Goal: Transaction & Acquisition: Purchase product/service

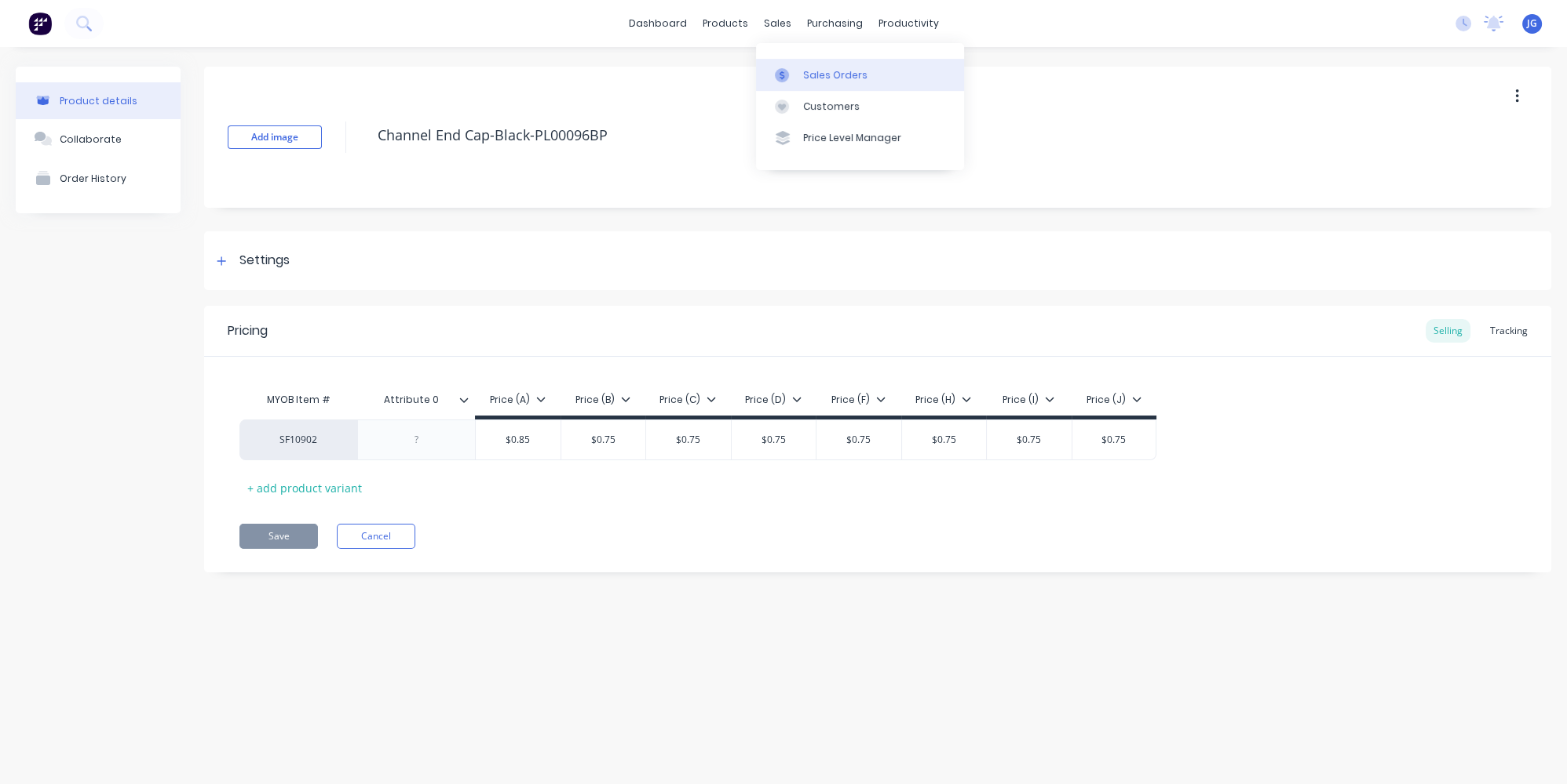
click at [803, 73] on div "Sales Orders" at bounding box center [835, 75] width 65 height 14
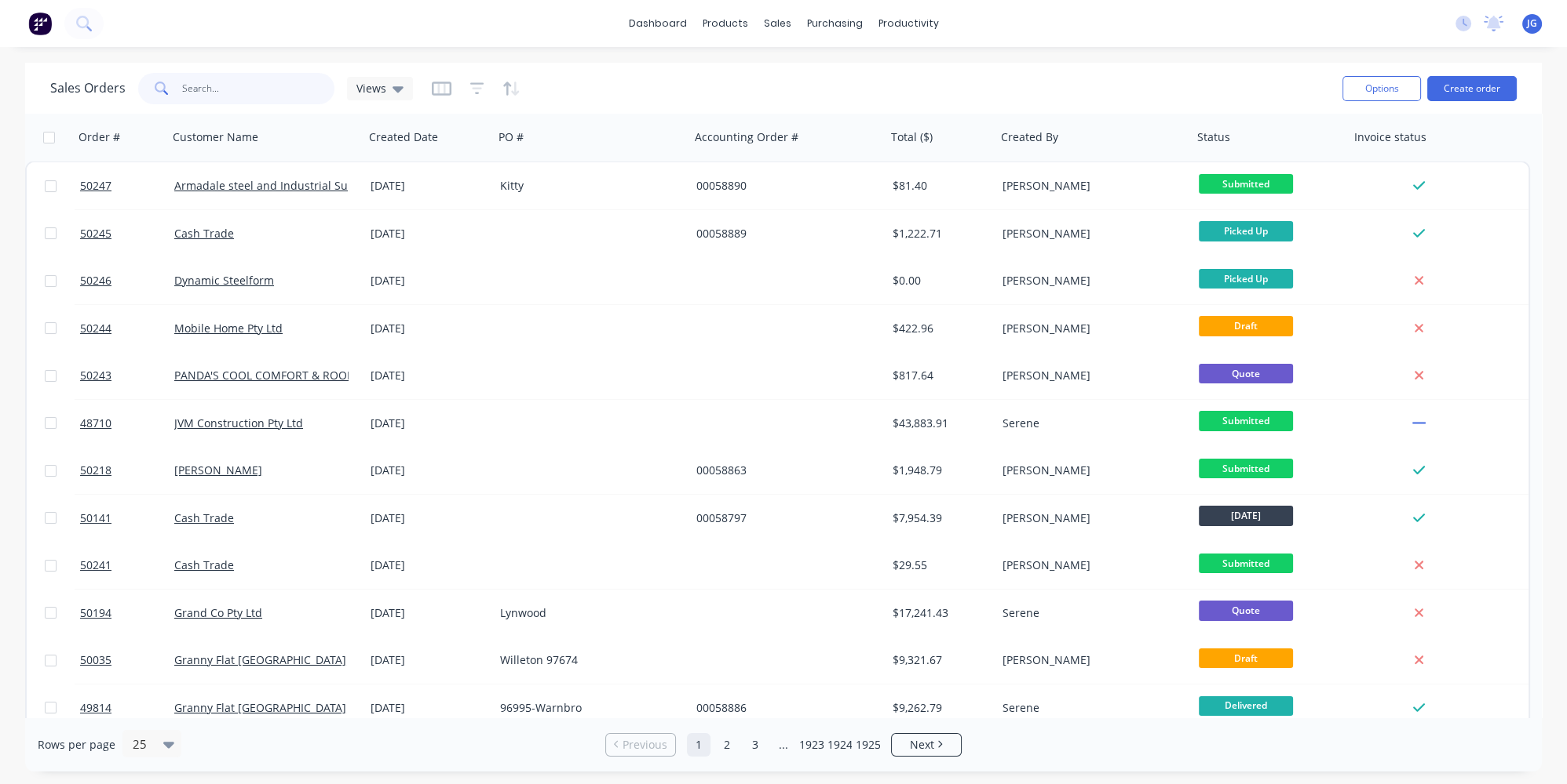
click at [226, 77] on input "text" at bounding box center [258, 89] width 153 height 32
paste input "50035"
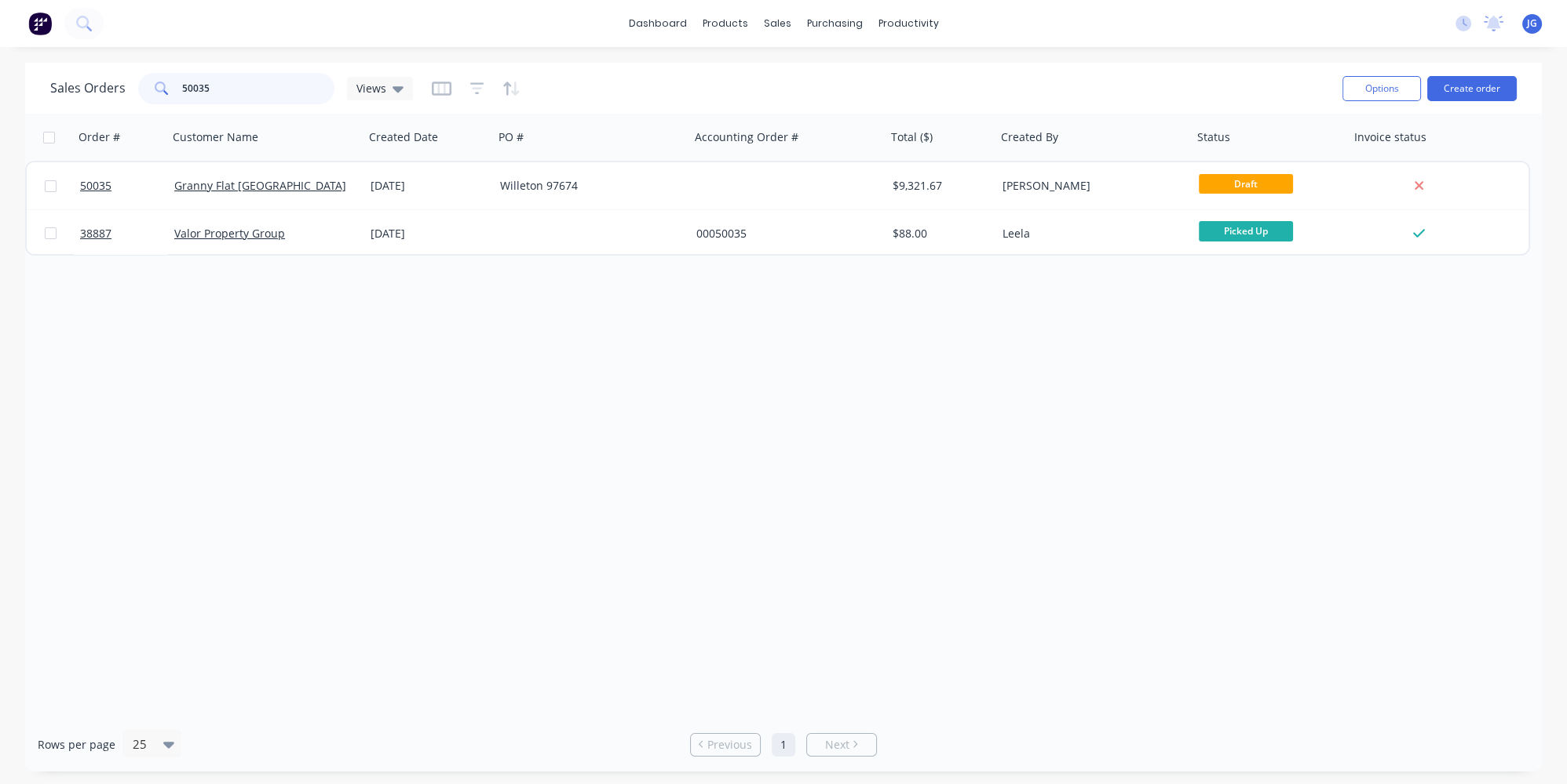
type input "50035"
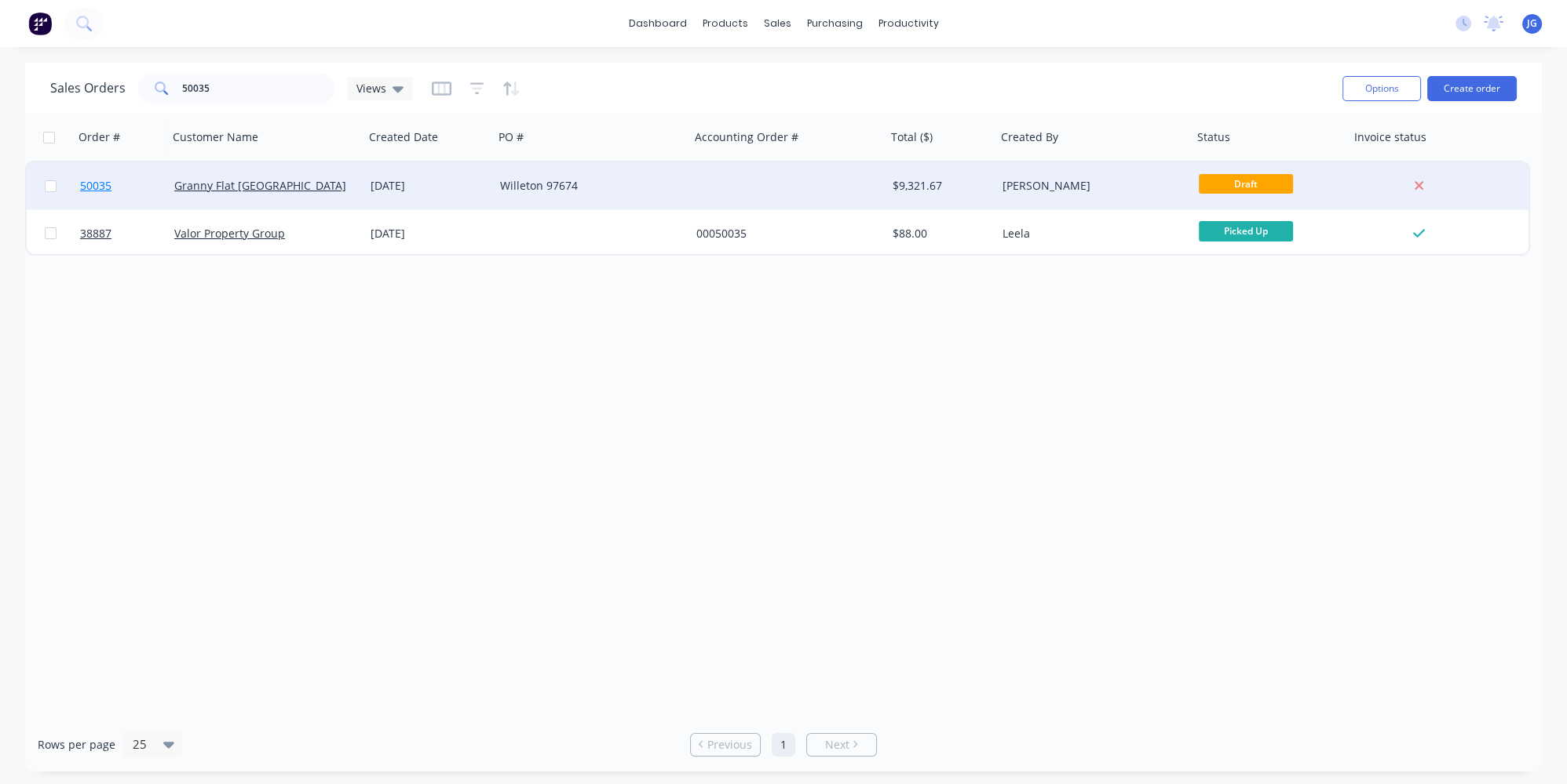
click at [147, 187] on link "50035" at bounding box center [127, 186] width 94 height 47
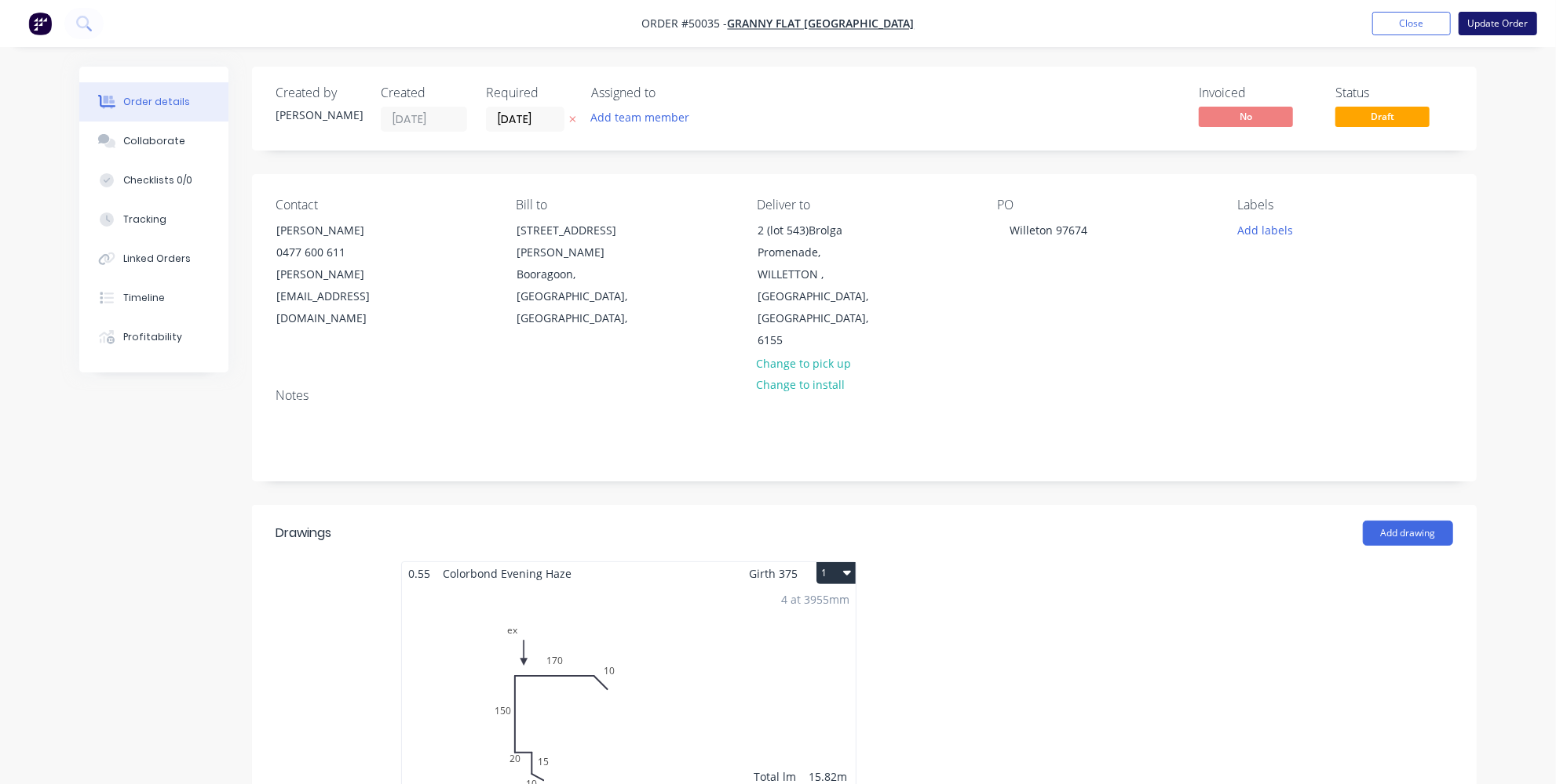
click at [1489, 19] on button "Update Order" at bounding box center [1497, 24] width 78 height 24
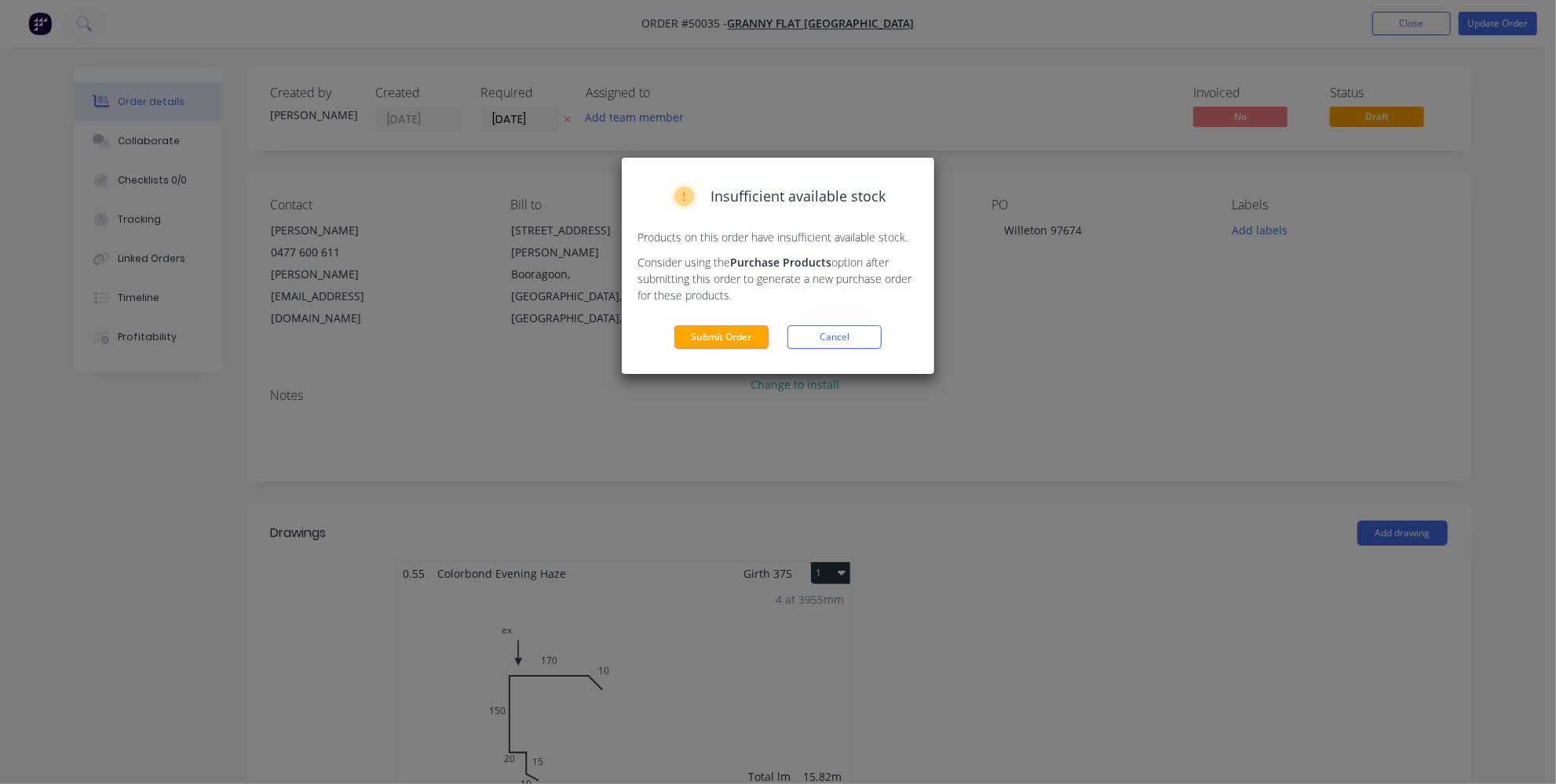
click at [1030, 378] on div "Insufficient available stock Products on this order have insufficient available…" at bounding box center [778, 392] width 1556 height 784
click at [850, 338] on button "Cancel" at bounding box center [834, 337] width 94 height 24
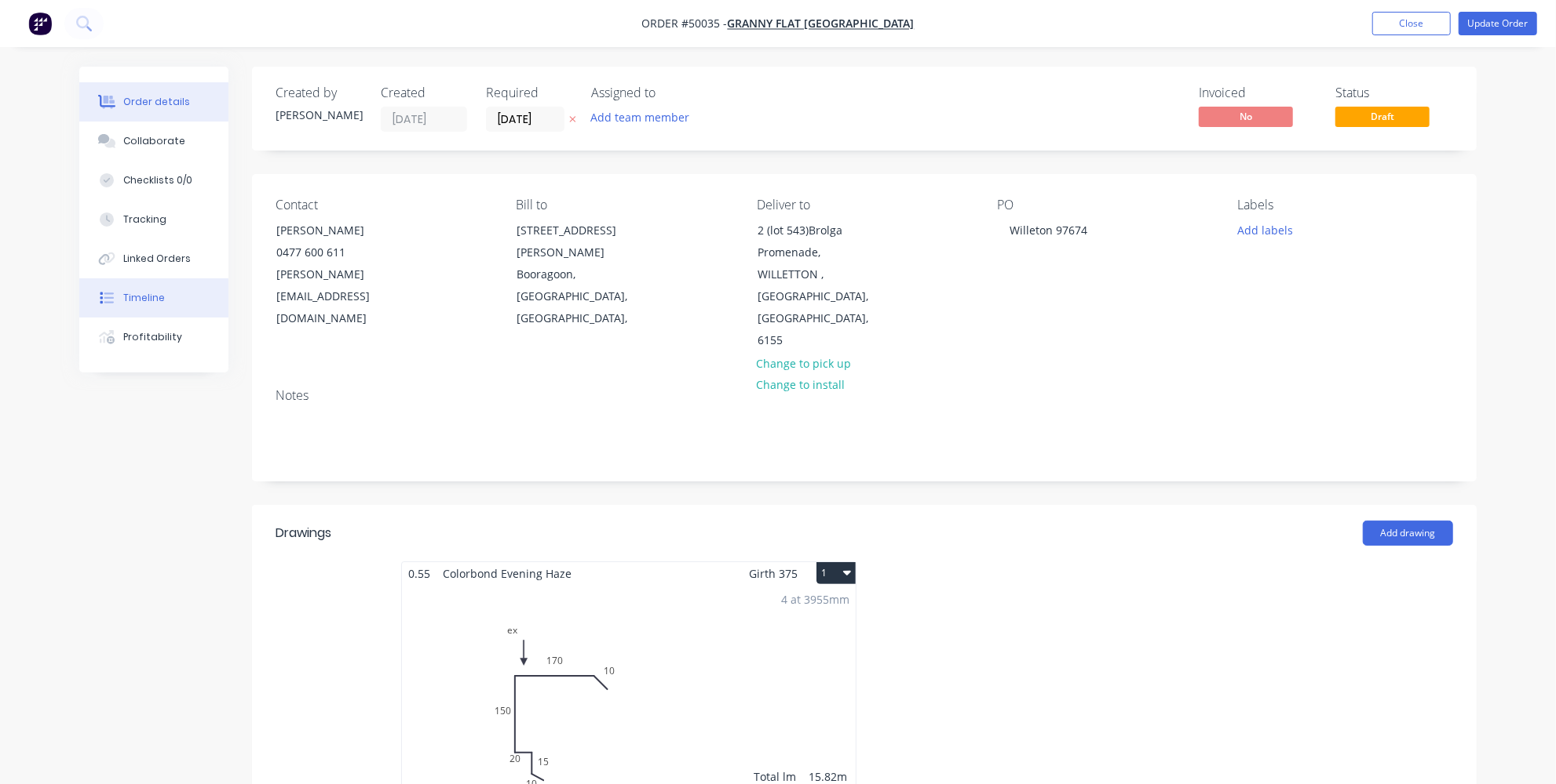
click at [97, 279] on button "Timeline" at bounding box center [154, 299] width 149 height 40
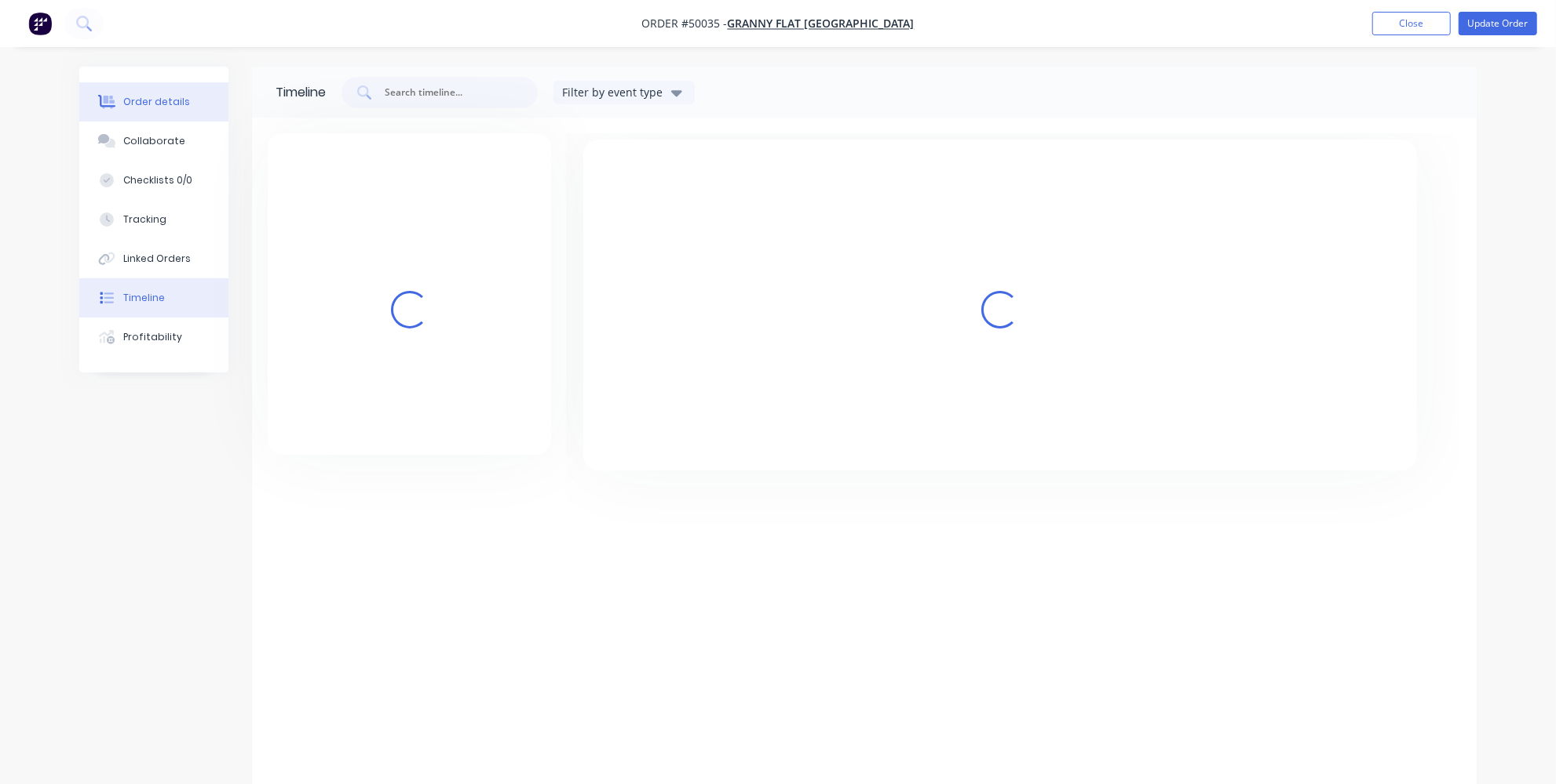
click at [126, 114] on button "Order details" at bounding box center [154, 102] width 149 height 40
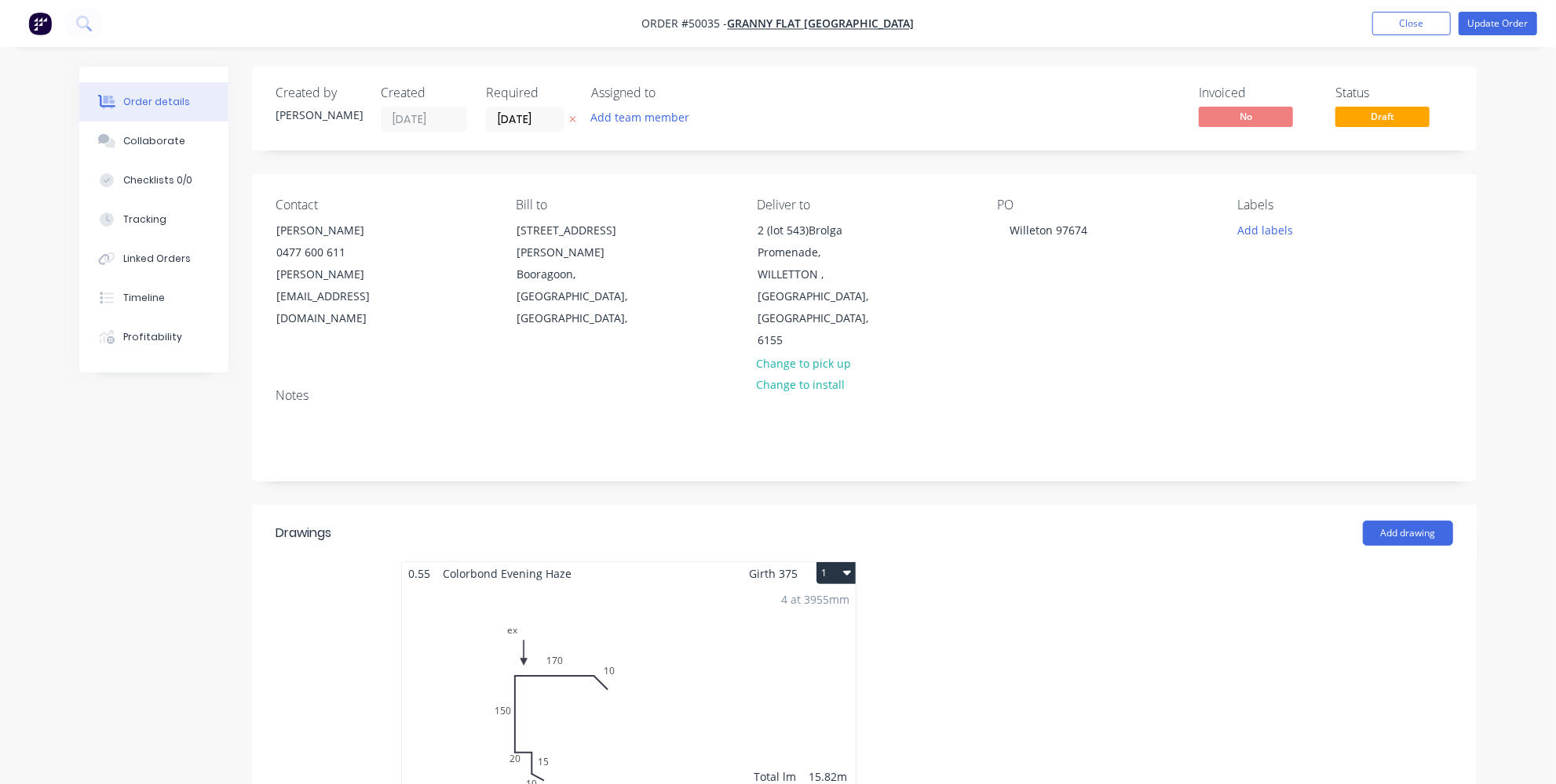
type input "$5.85"
type input "$5,026.67"
type input "$4.85"
type input "$127.80"
type input "$57.00"
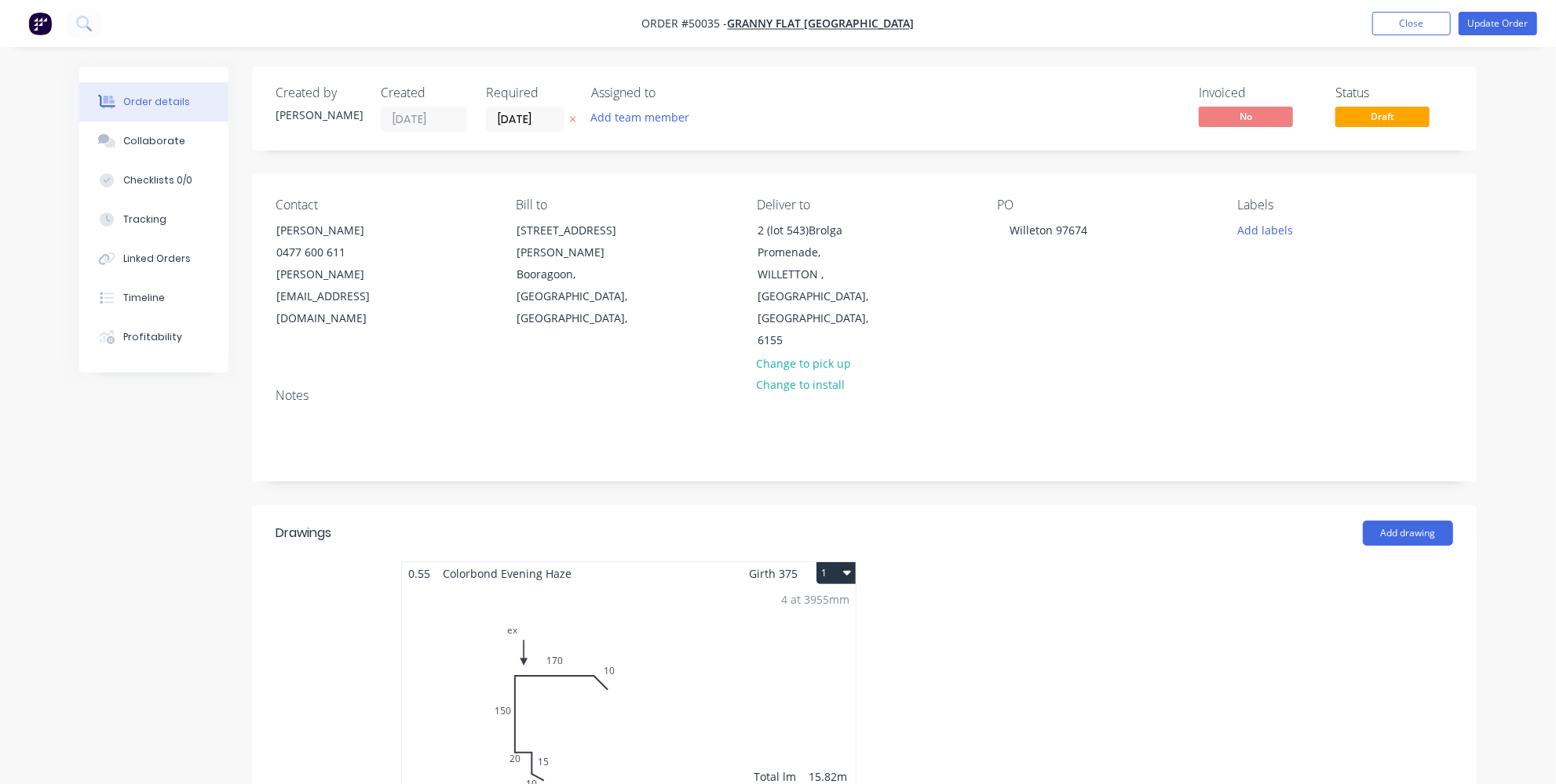
type input "$57.00"
type input "$2.00"
type input "$30.00"
type input "$0.80"
type input "$16.00"
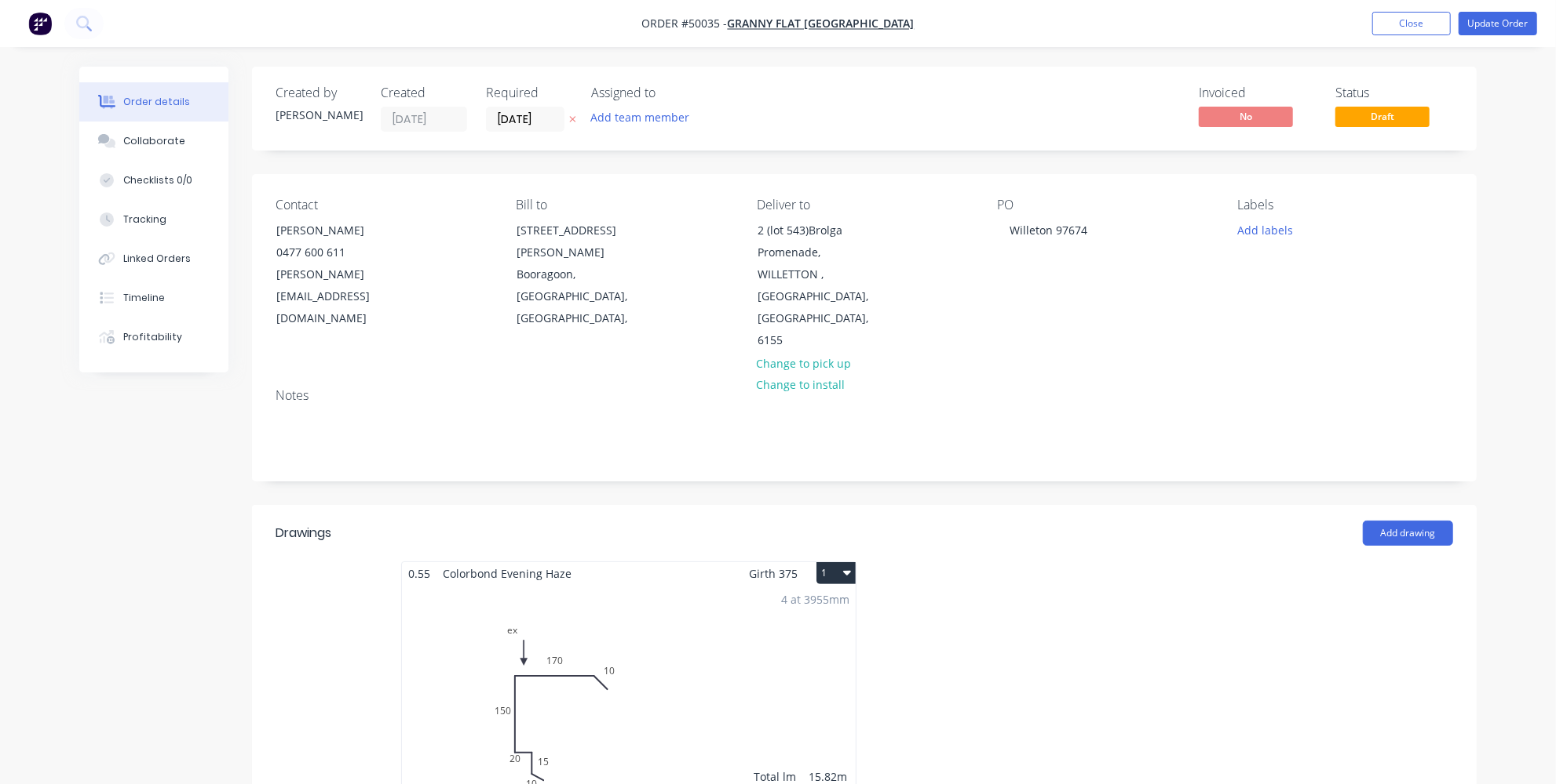
type input "$0.80"
type input "$16.00"
type input "$9.90"
type input "$99.00"
type input "$8.27"
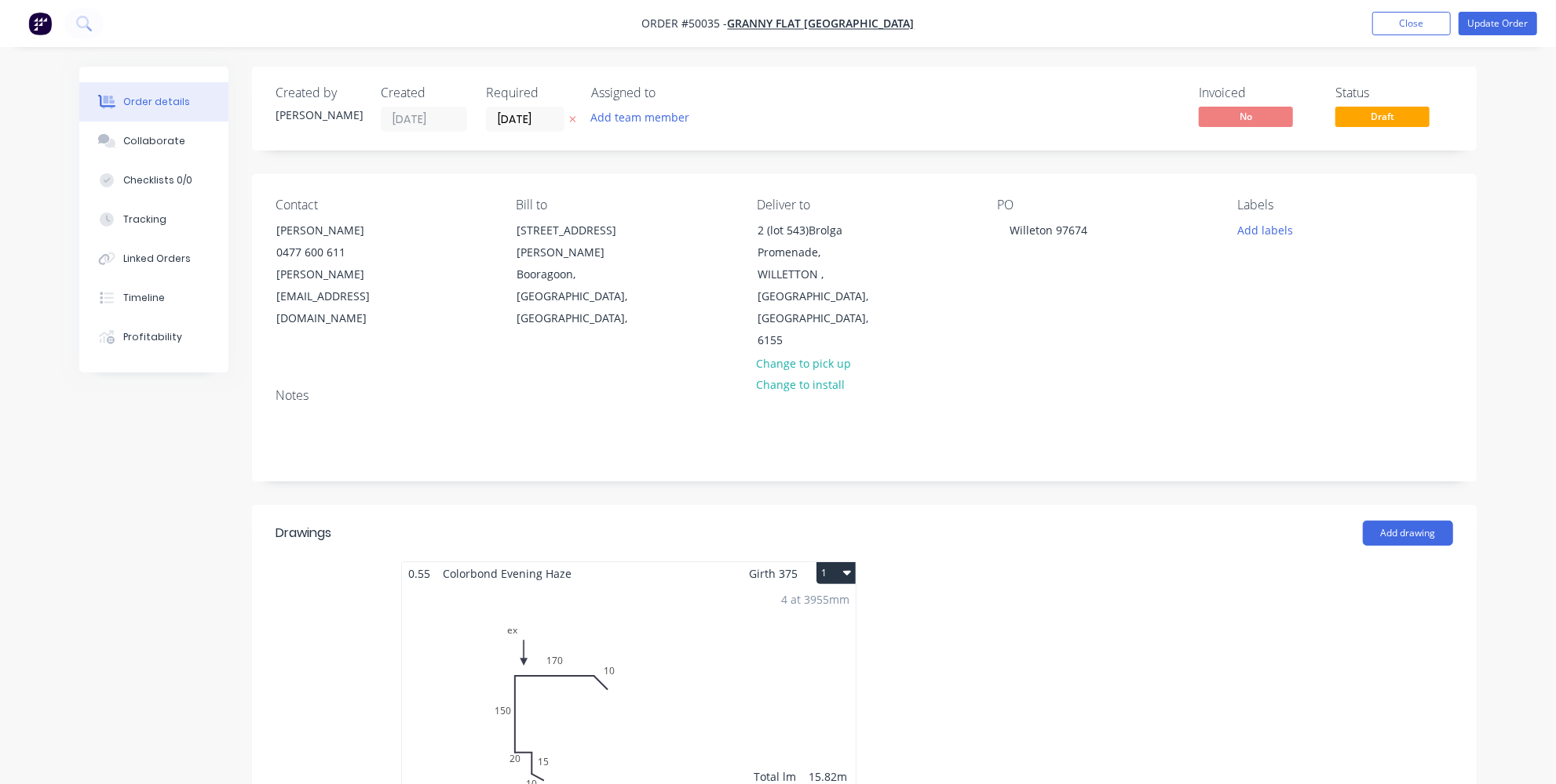
type input "$248.10"
type input "$14.28"
type input "$214.20"
type input "$13.52"
type input "$1,173.00"
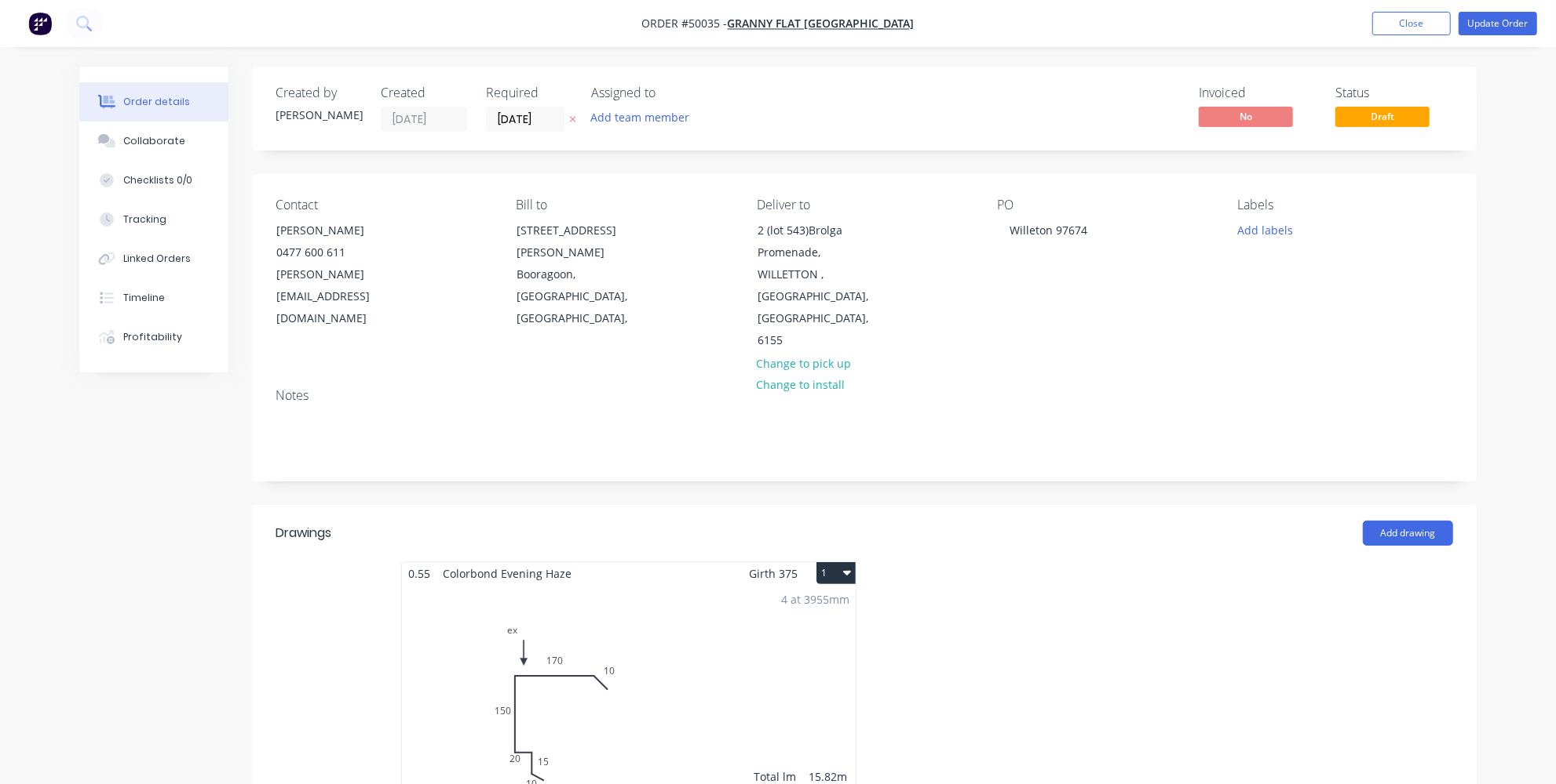
type input "$6.94"
type input "$126.31"
type input "$1.00"
type input "$2.00"
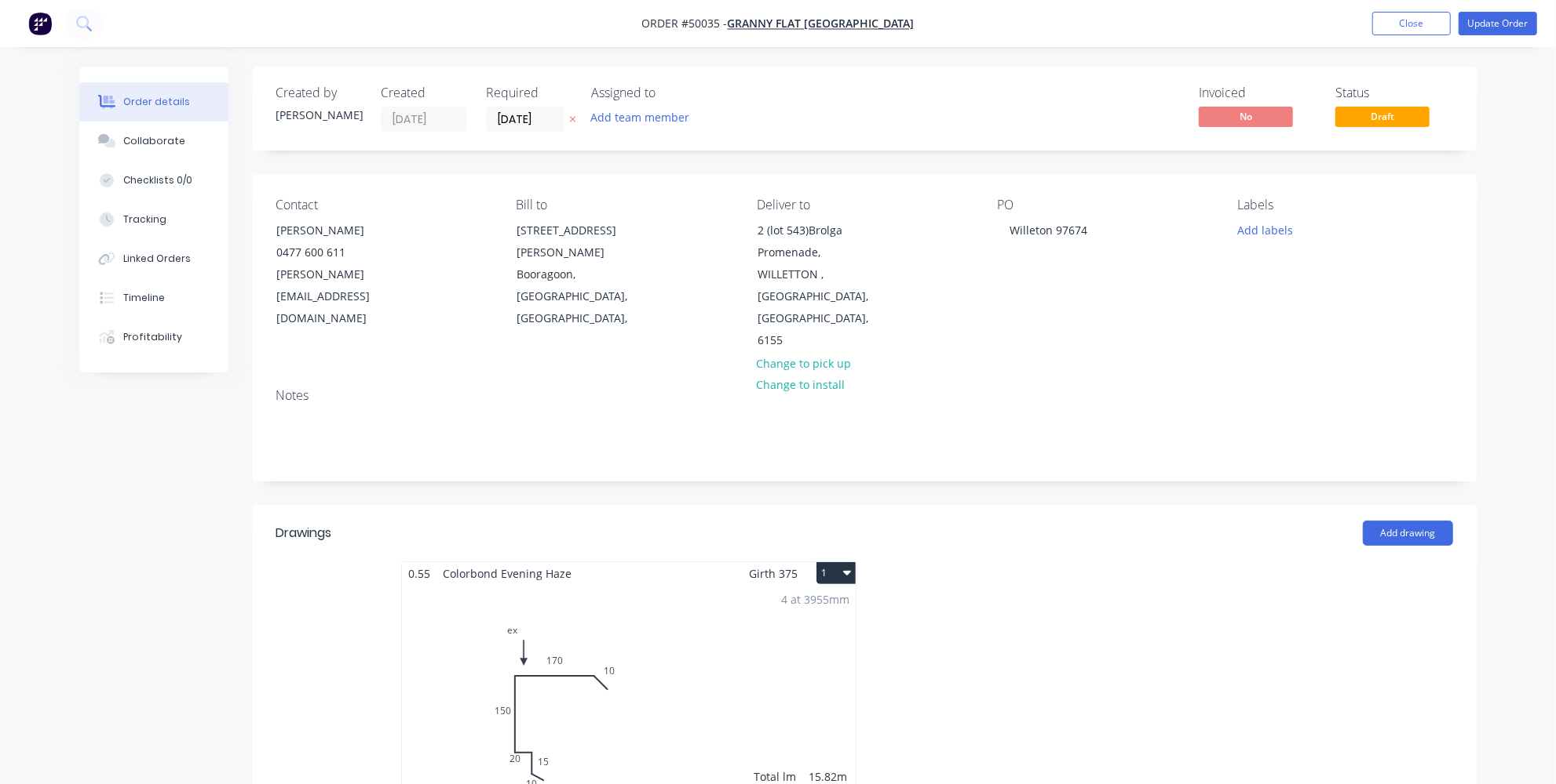
type input "$4.00"
type input "$2.00"
type input "$4.00"
type input "$7.71"
type input "$137.24"
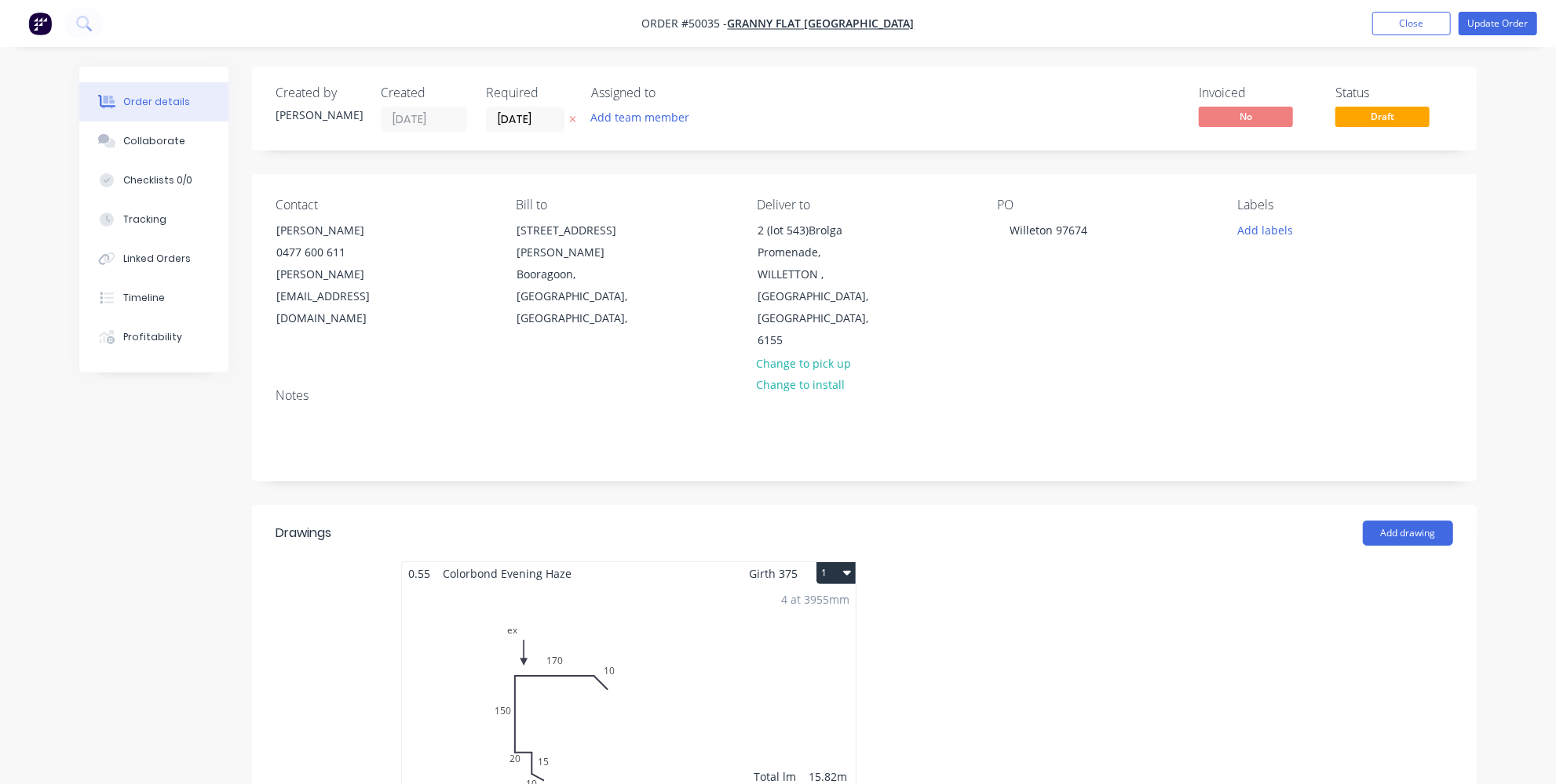
type input "$3.00"
type input "$6.00"
type input "$2.13"
type input "$42.60"
type input "$1.49"
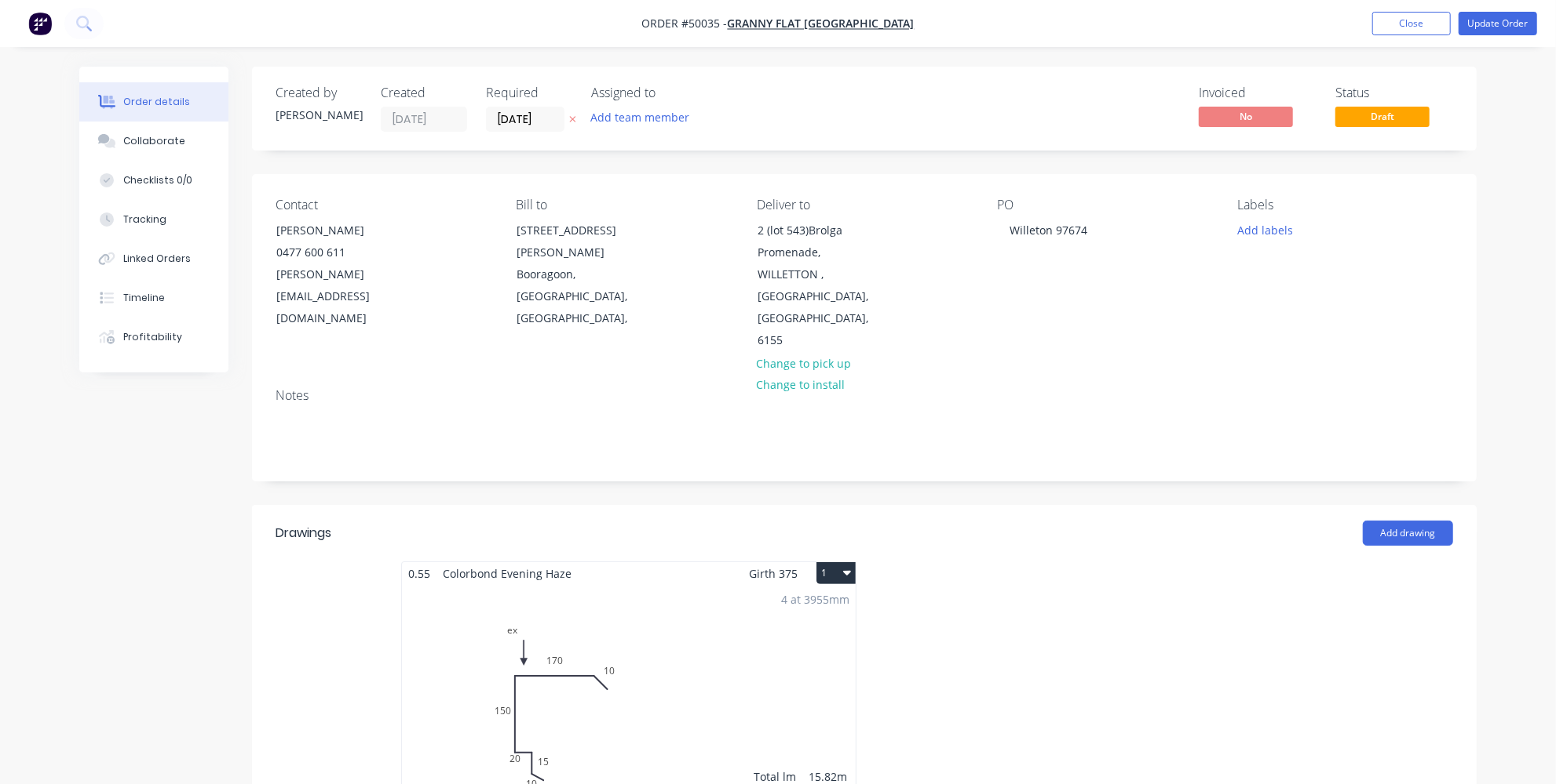
type input "$2.98"
type input "$1.49"
type input "$2.98"
type input "$8.81"
type input "$78.41"
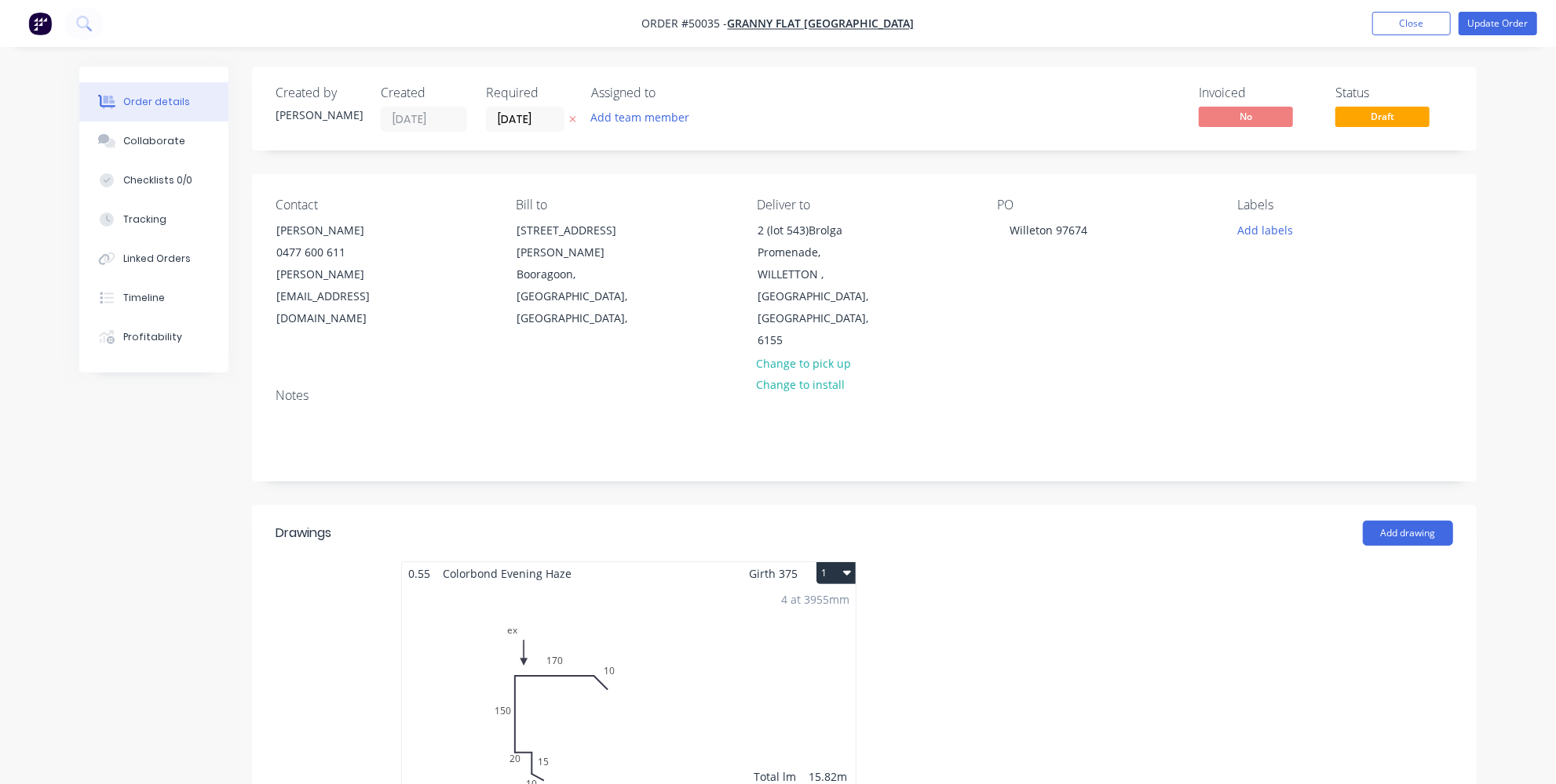
type input "$15.70"
type input "$125.60"
type input "$3.70"
type input "$14.80"
type input "$1.62"
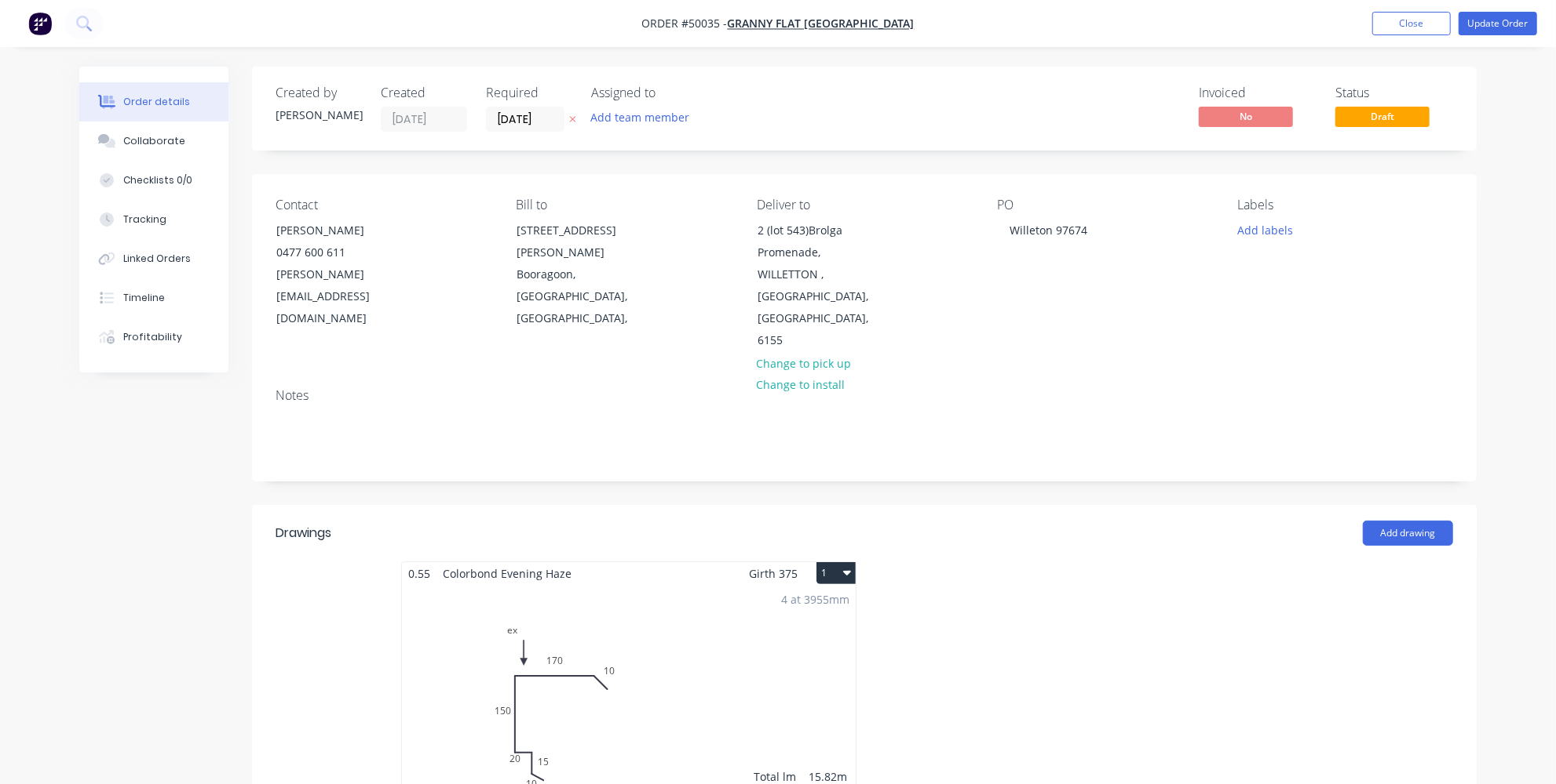
type input "$12.96"
type input "$0.70"
type input "$35.00"
click at [1541, 24] on ul "Add product Close Update Order" at bounding box center [1455, 24] width 203 height 24
click at [1514, 21] on button "Update Order" at bounding box center [1497, 24] width 78 height 24
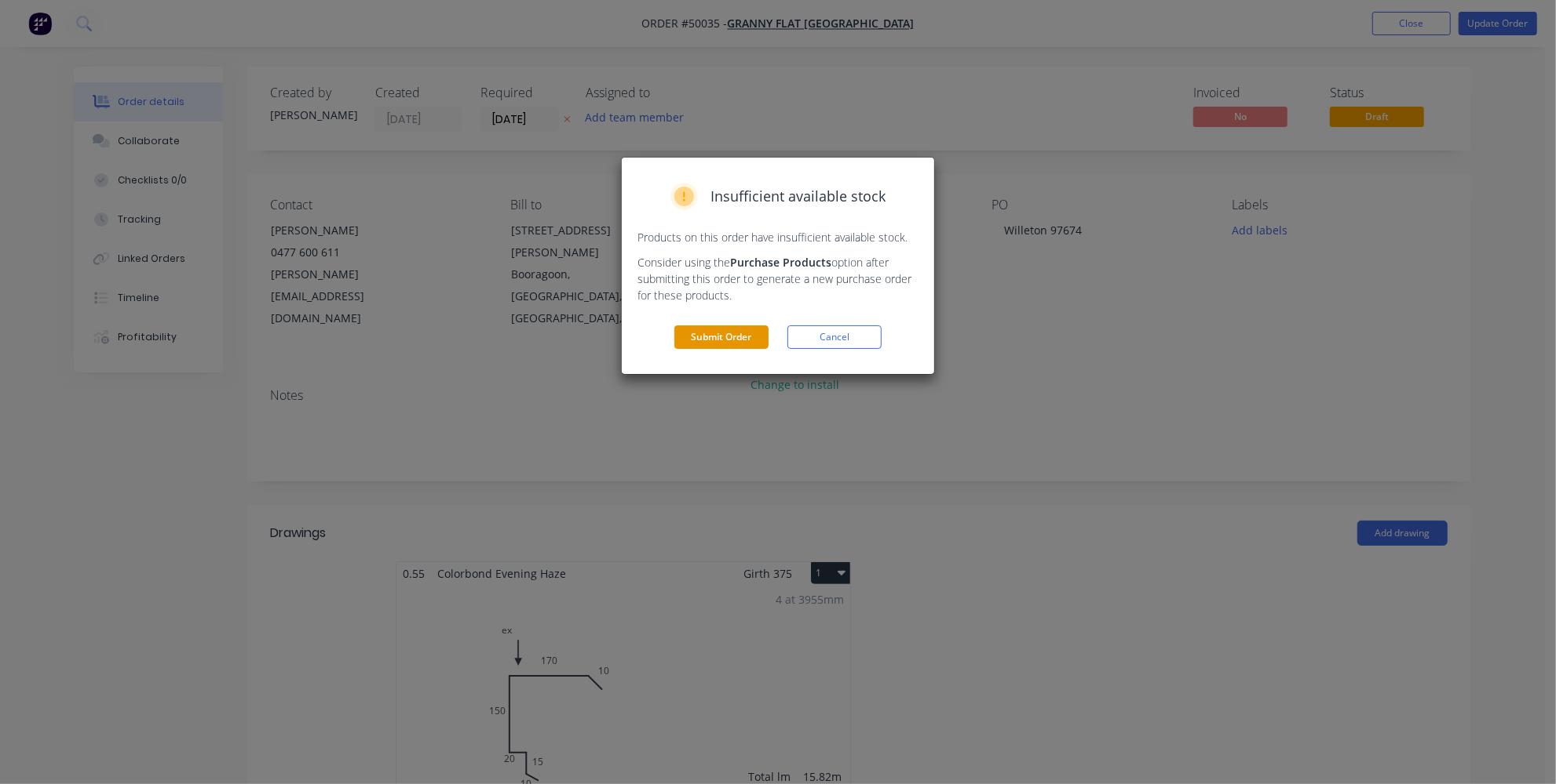
click at [696, 338] on button "Submit Order" at bounding box center [721, 337] width 94 height 24
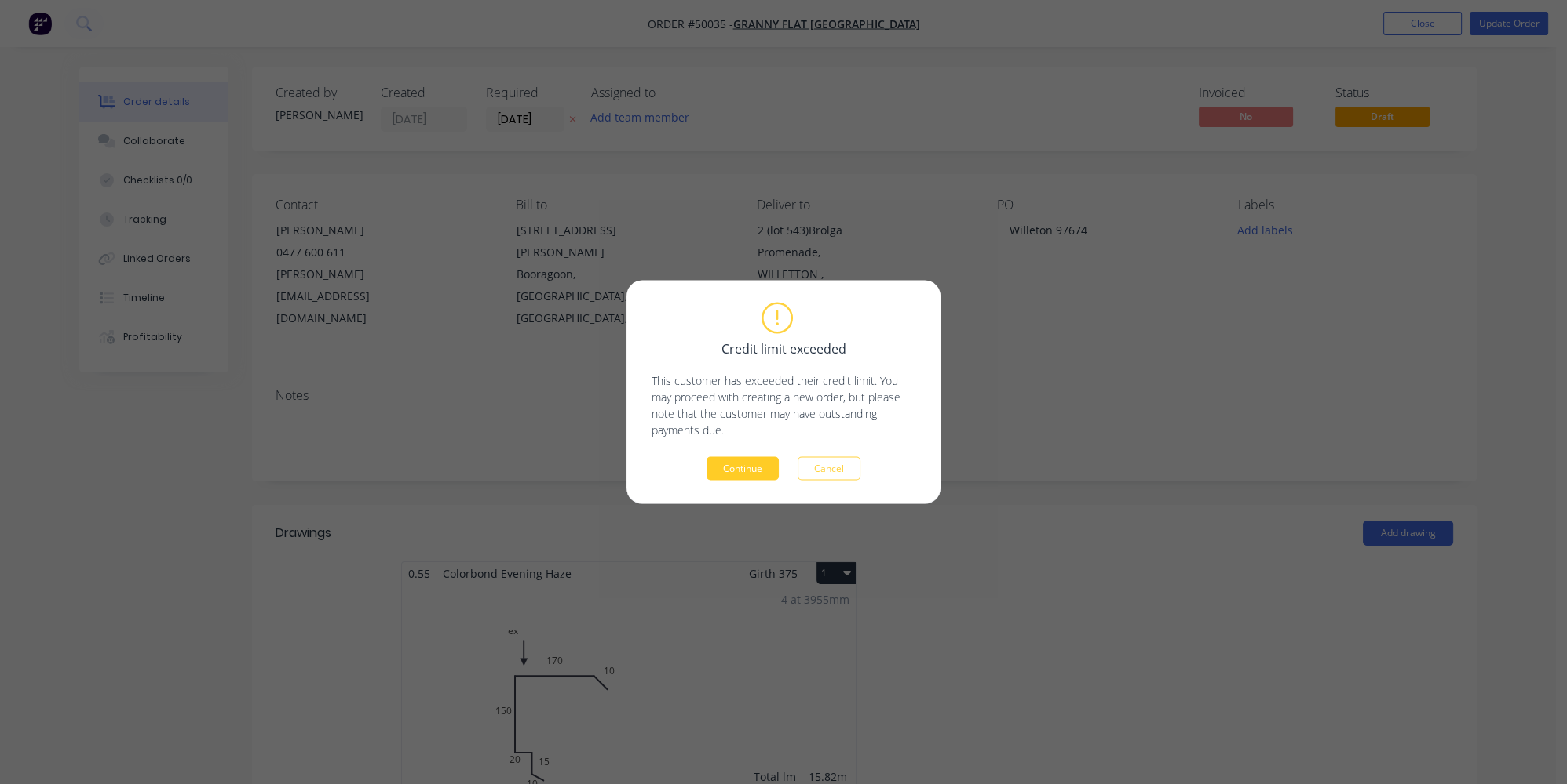
click at [712, 467] on button "Continue" at bounding box center [742, 469] width 72 height 24
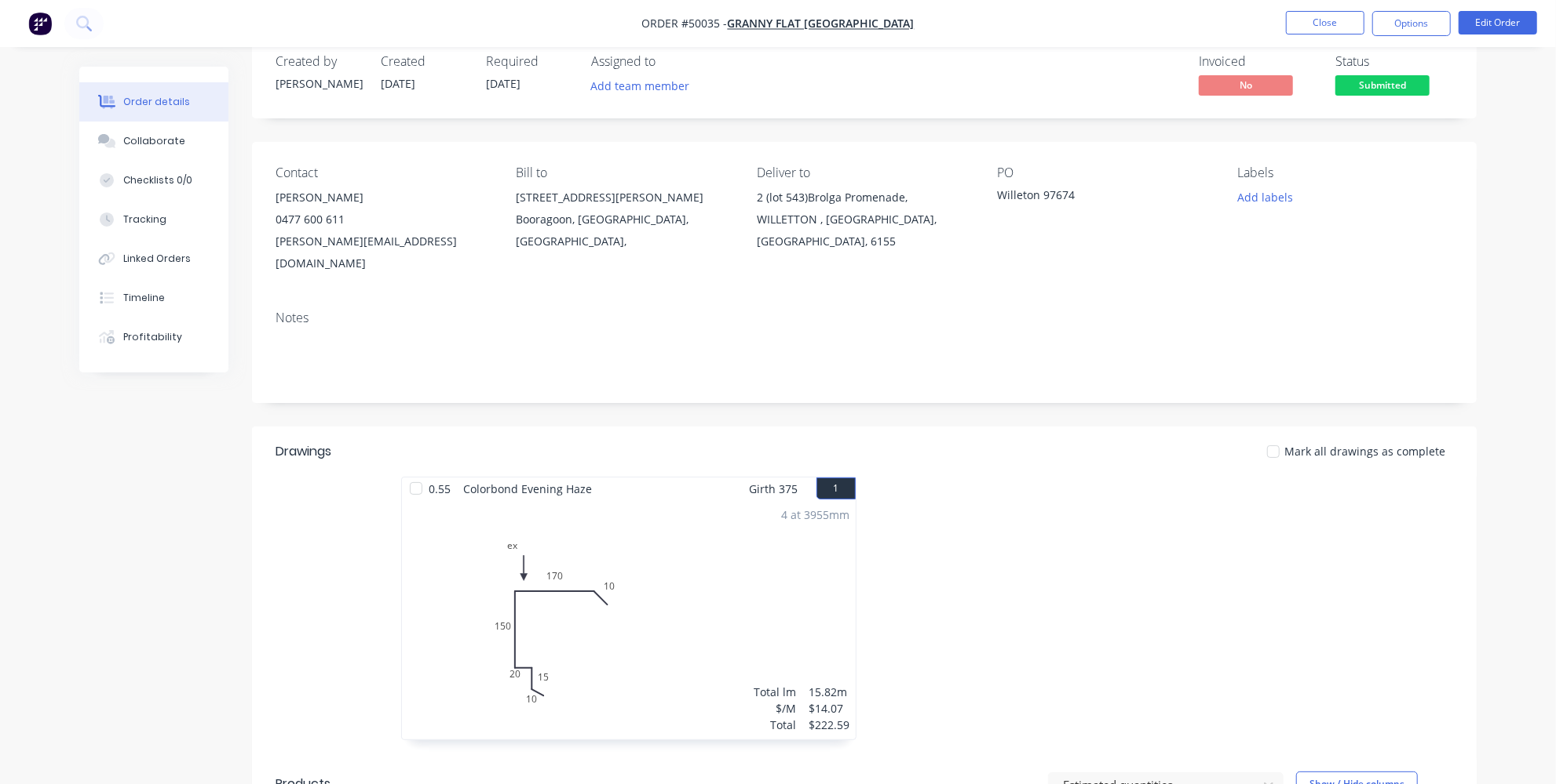
scroll to position [17, 0]
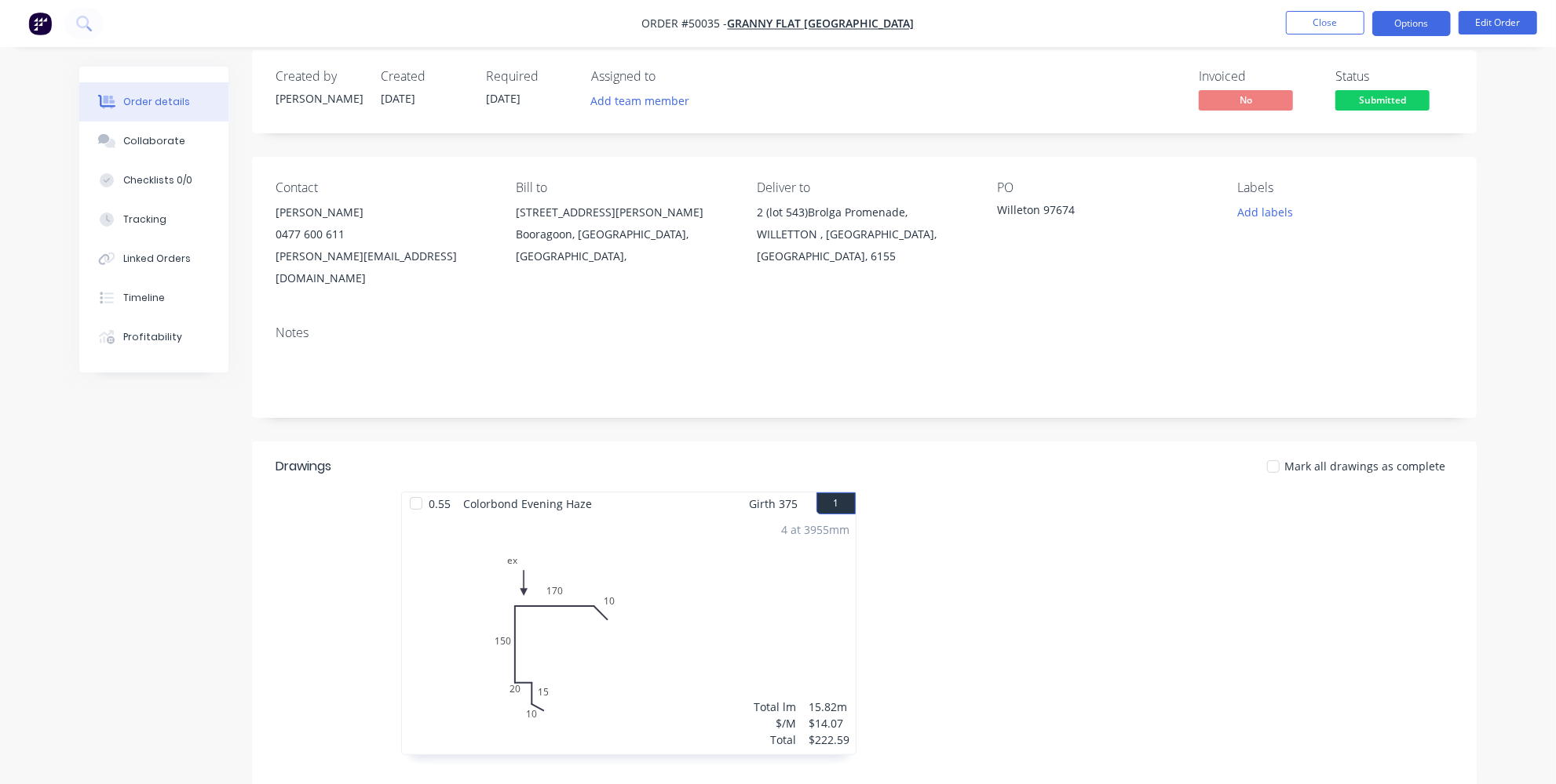
click at [1384, 17] on button "Options" at bounding box center [1411, 23] width 78 height 25
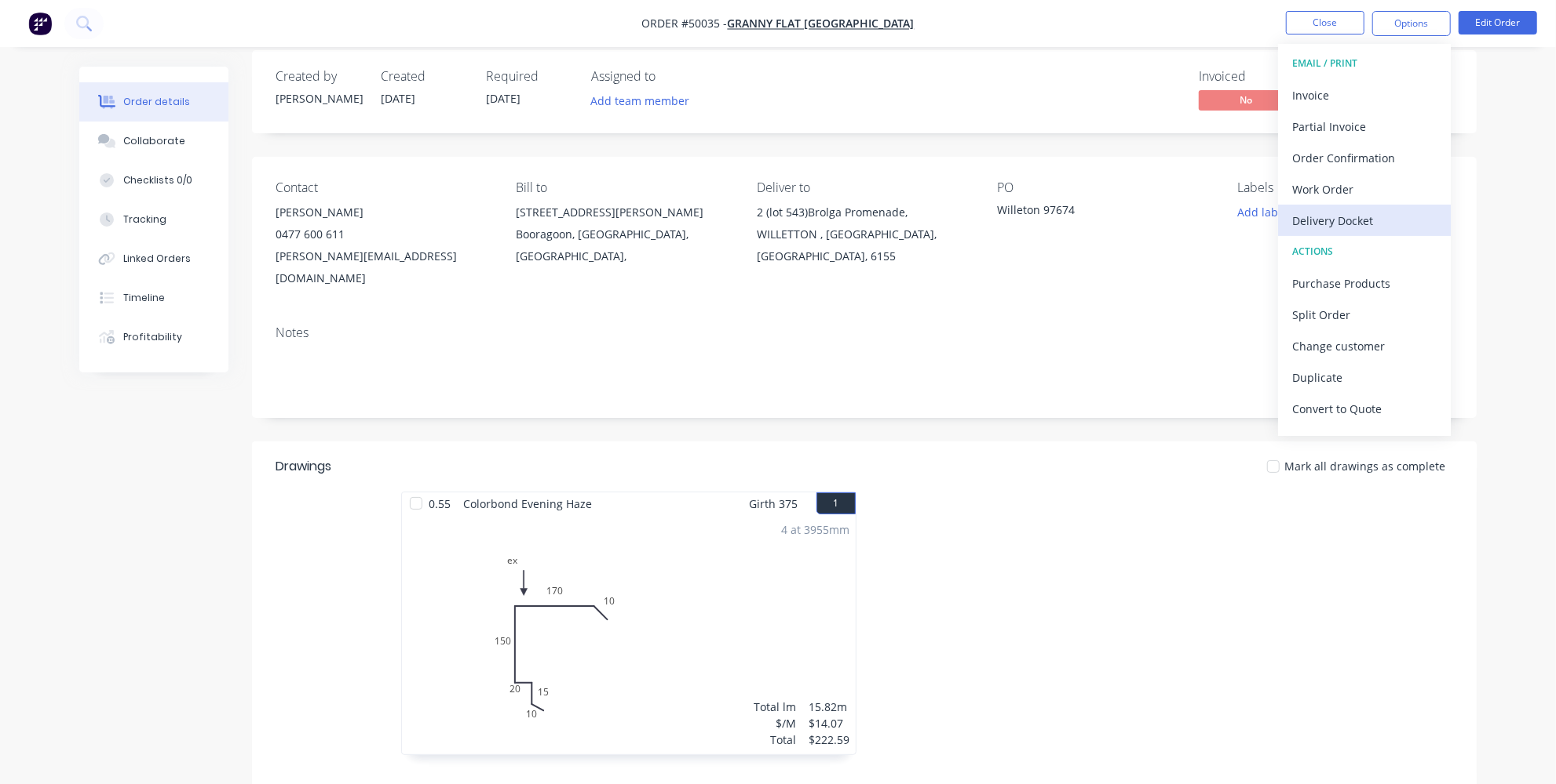
click at [1327, 224] on div "Delivery Docket" at bounding box center [1363, 220] width 144 height 23
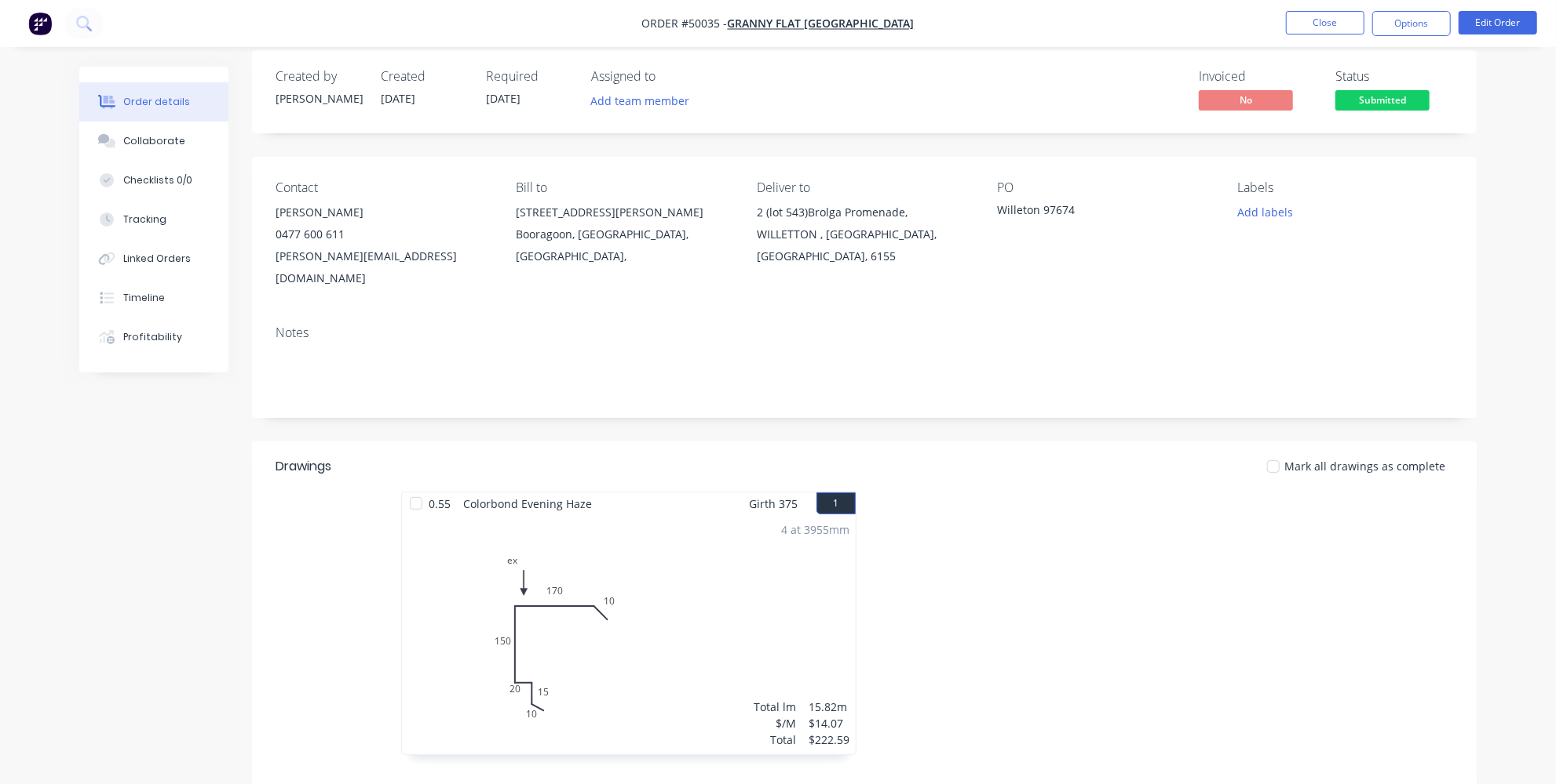
click at [1456, 283] on div "Contact Karl Chandler 0477 600 611 karl@grannyflatswa.com Bill to 92 McCoy st B…" at bounding box center [864, 234] width 1224 height 156
click at [1407, 21] on button "Options" at bounding box center [1411, 23] width 78 height 25
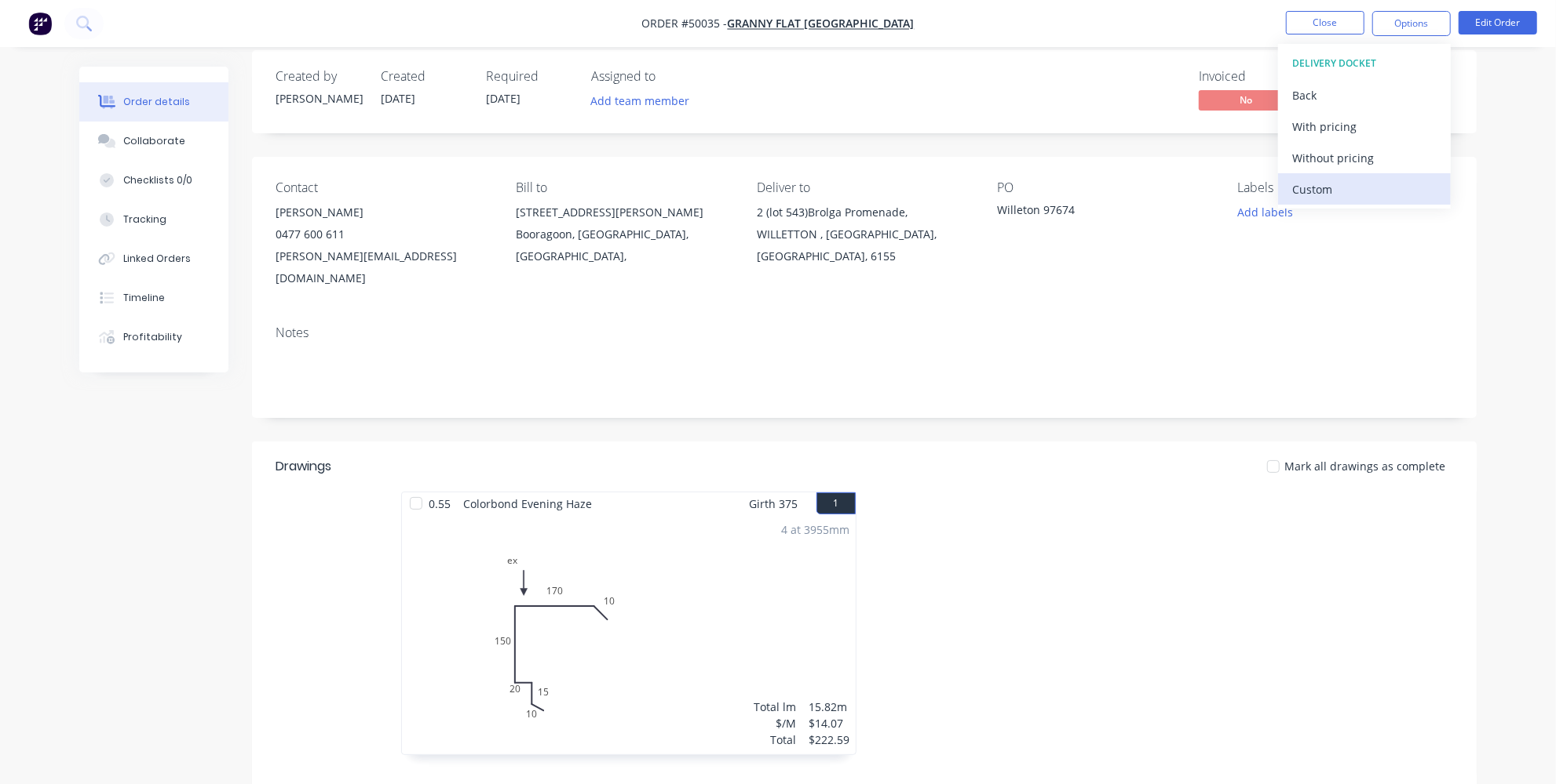
click at [1305, 193] on div "Custom" at bounding box center [1363, 189] width 144 height 23
click at [1319, 90] on div "Back" at bounding box center [1363, 95] width 144 height 23
click at [1328, 99] on div "Back" at bounding box center [1363, 95] width 144 height 23
click at [1340, 192] on div "Work Order" at bounding box center [1363, 189] width 144 height 23
click at [1324, 188] on div "Custom" at bounding box center [1363, 189] width 144 height 23
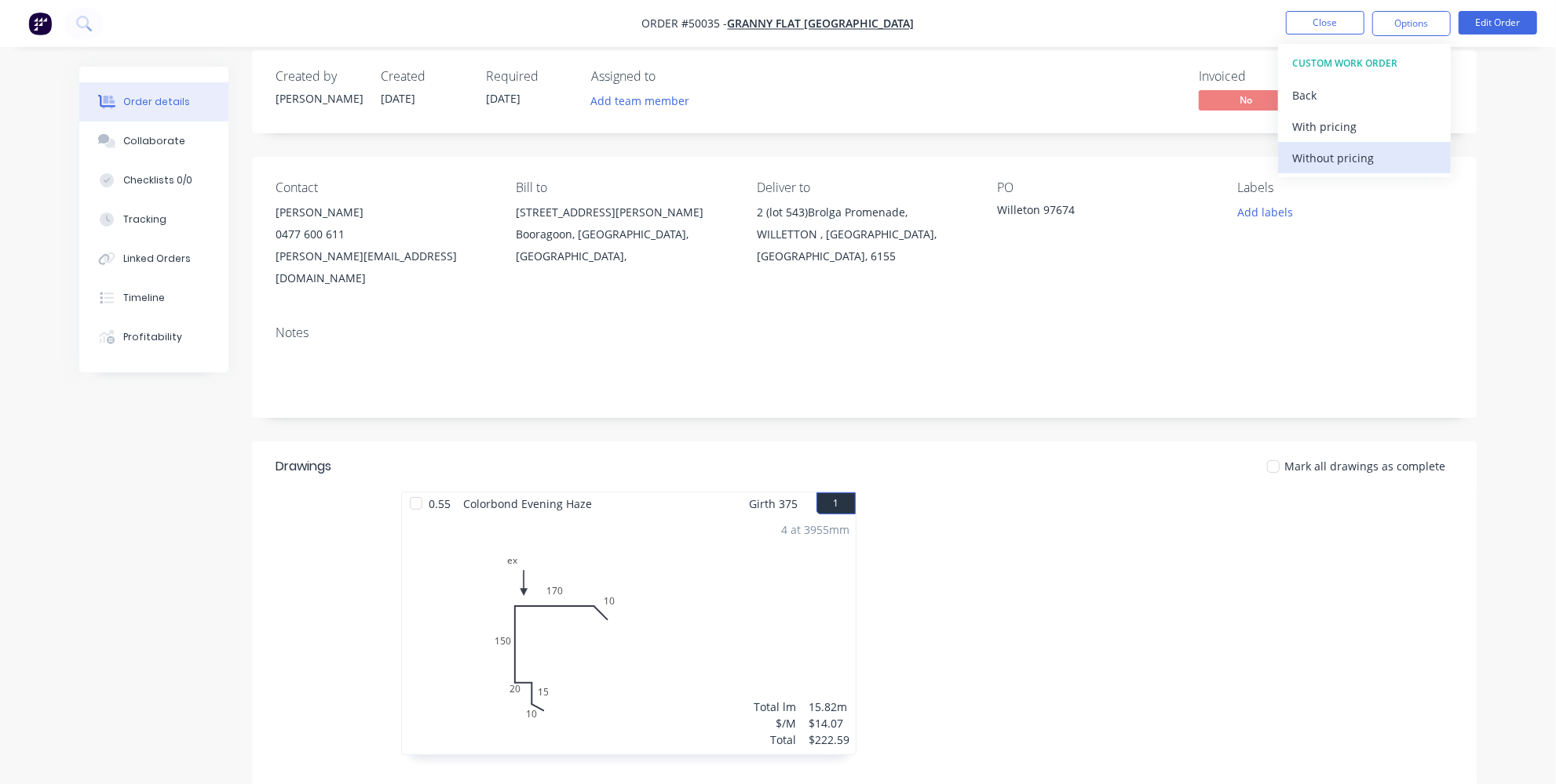
click at [1317, 159] on div "Without pricing" at bounding box center [1363, 158] width 144 height 23
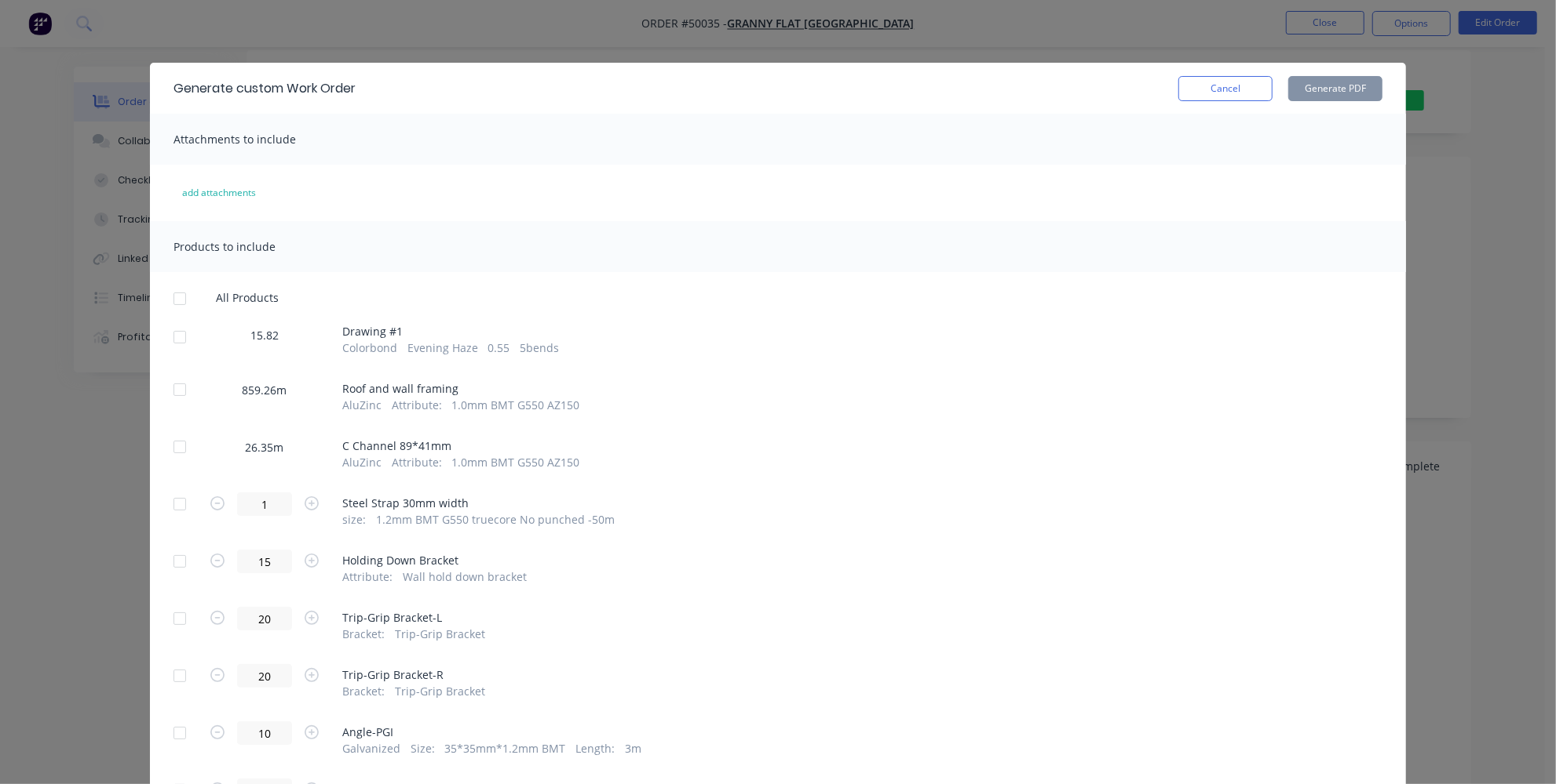
click at [178, 337] on div at bounding box center [180, 337] width 32 height 32
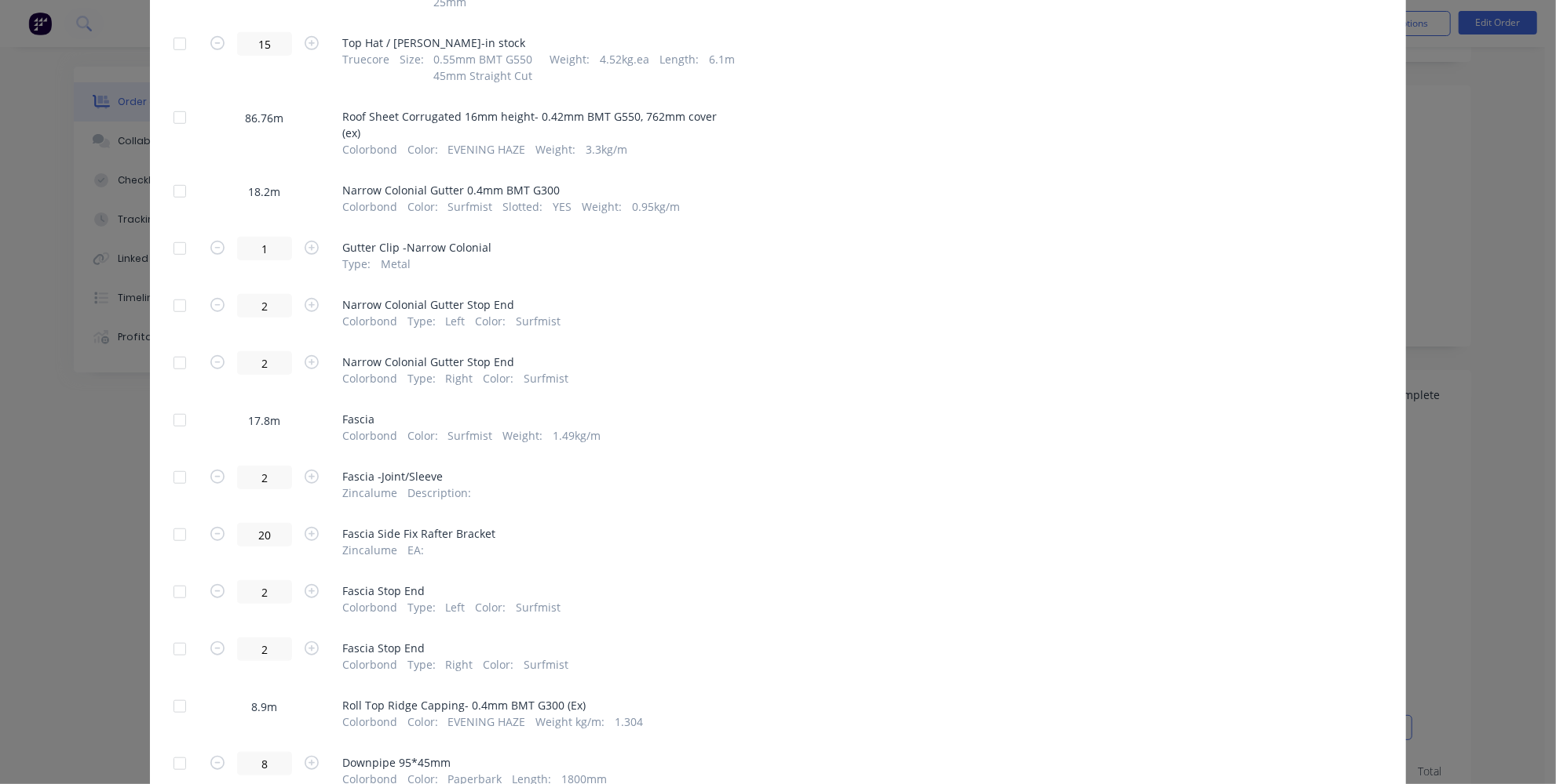
scroll to position [761, 0]
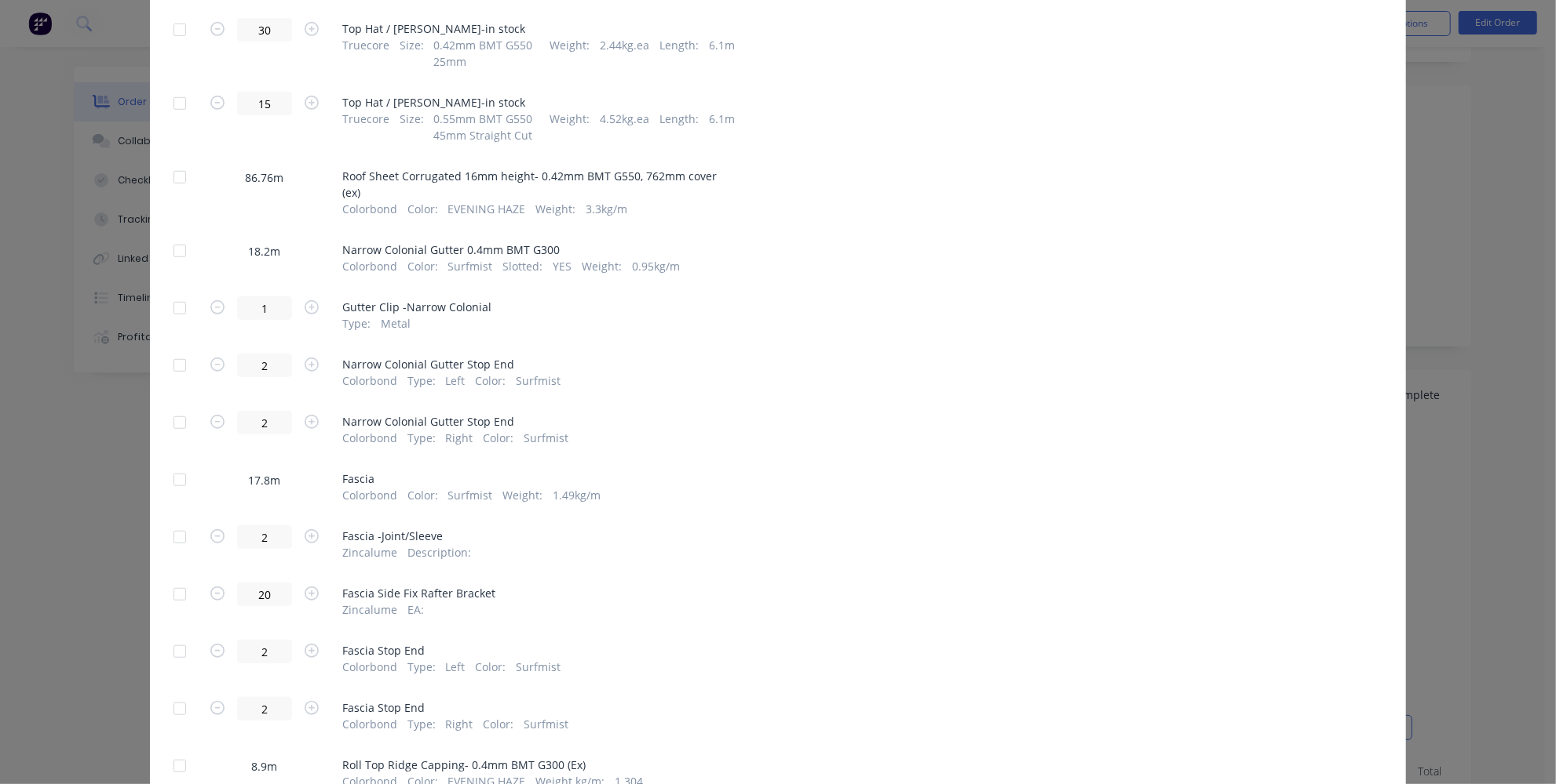
click at [171, 174] on div at bounding box center [180, 178] width 32 height 32
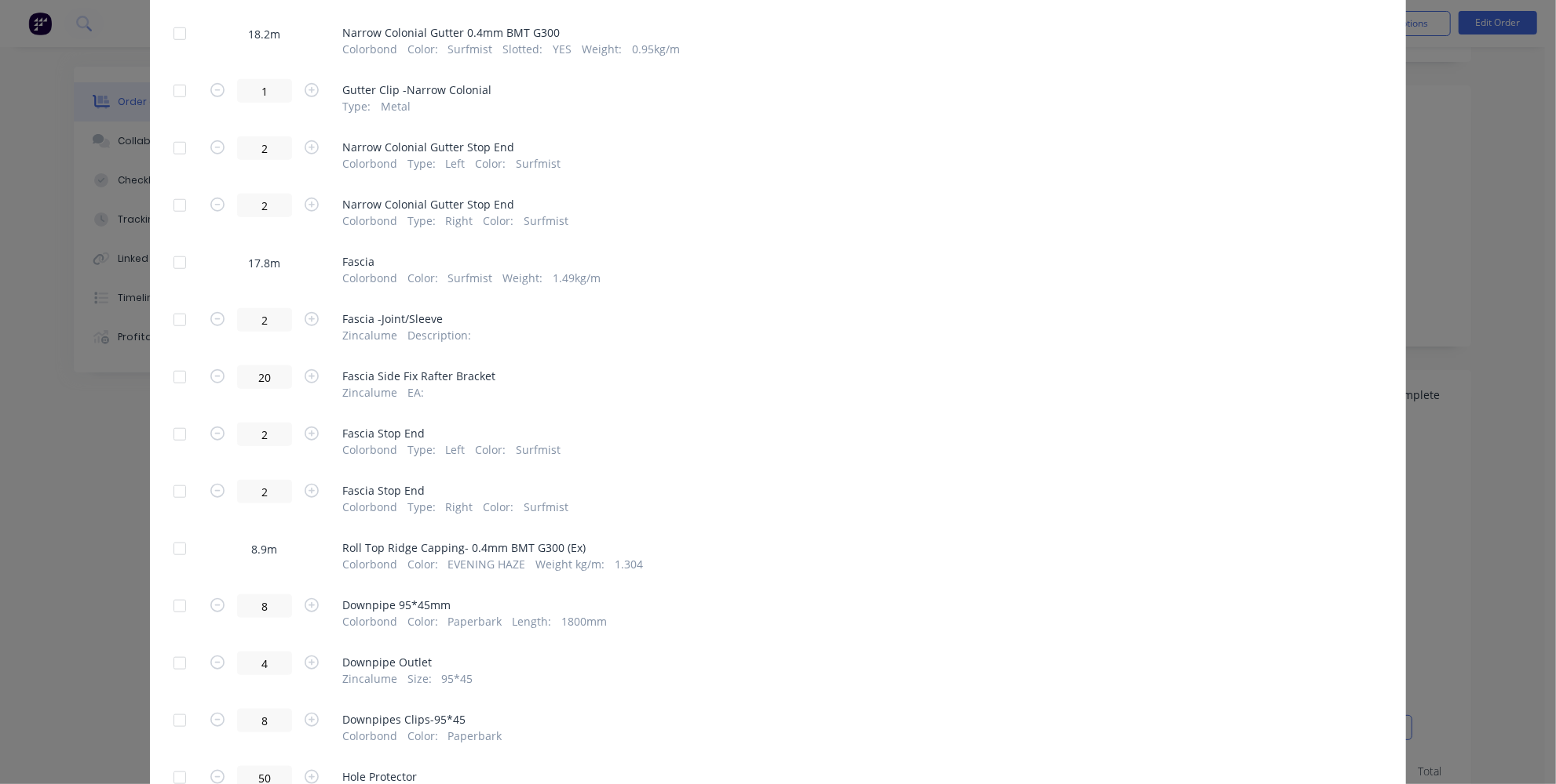
scroll to position [1047, 0]
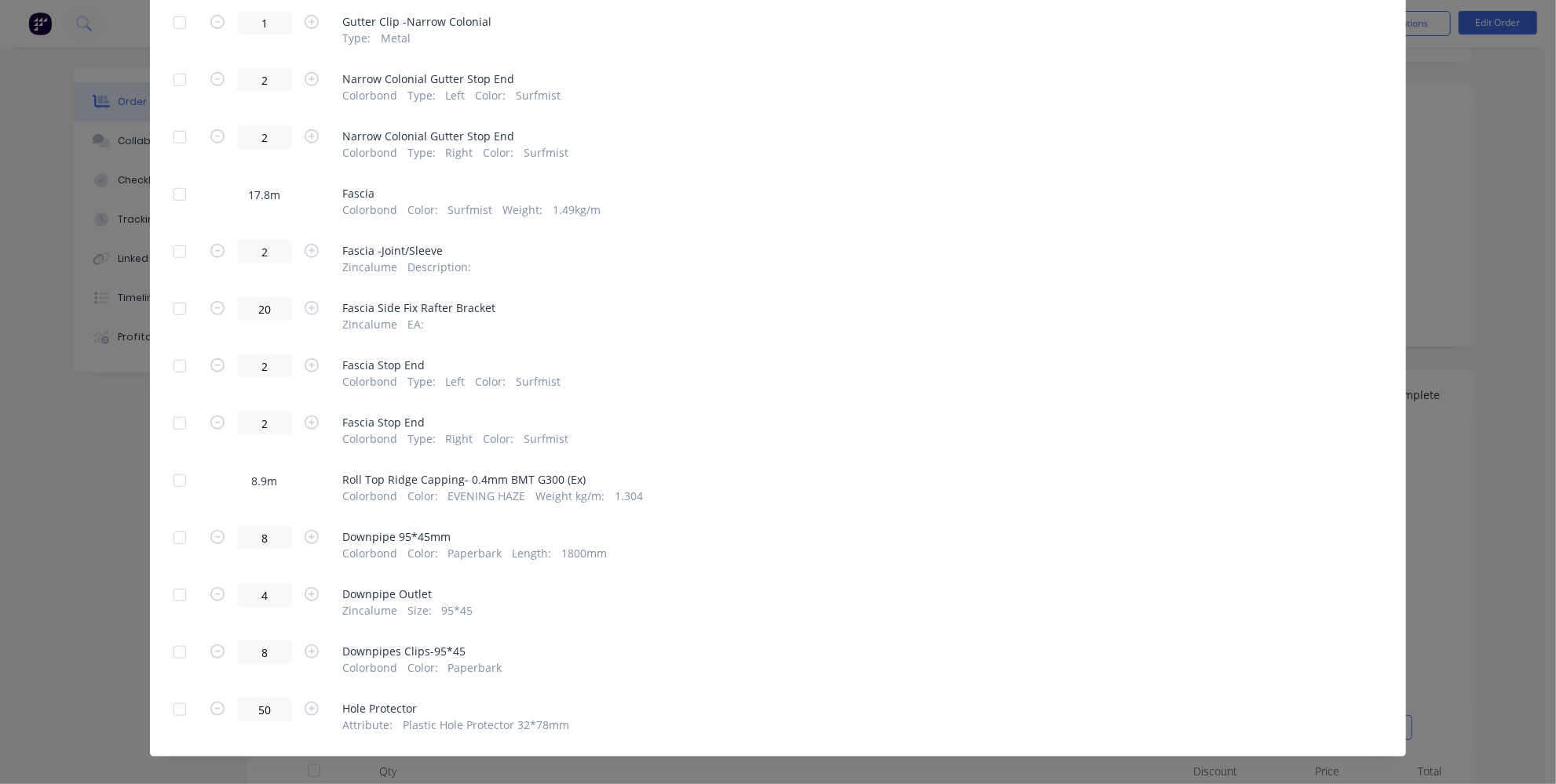
click at [178, 465] on div at bounding box center [180, 481] width 32 height 32
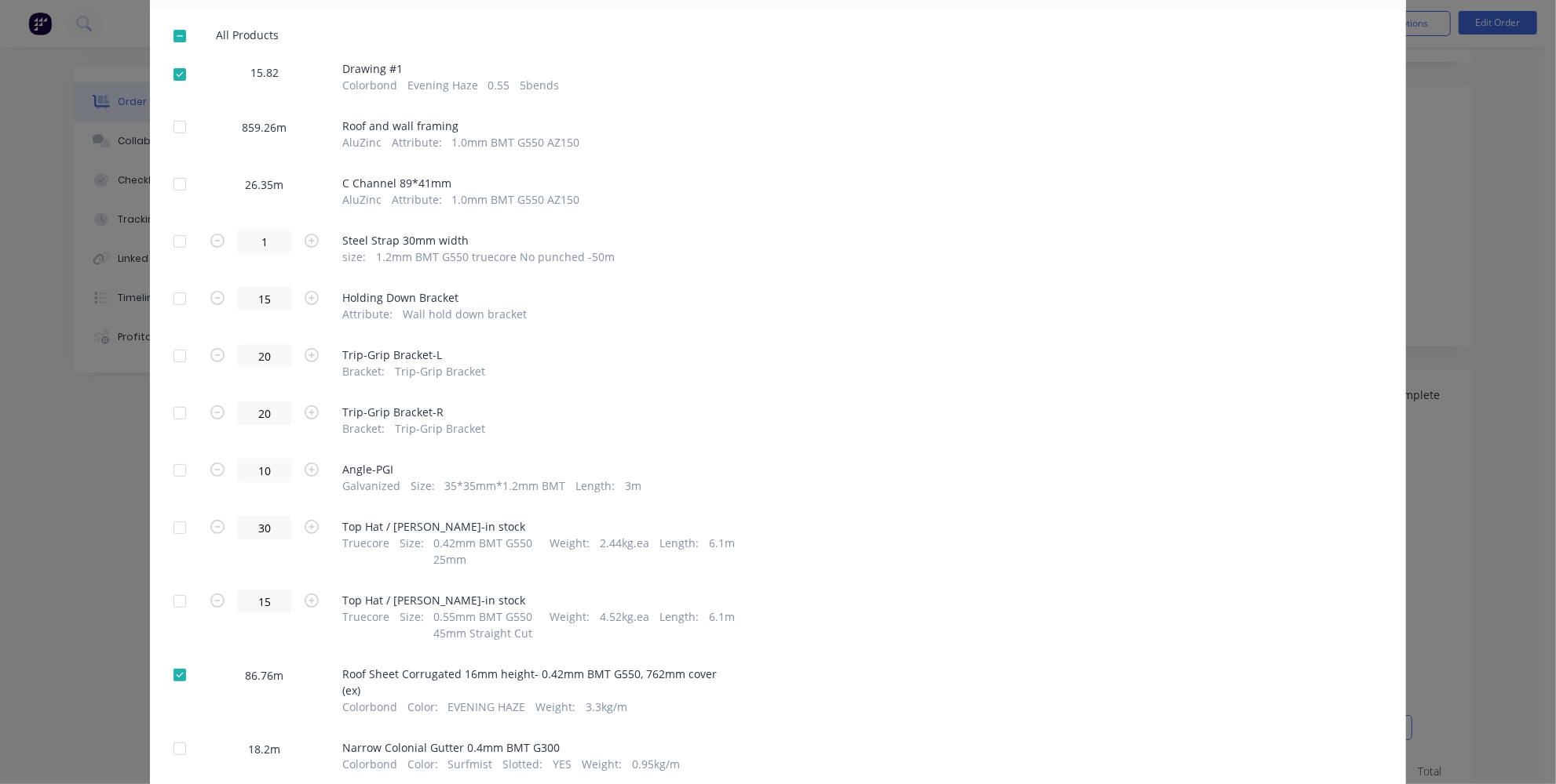
scroll to position [191, 0]
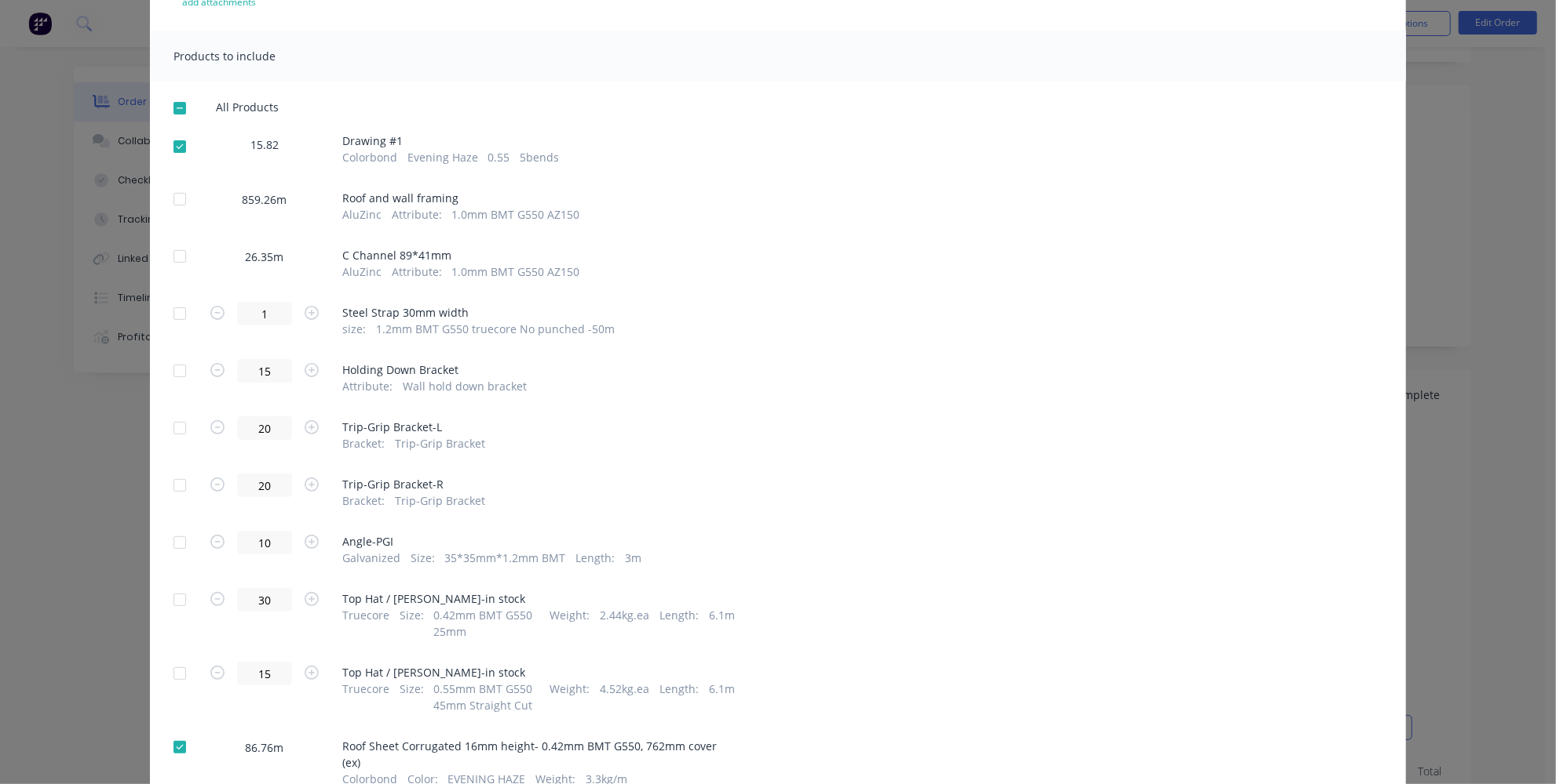
click at [168, 107] on div at bounding box center [180, 108] width 32 height 32
click at [171, 106] on div at bounding box center [180, 108] width 32 height 32
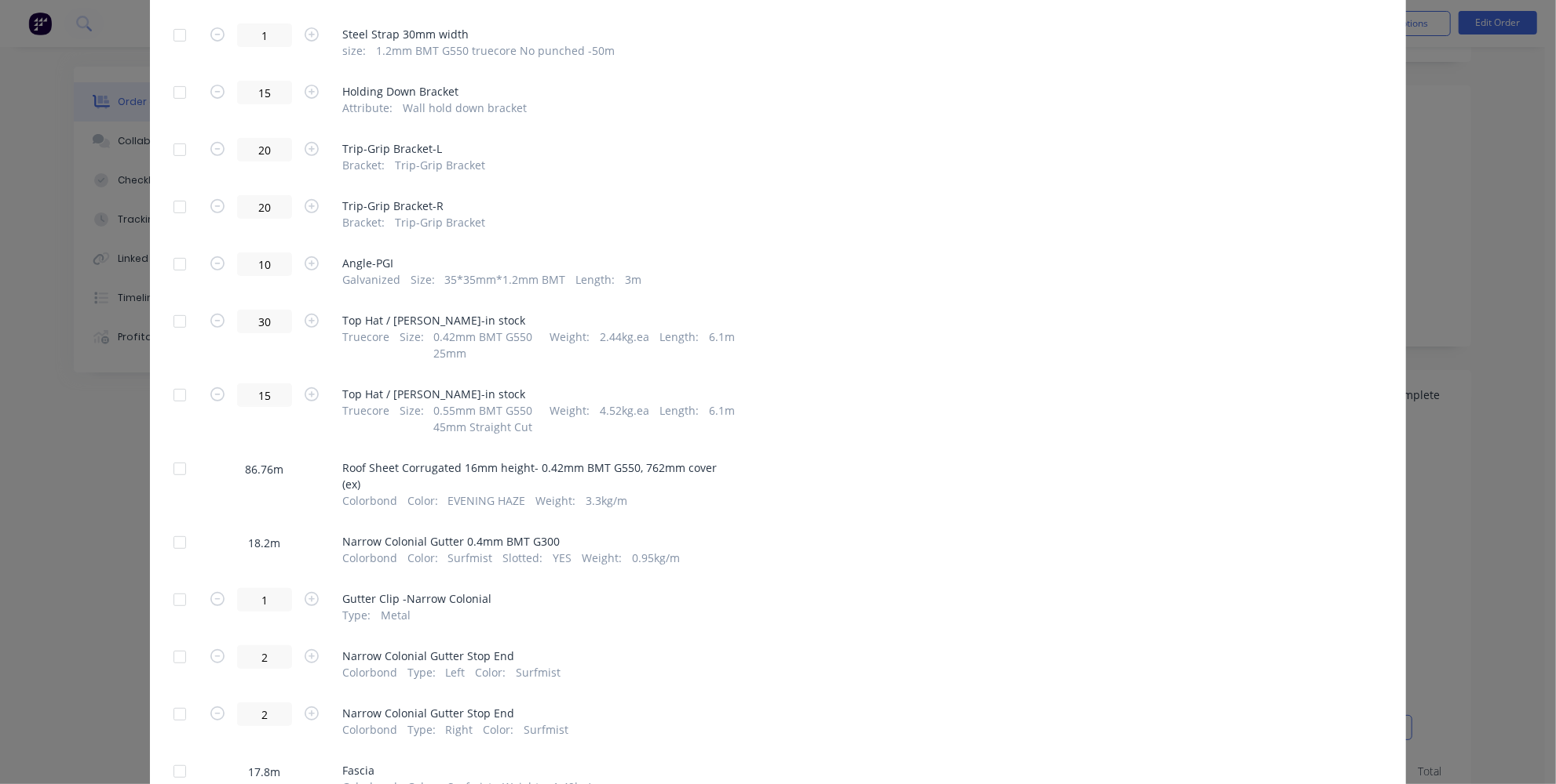
scroll to position [476, 0]
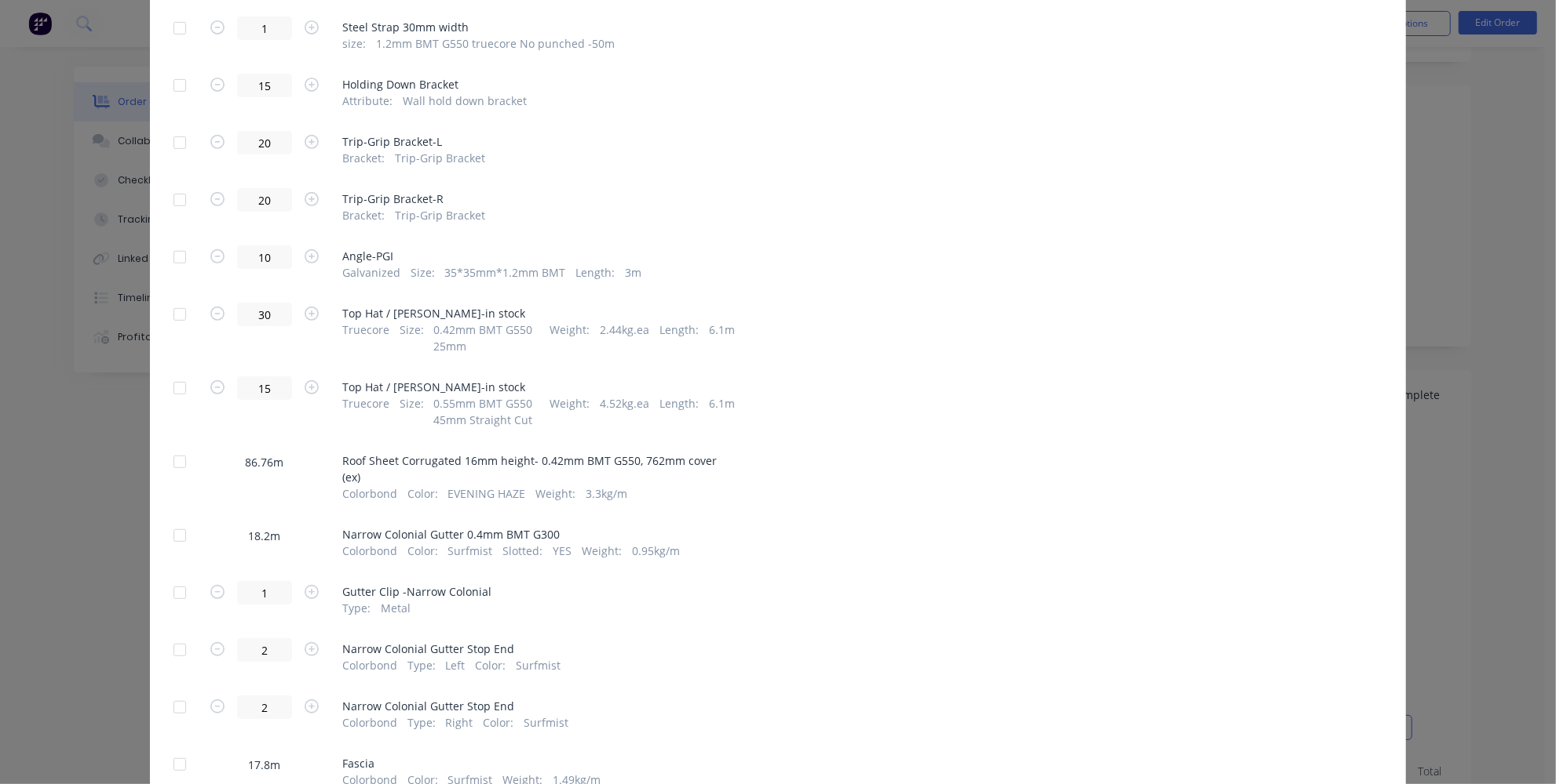
click at [175, 523] on div at bounding box center [180, 536] width 32 height 32
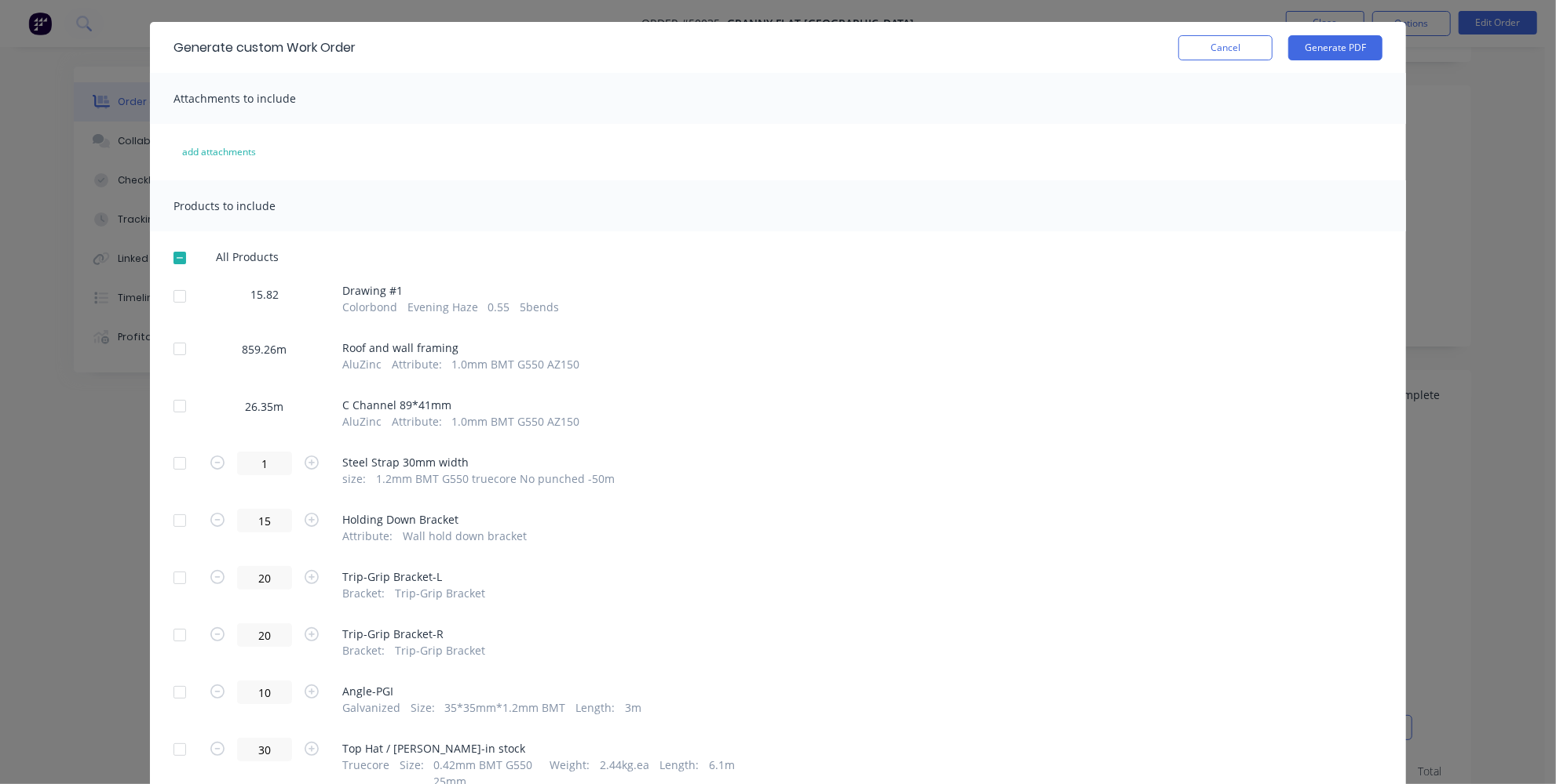
scroll to position [0, 0]
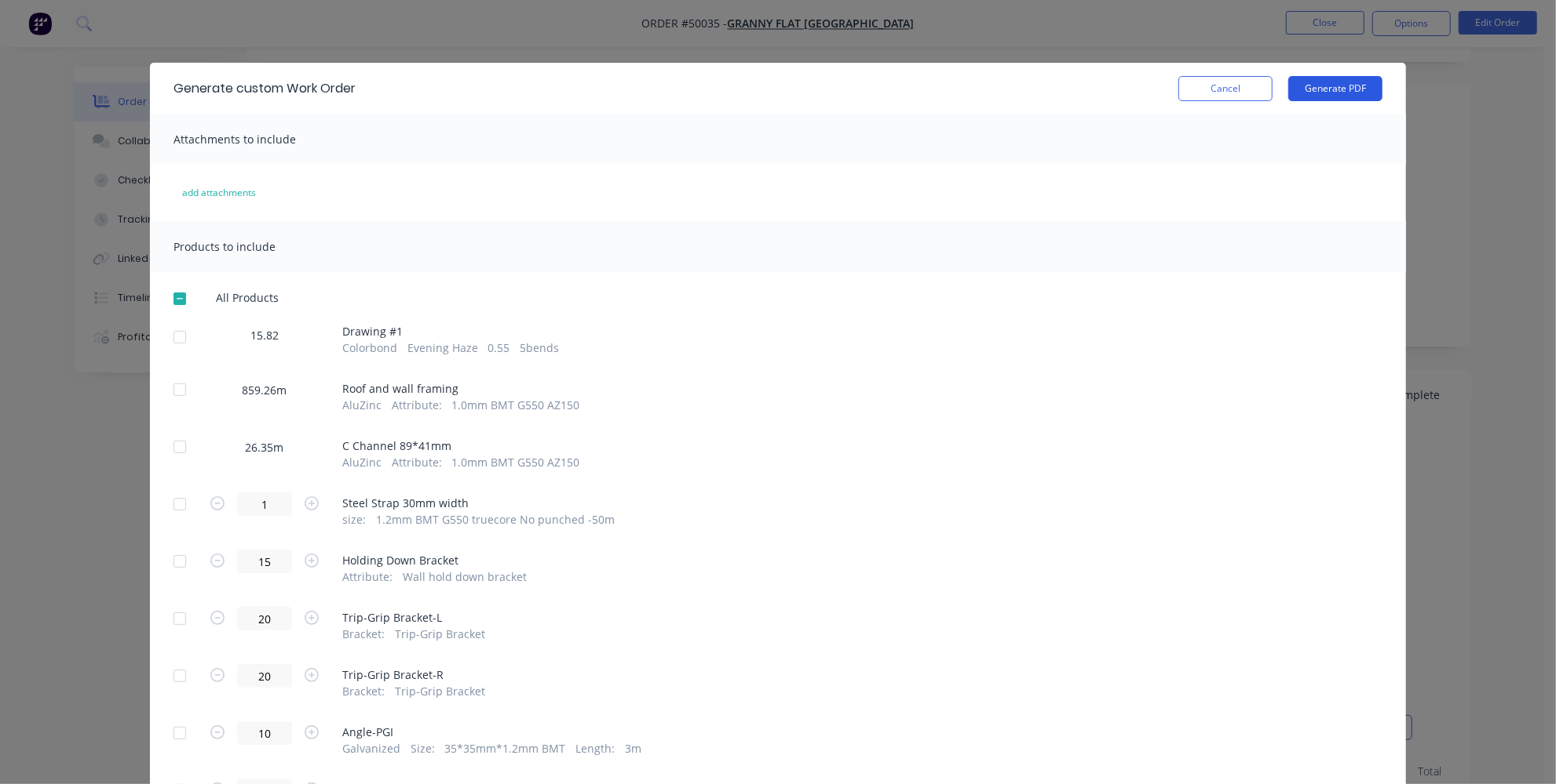
click at [1344, 92] on button "Generate PDF" at bounding box center [1335, 88] width 94 height 25
click at [1231, 80] on button "Cancel" at bounding box center [1225, 88] width 94 height 25
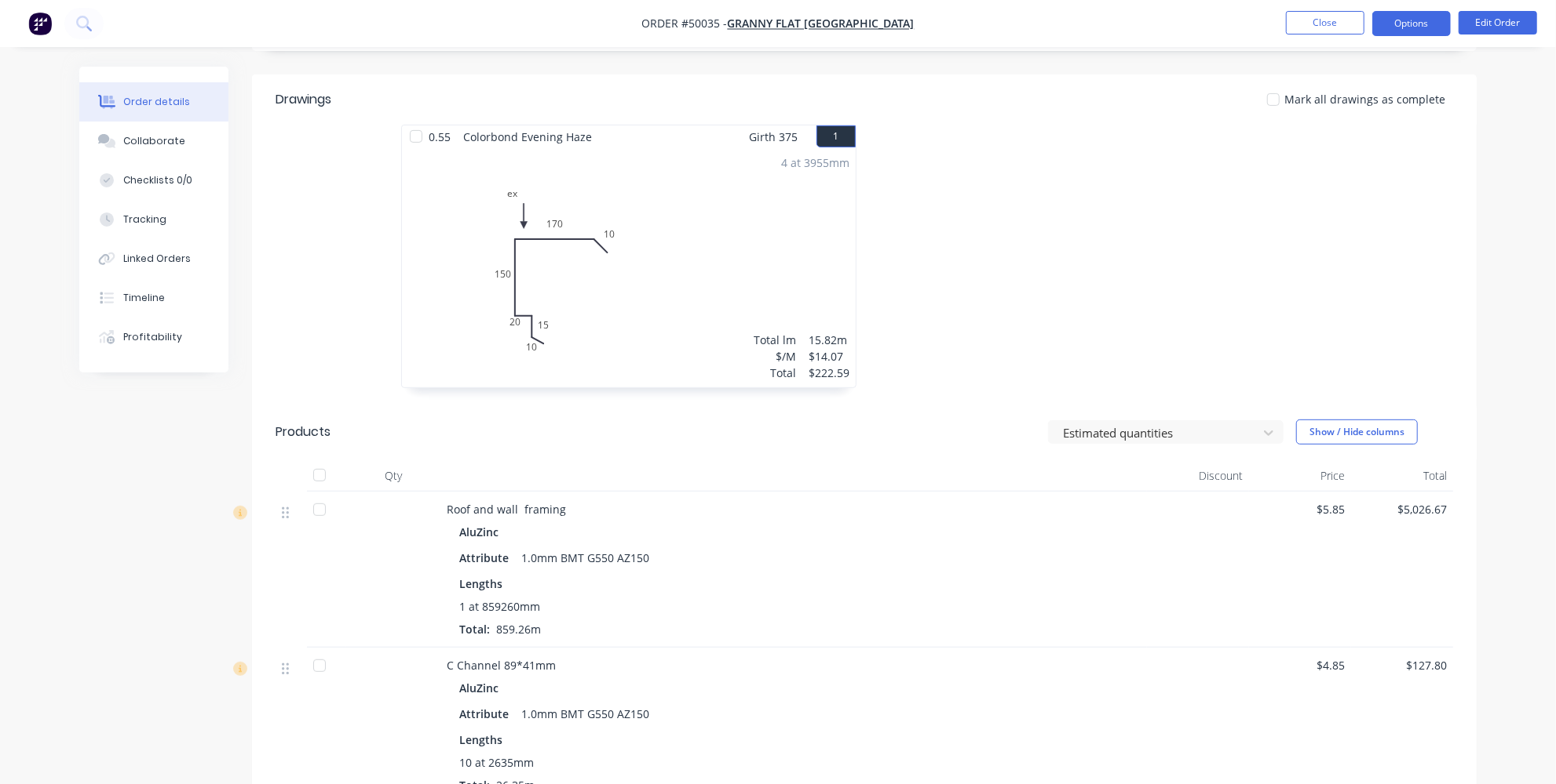
scroll to position [356, 0]
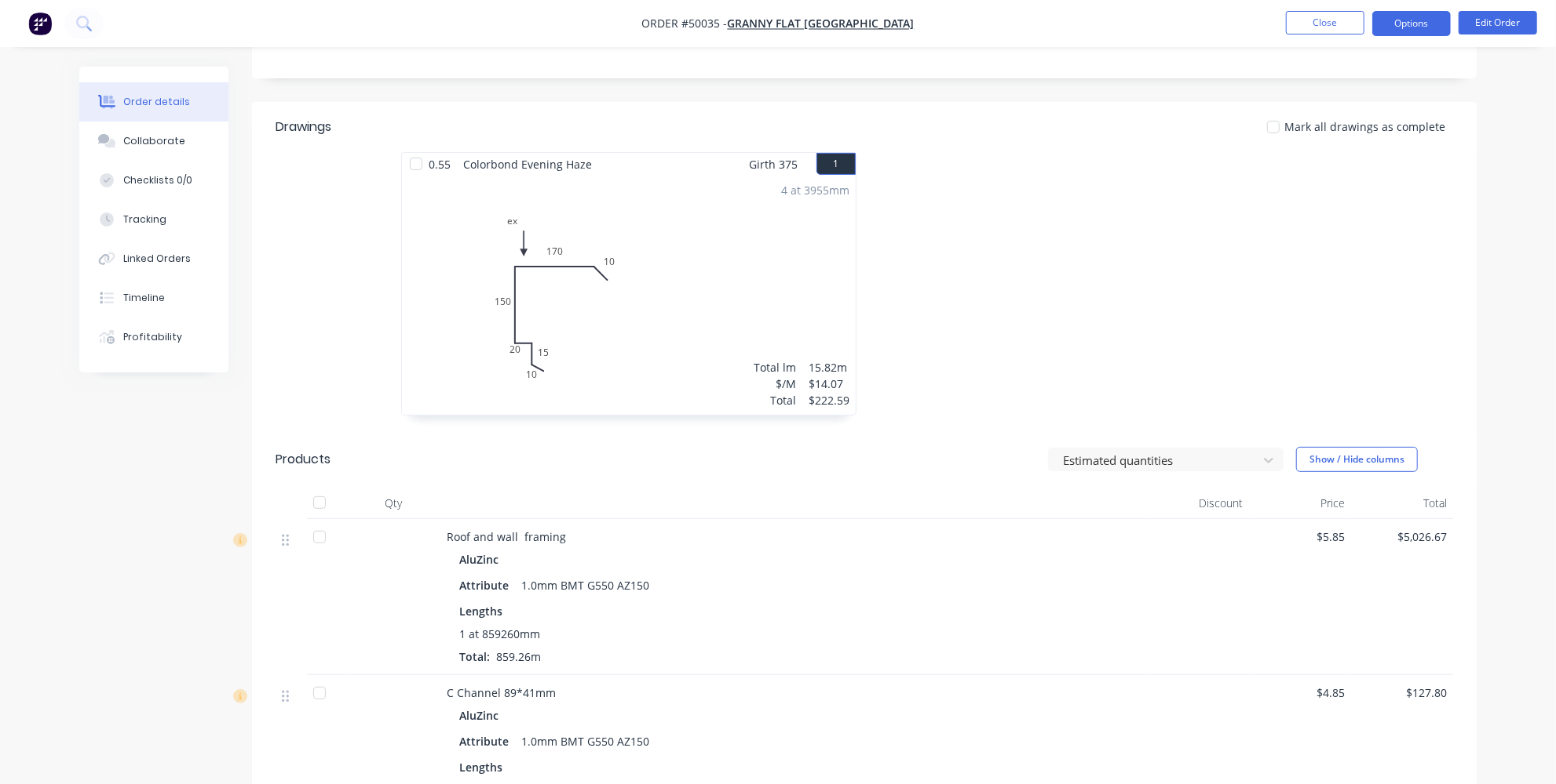
click at [1431, 13] on button "Options" at bounding box center [1411, 23] width 78 height 25
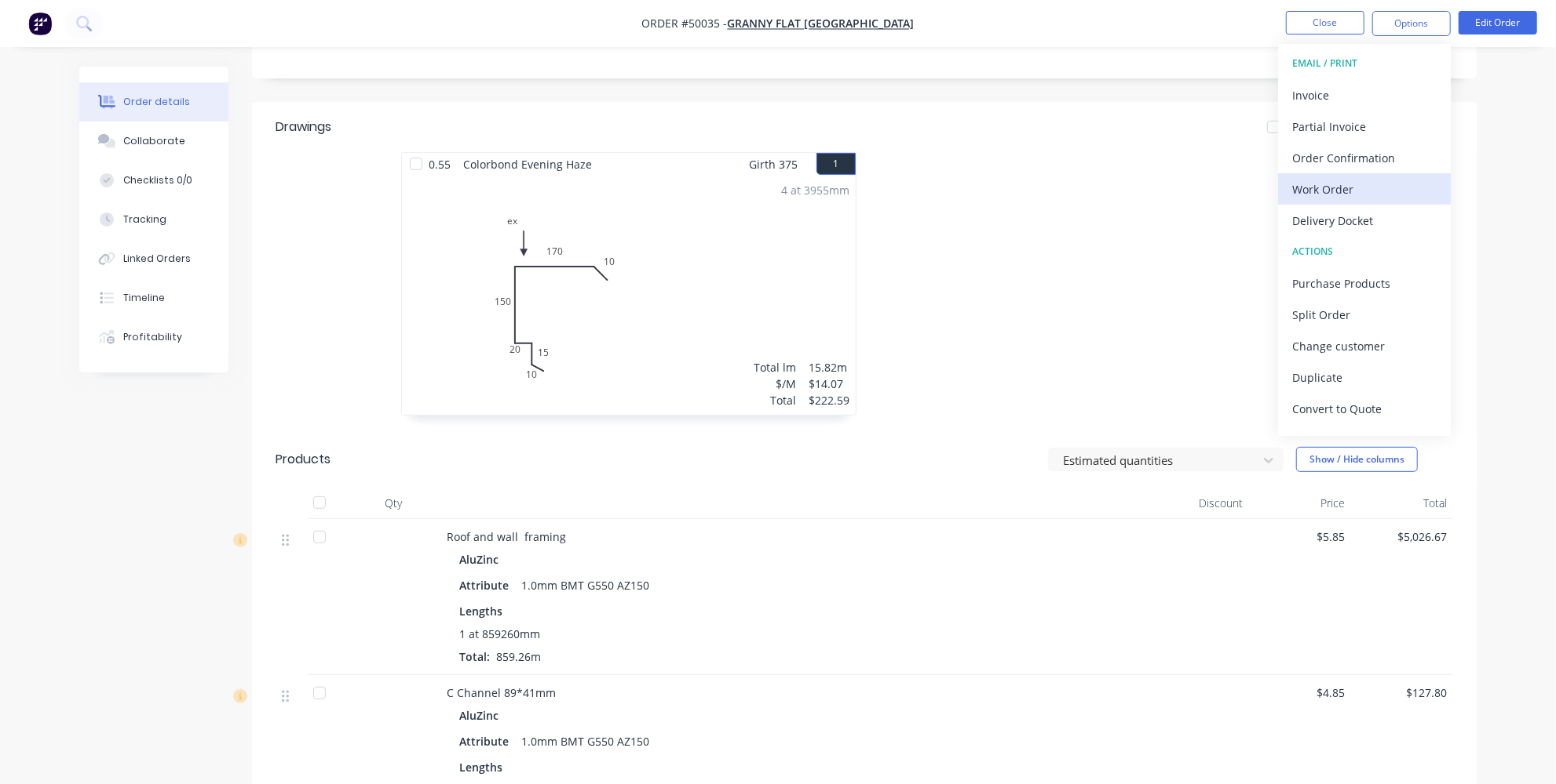
click at [1334, 193] on div "Work Order" at bounding box center [1363, 189] width 144 height 23
click at [1329, 188] on div "Custom" at bounding box center [1363, 189] width 144 height 23
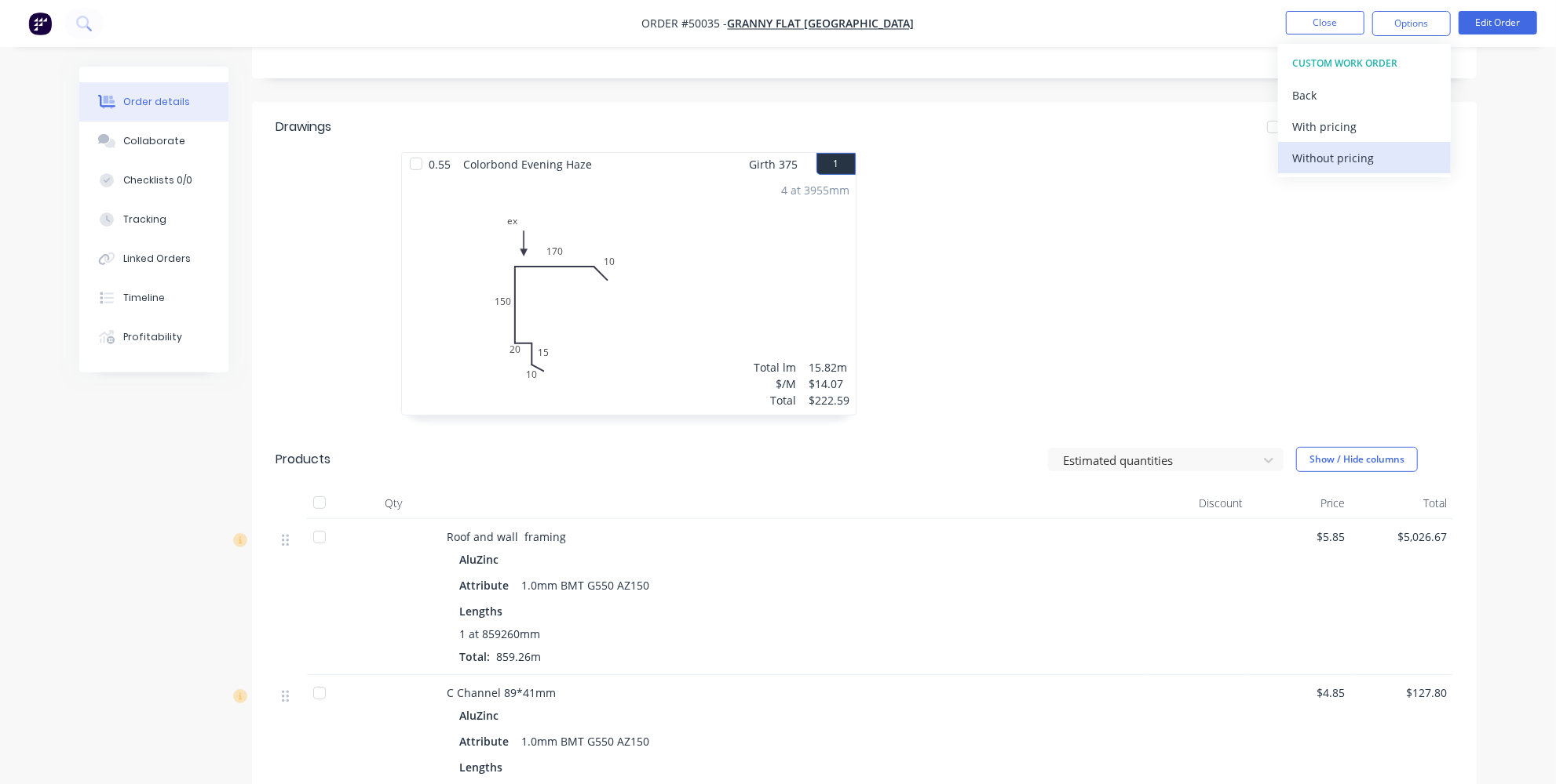
click at [1320, 151] on div "Without pricing" at bounding box center [1363, 158] width 144 height 23
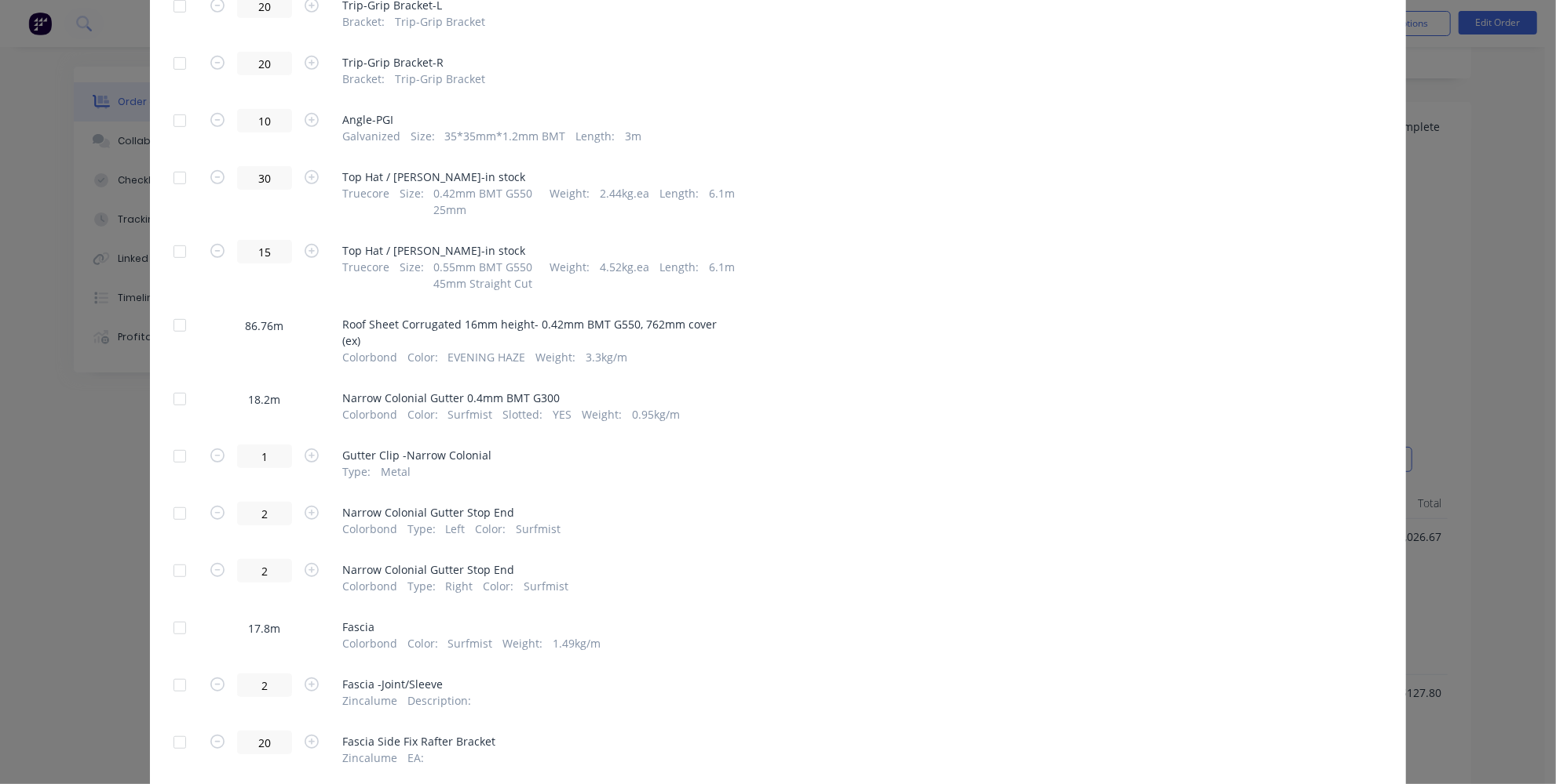
scroll to position [642, 0]
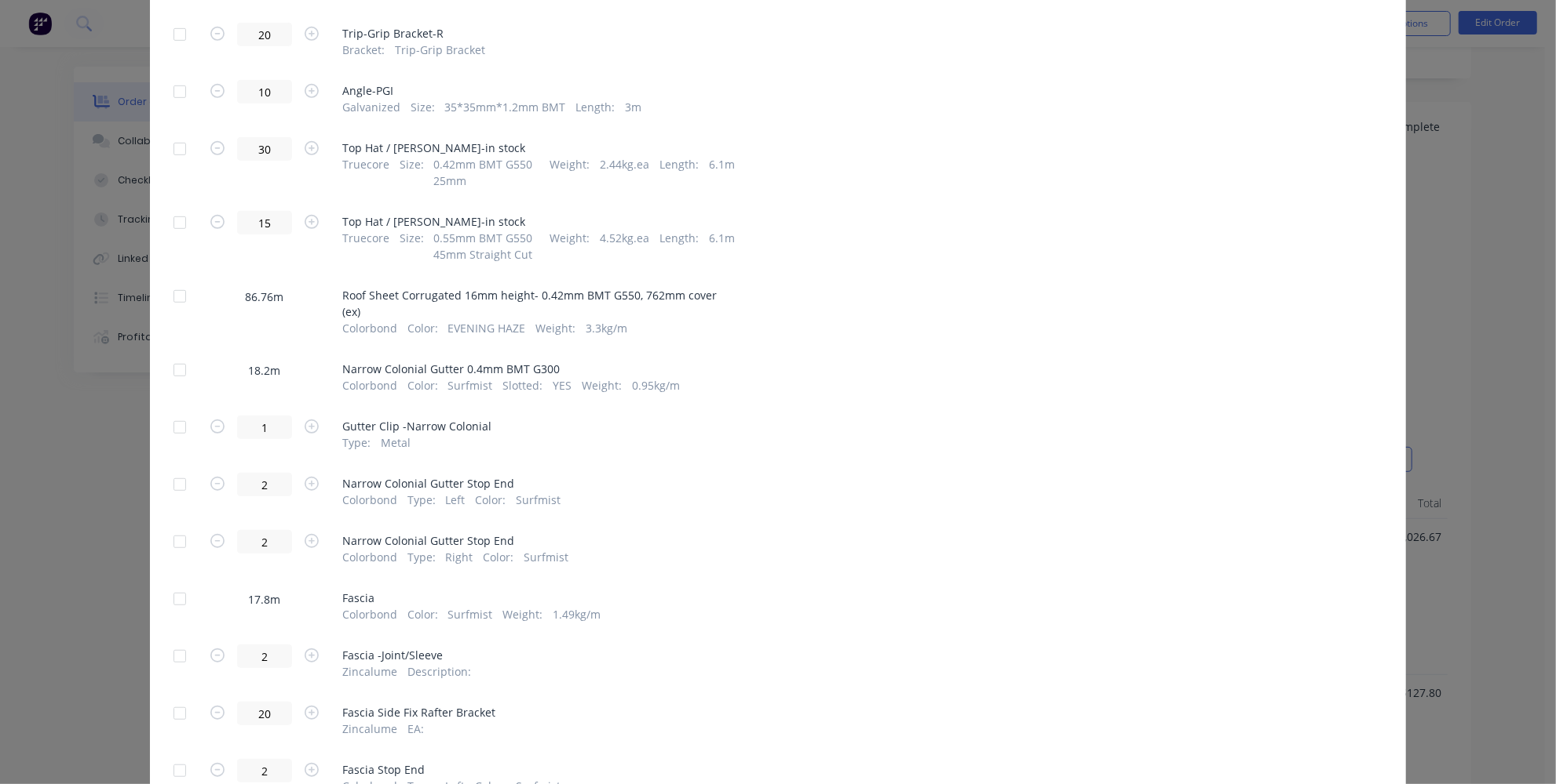
click at [180, 584] on div at bounding box center [180, 599] width 32 height 32
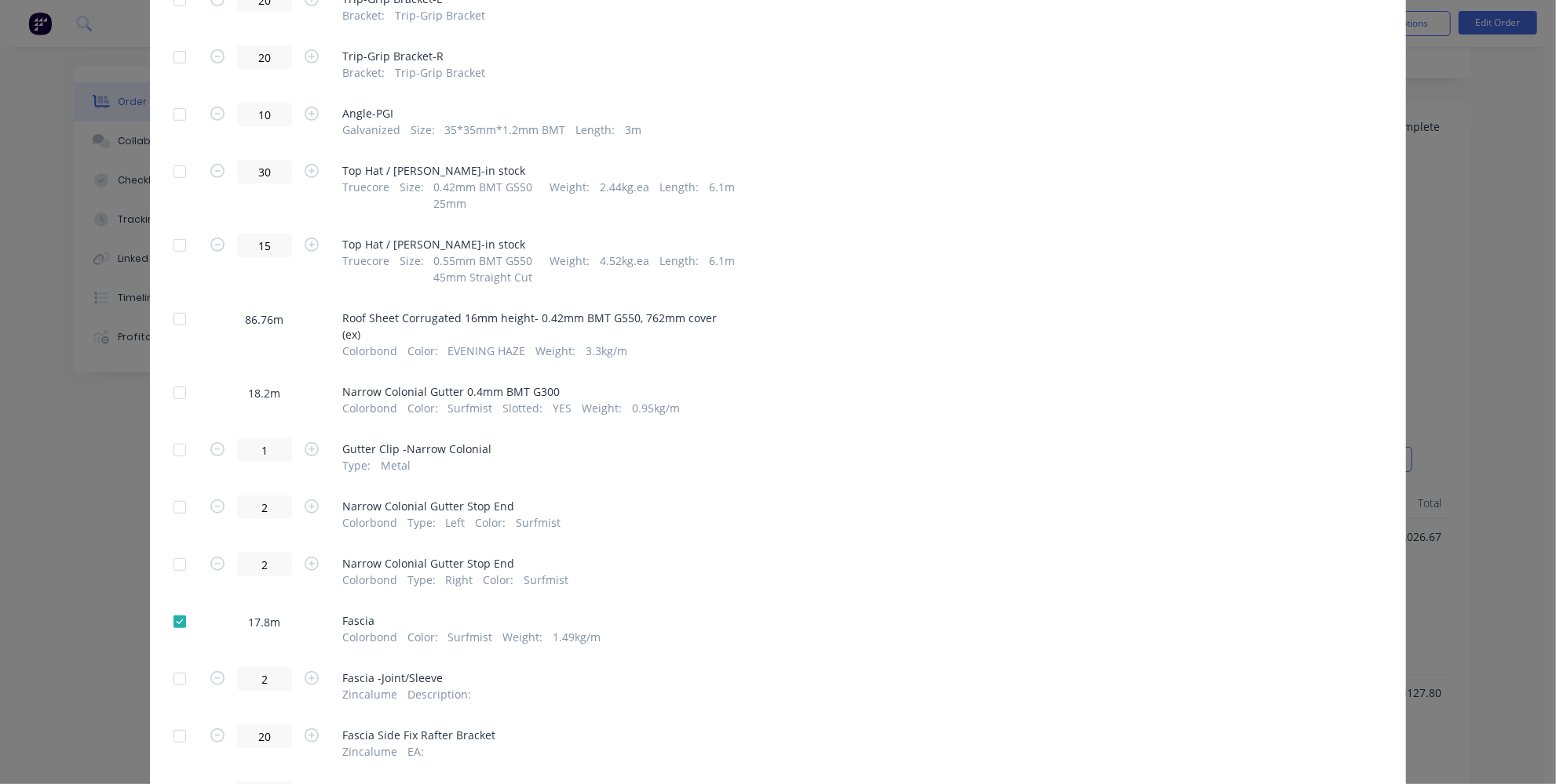
scroll to position [48, 0]
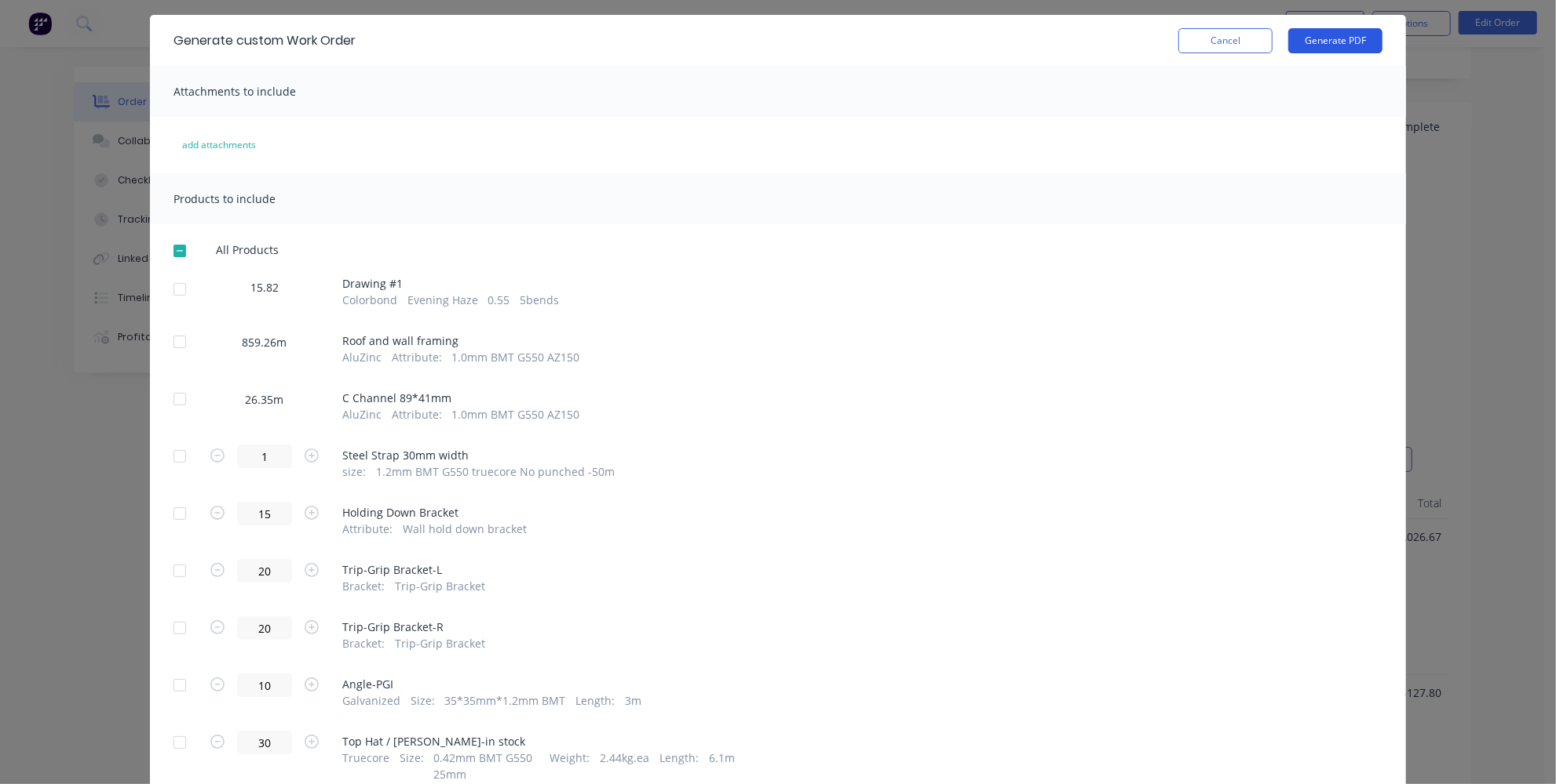
click at [1325, 35] on button "Generate PDF" at bounding box center [1335, 40] width 94 height 25
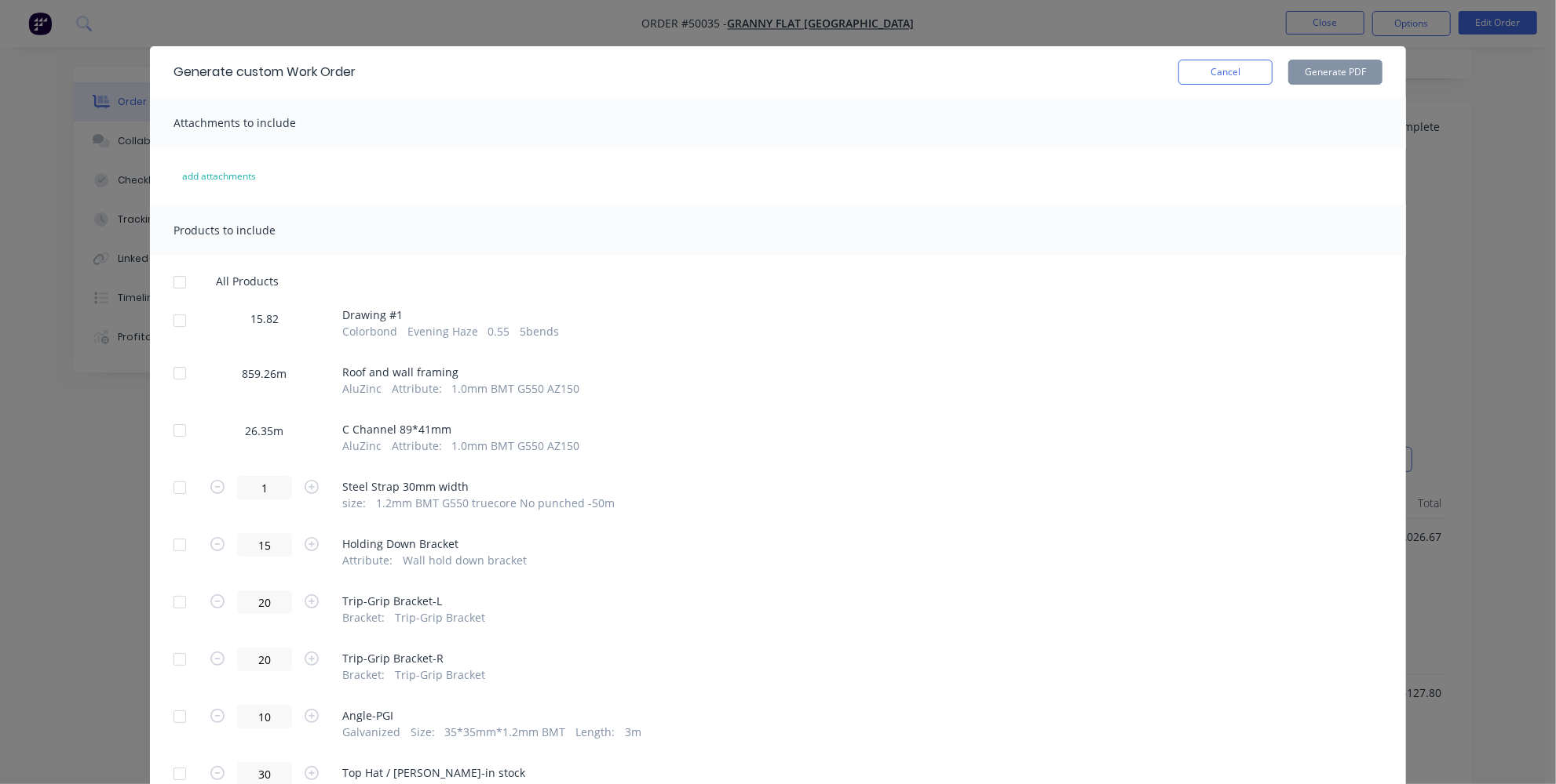
scroll to position [0, 0]
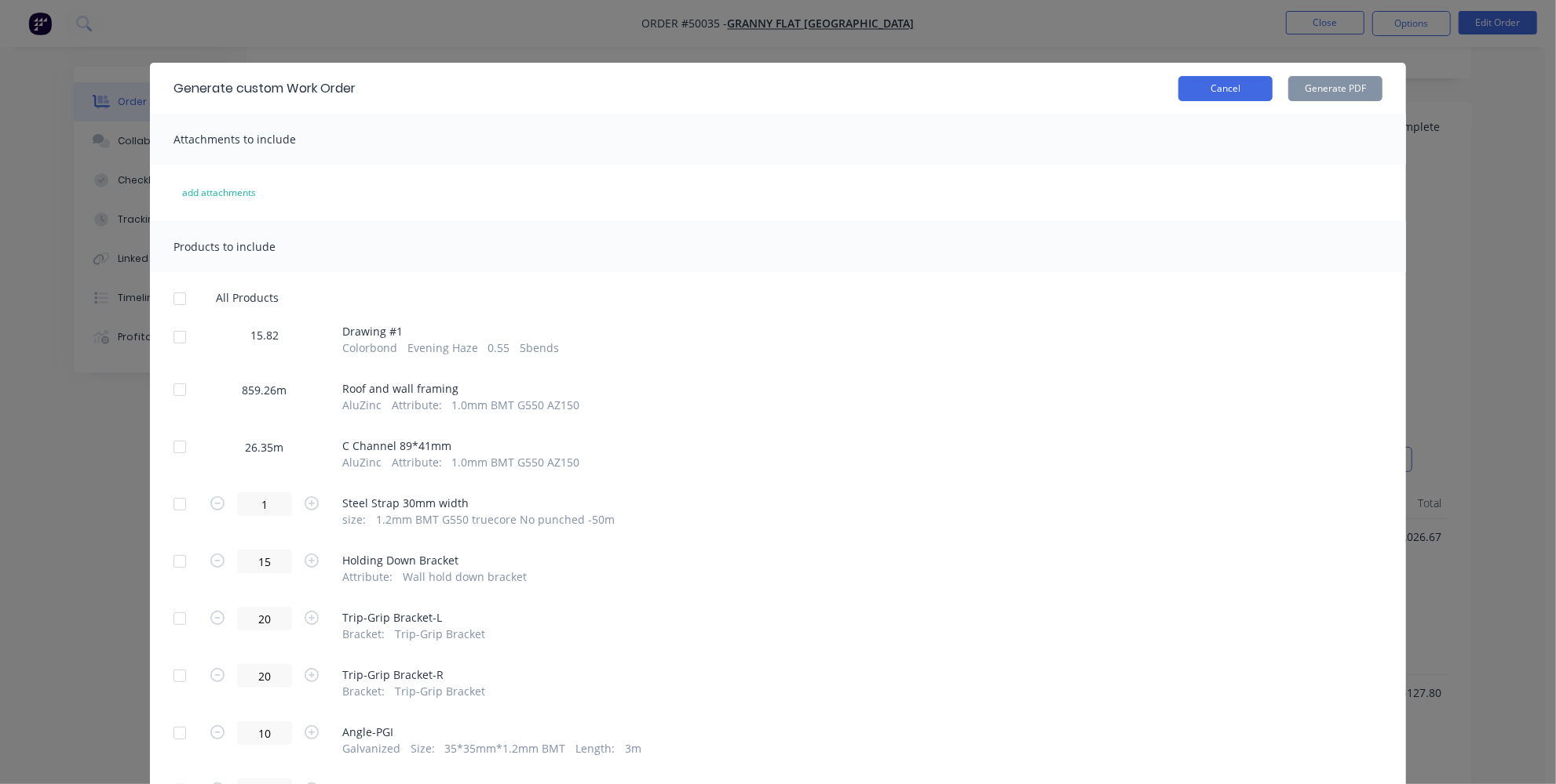
click at [1213, 82] on button "Cancel" at bounding box center [1225, 88] width 94 height 25
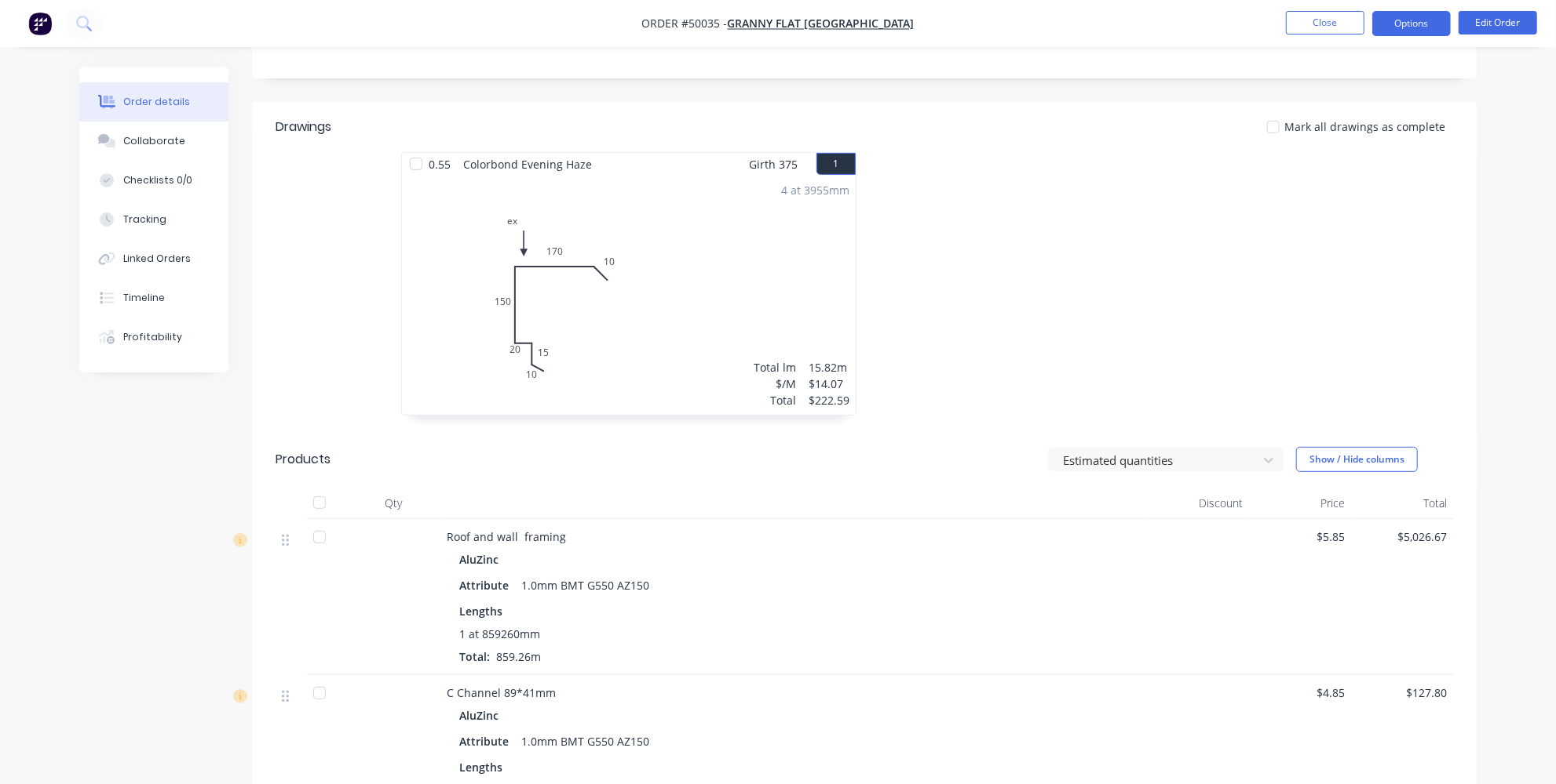
click at [1411, 29] on button "Options" at bounding box center [1411, 23] width 78 height 25
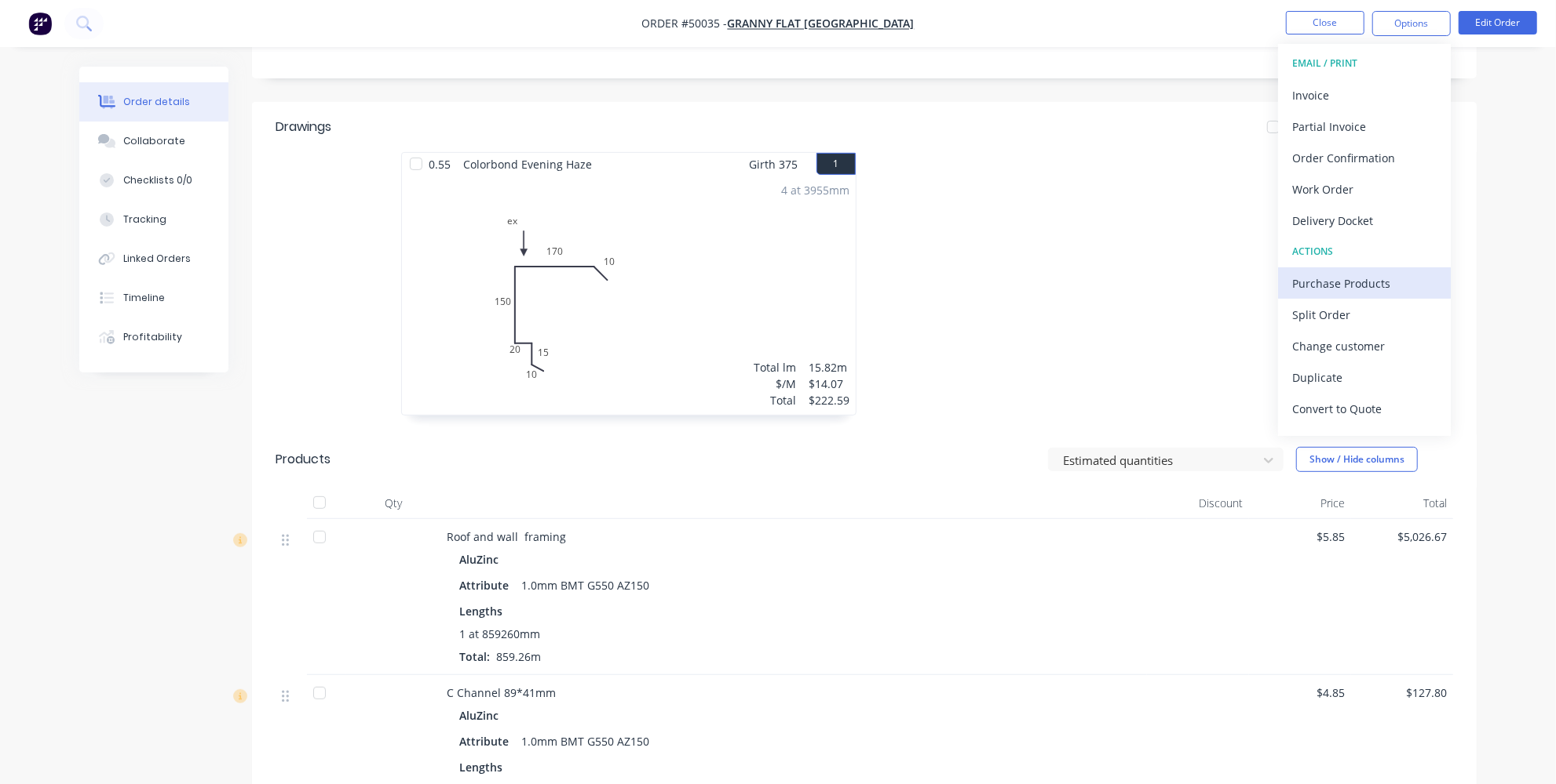
click at [1348, 272] on div "Purchase Products" at bounding box center [1363, 283] width 144 height 23
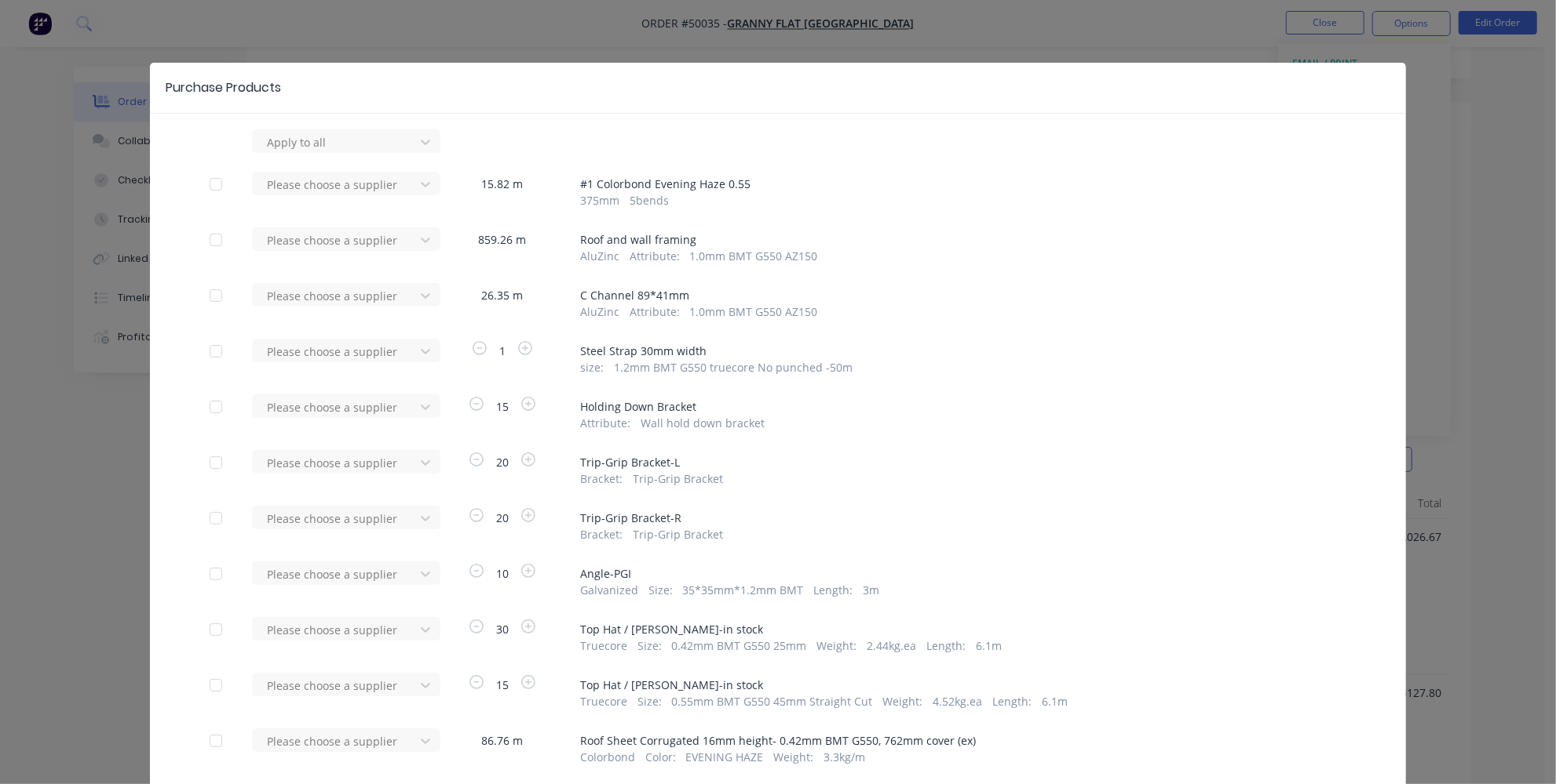
click at [359, 145] on div at bounding box center [336, 143] width 141 height 20
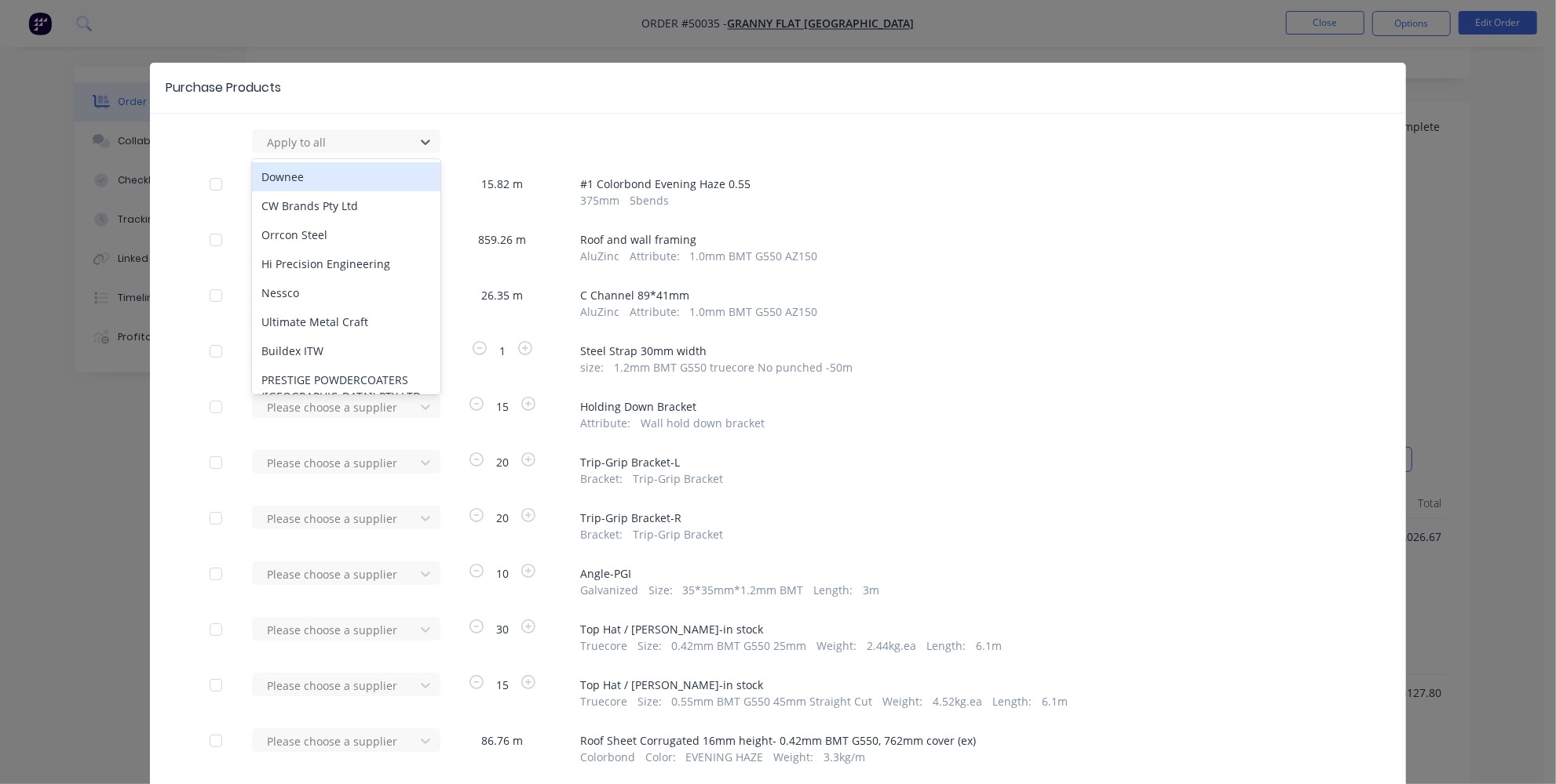
click at [548, 138] on div "34 results available. Use Up and Down to choose options, press Enter to select …" at bounding box center [778, 141] width 1137 height 24
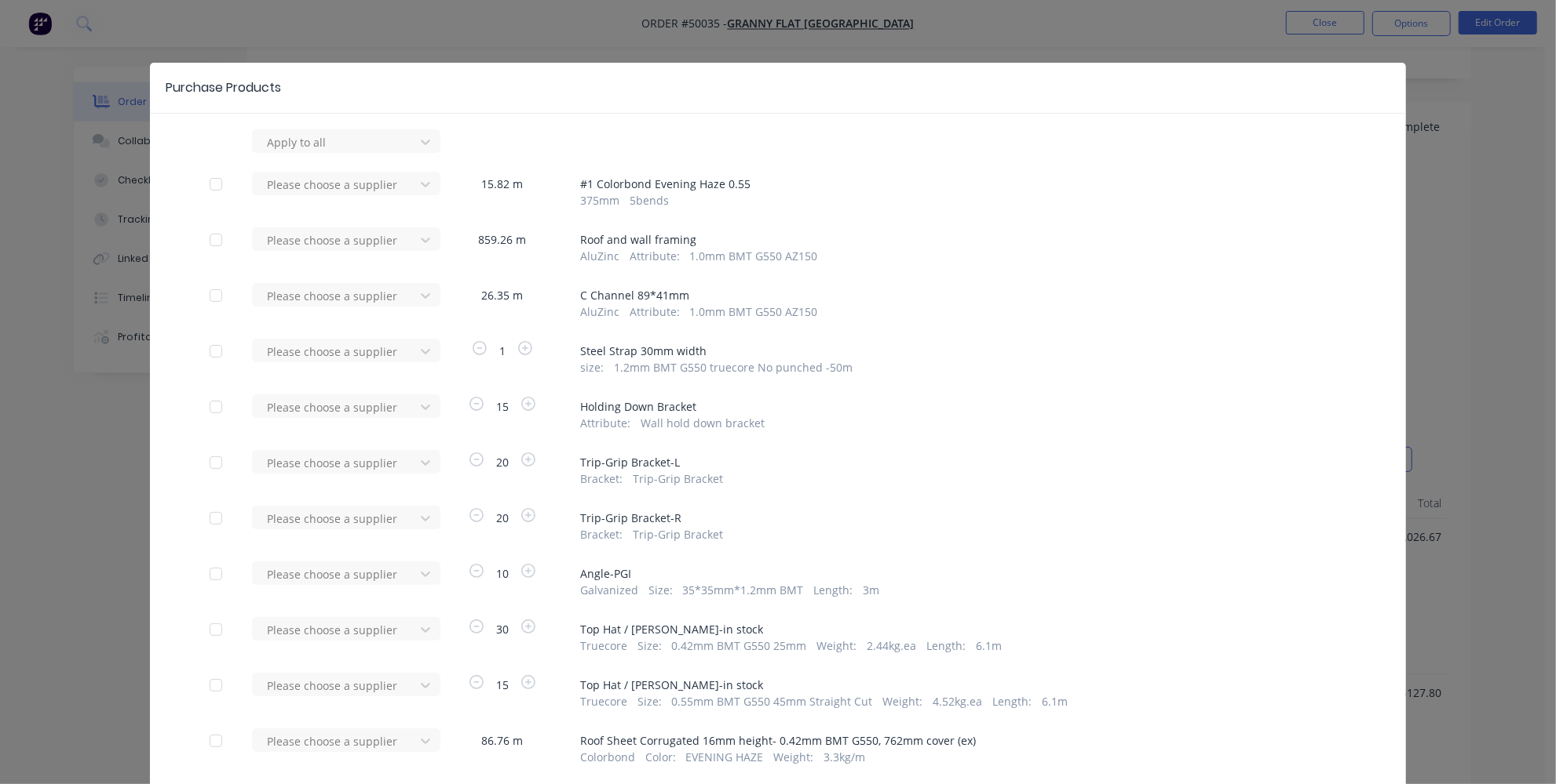
click at [201, 182] on div at bounding box center [216, 185] width 32 height 32
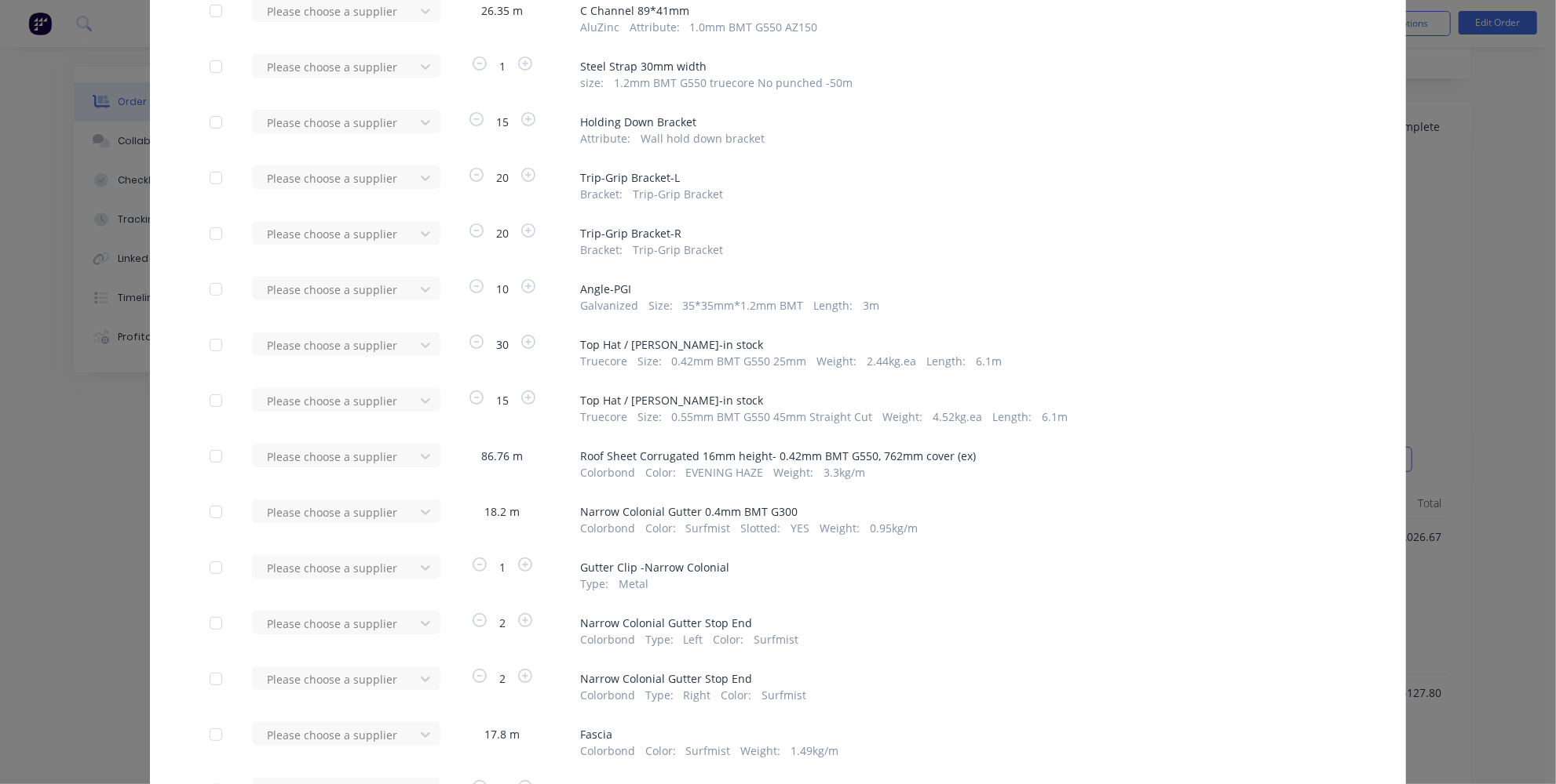
click at [212, 451] on div at bounding box center [216, 457] width 32 height 32
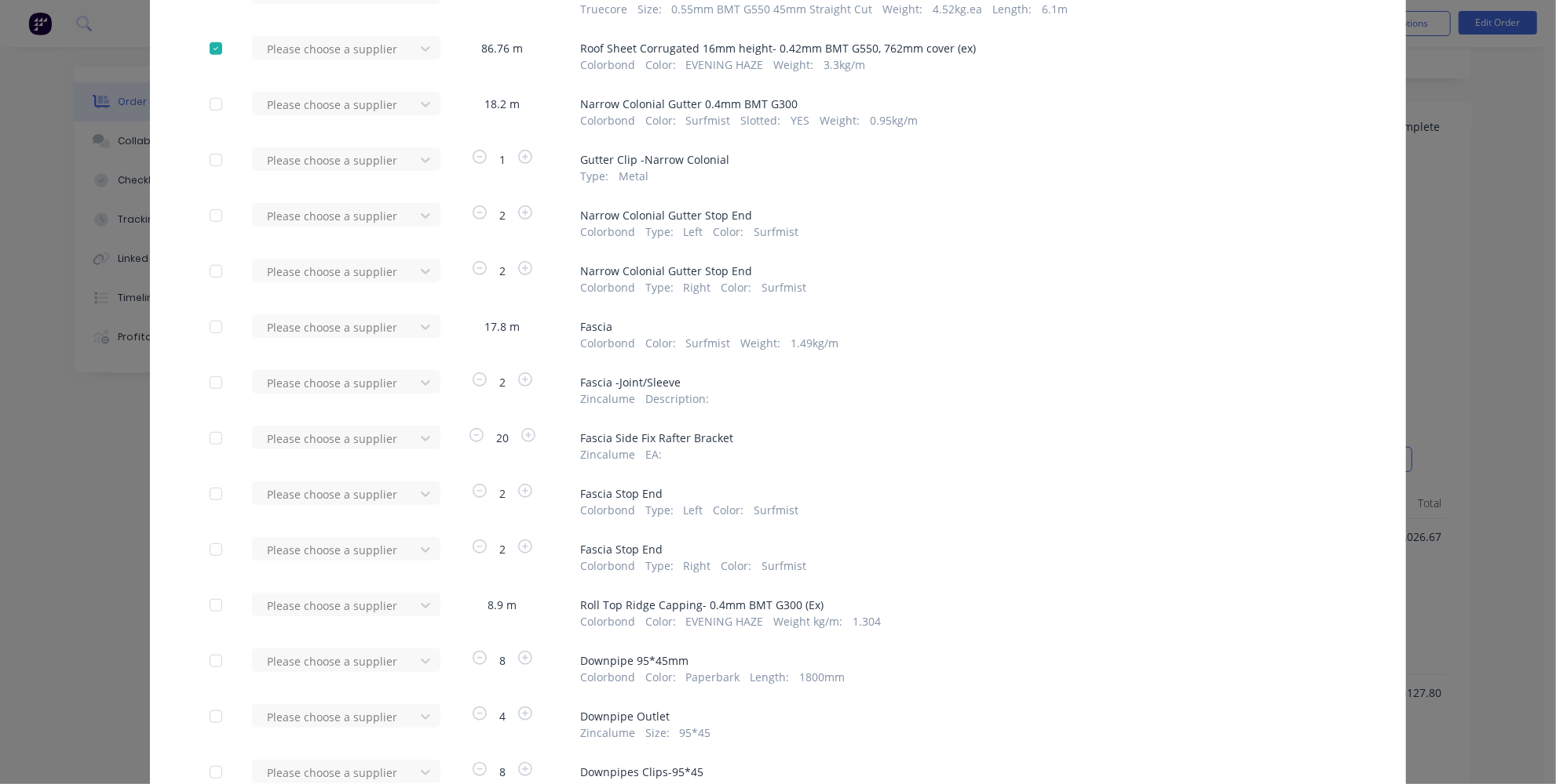
scroll to position [714, 0]
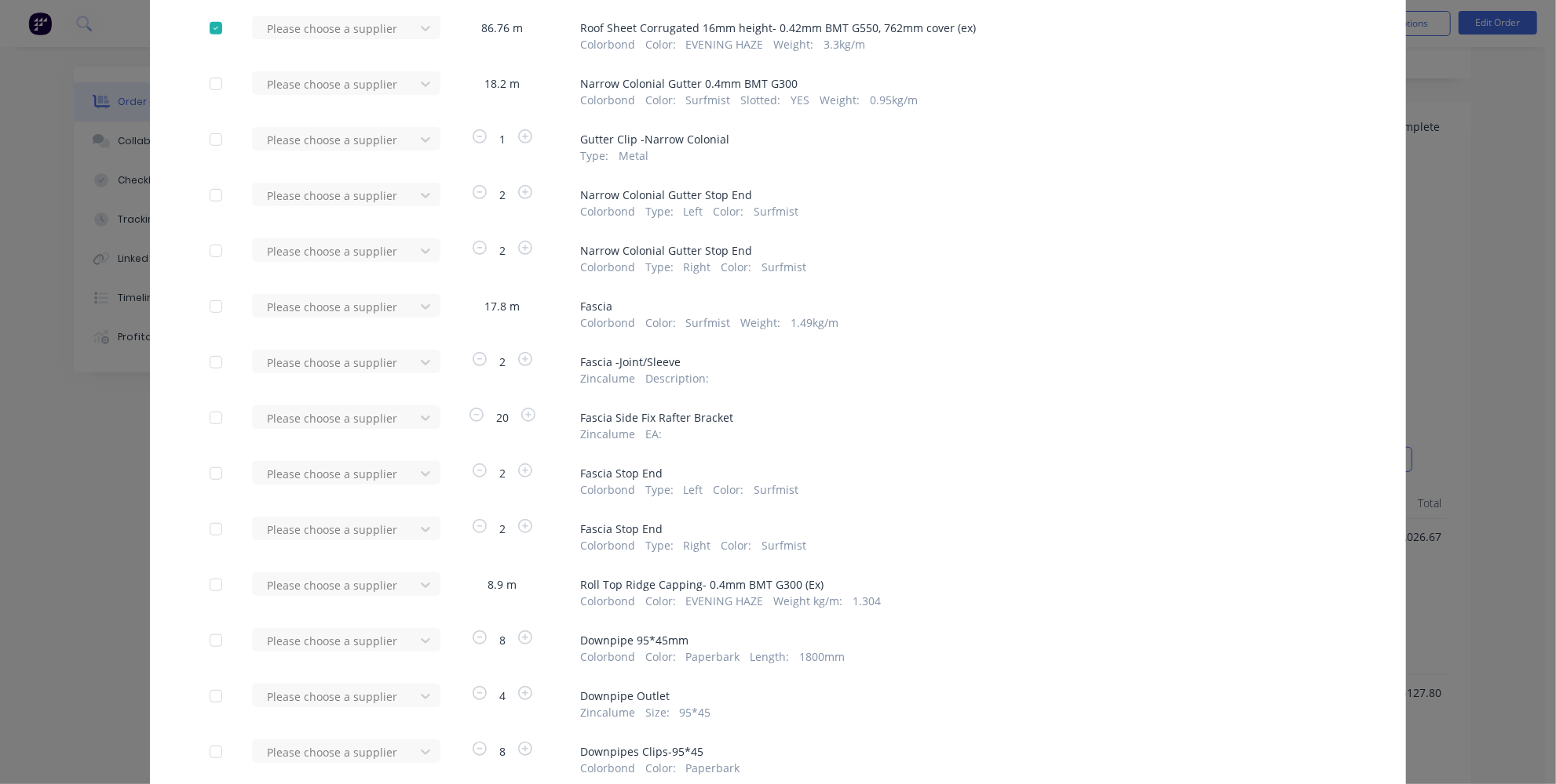
click at [209, 583] on div at bounding box center [216, 586] width 32 height 32
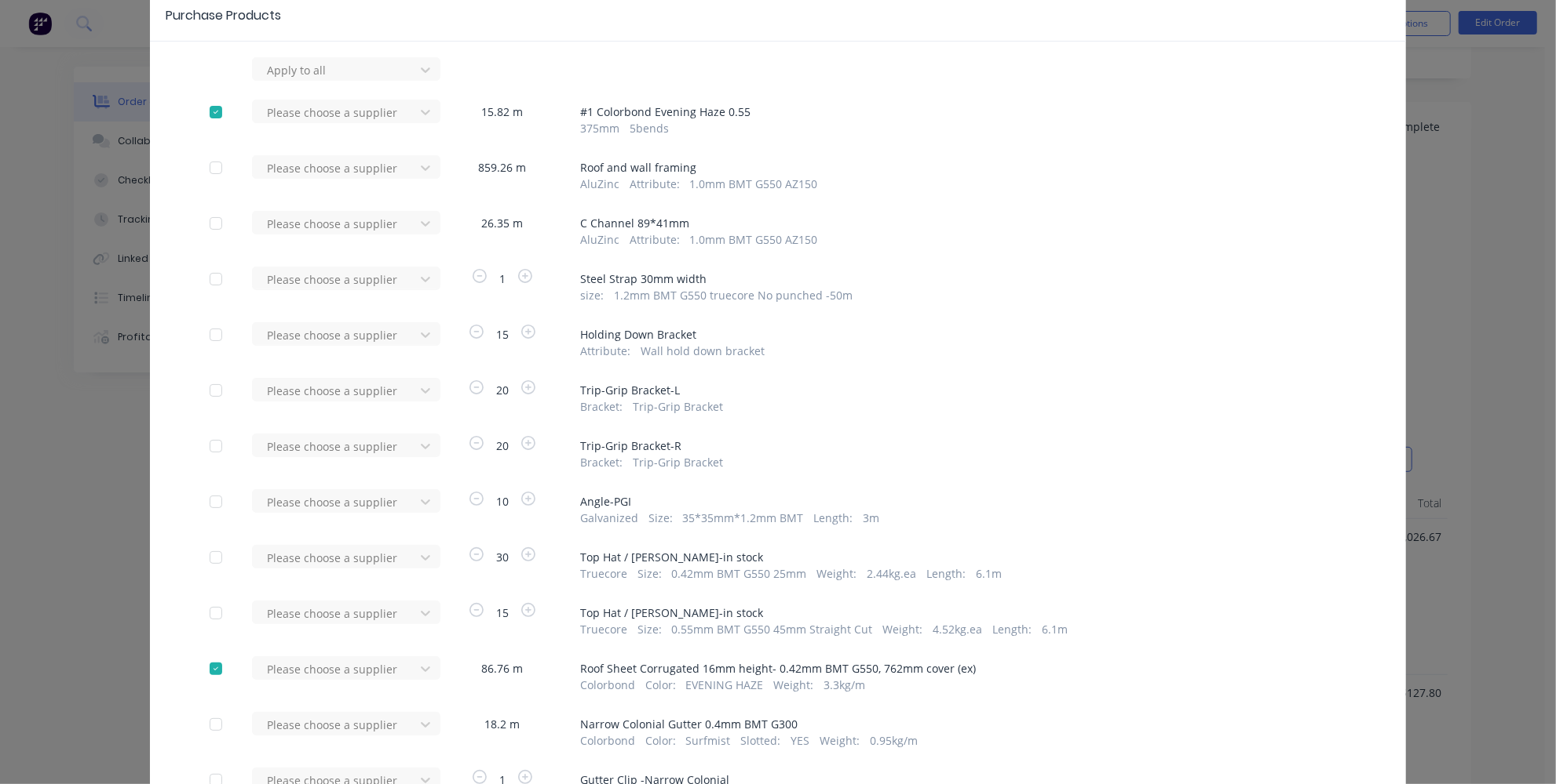
scroll to position [70, 0]
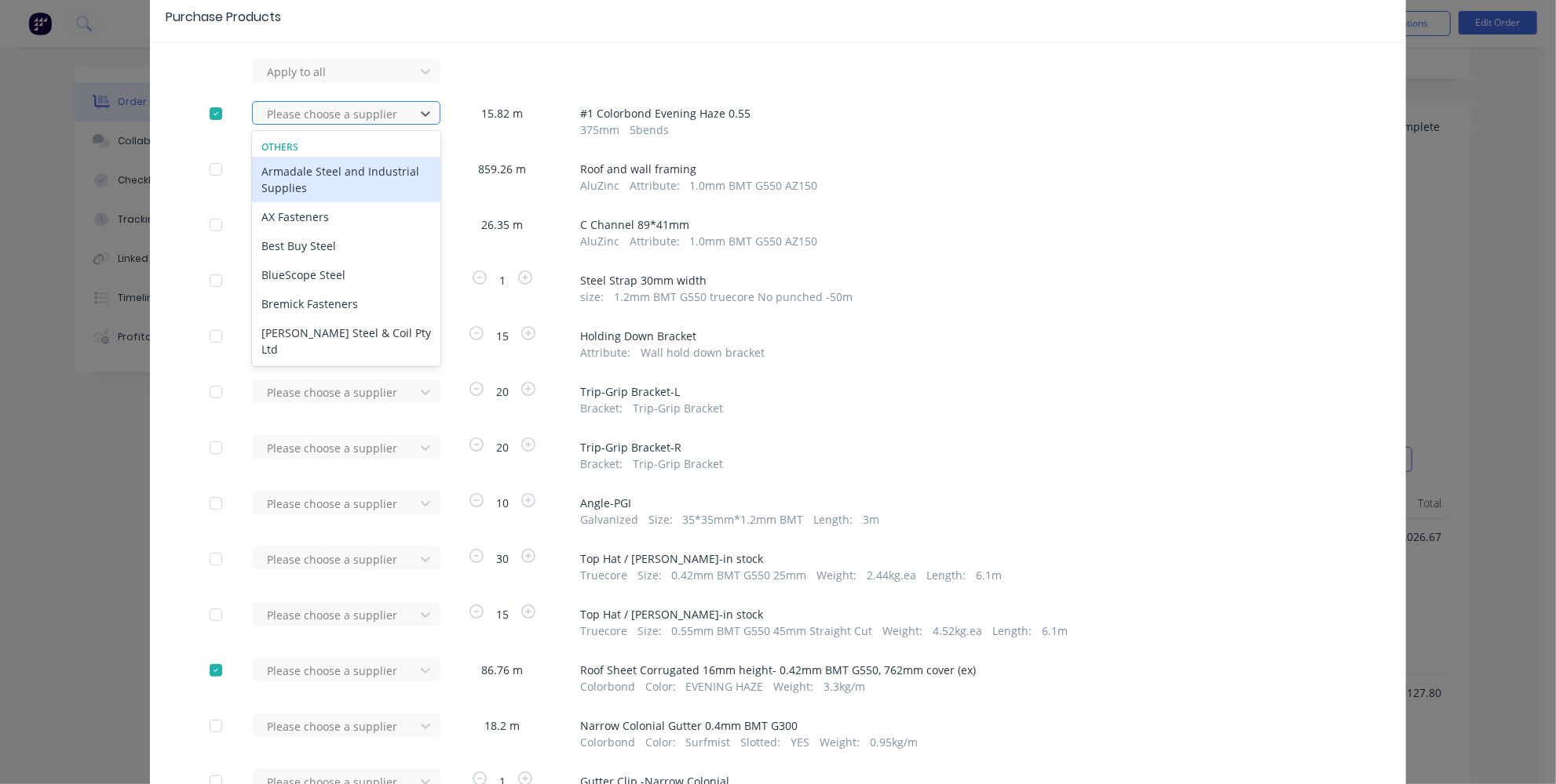
click at [381, 105] on div at bounding box center [336, 114] width 141 height 20
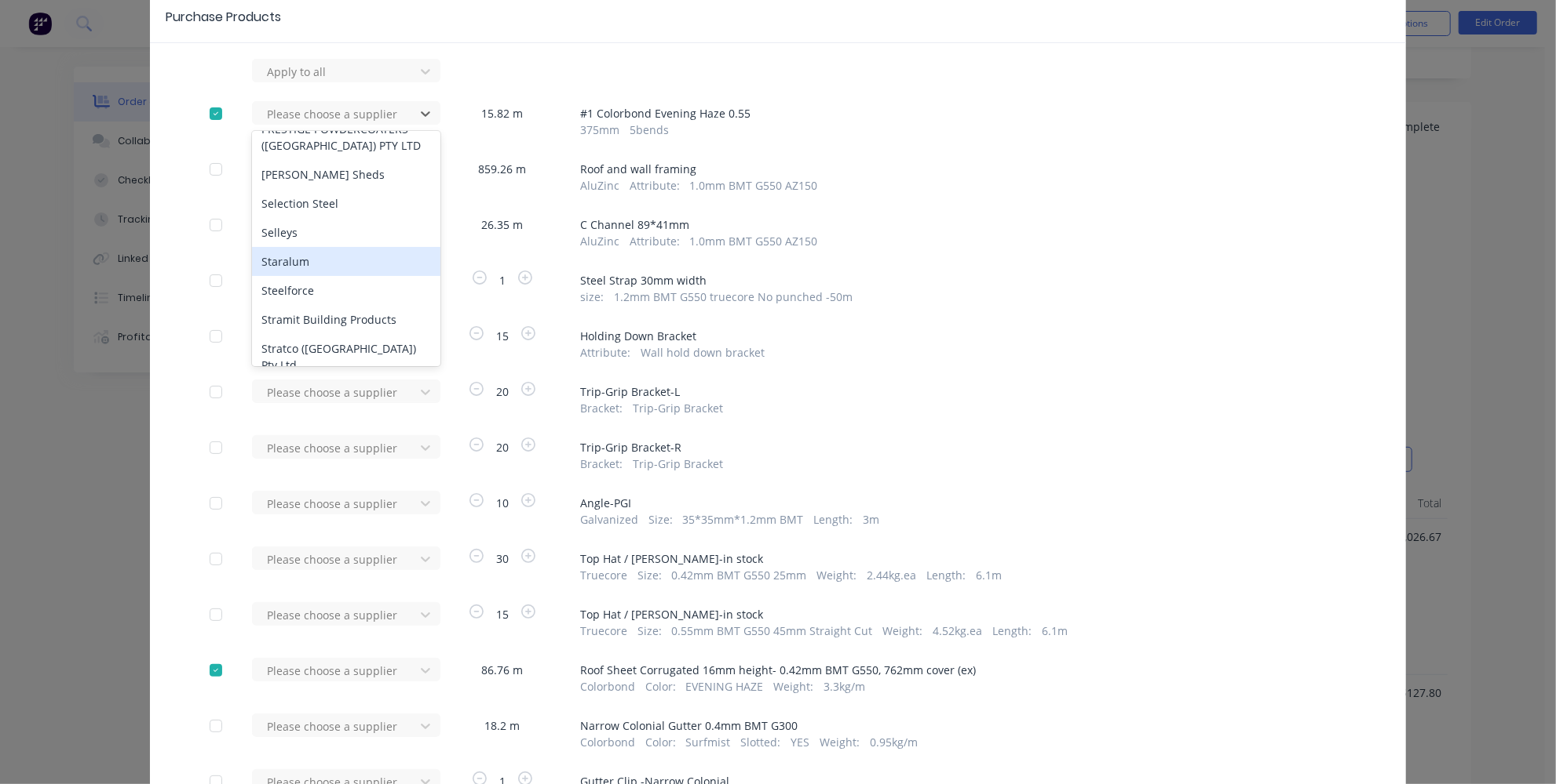
scroll to position [714, 0]
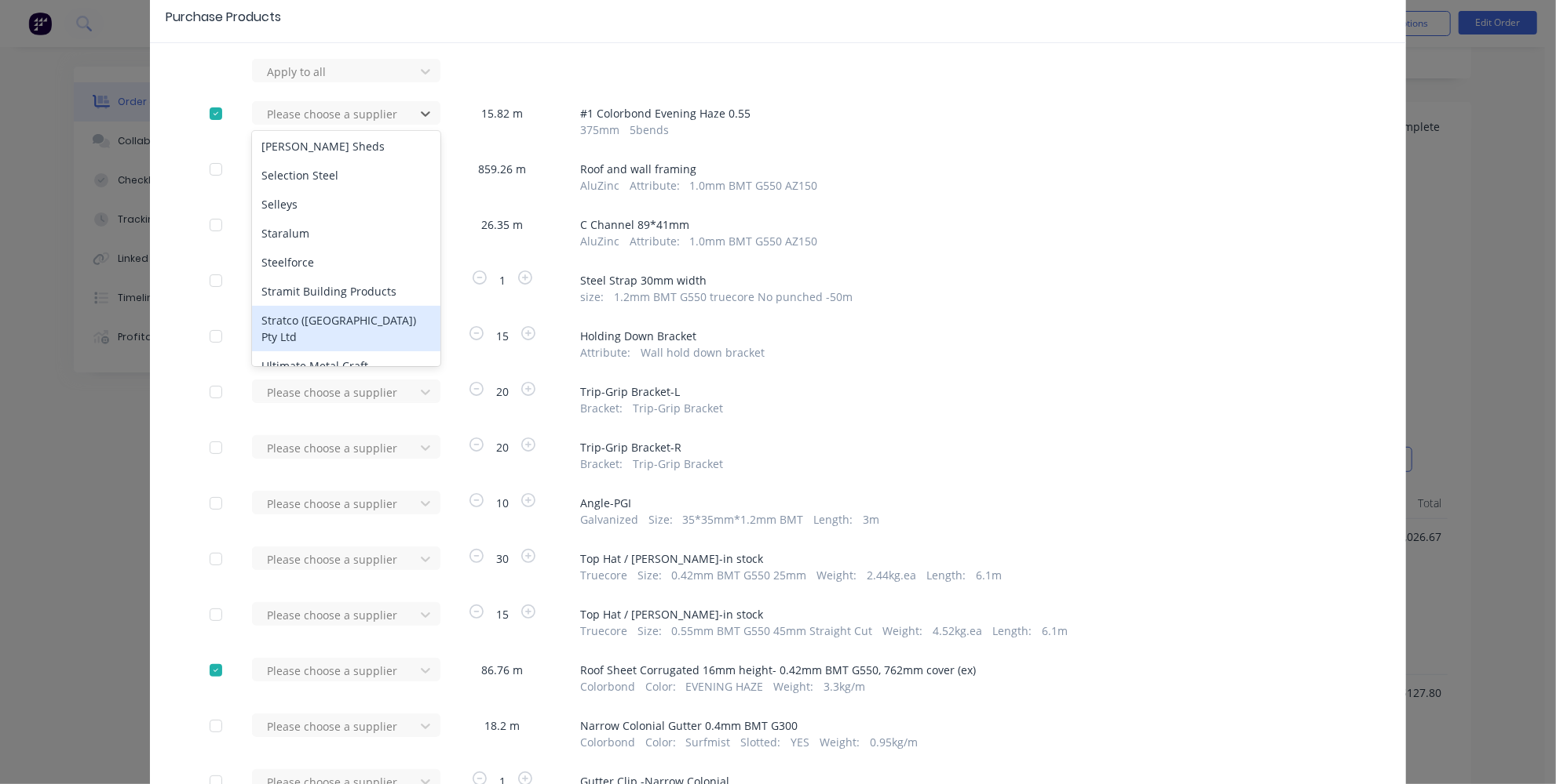
click at [305, 306] on div "Stratco (WA) Pty Ltd" at bounding box center [347, 328] width 189 height 46
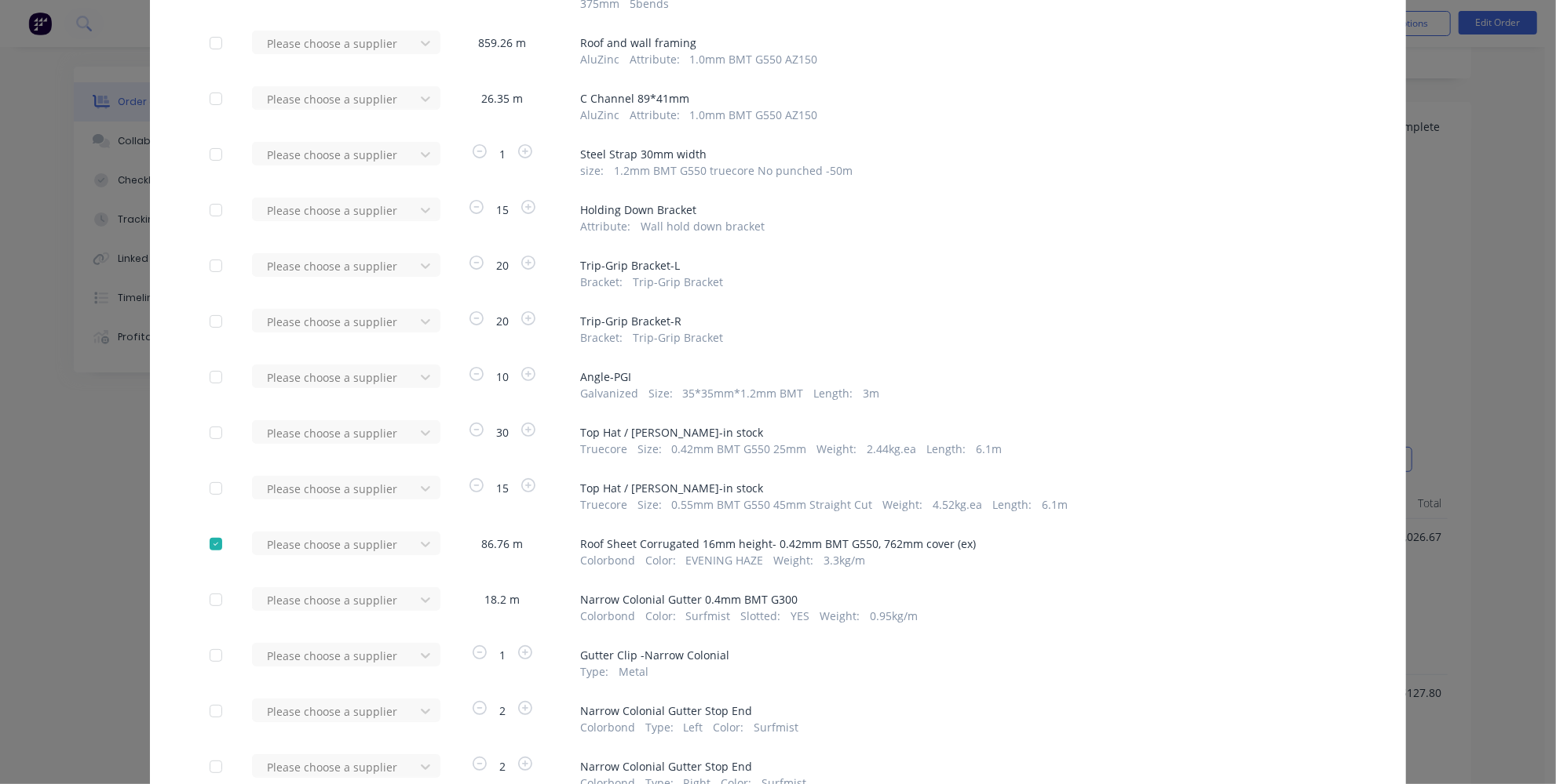
scroll to position [356, 0]
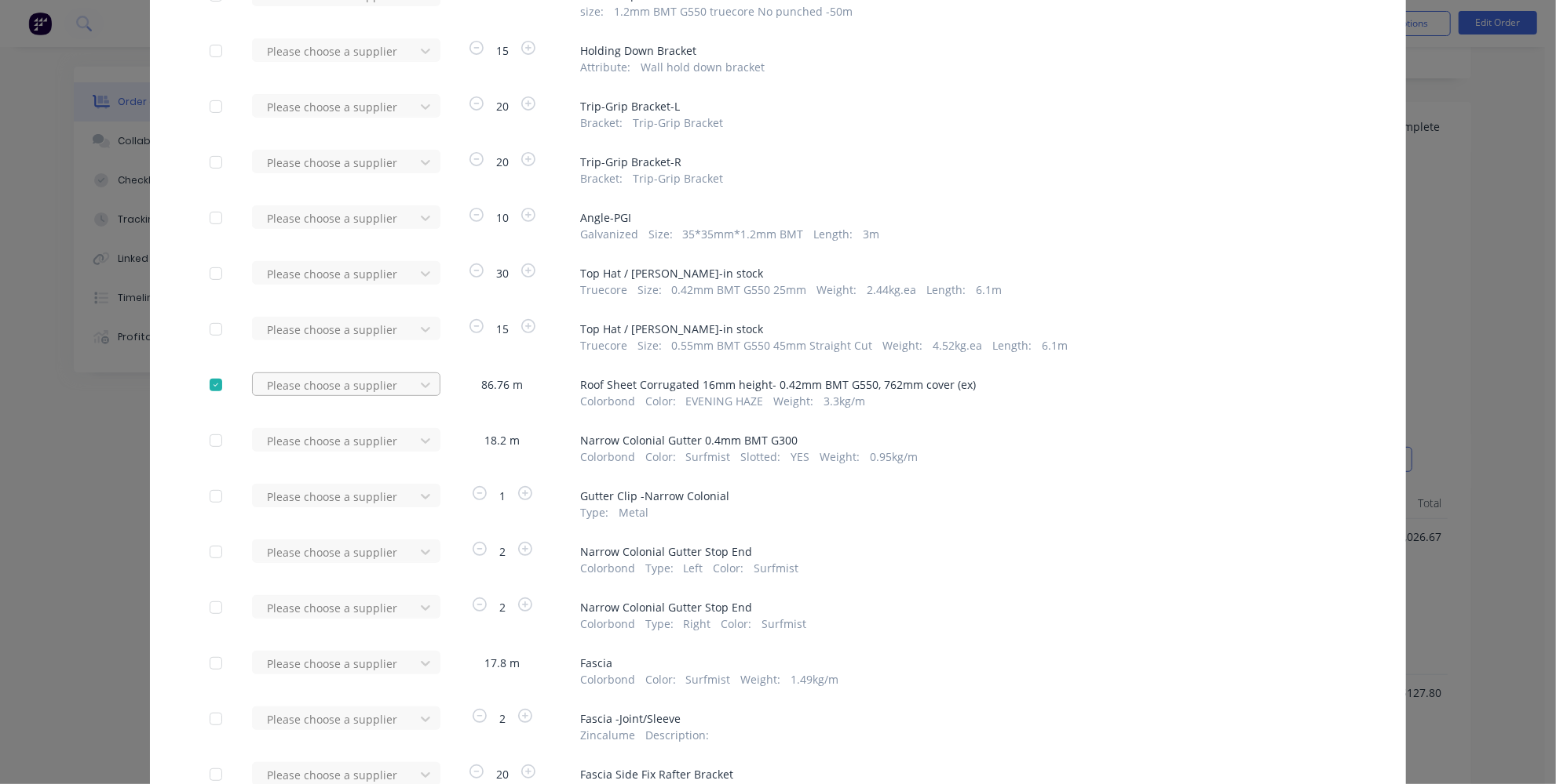
click at [347, 385] on div at bounding box center [336, 386] width 141 height 20
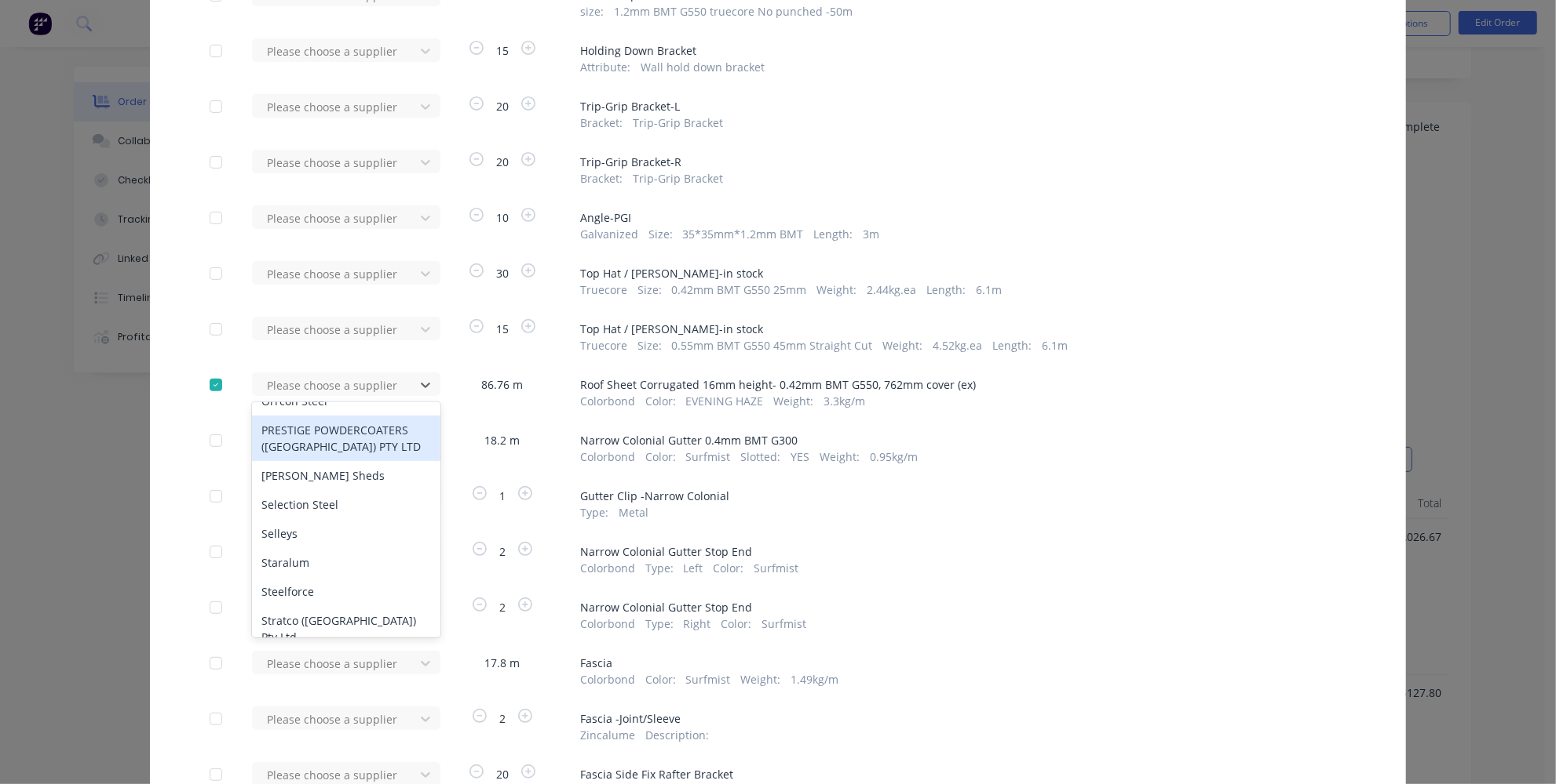
scroll to position [784, 0]
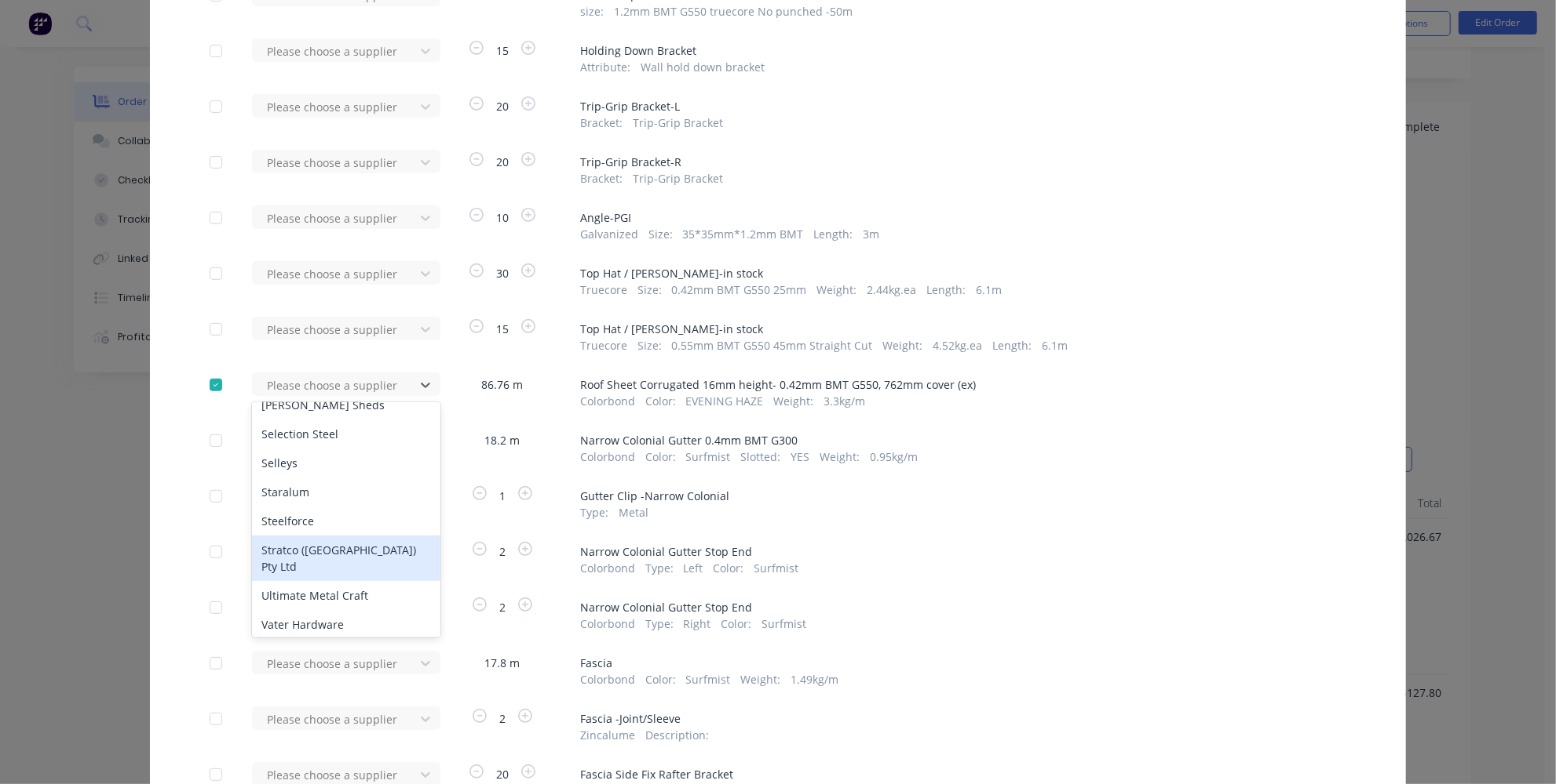
click at [321, 541] on div "Stratco (WA) Pty Ltd" at bounding box center [347, 559] width 189 height 46
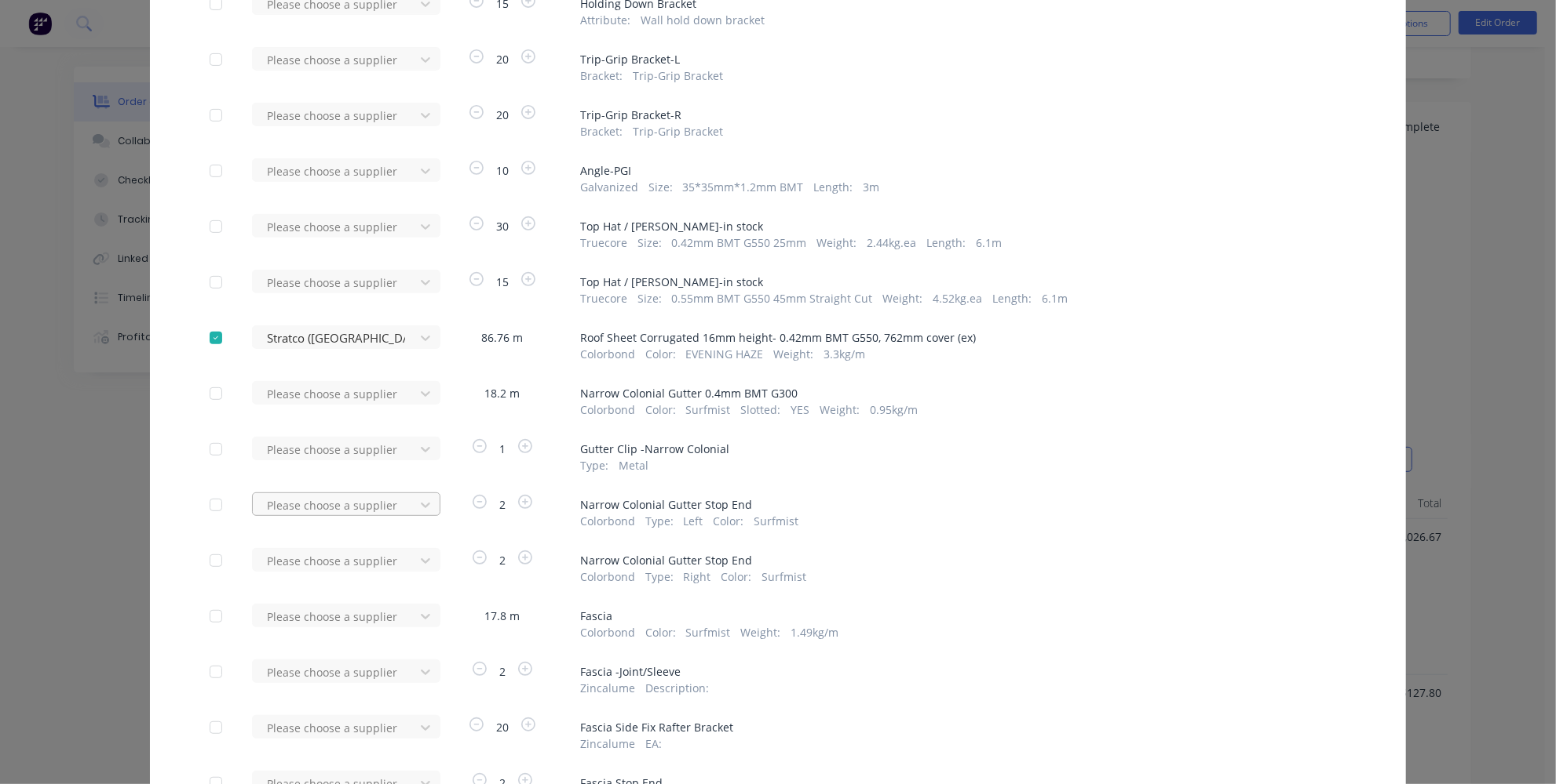
scroll to position [499, 0]
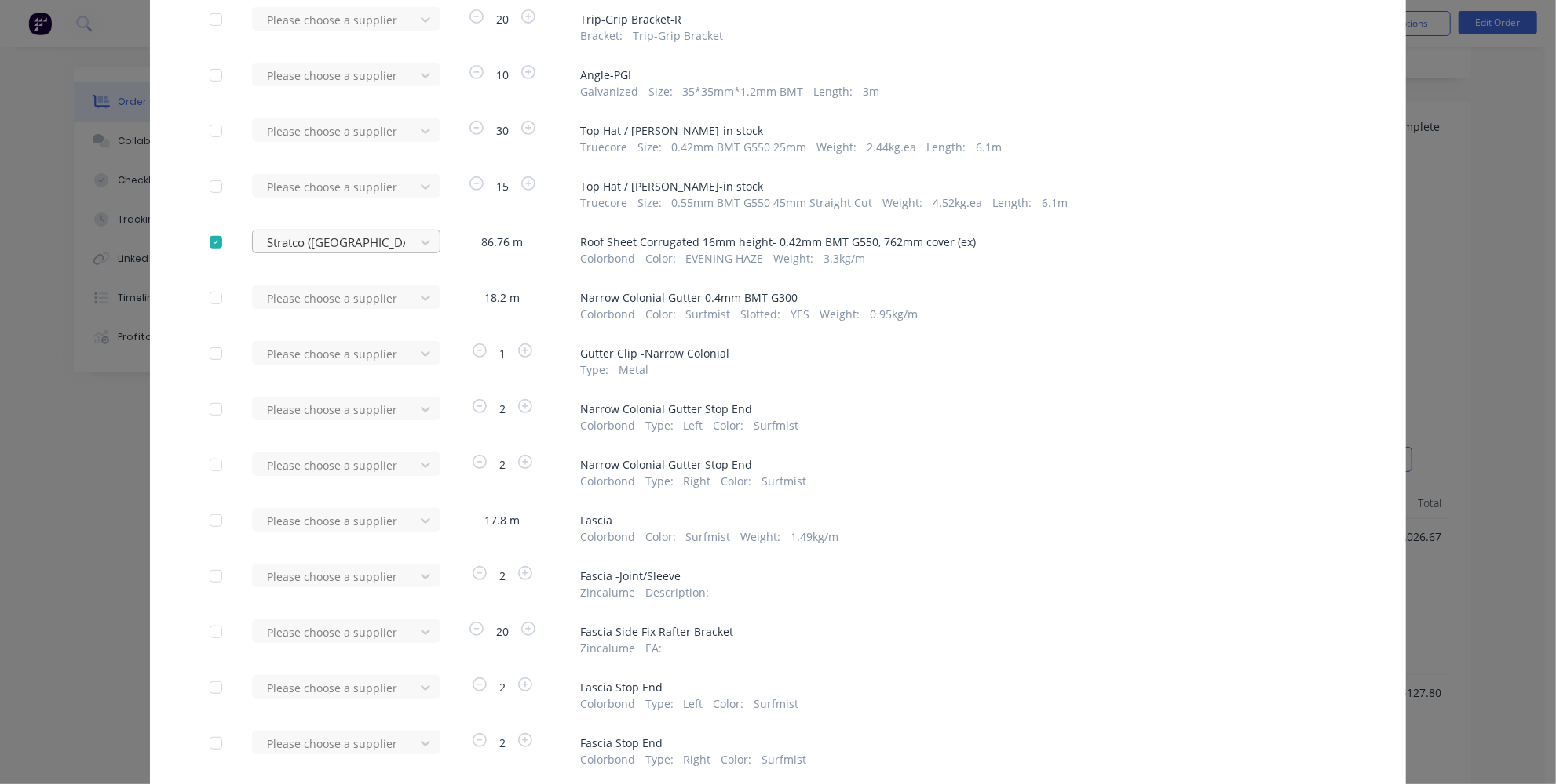
click at [391, 251] on div "Stratco (WA) Pty Ltd" at bounding box center [336, 242] width 151 height 24
click at [173, 341] on div "Apply to all Stratco (WA) Pty Ltd 15.82 m # 1 Colorbond Evening Haze 0.55 375 m…" at bounding box center [778, 388] width 1256 height 1514
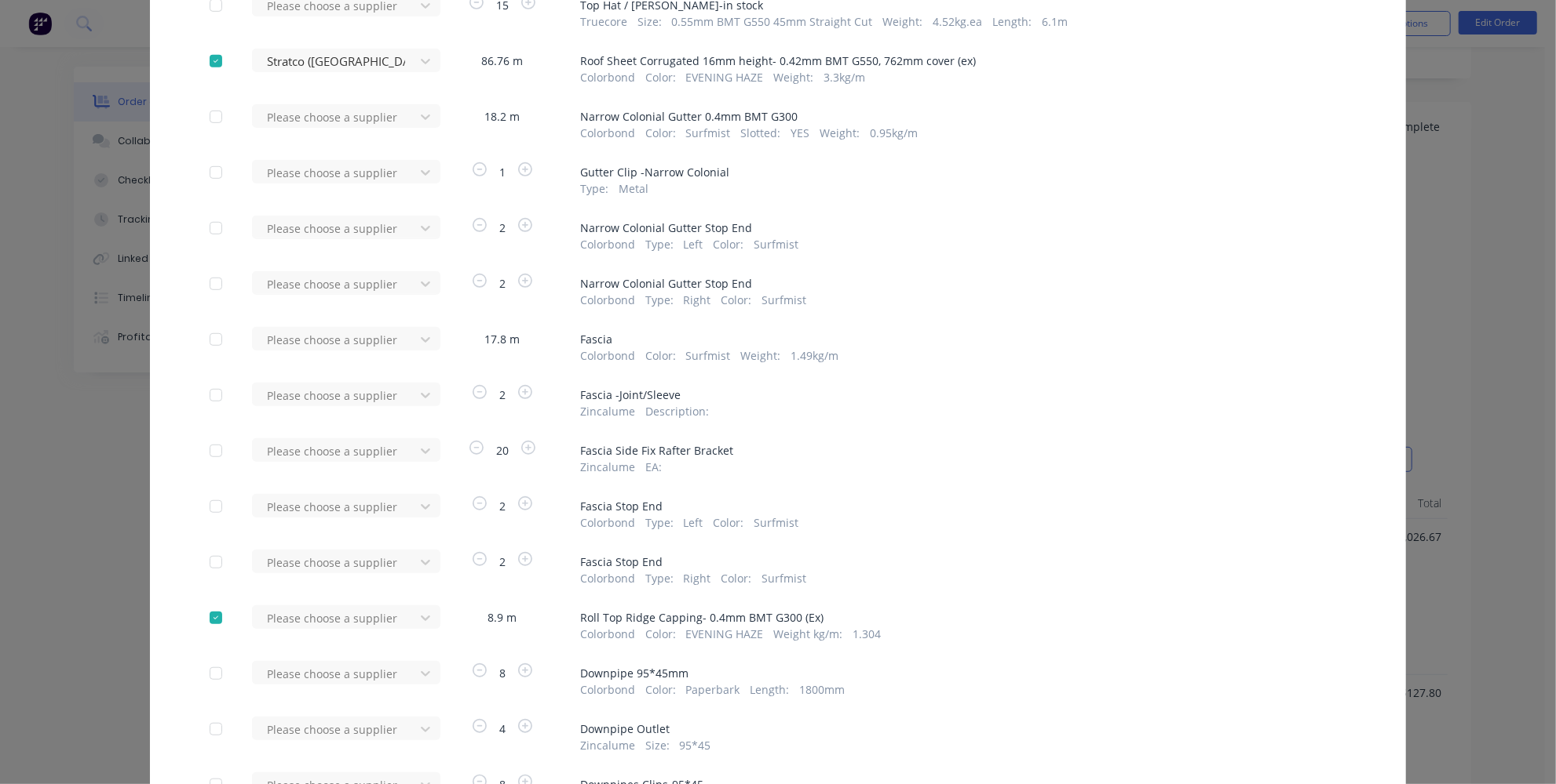
scroll to position [855, 0]
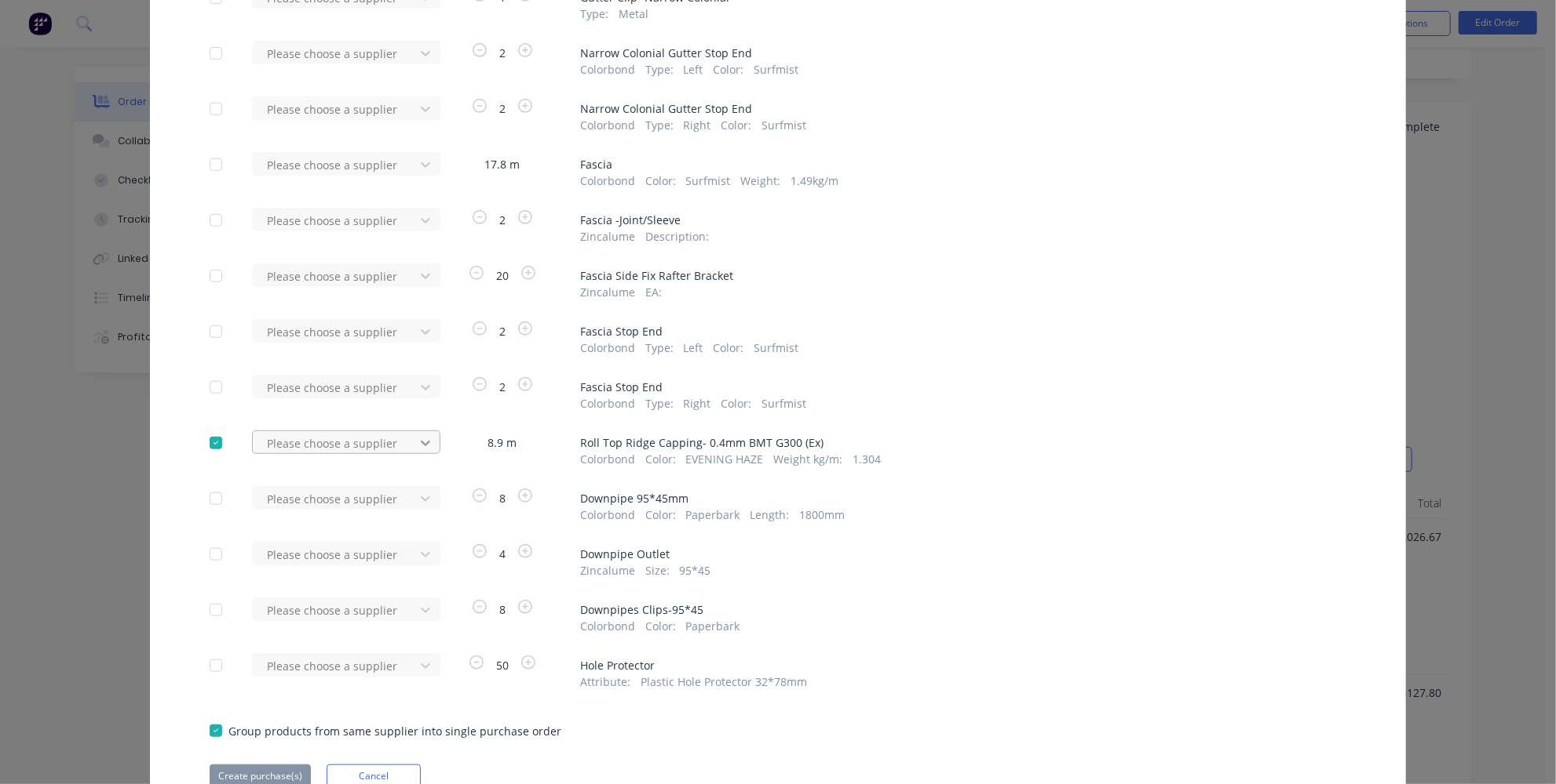
click at [411, 441] on div at bounding box center [425, 443] width 28 height 25
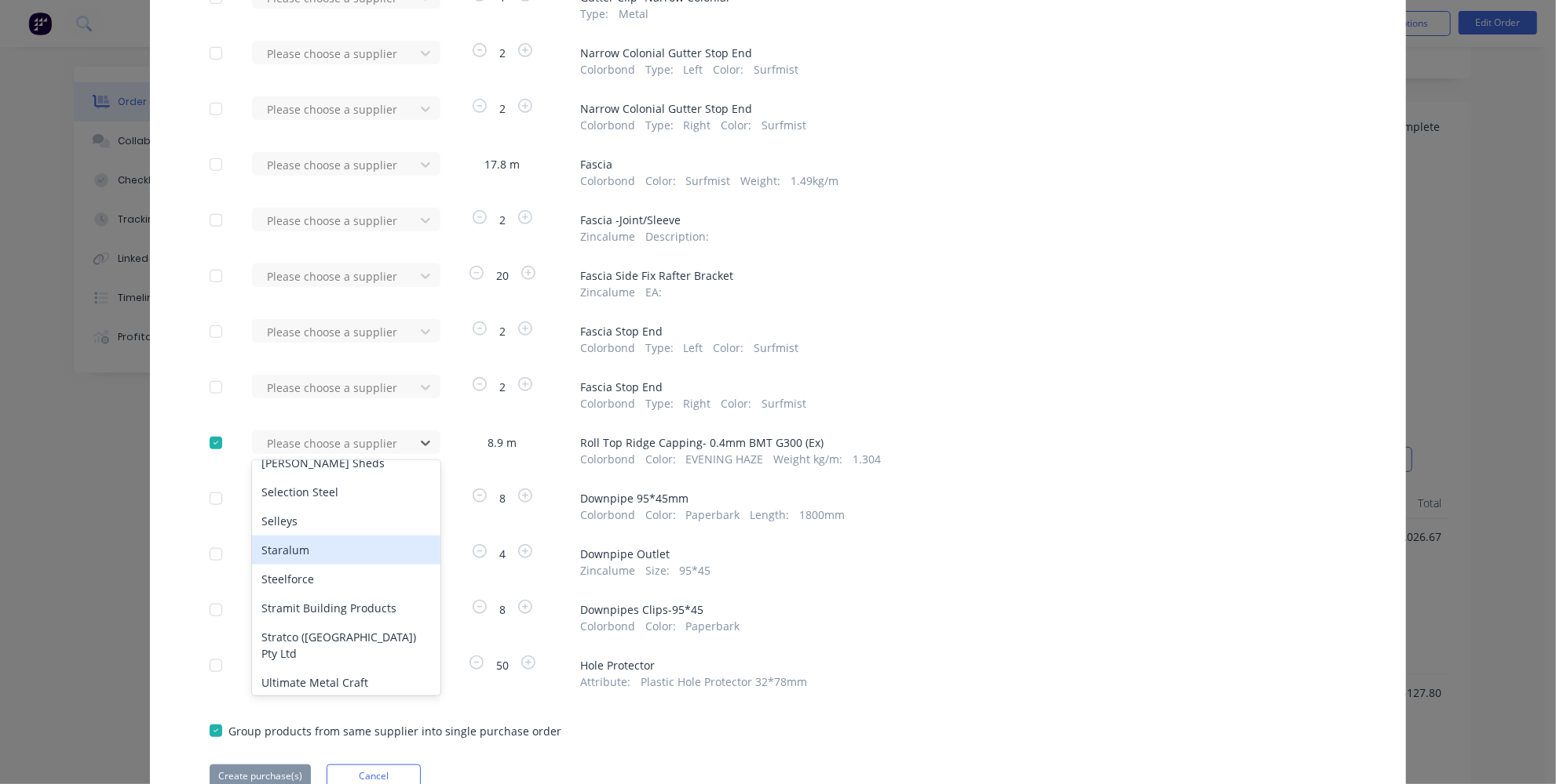
scroll to position [784, 0]
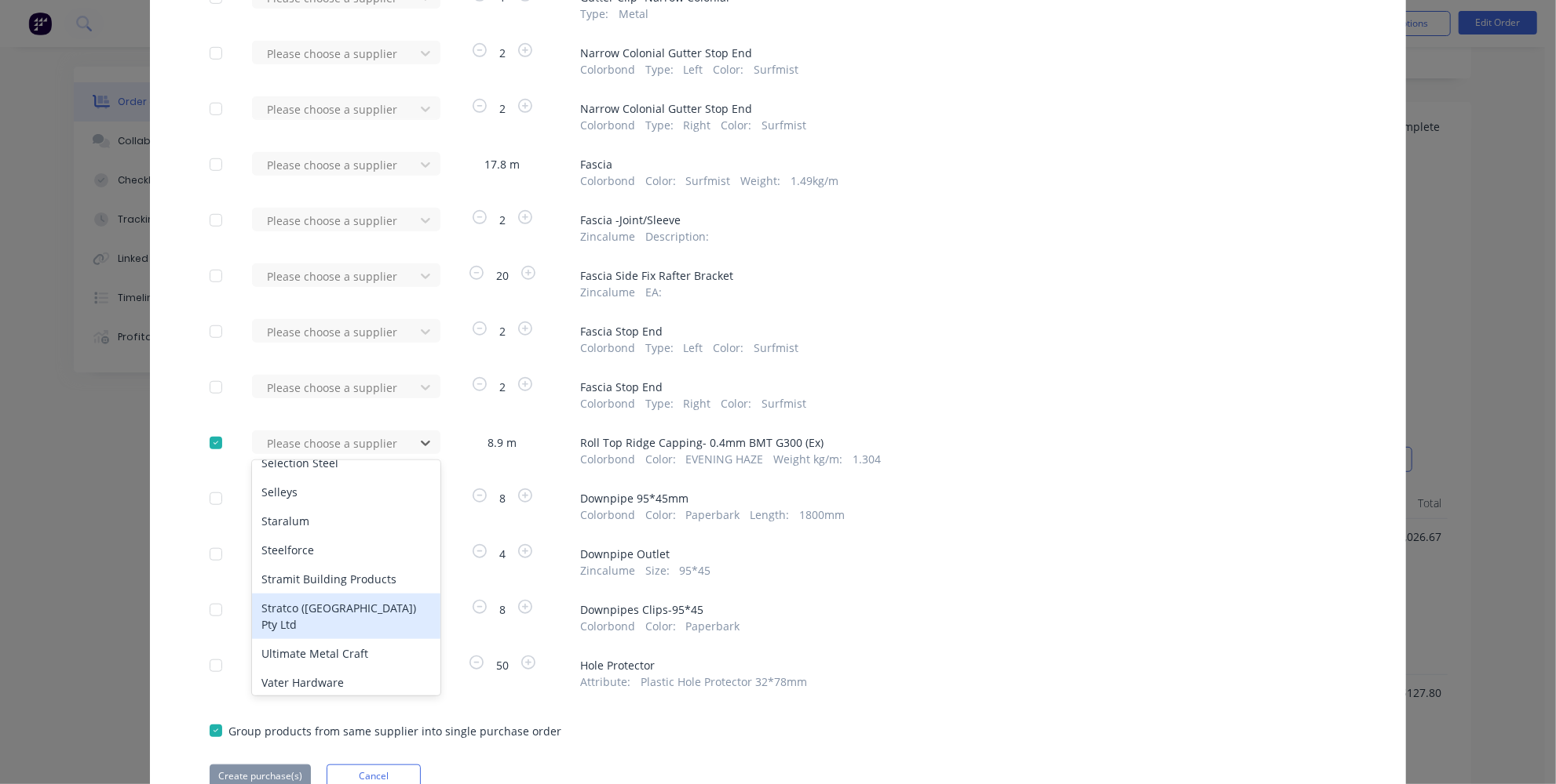
click at [311, 593] on div "Stratco (WA) Pty Ltd" at bounding box center [347, 616] width 189 height 46
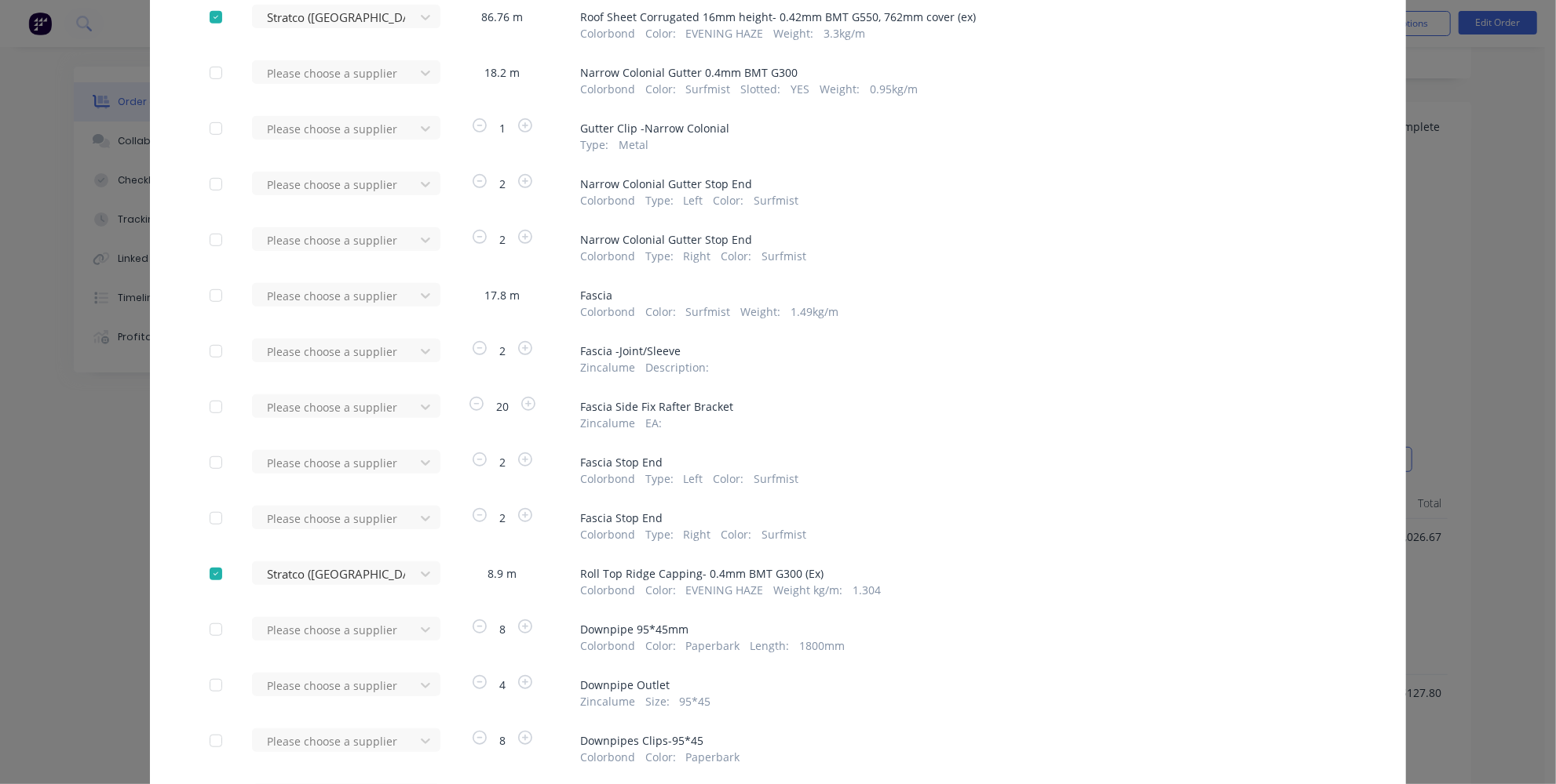
scroll to position [855, 0]
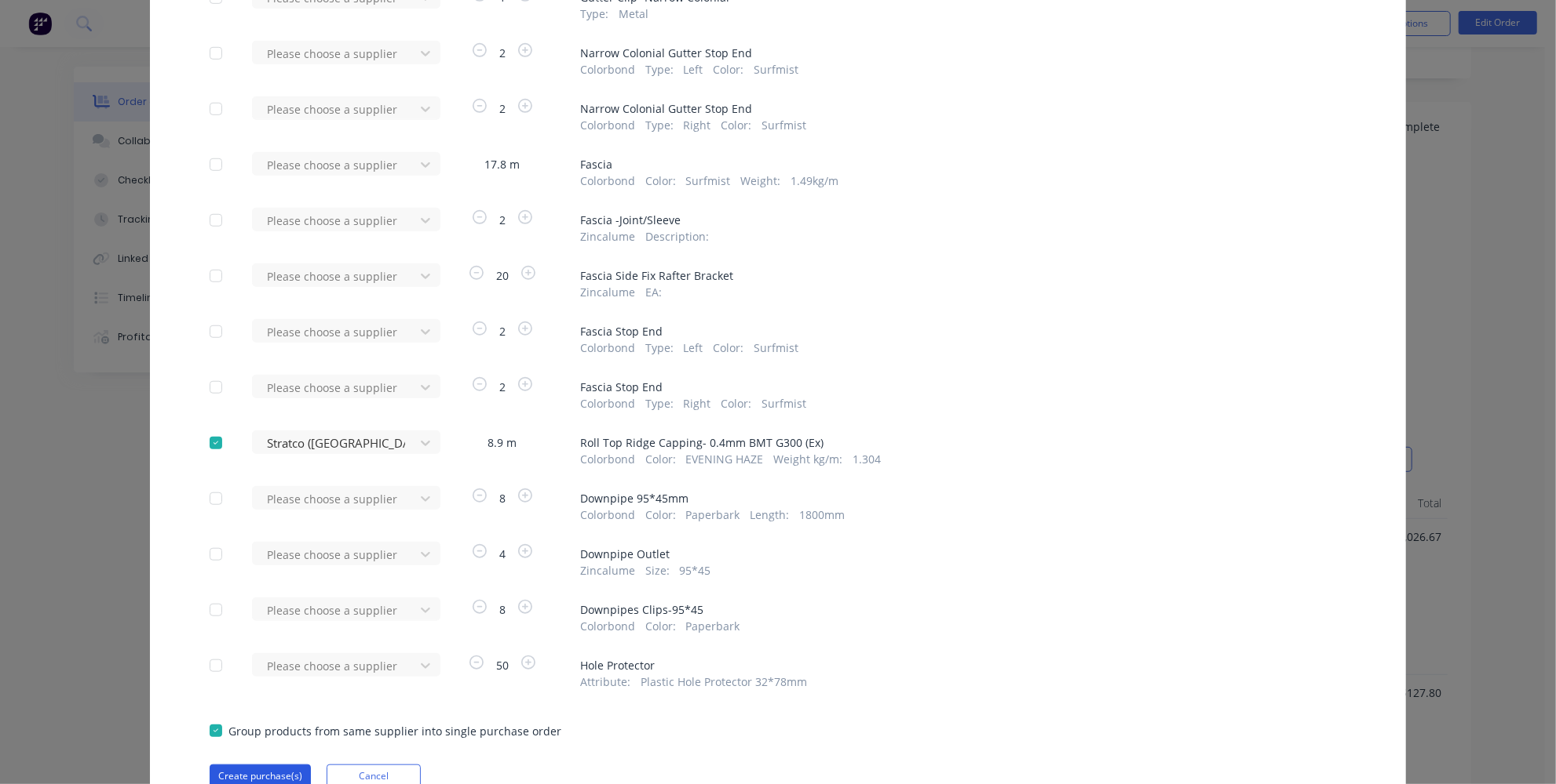
click at [272, 766] on button "Create purchase(s)" at bounding box center [260, 777] width 101 height 24
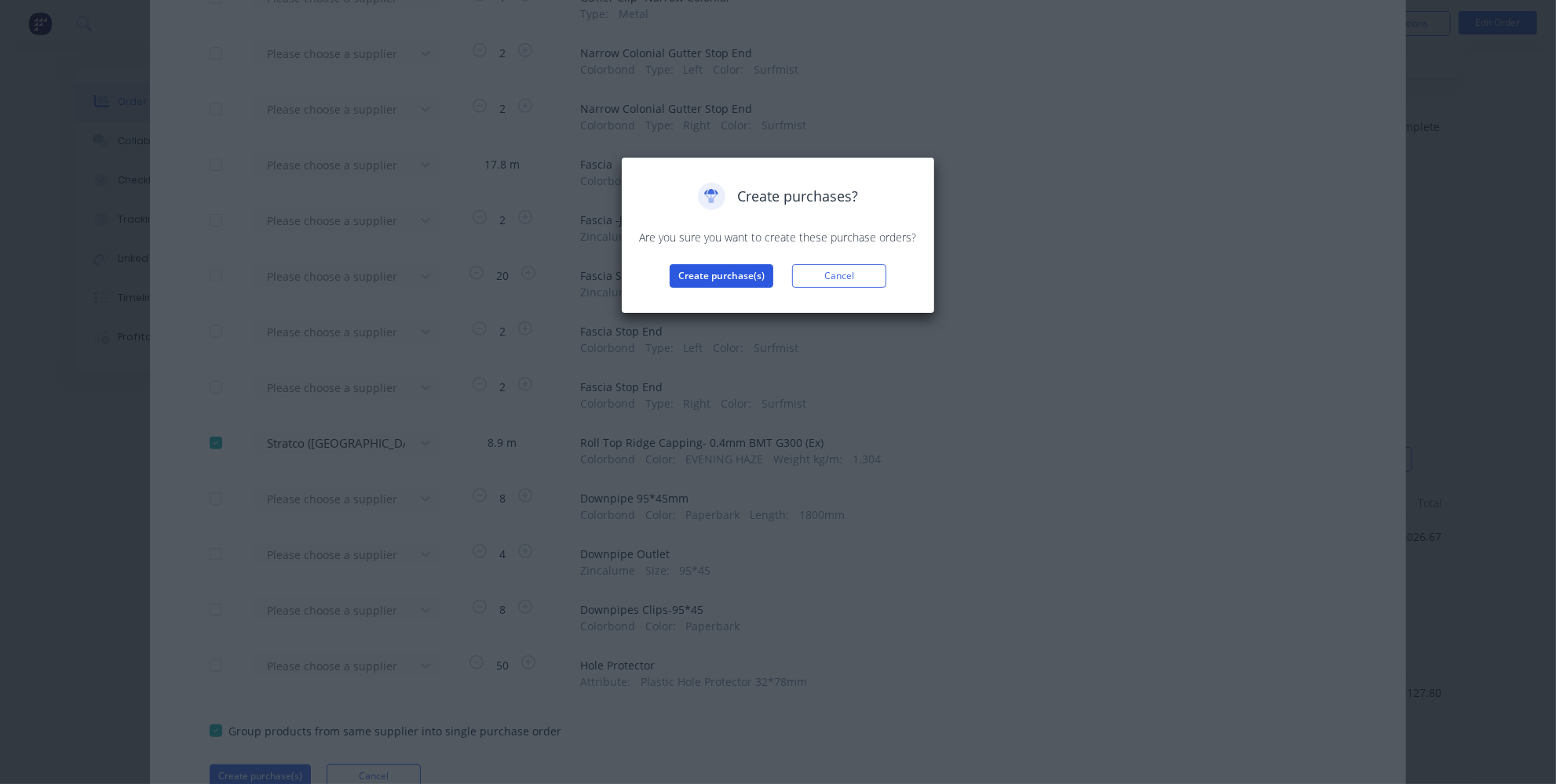
click at [714, 280] on button "Create purchase(s)" at bounding box center [721, 276] width 103 height 24
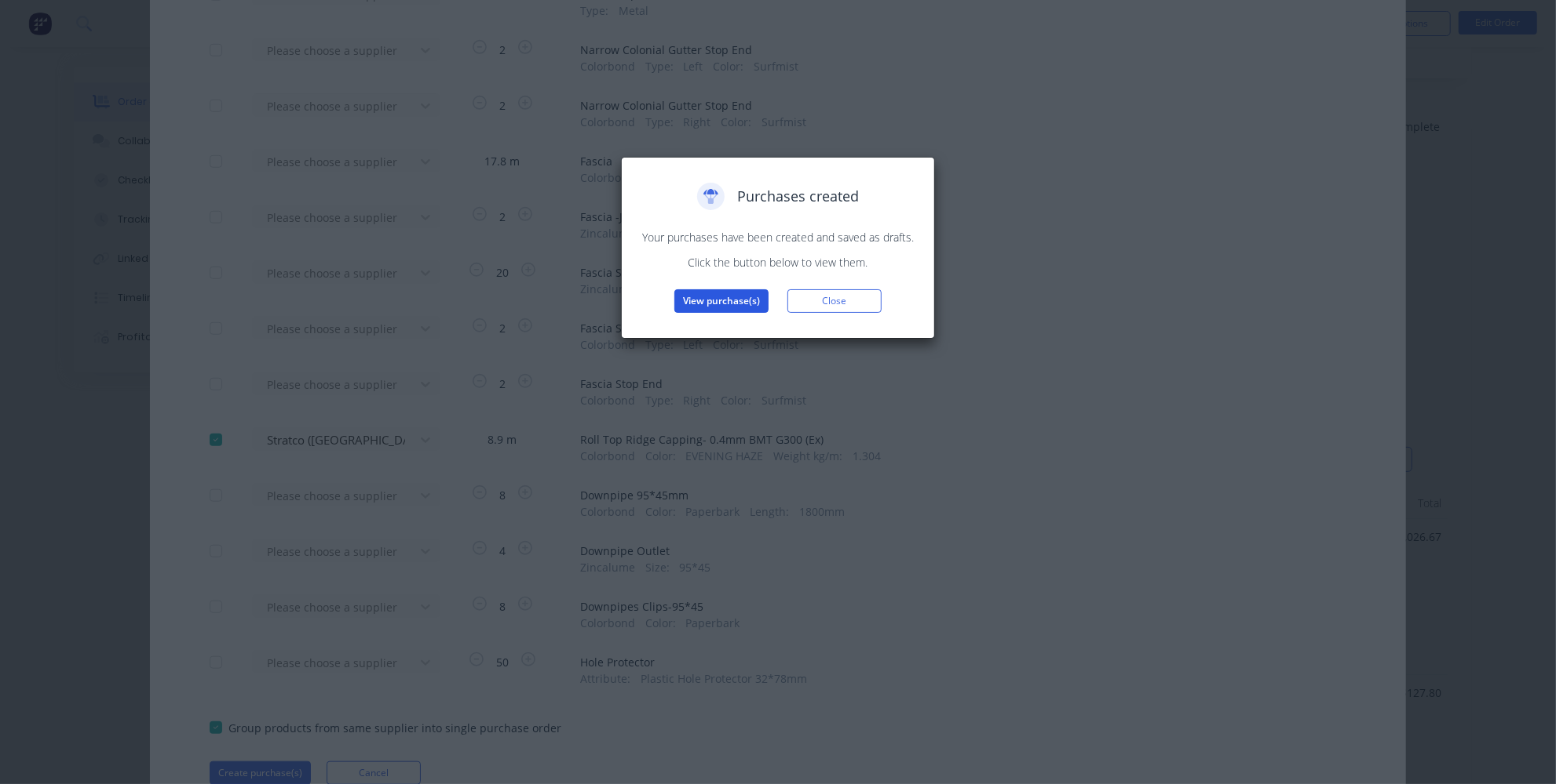
click at [719, 304] on button "View purchase(s)" at bounding box center [721, 302] width 94 height 24
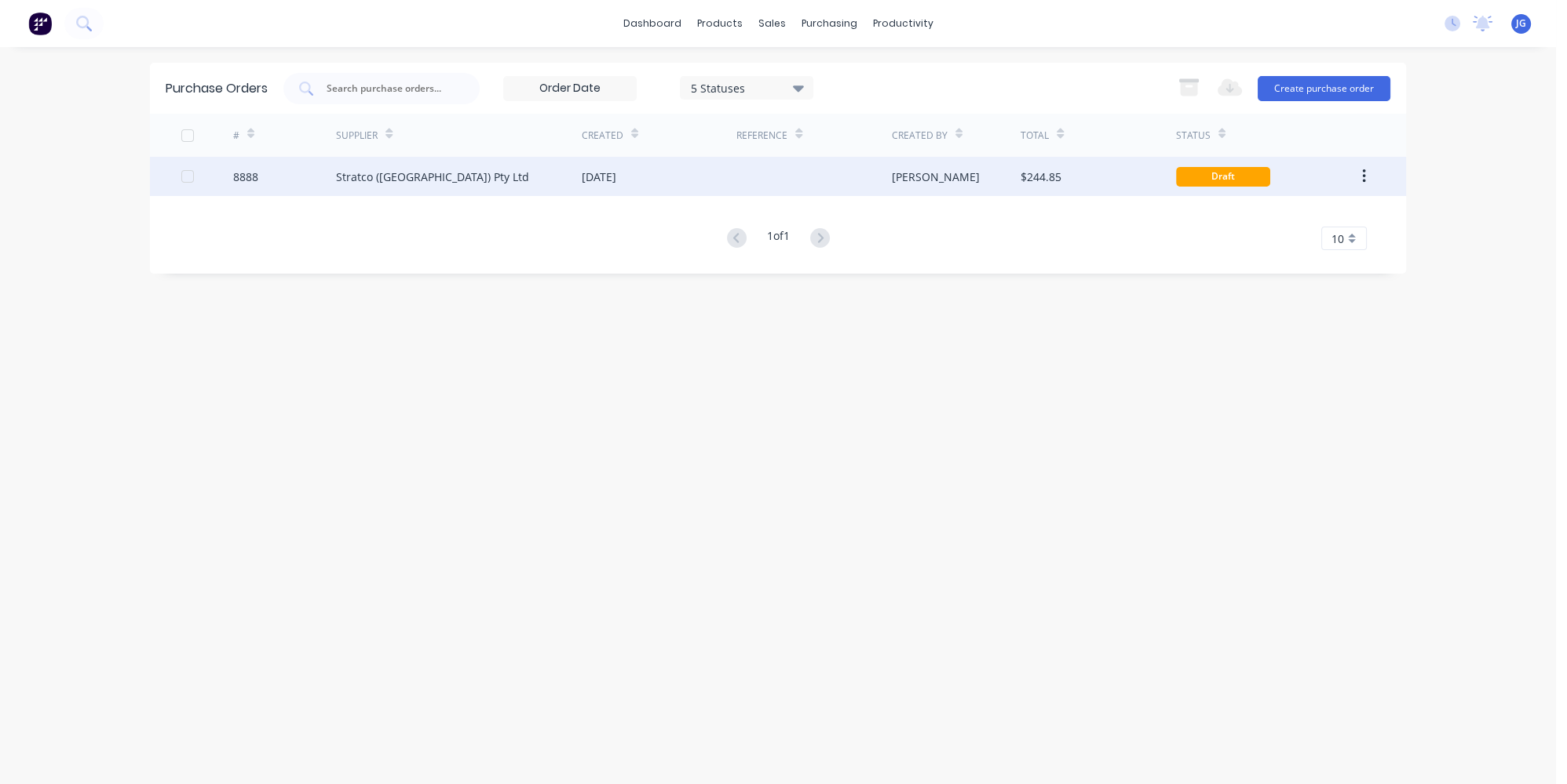
click at [768, 186] on div at bounding box center [813, 177] width 155 height 40
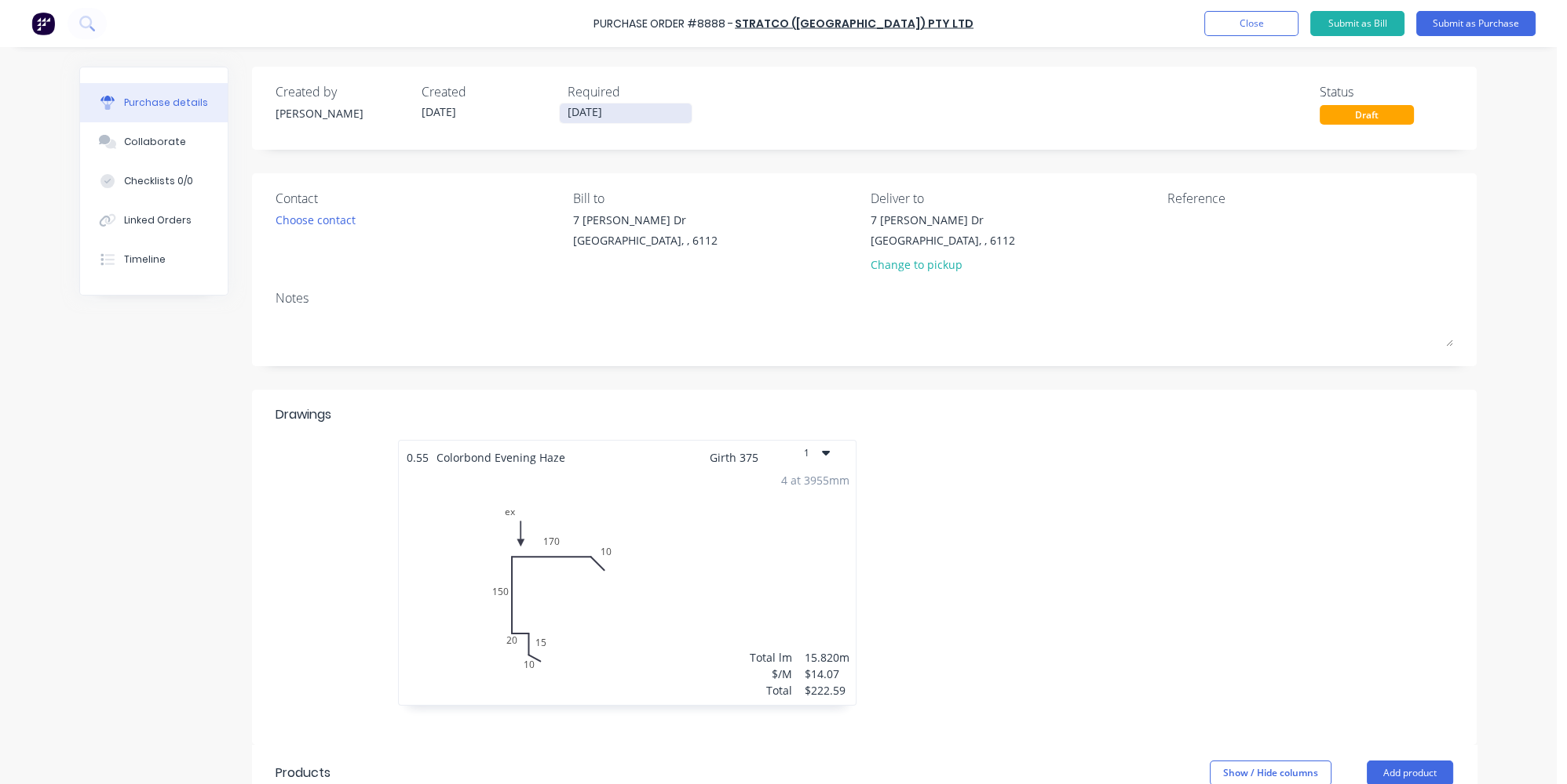
click at [586, 114] on input "[DATE]" at bounding box center [626, 113] width 132 height 20
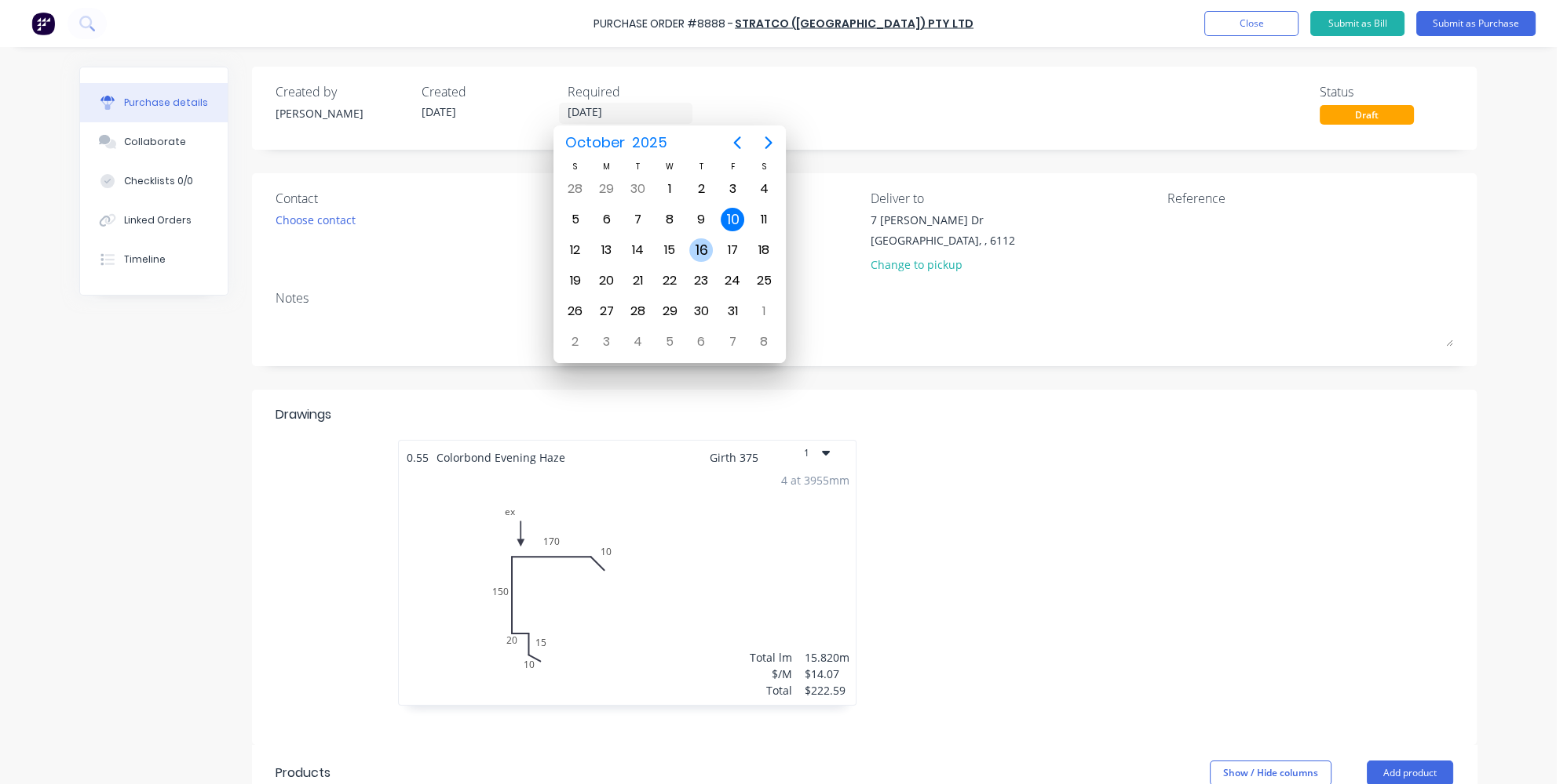
click at [695, 241] on div "16" at bounding box center [701, 250] width 24 height 24
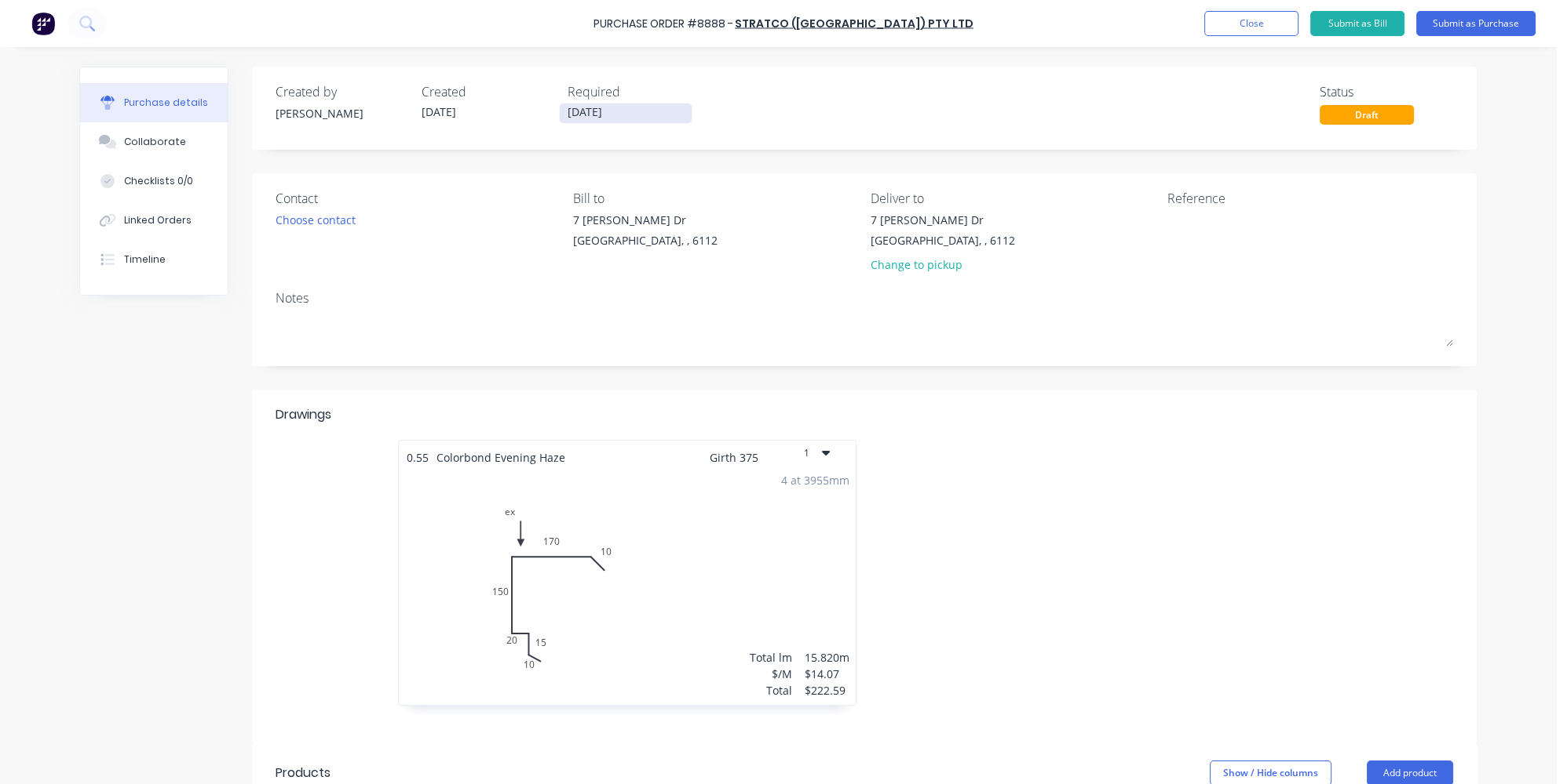
click at [610, 106] on input "16/10/25" at bounding box center [626, 113] width 132 height 20
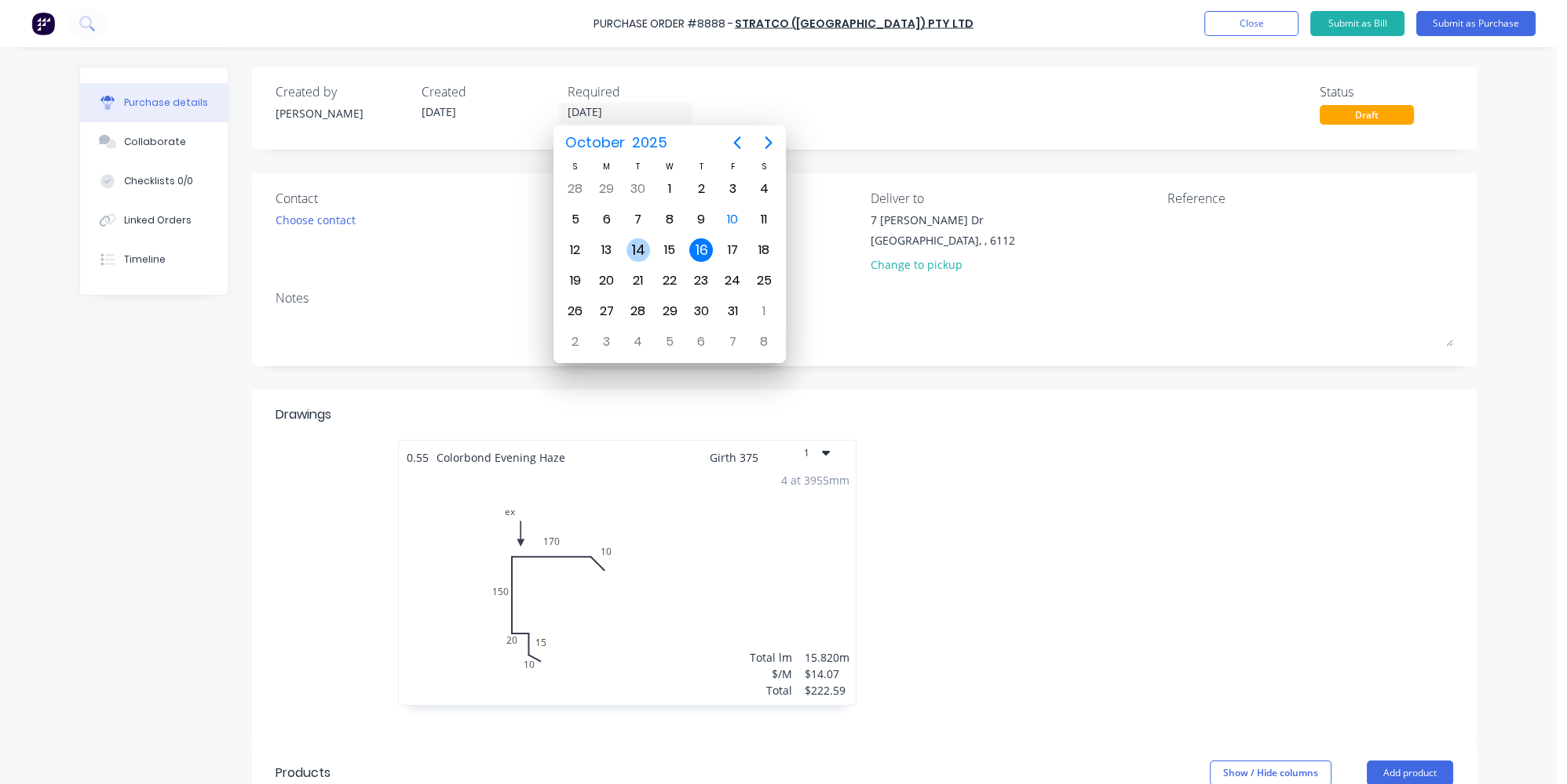
click at [641, 248] on div "14" at bounding box center [639, 250] width 24 height 24
type input "14/10/25"
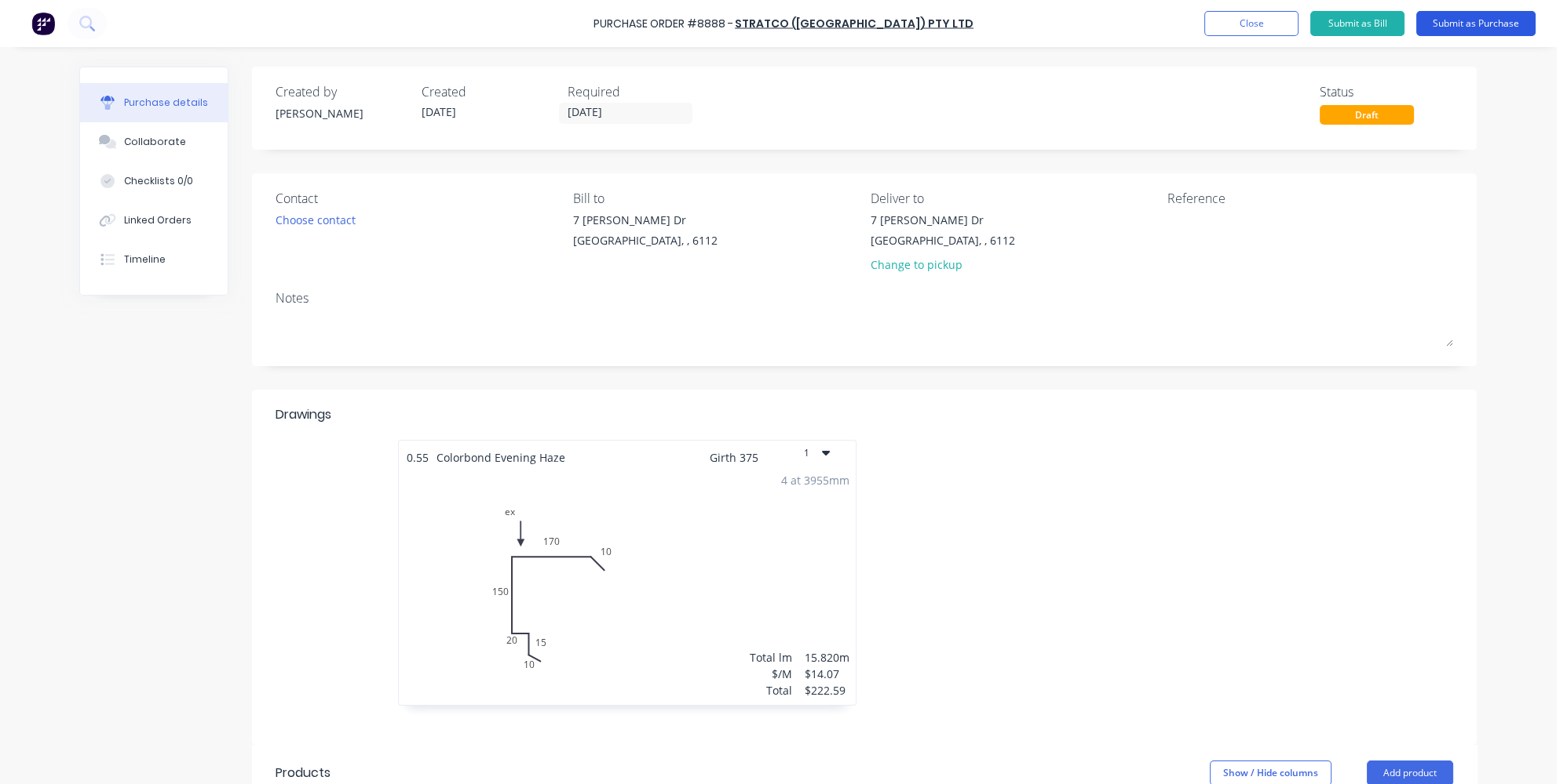
click at [1460, 19] on button "Submit as Purchase" at bounding box center [1476, 23] width 119 height 25
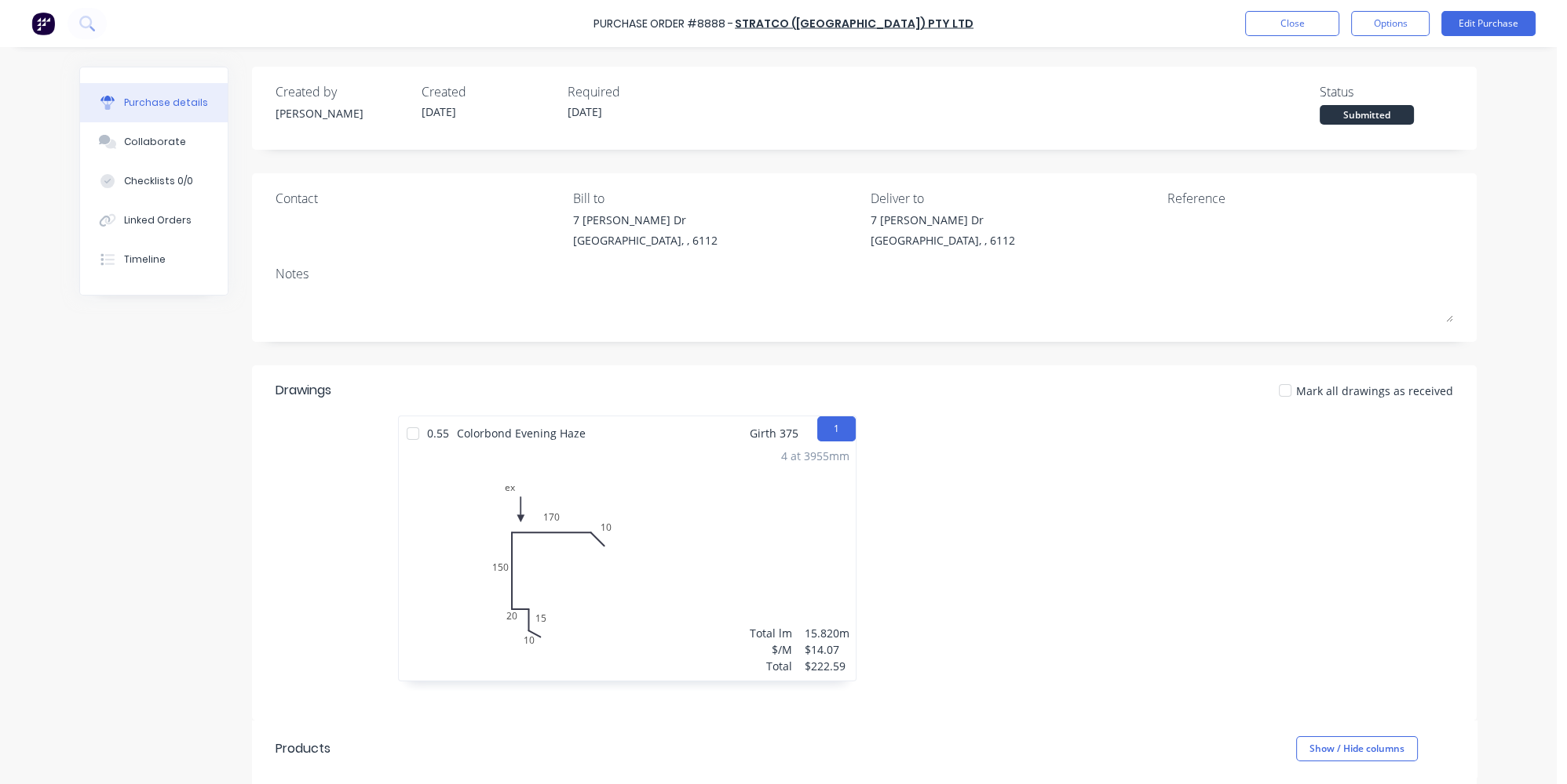
click at [1403, 10] on div "Purchase Order #8888 - Stratco (WA) Pty Ltd Close Options Edit Purchase" at bounding box center [784, 23] width 1567 height 47
click at [1398, 21] on button "Options" at bounding box center [1389, 23] width 78 height 25
click at [1317, 58] on div "Print / Email" at bounding box center [1355, 64] width 121 height 23
click at [1314, 129] on div "Without pricing" at bounding box center [1355, 126] width 121 height 23
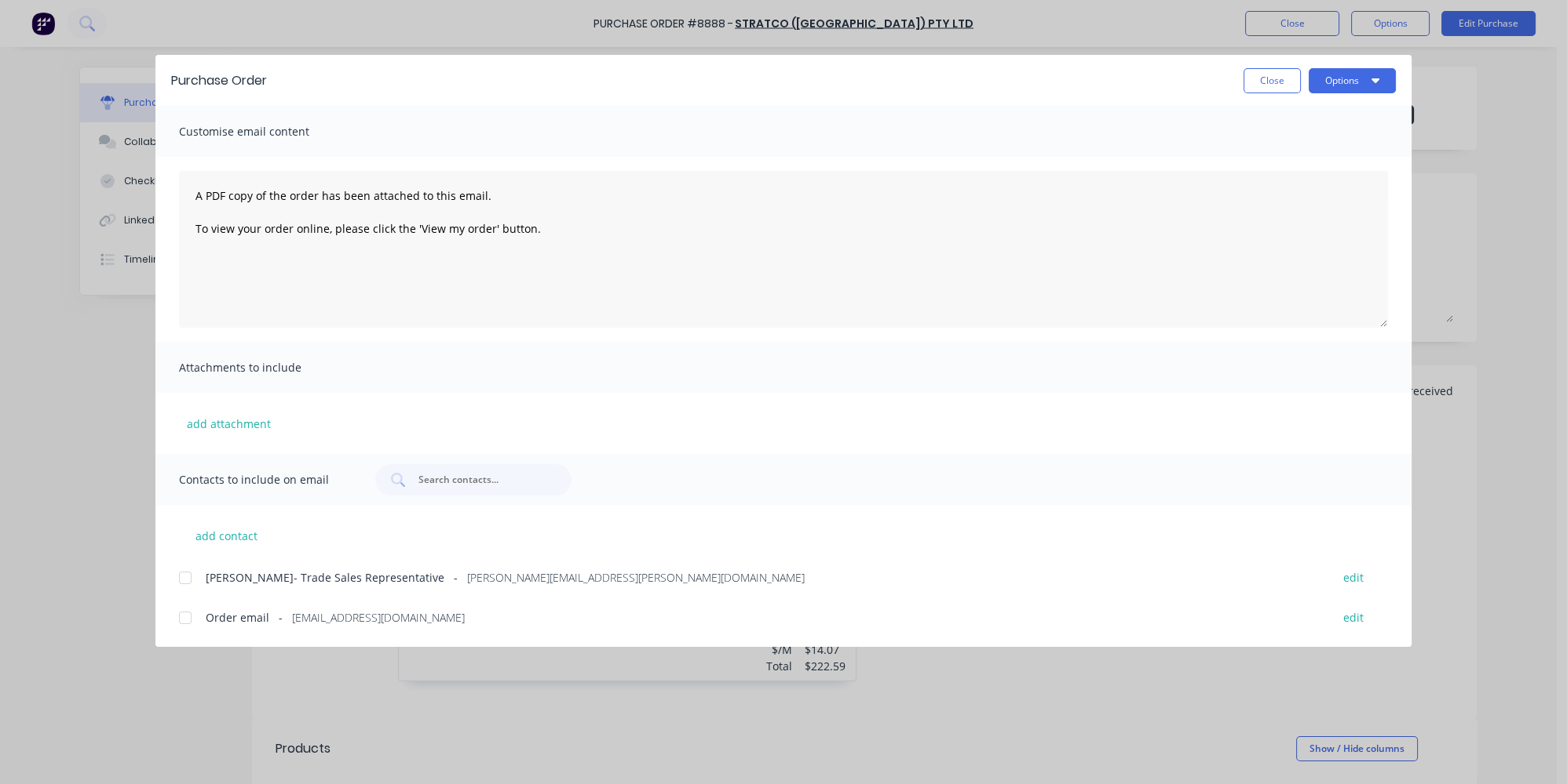
click at [185, 618] on div at bounding box center [186, 618] width 32 height 32
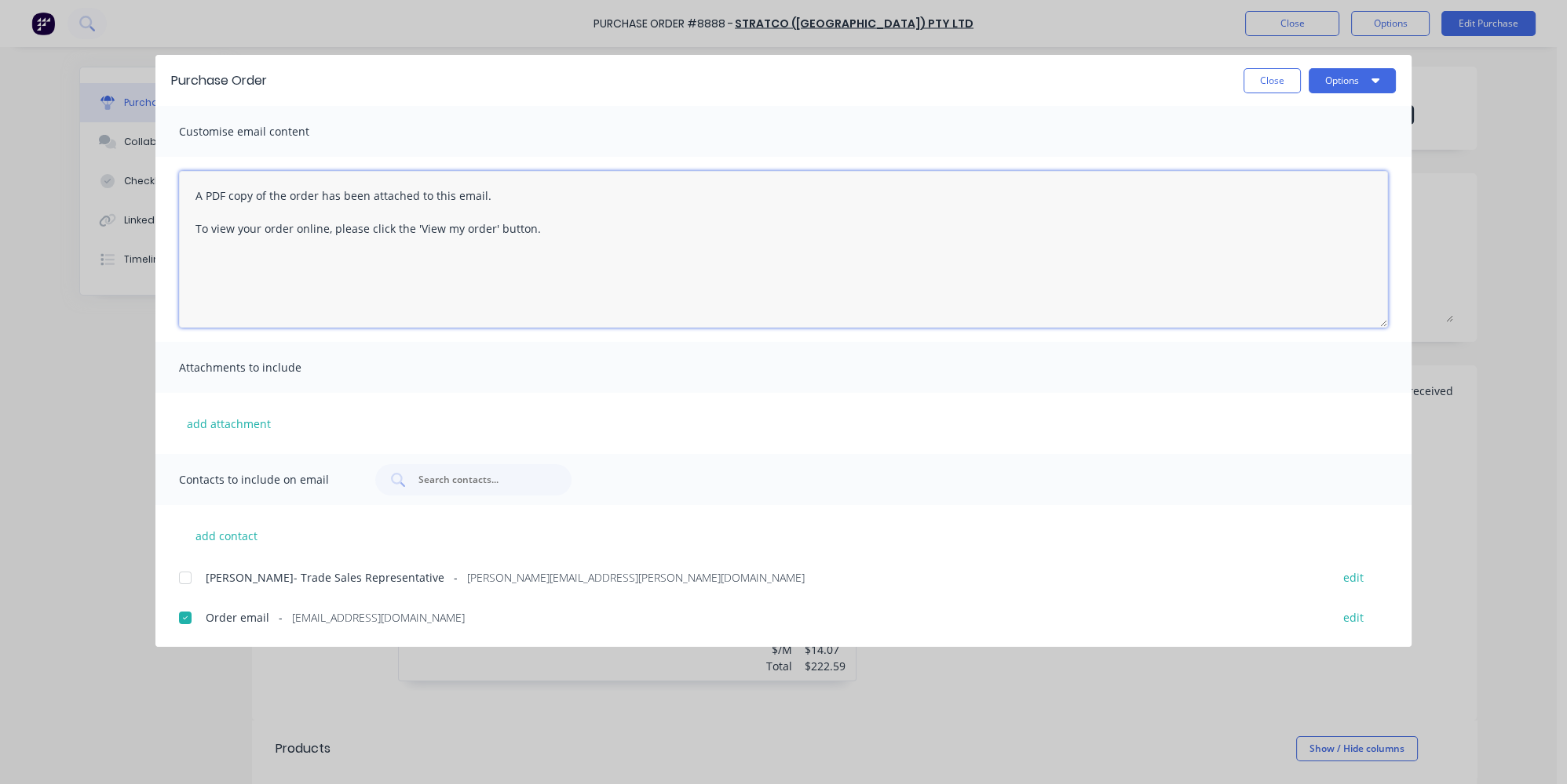
click at [194, 192] on textarea "A PDF copy of the order has been attached to this email. To view your order onl…" at bounding box center [783, 249] width 1209 height 157
type textarea "Hey team , We have a new order . Thanks A PDF copy of the order has been attach…"
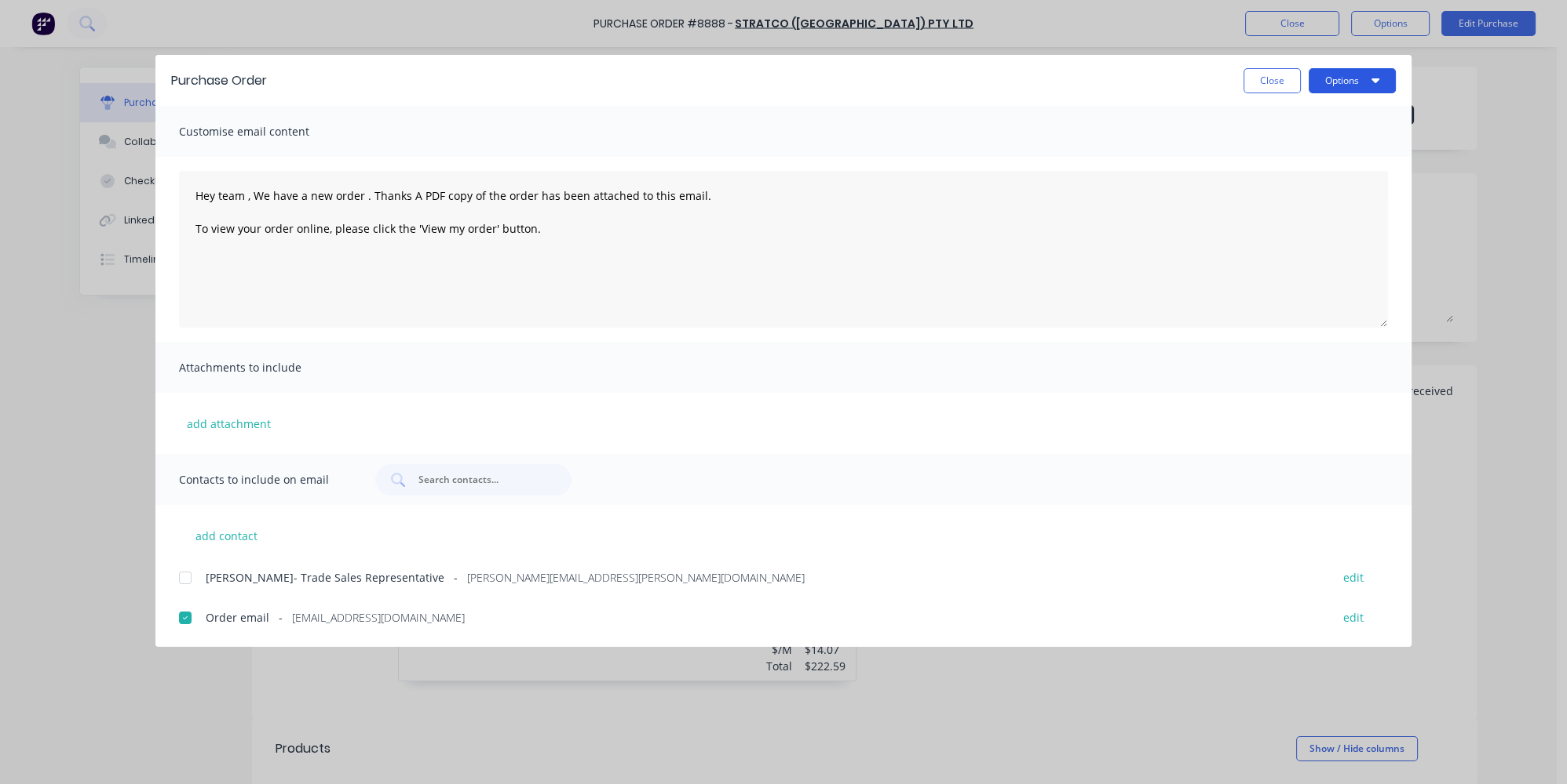
click at [1330, 76] on button "Options" at bounding box center [1353, 80] width 87 height 25
click at [1283, 183] on div "Email" at bounding box center [1322, 183] width 121 height 23
click at [1269, 88] on button "Close" at bounding box center [1272, 80] width 58 height 25
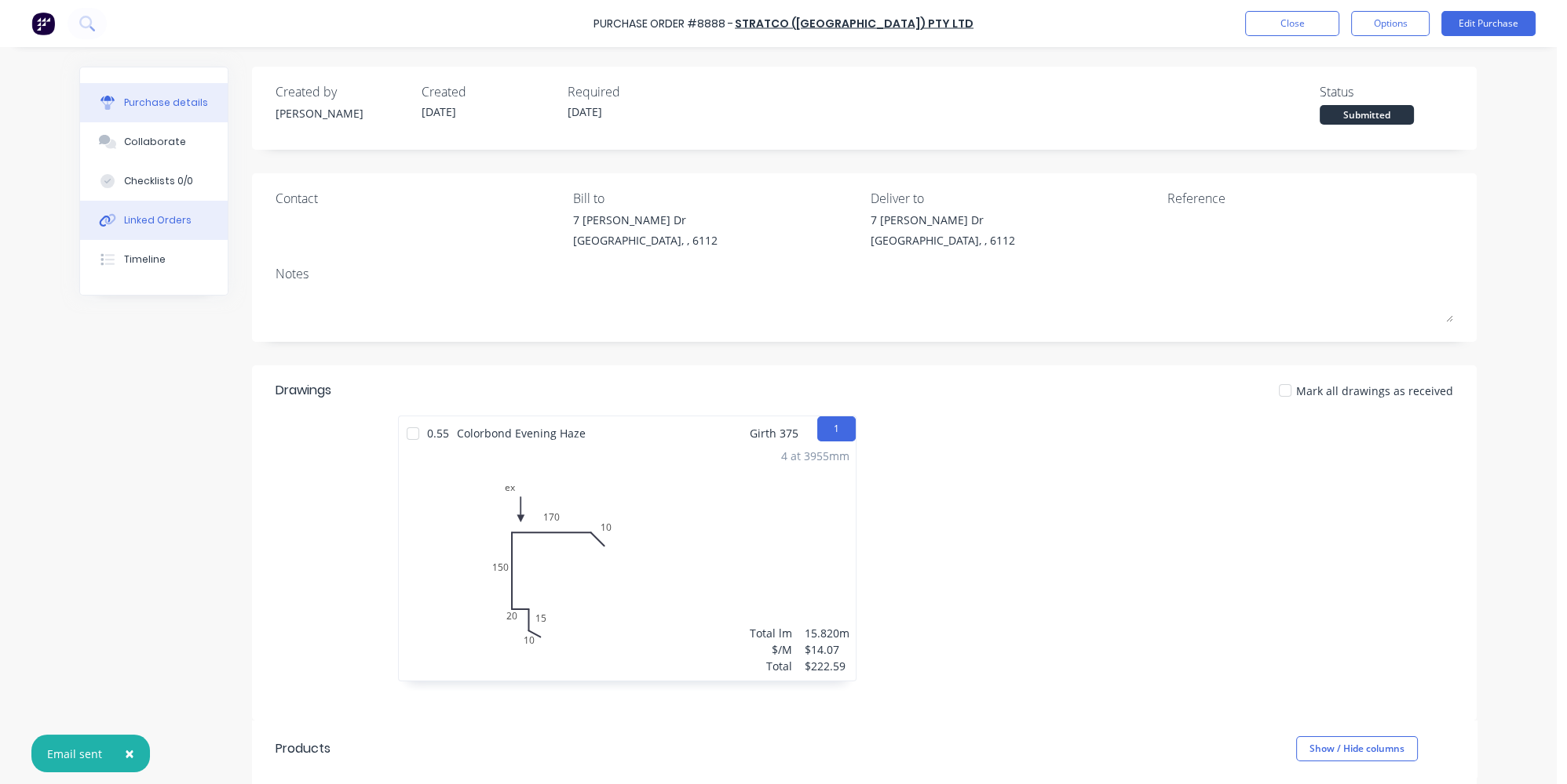
click at [148, 216] on div "Linked Orders" at bounding box center [158, 220] width 68 height 14
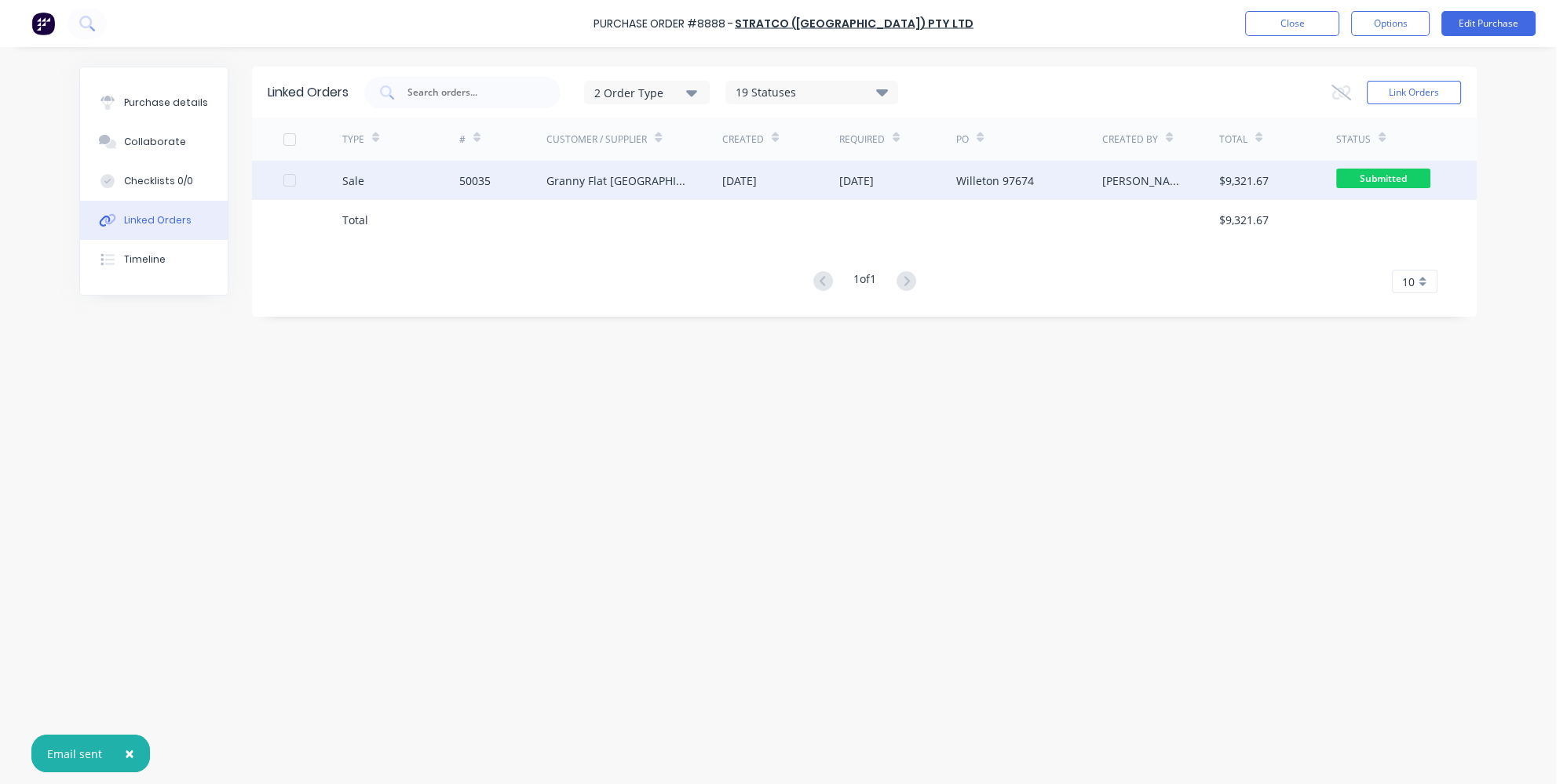
click at [438, 171] on div "Sale" at bounding box center [401, 181] width 117 height 40
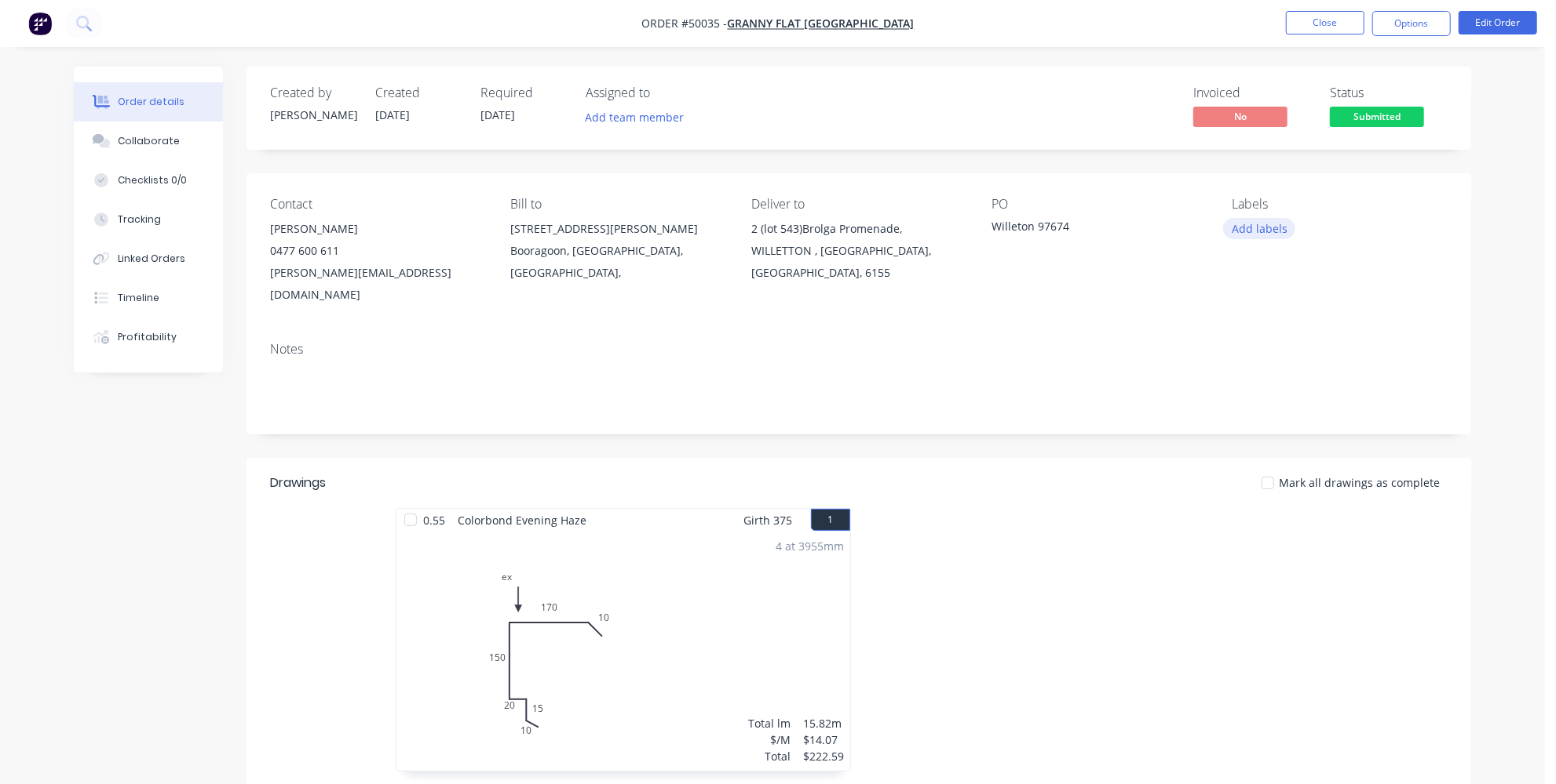
click at [1260, 226] on button "Add labels" at bounding box center [1259, 228] width 72 height 21
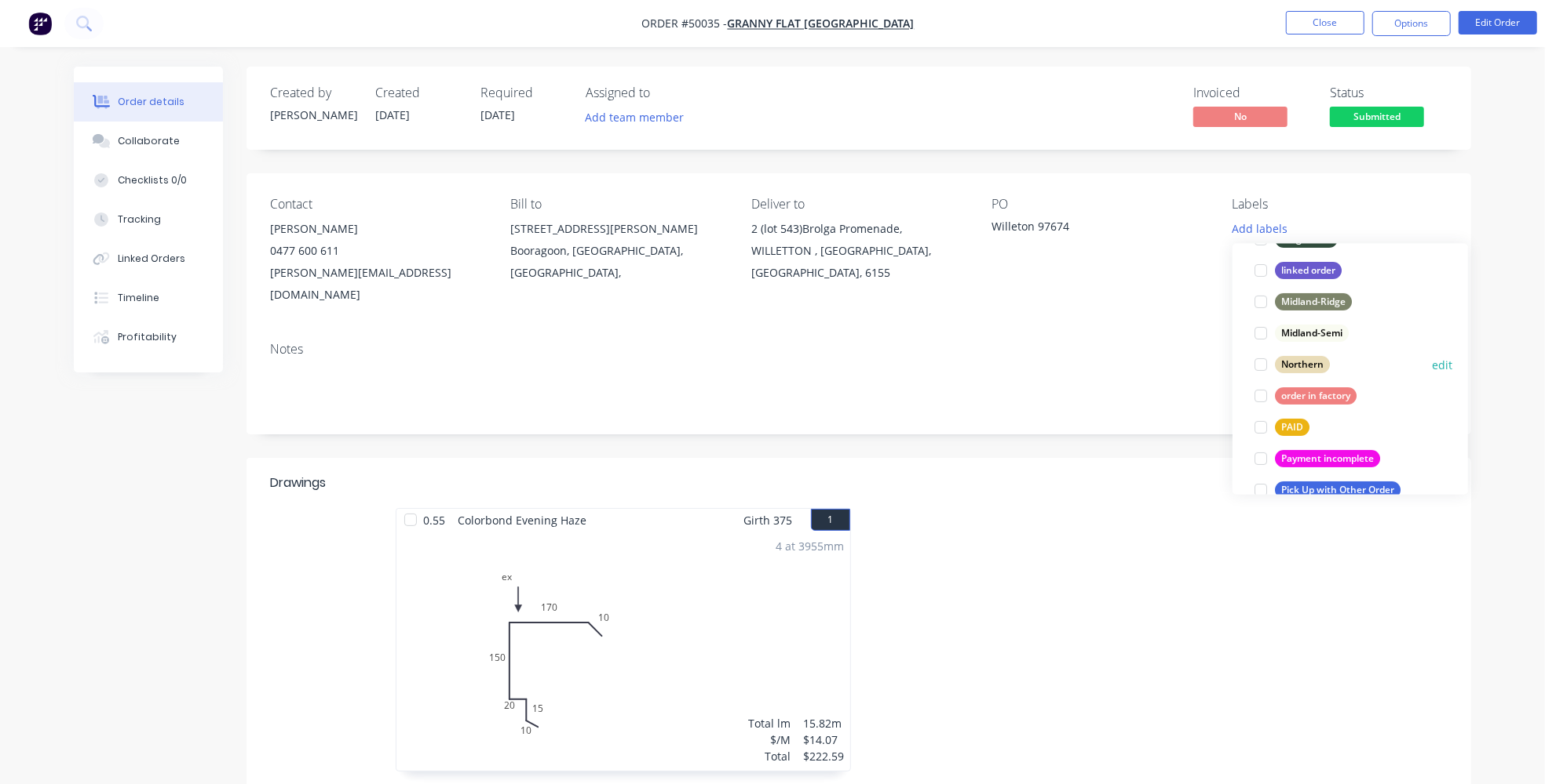
scroll to position [285, 0]
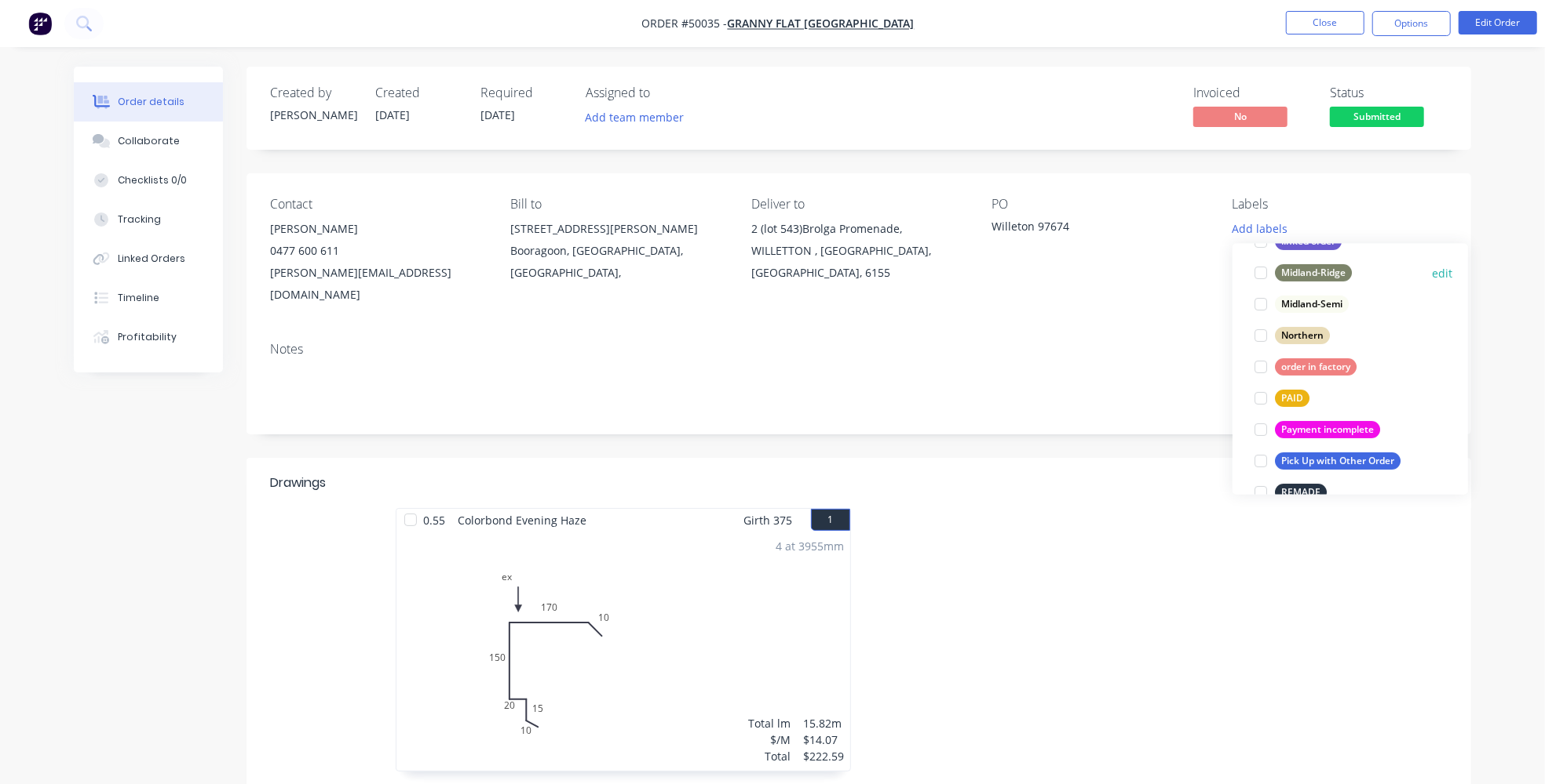
click at [1261, 268] on div at bounding box center [1261, 273] width 32 height 32
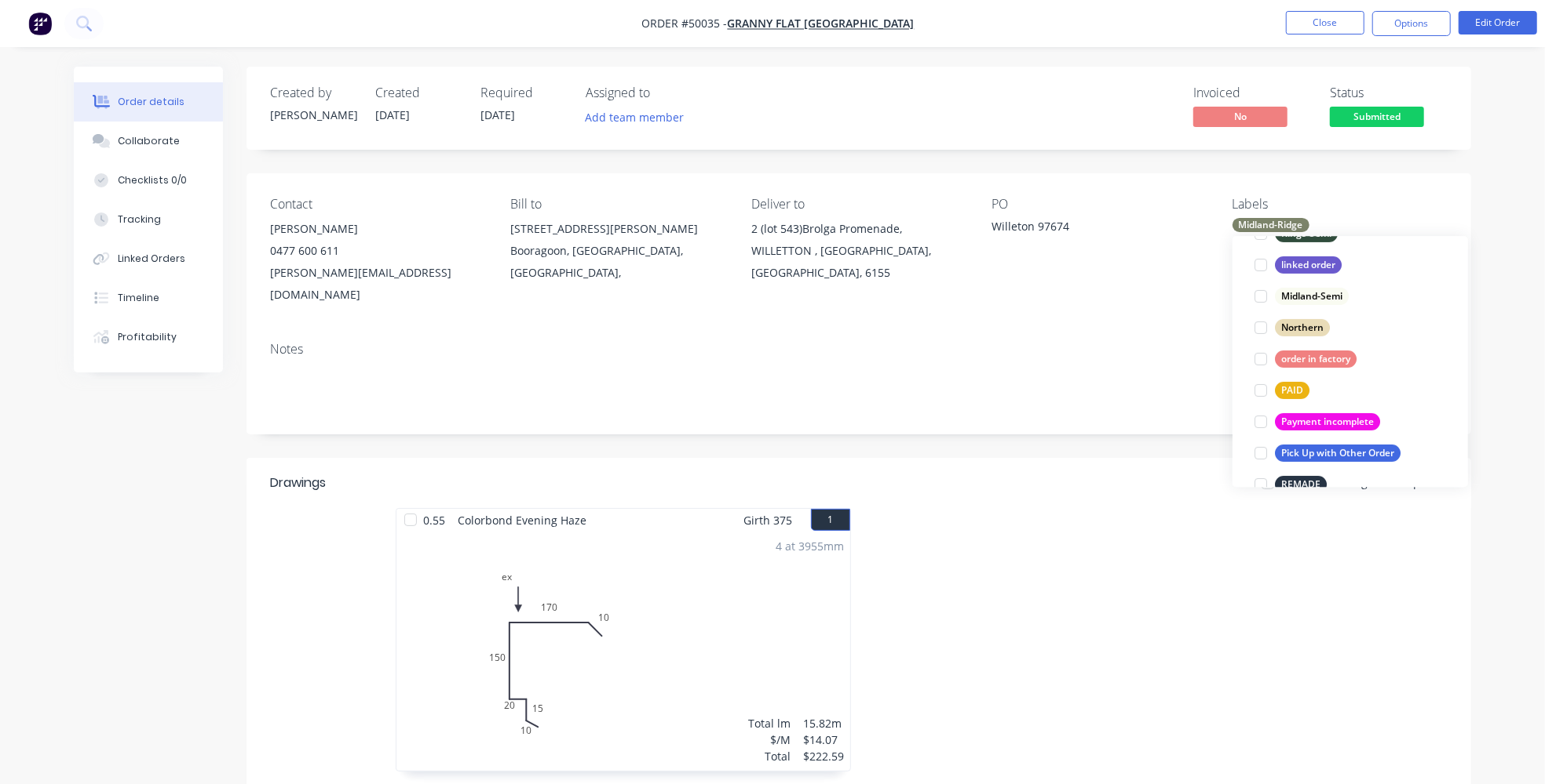
scroll to position [96, 0]
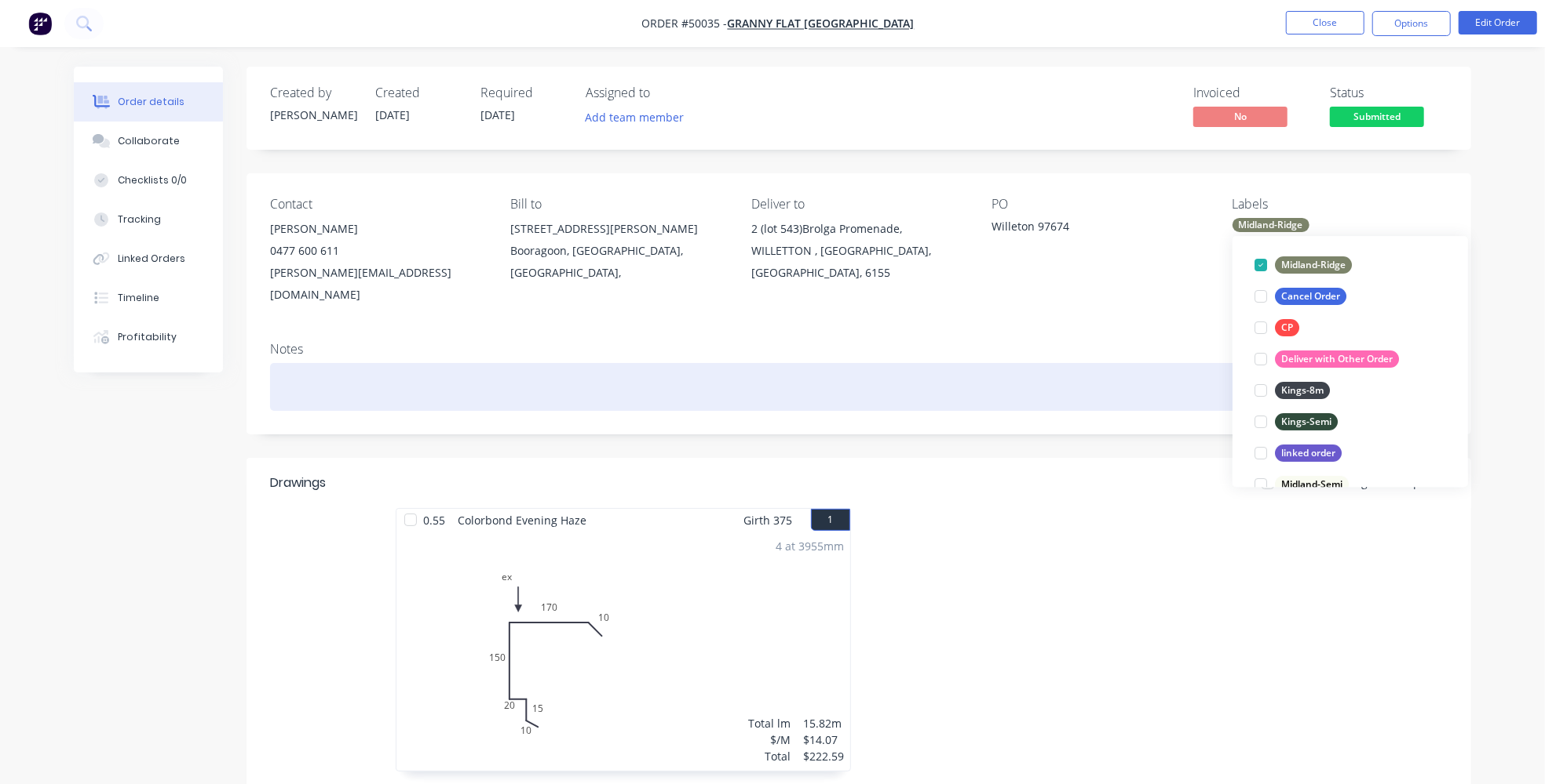
click at [1062, 363] on div at bounding box center [859, 387] width 1178 height 48
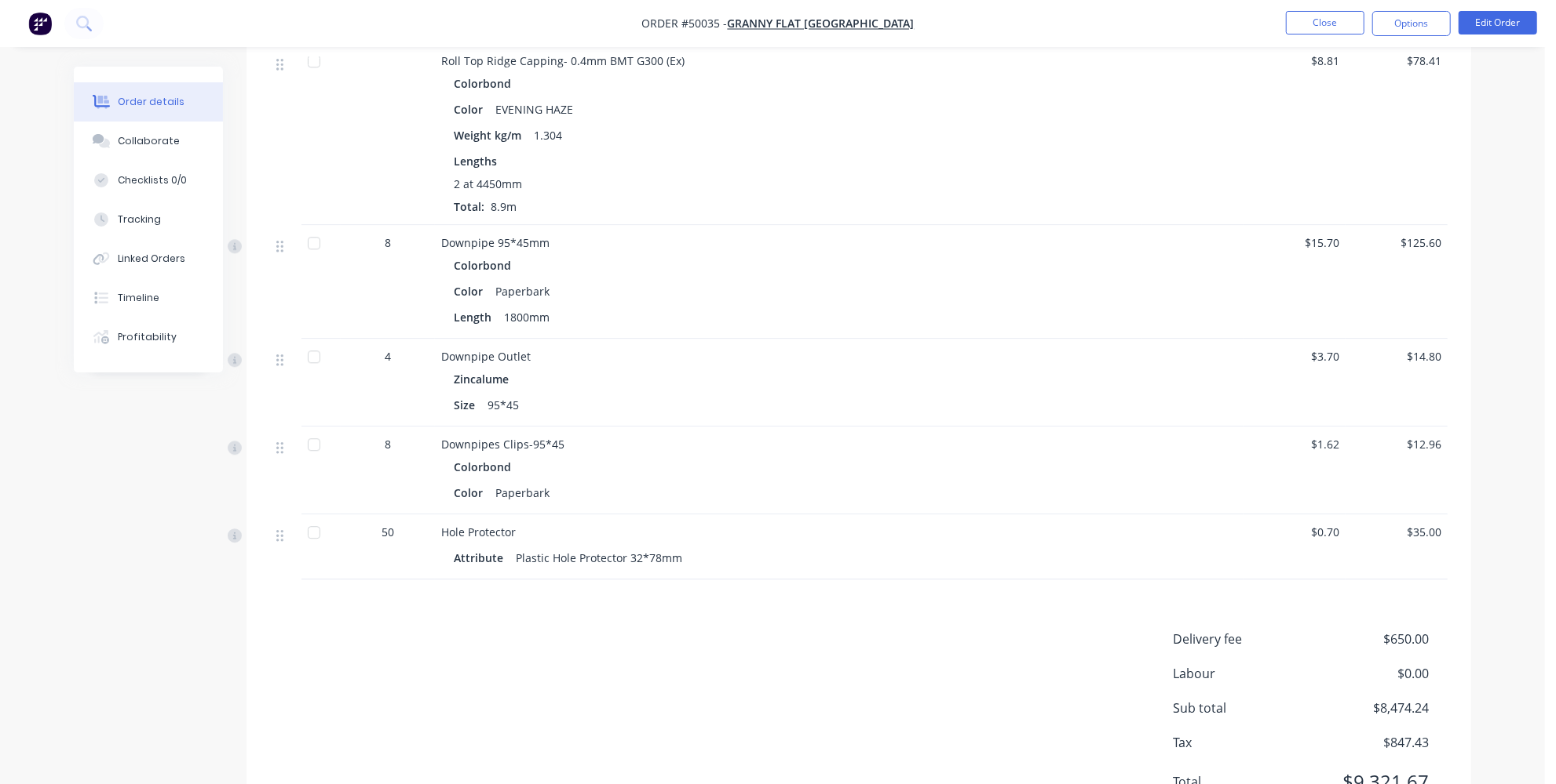
scroll to position [3107, 0]
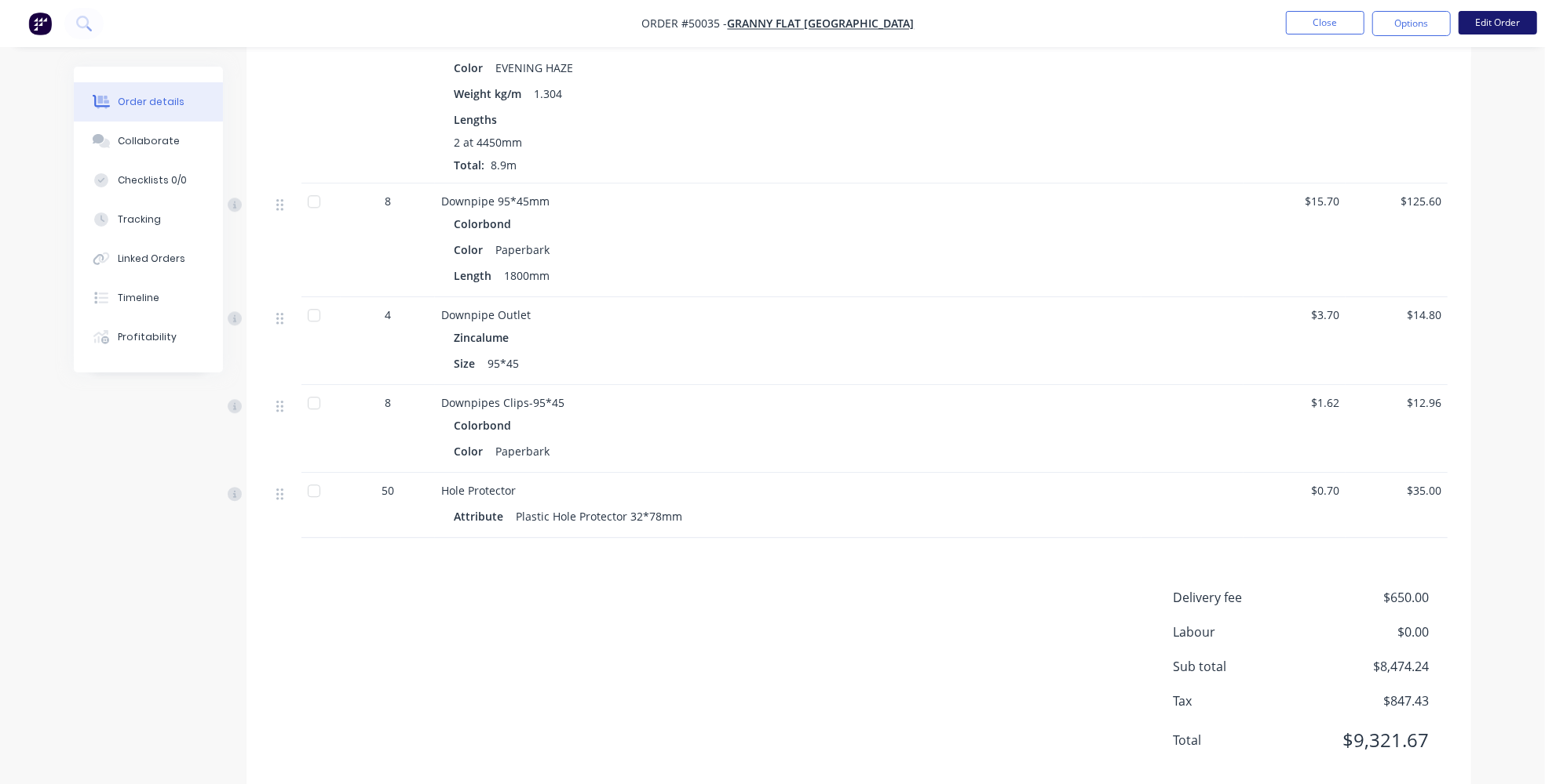
click at [1525, 17] on button "Edit Order" at bounding box center [1497, 23] width 78 height 24
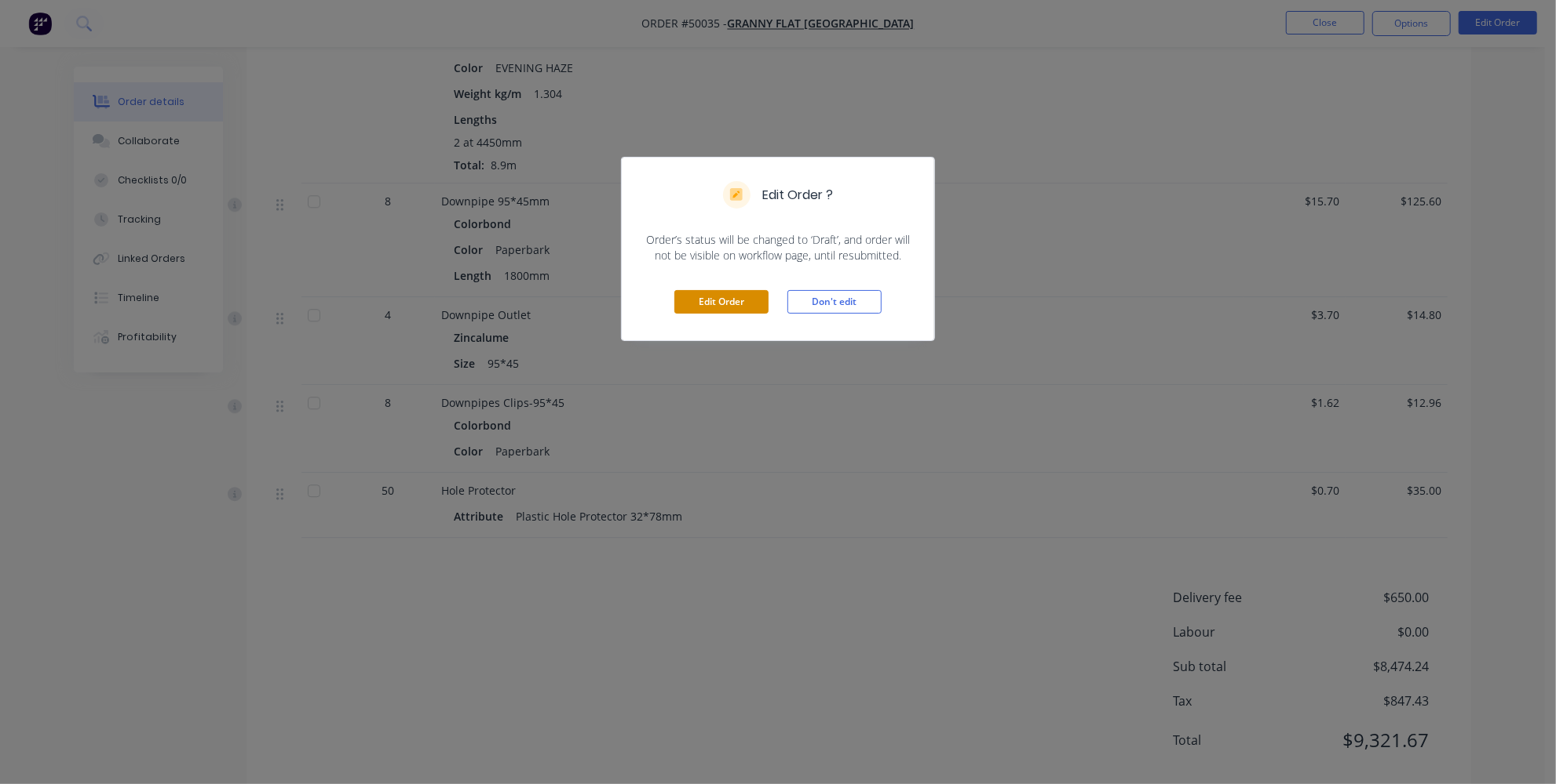
click at [734, 302] on button "Edit Order" at bounding box center [721, 302] width 94 height 24
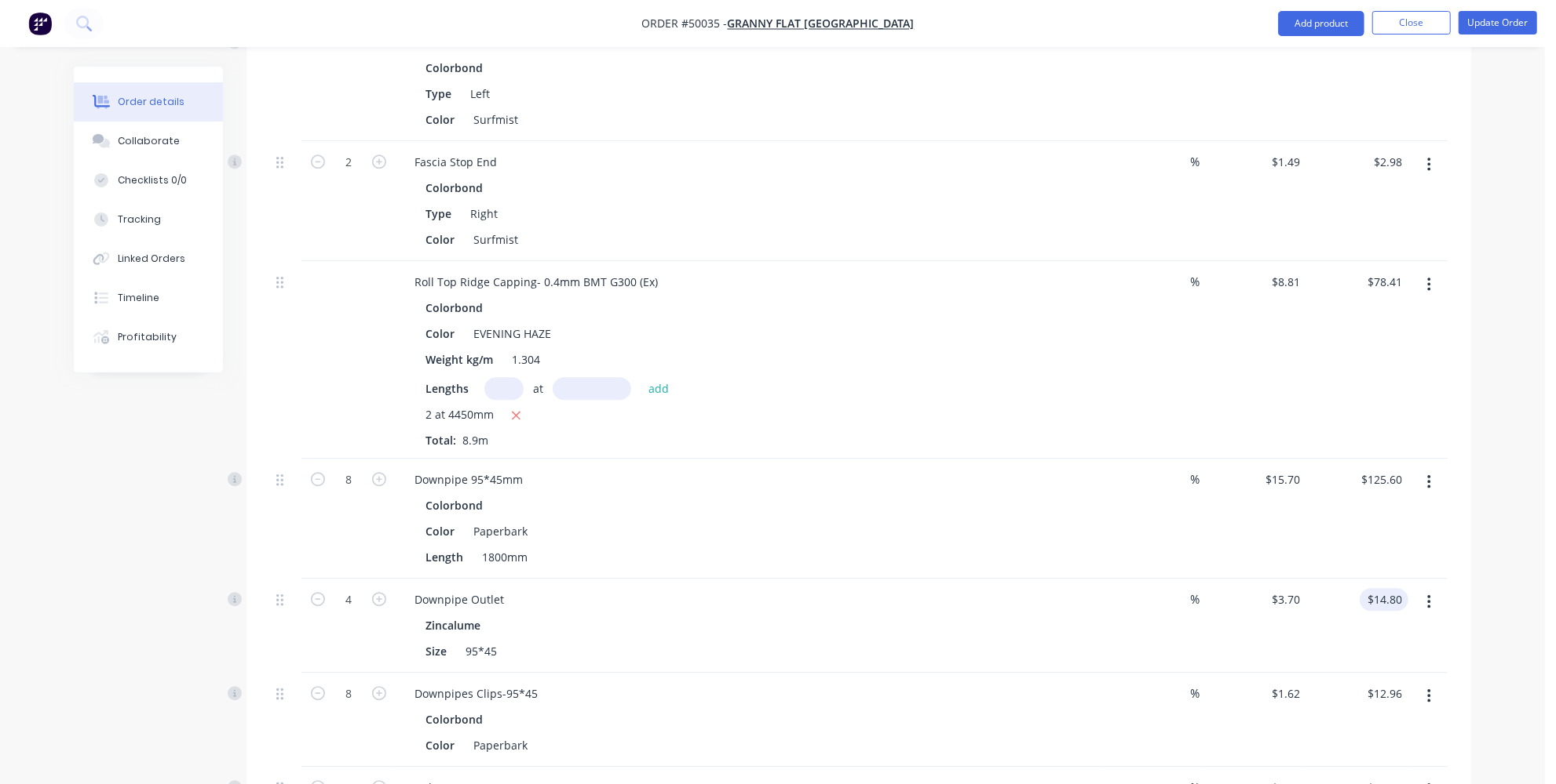
scroll to position [3472, 0]
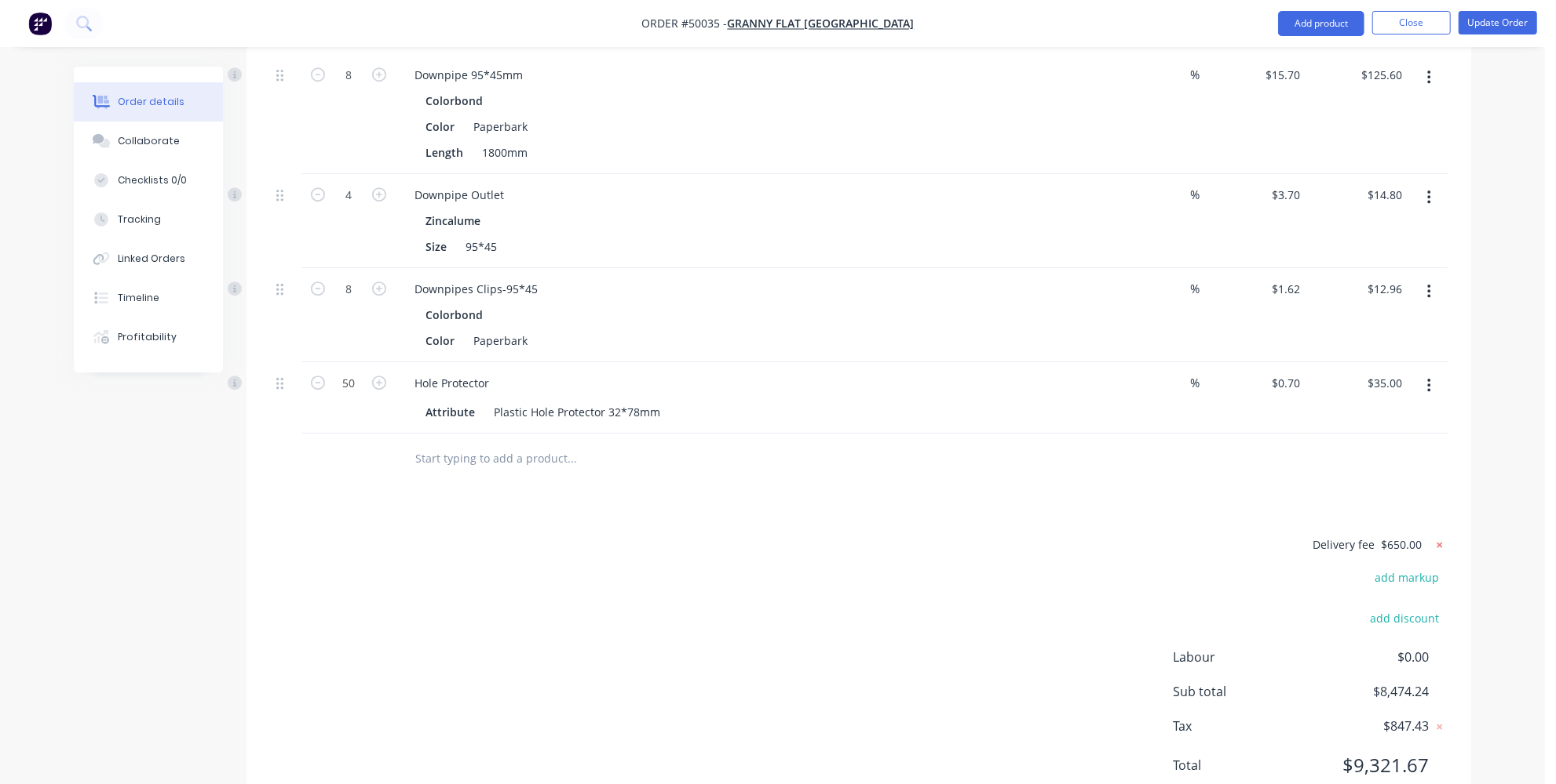
click at [1445, 537] on icon at bounding box center [1440, 545] width 16 height 16
click at [1422, 535] on button "add delivery fee" at bounding box center [1397, 545] width 101 height 21
type input "450"
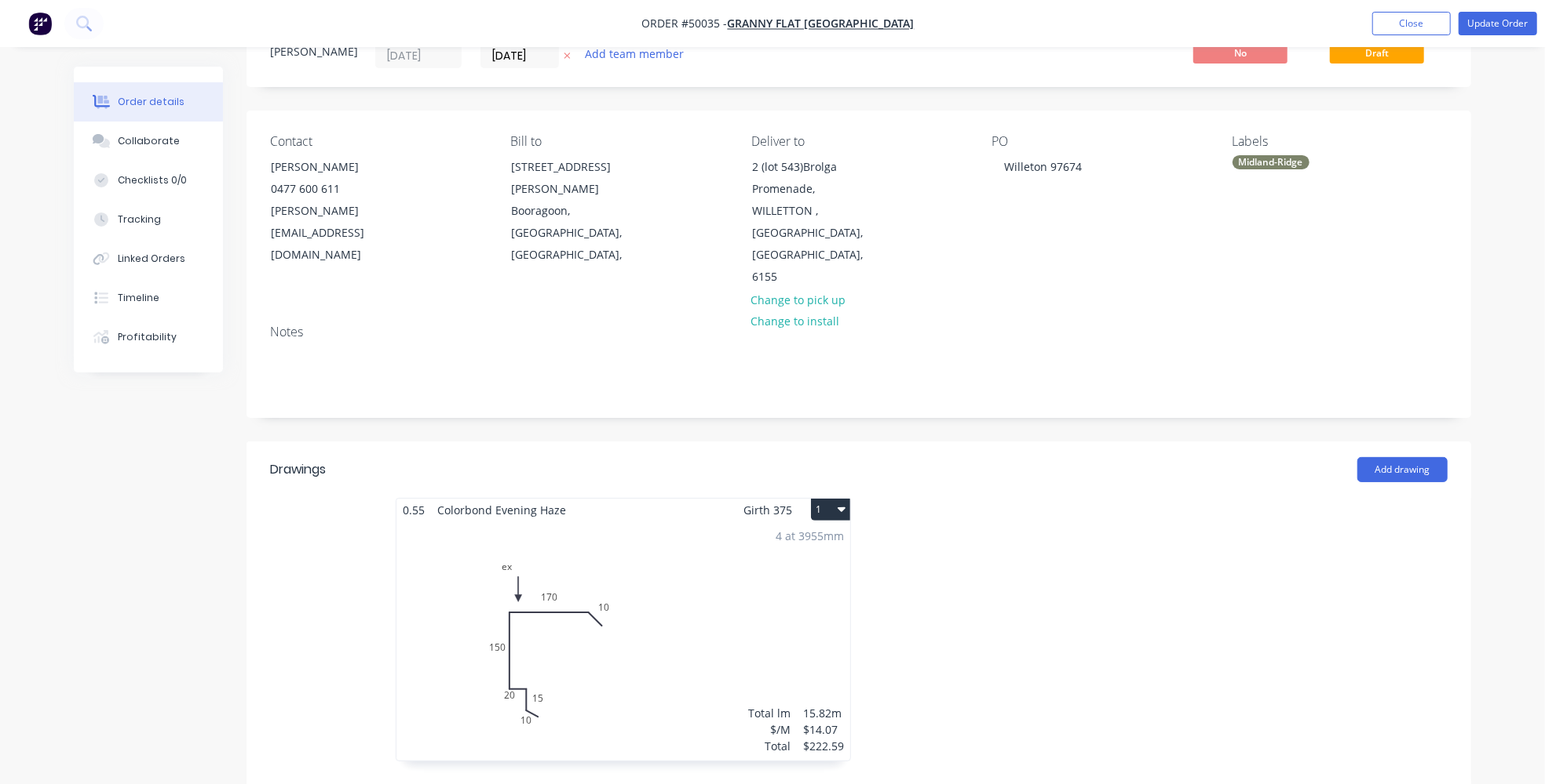
scroll to position [0, 0]
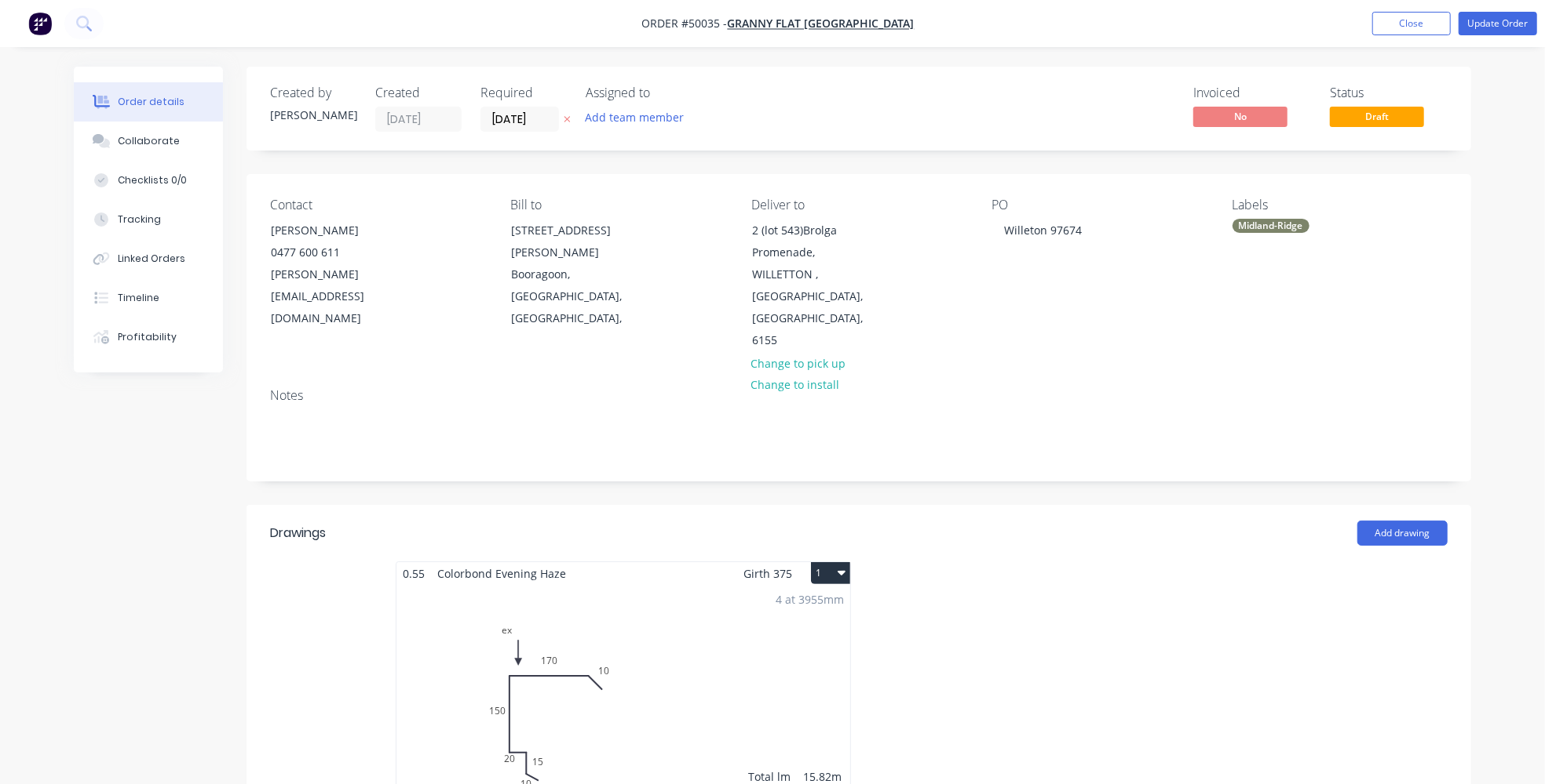
click at [1082, 616] on div at bounding box center [1094, 701] width 471 height 279
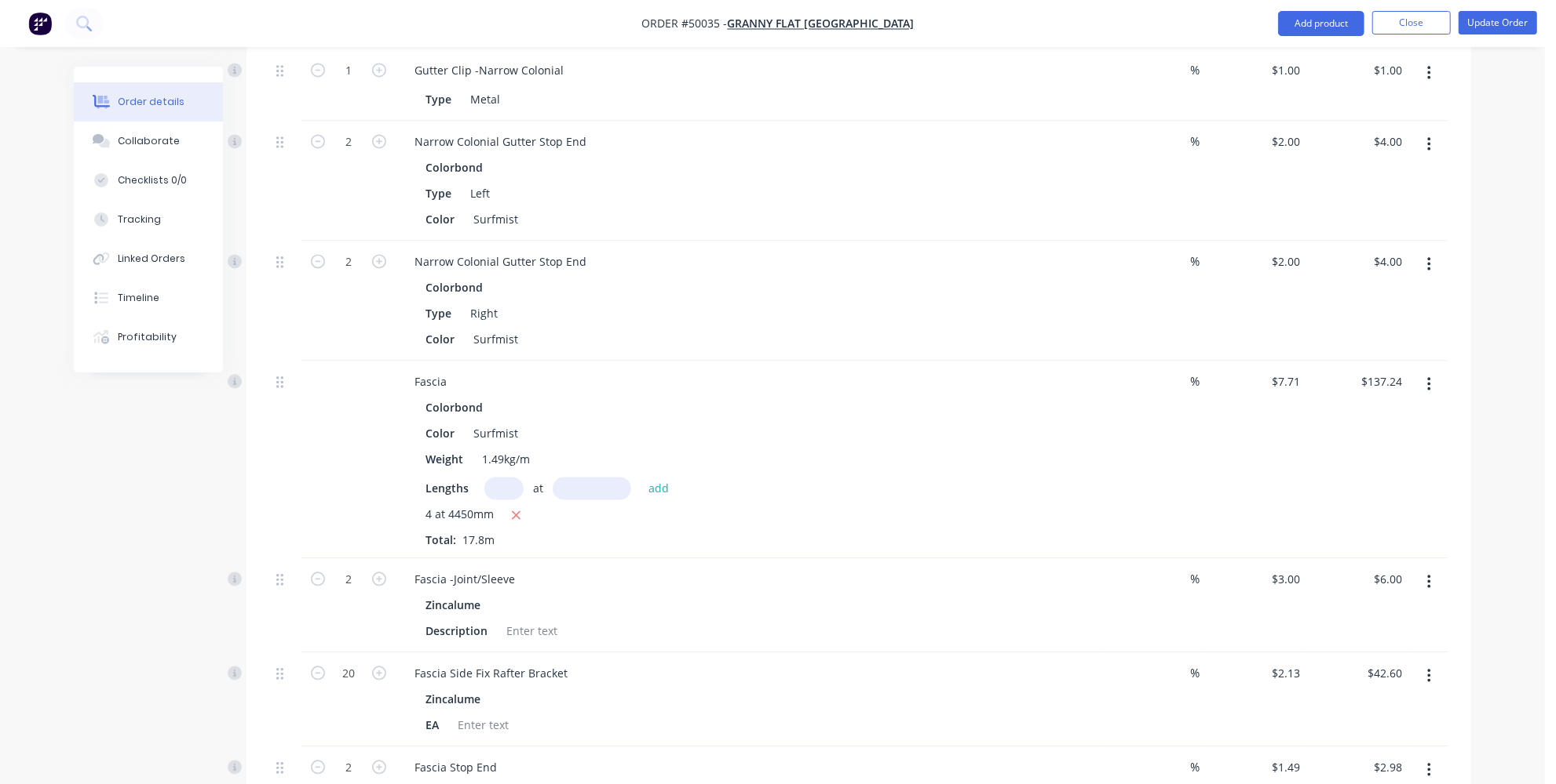
scroll to position [3472, 0]
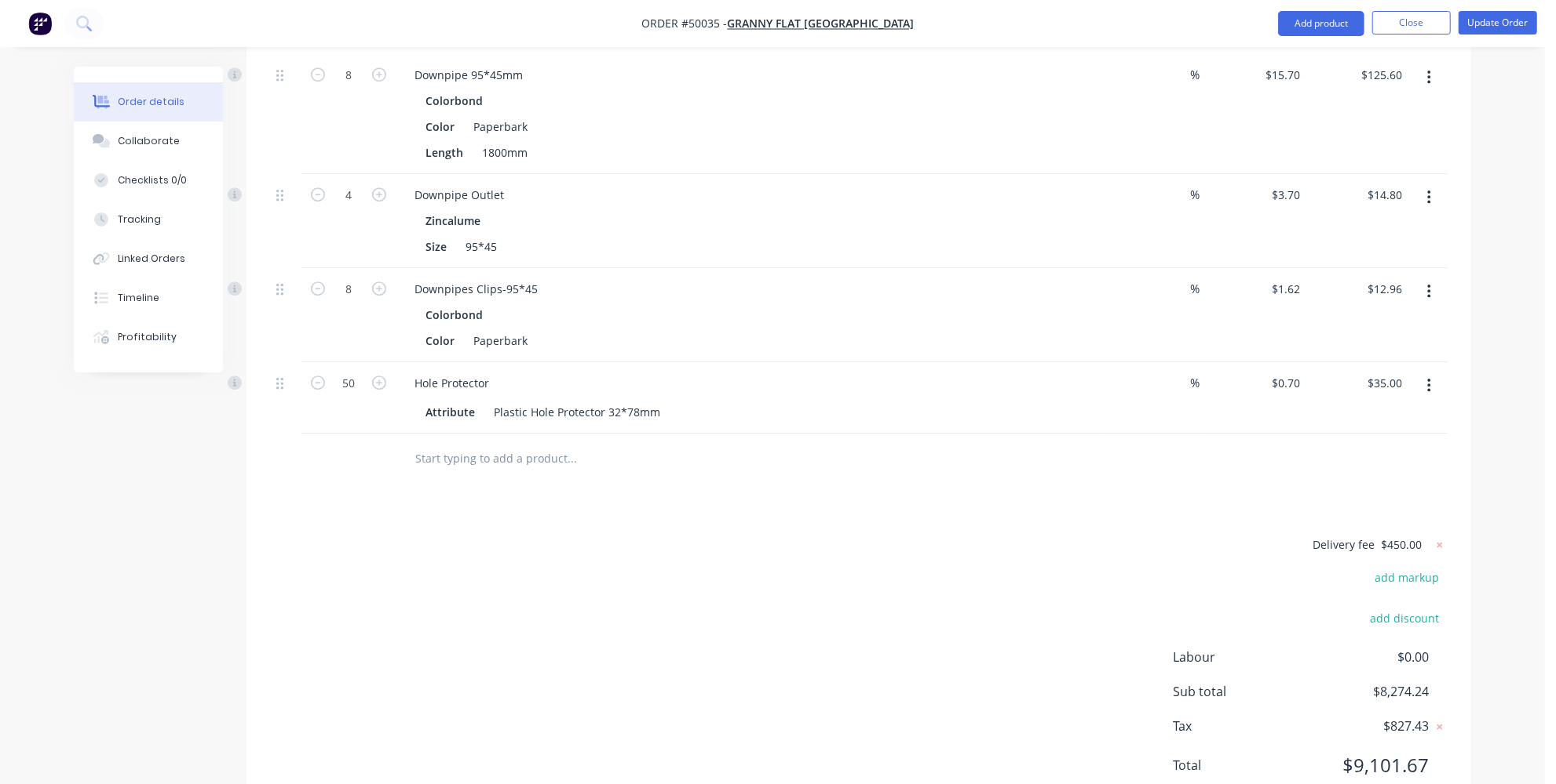
drag, startPoint x: 1495, startPoint y: 687, endPoint x: 1523, endPoint y: 676, distance: 30.1
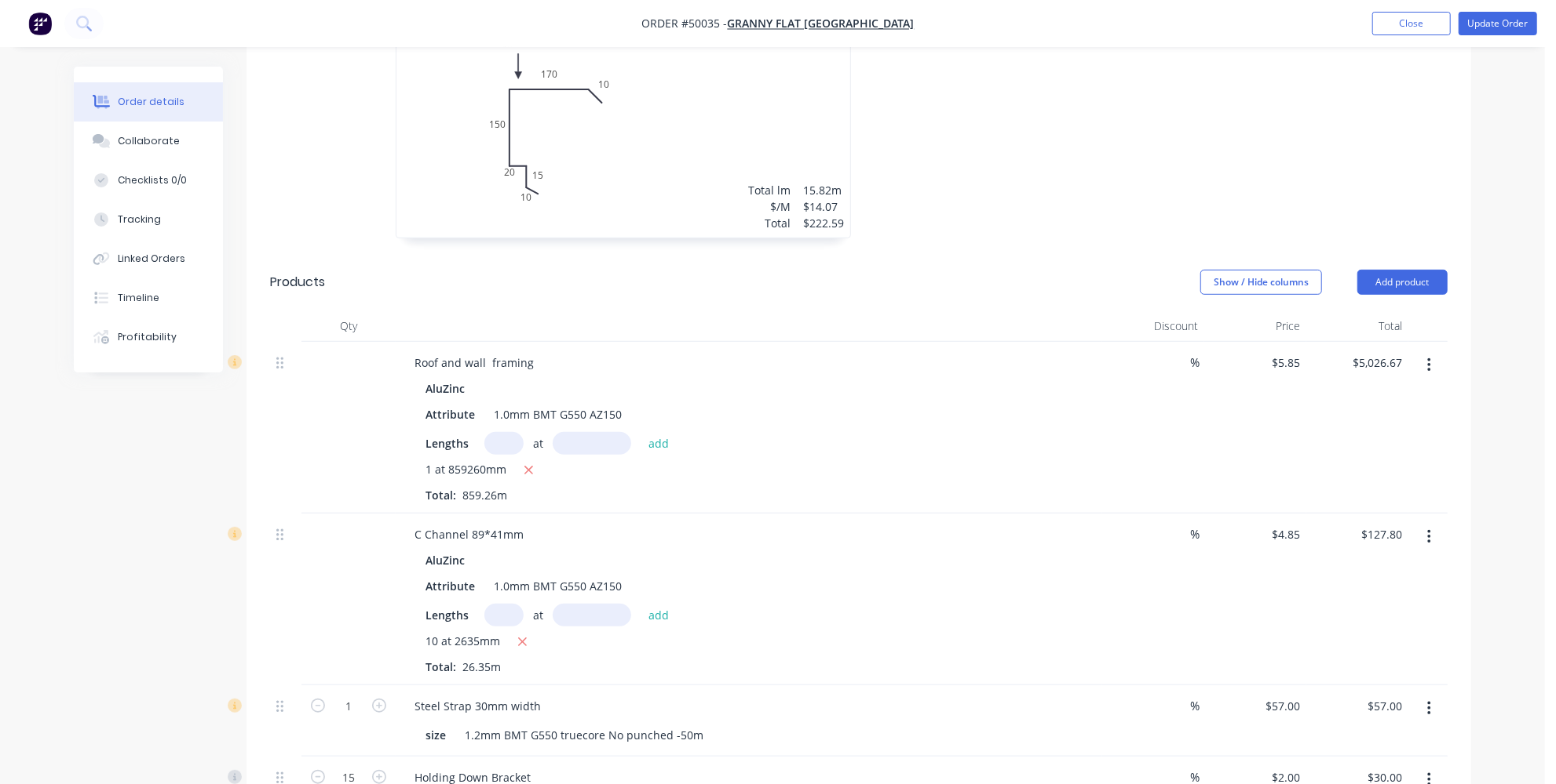
scroll to position [499, 0]
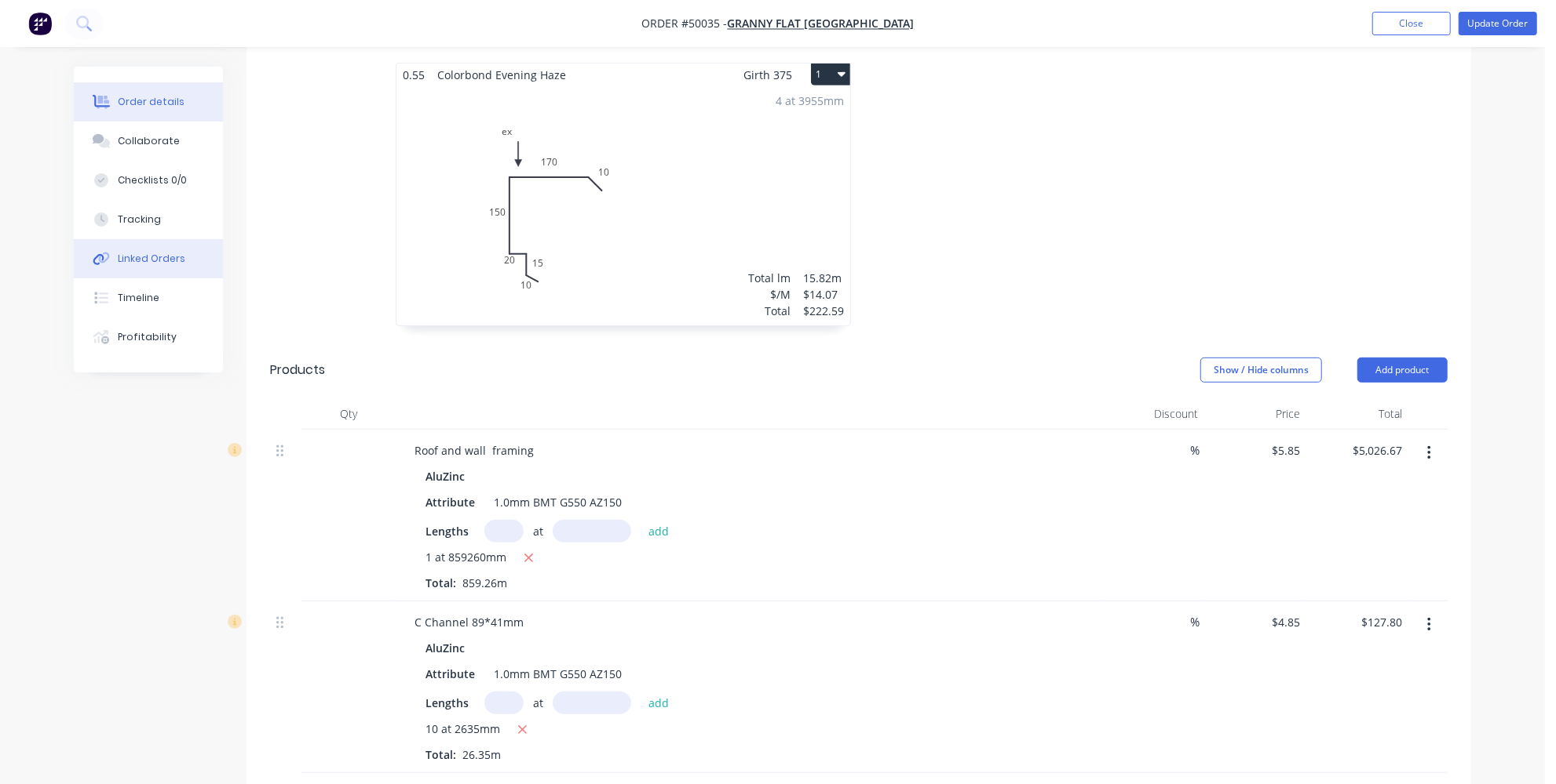
click at [178, 249] on button "Linked Orders" at bounding box center [148, 259] width 149 height 40
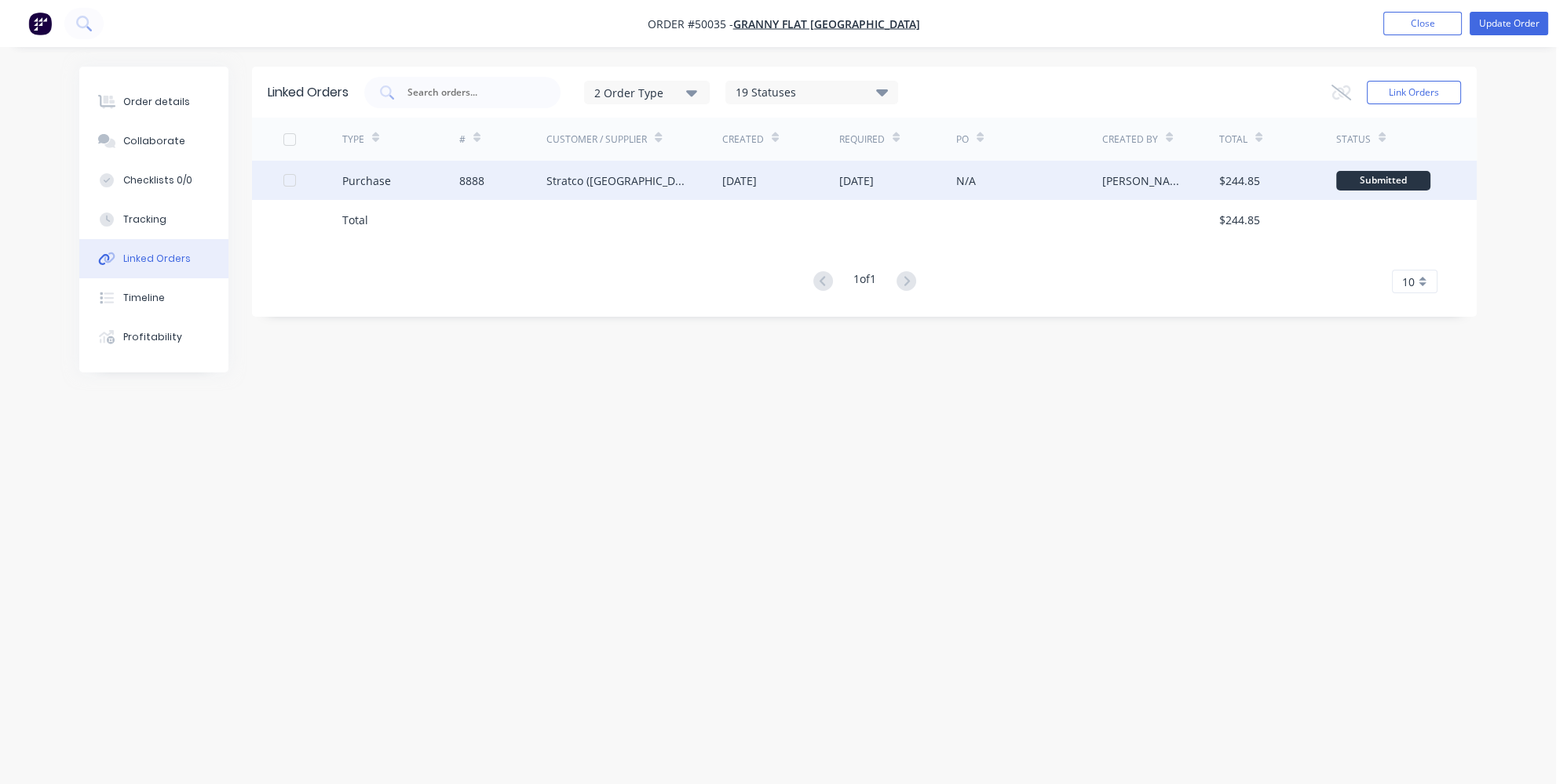
click at [563, 183] on div "Stratco (WA) Pty Ltd" at bounding box center [618, 181] width 144 height 17
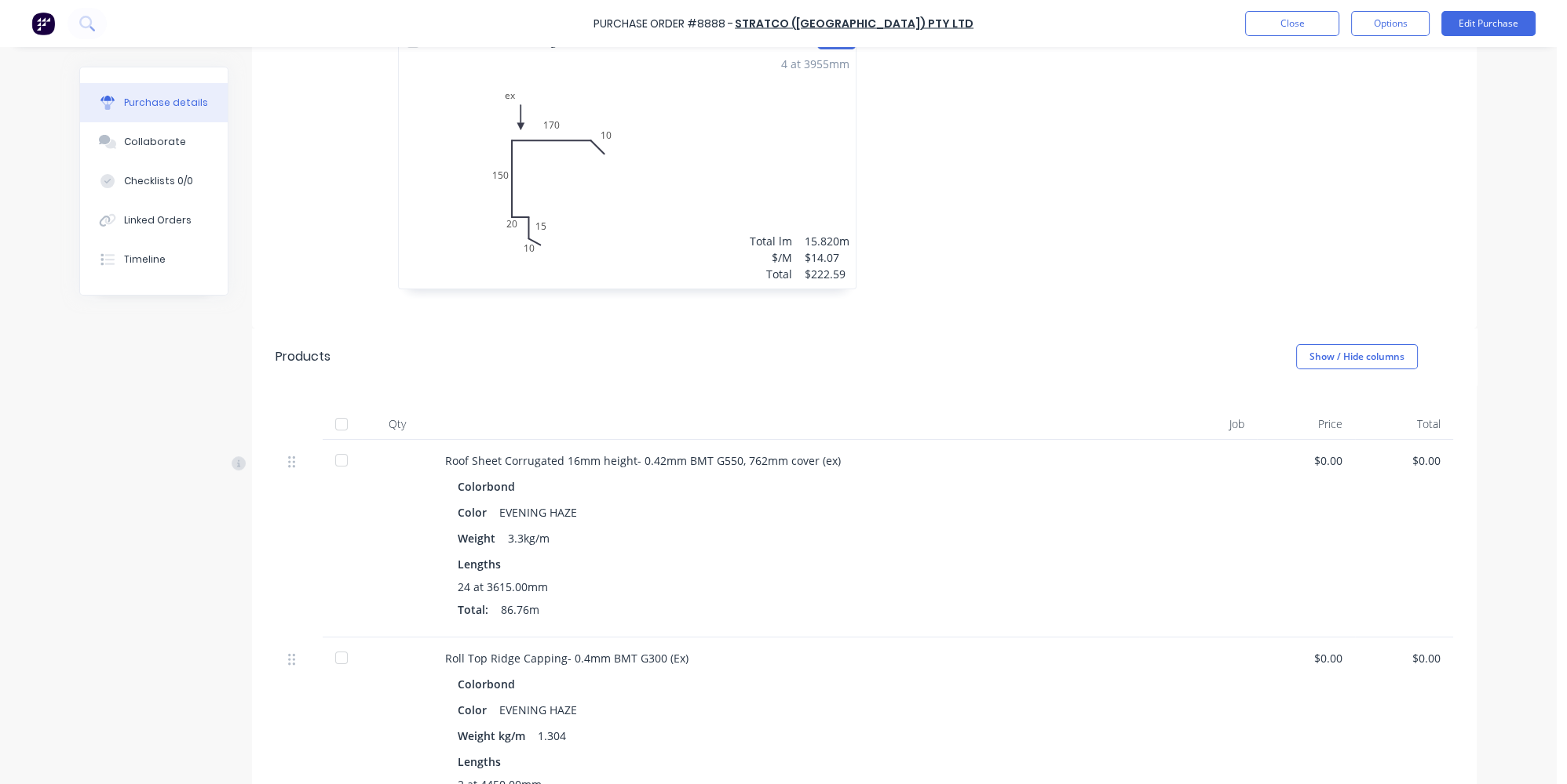
scroll to position [499, 0]
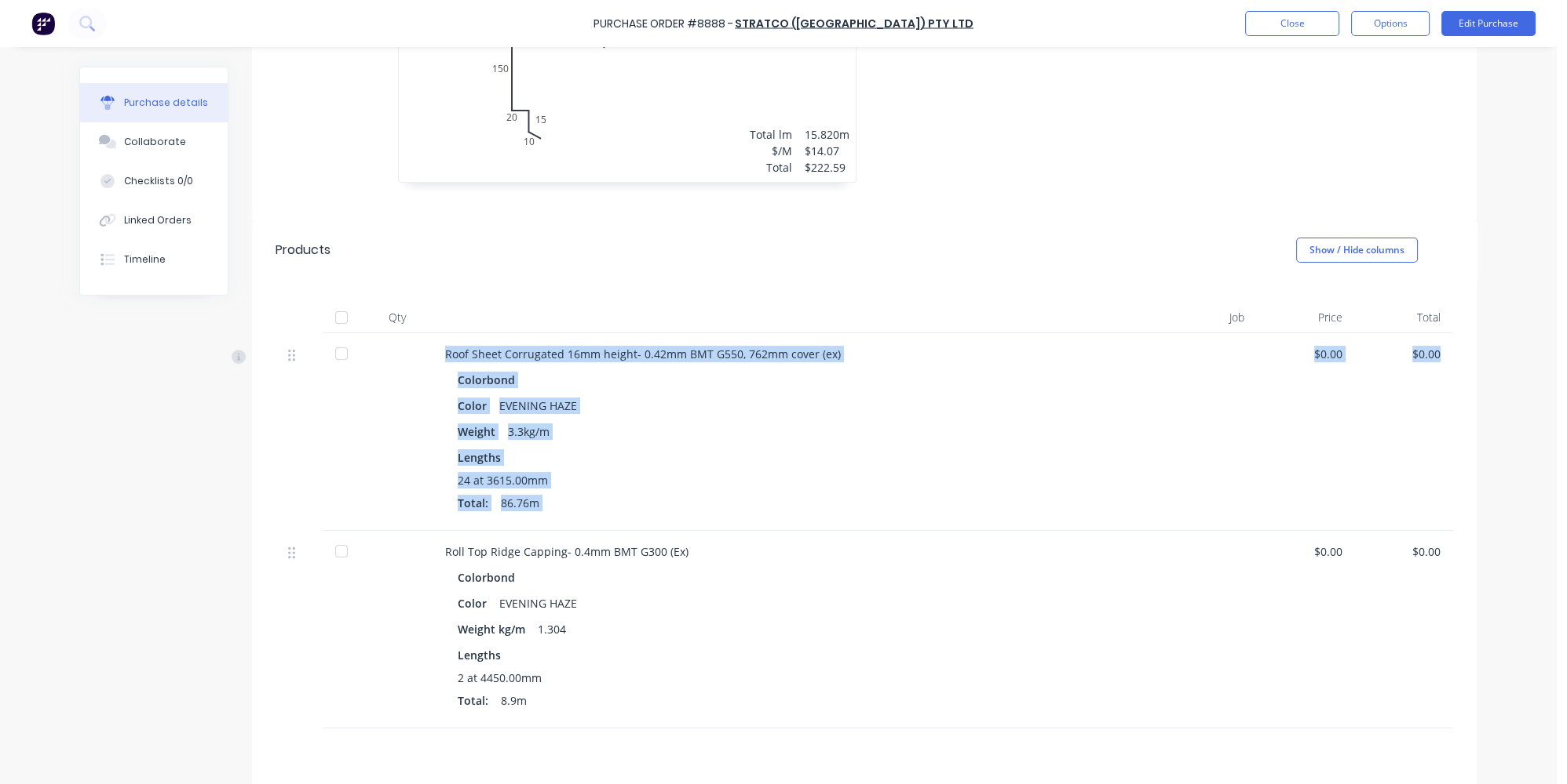
drag, startPoint x: 1558, startPoint y: 361, endPoint x: 1553, endPoint y: 294, distance: 67.2
click at [1553, 294] on body "Purchase Order #8888 - Stratco (WA) Pty Ltd Close Options Edit Purchase Purchas…" at bounding box center [784, 392] width 1567 height 784
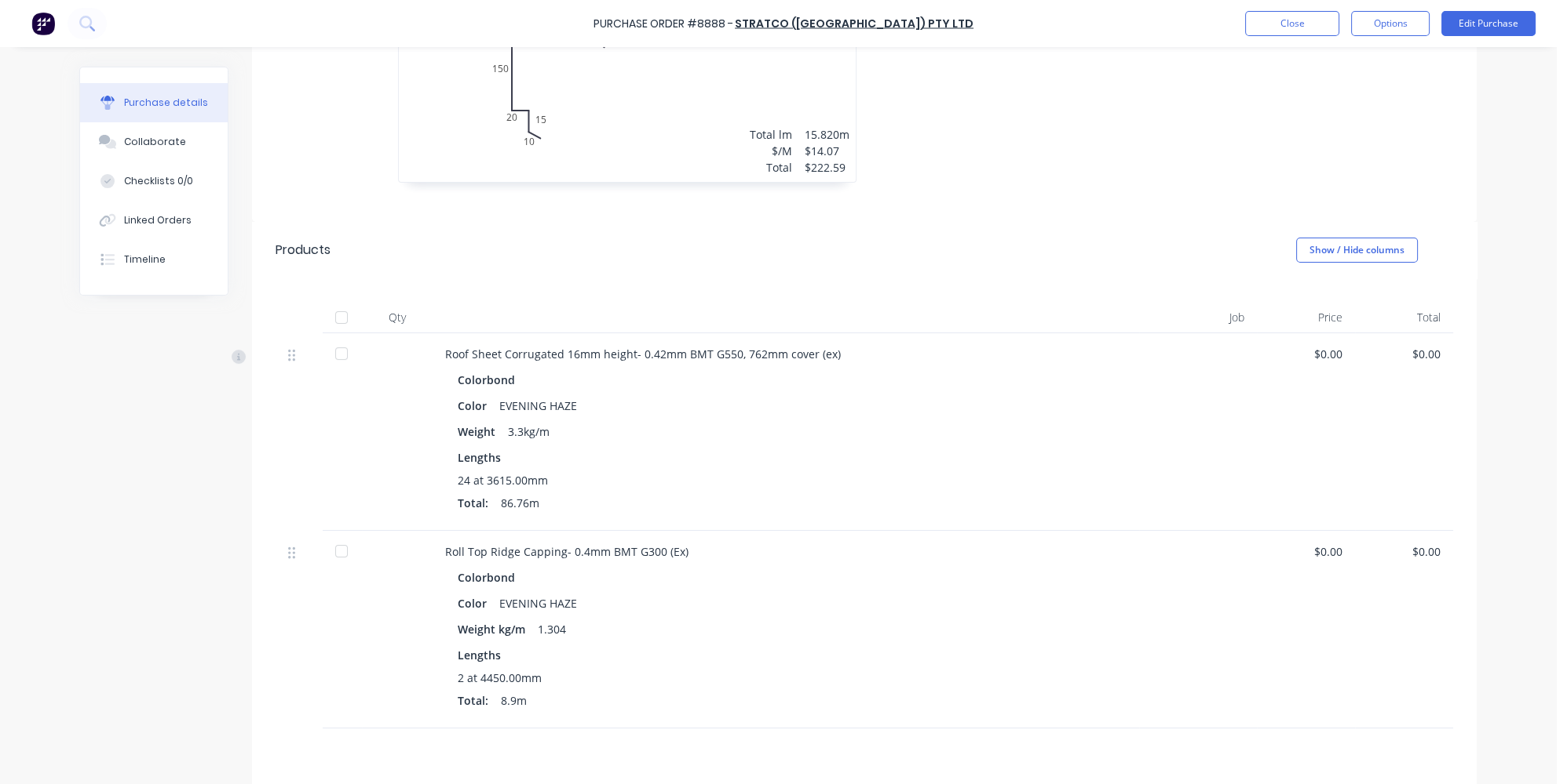
click at [1482, 267] on div "Purchase Order #8888 - Stratco (WA) Pty Ltd Close Options Edit Purchase Purchas…" at bounding box center [778, 392] width 1556 height 784
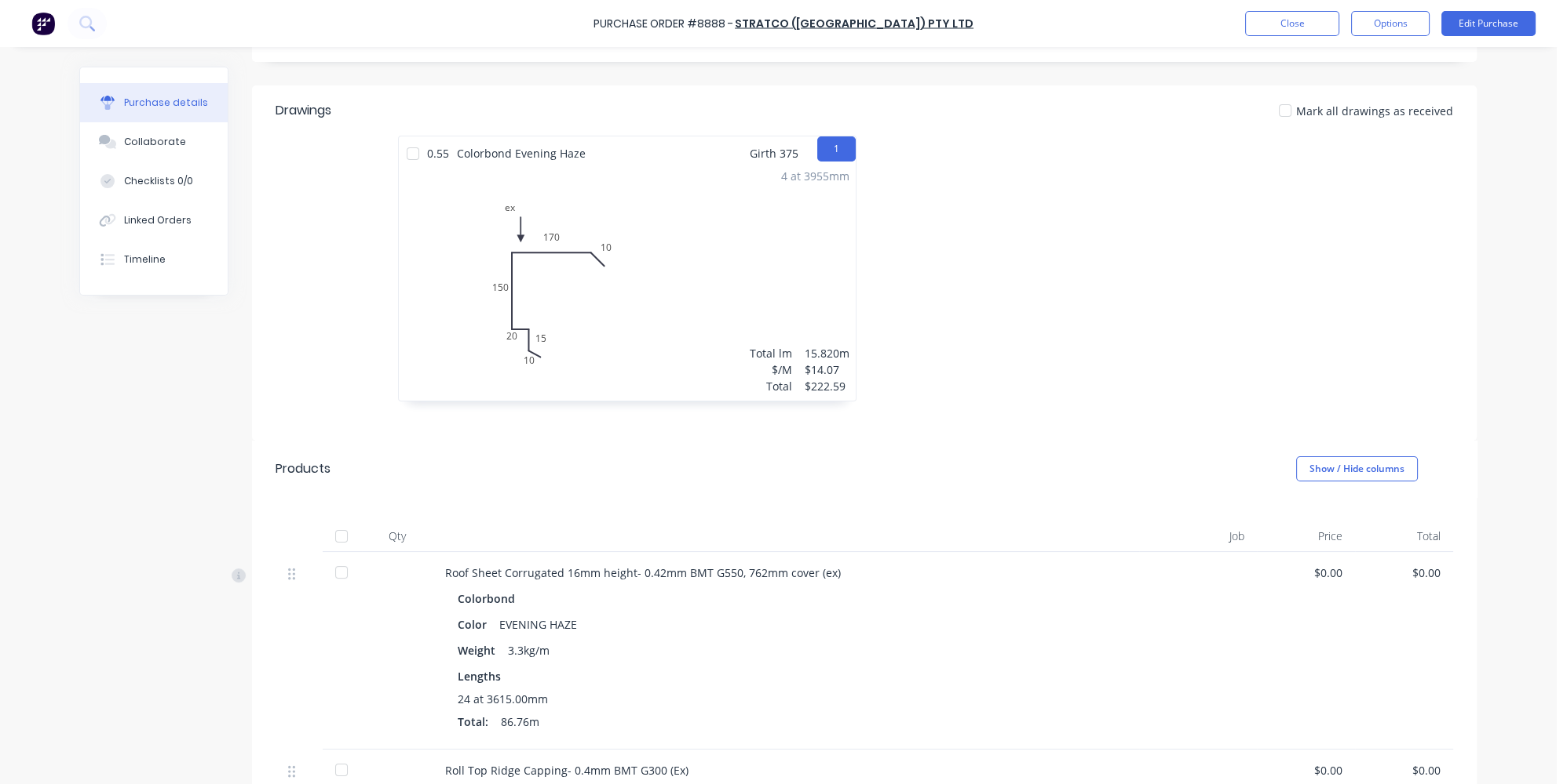
scroll to position [196, 0]
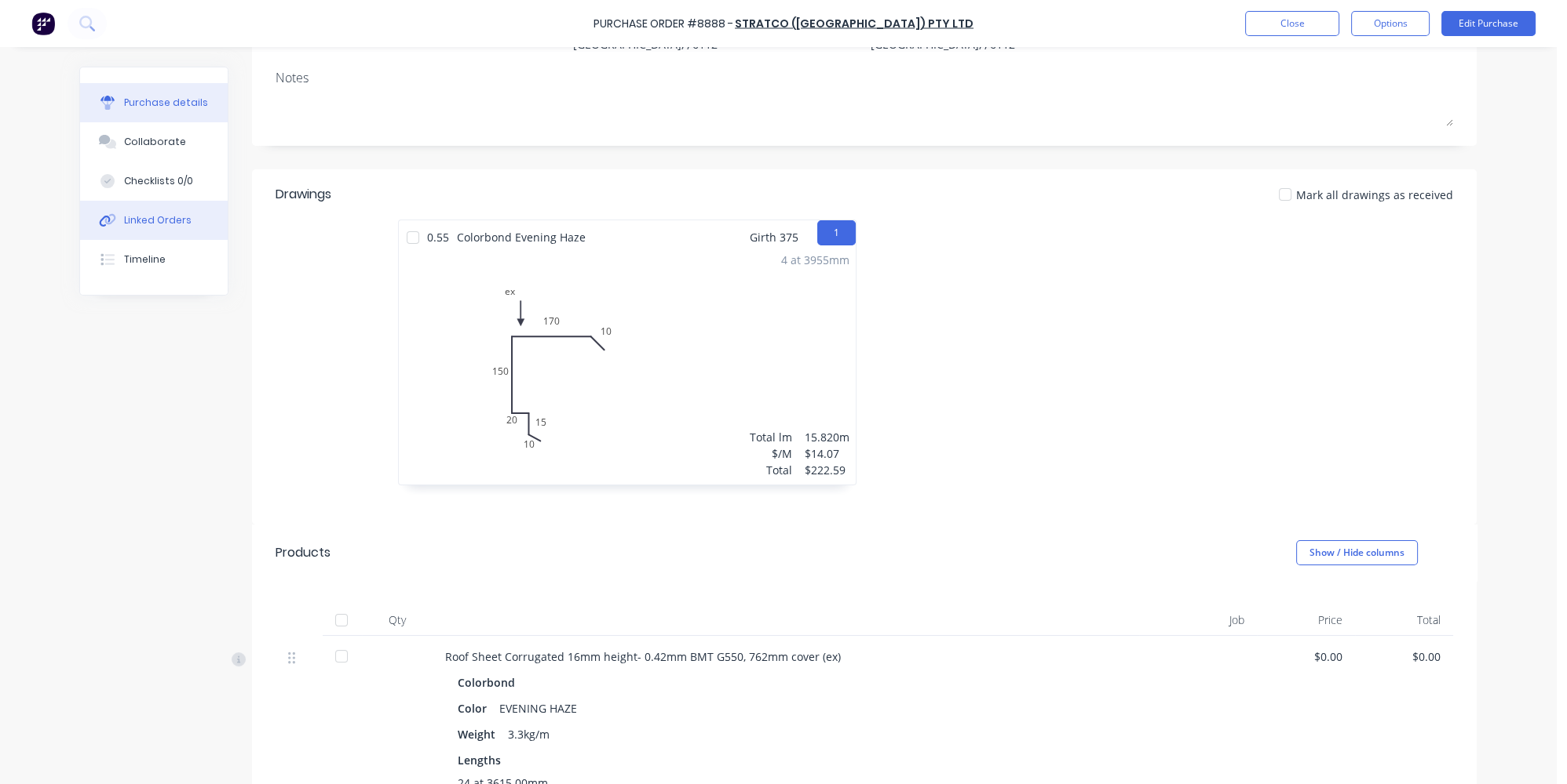
click at [118, 211] on button "Linked Orders" at bounding box center [154, 220] width 148 height 40
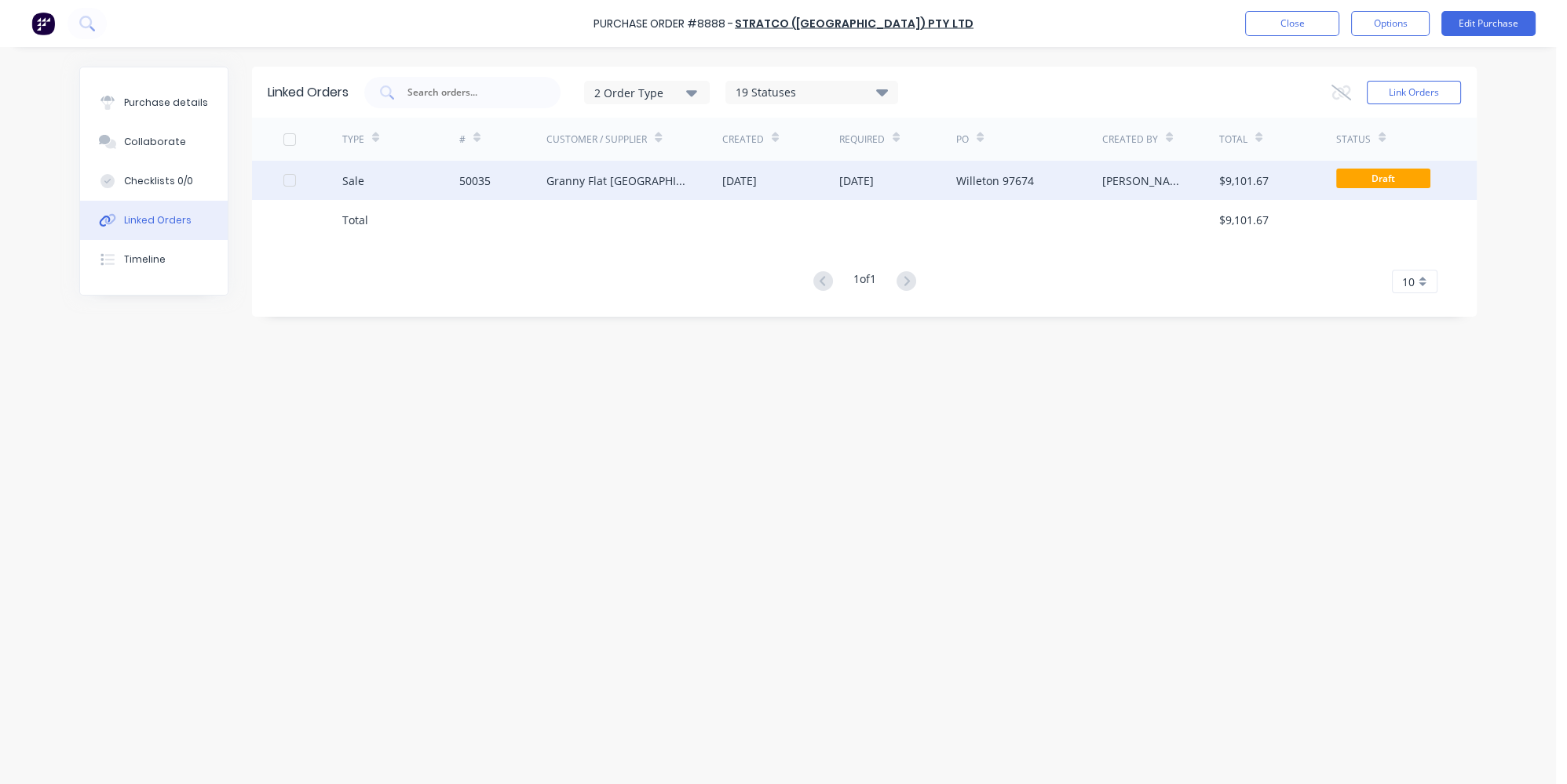
click at [399, 182] on div "Sale" at bounding box center [401, 181] width 117 height 40
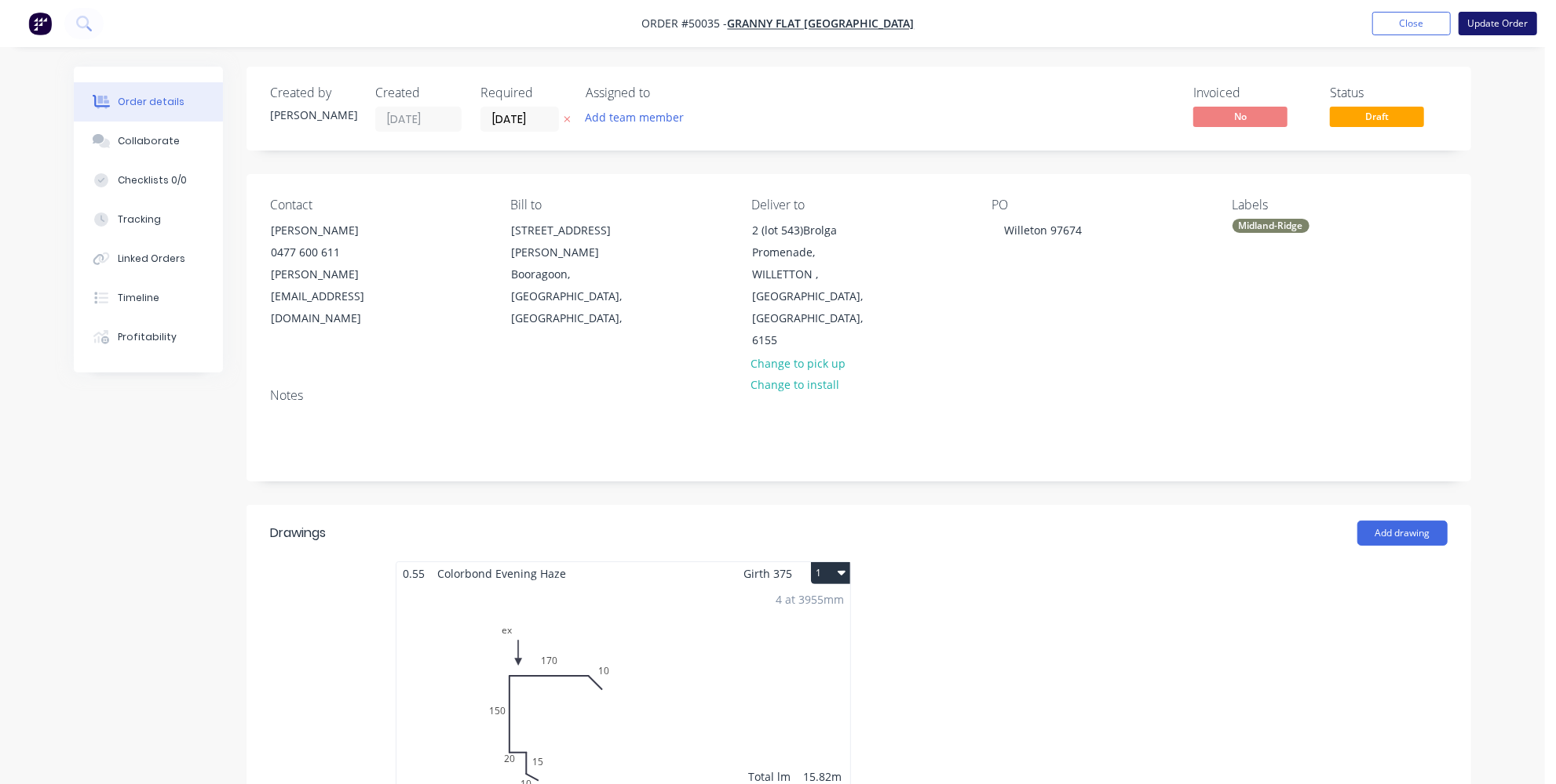
click at [1515, 21] on button "Update Order" at bounding box center [1497, 24] width 78 height 24
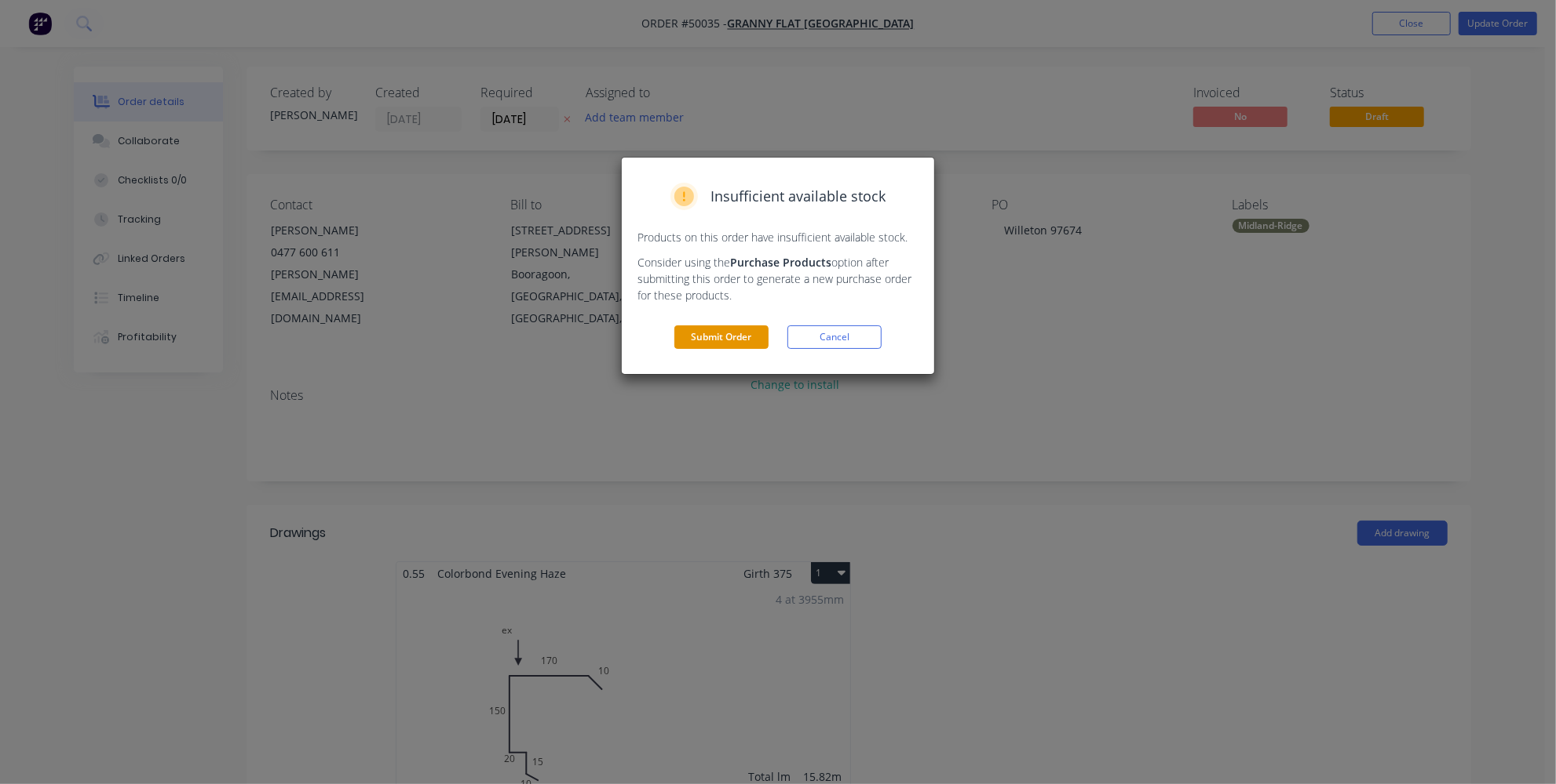
click at [710, 342] on button "Submit Order" at bounding box center [721, 337] width 94 height 24
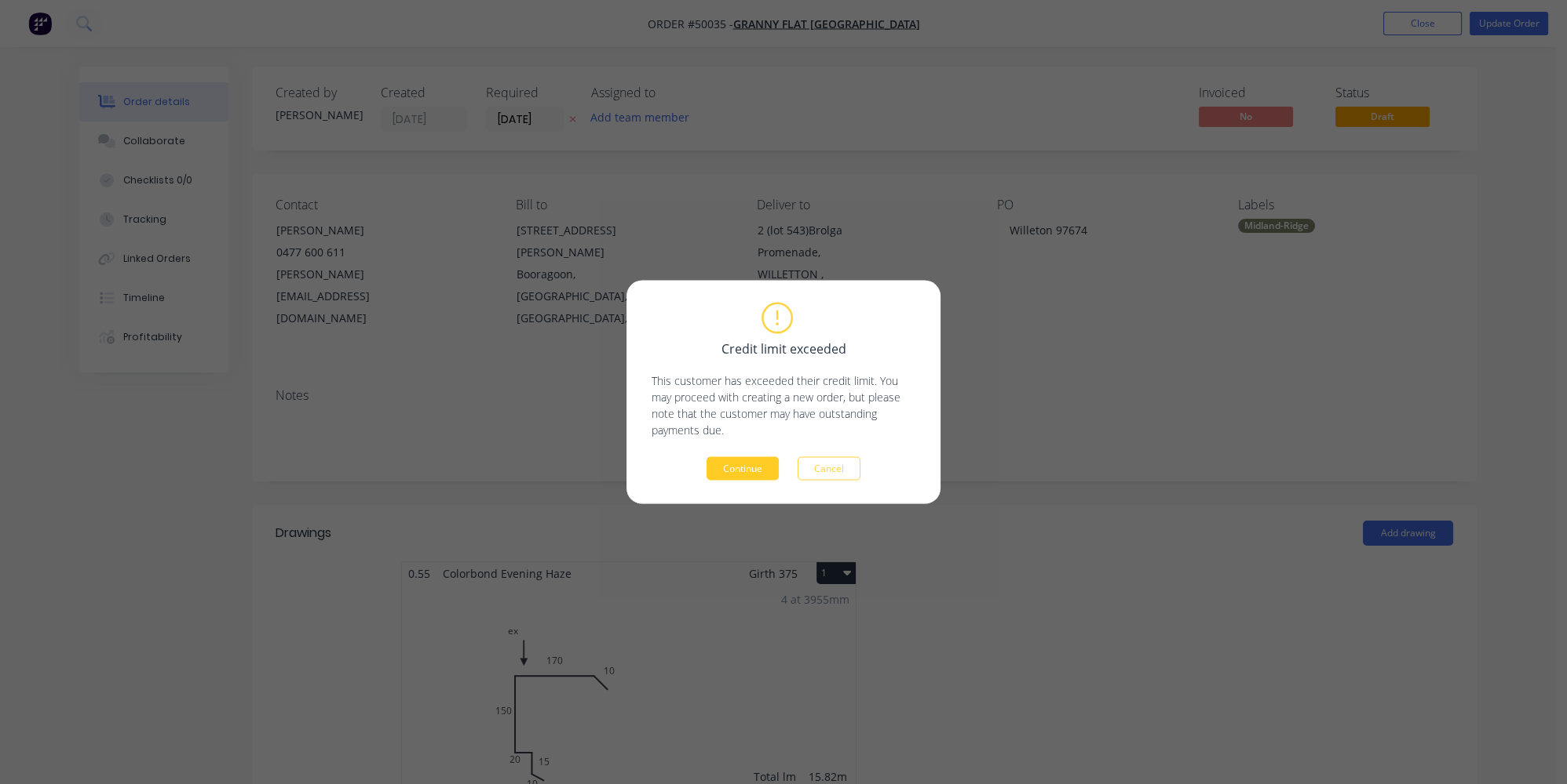
click at [720, 474] on button "Continue" at bounding box center [742, 469] width 72 height 24
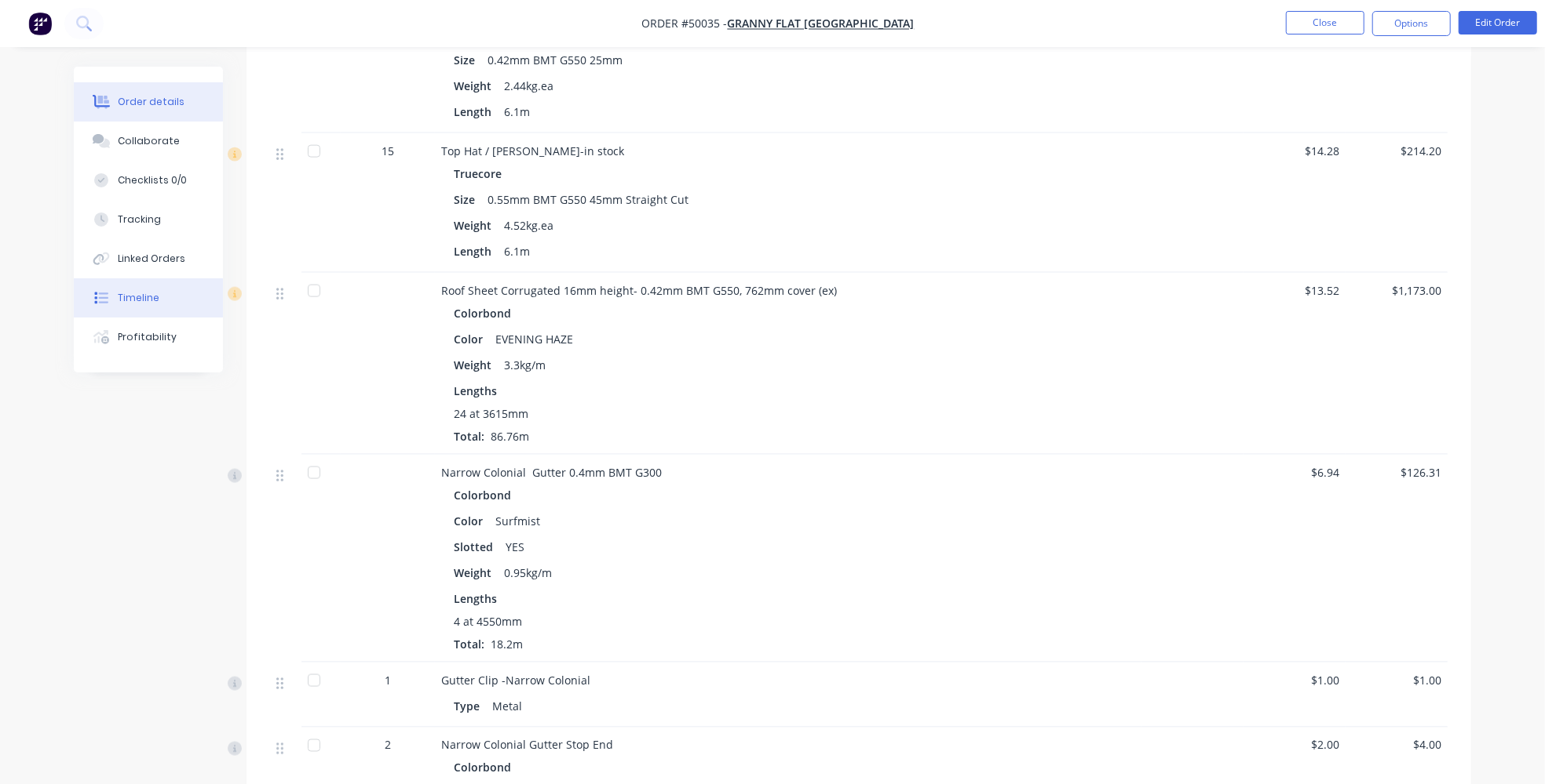
click at [171, 304] on button "Timeline" at bounding box center [148, 299] width 149 height 40
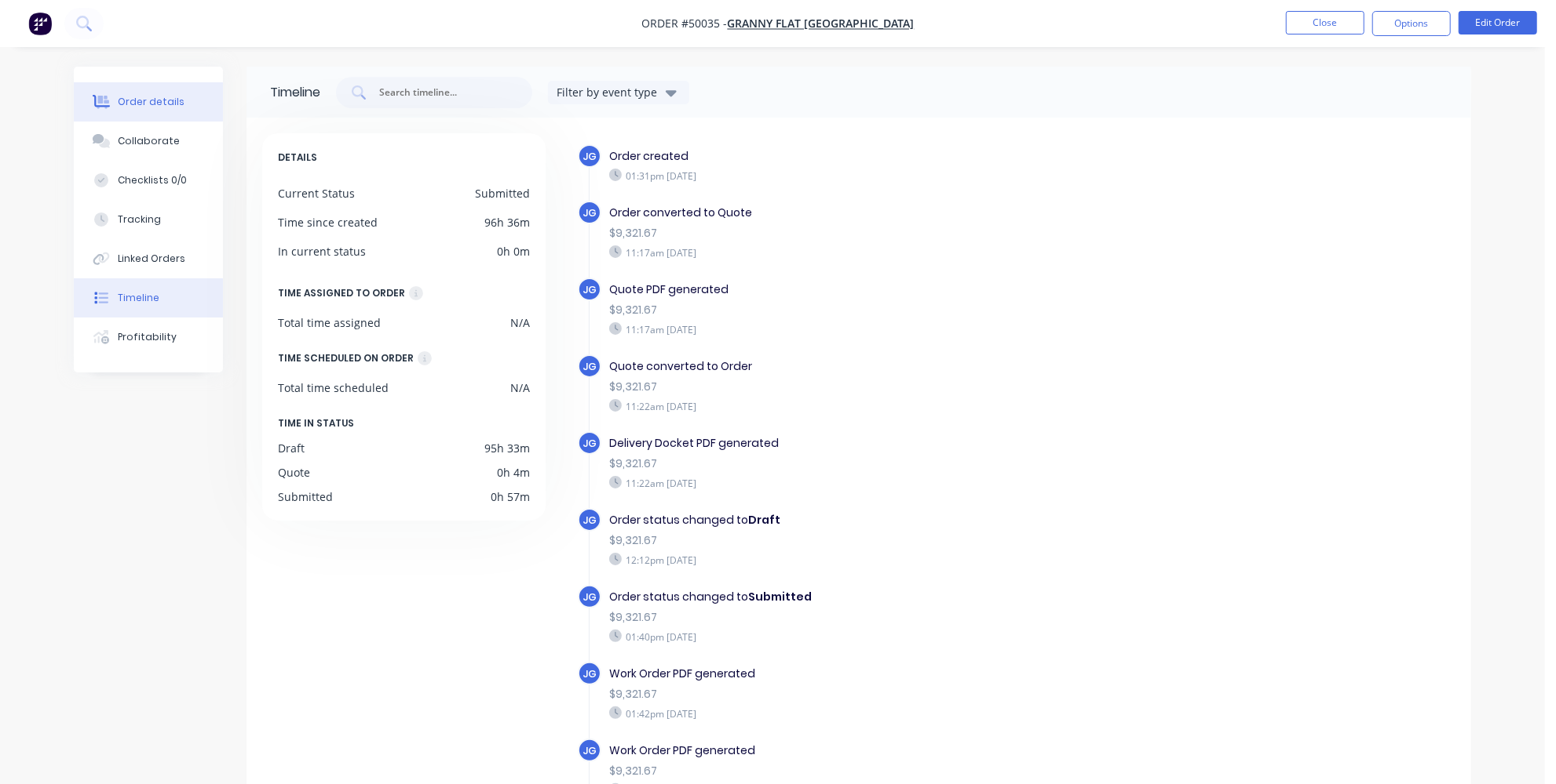
click at [170, 97] on div "Order details" at bounding box center [151, 102] width 67 height 14
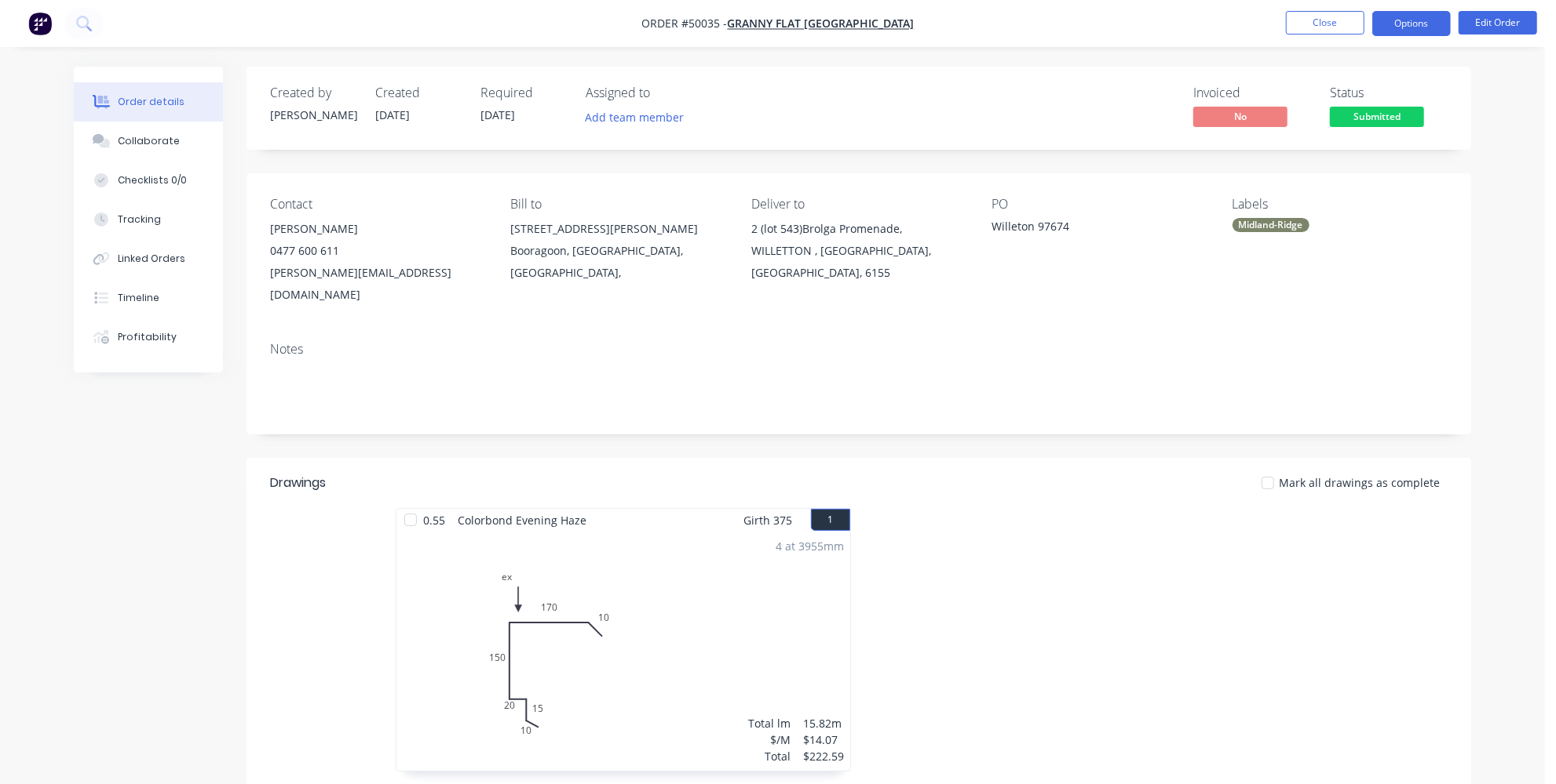
click at [1396, 23] on button "Options" at bounding box center [1411, 23] width 78 height 25
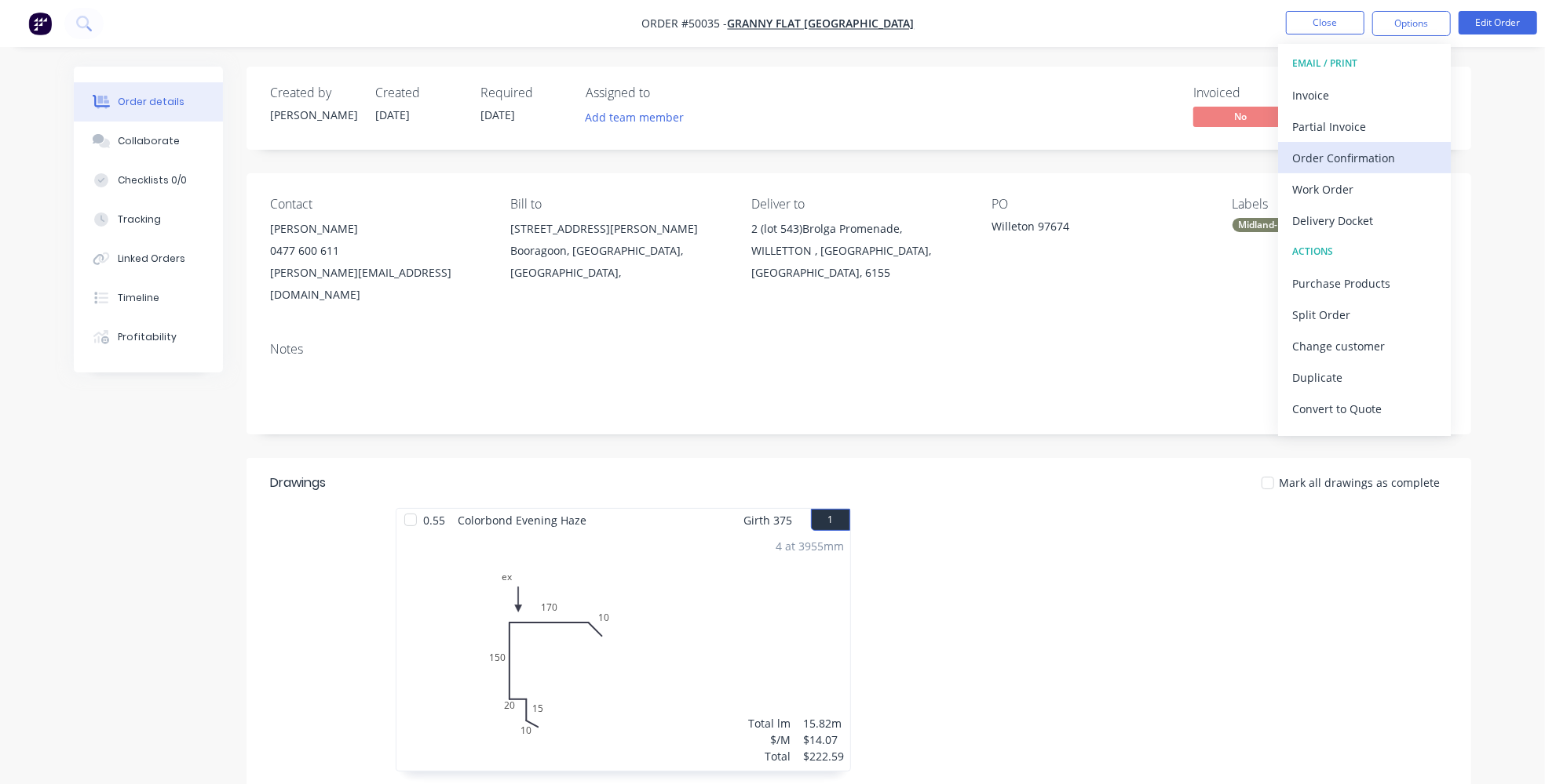
click at [1330, 148] on div "Order Confirmation" at bounding box center [1363, 158] width 144 height 23
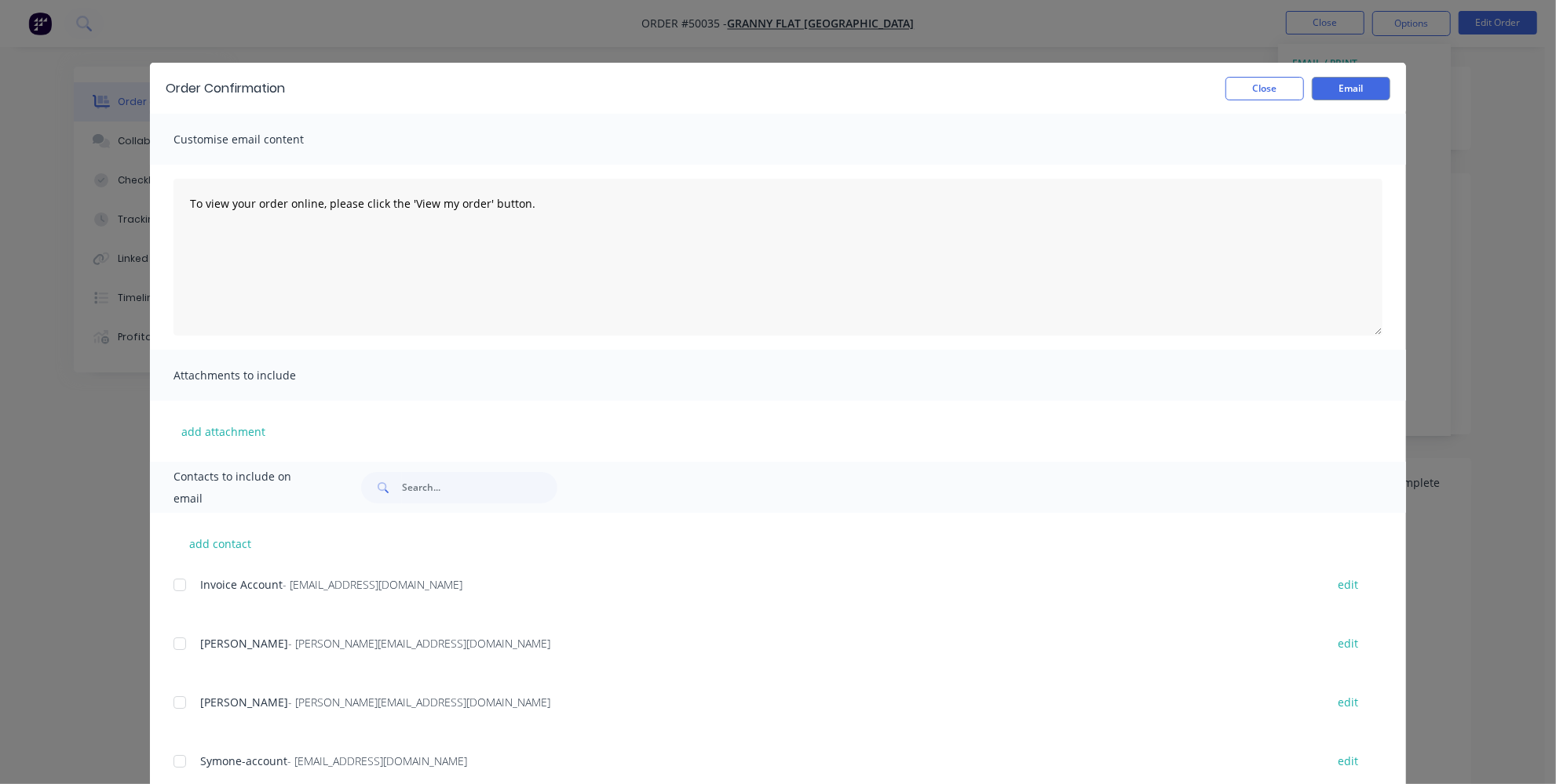
scroll to position [203, 0]
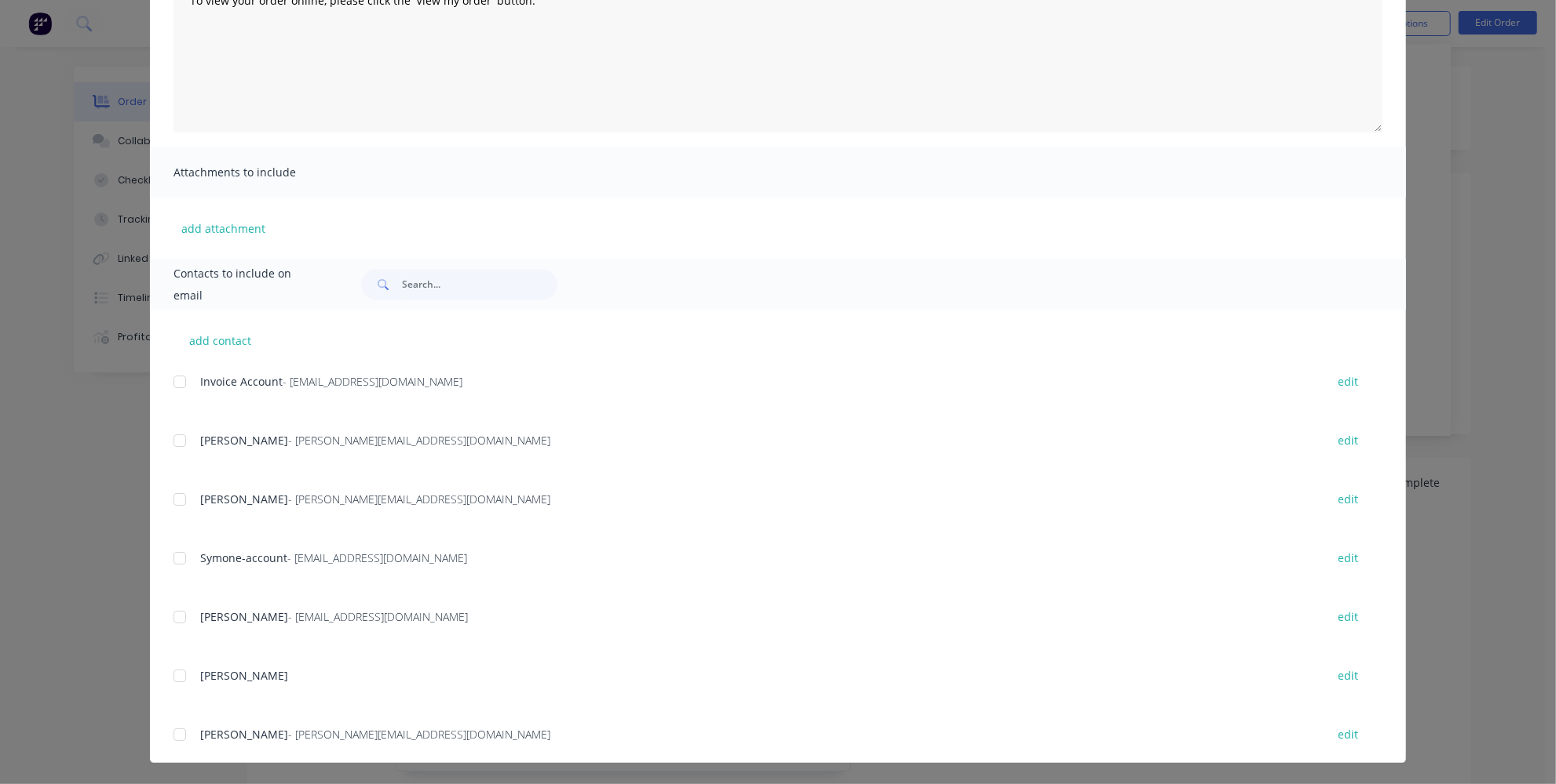
click at [174, 498] on div at bounding box center [180, 500] width 32 height 32
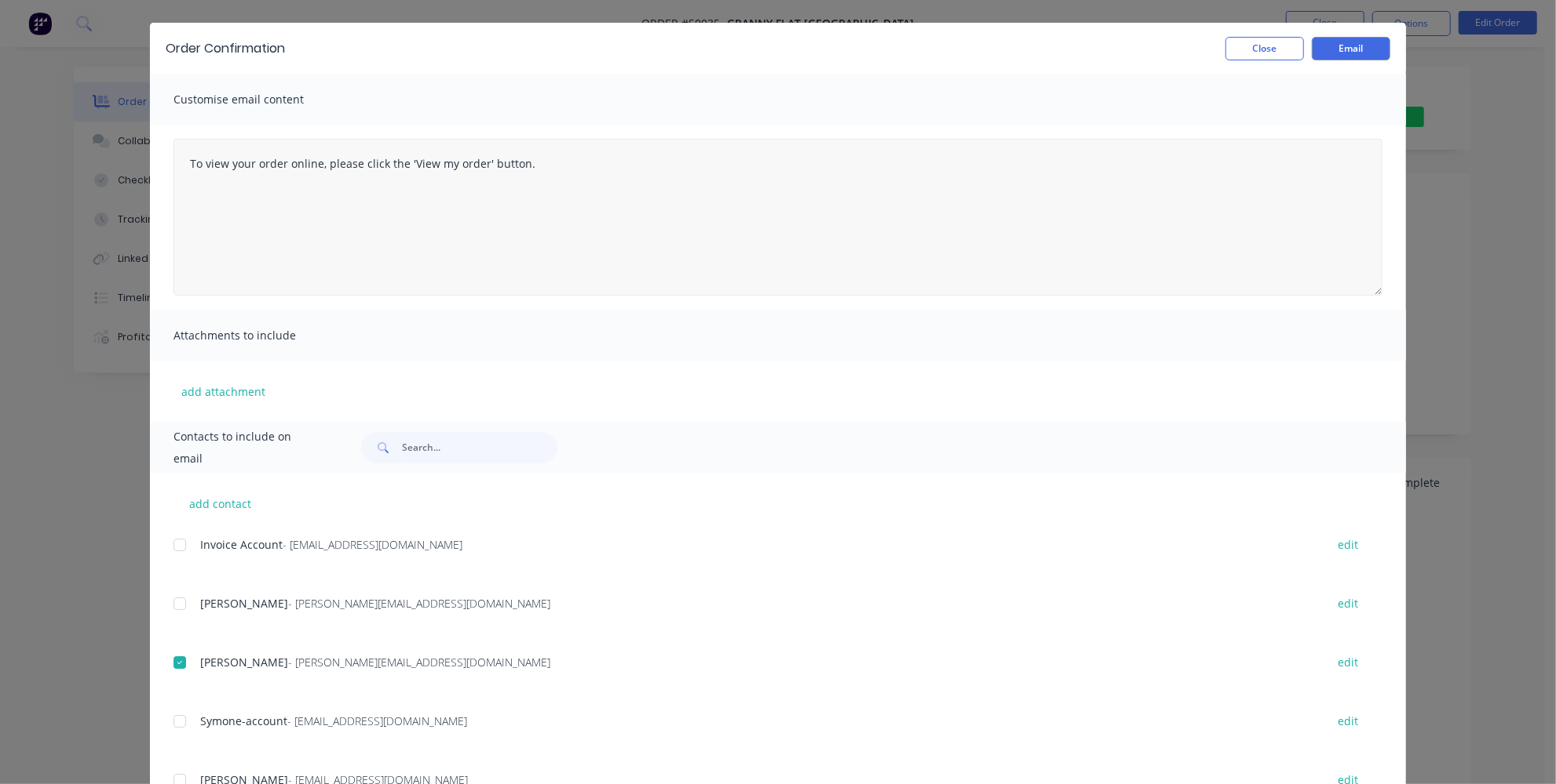
scroll to position [0, 0]
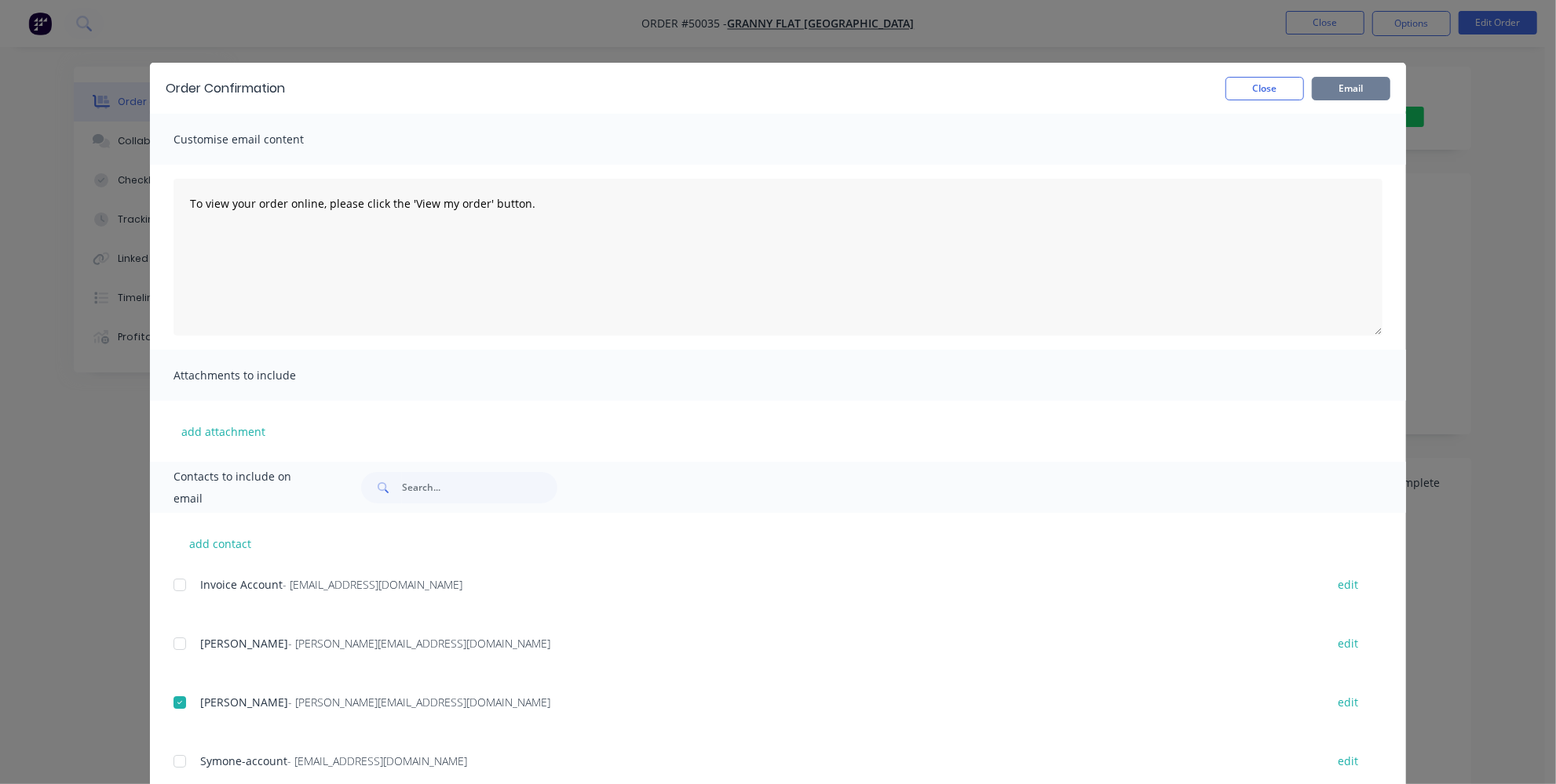
click at [1355, 82] on button "Email" at bounding box center [1350, 88] width 78 height 24
click at [1247, 75] on div "Order Confirmation Close Email" at bounding box center [778, 87] width 1256 height 51
click at [1243, 99] on button "Close" at bounding box center [1264, 88] width 78 height 24
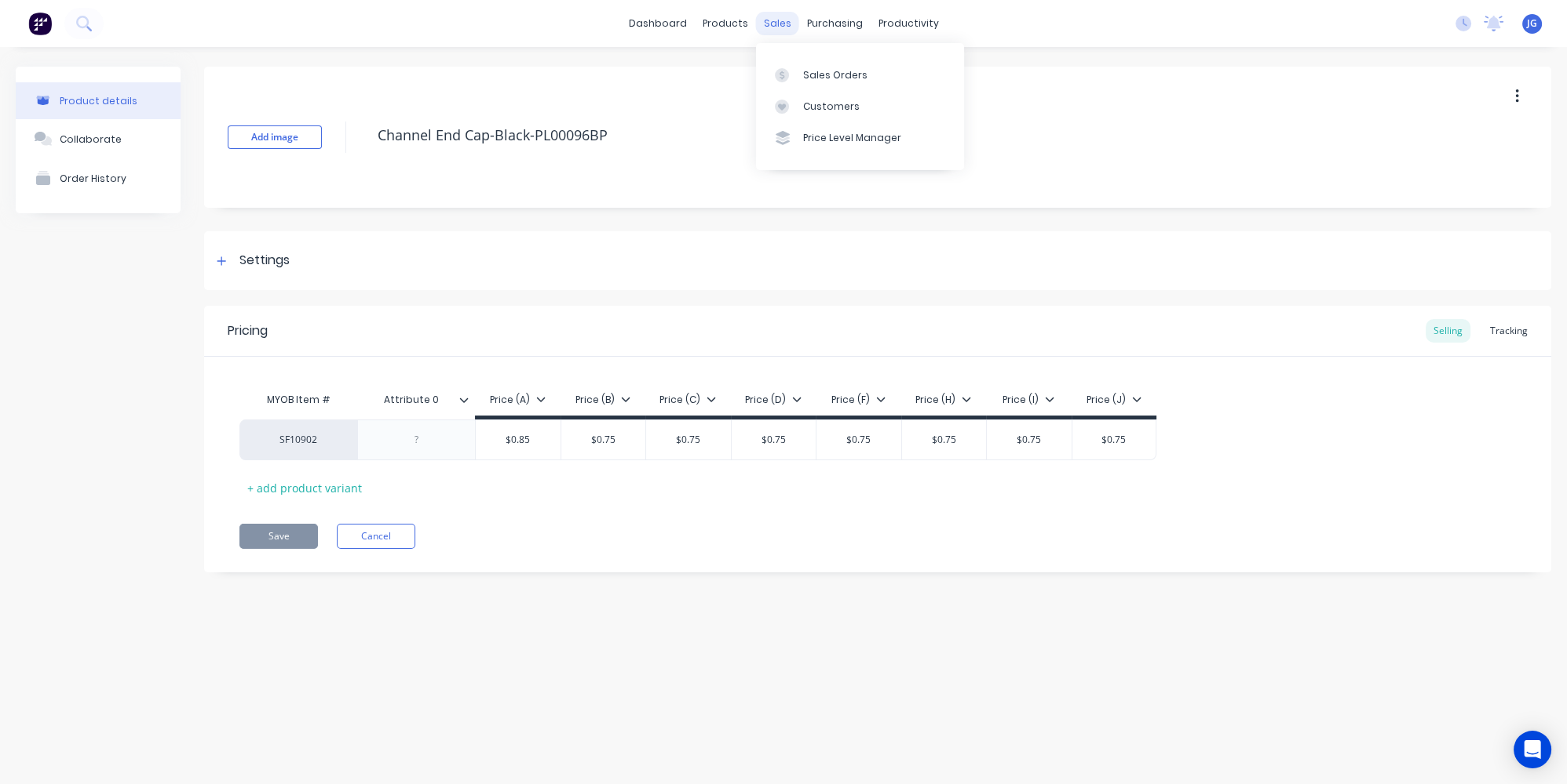
click at [769, 19] on div "sales" at bounding box center [777, 24] width 43 height 24
click at [797, 73] on div at bounding box center [786, 75] width 24 height 14
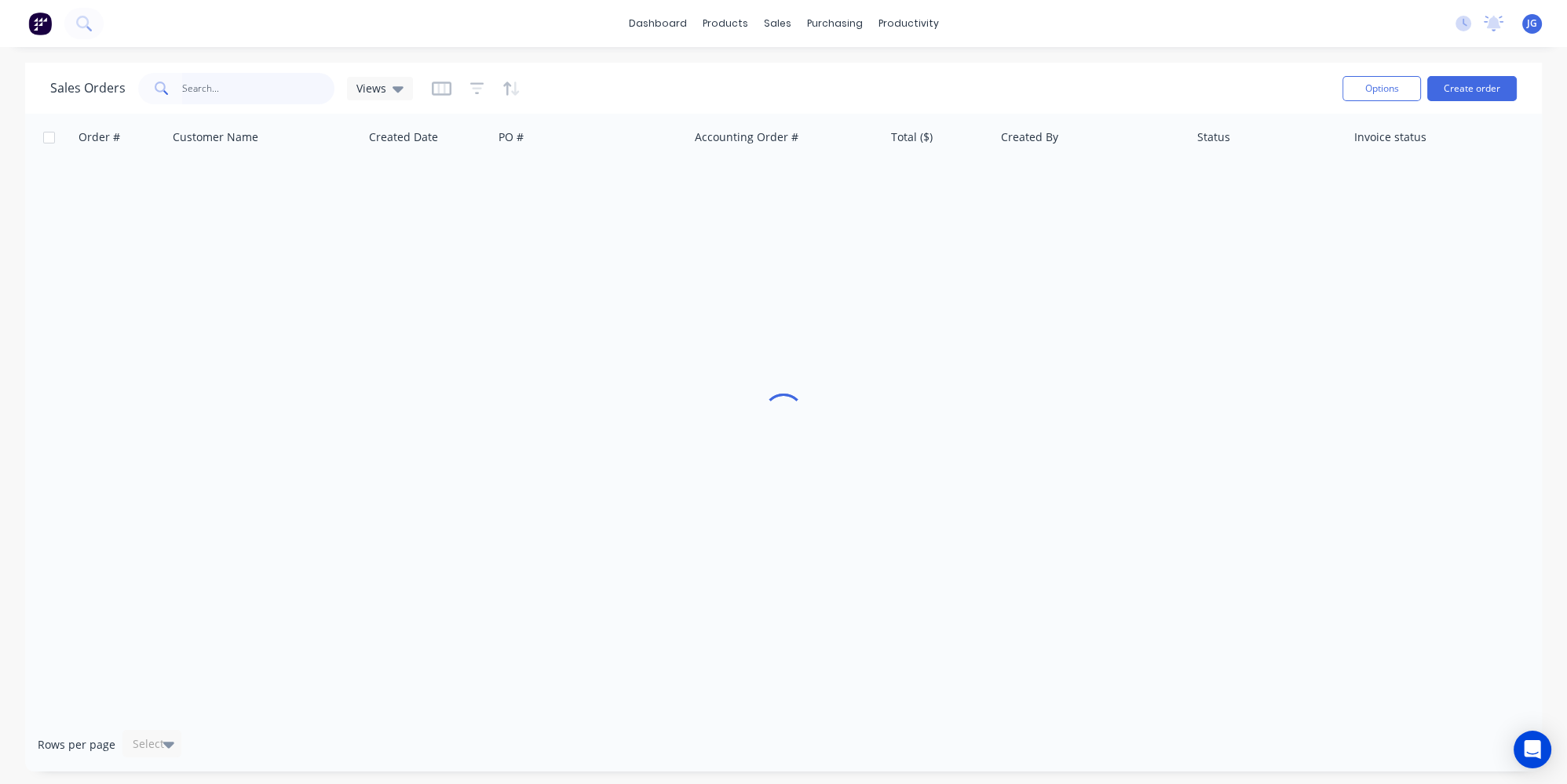
click at [235, 83] on input "text" at bounding box center [258, 89] width 153 height 32
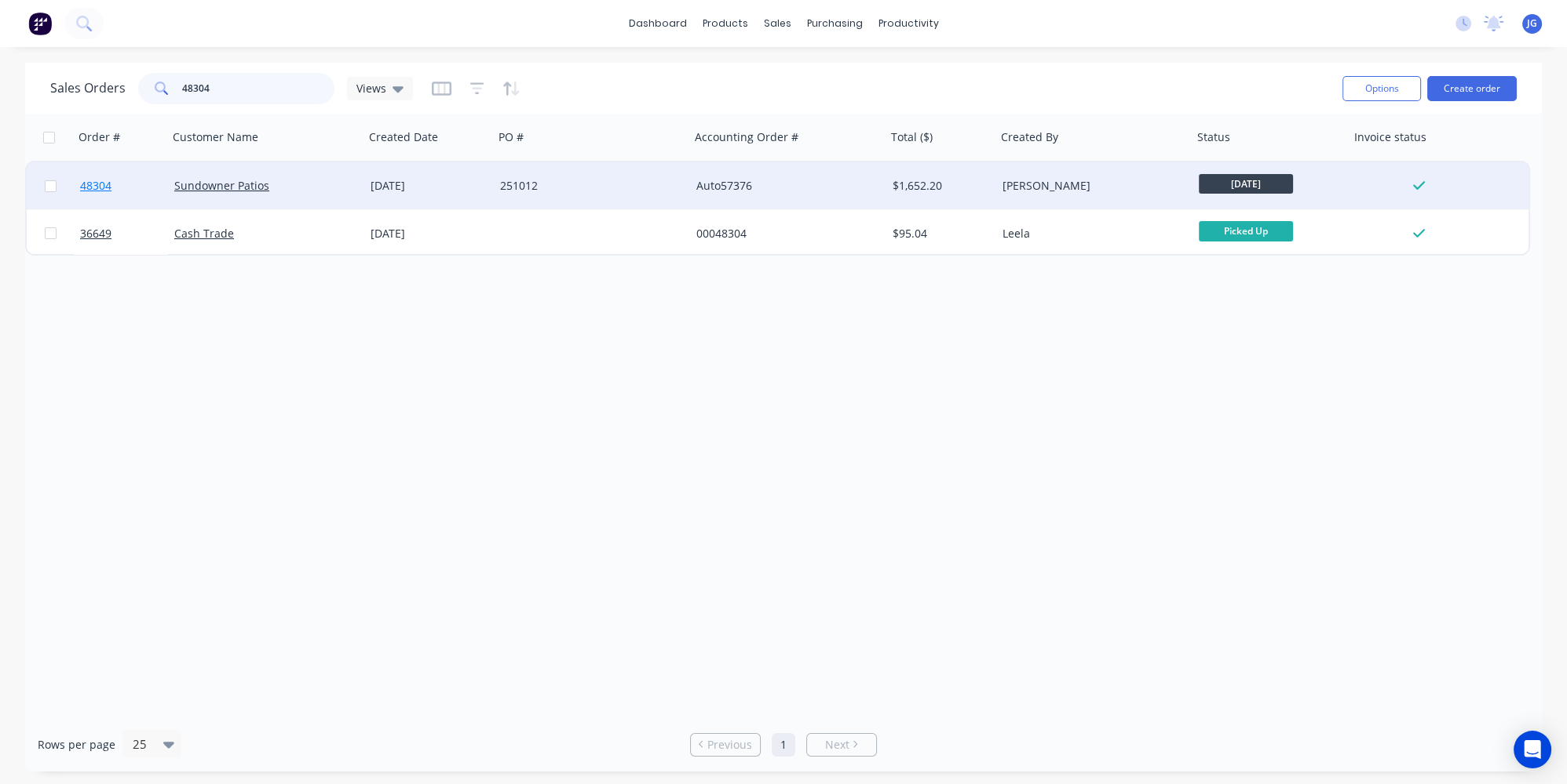
type input "48304"
click at [120, 181] on link "48304" at bounding box center [127, 186] width 94 height 47
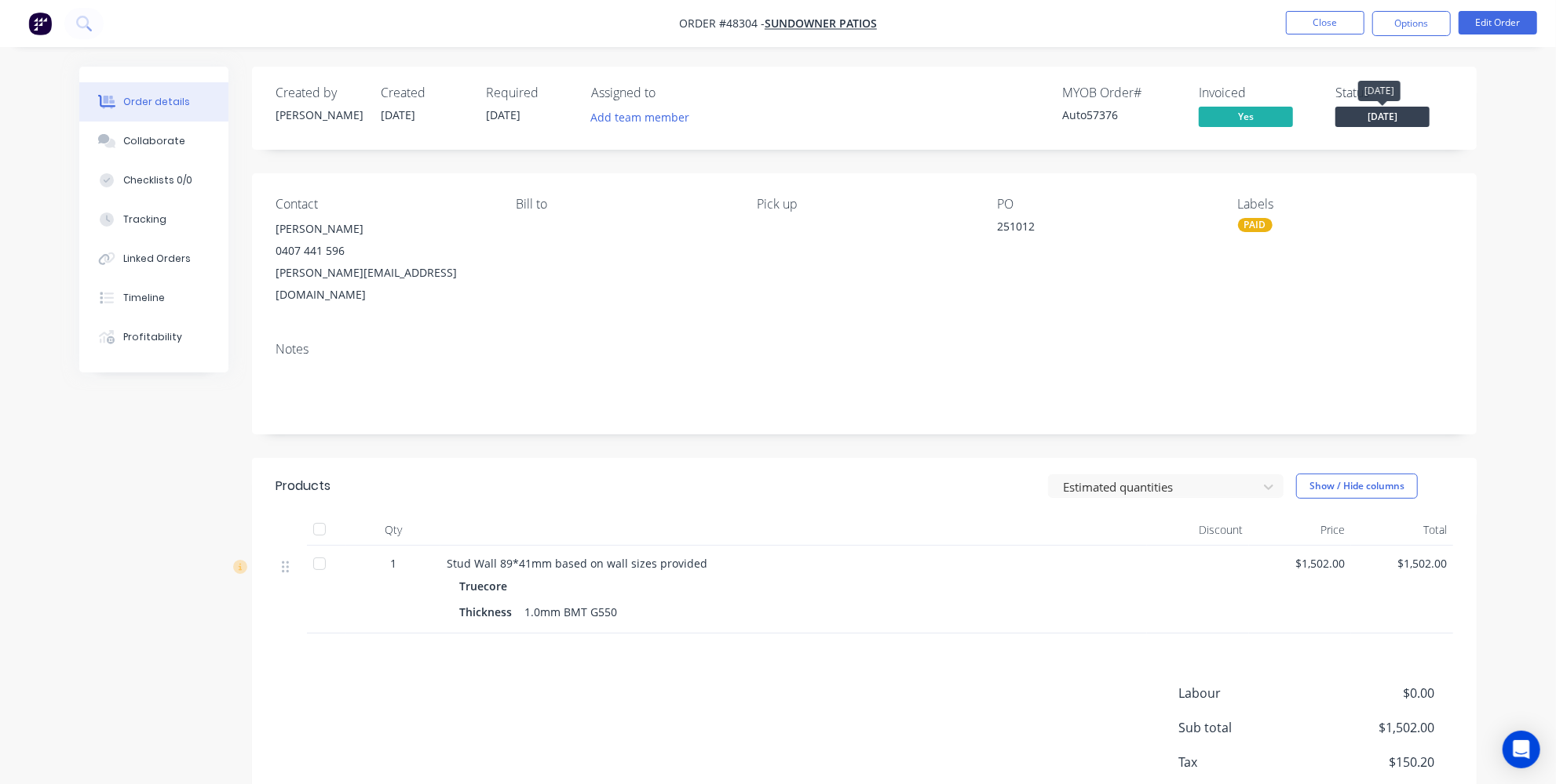
click at [1414, 110] on span "[DATE]" at bounding box center [1382, 117] width 94 height 20
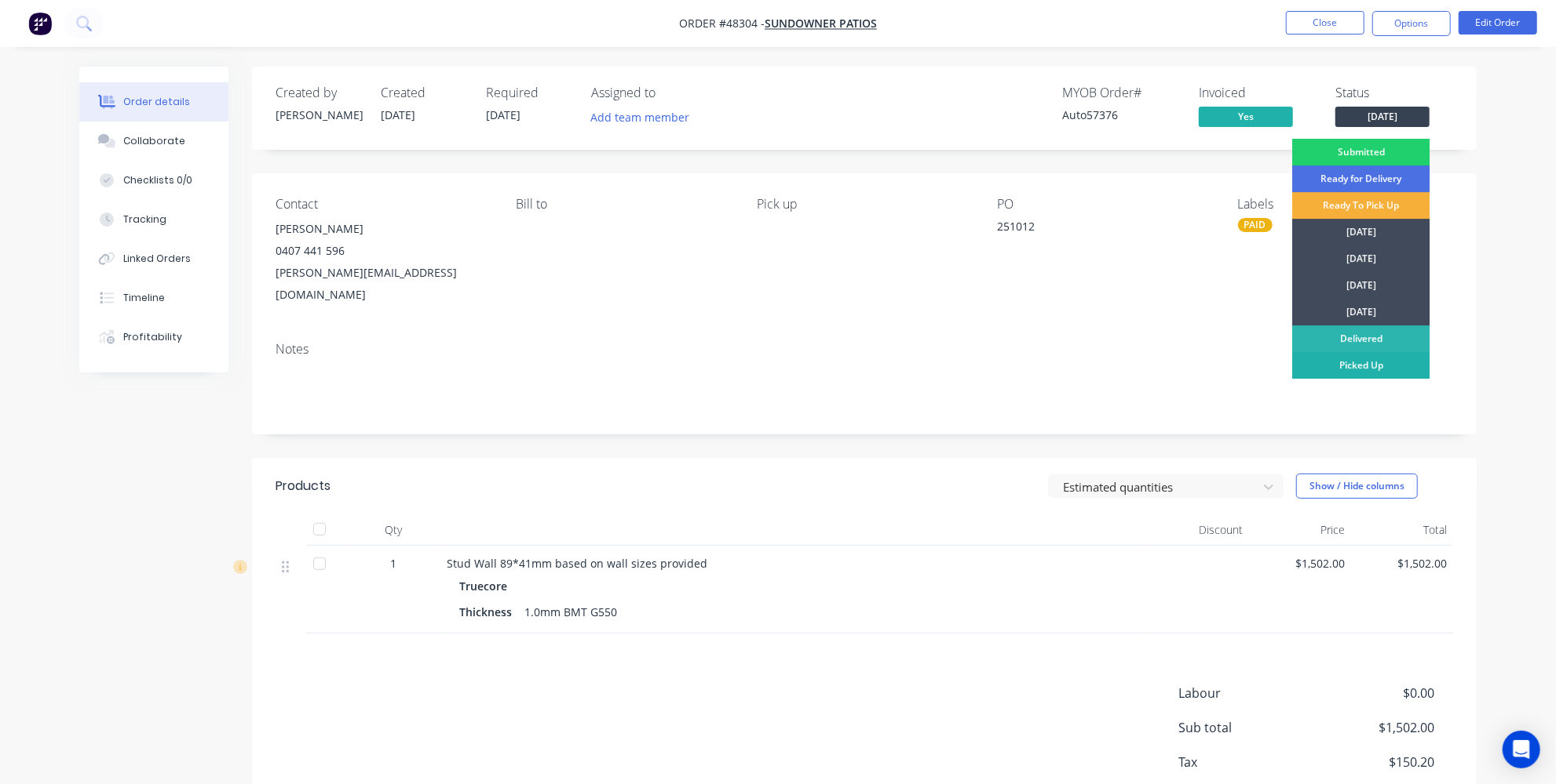
click at [1348, 374] on div "Picked Up" at bounding box center [1360, 365] width 137 height 27
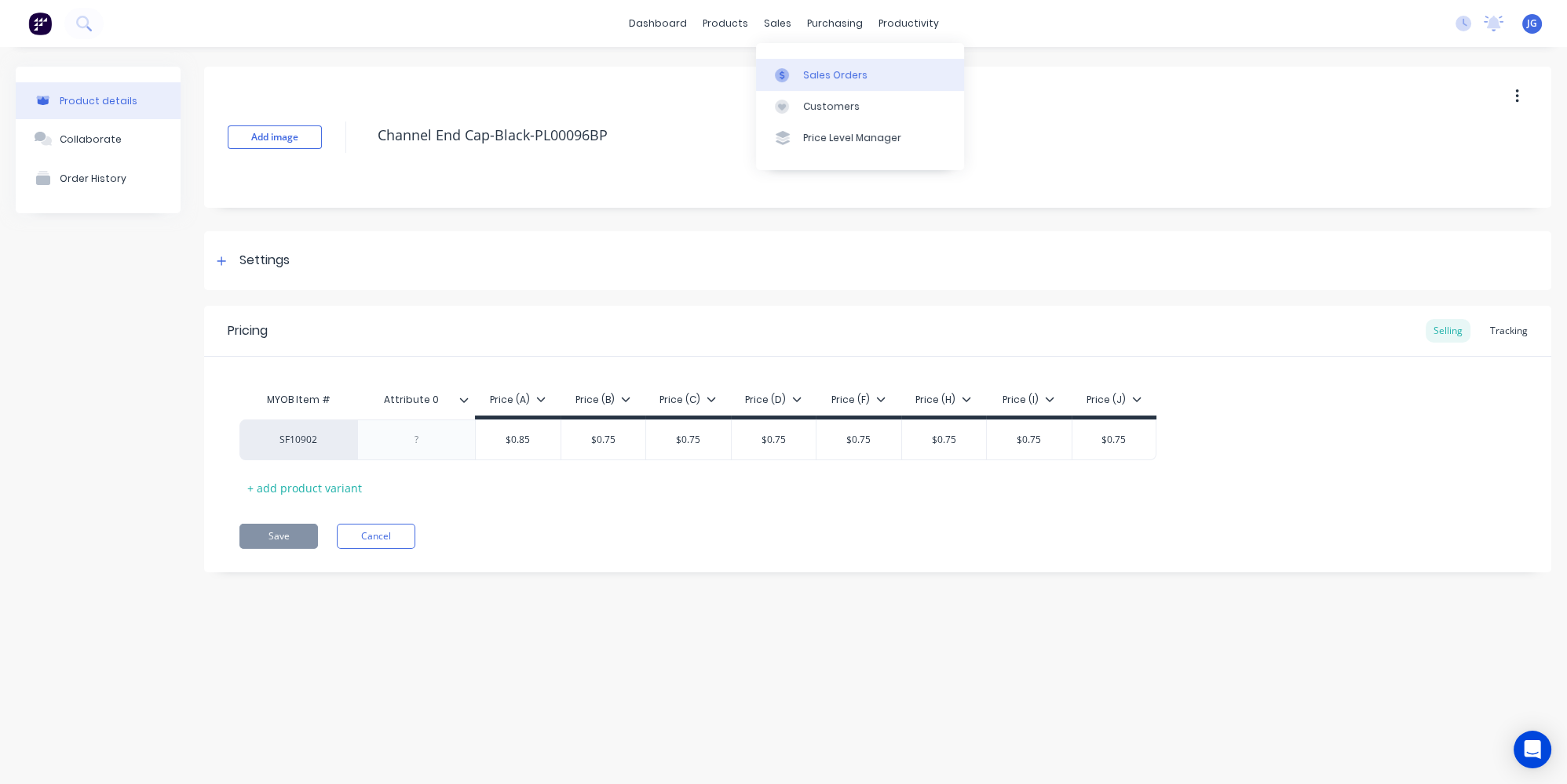
click at [800, 73] on link "Sales Orders" at bounding box center [859, 74] width 208 height 32
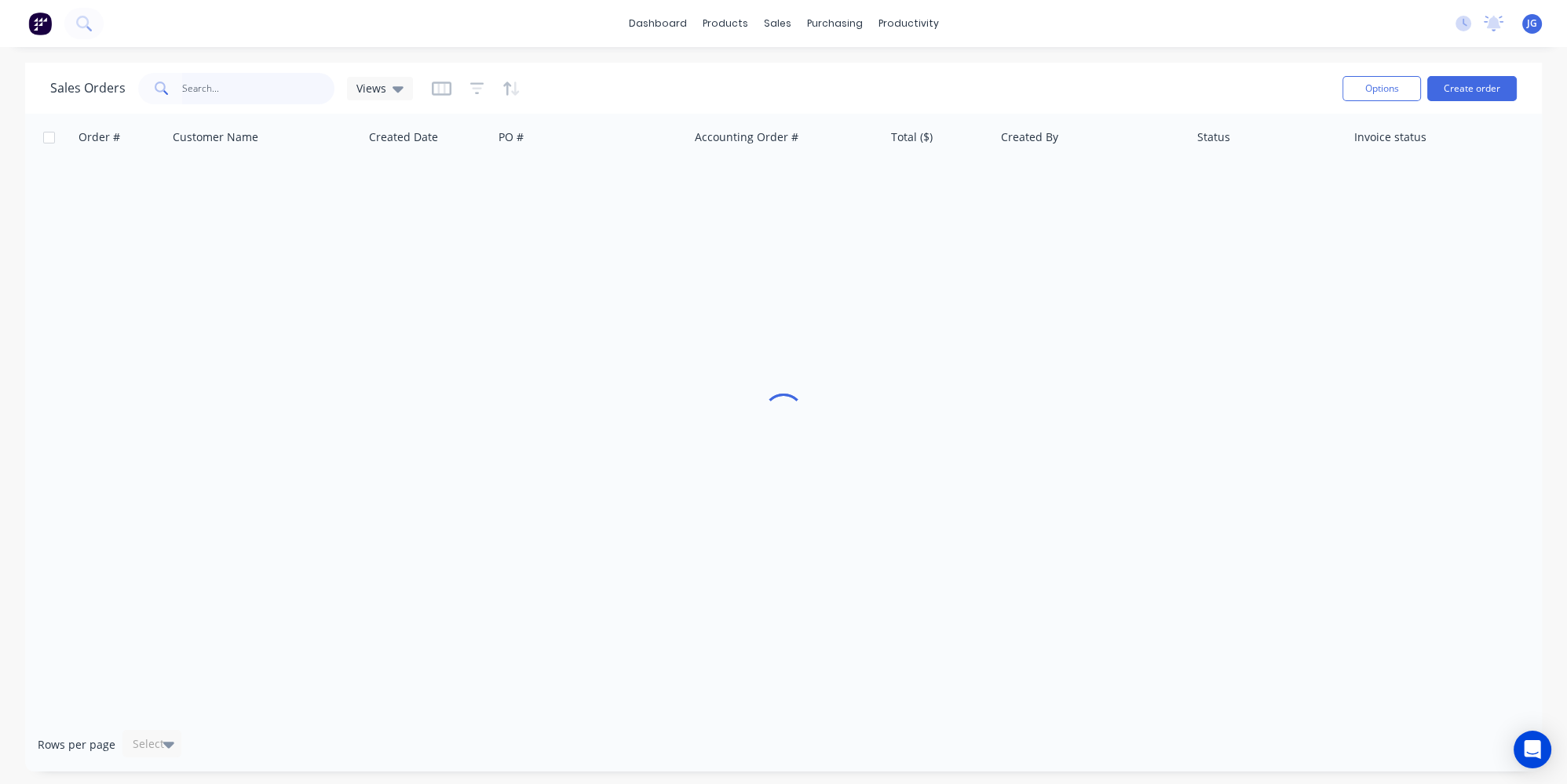
click at [275, 86] on input "text" at bounding box center [258, 89] width 153 height 32
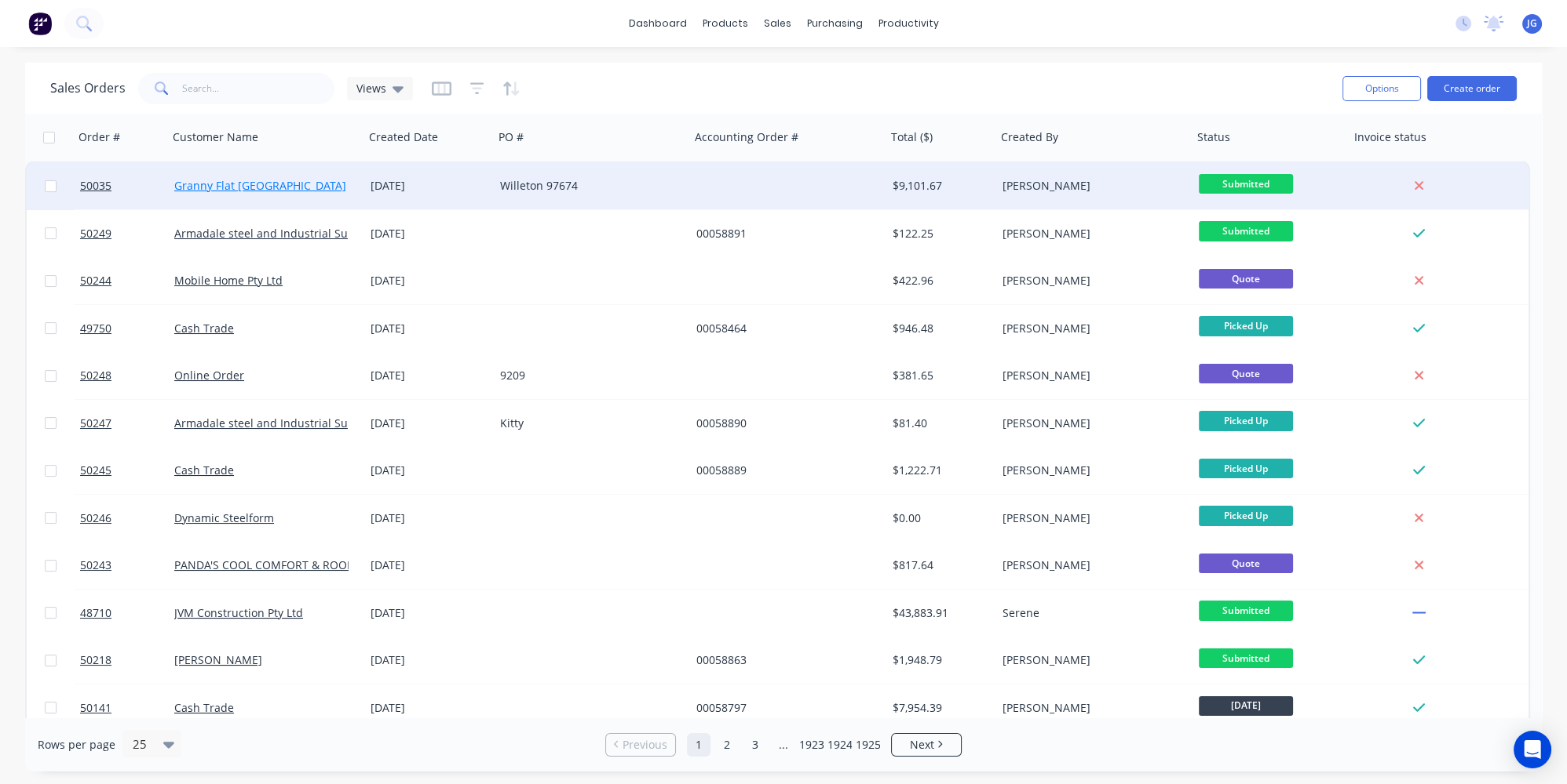
click at [218, 184] on link "Granny Flat [GEOGRAPHIC_DATA]" at bounding box center [259, 185] width 172 height 15
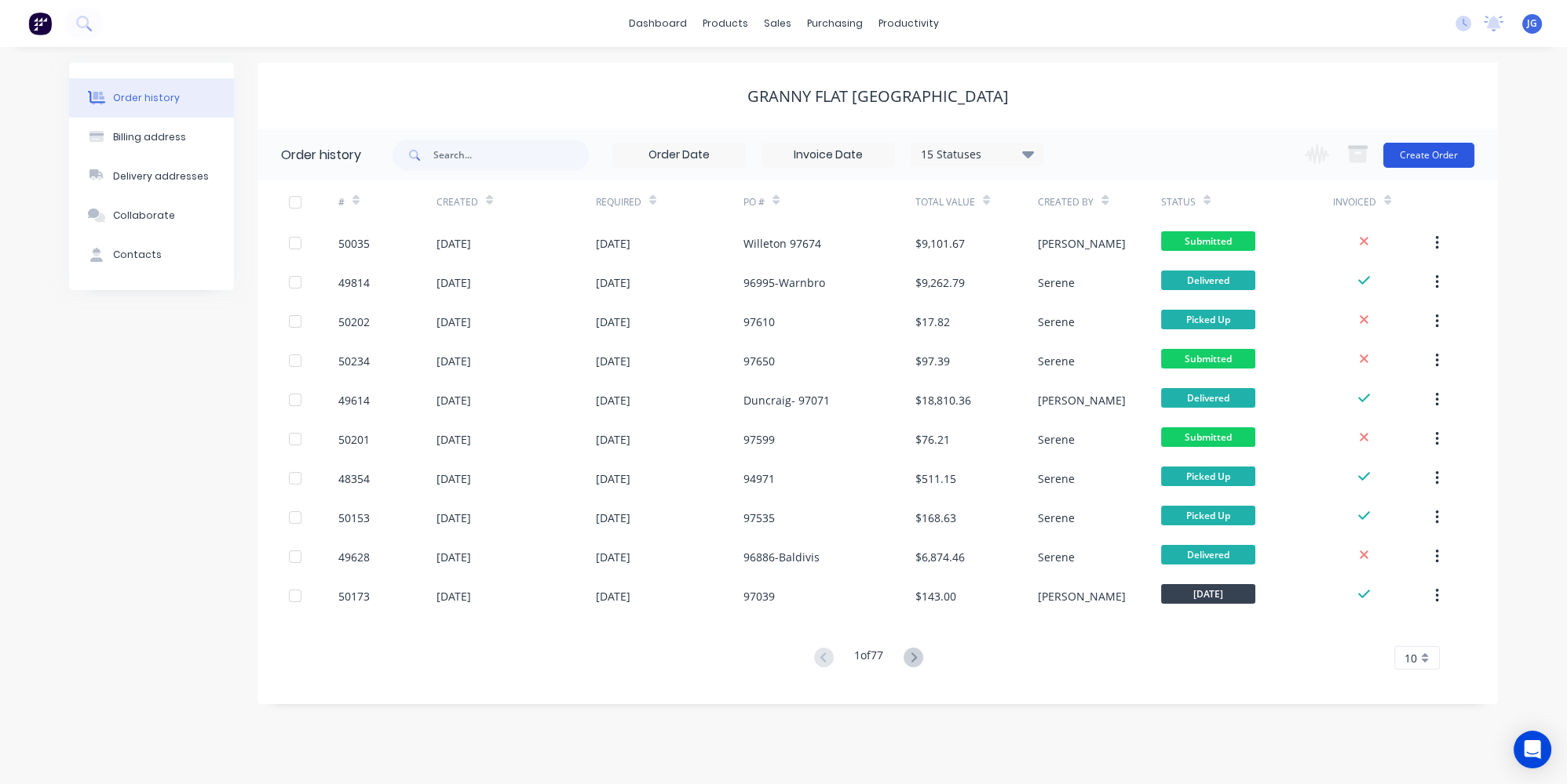
click at [1445, 144] on button "Create Order" at bounding box center [1429, 155] width 91 height 25
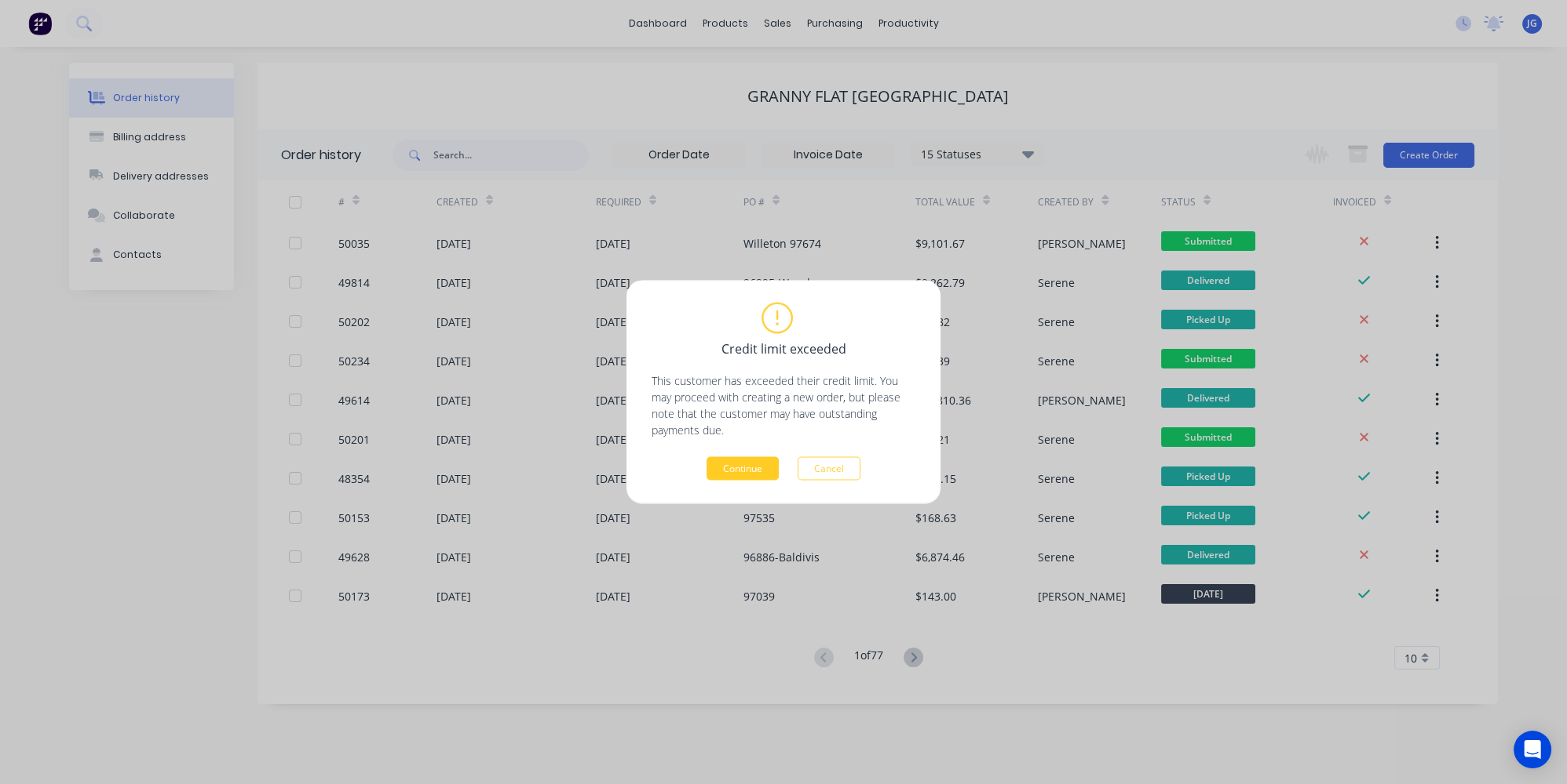
click at [747, 465] on button "Continue" at bounding box center [742, 469] width 72 height 24
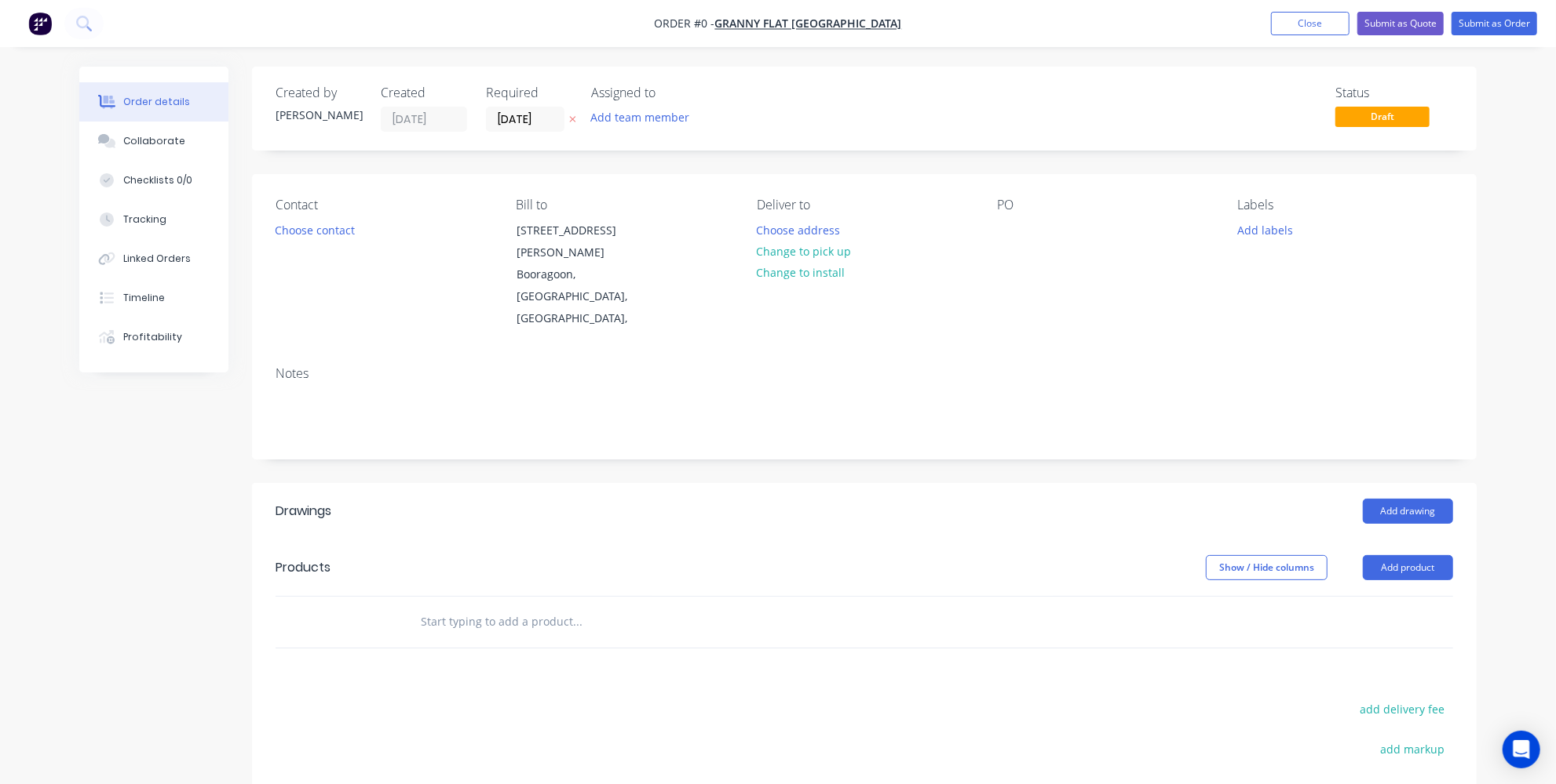
click at [1025, 224] on div "PO" at bounding box center [1104, 264] width 215 height 133
click at [997, 232] on div at bounding box center [1009, 230] width 25 height 23
paste div
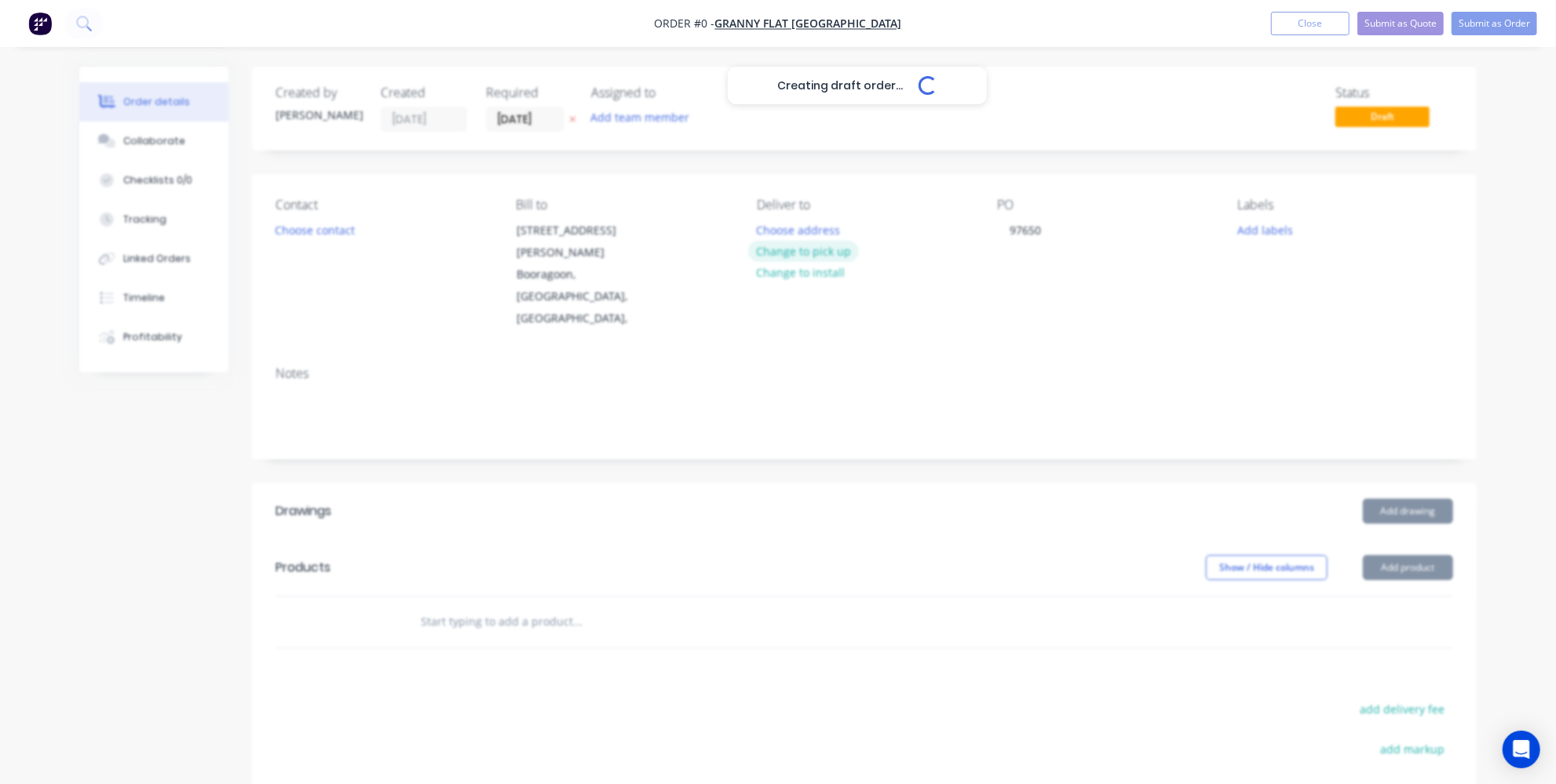
click at [788, 246] on div "Creating draft order... Loading... Order details Collaborate Checklists 0/0 Tra…" at bounding box center [778, 540] width 1429 height 948
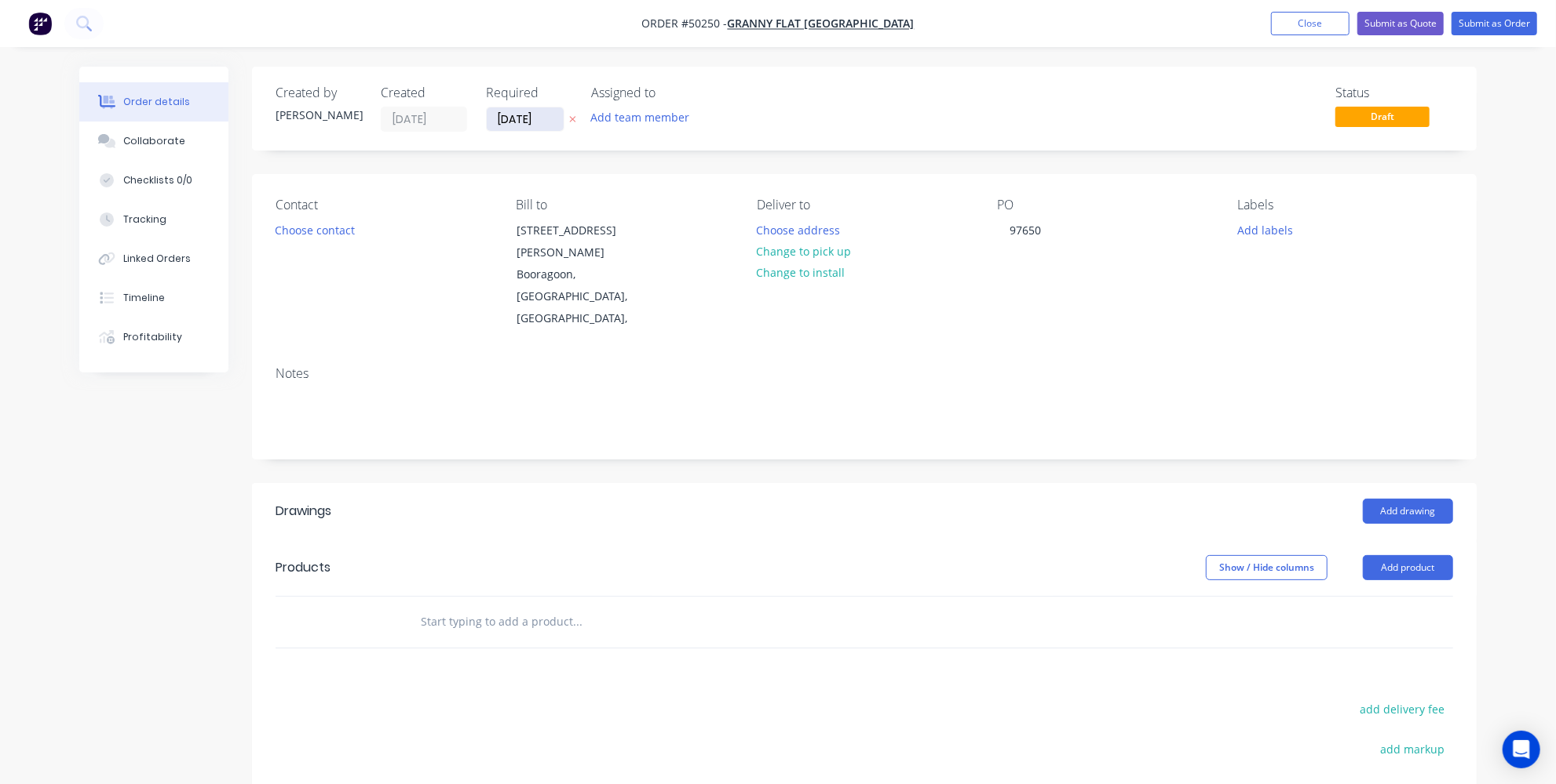
click at [500, 116] on input "[DATE]" at bounding box center [524, 119] width 76 height 24
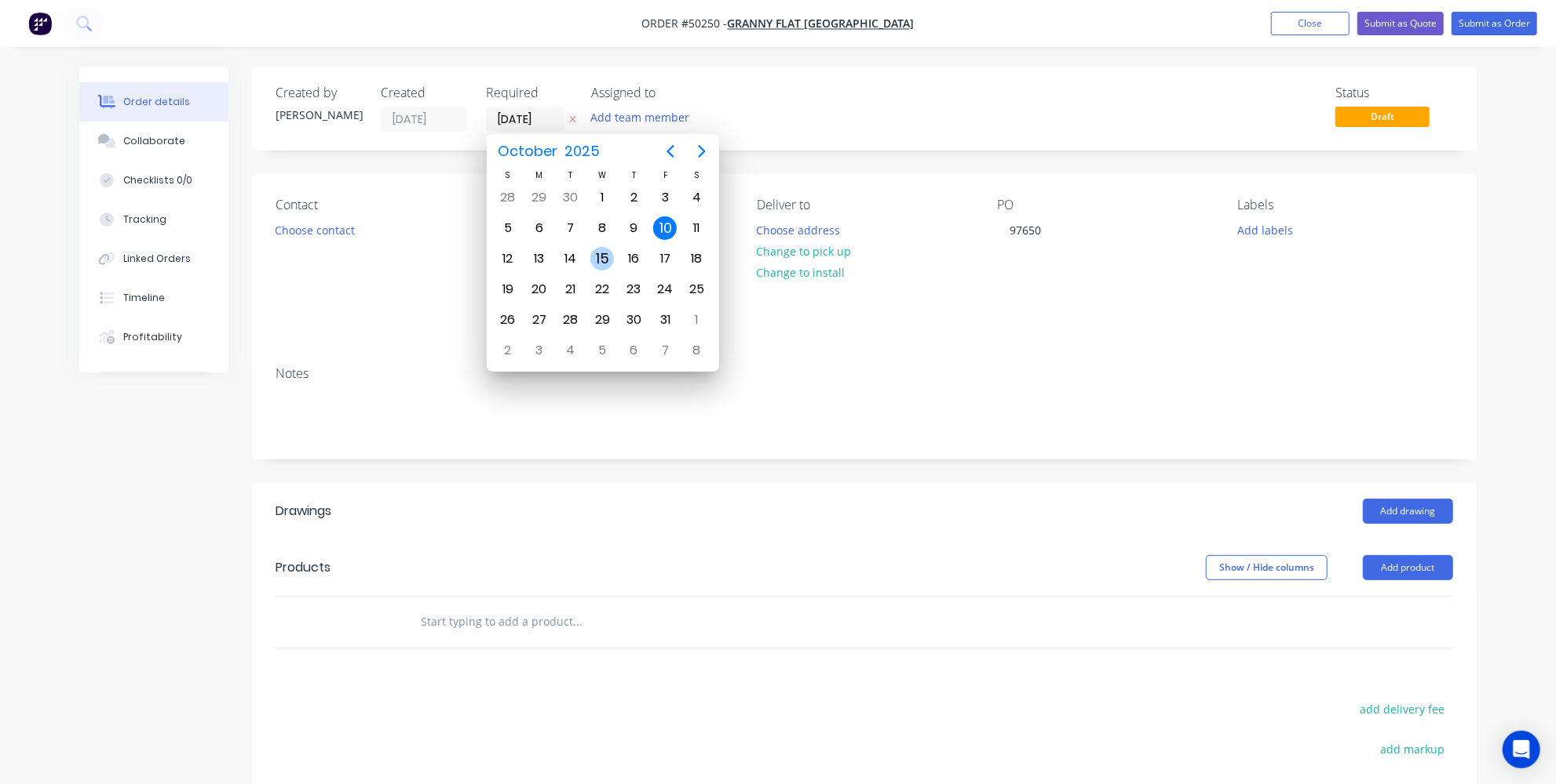
click at [599, 254] on div "15" at bounding box center [602, 259] width 24 height 24
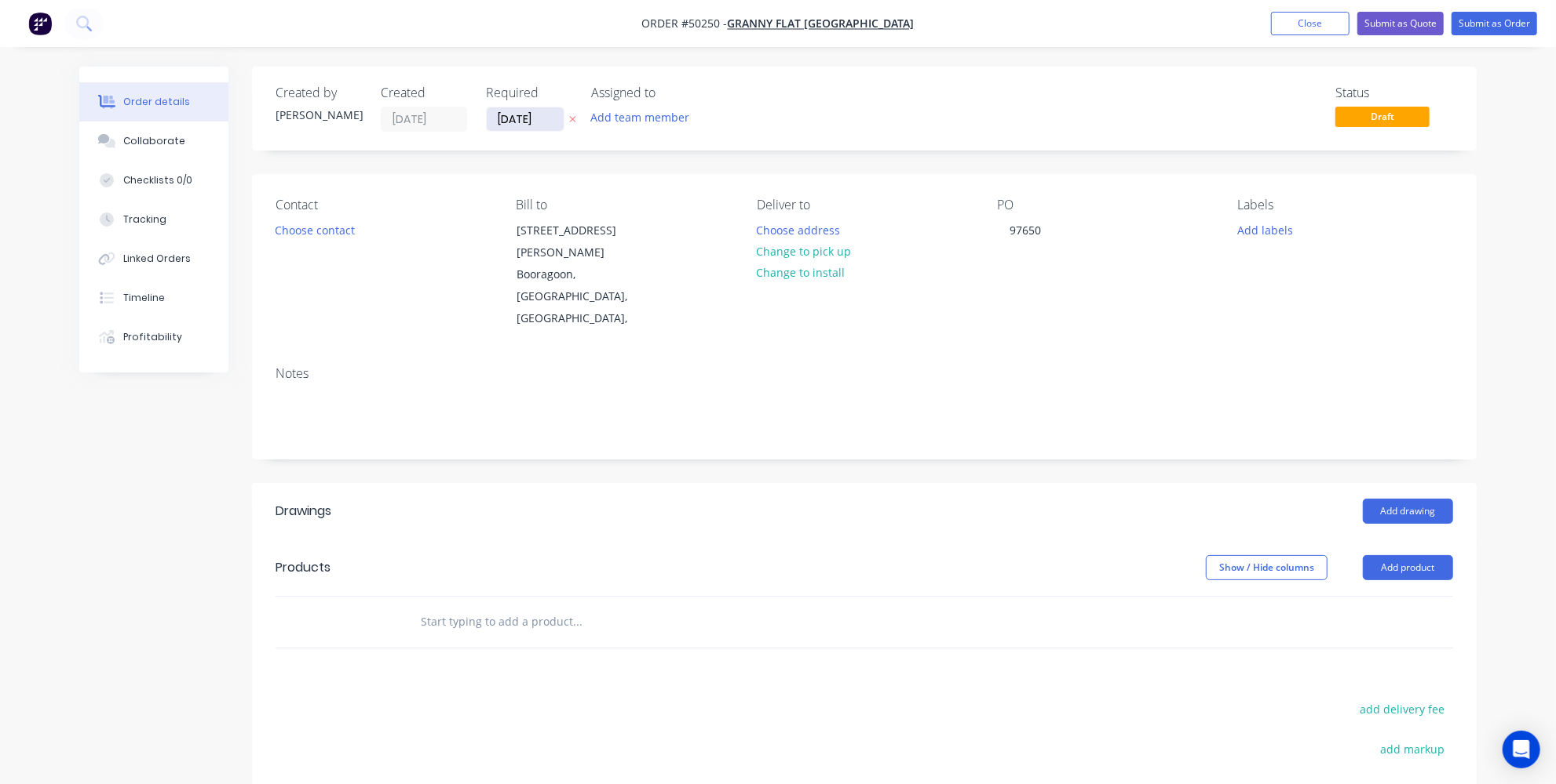
click at [514, 119] on input "15/10/25" at bounding box center [524, 119] width 76 height 24
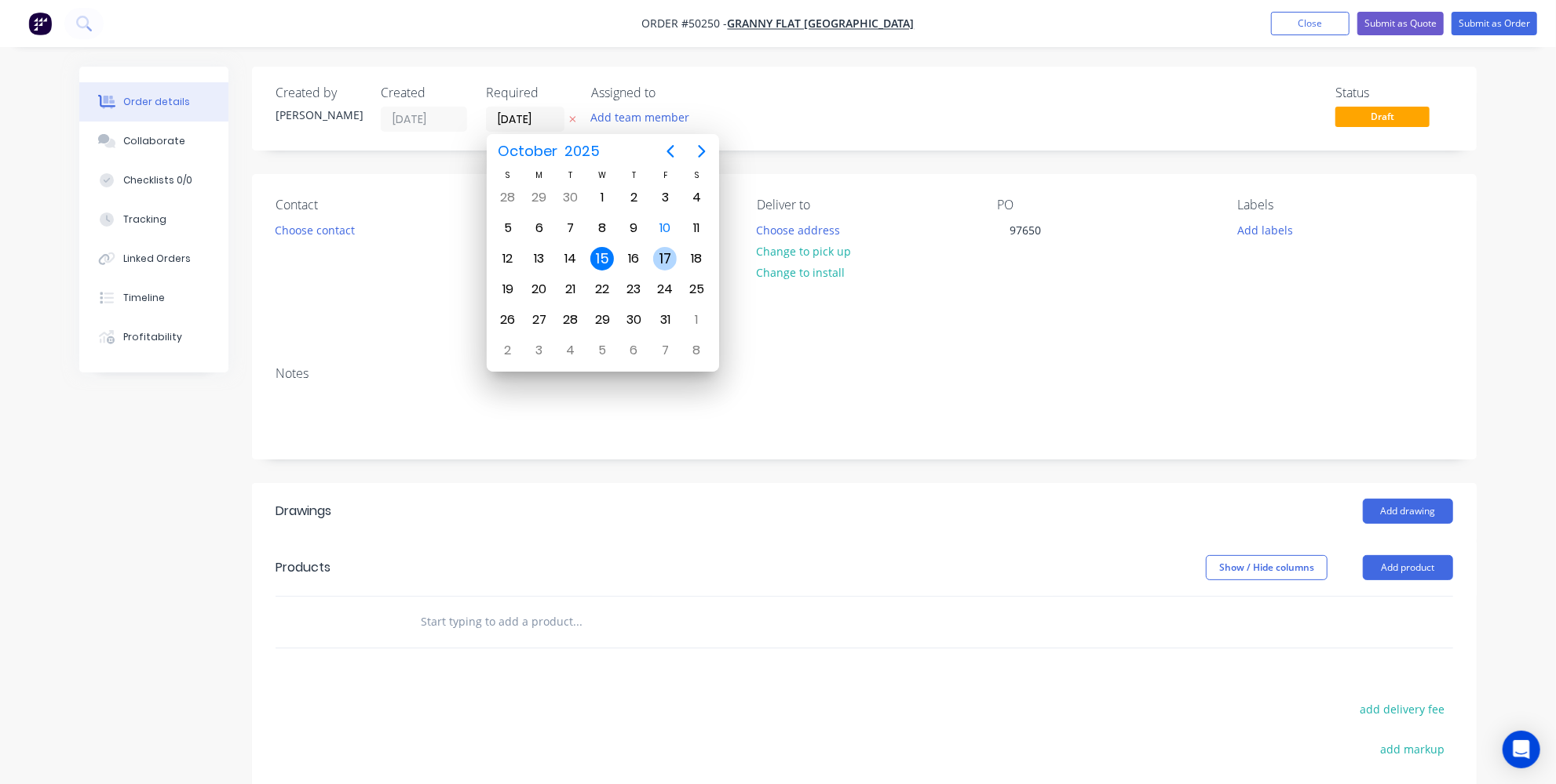
click at [661, 255] on div "17" at bounding box center [665, 259] width 24 height 24
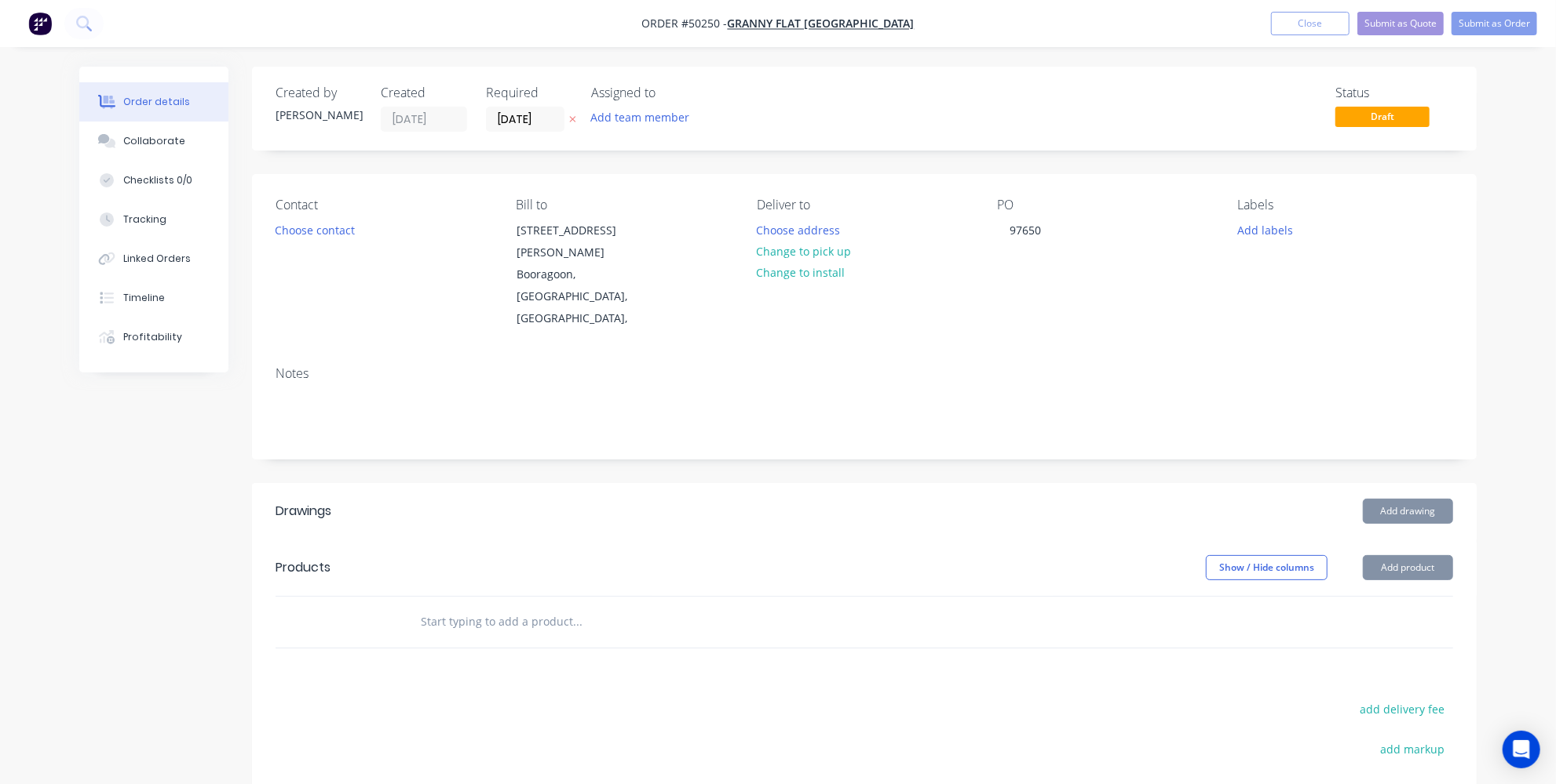
type input "17/10/25"
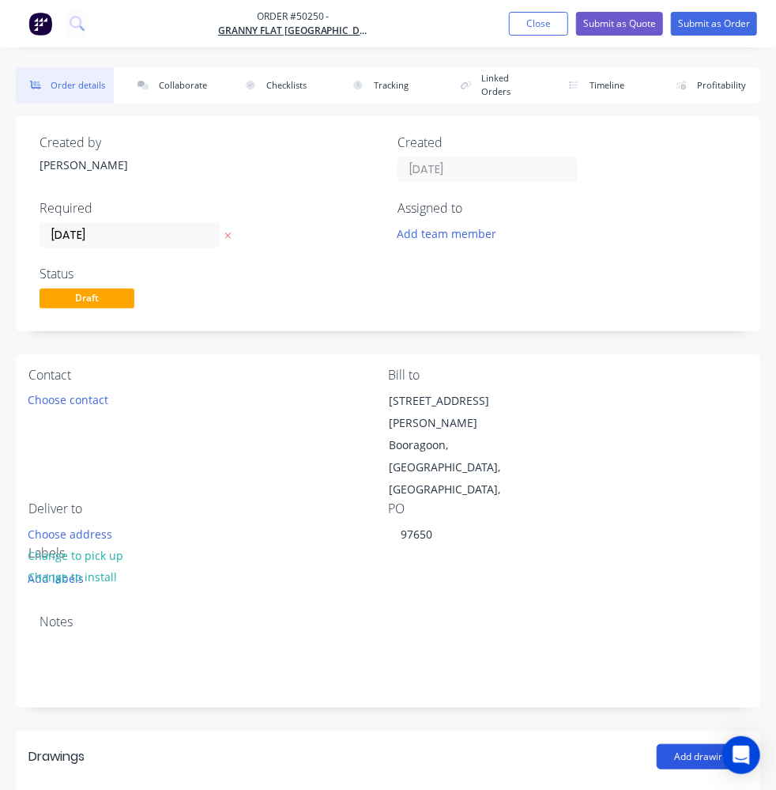
click at [689, 744] on button "Add drawing" at bounding box center [702, 756] width 91 height 25
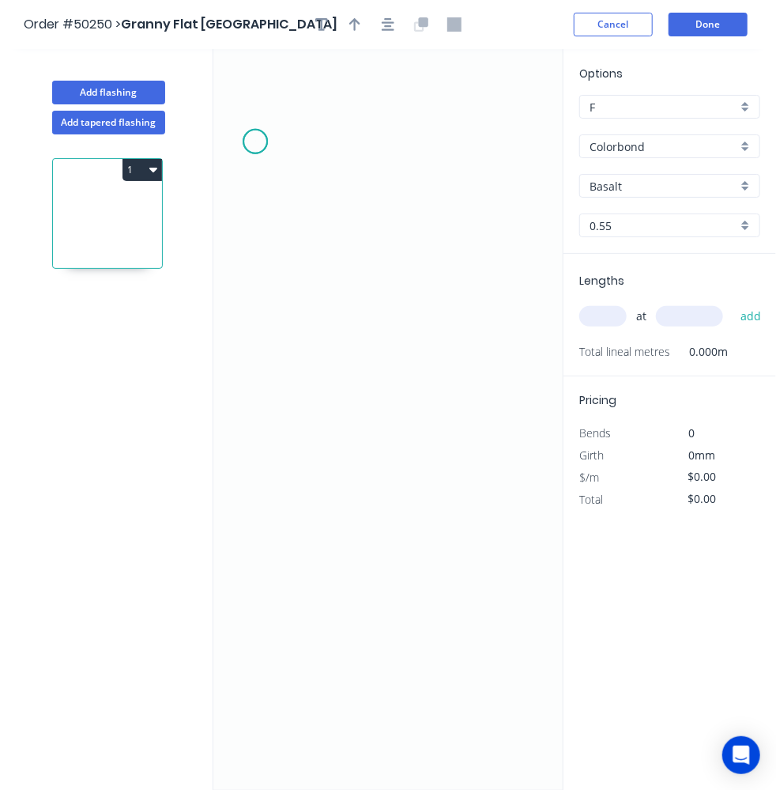
click at [255, 141] on icon "0" at bounding box center [387, 419] width 349 height 741
click at [297, 138] on icon "0" at bounding box center [387, 419] width 349 height 741
click at [290, 321] on icon "0 ?" at bounding box center [387, 419] width 349 height 741
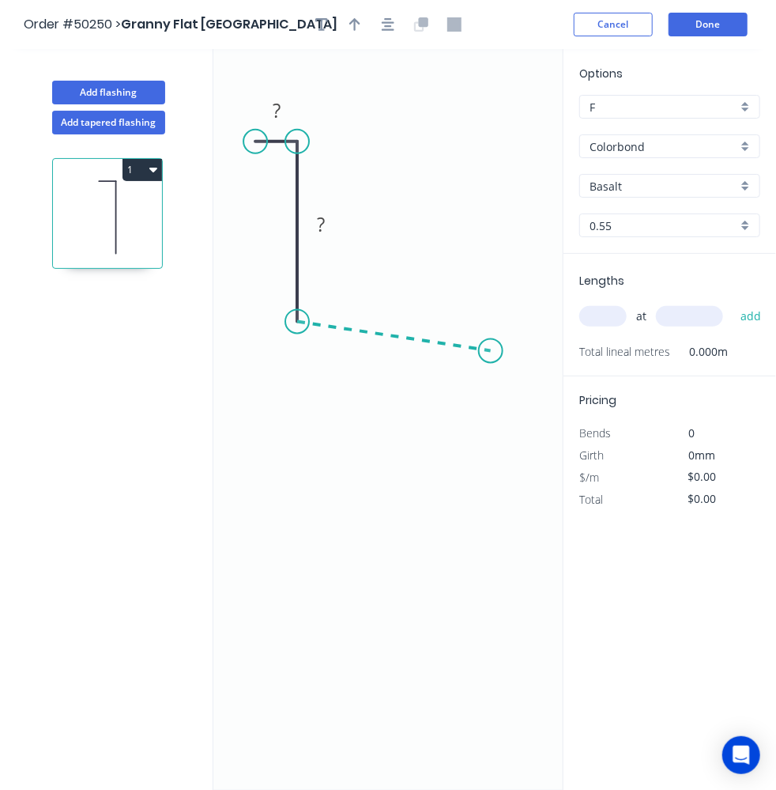
click at [492, 350] on icon "0 ? ?" at bounding box center [387, 419] width 349 height 741
click at [520, 395] on icon "0 ? ? ? ? º" at bounding box center [387, 419] width 349 height 741
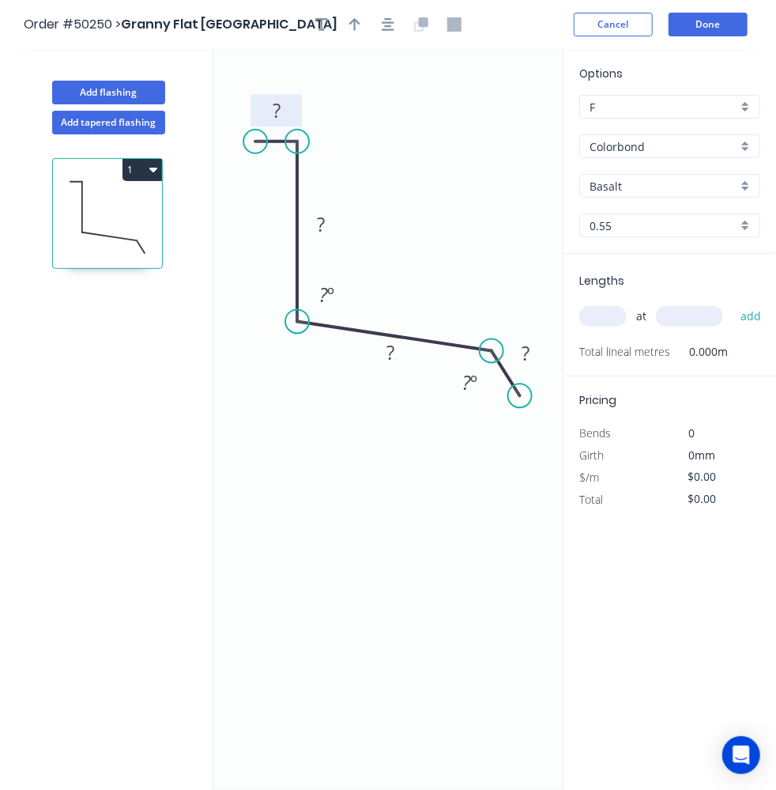
click at [284, 106] on rect at bounding box center [277, 111] width 32 height 22
click at [329, 292] on tspan "º" at bounding box center [330, 294] width 7 height 26
click at [462, 377] on tspan "?" at bounding box center [466, 382] width 9 height 26
click at [323, 216] on tspan "?" at bounding box center [321, 224] width 8 height 26
click at [526, 354] on tspan "?" at bounding box center [526, 353] width 8 height 26
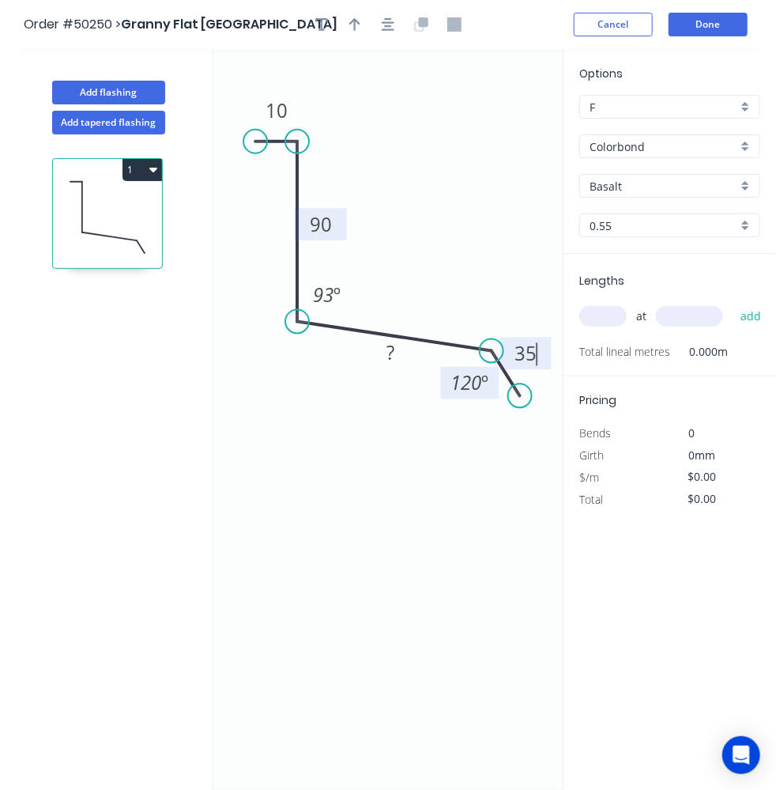
click at [371, 469] on icon "0 10 90 ? 35 93 º 120 º" at bounding box center [387, 419] width 349 height 741
click at [352, 24] on icon "button" at bounding box center [354, 24] width 11 height 14
drag, startPoint x: 472, startPoint y: 145, endPoint x: 394, endPoint y: 270, distance: 146.3
click at [394, 269] on icon at bounding box center [395, 247] width 14 height 51
click at [645, 179] on input "Basalt" at bounding box center [664, 186] width 148 height 17
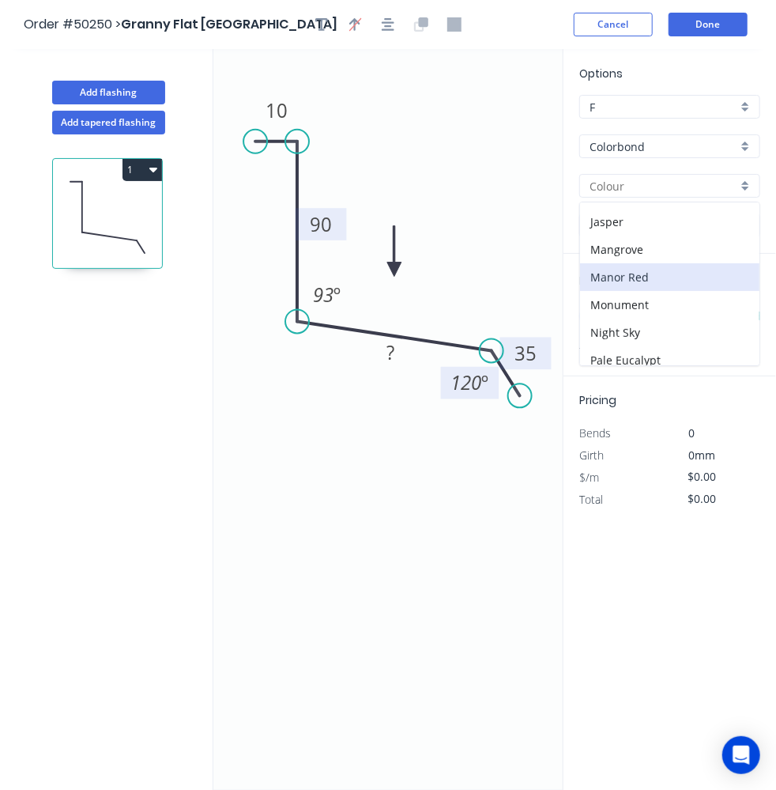
scroll to position [215, 0]
click at [631, 299] on div "Monument" at bounding box center [669, 306] width 179 height 28
type input "Monument"
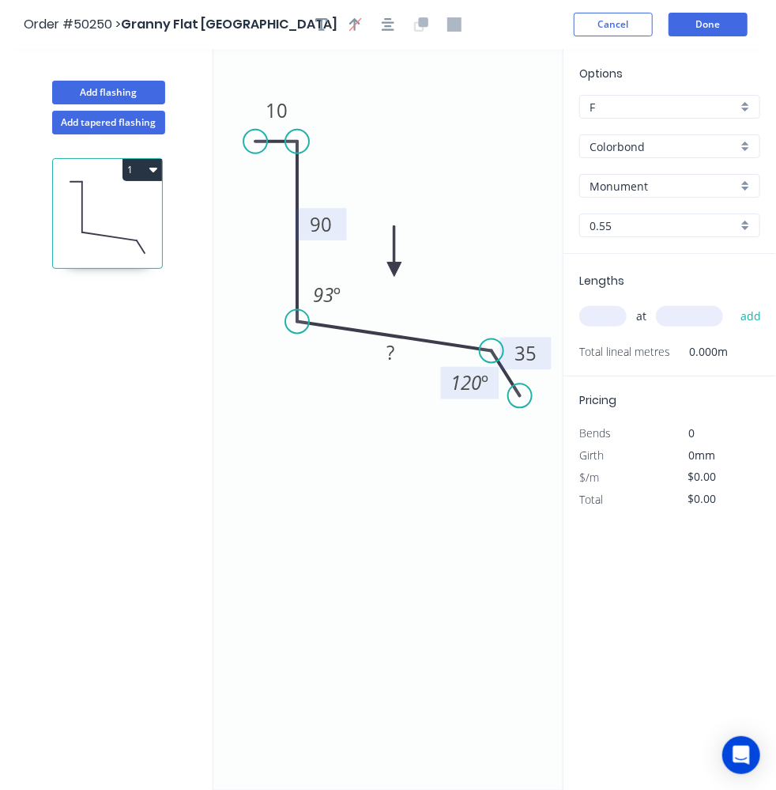
click at [596, 313] on input "text" at bounding box center [602, 316] width 47 height 21
type input "2"
click at [692, 321] on input "text" at bounding box center [689, 316] width 67 height 21
type input "4200"
click at [759, 317] on button "add" at bounding box center [751, 316] width 37 height 27
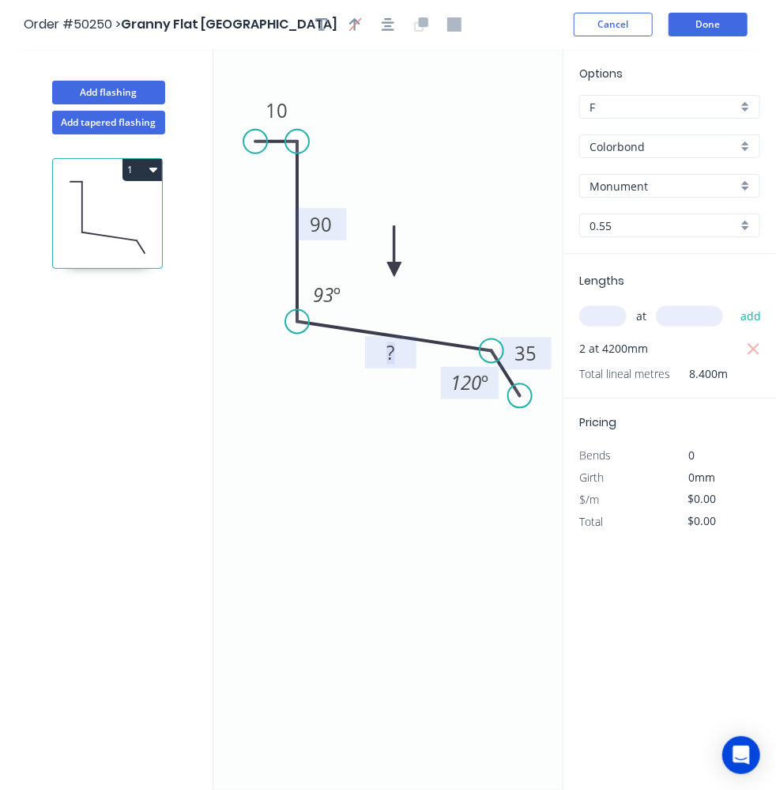
click at [394, 357] on tspan "?" at bounding box center [391, 352] width 8 height 26
click at [362, 461] on icon "0 10 90 30 35 93 º 120 º" at bounding box center [387, 419] width 349 height 741
type input "$8.41"
type input "$70.64"
click at [130, 92] on button "Add flashing" at bounding box center [108, 93] width 113 height 24
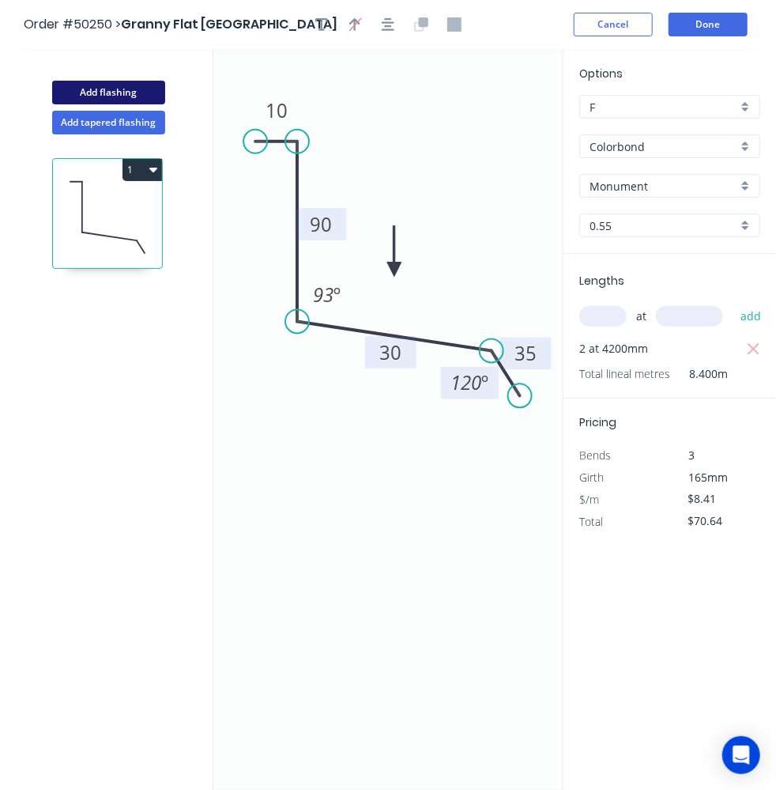
type input "$0.00"
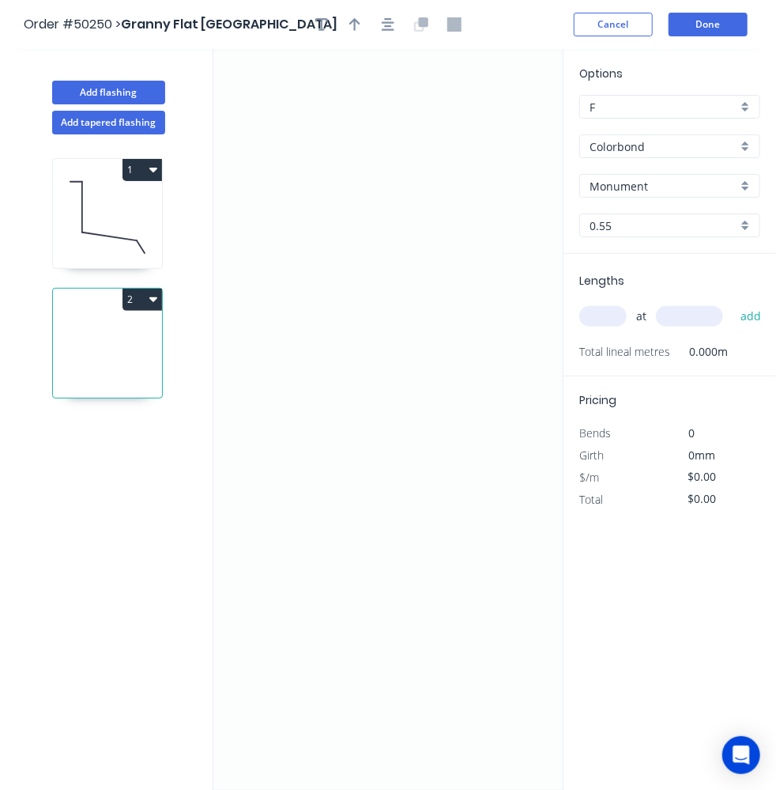
click at [92, 212] on icon at bounding box center [107, 217] width 109 height 101
type input "$8.41"
type input "$70.64"
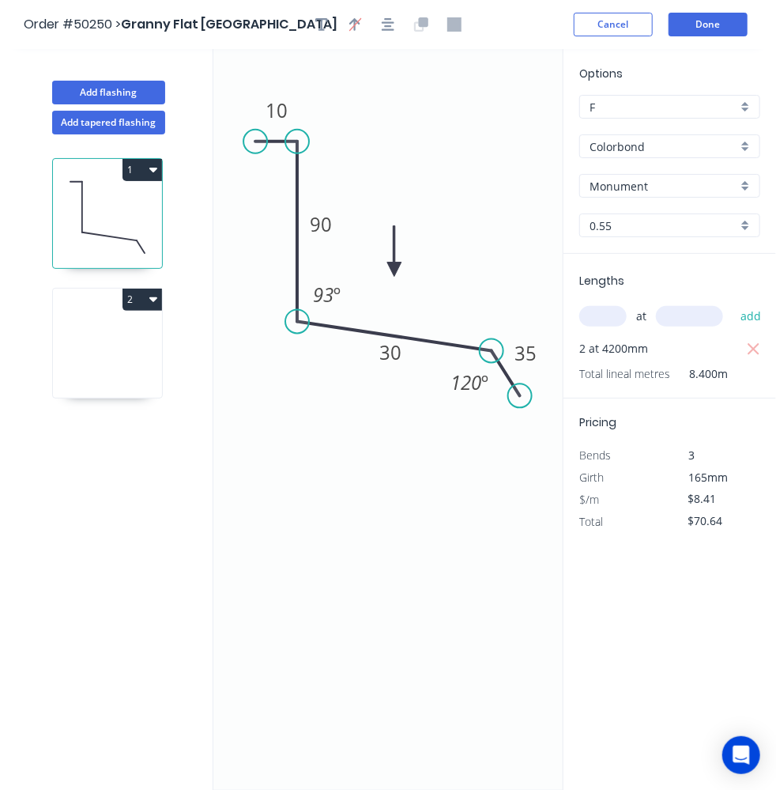
click at [74, 358] on icon at bounding box center [107, 346] width 109 height 101
type input "$0.00"
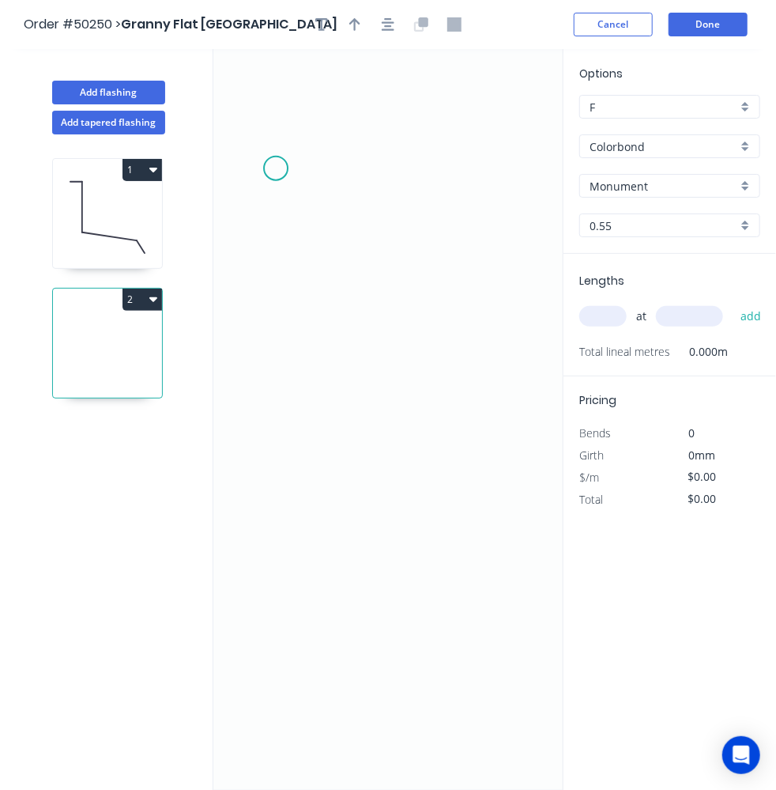
click at [275, 167] on icon "0" at bounding box center [387, 419] width 349 height 741
click at [302, 206] on icon "0" at bounding box center [387, 419] width 349 height 741
click at [509, 198] on icon "0 ?" at bounding box center [387, 419] width 349 height 741
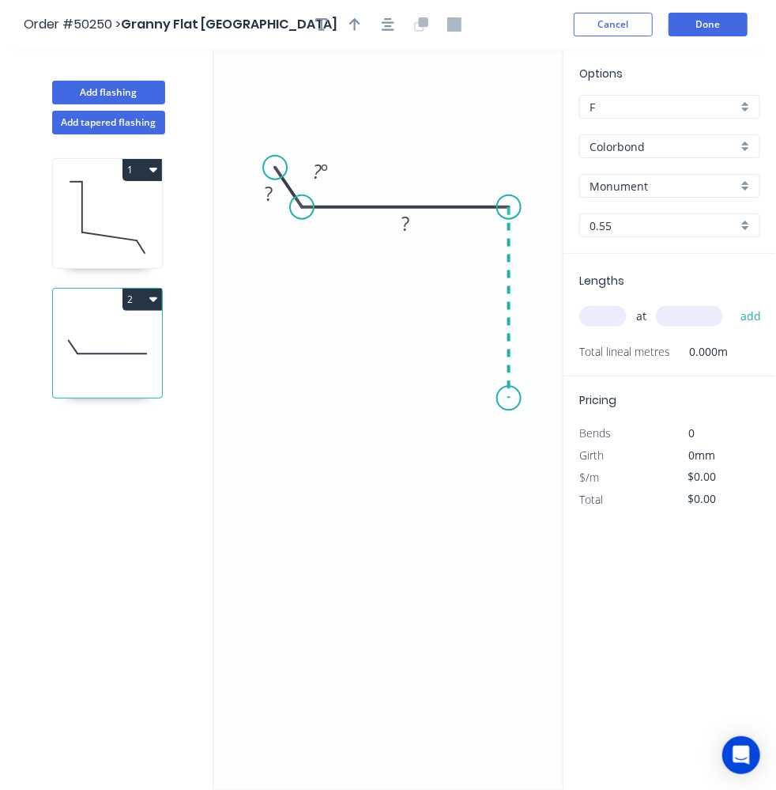
click at [496, 398] on icon "0 ? ? ? º" at bounding box center [387, 419] width 349 height 741
click at [526, 432] on icon "0 ? ? ? ? º" at bounding box center [387, 419] width 349 height 741
click at [319, 166] on tspan "?" at bounding box center [317, 171] width 9 height 26
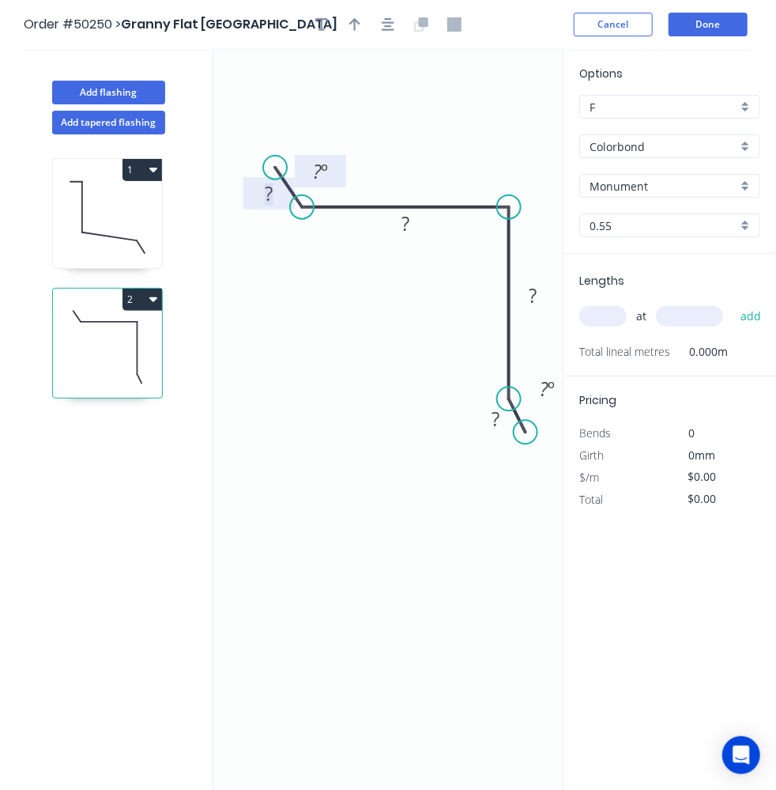
click at [271, 193] on tspan "?" at bounding box center [269, 193] width 8 height 26
click at [236, 240] on icon "0 10 ? ? ? ? º ? º" at bounding box center [387, 419] width 349 height 741
click at [259, 168] on circle at bounding box center [259, 165] width 24 height 24
click at [311, 281] on icon "0 10 ? ? ? ? º" at bounding box center [387, 419] width 349 height 741
click at [406, 221] on tspan "?" at bounding box center [406, 223] width 8 height 26
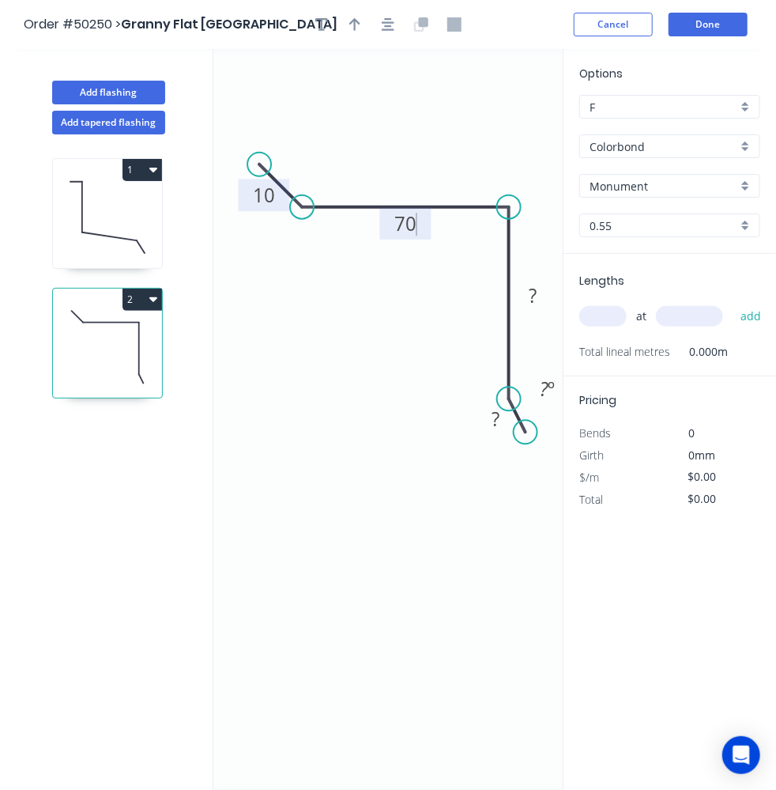
click at [434, 318] on icon "0 10 70 ? ? ? º" at bounding box center [387, 419] width 349 height 741
click at [530, 302] on tspan "?" at bounding box center [533, 295] width 8 height 26
click at [298, 557] on icon "0 10 70 30 ? ? º" at bounding box center [387, 419] width 349 height 741
click at [499, 420] on tspan "?" at bounding box center [496, 419] width 8 height 26
drag, startPoint x: 422, startPoint y: 502, endPoint x: 490, endPoint y: 410, distance: 114.1
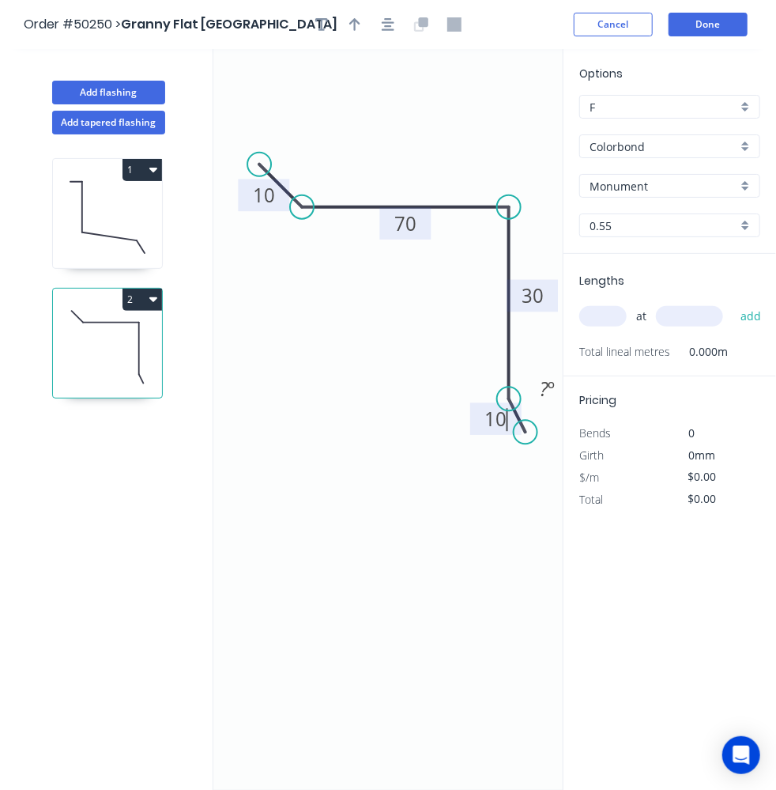
click at [422, 500] on icon "0 10 70 30 10 ? º" at bounding box center [387, 419] width 349 height 741
type input "$7.46"
drag, startPoint x: 522, startPoint y: 431, endPoint x: 534, endPoint y: 424, distance: 14.1
click at [534, 424] on circle at bounding box center [535, 424] width 24 height 24
click at [394, 466] on icon "0 10 70 30 10" at bounding box center [387, 419] width 349 height 741
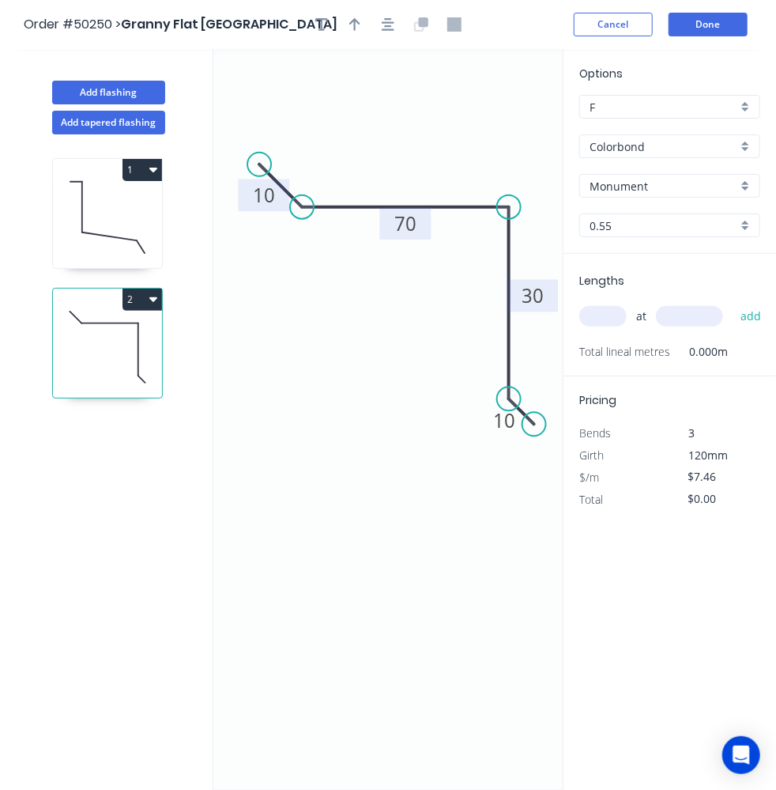
click at [602, 300] on div "at add" at bounding box center [671, 316] width 184 height 43
click at [605, 312] on input "text" at bounding box center [602, 316] width 47 height 21
type input "1"
click at [681, 309] on input "text" at bounding box center [689, 316] width 67 height 21
type input "2400"
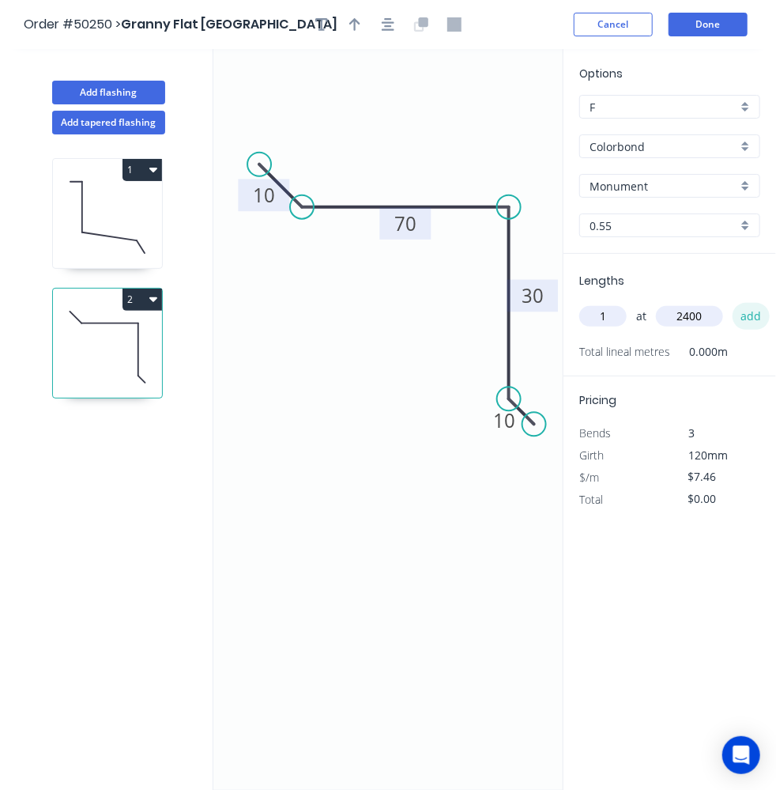
click at [740, 314] on button "add" at bounding box center [751, 316] width 37 height 27
type input "$17.90"
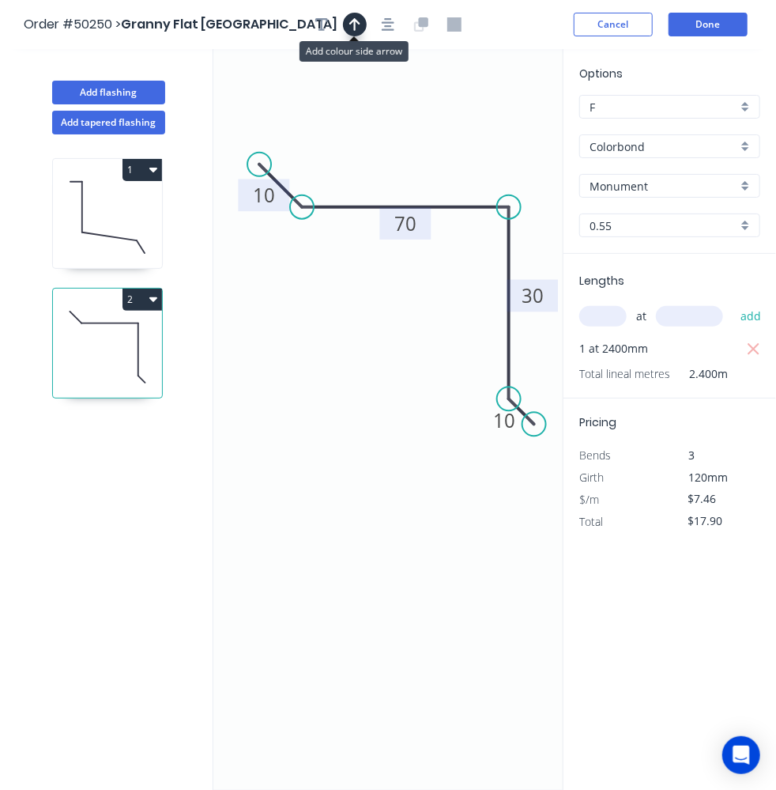
click at [353, 22] on icon "button" at bounding box center [354, 24] width 11 height 14
click at [694, 25] on button "Done" at bounding box center [708, 25] width 79 height 24
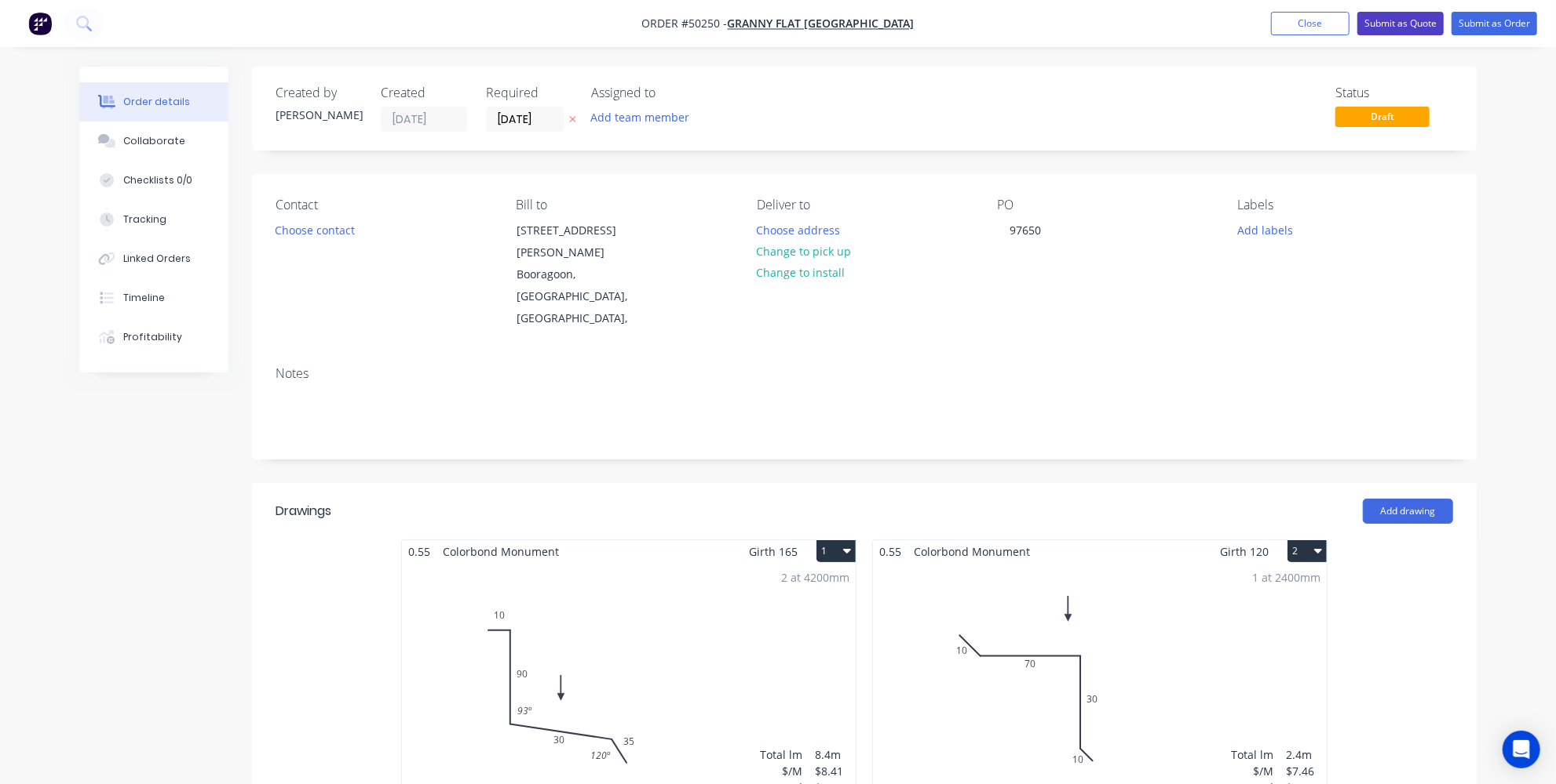
click at [1425, 20] on button "Submit as Quote" at bounding box center [1400, 24] width 86 height 24
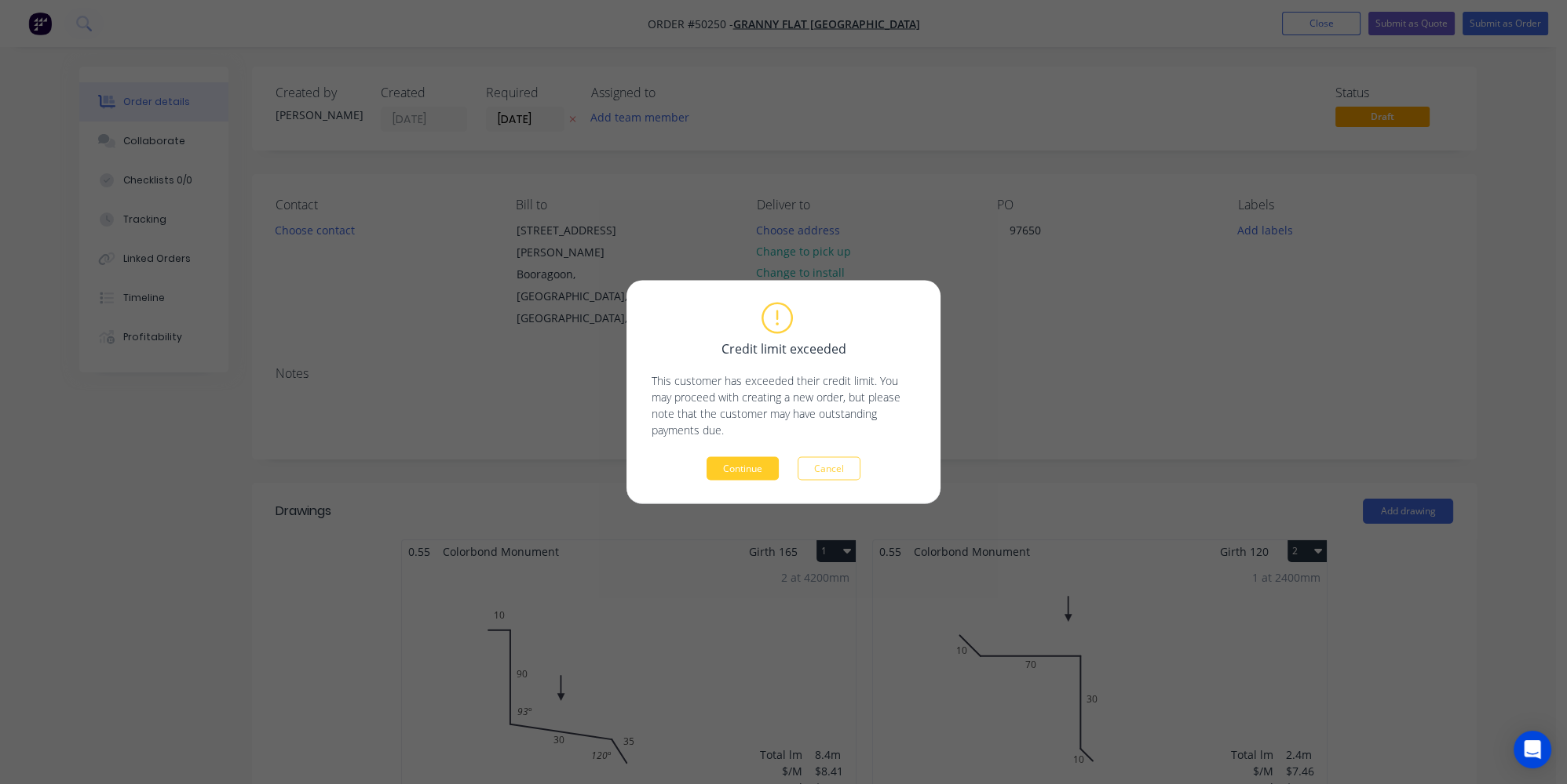
click at [763, 470] on button "Continue" at bounding box center [742, 469] width 72 height 24
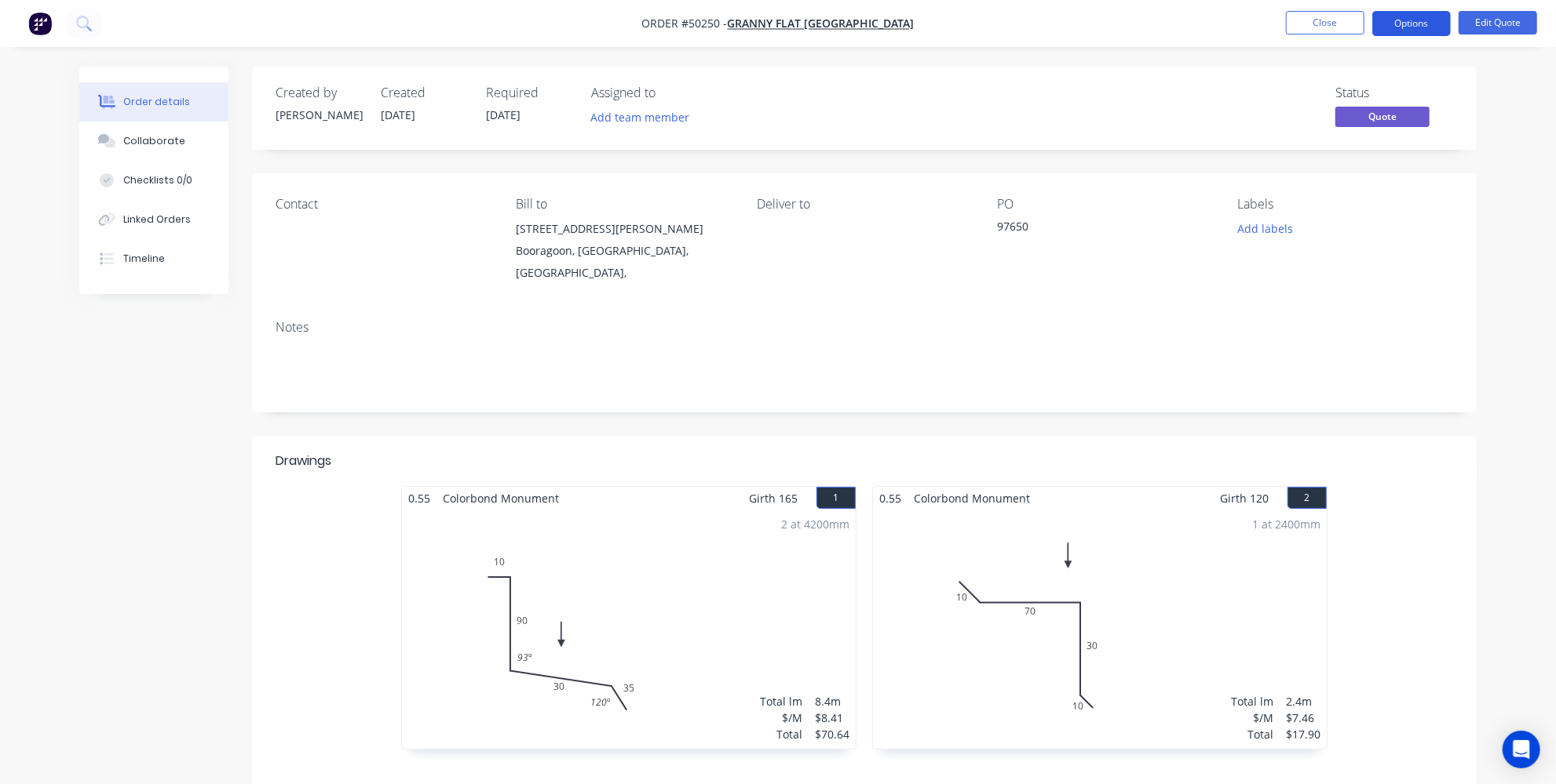
click at [1424, 26] on button "Options" at bounding box center [1411, 23] width 78 height 25
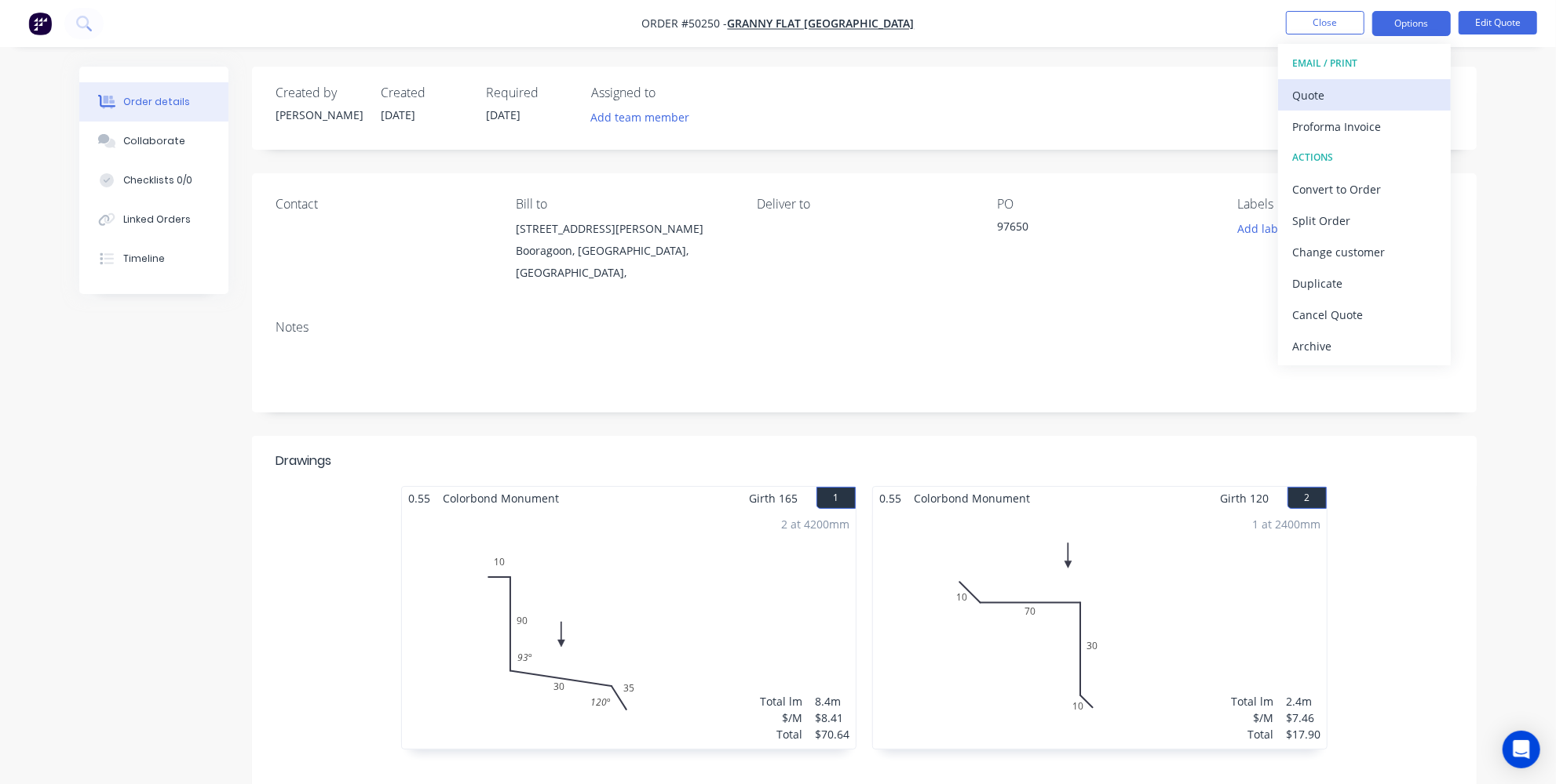
click at [1346, 91] on div "Quote" at bounding box center [1363, 95] width 144 height 23
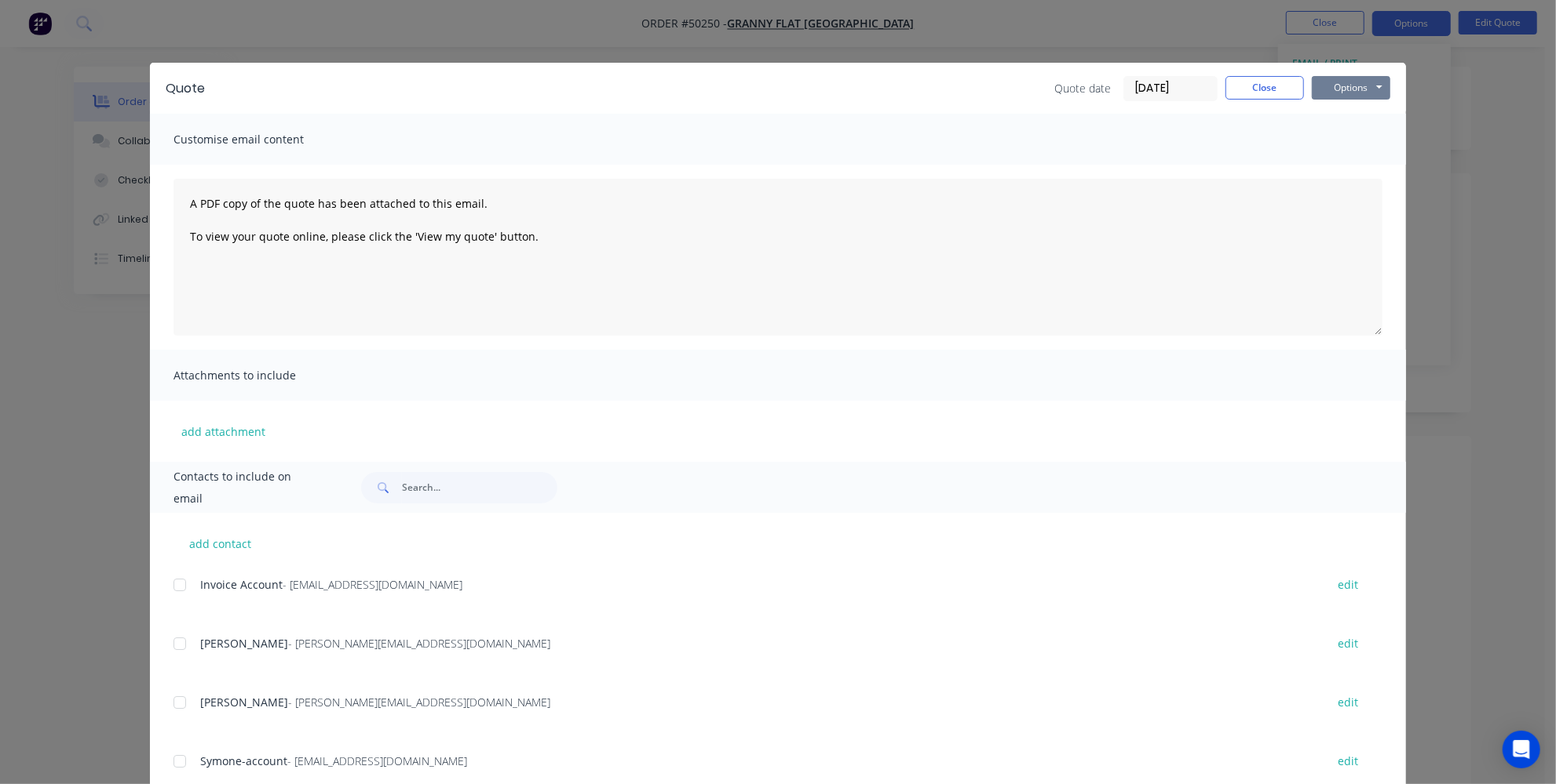
click at [1344, 88] on button "Options" at bounding box center [1350, 88] width 78 height 24
click at [1338, 140] on button "Print" at bounding box center [1361, 142] width 100 height 26
click at [1263, 84] on button "Close" at bounding box center [1264, 88] width 78 height 24
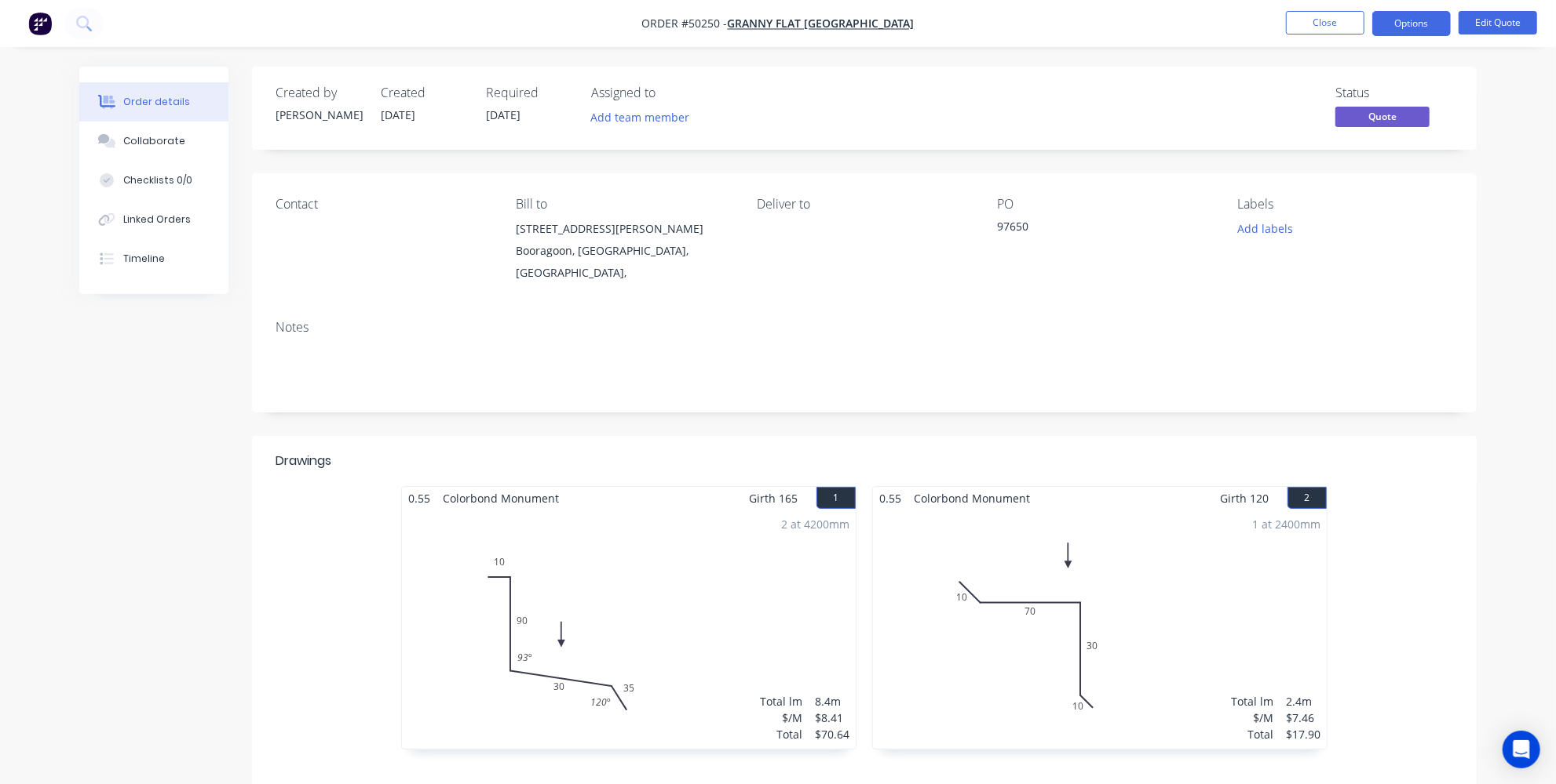
drag, startPoint x: 290, startPoint y: 226, endPoint x: 1403, endPoint y: 37, distance: 1128.9
click at [296, 225] on div "Contact" at bounding box center [382, 240] width 215 height 87
click at [1495, 18] on button "Edit Quote" at bounding box center [1497, 23] width 78 height 24
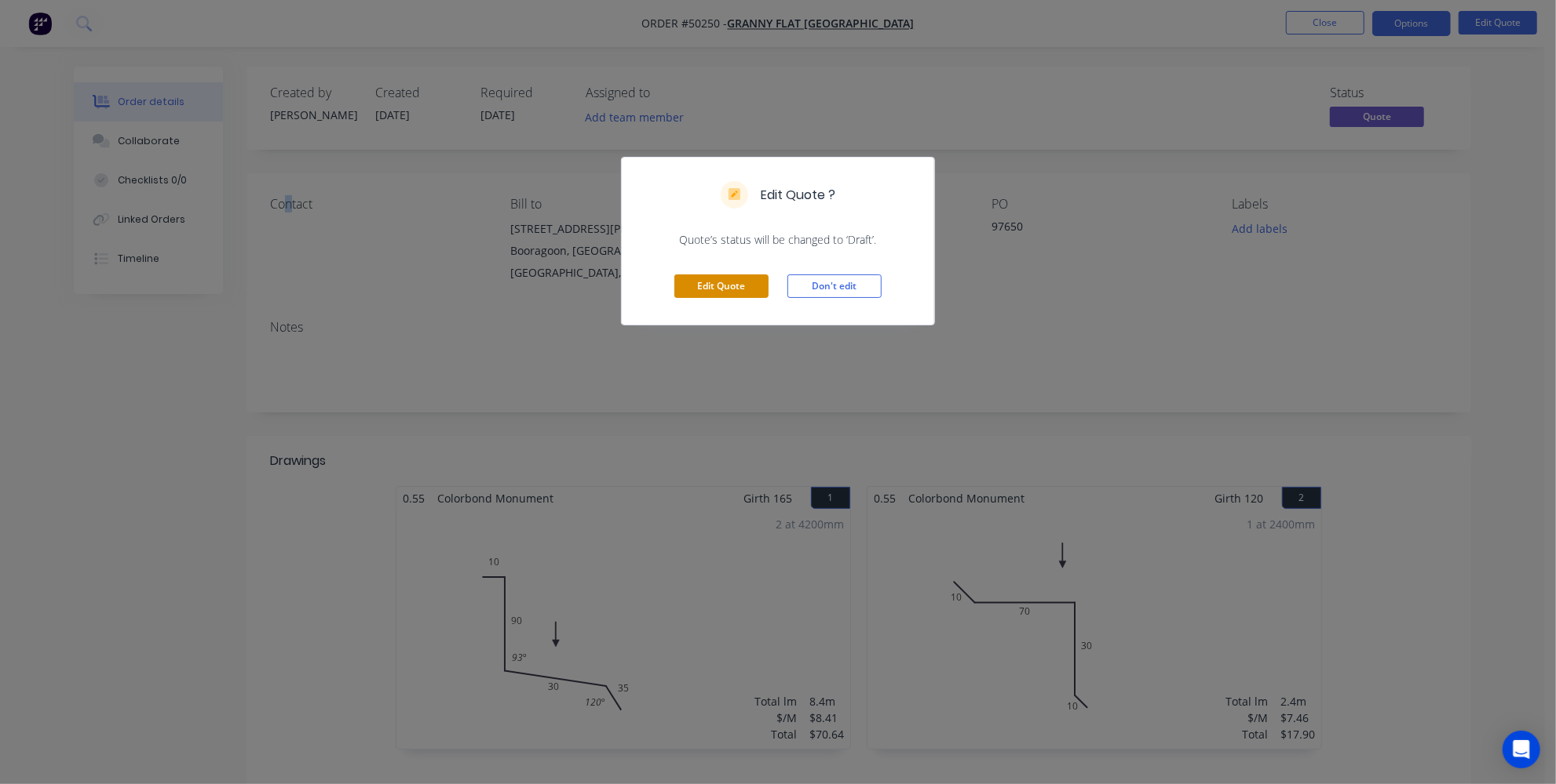
click at [735, 277] on button "Edit Quote" at bounding box center [721, 287] width 94 height 24
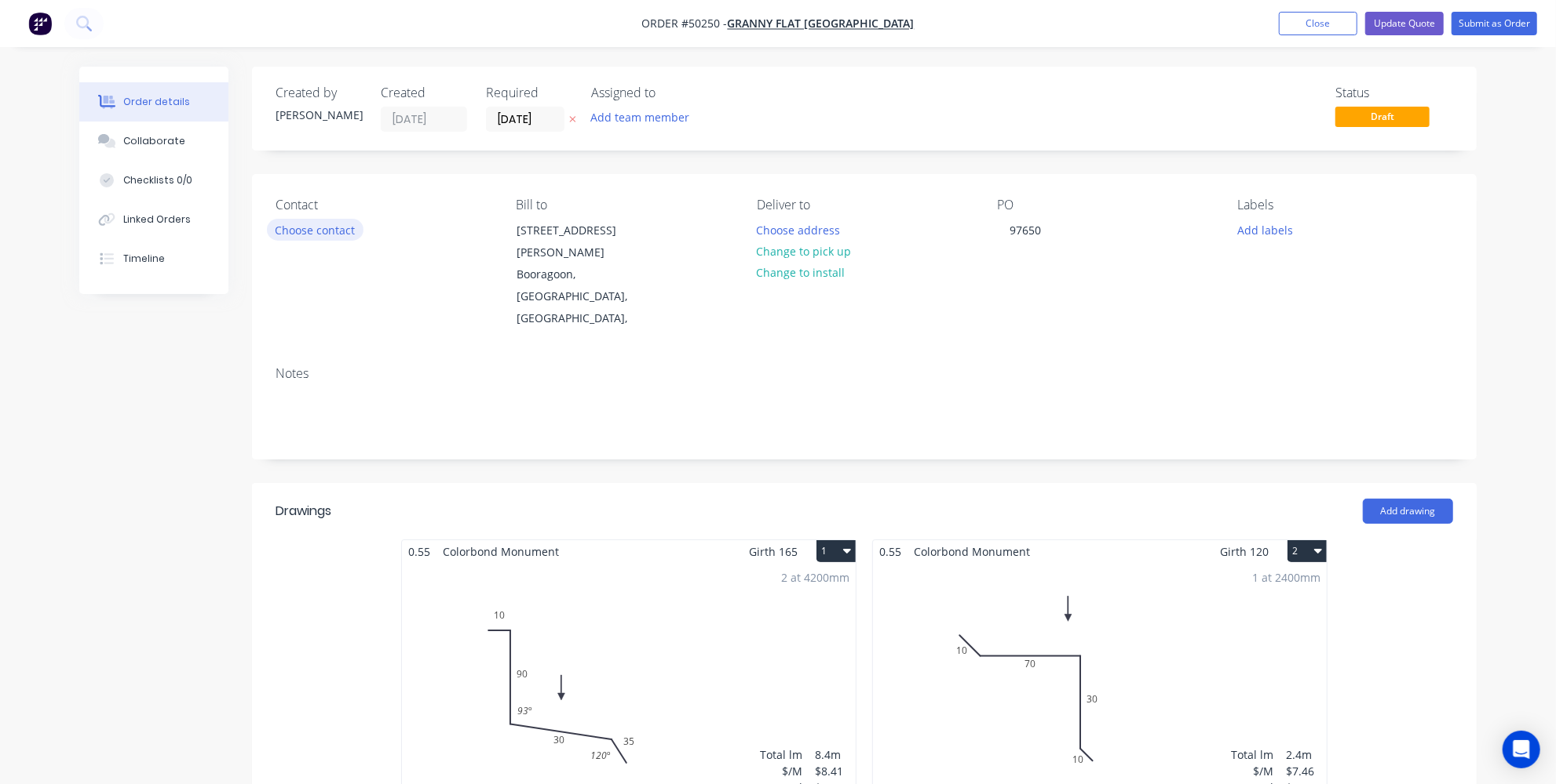
click at [336, 227] on button "Choose contact" at bounding box center [315, 229] width 96 height 21
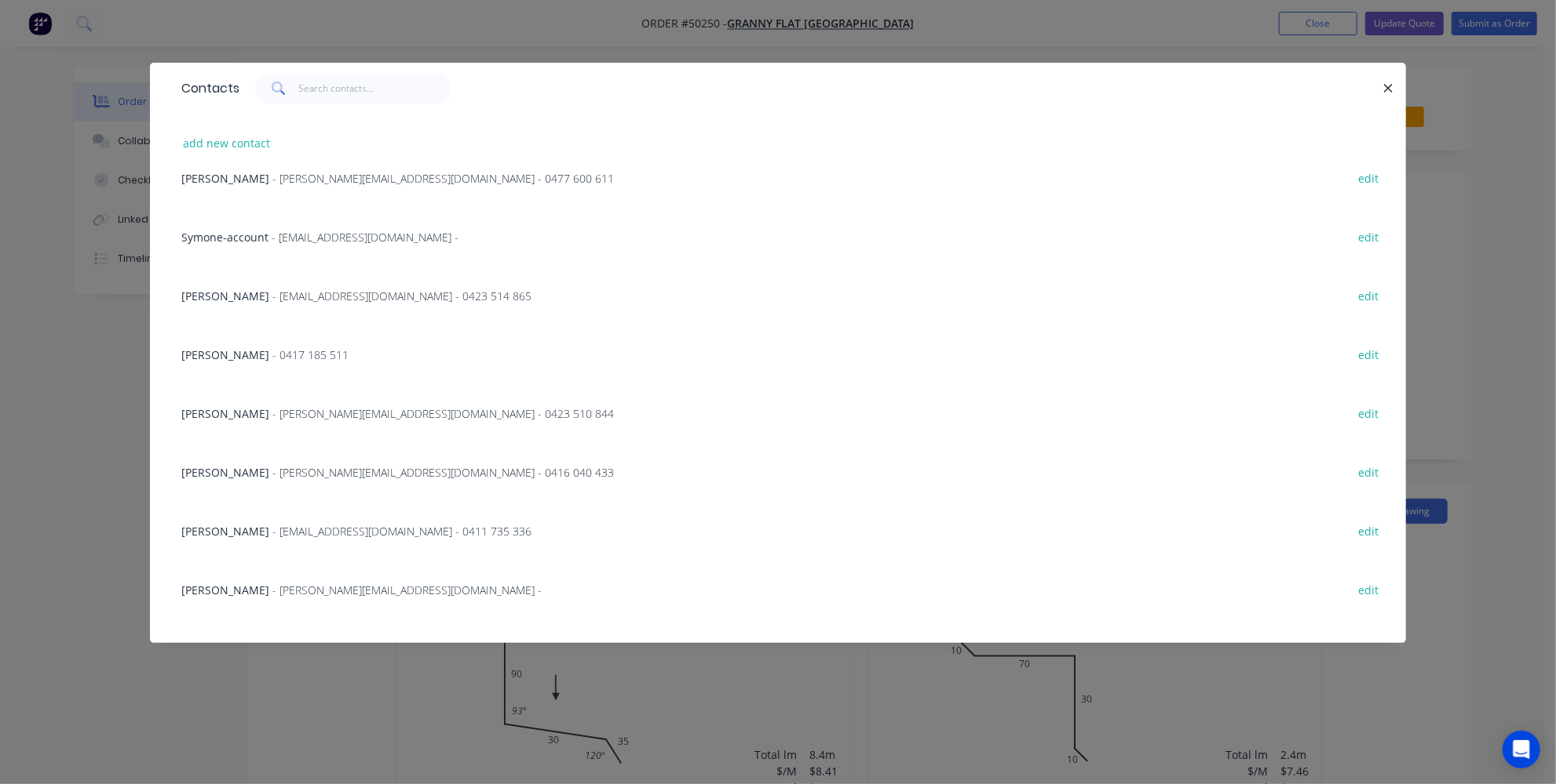
scroll to position [70, 0]
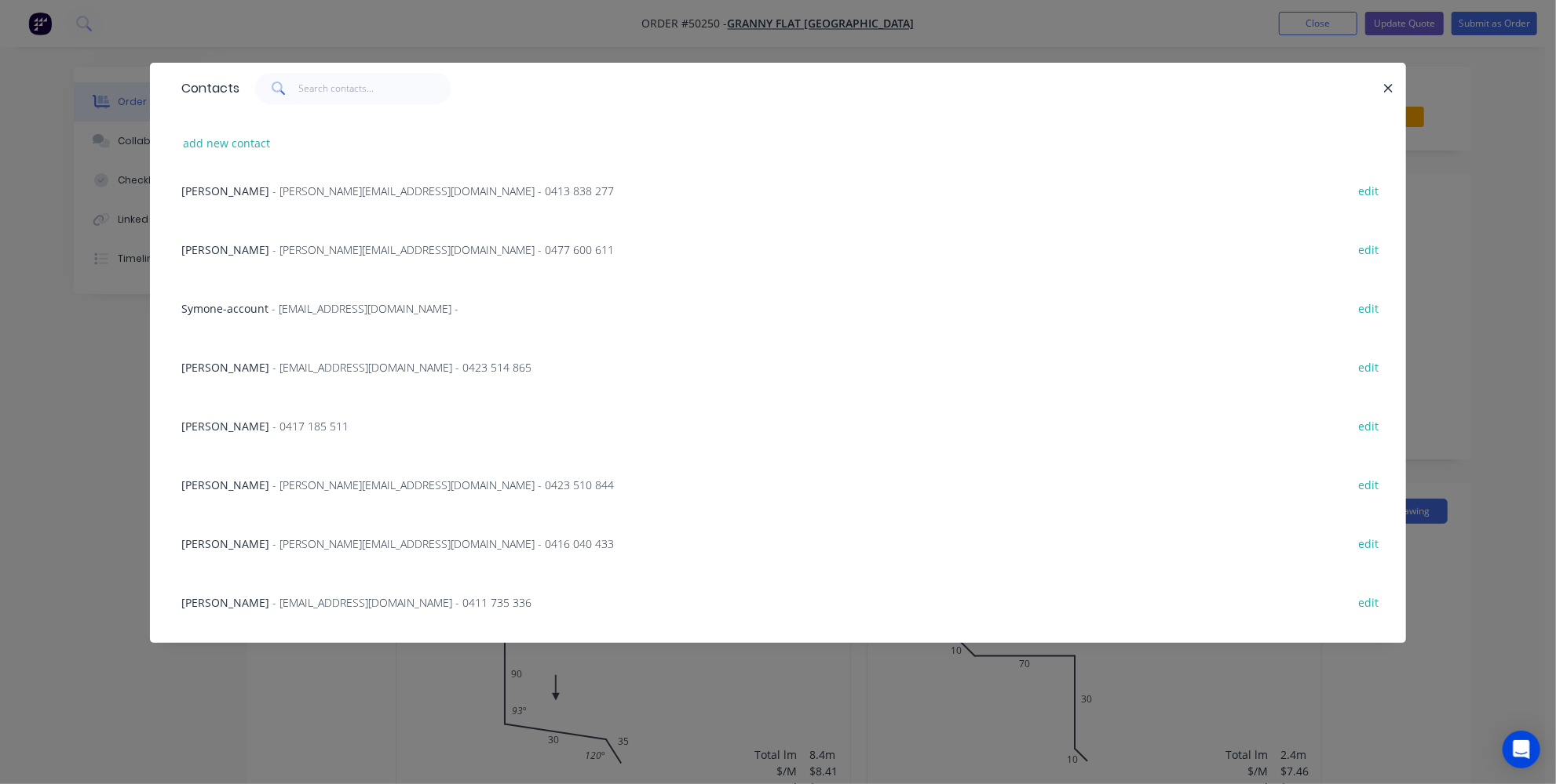
click at [334, 259] on div "Karl Chandler - karl@grannyflatswa.com - 0477 600 611 edit" at bounding box center [778, 248] width 1208 height 59
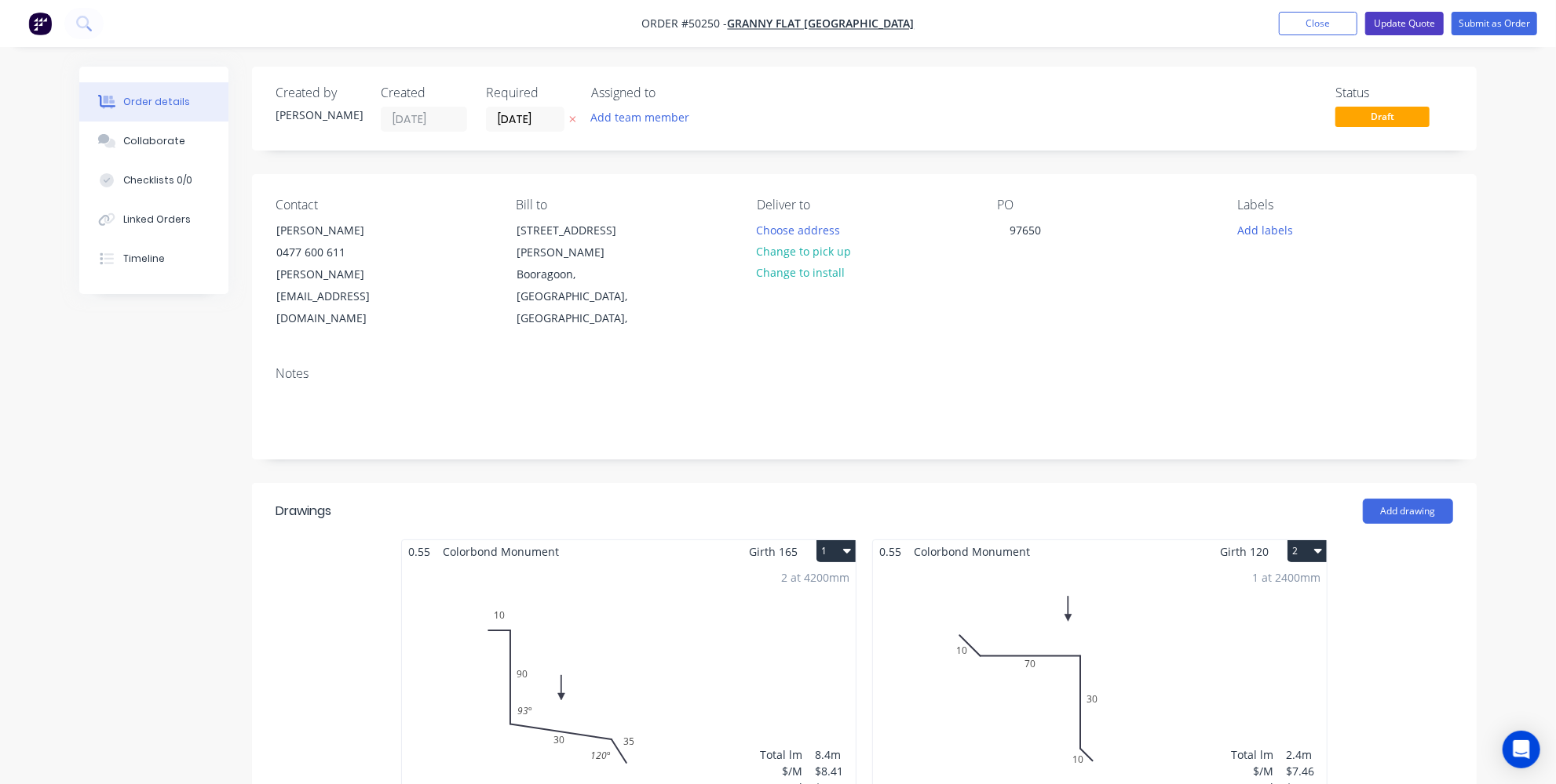
click at [1396, 21] on button "Update Quote" at bounding box center [1404, 24] width 78 height 24
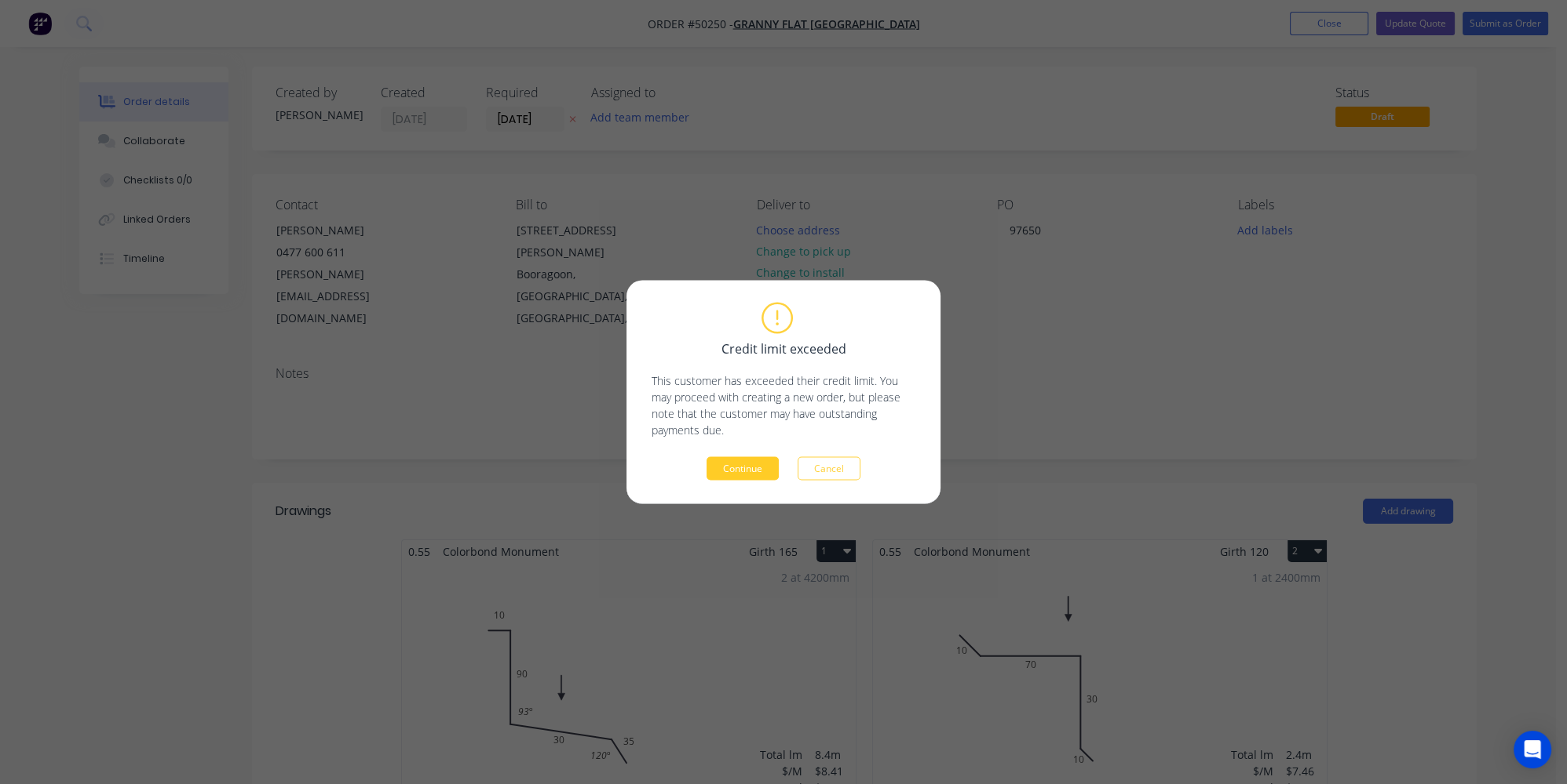
click at [737, 466] on button "Continue" at bounding box center [742, 469] width 72 height 24
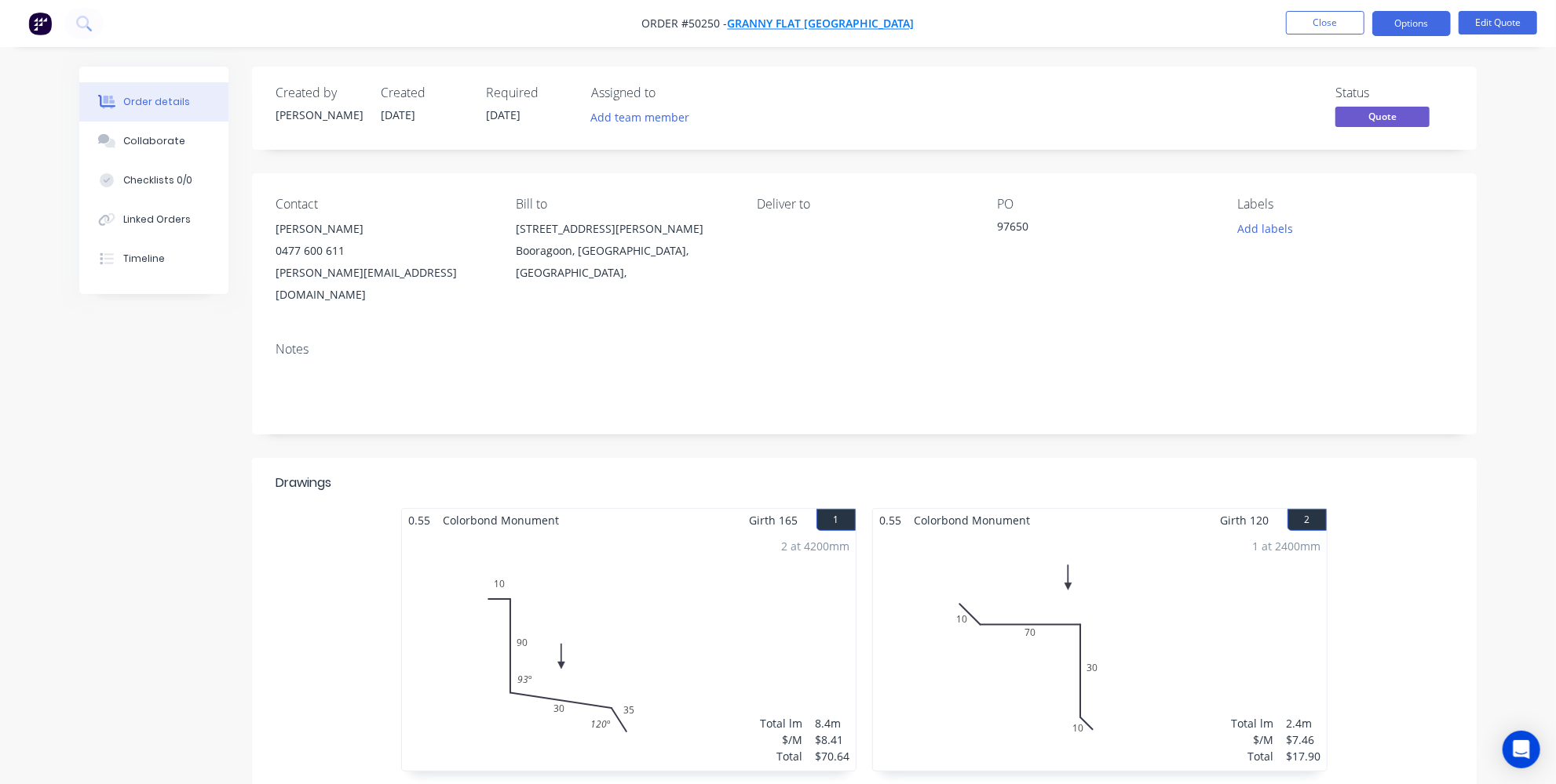
click at [836, 27] on span "Granny Flat WA" at bounding box center [821, 24] width 187 height 15
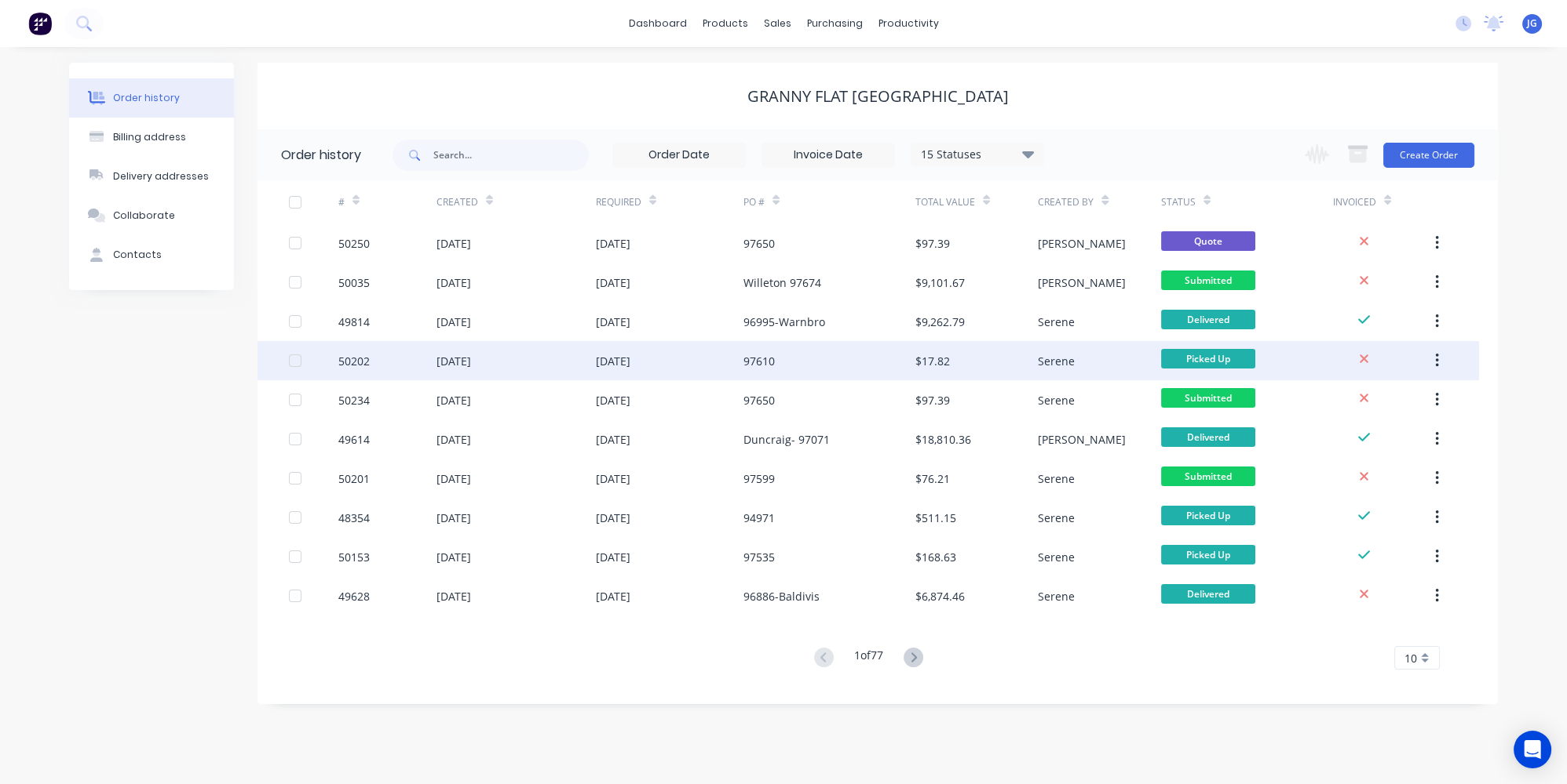
drag, startPoint x: 797, startPoint y: 361, endPoint x: 740, endPoint y: 365, distance: 57.1
click at [740, 365] on div "50202 09 Oct 2025 09 Oct 2025 97610 $17.82 Serene Picked Up" at bounding box center [868, 361] width 1221 height 40
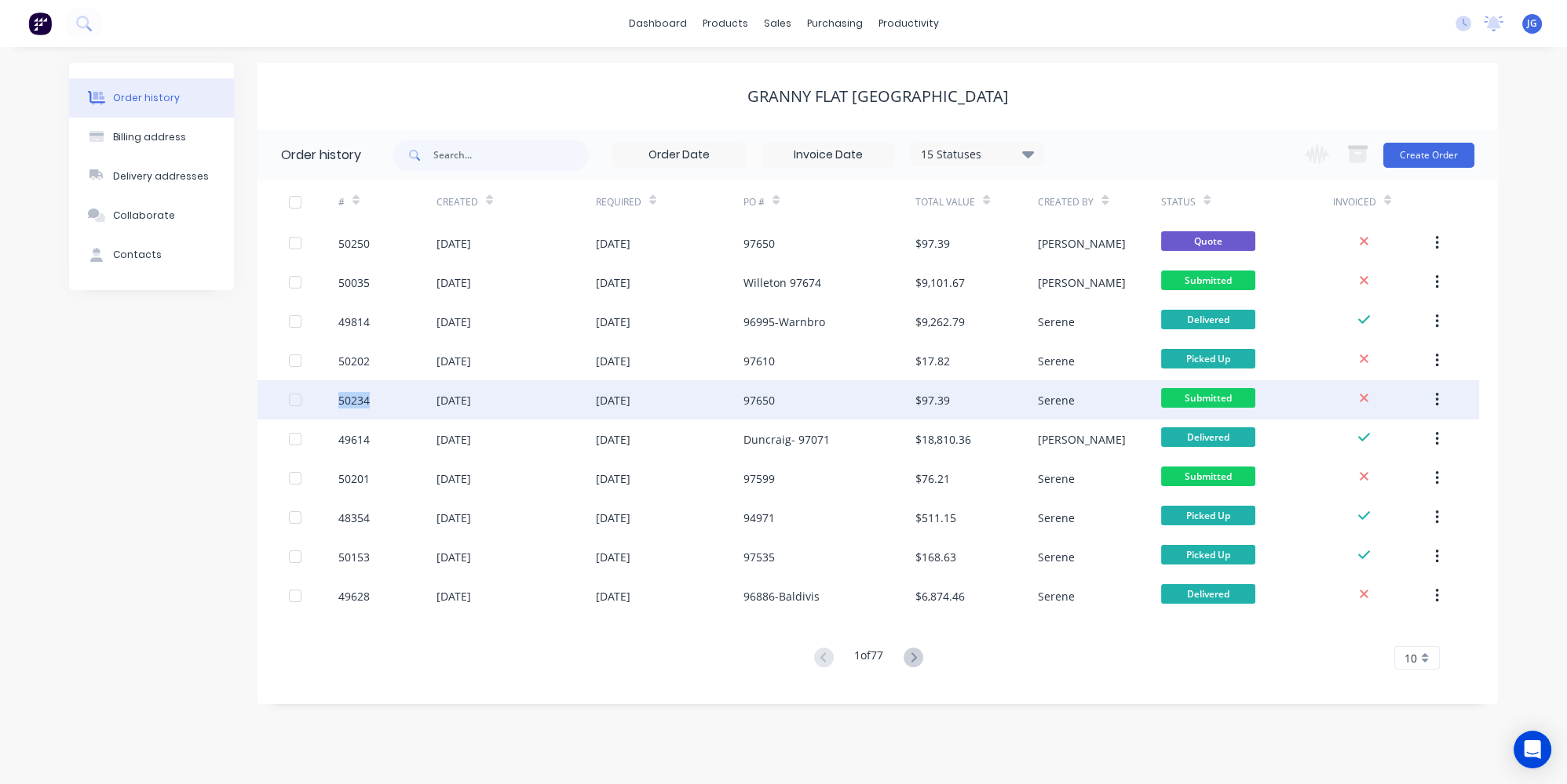
drag, startPoint x: 415, startPoint y: 398, endPoint x: 275, endPoint y: 399, distance: 140.0
click at [275, 399] on div "50234 10 Oct 2025 15 Oct 2025 97650 $97.39 Serene Submitted" at bounding box center [868, 400] width 1221 height 40
copy div "50234"
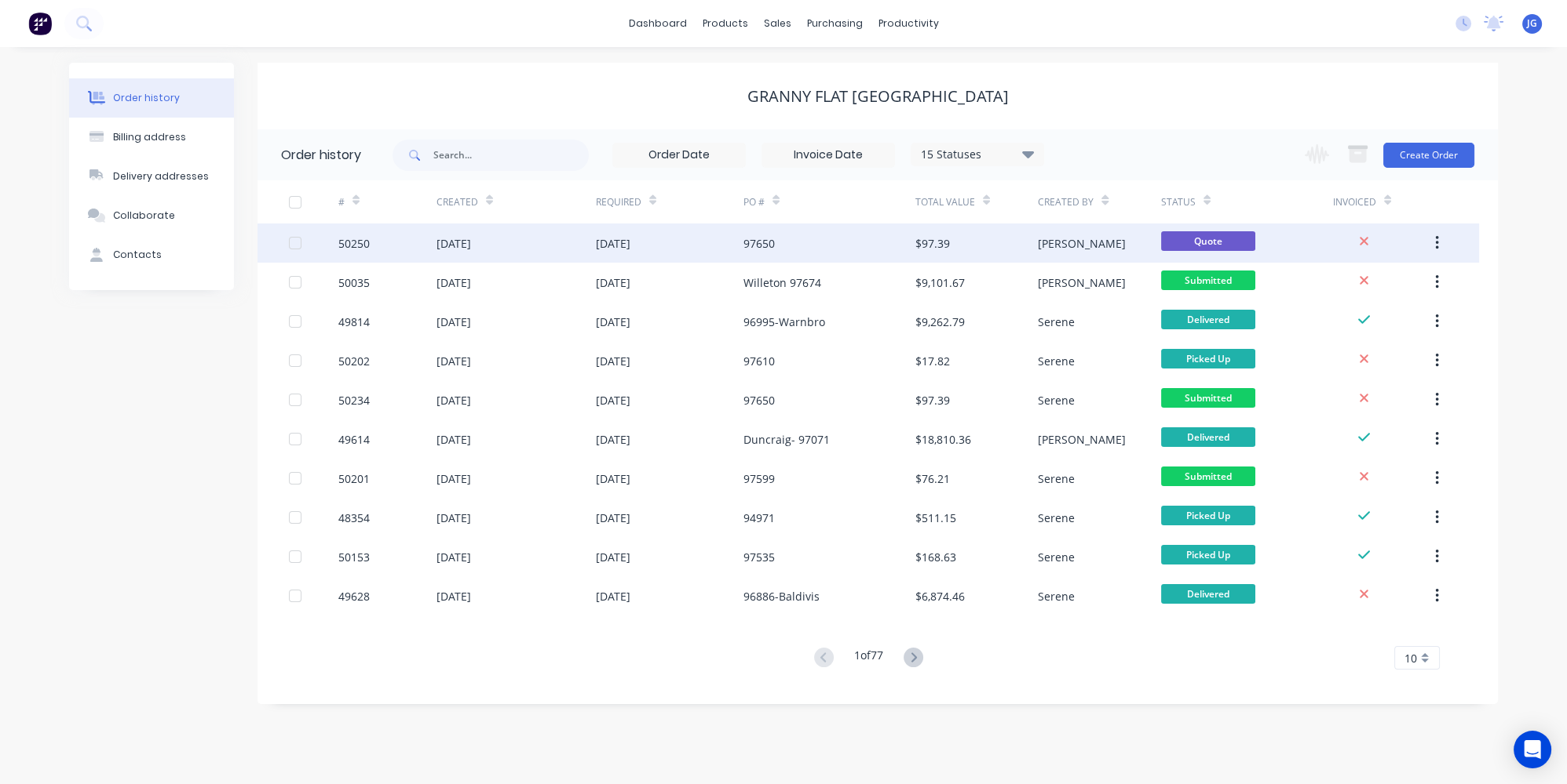
click at [781, 244] on div "97650" at bounding box center [829, 243] width 172 height 40
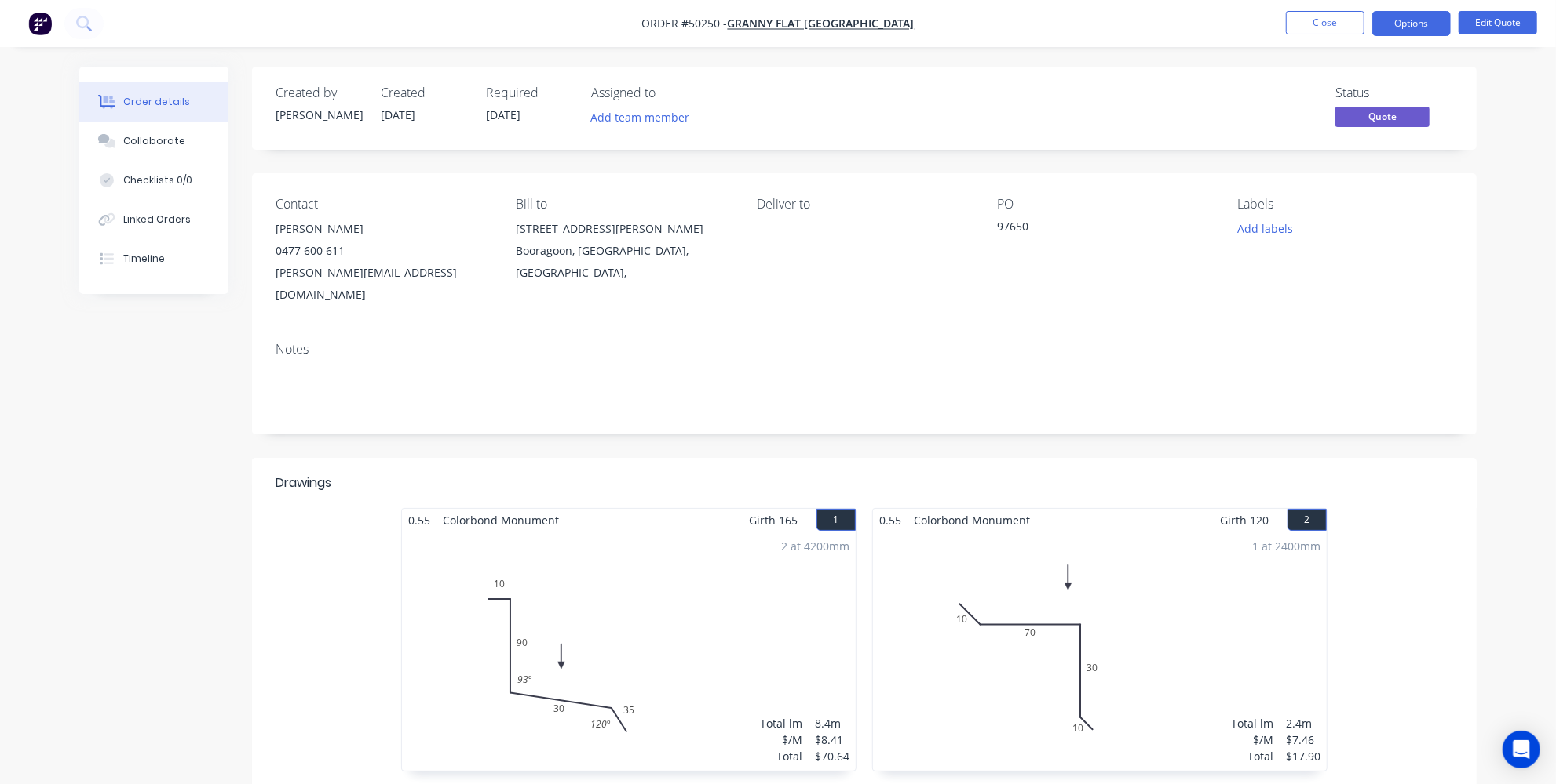
click at [1034, 232] on div "97650" at bounding box center [1095, 229] width 197 height 22
click at [1508, 21] on button "Edit Quote" at bounding box center [1497, 23] width 78 height 24
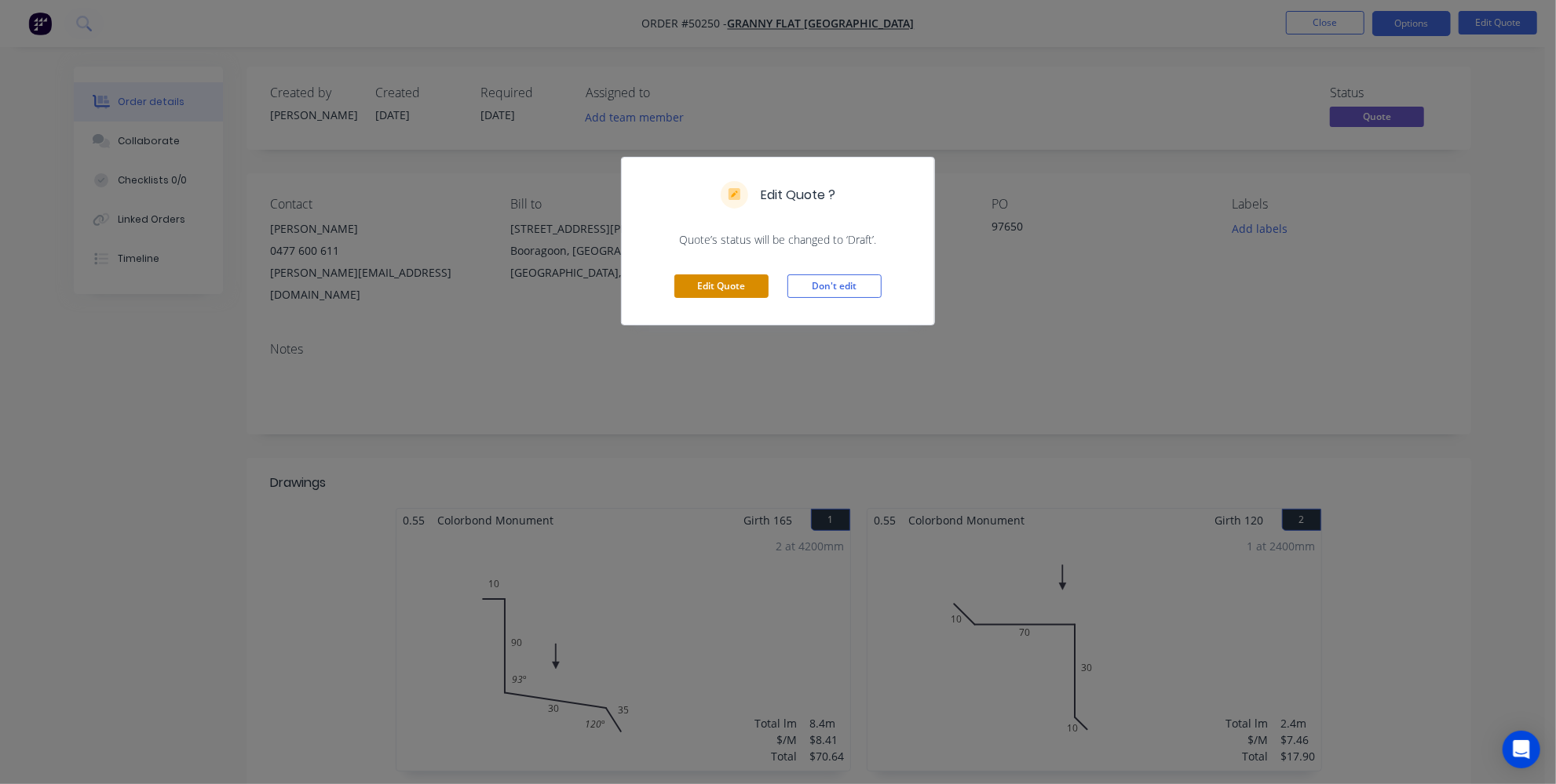
drag, startPoint x: 742, startPoint y: 283, endPoint x: 748, endPoint y: 276, distance: 9.2
click at [742, 284] on button "Edit Quote" at bounding box center [721, 287] width 94 height 24
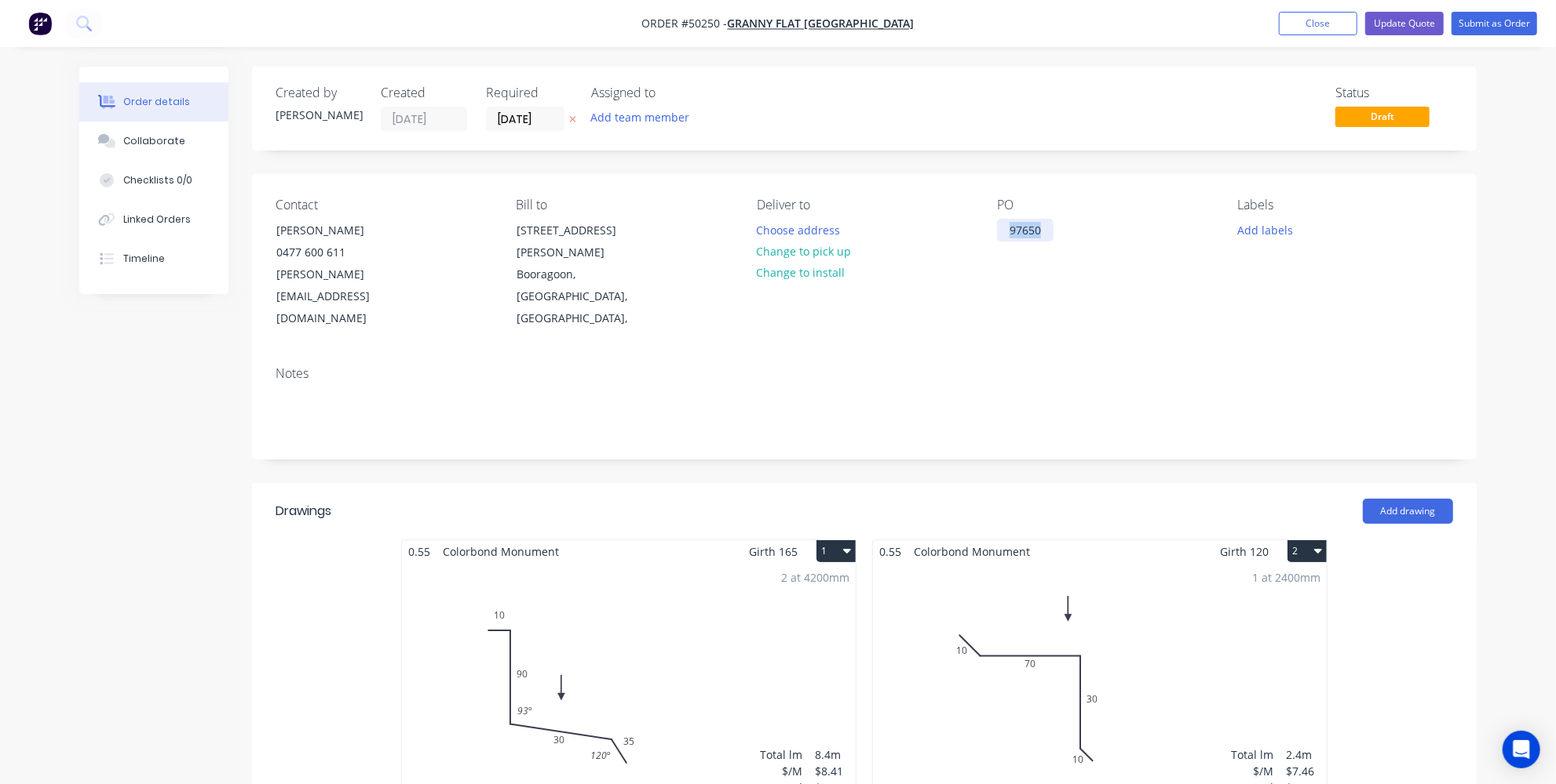
drag, startPoint x: 1044, startPoint y: 226, endPoint x: 956, endPoint y: 223, distance: 88.1
click at [957, 223] on div "Contact Karl Chandler 0477 600 611 karl@grannyflatswa.com Bill to 92 McCoy st B…" at bounding box center [864, 263] width 1224 height 180
paste div
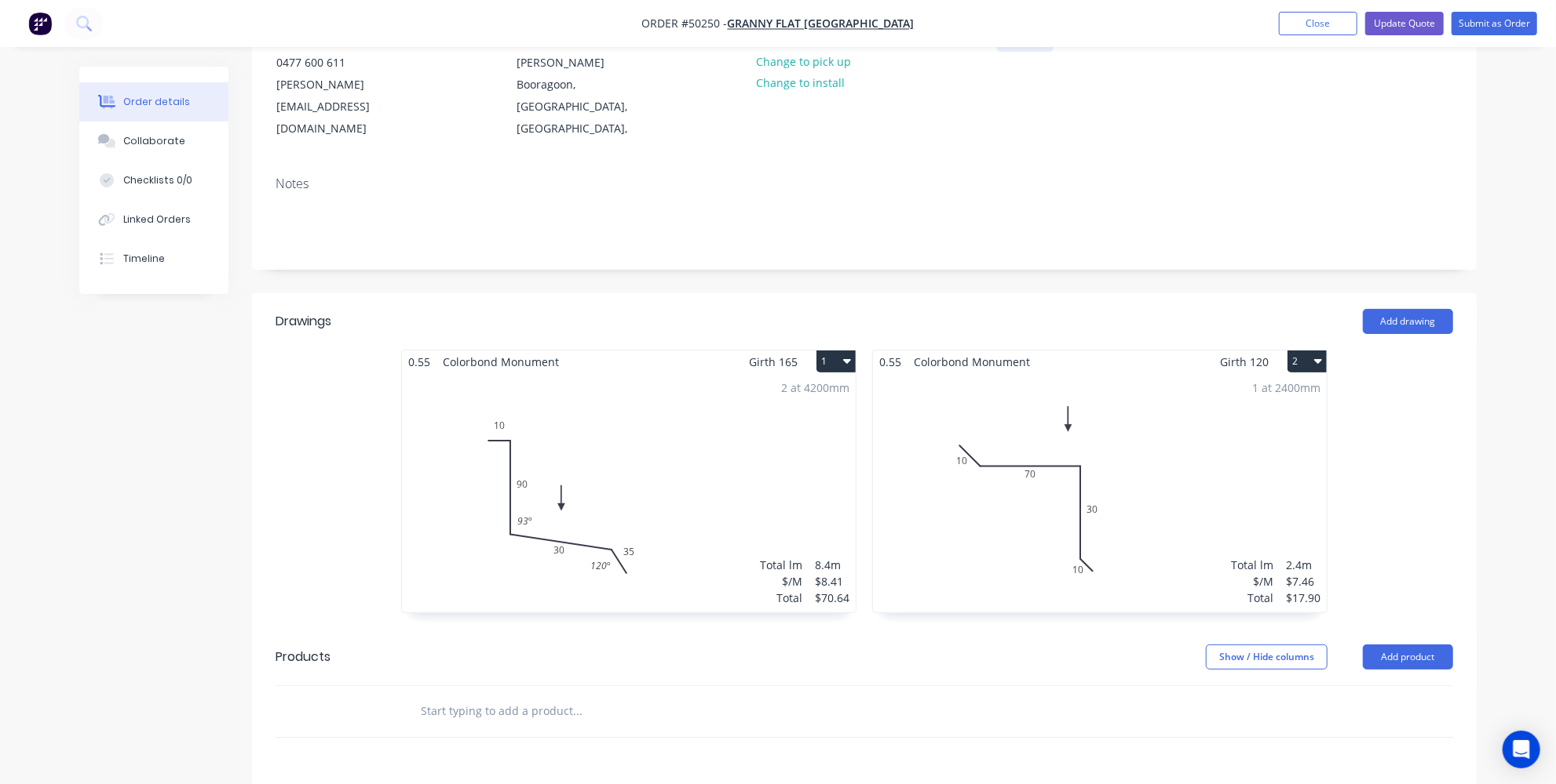
scroll to position [213, 0]
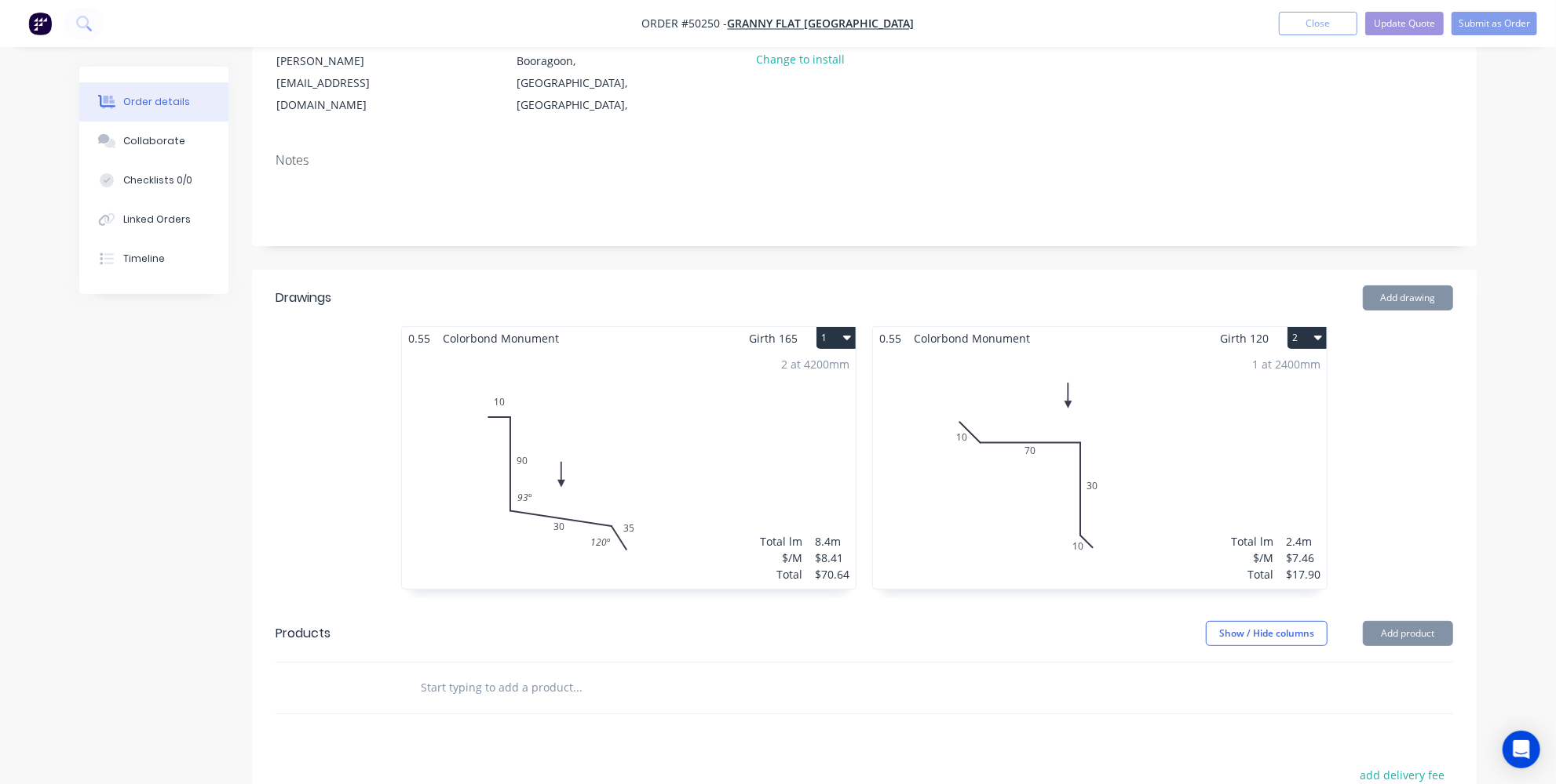
click at [1317, 331] on icon "button" at bounding box center [1318, 337] width 8 height 13
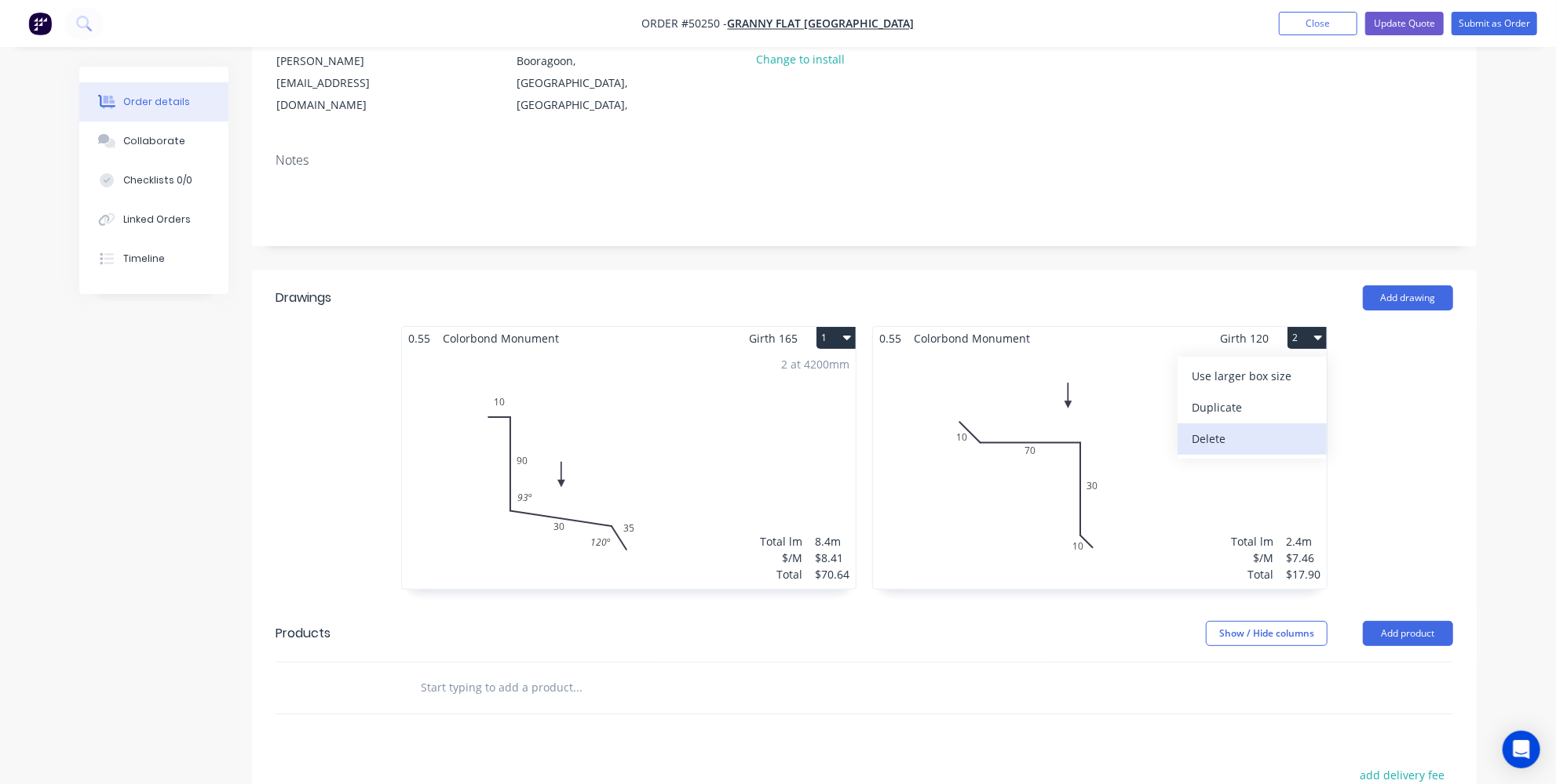
click at [1230, 428] on div "Delete" at bounding box center [1252, 439] width 121 height 23
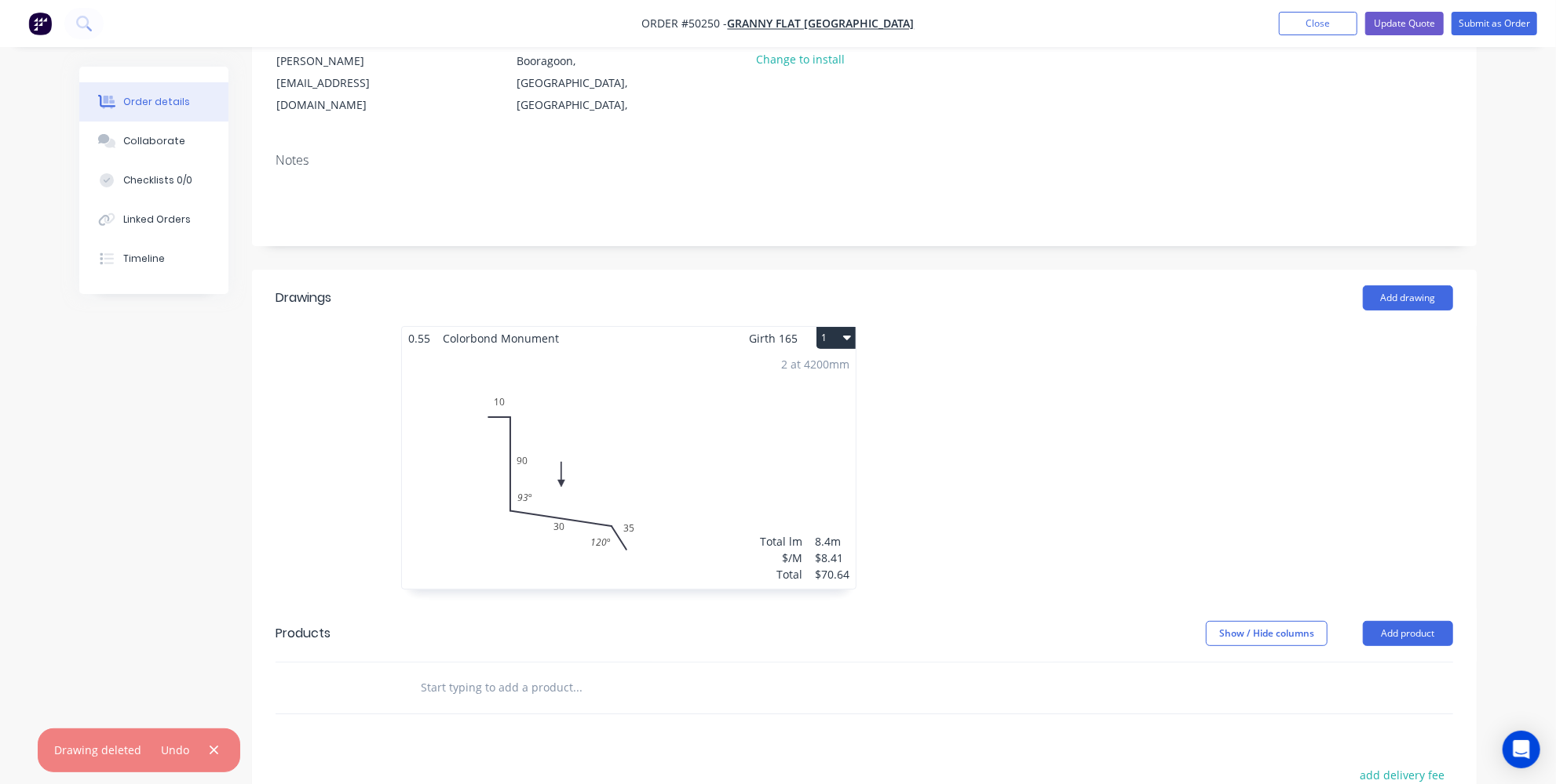
click at [841, 327] on button "1" at bounding box center [836, 338] width 40 height 22
click at [767, 428] on div "Delete" at bounding box center [781, 439] width 121 height 23
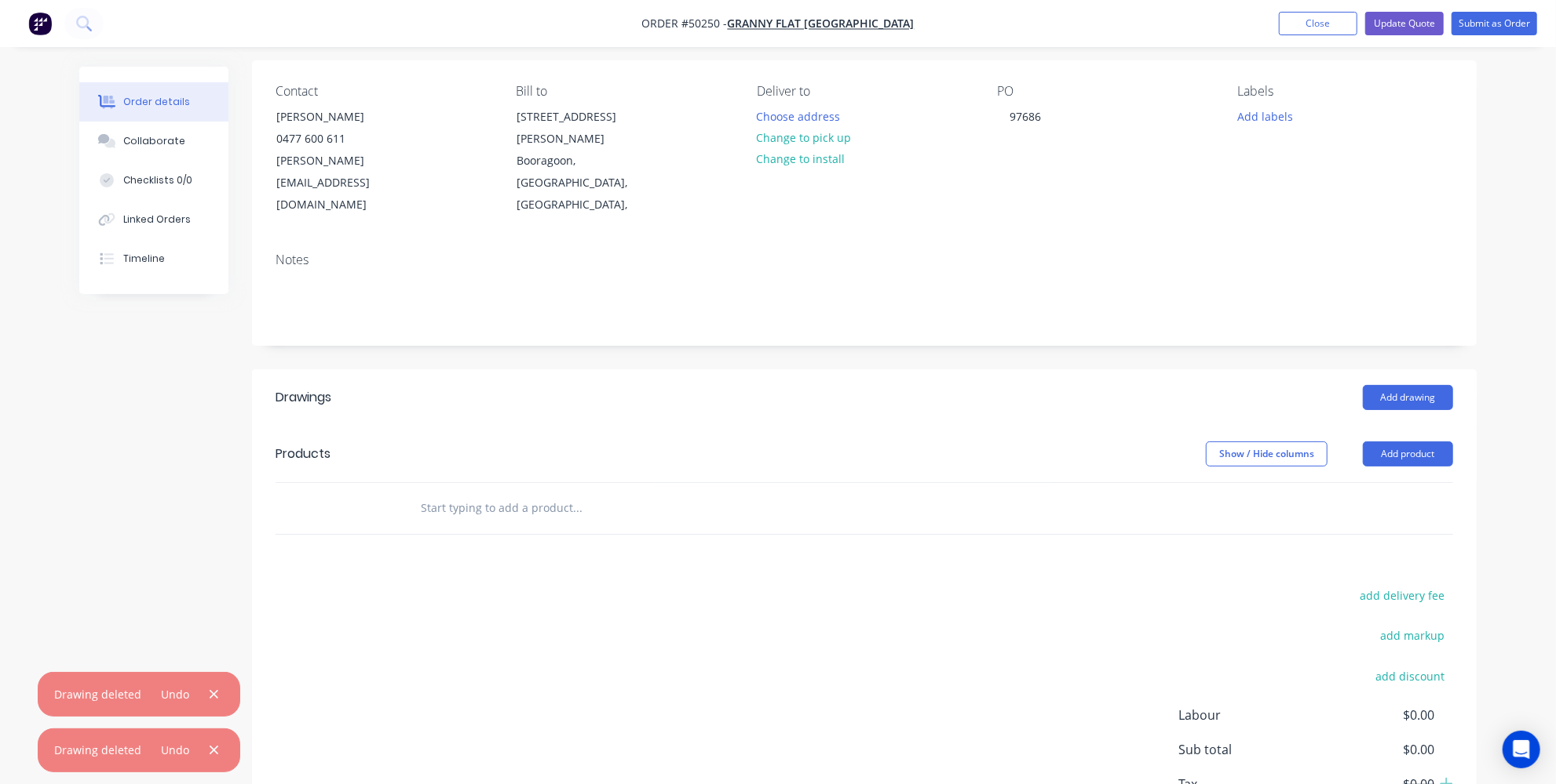
scroll to position [40, 0]
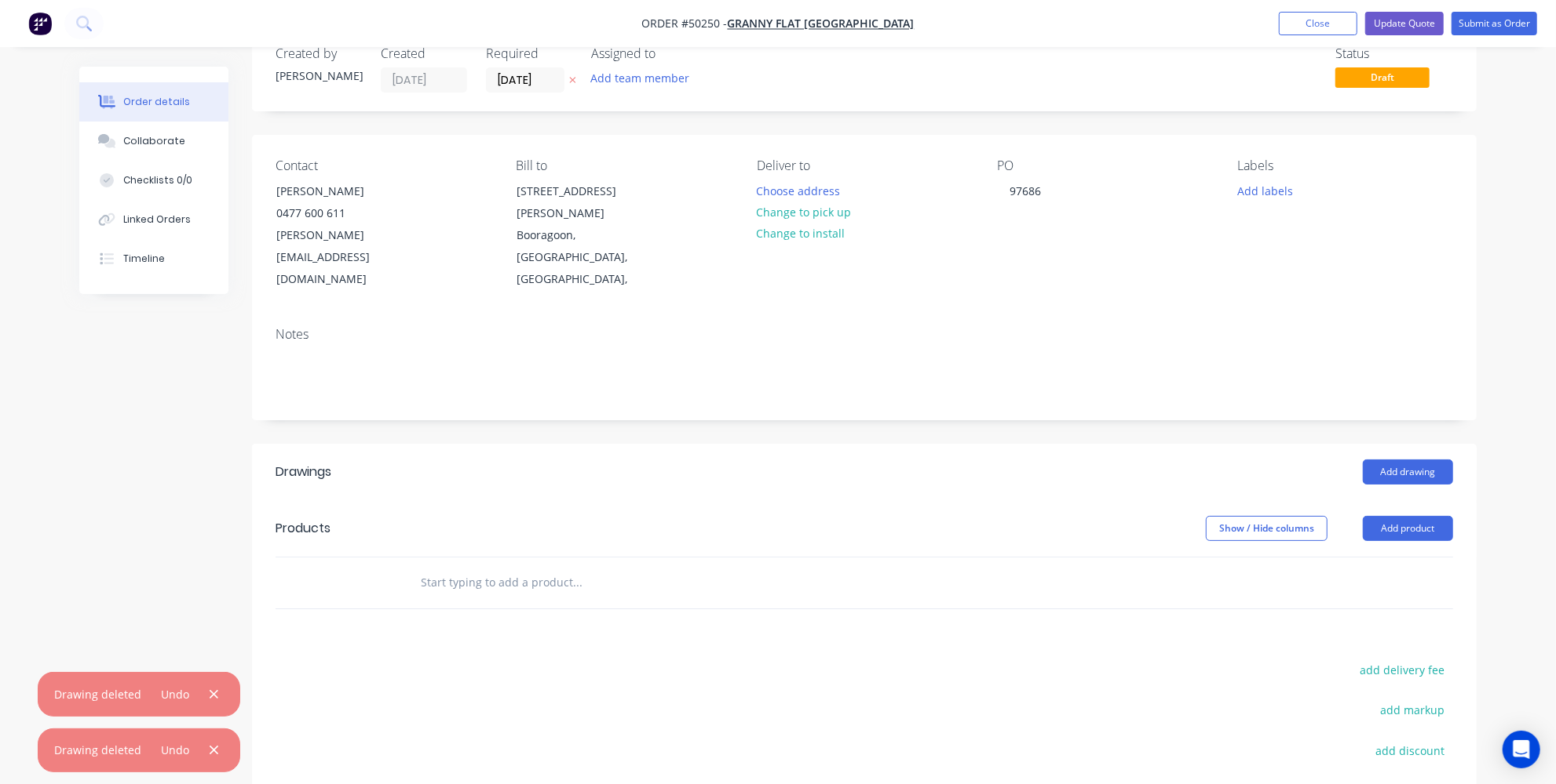
drag, startPoint x: 1410, startPoint y: 487, endPoint x: 1356, endPoint y: 500, distance: 55.5
click at [1410, 516] on button "Add product" at bounding box center [1407, 528] width 90 height 25
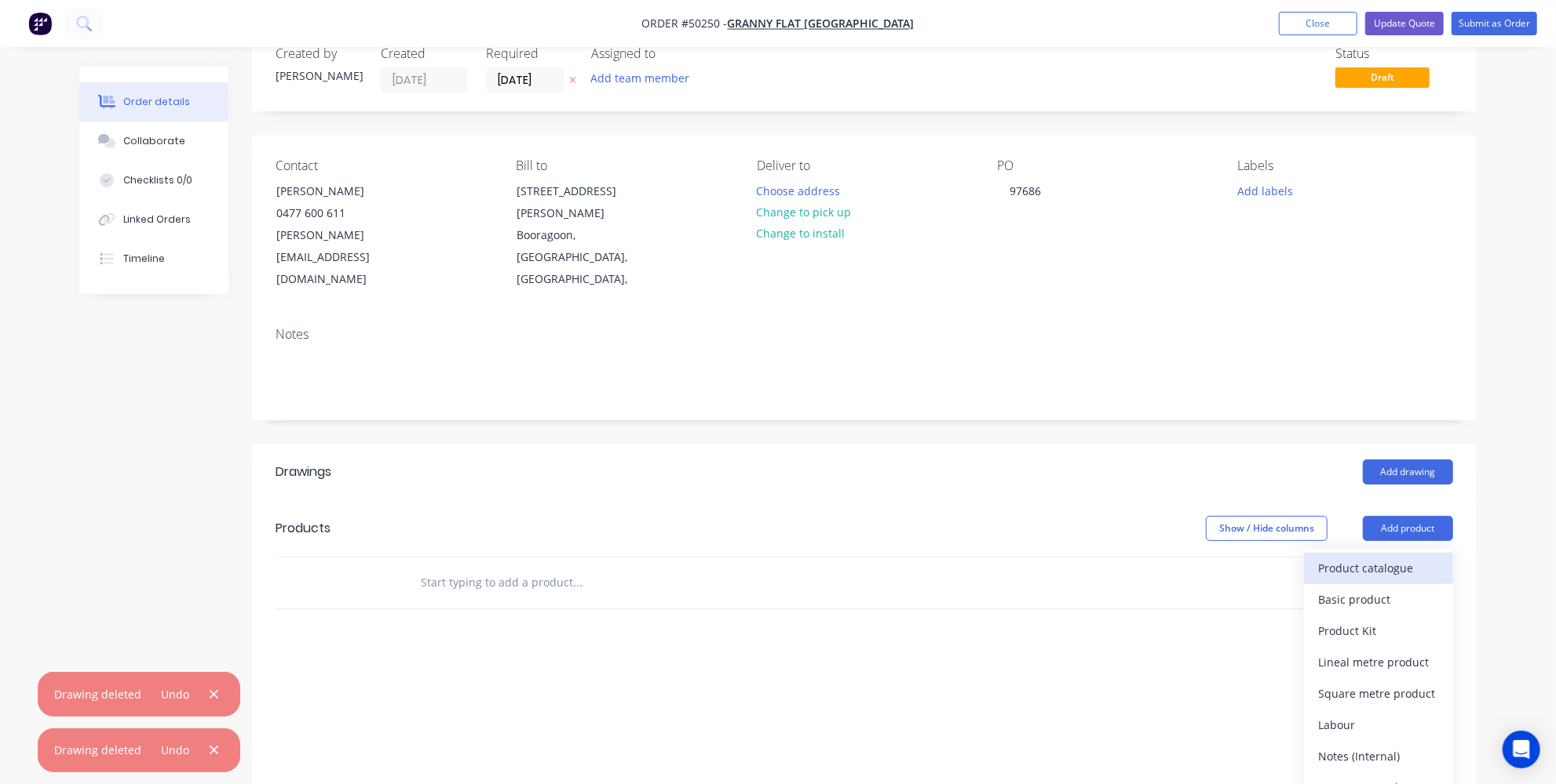
click at [1344, 557] on div "Product catalogue" at bounding box center [1378, 568] width 121 height 23
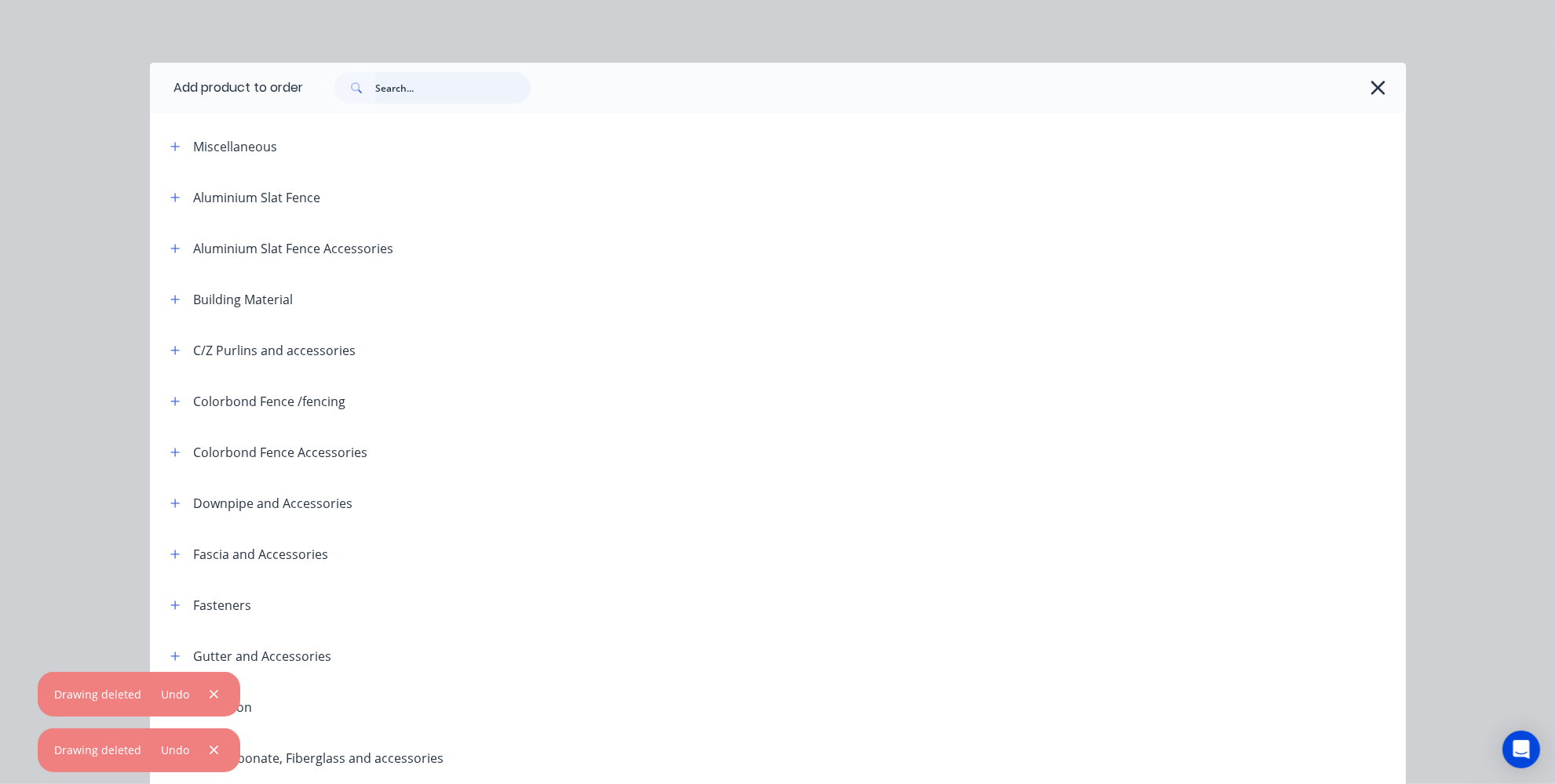
click at [423, 94] on input "text" at bounding box center [453, 88] width 156 height 32
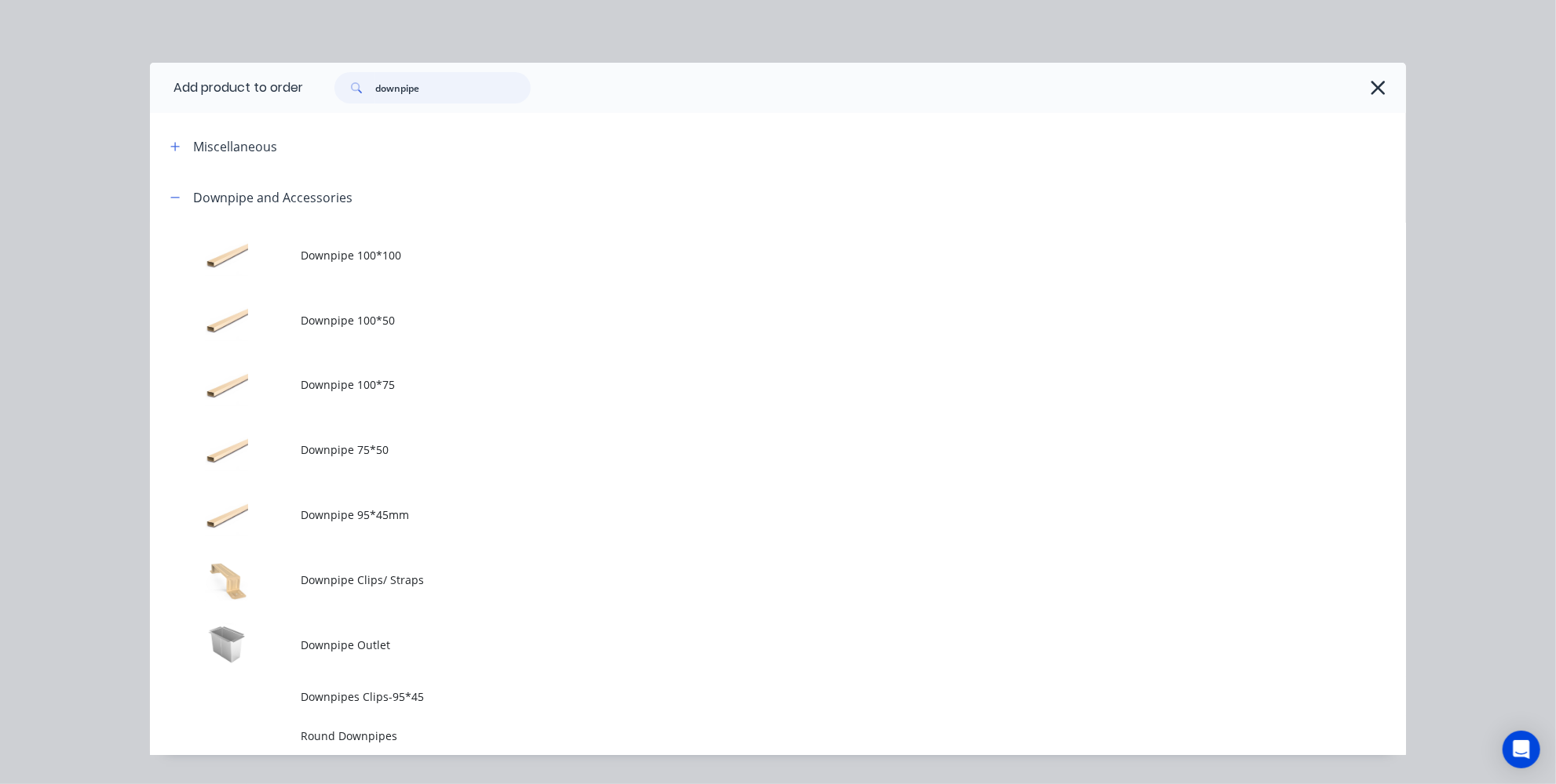
type input "downpipe"
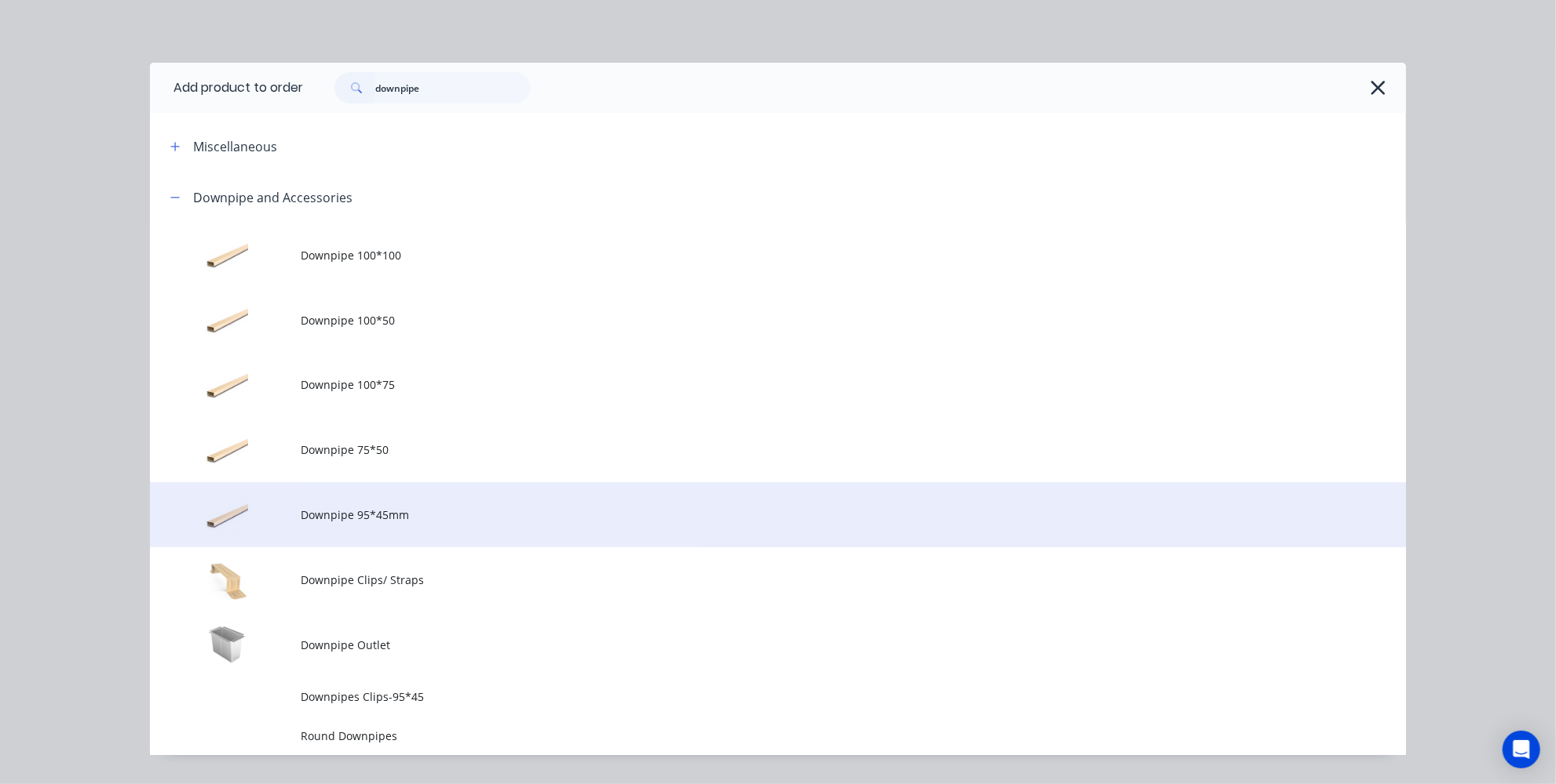
click at [369, 522] on span "Downpipe 95*45mm" at bounding box center [743, 515] width 884 height 17
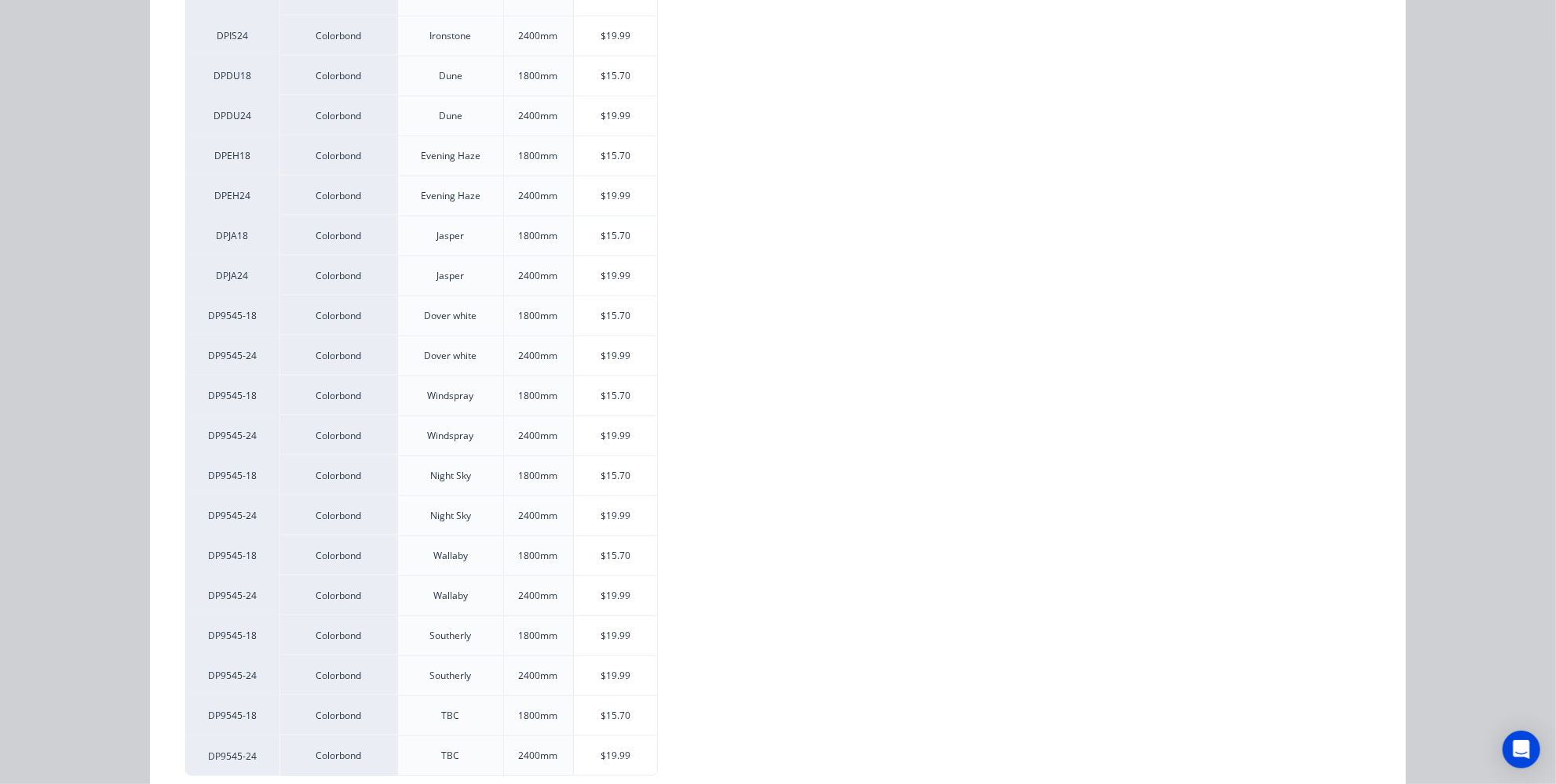
scroll to position [1274, 0]
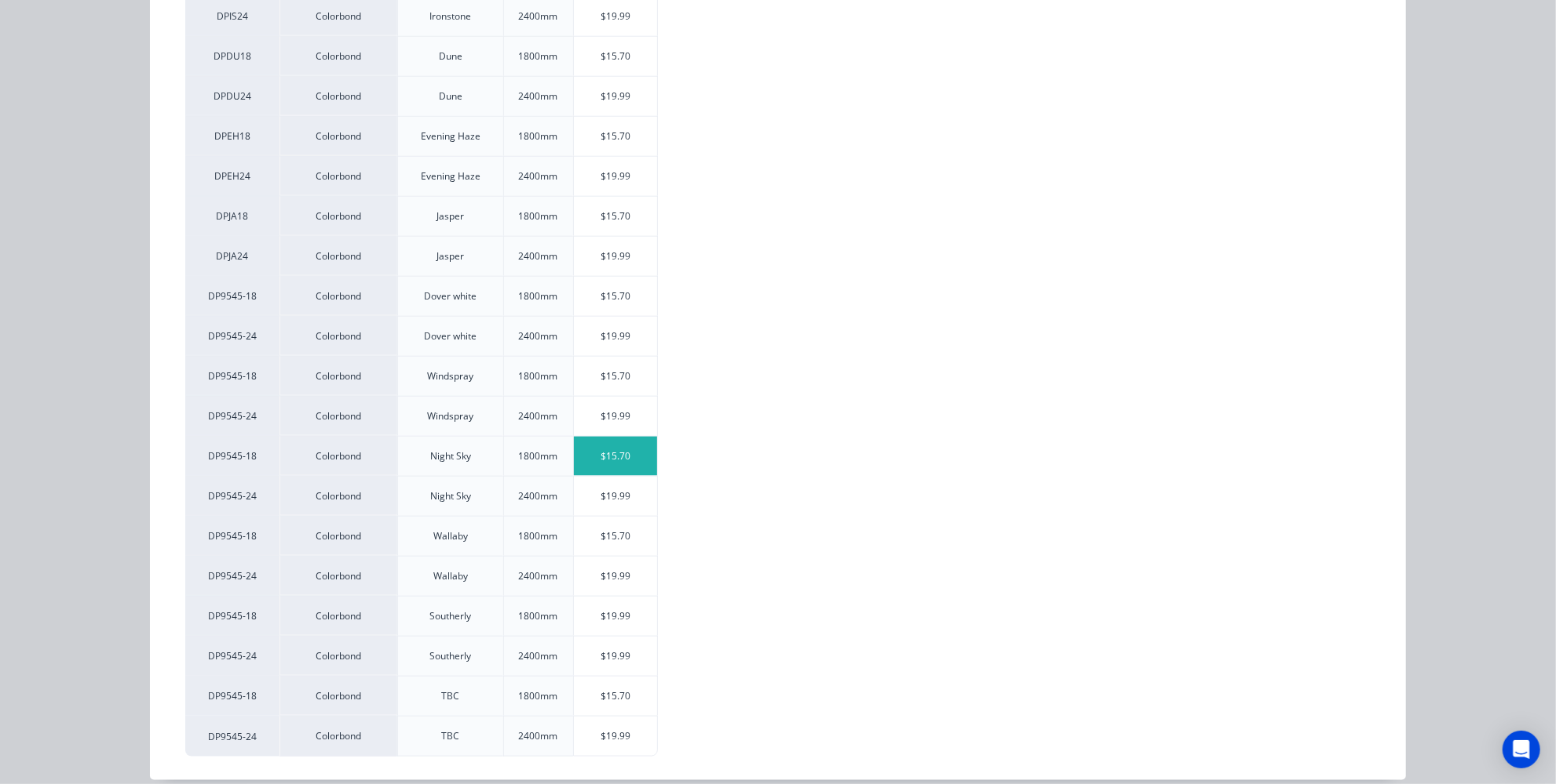
click at [602, 438] on div "$15.70" at bounding box center [616, 457] width 84 height 40
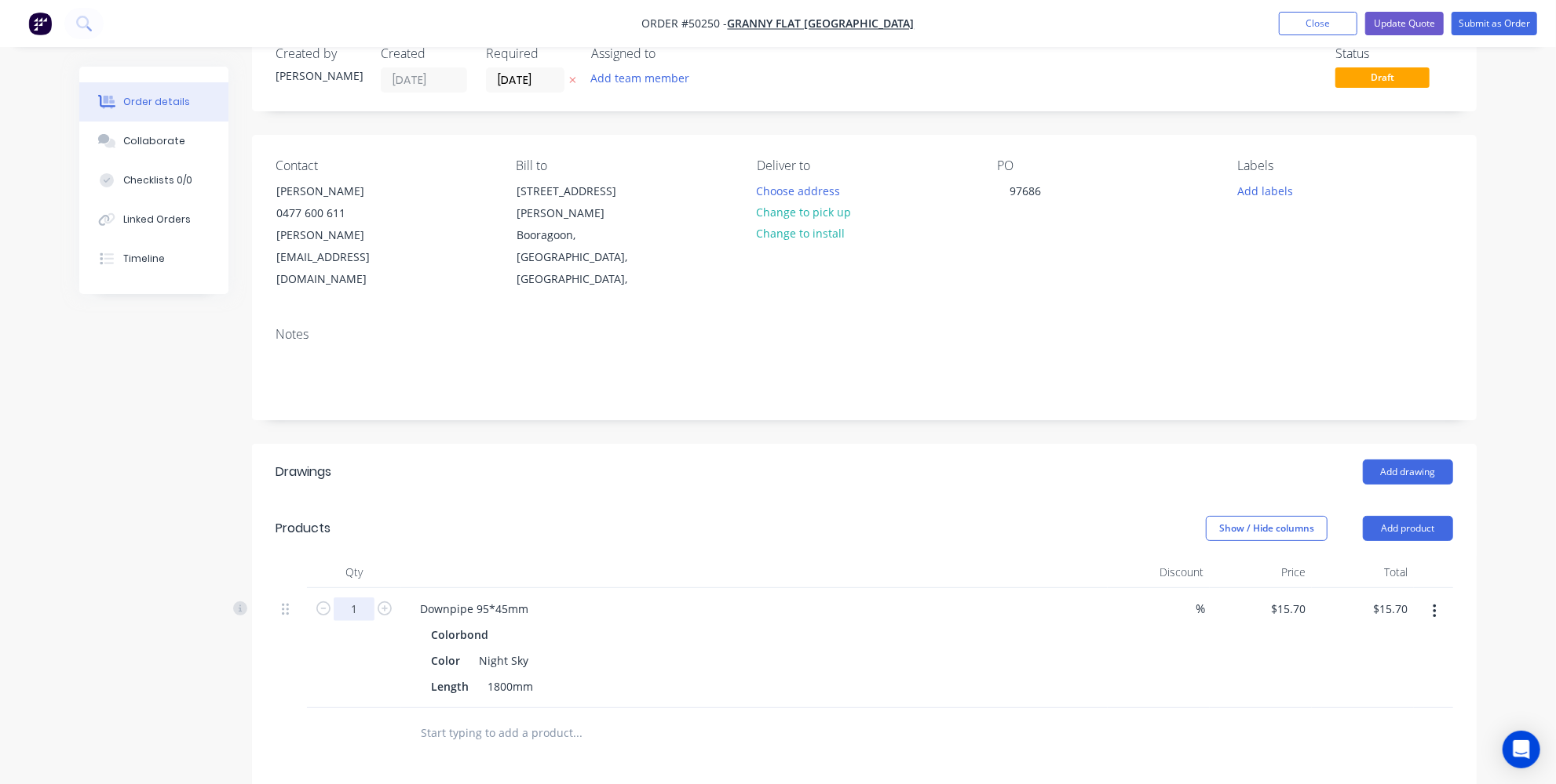
click at [362, 597] on input "1" at bounding box center [354, 609] width 41 height 24
type input "8"
type input "$125.60"
click at [566, 516] on div "Show / Hide columns Add product" at bounding box center [990, 528] width 927 height 25
click at [1401, 516] on div "Show / Hide columns Add product" at bounding box center [990, 528] width 927 height 25
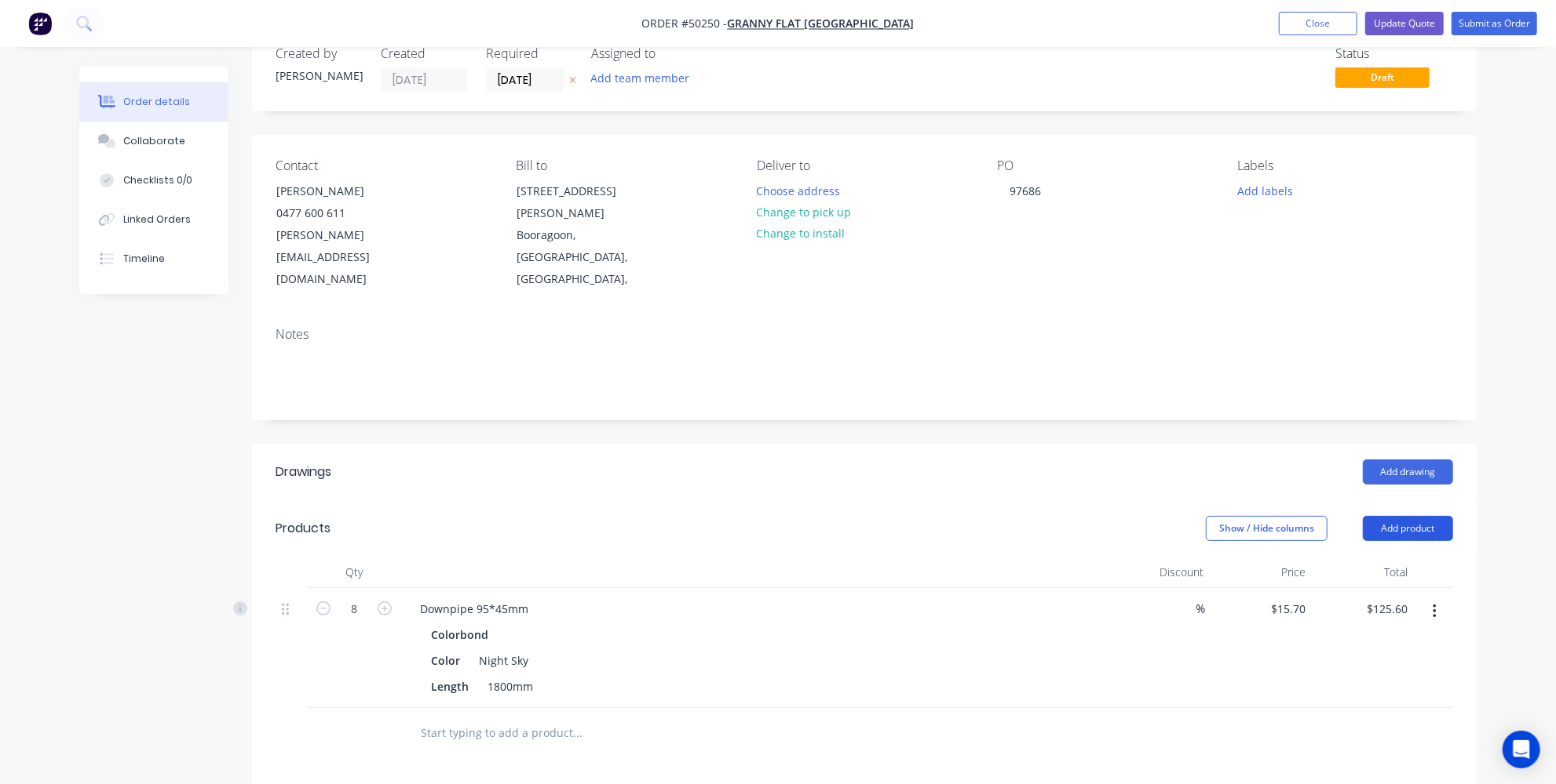
click at [1398, 516] on button "Add product" at bounding box center [1407, 528] width 90 height 25
click at [1359, 557] on div "Product catalogue" at bounding box center [1378, 568] width 121 height 23
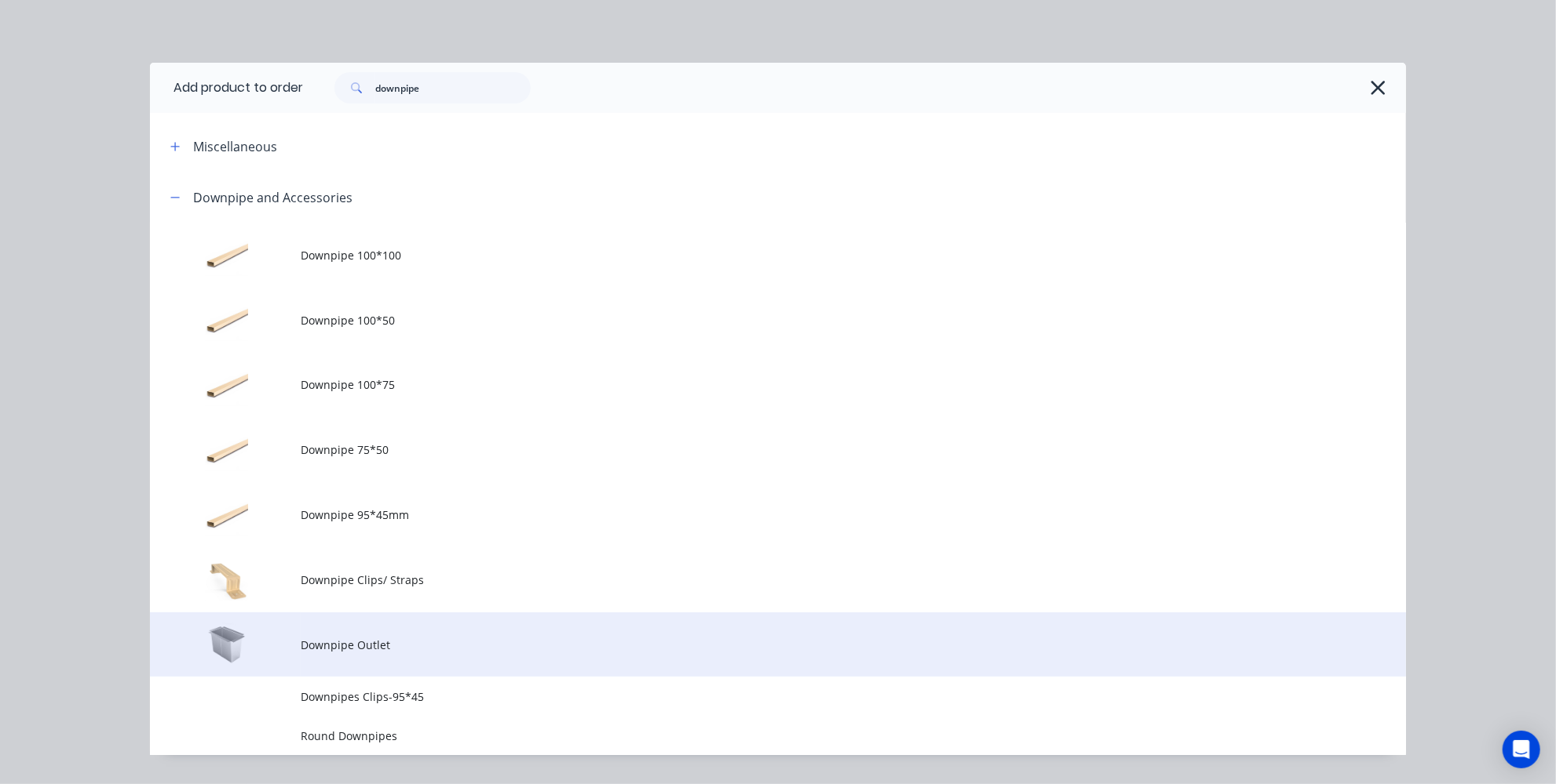
click at [331, 658] on td "Downpipe Outlet" at bounding box center [853, 645] width 1105 height 65
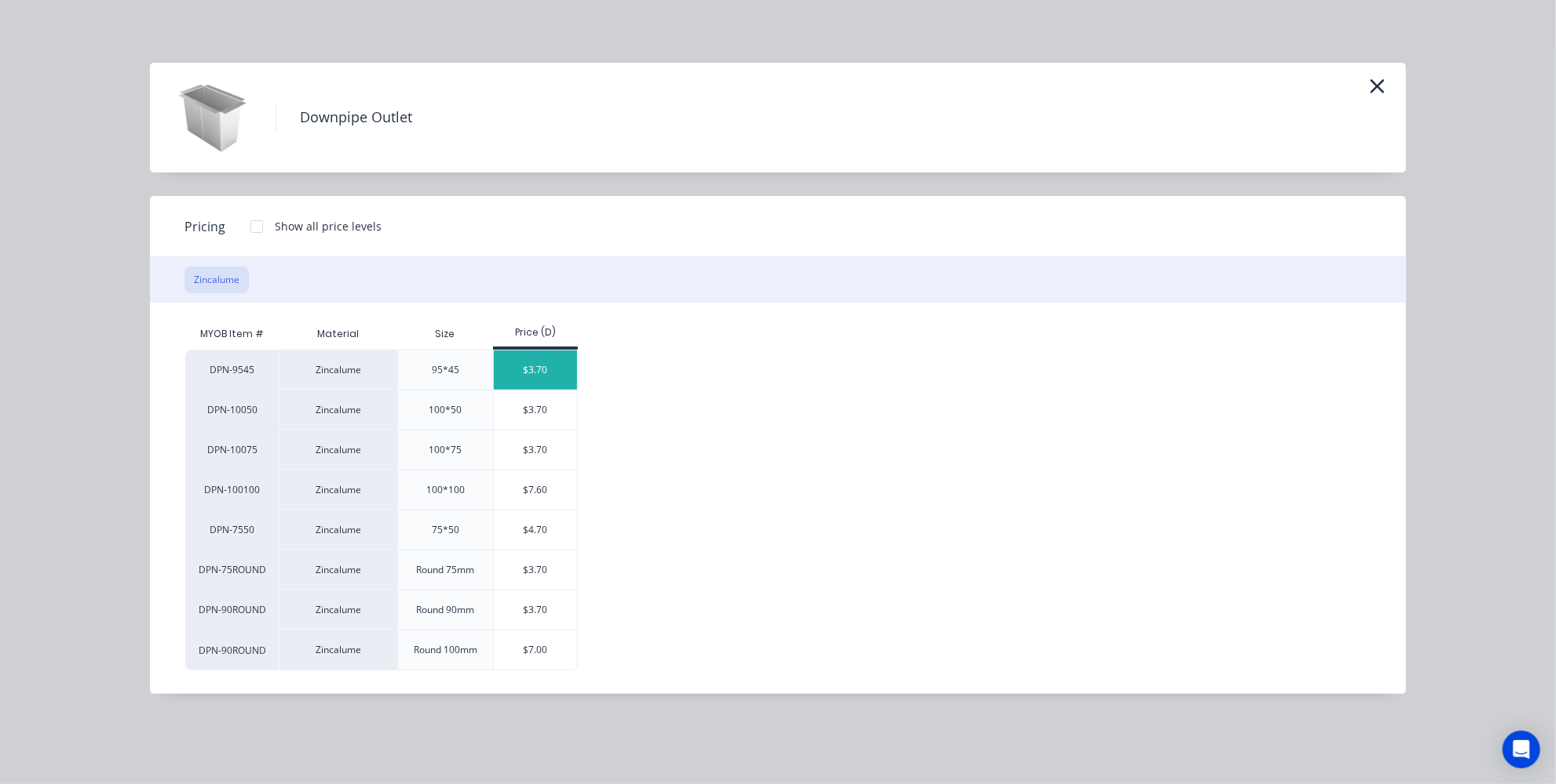
click at [530, 365] on div "$3.70" at bounding box center [535, 370] width 84 height 40
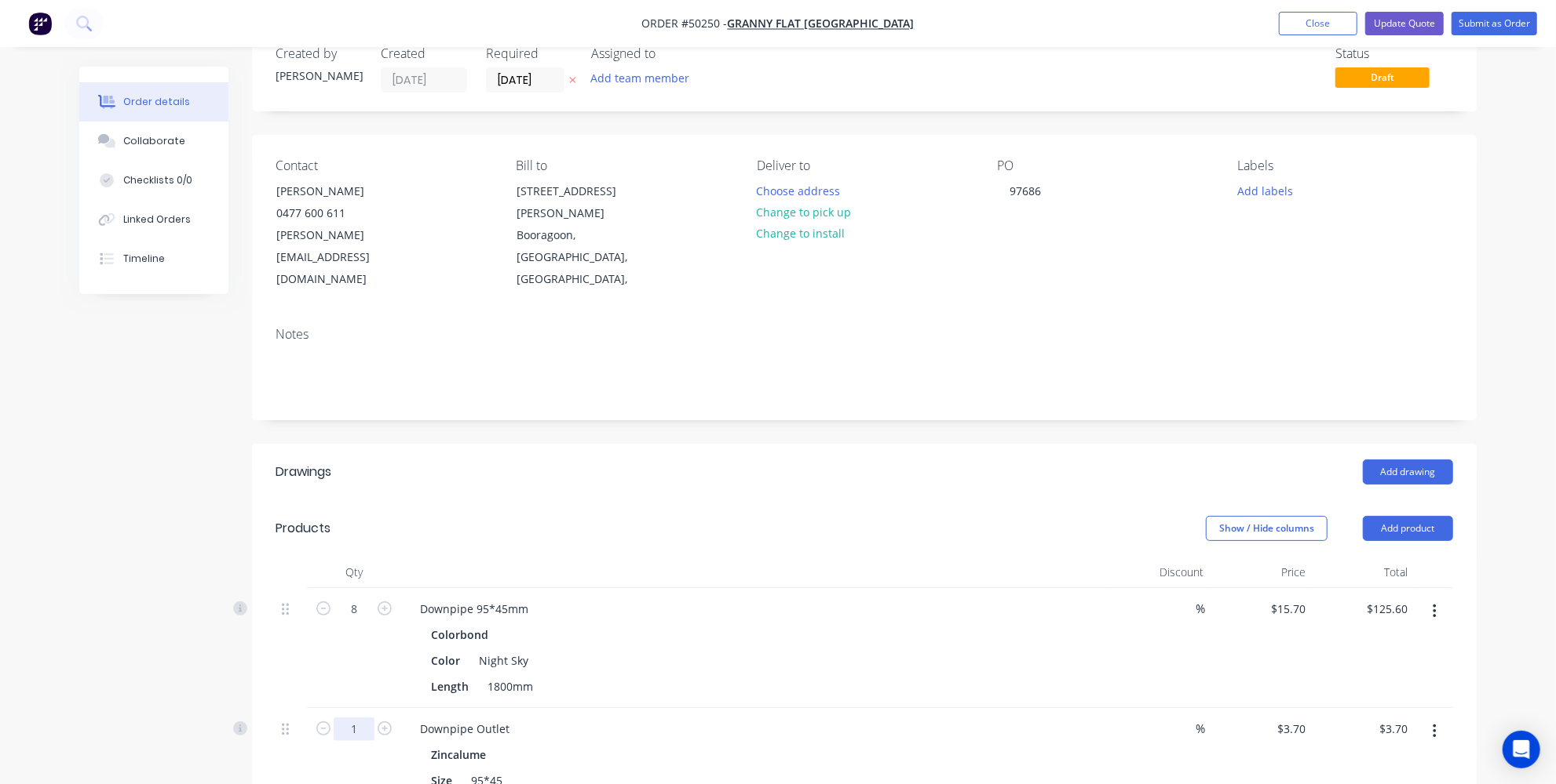
click at [362, 718] on input "1" at bounding box center [354, 729] width 41 height 24
type input "4"
type input "$14.80"
click at [540, 516] on div "Show / Hide columns Add product" at bounding box center [990, 528] width 927 height 25
click at [1418, 516] on button "Add product" at bounding box center [1407, 528] width 90 height 25
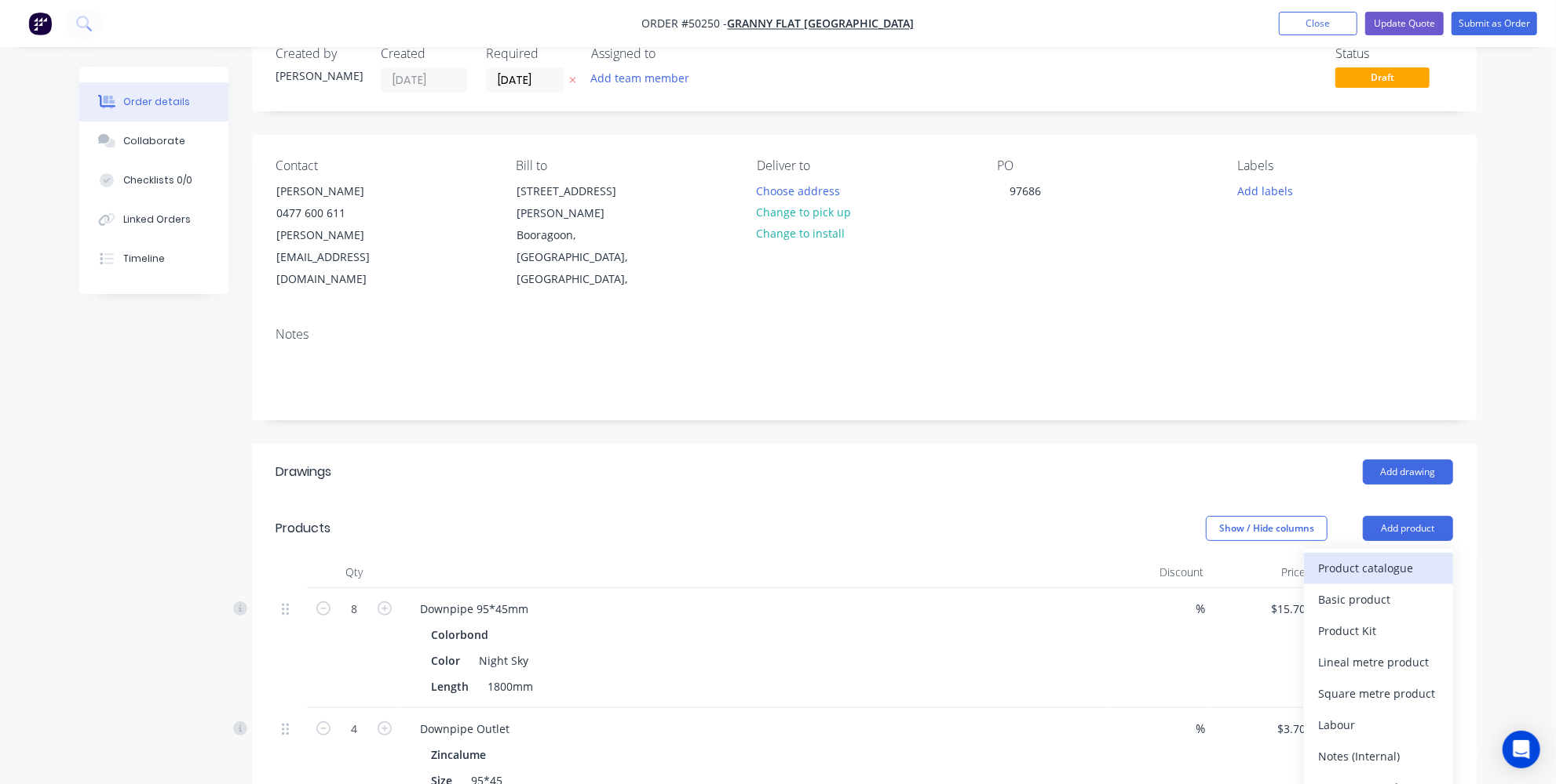
click at [1378, 557] on div "Product catalogue" at bounding box center [1378, 568] width 121 height 23
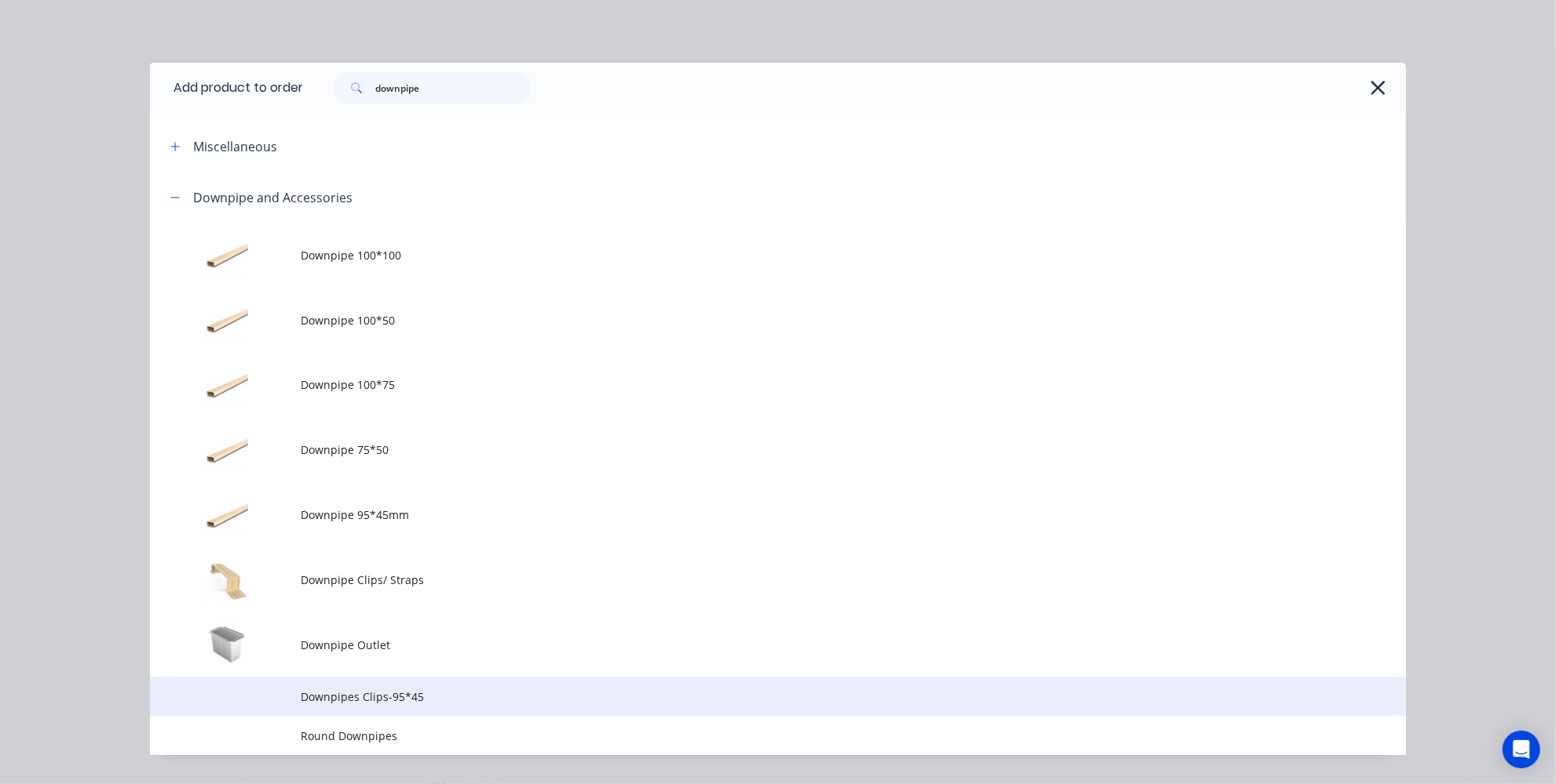
click at [374, 689] on span "Downpipes Clips-95*45" at bounding box center [743, 697] width 884 height 17
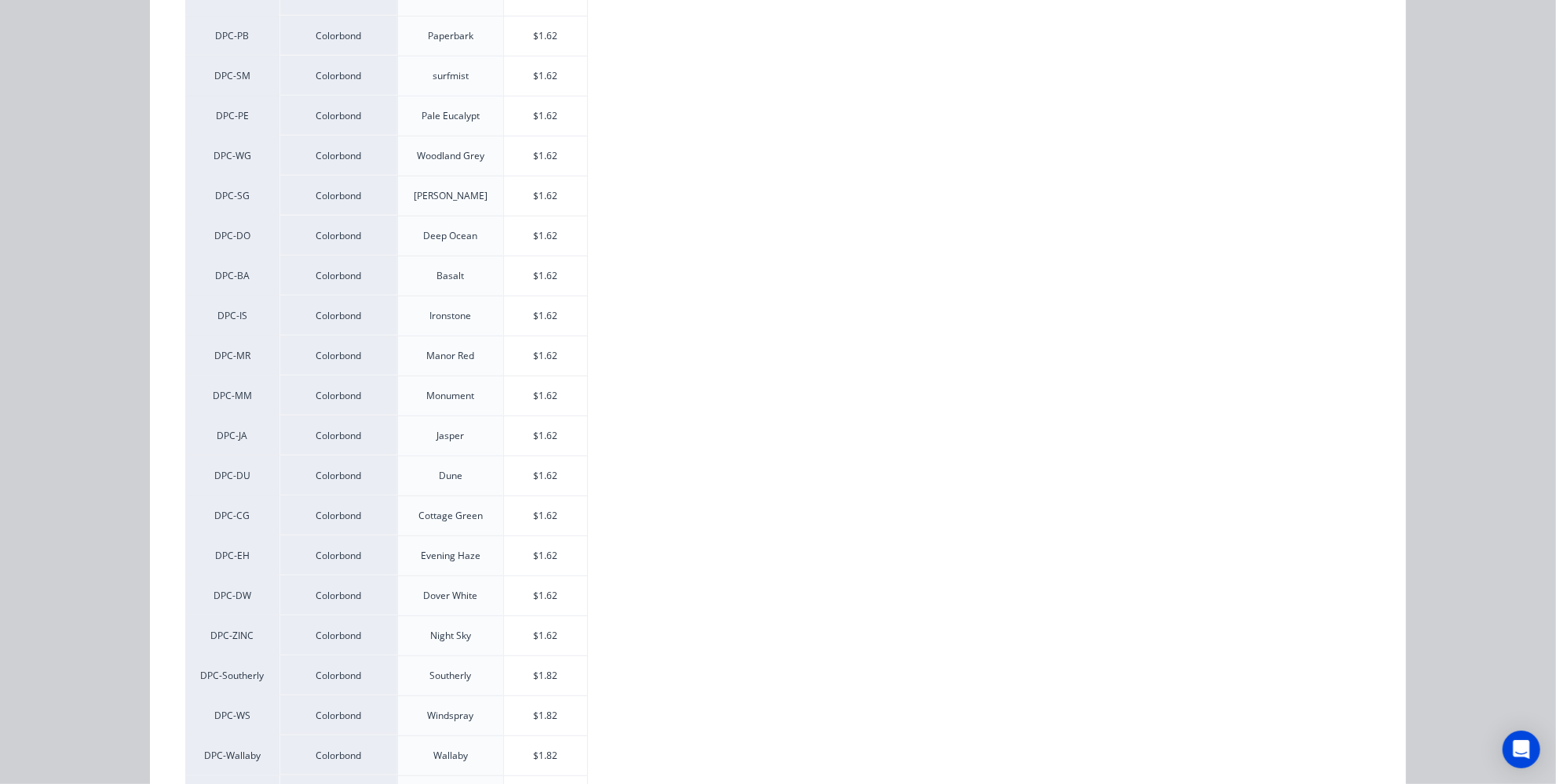
scroll to position [392, 0]
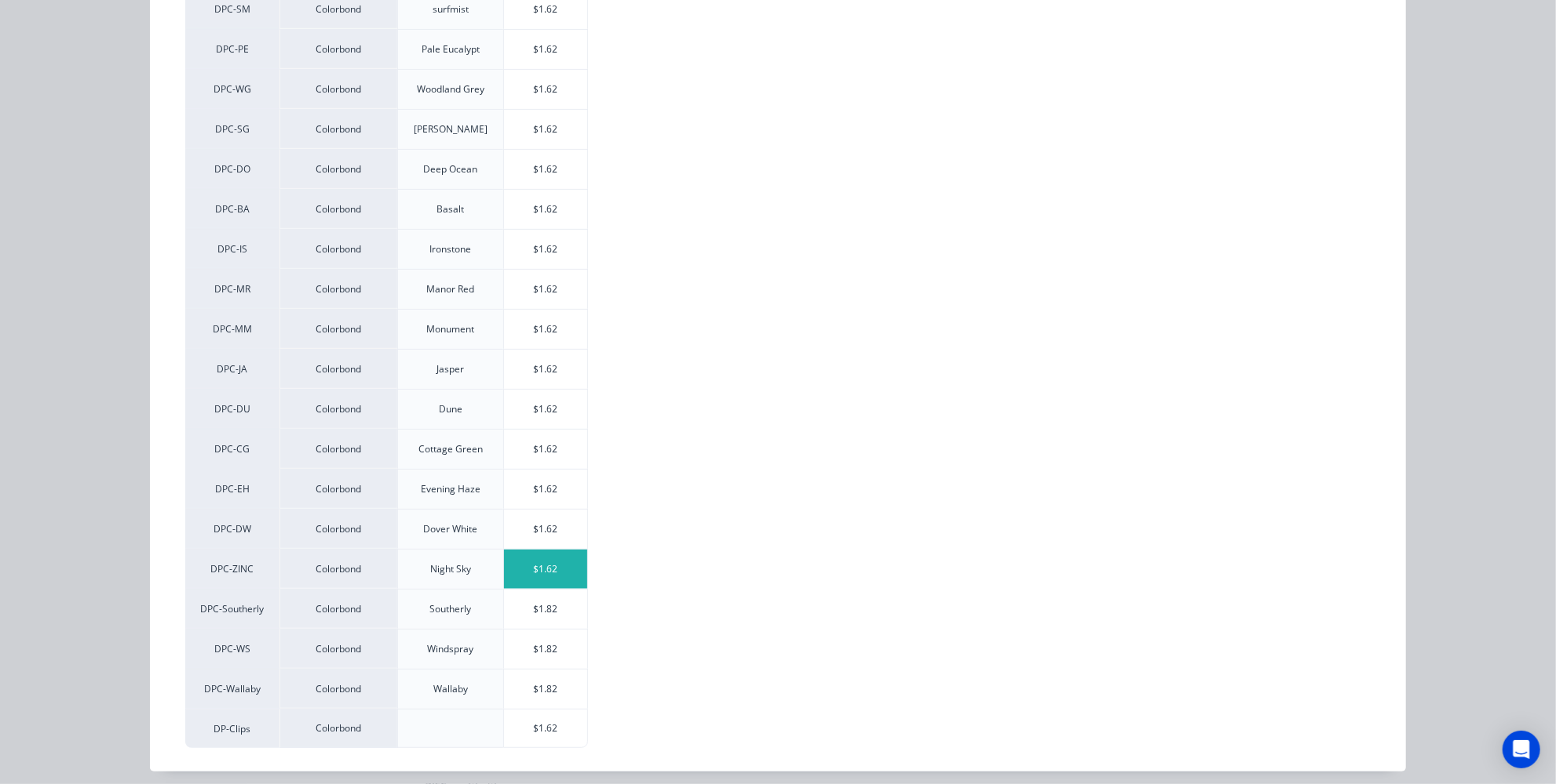
click at [525, 553] on div "$1.62" at bounding box center [546, 570] width 84 height 40
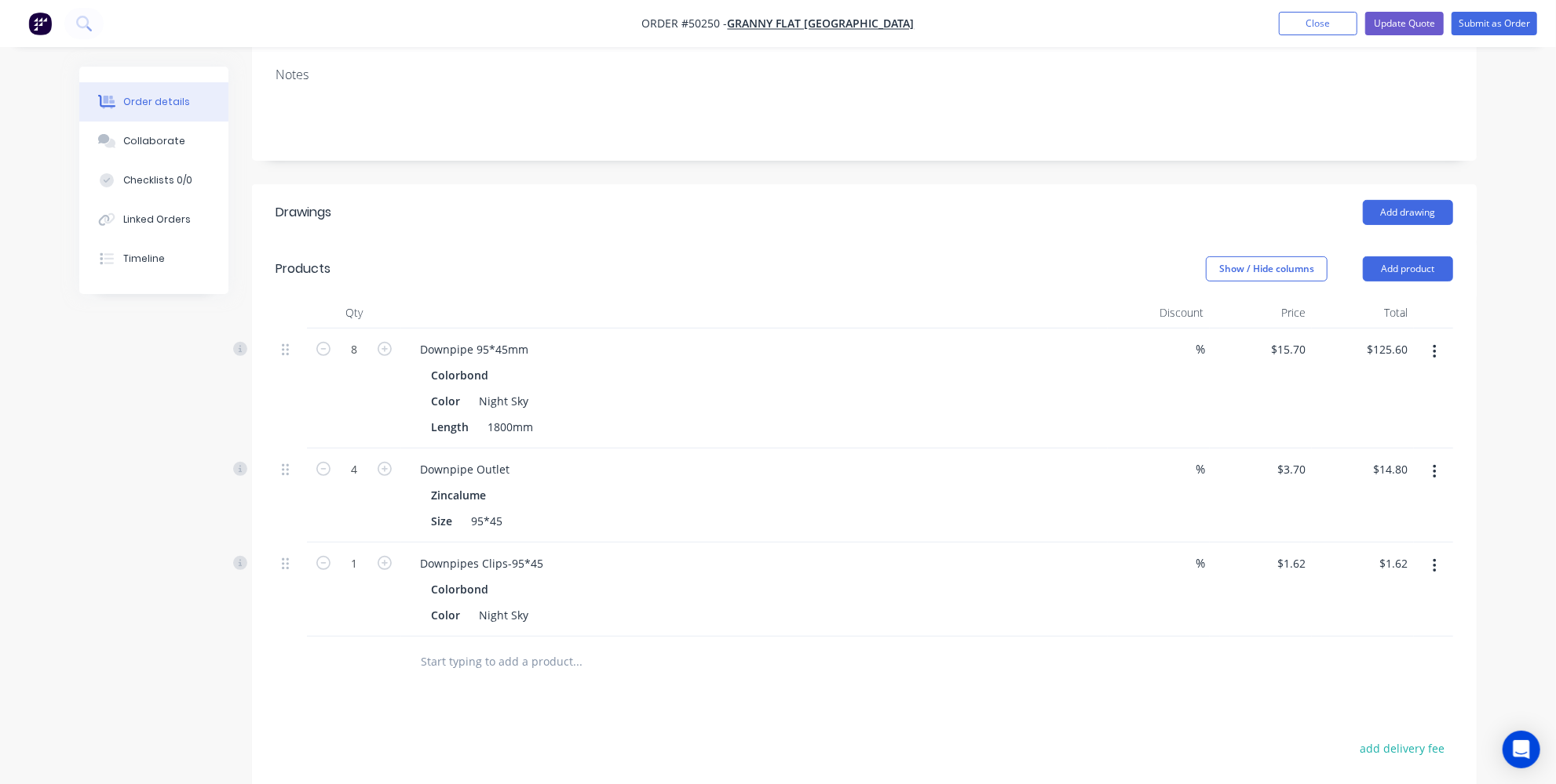
scroll to position [466, 0]
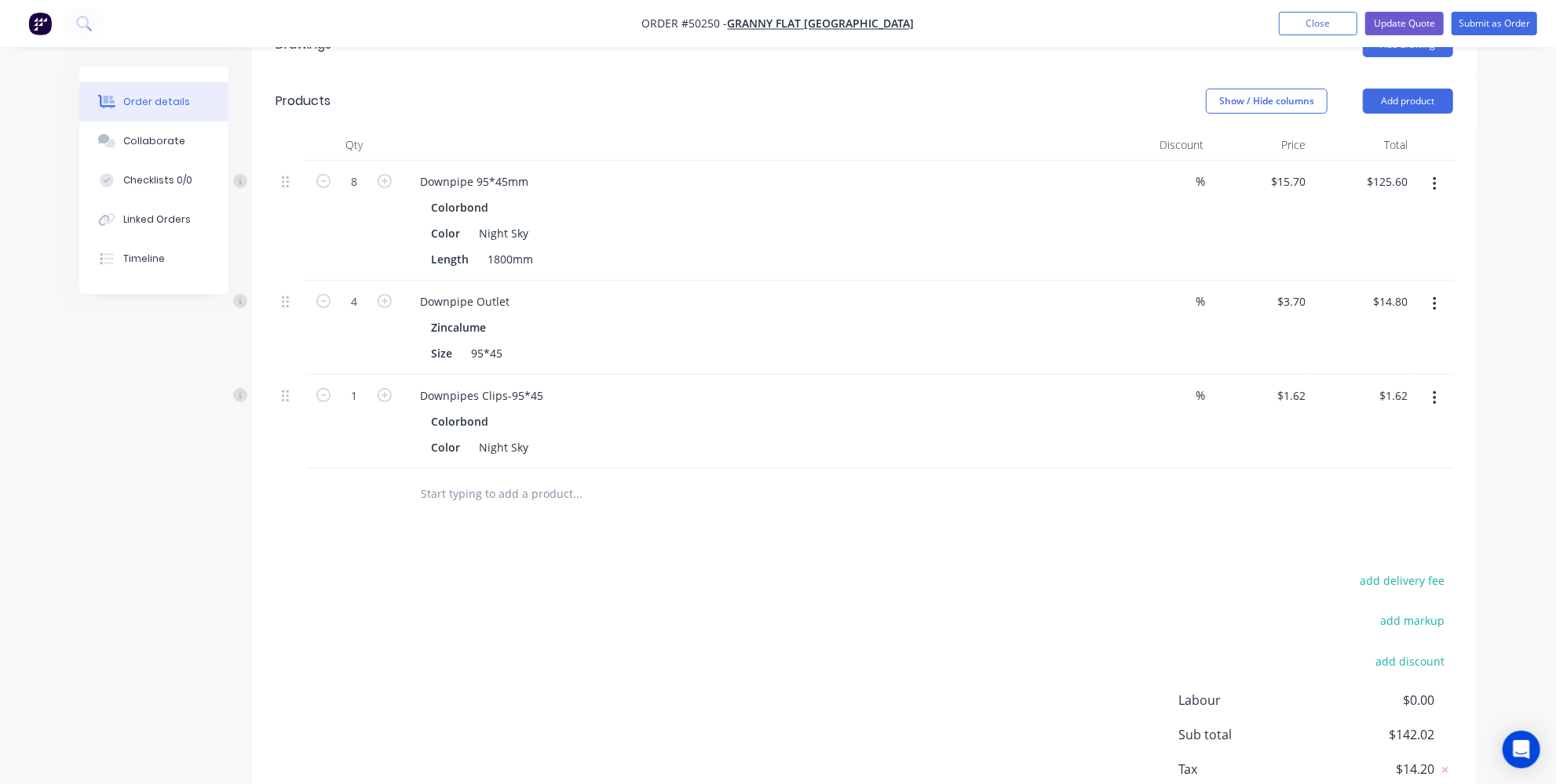
click at [357, 375] on div "1" at bounding box center [354, 422] width 94 height 94
click at [350, 384] on input "1" at bounding box center [354, 396] width 41 height 24
type input "8"
type input "$12.96"
click at [650, 588] on div "add delivery fee add markup add discount Labour $0.00 Sub total $142.02 Tax $14…" at bounding box center [864, 705] width 1178 height 268
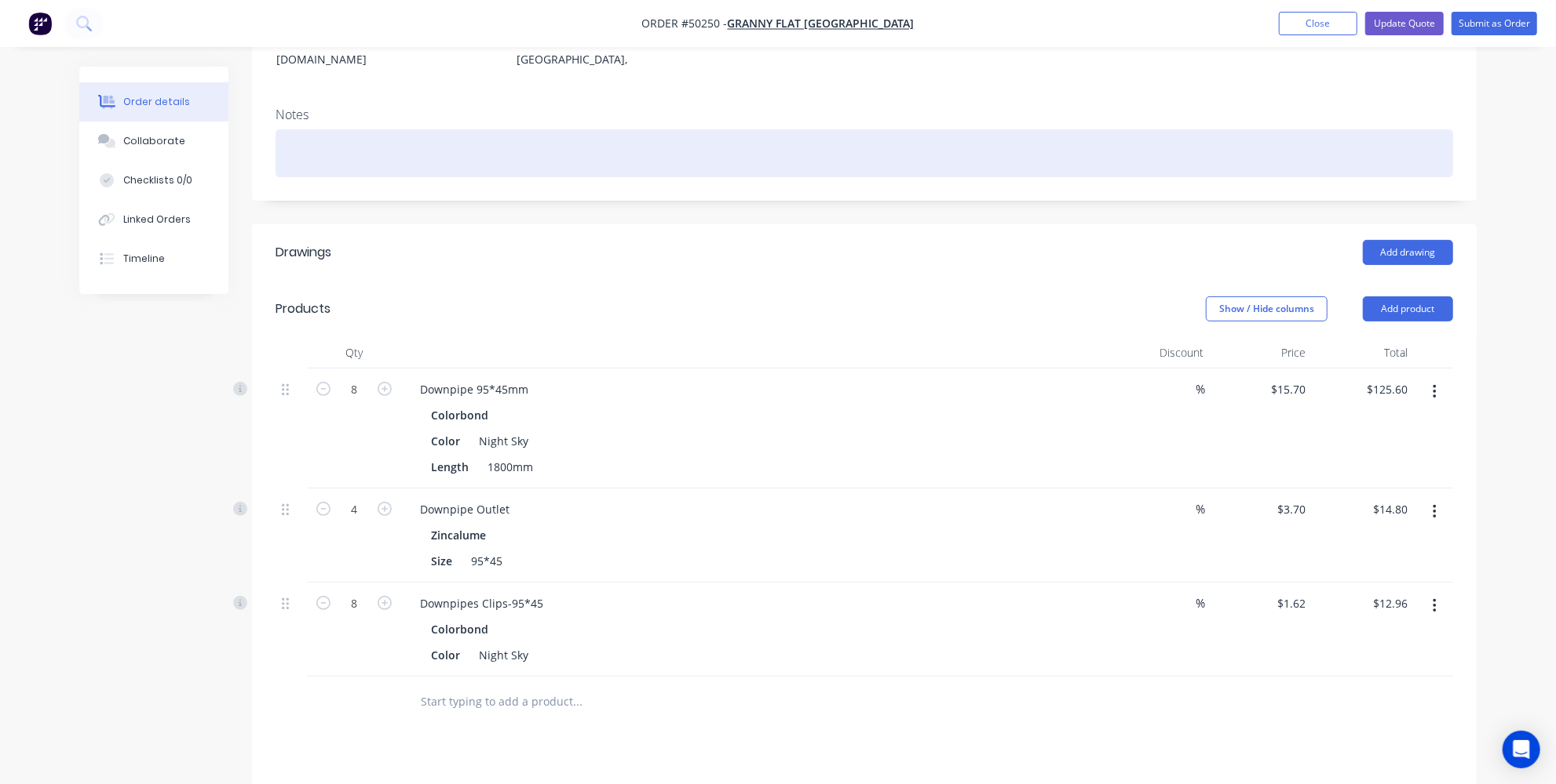
scroll to position [110, 0]
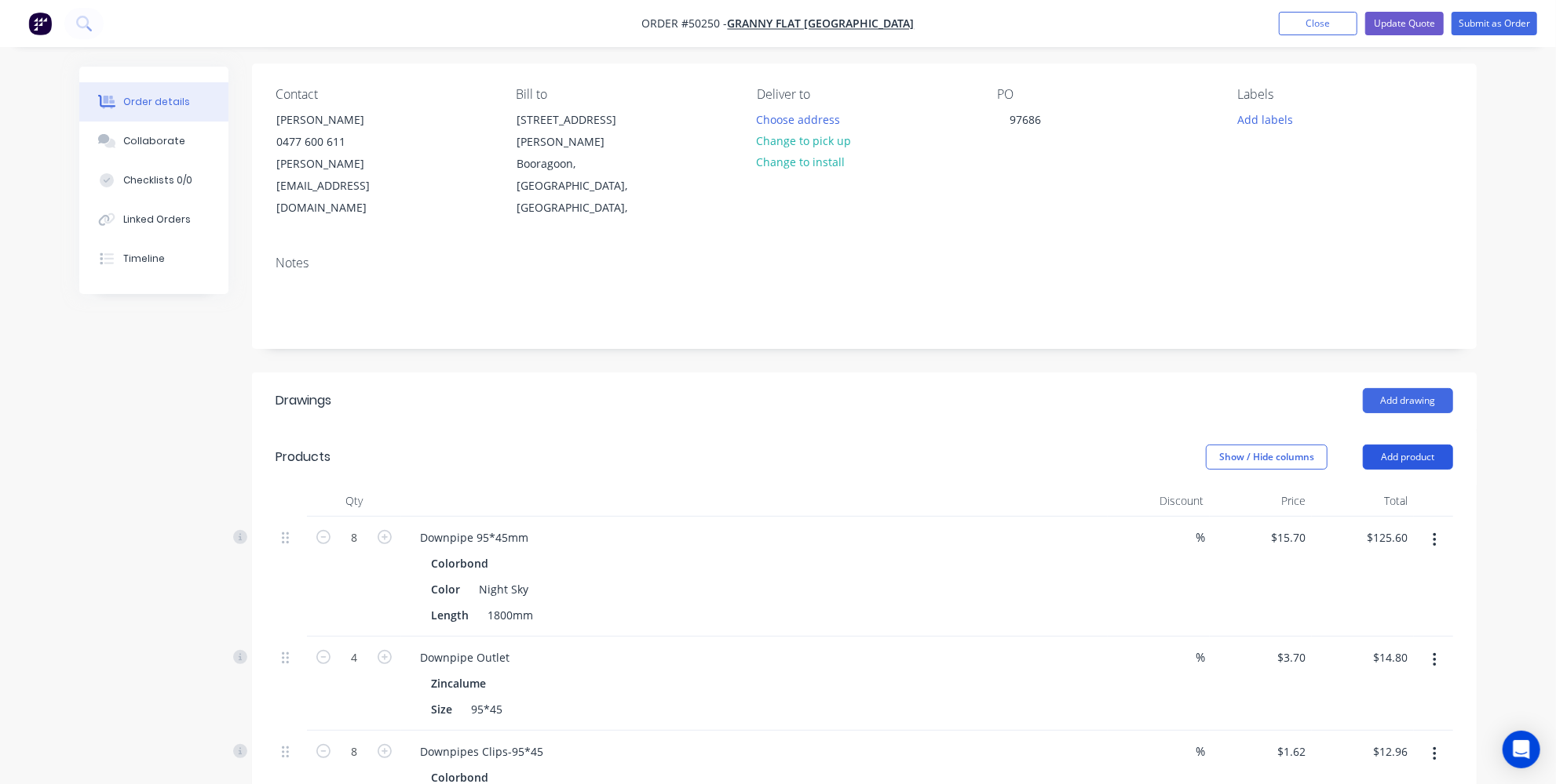
click at [1415, 445] on button "Add product" at bounding box center [1407, 457] width 90 height 25
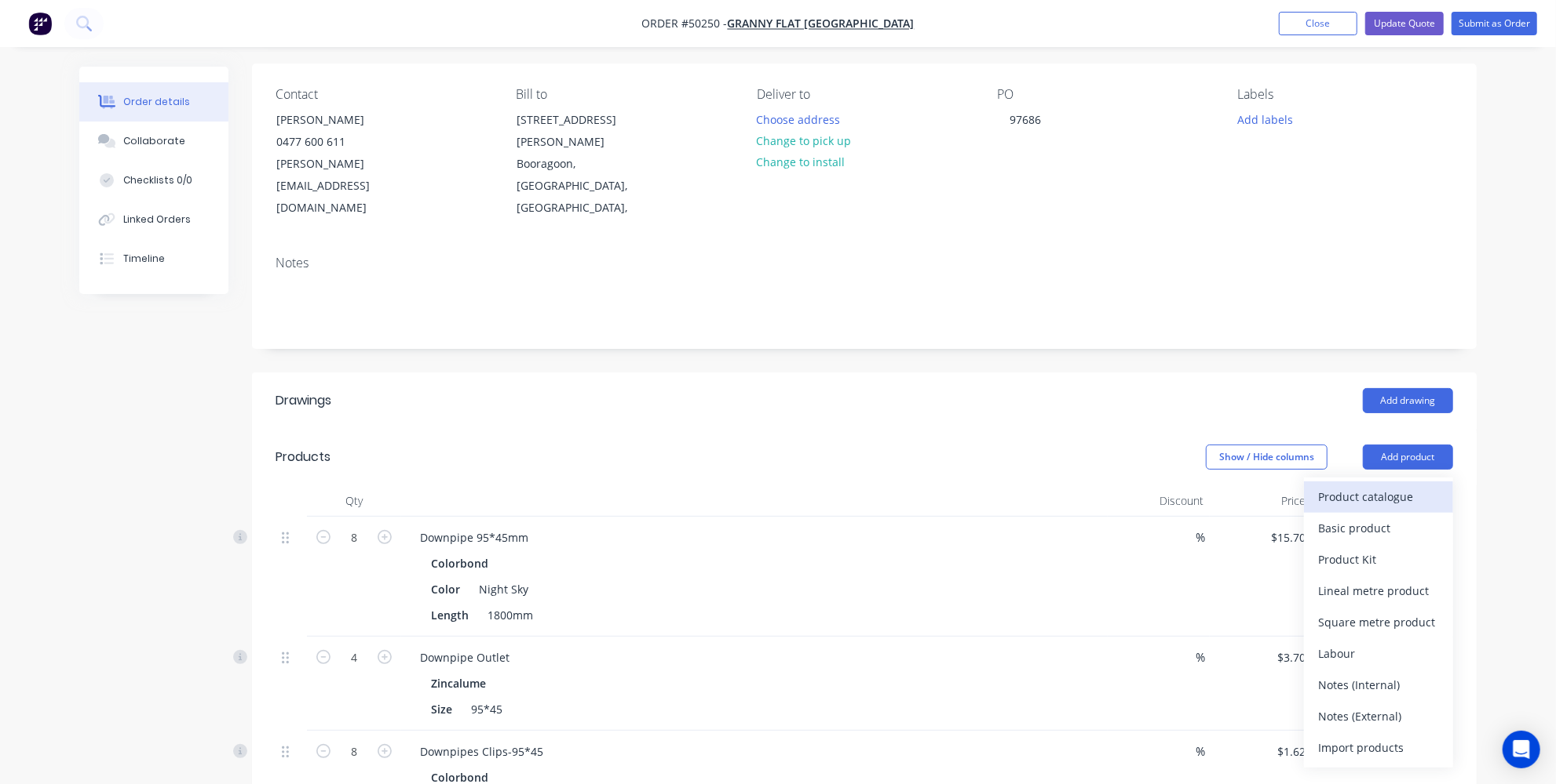
click at [1368, 485] on div "Product catalogue" at bounding box center [1378, 496] width 121 height 23
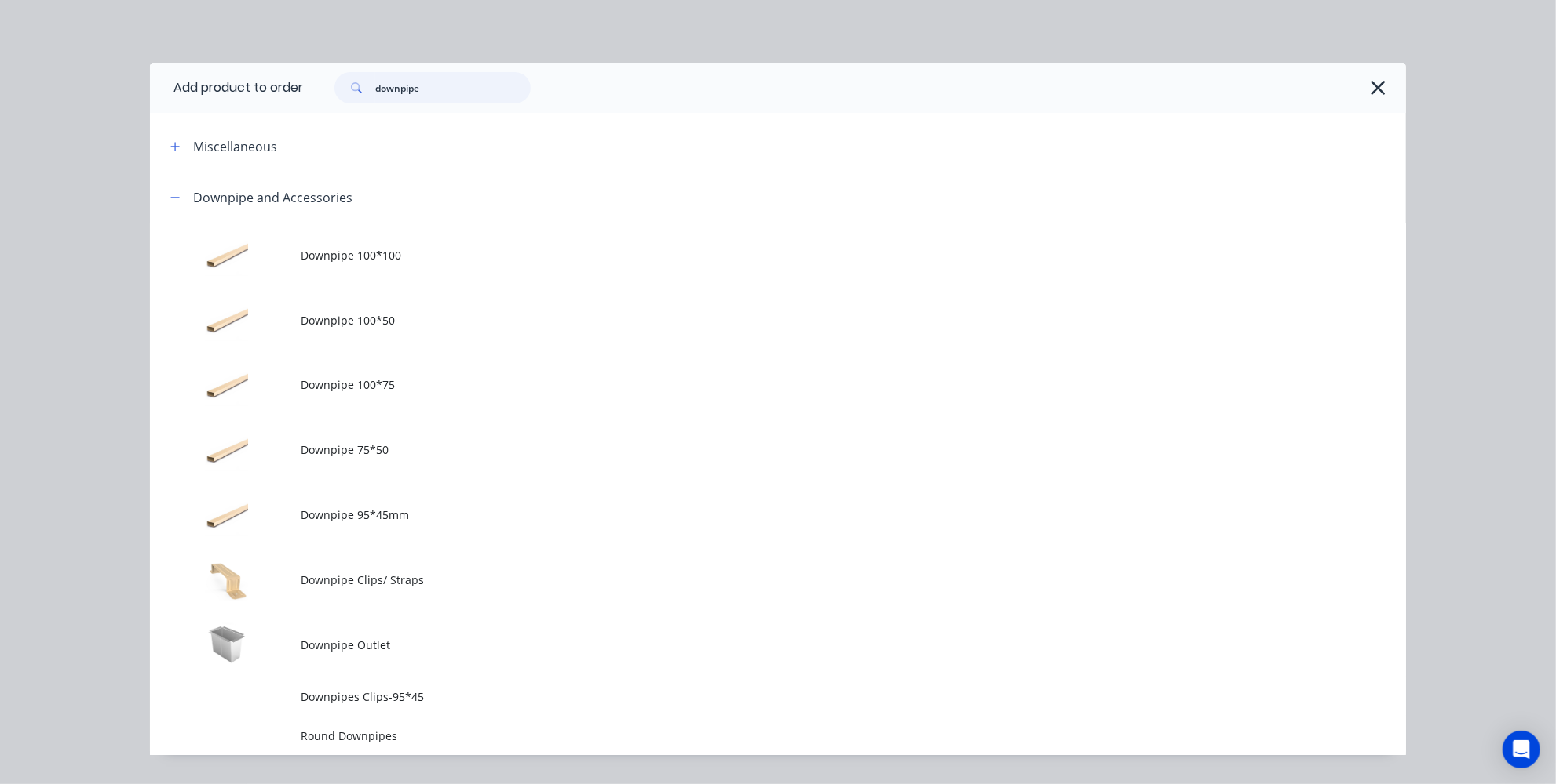
drag, startPoint x: 448, startPoint y: 99, endPoint x: 368, endPoint y: 95, distance: 80.1
click at [375, 96] on input "downpipe" at bounding box center [453, 88] width 156 height 32
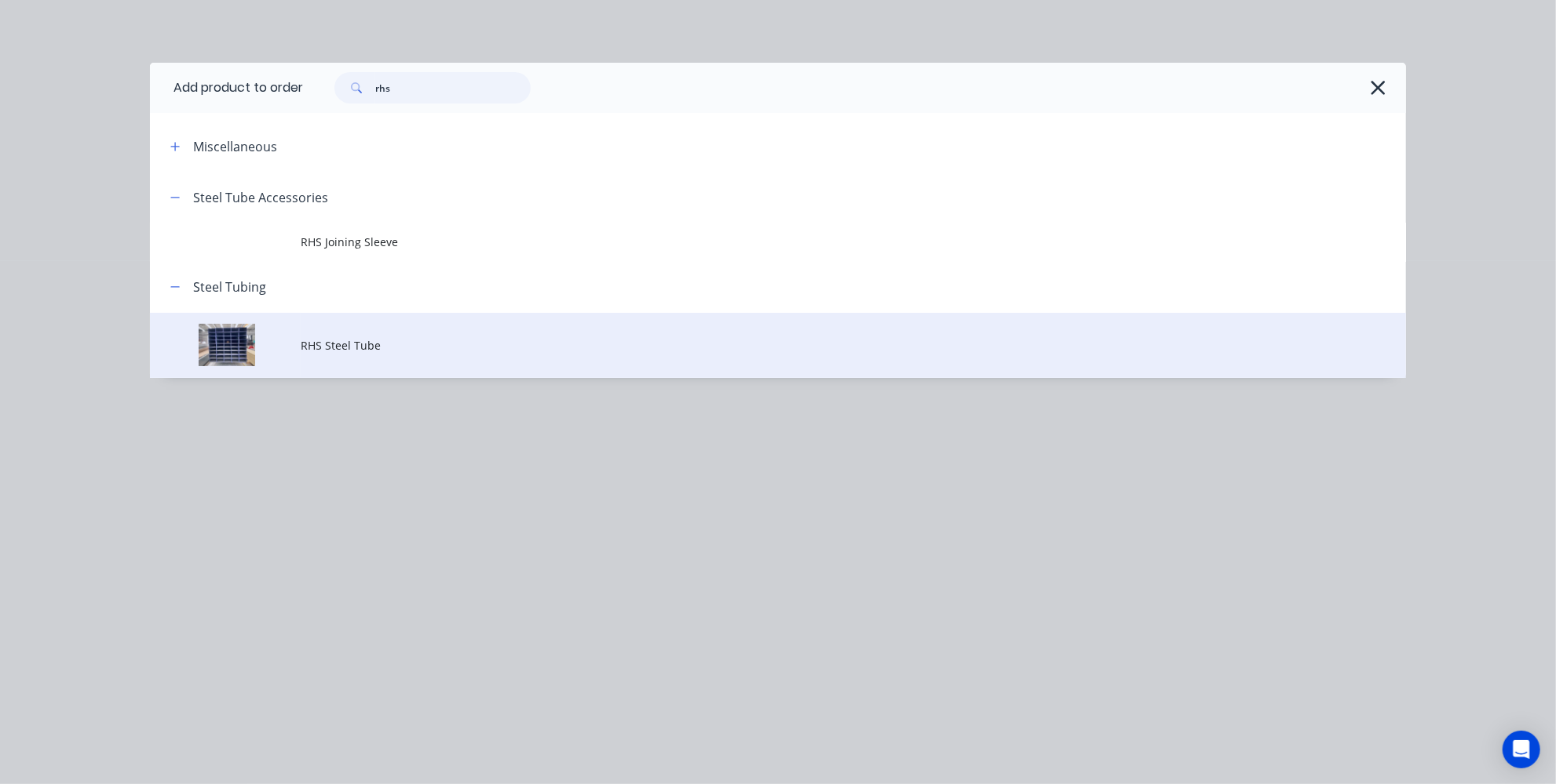
type input "rhs"
click at [358, 346] on span "RHS Steel Tube" at bounding box center [743, 345] width 884 height 17
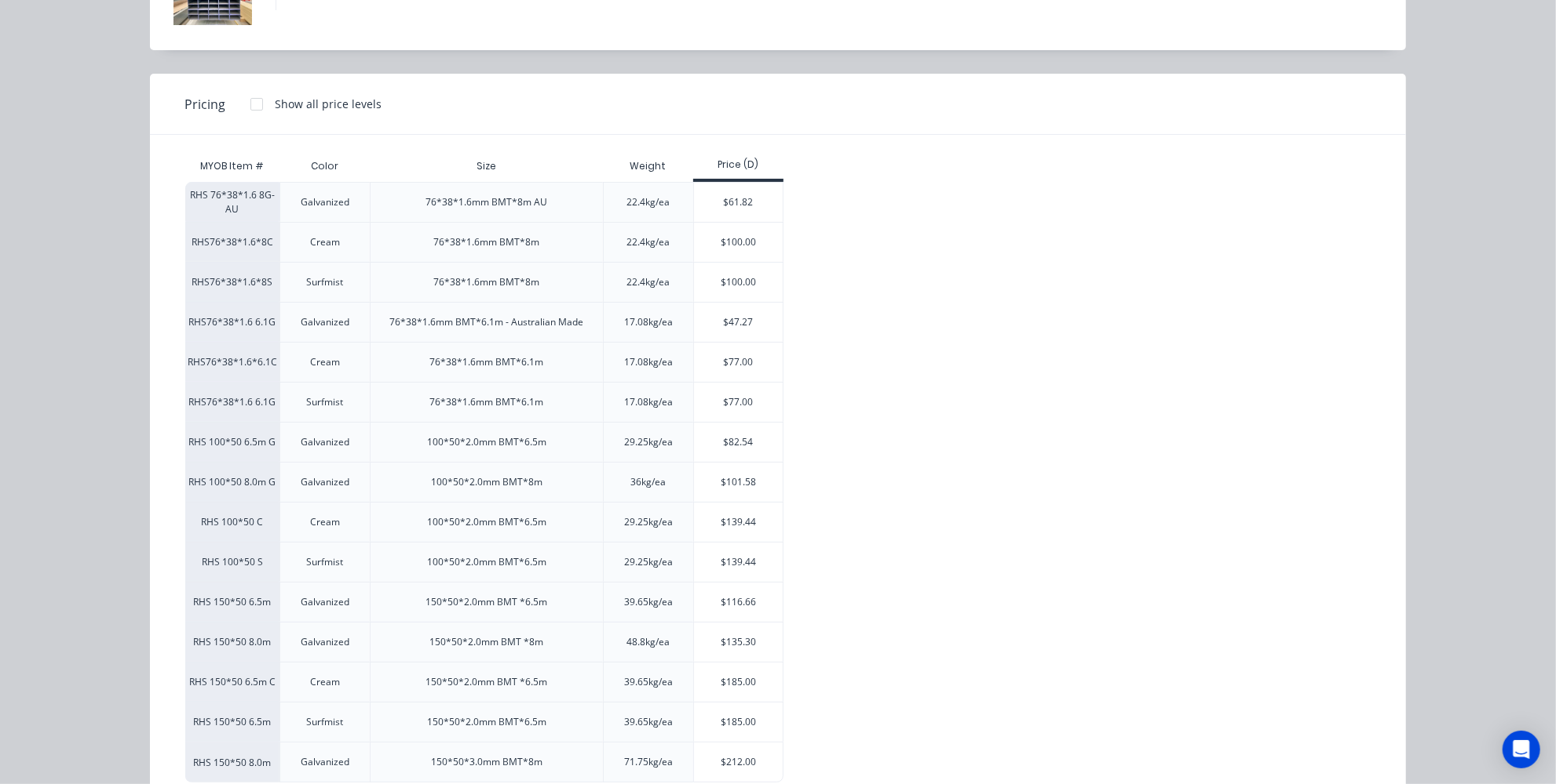
scroll to position [142, 0]
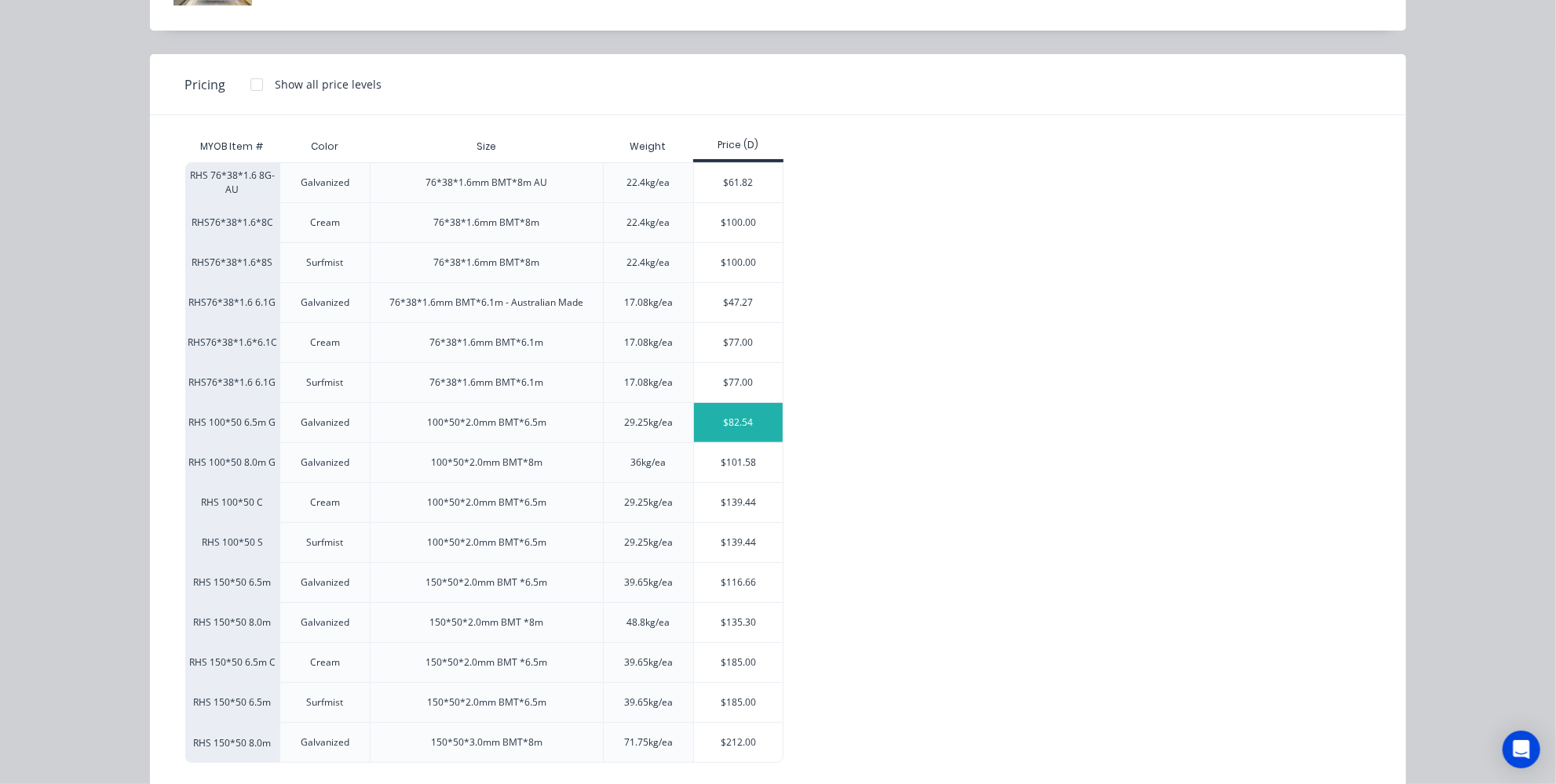
click at [732, 412] on div "$82.54" at bounding box center [738, 423] width 88 height 40
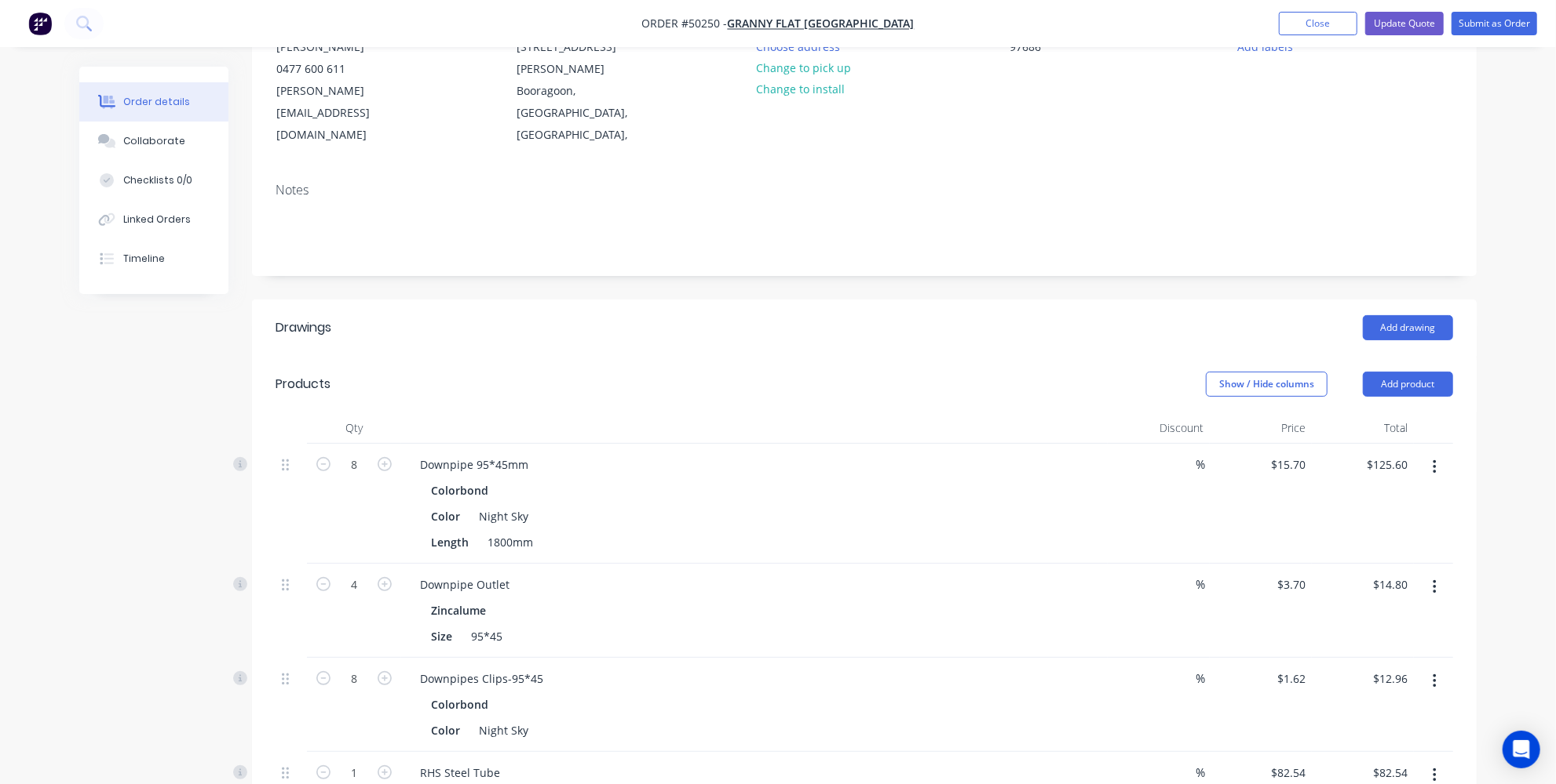
scroll to position [253, 0]
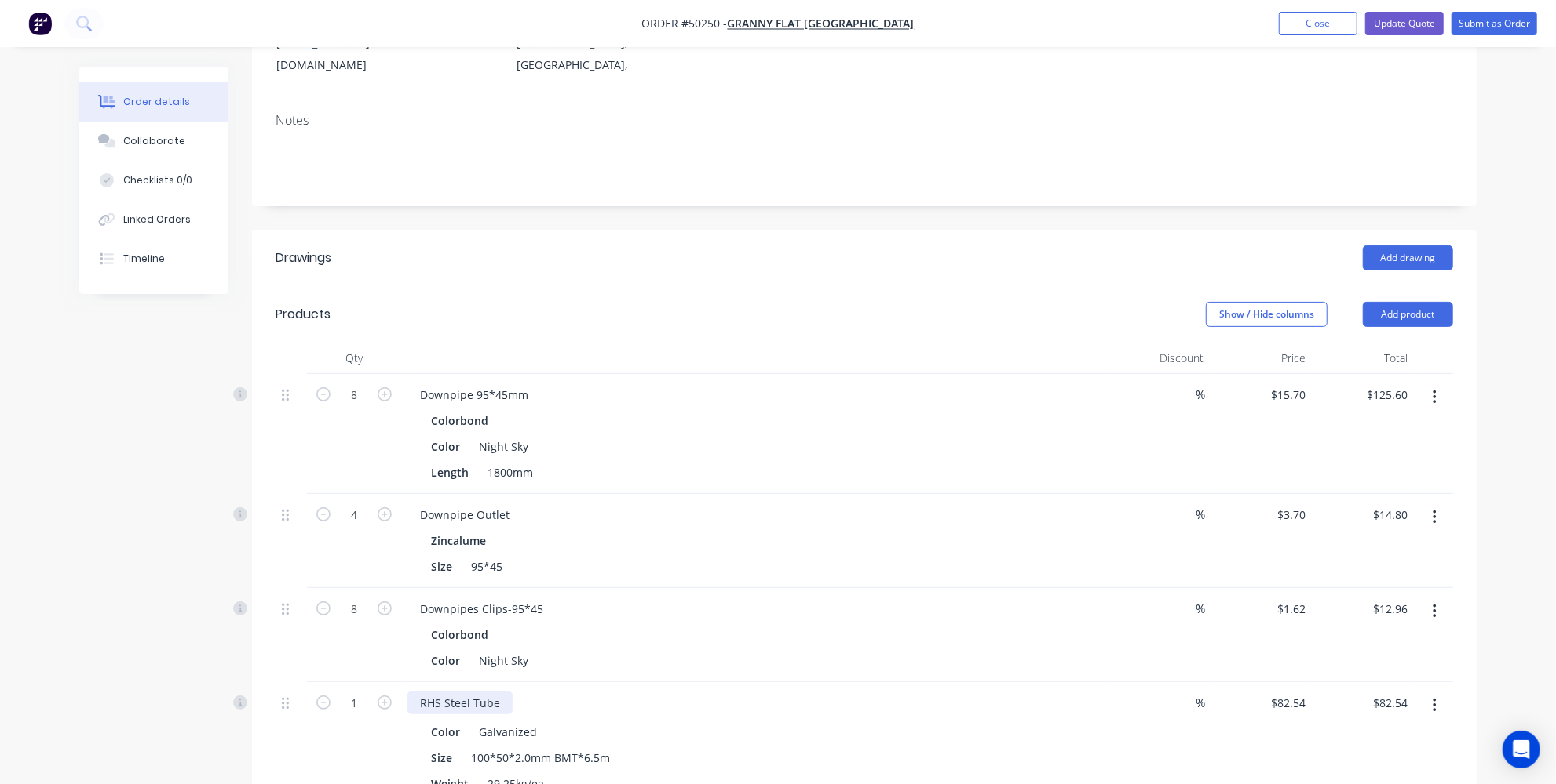
click at [499, 692] on div "RHS Steel Tube" at bounding box center [460, 703] width 105 height 23
click at [537, 692] on div "RHS Steel Tube- Cut @" at bounding box center [479, 703] width 144 height 23
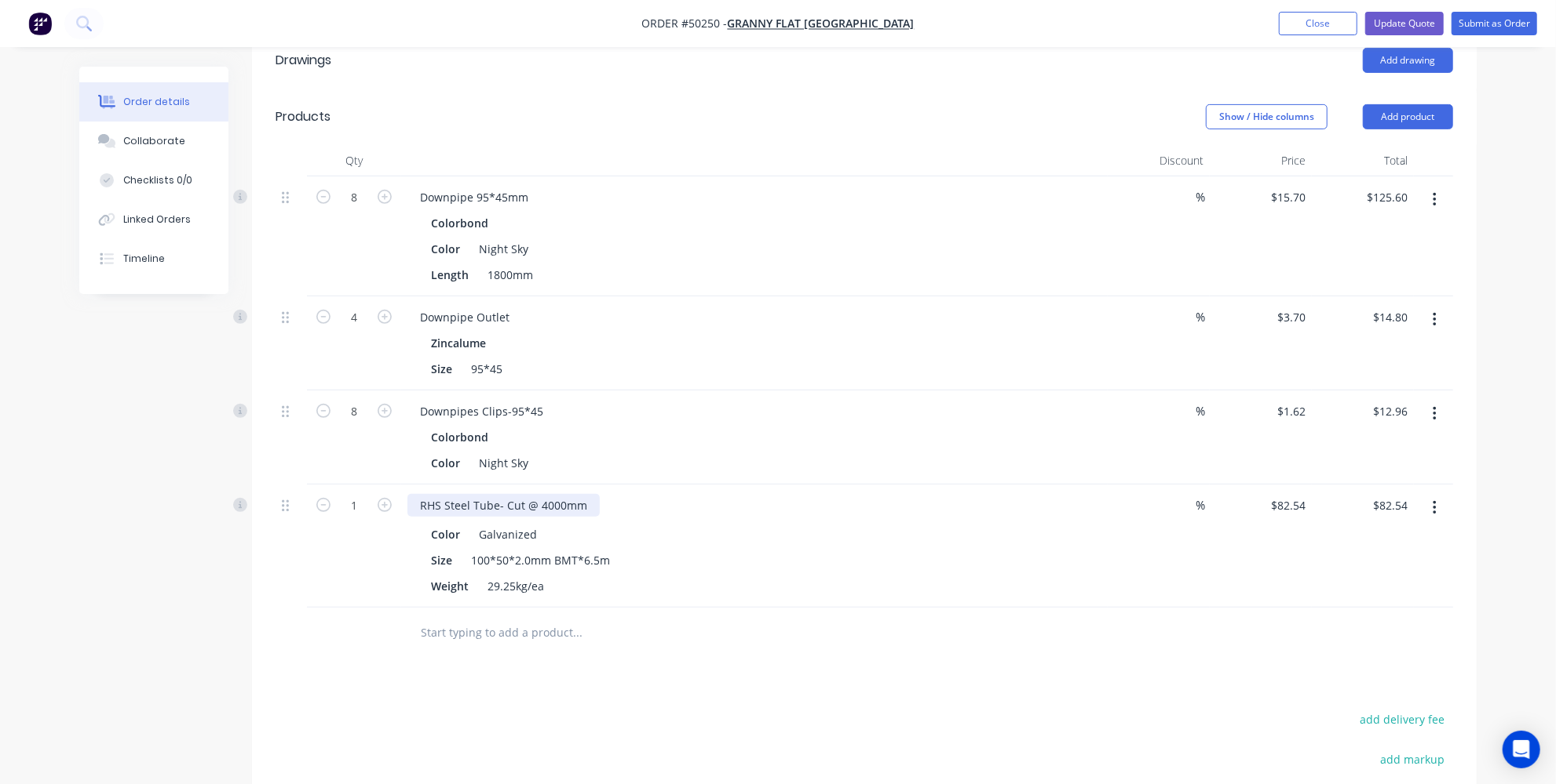
scroll to position [466, 0]
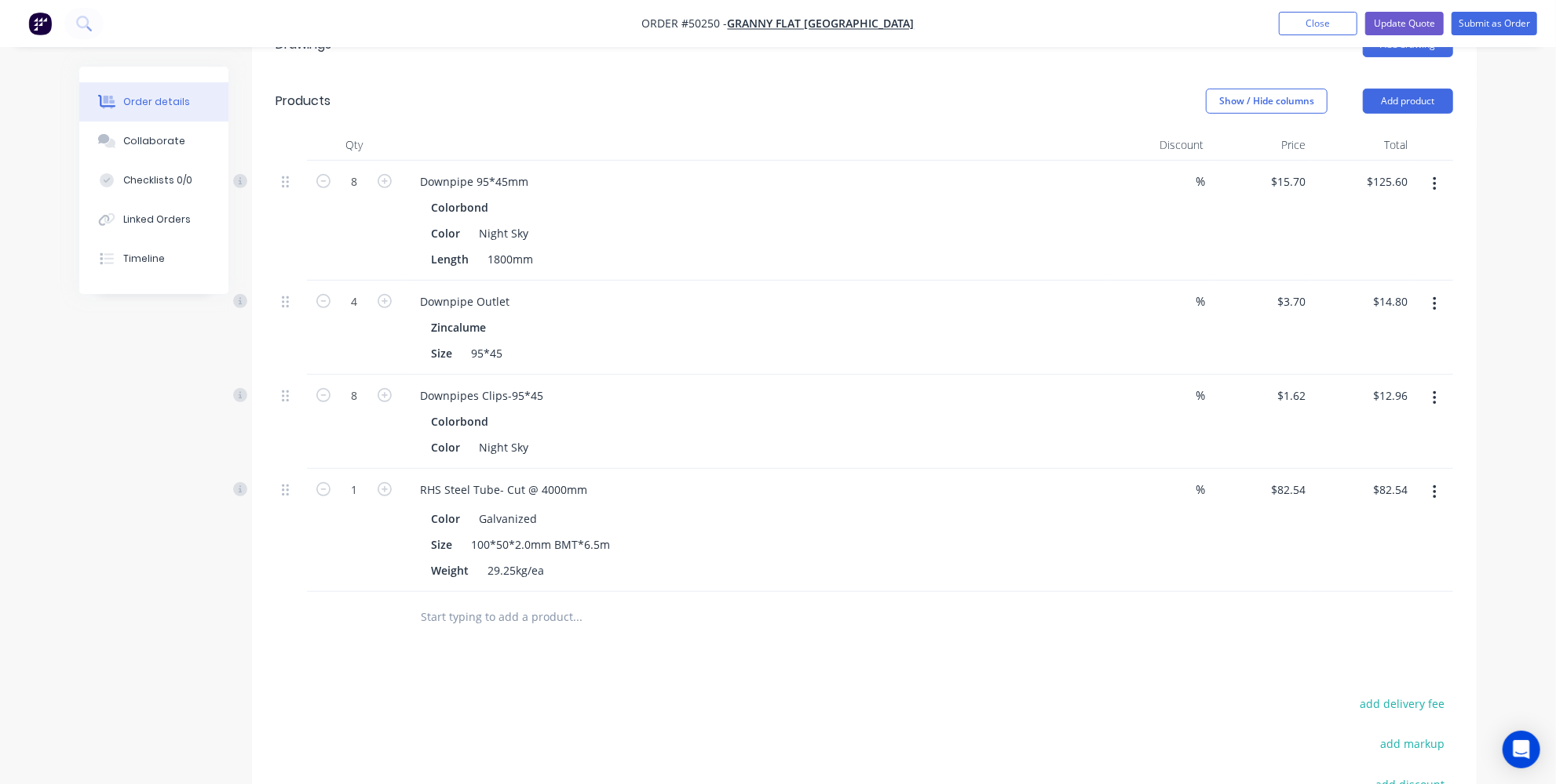
click at [532, 639] on div "Drawings Add drawing Products Show / Hide columns Add product Qty Discount Pric…" at bounding box center [864, 501] width 1224 height 969
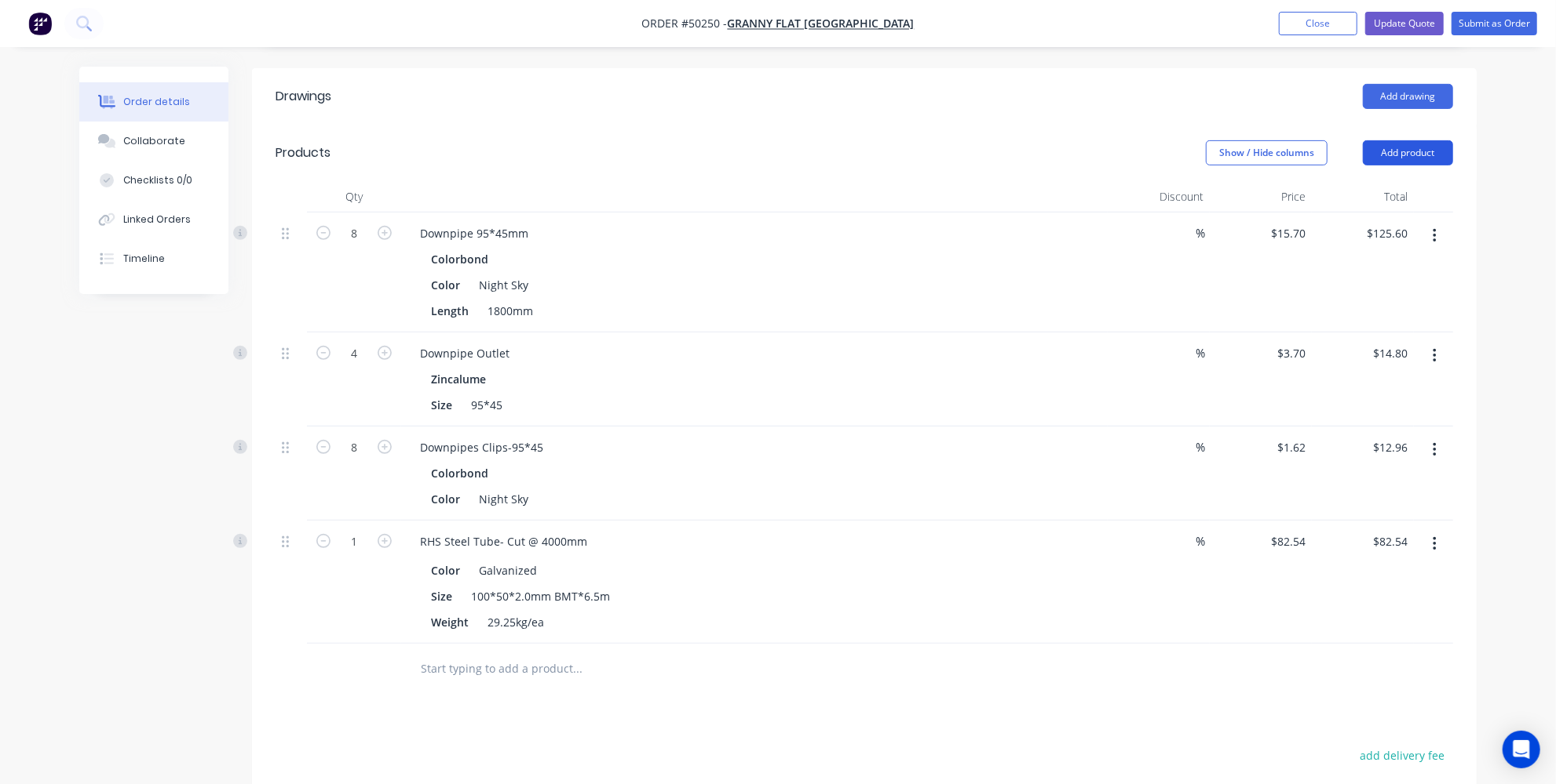
scroll to position [395, 0]
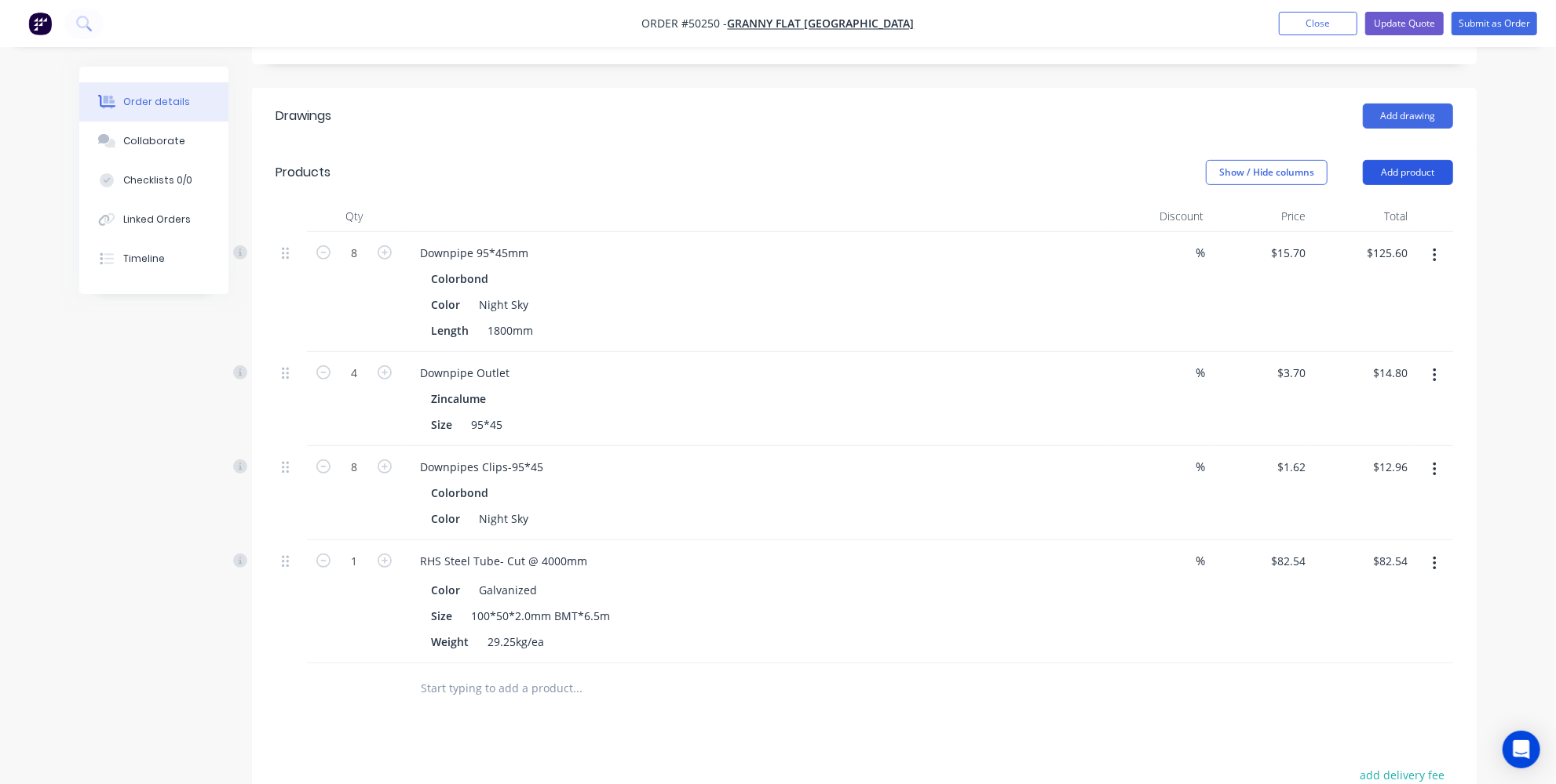
click at [1415, 160] on button "Add product" at bounding box center [1407, 172] width 90 height 25
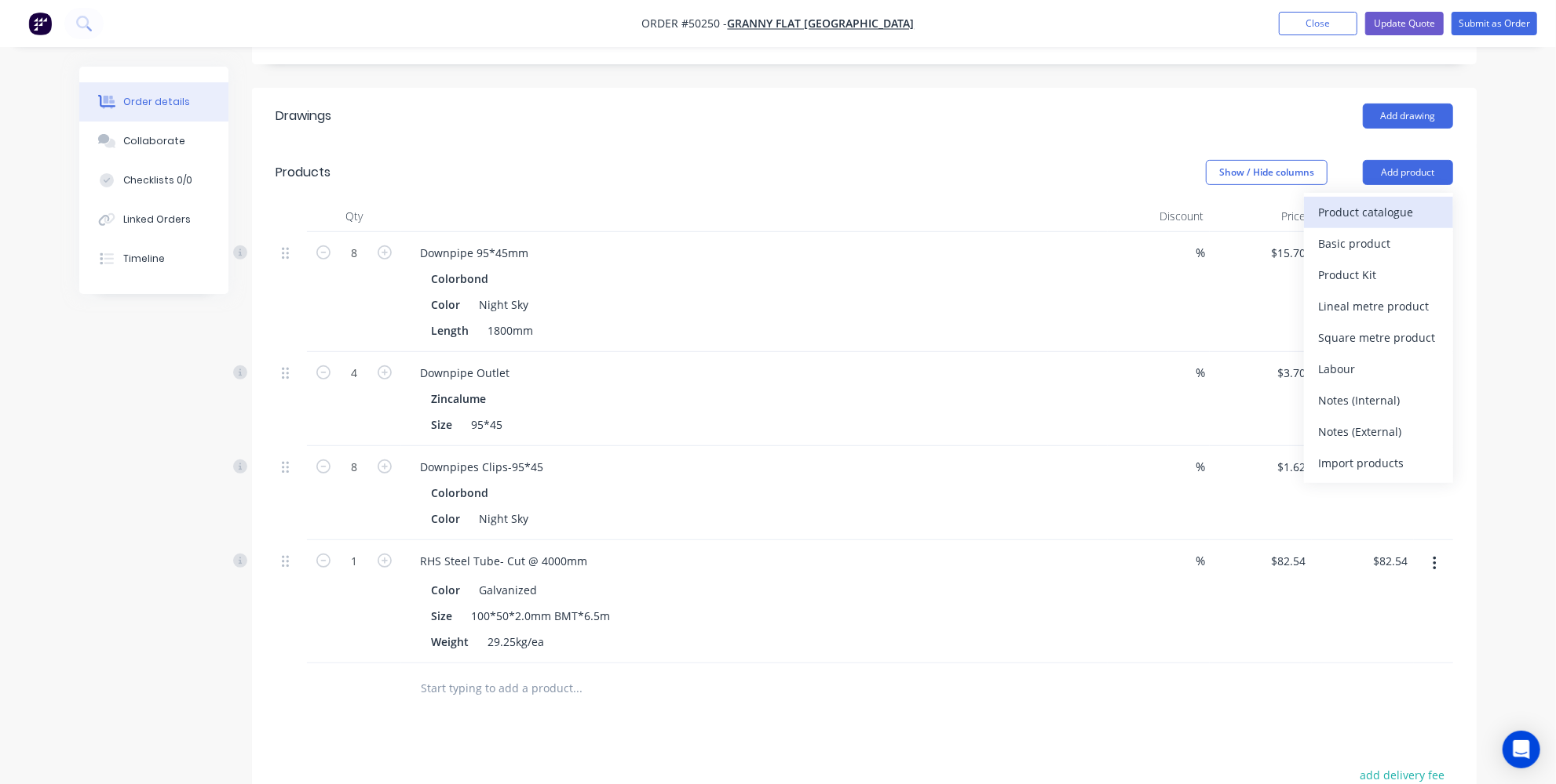
click at [1362, 200] on div "Product catalogue" at bounding box center [1378, 211] width 121 height 23
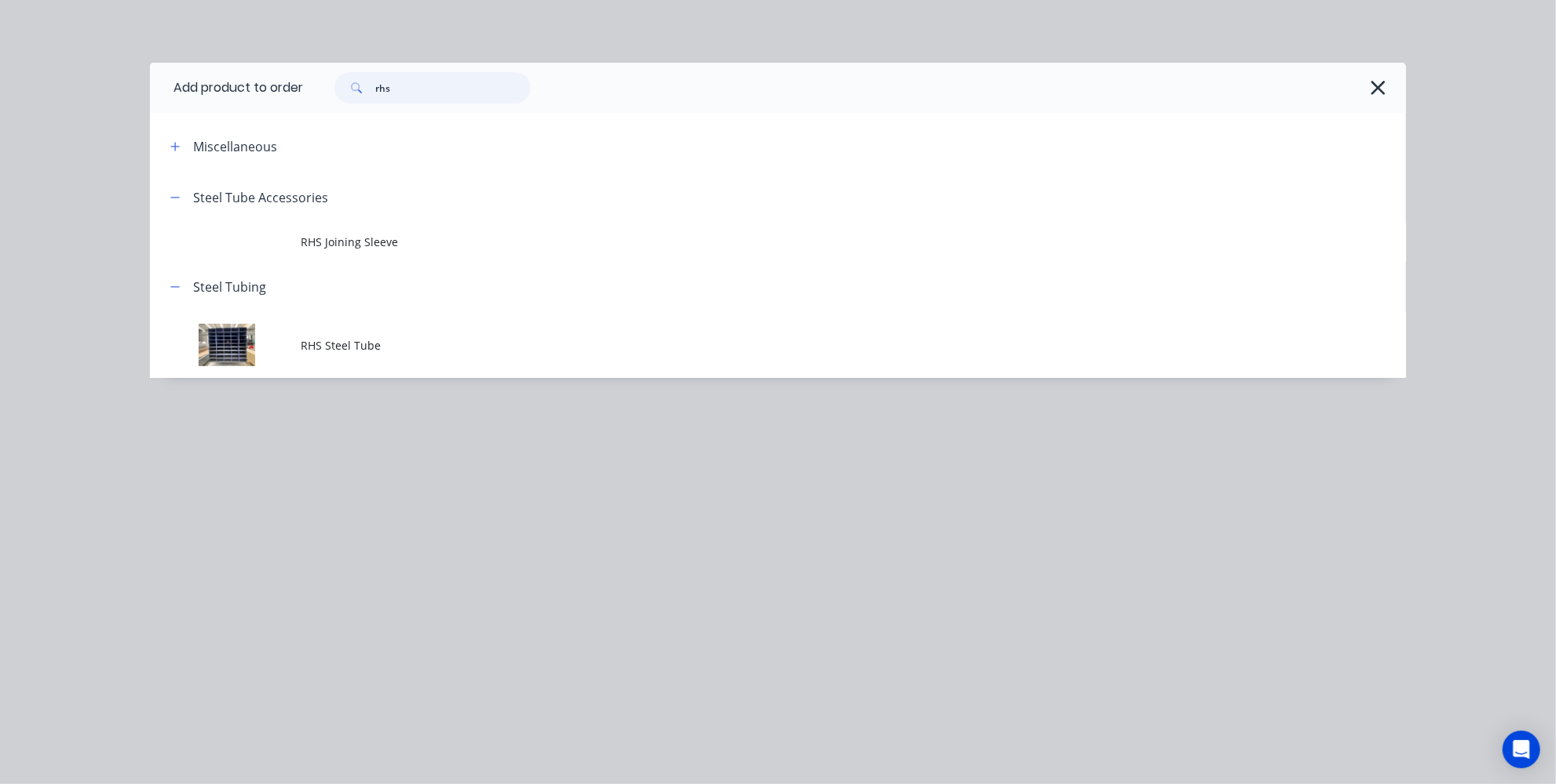
drag, startPoint x: 437, startPoint y: 91, endPoint x: 289, endPoint y: 82, distance: 148.3
click at [294, 84] on header "Add product to order rhs" at bounding box center [778, 87] width 1256 height 51
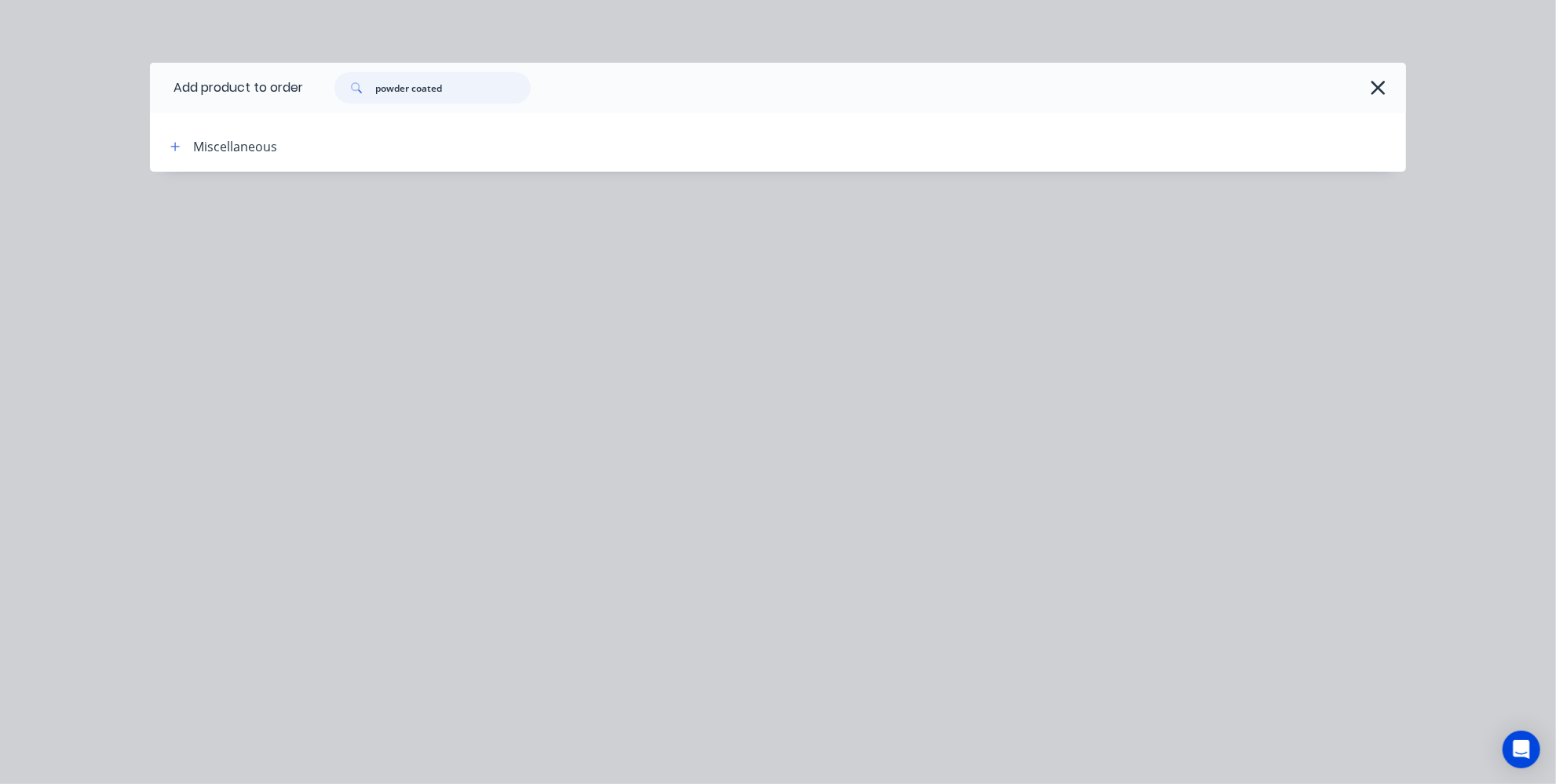
click at [467, 88] on input "powder coated" at bounding box center [453, 88] width 156 height 32
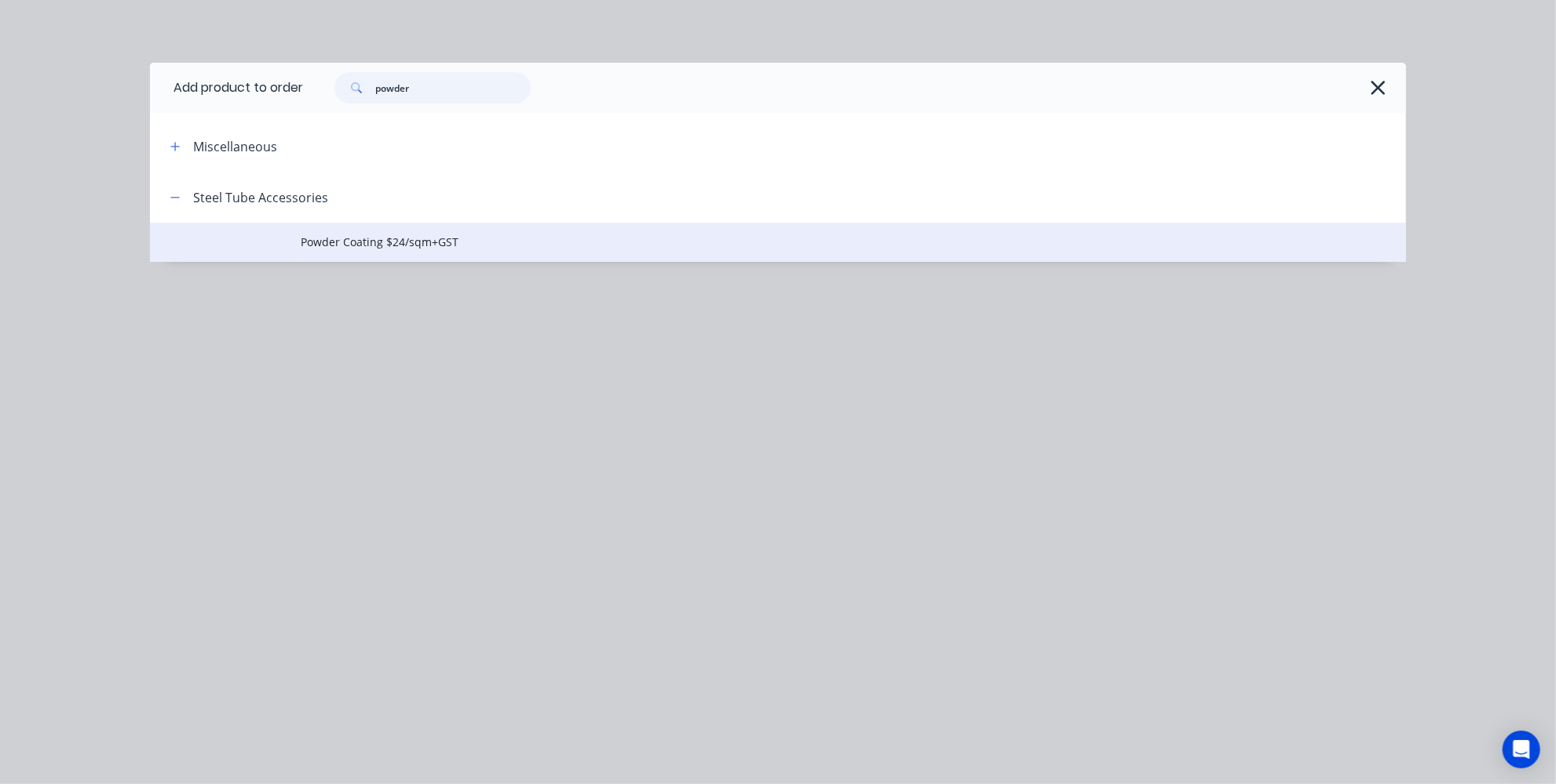
type input "powder"
click at [344, 239] on span "Powder Coating $24/sqm+GST" at bounding box center [743, 242] width 884 height 17
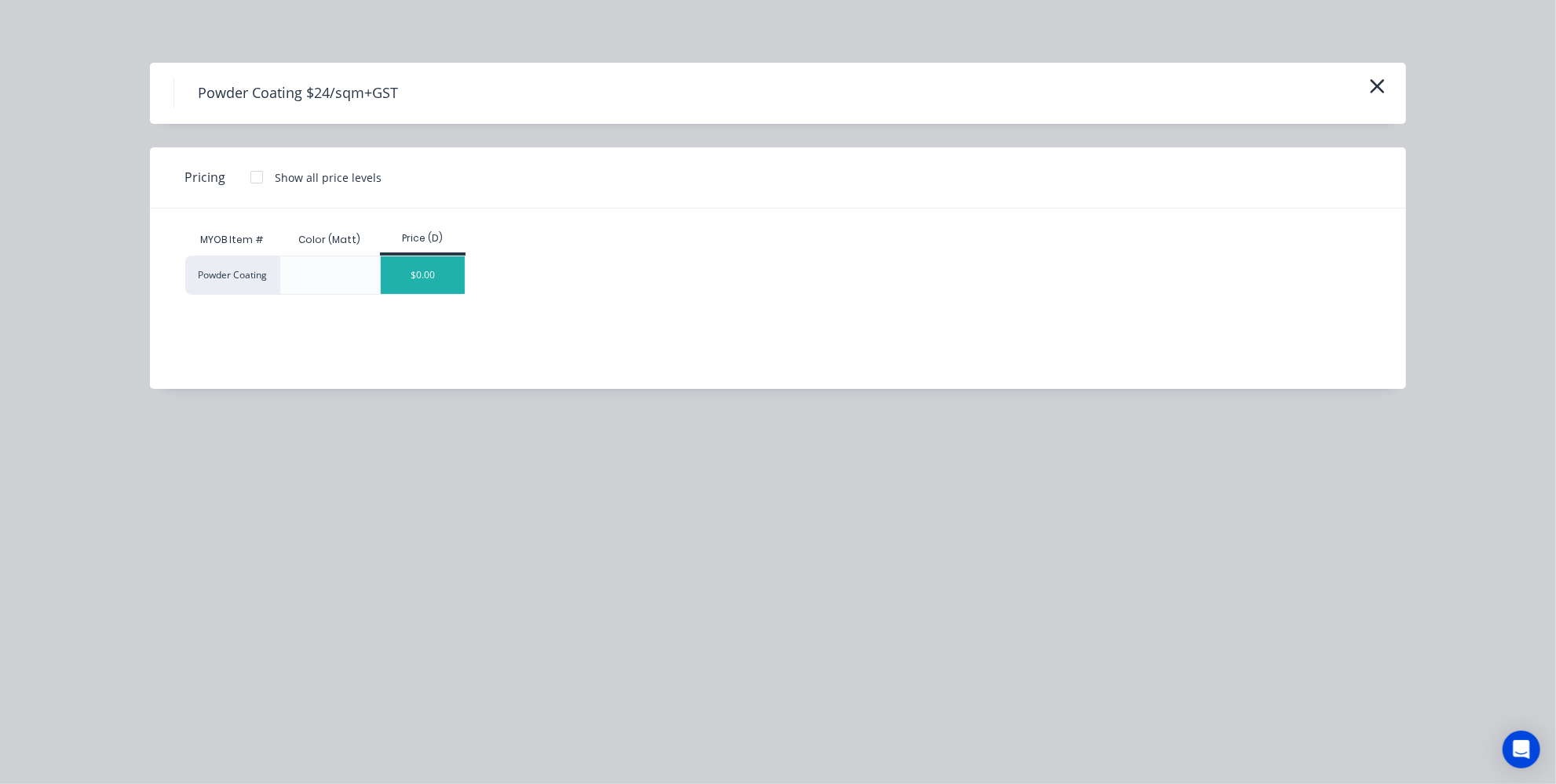
click at [421, 268] on div "$0.00" at bounding box center [422, 275] width 84 height 38
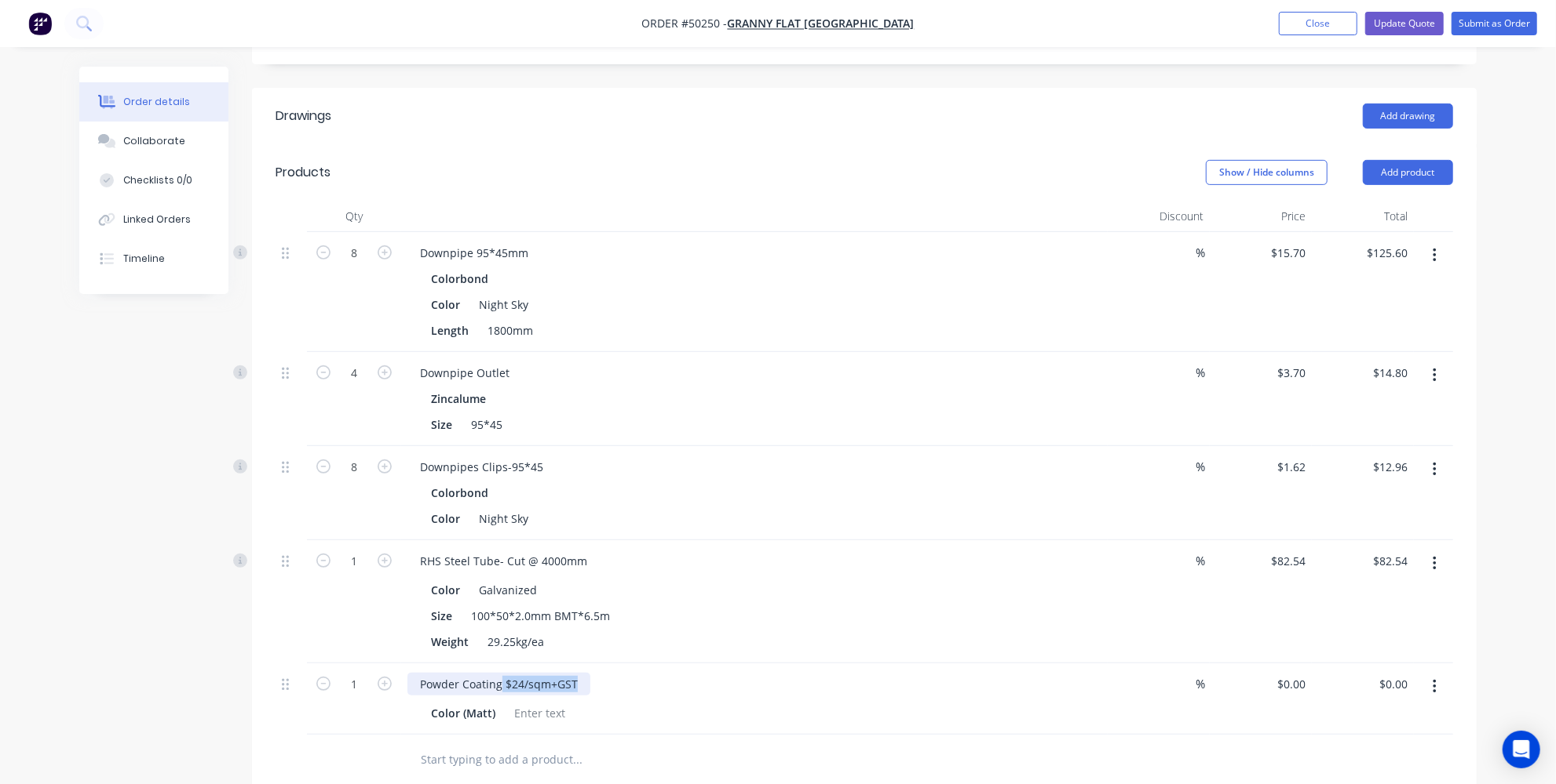
drag, startPoint x: 582, startPoint y: 635, endPoint x: 500, endPoint y: 635, distance: 82.0
click at [500, 673] on div "Powder Coating $24/sqm+GST" at bounding box center [498, 684] width 183 height 23
click at [558, 702] on div at bounding box center [539, 713] width 64 height 23
paste div
click at [598, 744] on input "text" at bounding box center [577, 760] width 314 height 32
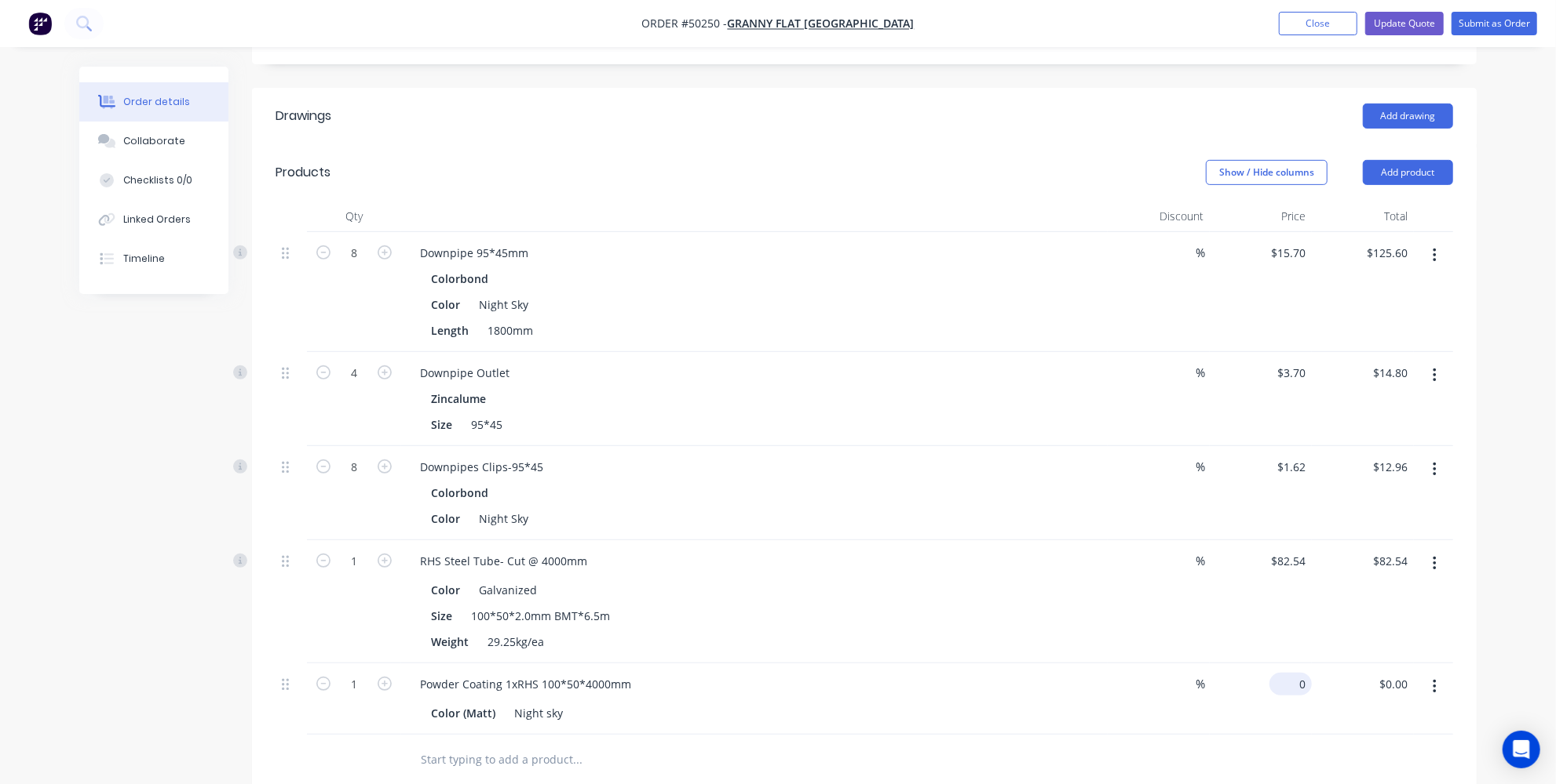
click at [1294, 673] on input "0" at bounding box center [1294, 684] width 36 height 23
type input "$270.00"
click at [943, 744] on div at bounding box center [683, 760] width 553 height 32
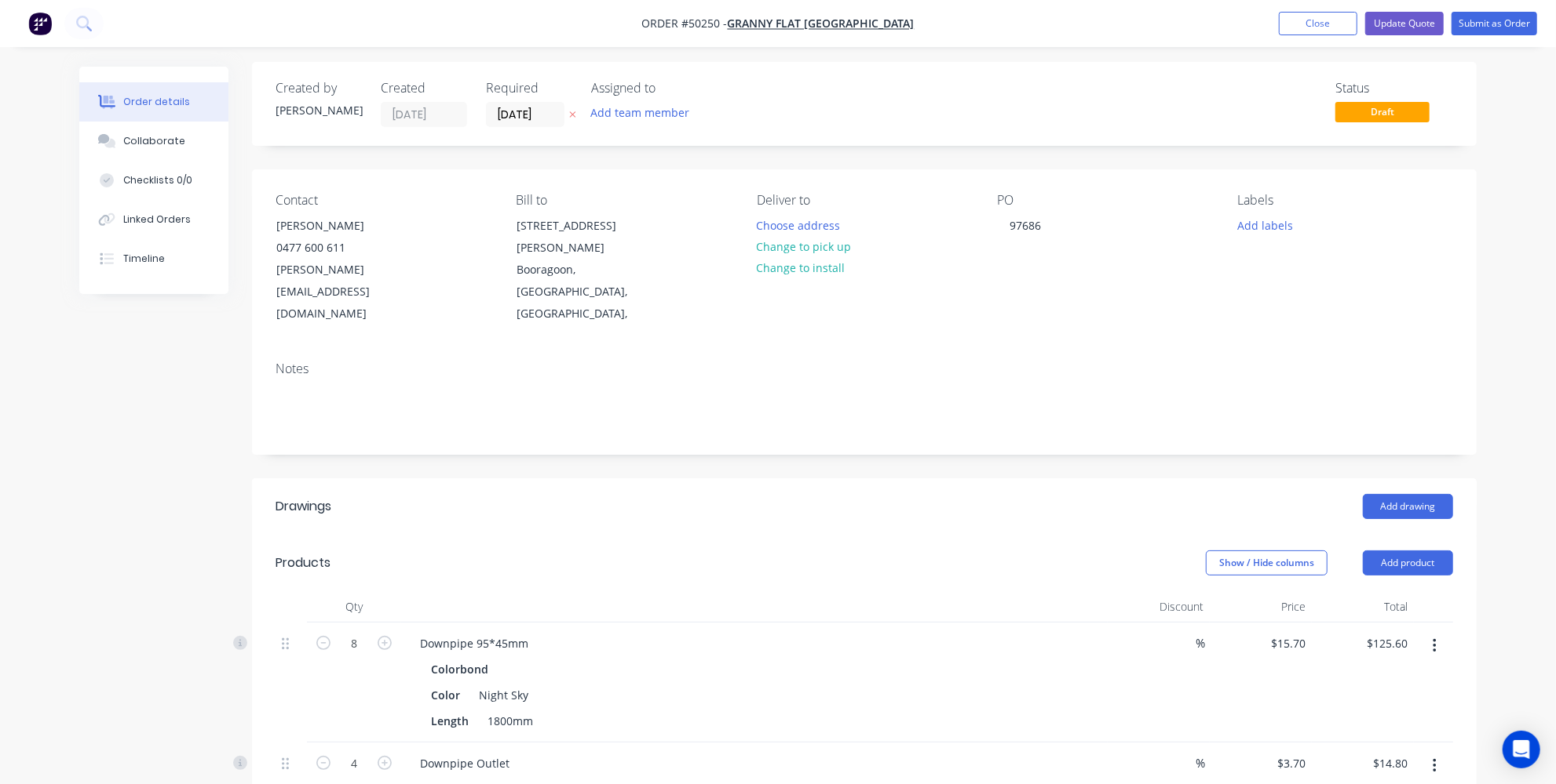
scroll to position [0, 0]
click at [598, 487] on header "Drawings Add drawing" at bounding box center [864, 511] width 1224 height 57
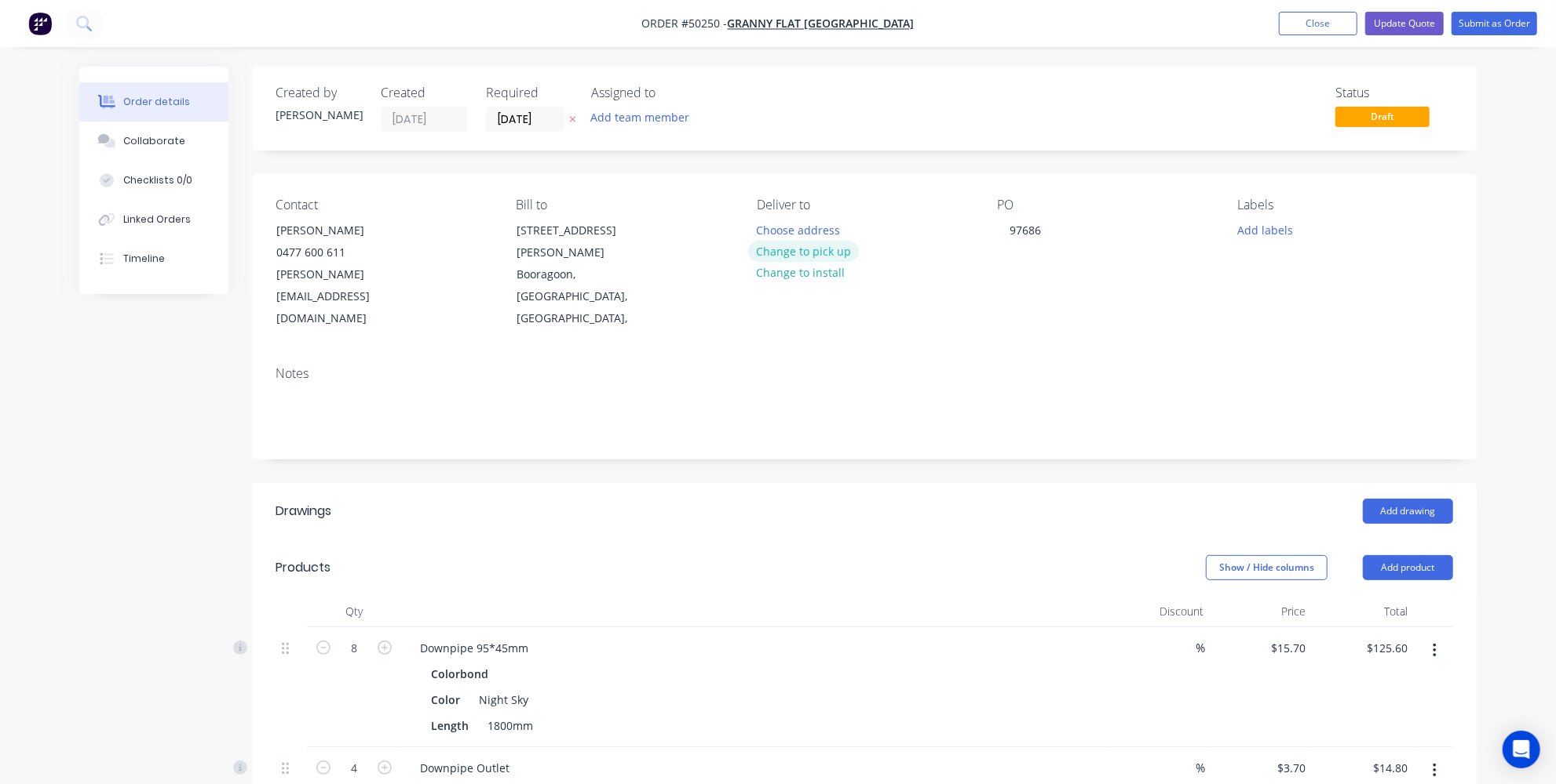
click at [770, 250] on button "Change to pick up" at bounding box center [803, 251] width 111 height 21
click at [518, 123] on input "17/10/25" at bounding box center [524, 119] width 76 height 24
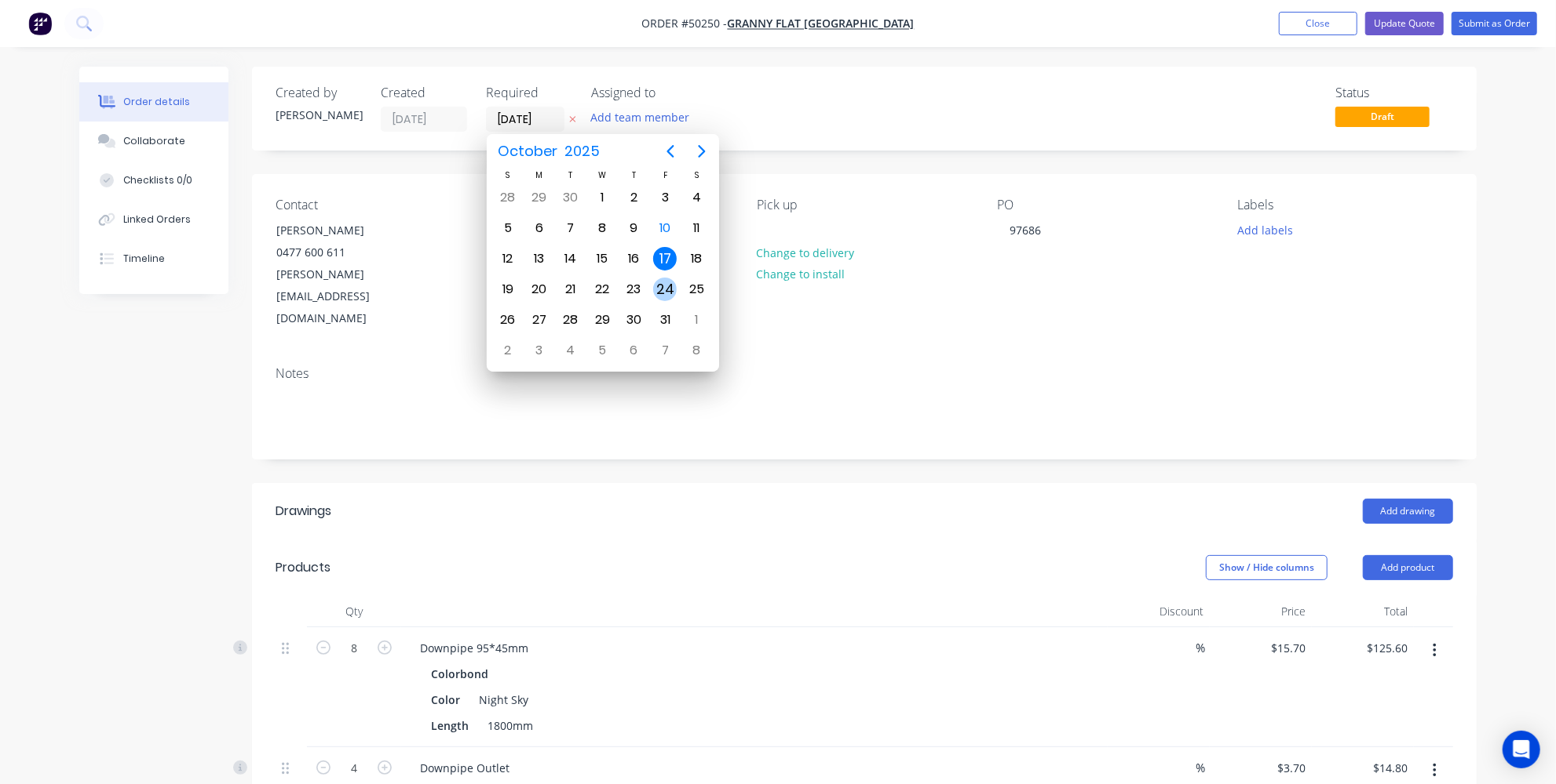
click at [653, 279] on div "24" at bounding box center [665, 290] width 24 height 24
type input "[DATE]"
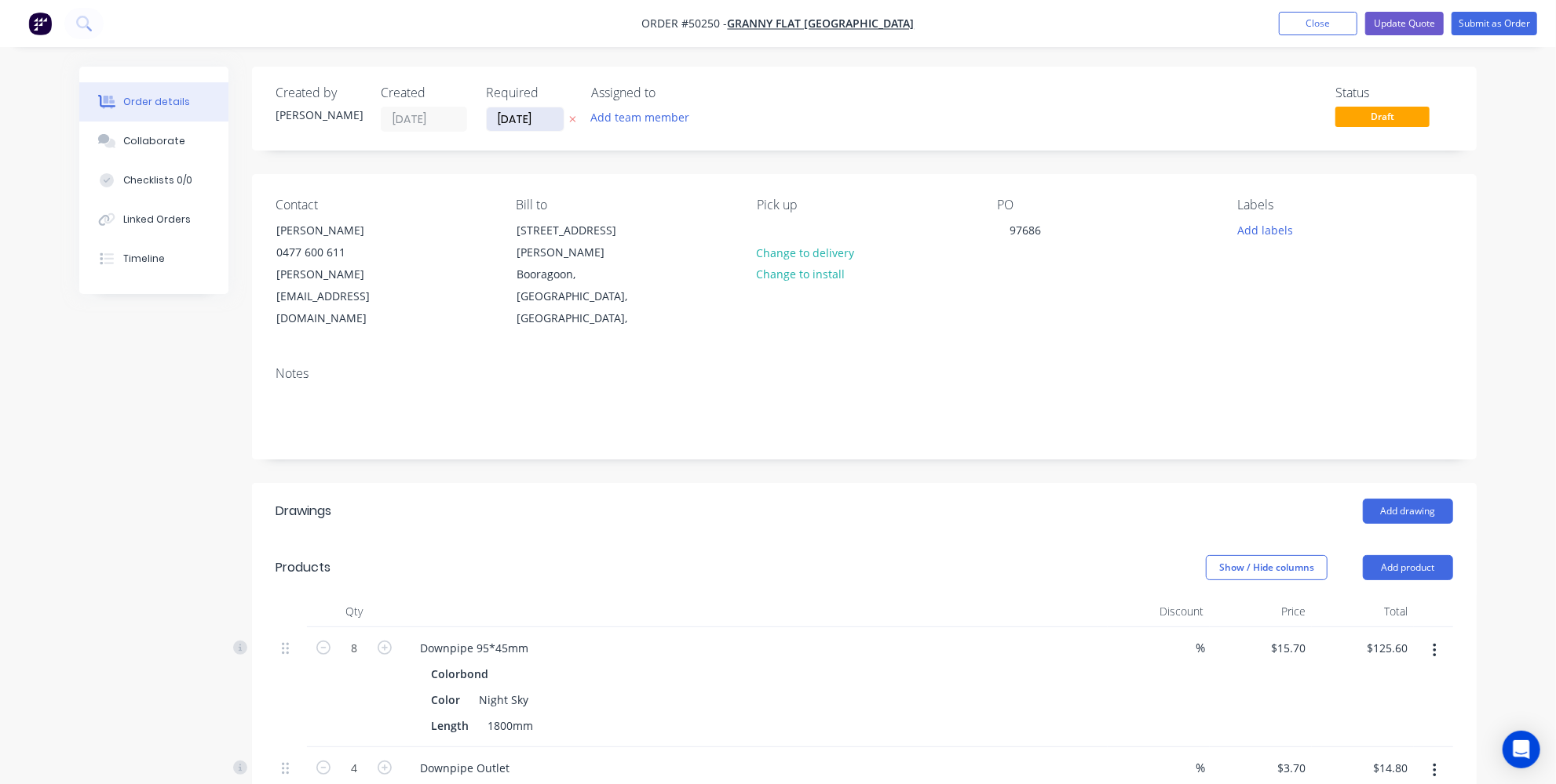
click at [535, 121] on input "[DATE]" at bounding box center [524, 119] width 76 height 24
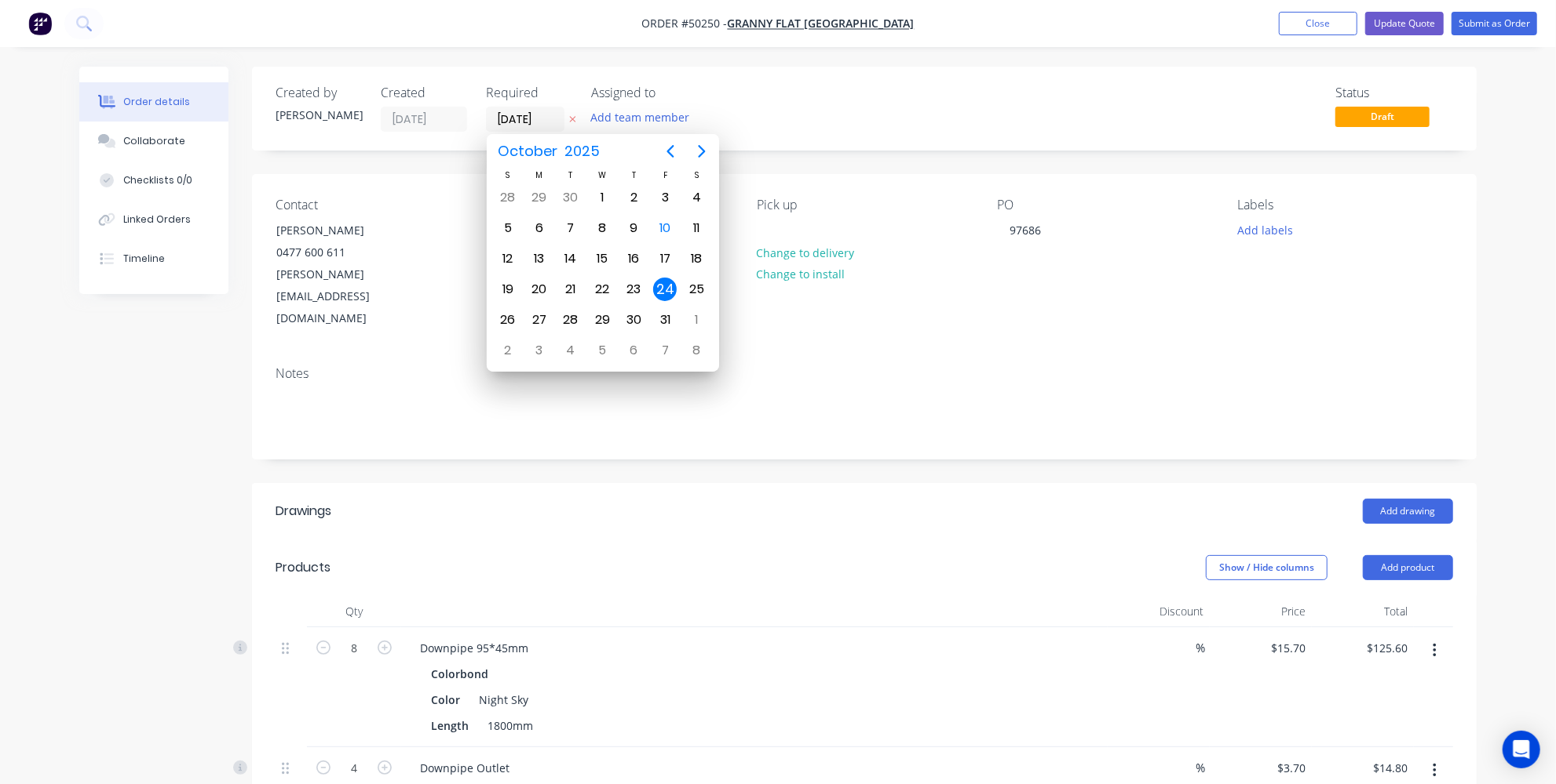
click at [668, 425] on div "Created by Jessica Created 10/10/25 Required 24/10/25 Assigned to Add team memb…" at bounding box center [864, 795] width 1224 height 1457
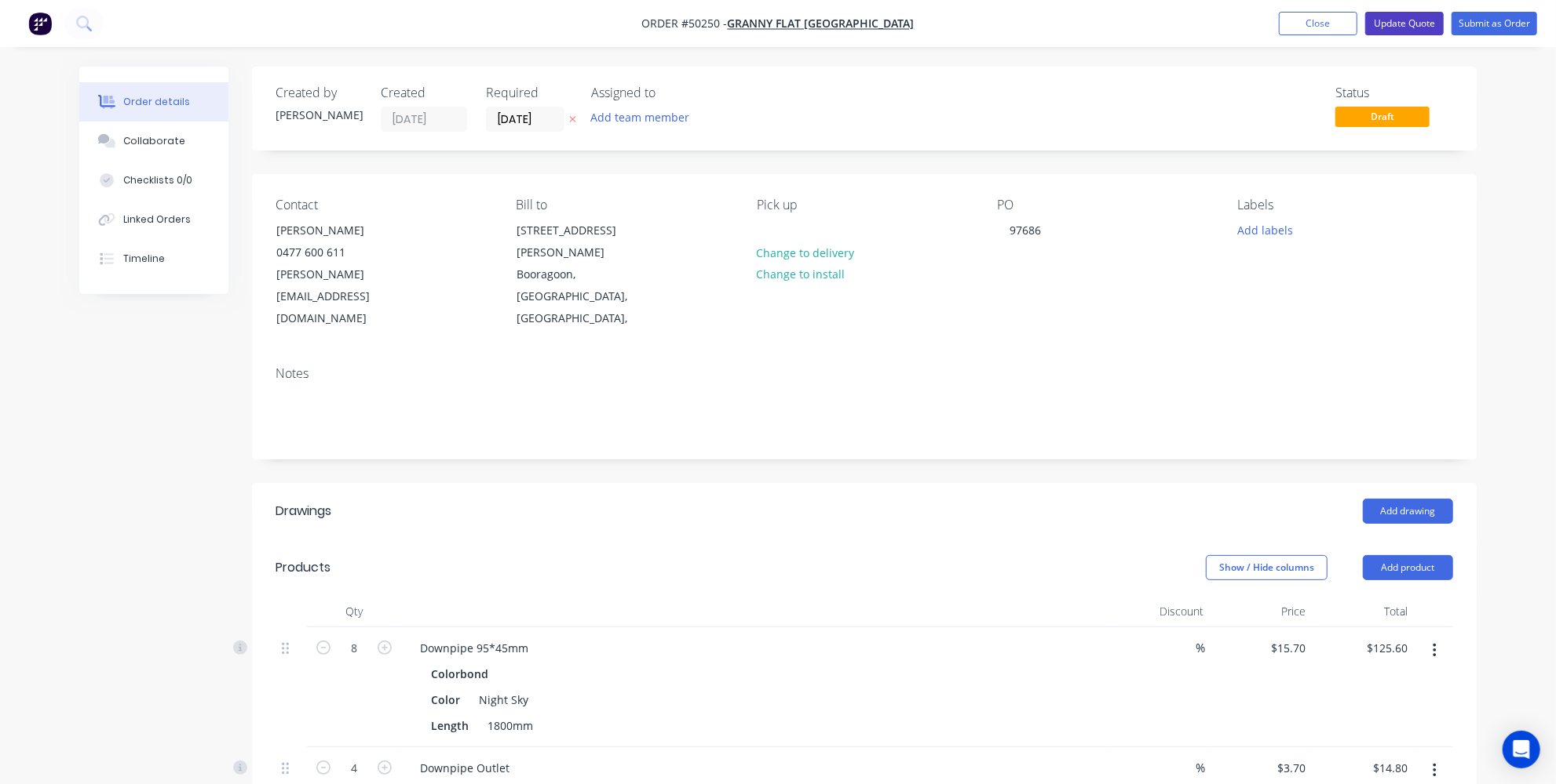
click at [1408, 26] on button "Update Quote" at bounding box center [1404, 24] width 78 height 24
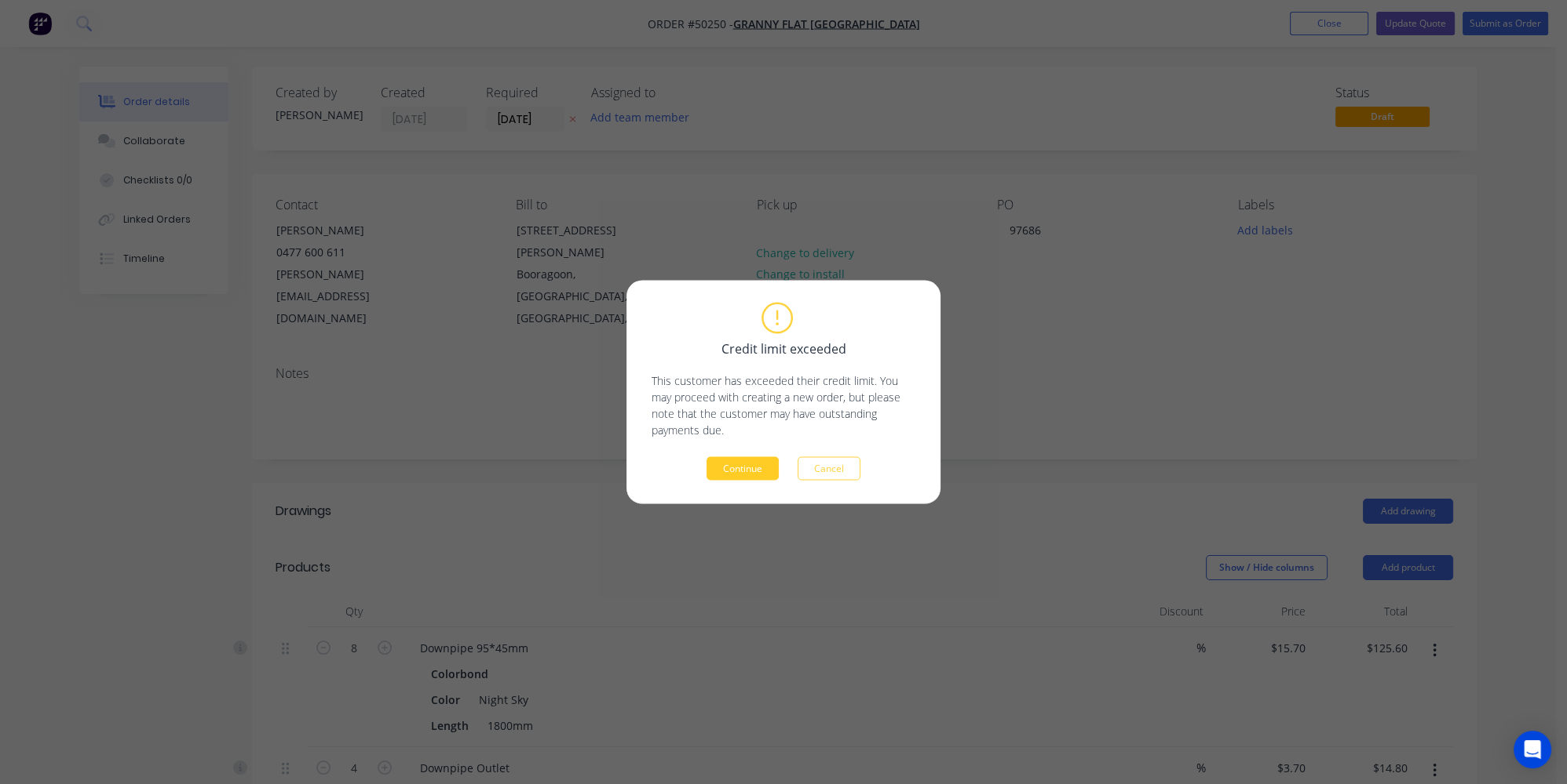
click at [741, 468] on button "Continue" at bounding box center [742, 469] width 72 height 24
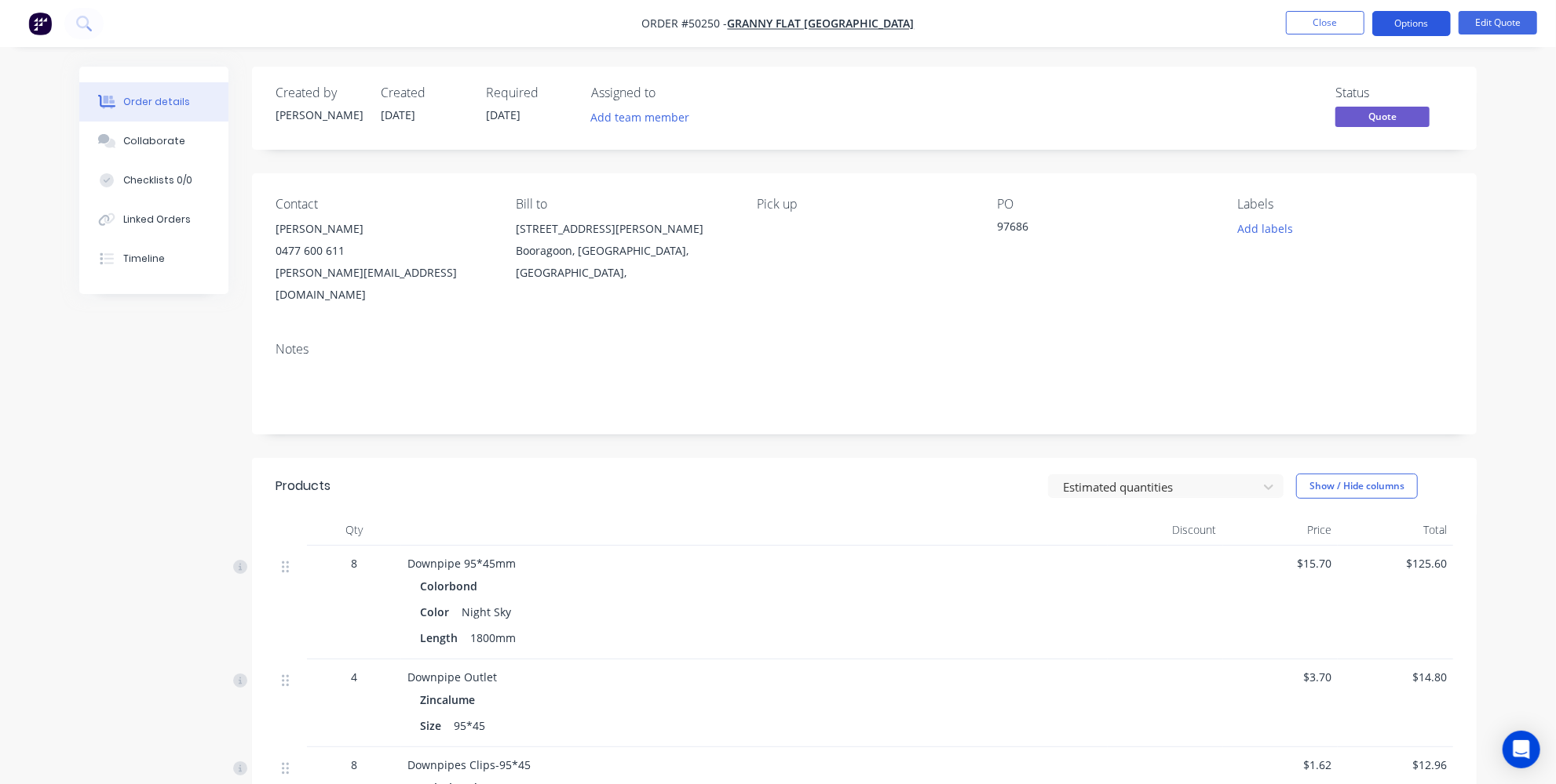
click at [1396, 21] on button "Options" at bounding box center [1411, 23] width 78 height 25
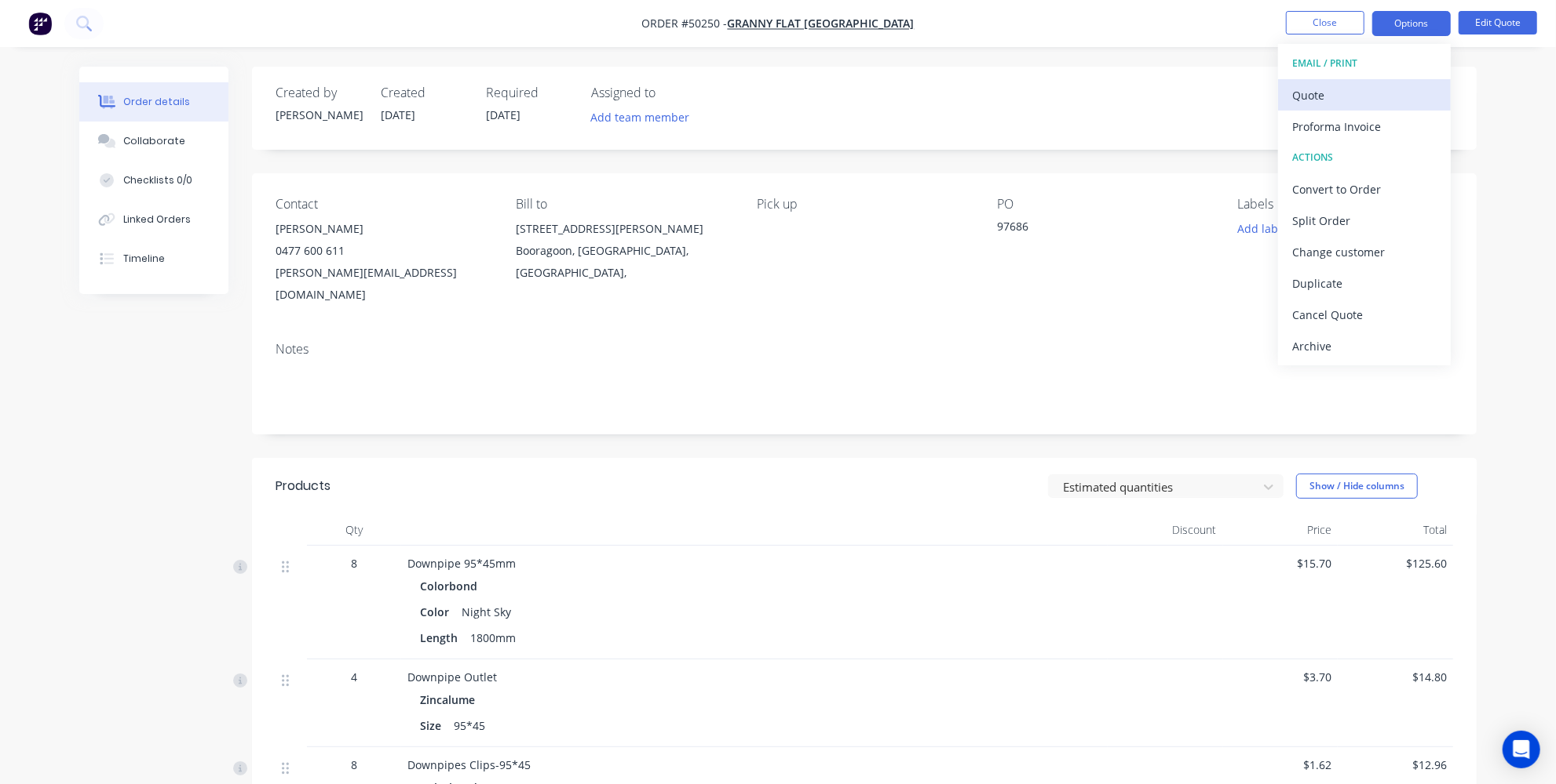
click at [1311, 81] on button "Quote" at bounding box center [1364, 95] width 173 height 32
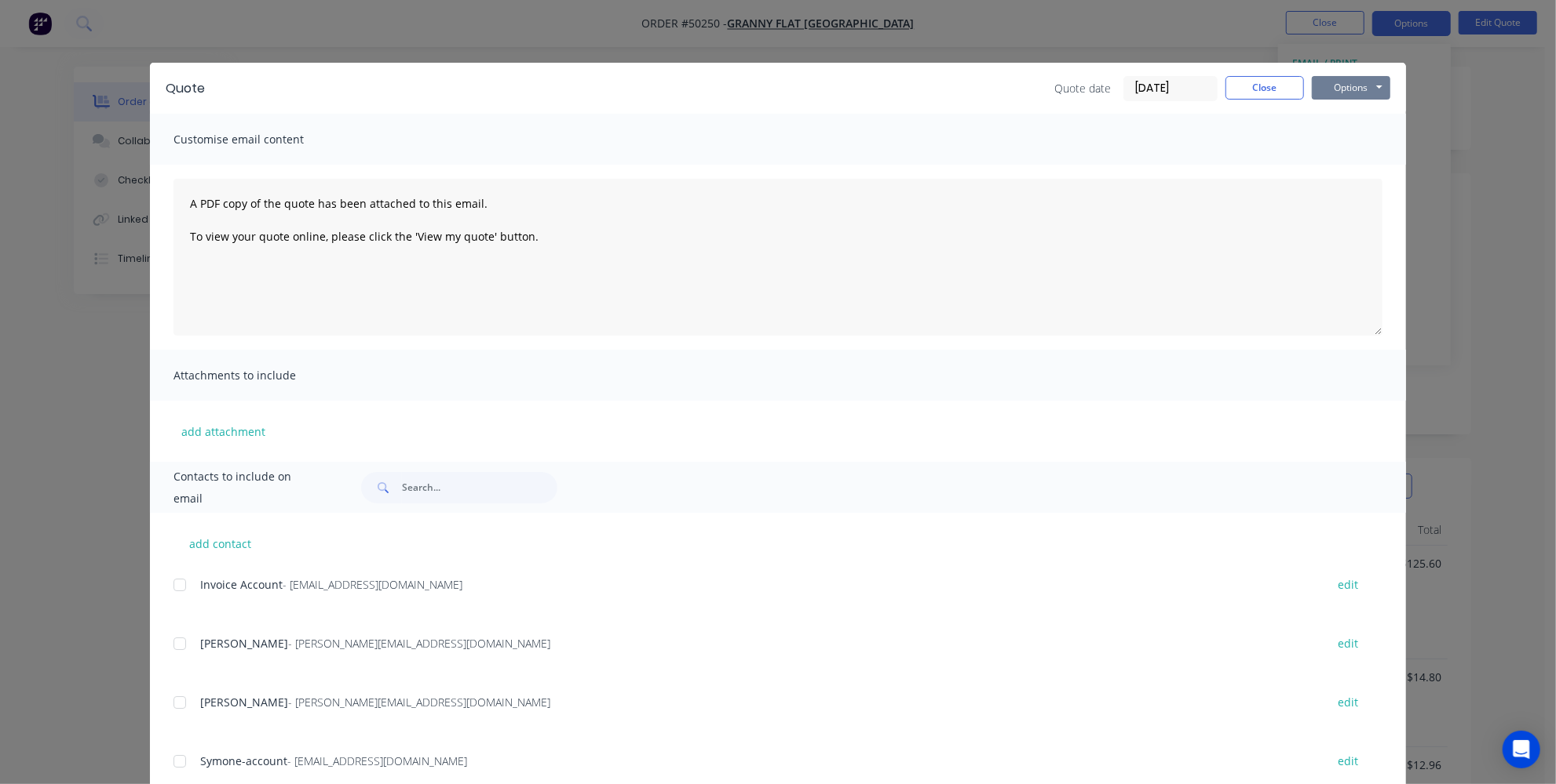
click at [1375, 82] on button "Options" at bounding box center [1350, 88] width 78 height 24
click at [1320, 149] on button "Print" at bounding box center [1361, 142] width 100 height 26
click at [1228, 83] on button "Close" at bounding box center [1264, 88] width 78 height 24
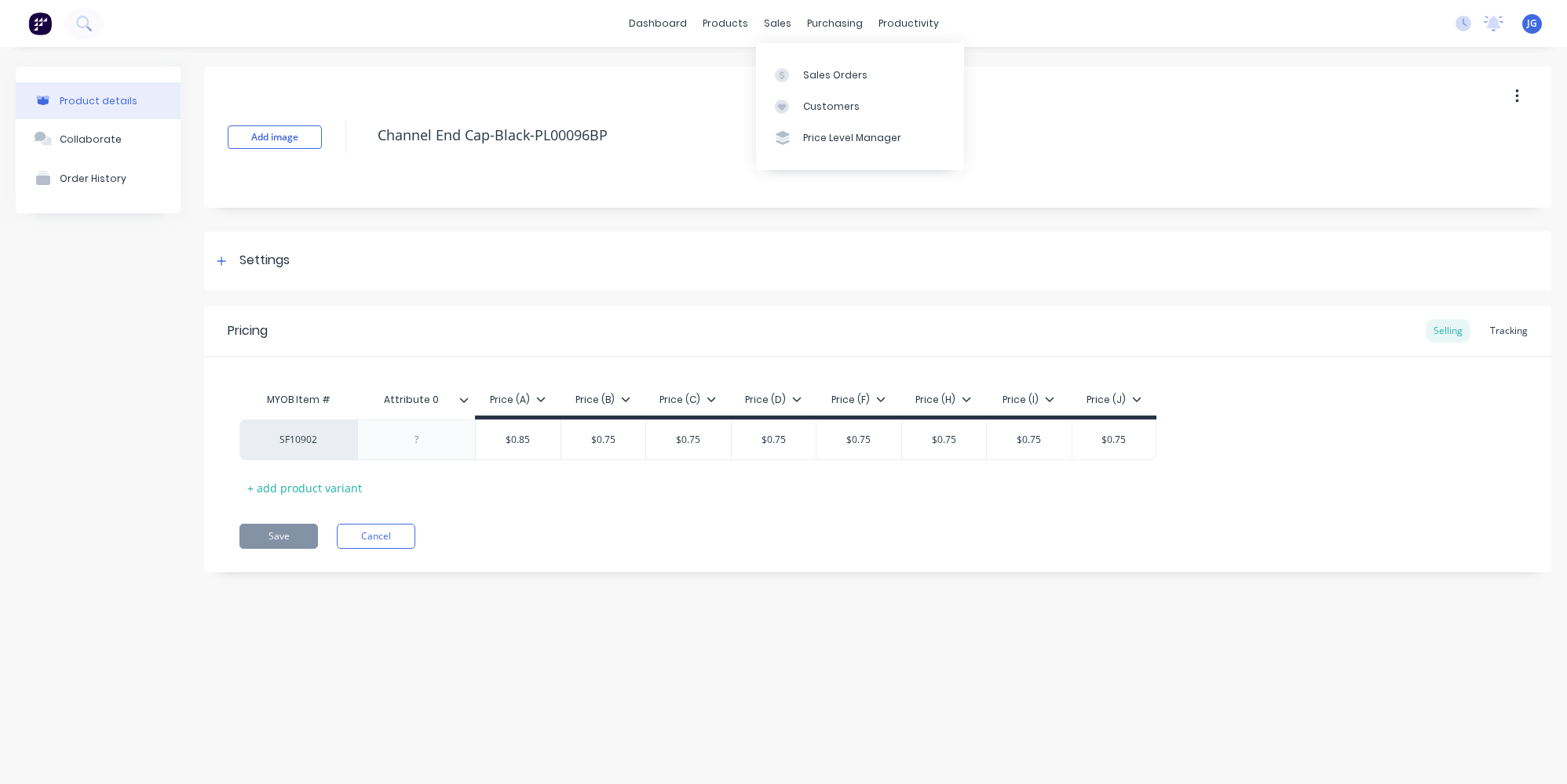
click at [791, 76] on div at bounding box center [786, 75] width 24 height 14
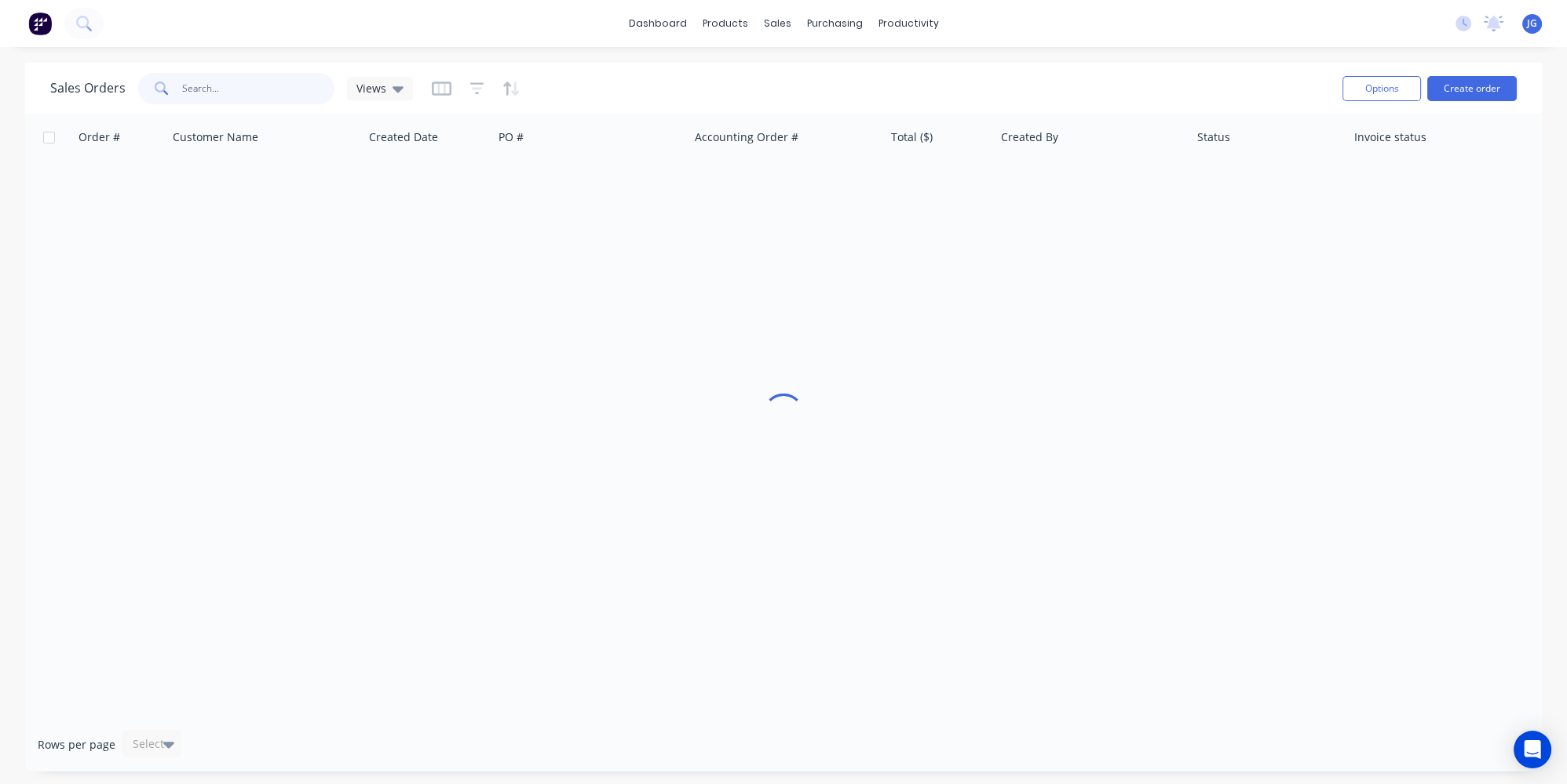
drag, startPoint x: 279, startPoint y: 97, endPoint x: 89, endPoint y: 88, distance: 190.2
click at [93, 86] on div "Sales Orders Views" at bounding box center [231, 89] width 362 height 32
paste input "50234"
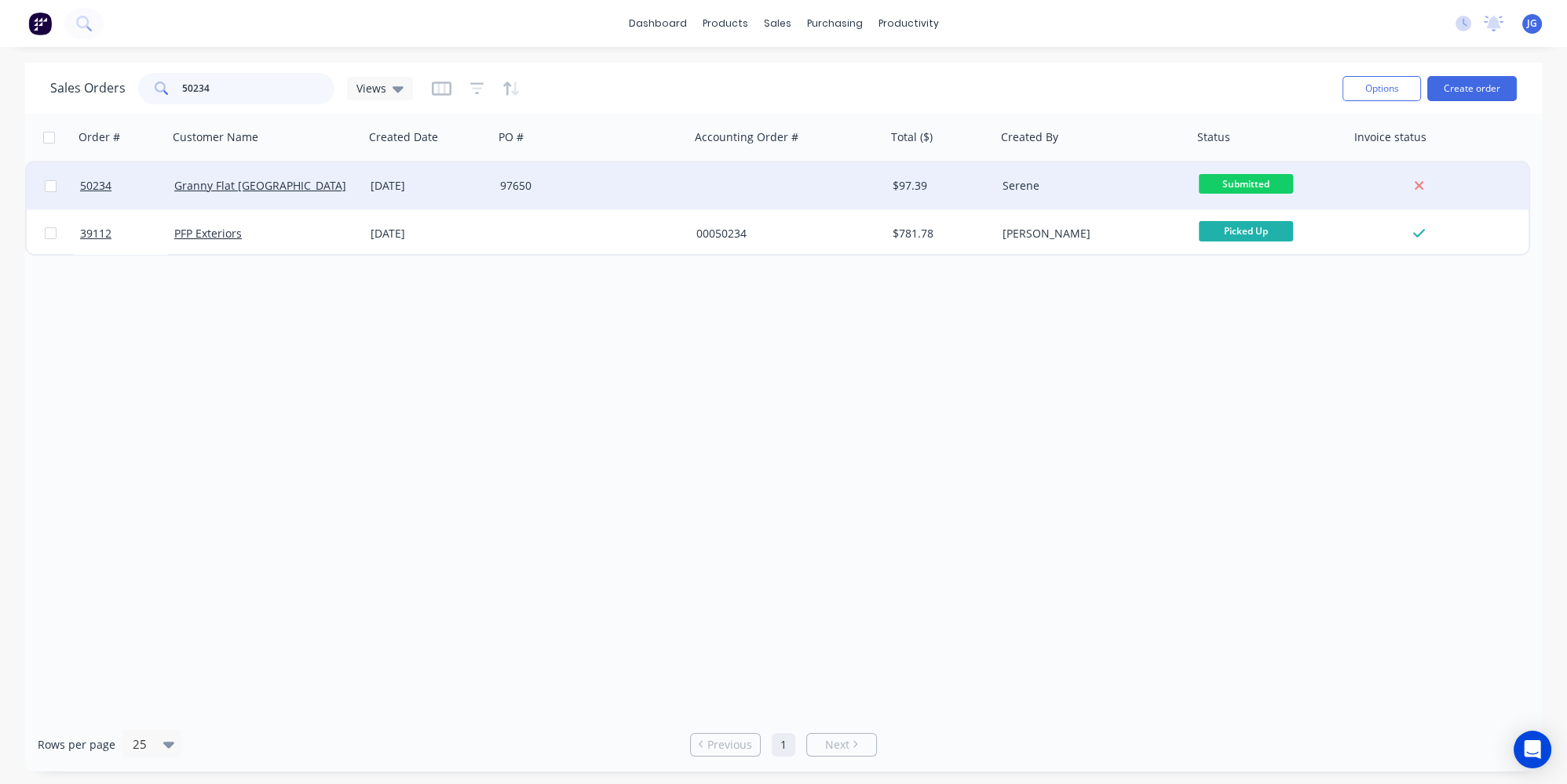
type input "50234"
click at [304, 178] on div "Granny Flat WA" at bounding box center [260, 186] width 174 height 16
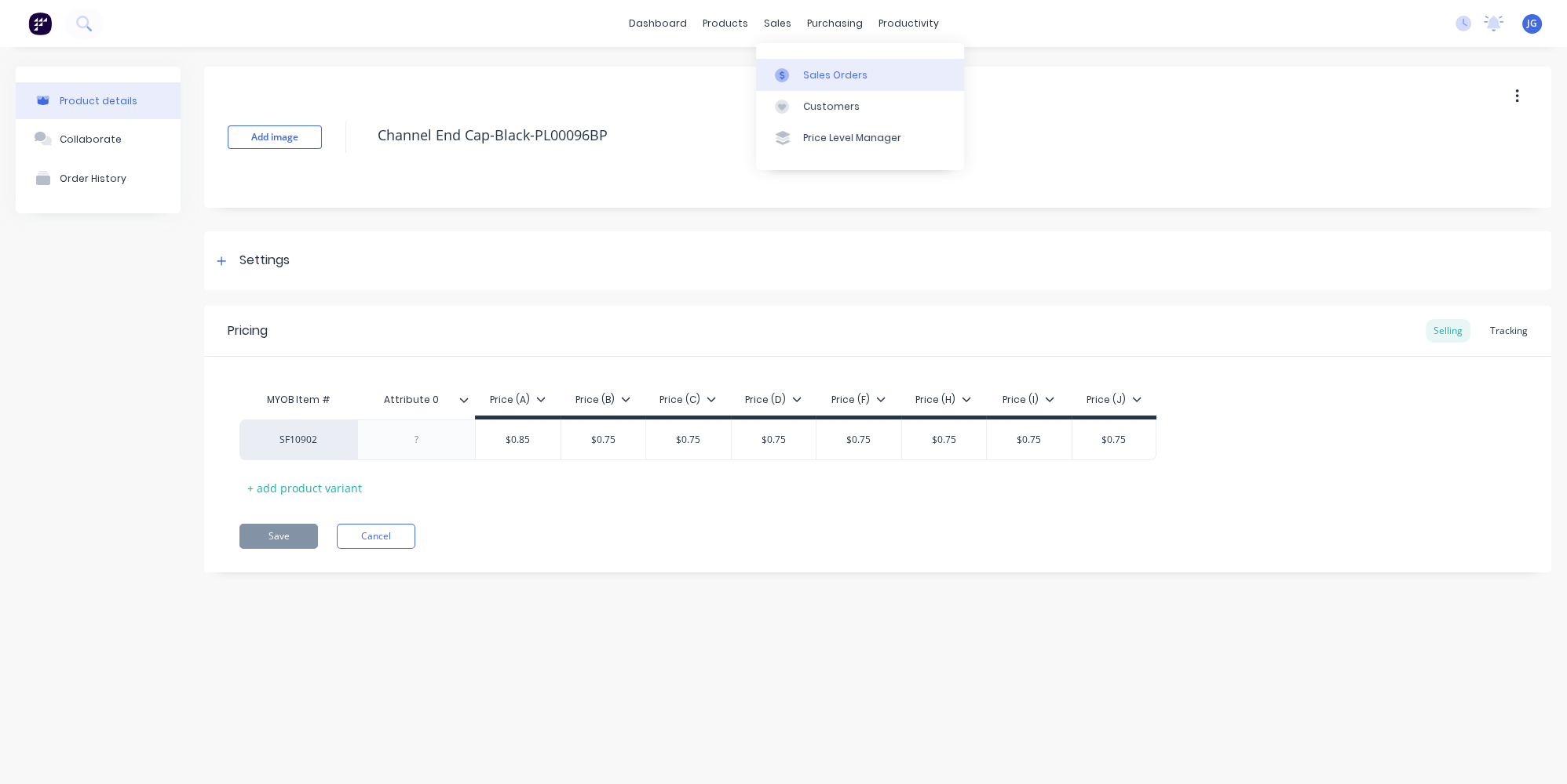
click at [809, 85] on link "Sales Orders" at bounding box center [859, 74] width 208 height 32
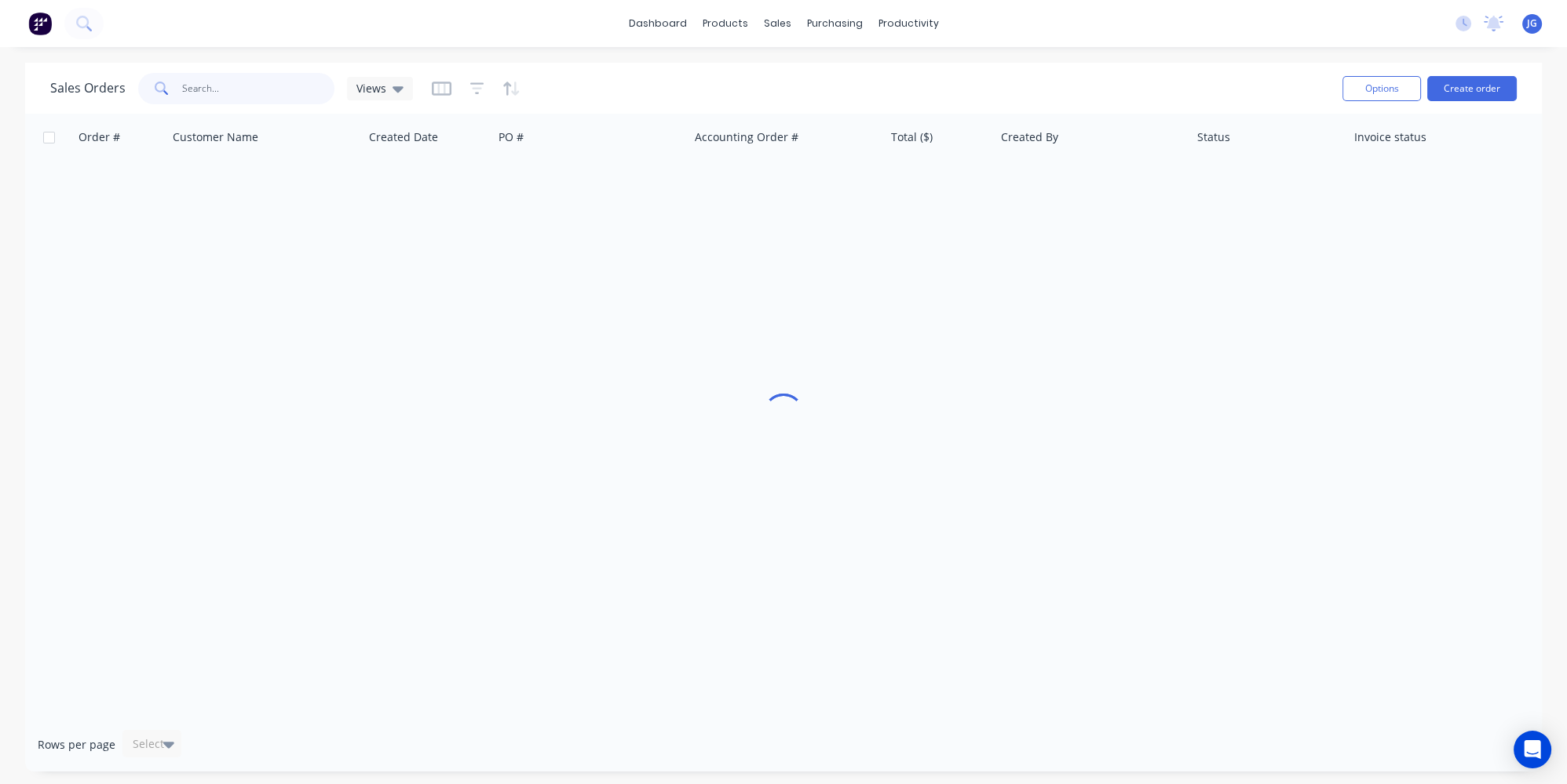
click at [219, 81] on input "text" at bounding box center [258, 89] width 153 height 32
paste input "30553"
type input "30553"
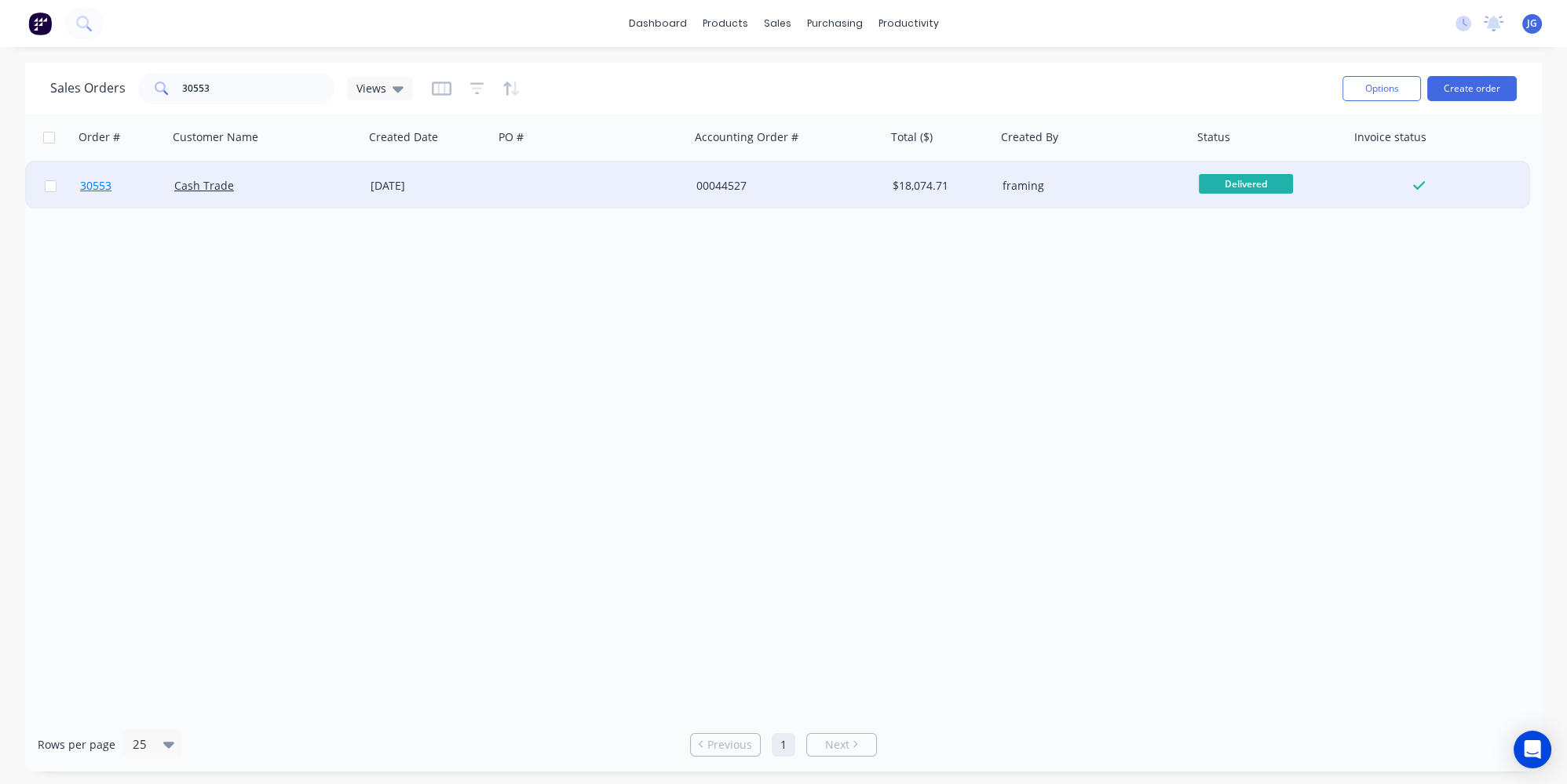
click at [140, 189] on link "30553" at bounding box center [127, 186] width 94 height 47
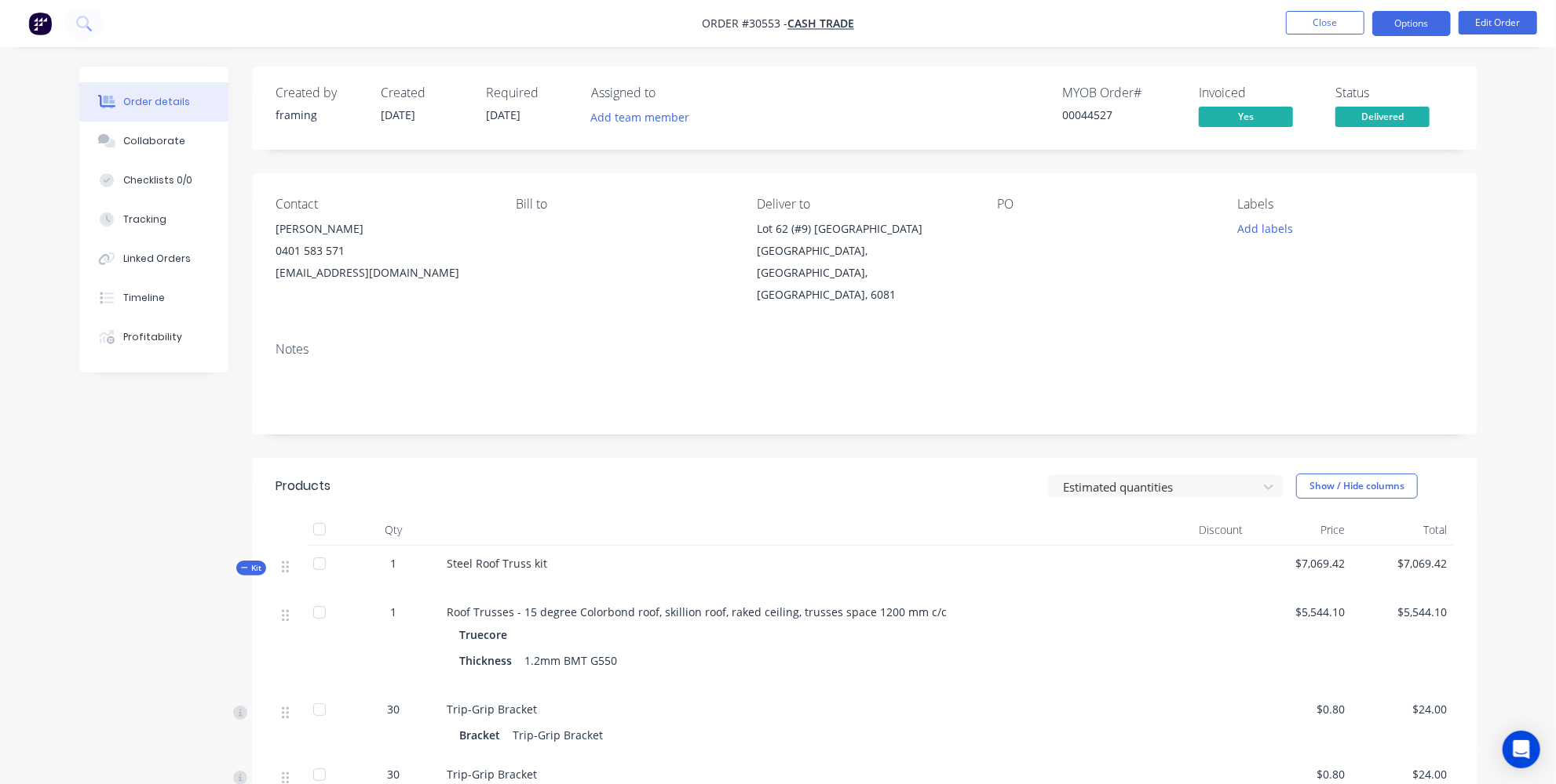
click at [1398, 16] on button "Options" at bounding box center [1411, 23] width 78 height 25
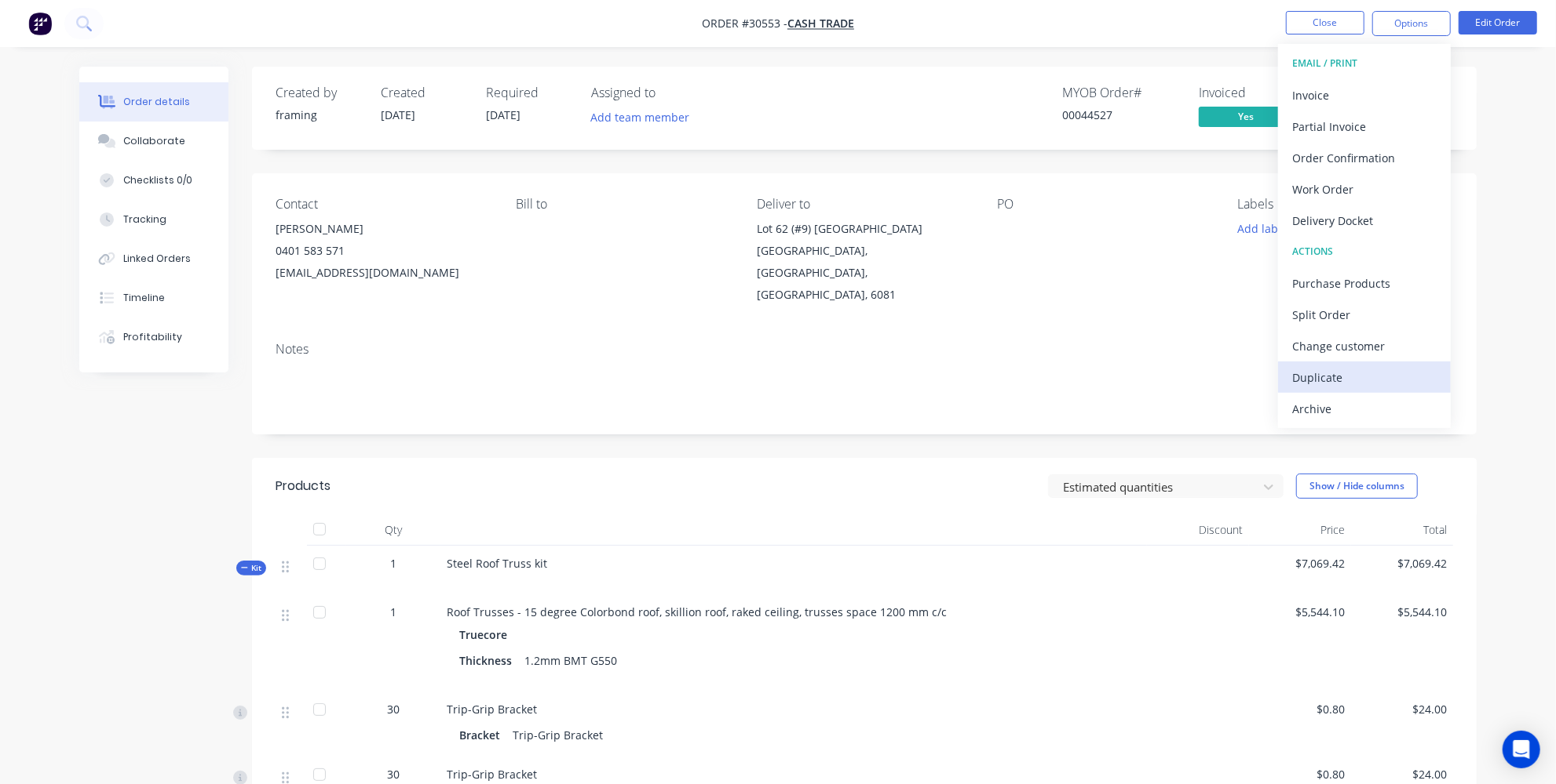
click at [1329, 374] on div "Duplicate" at bounding box center [1363, 377] width 144 height 23
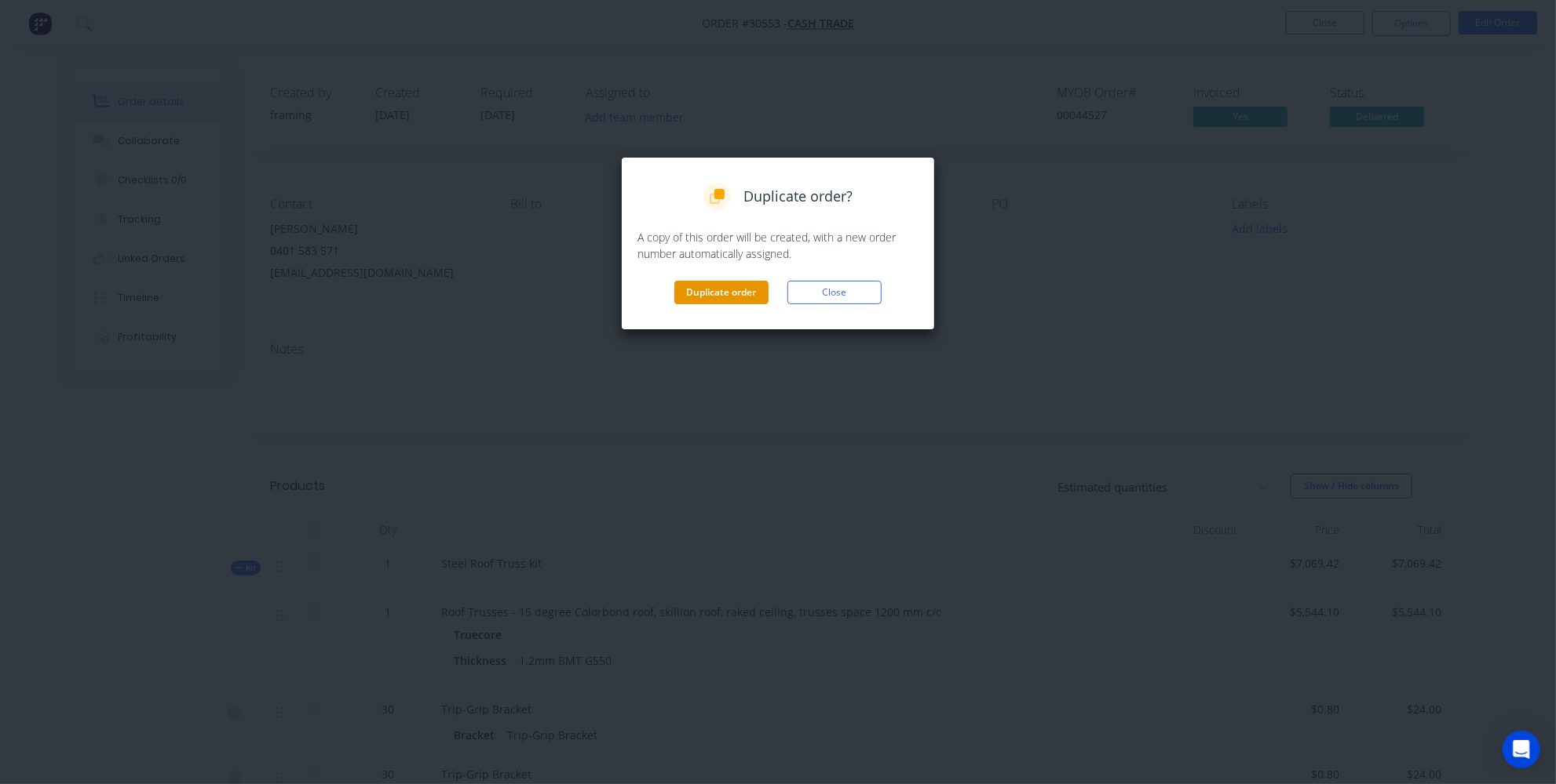
click at [710, 296] on button "Duplicate order" at bounding box center [721, 293] width 94 height 24
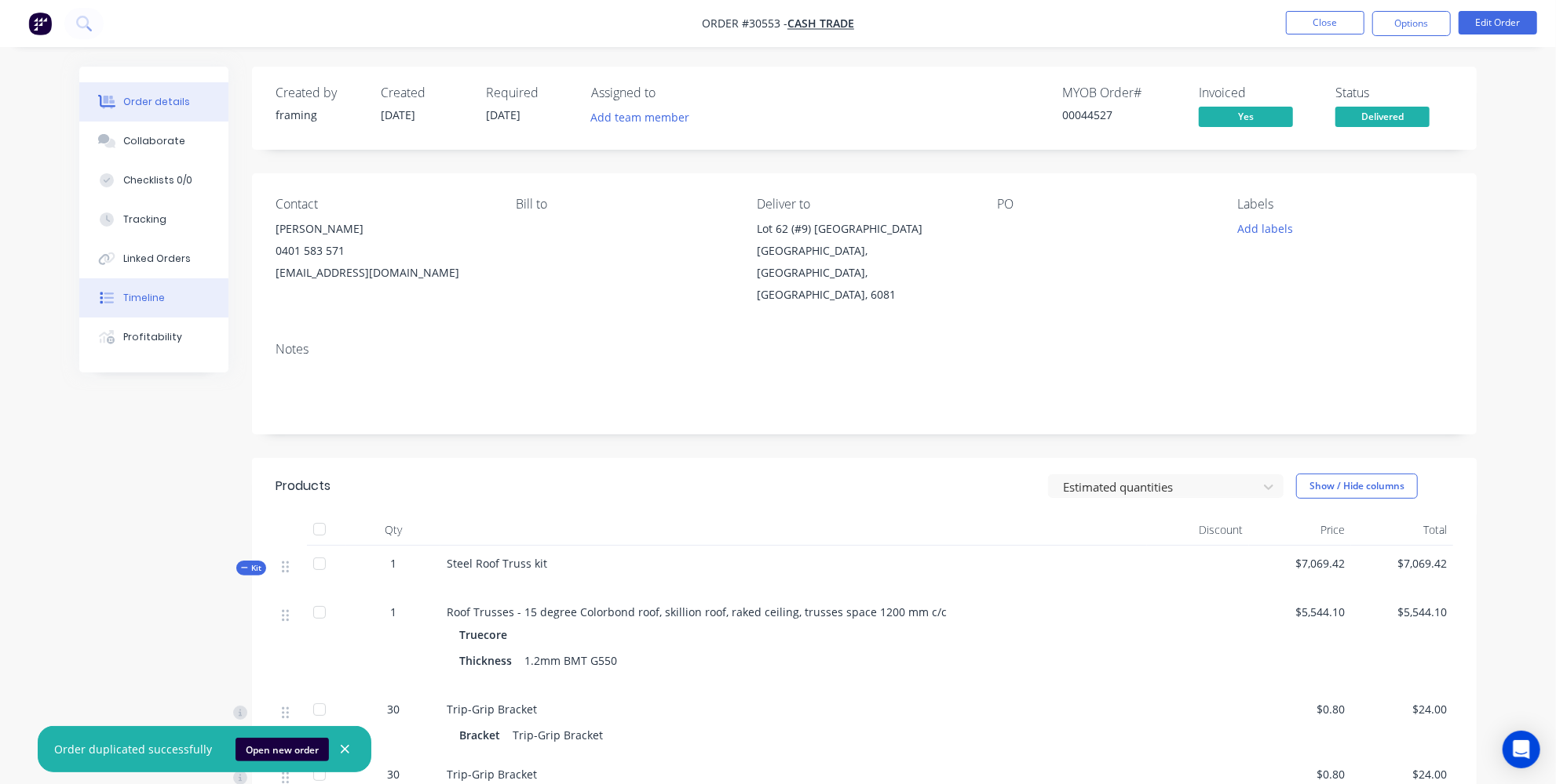
drag, startPoint x: 114, startPoint y: 294, endPoint x: 117, endPoint y: 309, distance: 15.3
click at [114, 294] on div at bounding box center [107, 298] width 24 height 14
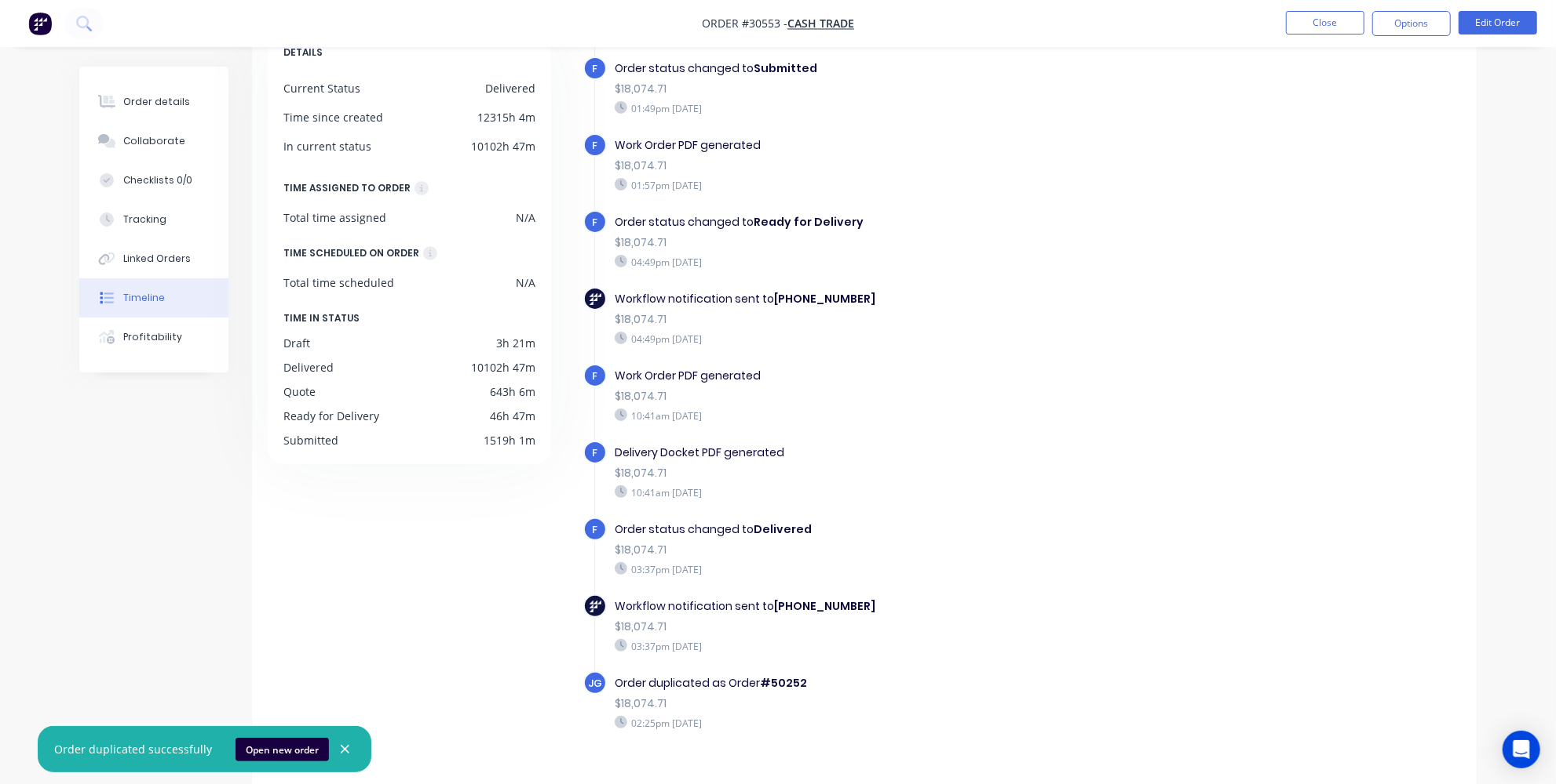
scroll to position [118, 0]
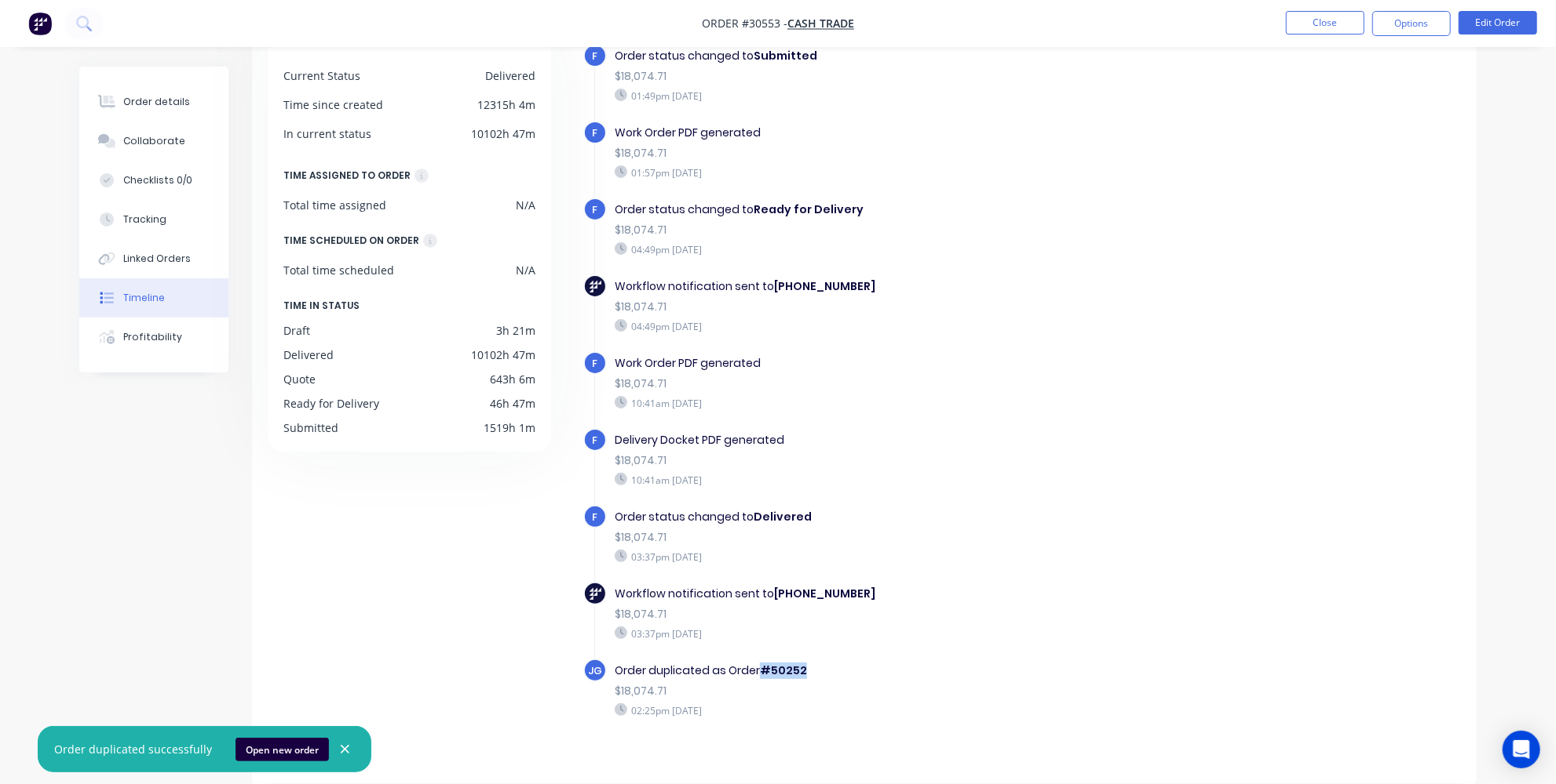
drag, startPoint x: 800, startPoint y: 656, endPoint x: 765, endPoint y: 650, distance: 35.5
click at [765, 663] on div "Order duplicated as Order #50252" at bounding box center [886, 671] width 543 height 17
click at [34, 21] on img "button" at bounding box center [40, 24] width 24 height 24
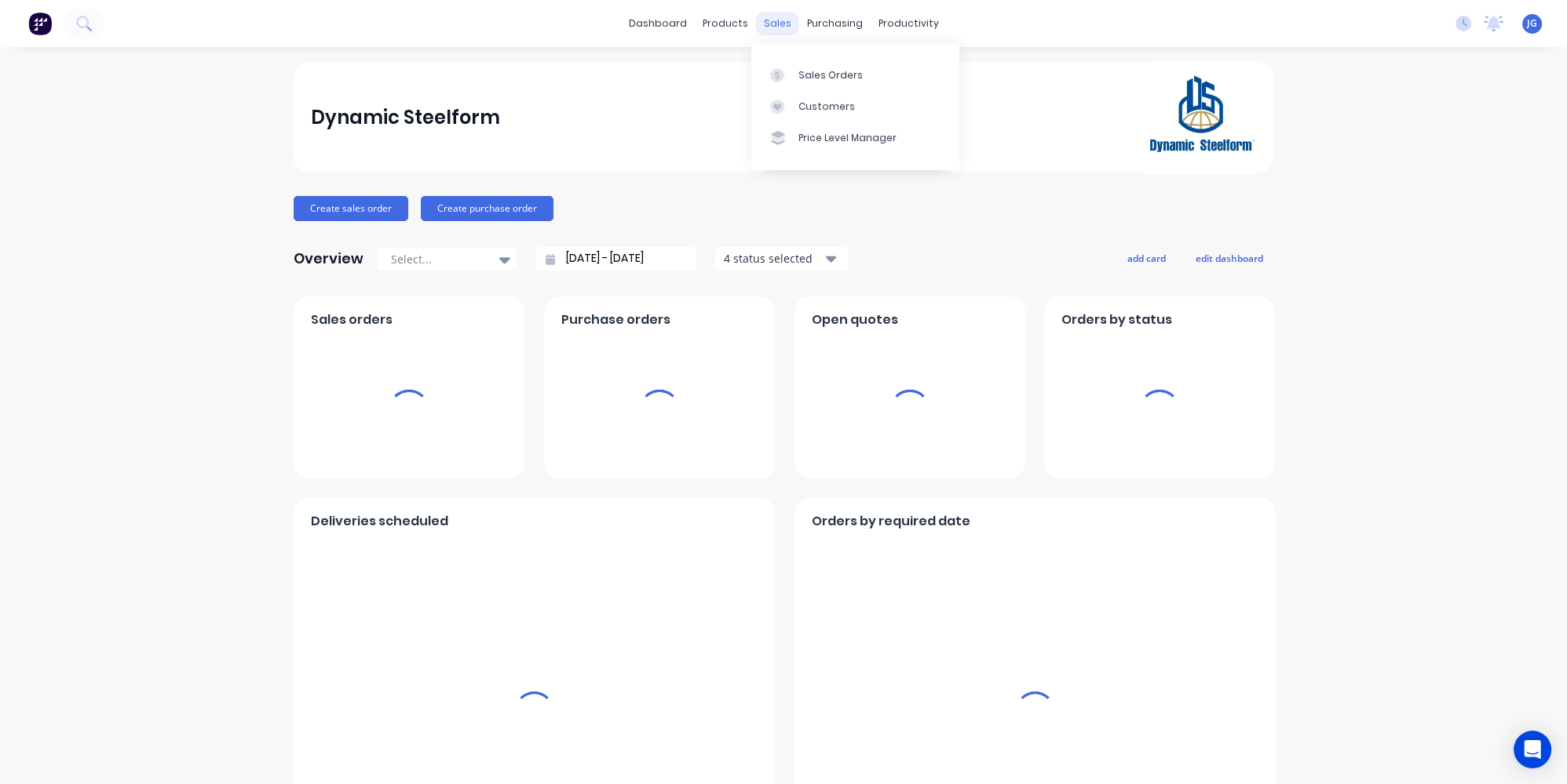
click at [773, 29] on div "sales" at bounding box center [777, 24] width 43 height 24
click at [802, 80] on div "Sales Orders" at bounding box center [830, 75] width 65 height 14
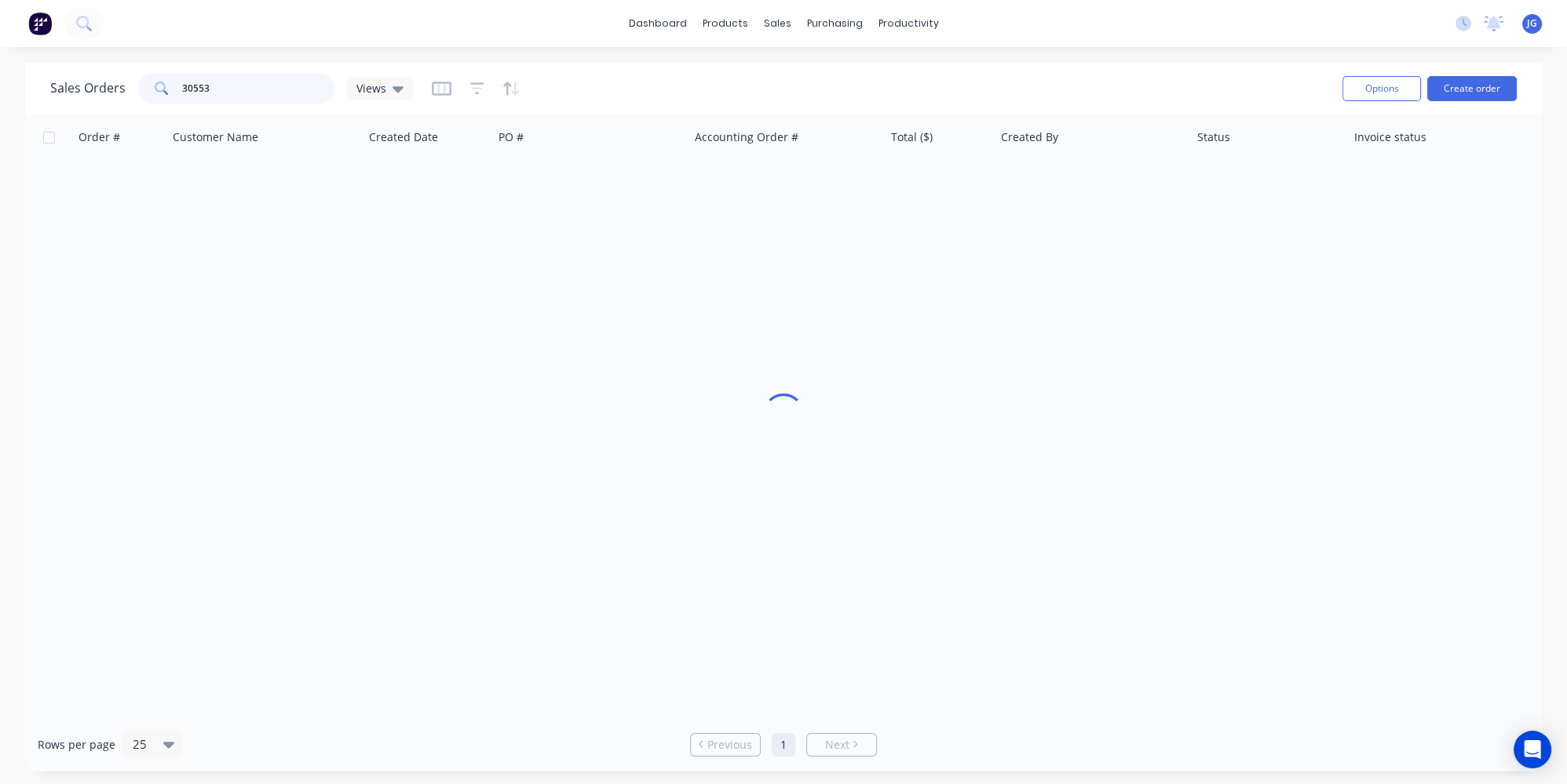
drag, startPoint x: 202, startPoint y: 99, endPoint x: 82, endPoint y: 87, distance: 120.6
click at [95, 89] on div "Sales Orders 30553 Views" at bounding box center [231, 89] width 362 height 32
drag, startPoint x: 253, startPoint y: 79, endPoint x: 76, endPoint y: 80, distance: 177.0
click at [77, 80] on div "Sales Orders 30553 Views" at bounding box center [231, 89] width 362 height 32
paste input "#50252"
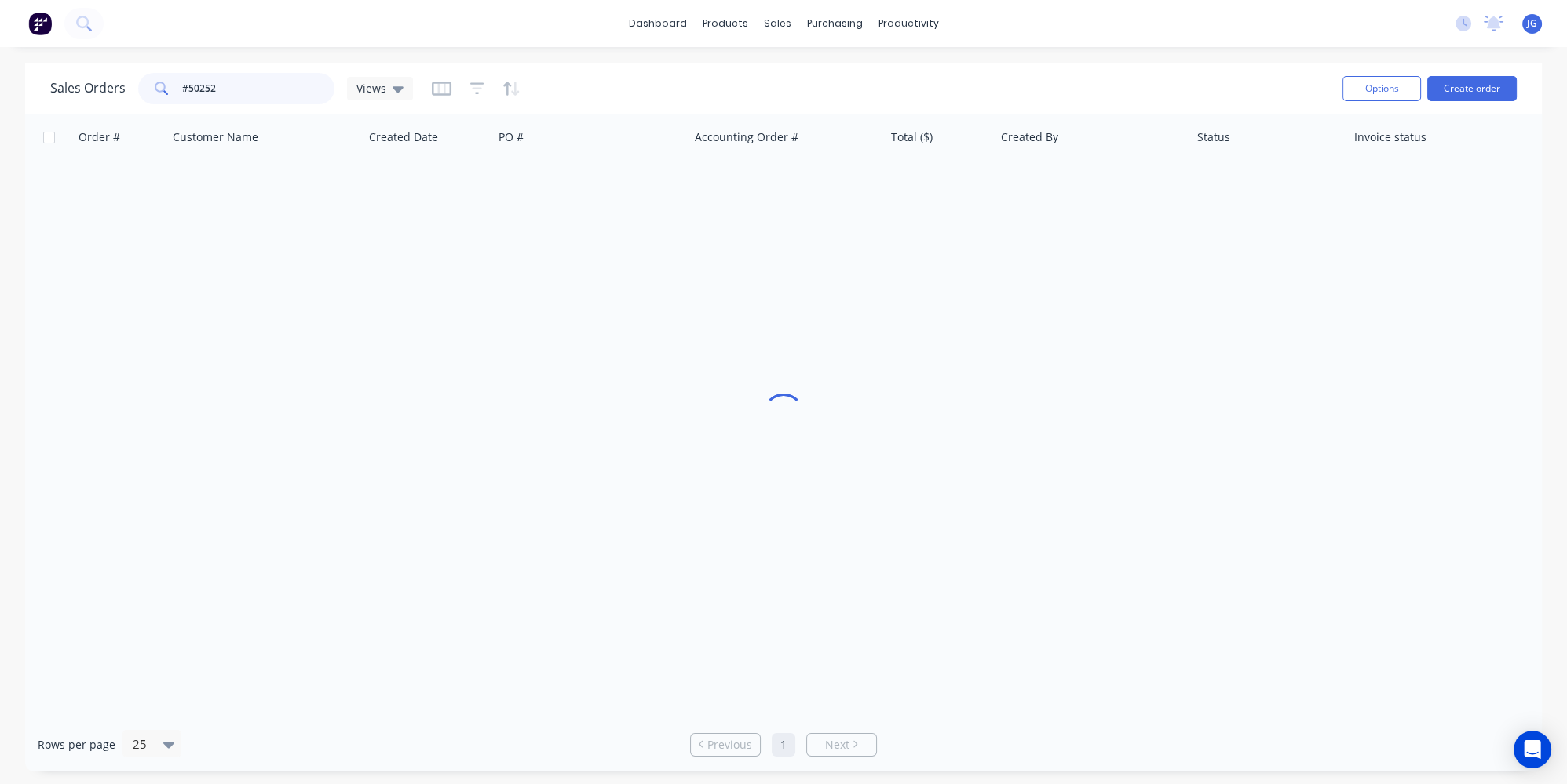
click at [189, 91] on input "#50252" at bounding box center [258, 89] width 153 height 32
click at [183, 88] on input "#50252" at bounding box center [258, 89] width 153 height 32
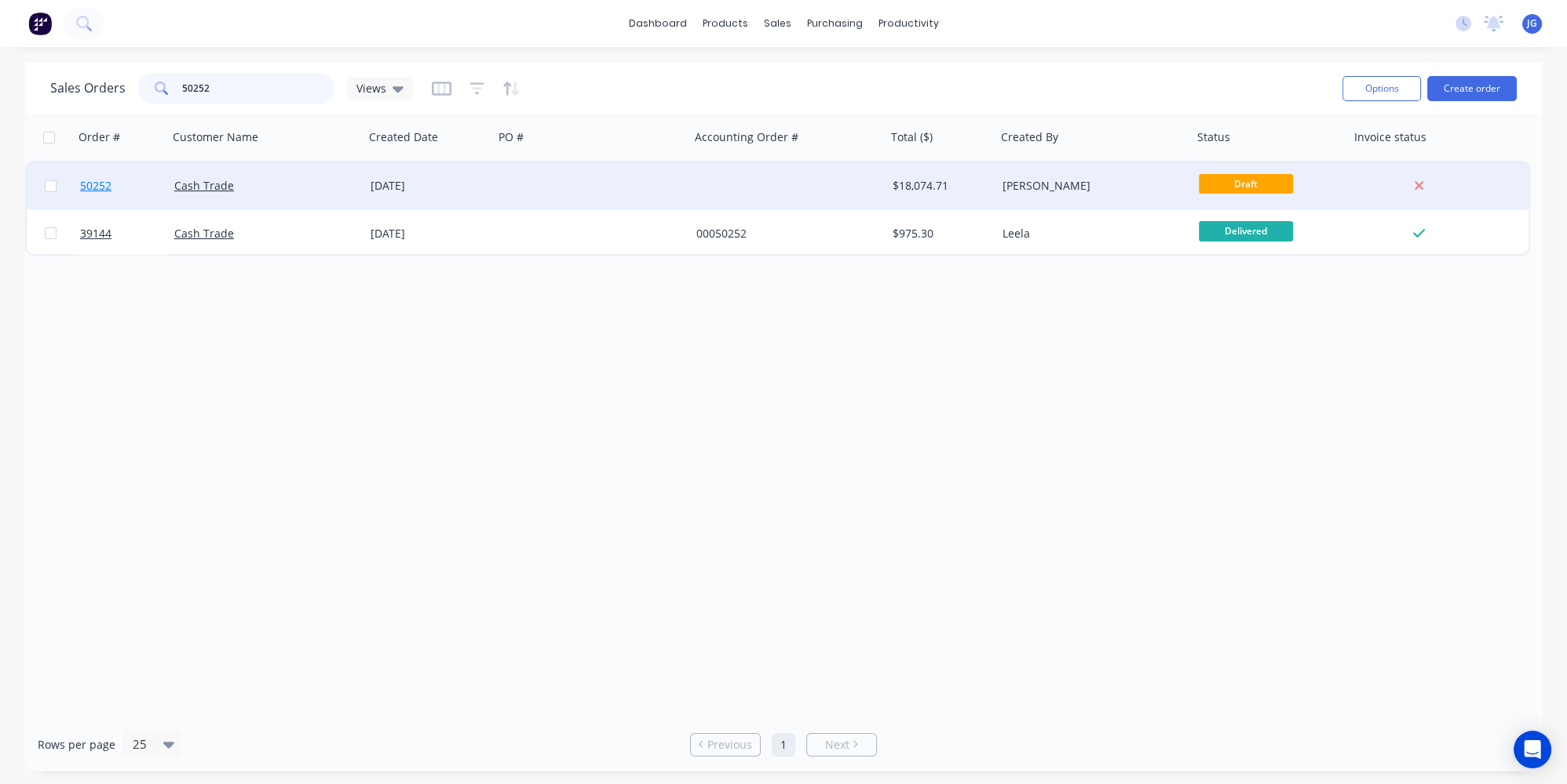
type input "50252"
click at [140, 196] on link "50252" at bounding box center [127, 186] width 94 height 47
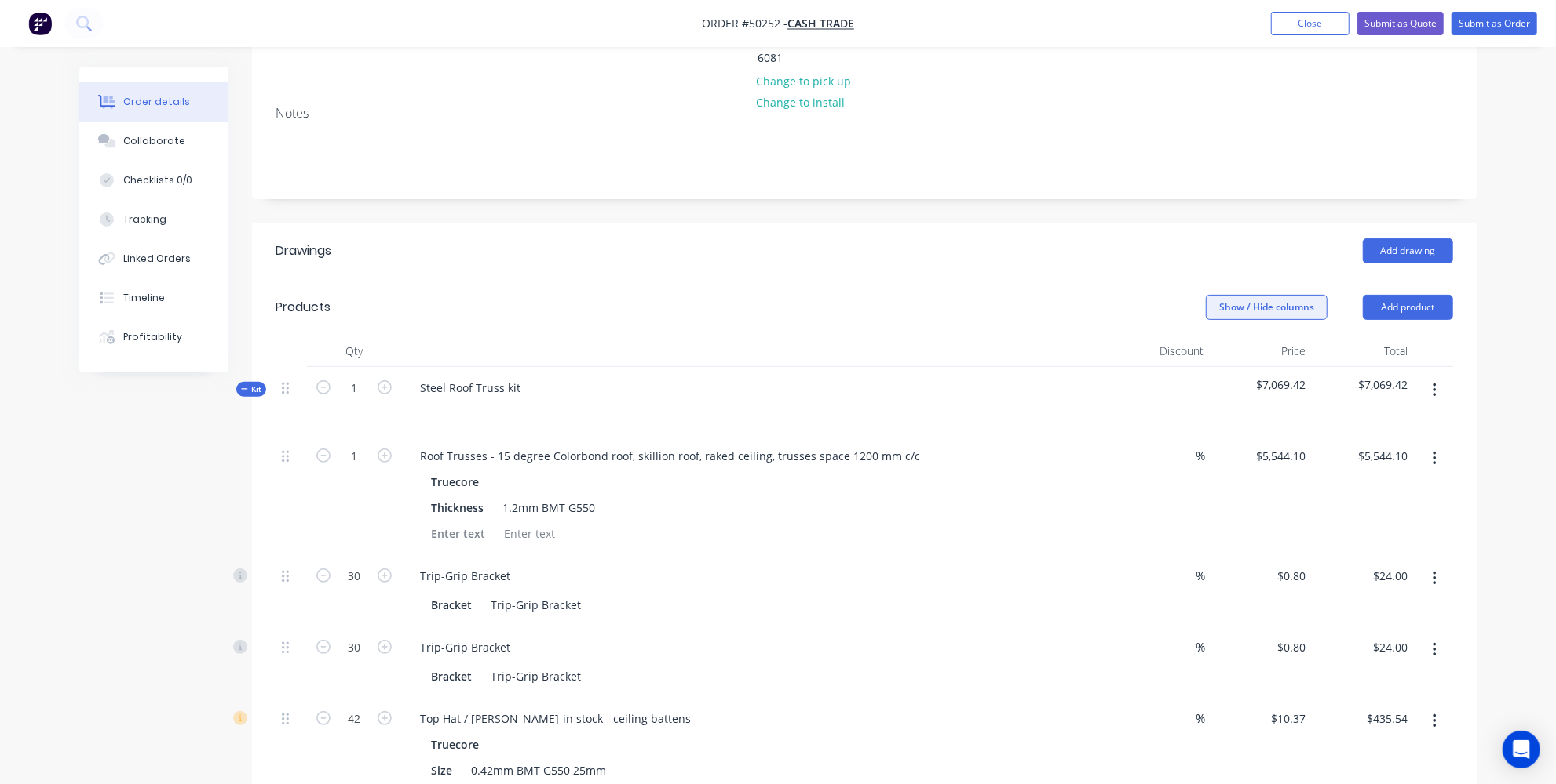
scroll to position [249, 0]
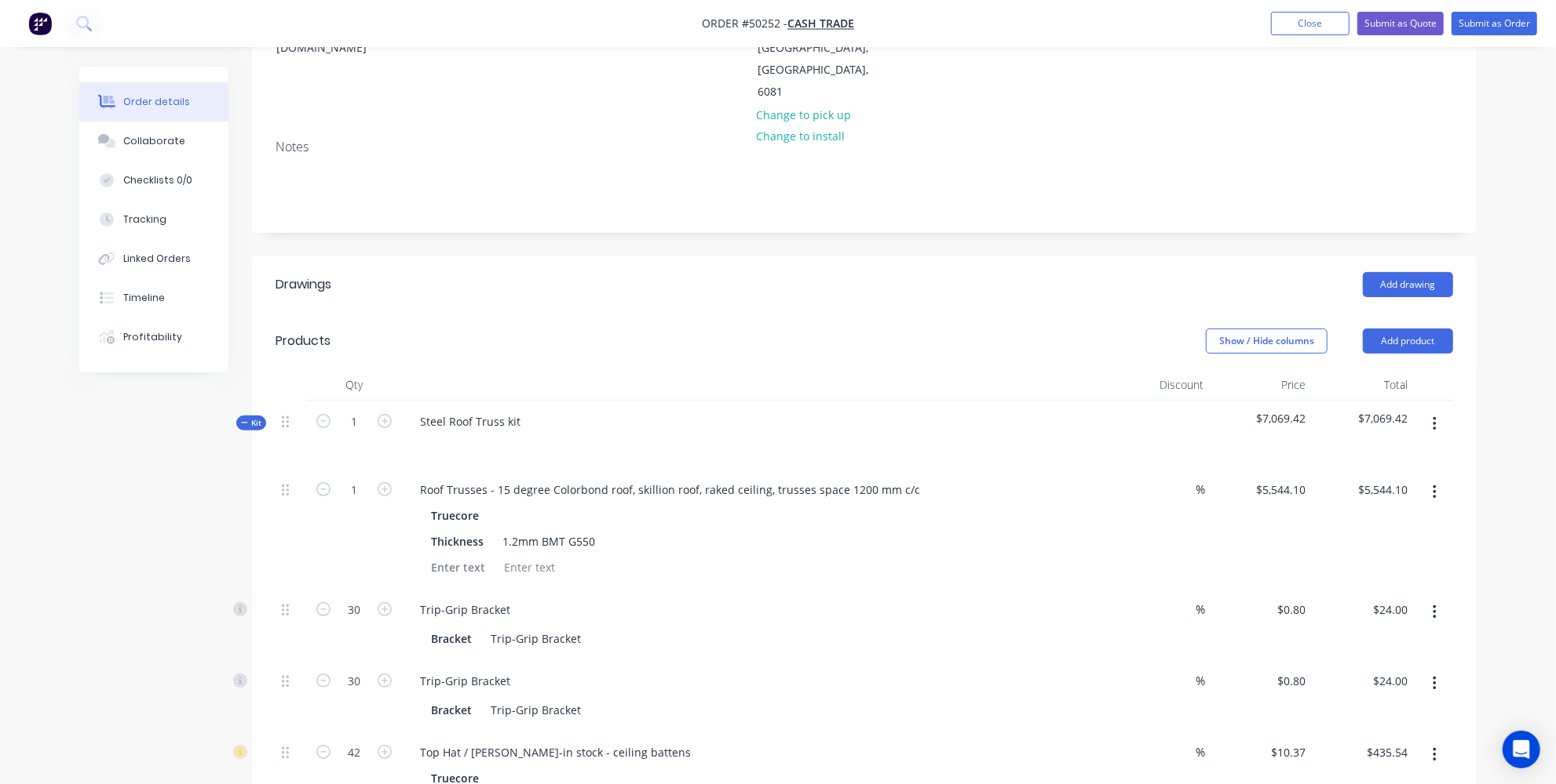
click at [1442, 410] on button "button" at bounding box center [1434, 424] width 37 height 28
click at [1368, 549] on div "Delete" at bounding box center [1378, 560] width 121 height 23
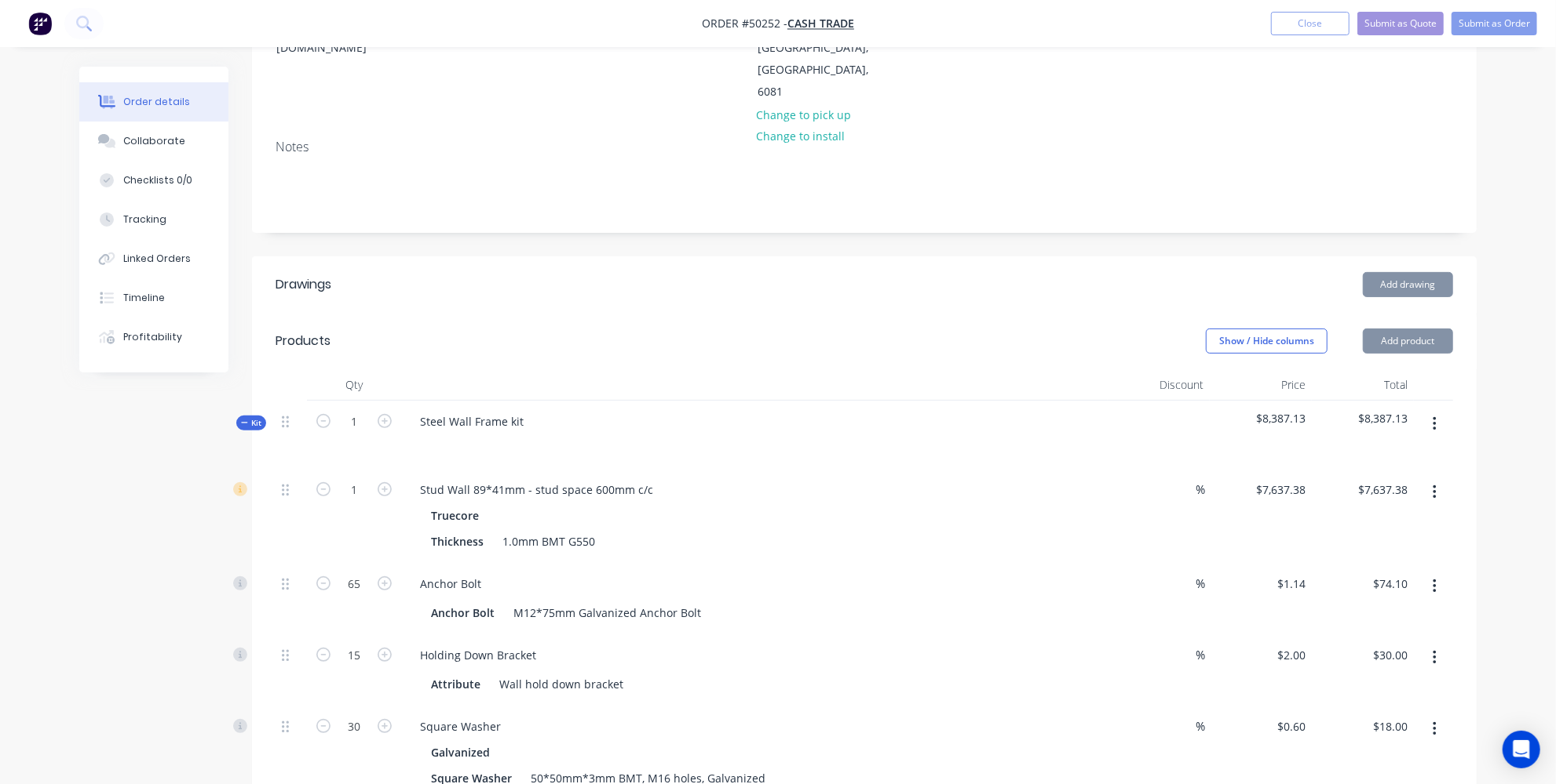
click at [1440, 410] on button "button" at bounding box center [1434, 424] width 37 height 28
click at [1367, 549] on div "Delete" at bounding box center [1378, 560] width 121 height 23
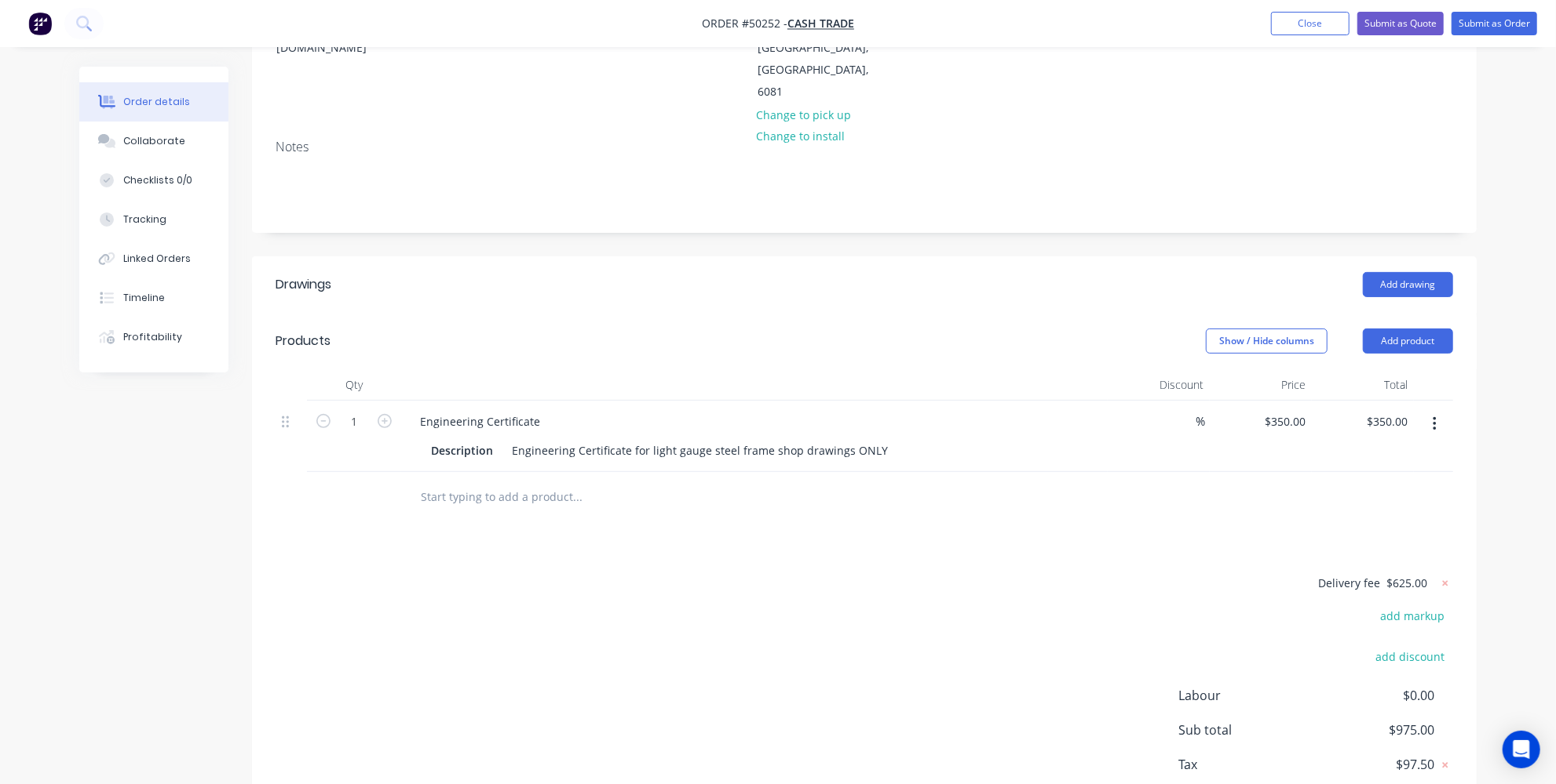
click at [1431, 410] on button "button" at bounding box center [1434, 424] width 37 height 28
click at [1356, 549] on div "Delete" at bounding box center [1378, 560] width 121 height 23
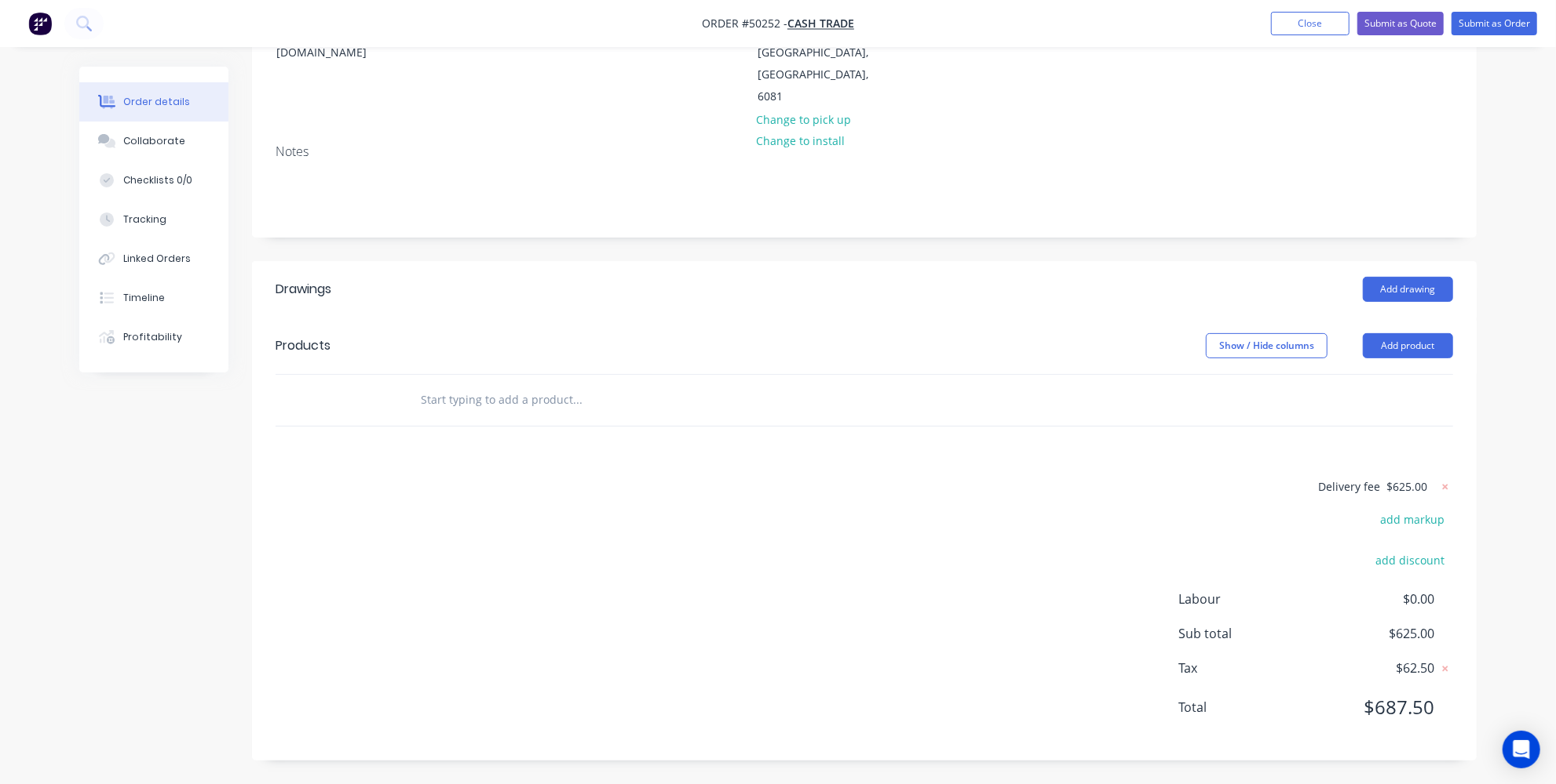
scroll to position [174, 0]
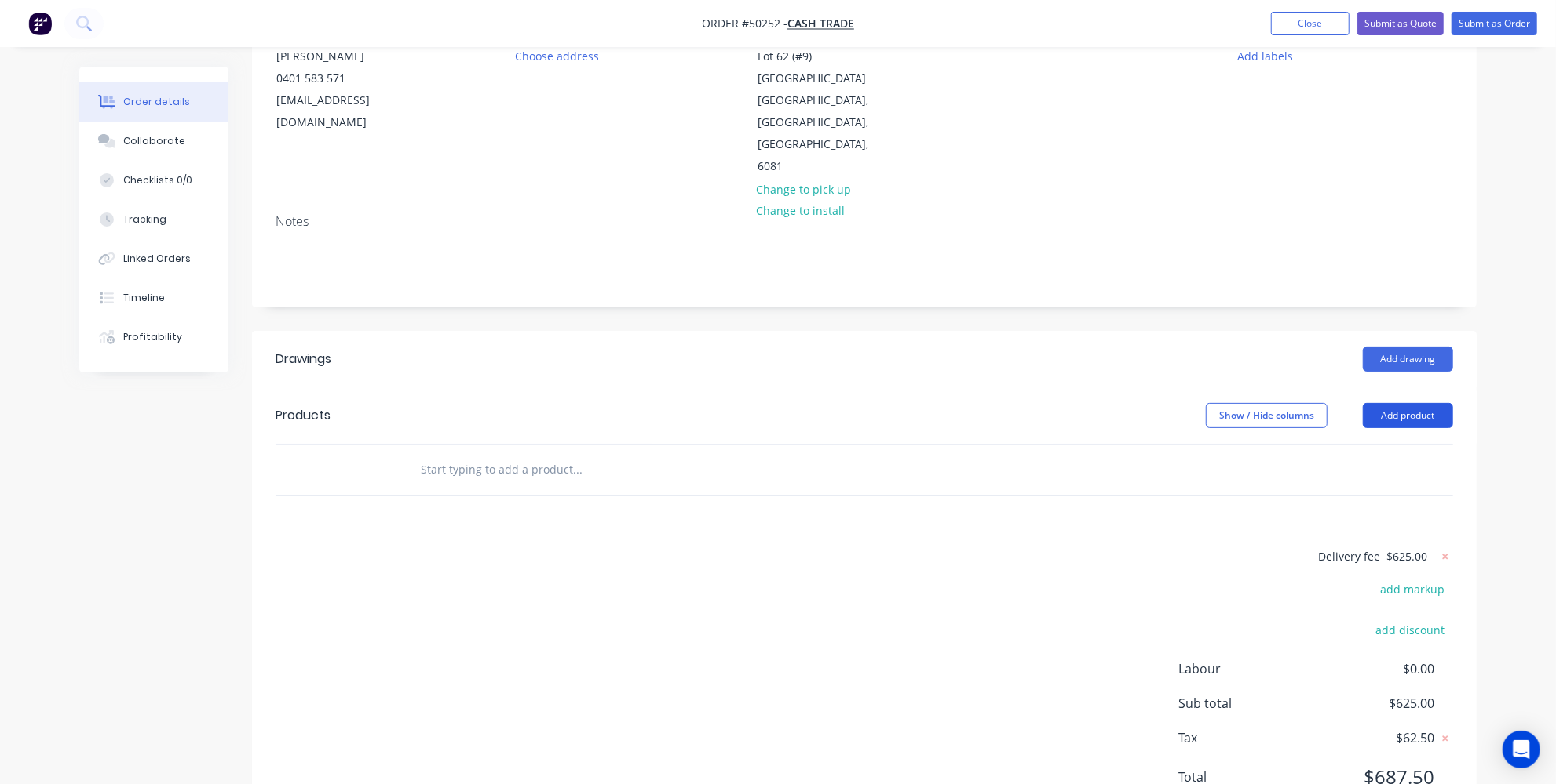
click at [1386, 403] on button "Add product" at bounding box center [1407, 415] width 90 height 25
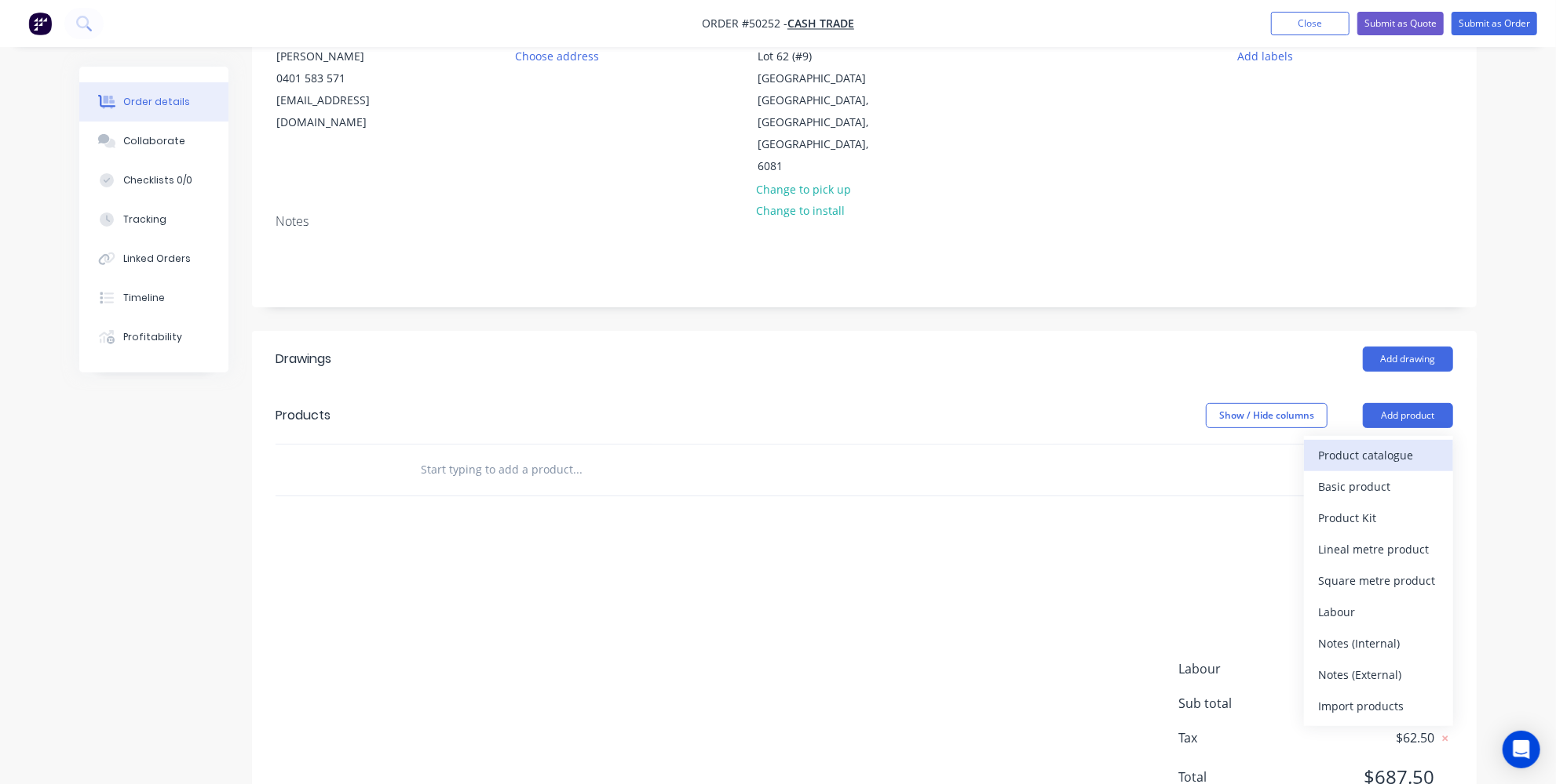
click at [1359, 444] on div "Product catalogue" at bounding box center [1378, 455] width 121 height 23
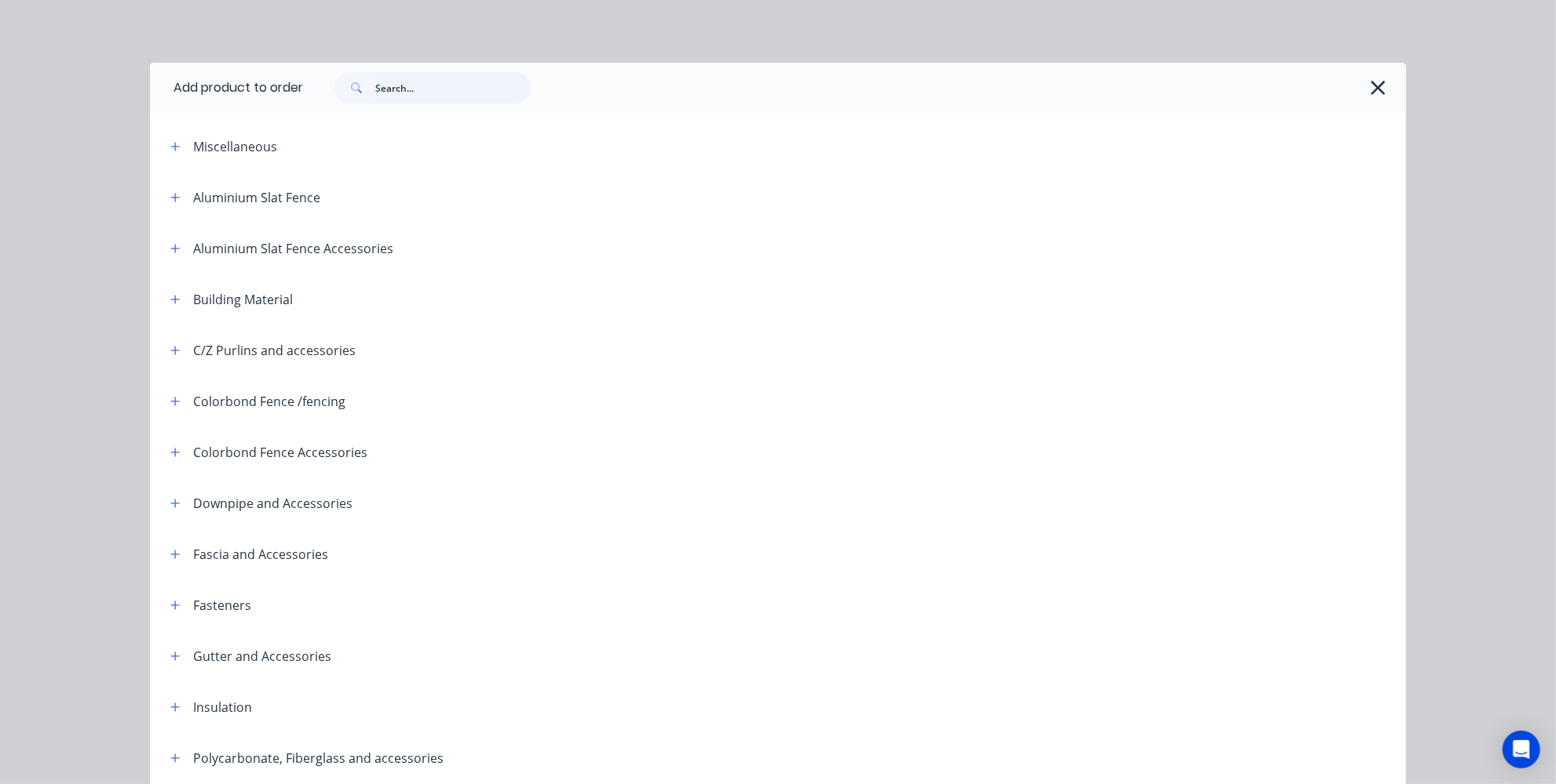
click at [456, 93] on input "text" at bounding box center [453, 88] width 156 height 32
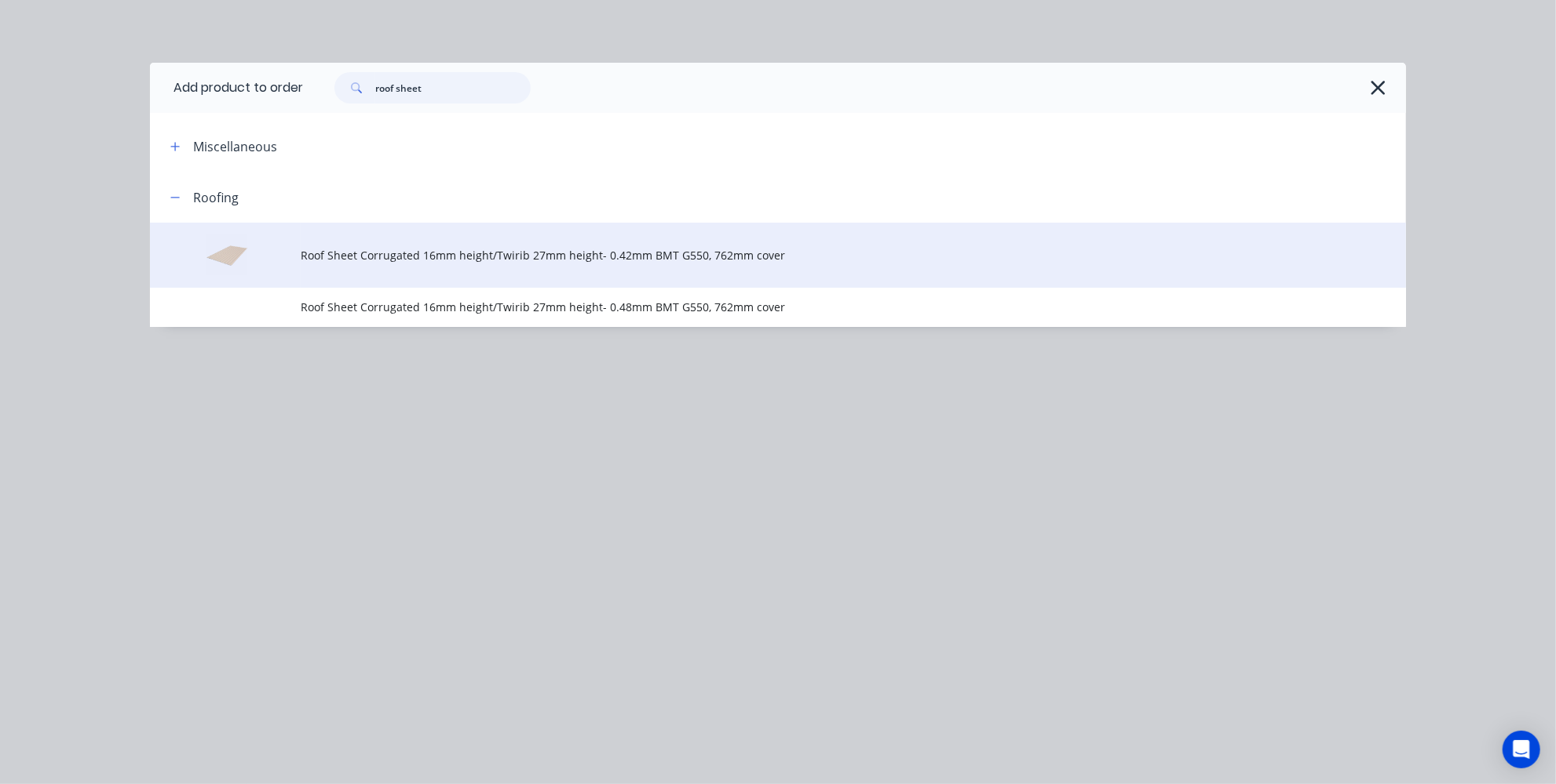
type input "roof sheet"
click at [399, 252] on span "Roof Sheet Corrugated 16mm height/Twirib 27mm height- 0.42mm BMT G550, 762mm co…" at bounding box center [743, 255] width 884 height 17
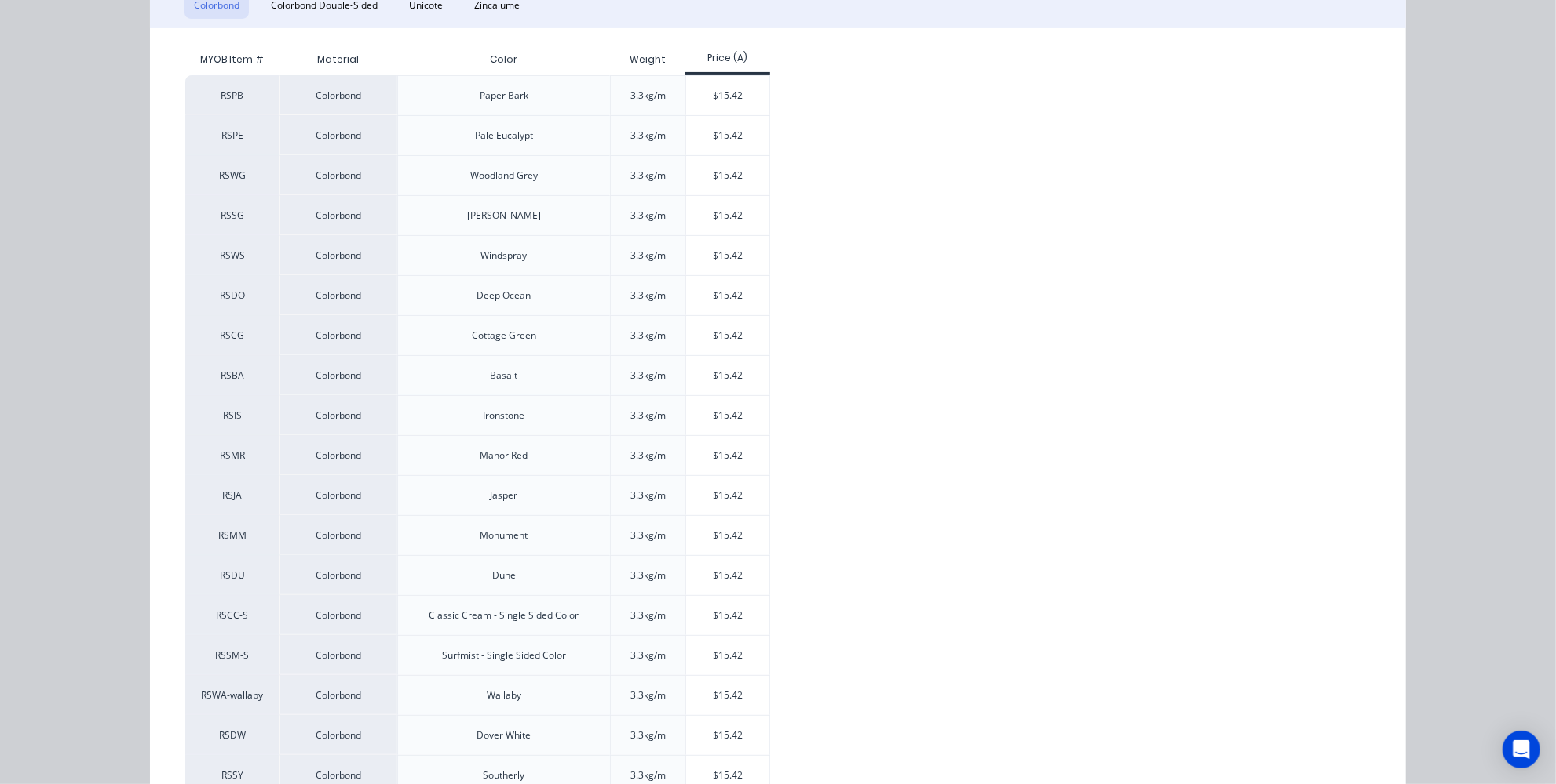
scroll to position [356, 0]
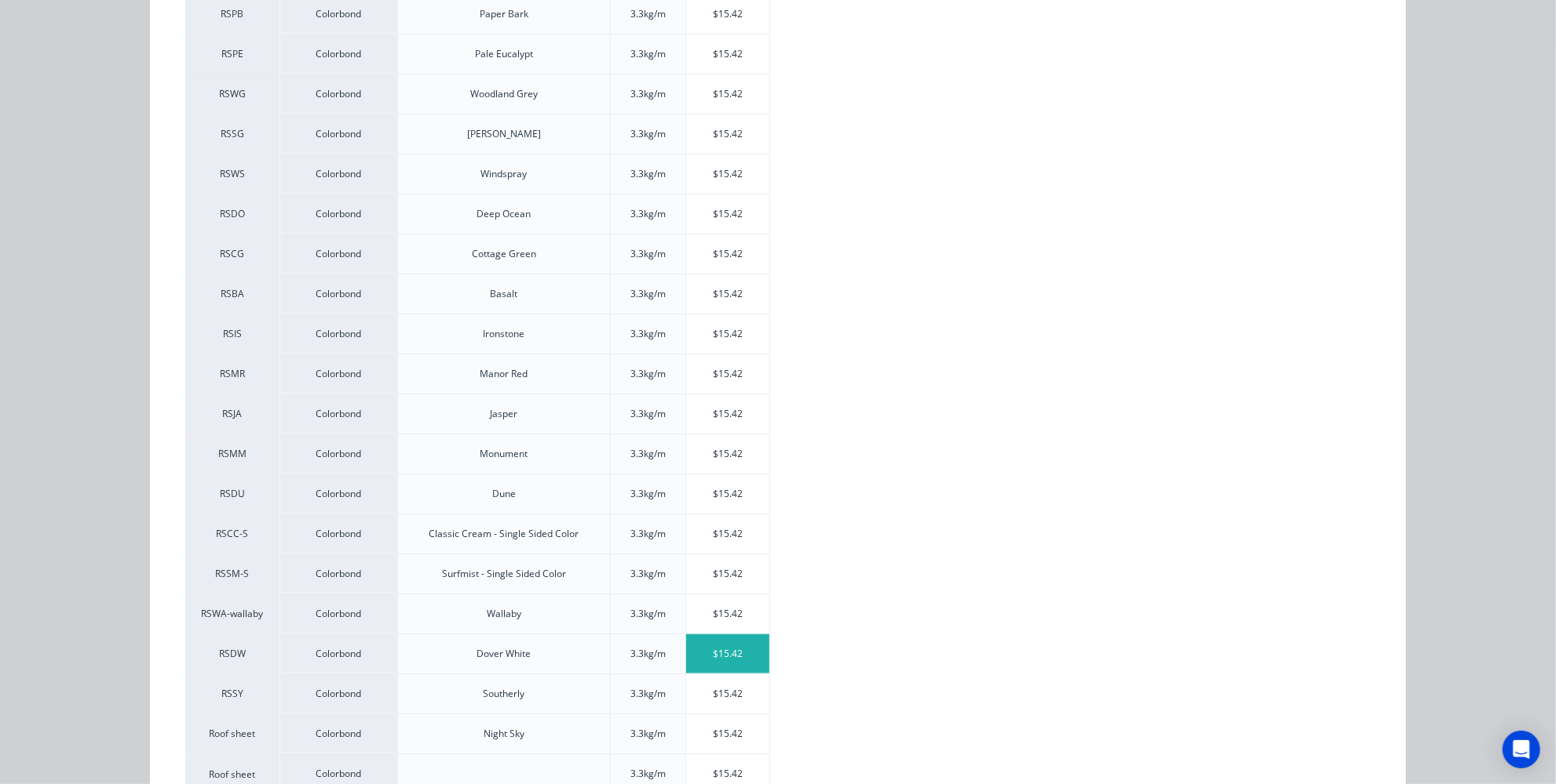
click at [699, 637] on div "$15.42" at bounding box center [728, 655] width 84 height 40
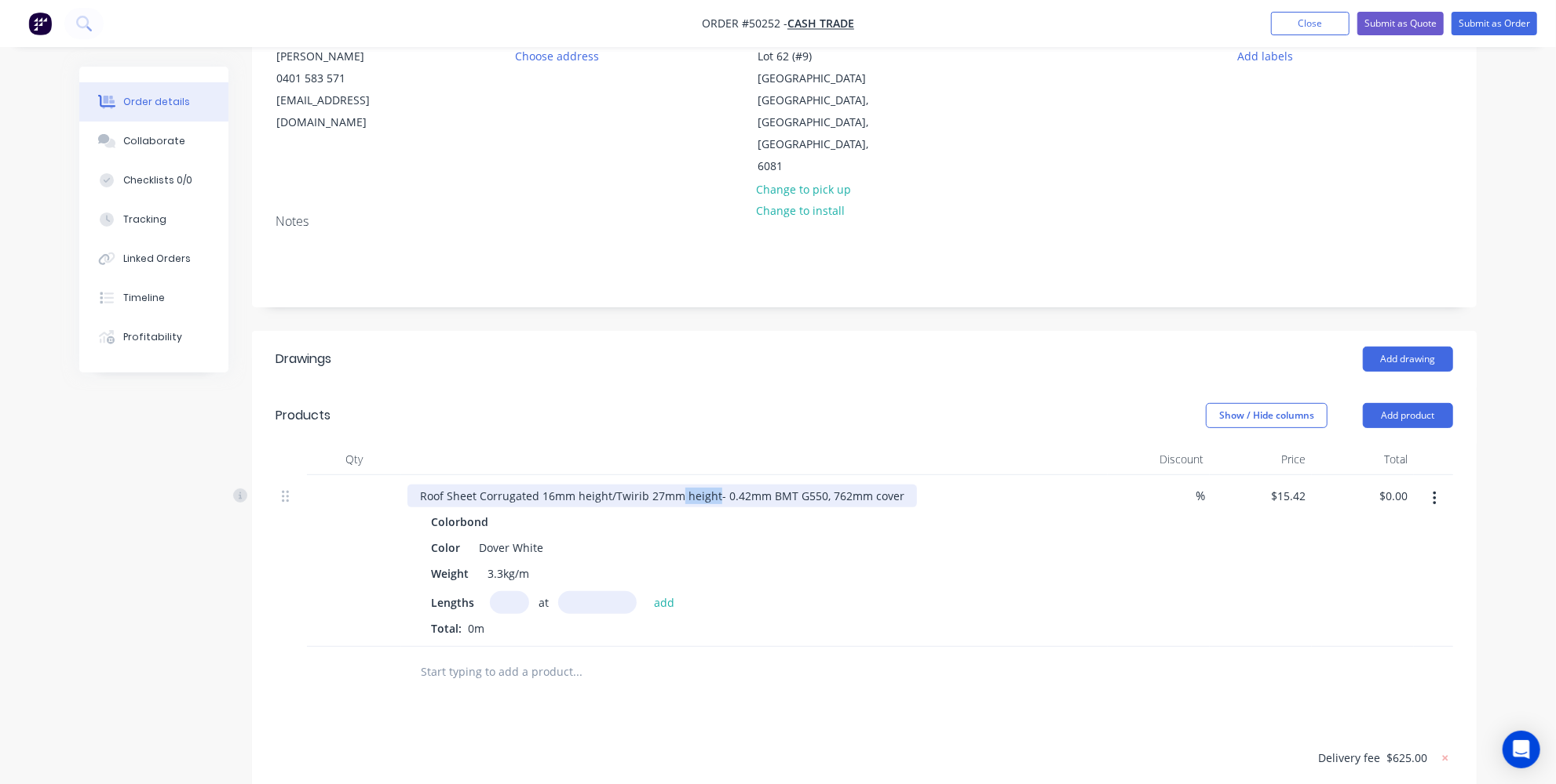
drag, startPoint x: 713, startPoint y: 428, endPoint x: 672, endPoint y: 428, distance: 41.0
click at [672, 485] on div "Roof Sheet Corrugated 16mm height/Twirib 27mm height- 0.42mm BMT G550, 762mm co…" at bounding box center [661, 496] width 509 height 23
click at [688, 485] on div "Roof Sheet Corrugated 16mm height/Twirib 27mm height- 0.42mm BMT G550, 762mm co…" at bounding box center [661, 496] width 509 height 23
drag, startPoint x: 710, startPoint y: 429, endPoint x: 612, endPoint y: 430, distance: 98.0
click at [611, 485] on div "Roof Sheet Corrugated 16mm height/Twirib 27mm height- 0.42mm BMT G550, 762mm co…" at bounding box center [661, 496] width 509 height 23
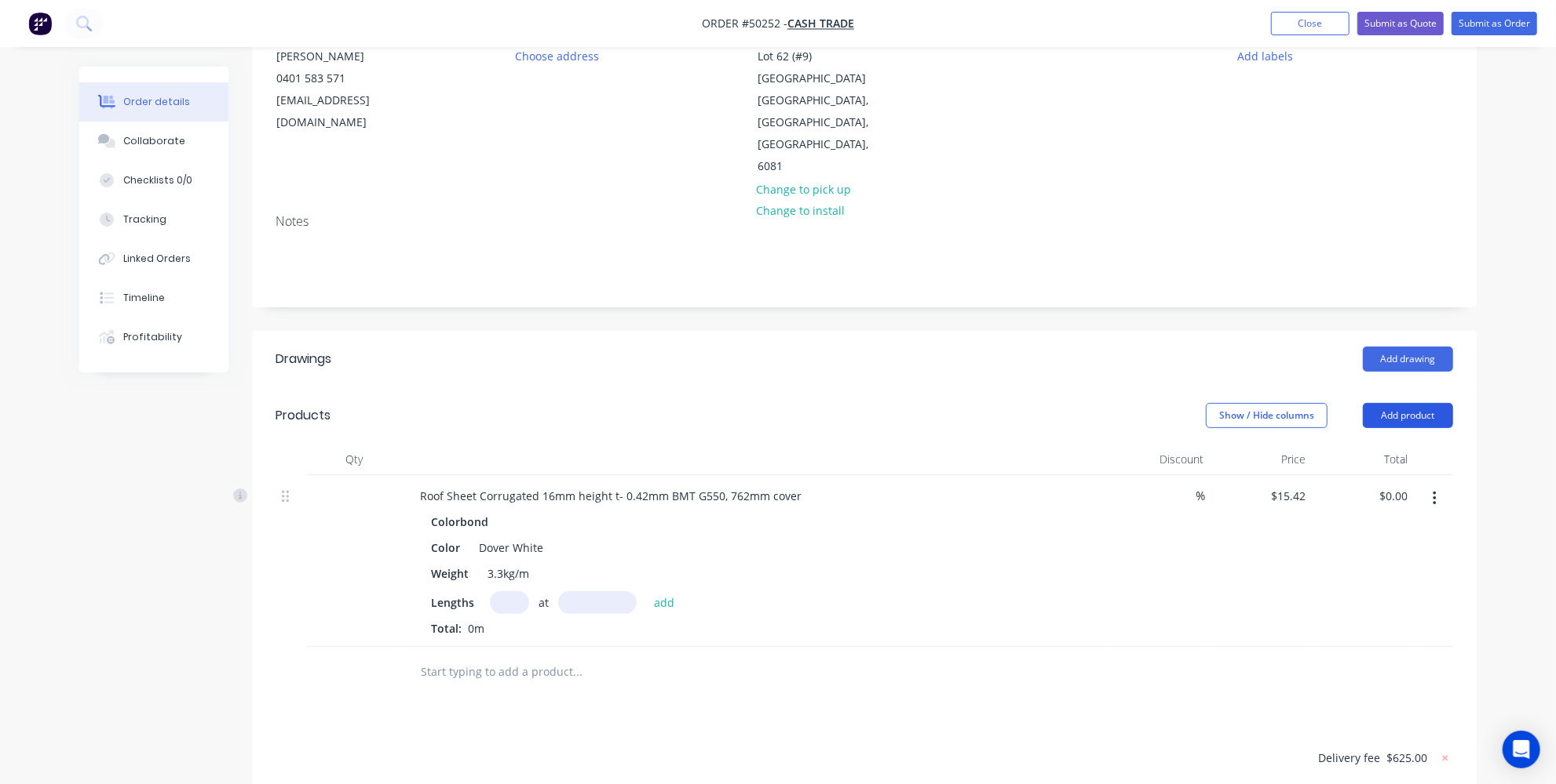
click at [1439, 403] on button "Add product" at bounding box center [1407, 415] width 90 height 25
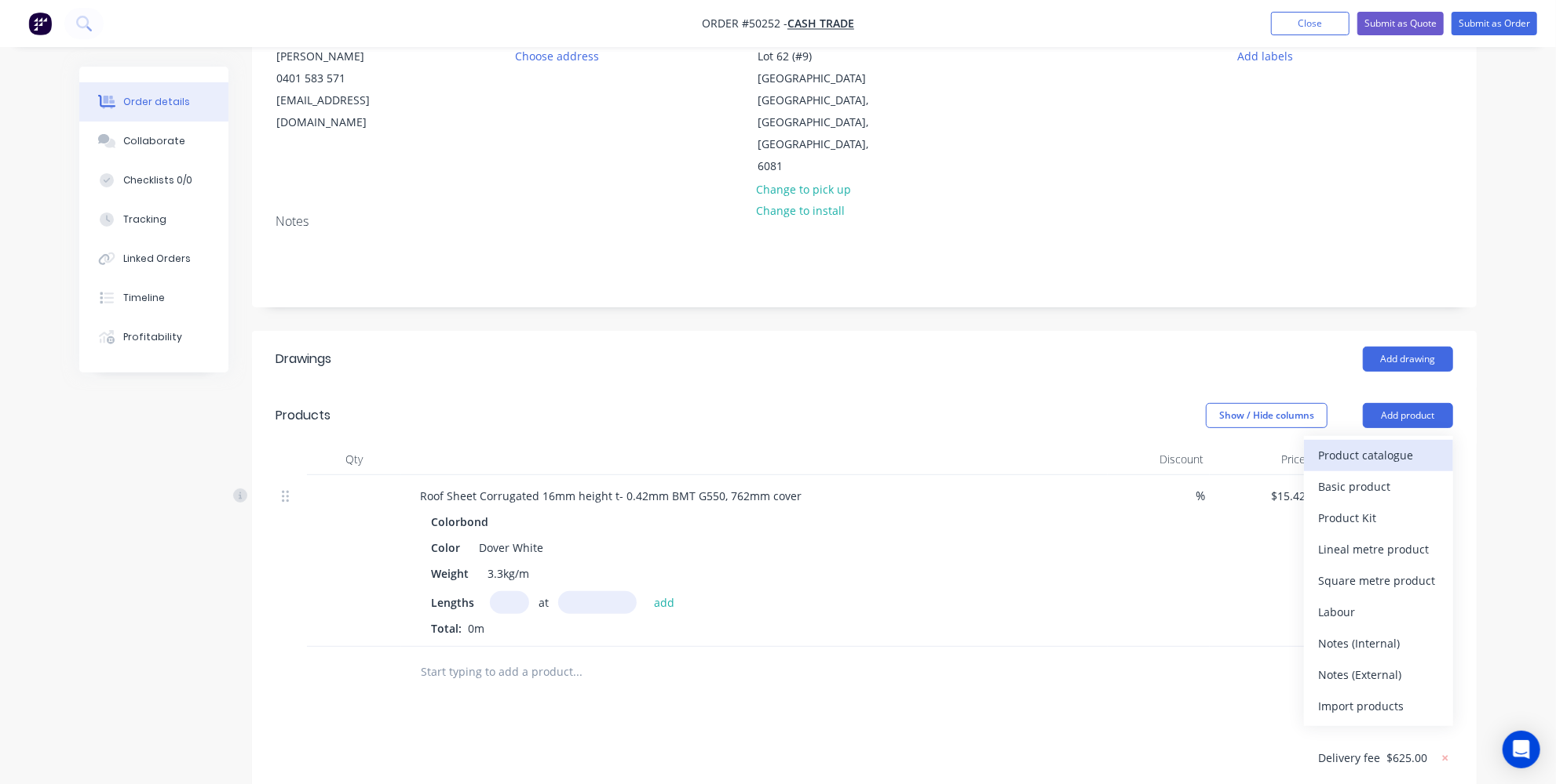
click at [1414, 444] on div "Product catalogue" at bounding box center [1378, 455] width 121 height 23
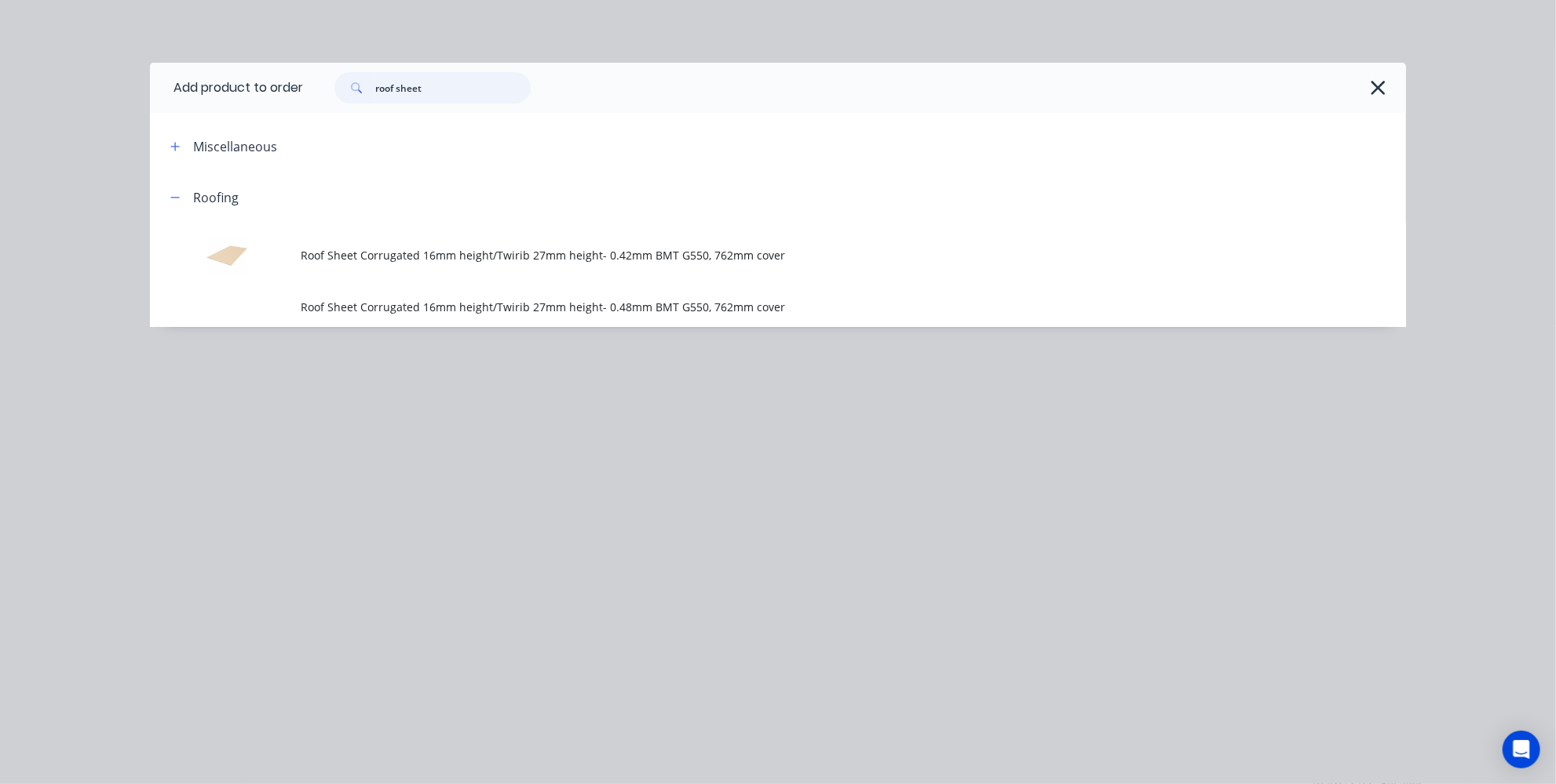
drag, startPoint x: 497, startPoint y: 73, endPoint x: 187, endPoint y: 58, distance: 310.4
click at [187, 58] on div "Add product to order roof sheet Miscellaneous Roofing Roof Sheet Corrugated 16m…" at bounding box center [778, 392] width 1556 height 784
type input "s"
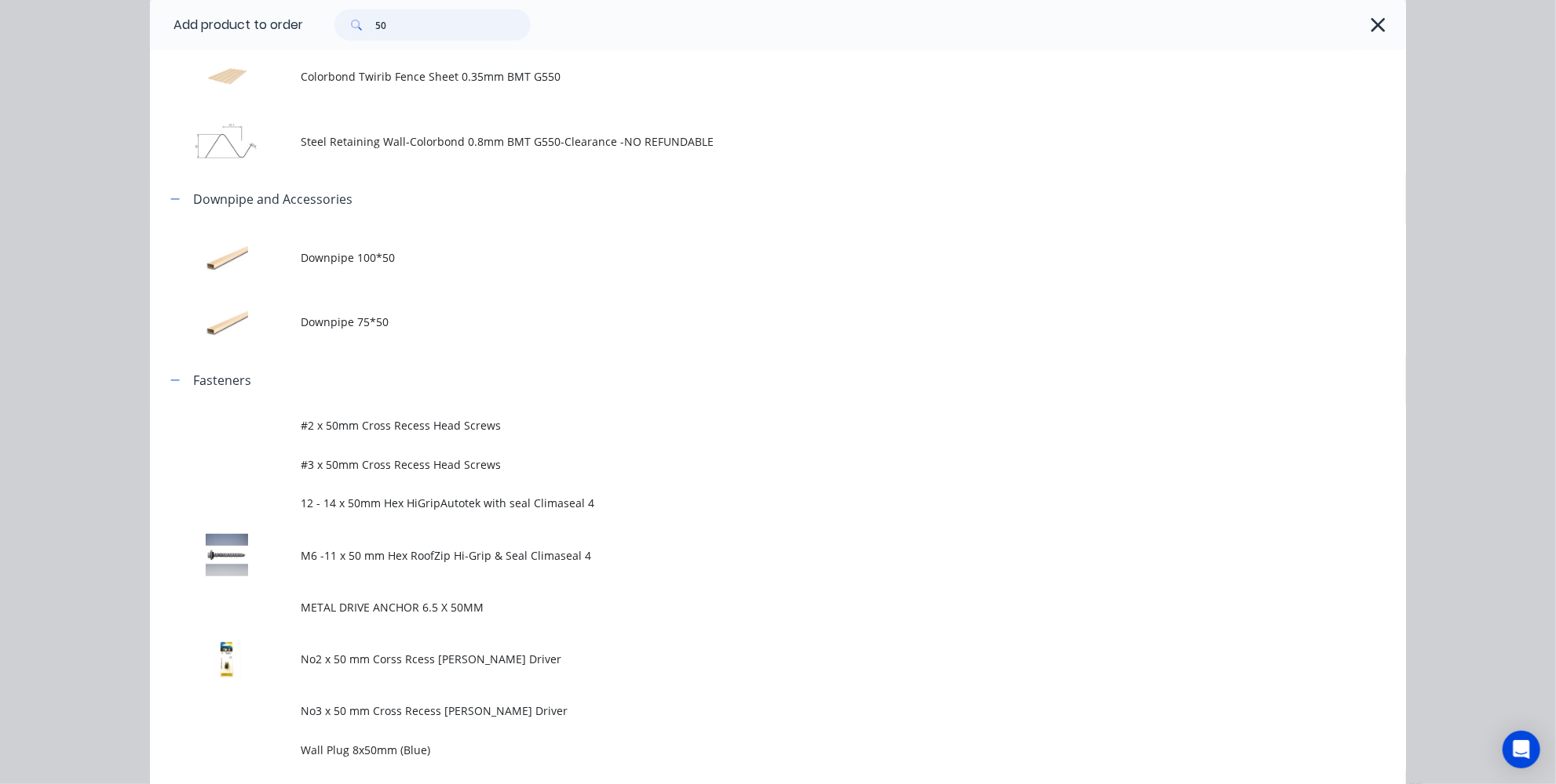
scroll to position [784, 0]
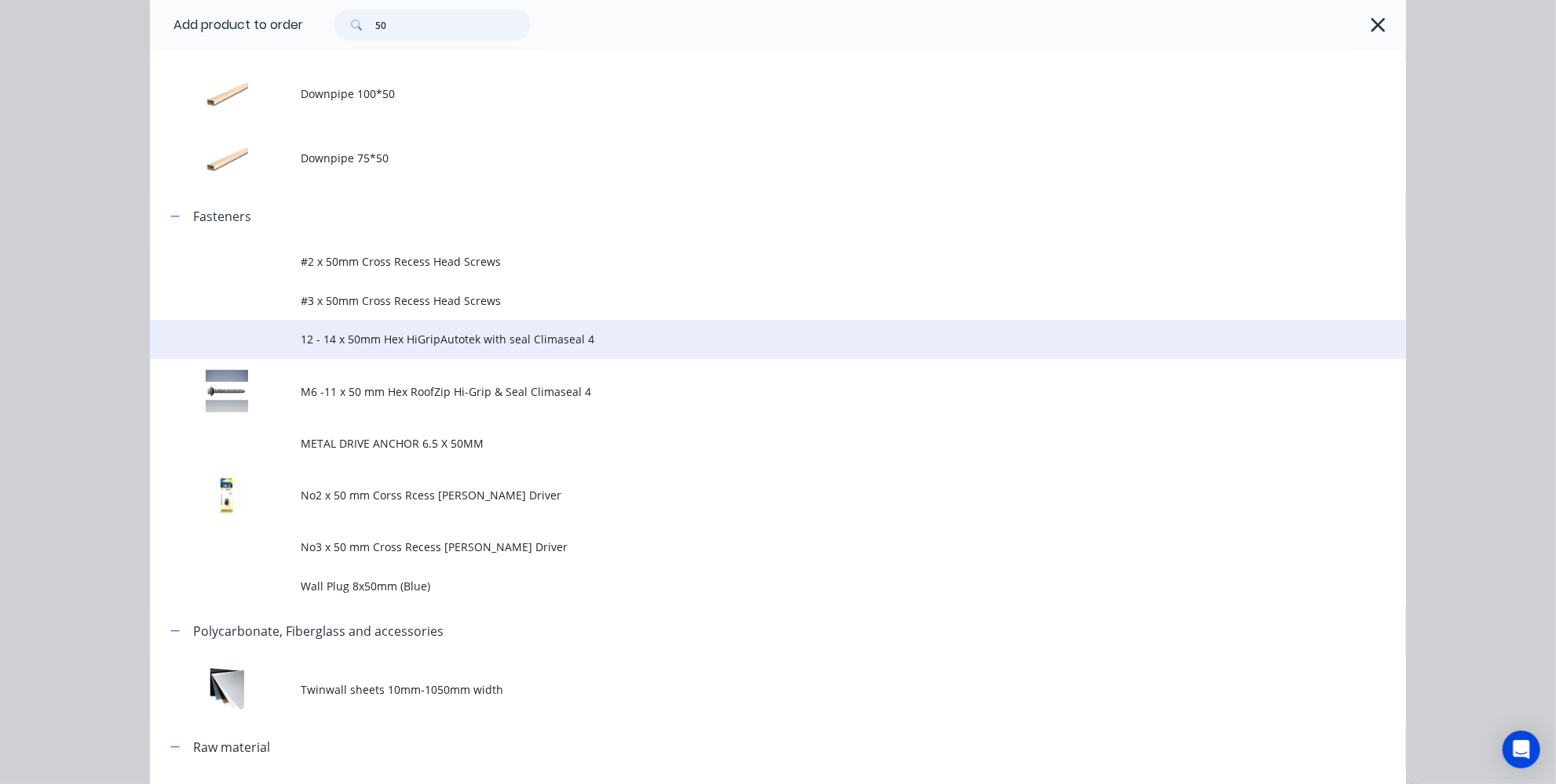
type input "50"
click at [496, 342] on span "12 - 14 x 50mm Hex HiGripAutotek with seal Climaseal 4" at bounding box center [743, 339] width 884 height 17
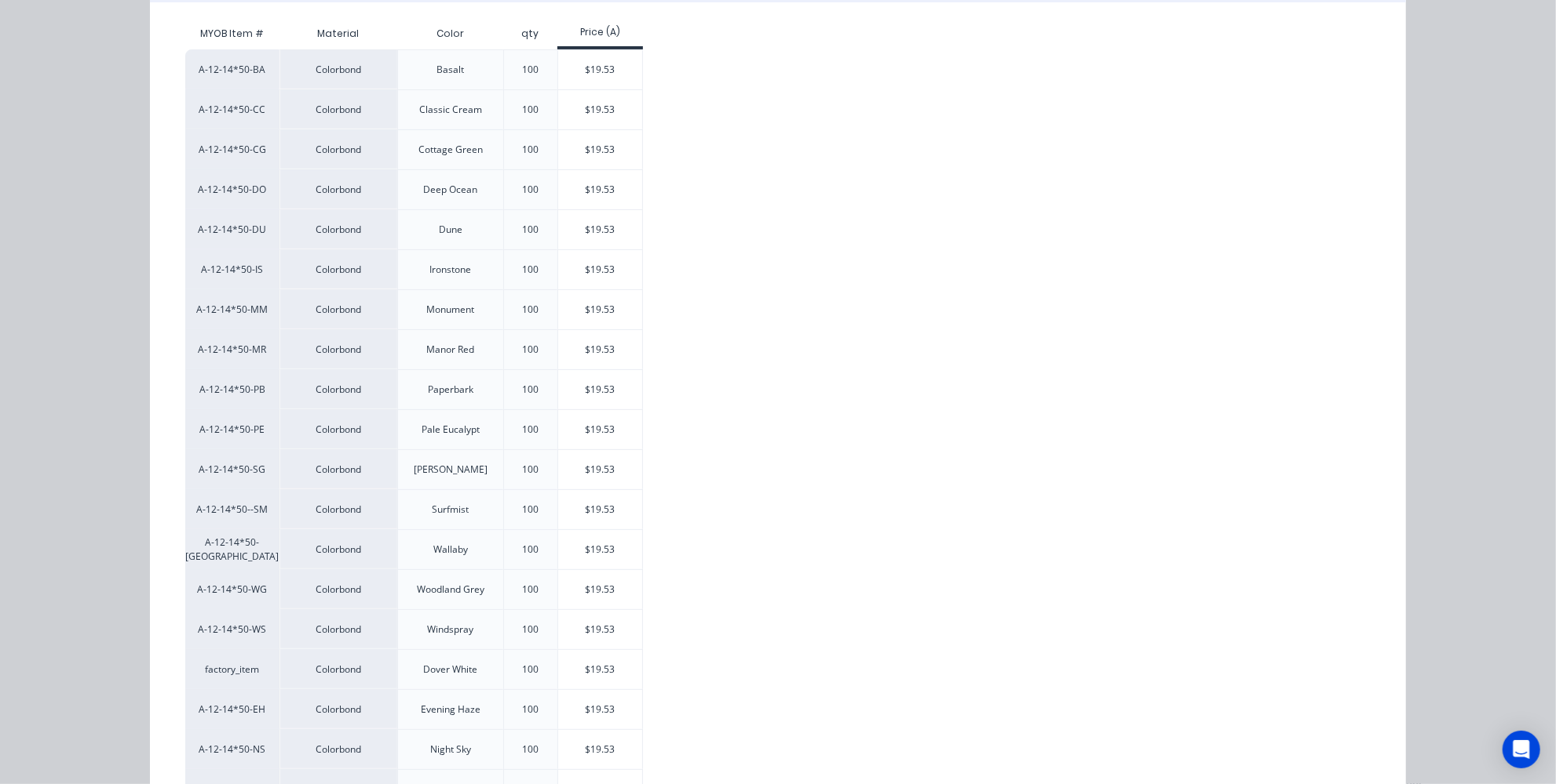
scroll to position [354, 0]
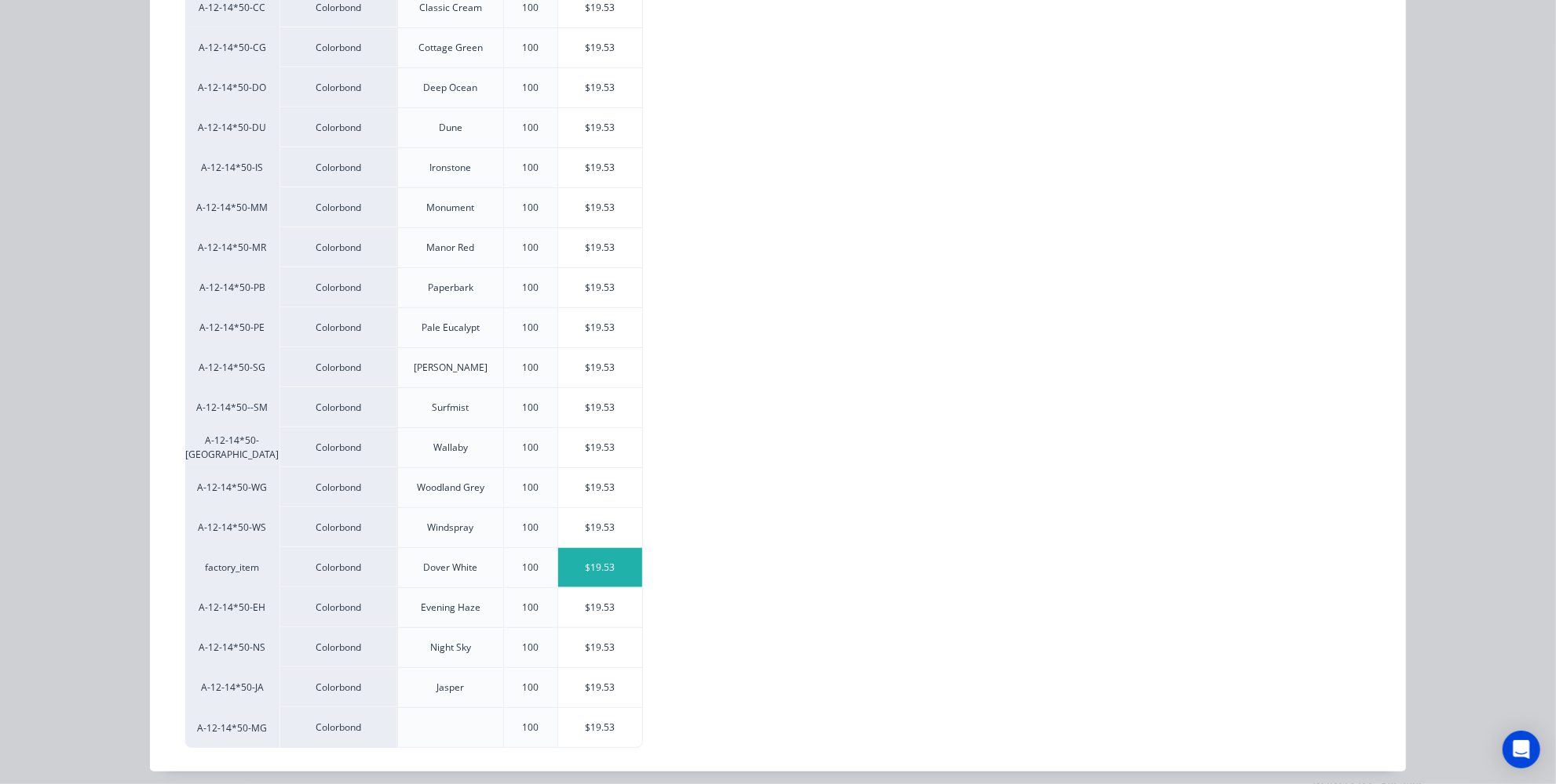
click at [583, 555] on div "$19.53" at bounding box center [600, 569] width 84 height 40
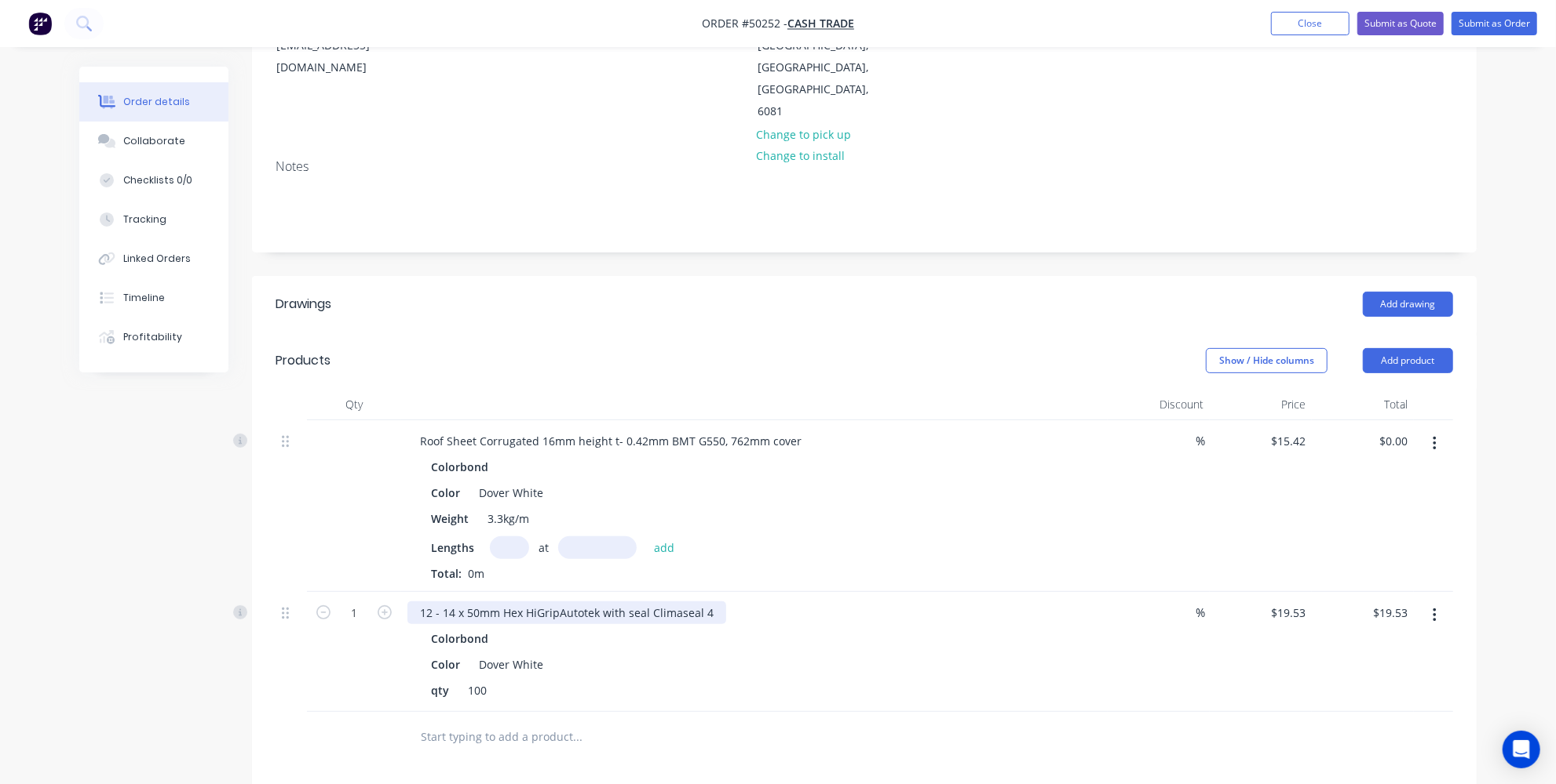
scroll to position [245, 0]
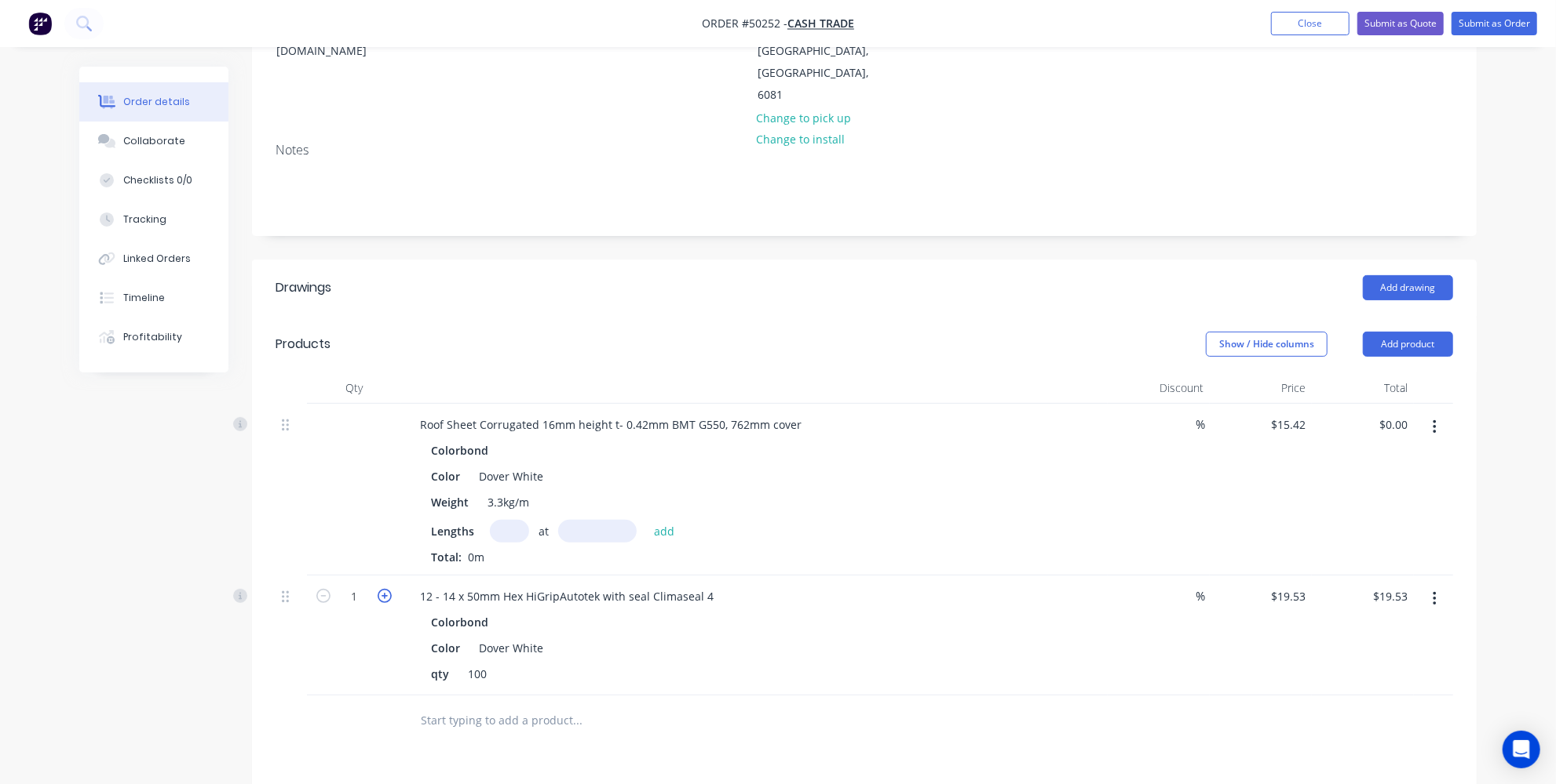
click at [387, 589] on icon "button" at bounding box center [384, 596] width 14 height 14
type input "2"
type input "$39.06"
click at [387, 589] on icon "button" at bounding box center [384, 596] width 14 height 14
type input "3"
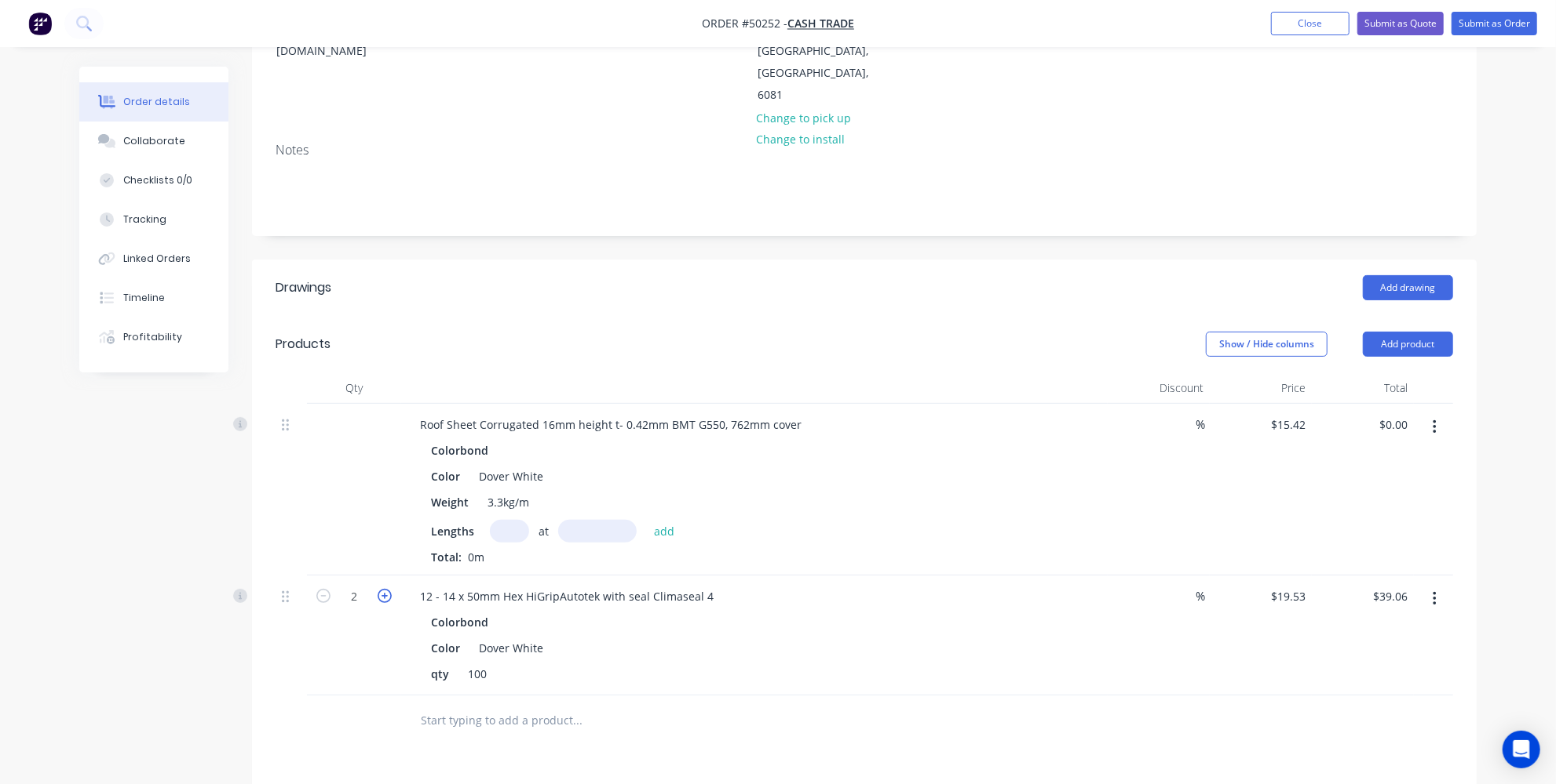
type input "$58.59"
click at [368, 464] on div at bounding box center [354, 489] width 94 height 172
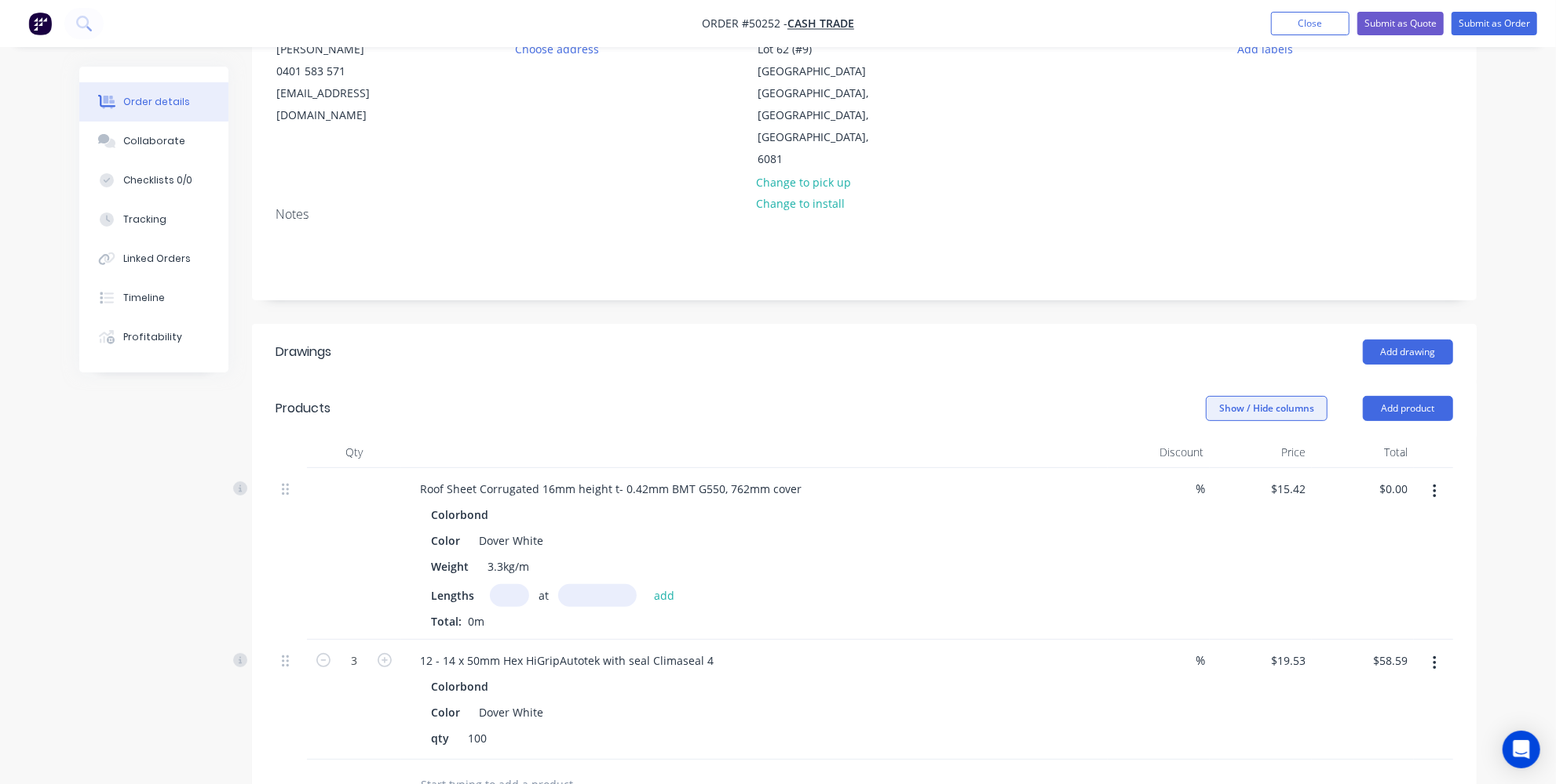
scroll to position [103, 0]
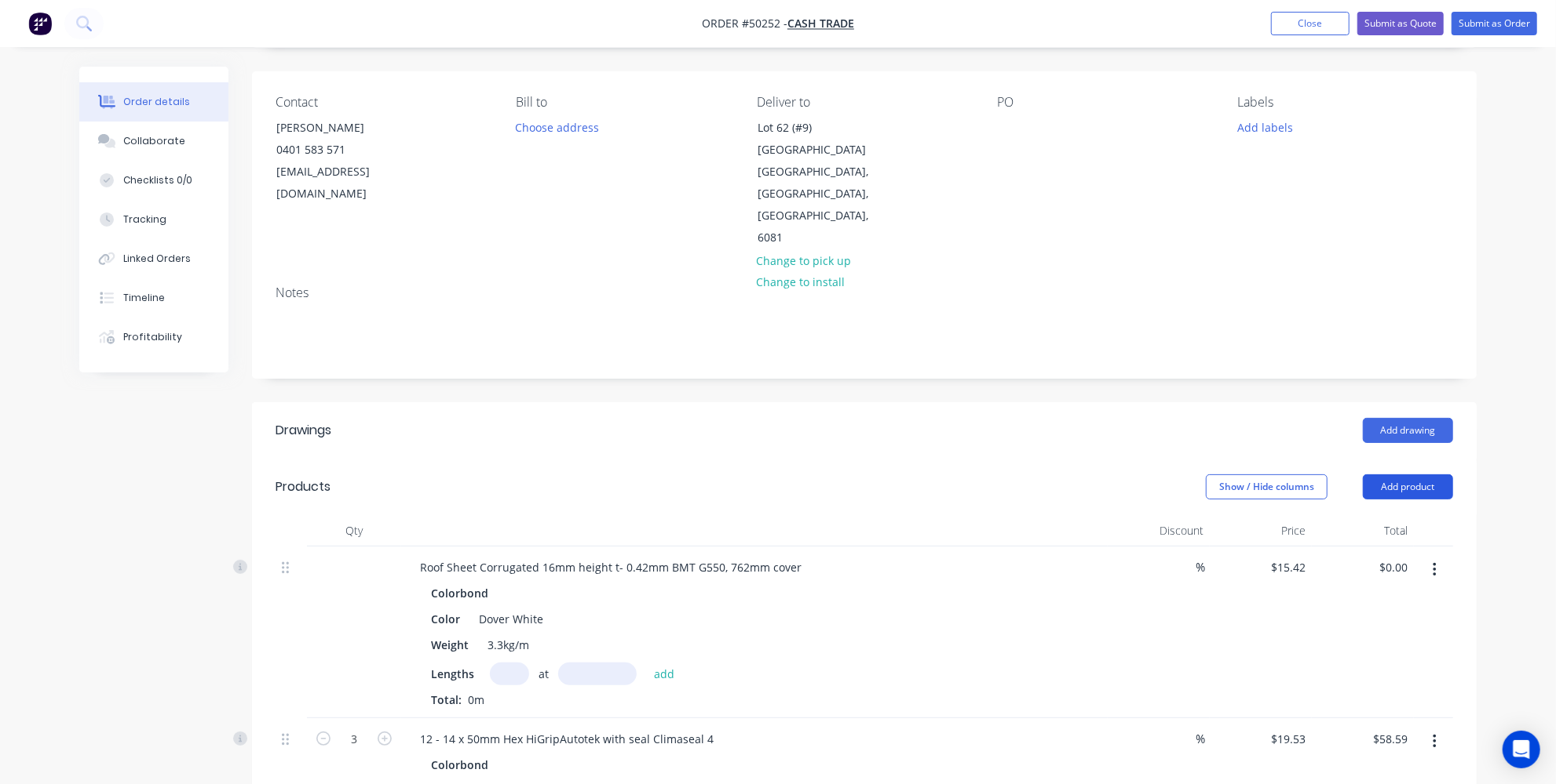
click at [1444, 474] on button "Add product" at bounding box center [1407, 486] width 90 height 25
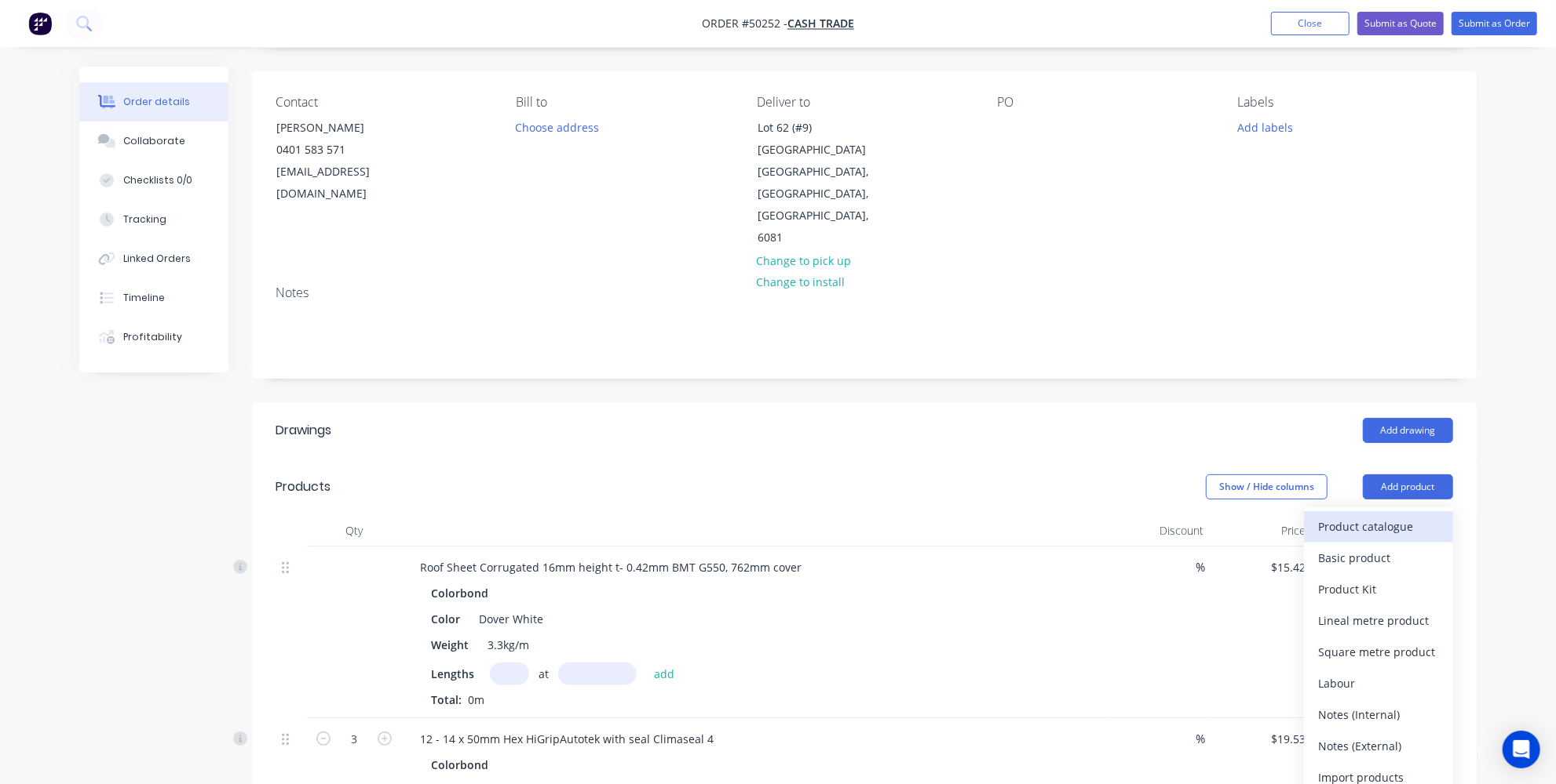
click at [1394, 515] on div "Product catalogue" at bounding box center [1378, 526] width 121 height 23
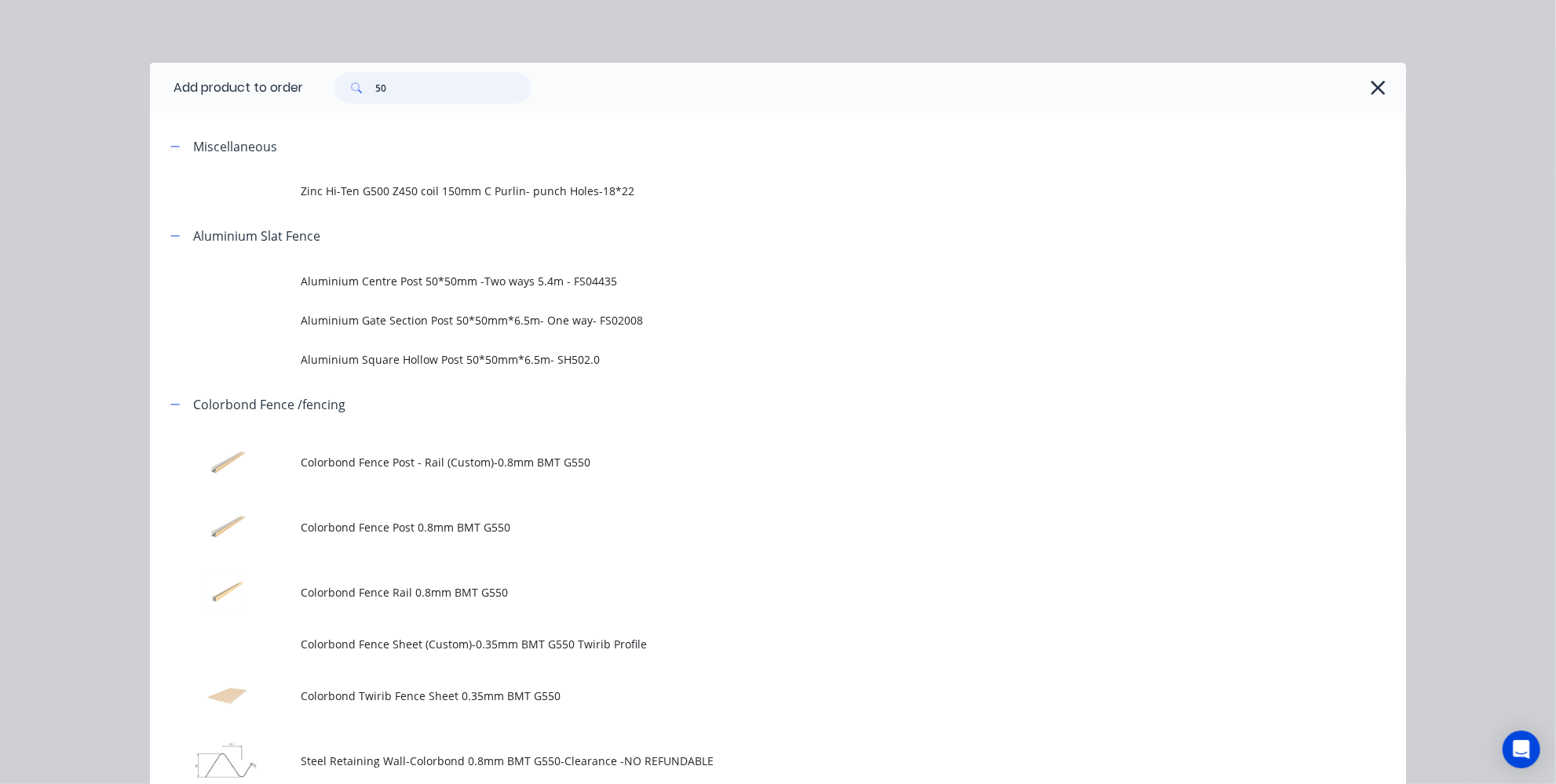
drag, startPoint x: 478, startPoint y: 85, endPoint x: 95, endPoint y: 60, distance: 383.8
click at [130, 60] on div "Add product to order 50 Miscellaneous Zinc Hi-Ten G500 Z450 coil 150mm C Purlin…" at bounding box center [778, 392] width 1556 height 784
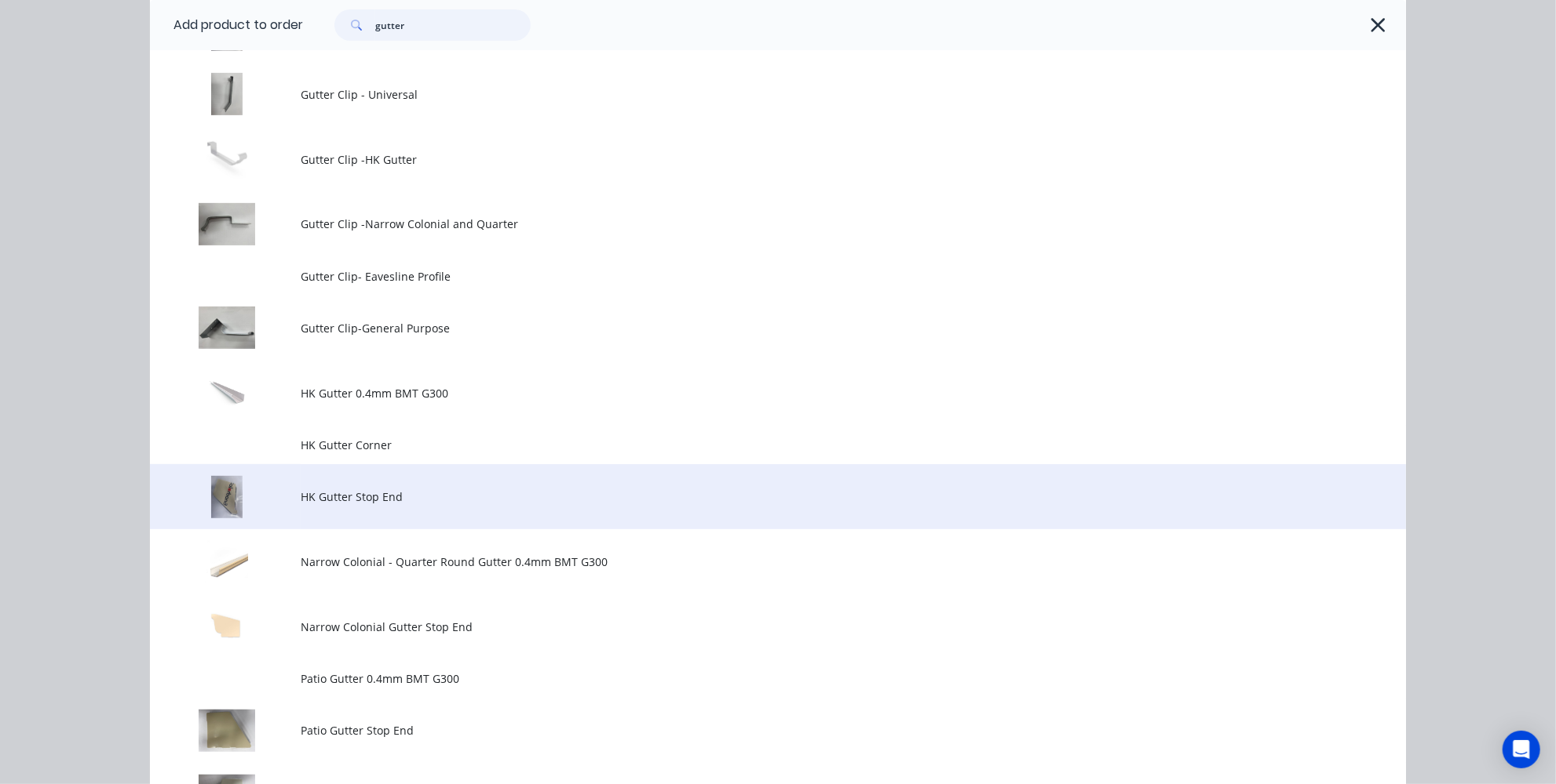
scroll to position [428, 0]
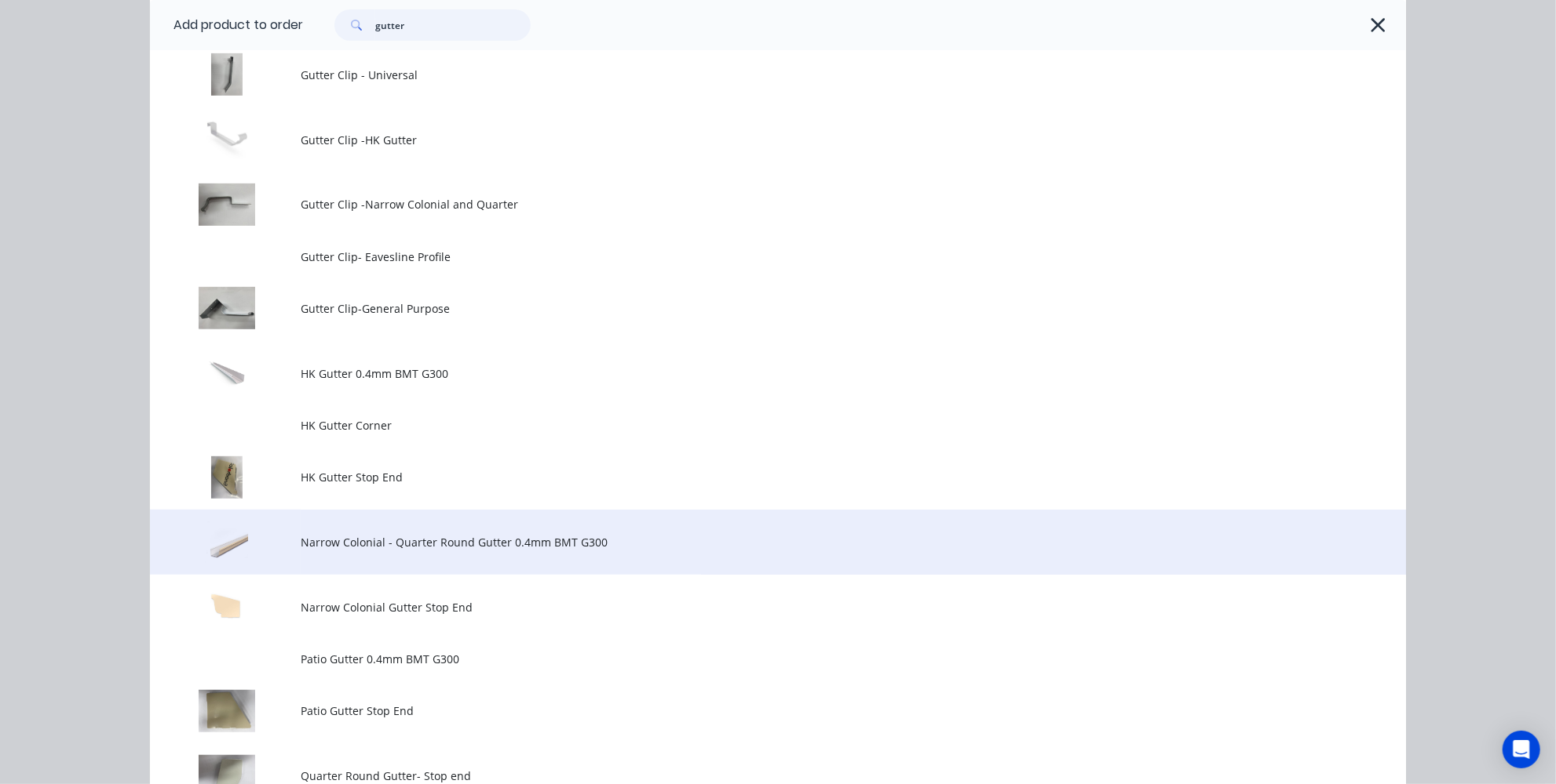
type input "gutter"
click at [388, 544] on span "Narrow Colonial - Quarter Round Gutter 0.4mm BMT G300" at bounding box center [743, 542] width 884 height 17
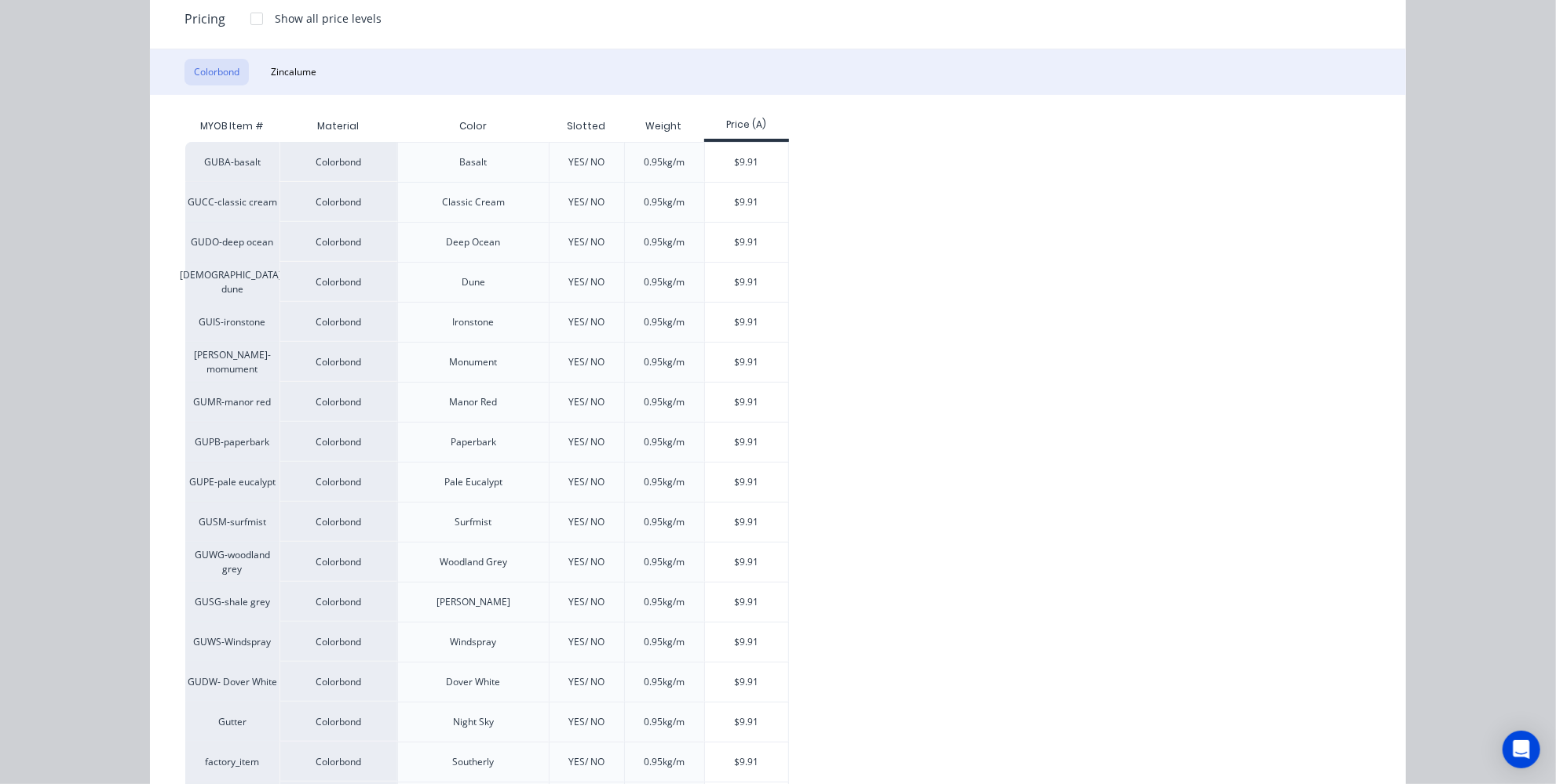
scroll to position [182, 0]
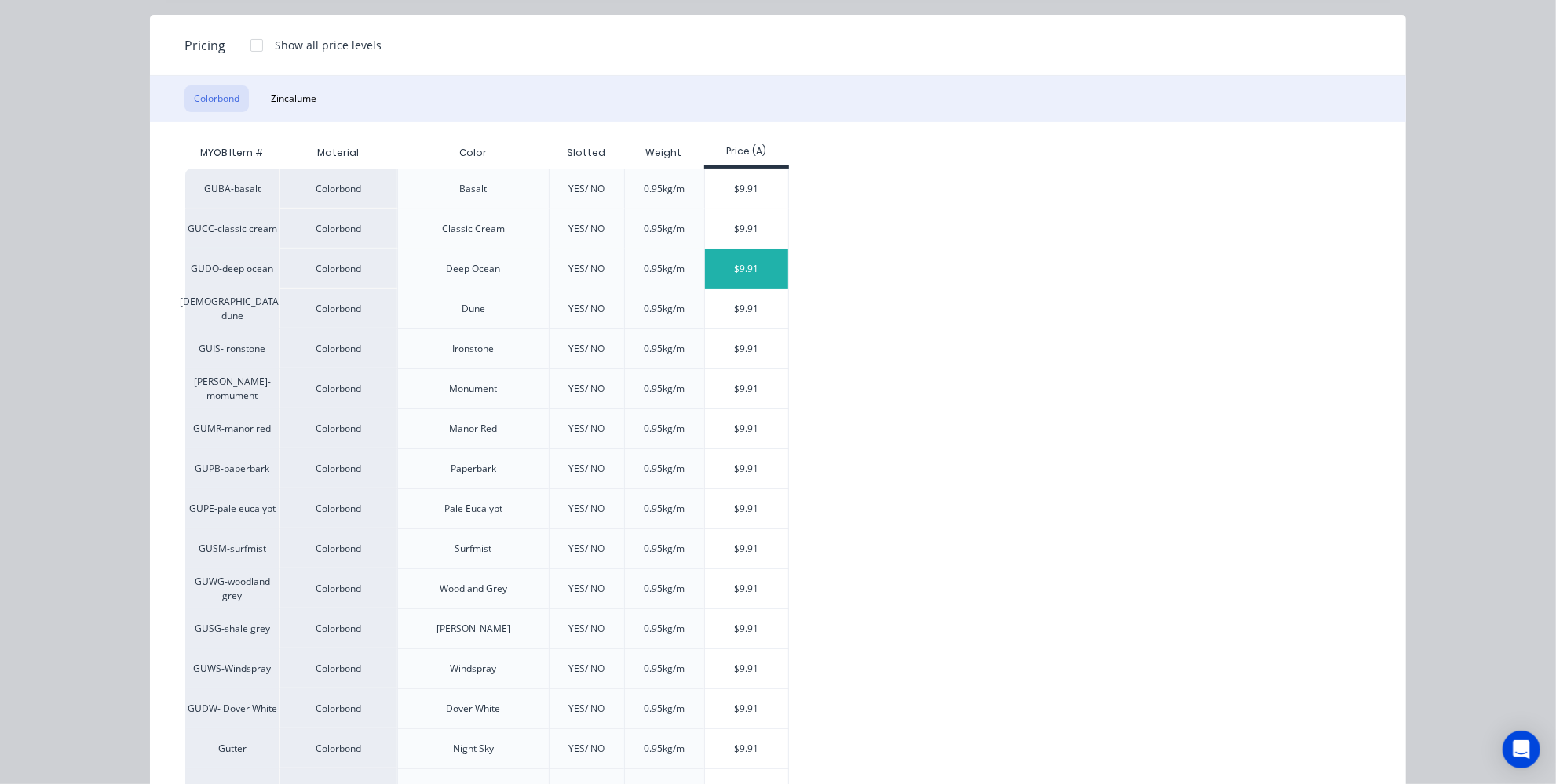
click at [744, 260] on div "$9.91" at bounding box center [747, 269] width 84 height 40
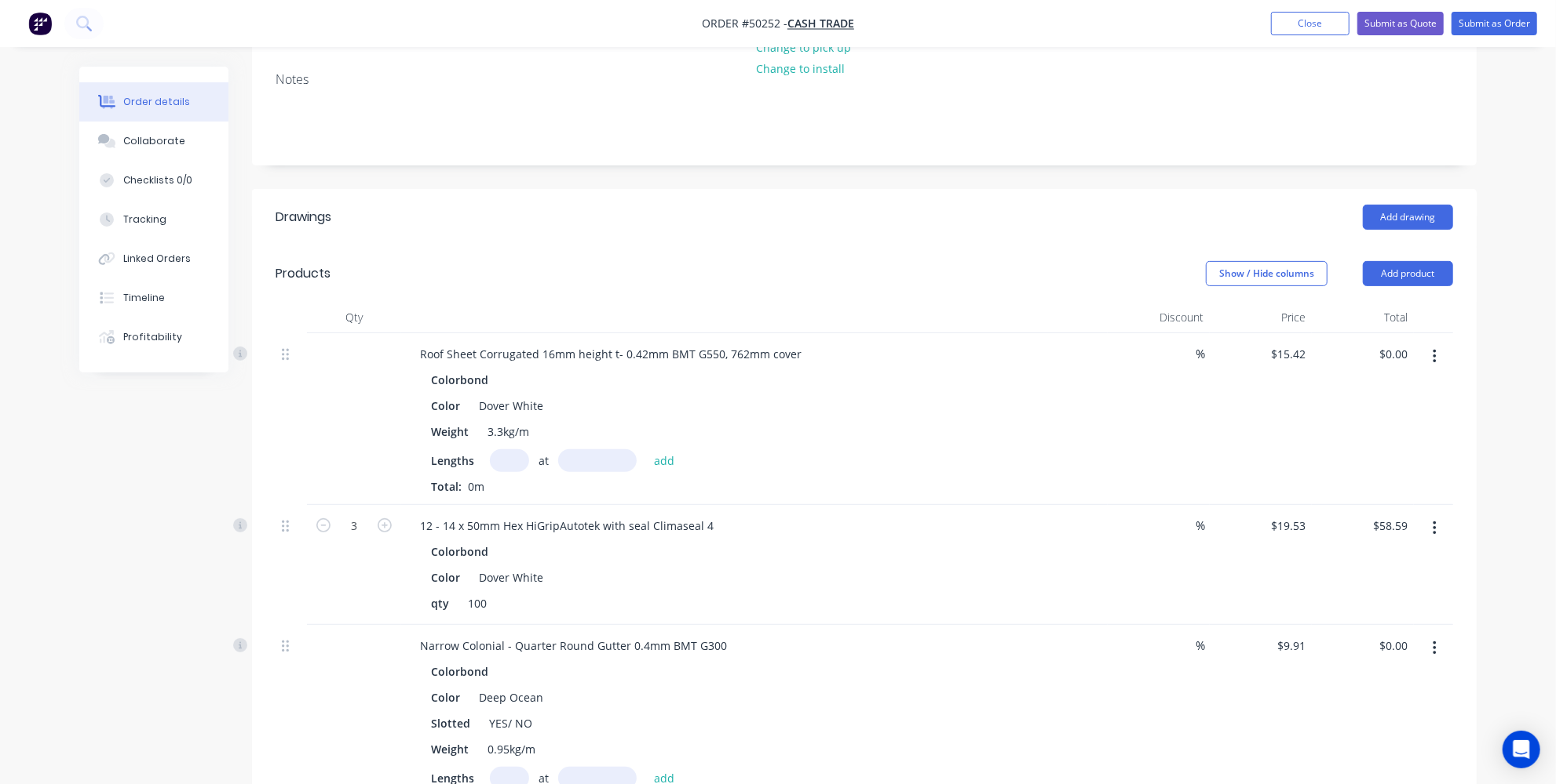
scroll to position [317, 0]
drag, startPoint x: 593, startPoint y: 571, endPoint x: 509, endPoint y: 577, distance: 84.2
click at [509, 634] on div "Narrow Colonial - Quarter Round Gutter 0.4mm BMT G300" at bounding box center [573, 645] width 332 height 23
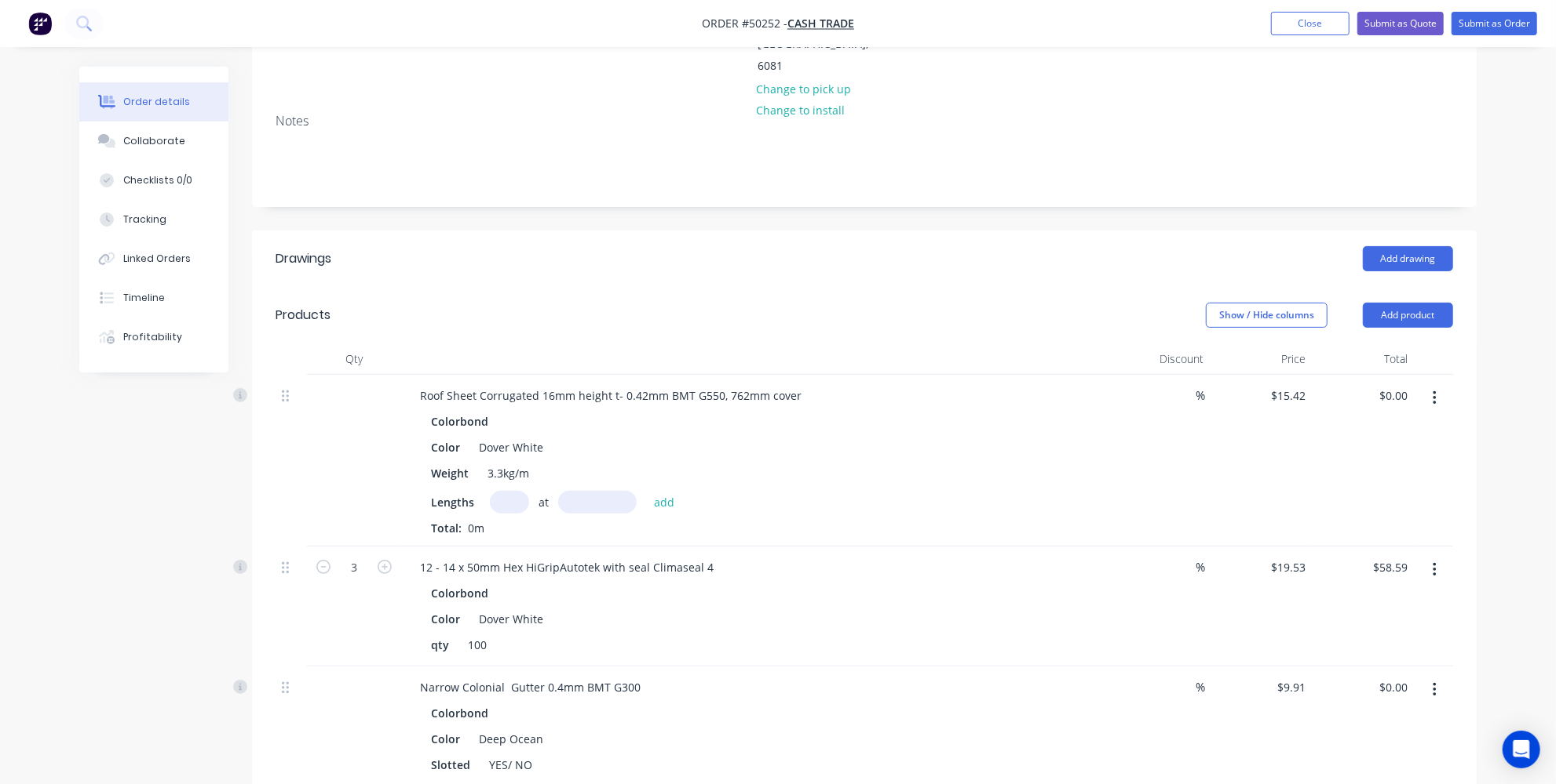
scroll to position [531, 0]
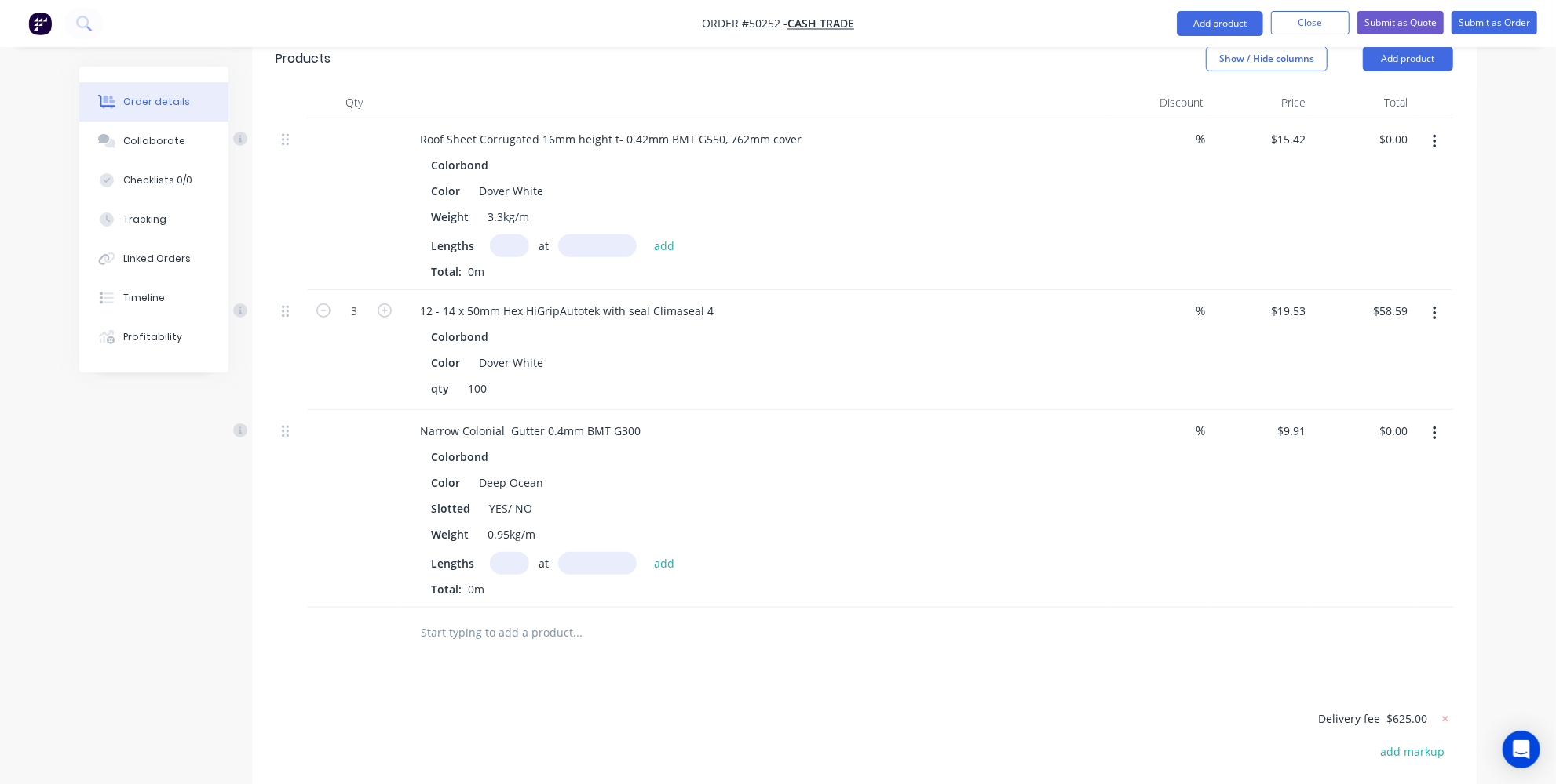
click at [505, 553] on input "text" at bounding box center [509, 564] width 40 height 23
type input "6"
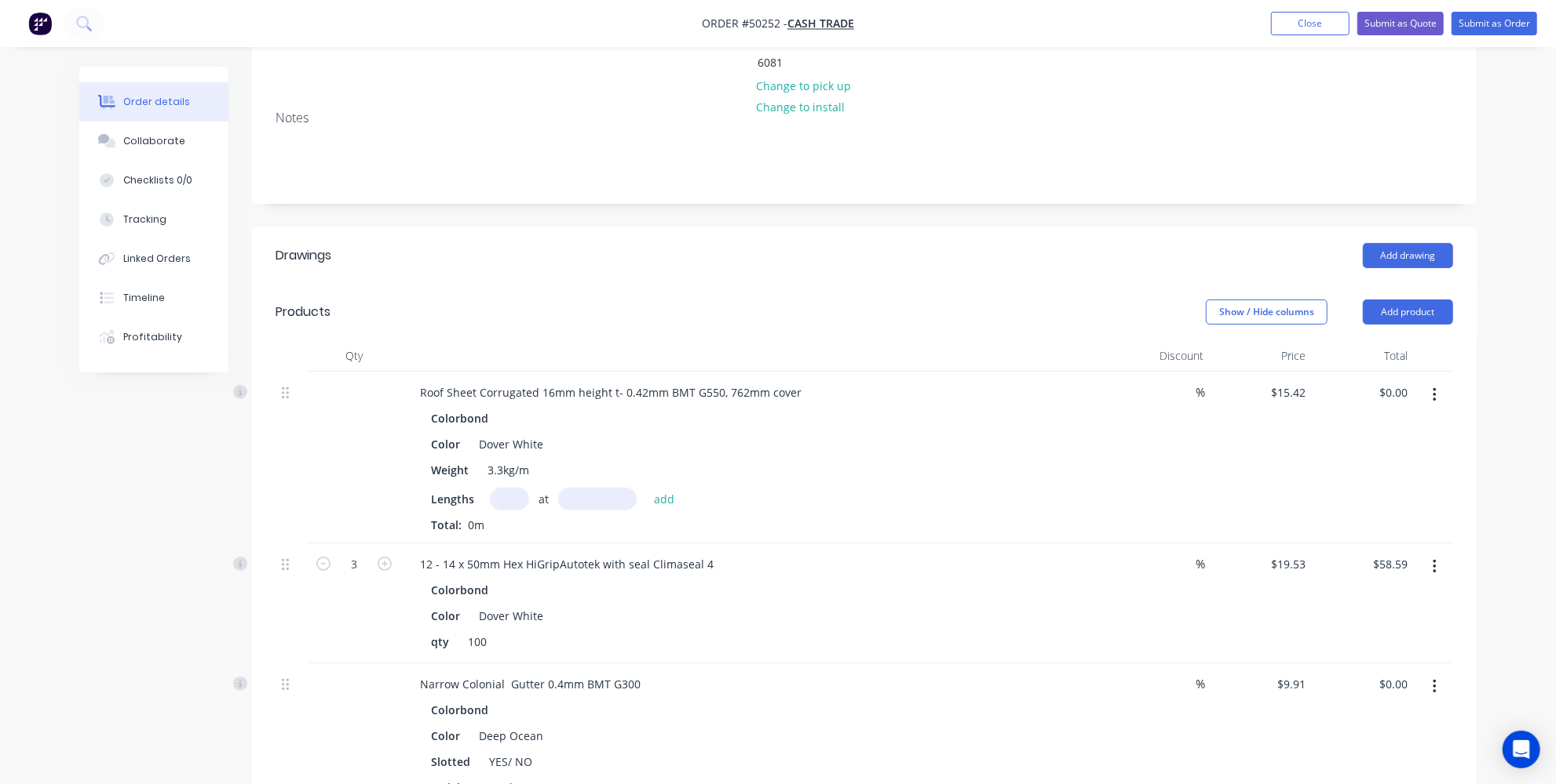
scroll to position [356, 0]
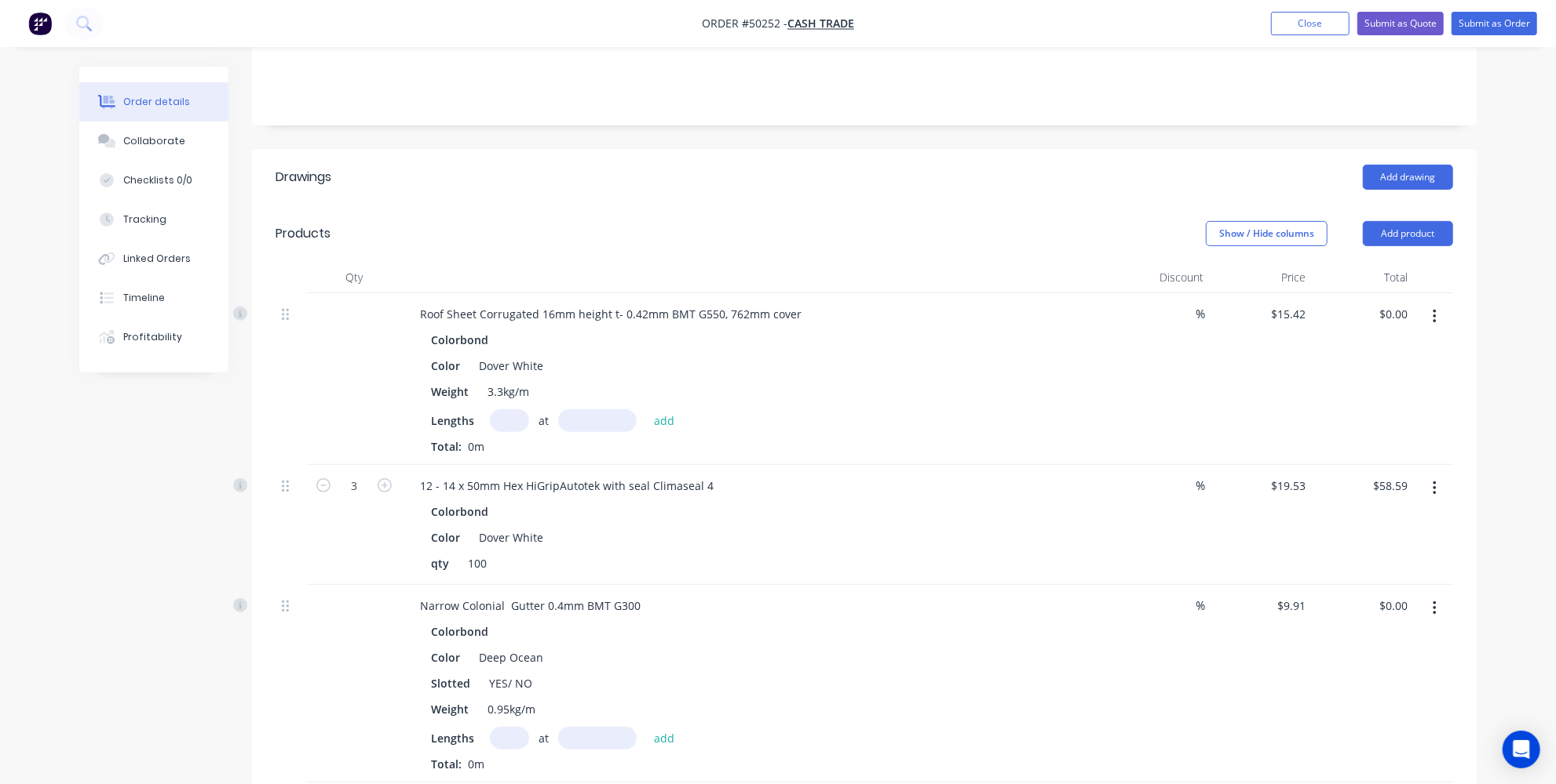
click at [507, 727] on input "text" at bounding box center [509, 738] width 40 height 23
type input "1"
click at [579, 727] on input "text" at bounding box center [597, 738] width 78 height 23
type input "2"
type input "1000mm"
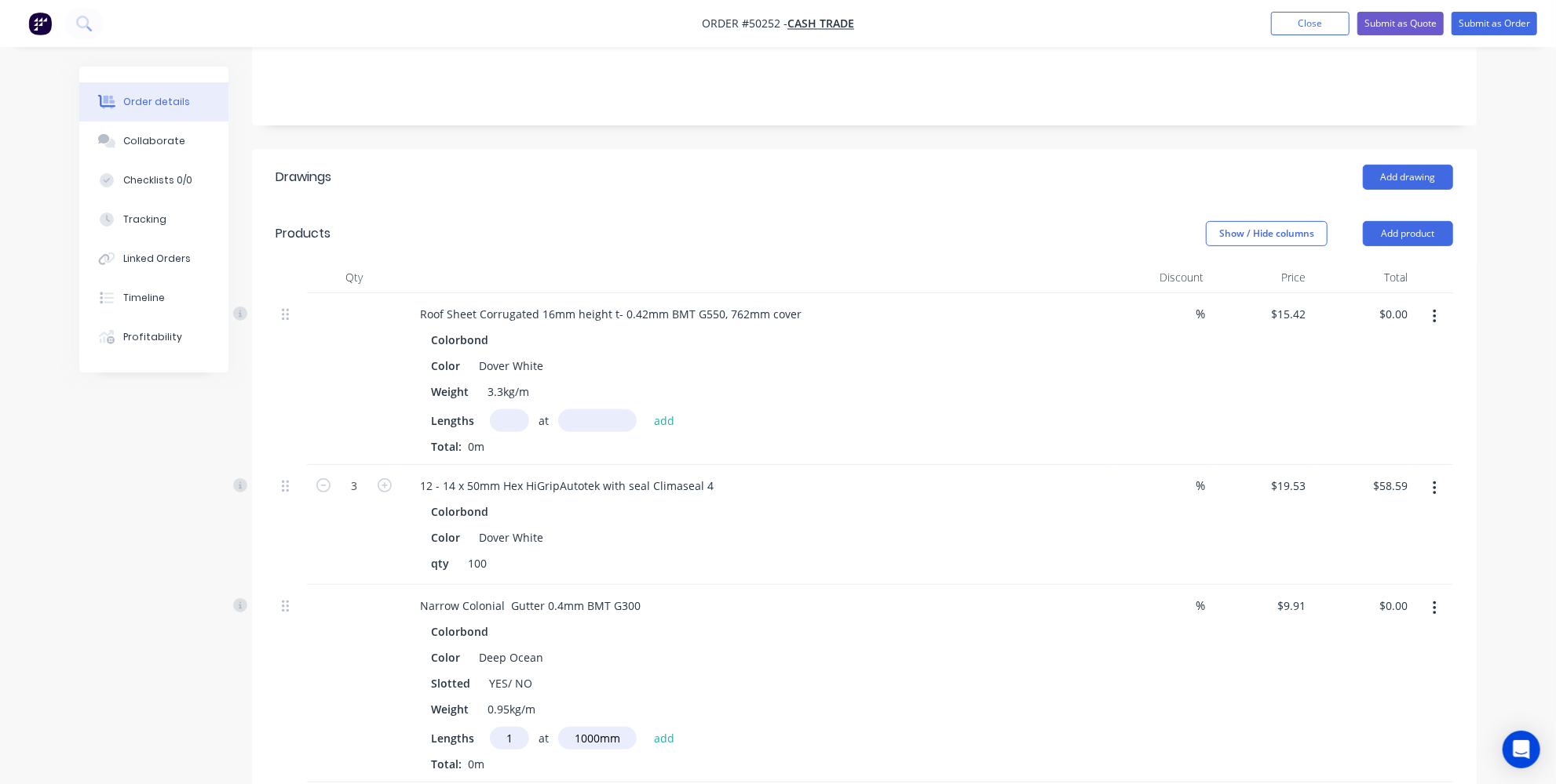
click at [505, 410] on input "text" at bounding box center [509, 421] width 40 height 23
type input "1"
click at [572, 410] on input "text" at bounding box center [597, 421] width 78 height 23
type input "1000mm"
click at [667, 410] on button "add" at bounding box center [664, 420] width 37 height 21
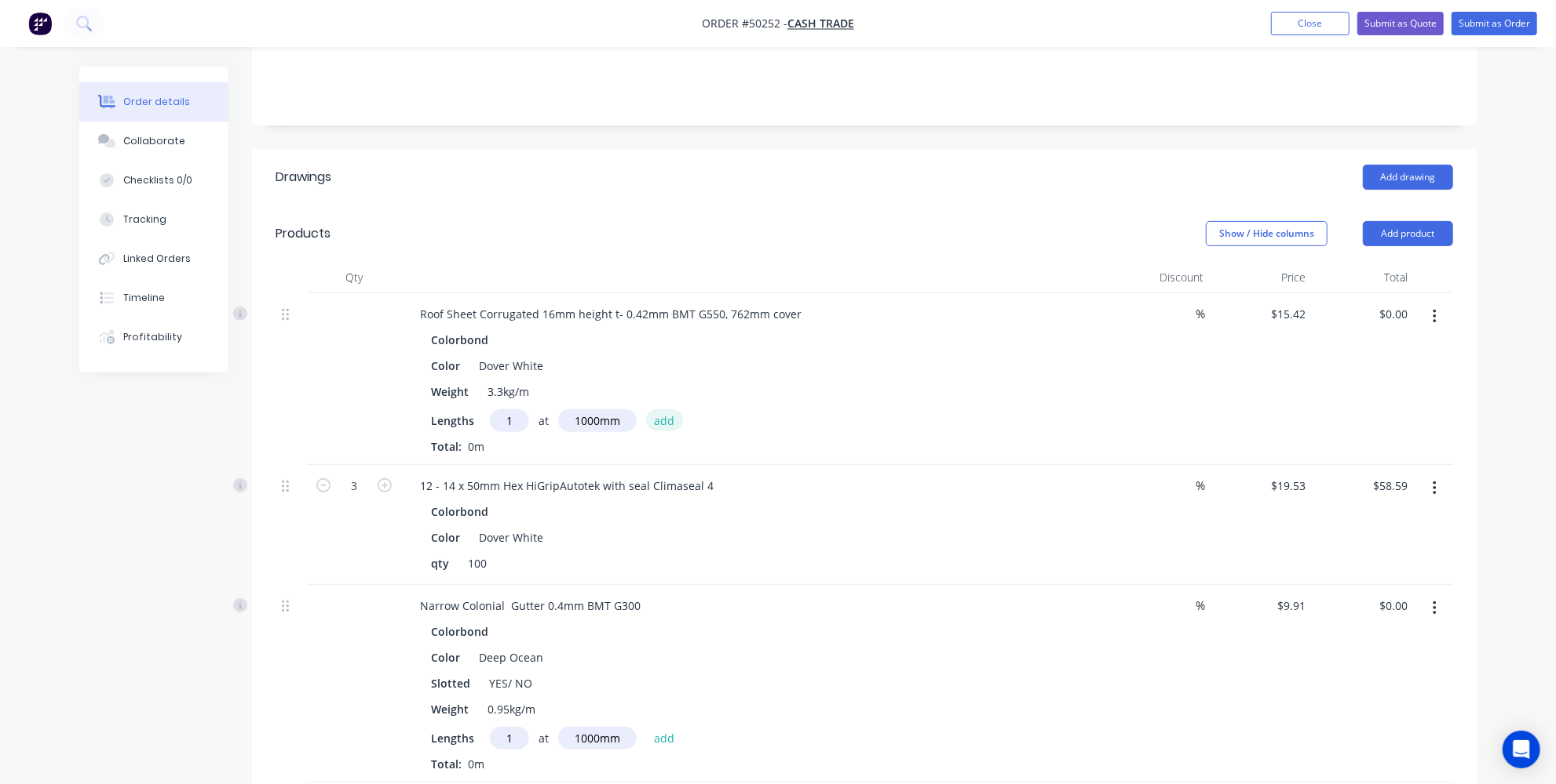
type input "$15.42"
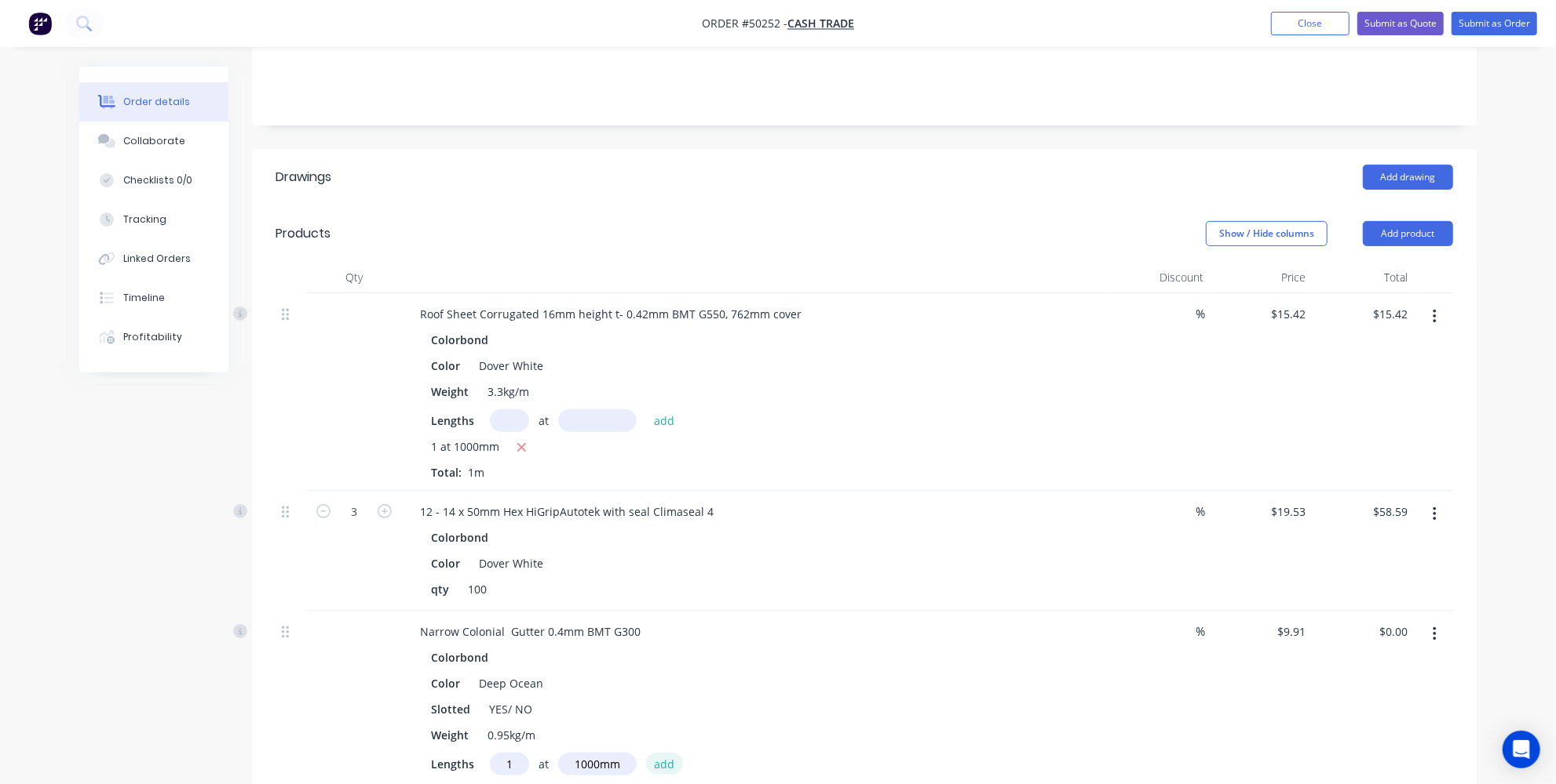
click at [672, 753] on button "add" at bounding box center [664, 763] width 37 height 21
type input "$9.91"
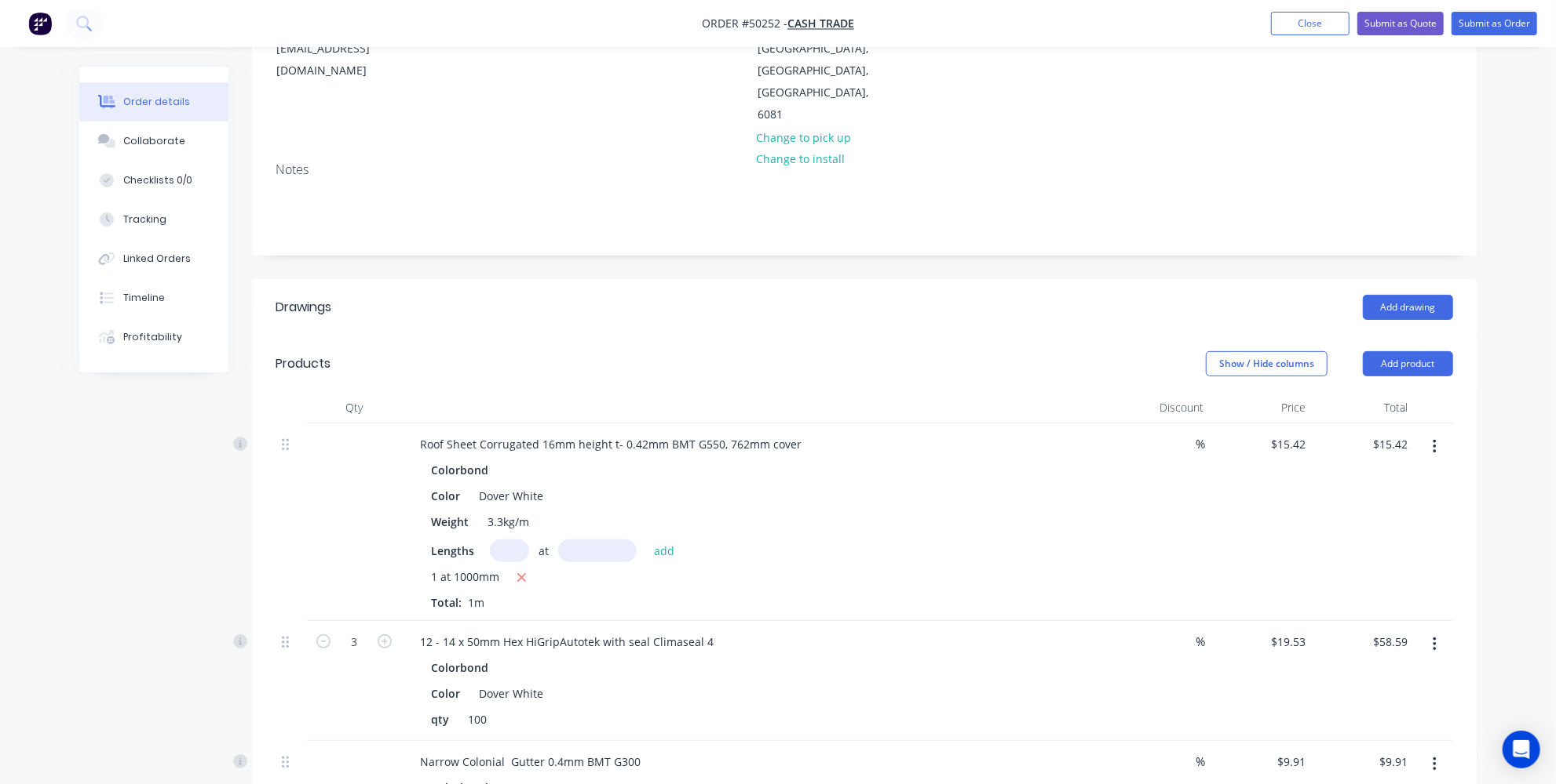
scroll to position [428, 0]
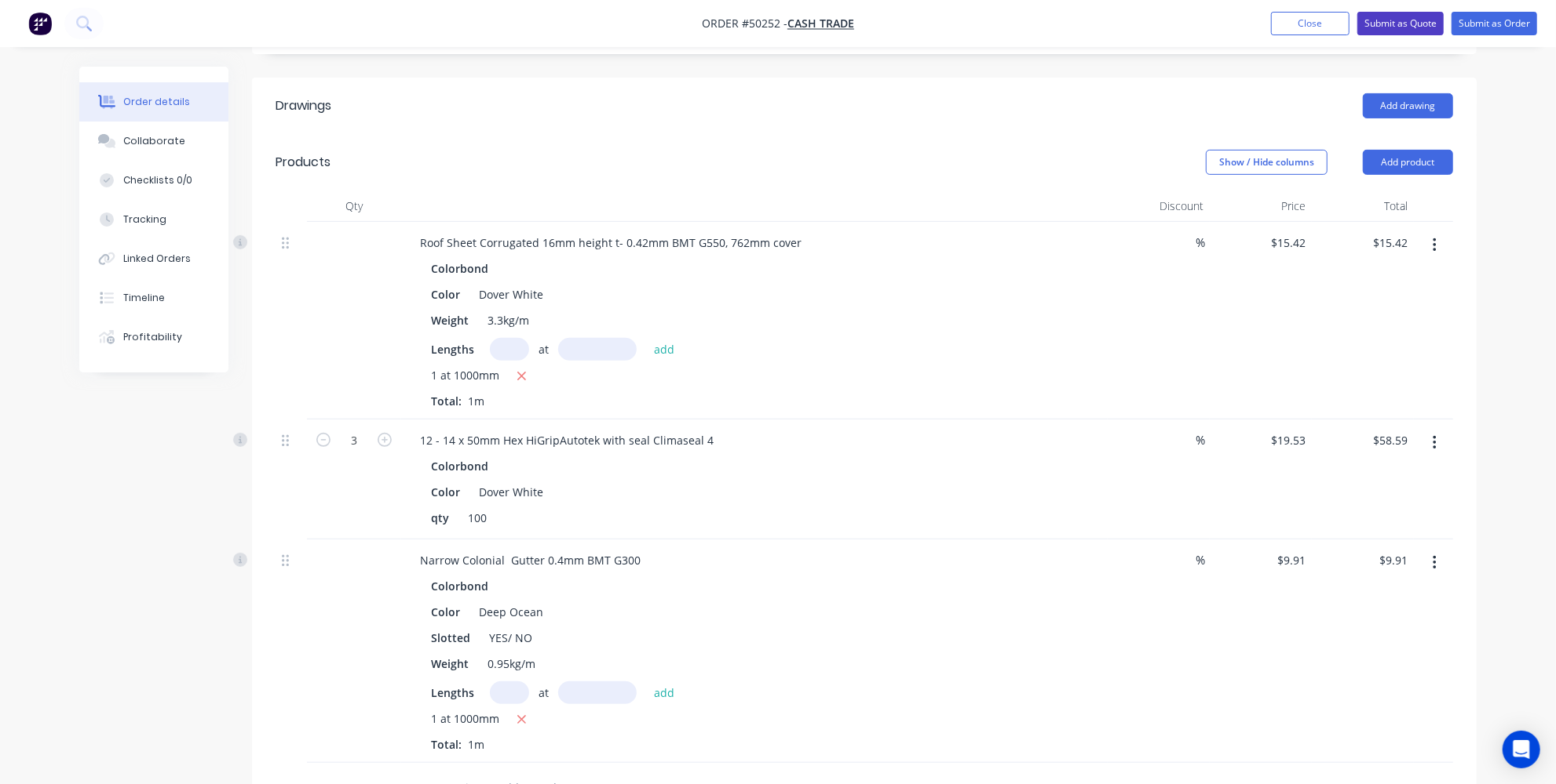
click at [1390, 25] on button "Submit as Quote" at bounding box center [1400, 24] width 86 height 24
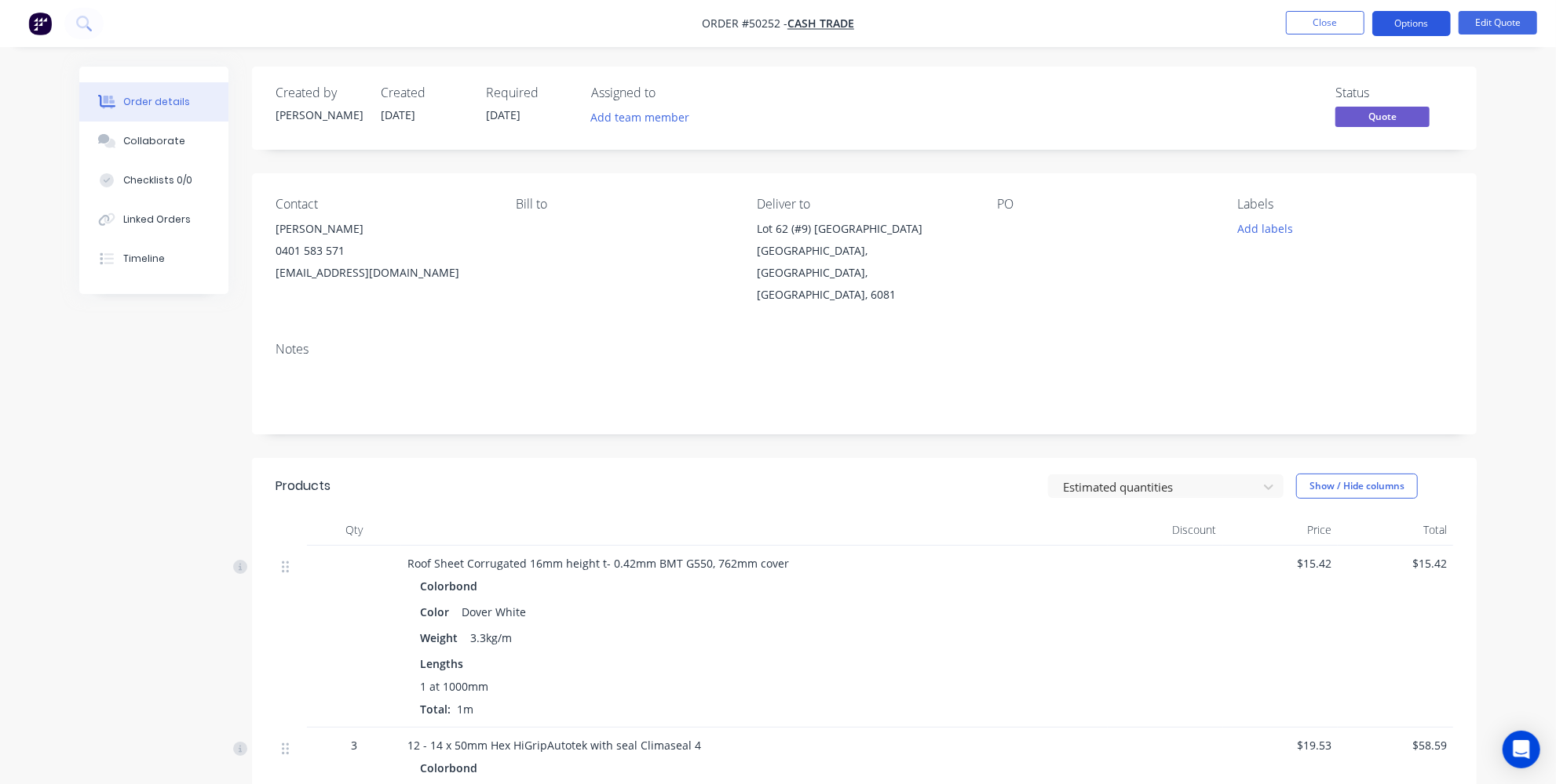
click at [1399, 28] on button "Options" at bounding box center [1411, 23] width 78 height 25
click at [1507, 25] on button "Edit Quote" at bounding box center [1497, 23] width 78 height 24
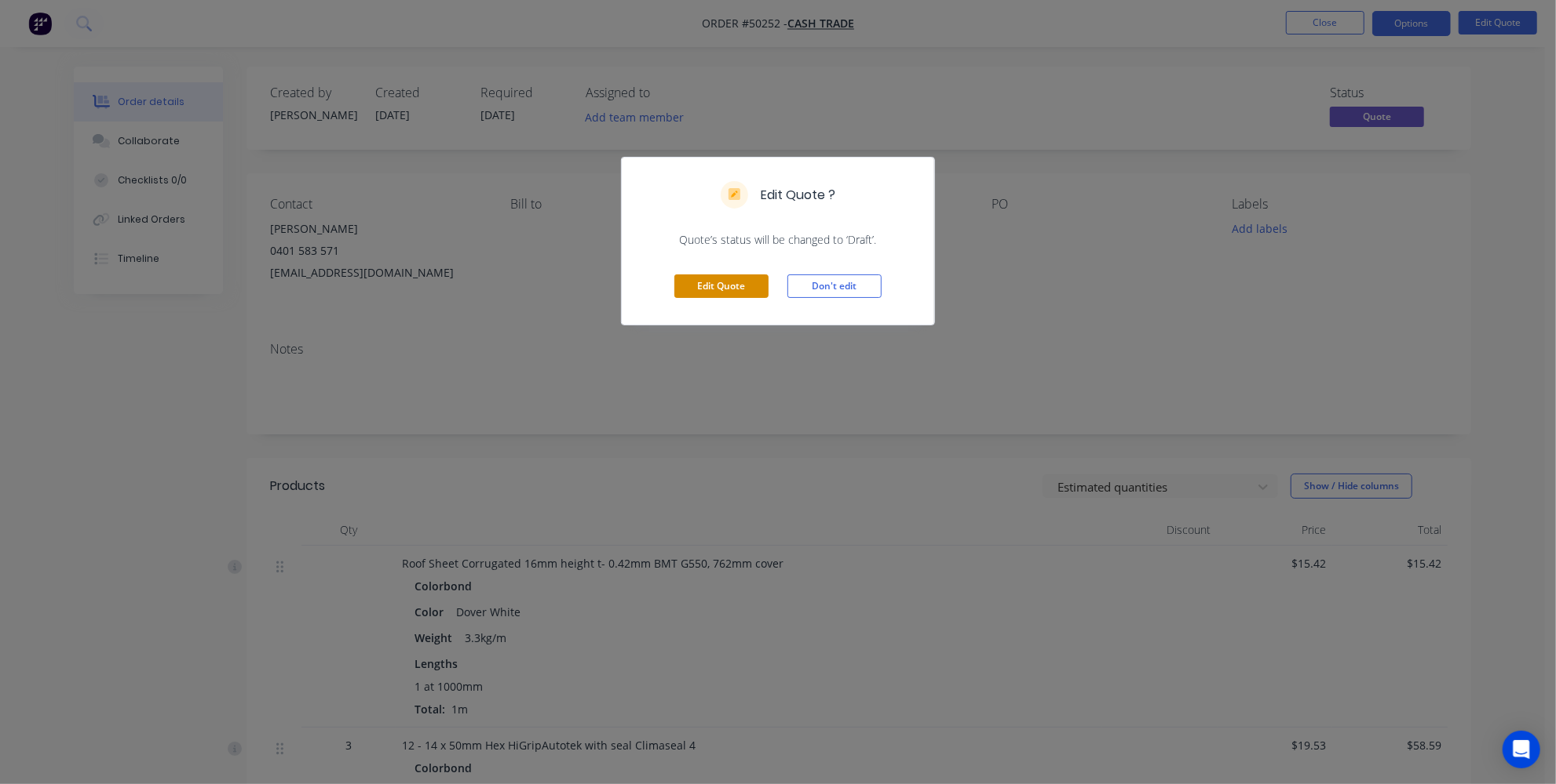
click at [710, 294] on button "Edit Quote" at bounding box center [721, 287] width 94 height 24
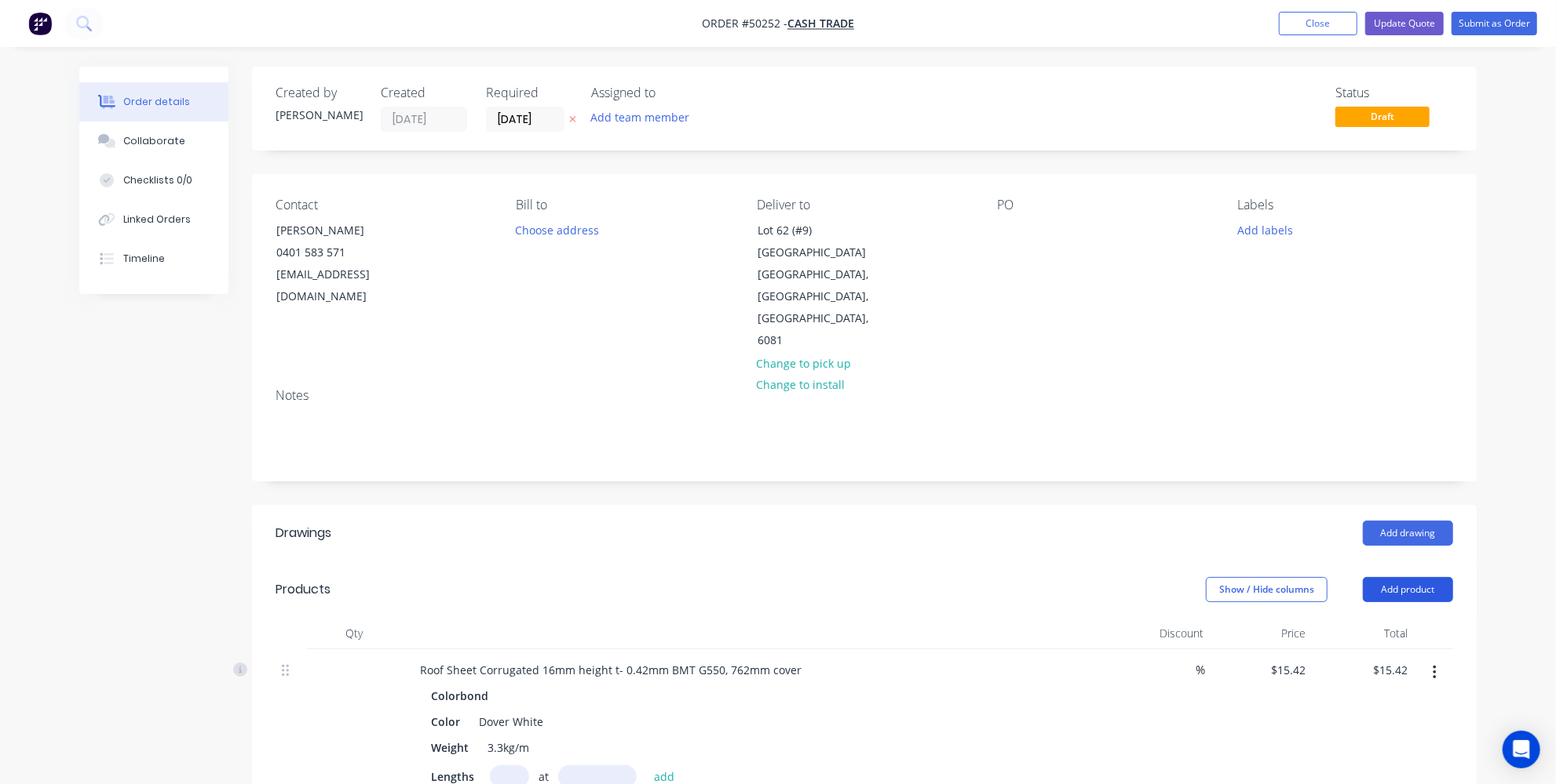
click at [1396, 578] on button "Add product" at bounding box center [1407, 589] width 90 height 25
click at [1350, 618] on div "Product catalogue" at bounding box center [1378, 629] width 121 height 23
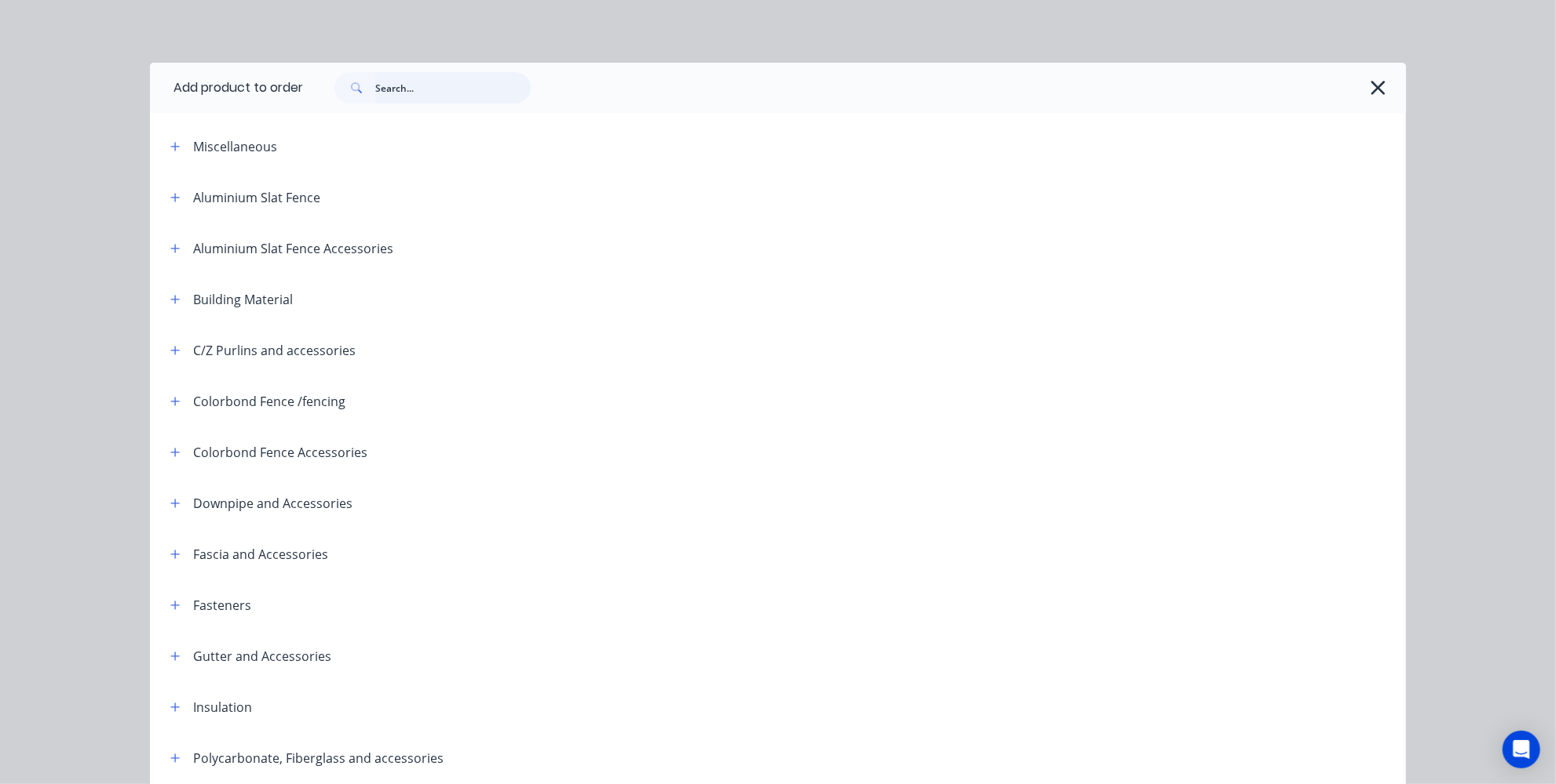
click at [420, 81] on input "text" at bounding box center [453, 88] width 156 height 32
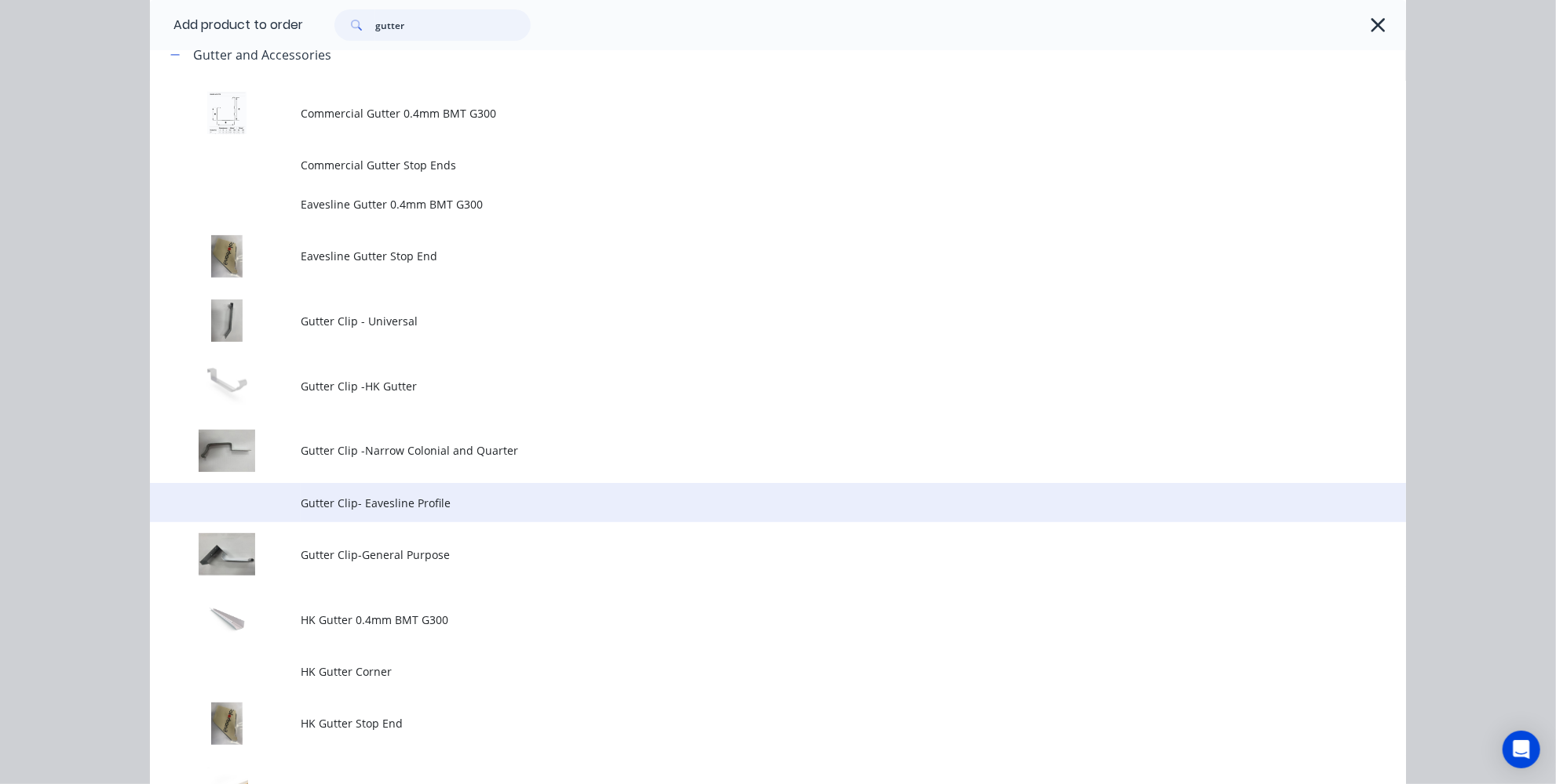
scroll to position [285, 0]
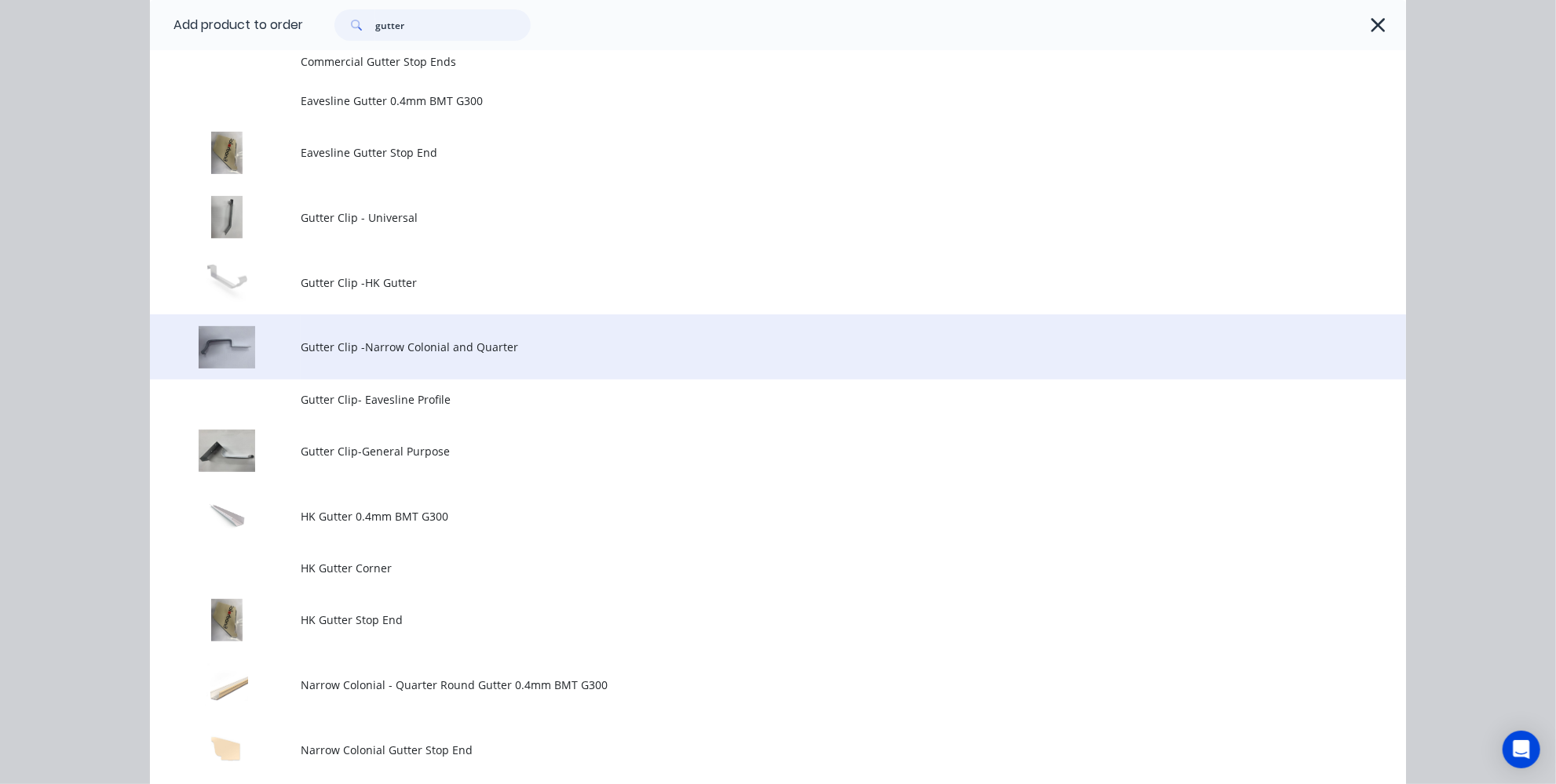
type input "gutter"
click at [380, 360] on td "Gutter Clip -Narrow Colonial and Quarter" at bounding box center [853, 347] width 1105 height 65
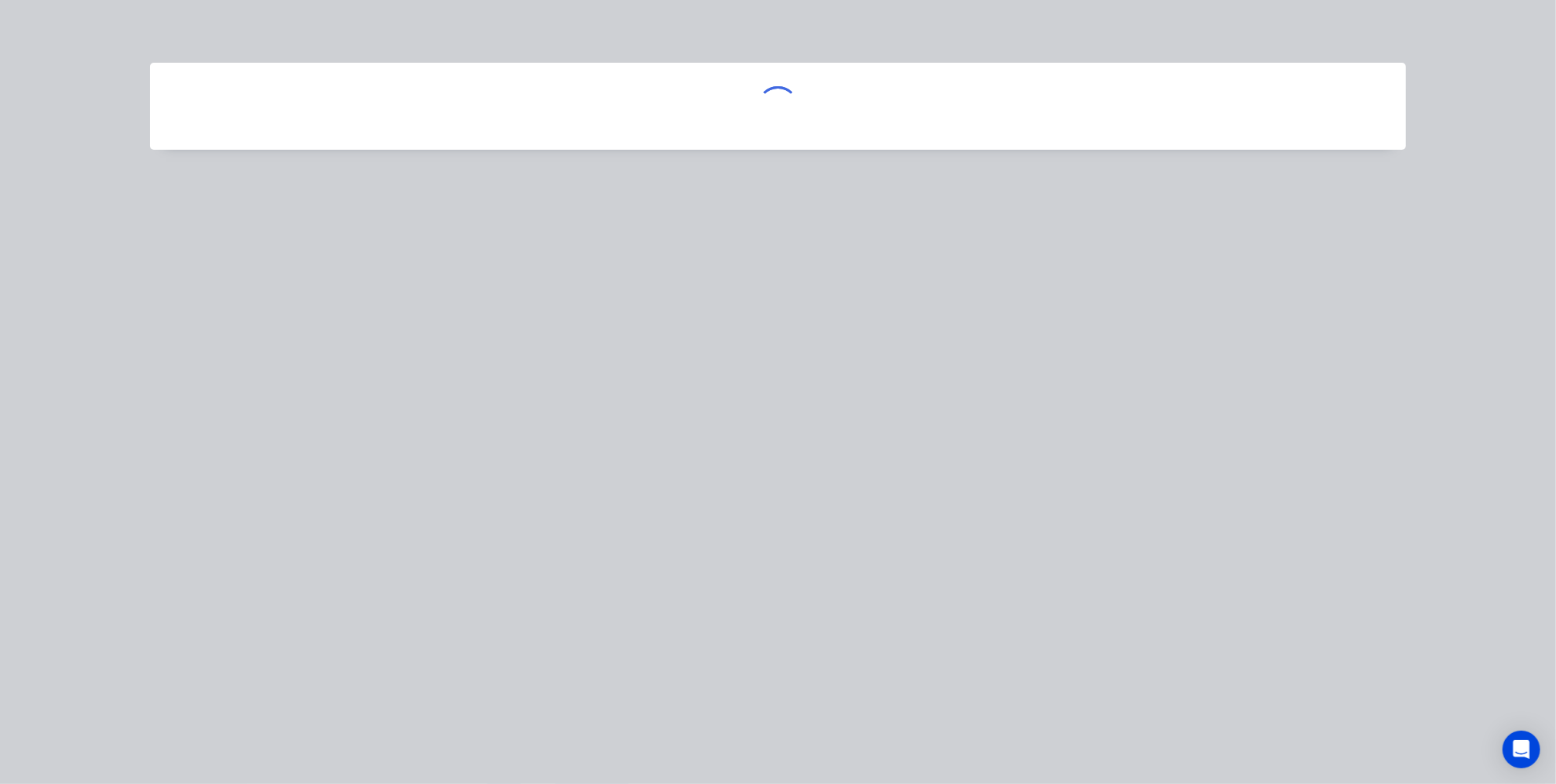
scroll to position [0, 0]
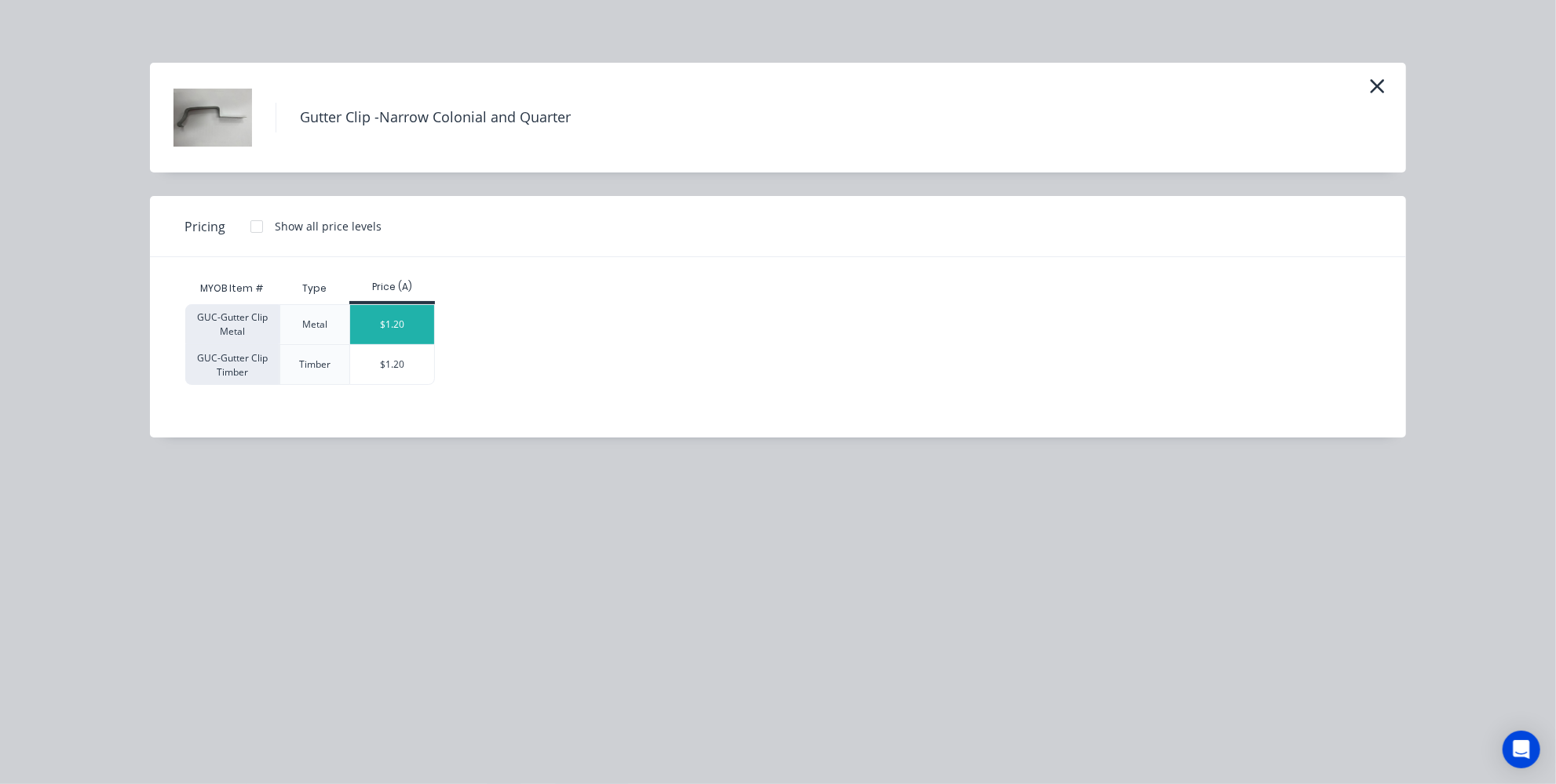
click at [419, 328] on div "$1.20" at bounding box center [392, 326] width 84 height 40
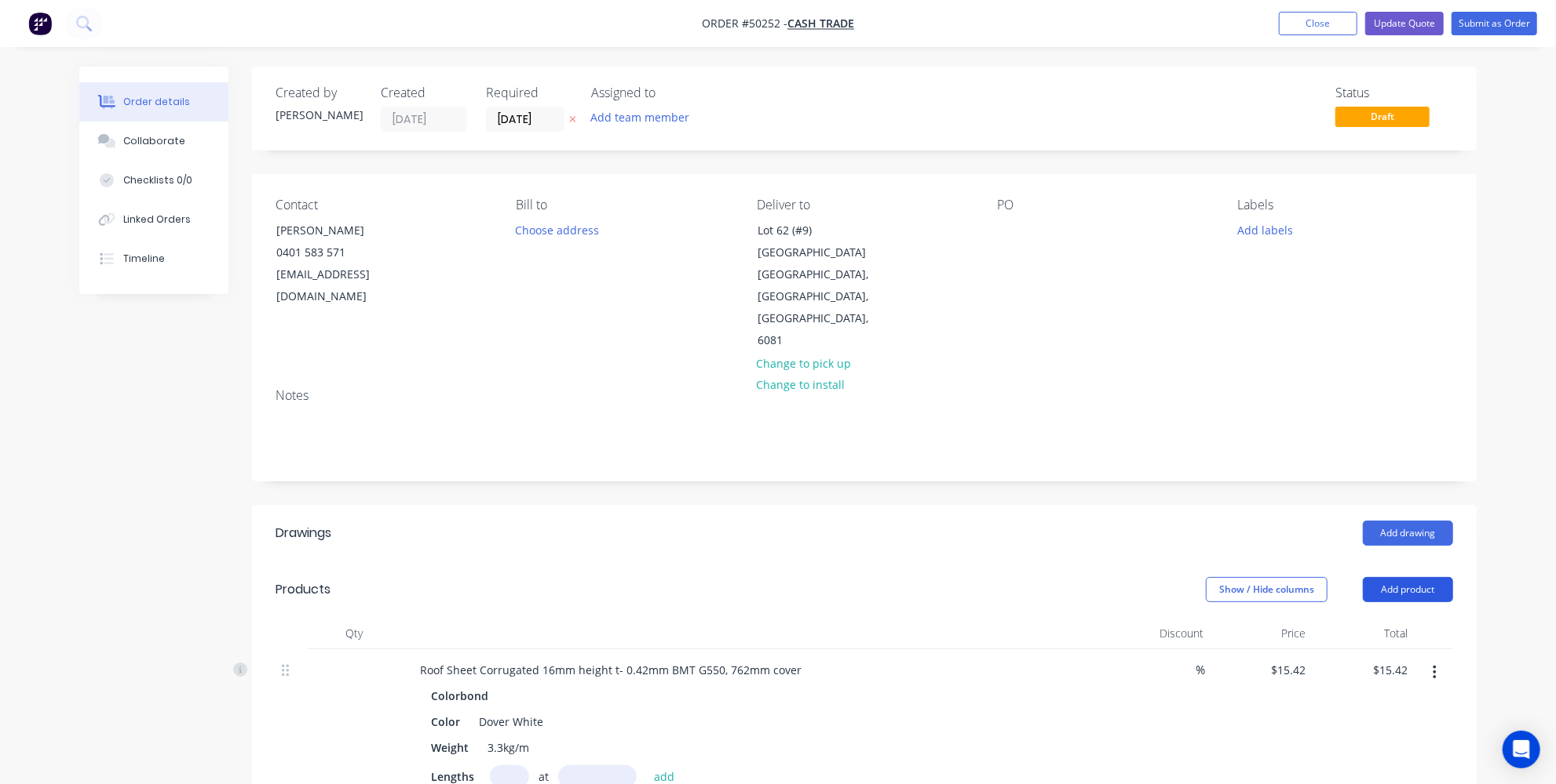
drag, startPoint x: 1403, startPoint y: 514, endPoint x: 1394, endPoint y: 518, distance: 9.8
click at [1403, 578] on button "Add product" at bounding box center [1407, 589] width 90 height 25
click at [1369, 614] on button "Product catalogue" at bounding box center [1378, 630] width 149 height 32
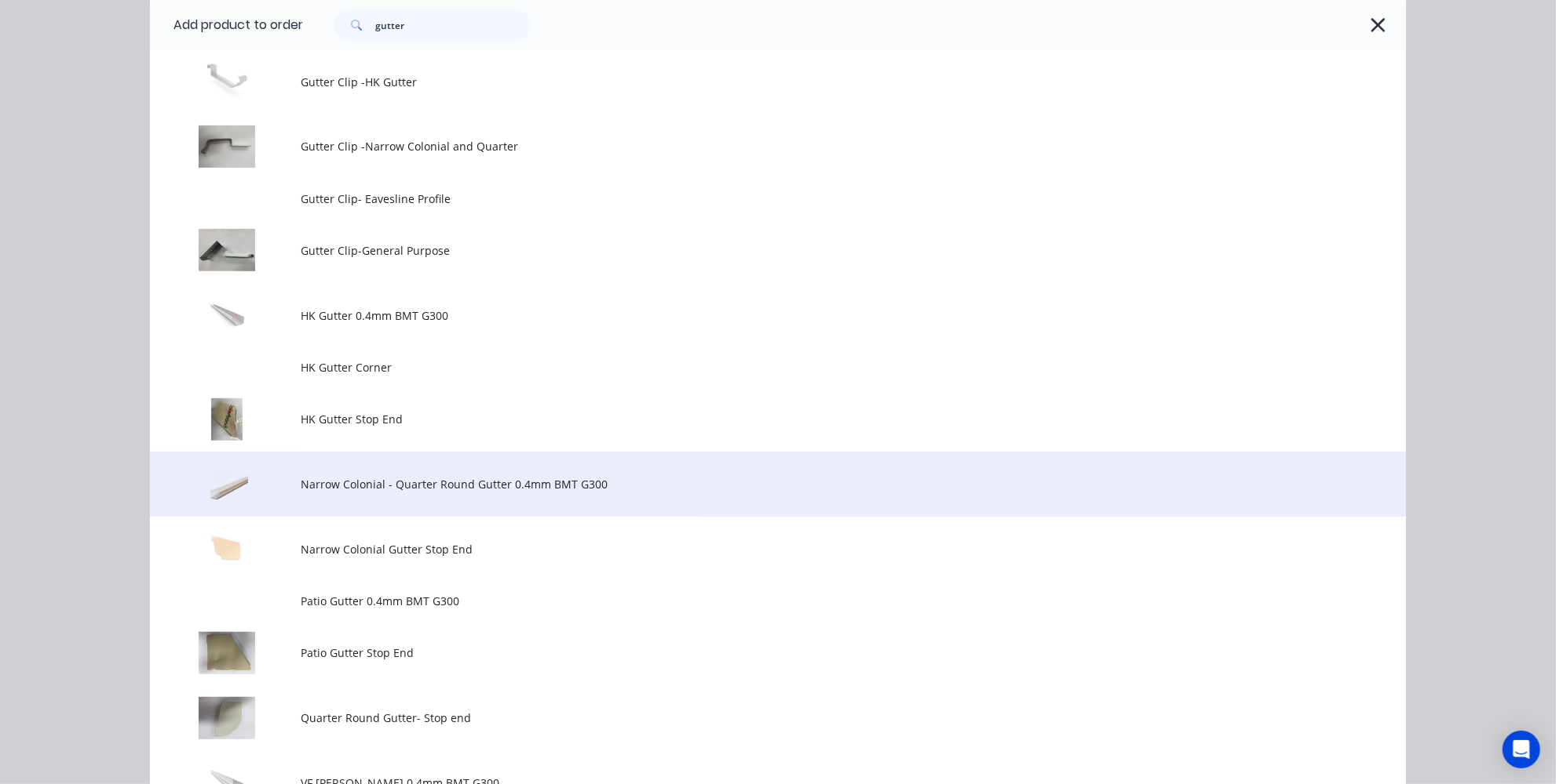
scroll to position [571, 0]
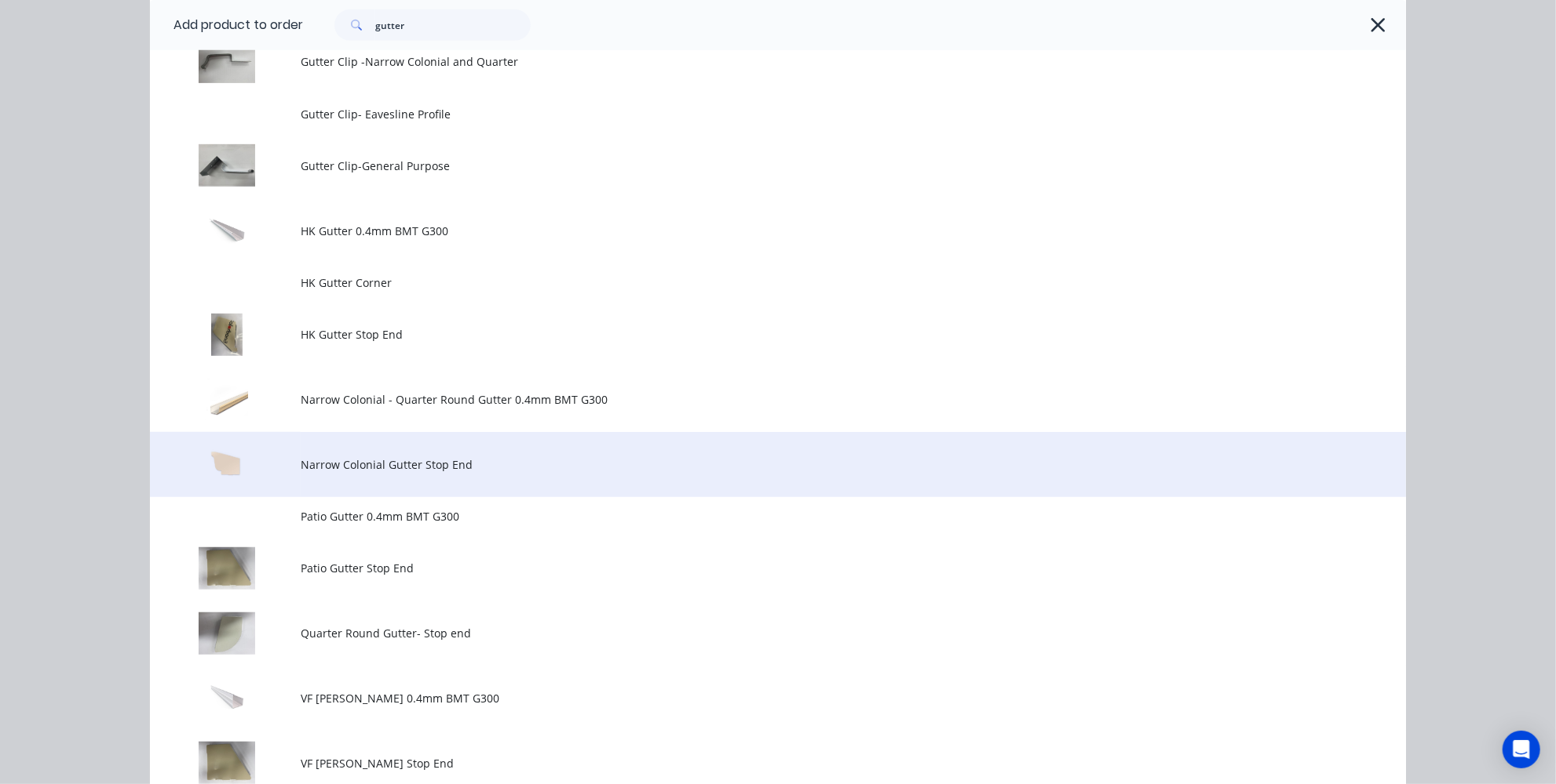
click at [361, 461] on span "Narrow Colonial Gutter Stop End" at bounding box center [743, 464] width 884 height 17
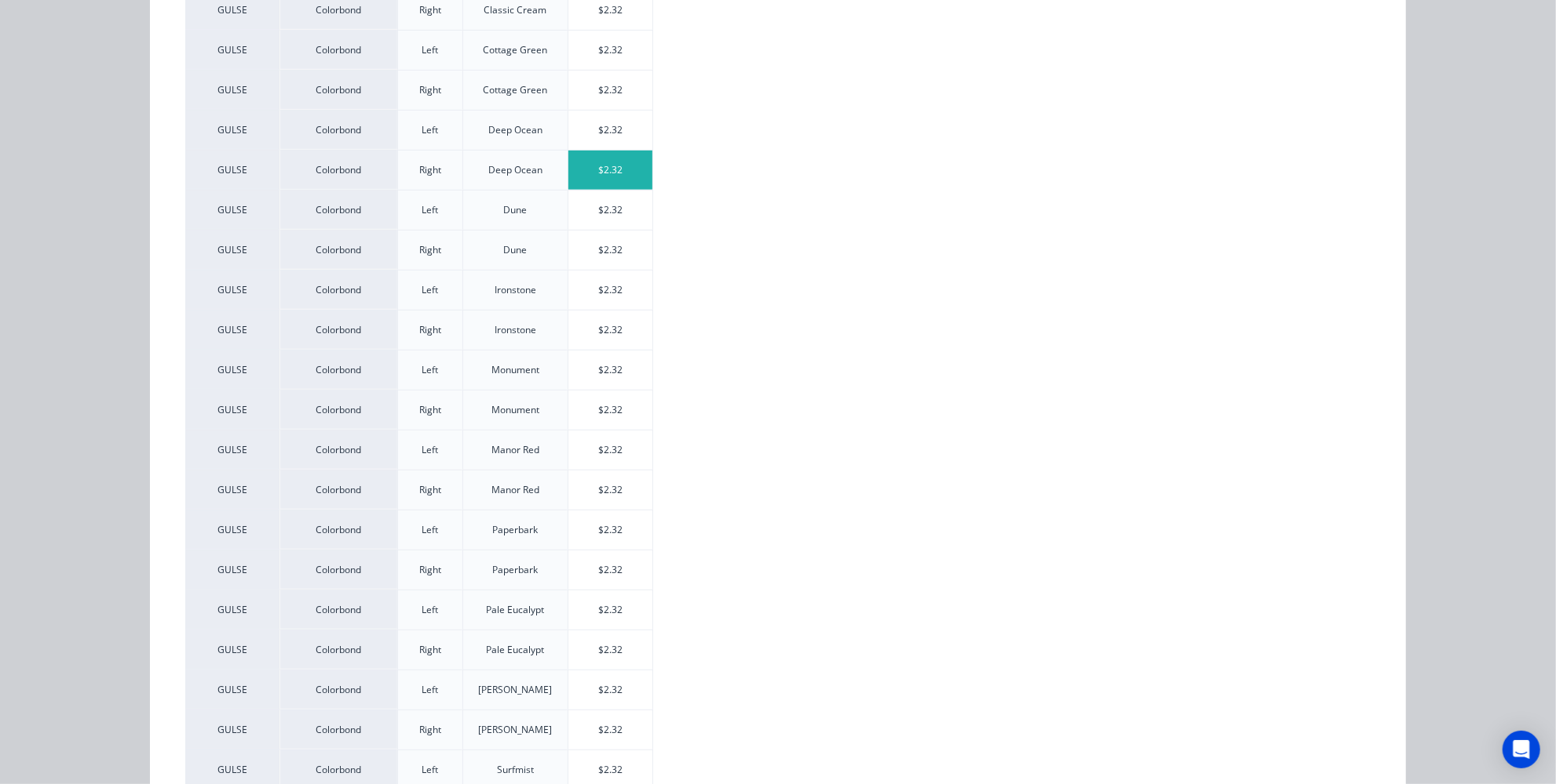
scroll to position [371, 0]
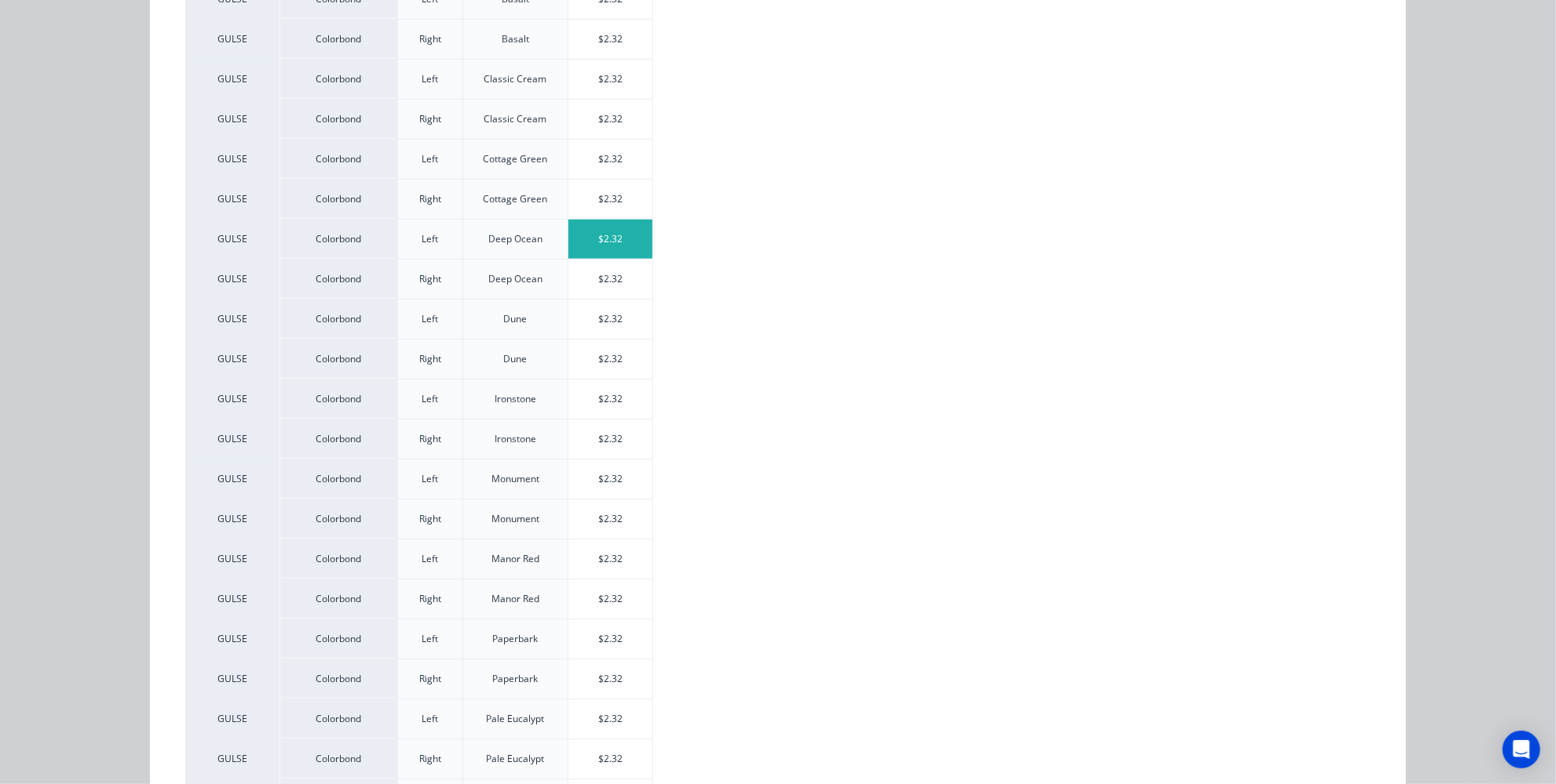
click at [595, 241] on div "$2.32" at bounding box center [610, 239] width 84 height 40
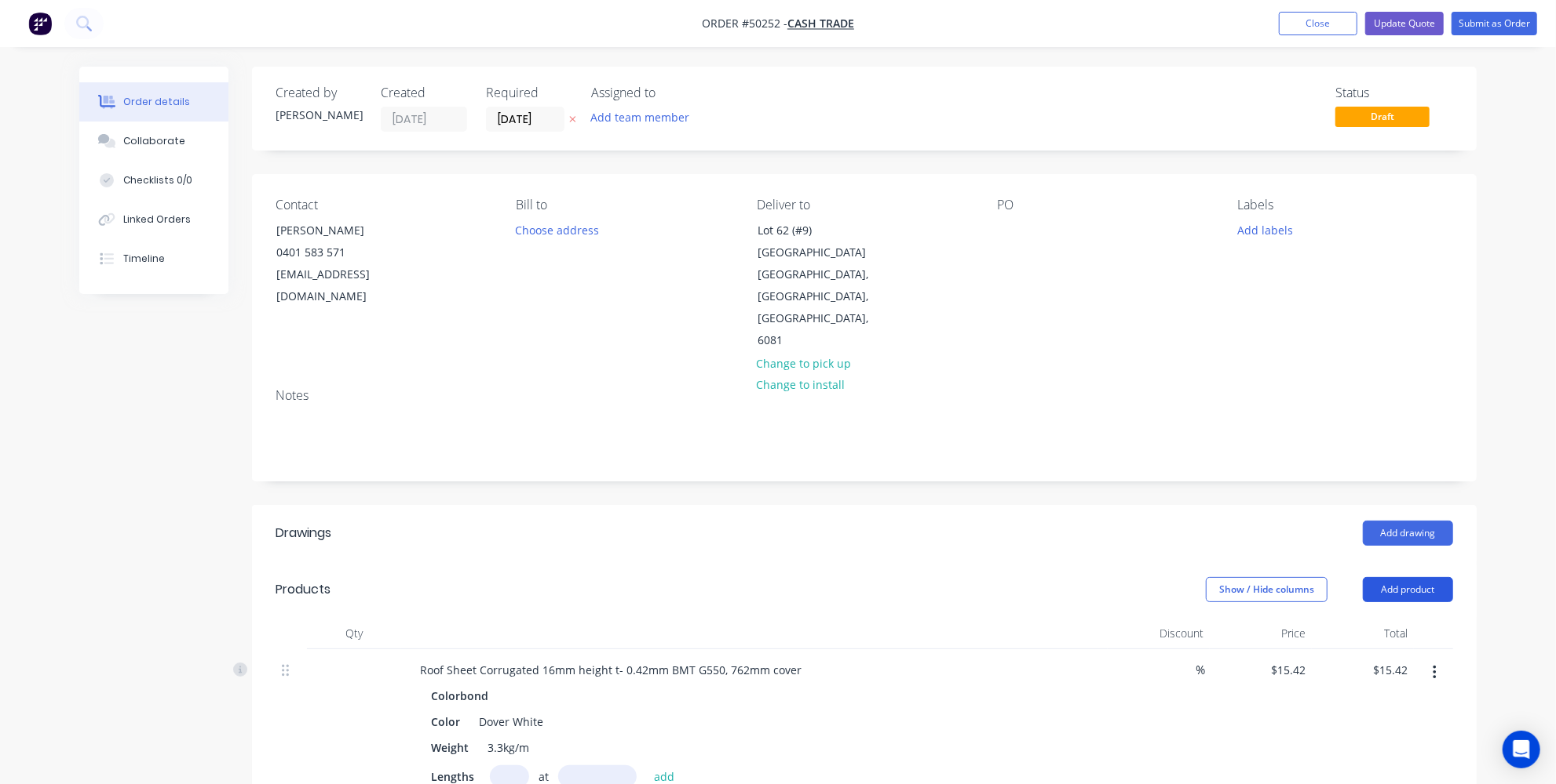
click at [1380, 578] on button "Add product" at bounding box center [1407, 589] width 90 height 25
click at [1416, 618] on div "Product catalogue" at bounding box center [1378, 629] width 121 height 23
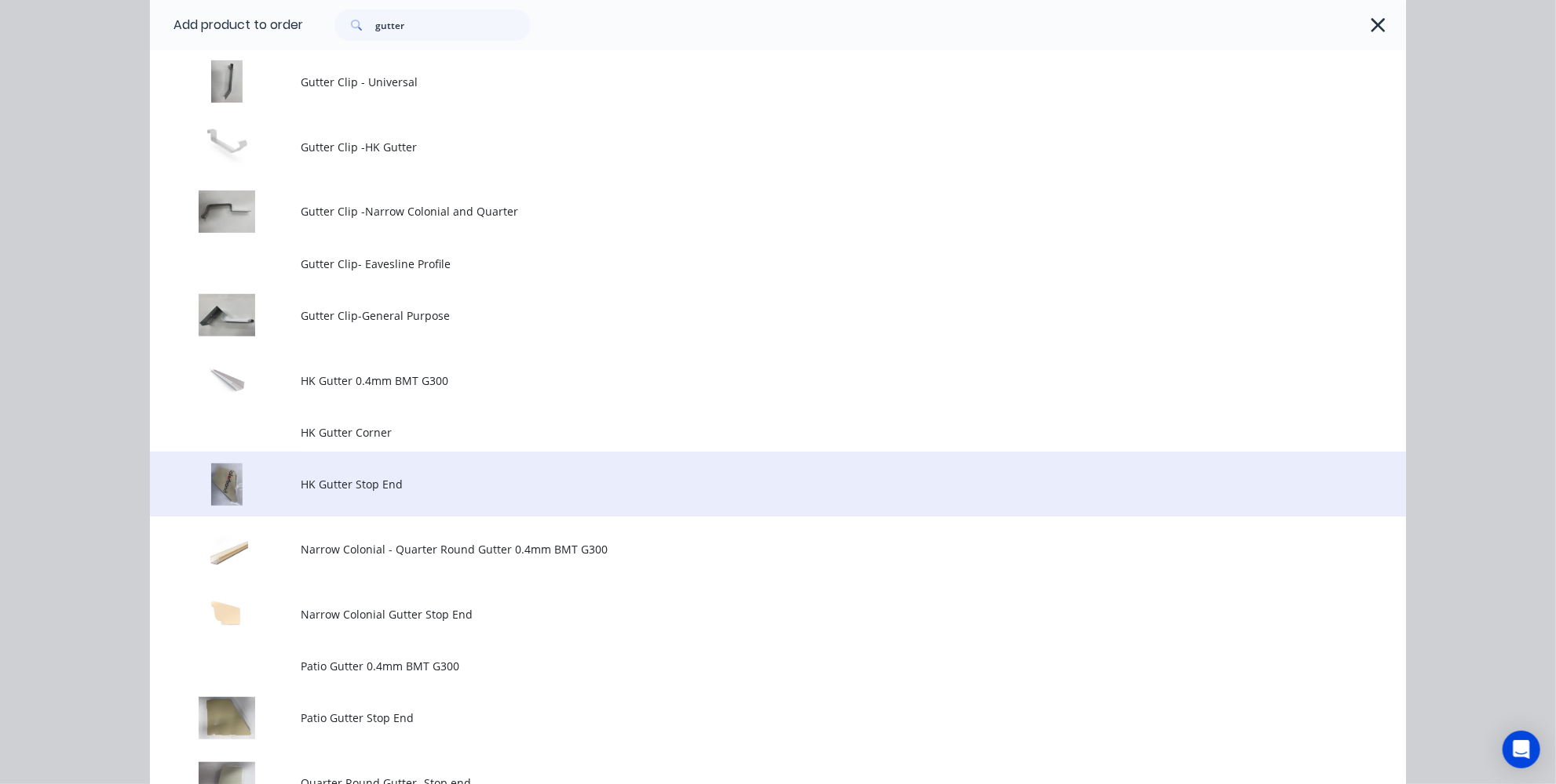
scroll to position [428, 0]
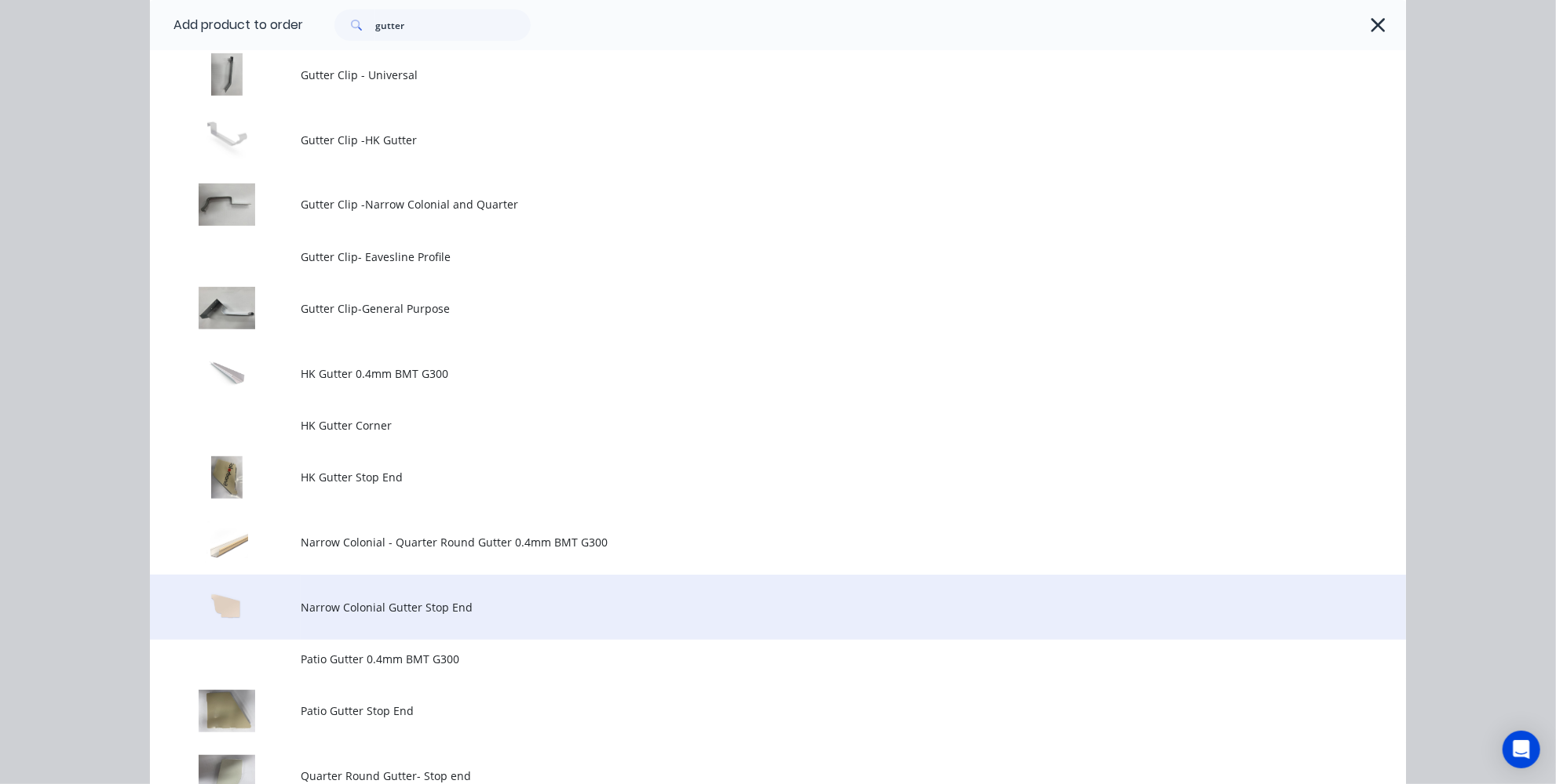
click at [342, 601] on span "Narrow Colonial Gutter Stop End" at bounding box center [743, 607] width 884 height 17
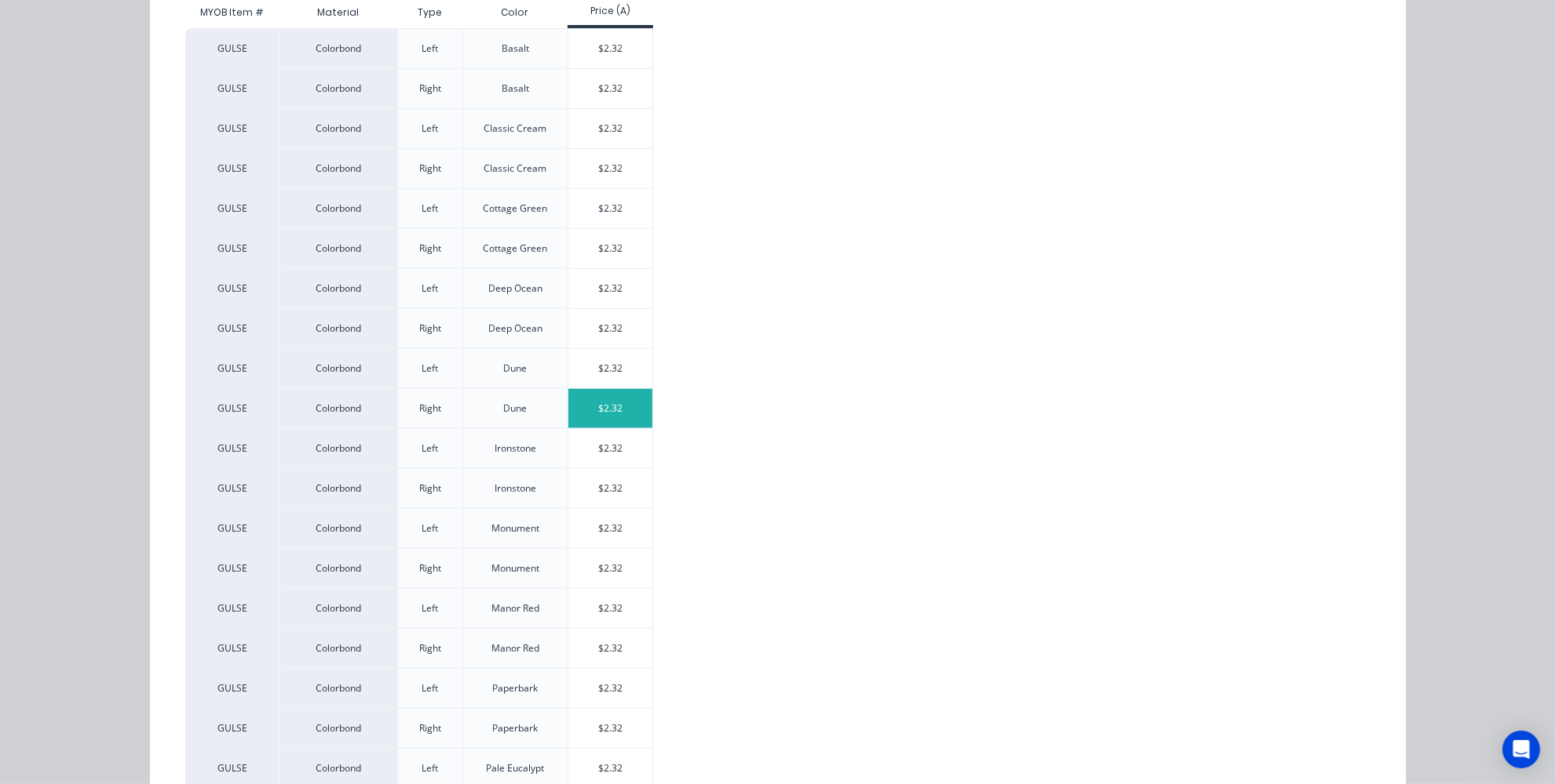
scroll to position [499, 0]
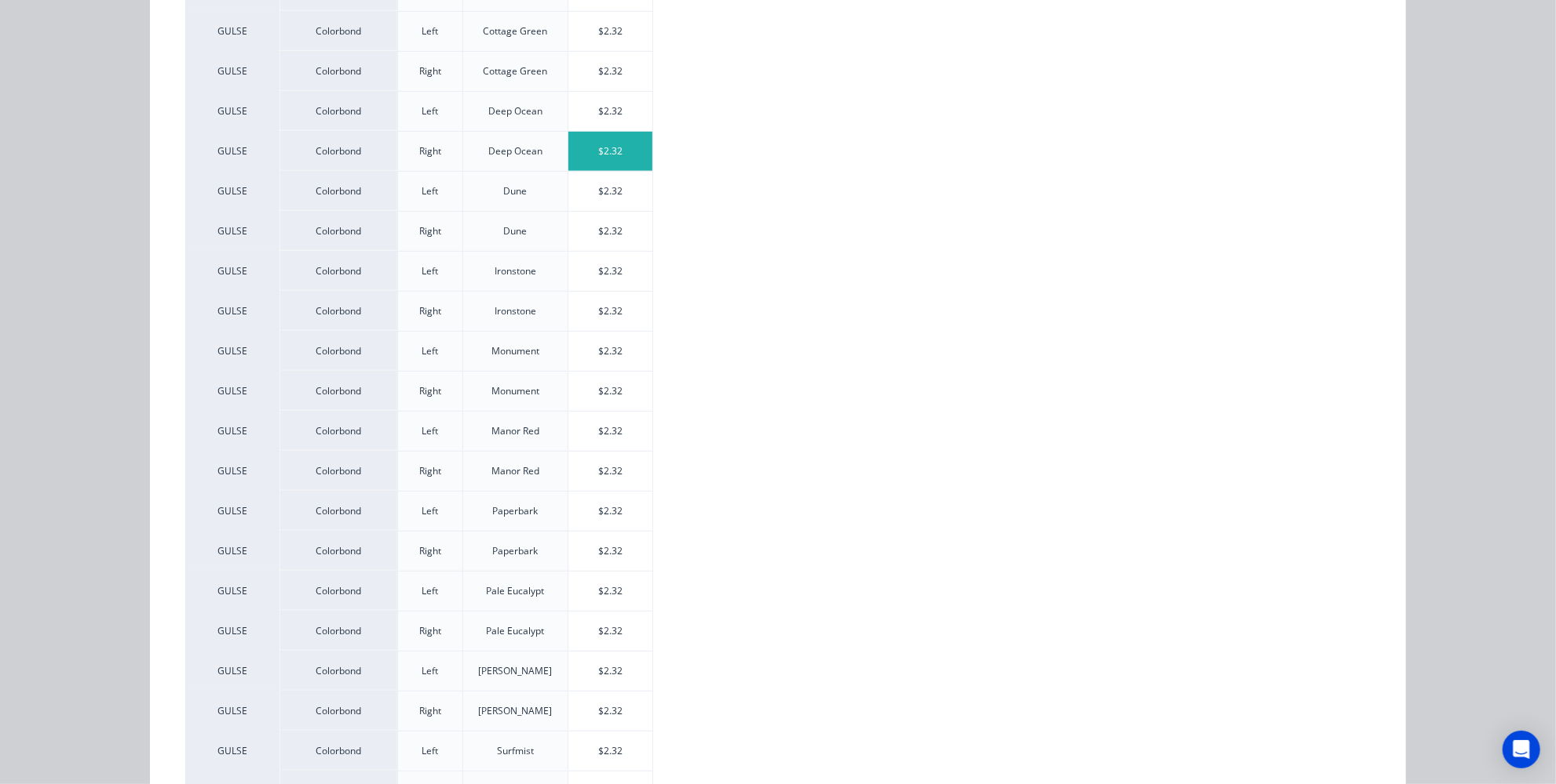
click at [605, 164] on div "$2.32" at bounding box center [610, 152] width 84 height 40
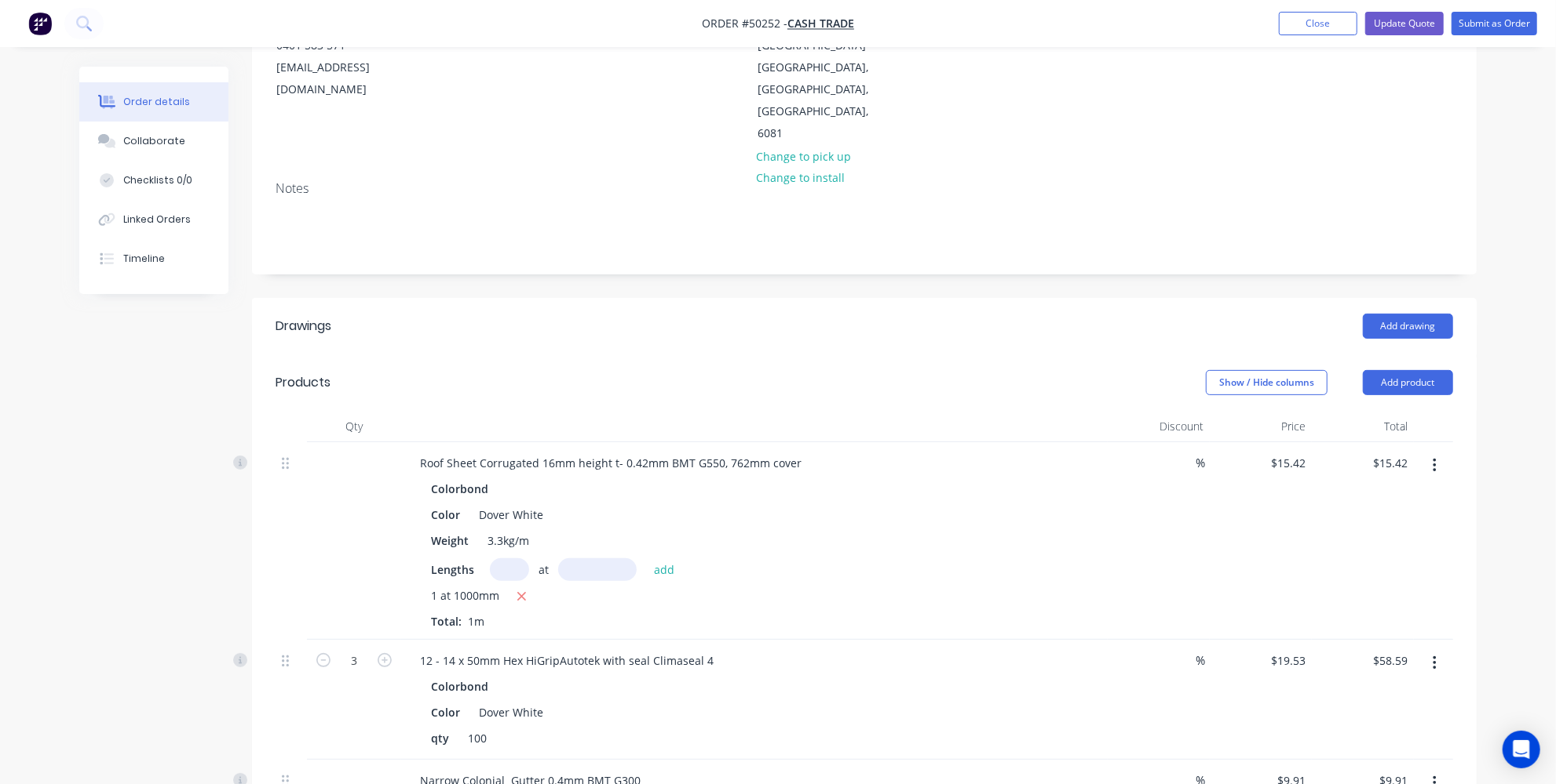
scroll to position [0, 0]
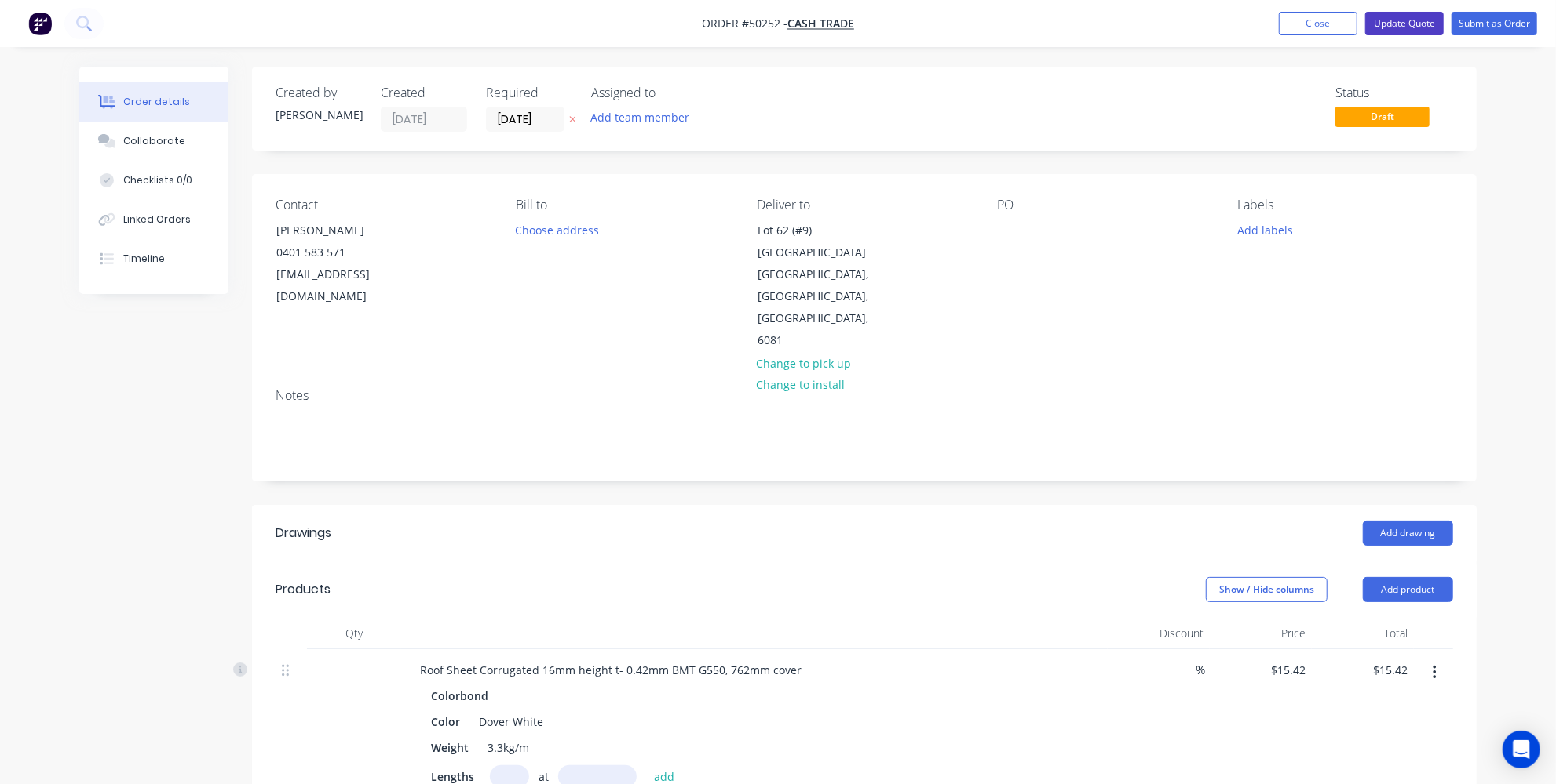
click at [1393, 25] on button "Update Quote" at bounding box center [1404, 24] width 78 height 24
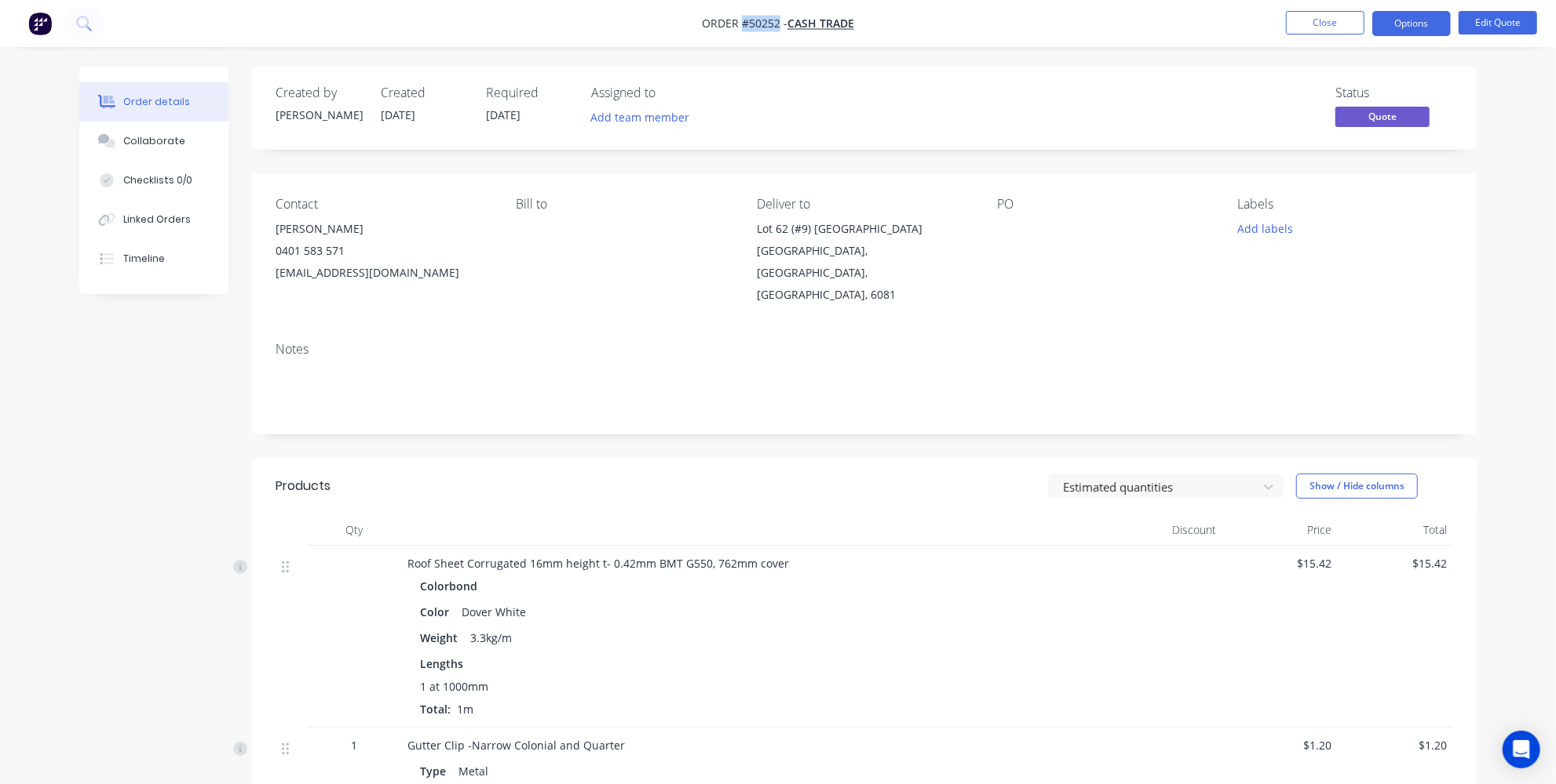
drag, startPoint x: 778, startPoint y: 21, endPoint x: 740, endPoint y: 25, distance: 38.2
click at [740, 25] on span "Order #50252 -" at bounding box center [745, 24] width 85 height 15
copy span "#50252"
click at [1407, 20] on button "Options" at bounding box center [1411, 23] width 78 height 25
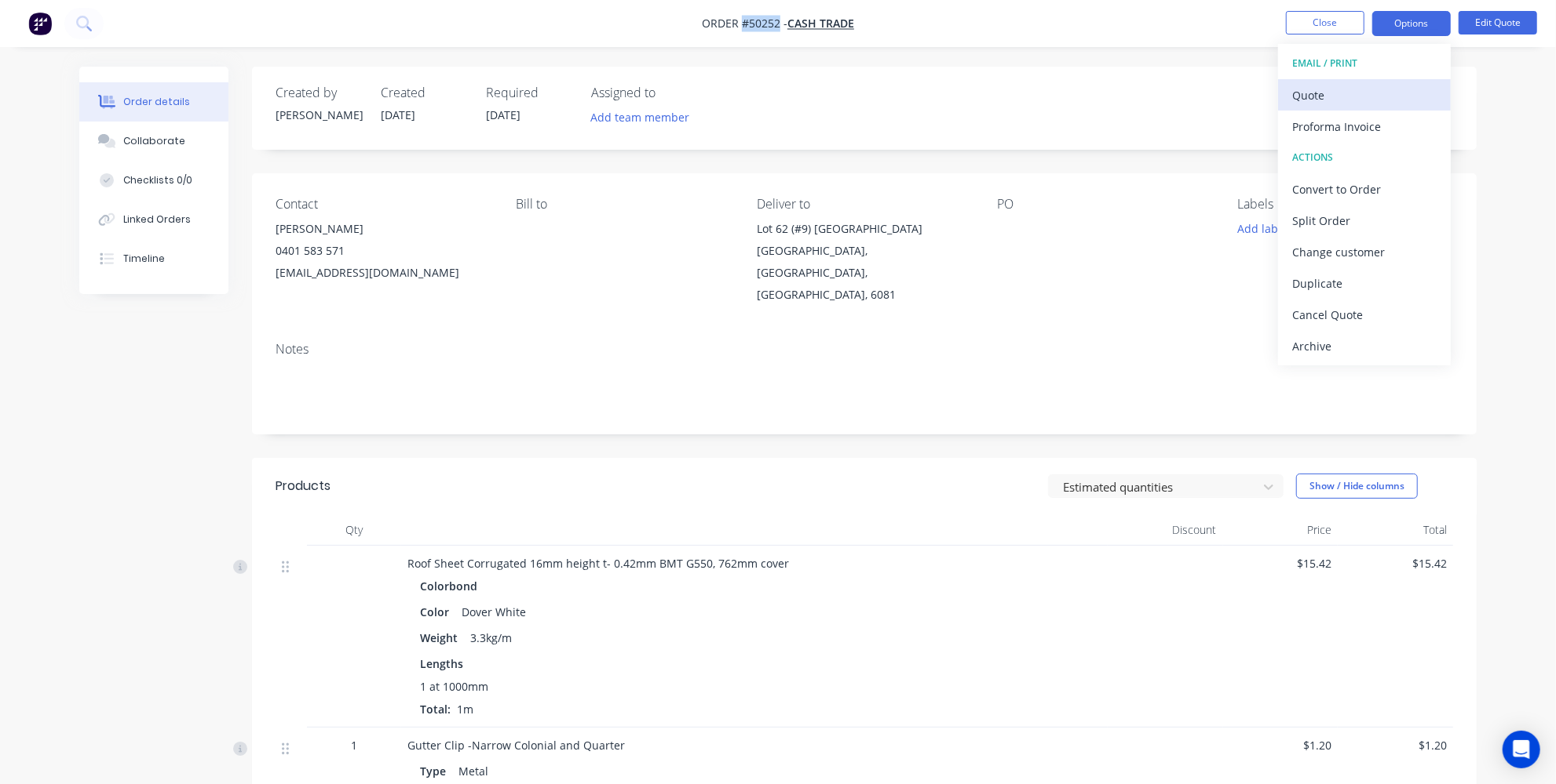
click at [1328, 93] on div "Quote" at bounding box center [1363, 95] width 144 height 23
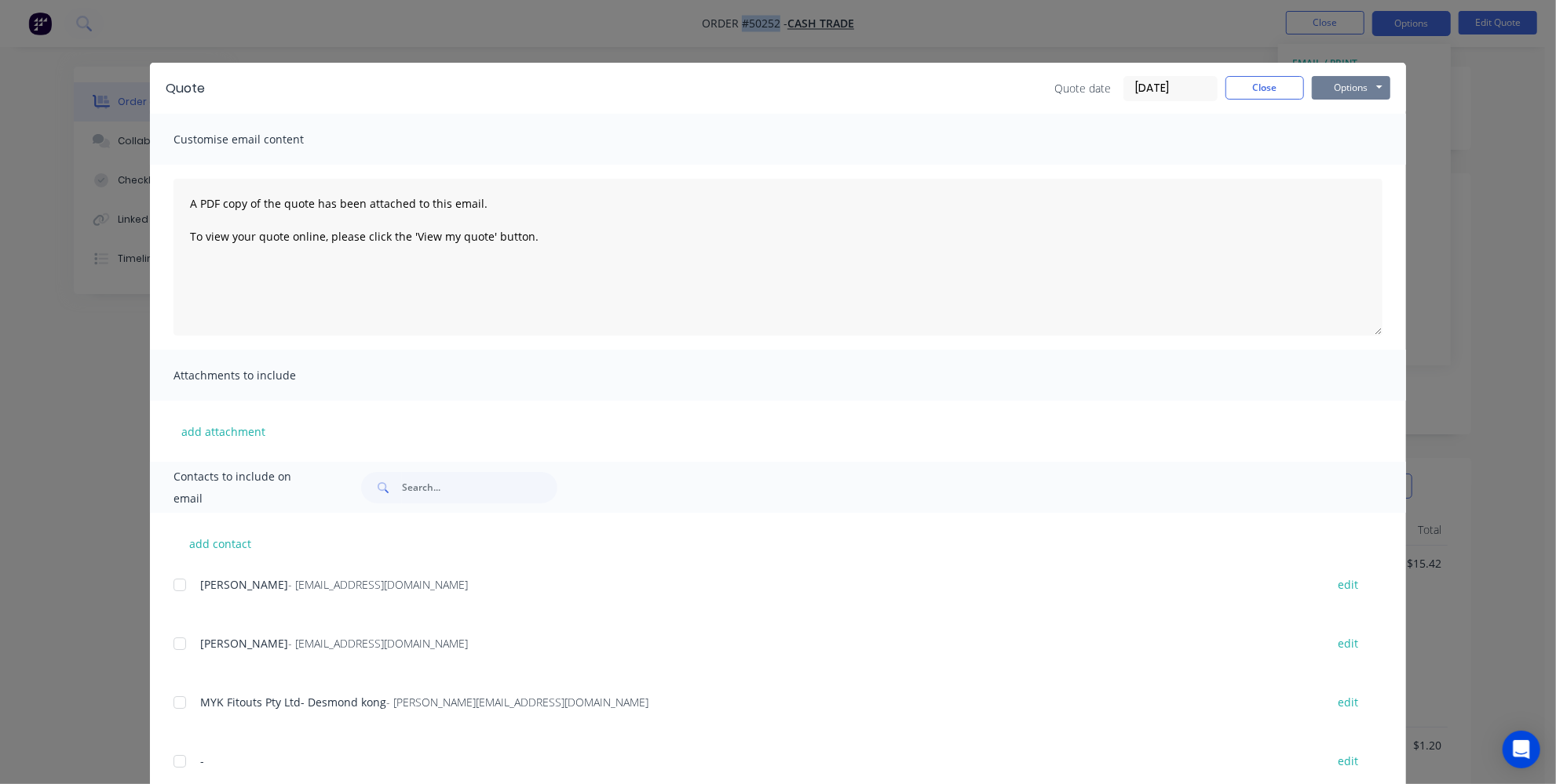
click at [1363, 84] on button "Options" at bounding box center [1350, 88] width 78 height 24
click at [1345, 144] on button "Print" at bounding box center [1361, 142] width 100 height 26
click at [1246, 95] on button "Close" at bounding box center [1264, 88] width 78 height 24
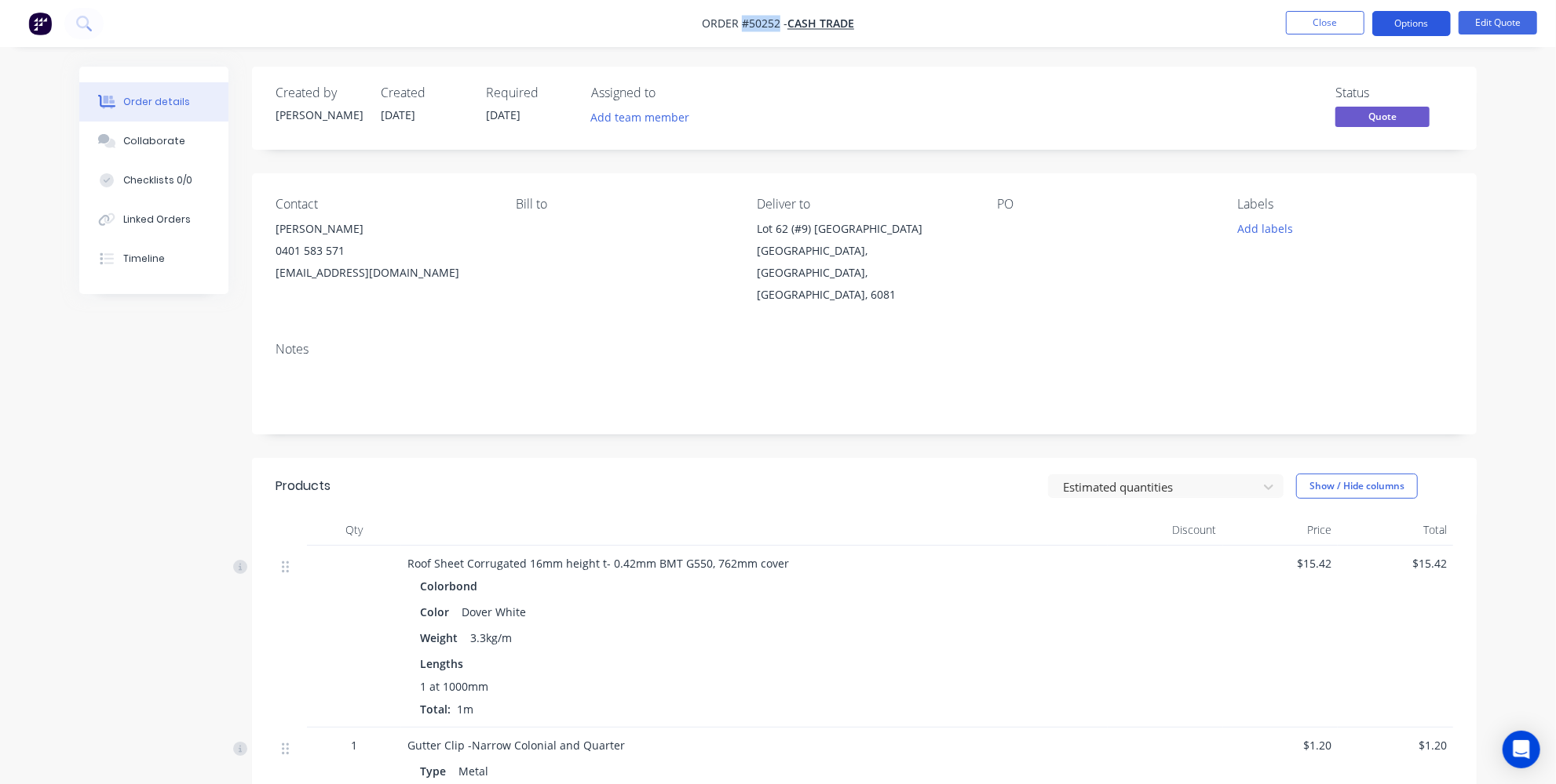
click at [1418, 21] on button "Options" at bounding box center [1411, 23] width 78 height 25
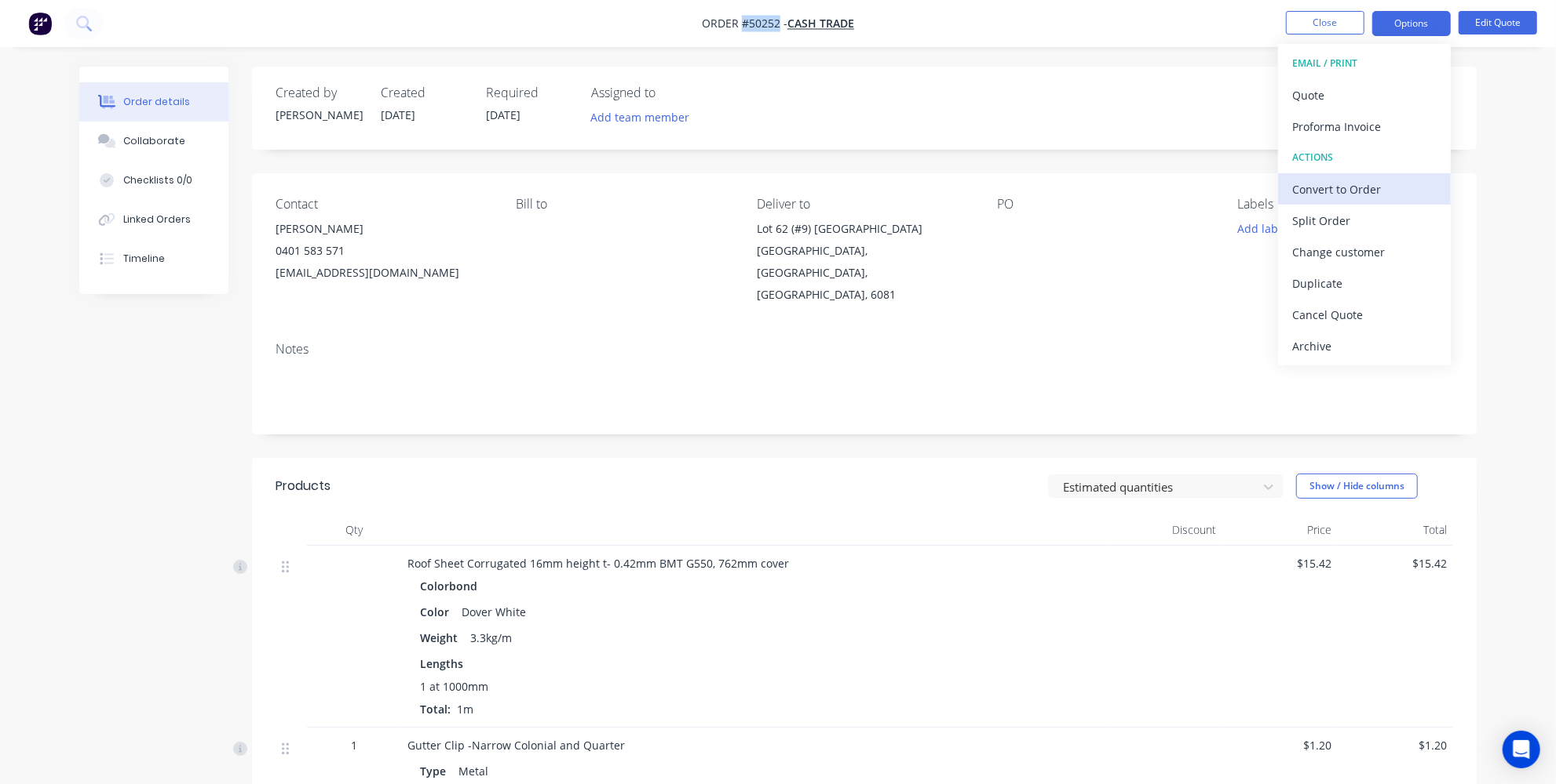
click at [1370, 188] on div "Convert to Order" at bounding box center [1363, 189] width 144 height 23
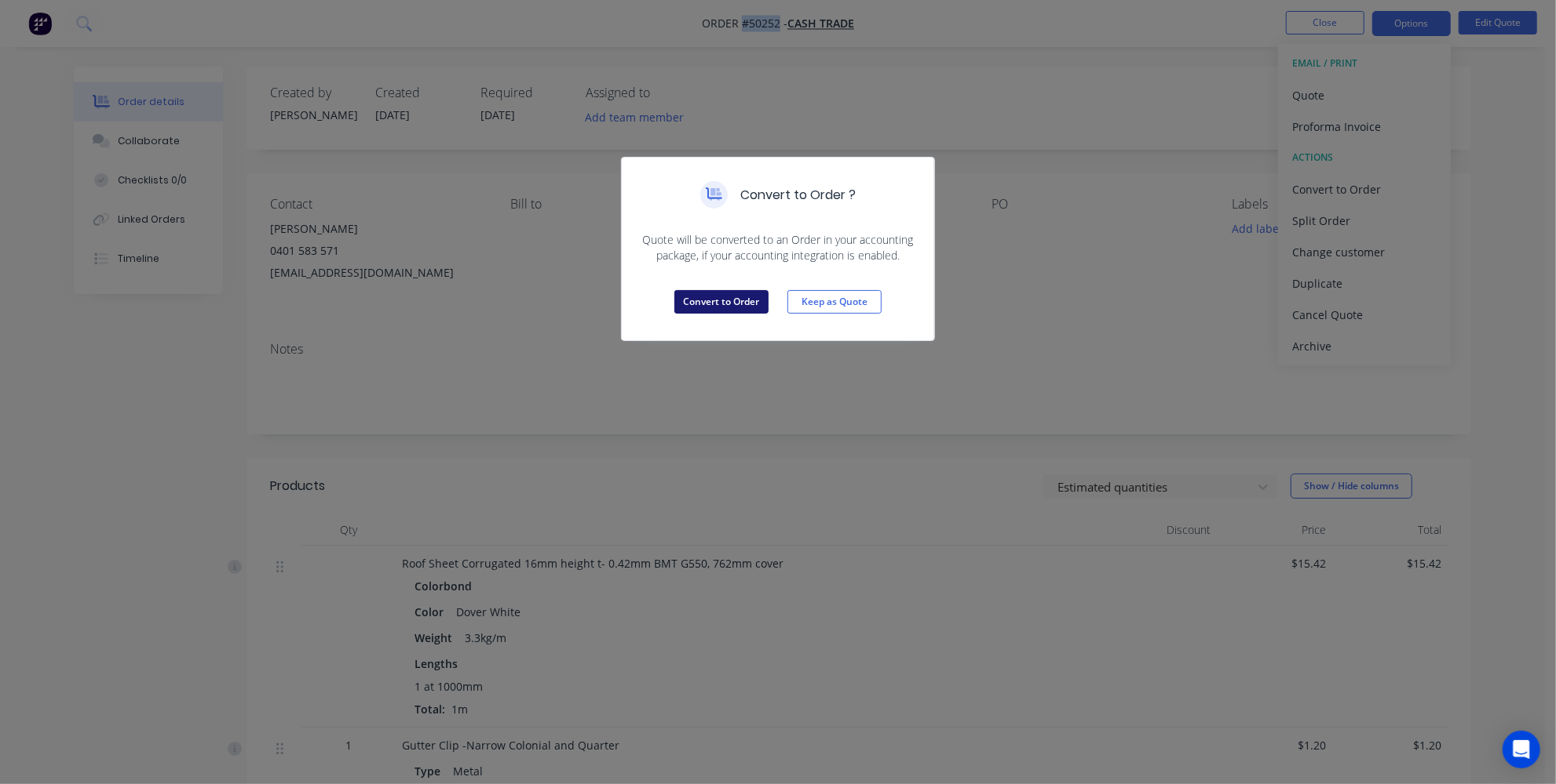
click at [725, 293] on button "Convert to Order" at bounding box center [721, 302] width 94 height 24
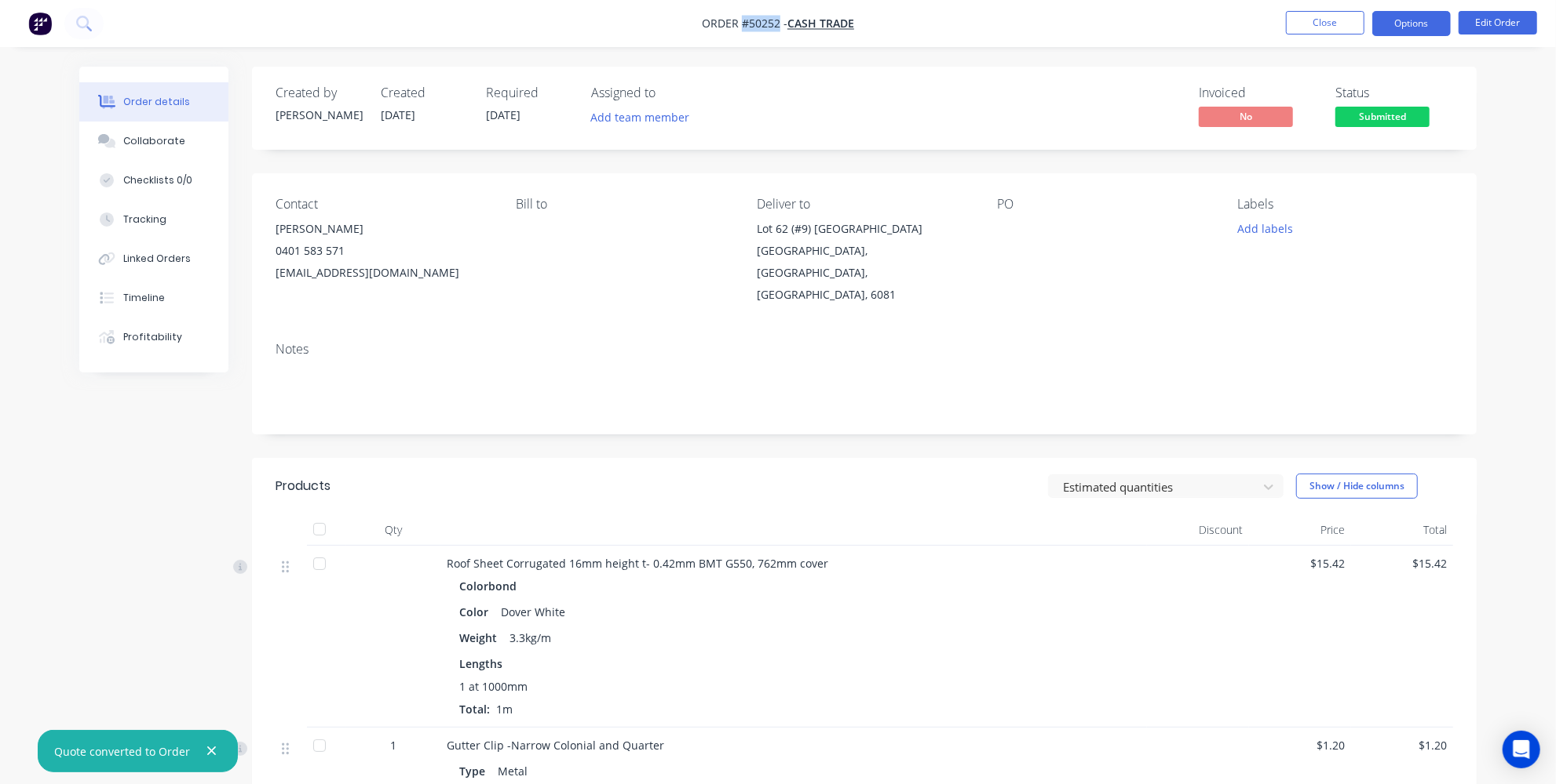
click at [1427, 25] on button "Options" at bounding box center [1411, 23] width 78 height 25
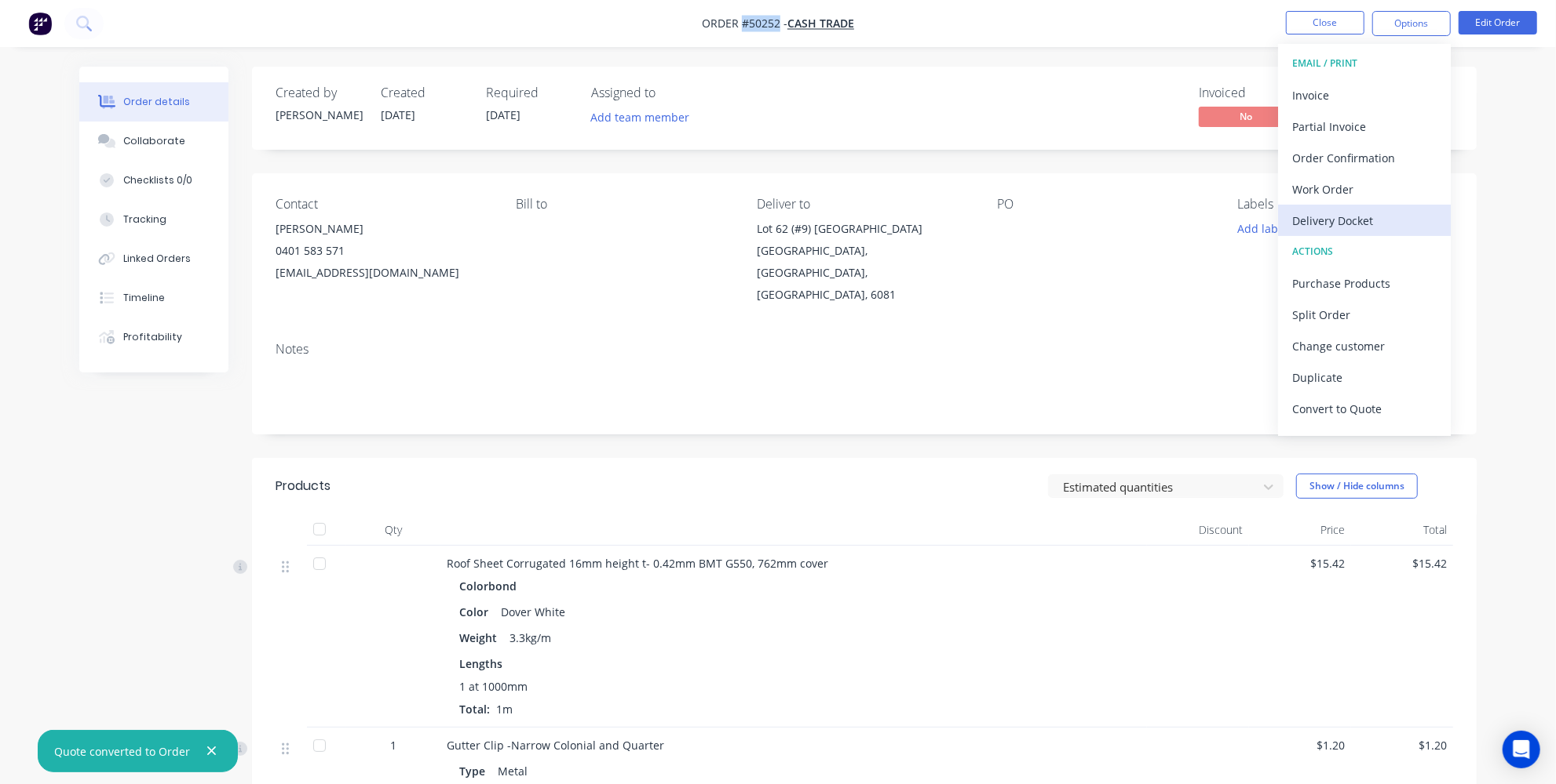
click at [1332, 218] on div "Delivery Docket" at bounding box center [1363, 220] width 144 height 23
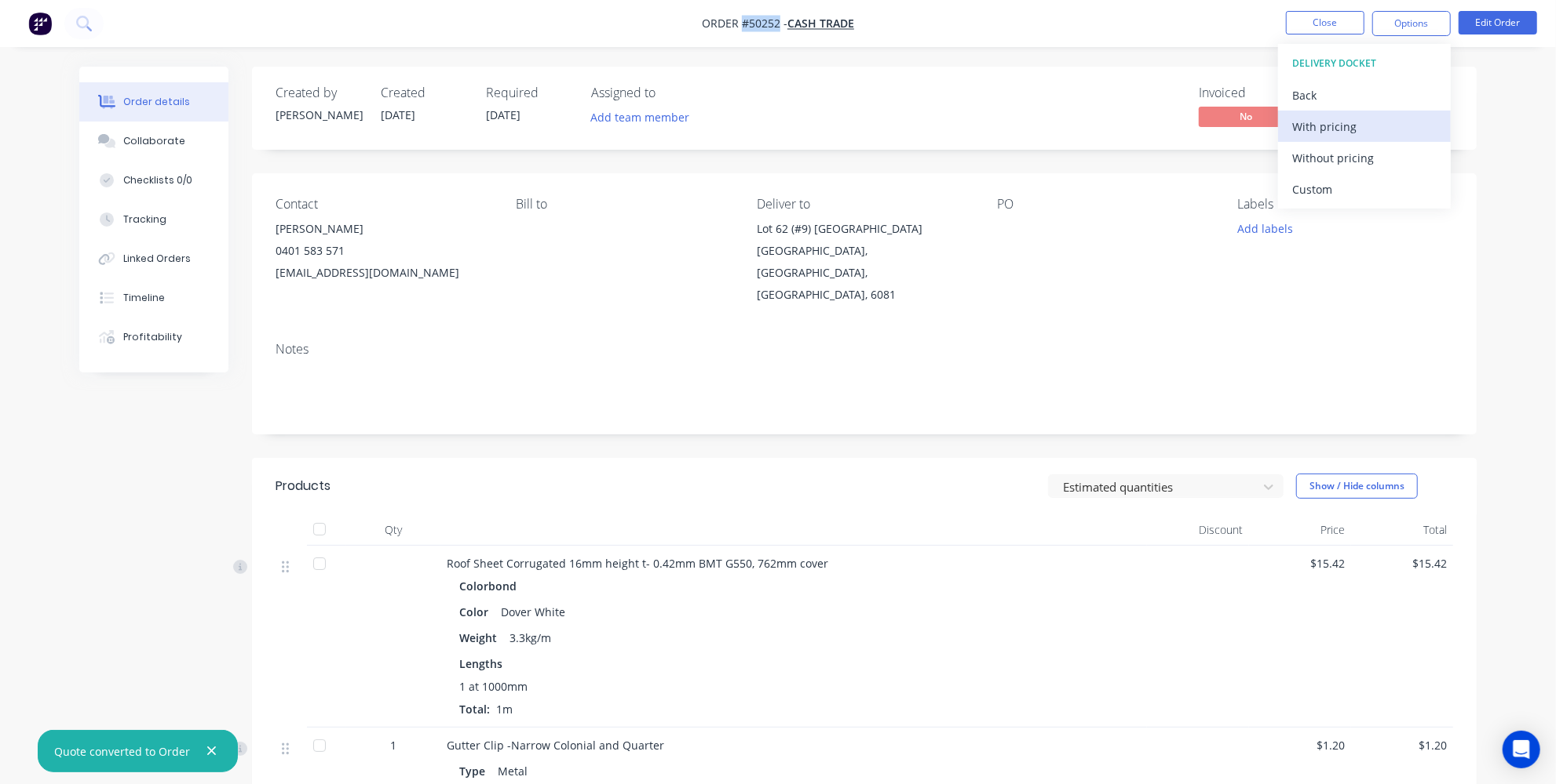
click at [1322, 128] on div "With pricing" at bounding box center [1363, 126] width 144 height 23
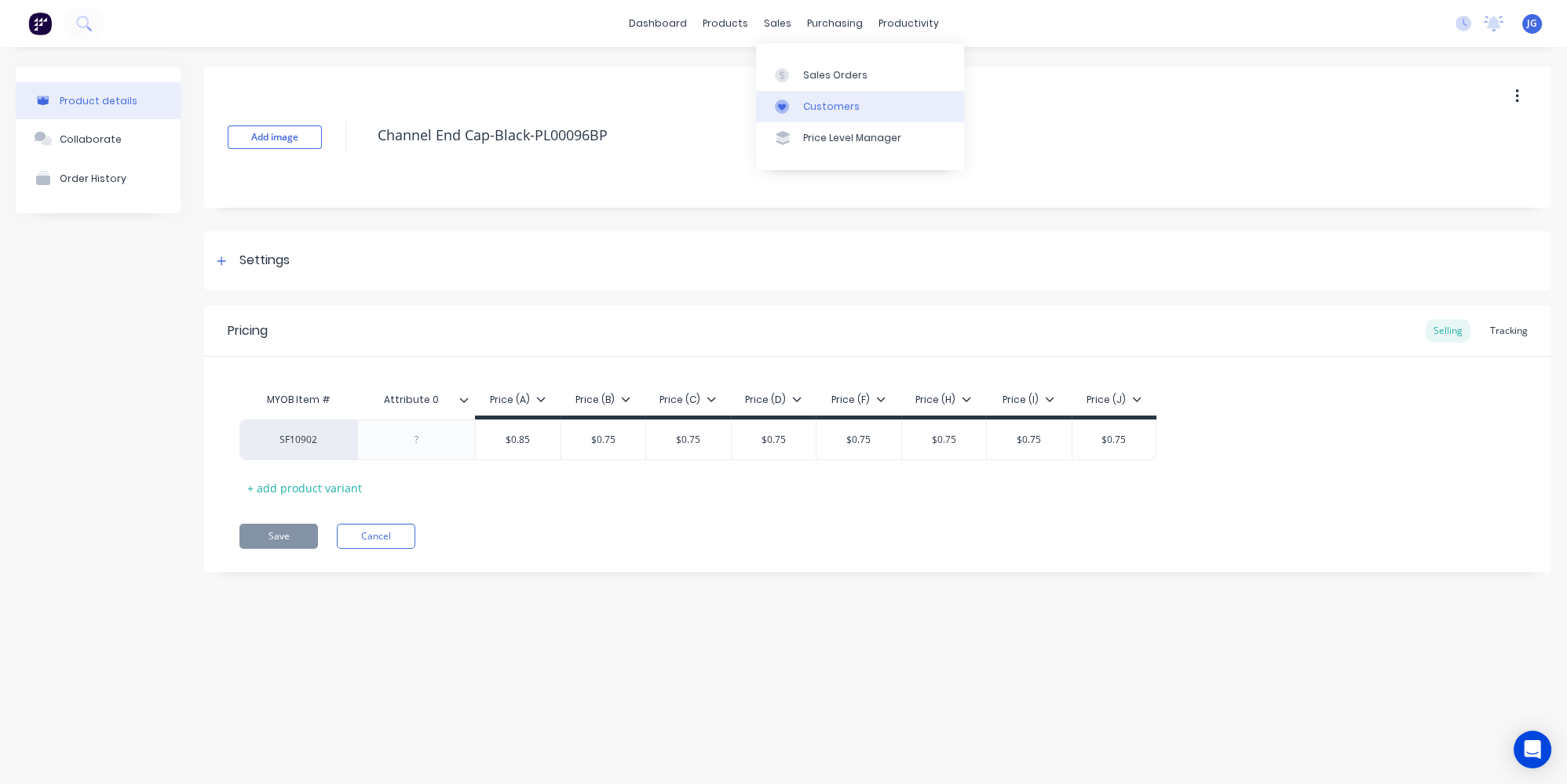
click at [811, 107] on div "Customers" at bounding box center [831, 106] width 57 height 14
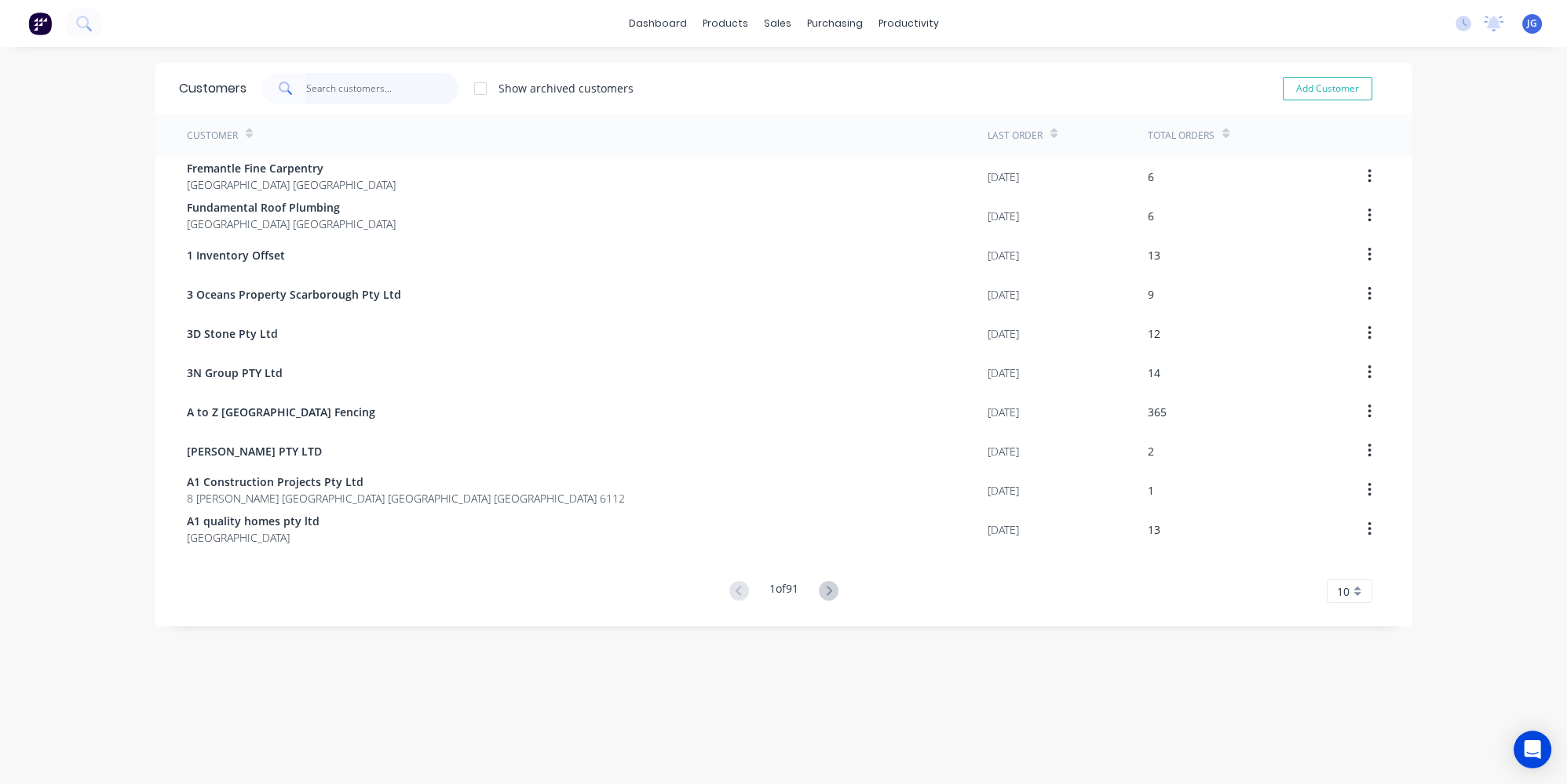
click at [402, 76] on input "text" at bounding box center [382, 89] width 153 height 32
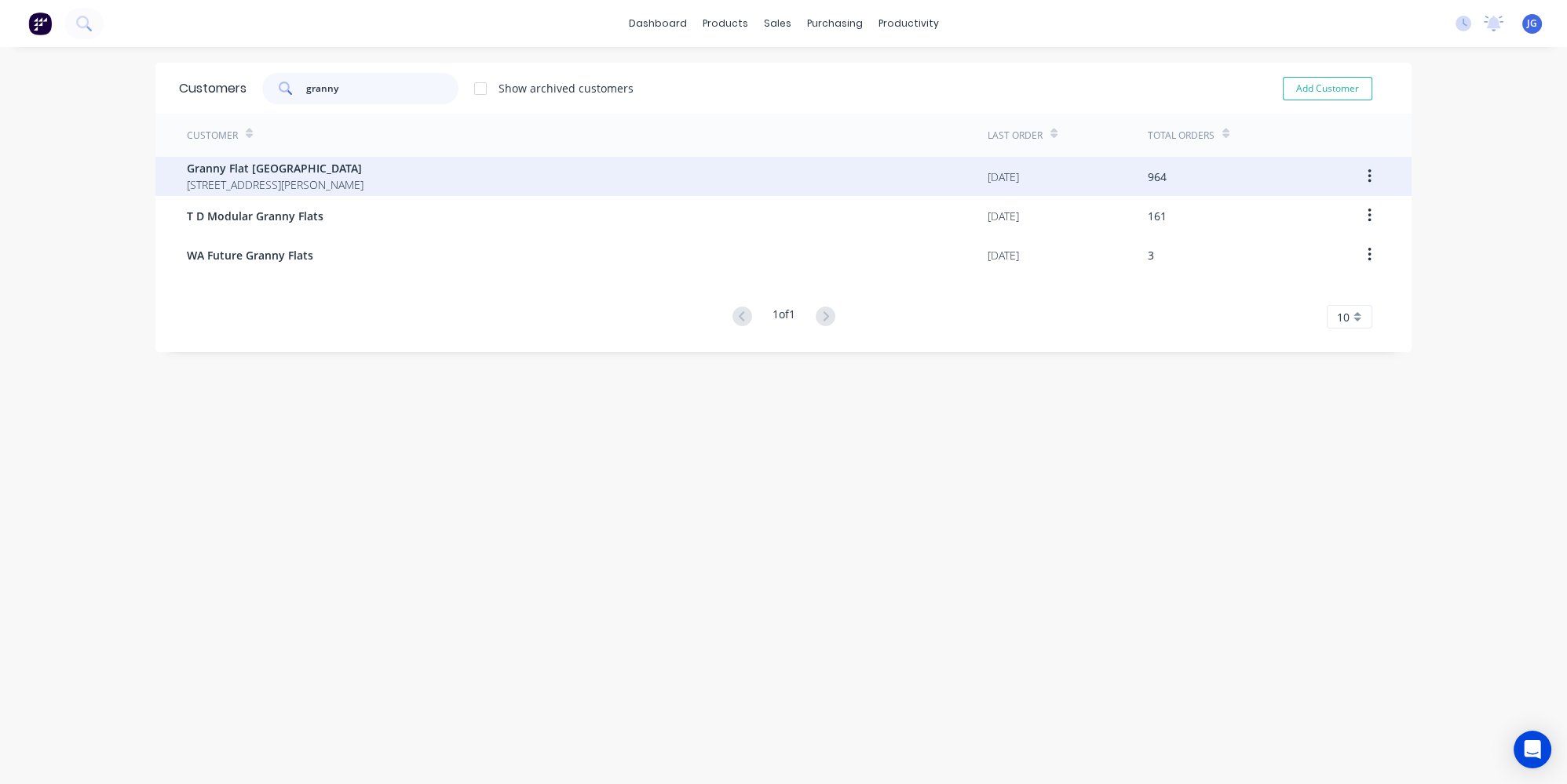
type input "granny"
click at [208, 168] on span "Granny Flat [GEOGRAPHIC_DATA]" at bounding box center [275, 168] width 177 height 17
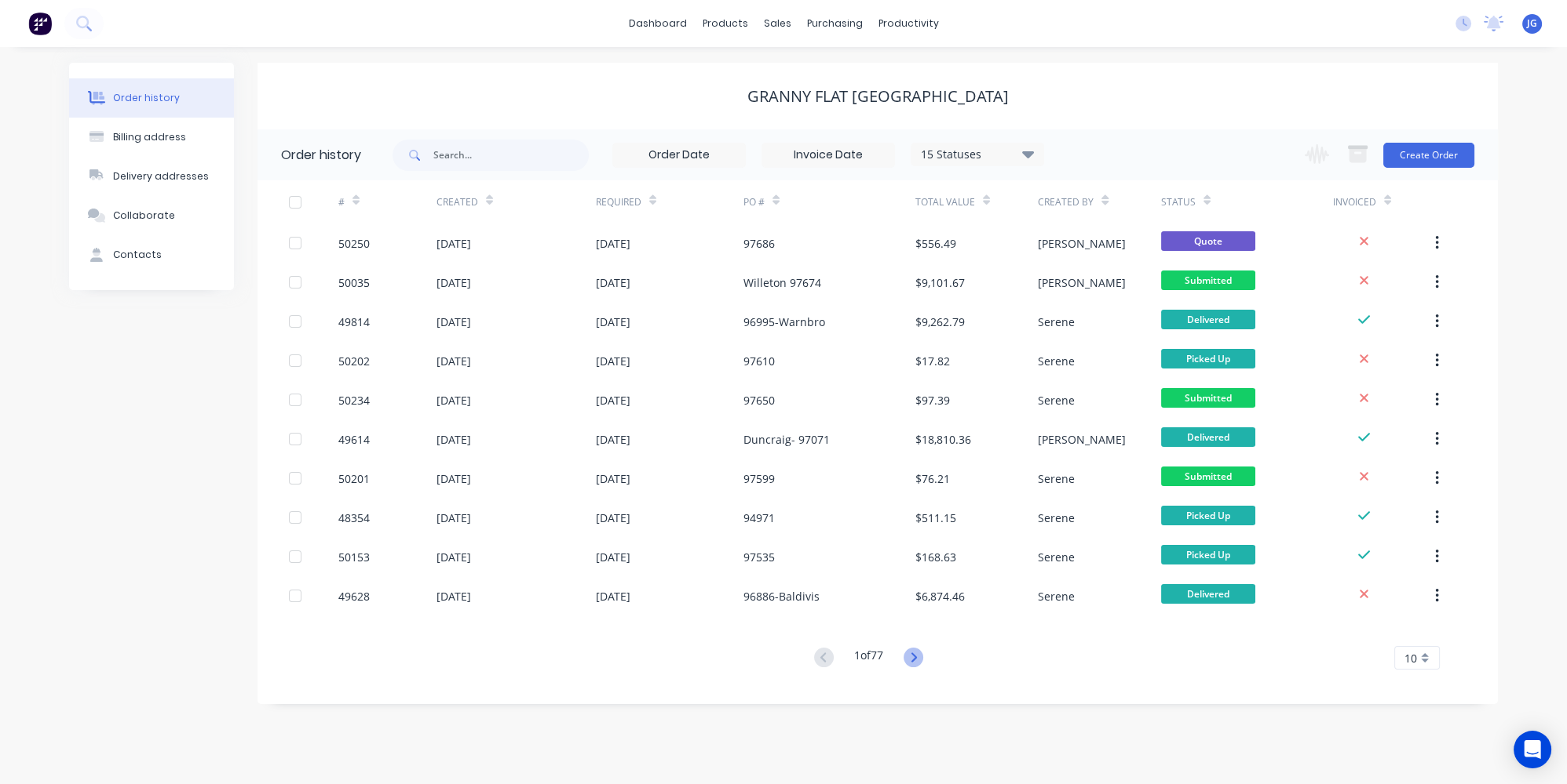
click at [917, 654] on icon at bounding box center [914, 658] width 20 height 20
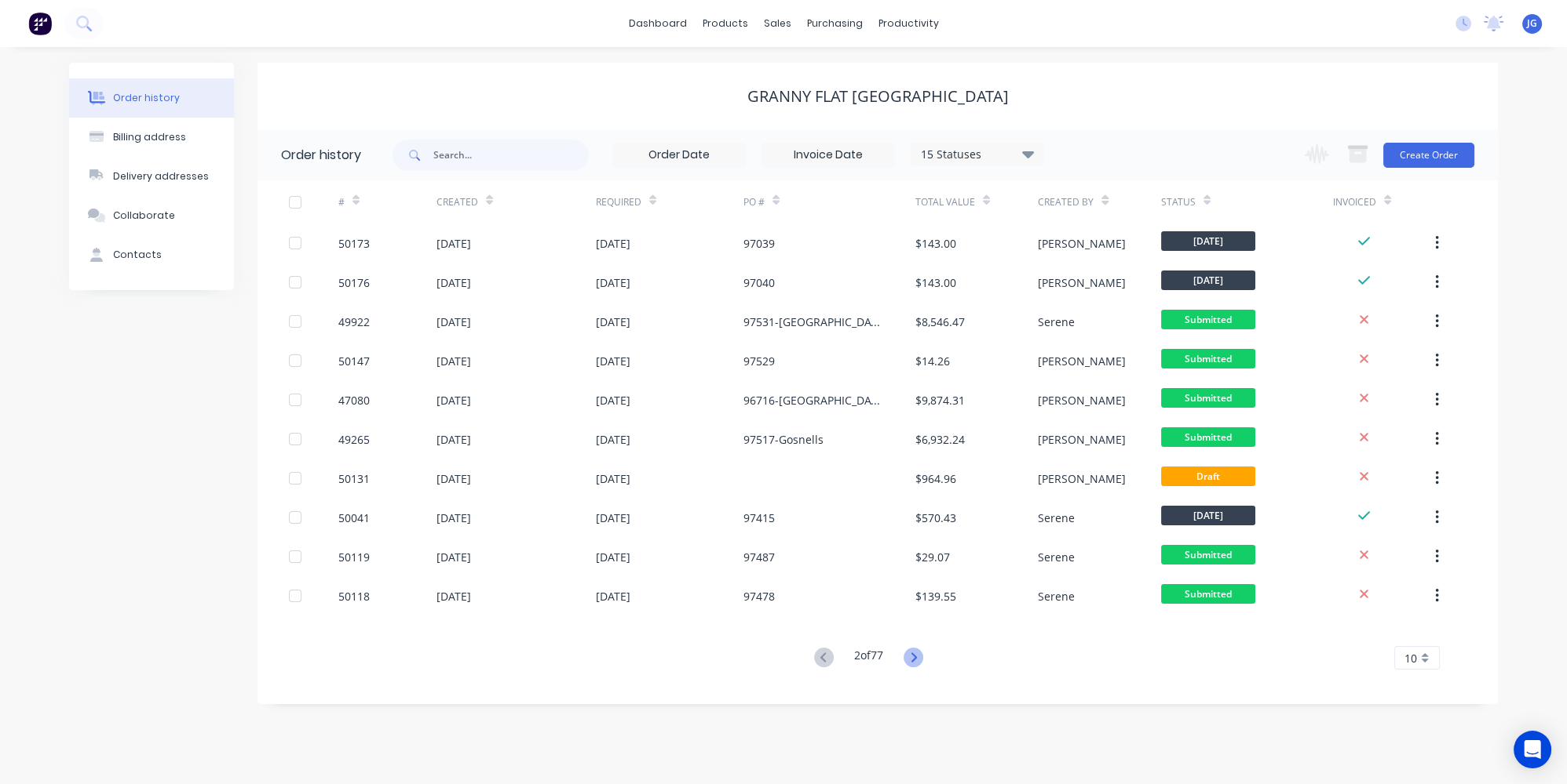
click at [917, 653] on icon at bounding box center [914, 658] width 20 height 20
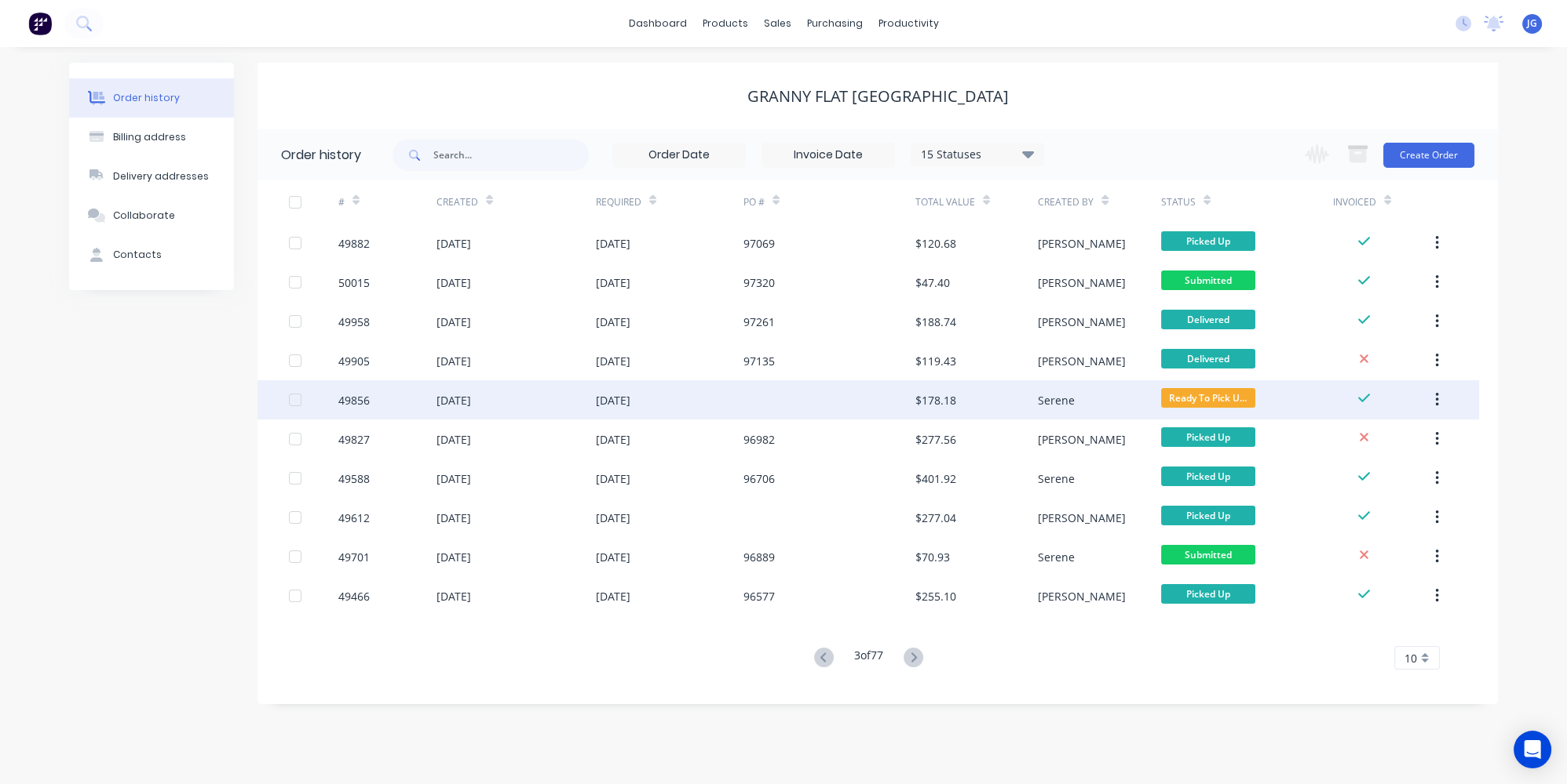
click at [611, 397] on div "[DATE]" at bounding box center [613, 400] width 35 height 17
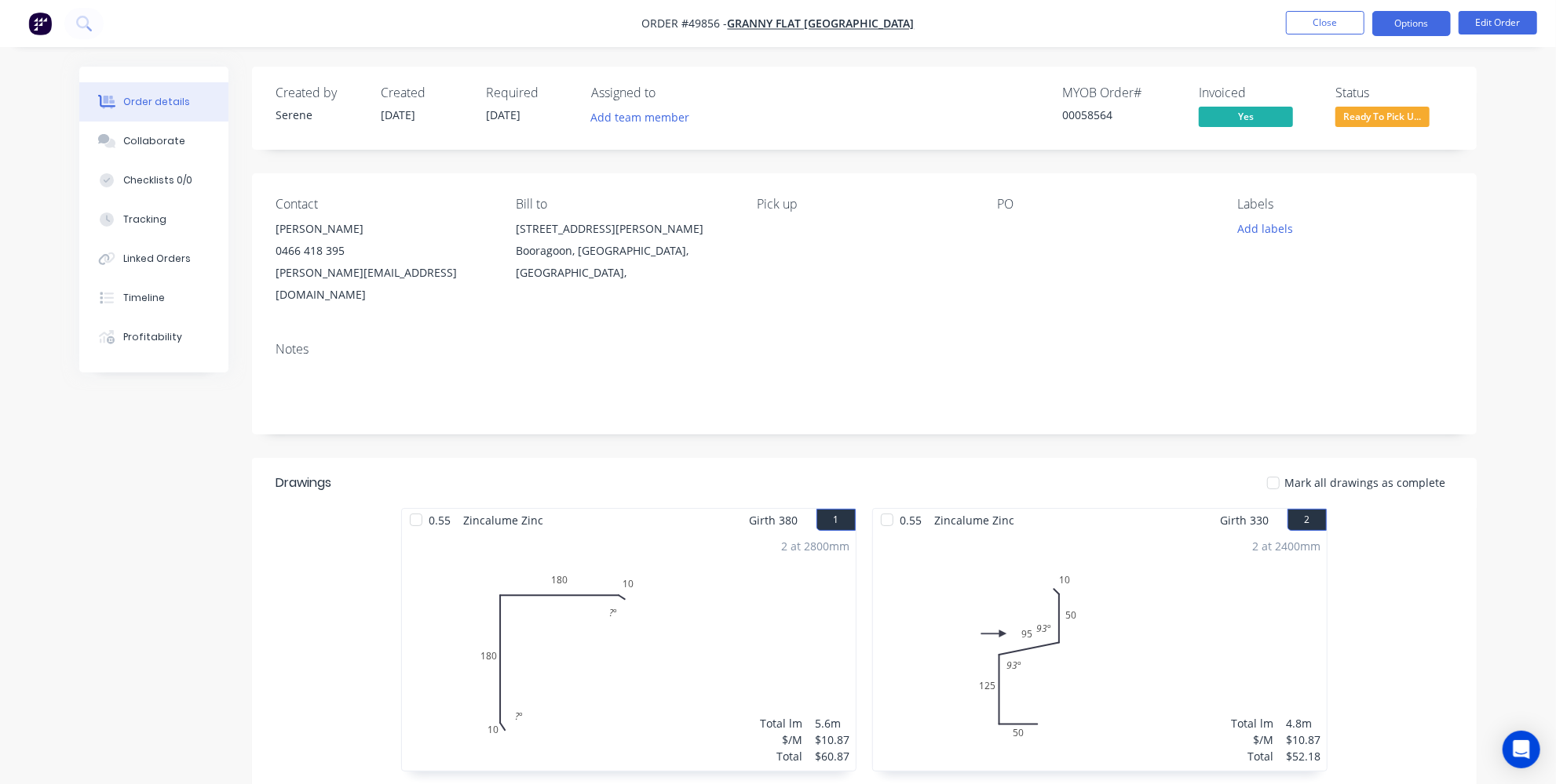
click at [1411, 23] on button "Options" at bounding box center [1411, 23] width 78 height 25
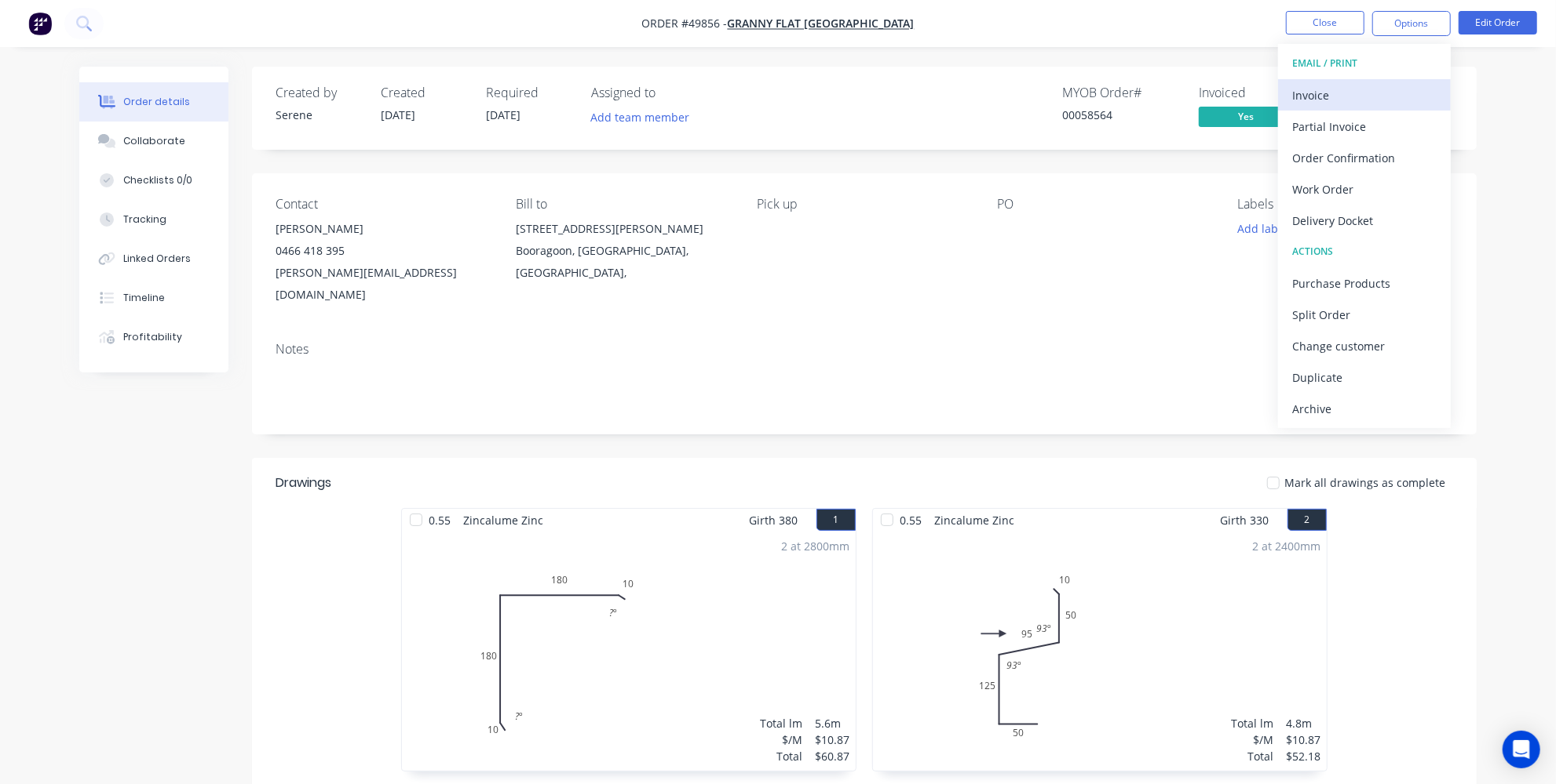
click at [1314, 95] on div "Invoice" at bounding box center [1363, 95] width 144 height 23
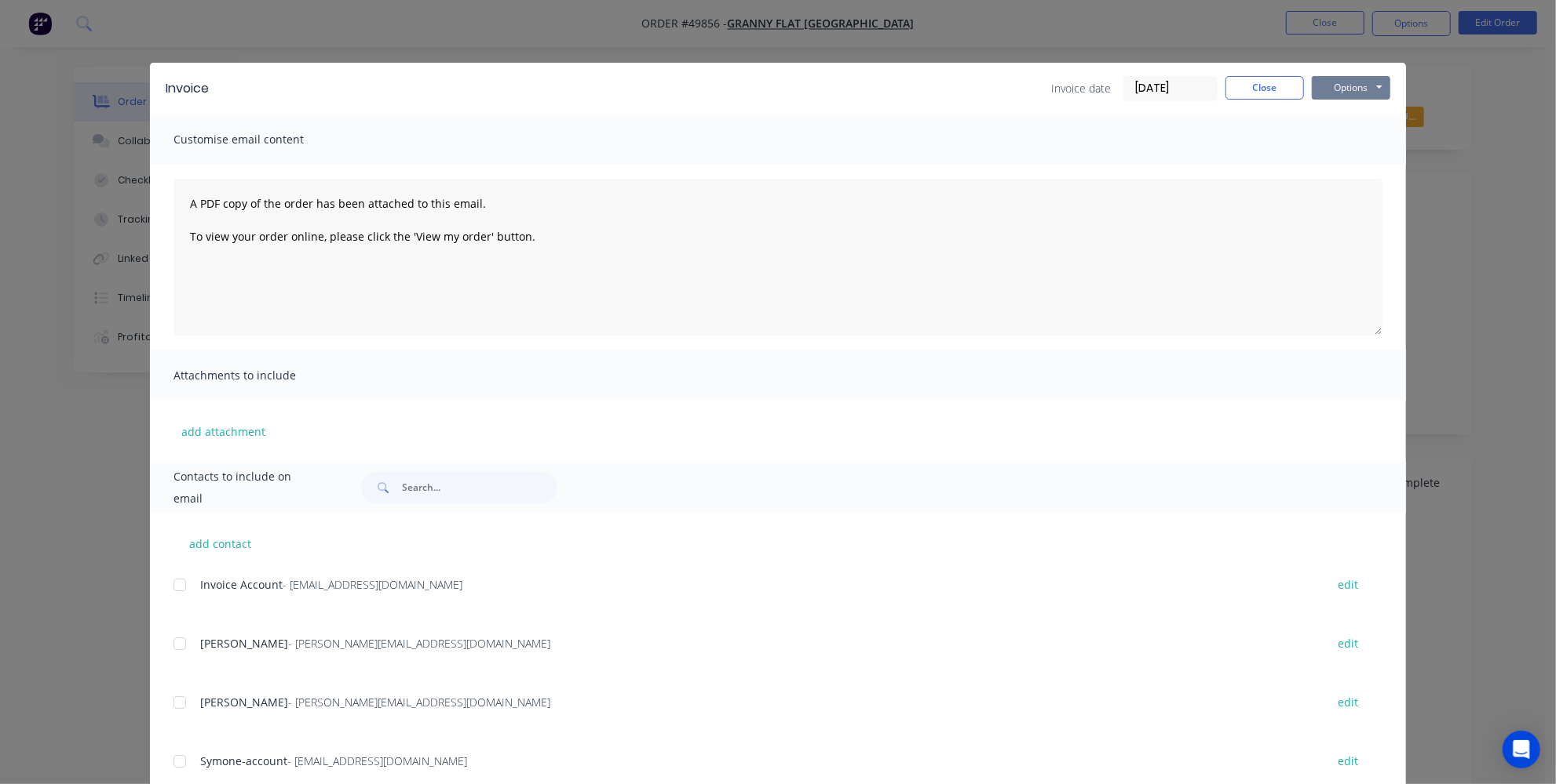
click at [1351, 90] on button "Options" at bounding box center [1350, 88] width 78 height 24
click at [1355, 143] on button "Print" at bounding box center [1361, 142] width 100 height 26
click at [1271, 84] on button "Close" at bounding box center [1264, 88] width 78 height 24
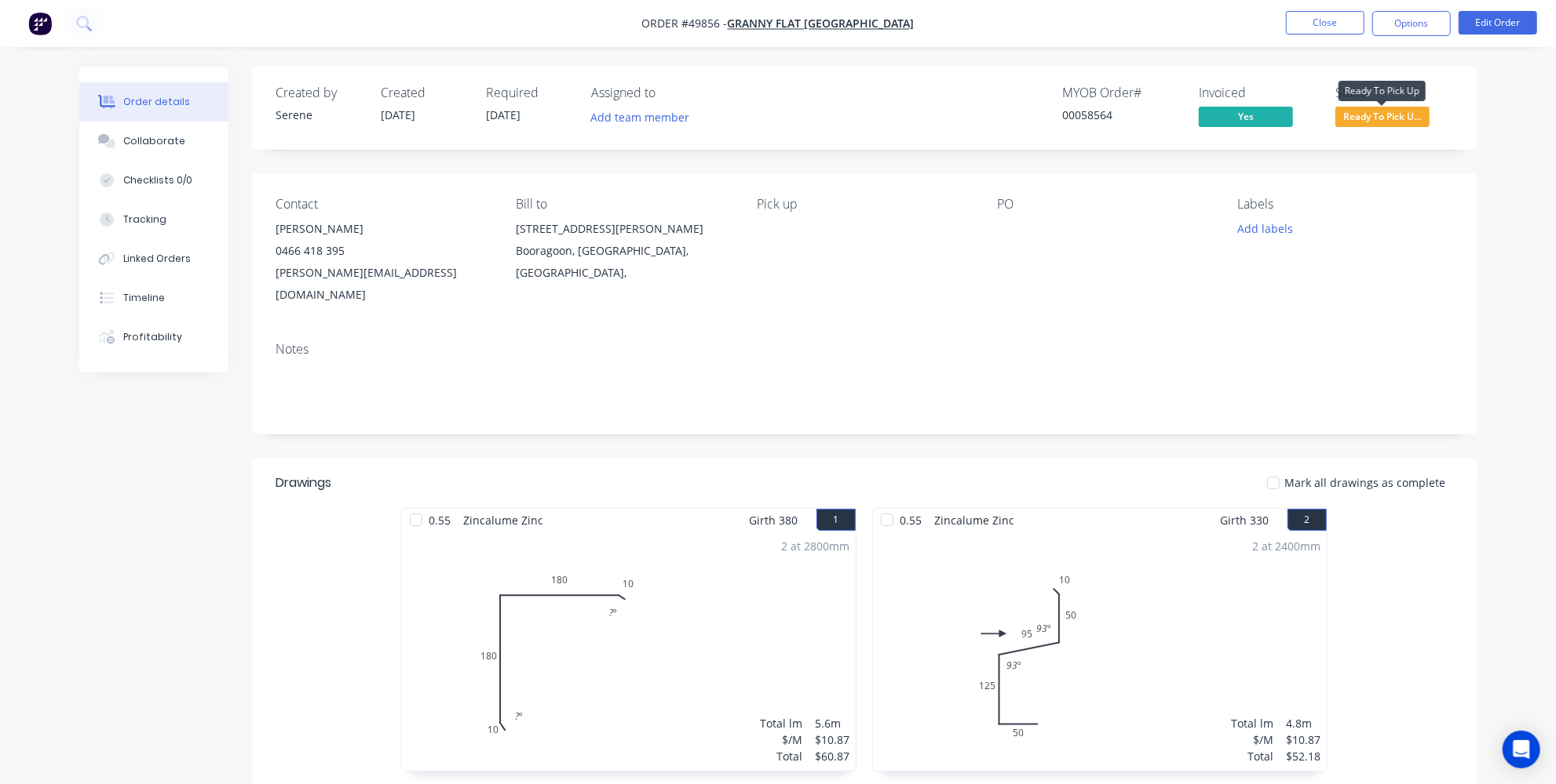
click at [1352, 115] on span "Ready To Pick U..." at bounding box center [1382, 117] width 94 height 20
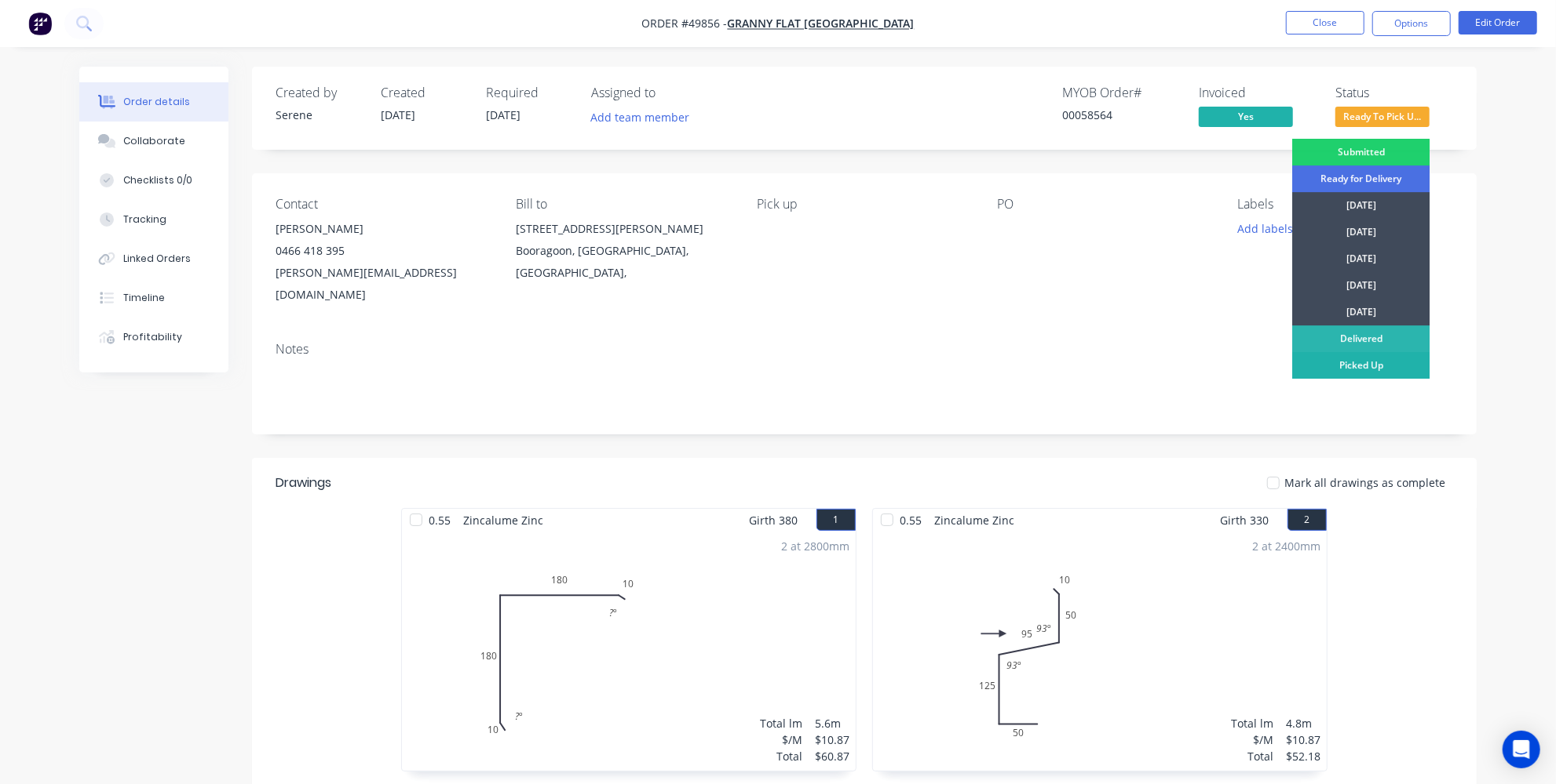
click at [1369, 361] on div "Picked Up" at bounding box center [1360, 365] width 137 height 27
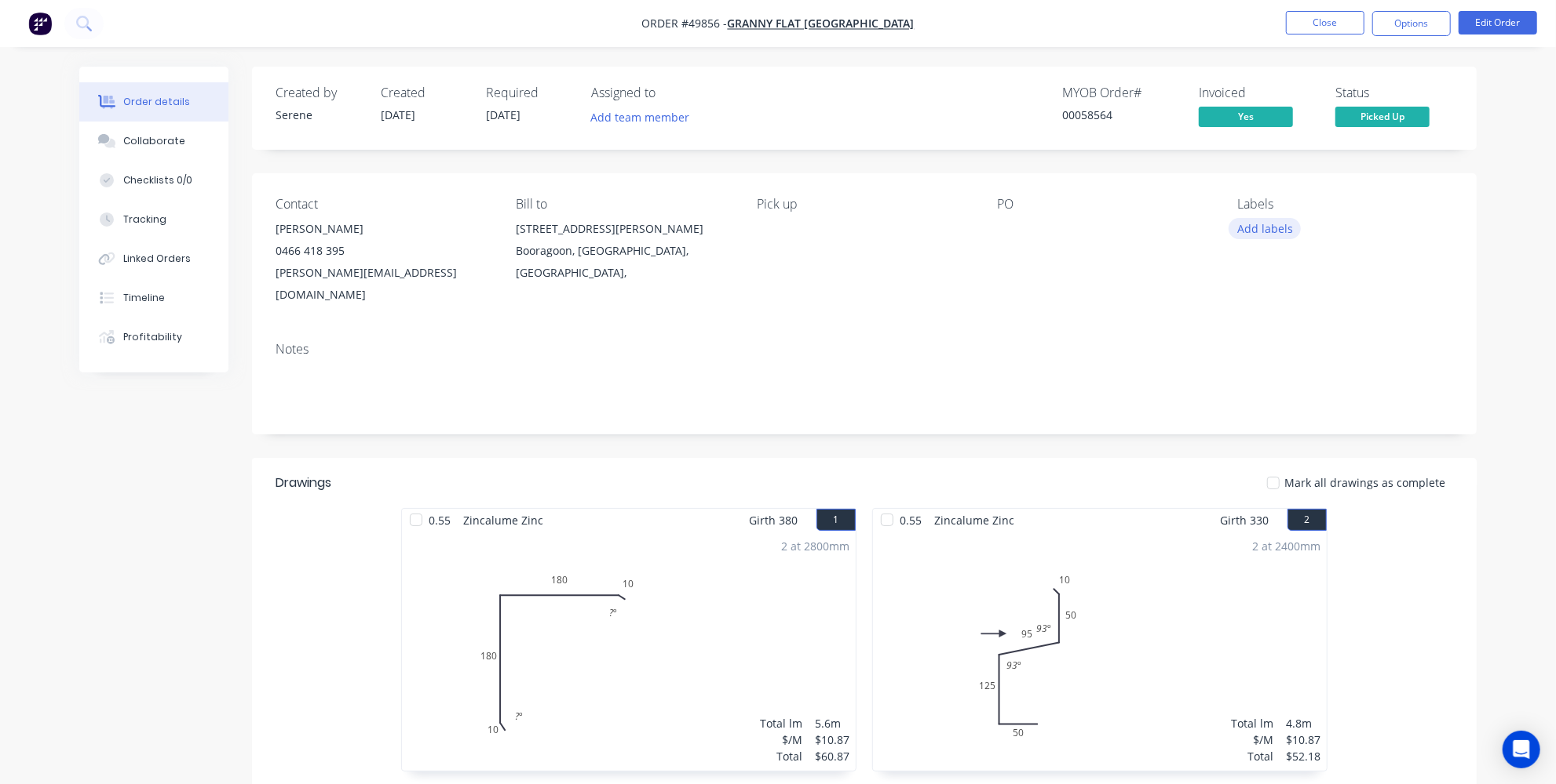
click at [1257, 233] on button "Add labels" at bounding box center [1264, 228] width 72 height 21
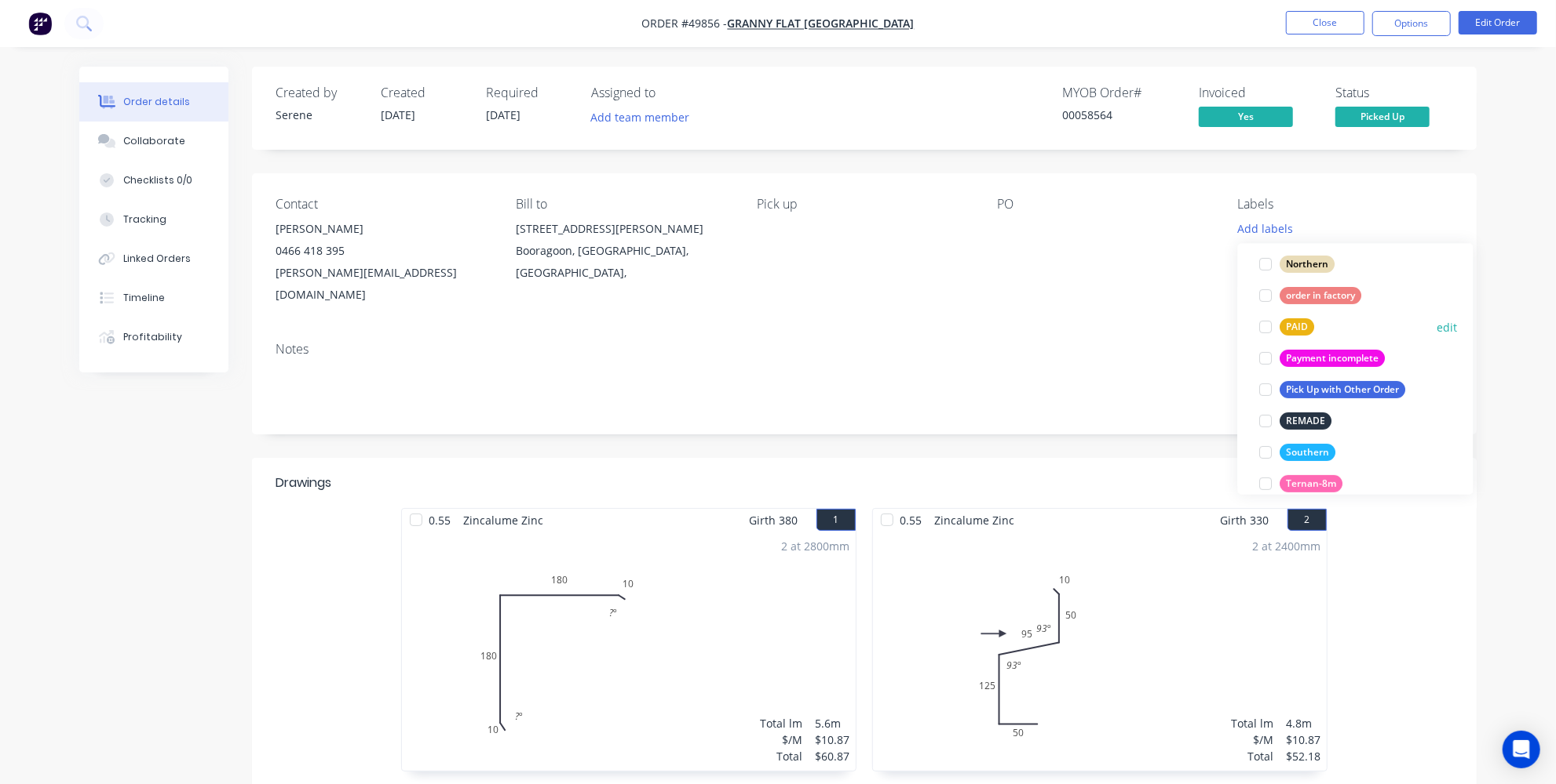
click at [1270, 324] on div at bounding box center [1266, 327] width 32 height 32
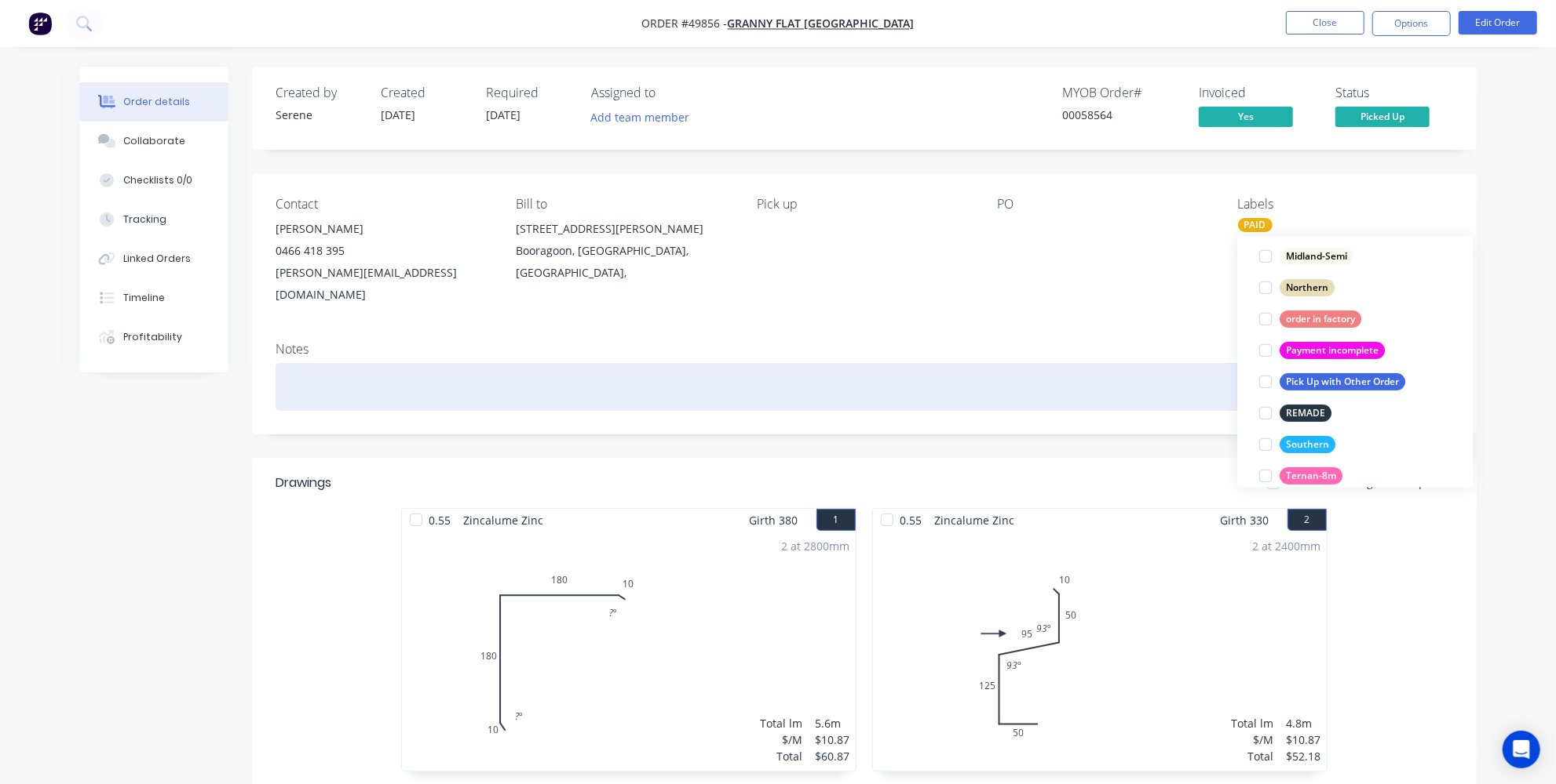
scroll to position [43, 0]
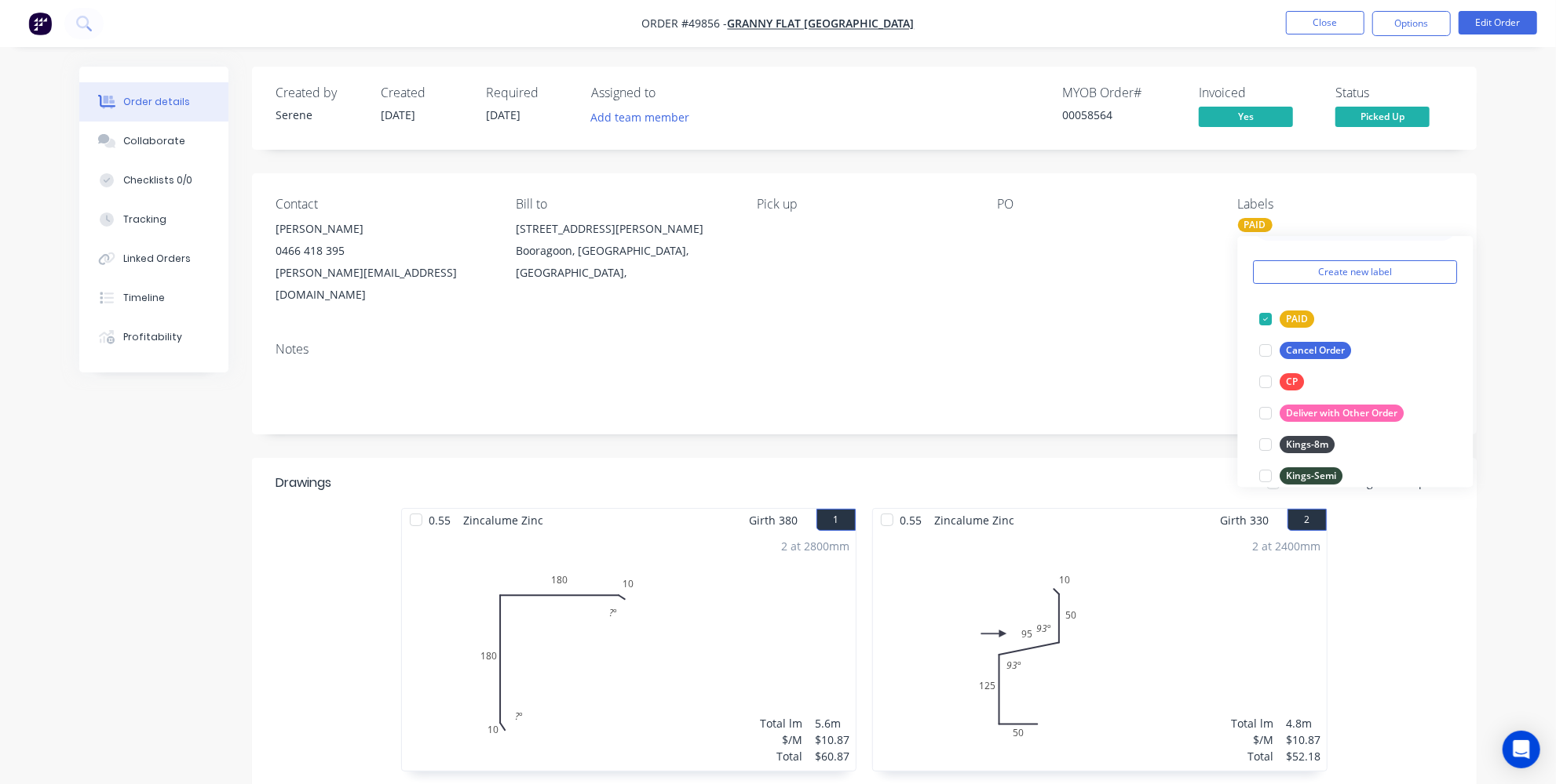
click at [1065, 418] on div "Created by [PERSON_NAME] Created [DATE] Required [DATE] Assigned to Add team me…" at bounding box center [864, 677] width 1224 height 1222
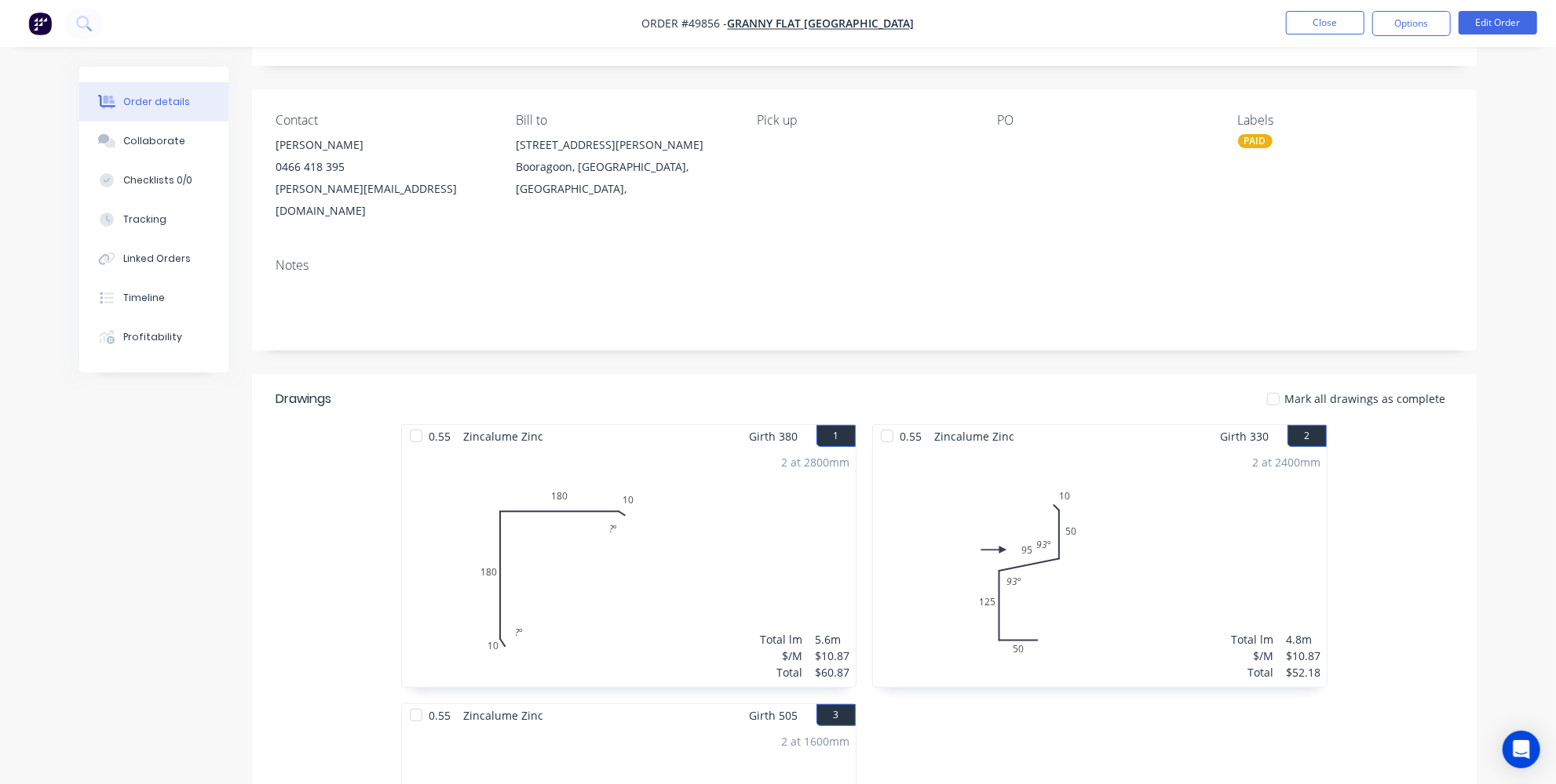
scroll to position [0, 0]
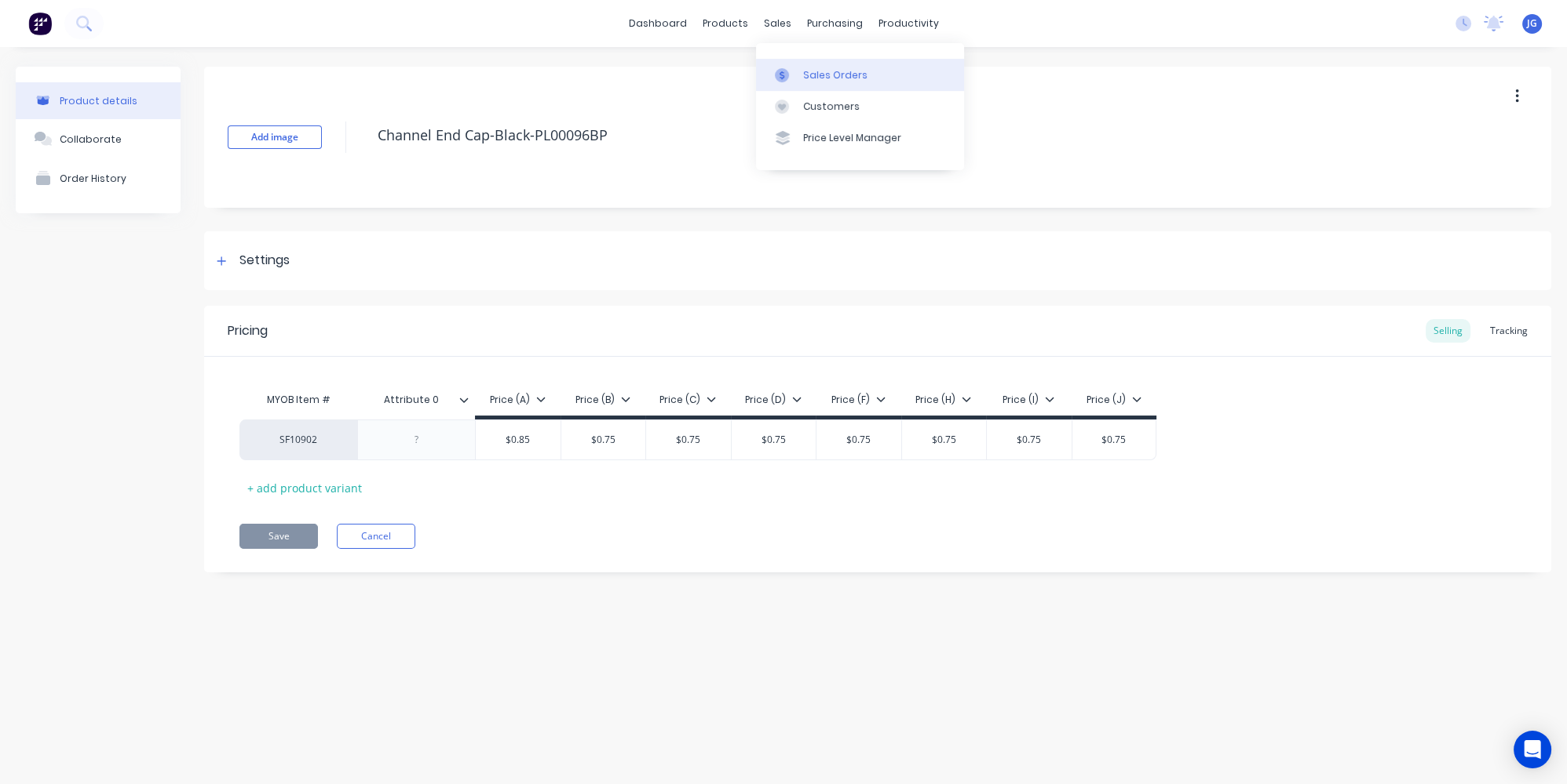
click at [789, 64] on link "Sales Orders" at bounding box center [859, 74] width 208 height 32
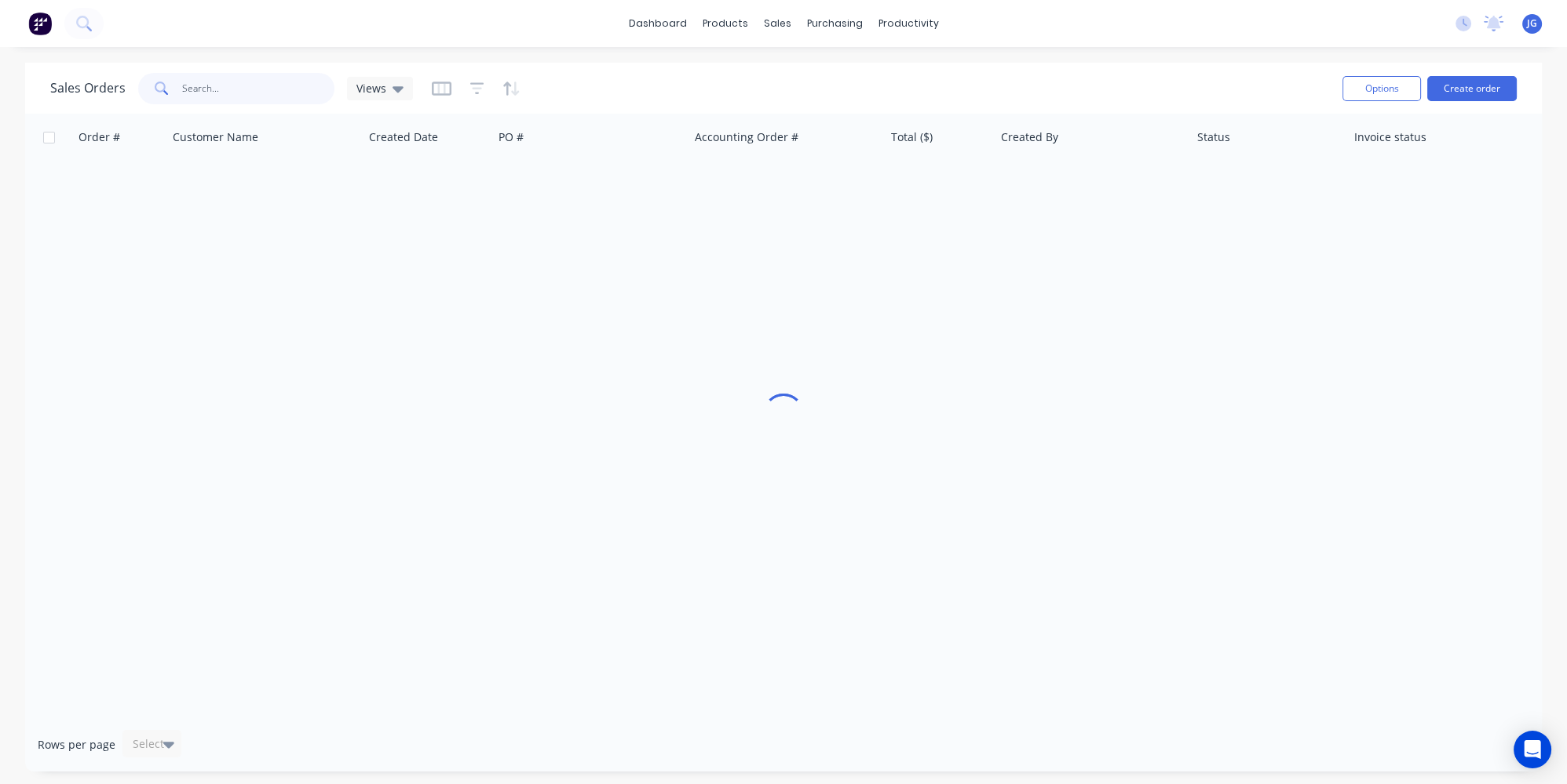
click at [243, 76] on input "text" at bounding box center [258, 89] width 153 height 32
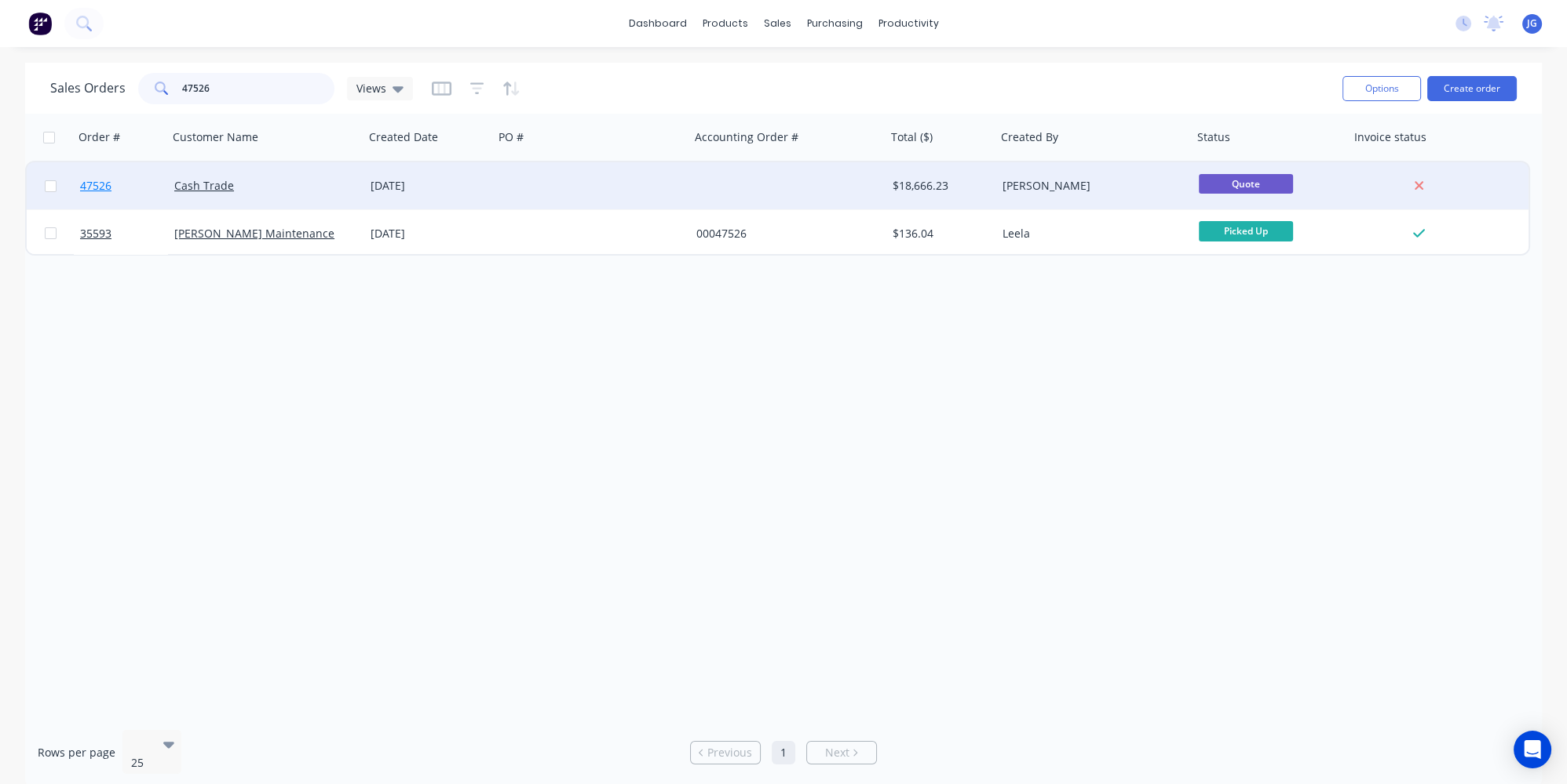
type input "47526"
click at [131, 187] on link "47526" at bounding box center [127, 186] width 94 height 47
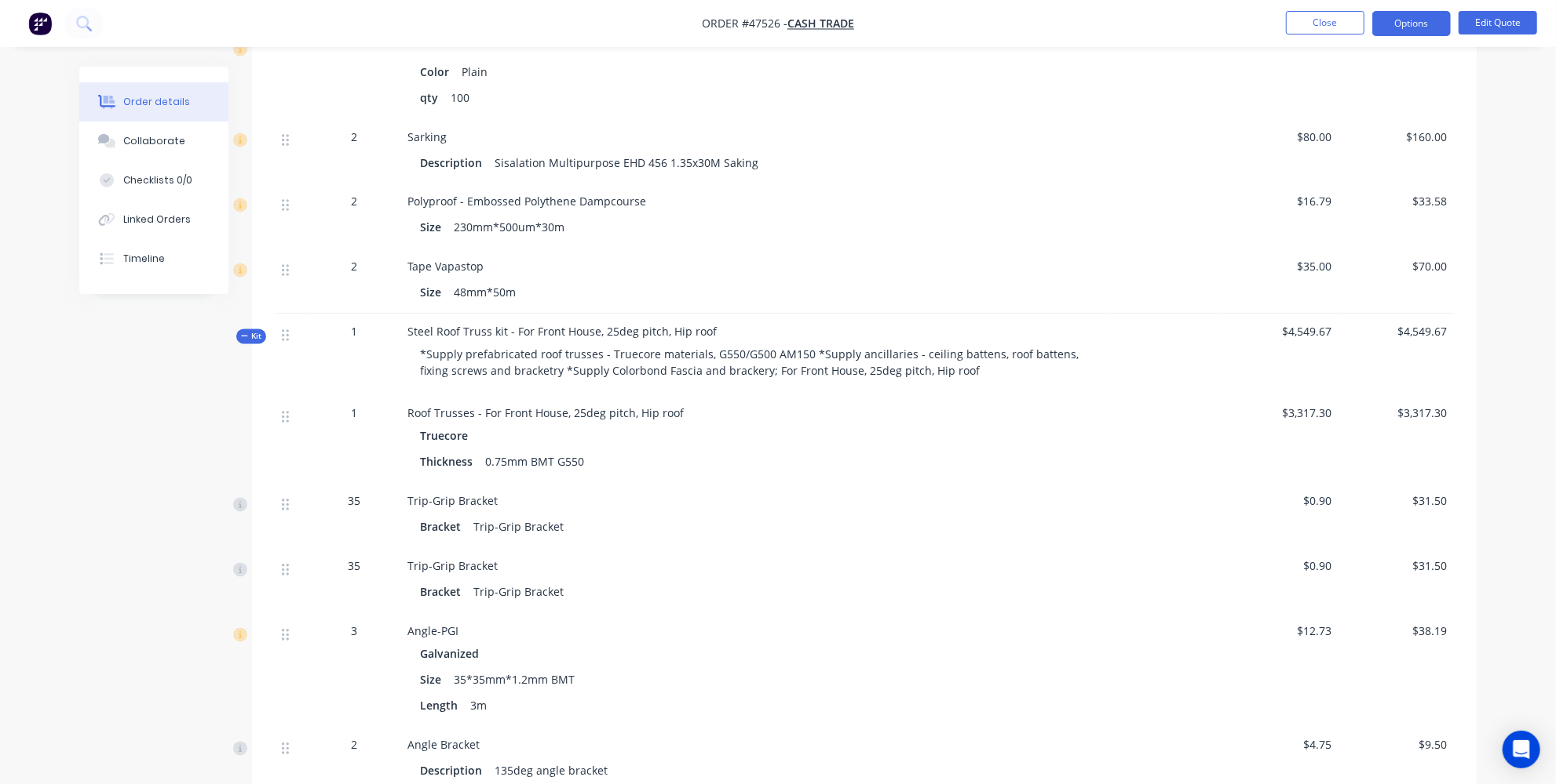
scroll to position [2140, 0]
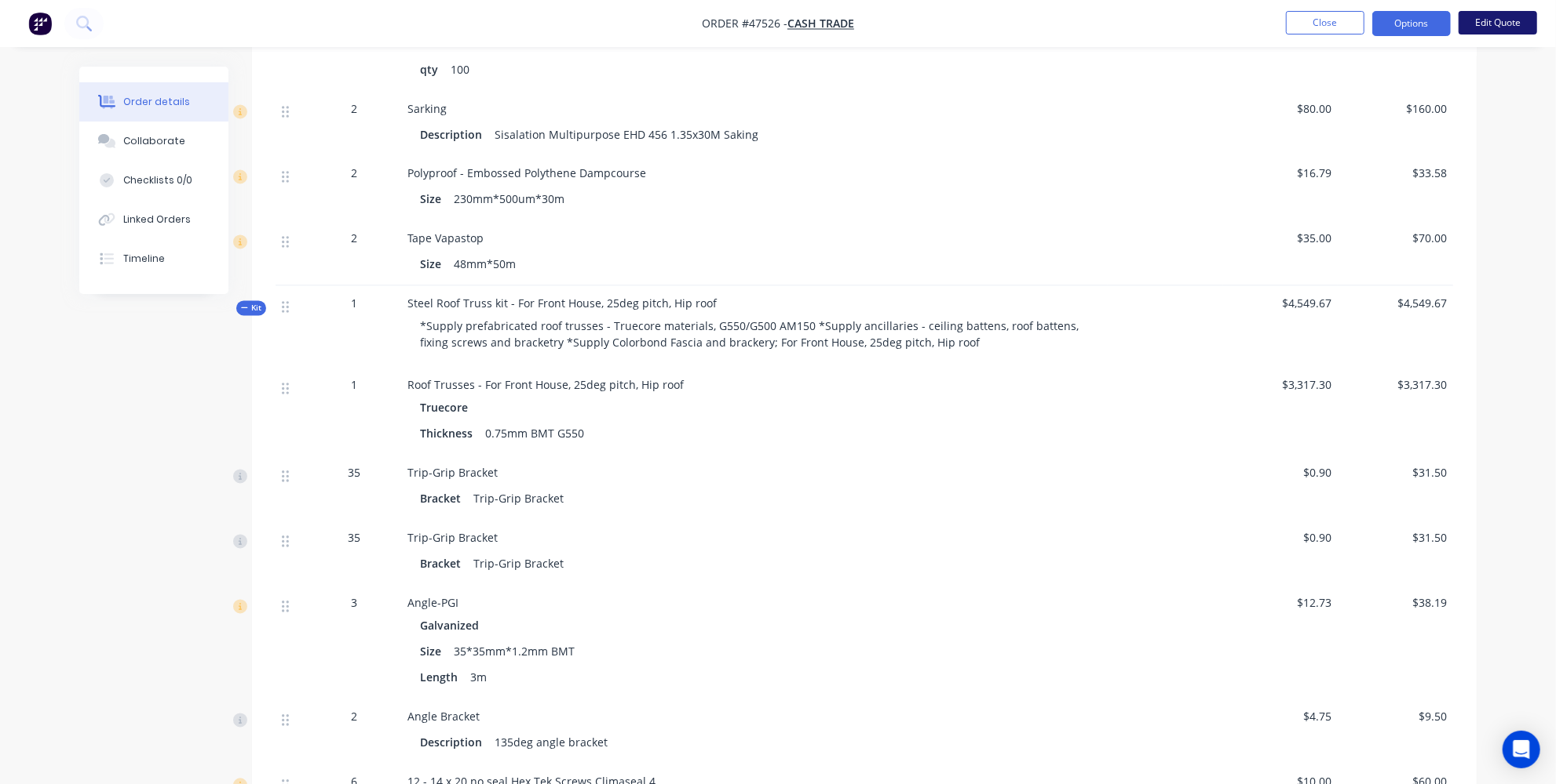
click at [1500, 29] on button "Edit Quote" at bounding box center [1497, 23] width 78 height 24
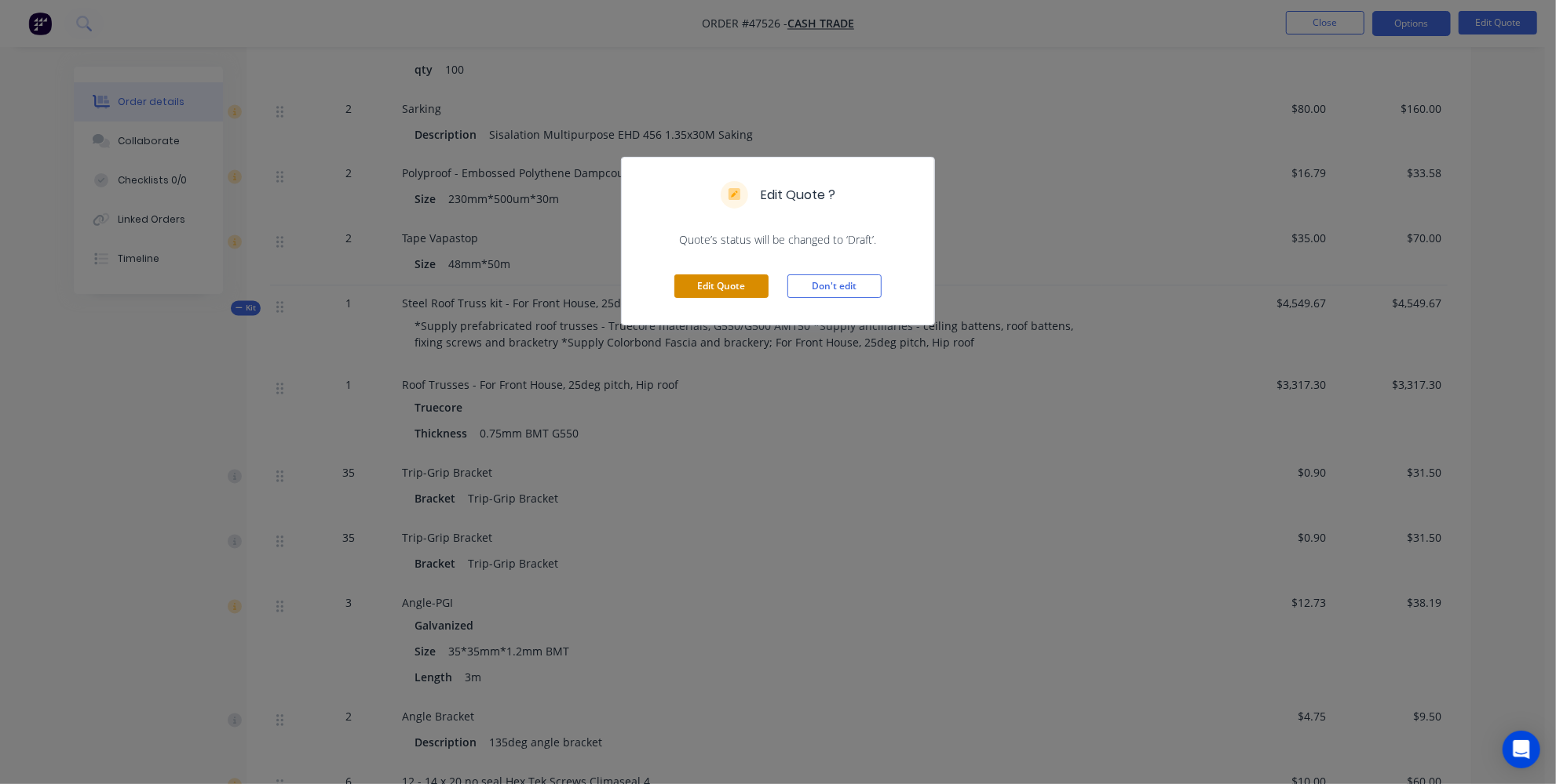
click at [708, 283] on button "Edit Quote" at bounding box center [721, 287] width 94 height 24
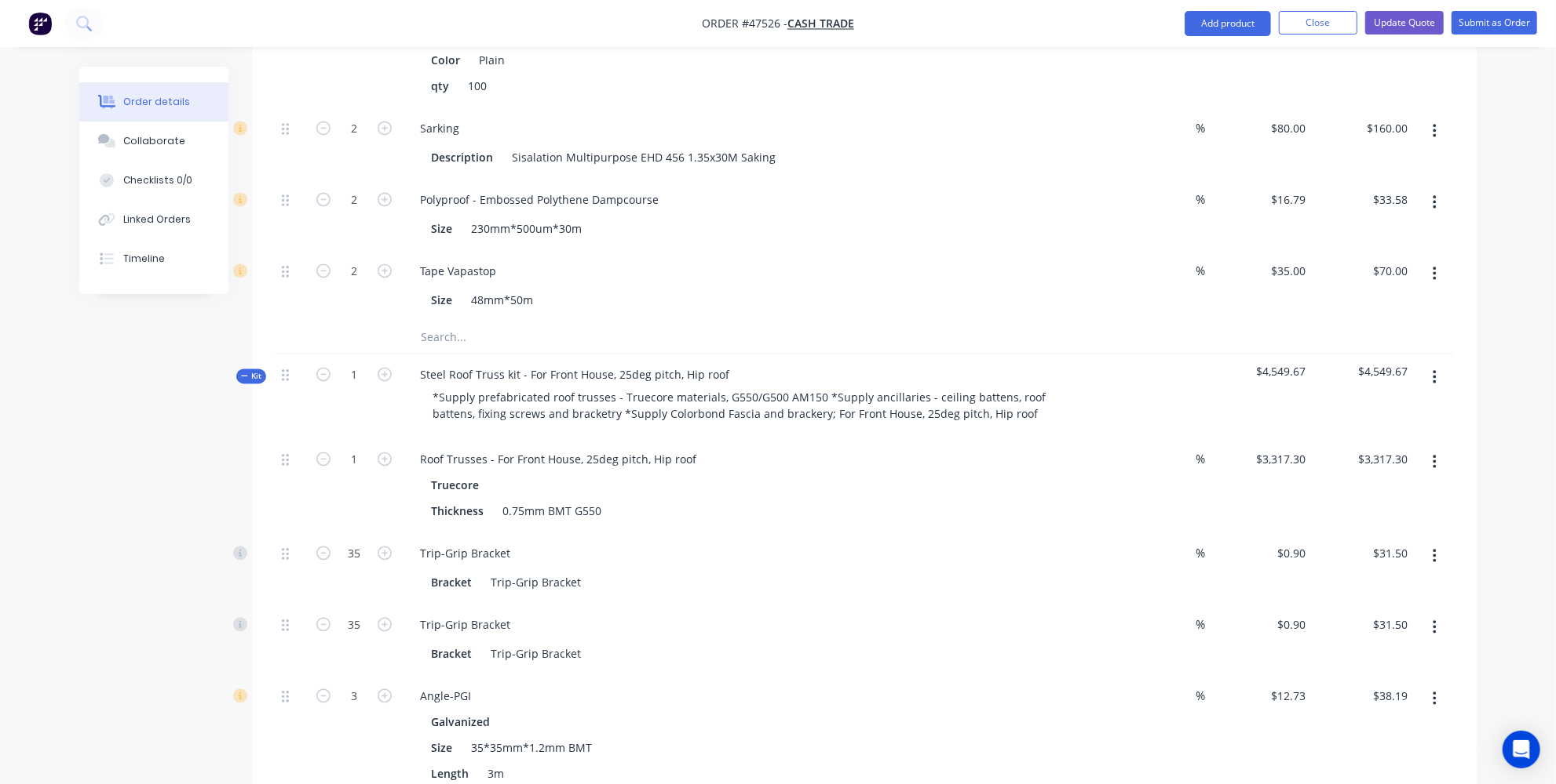
scroll to position [2424, 0]
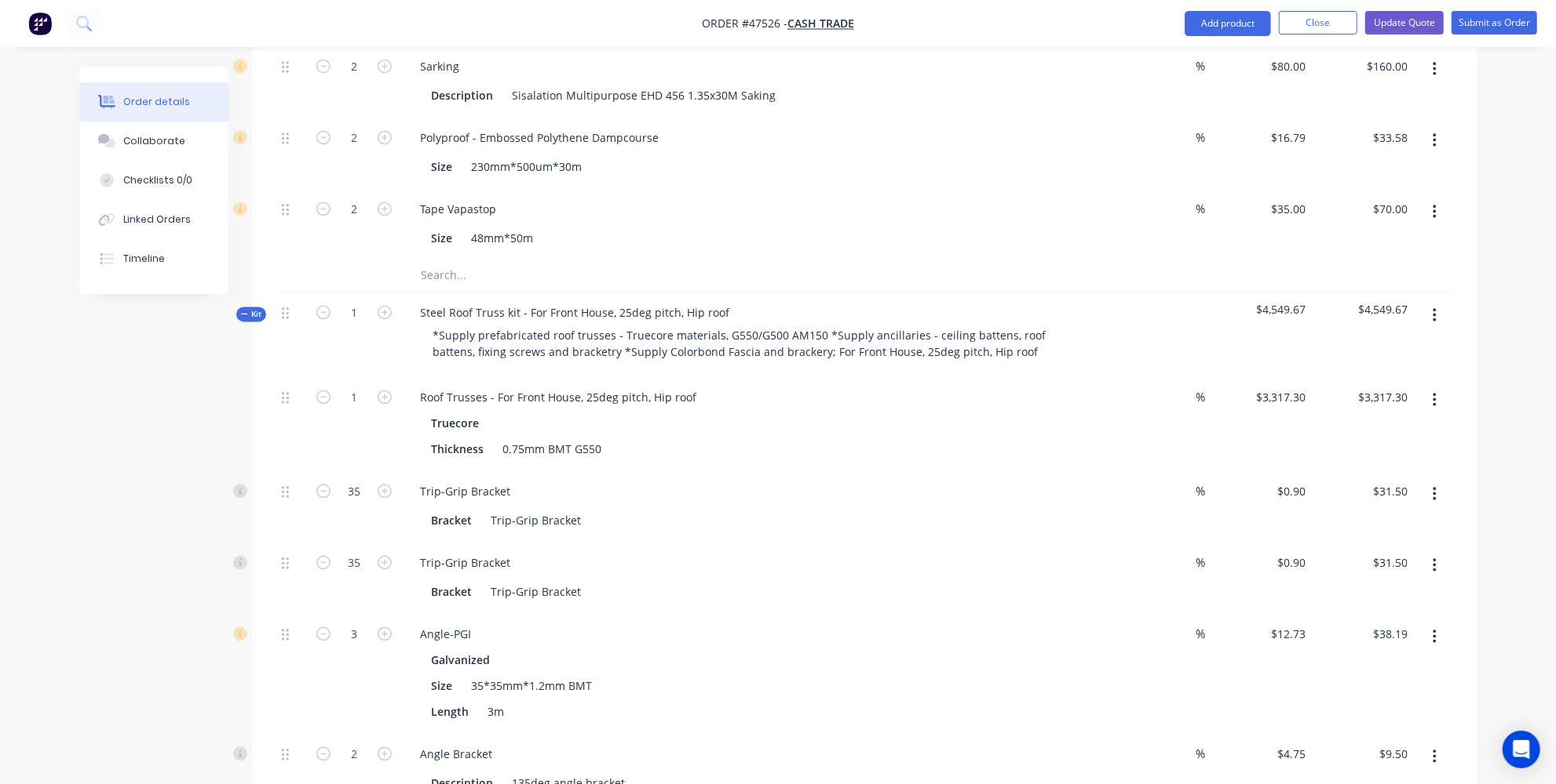
click at [1434, 485] on icon "button" at bounding box center [1435, 493] width 4 height 17
click at [1343, 587] on div "Delete" at bounding box center [1378, 597] width 121 height 23
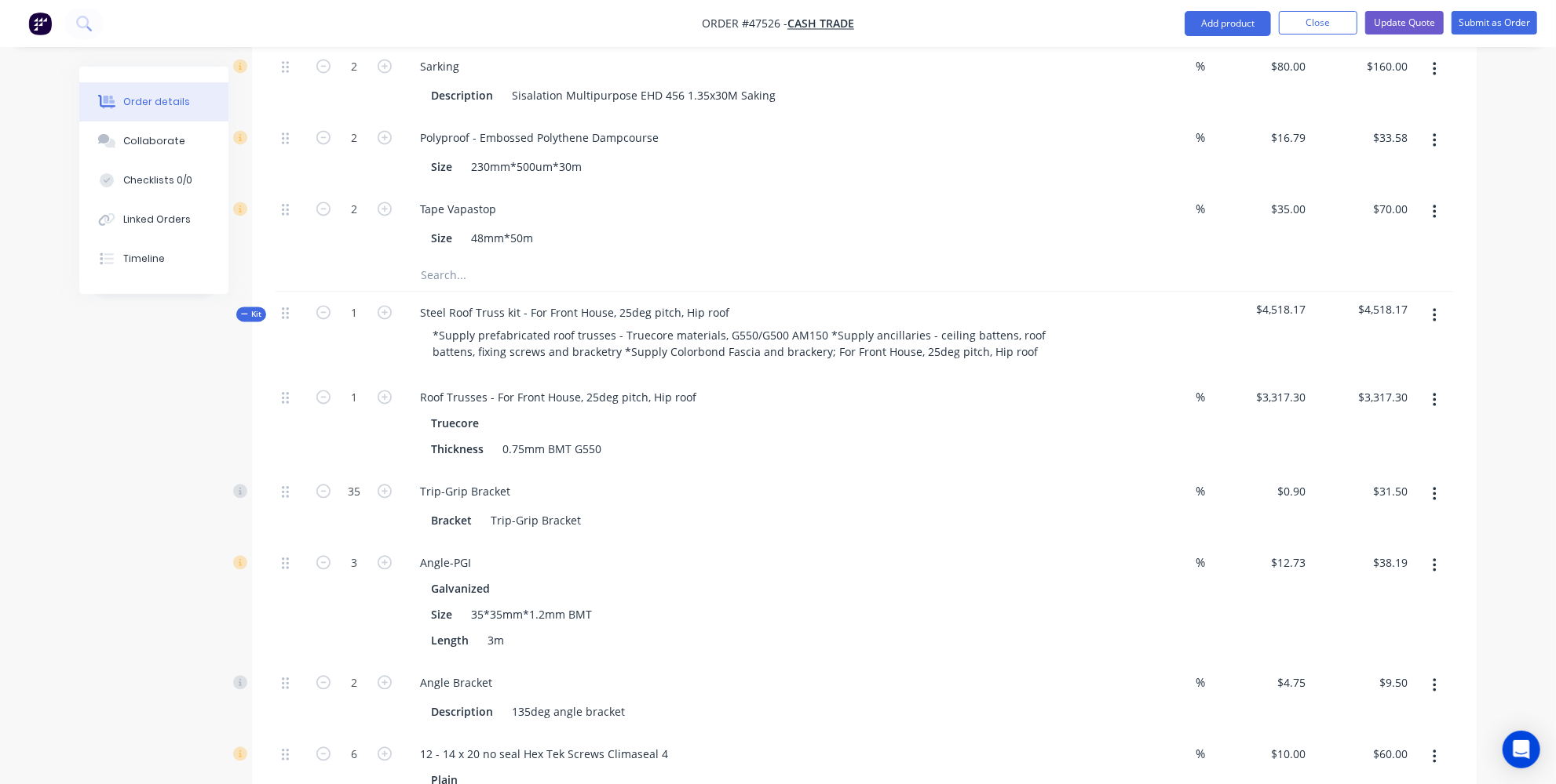
click at [1447, 480] on button "button" at bounding box center [1434, 494] width 37 height 28
click at [1353, 587] on div "Delete" at bounding box center [1378, 597] width 121 height 23
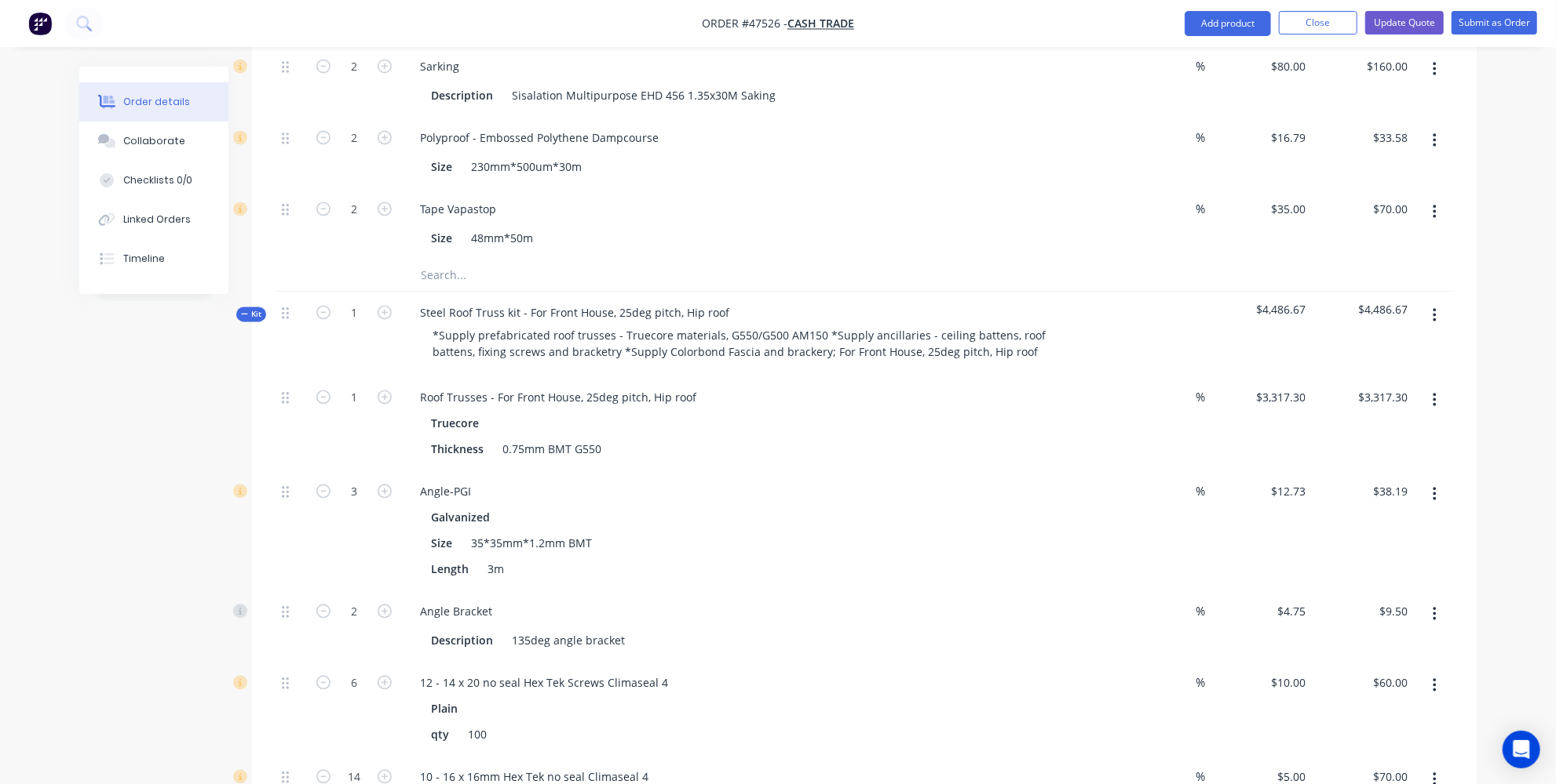
click at [1440, 672] on button "button" at bounding box center [1434, 686] width 37 height 28
click at [1328, 778] on div "Delete" at bounding box center [1378, 789] width 121 height 23
click at [1427, 672] on button "button" at bounding box center [1434, 686] width 37 height 28
click at [1367, 778] on div "Delete" at bounding box center [1378, 789] width 121 height 23
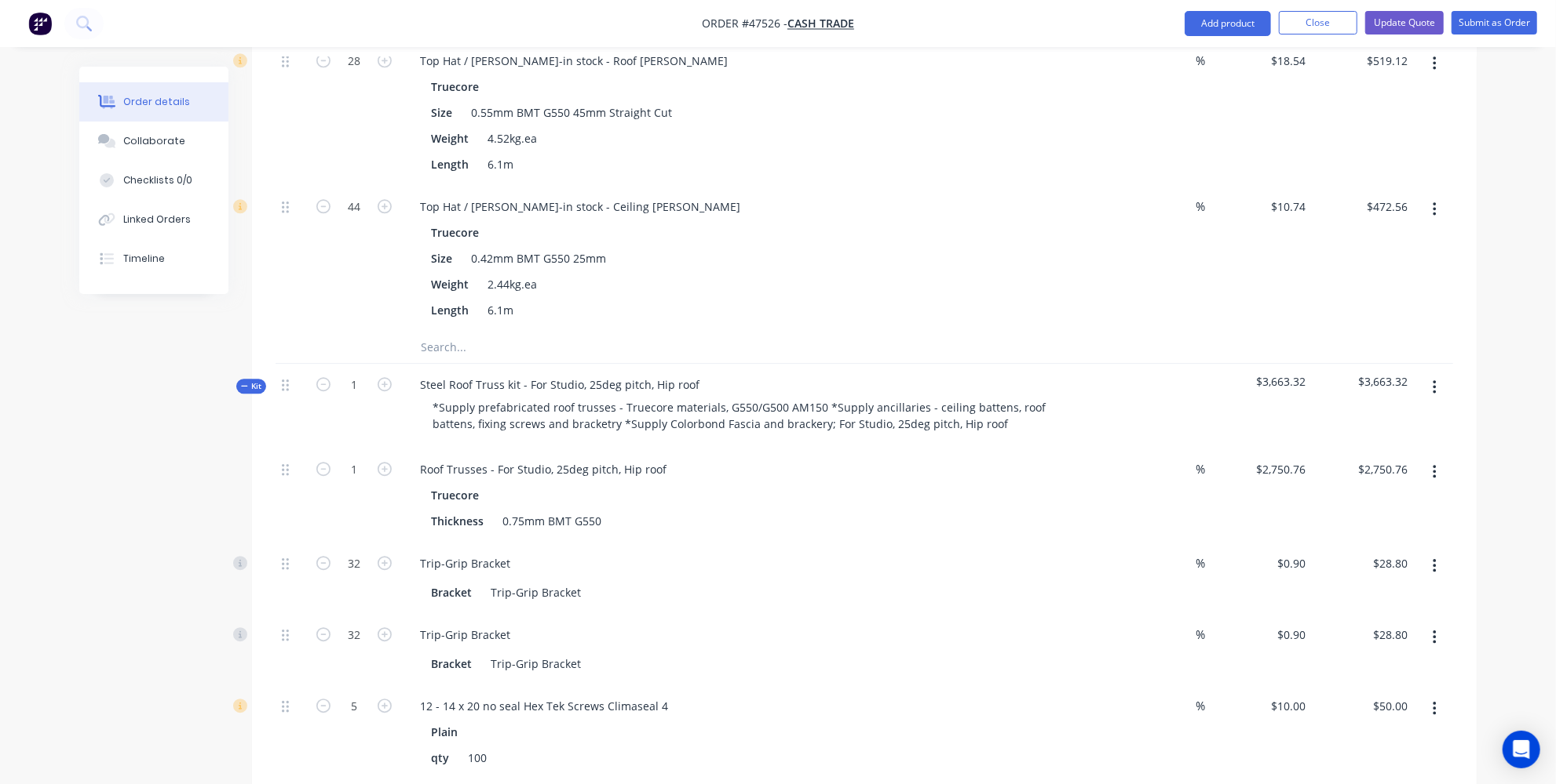
scroll to position [3067, 0]
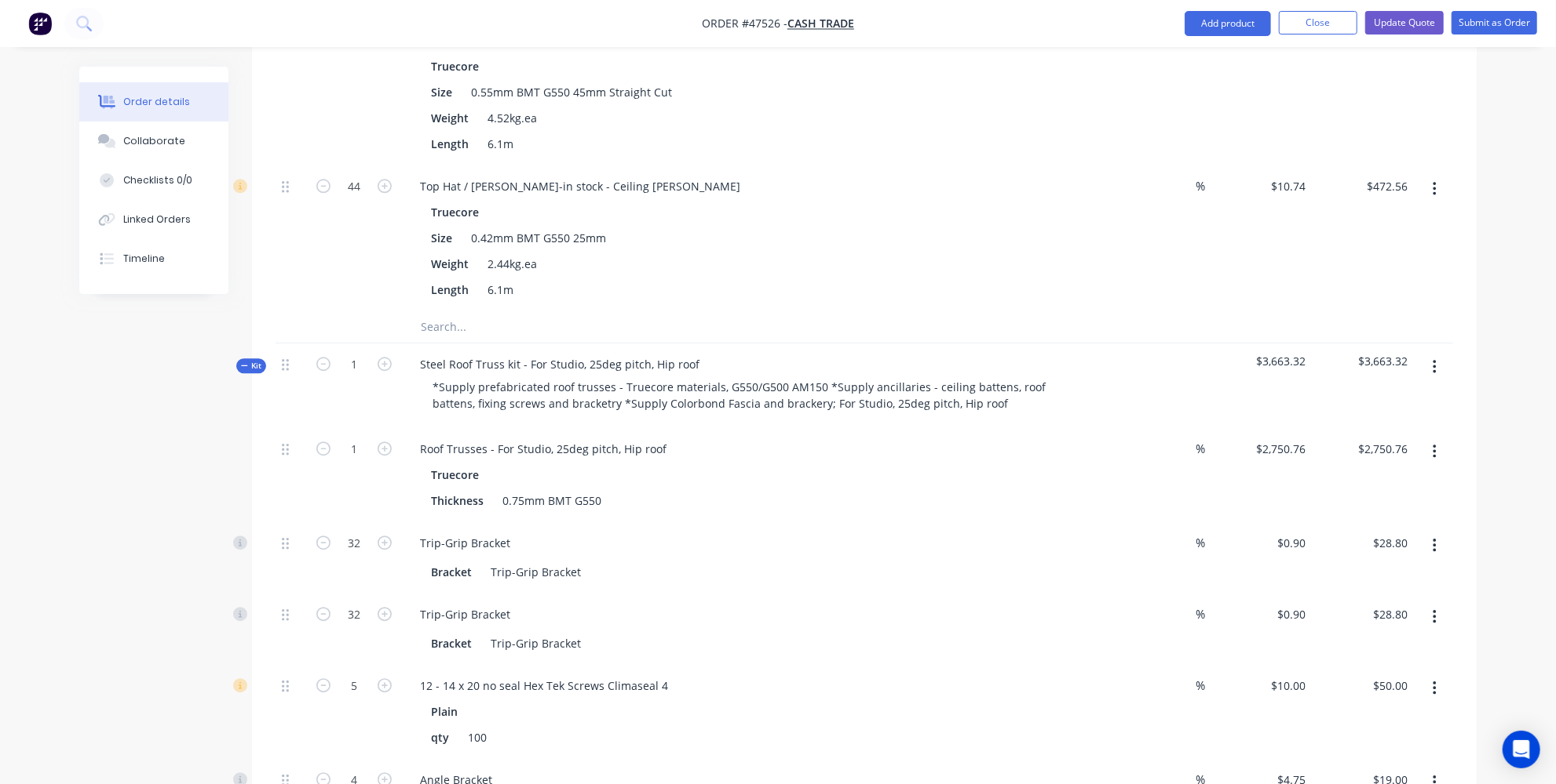
click at [1429, 532] on button "button" at bounding box center [1434, 546] width 37 height 28
click at [1353, 638] on div "Delete" at bounding box center [1378, 649] width 121 height 23
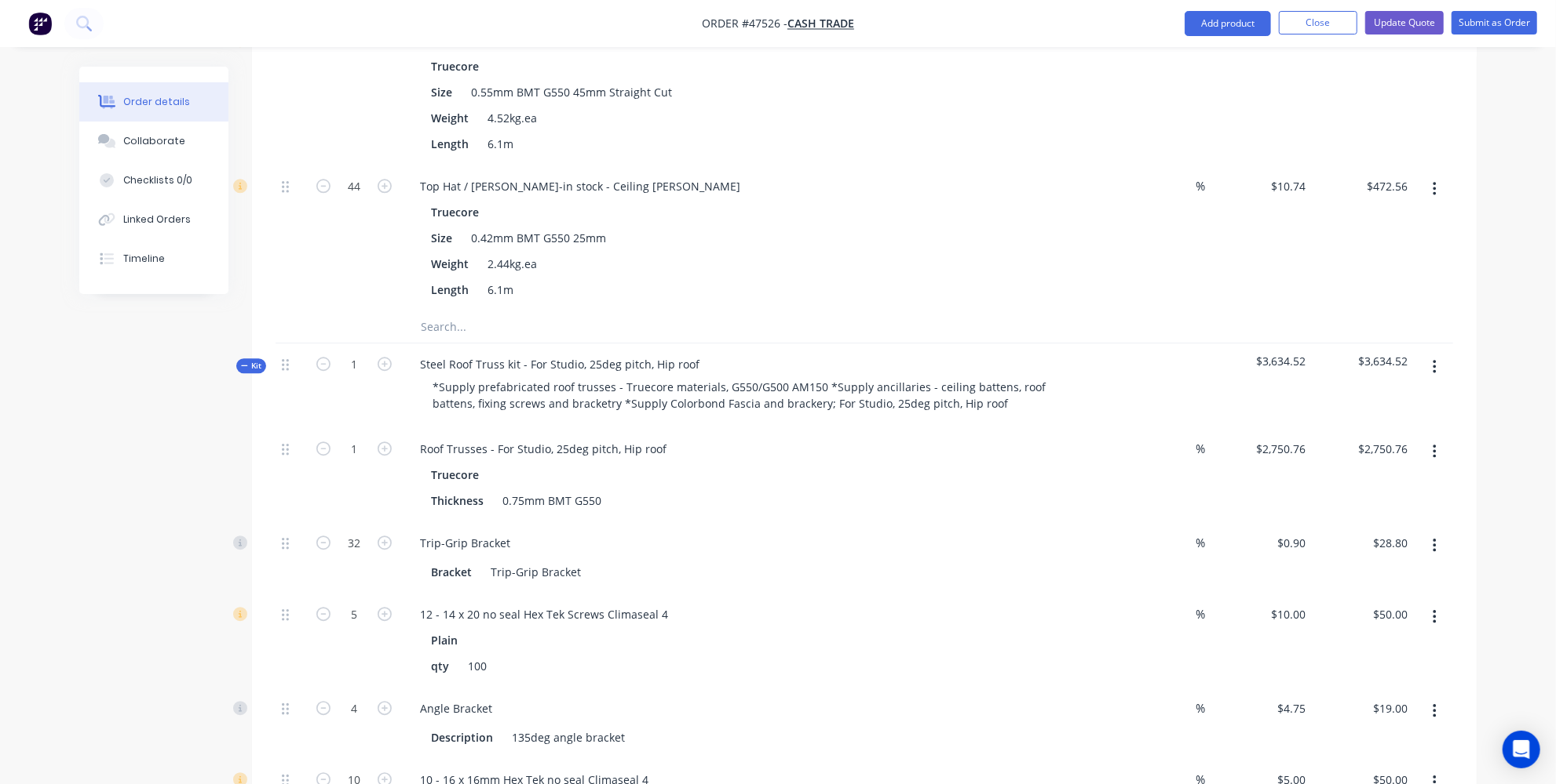
click at [1451, 532] on button "button" at bounding box center [1434, 546] width 37 height 28
click at [1362, 638] on div "Delete" at bounding box center [1378, 649] width 121 height 23
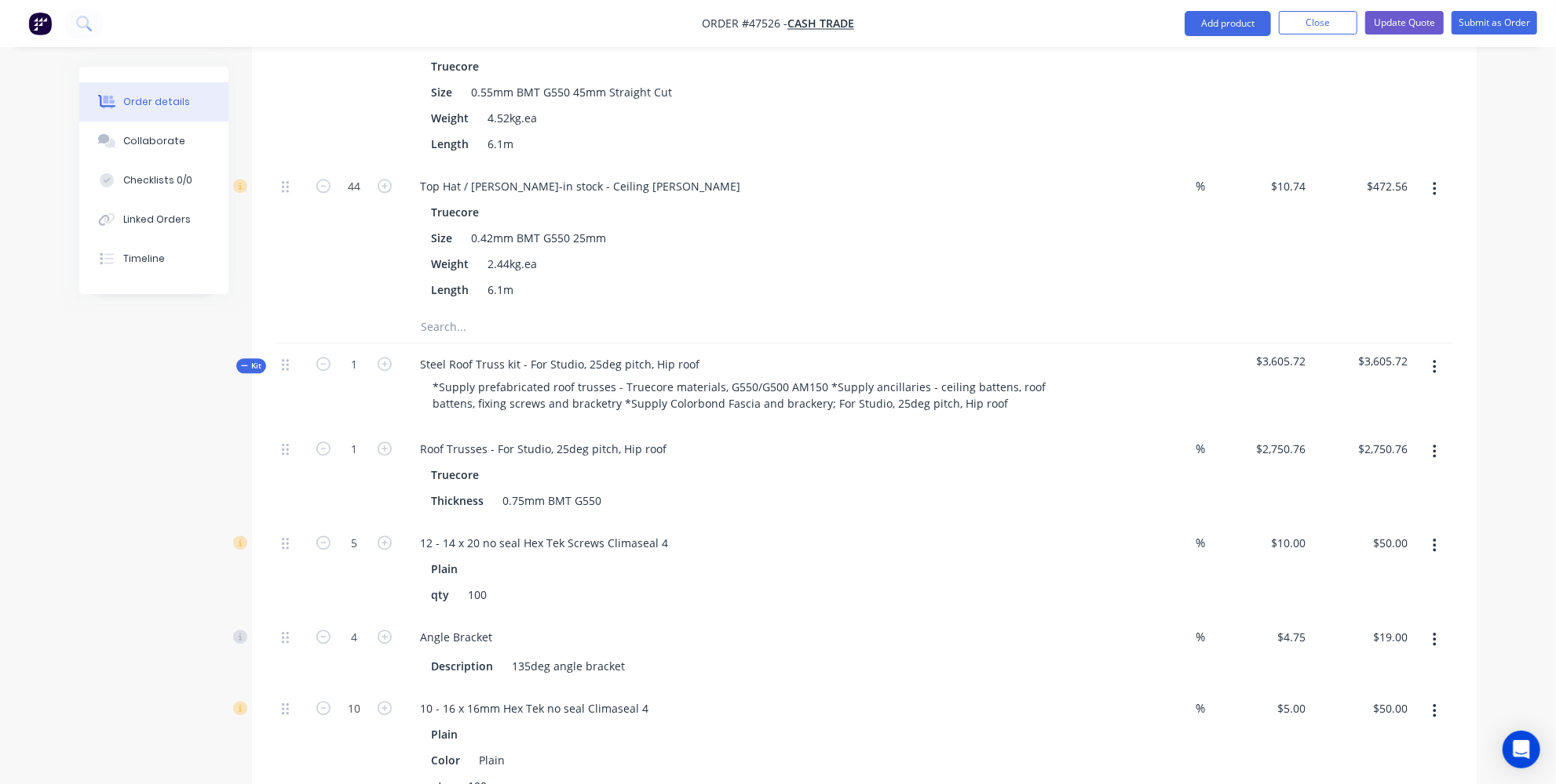
click at [1440, 353] on button "button" at bounding box center [1434, 367] width 37 height 28
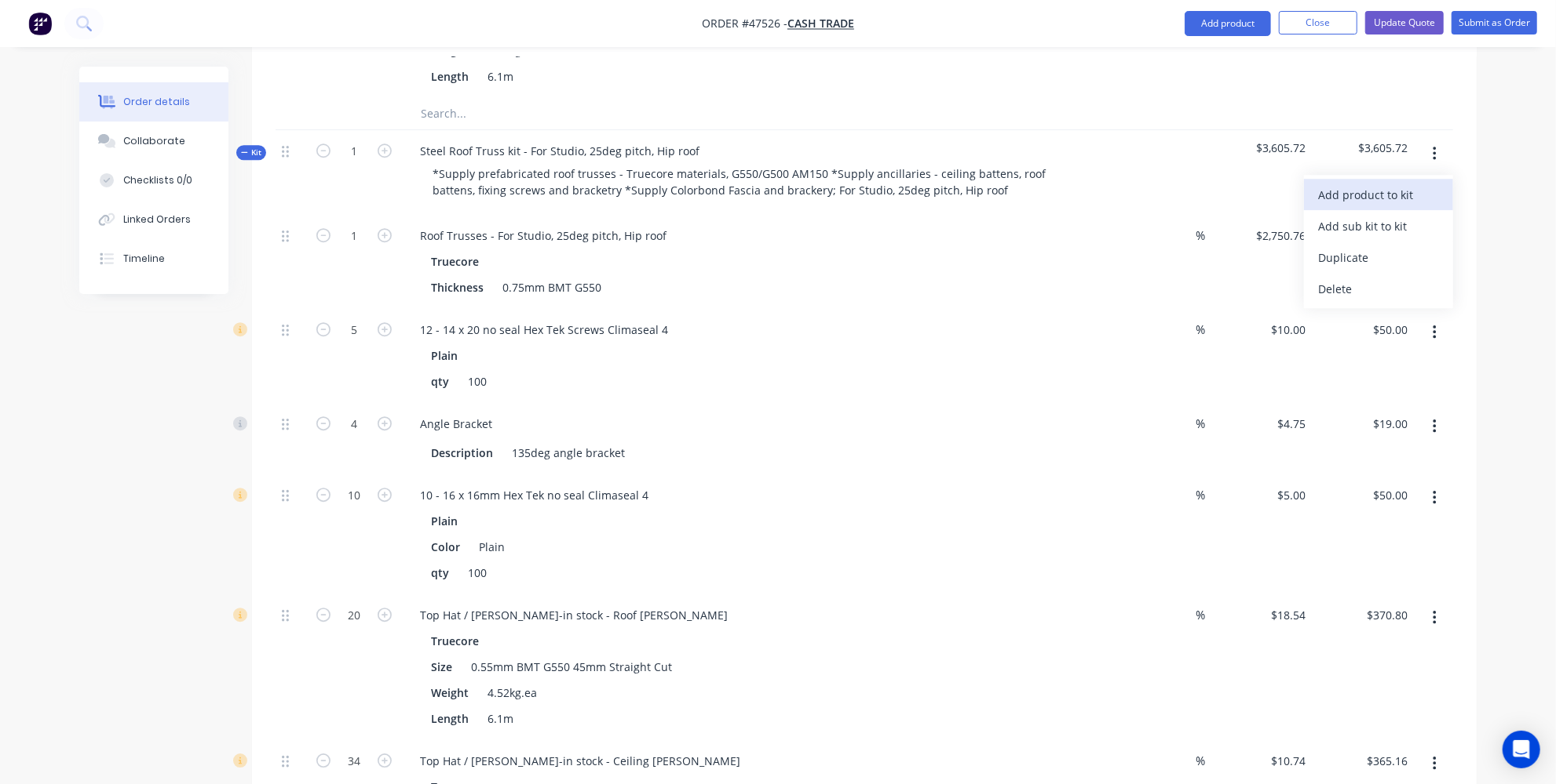
click at [1337, 184] on div "Add product to kit" at bounding box center [1378, 195] width 121 height 23
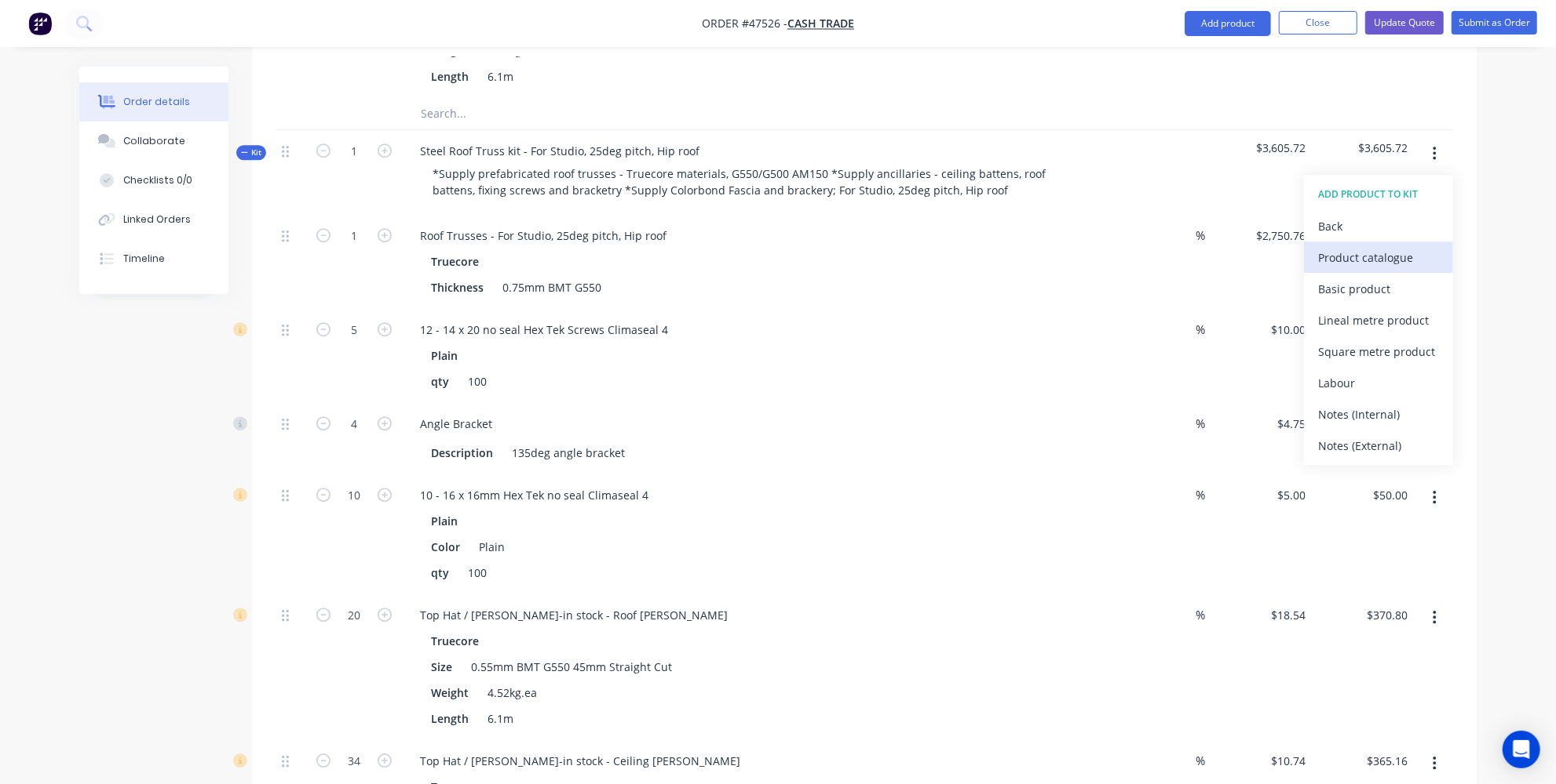
click at [1346, 246] on div "Product catalogue" at bounding box center [1378, 257] width 121 height 23
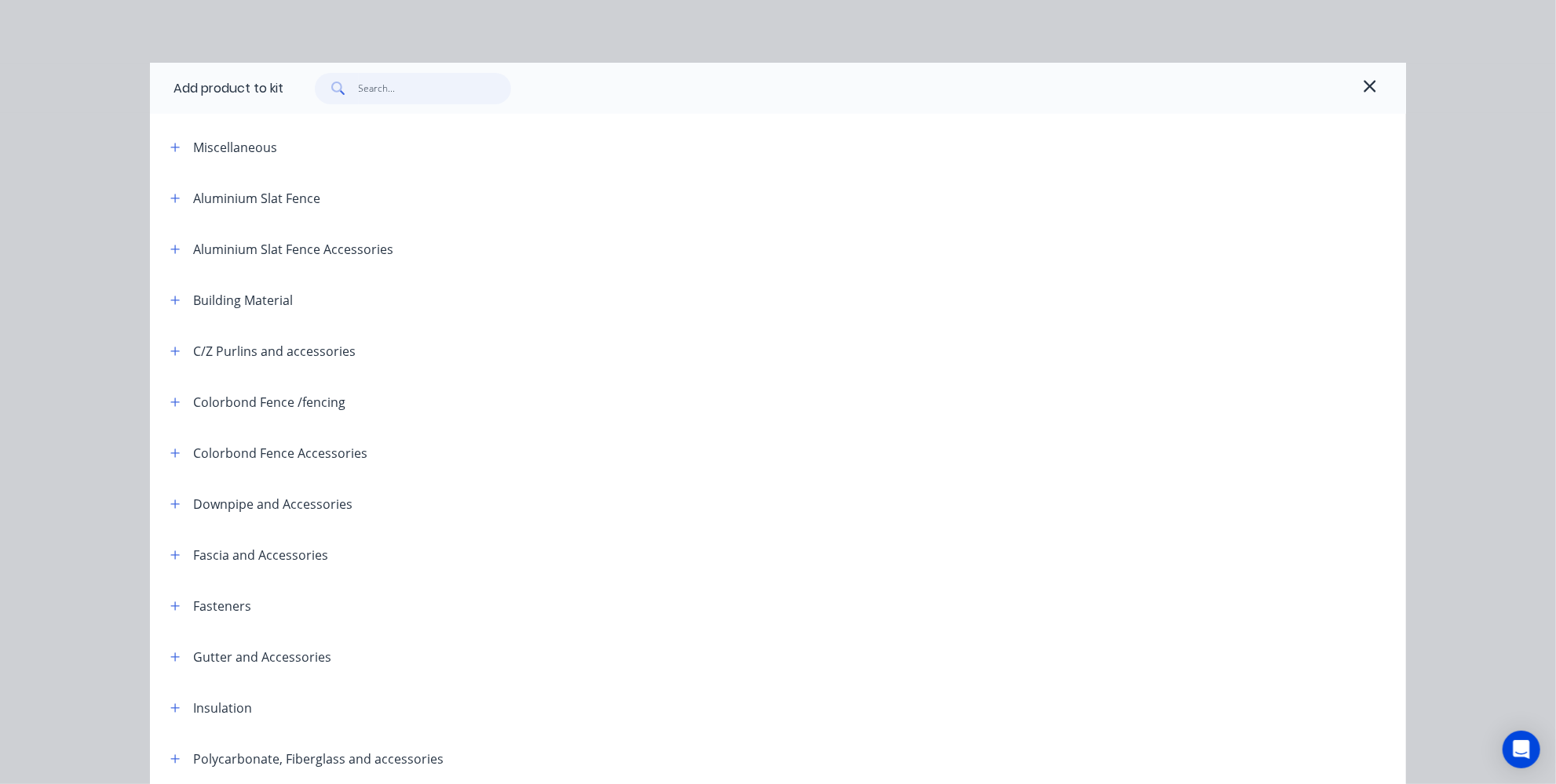
click at [431, 79] on input "text" at bounding box center [435, 89] width 153 height 32
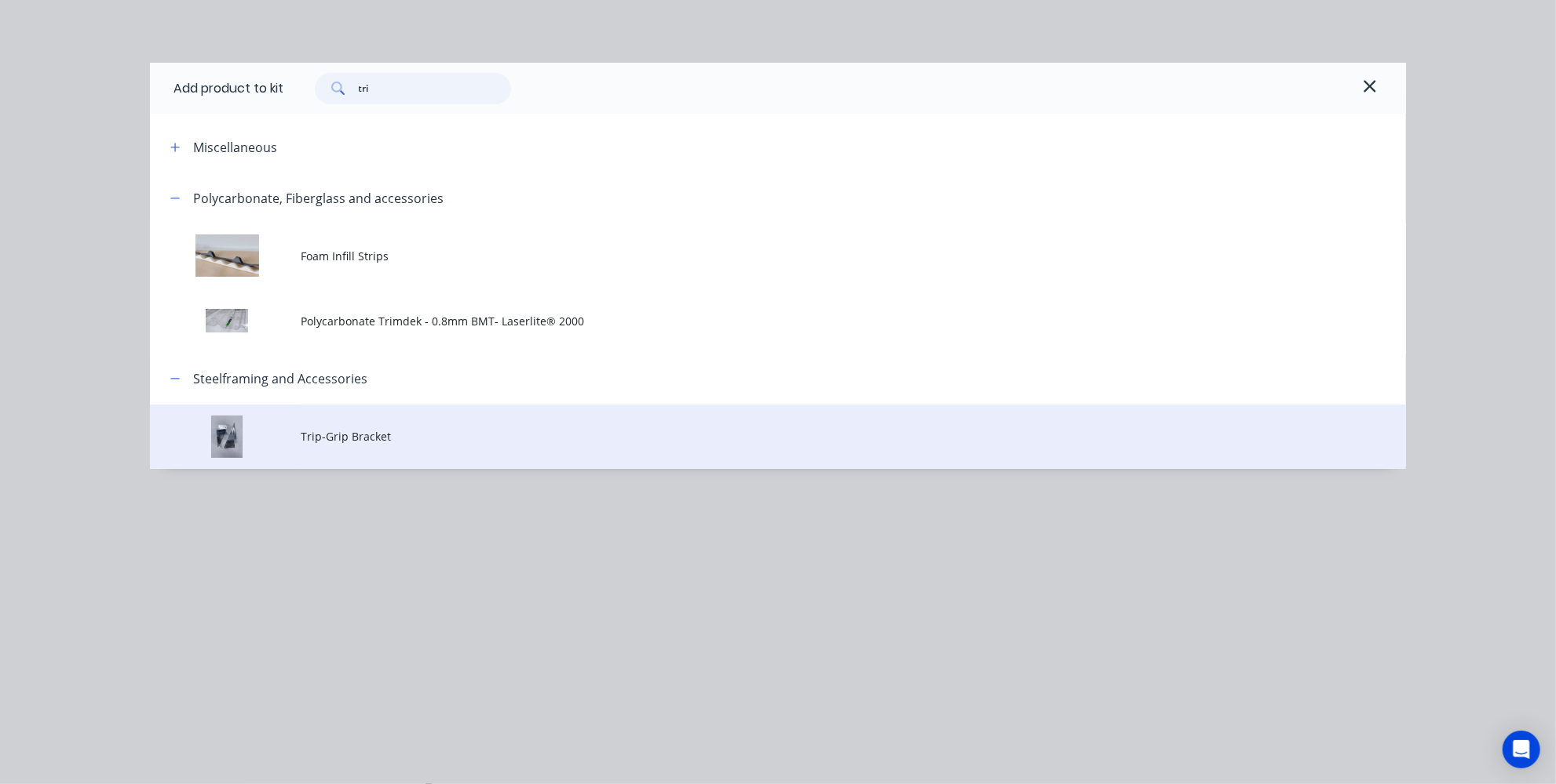
type input "tri"
click at [379, 427] on td "Trip-Grip Bracket" at bounding box center [853, 438] width 1105 height 65
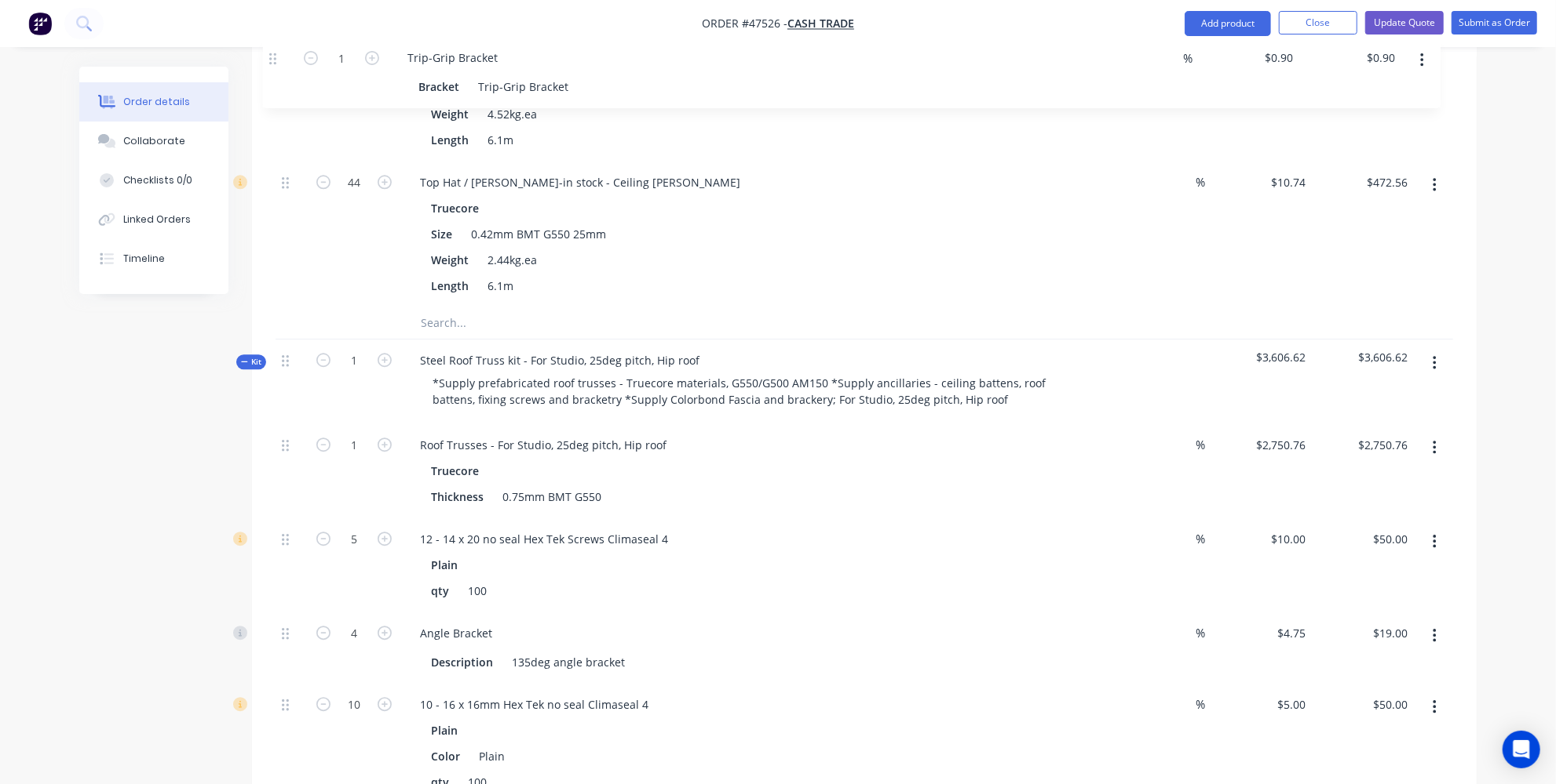
scroll to position [3043, 0]
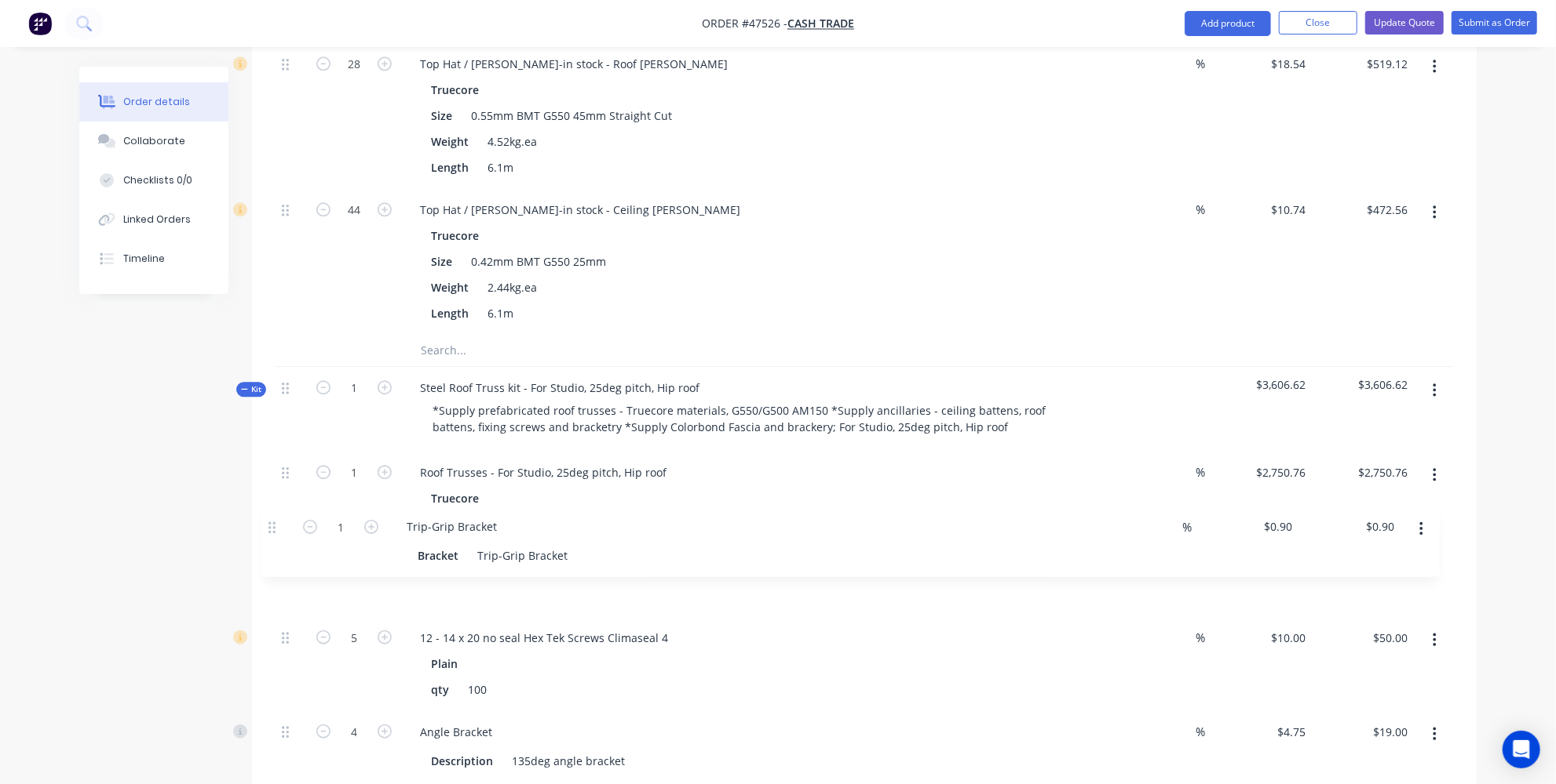
drag, startPoint x: 283, startPoint y: 426, endPoint x: 270, endPoint y: 520, distance: 94.9
type input "32"
type input "$28.80"
click at [511, 556] on div "Trip-Grip Bracket" at bounding box center [465, 567] width 115 height 23
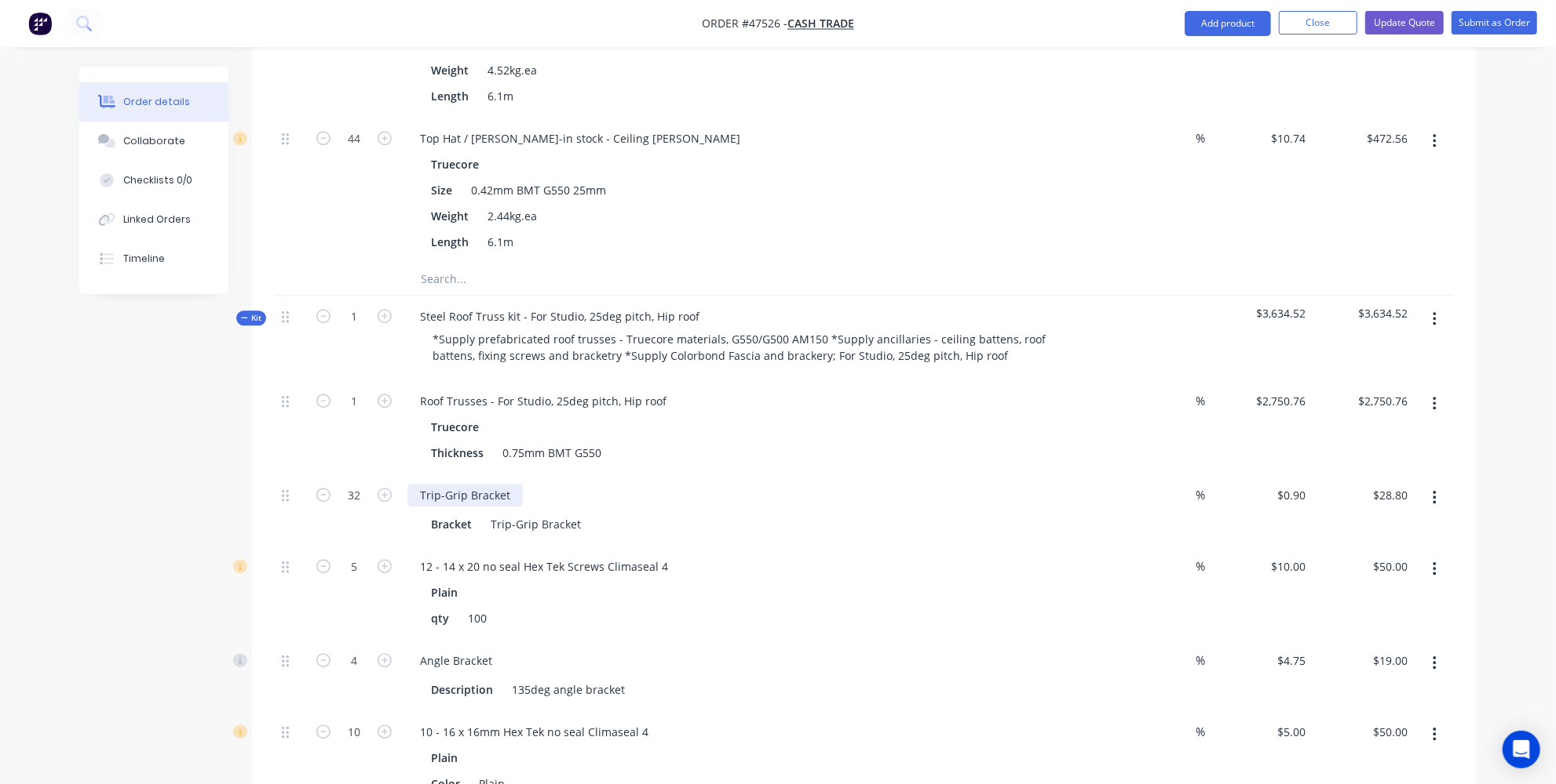
scroll to position [3186, 0]
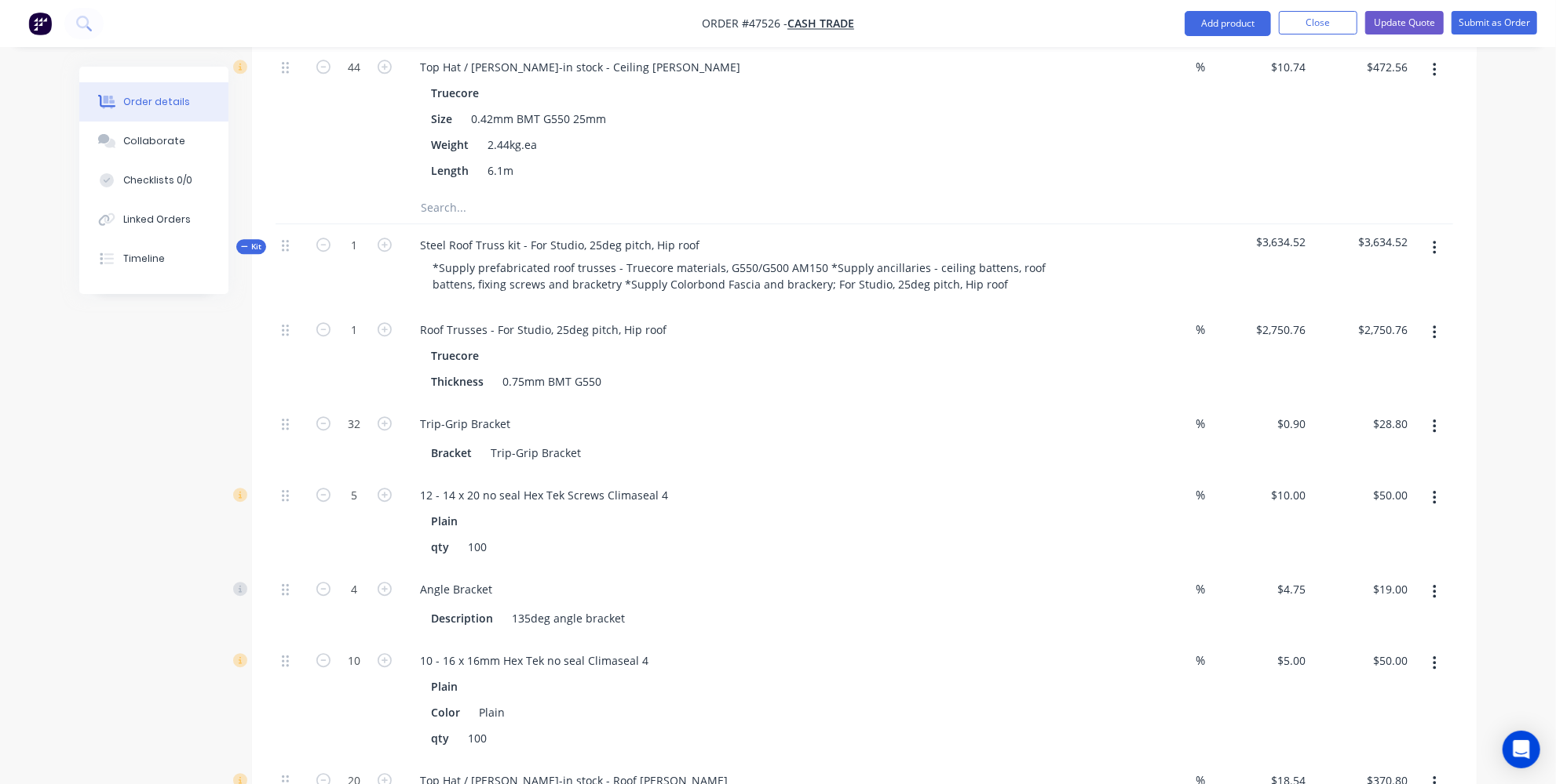
click at [1422, 484] on button "button" at bounding box center [1434, 498] width 37 height 28
click at [1342, 590] on div "Delete" at bounding box center [1378, 601] width 121 height 23
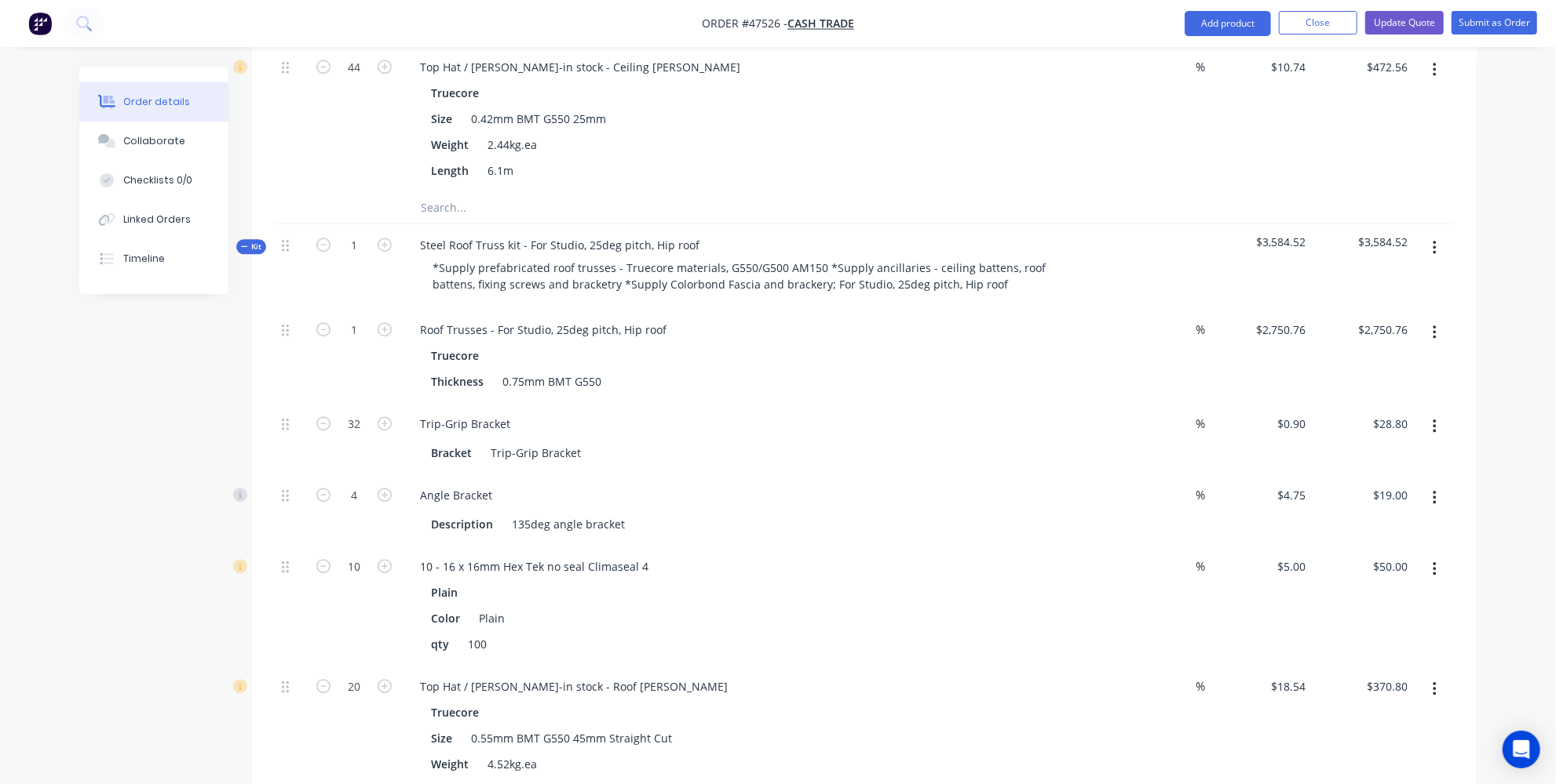
click at [1437, 561] on icon "button" at bounding box center [1435, 569] width 4 height 17
click at [1332, 662] on div "Delete" at bounding box center [1378, 673] width 121 height 23
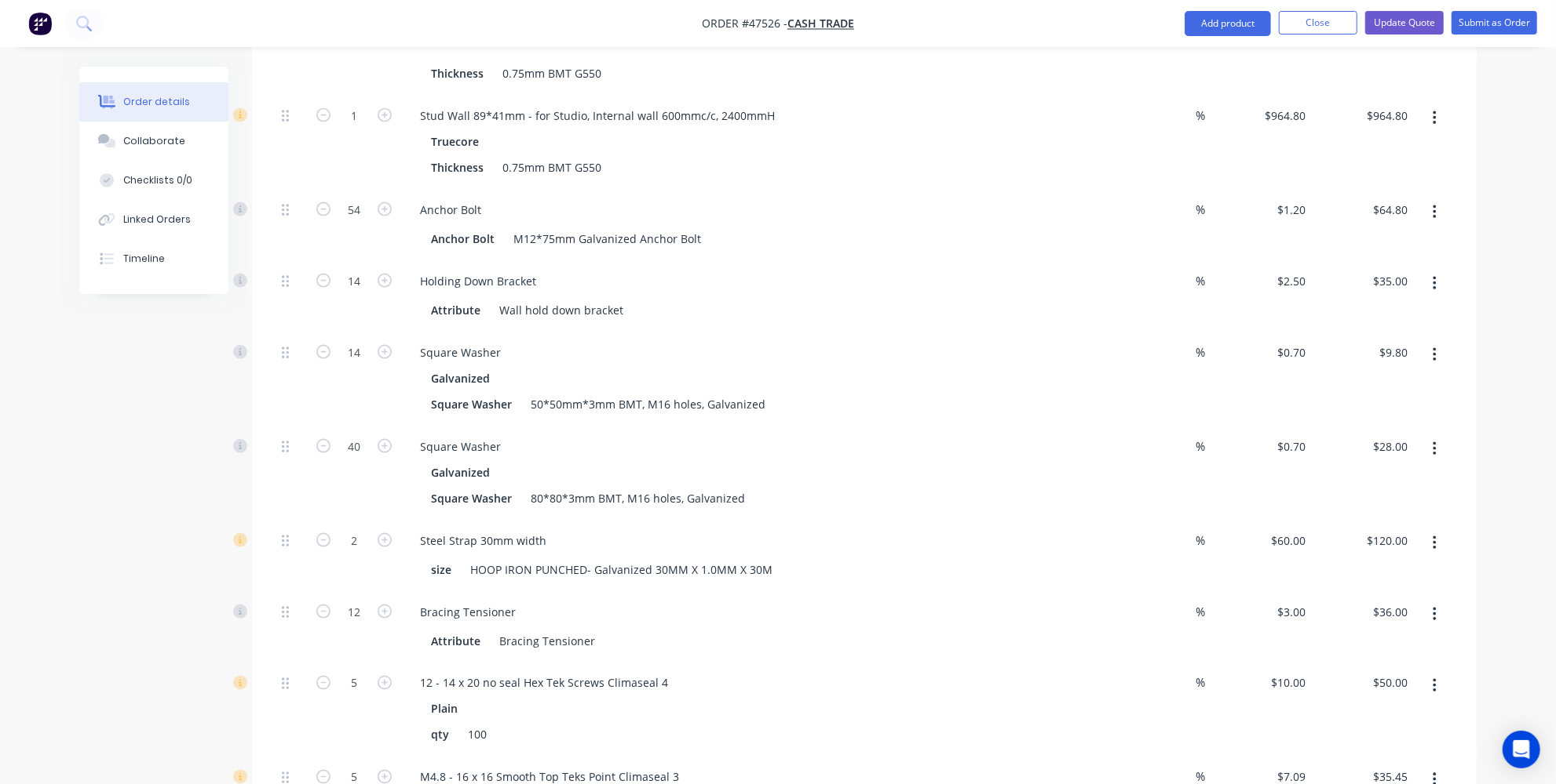
scroll to position [1617, 0]
click at [1441, 671] on button "button" at bounding box center [1434, 685] width 37 height 28
click at [1391, 777] on div "Delete" at bounding box center [1378, 788] width 121 height 23
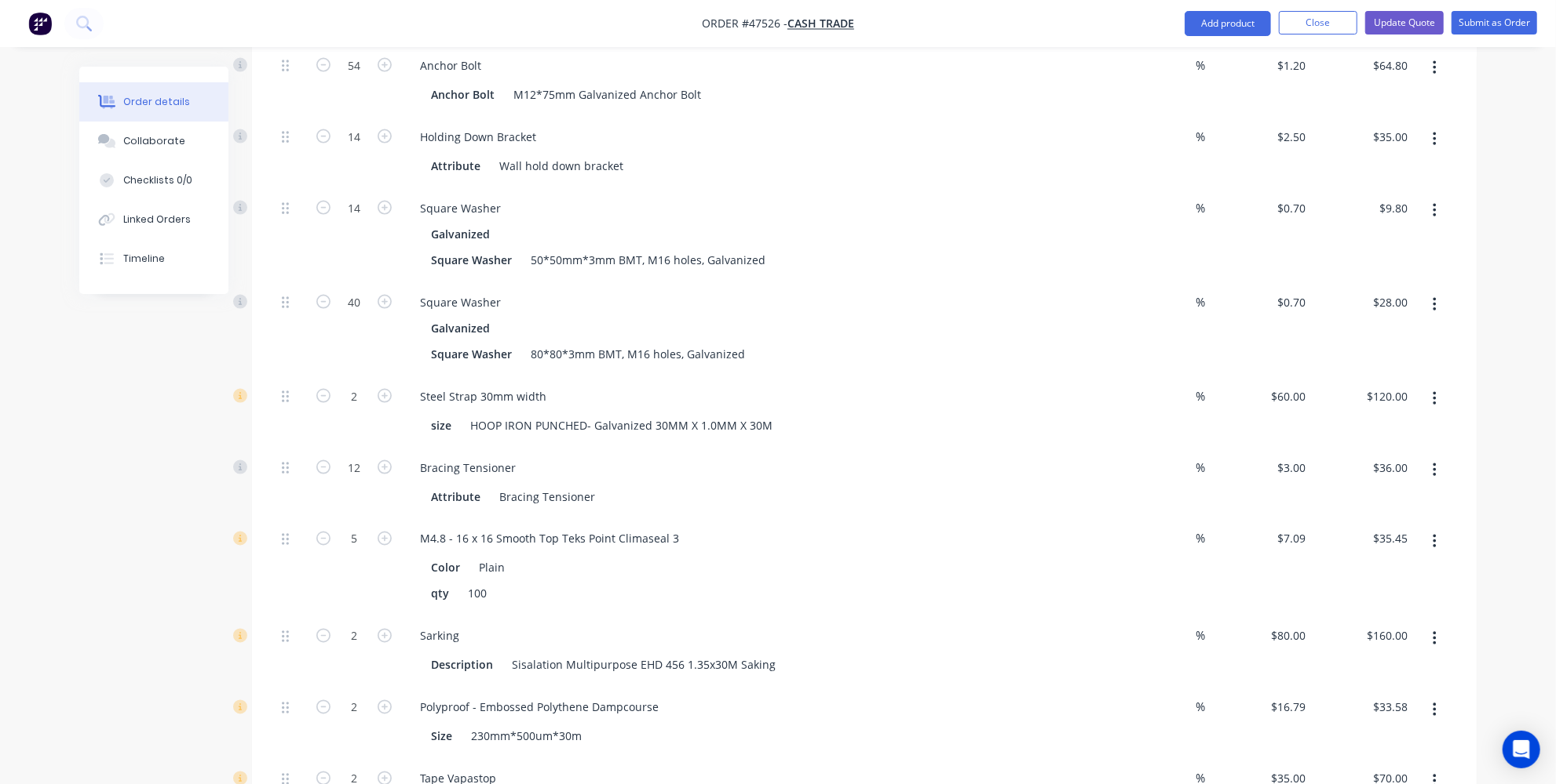
click at [1434, 631] on icon "button" at bounding box center [1435, 639] width 4 height 17
click at [1362, 732] on div "Delete" at bounding box center [1378, 743] width 121 height 23
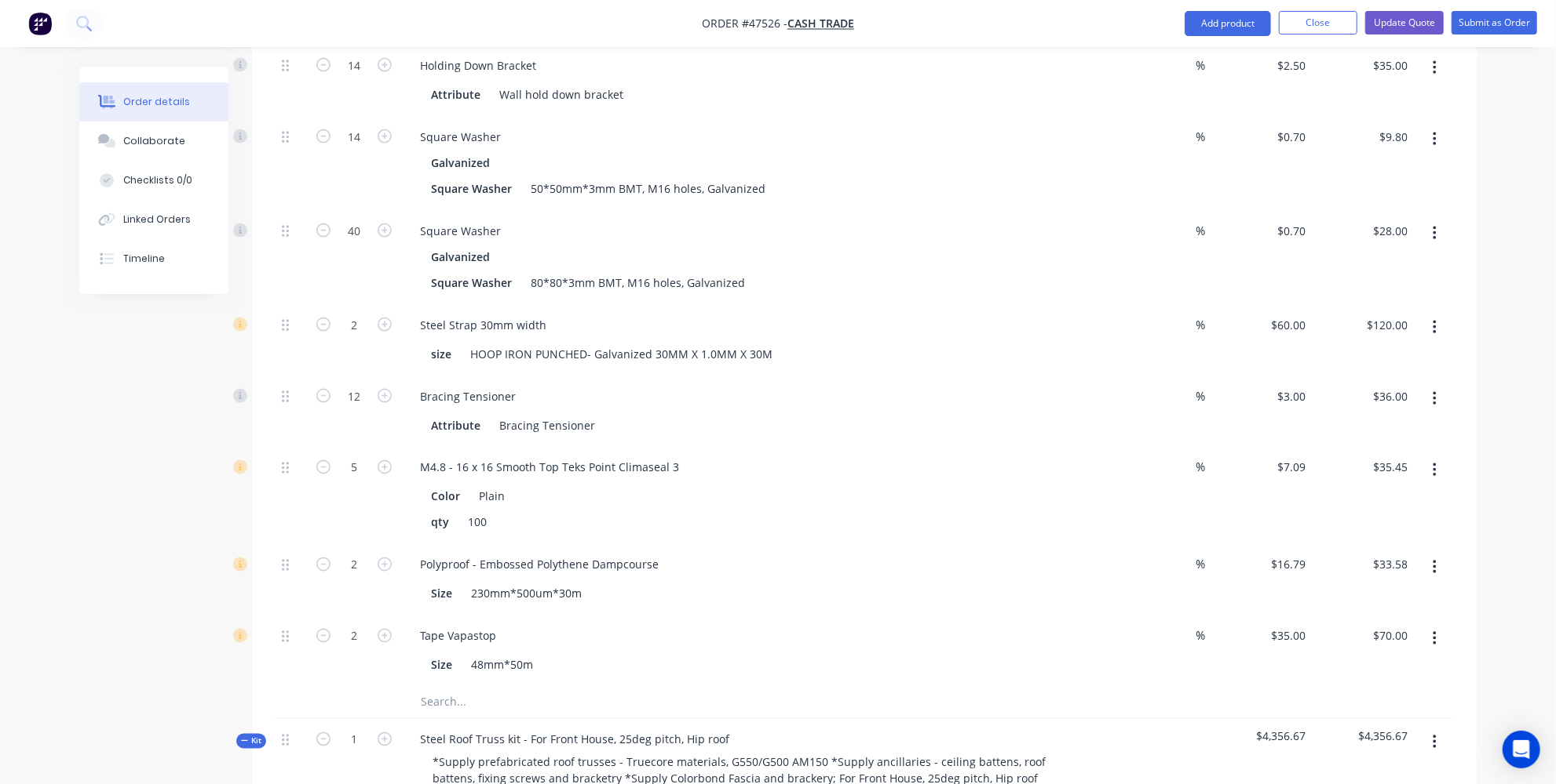
click at [1438, 625] on button "button" at bounding box center [1434, 639] width 37 height 28
click at [1339, 732] on div "Delete" at bounding box center [1378, 743] width 121 height 23
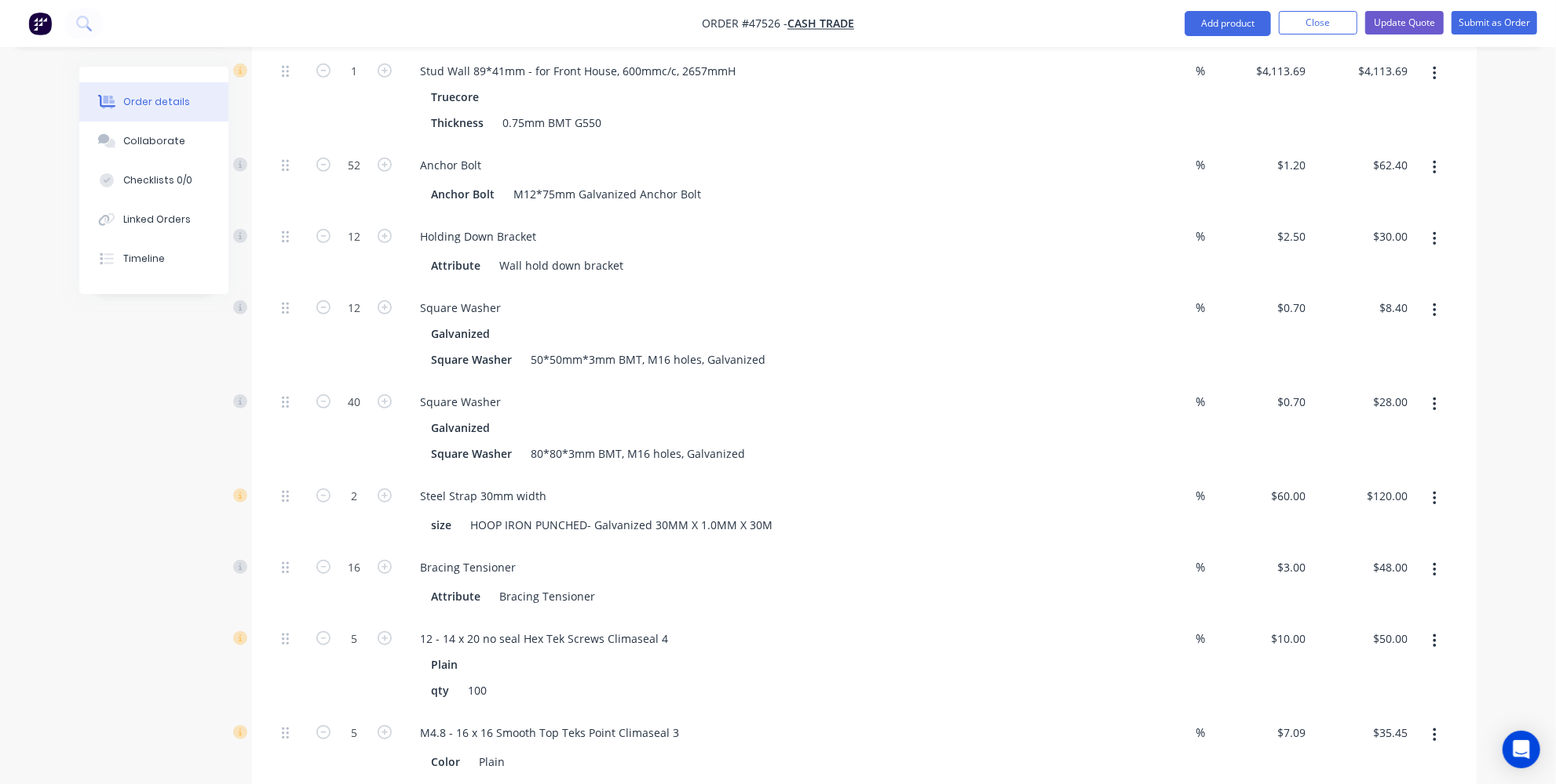
scroll to position [262, 0]
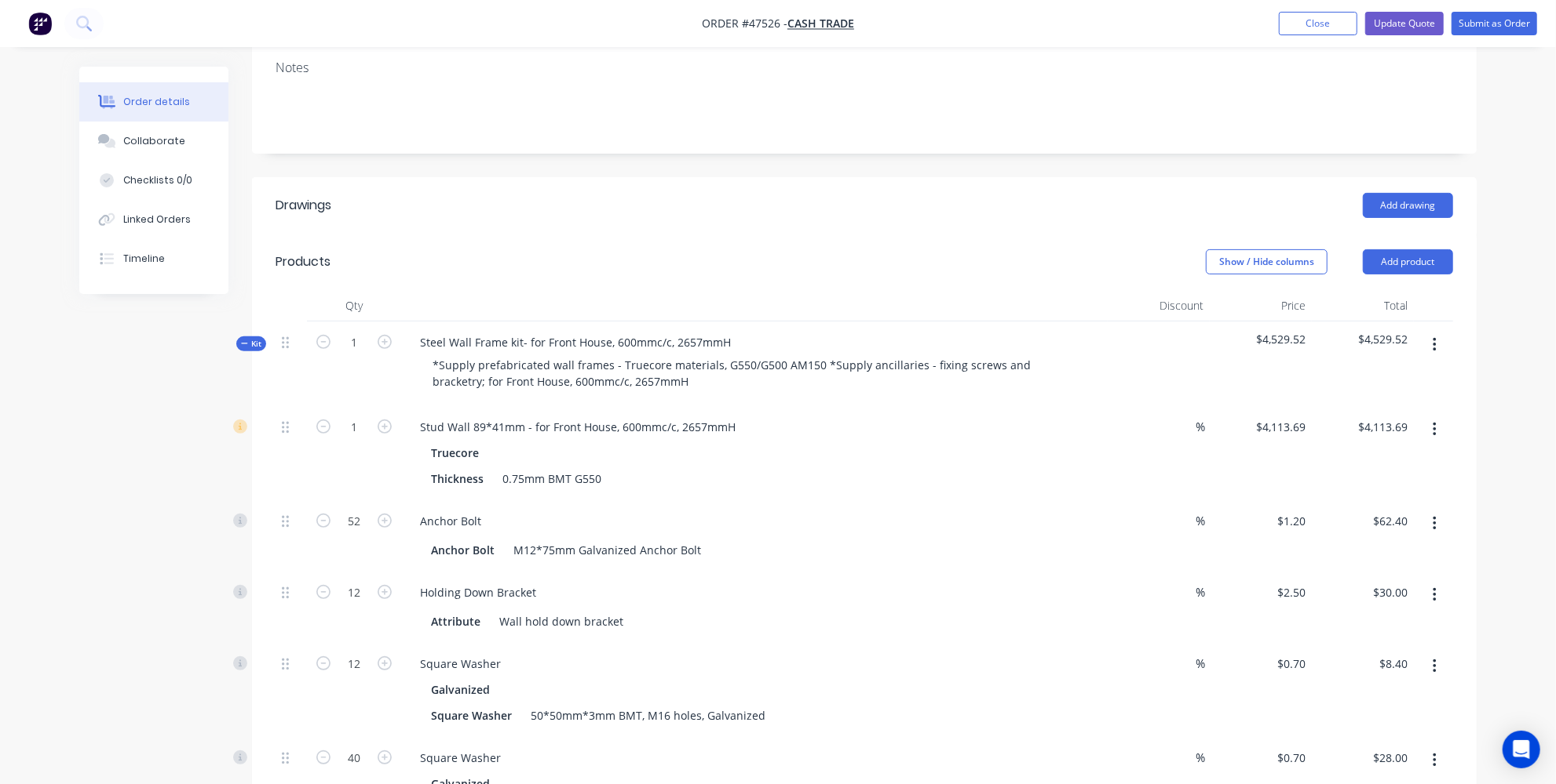
click at [1433, 515] on icon "button" at bounding box center [1435, 523] width 4 height 17
click at [1391, 616] on div "Delete" at bounding box center [1378, 627] width 121 height 23
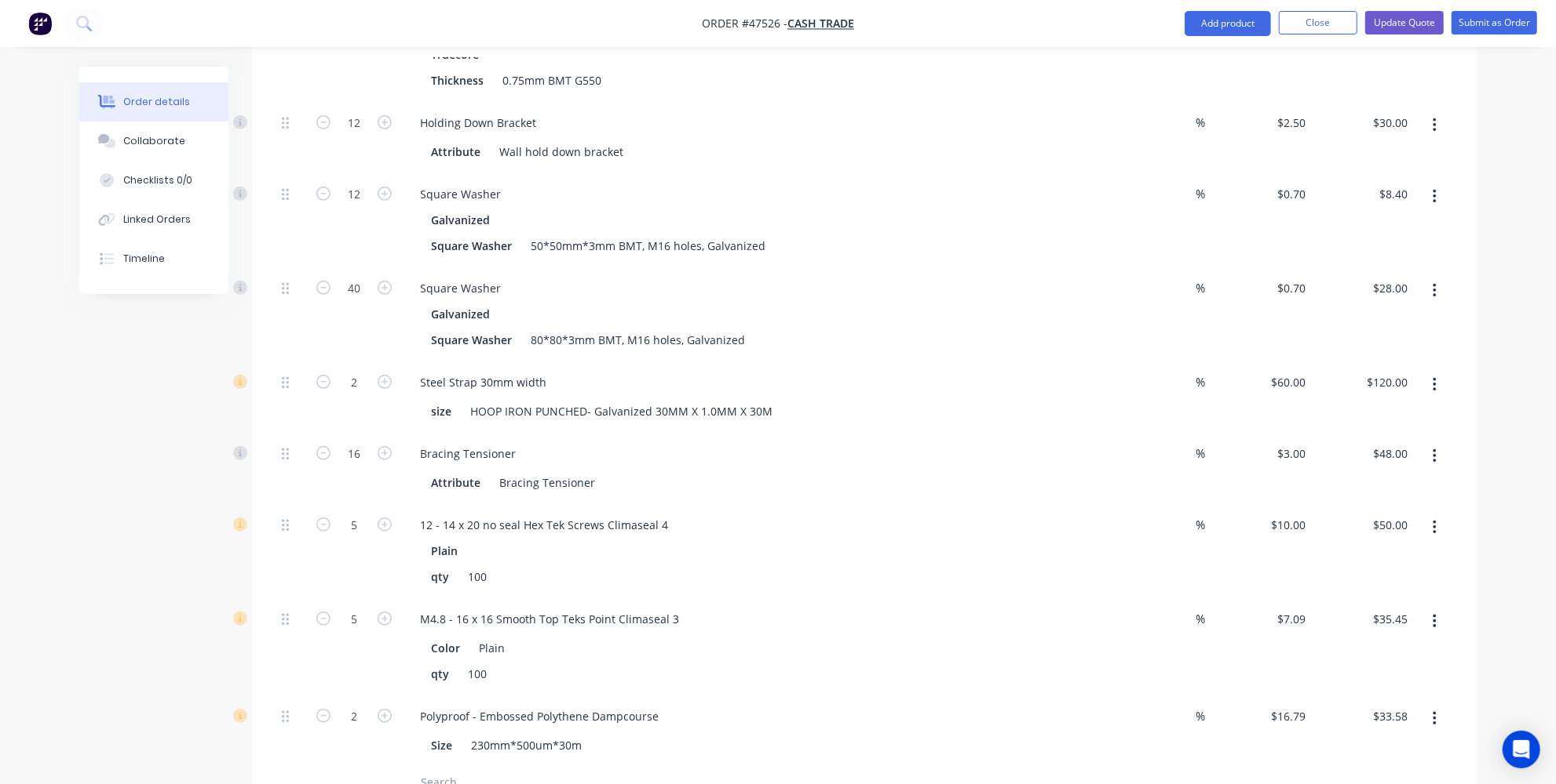
scroll to position [690, 0]
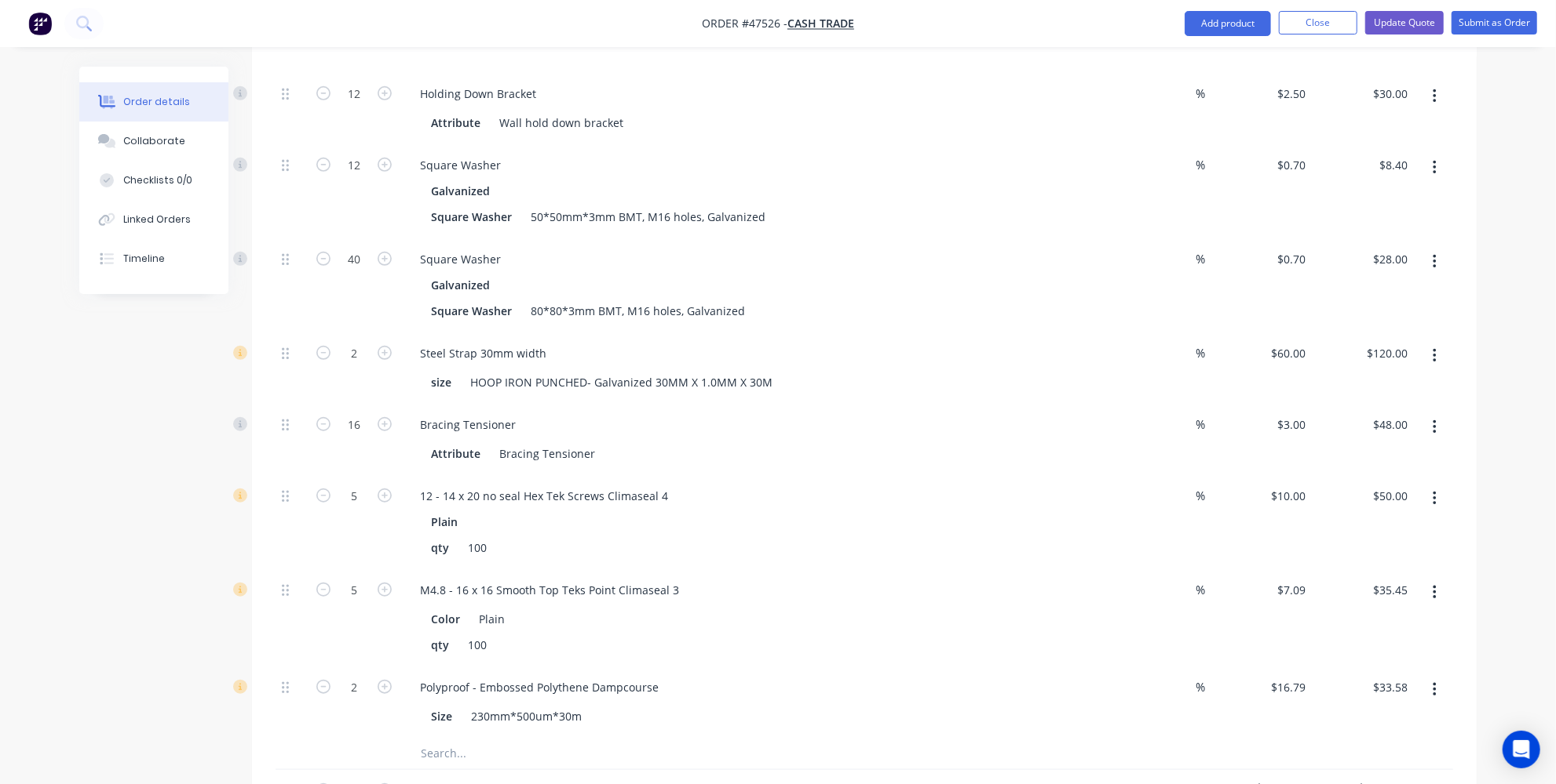
click at [1432, 485] on button "button" at bounding box center [1434, 499] width 37 height 28
click at [1317, 587] on button "Delete" at bounding box center [1378, 602] width 149 height 32
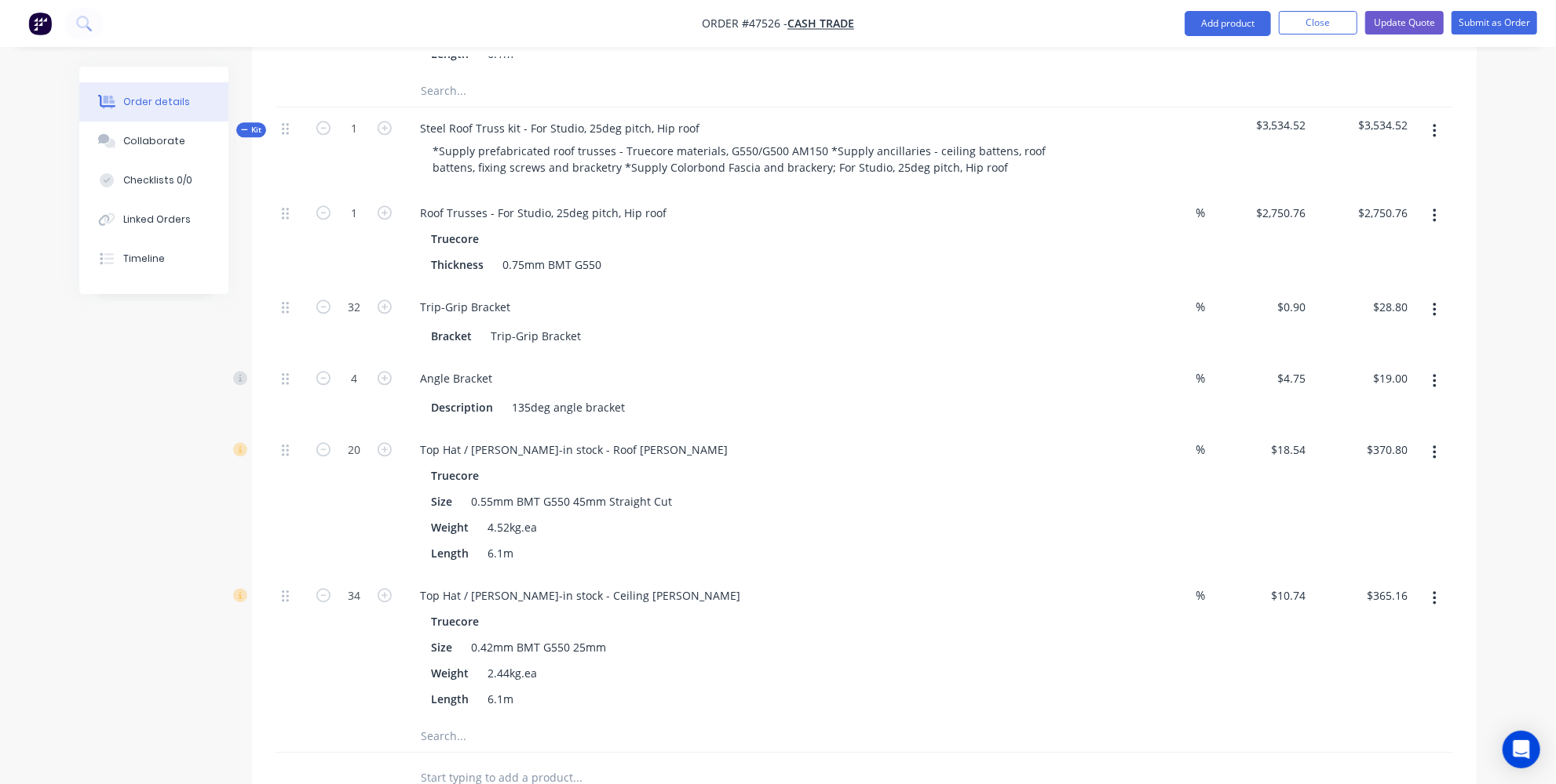
scroll to position [2758, 0]
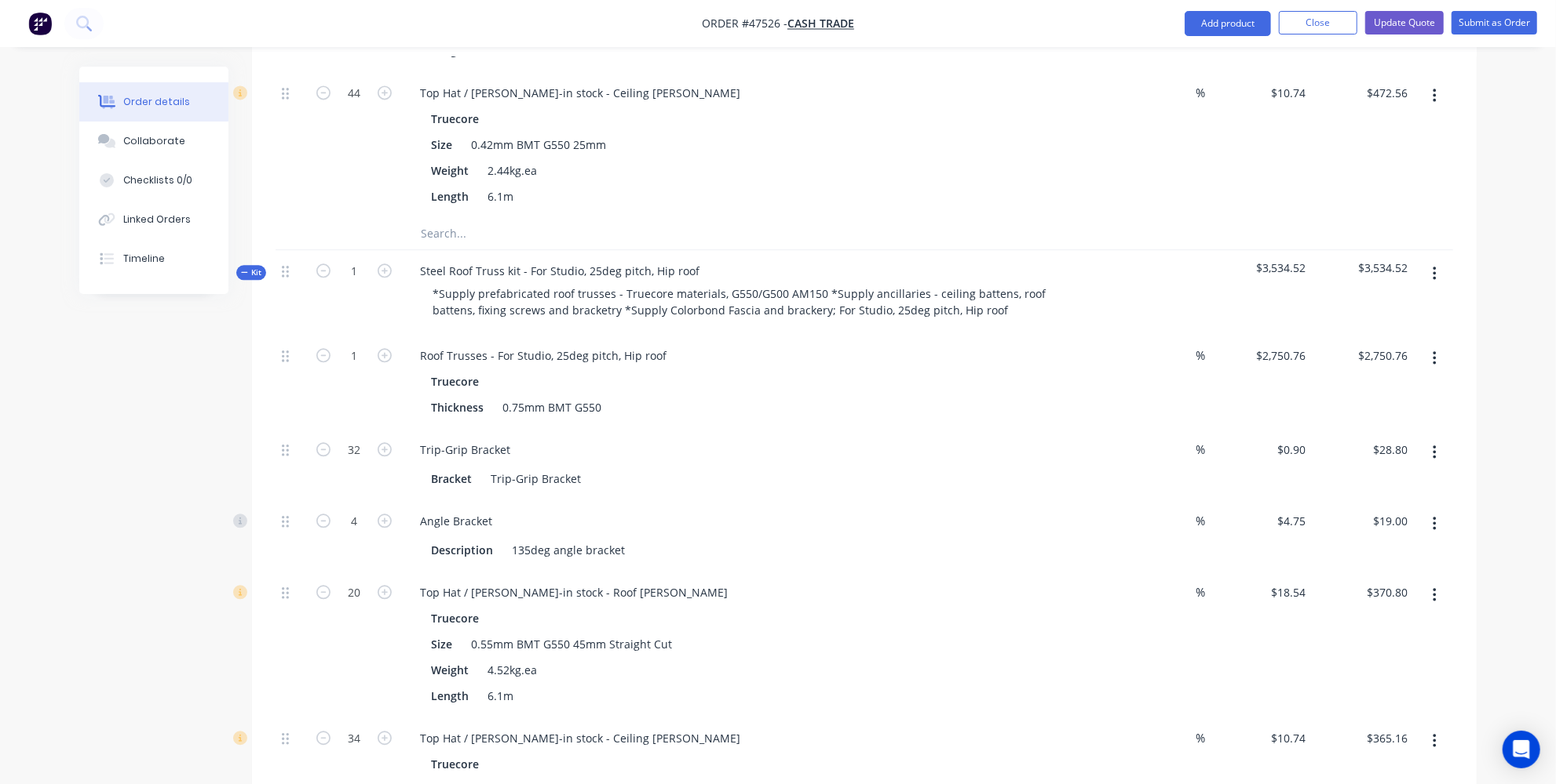
click at [1447, 439] on button "button" at bounding box center [1434, 453] width 37 height 28
click at [1327, 545] on div "Delete" at bounding box center [1378, 556] width 121 height 23
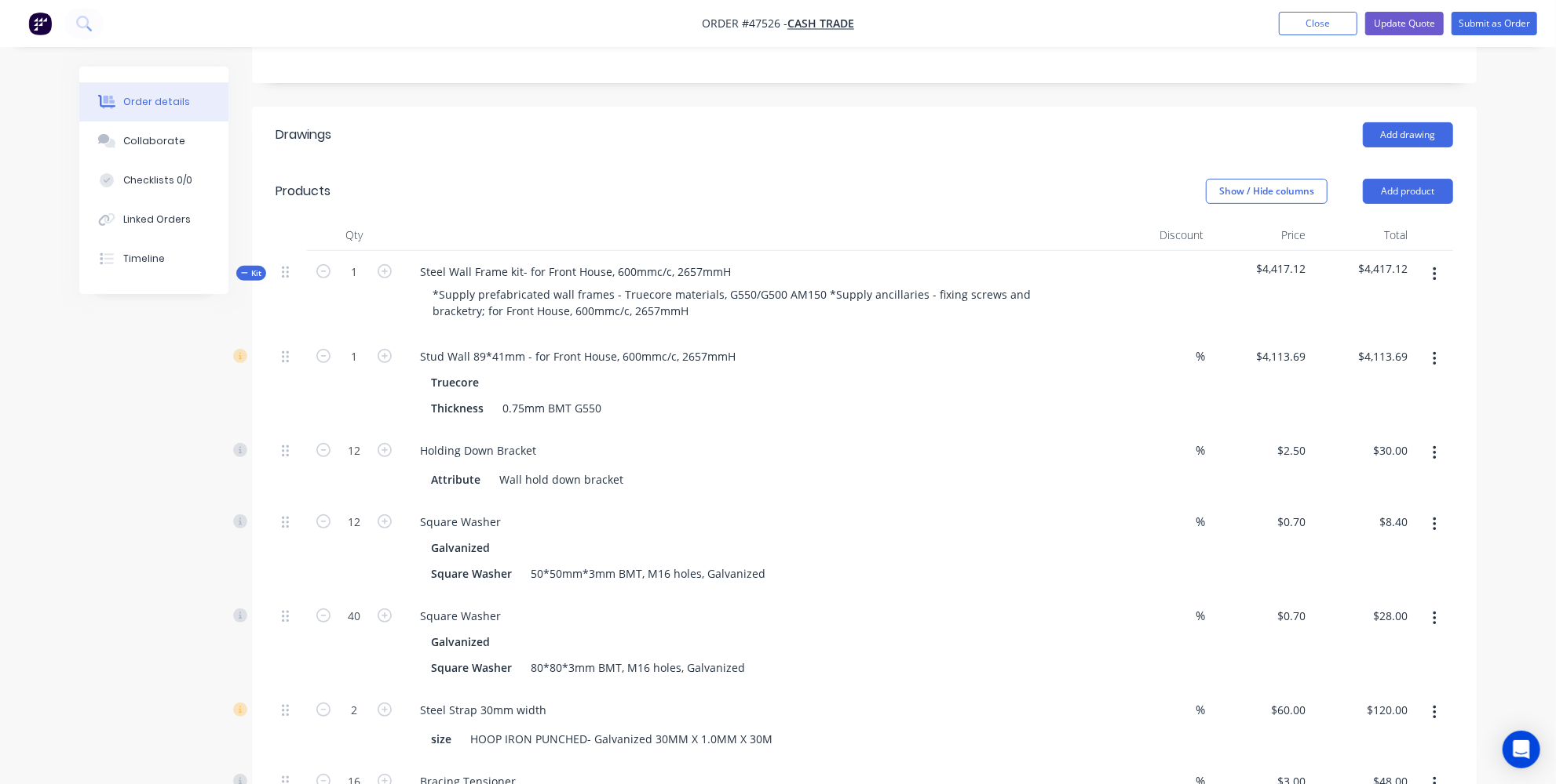
scroll to position [0, 0]
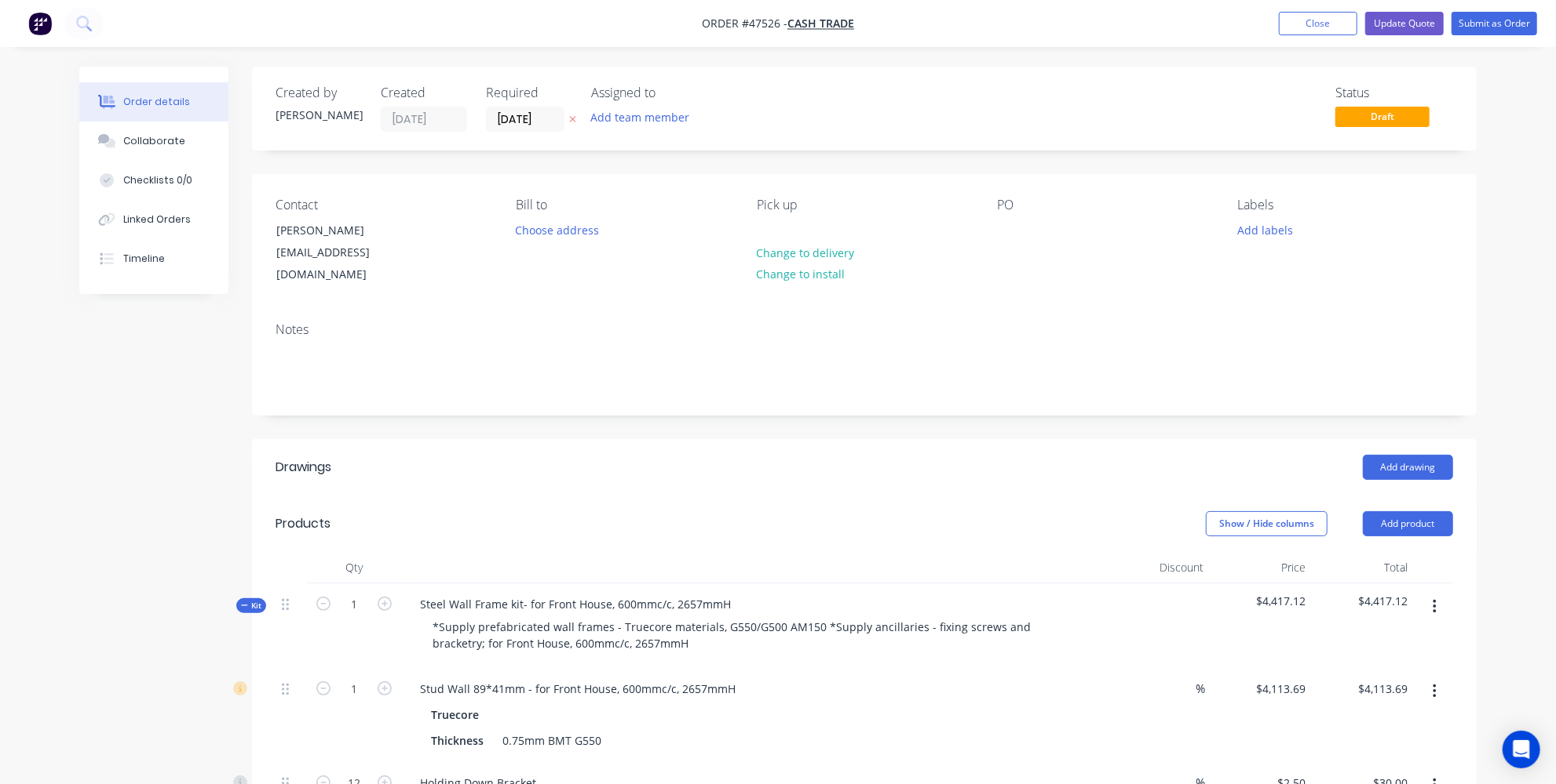
click at [736, 440] on header "Drawings Add drawing" at bounding box center [864, 467] width 1224 height 57
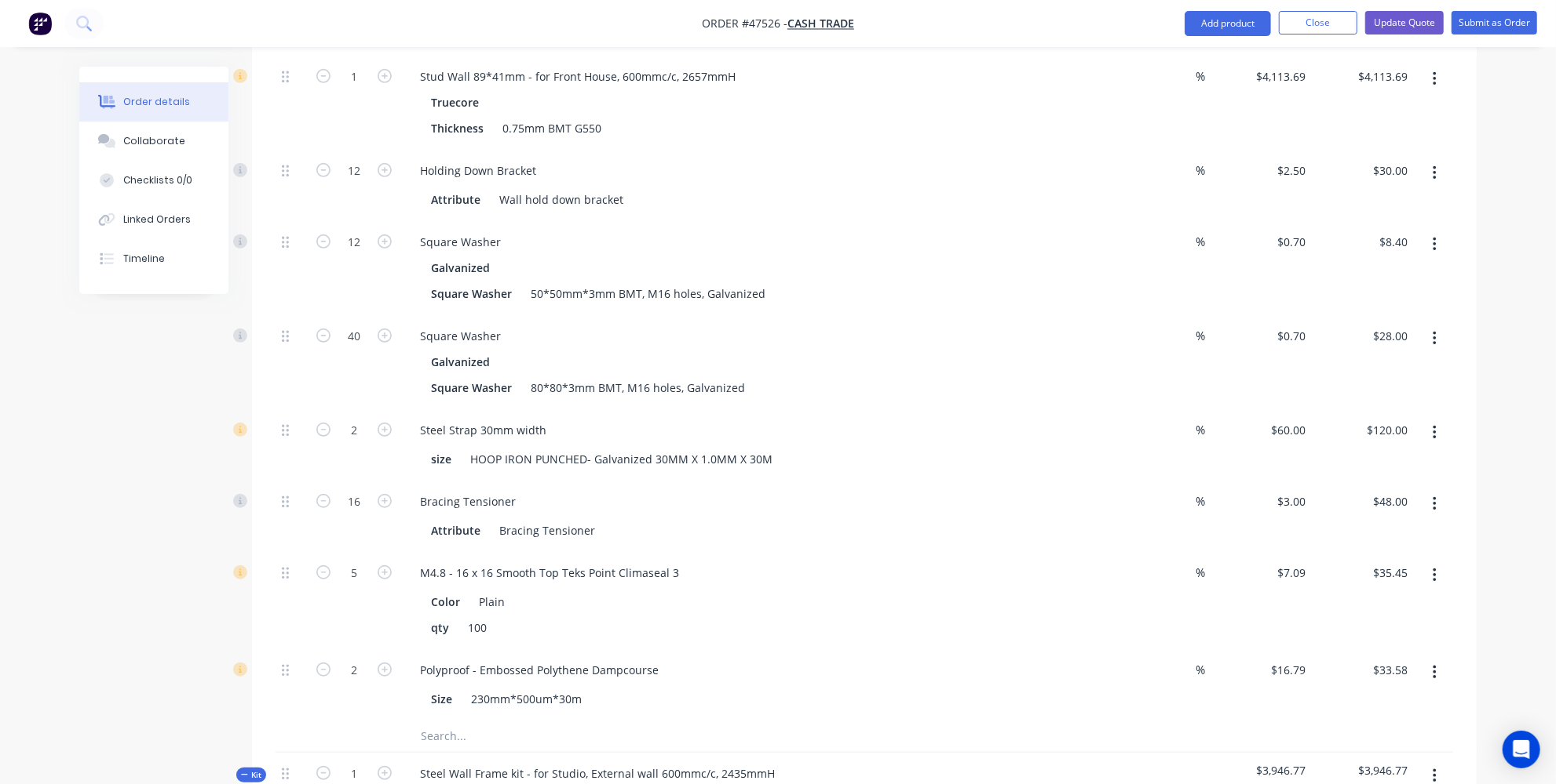
scroll to position [642, 0]
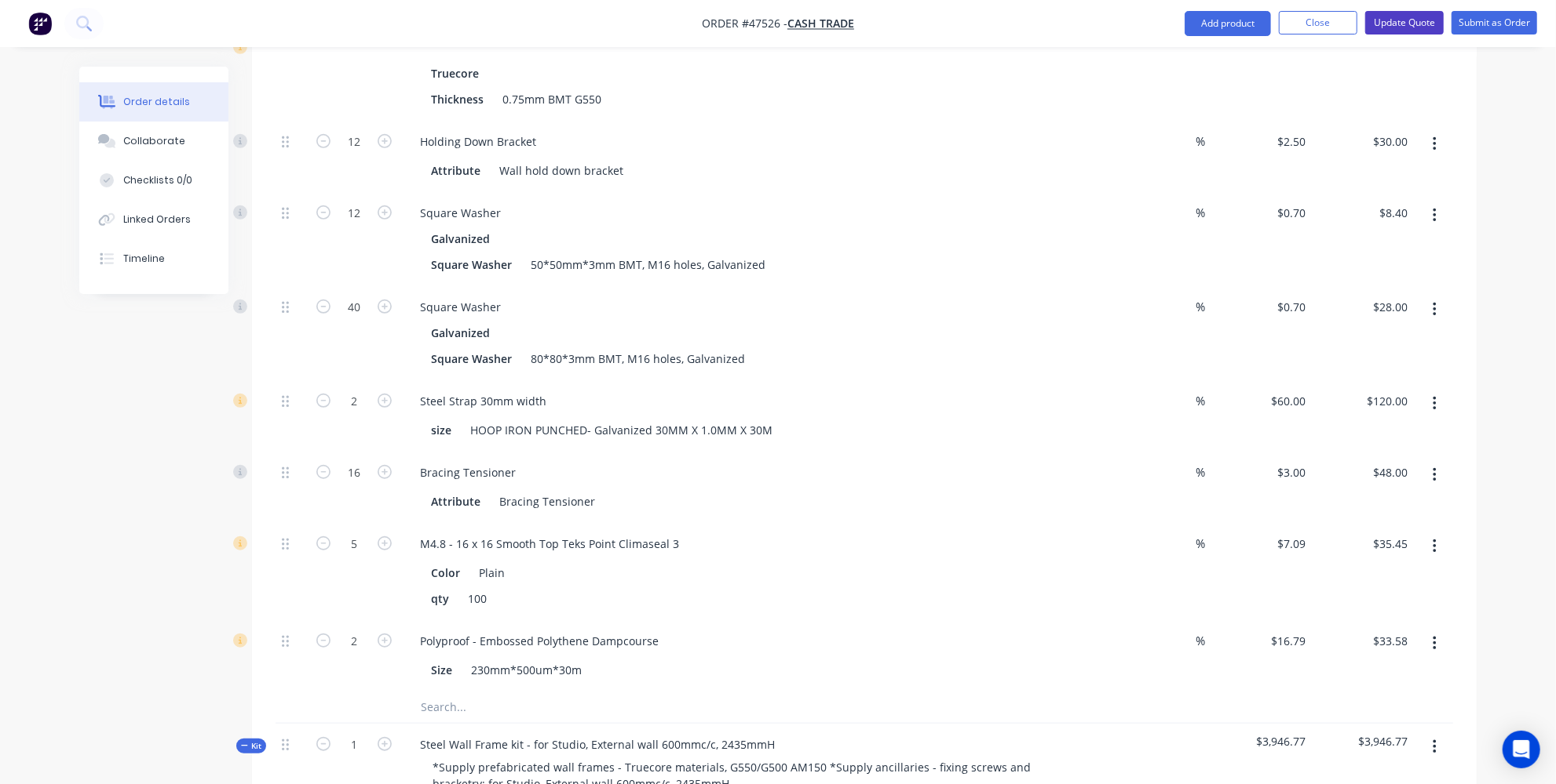
click at [1404, 27] on button "Update Quote" at bounding box center [1404, 23] width 78 height 24
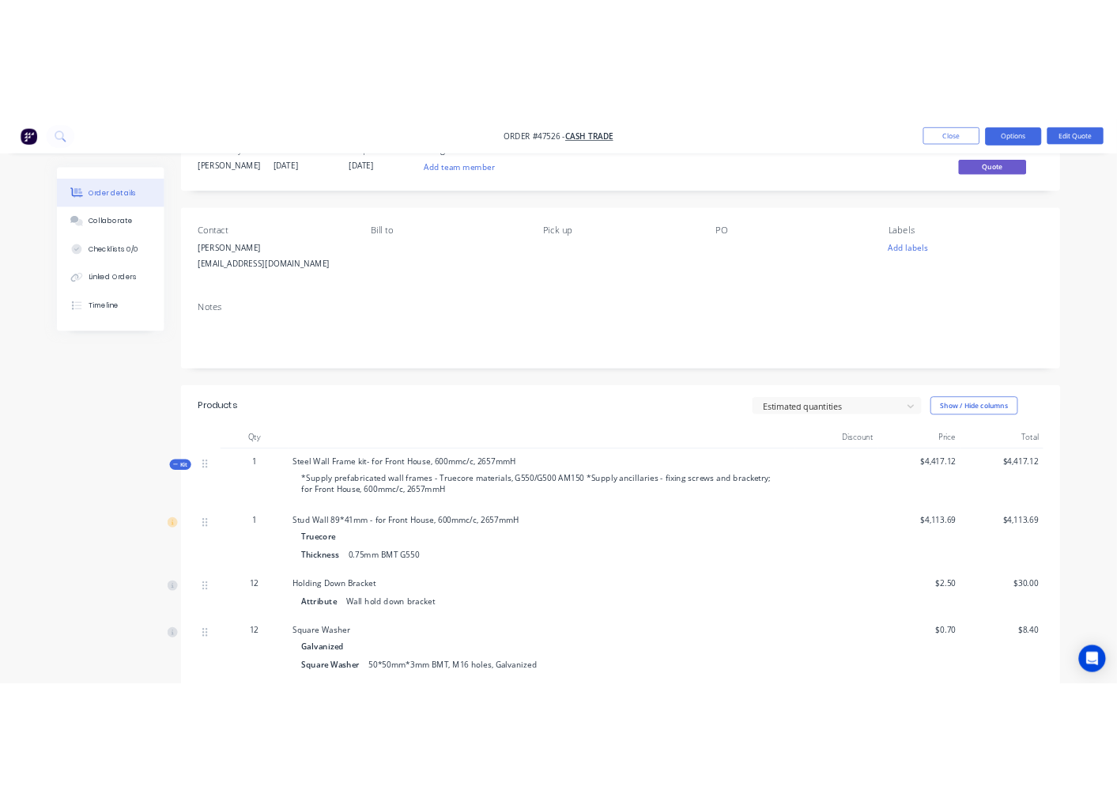
scroll to position [0, 0]
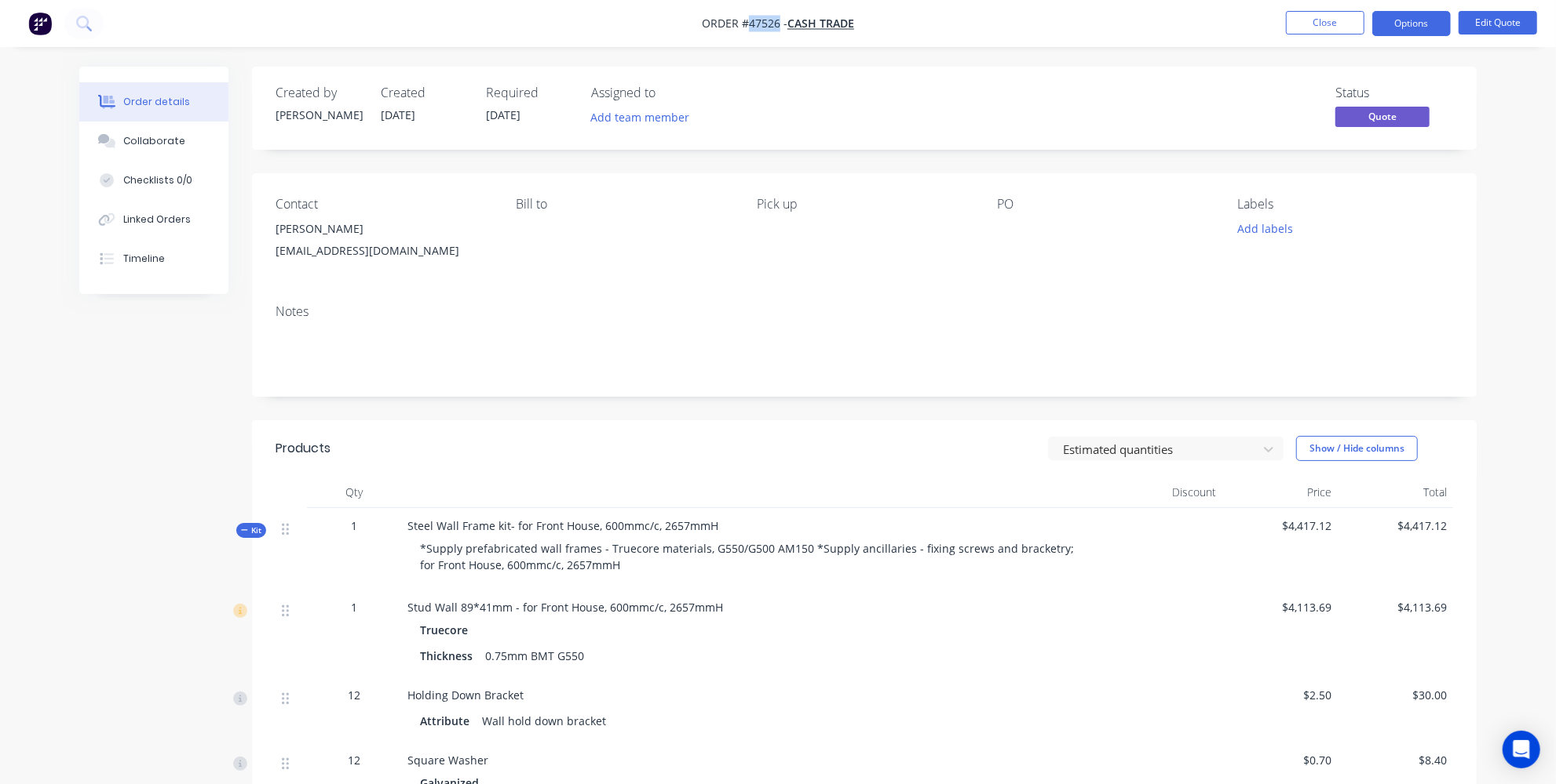
drag, startPoint x: 778, startPoint y: 22, endPoint x: 749, endPoint y: 24, distance: 29.1
click at [749, 24] on span "Order #47526 -" at bounding box center [745, 24] width 85 height 15
copy span "47526"
click at [662, 422] on header "Products Estimated quantities Show / Hide columns" at bounding box center [864, 449] width 1224 height 57
click at [1406, 27] on button "Options" at bounding box center [1411, 23] width 78 height 25
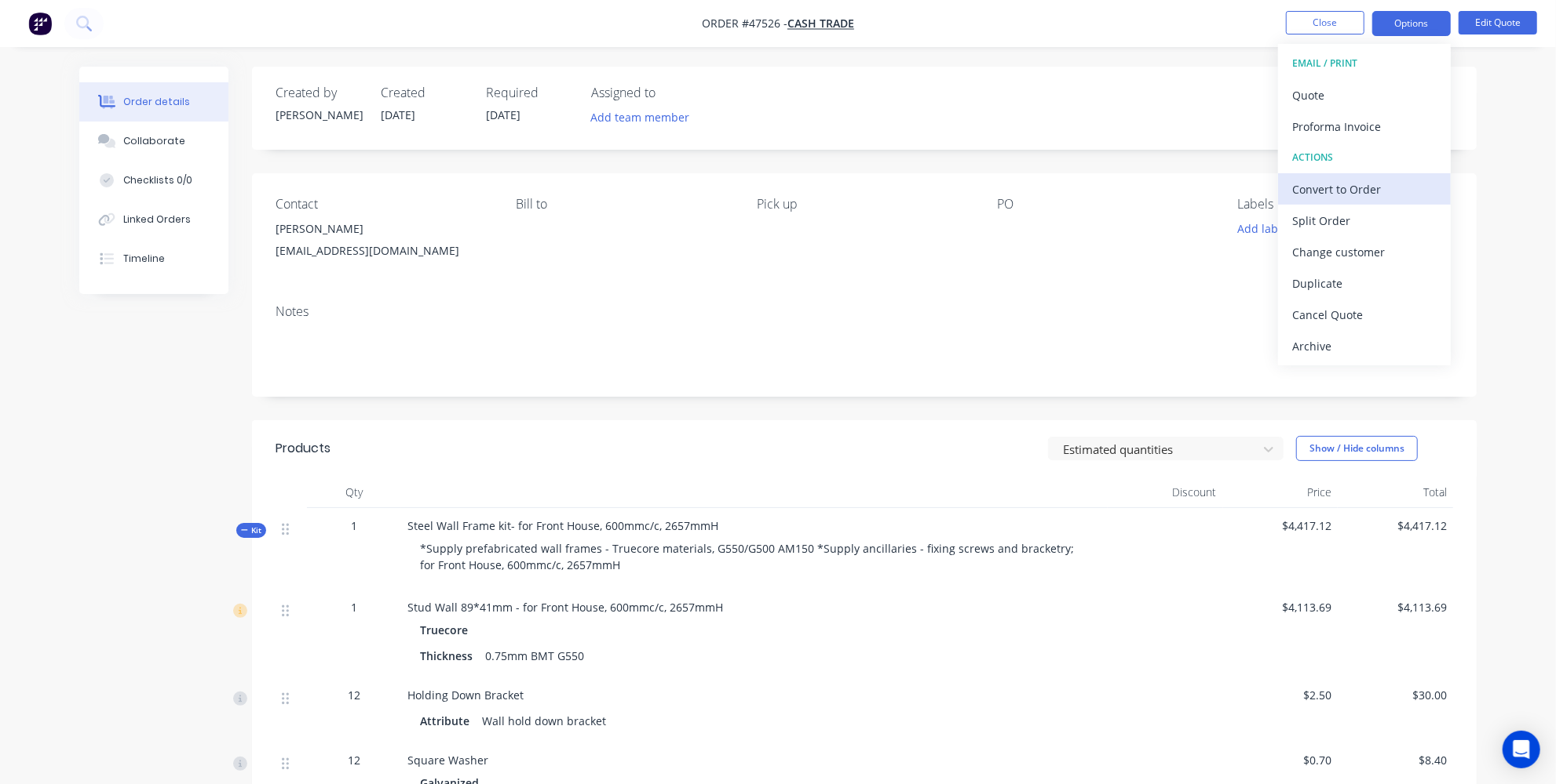
click at [1348, 178] on div "Convert to Order" at bounding box center [1363, 189] width 144 height 23
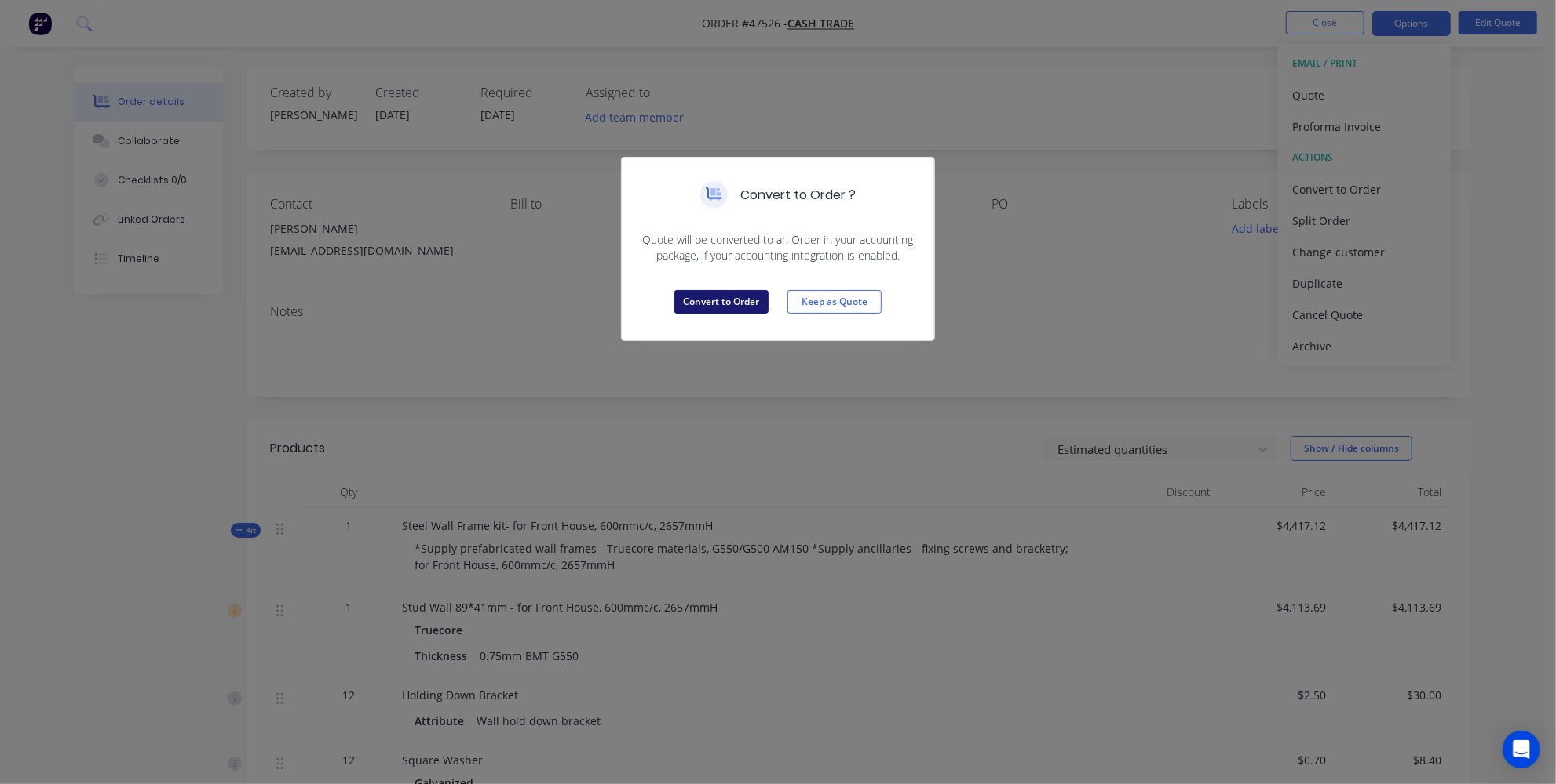
click at [720, 293] on button "Convert to Order" at bounding box center [721, 302] width 94 height 24
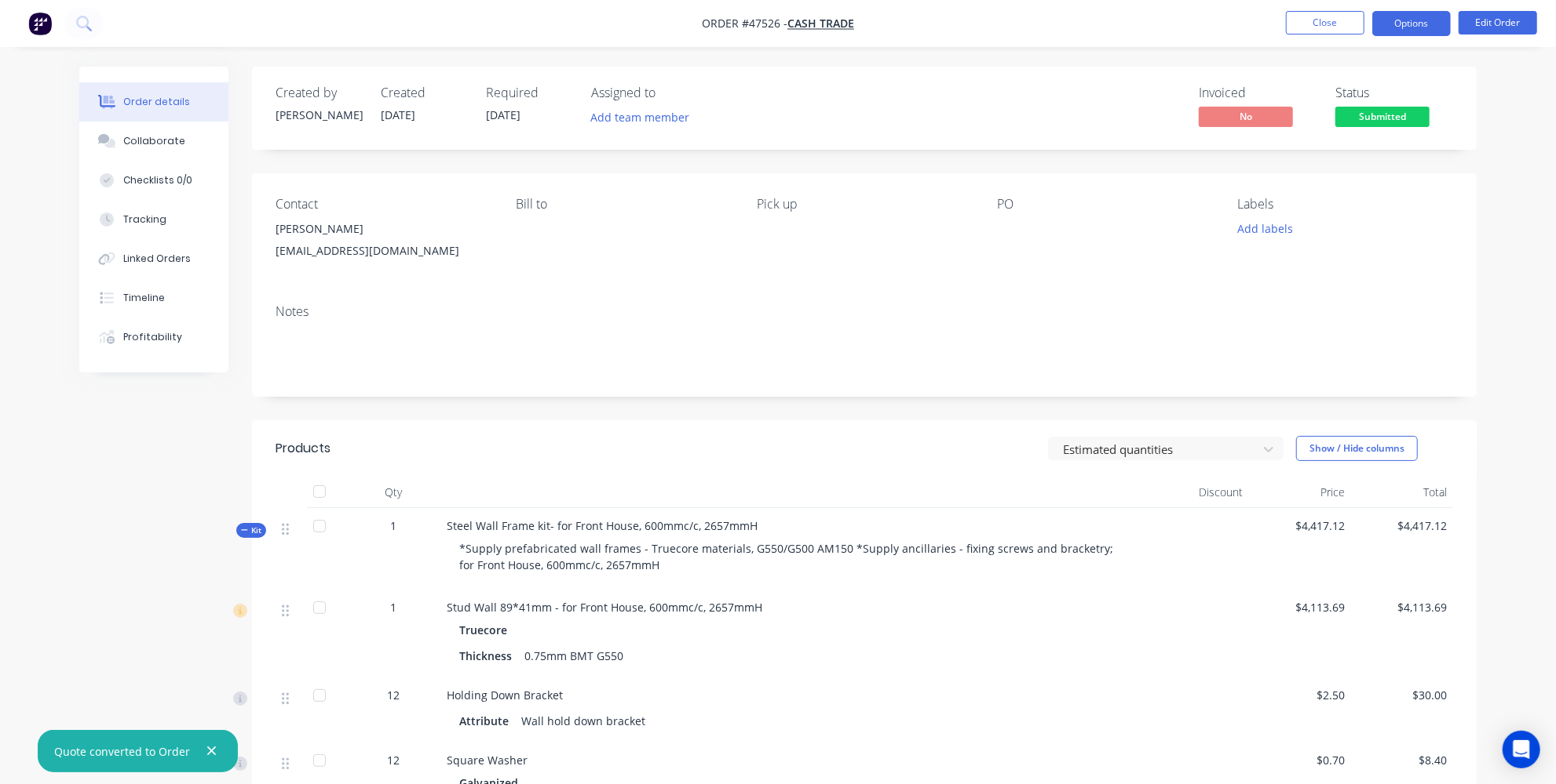
click at [1411, 19] on button "Options" at bounding box center [1411, 23] width 78 height 25
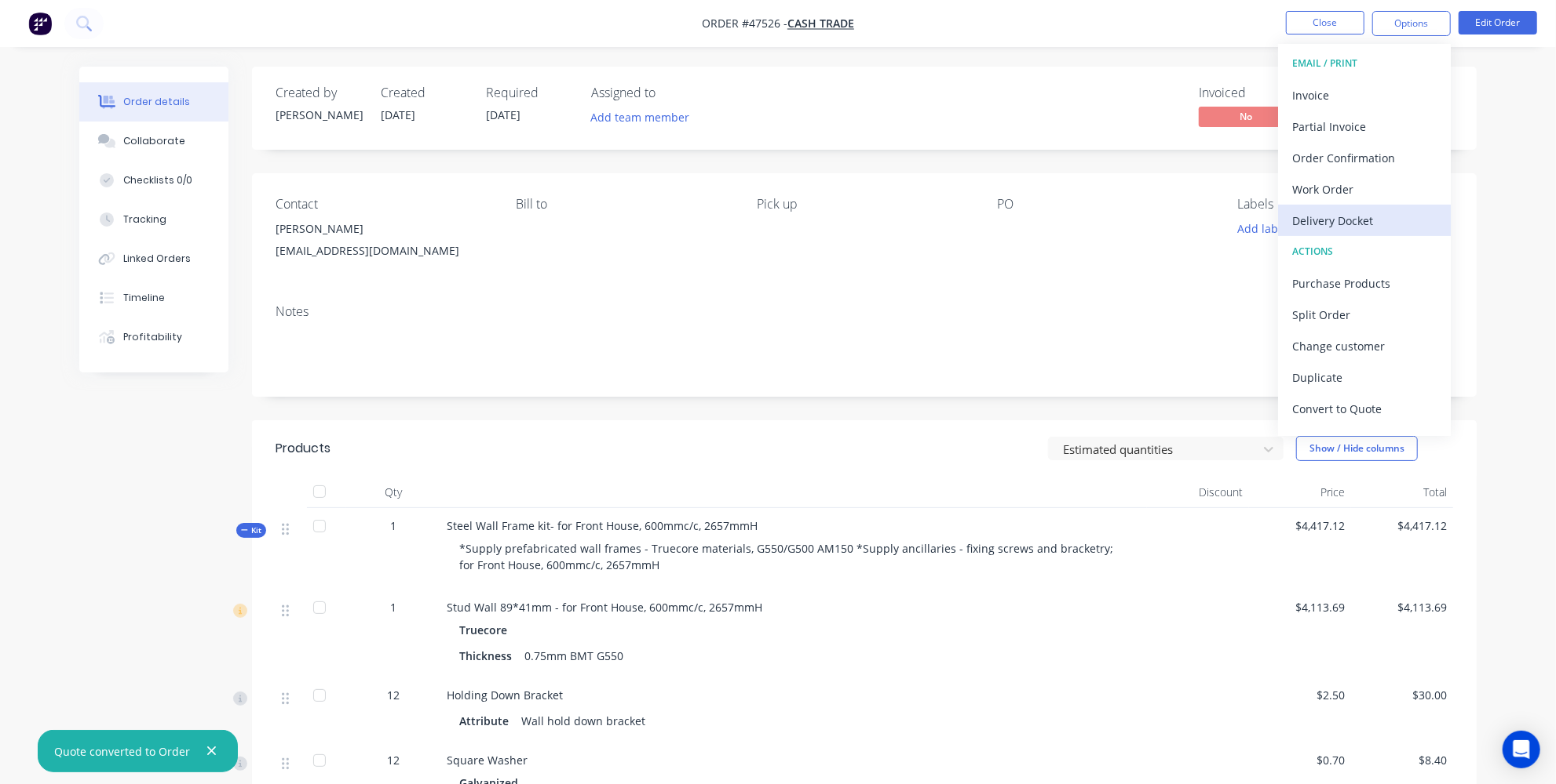
click at [1345, 217] on div "Delivery Docket" at bounding box center [1363, 220] width 144 height 23
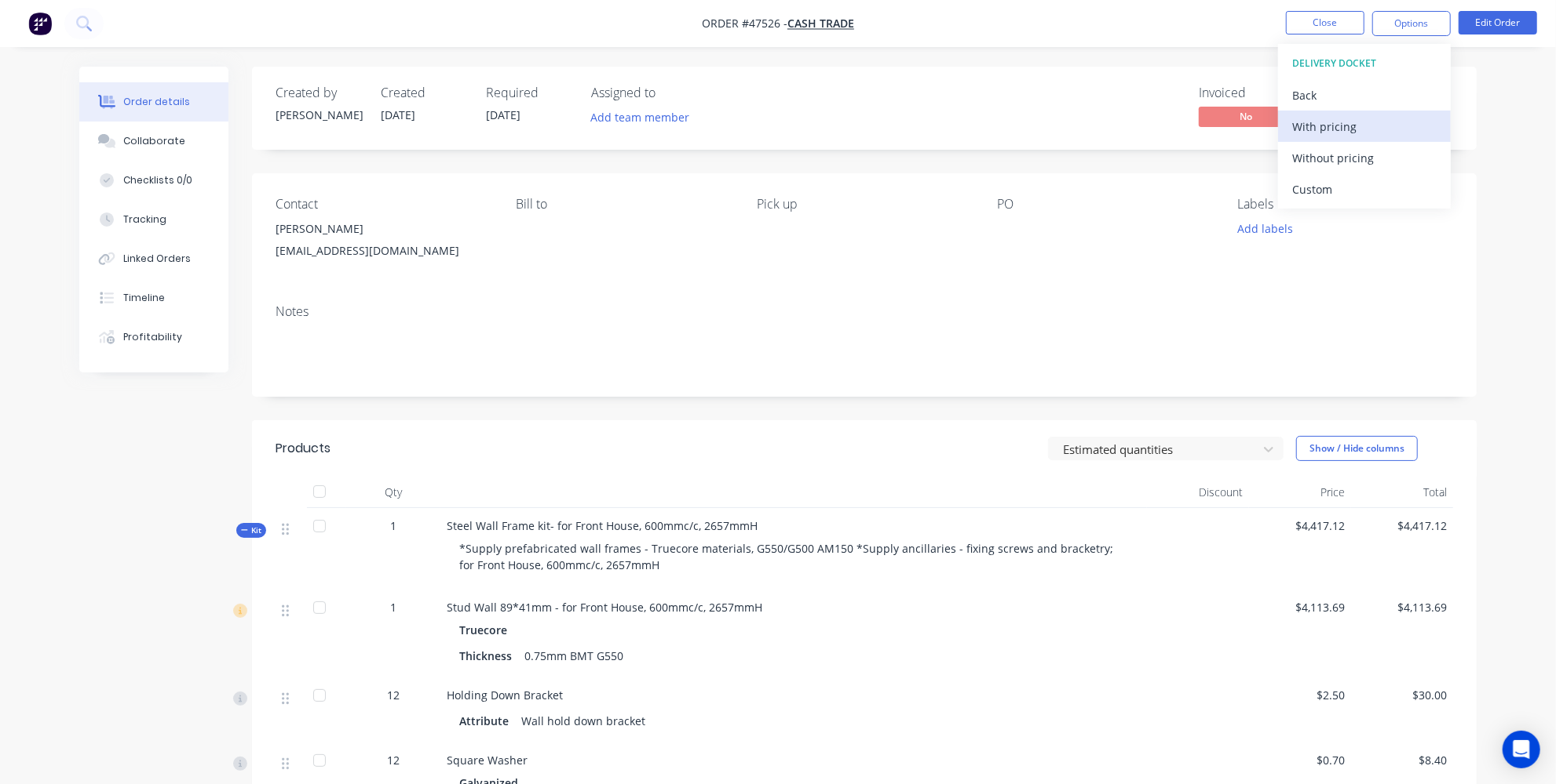
click at [1304, 125] on div "With pricing" at bounding box center [1363, 126] width 144 height 23
click at [816, 17] on span "Cash Trade" at bounding box center [820, 24] width 67 height 15
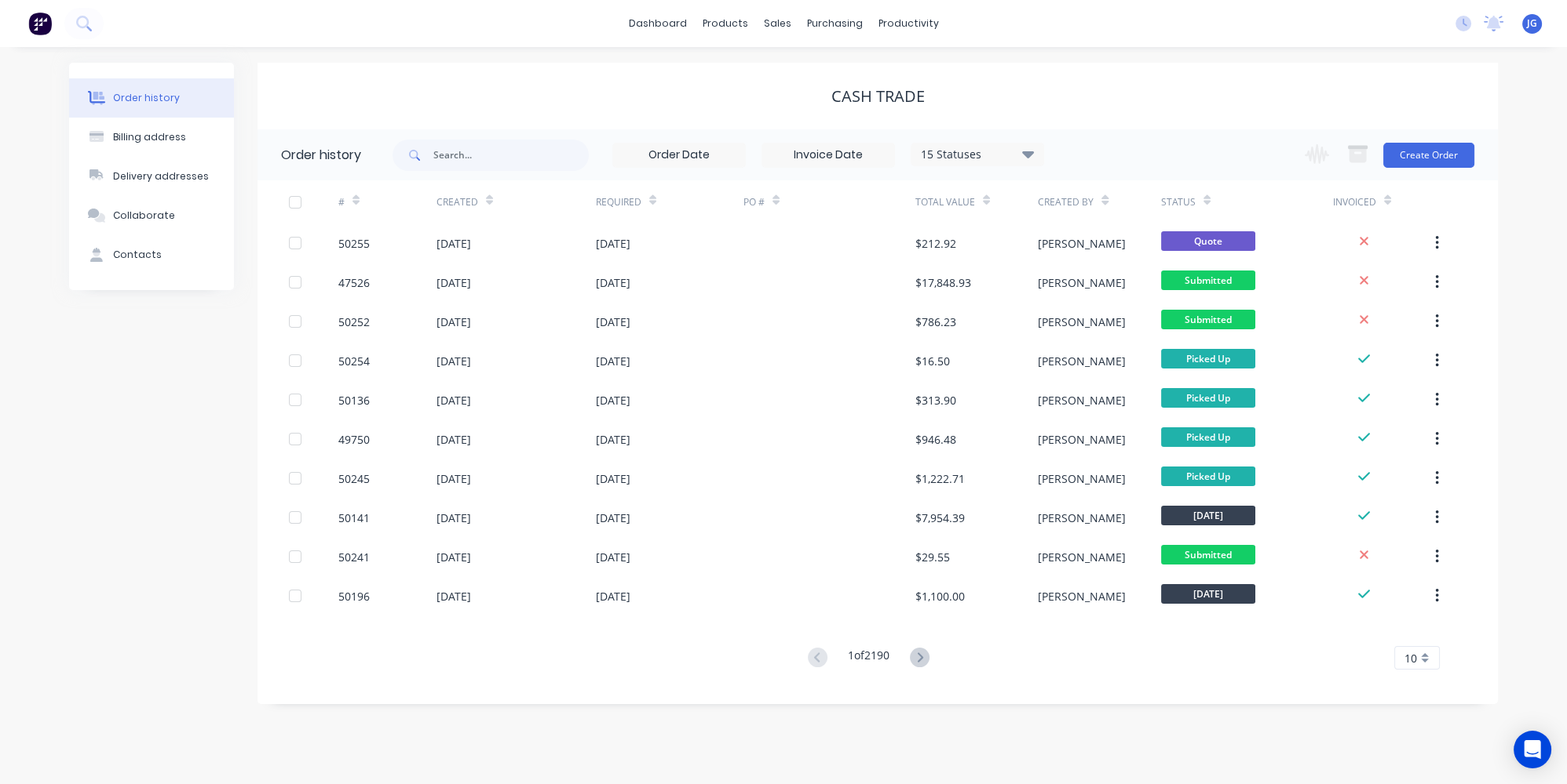
click at [777, 70] on div "Cash Trade" at bounding box center [877, 95] width 1240 height 66
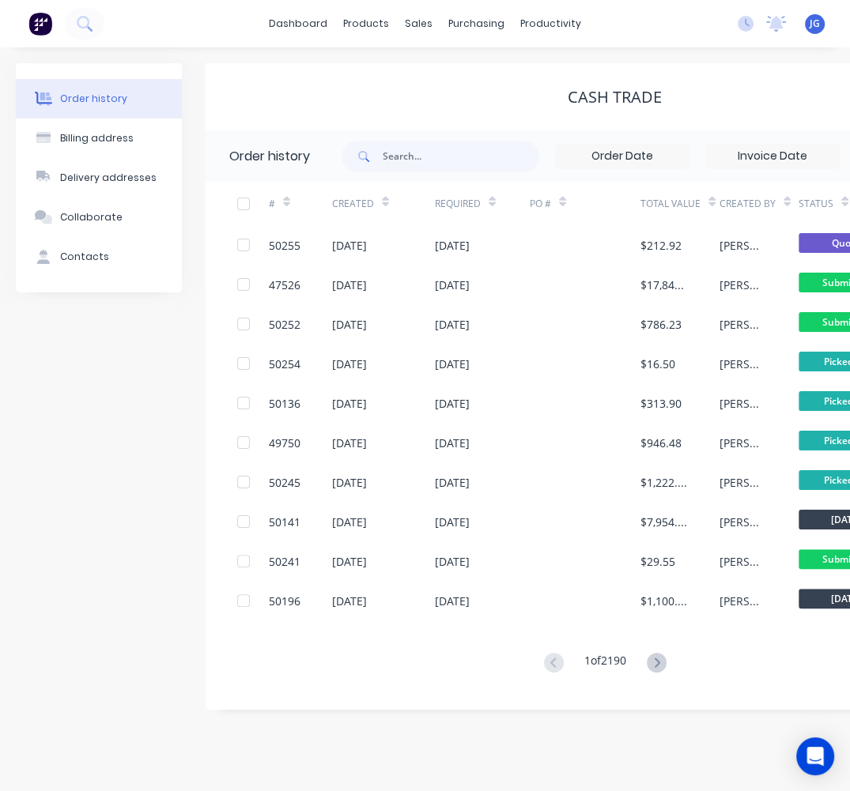
click at [519, 85] on div "Cash Trade" at bounding box center [615, 96] width 818 height 67
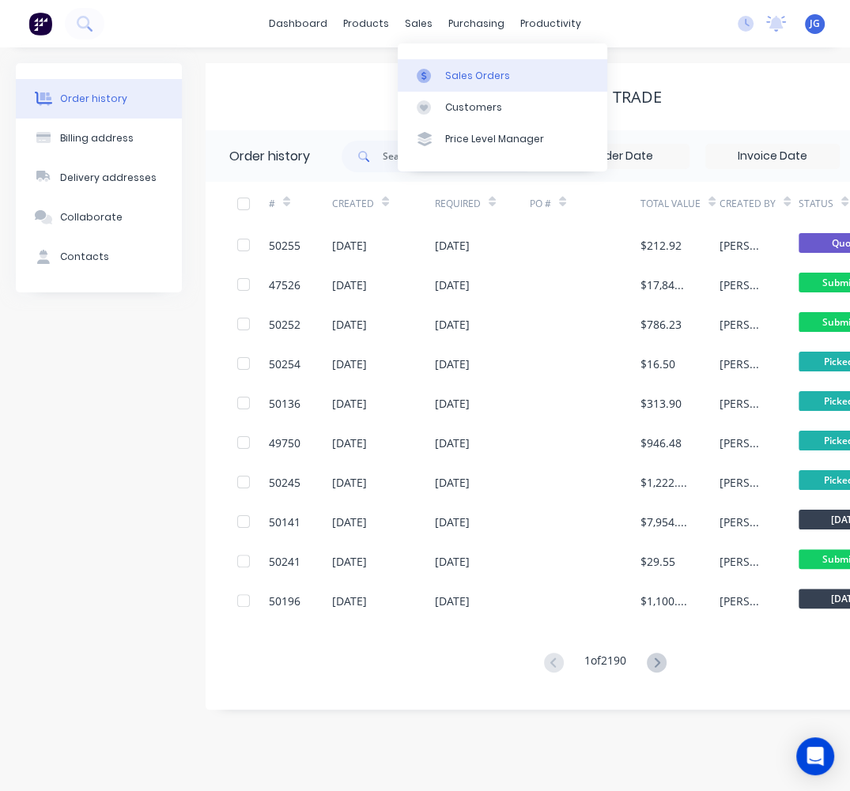
click at [434, 69] on div at bounding box center [429, 76] width 24 height 14
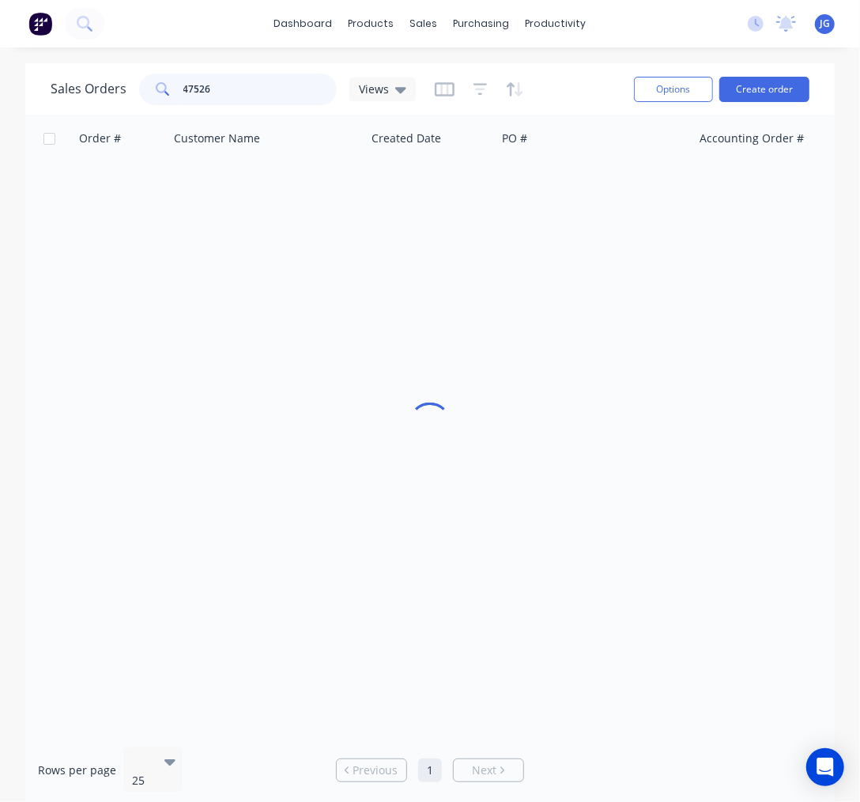
drag, startPoint x: 228, startPoint y: 96, endPoint x: 135, endPoint y: 89, distance: 92.8
click at [135, 89] on div "Sales Orders 47526 Views" at bounding box center [233, 90] width 365 height 32
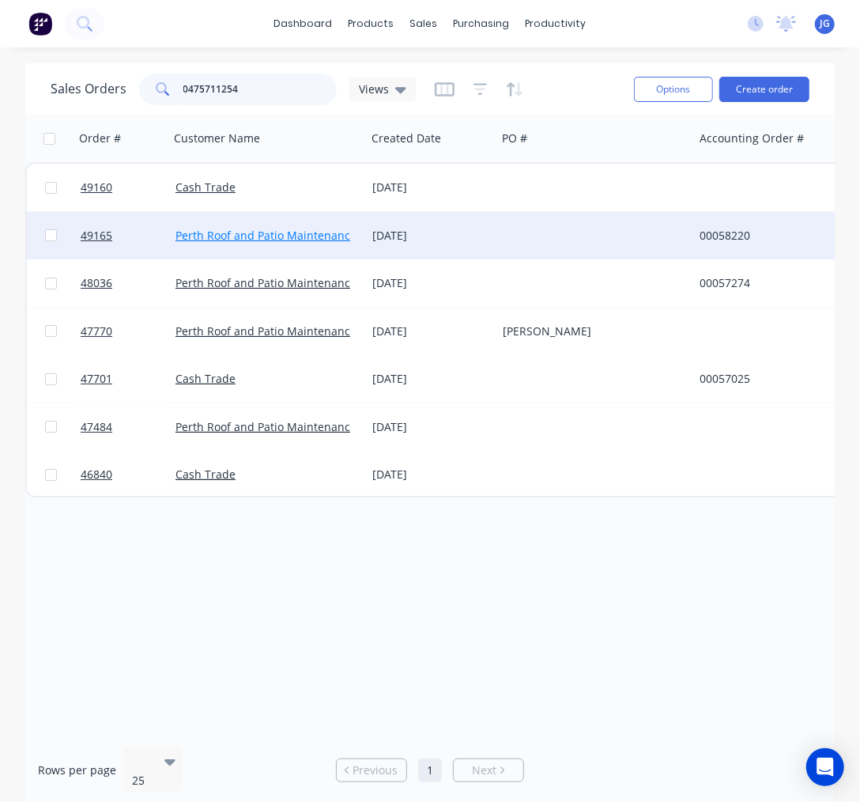
type input "0475711254"
click at [210, 240] on link "Perth Roof and Patio Maintenance" at bounding box center [265, 235] width 181 height 15
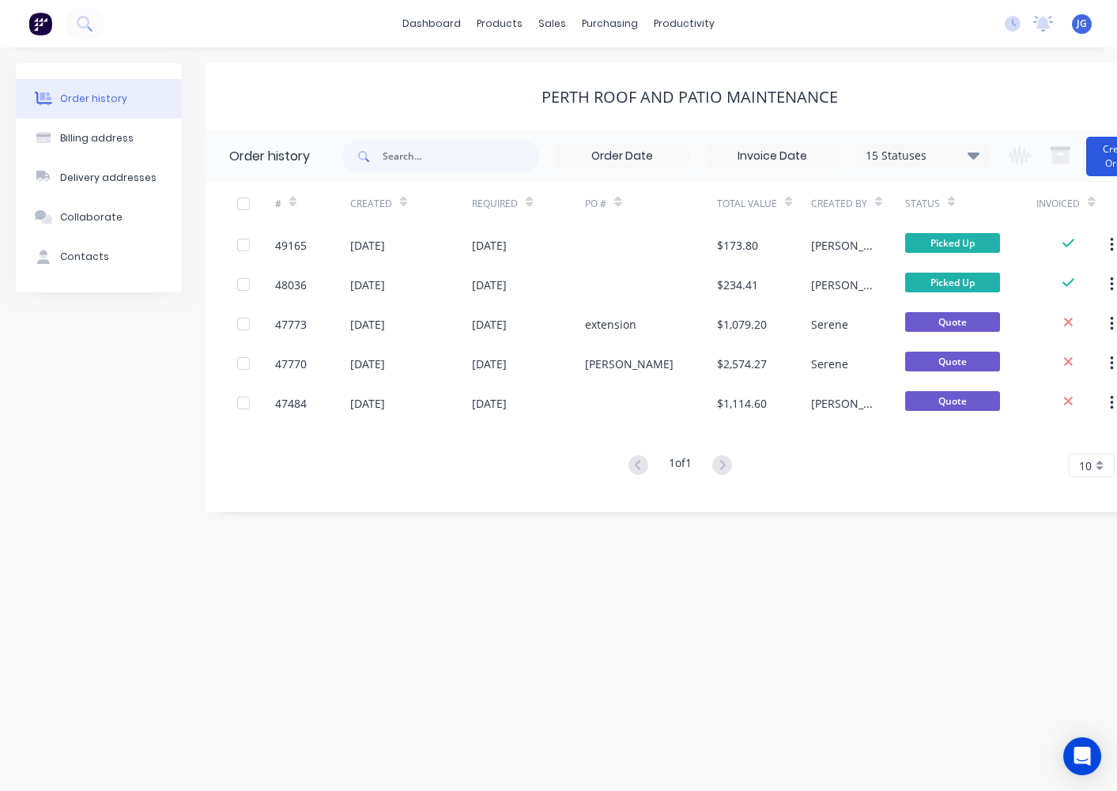
click at [1098, 148] on button "Create Order" at bounding box center [1117, 157] width 63 height 40
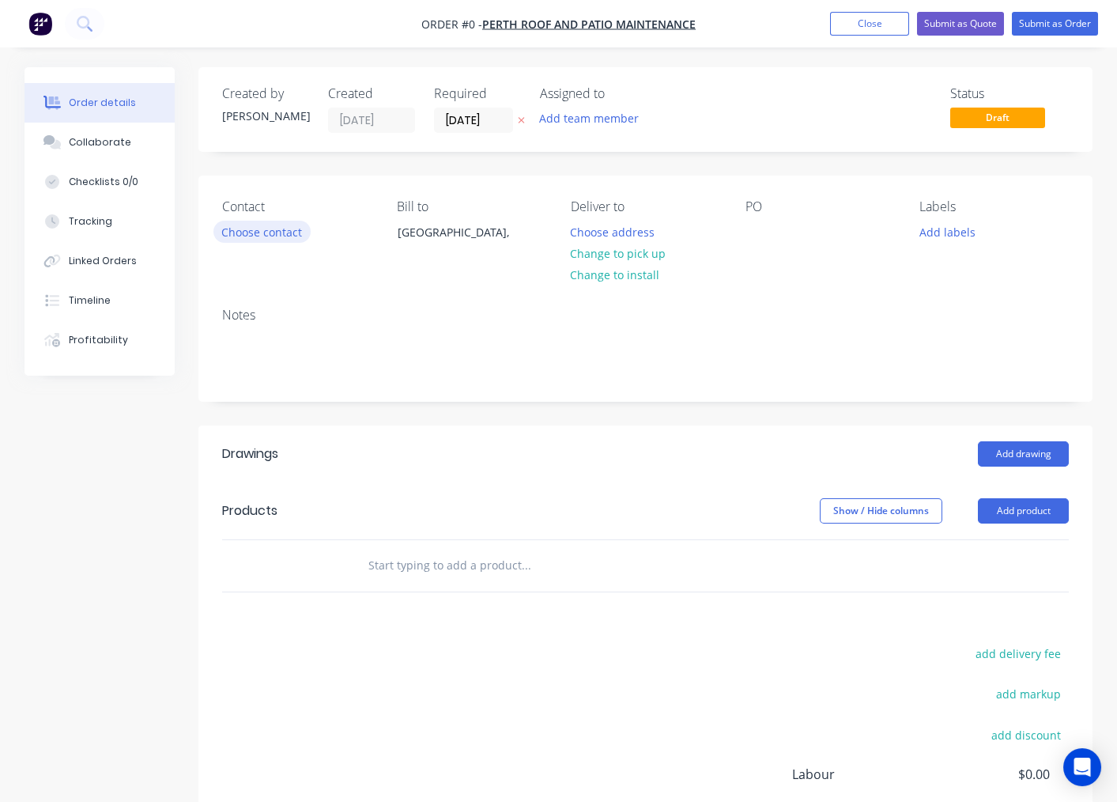
click at [225, 231] on button "Choose contact" at bounding box center [261, 231] width 97 height 21
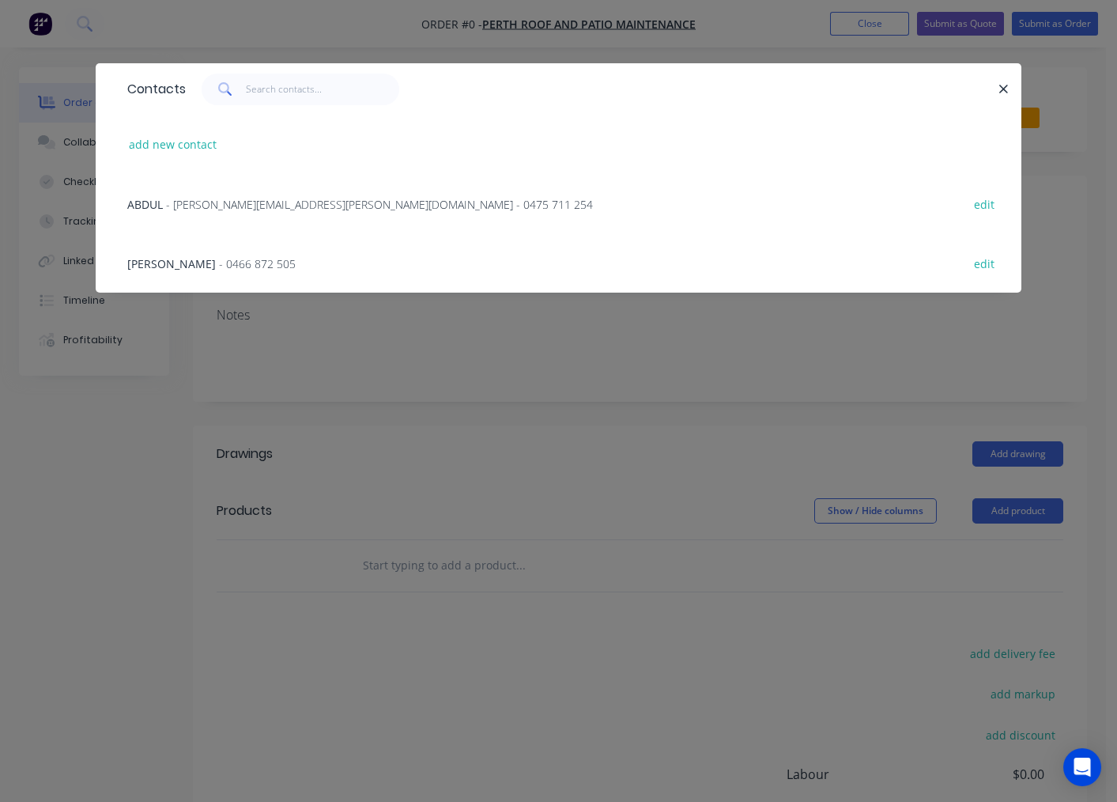
click at [201, 209] on span "- Ahmadzai.basit@gmail.com - 0475 711 254" at bounding box center [379, 204] width 427 height 15
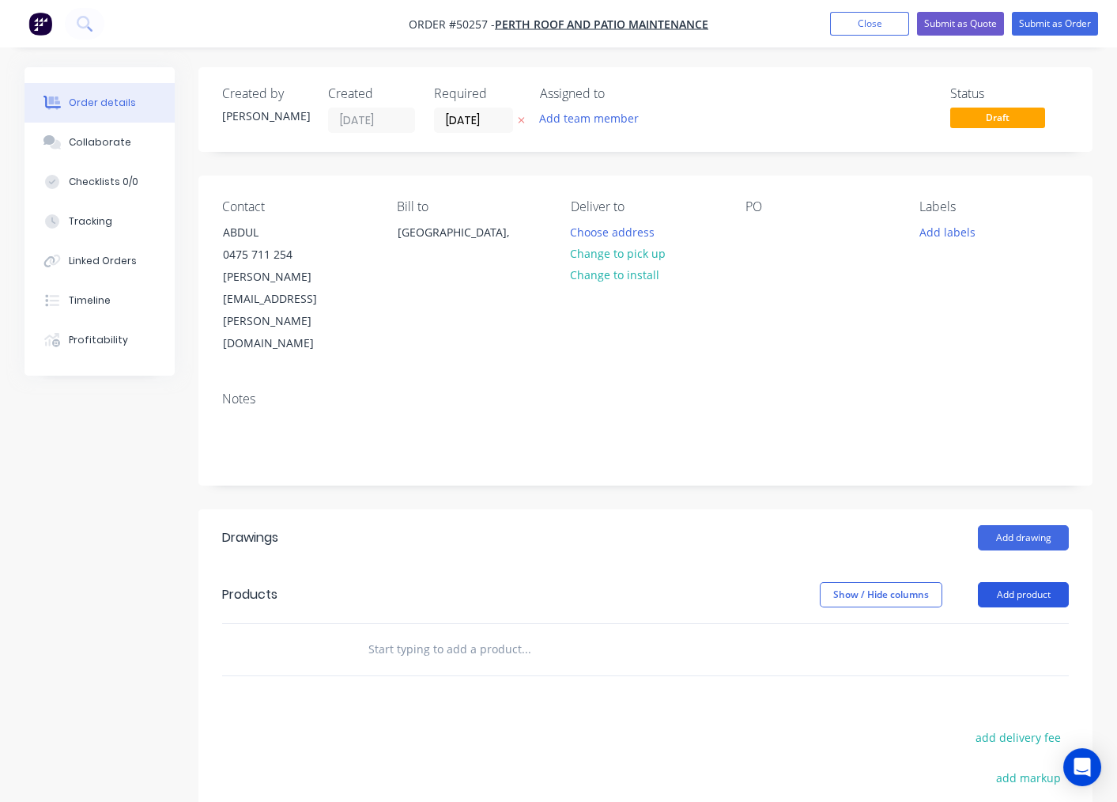
click at [1008, 582] on button "Add product" at bounding box center [1023, 594] width 91 height 25
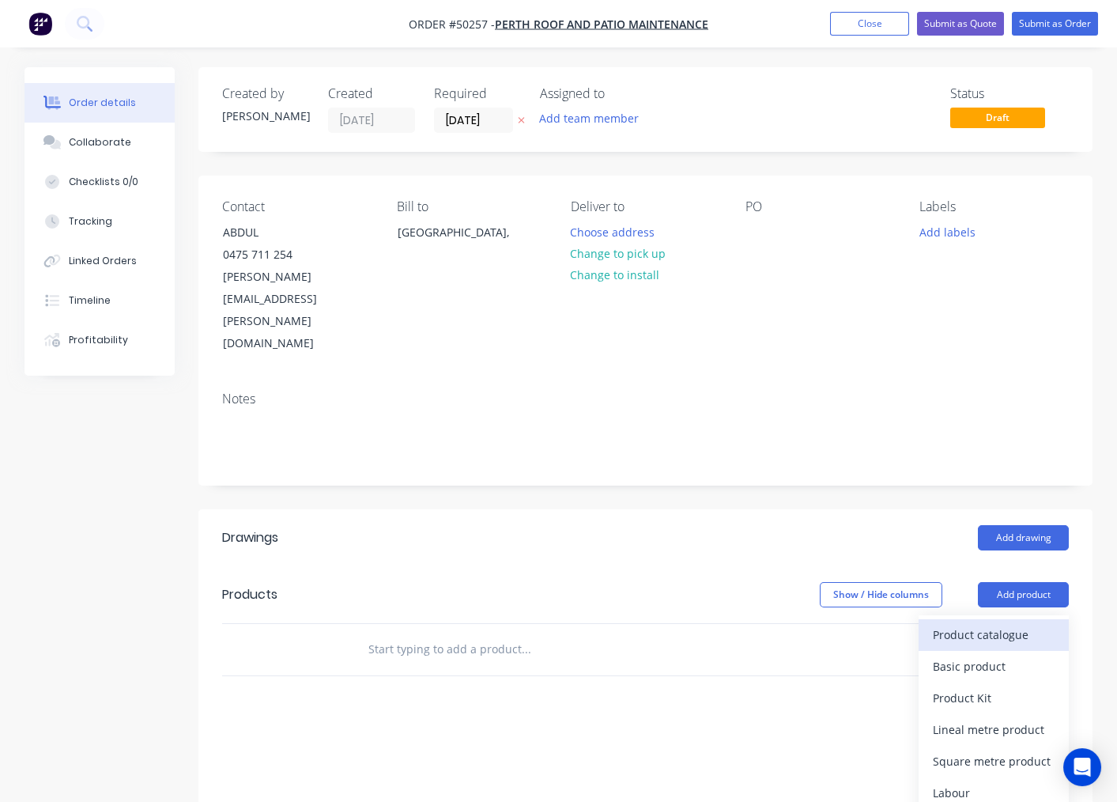
click at [960, 623] on div "Product catalogue" at bounding box center [994, 634] width 122 height 23
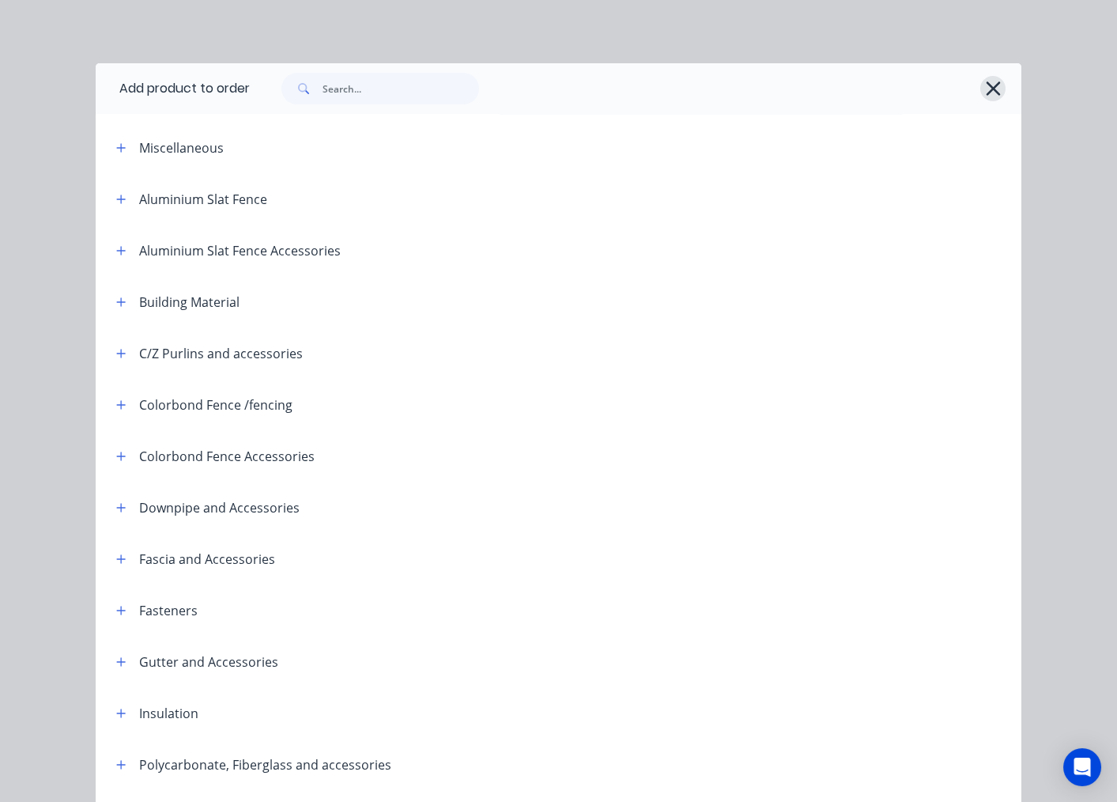
click at [985, 78] on icon "button" at bounding box center [993, 88] width 17 height 22
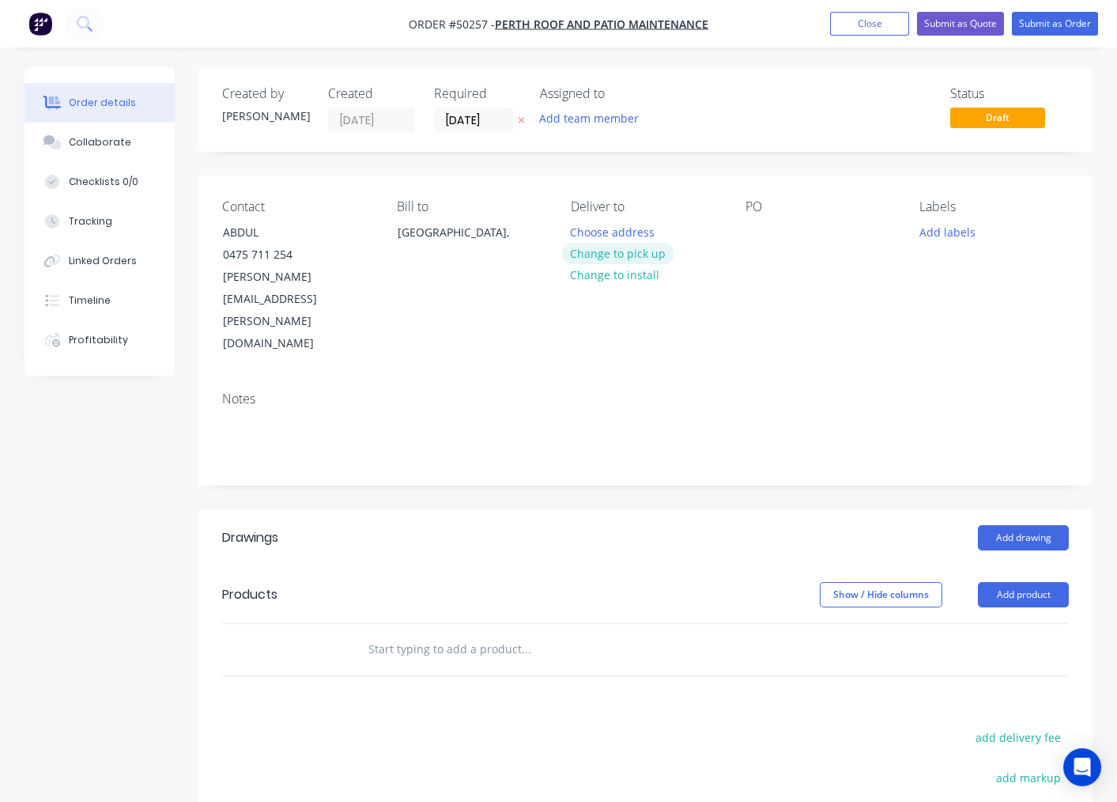
click at [643, 249] on button "Change to pick up" at bounding box center [618, 253] width 112 height 21
click at [1018, 525] on button "Add drawing" at bounding box center [1023, 537] width 91 height 25
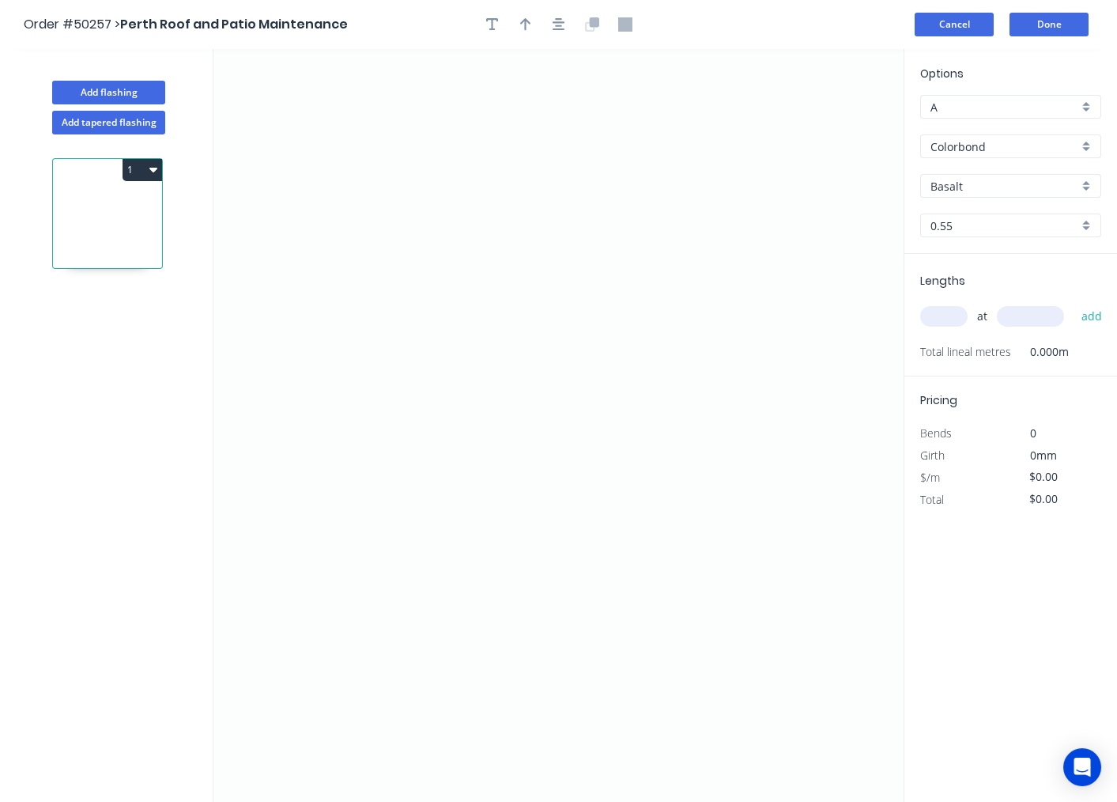
click at [959, 21] on button "Cancel" at bounding box center [954, 25] width 79 height 24
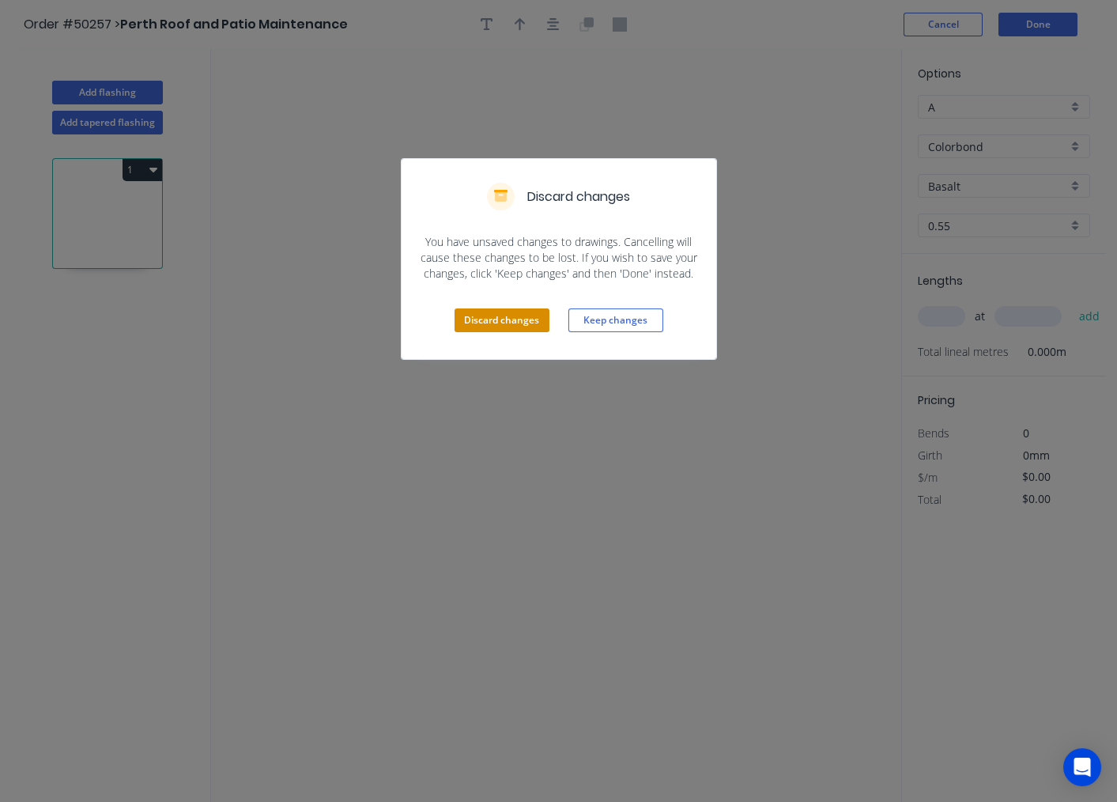
click at [523, 323] on button "Discard changes" at bounding box center [502, 320] width 95 height 24
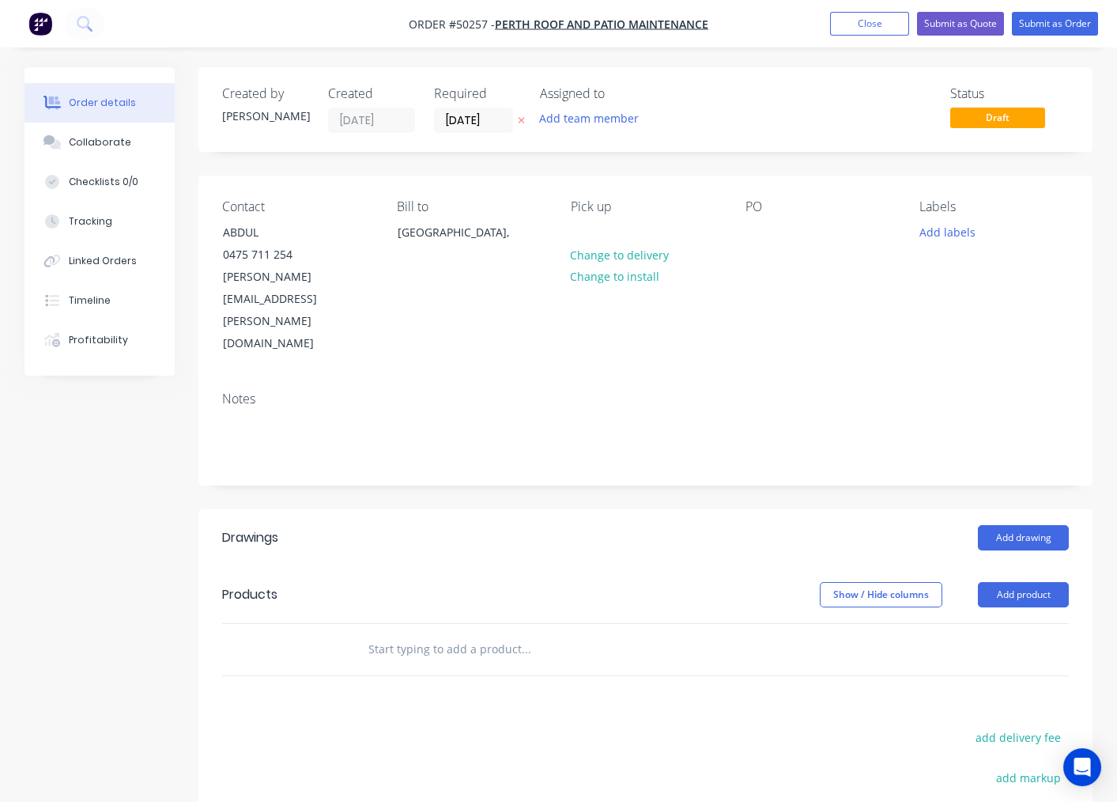
click at [1021, 566] on header "Products Show / Hide columns Add product" at bounding box center [645, 594] width 894 height 57
click at [1020, 582] on button "Add product" at bounding box center [1023, 594] width 91 height 25
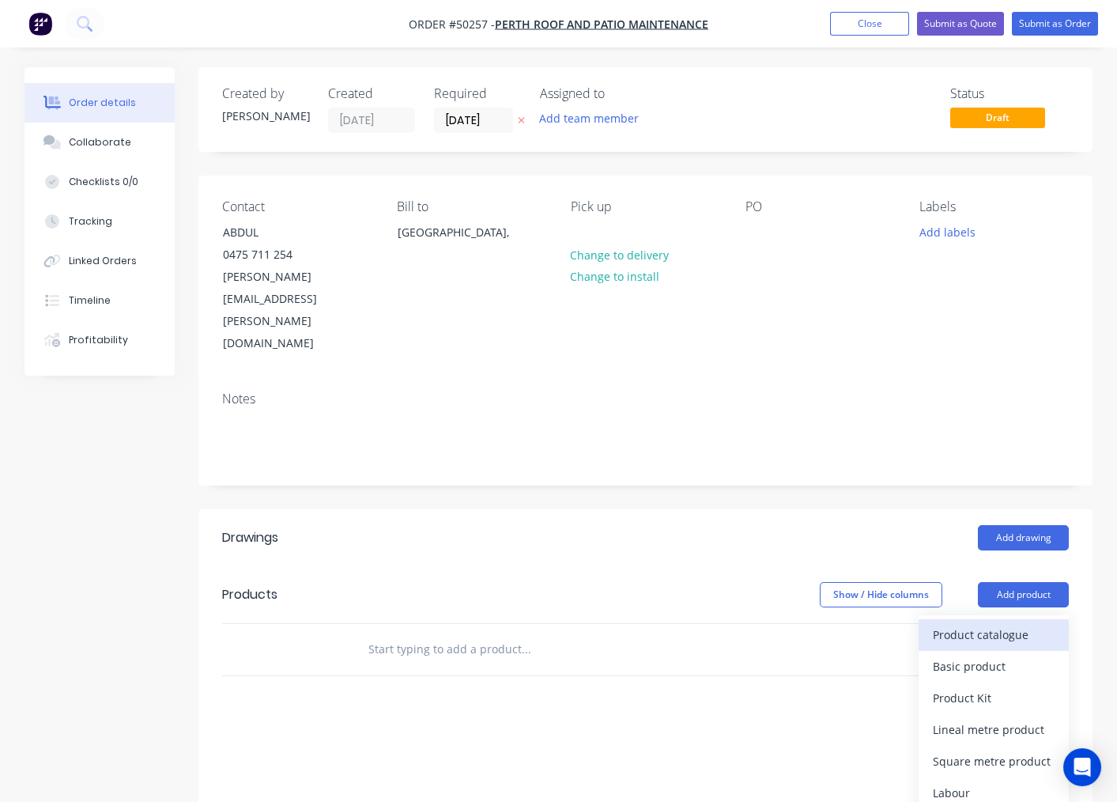
click at [966, 623] on div "Product catalogue" at bounding box center [994, 634] width 122 height 23
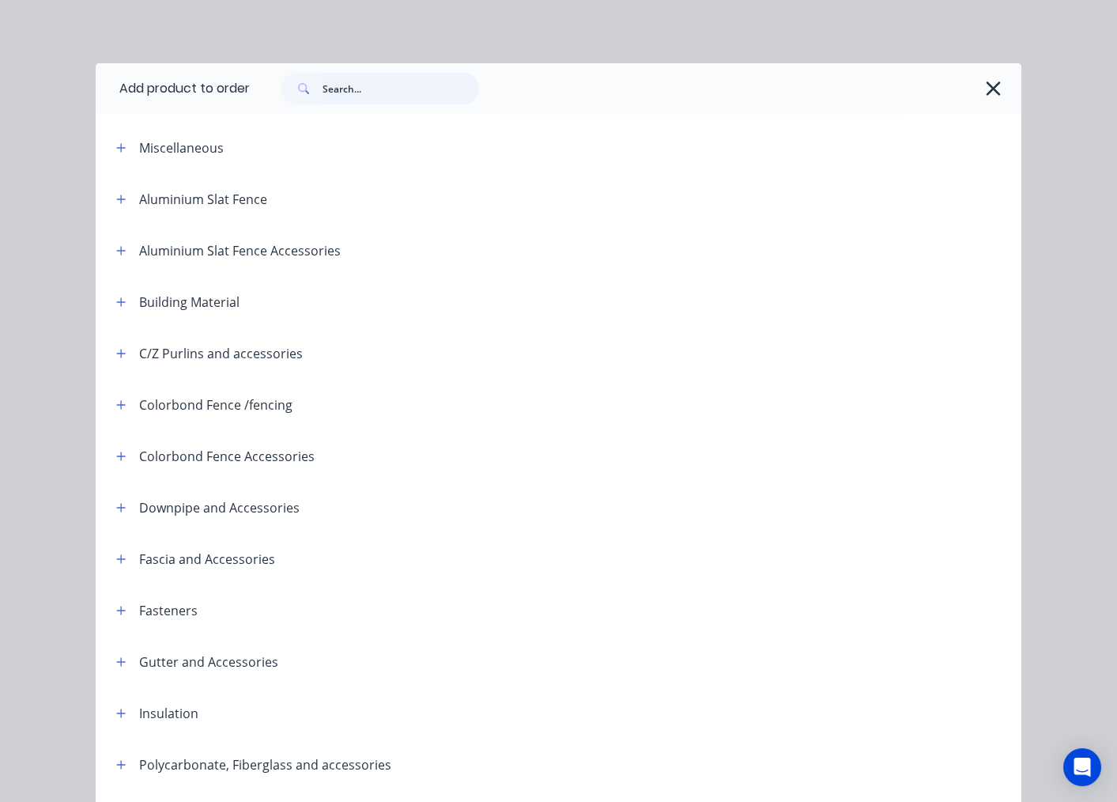
click at [332, 103] on input "text" at bounding box center [401, 89] width 157 height 32
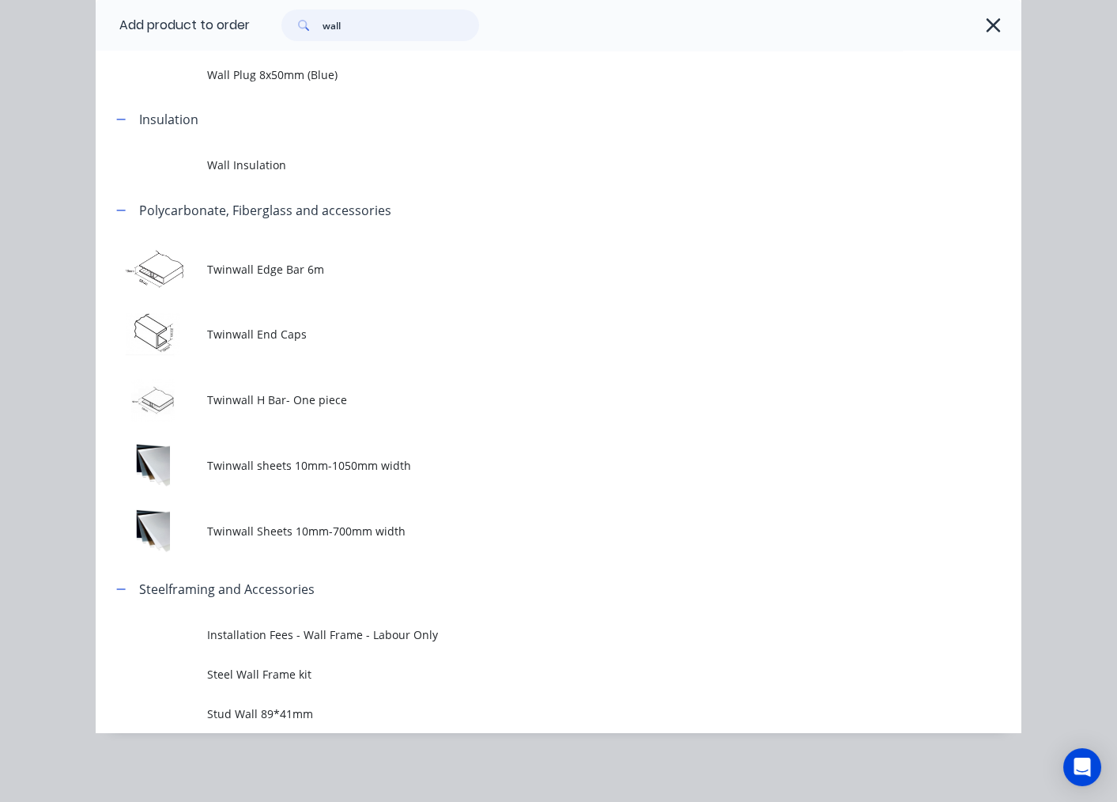
scroll to position [194, 0]
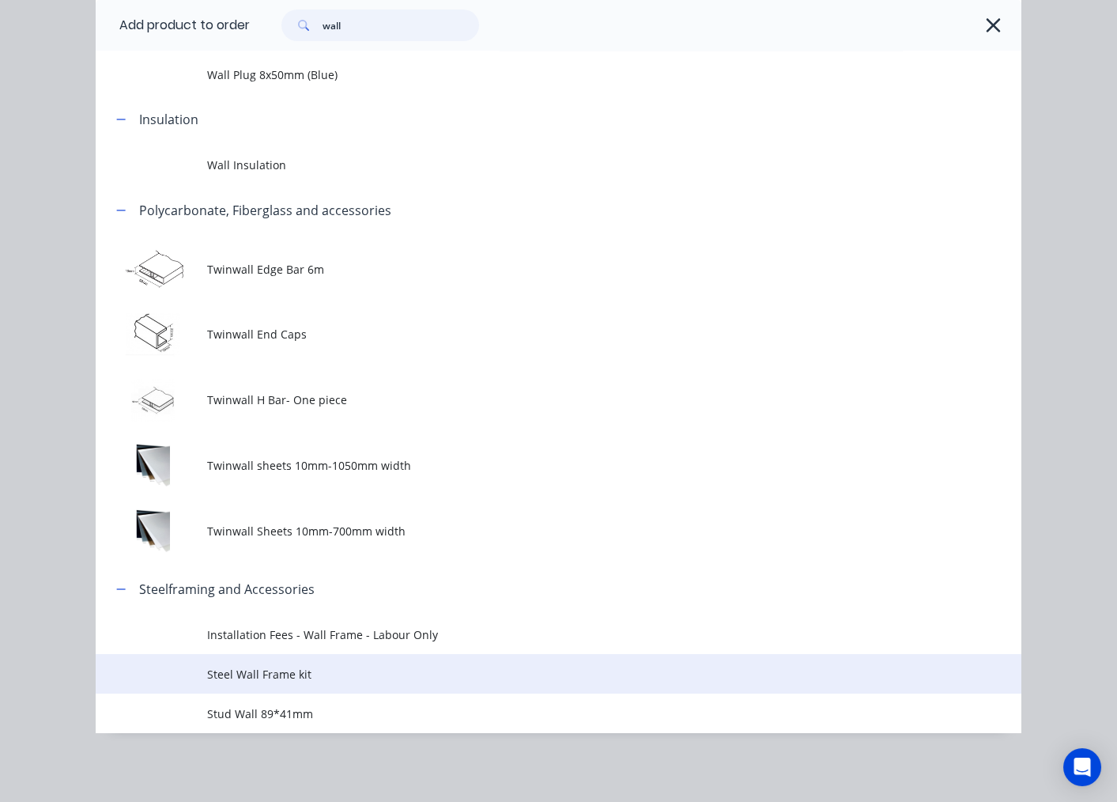
type input "wall"
click at [257, 680] on span "Steel Wall Frame kit" at bounding box center [532, 674] width 651 height 17
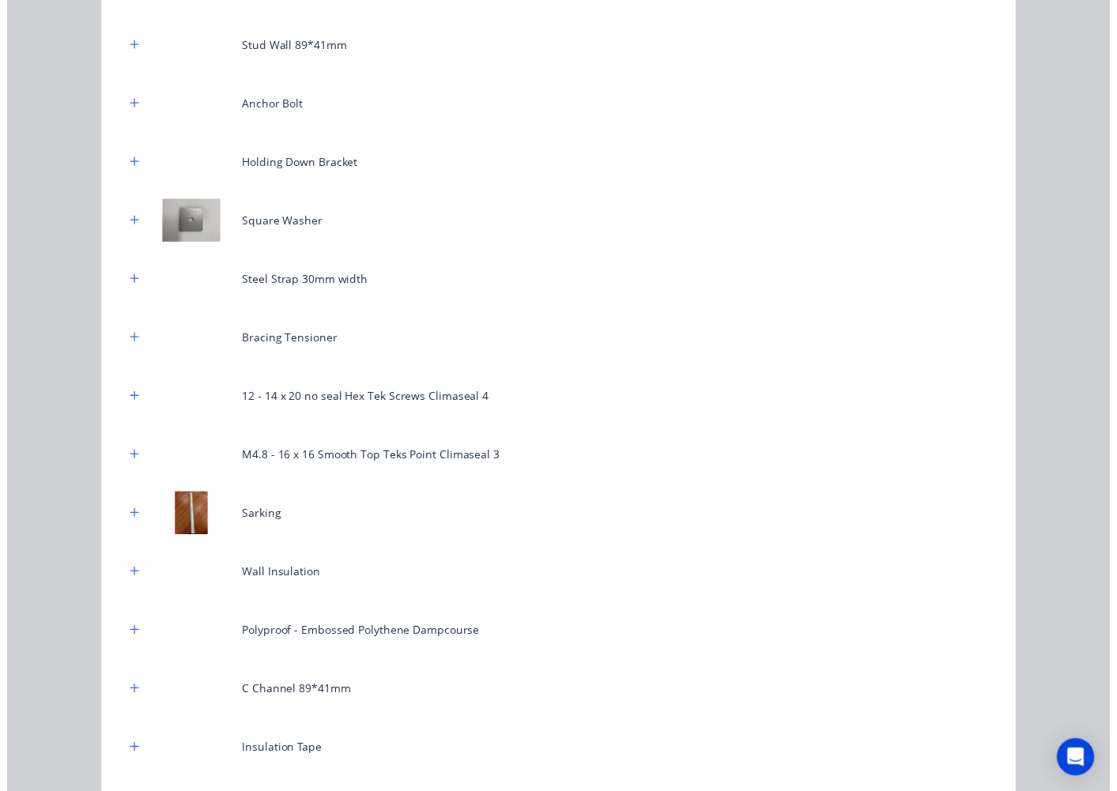
scroll to position [325, 0]
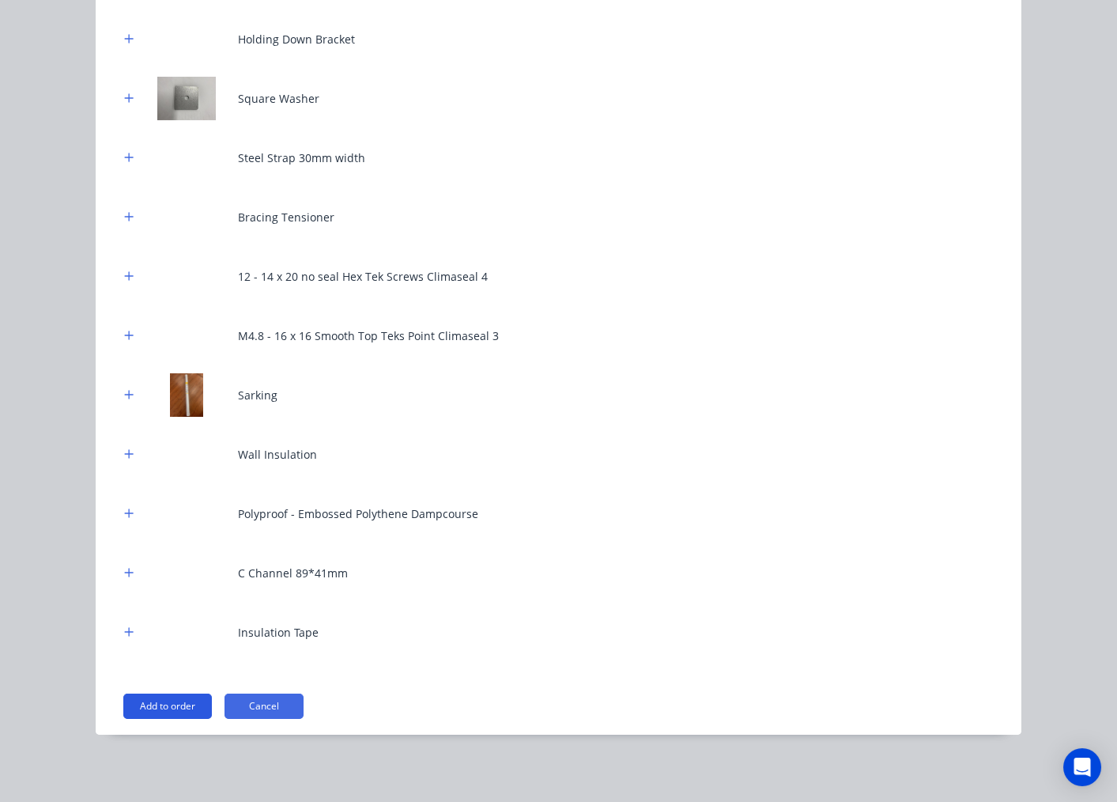
click at [132, 698] on button "Add to order" at bounding box center [167, 705] width 89 height 25
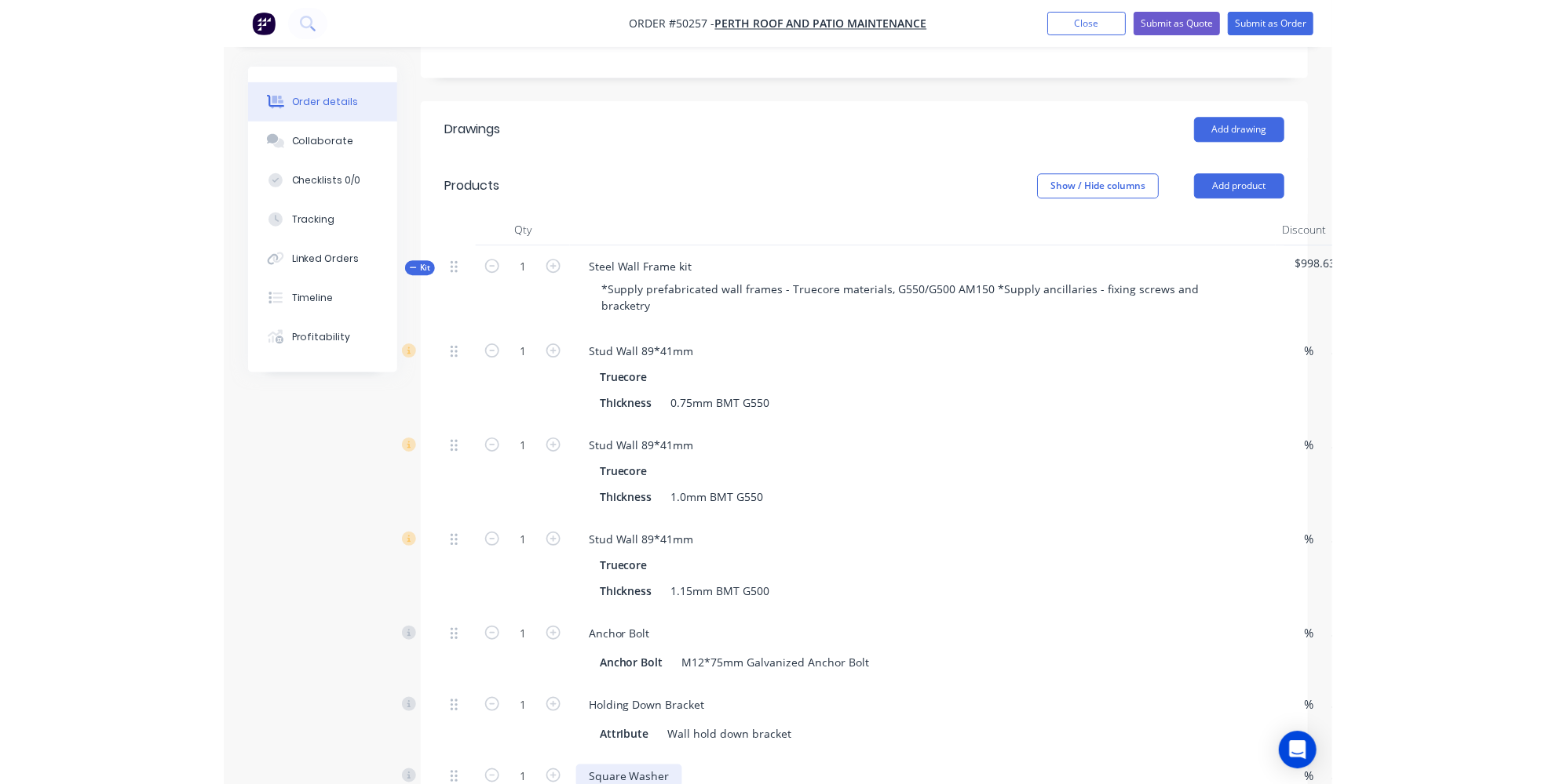
scroll to position [407, 0]
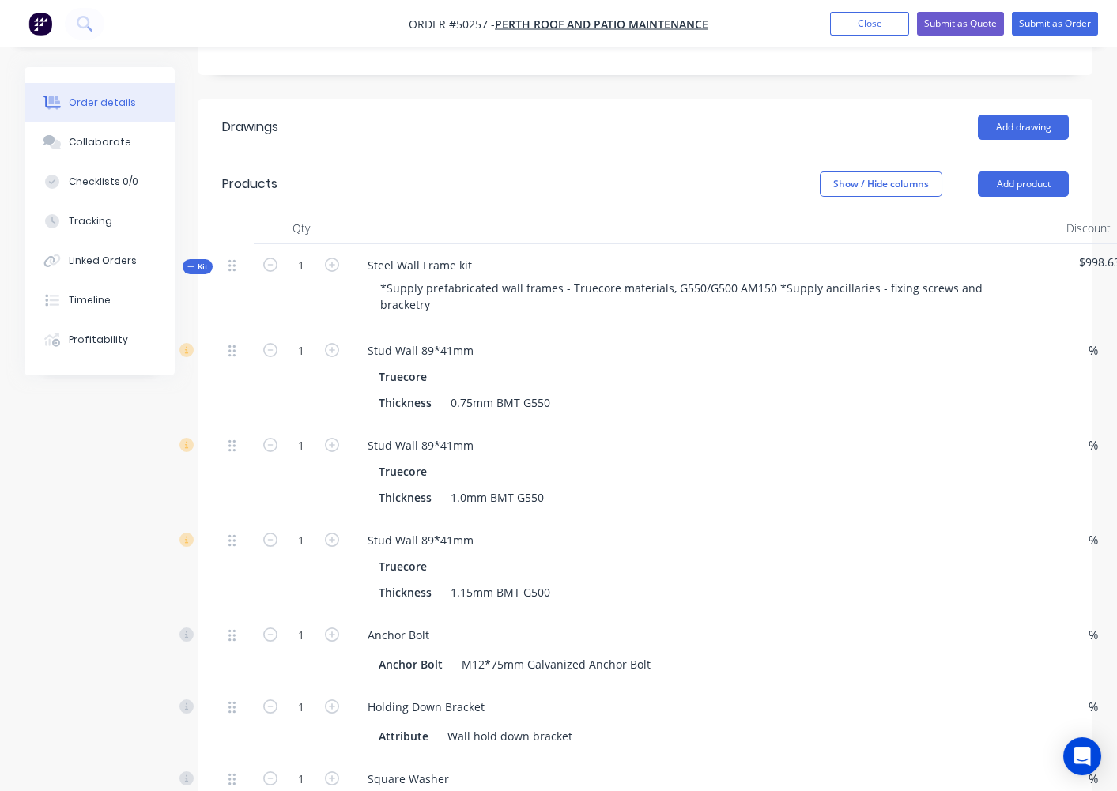
click at [203, 26] on nav "Order #50257 - Perth Roof and Patio Maintenance Add product Close Submit as Quo…" at bounding box center [558, 23] width 1117 height 47
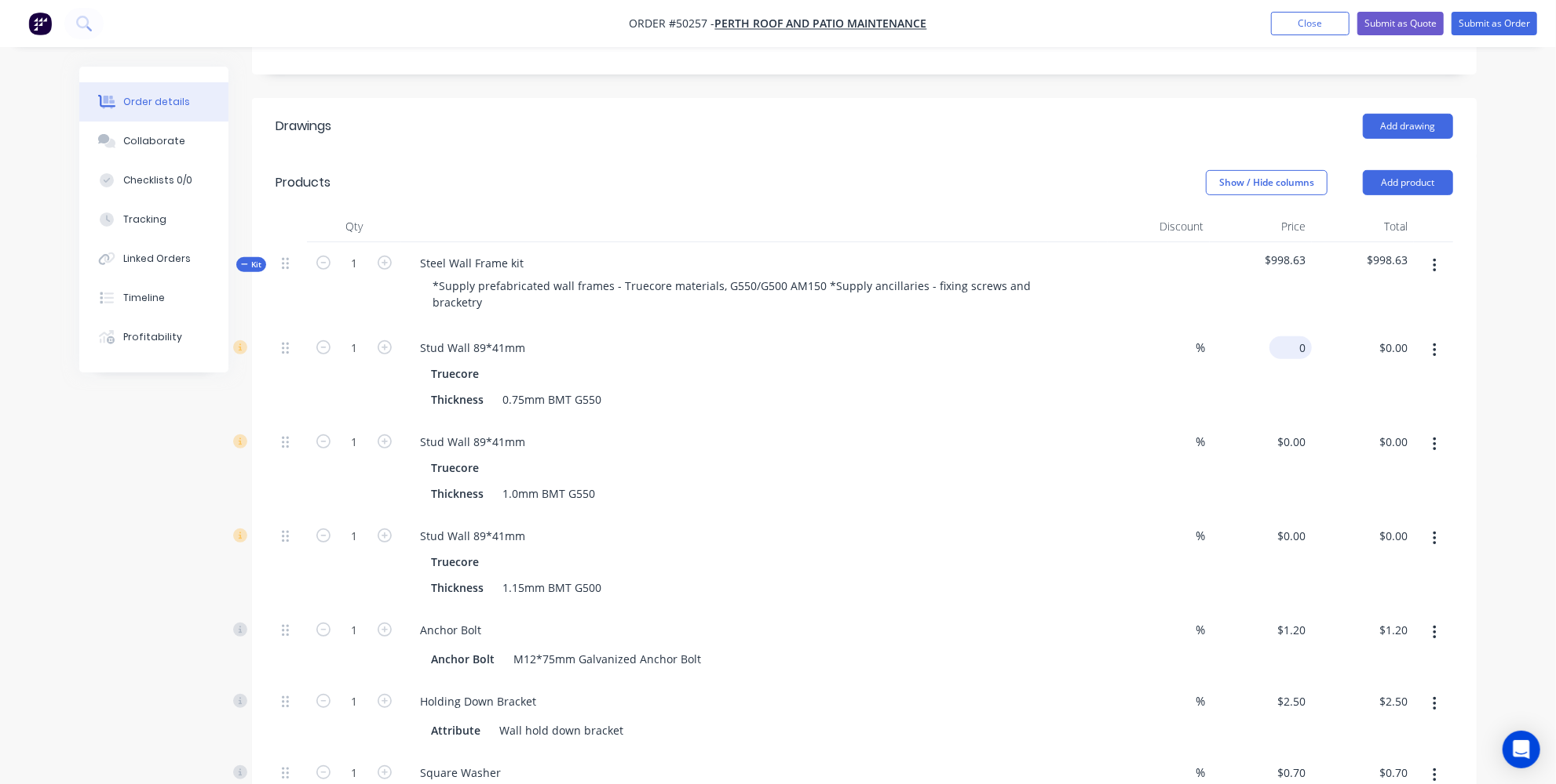
click at [1283, 327] on div "0 $0.00" at bounding box center [1260, 374] width 102 height 94
type input "$1,131.00"
click at [1431, 431] on button "button" at bounding box center [1434, 445] width 37 height 28
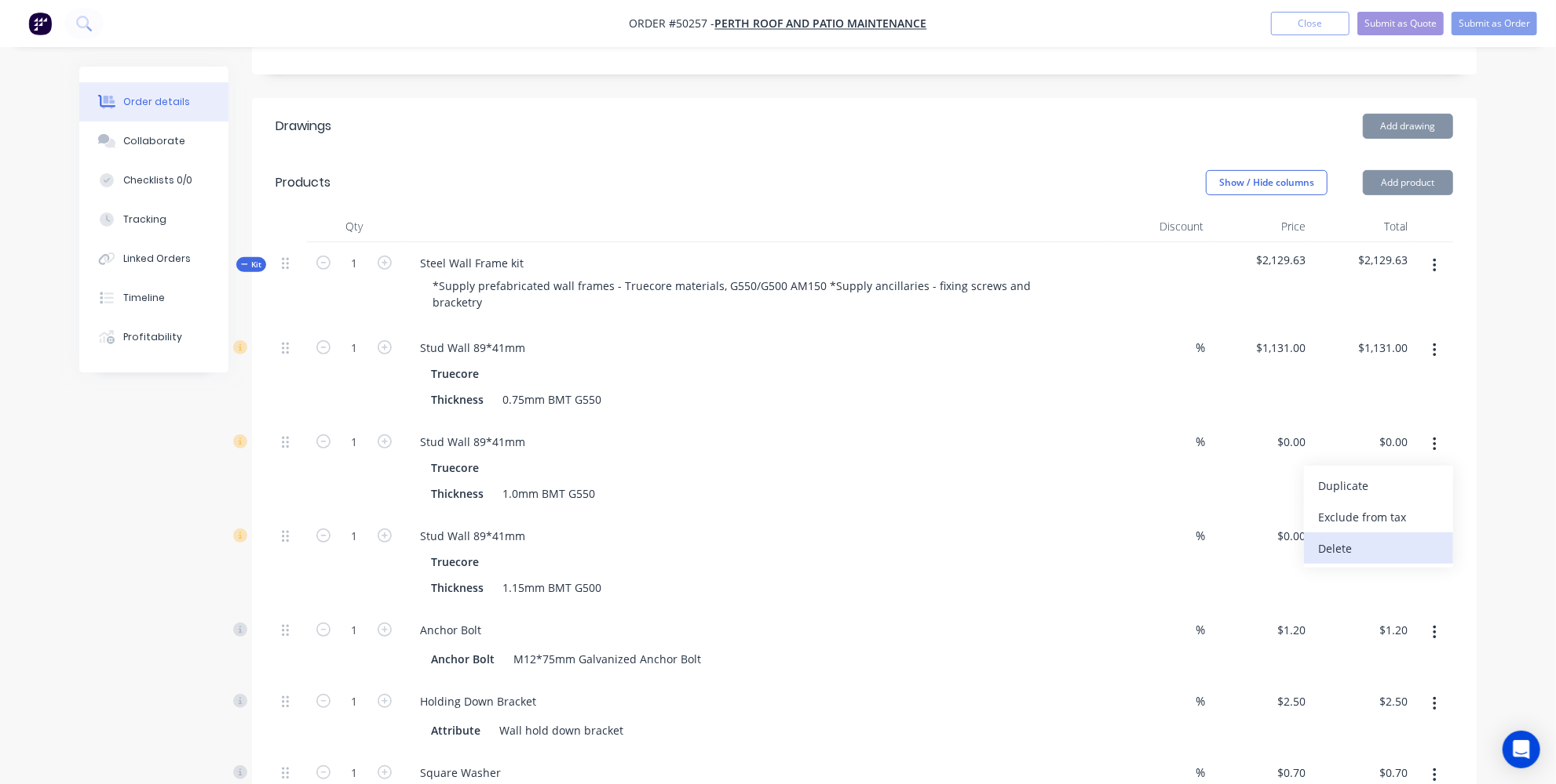
click at [1339, 537] on div "Delete" at bounding box center [1378, 548] width 121 height 23
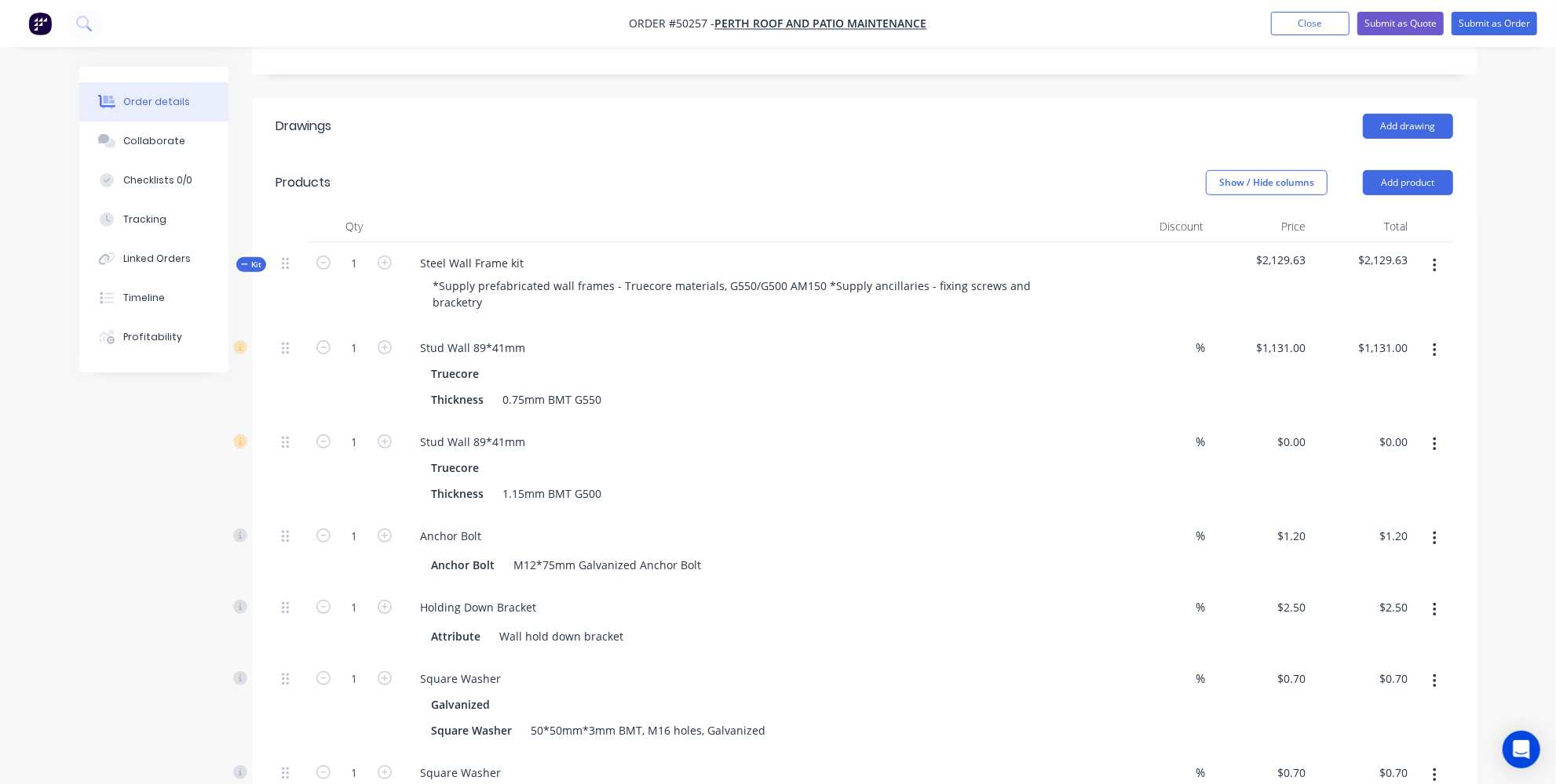
click at [1445, 431] on button "button" at bounding box center [1434, 445] width 37 height 28
click at [1373, 537] on div "Delete" at bounding box center [1378, 548] width 121 height 23
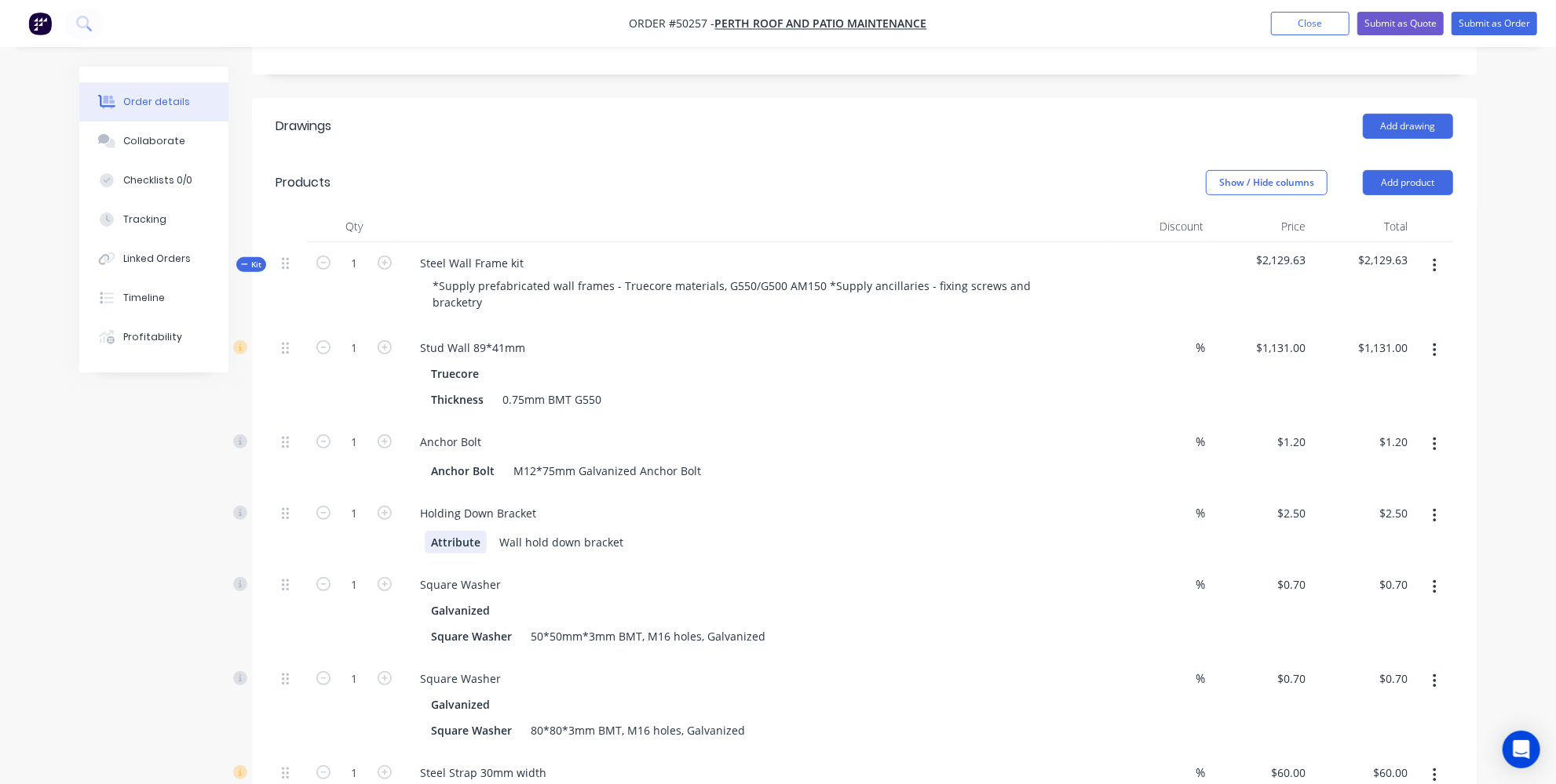
click at [441, 531] on div "Attribute" at bounding box center [456, 542] width 62 height 23
click at [384, 506] on icon "button" at bounding box center [384, 513] width 14 height 14
type input "2"
type input "$5.00"
click at [384, 506] on icon "button" at bounding box center [384, 513] width 14 height 14
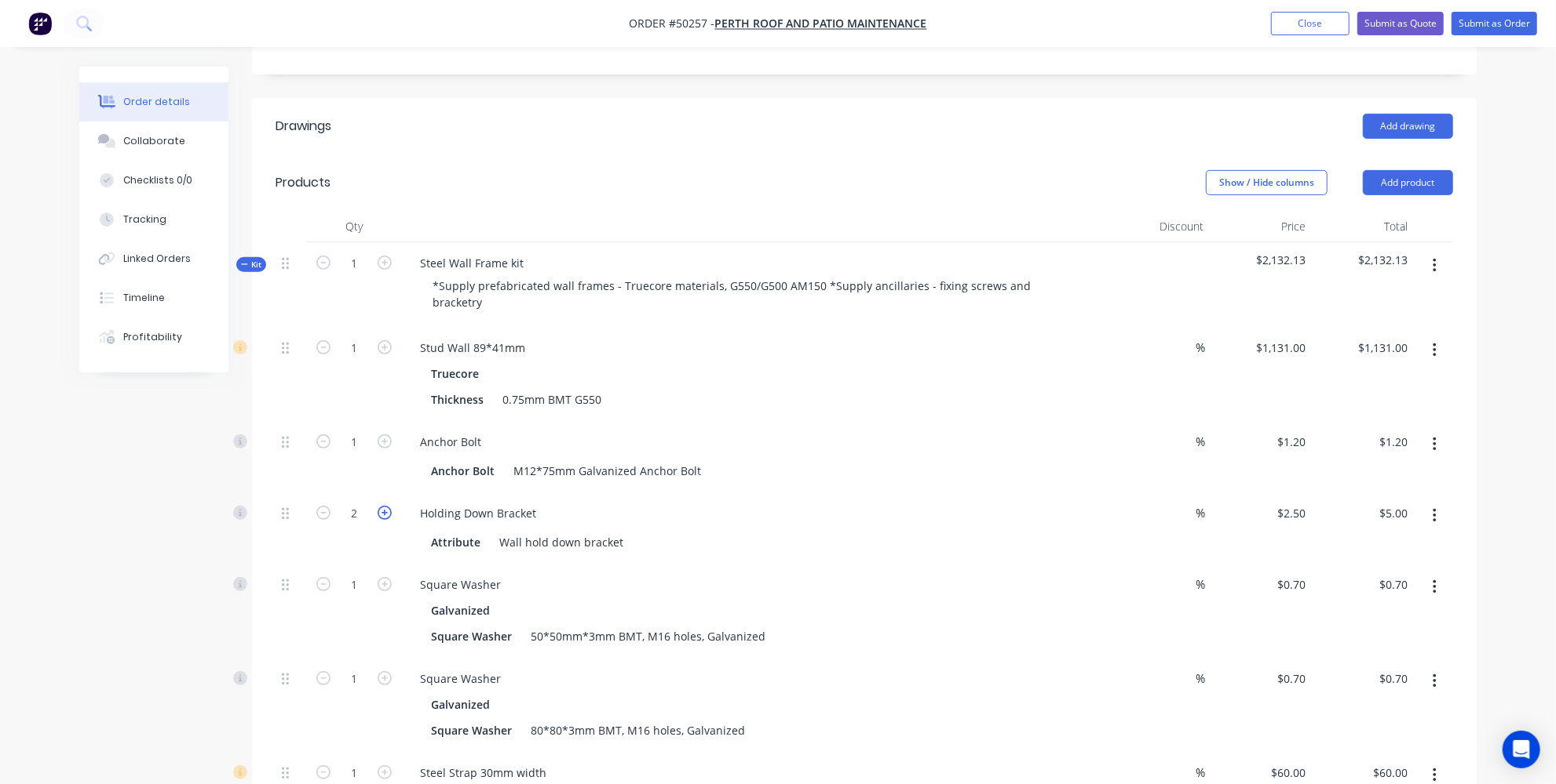
type input "3"
type input "$7.50"
click at [384, 506] on icon "button" at bounding box center [384, 513] width 14 height 14
type input "4"
type input "$10.00"
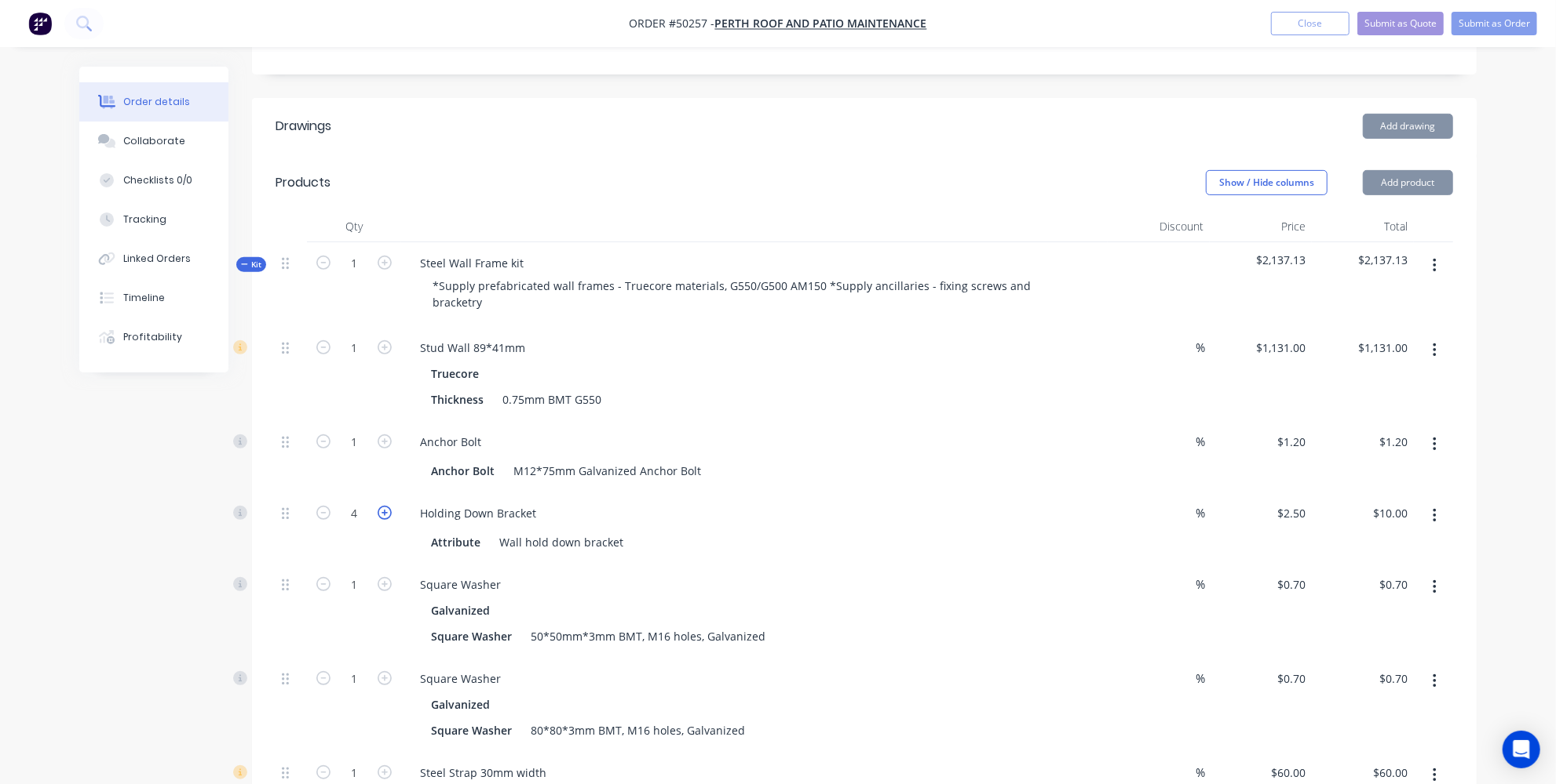
click at [384, 506] on icon "button" at bounding box center [384, 513] width 14 height 14
type input "5"
type input "$12.50"
click at [384, 506] on icon "button" at bounding box center [384, 513] width 14 height 14
type input "6"
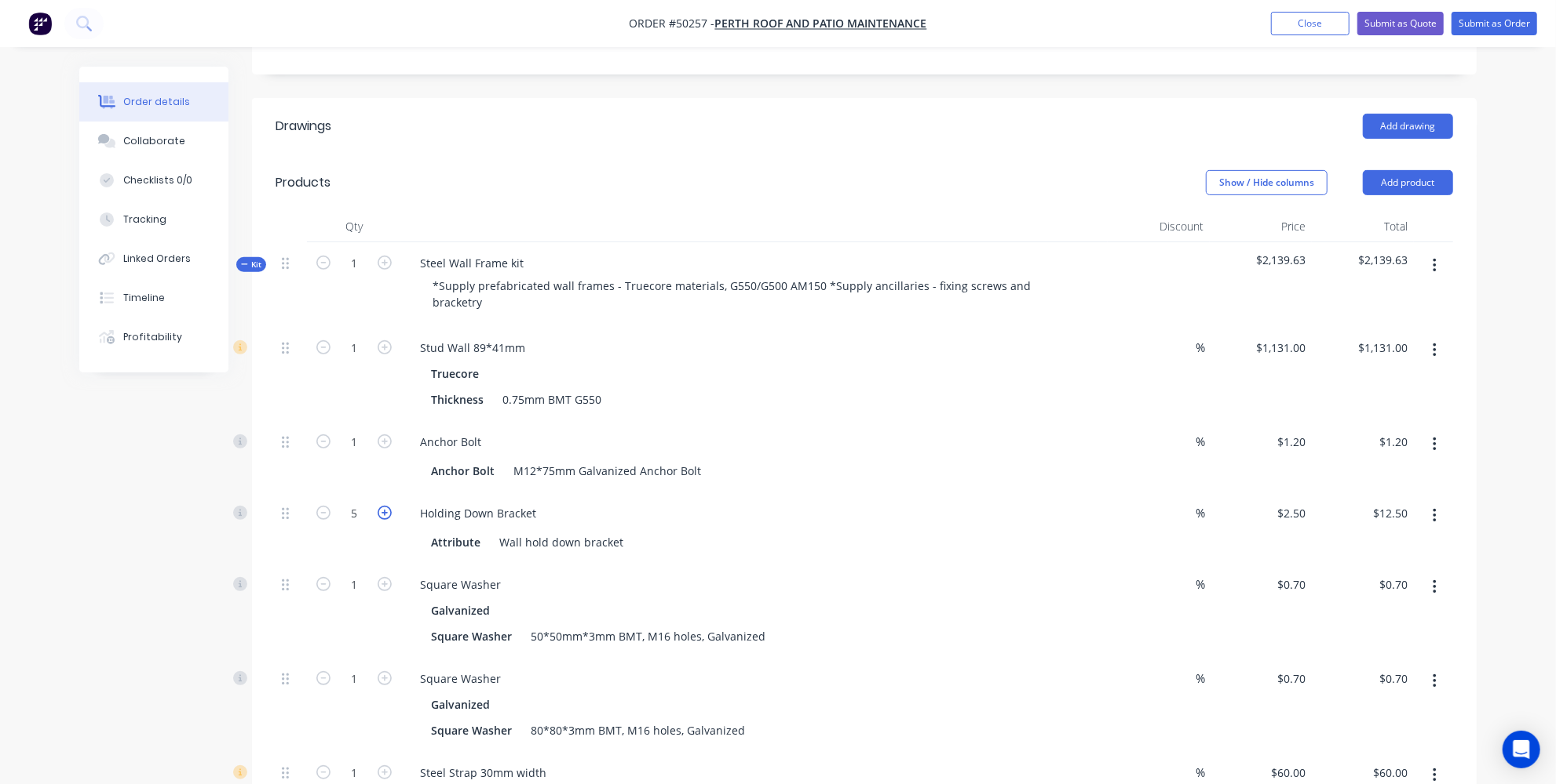
type input "$15.00"
click at [384, 506] on icon "button" at bounding box center [384, 513] width 14 height 14
type input "7"
type input "$17.50"
click at [384, 506] on icon "button" at bounding box center [384, 513] width 14 height 14
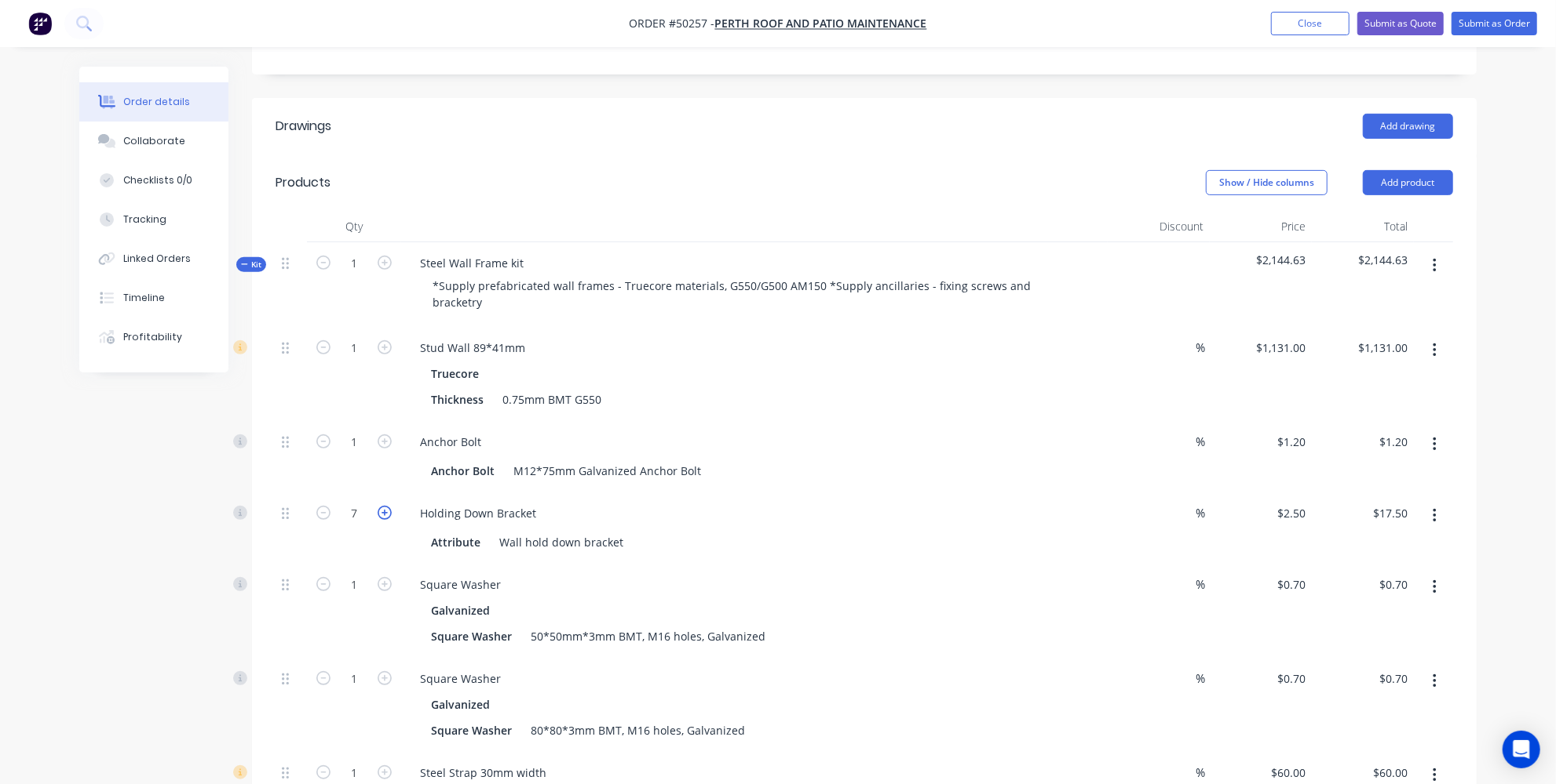
type input "8"
type input "$20.00"
click at [384, 506] on icon "button" at bounding box center [384, 513] width 14 height 14
type input "9"
type input "$22.50"
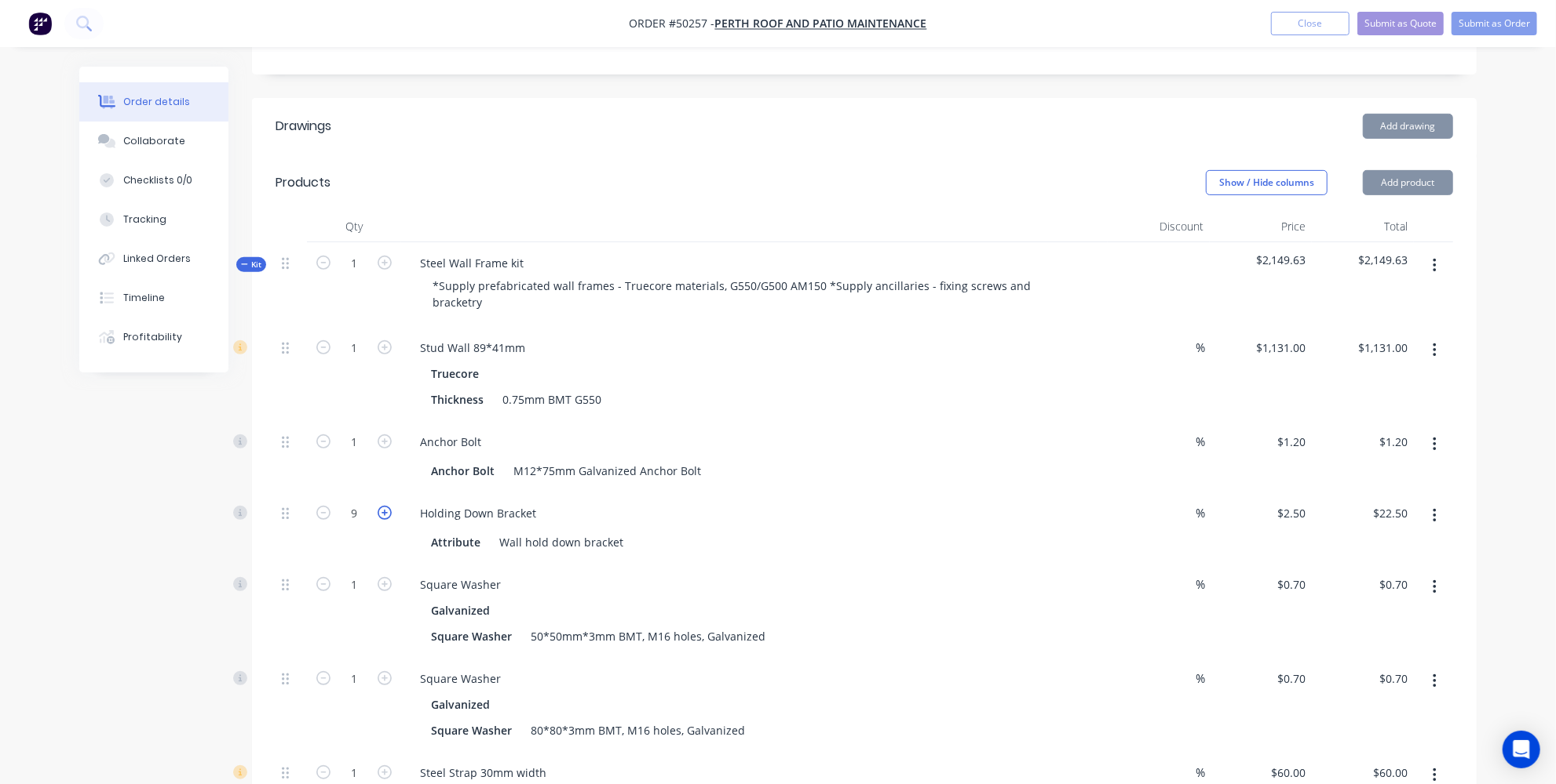
click at [384, 506] on icon "button" at bounding box center [384, 513] width 14 height 14
type input "10"
type input "$25.00"
click at [384, 506] on icon "button" at bounding box center [384, 513] width 14 height 14
type input "11"
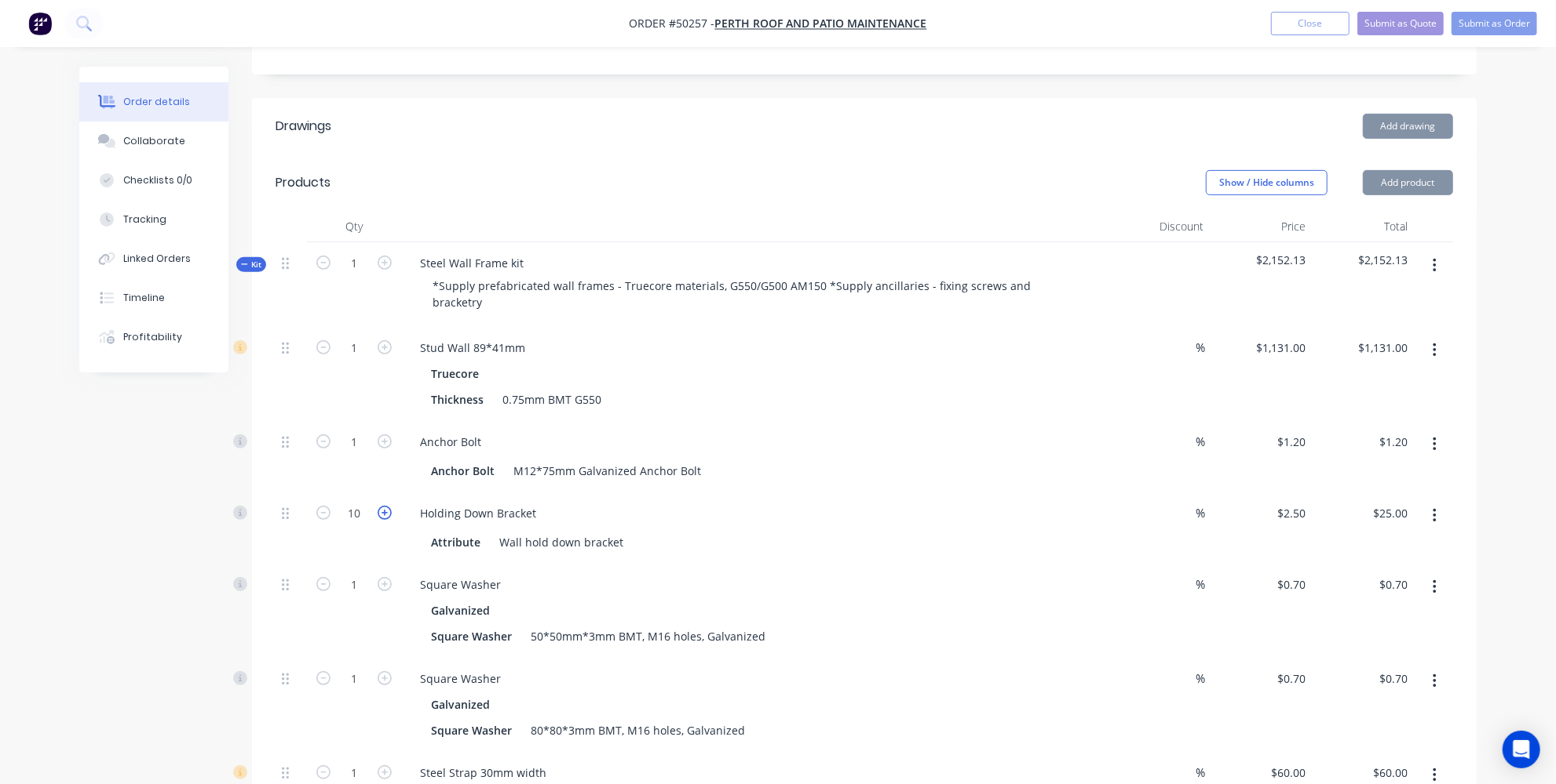
type input "$27.50"
click at [384, 506] on icon "button" at bounding box center [384, 513] width 14 height 14
type input "12"
type input "$30.00"
click at [384, 506] on icon "button" at bounding box center [384, 513] width 14 height 14
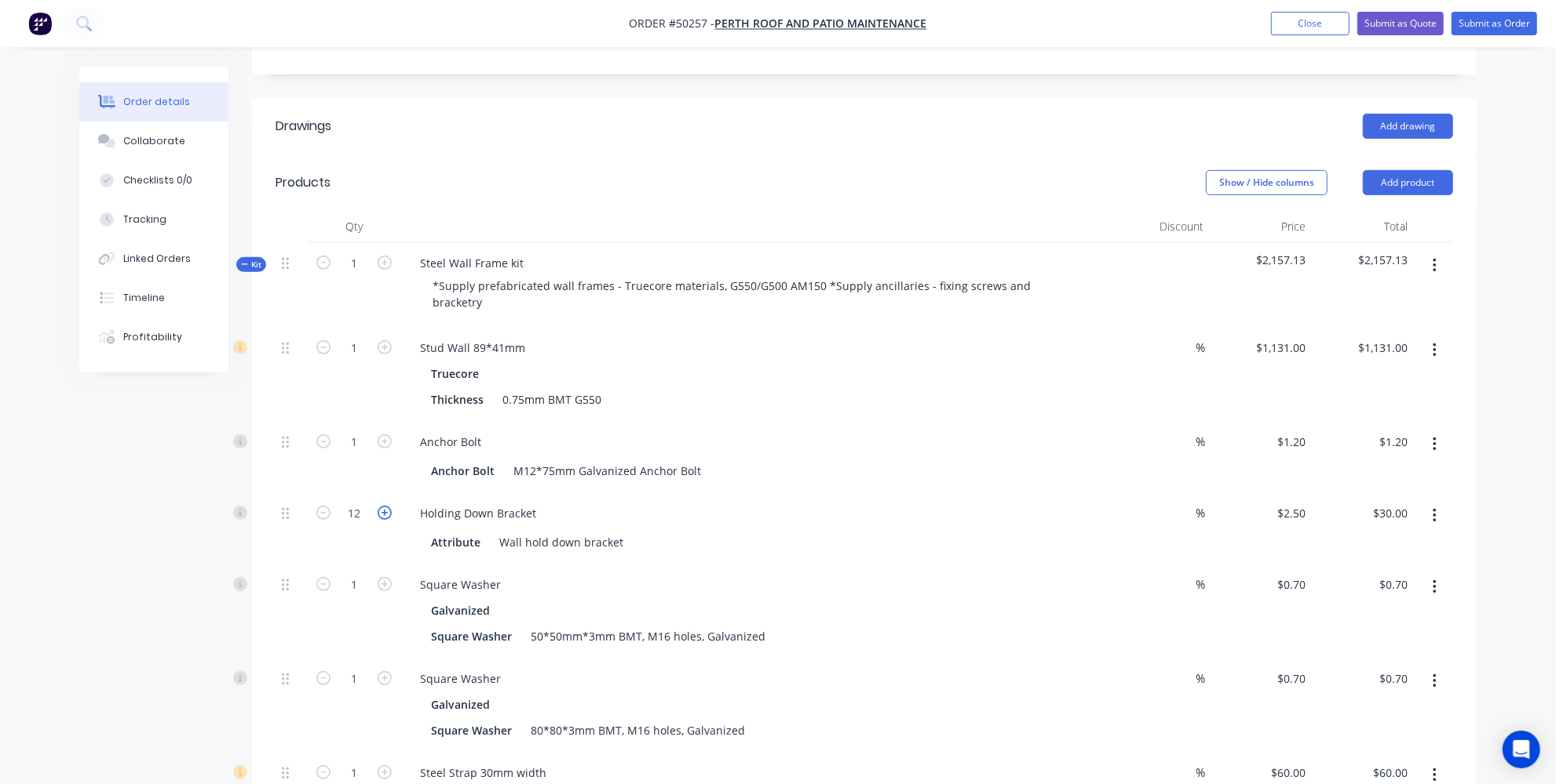
type input "13"
type input "$32.50"
click at [384, 506] on icon "button" at bounding box center [384, 513] width 14 height 14
type input "14"
type input "$35.00"
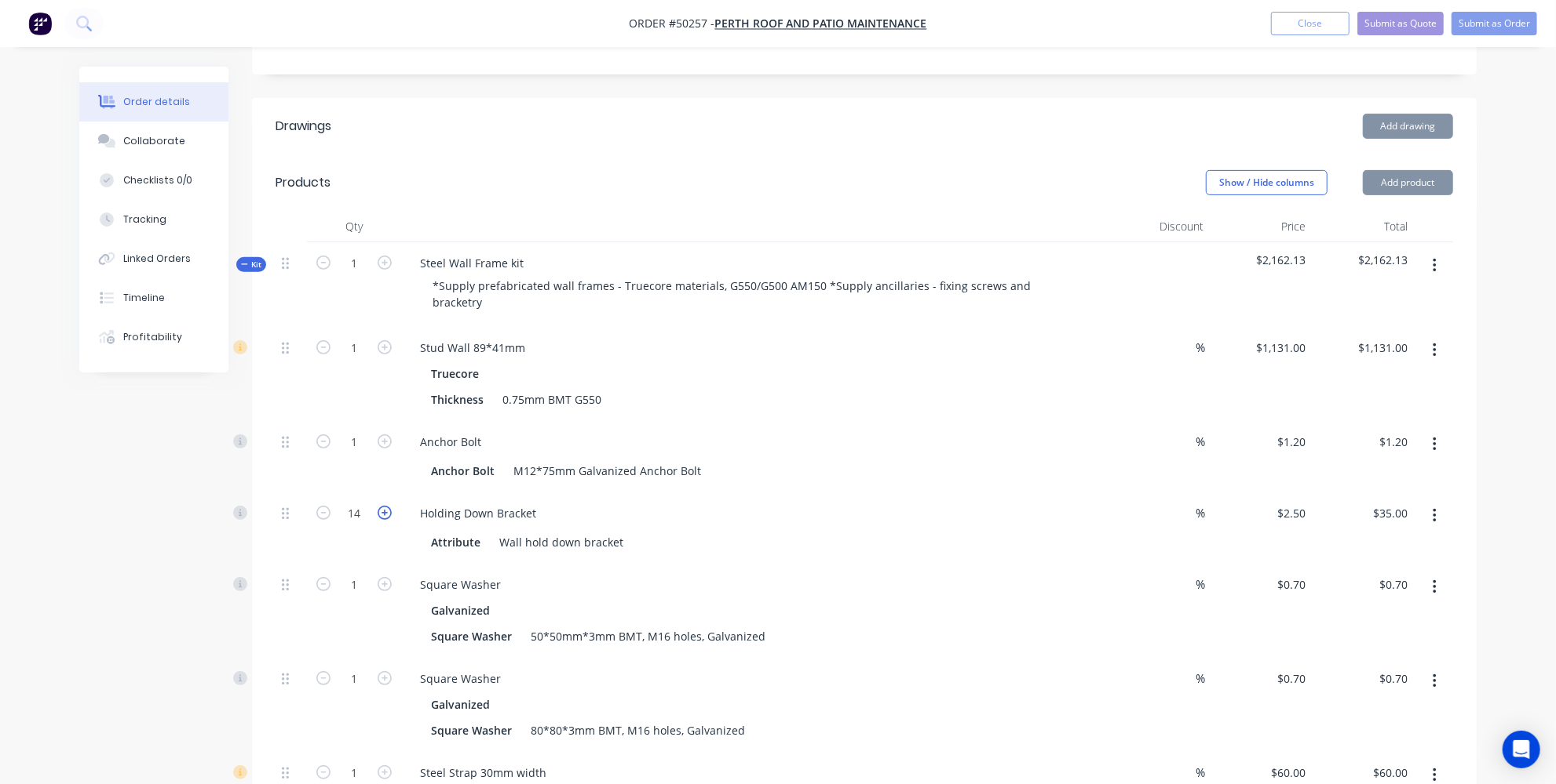
click at [384, 506] on icon "button" at bounding box center [384, 513] width 14 height 14
type input "15"
type input "$37.50"
click at [357, 431] on input "1" at bounding box center [354, 443] width 41 height 24
type input "15"
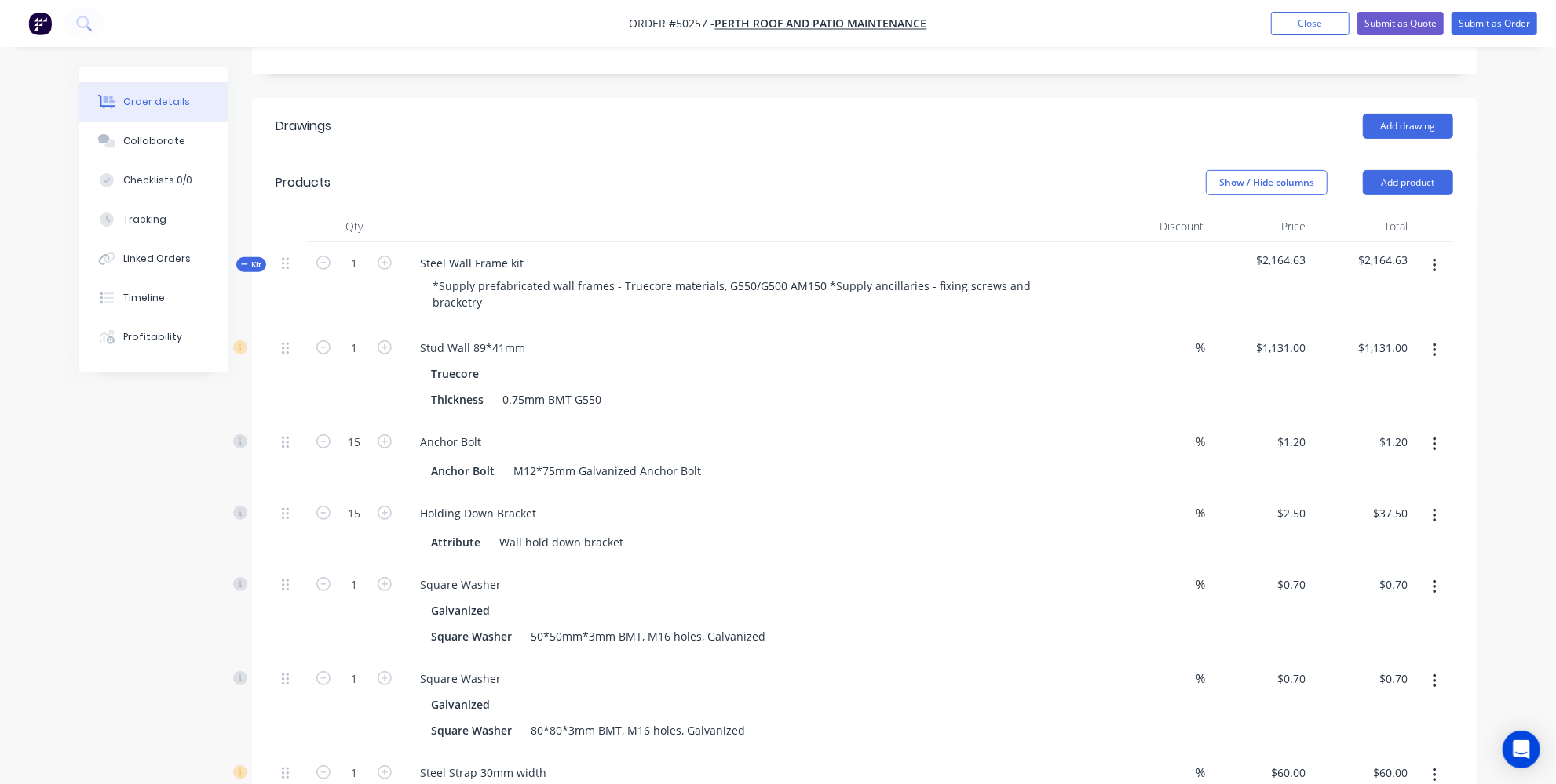
type input "$18.00"
click at [336, 492] on div "15" at bounding box center [354, 528] width 94 height 71
click at [322, 506] on icon "button" at bounding box center [324, 513] width 14 height 14
type input "14"
type input "$35.00"
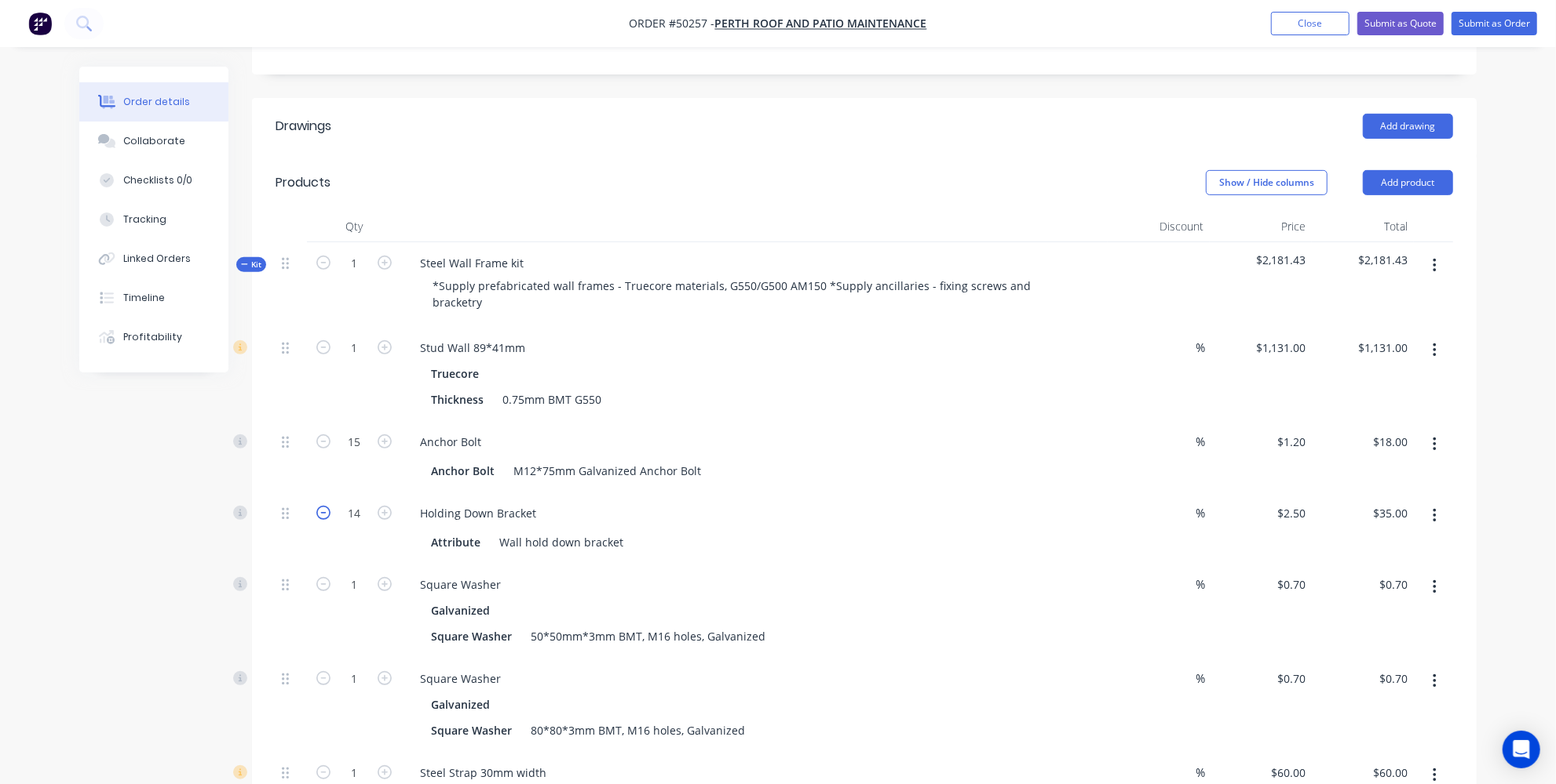
click at [322, 506] on icon "button" at bounding box center [324, 513] width 14 height 14
type input "13"
type input "$32.50"
click at [322, 506] on icon "button" at bounding box center [324, 513] width 14 height 14
type input "12"
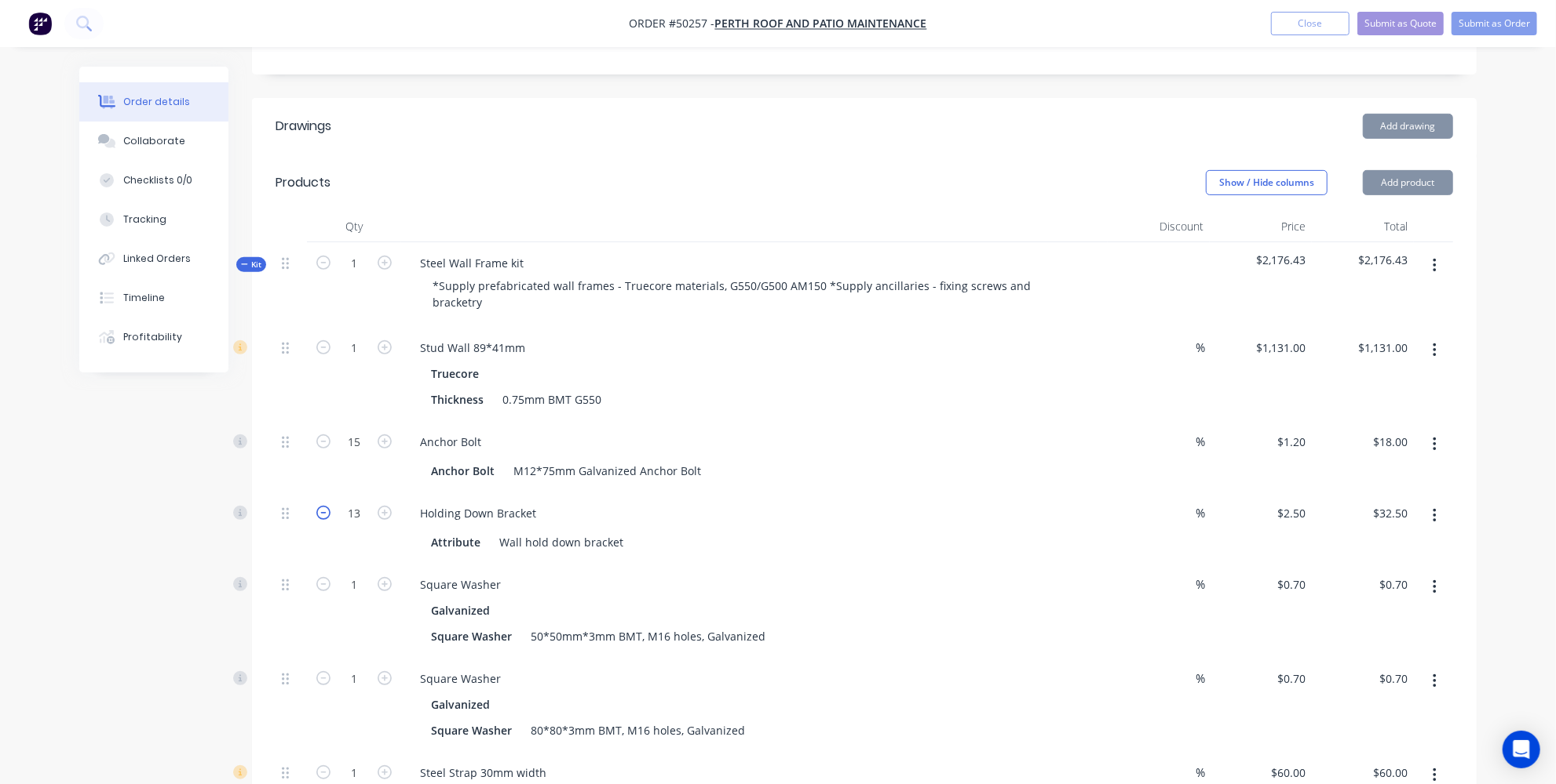
type input "$30.00"
click at [322, 506] on icon "button" at bounding box center [324, 513] width 14 height 14
type input "11"
type input "$27.50"
click at [322, 506] on icon "button" at bounding box center [324, 513] width 14 height 14
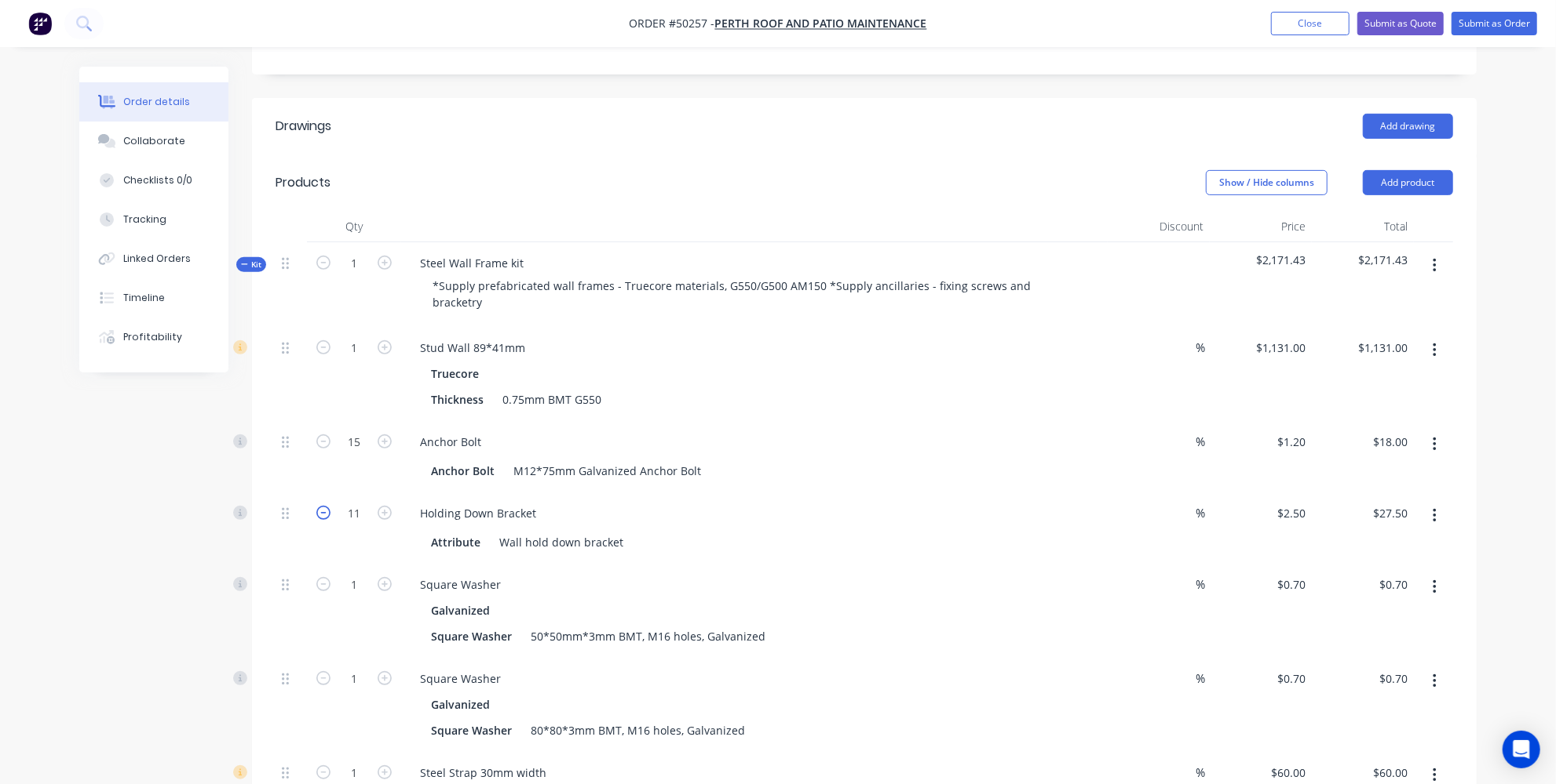
type input "10"
type input "$25.00"
click at [322, 506] on icon "button" at bounding box center [324, 513] width 14 height 14
type input "9"
type input "$22.50"
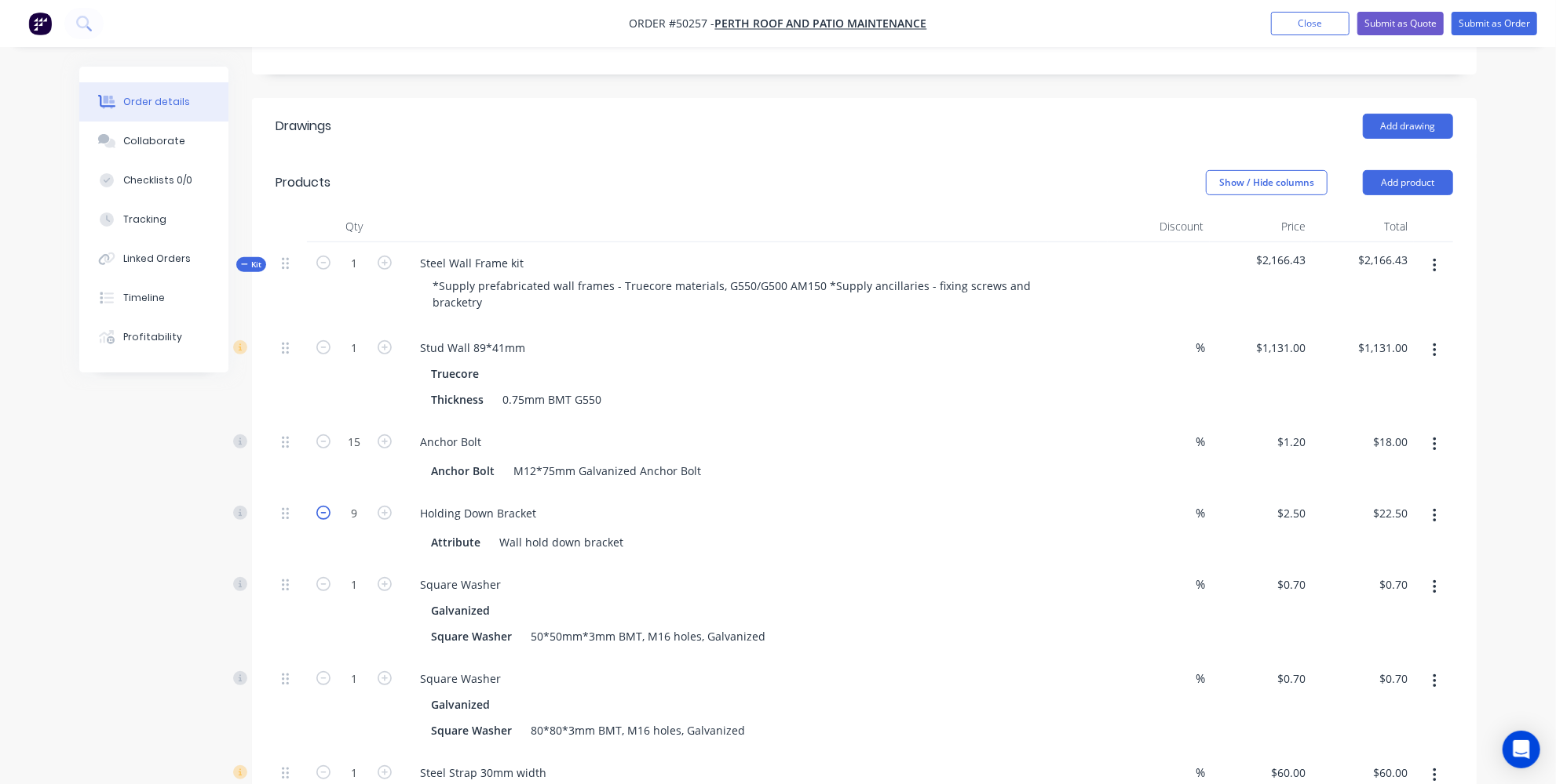
click at [322, 506] on icon "button" at bounding box center [324, 513] width 14 height 14
type input "8"
type input "$20.00"
click at [322, 506] on icon "button" at bounding box center [324, 513] width 14 height 14
type input "7"
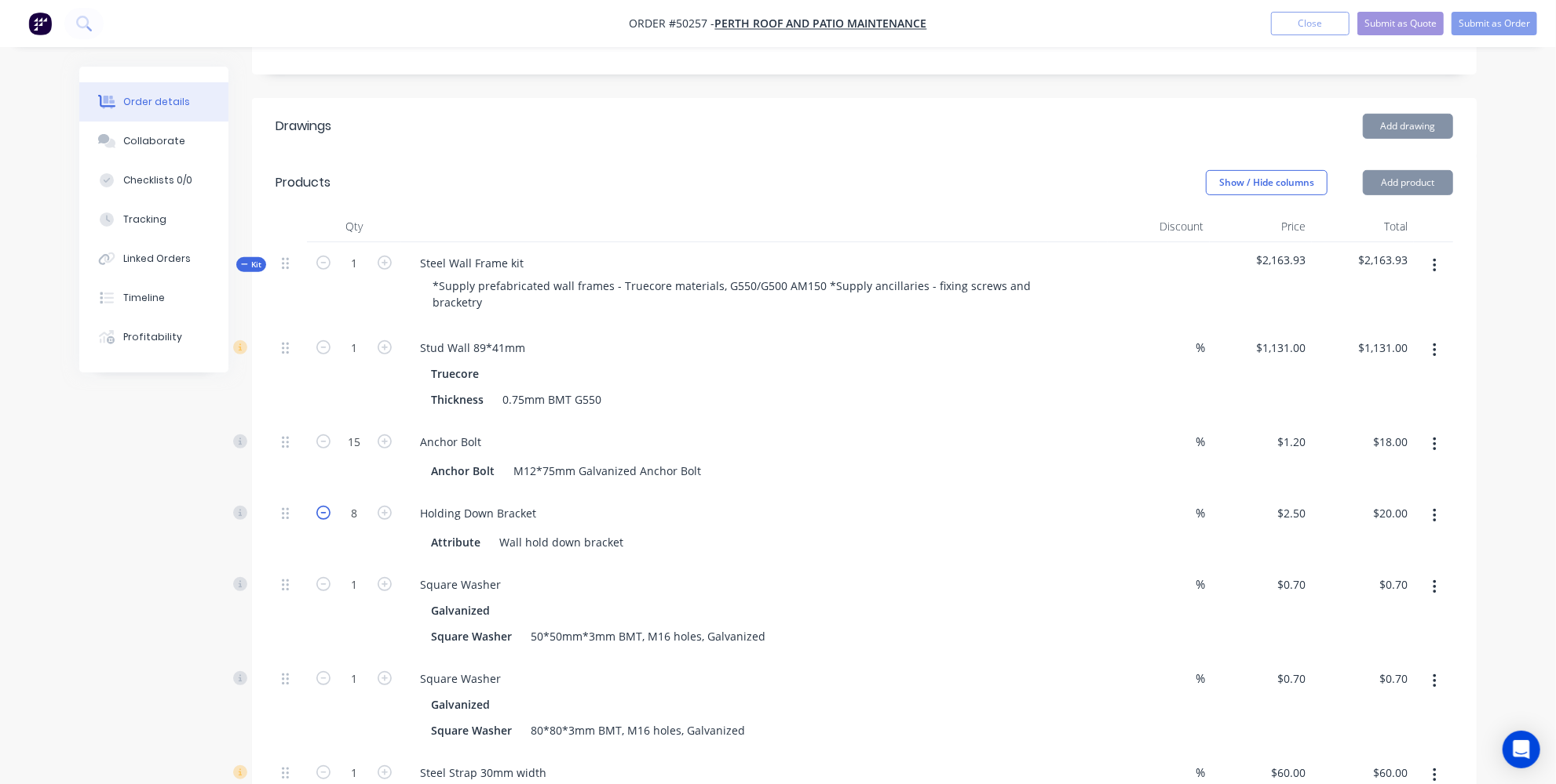
type input "$17.50"
click at [322, 506] on icon "button" at bounding box center [324, 513] width 14 height 14
type input "6"
type input "$15.00"
click at [323, 506] on icon "button" at bounding box center [324, 513] width 14 height 14
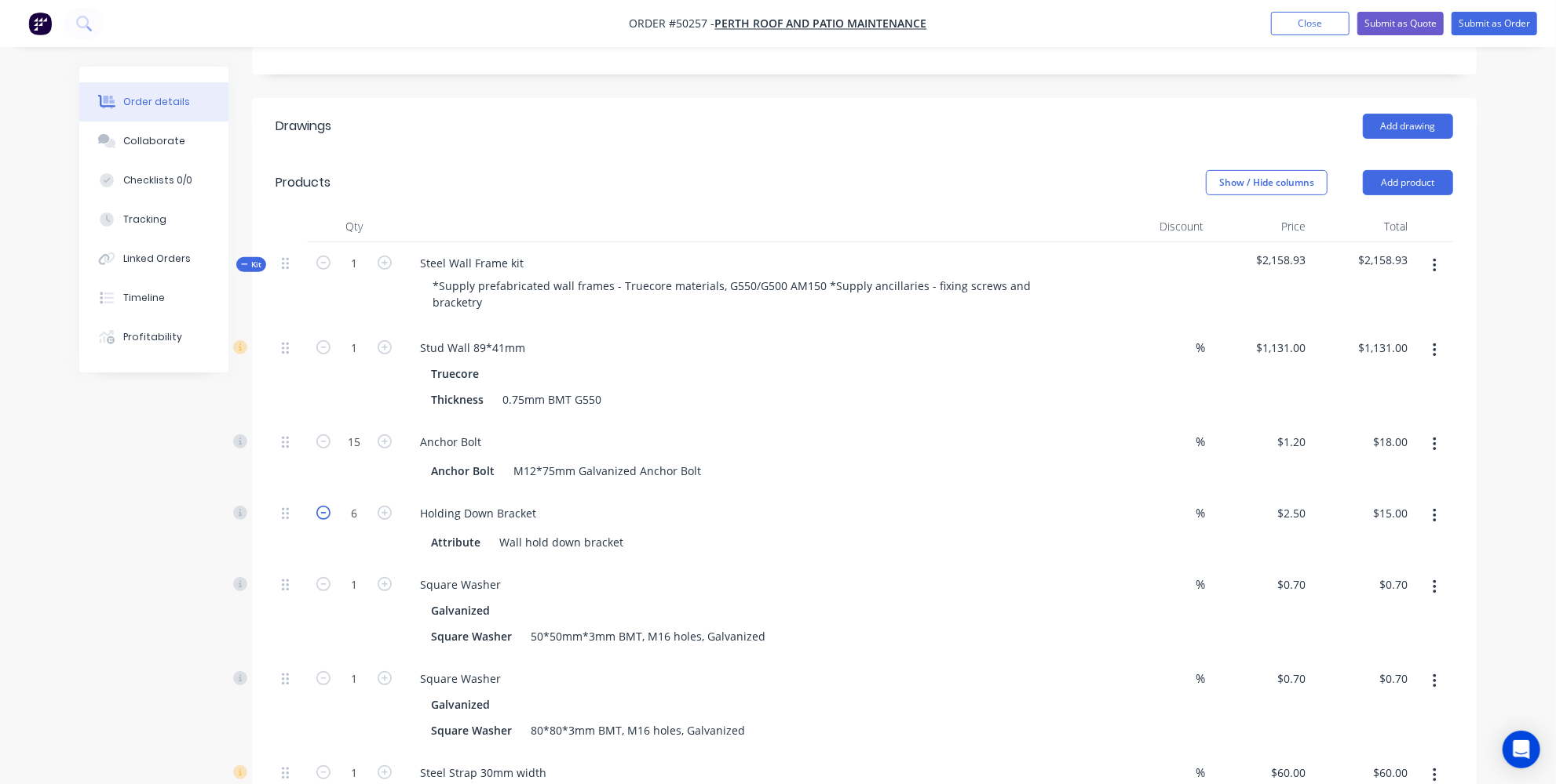
type input "5"
type input "$12.50"
click at [323, 506] on icon "button" at bounding box center [324, 513] width 14 height 14
type input "4"
type input "$10.00"
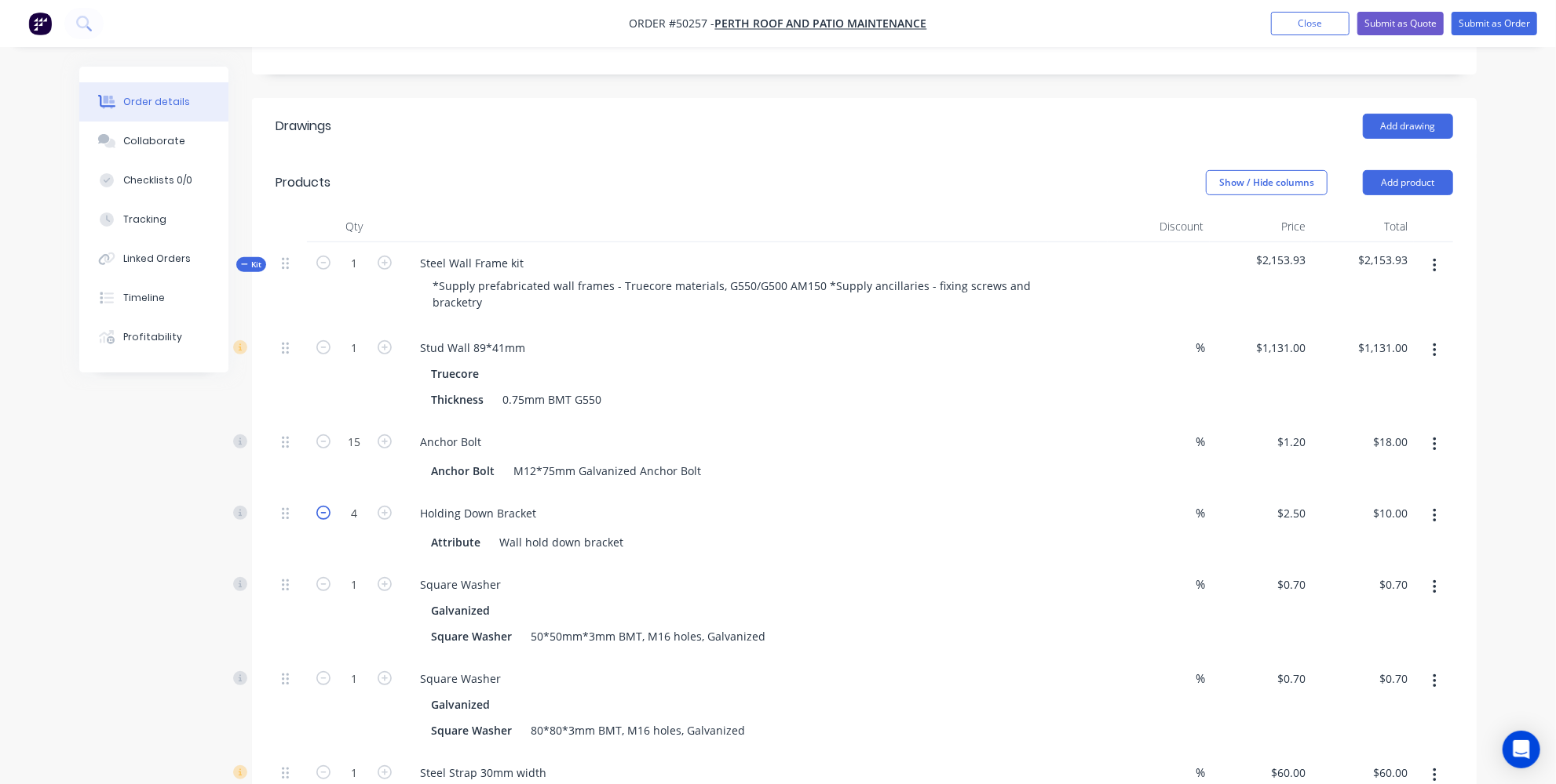
click at [323, 506] on icon "button" at bounding box center [324, 513] width 14 height 14
type input "3"
type input "$7.50"
click at [323, 506] on icon "button" at bounding box center [324, 513] width 14 height 14
type input "2"
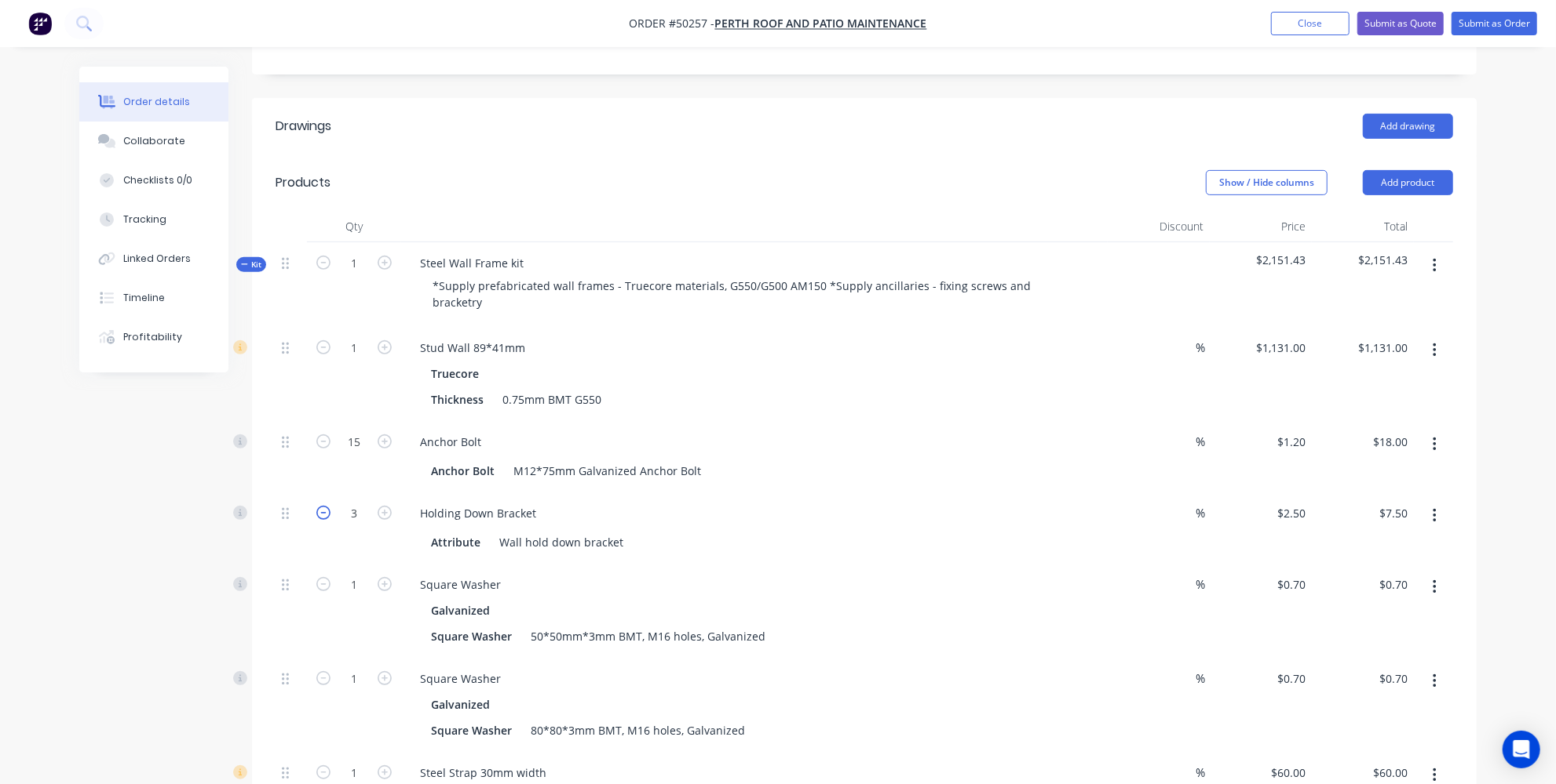
type input "$5.00"
click at [381, 506] on icon "button" at bounding box center [384, 513] width 14 height 14
type input "3"
type input "$7.50"
click at [384, 578] on icon "button" at bounding box center [384, 585] width 14 height 14
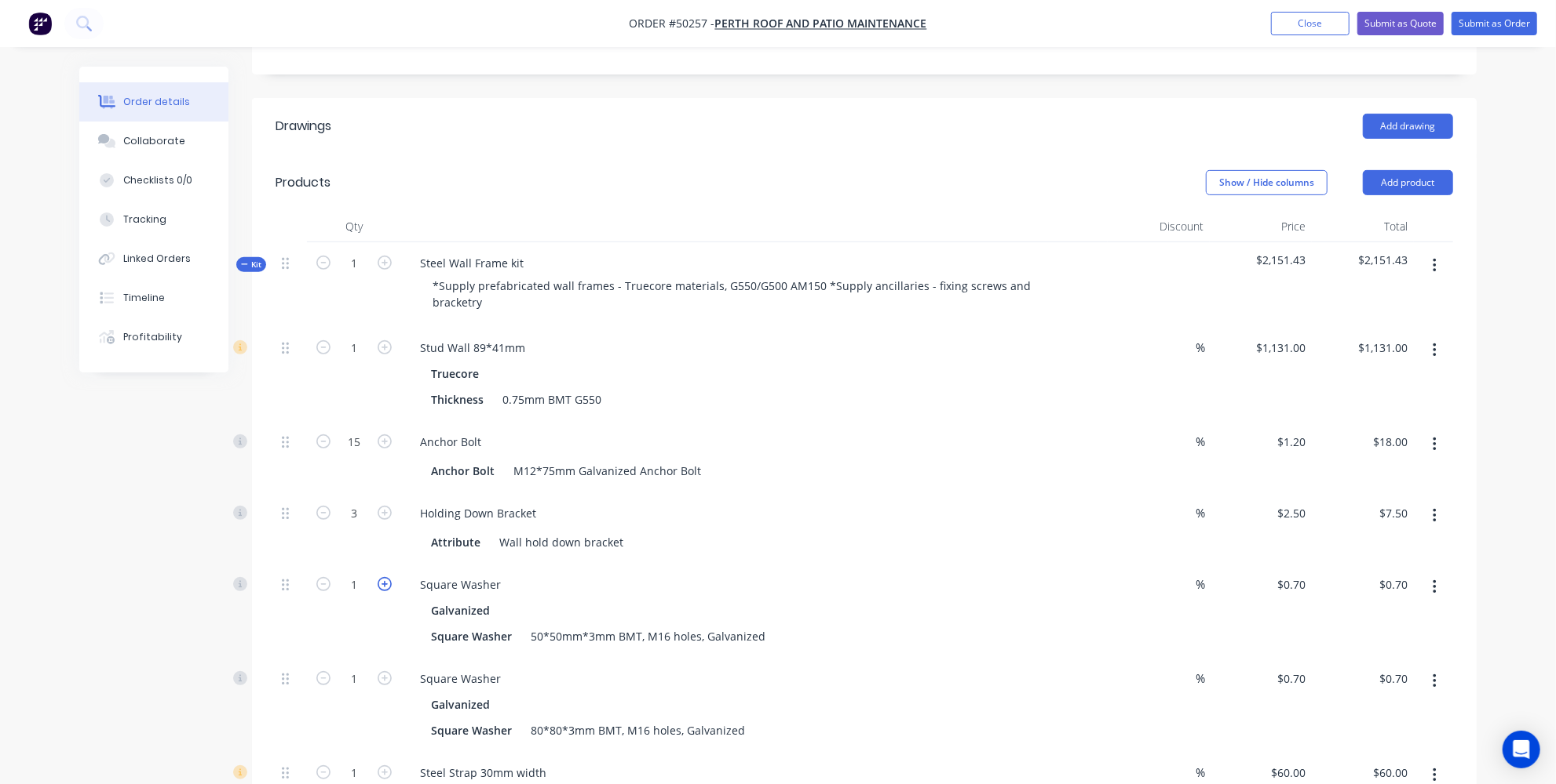
type input "2"
type input "$1.40"
click at [384, 578] on icon "button" at bounding box center [384, 585] width 14 height 14
type input "3"
type input "$2.10"
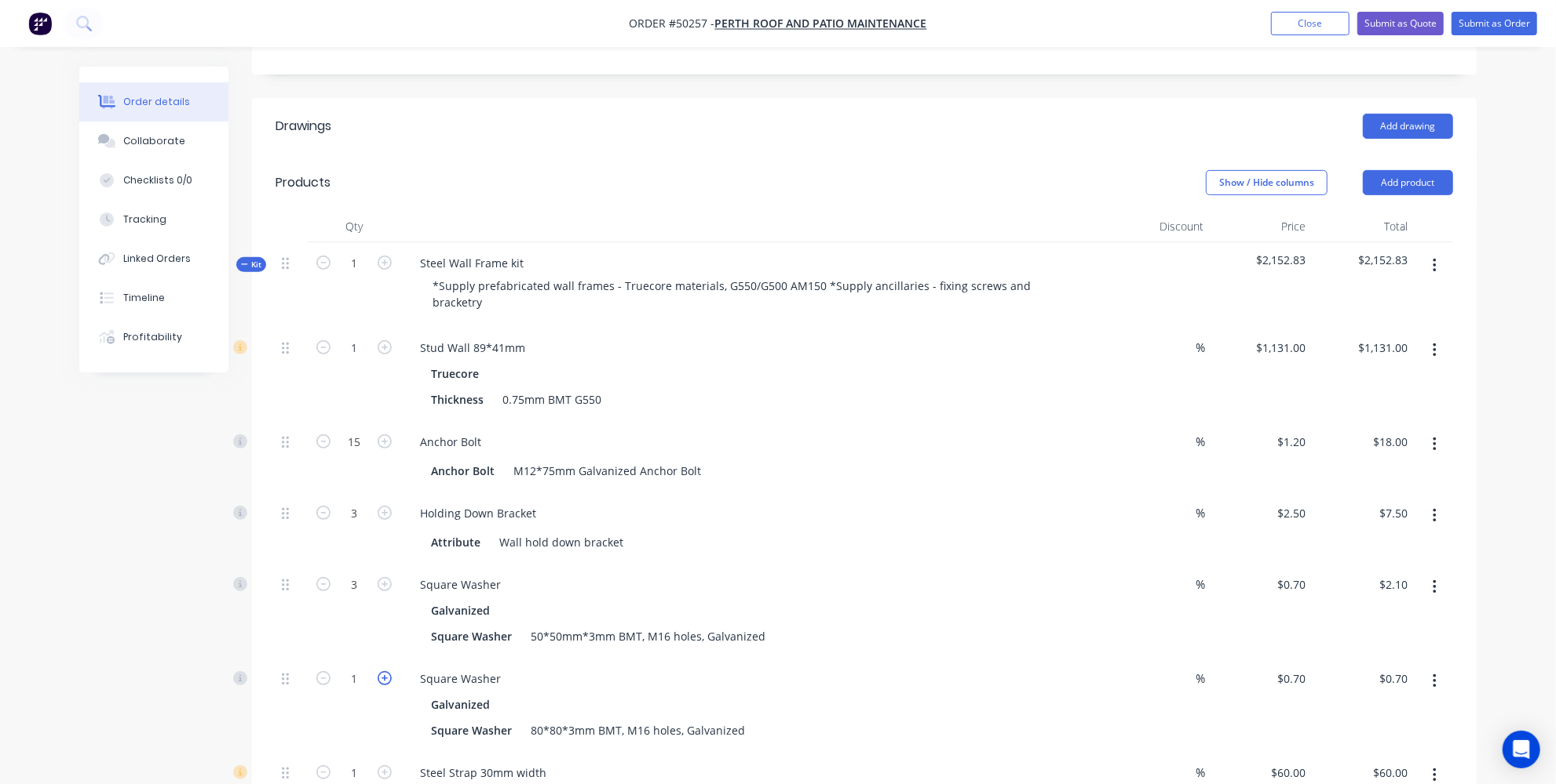
click at [388, 672] on icon "button" at bounding box center [384, 679] width 14 height 14
type input "2"
type input "$1.40"
click at [388, 672] on icon "button" at bounding box center [384, 679] width 14 height 14
type input "3"
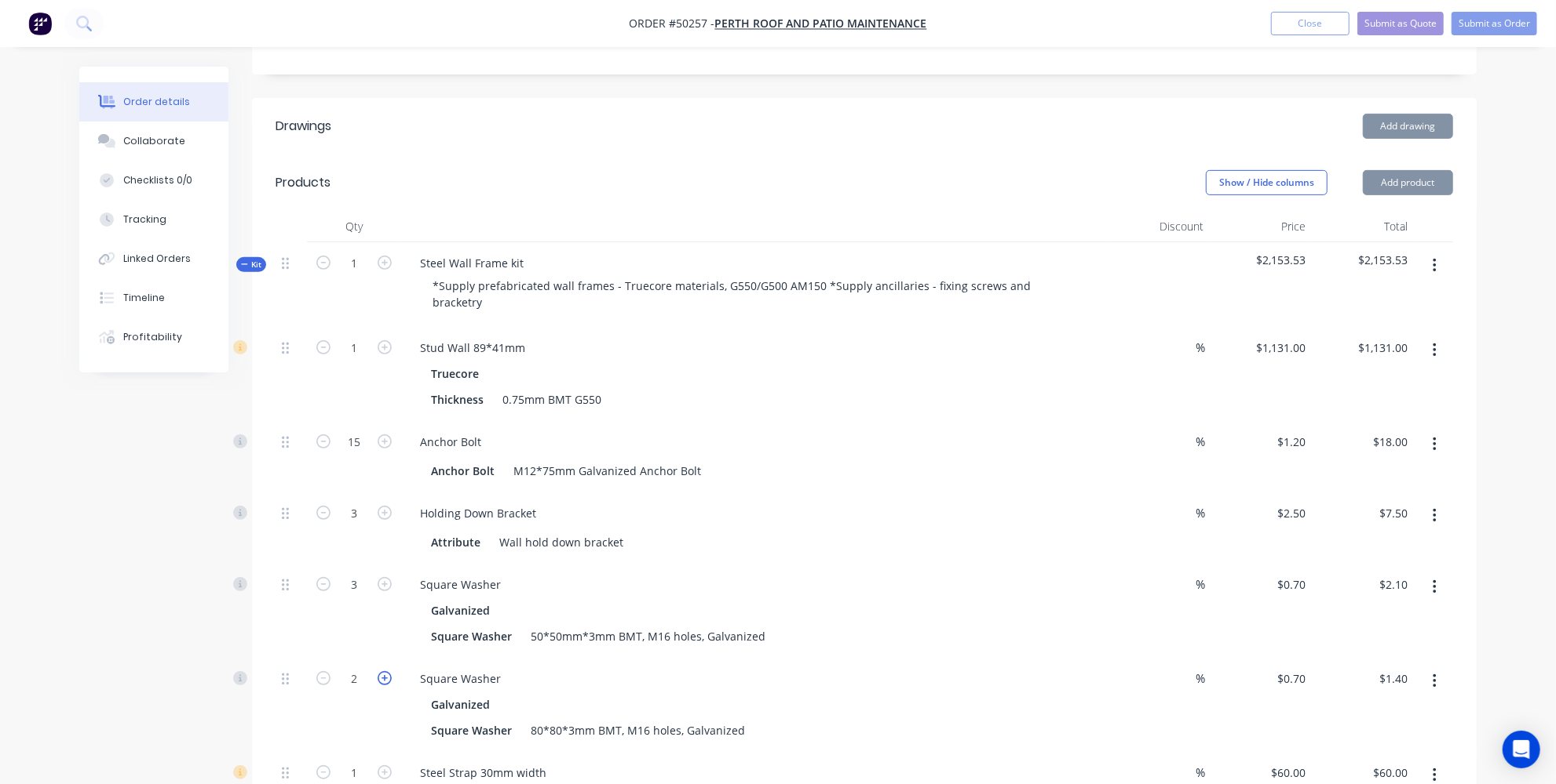
type input "$2.10"
click at [388, 672] on icon "button" at bounding box center [384, 679] width 14 height 14
type input "4"
type input "$2.80"
click at [388, 672] on icon "button" at bounding box center [384, 679] width 14 height 14
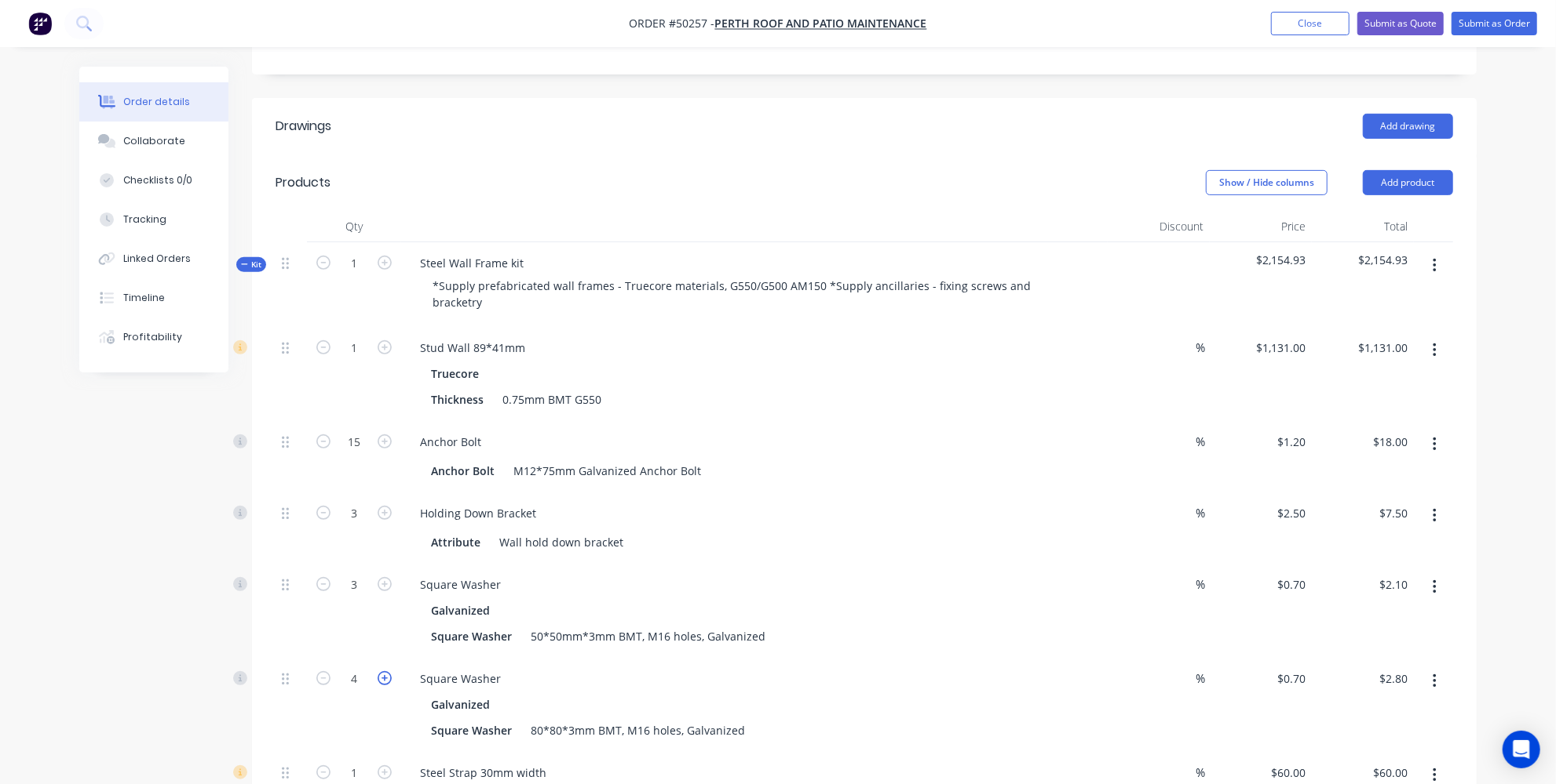
type input "5"
type input "$3.50"
click at [388, 672] on icon "button" at bounding box center [384, 679] width 14 height 14
type input "6"
type input "$4.20"
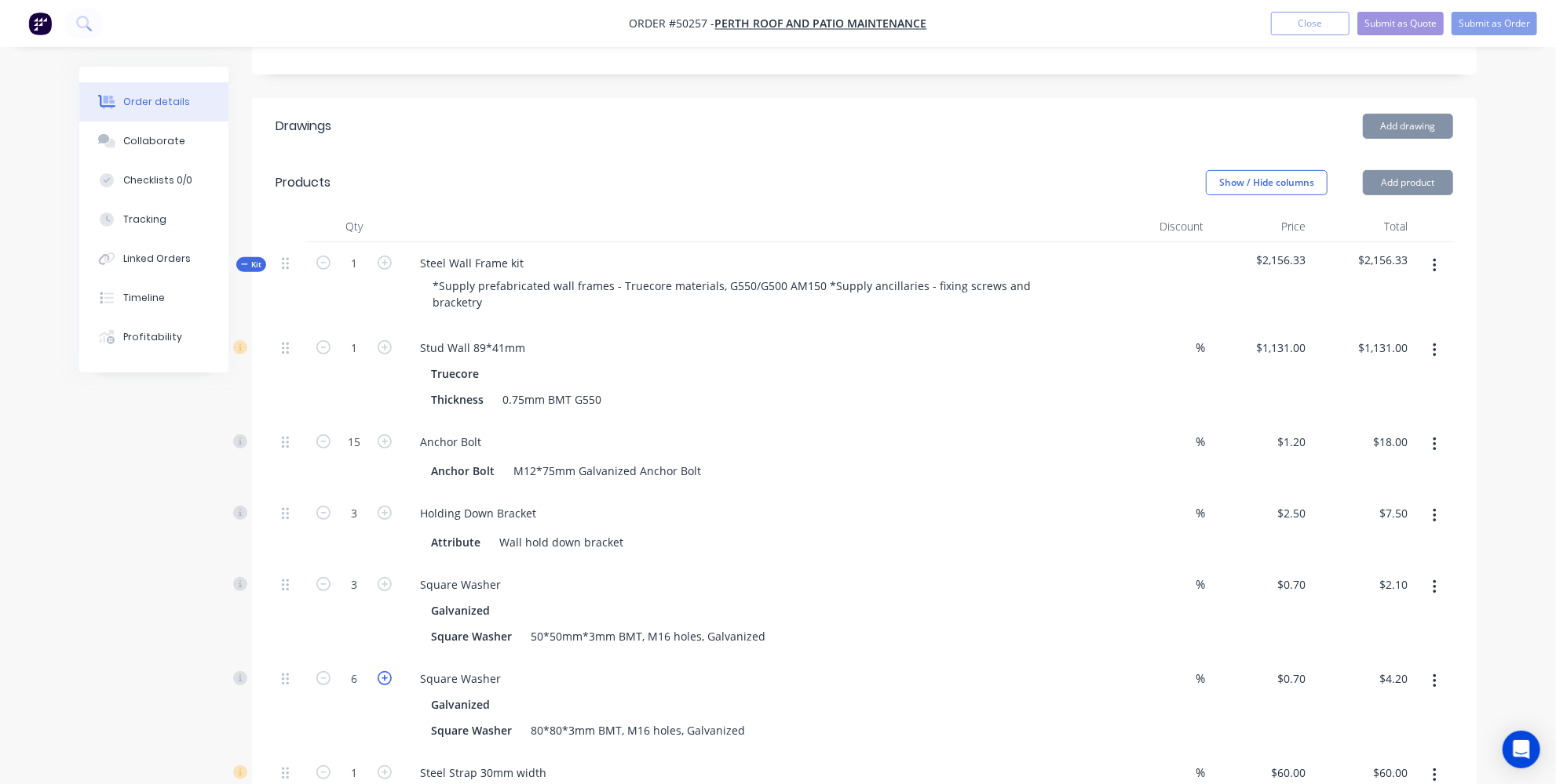
click at [388, 672] on icon "button" at bounding box center [384, 679] width 14 height 14
type input "7"
type input "$4.90"
click at [388, 672] on icon "button" at bounding box center [384, 679] width 14 height 14
type input "8"
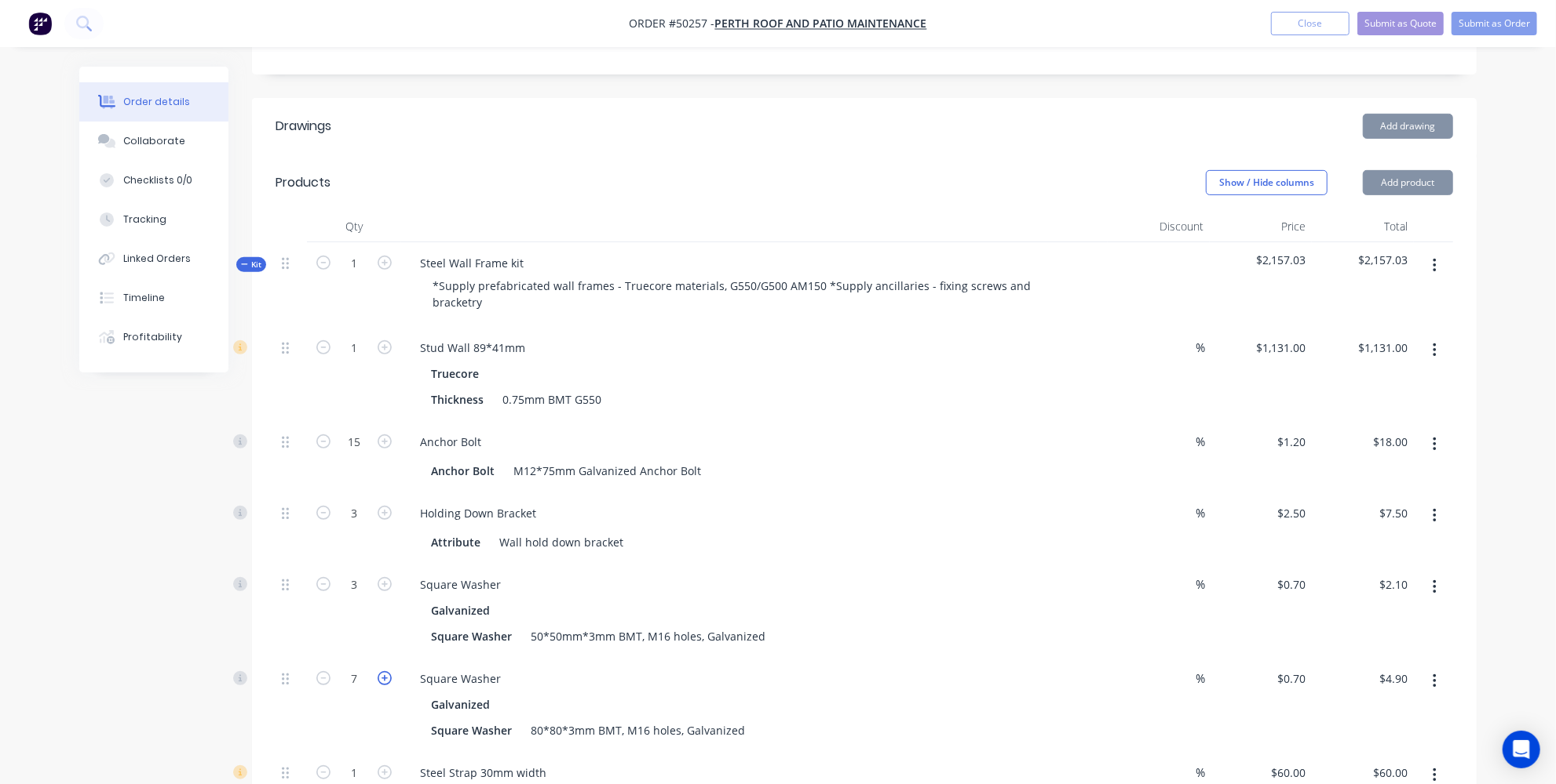
type input "$5.60"
click at [388, 672] on icon "button" at bounding box center [384, 679] width 14 height 14
type input "9"
type input "$6.30"
click at [388, 672] on icon "button" at bounding box center [384, 679] width 14 height 14
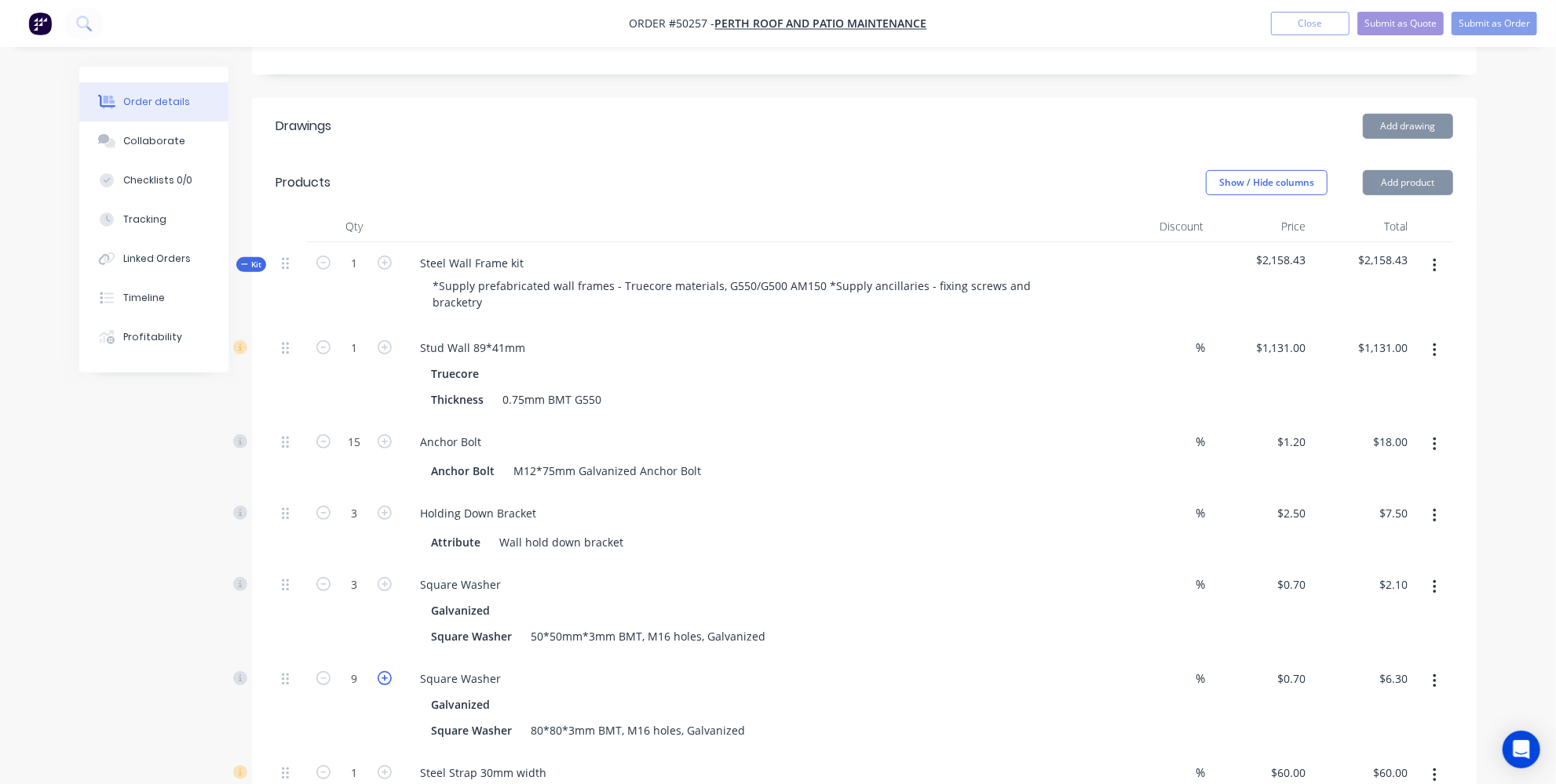
type input "10"
type input "$7.00"
click at [388, 672] on icon "button" at bounding box center [384, 679] width 14 height 14
type input "11"
type input "$7.70"
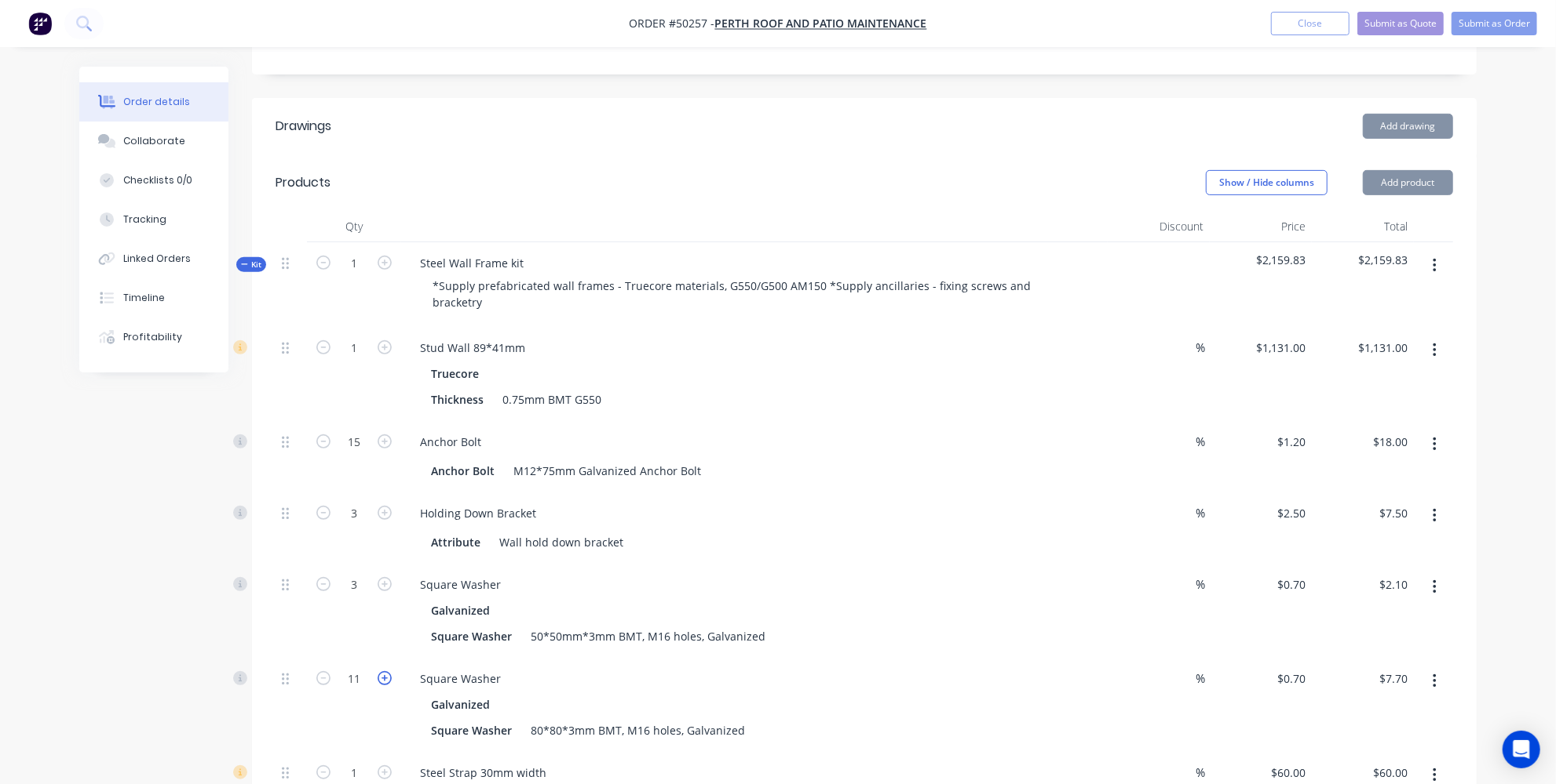
click at [388, 672] on icon "button" at bounding box center [384, 679] width 14 height 14
type input "12"
type input "$8.40"
click at [348, 658] on div "12" at bounding box center [354, 705] width 94 height 94
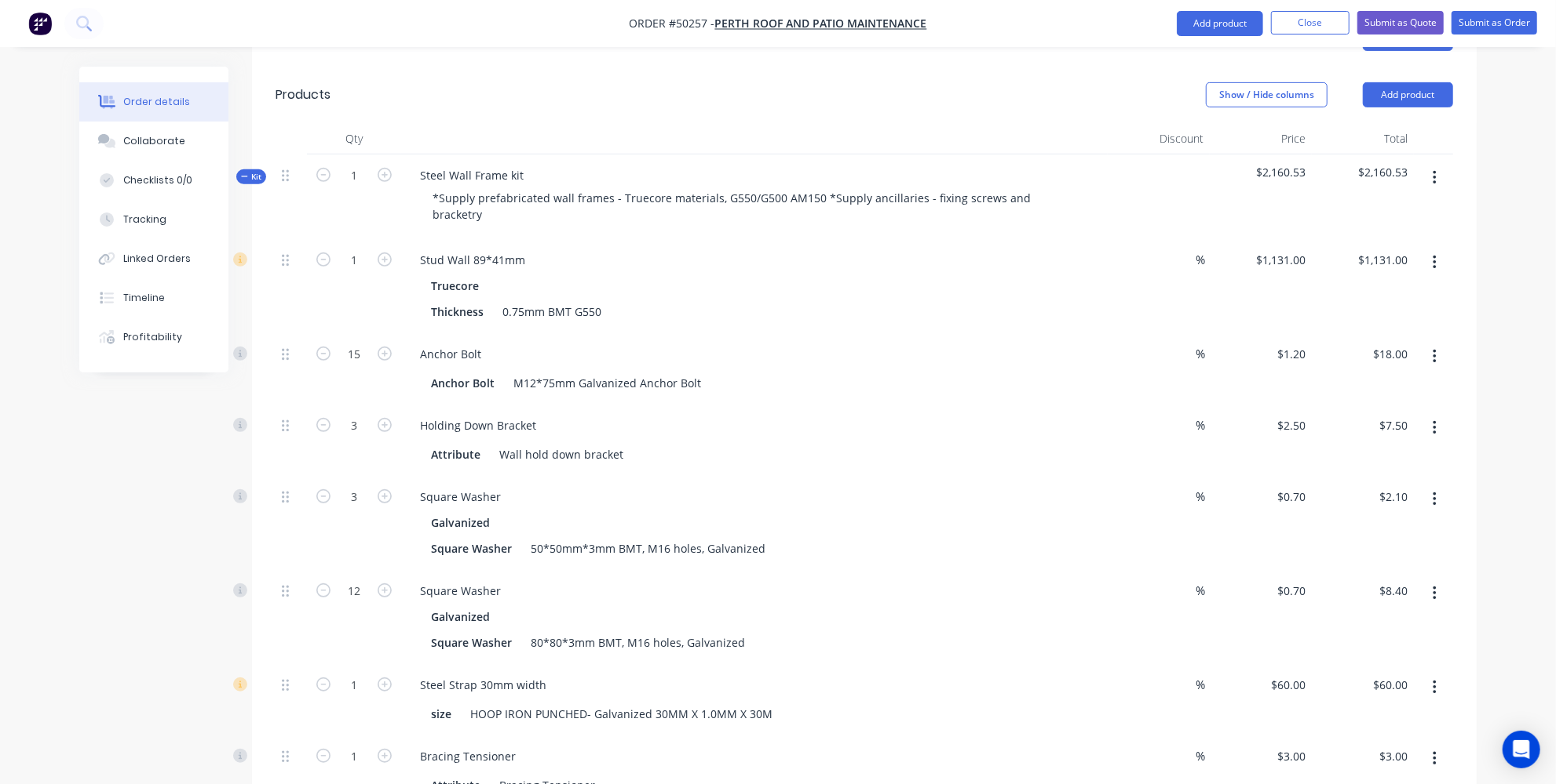
scroll to position [550, 0]
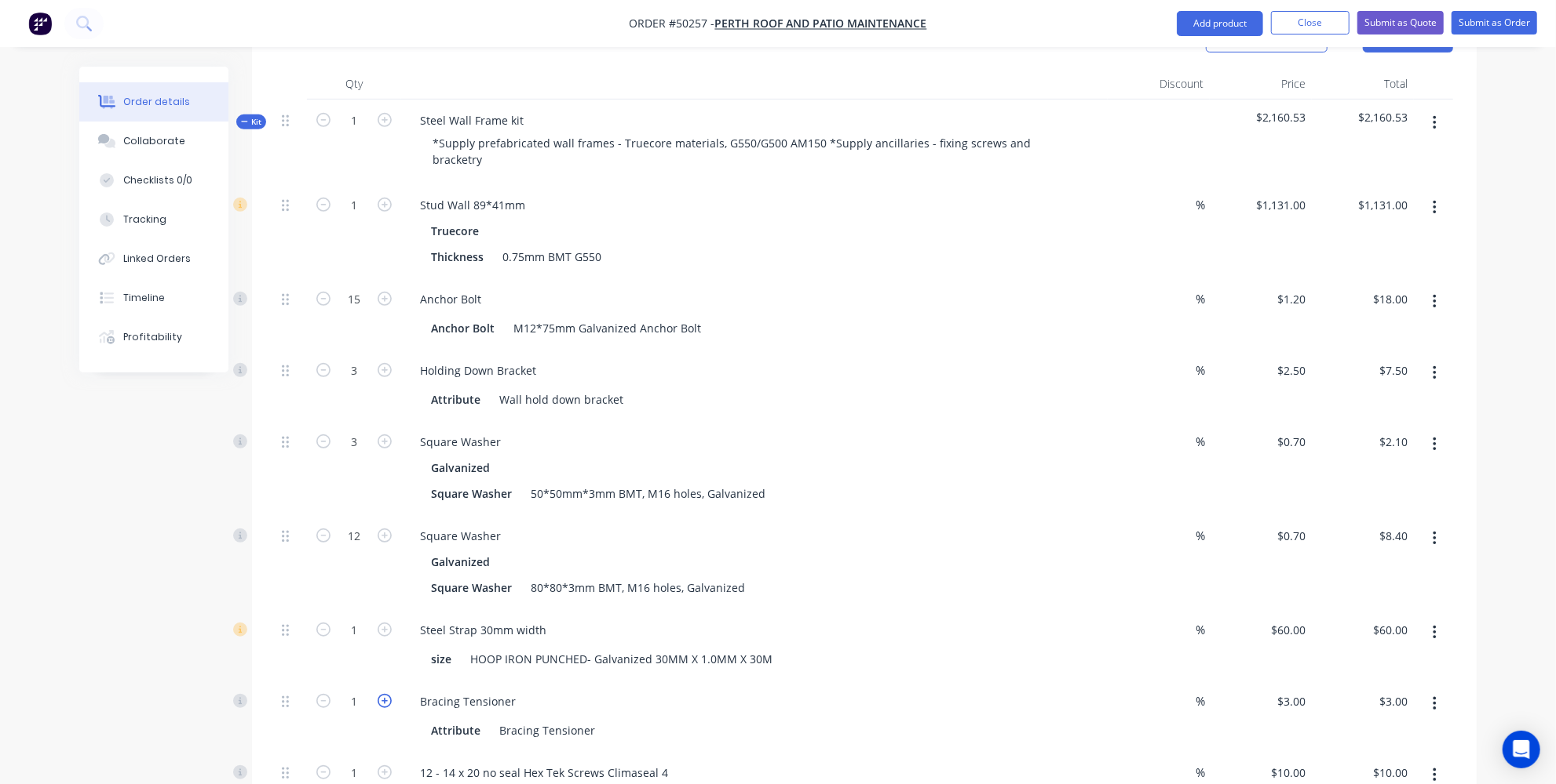
click at [391, 695] on icon "button" at bounding box center [384, 702] width 14 height 14
type input "2"
type input "$6.00"
click at [391, 695] on icon "button" at bounding box center [384, 702] width 14 height 14
type input "3"
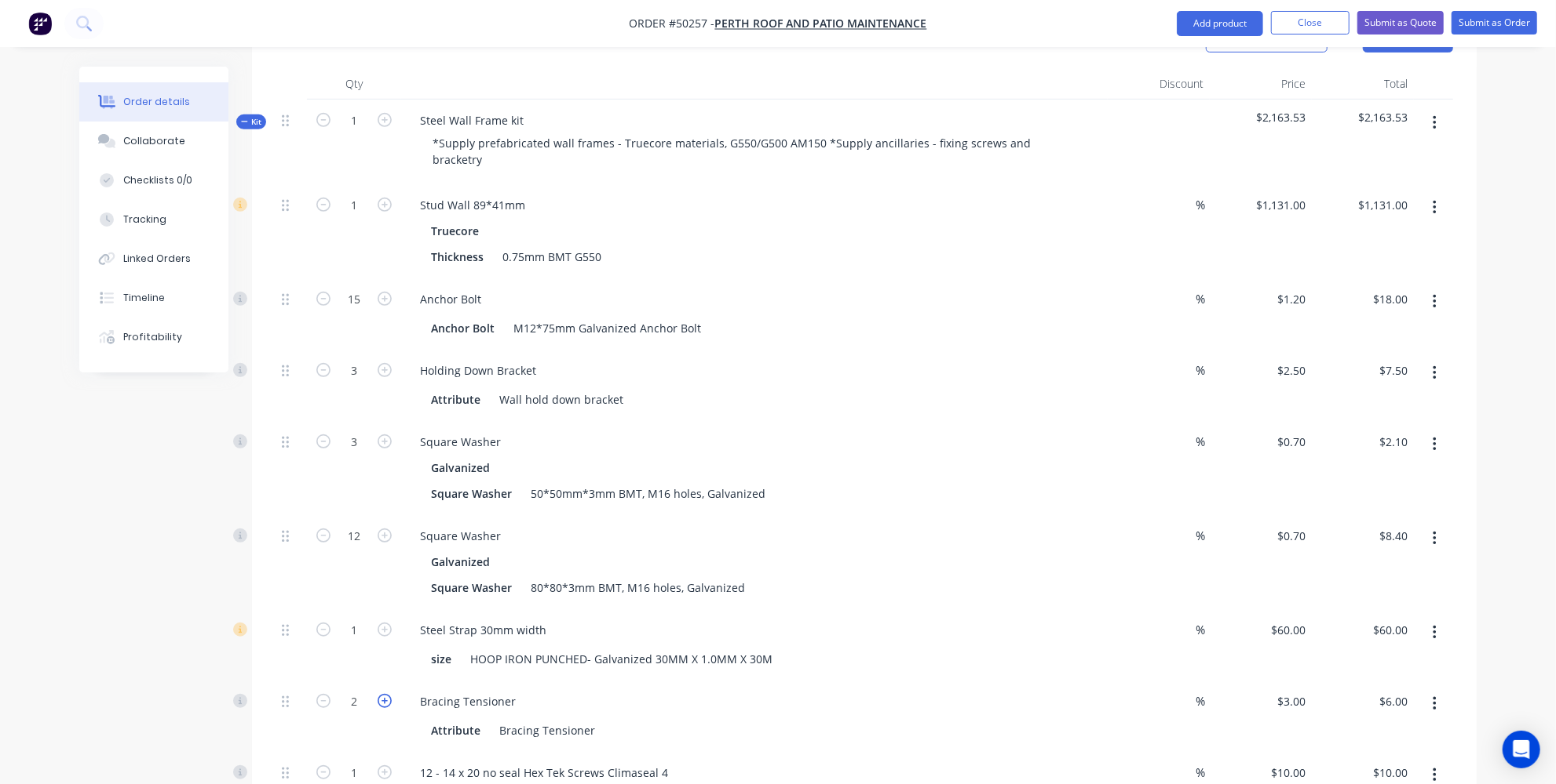
type input "$9.00"
click at [391, 695] on icon "button" at bounding box center [384, 702] width 14 height 14
type input "4"
type input "$12.00"
click at [391, 695] on icon "button" at bounding box center [384, 702] width 14 height 14
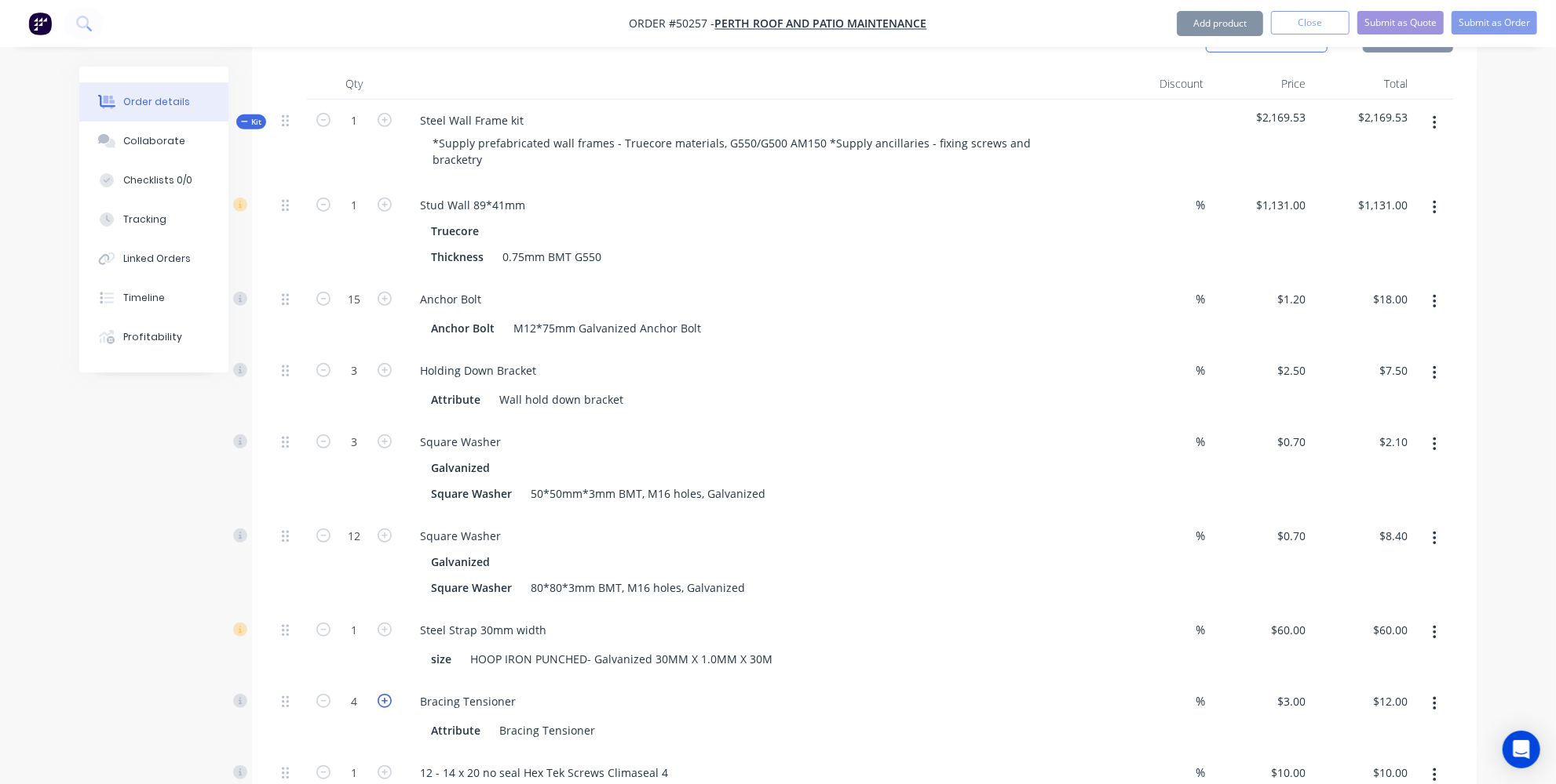
type input "5"
type input "$15.00"
click at [391, 695] on icon "button" at bounding box center [384, 702] width 14 height 14
type input "6"
type input "$18.00"
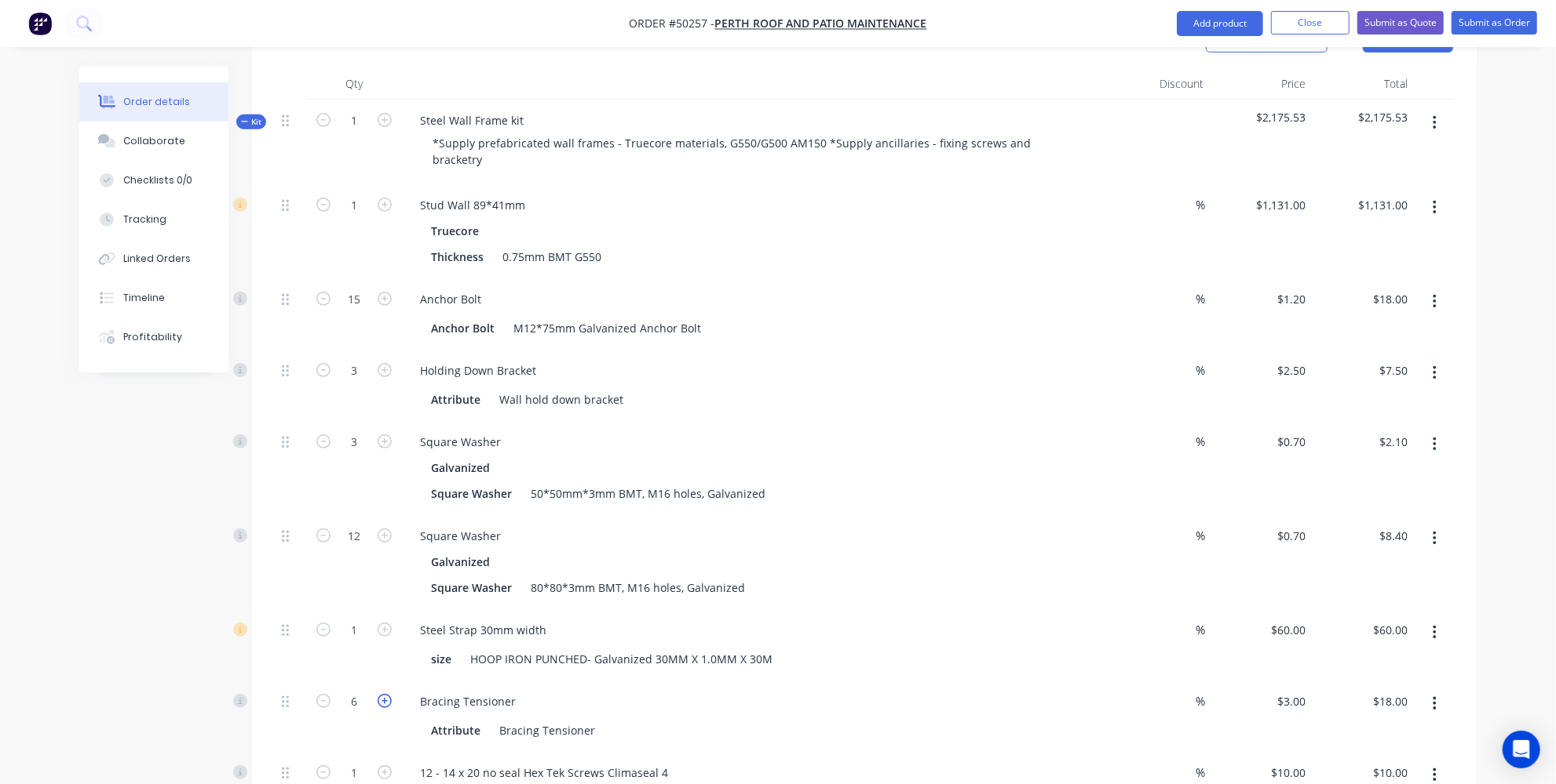
click at [391, 695] on icon "button" at bounding box center [384, 702] width 14 height 14
type input "7"
type input "$21.00"
click at [391, 695] on icon "button" at bounding box center [384, 702] width 14 height 14
type input "8"
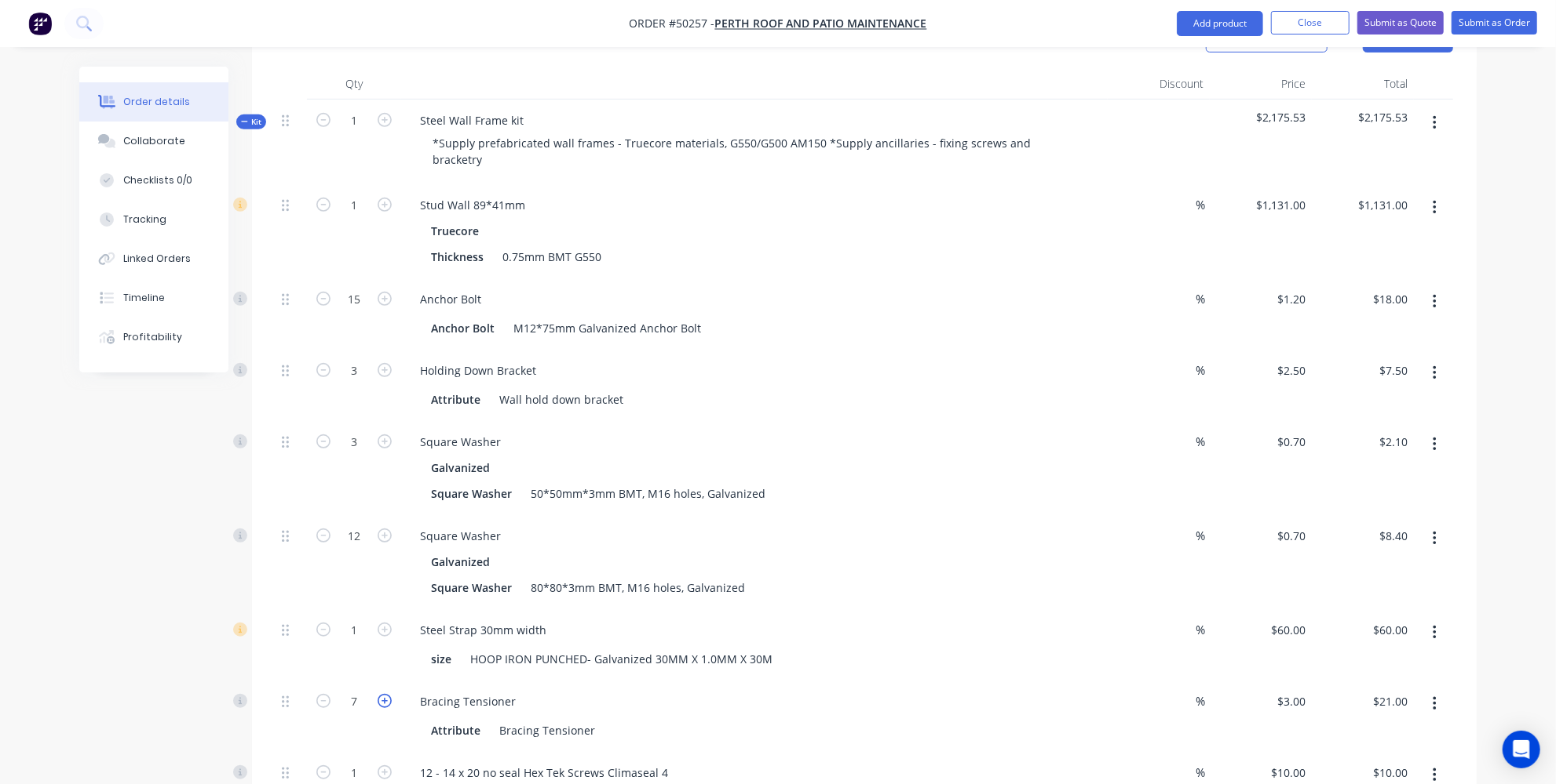
type input "$24.00"
click at [391, 695] on icon "button" at bounding box center [384, 702] width 14 height 14
type input "9"
type input "$27.00"
click at [391, 695] on icon "button" at bounding box center [384, 702] width 14 height 14
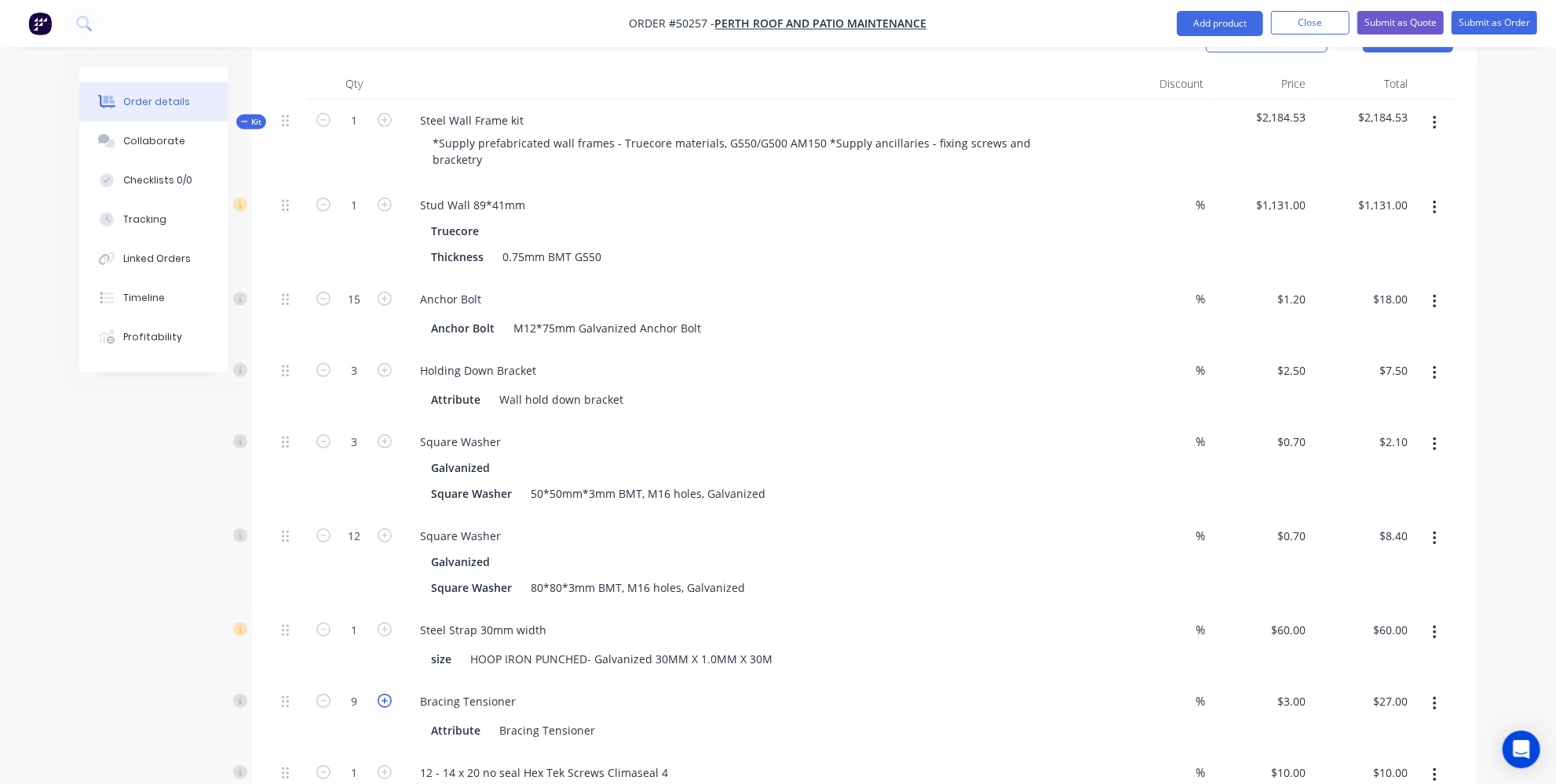
type input "10"
type input "$30.00"
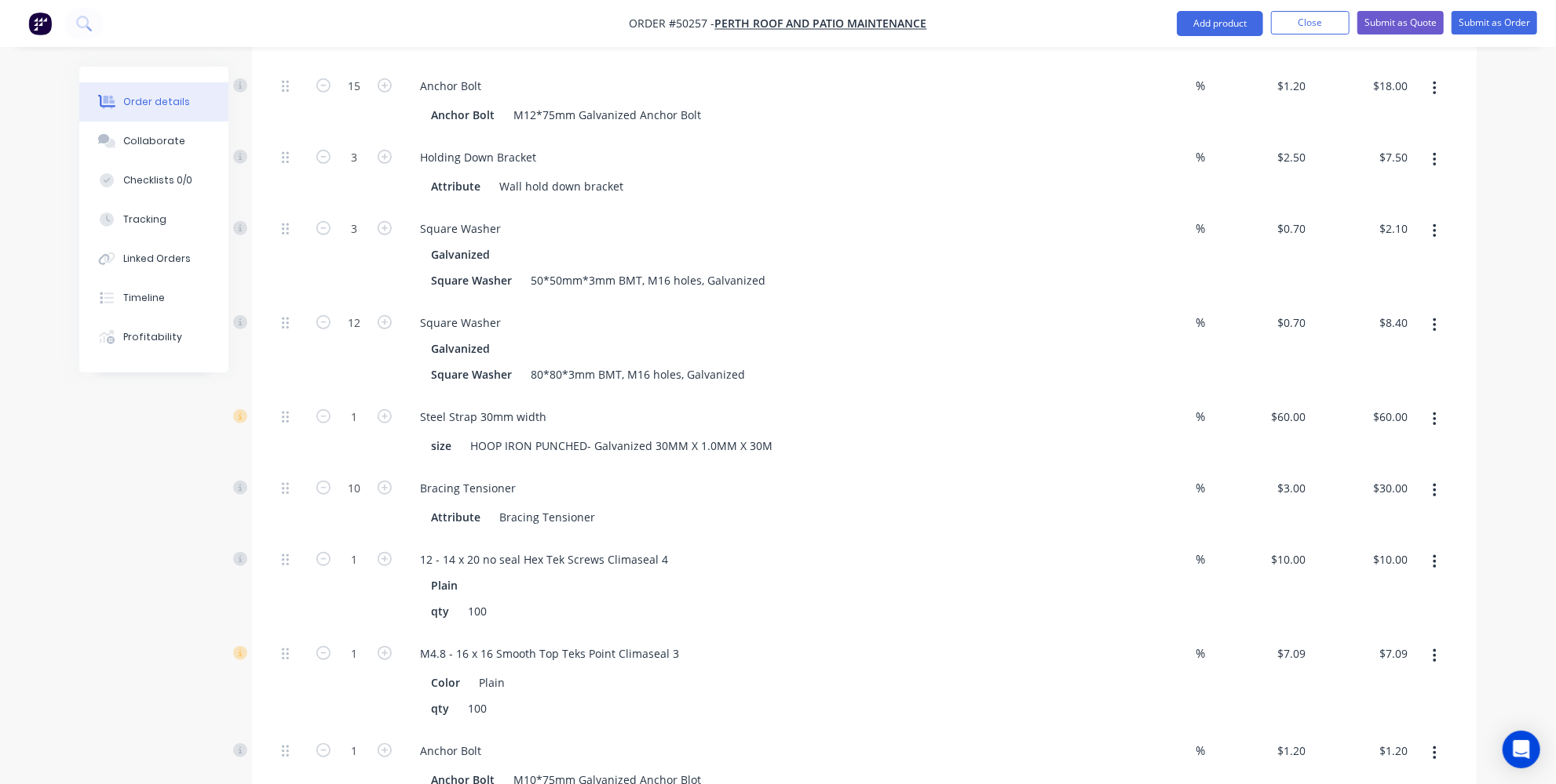
scroll to position [764, 0]
click at [383, 552] on icon "button" at bounding box center [384, 559] width 14 height 14
type input "2"
type input "$20.00"
click at [386, 646] on icon "button" at bounding box center [384, 653] width 14 height 14
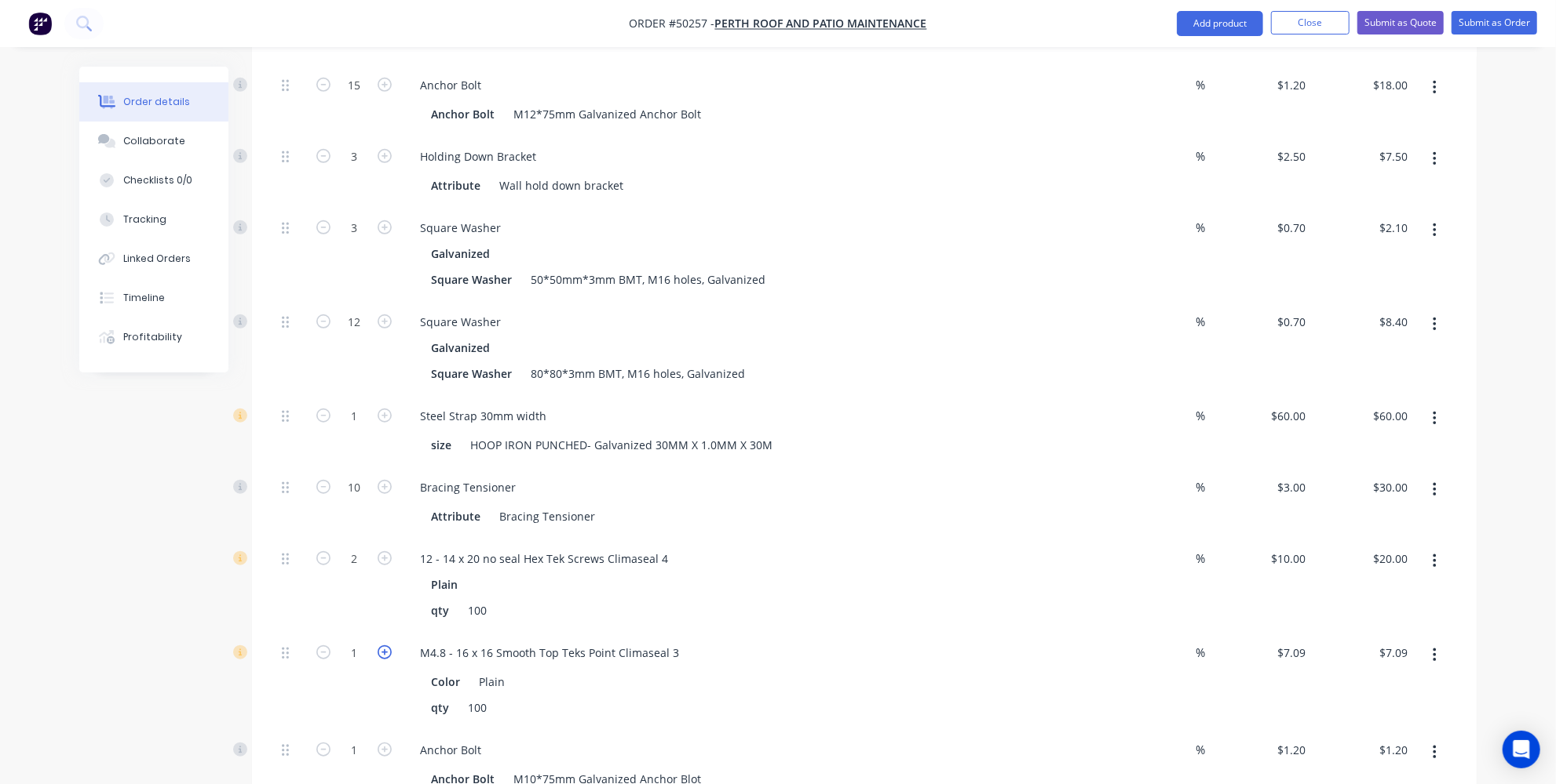
type input "2"
type input "$14.18"
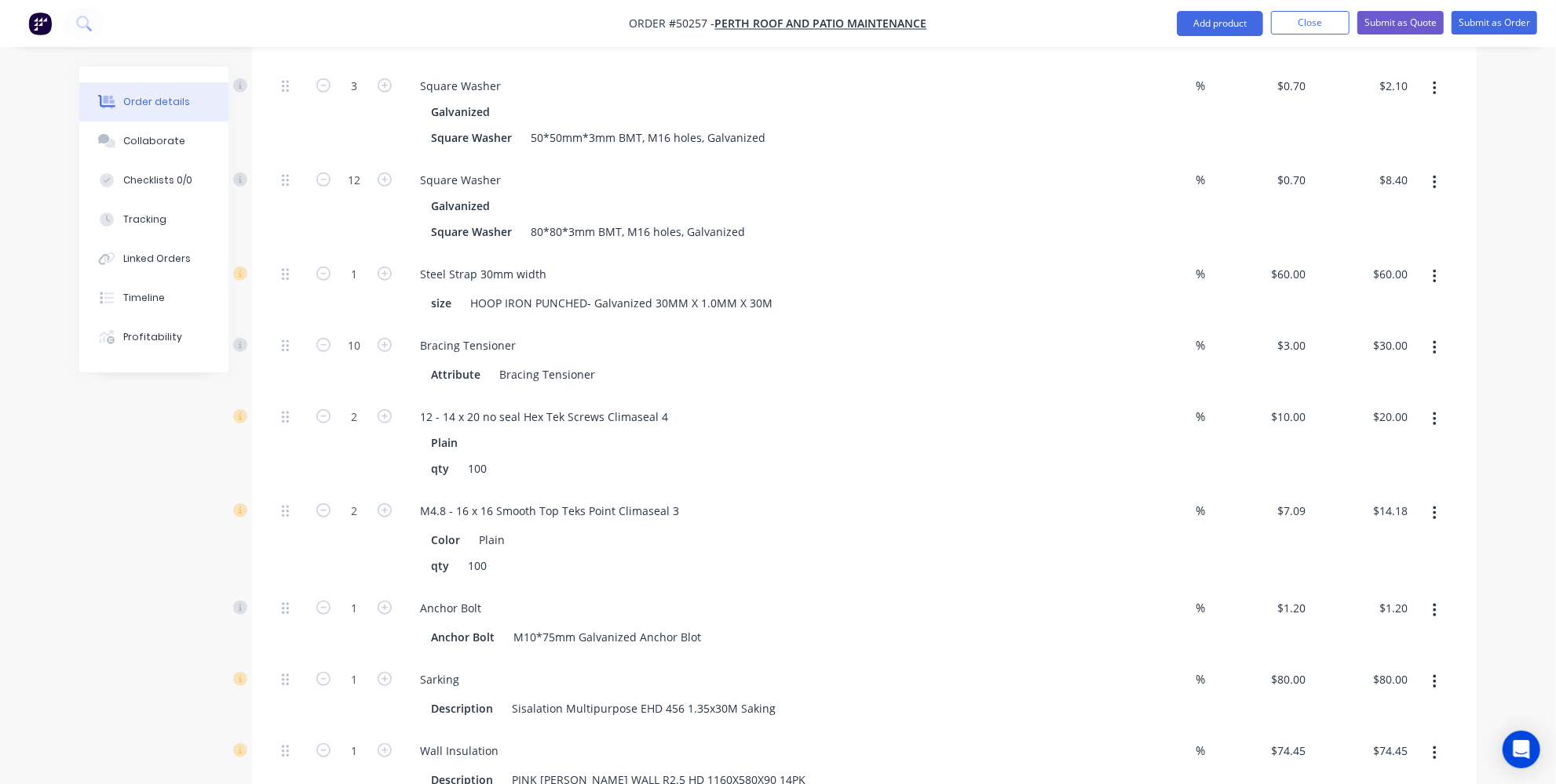
click at [1424, 597] on button "button" at bounding box center [1434, 611] width 37 height 28
click at [1359, 704] on div "Delete" at bounding box center [1378, 715] width 121 height 23
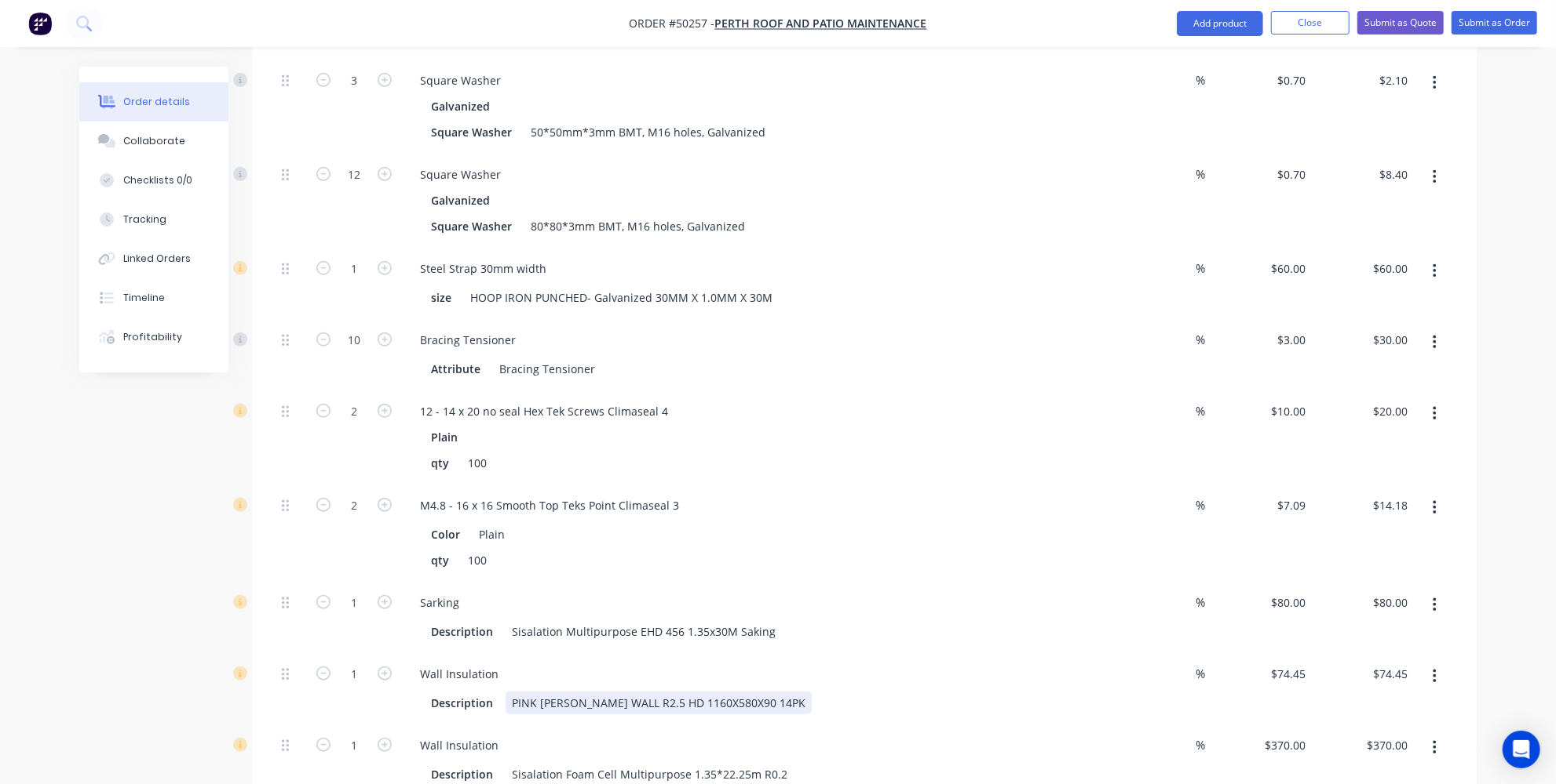
scroll to position [978, 0]
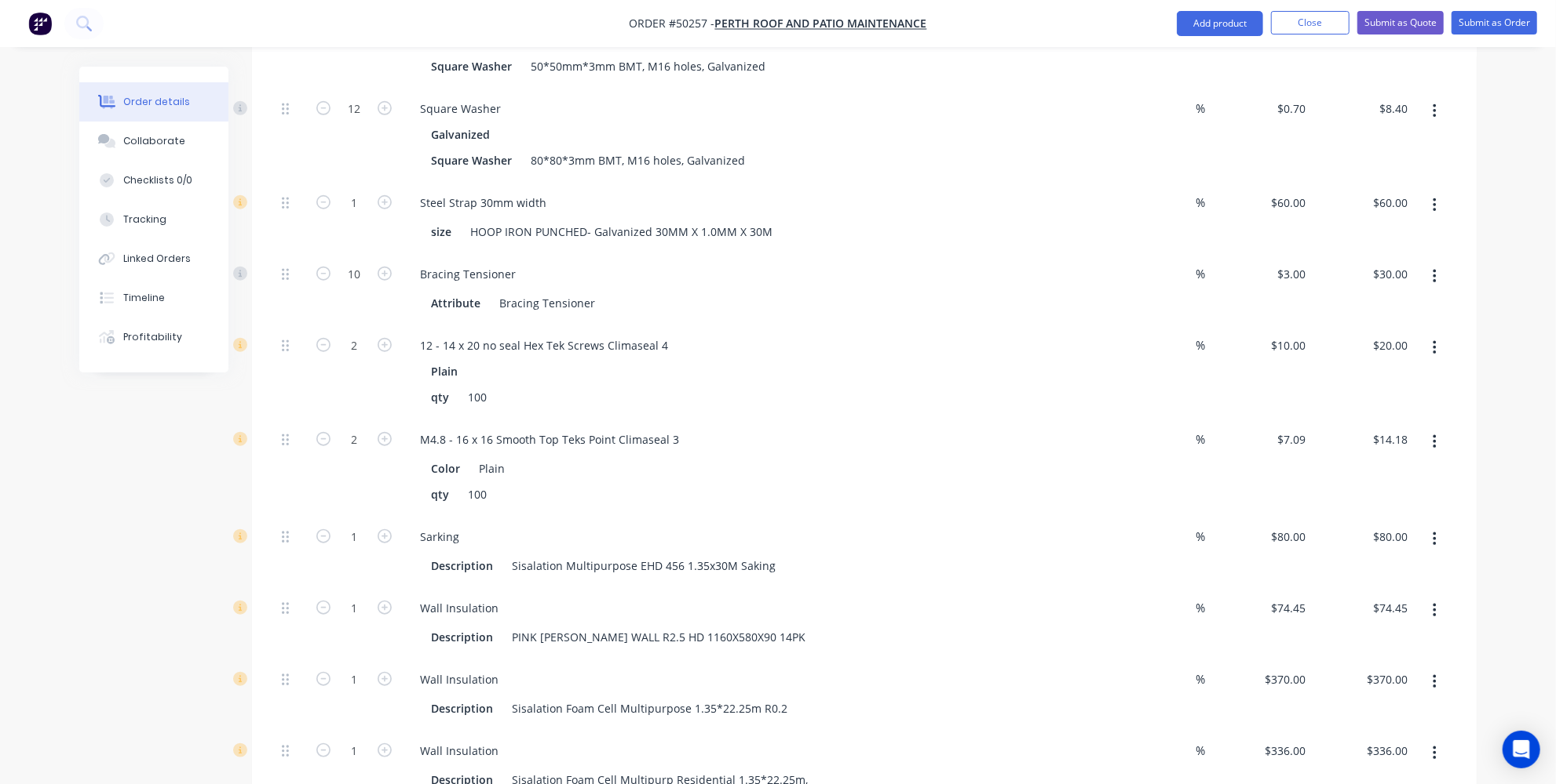
click at [1437, 597] on button "button" at bounding box center [1434, 611] width 37 height 28
click at [1376, 704] on div "Delete" at bounding box center [1378, 715] width 121 height 23
click at [1433, 602] on icon "button" at bounding box center [1435, 610] width 4 height 17
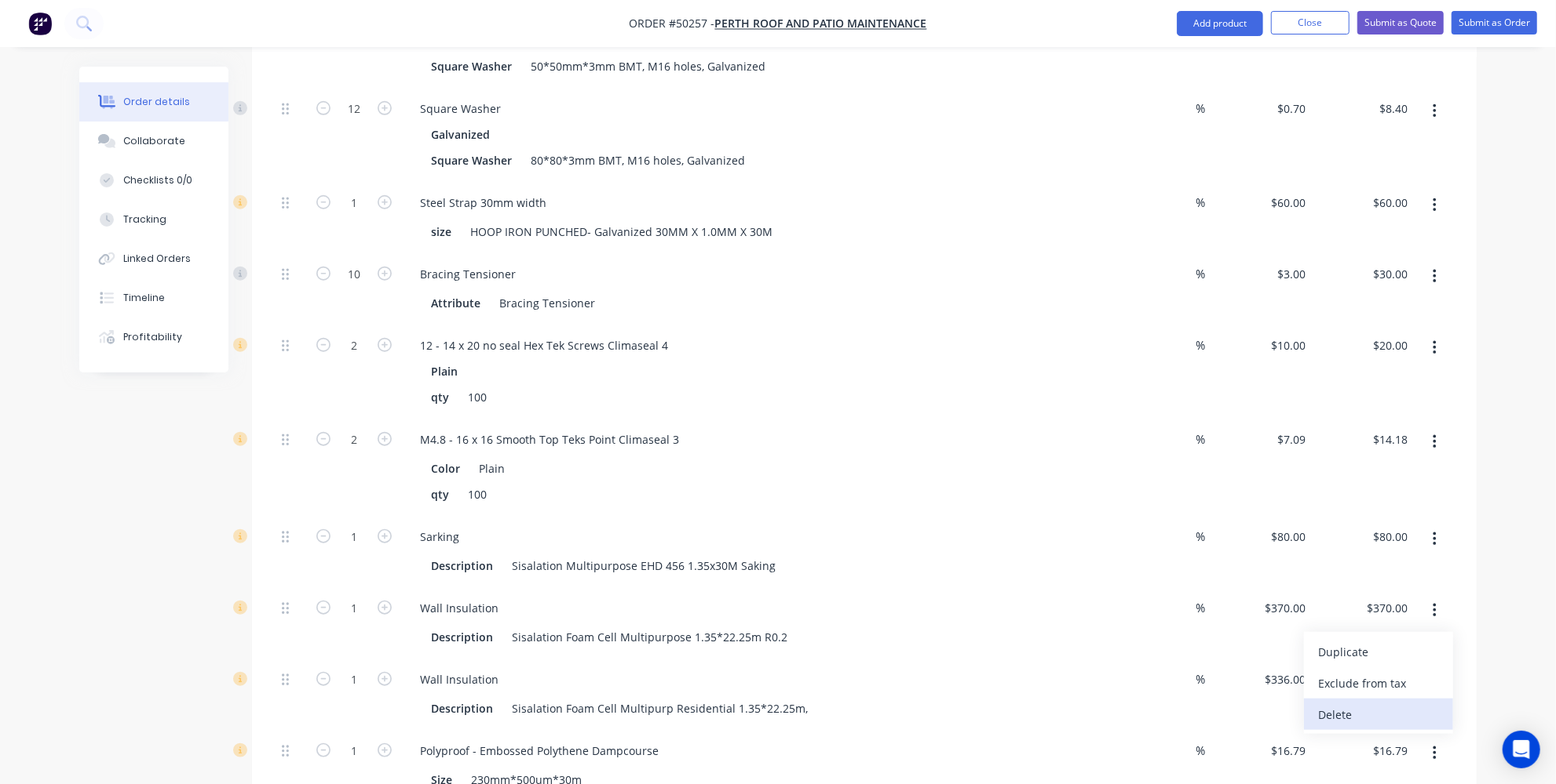
click at [1379, 704] on div "Delete" at bounding box center [1378, 715] width 121 height 23
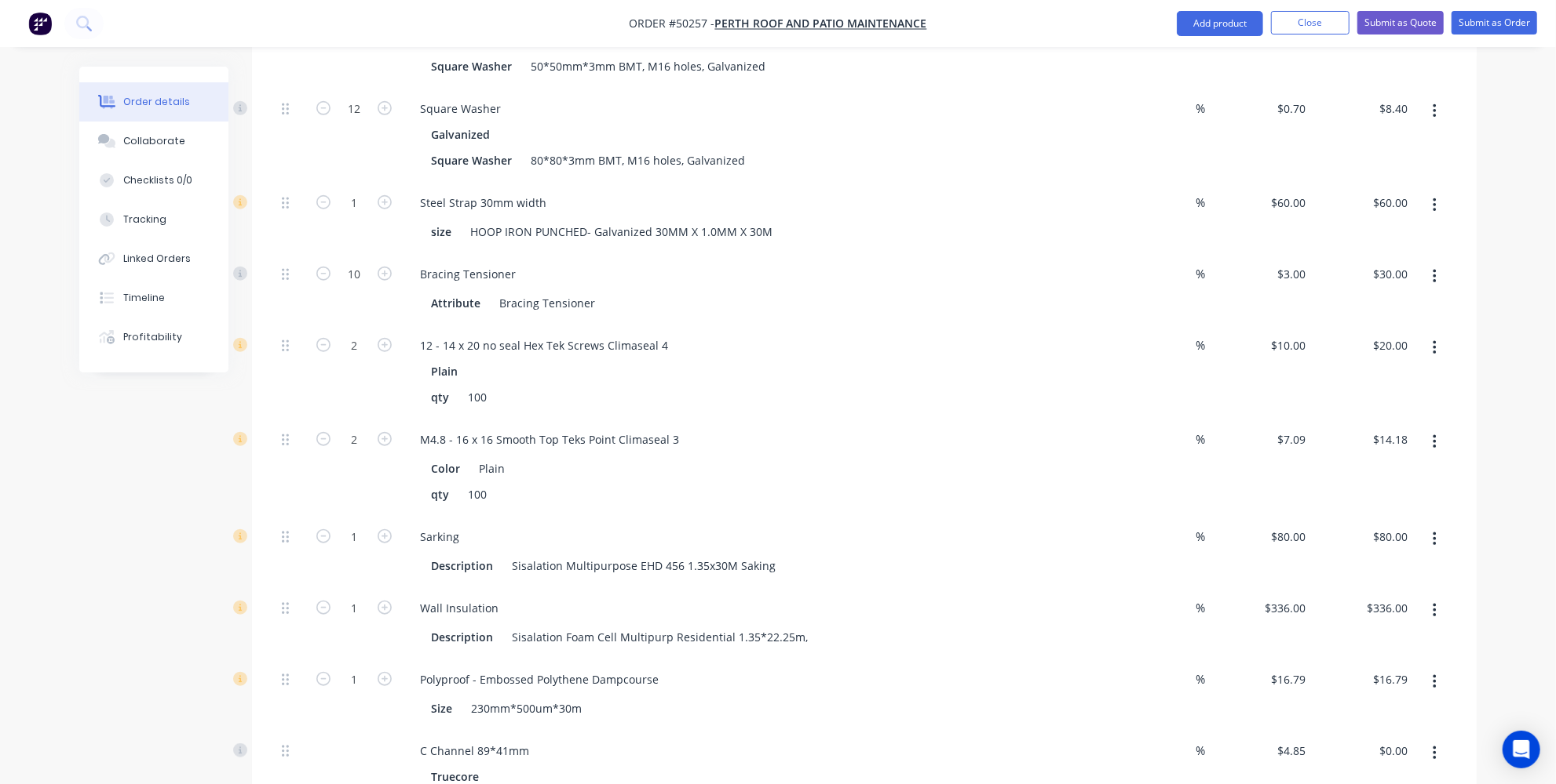
click at [1427, 597] on button "button" at bounding box center [1434, 611] width 37 height 28
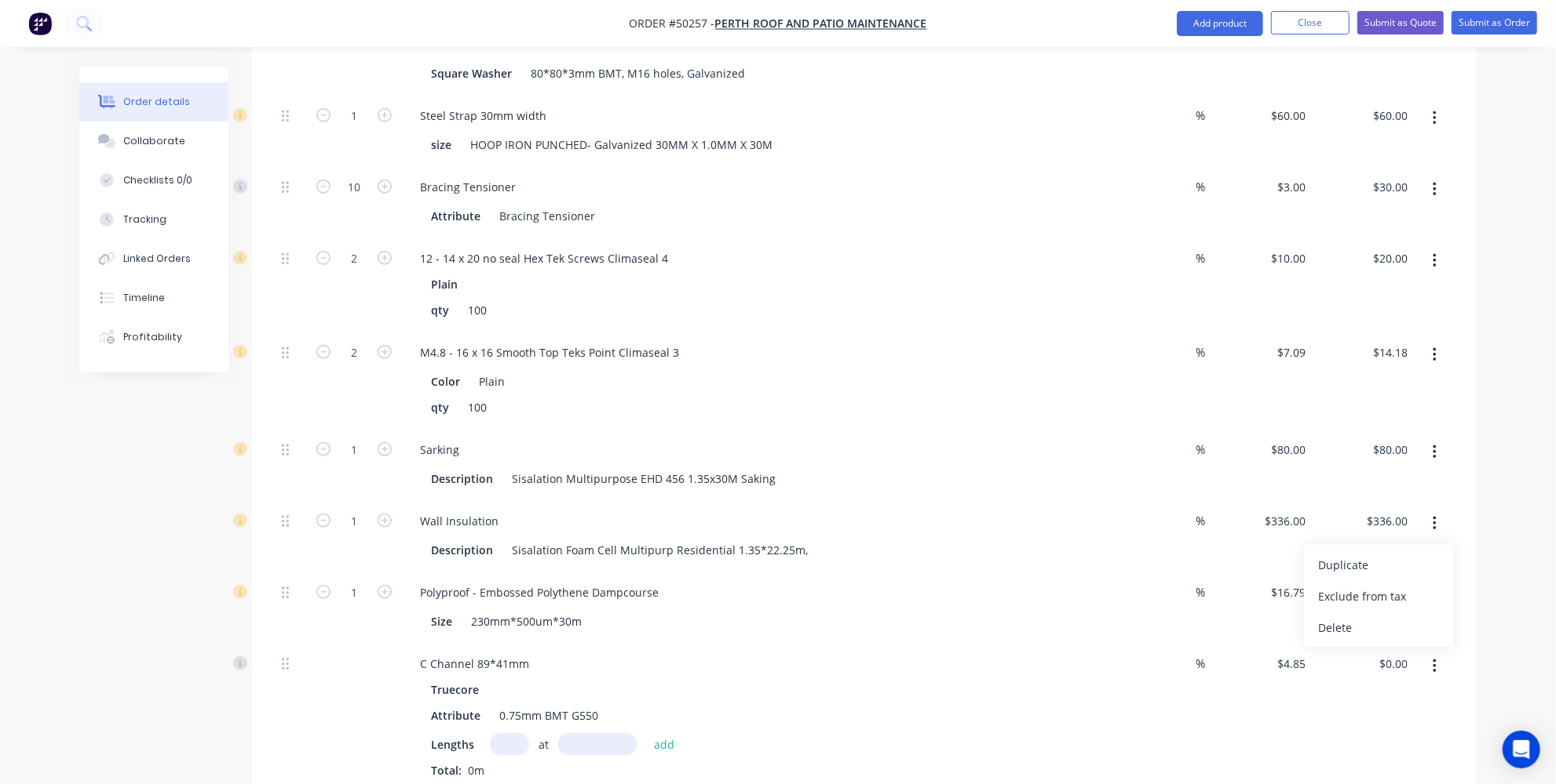
scroll to position [1120, 0]
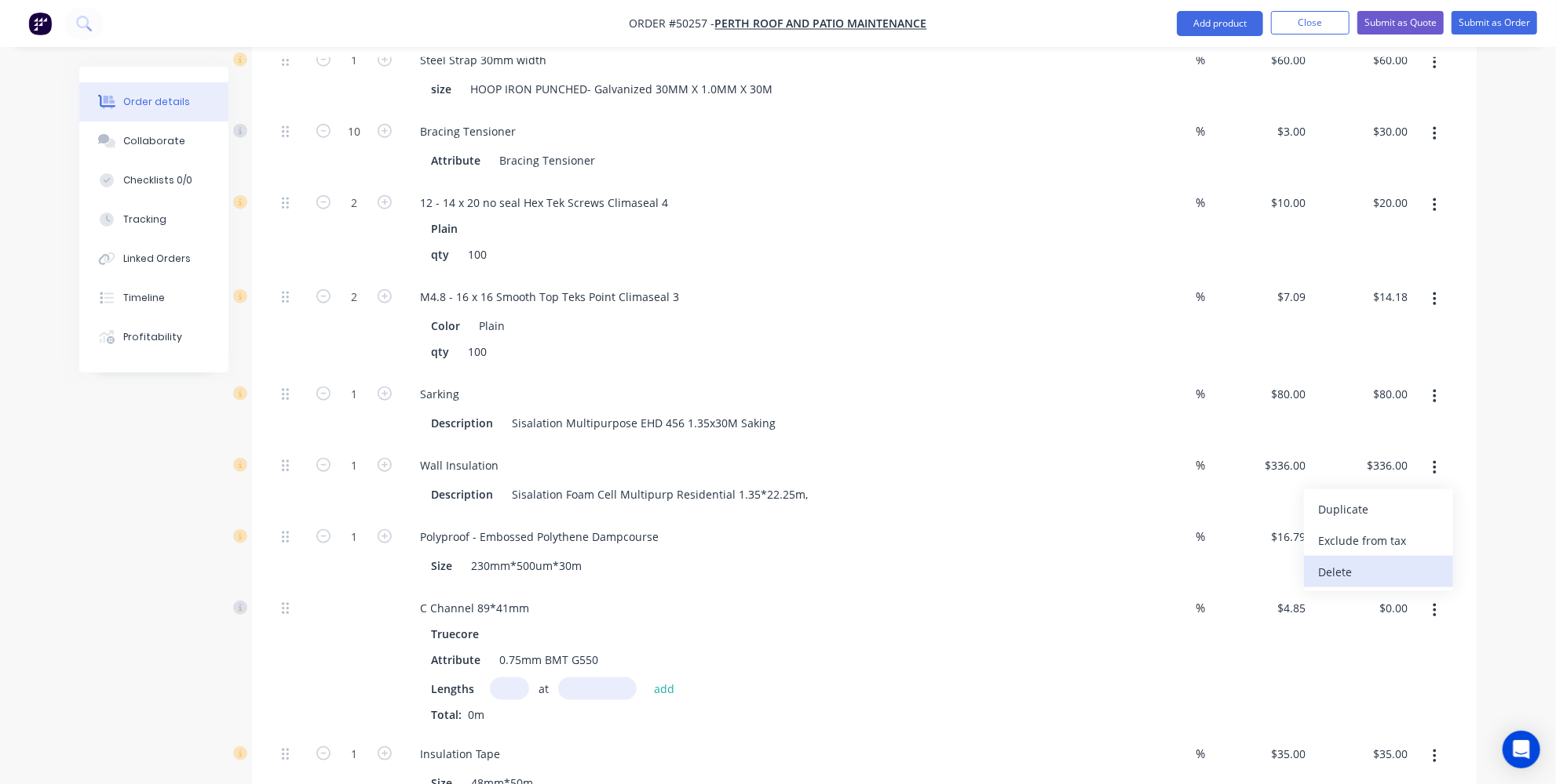
click at [1357, 561] on div "Delete" at bounding box center [1378, 572] width 121 height 23
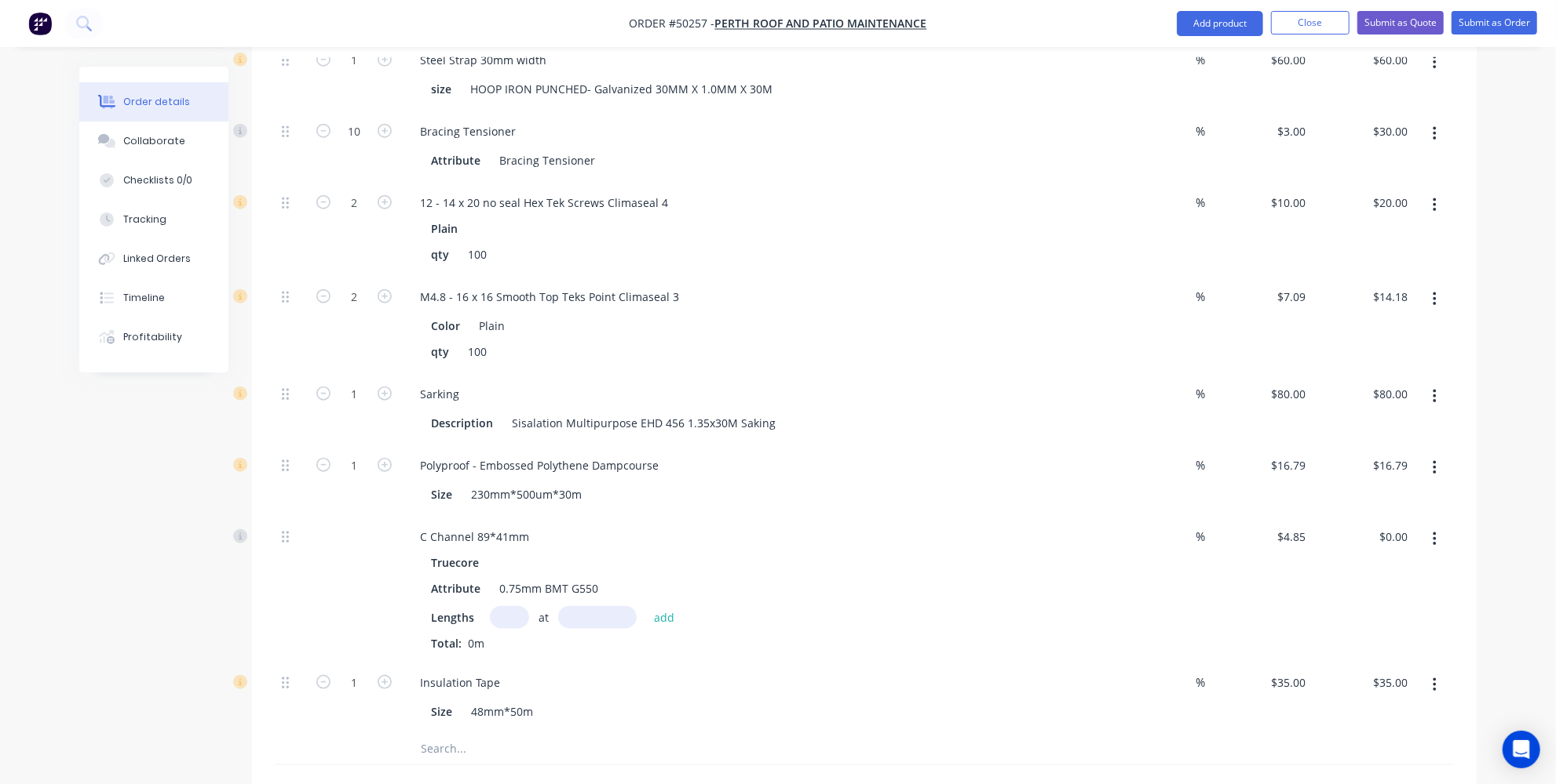
click at [1431, 526] on button "button" at bounding box center [1434, 540] width 37 height 28
click at [1319, 632] on div "Delete" at bounding box center [1378, 643] width 121 height 23
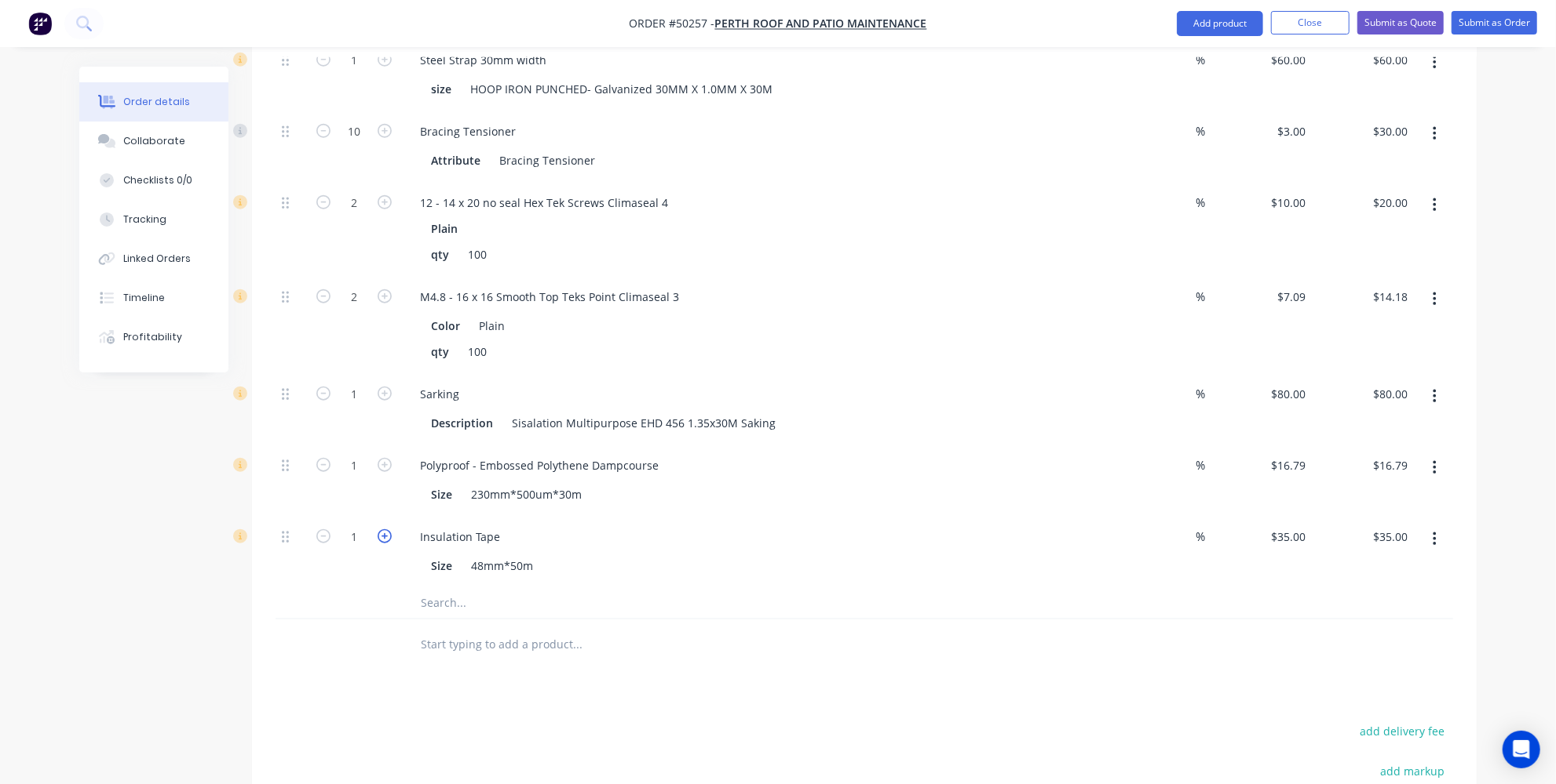
click at [381, 530] on icon "button" at bounding box center [384, 537] width 14 height 14
type input "2"
type input "$70.00"
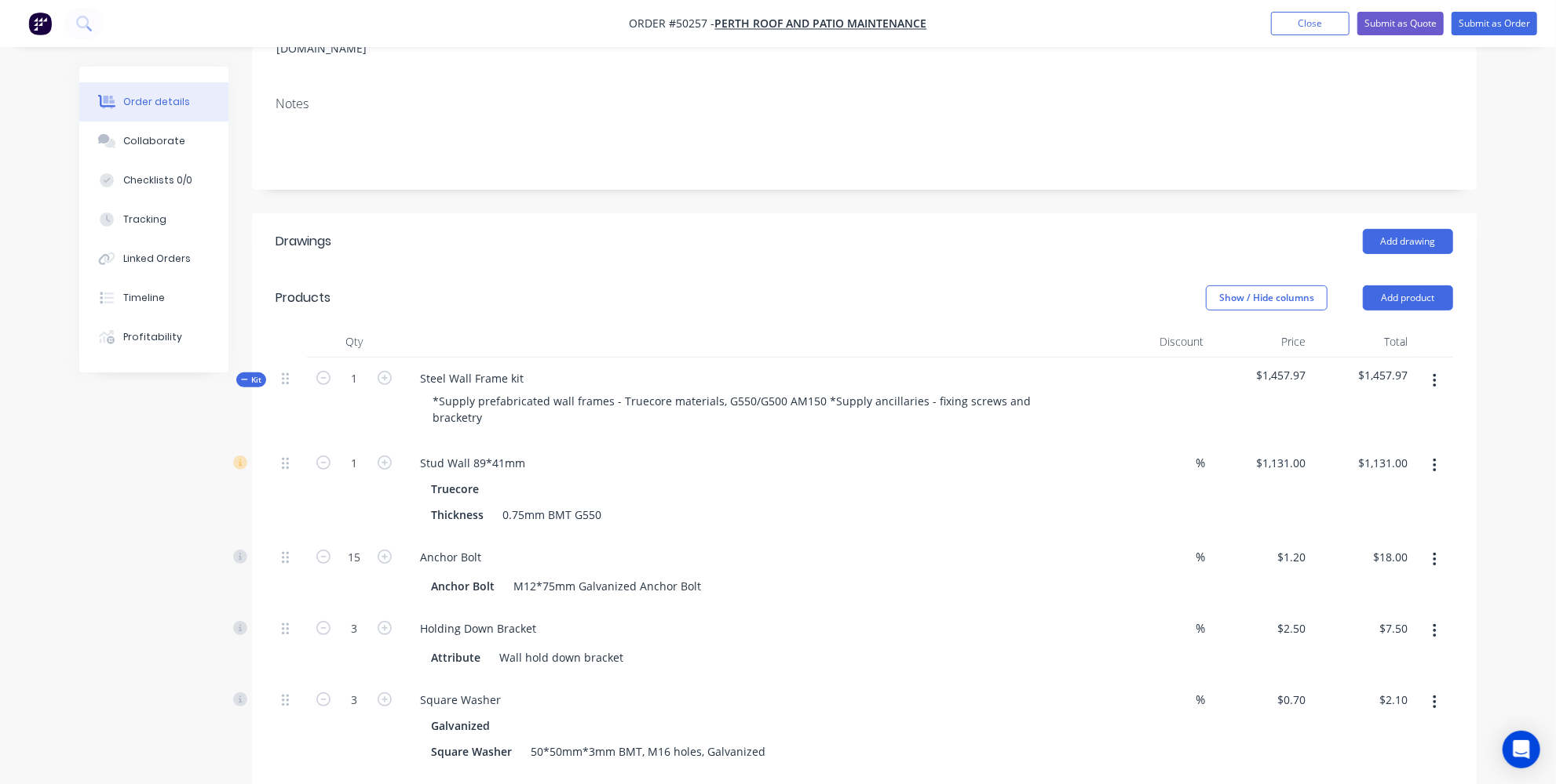
scroll to position [264, 0]
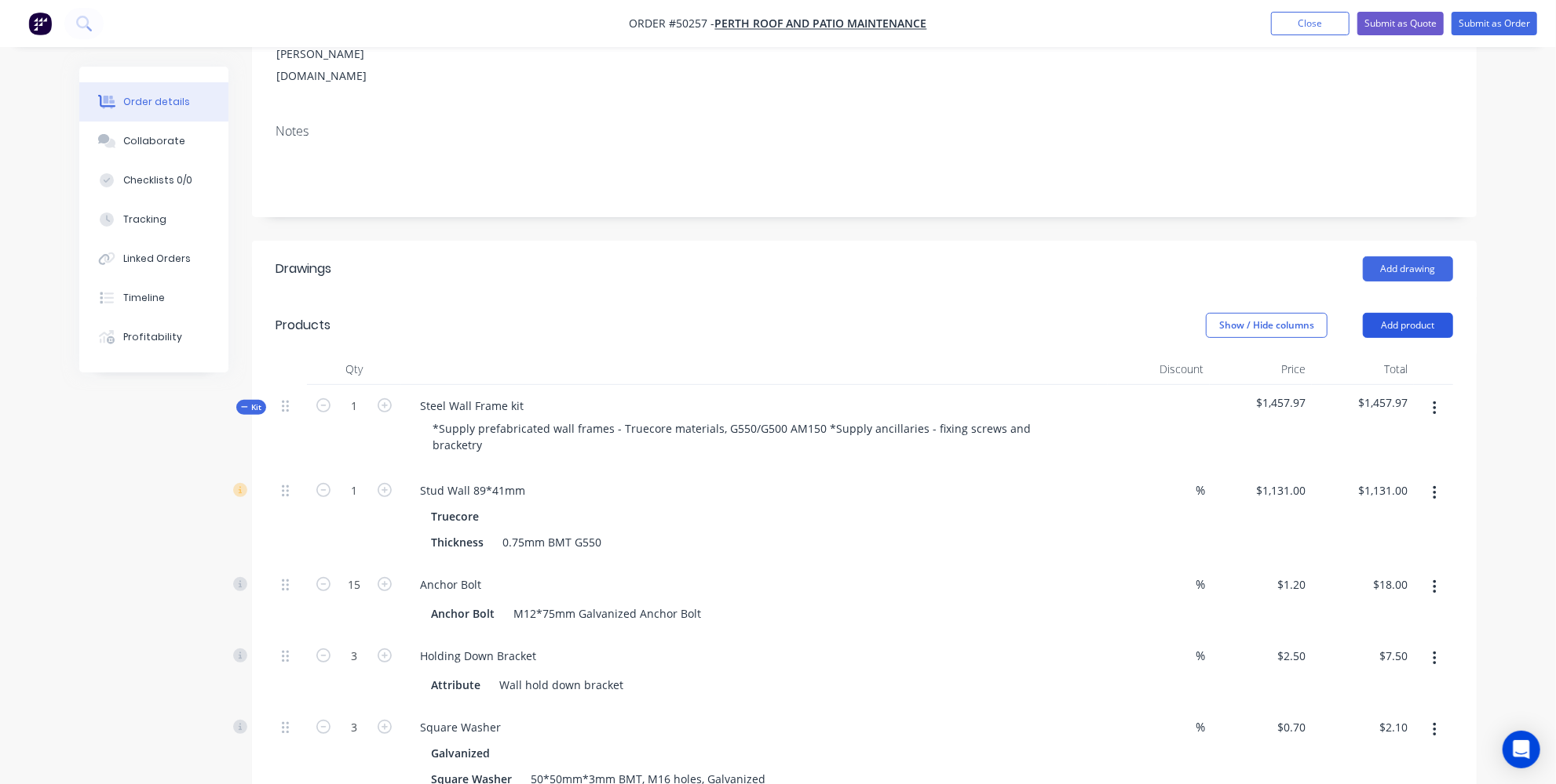
click at [1398, 313] on button "Add product" at bounding box center [1407, 325] width 90 height 25
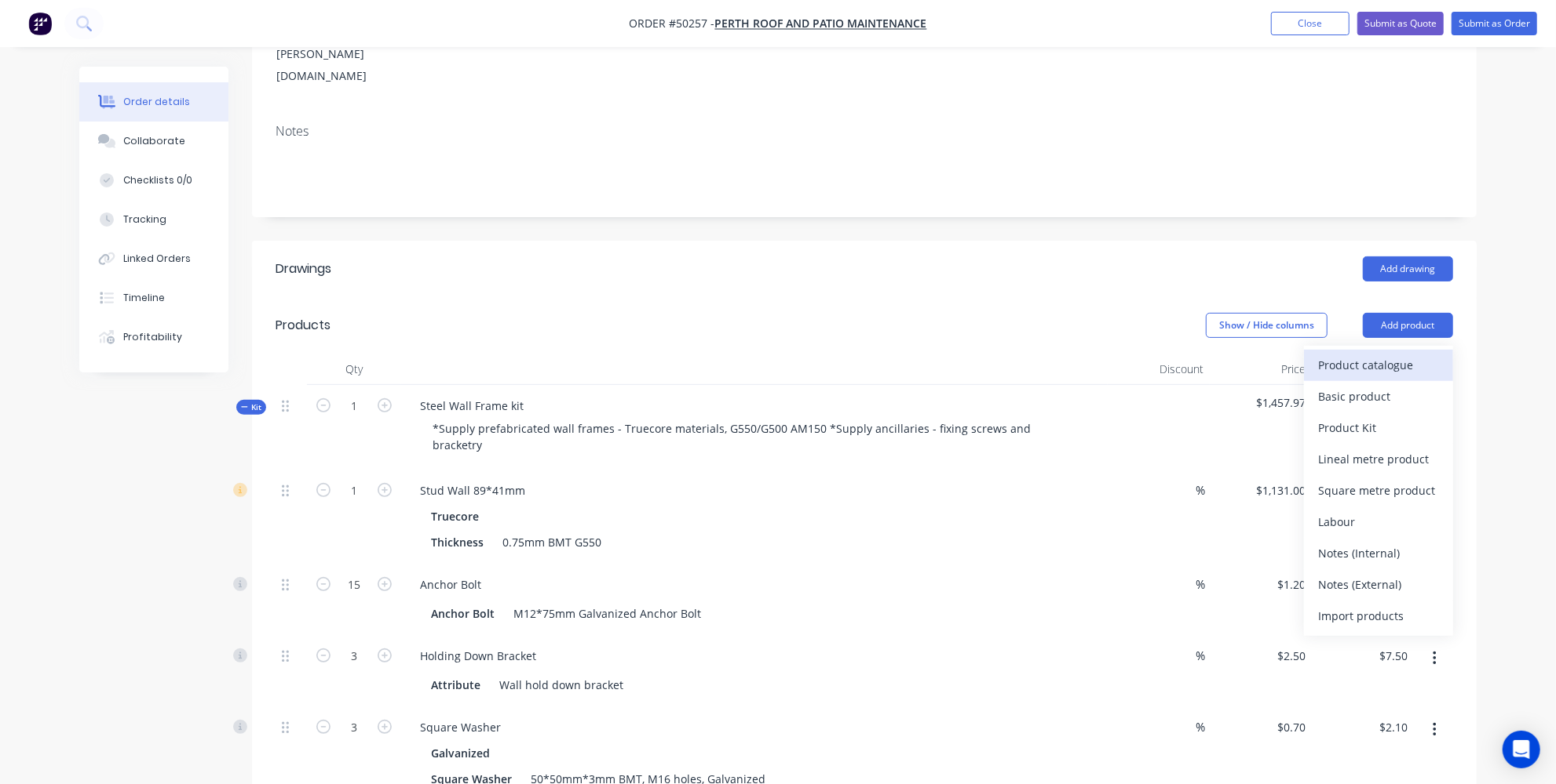
click at [1387, 354] on div "Product catalogue" at bounding box center [1378, 365] width 121 height 23
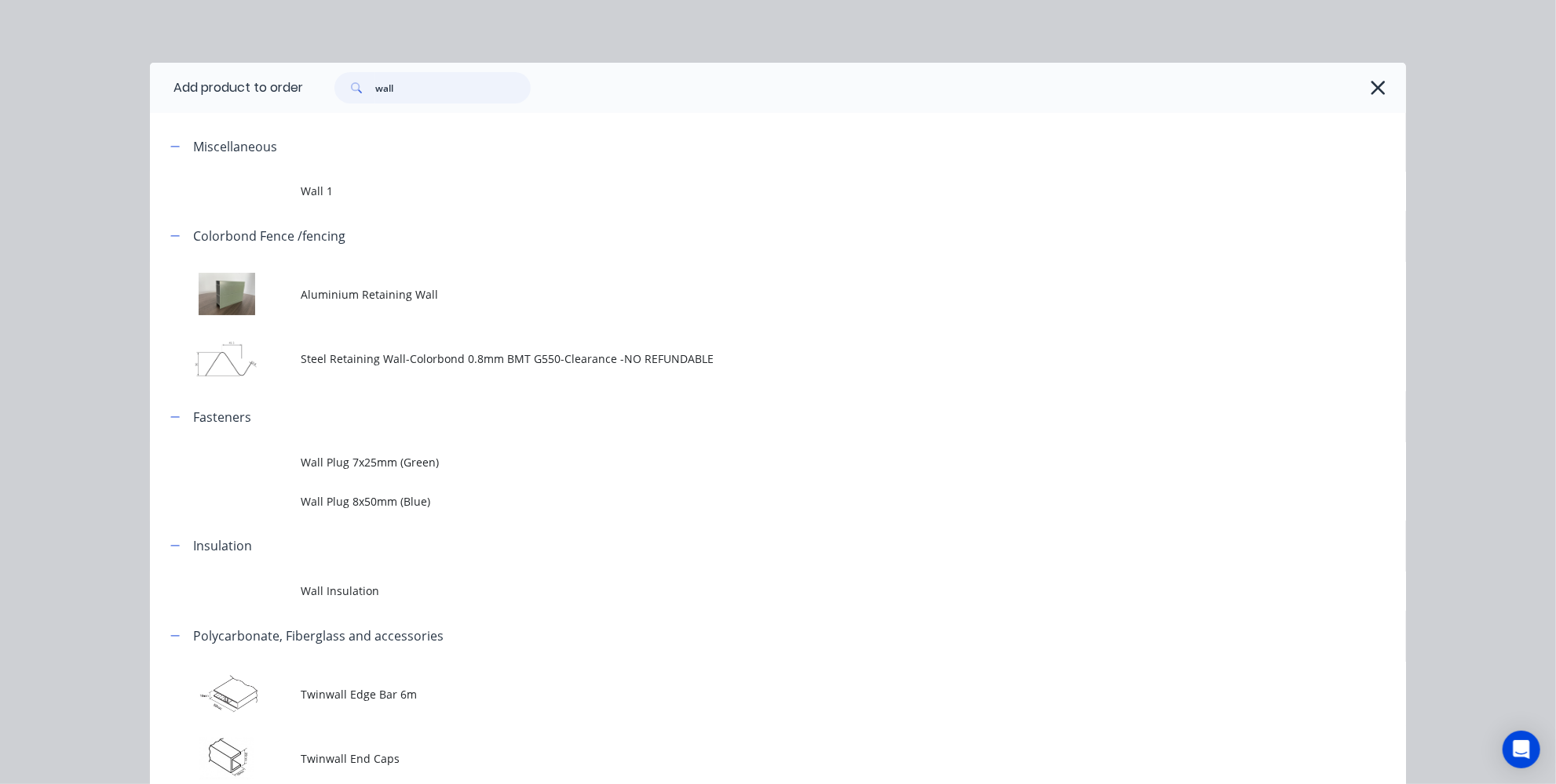
drag, startPoint x: 332, startPoint y: 79, endPoint x: 262, endPoint y: 74, distance: 70.2
click at [262, 74] on header "Add product to order wall" at bounding box center [778, 87] width 1256 height 51
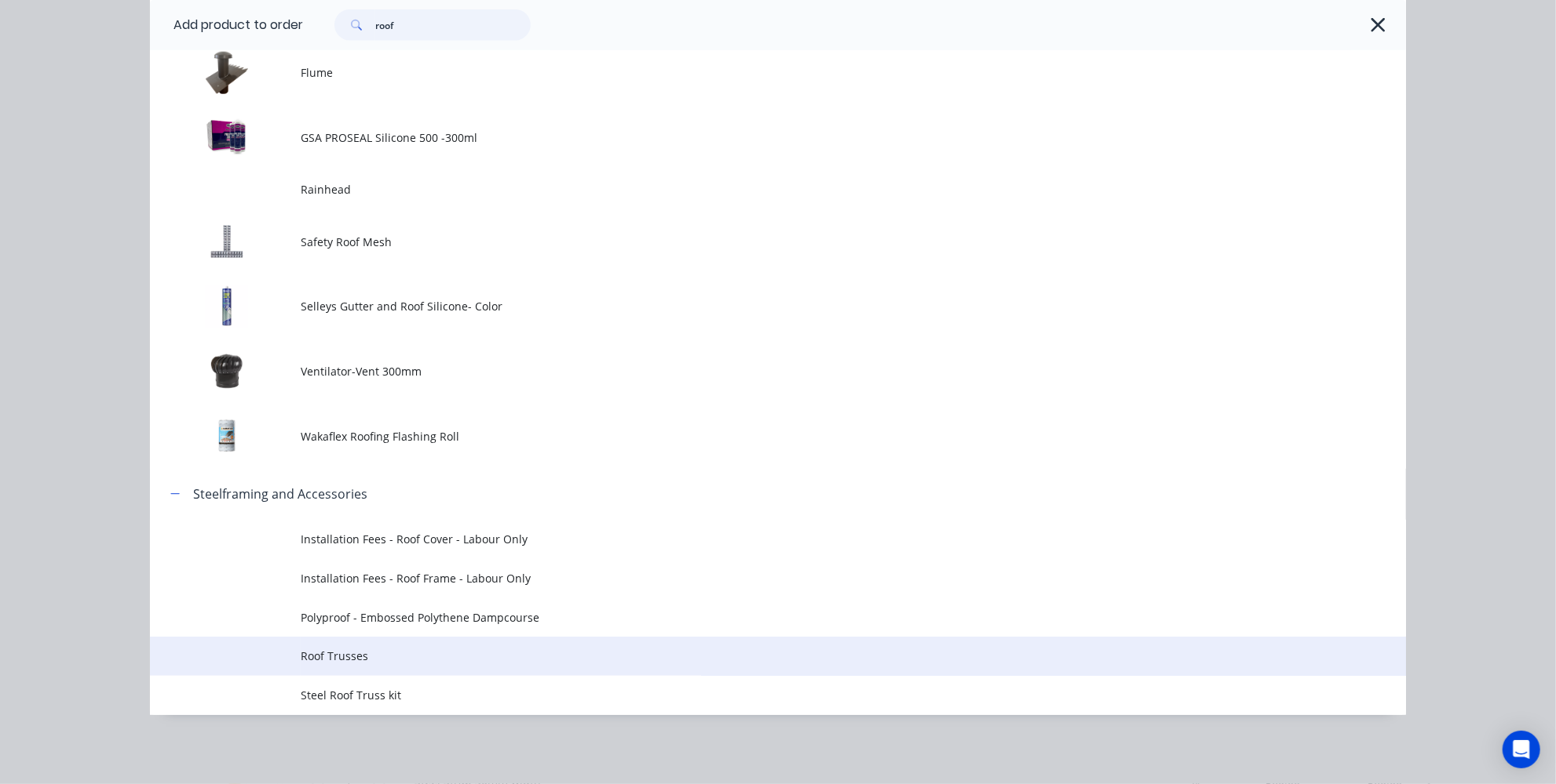
scroll to position [478, 0]
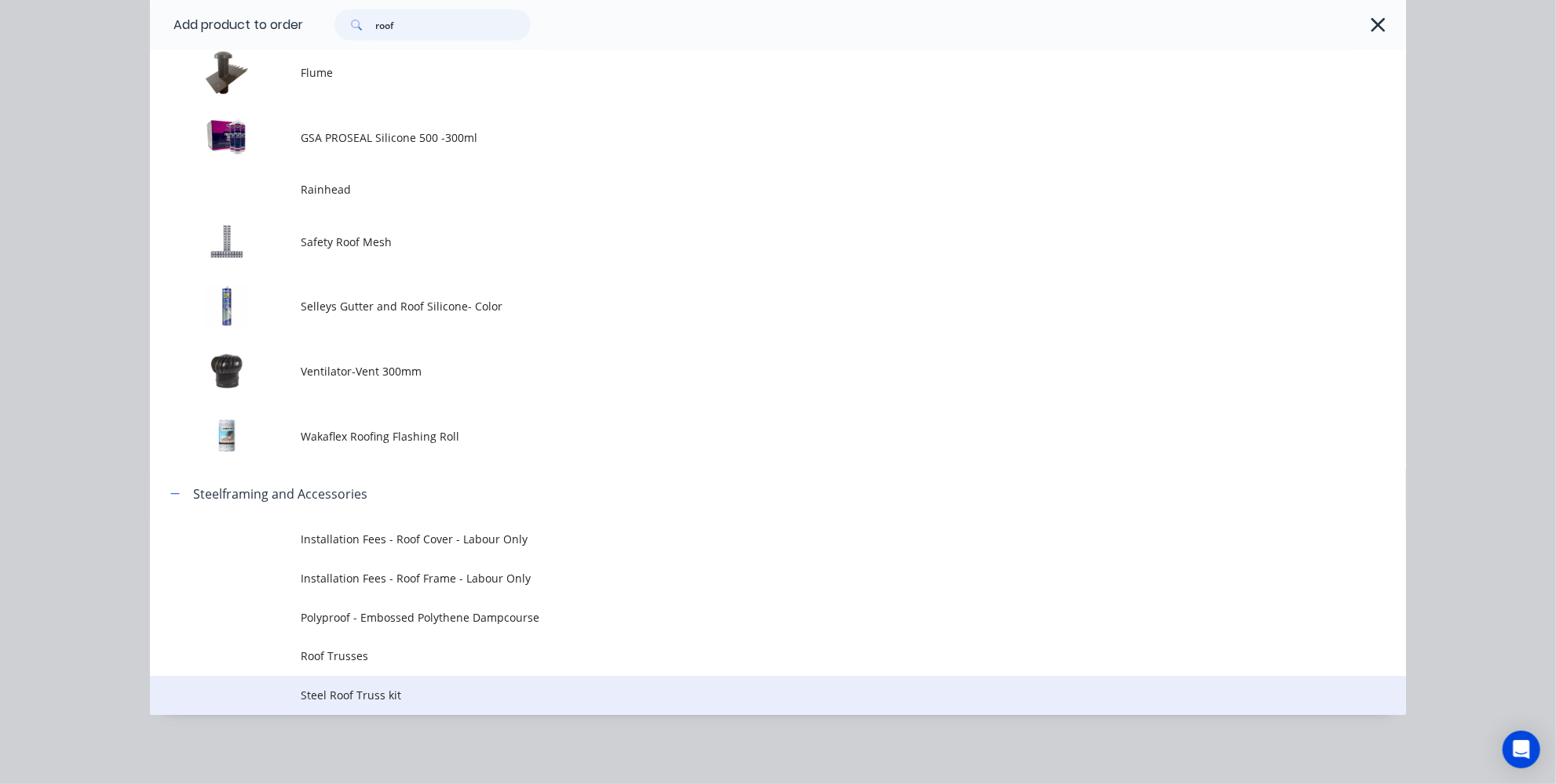
type input "roof"
click at [351, 697] on span "Steel Roof Truss kit" at bounding box center [743, 695] width 884 height 17
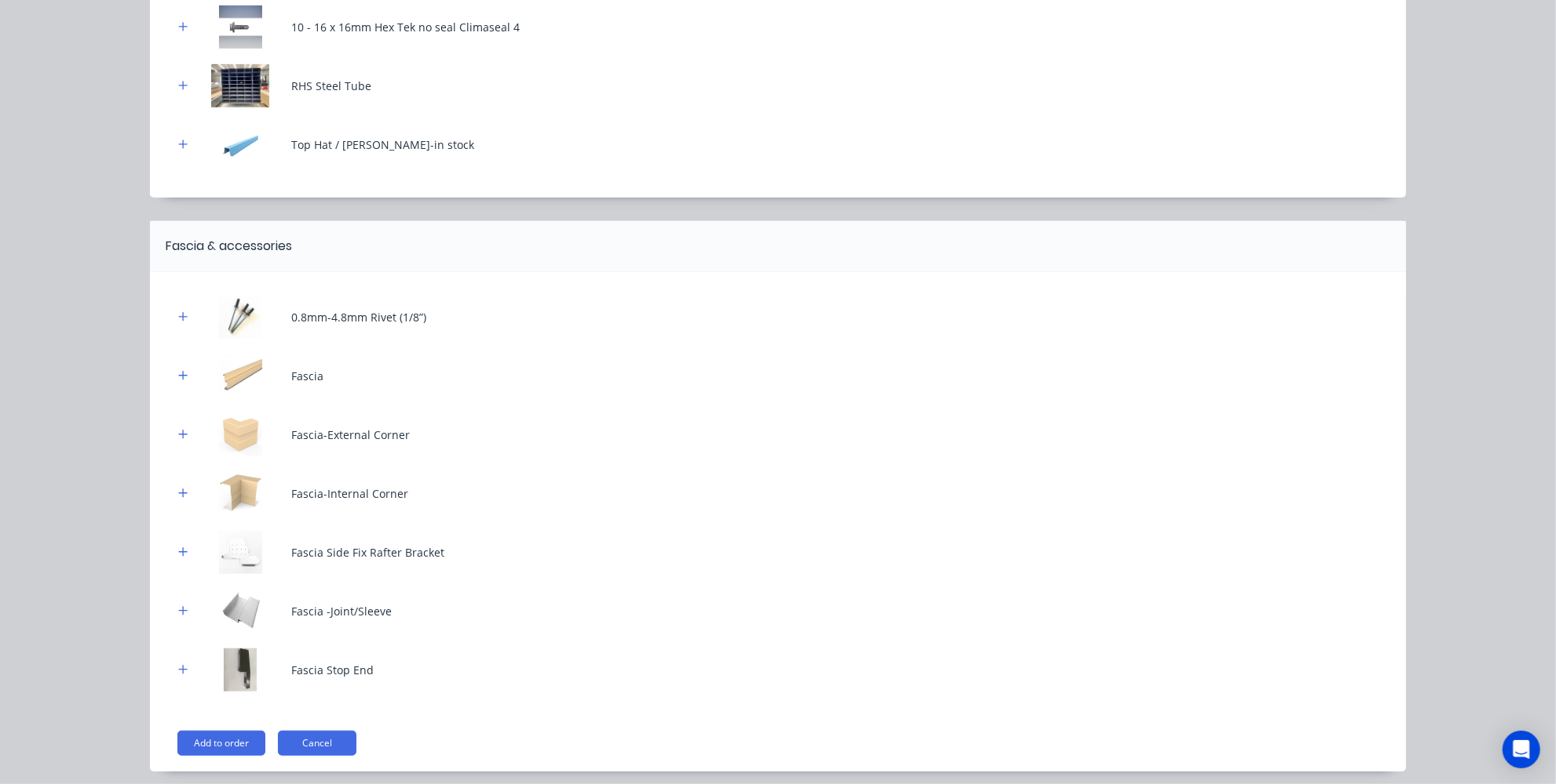
scroll to position [741, 0]
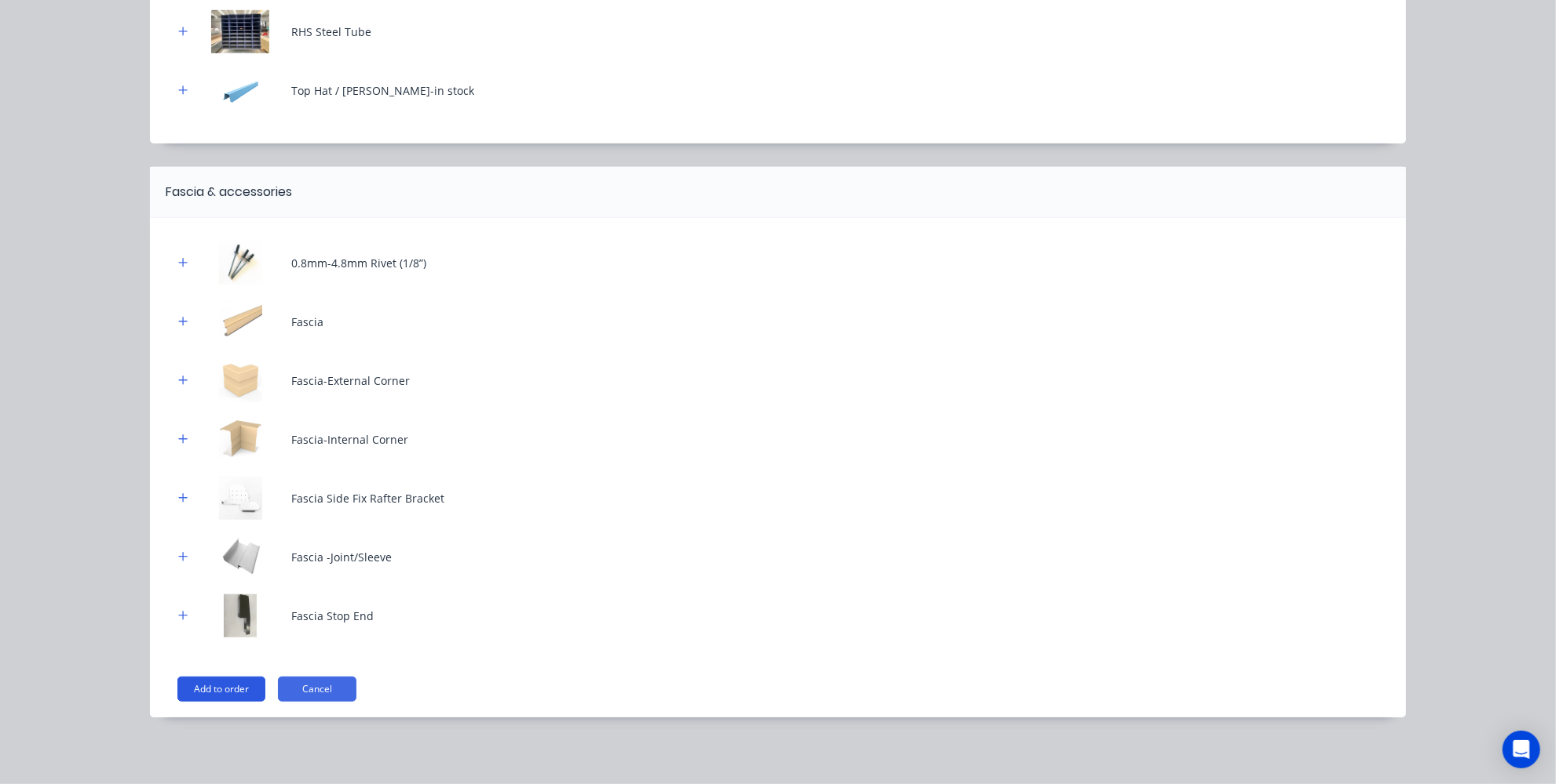
click at [241, 687] on button "Add to order" at bounding box center [221, 689] width 88 height 25
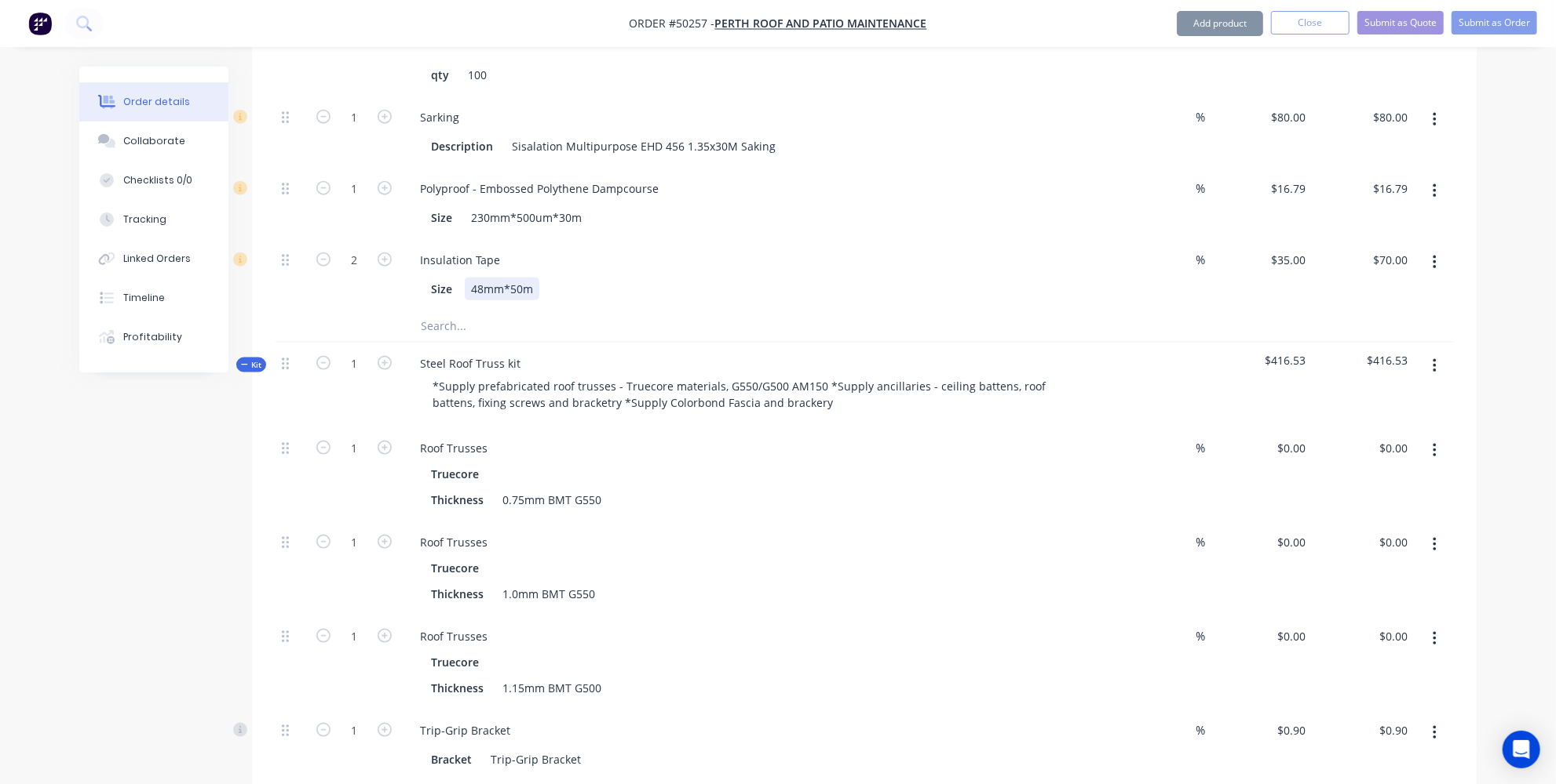
scroll to position [1406, 0]
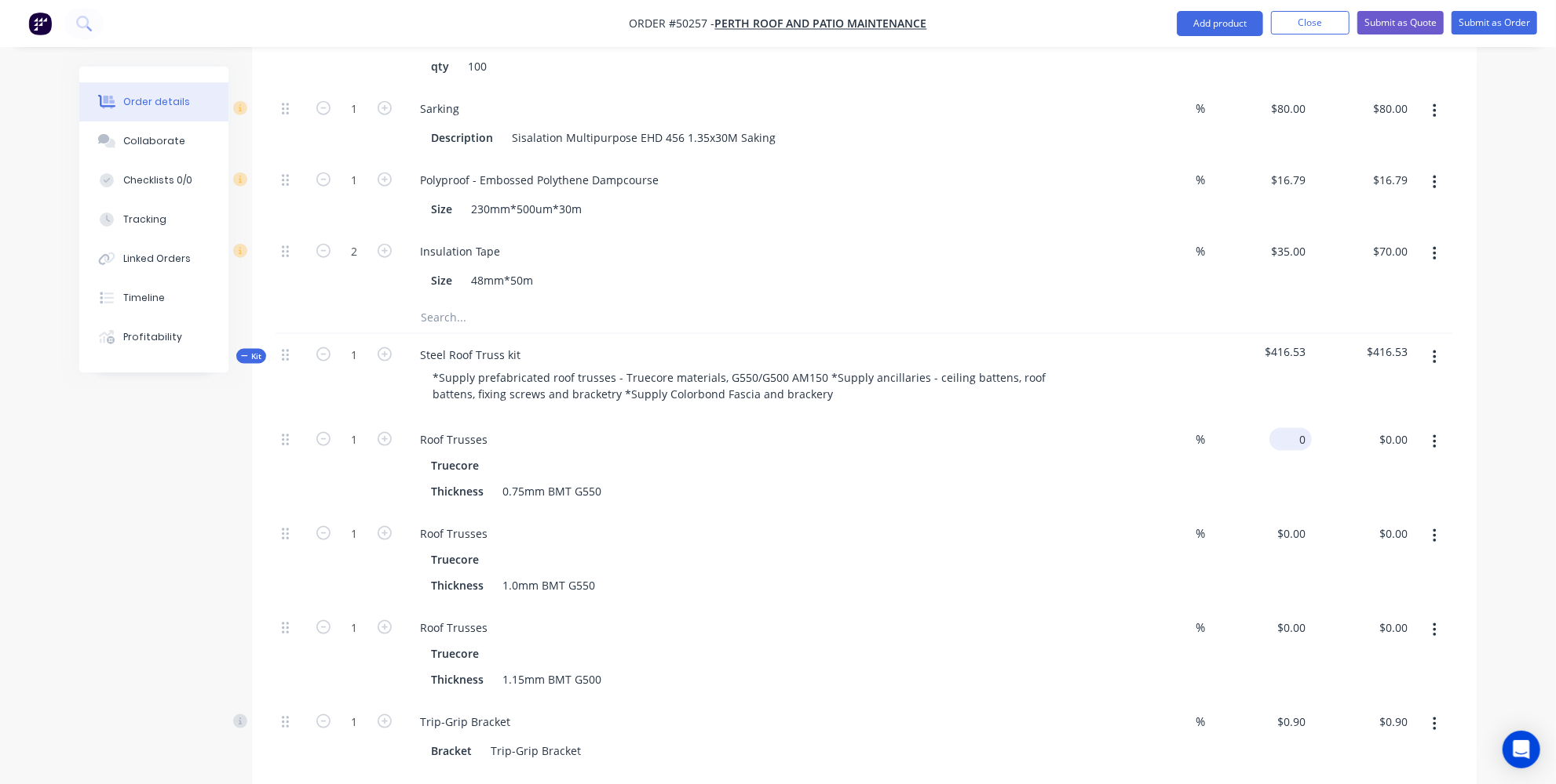
click at [1293, 429] on div "0 $0.00" at bounding box center [1294, 440] width 36 height 23
type input "$905.00"
click at [1441, 522] on button "button" at bounding box center [1434, 536] width 37 height 28
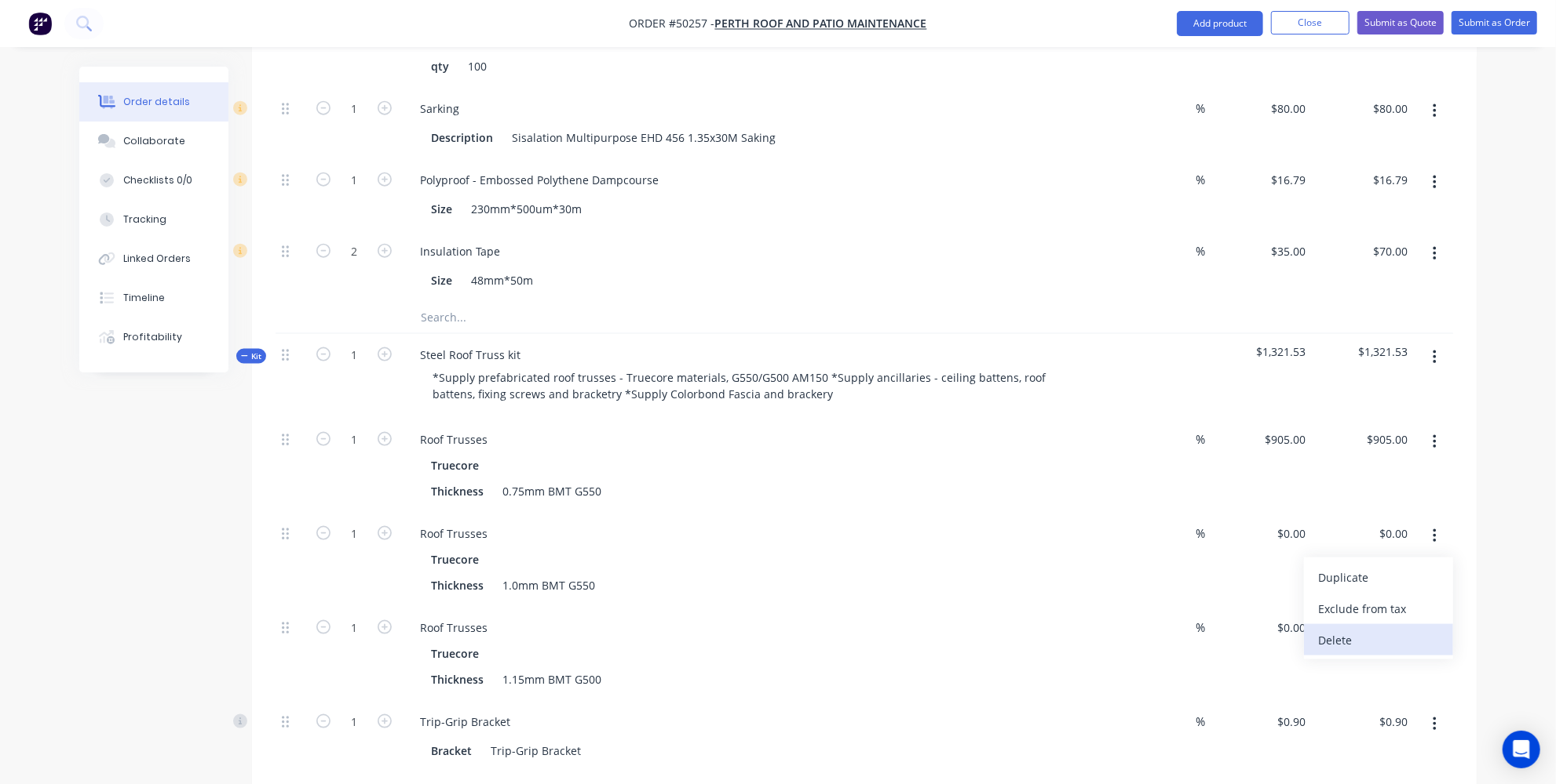
drag, startPoint x: 1381, startPoint y: 543, endPoint x: 1383, endPoint y: 524, distance: 19.1
click at [1381, 629] on div "Delete" at bounding box center [1378, 640] width 121 height 23
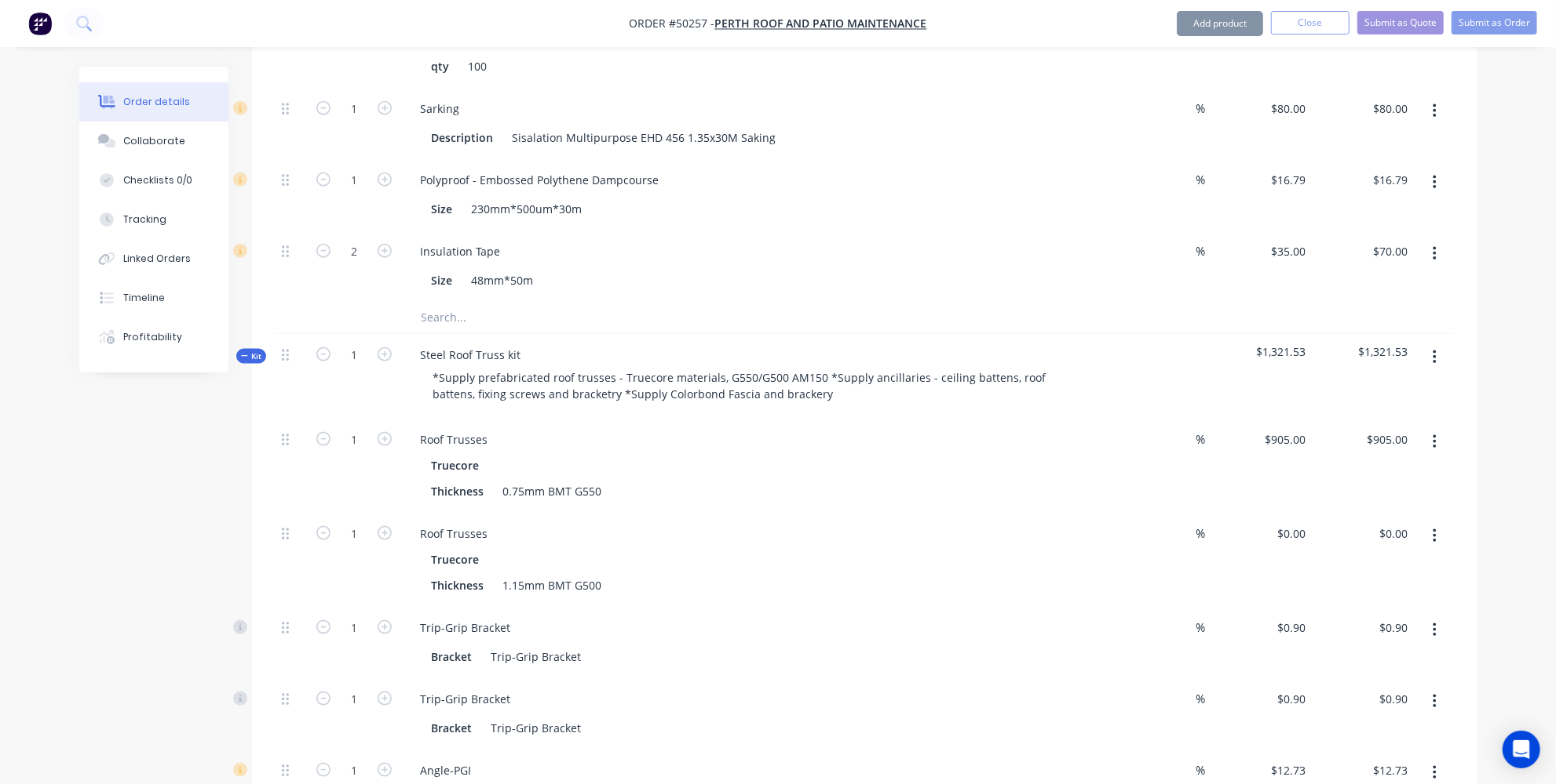
click at [1439, 522] on button "button" at bounding box center [1434, 536] width 37 height 28
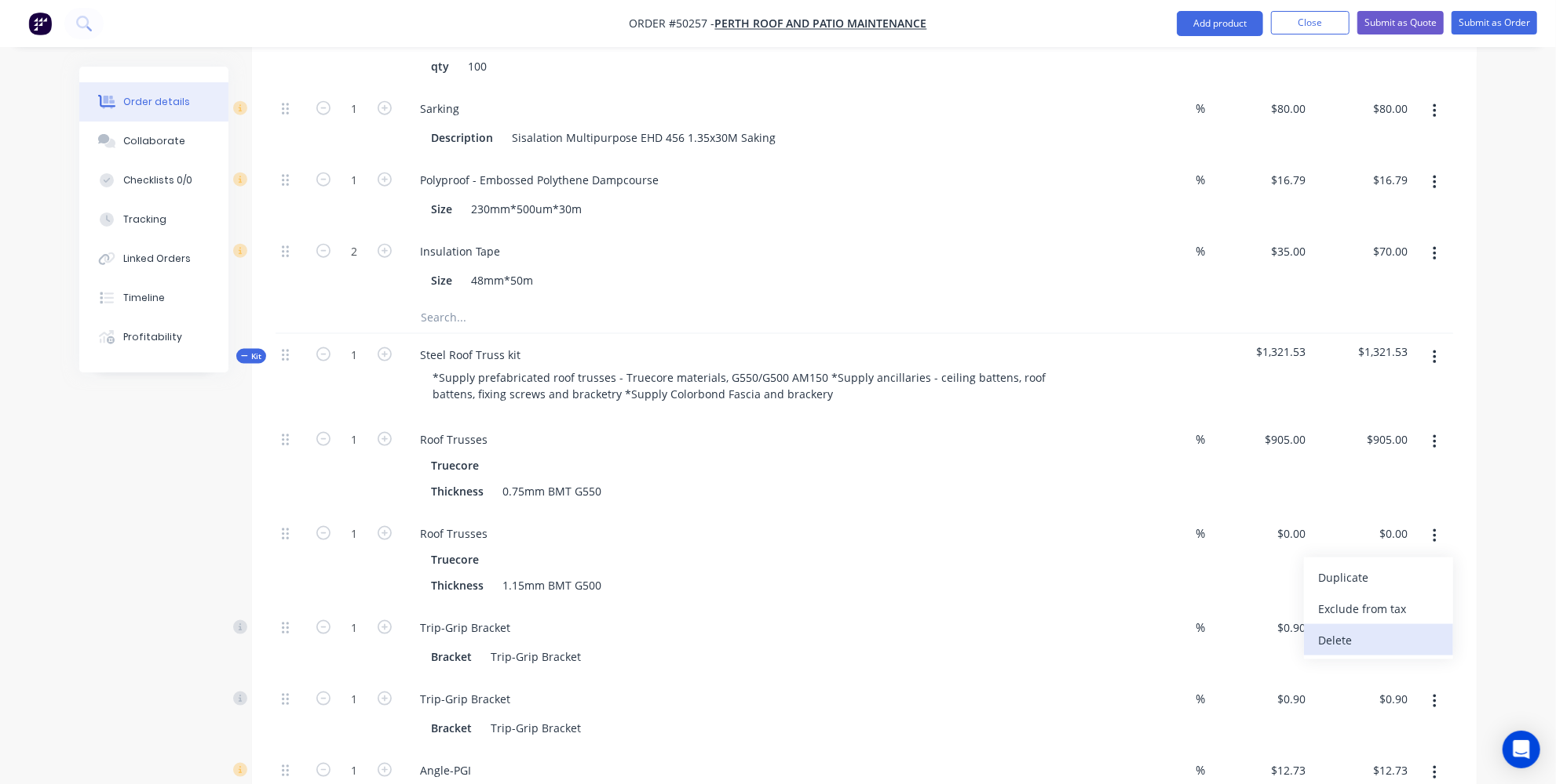
click at [1369, 629] on div "Delete" at bounding box center [1378, 640] width 121 height 23
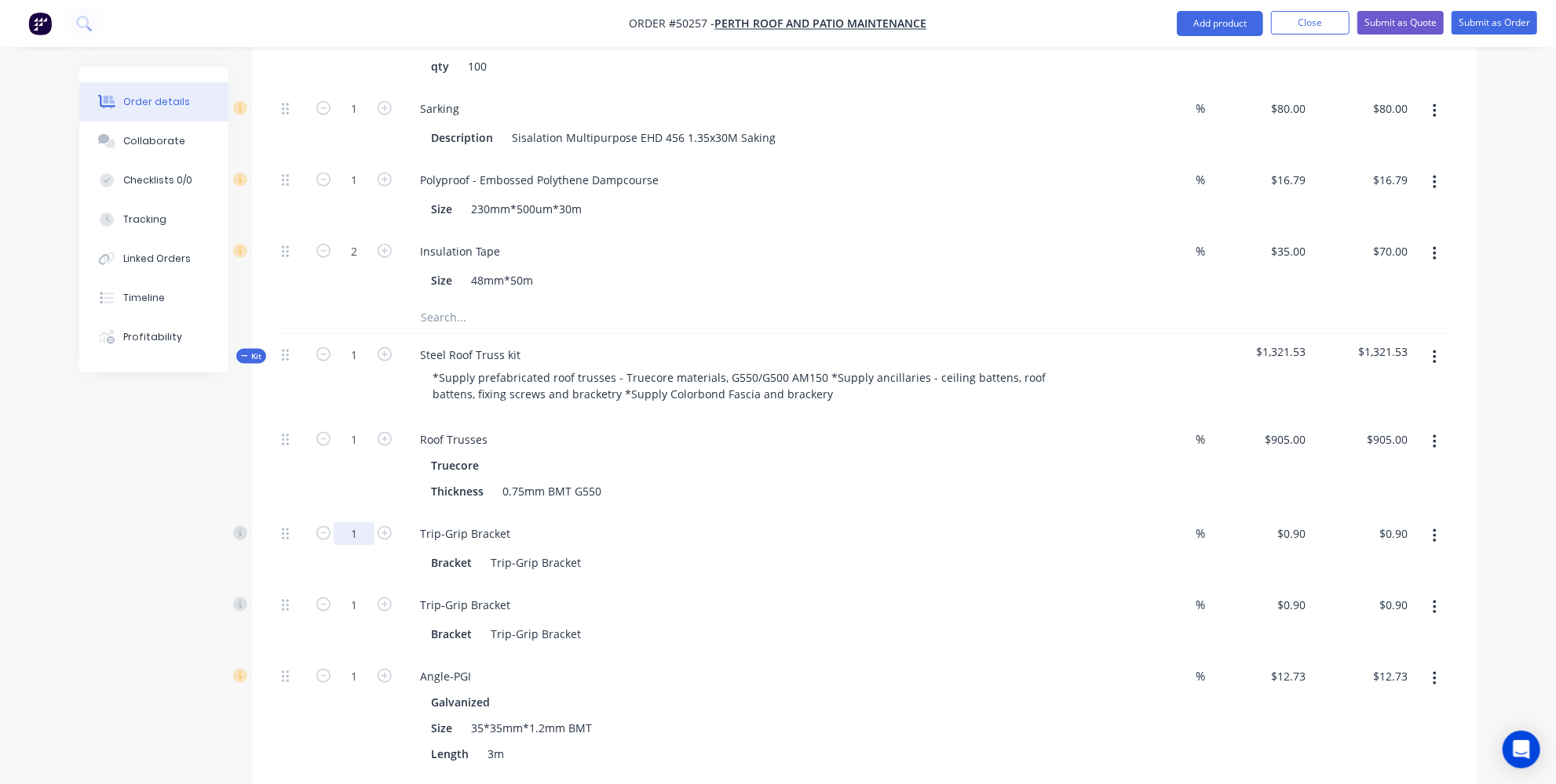
click at [365, 522] on input "1" at bounding box center [354, 534] width 41 height 24
type input "15"
drag, startPoint x: 191, startPoint y: 507, endPoint x: 298, endPoint y: 519, distance: 107.7
type input "$13.50"
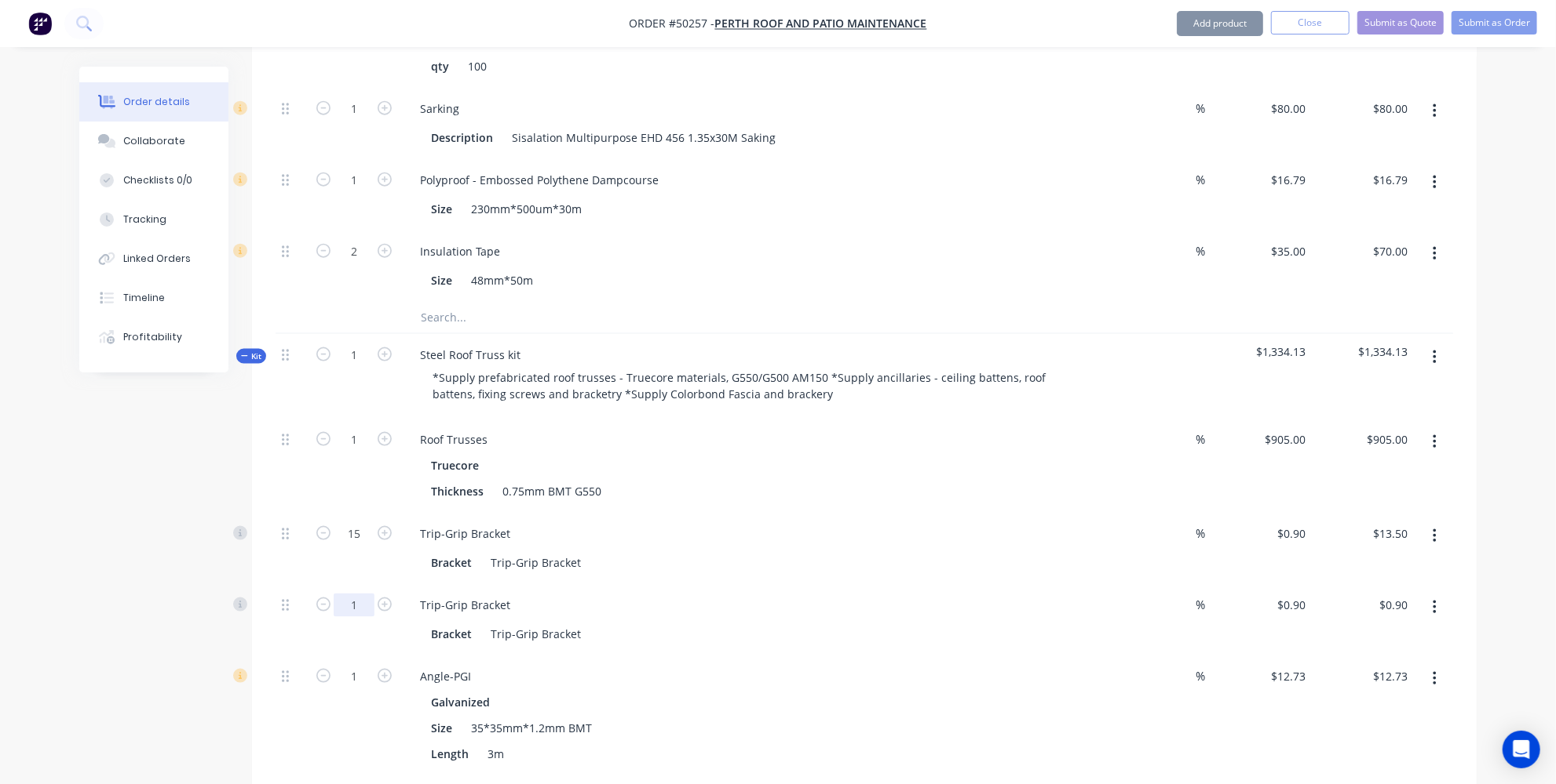
click at [356, 593] on input "1" at bounding box center [354, 605] width 41 height 24
type input "15"
type input "$13.50"
click at [801, 593] on div "Trip-Grip Bracket" at bounding box center [754, 604] width 694 height 23
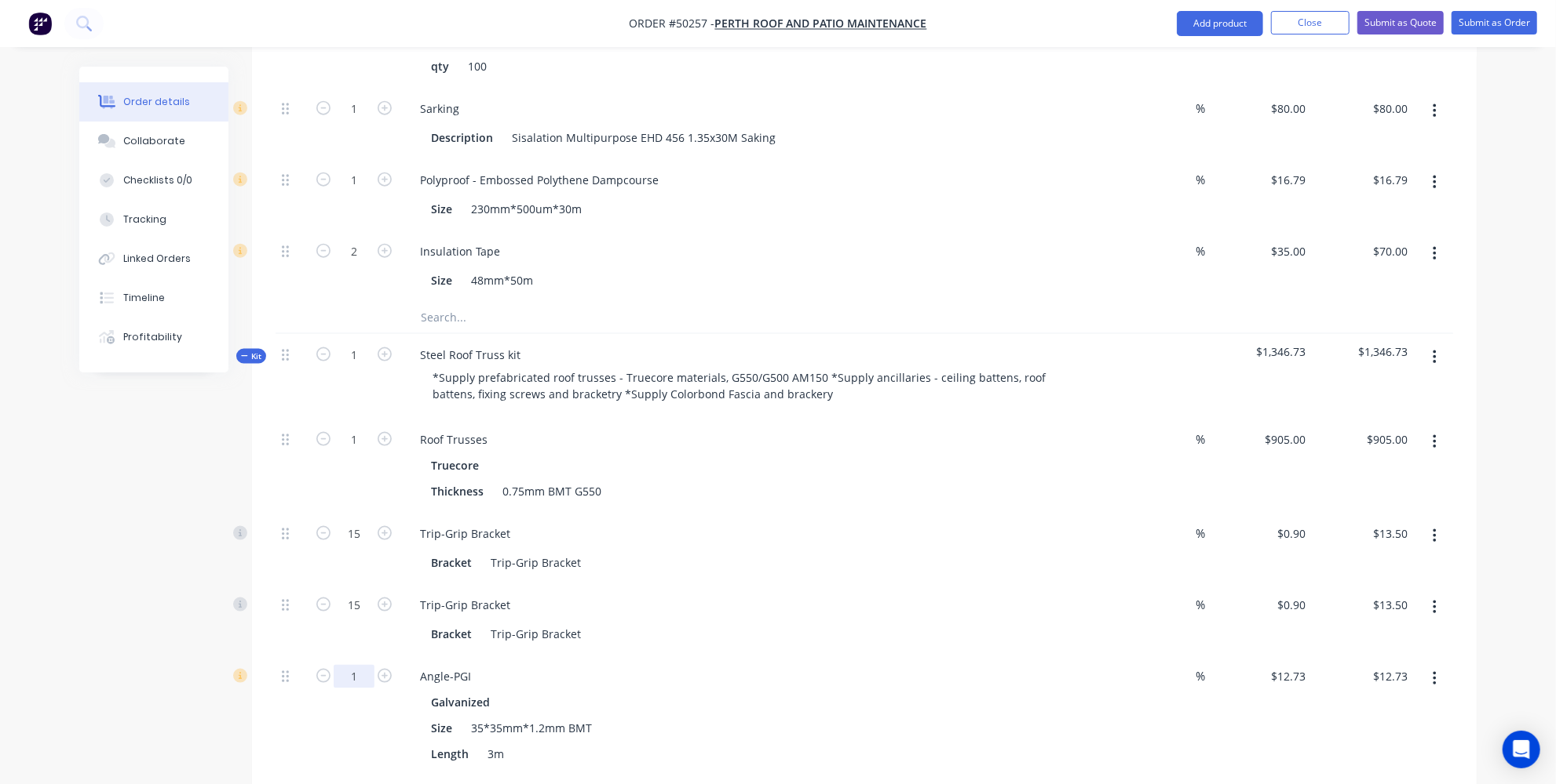
click at [359, 665] on input "1" at bounding box center [354, 677] width 41 height 24
type input "5"
type input "$63.65"
click at [766, 691] on div "Galvanized Size 35*35mm*1.2mm BMT Length 3m" at bounding box center [754, 727] width 694 height 74
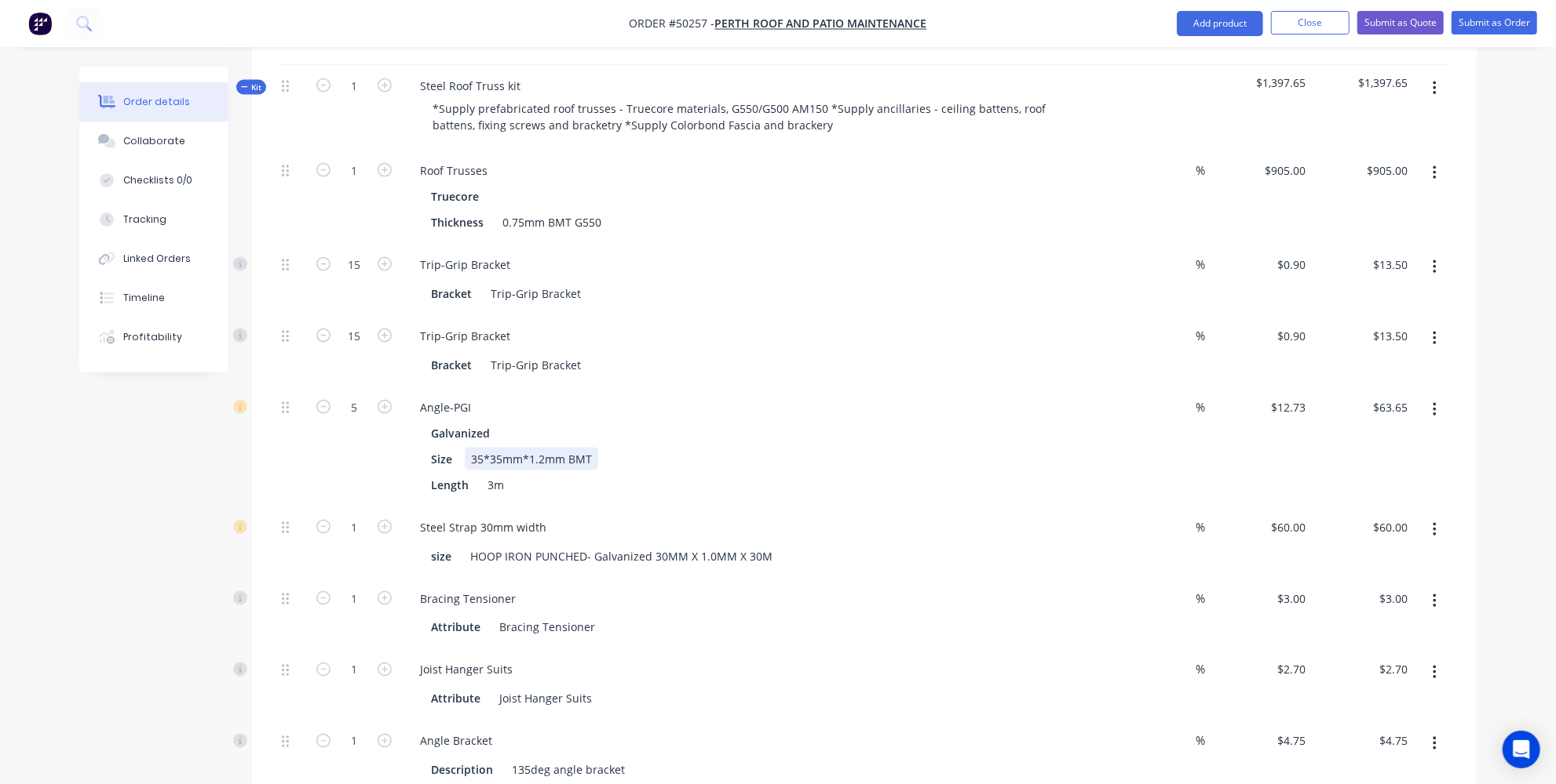
scroll to position [1691, 0]
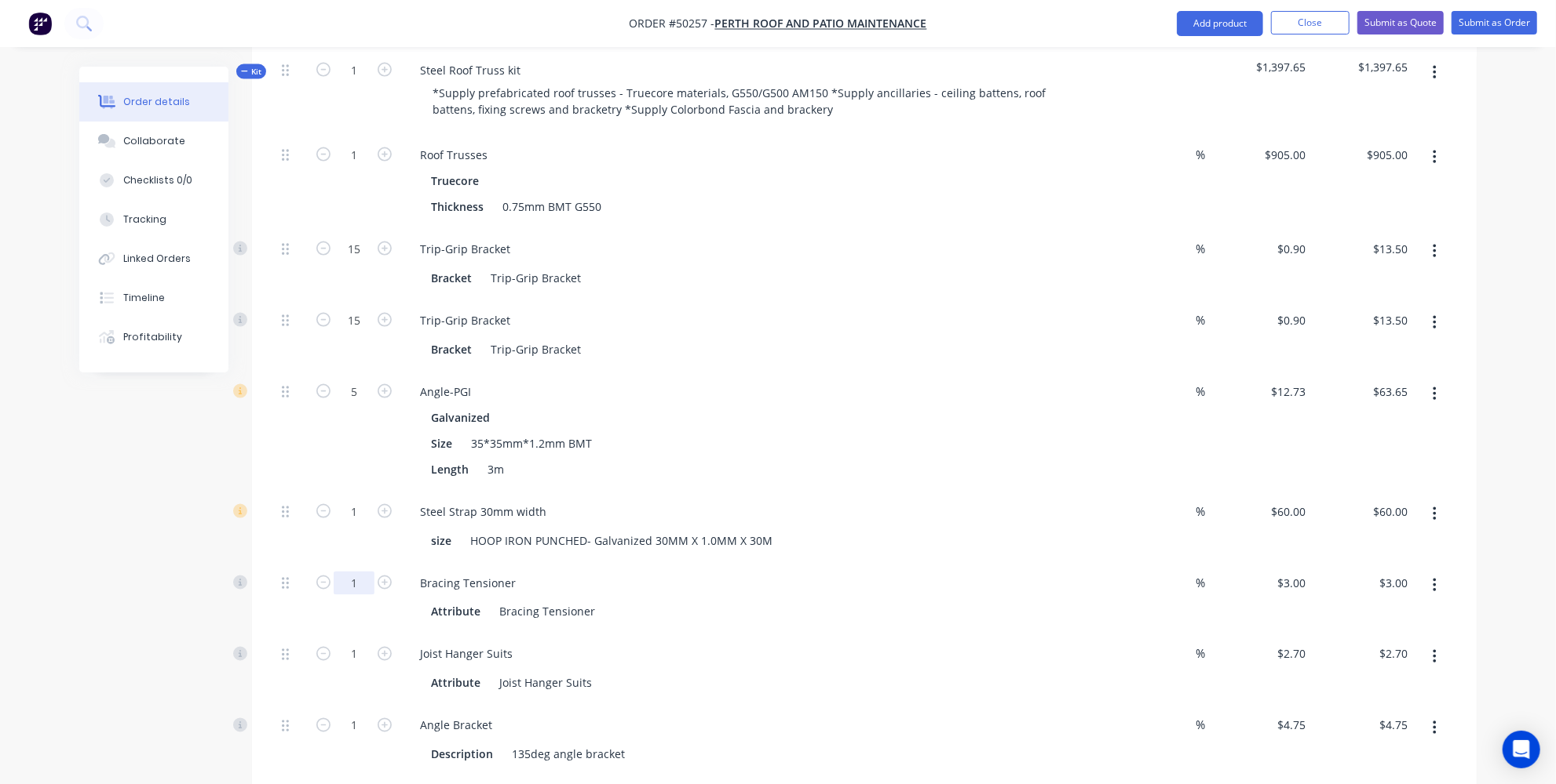
click at [372, 572] on input "1" at bounding box center [354, 584] width 41 height 24
click at [383, 576] on icon "button" at bounding box center [384, 583] width 14 height 14
type input "2"
type input "$6.00"
click at [383, 576] on icon "button" at bounding box center [384, 583] width 14 height 14
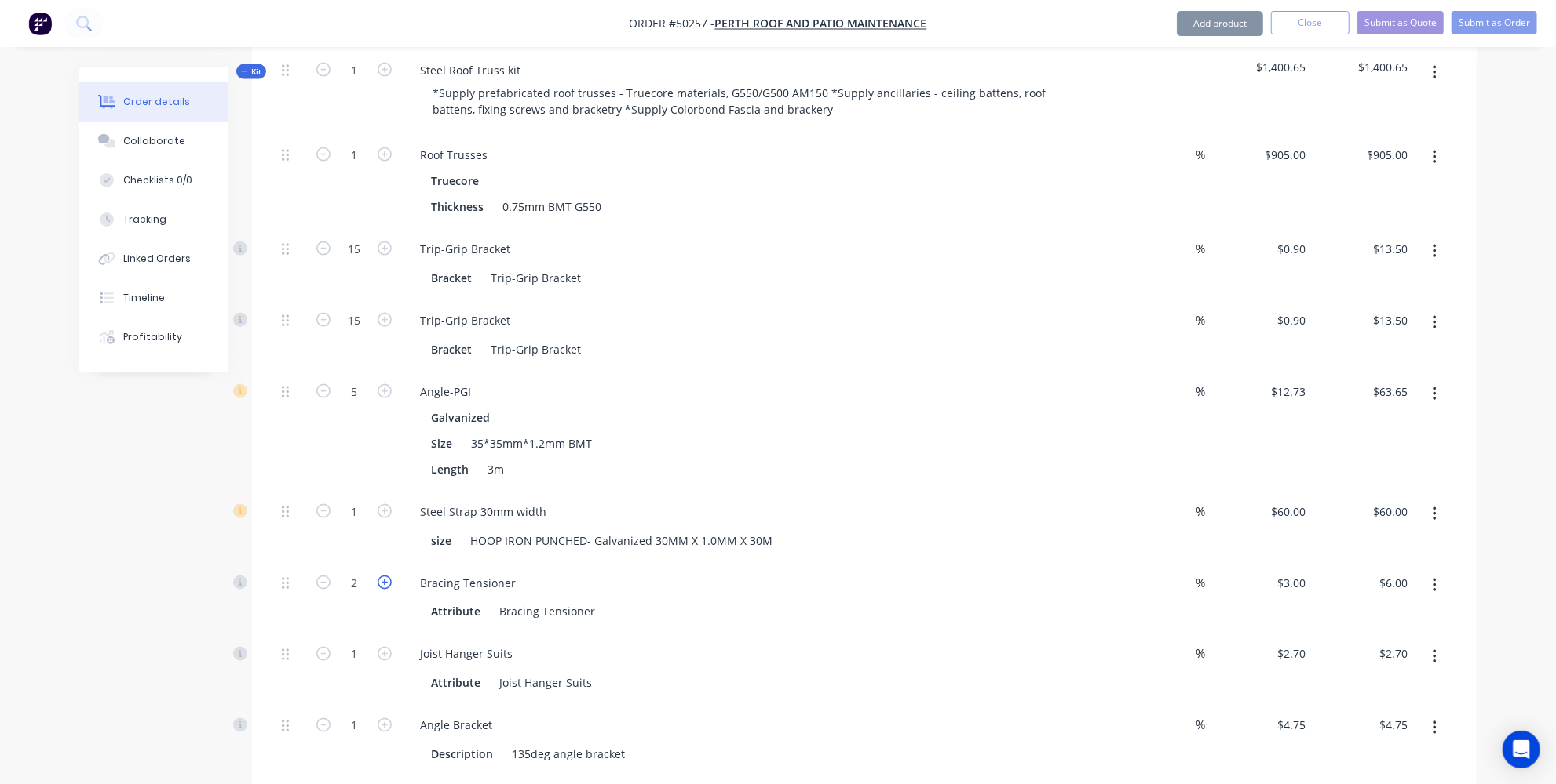
type input "3"
type input "$9.00"
click at [383, 576] on icon "button" at bounding box center [384, 583] width 14 height 14
type input "4"
type input "$12.00"
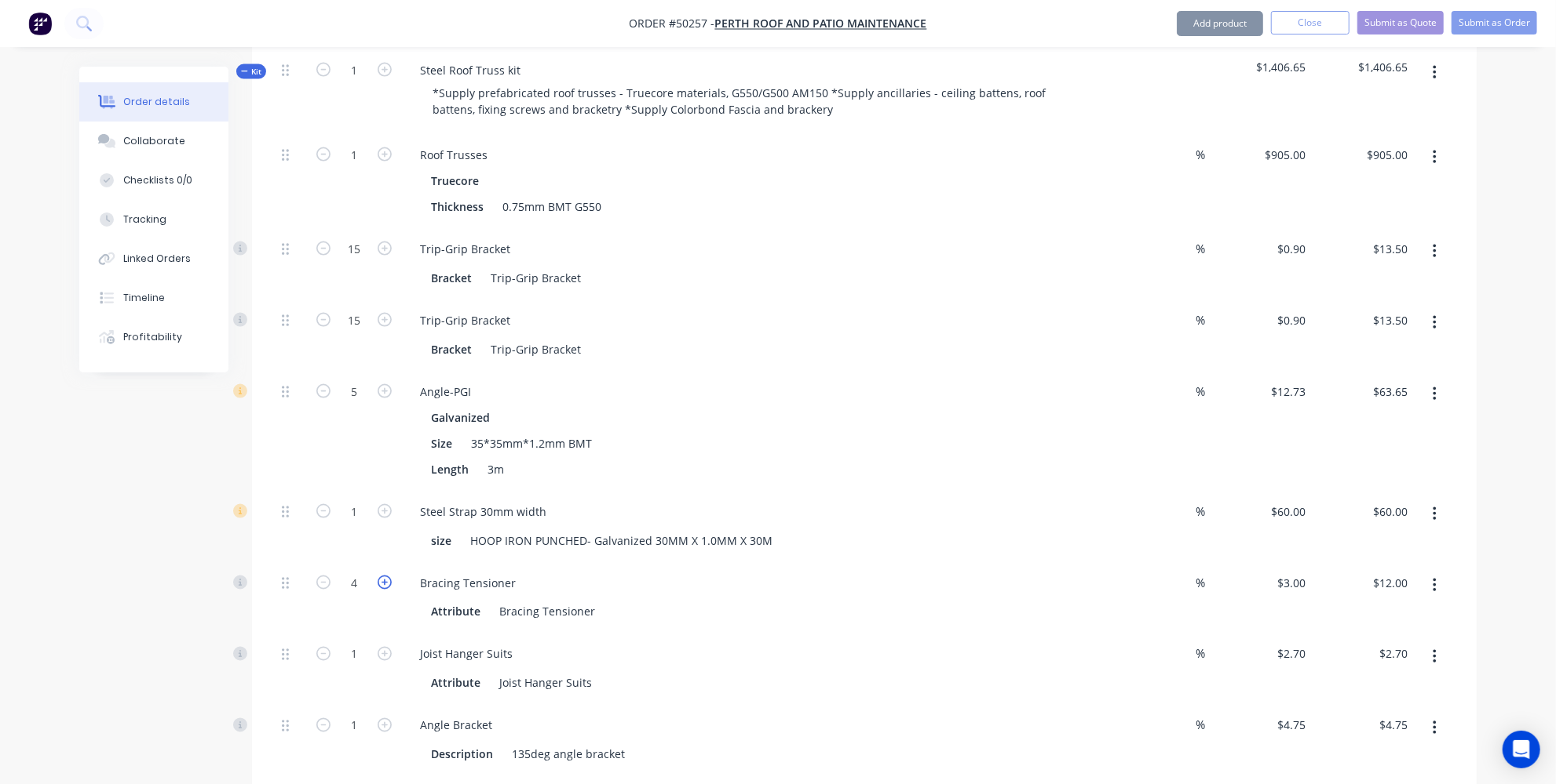
click at [383, 576] on icon "button" at bounding box center [384, 583] width 14 height 14
type input "5"
type input "$15.00"
click at [1422, 643] on button "button" at bounding box center [1434, 657] width 37 height 28
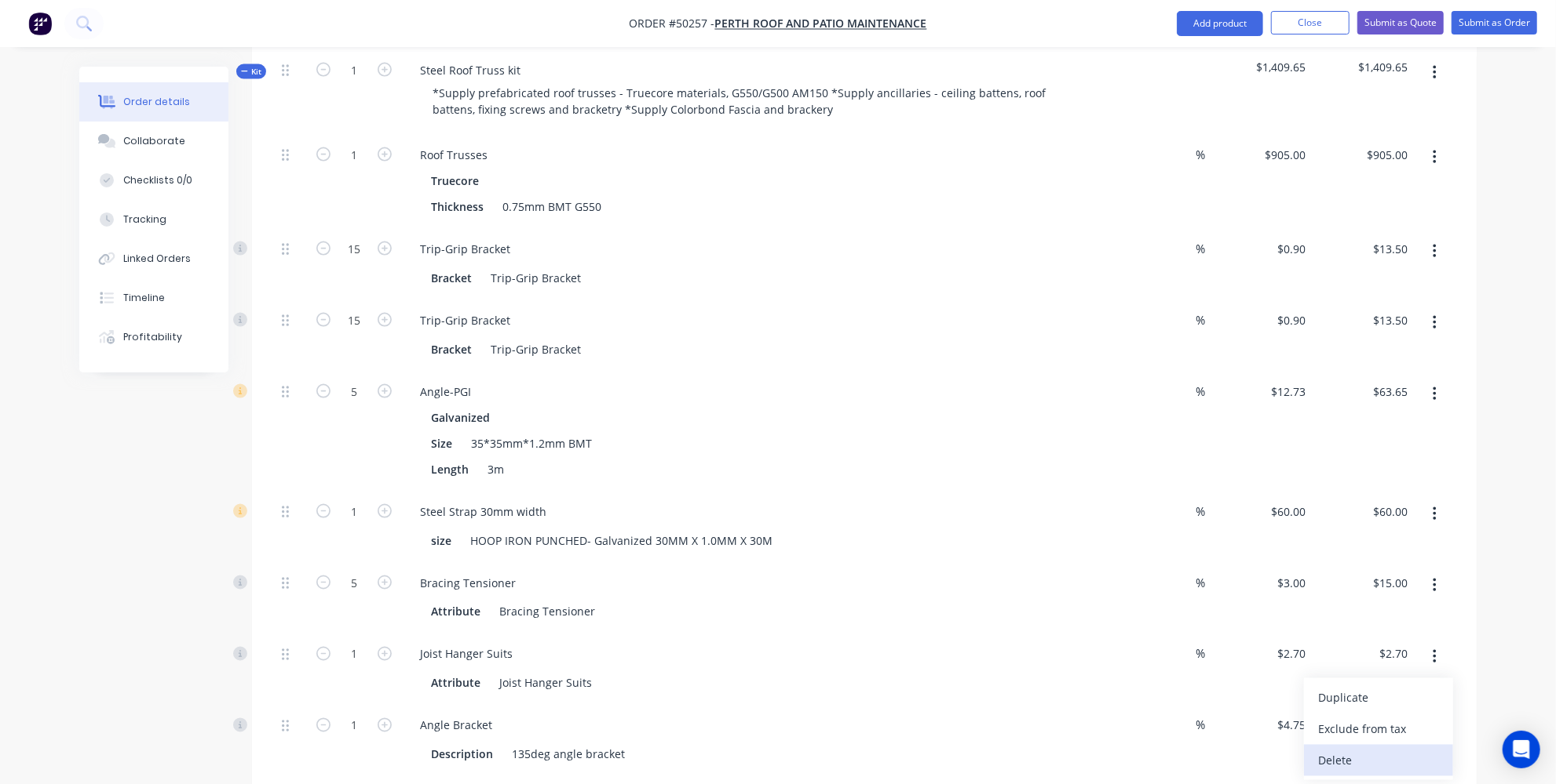
click at [1337, 750] on div "Delete" at bounding box center [1378, 761] width 121 height 23
click at [1431, 643] on button "button" at bounding box center [1434, 657] width 37 height 28
click at [1309, 745] on button "Delete" at bounding box center [1378, 761] width 149 height 32
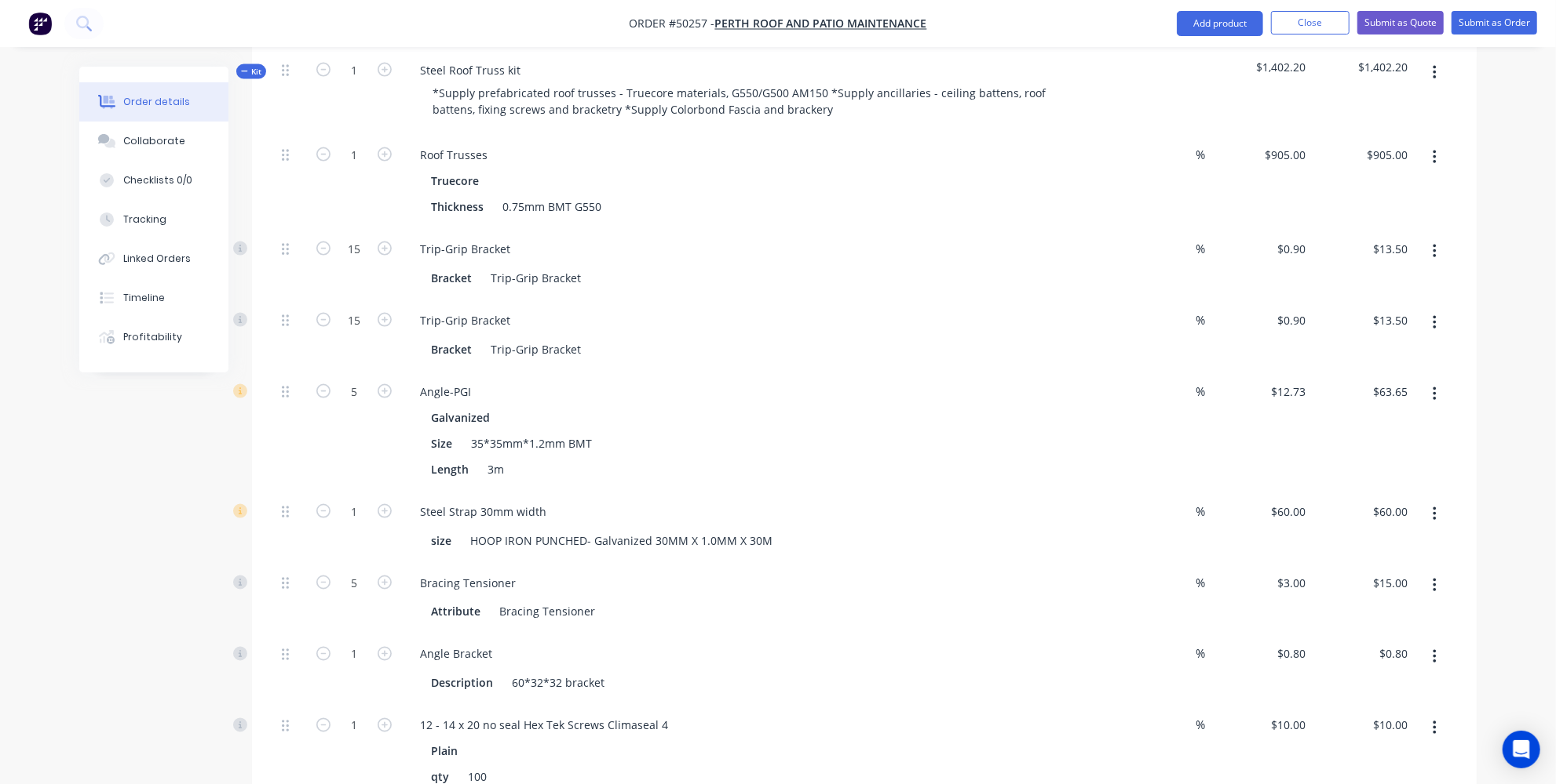
click at [1433, 650] on icon "button" at bounding box center [1434, 657] width 3 height 14
click at [1348, 750] on div "Delete" at bounding box center [1378, 761] width 121 height 23
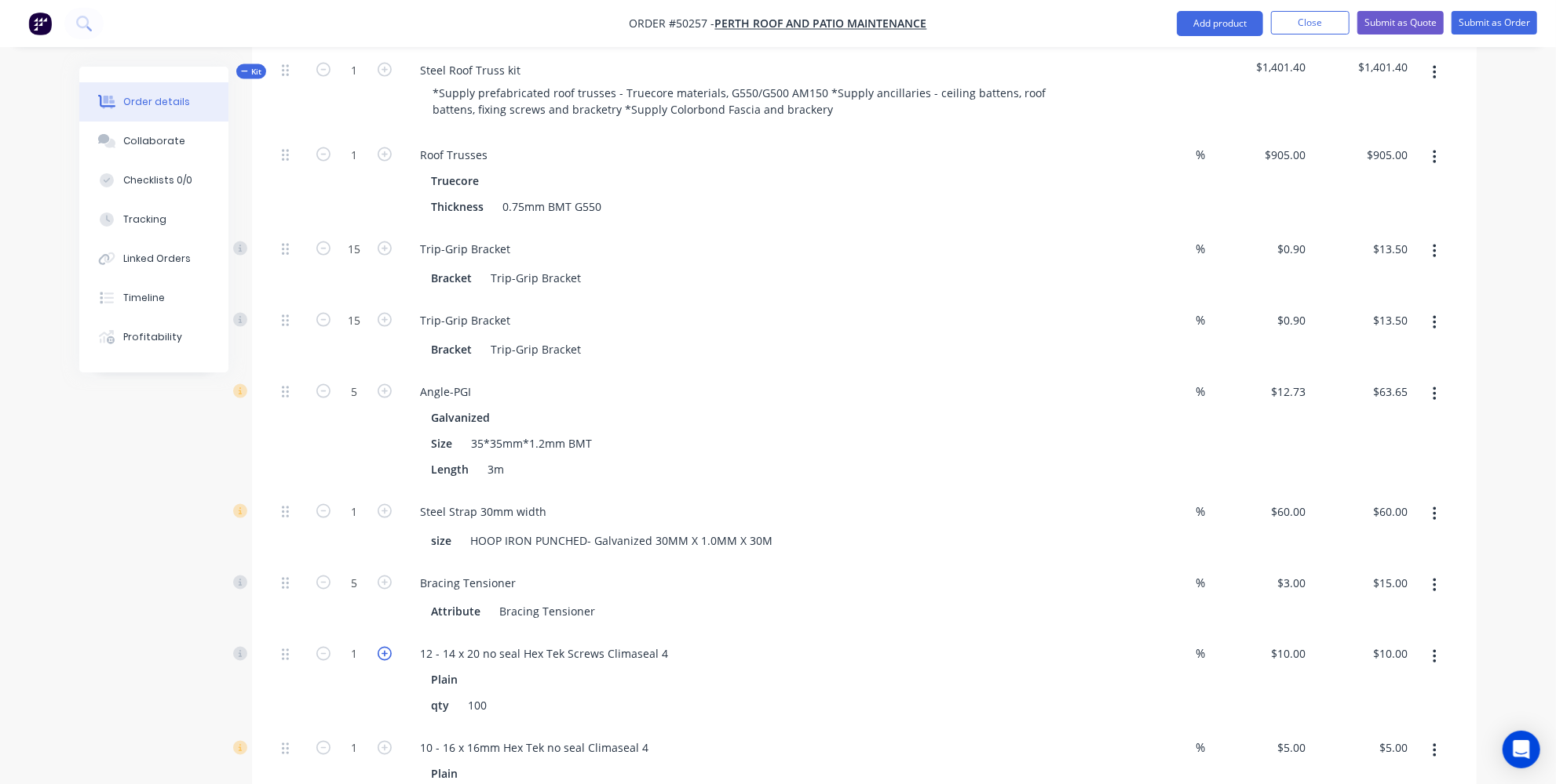
click at [386, 647] on icon "button" at bounding box center [384, 654] width 14 height 14
type input "2"
type input "$20.00"
click at [381, 741] on icon "button" at bounding box center [384, 748] width 14 height 14
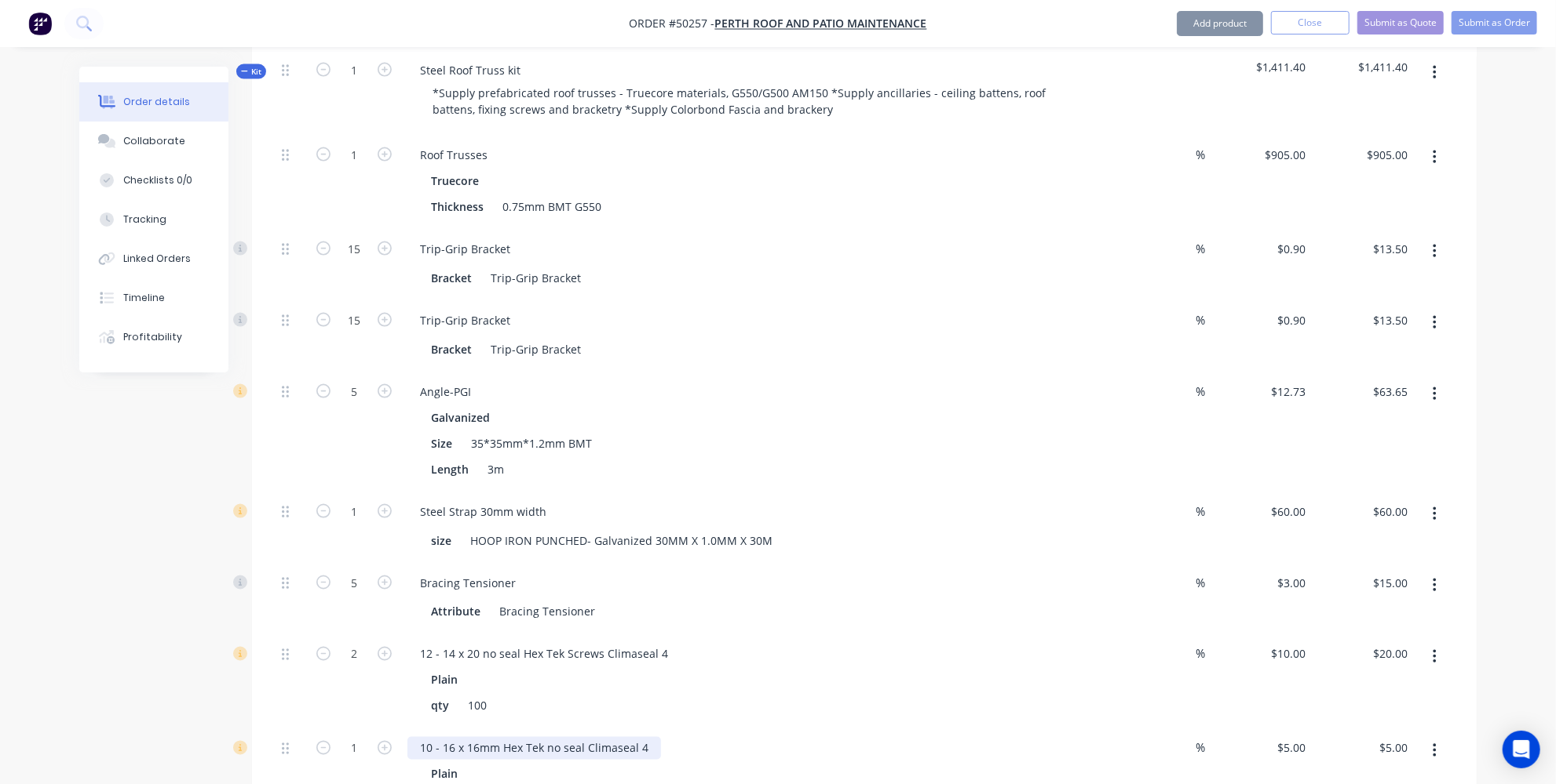
type input "2"
type input "$10.00"
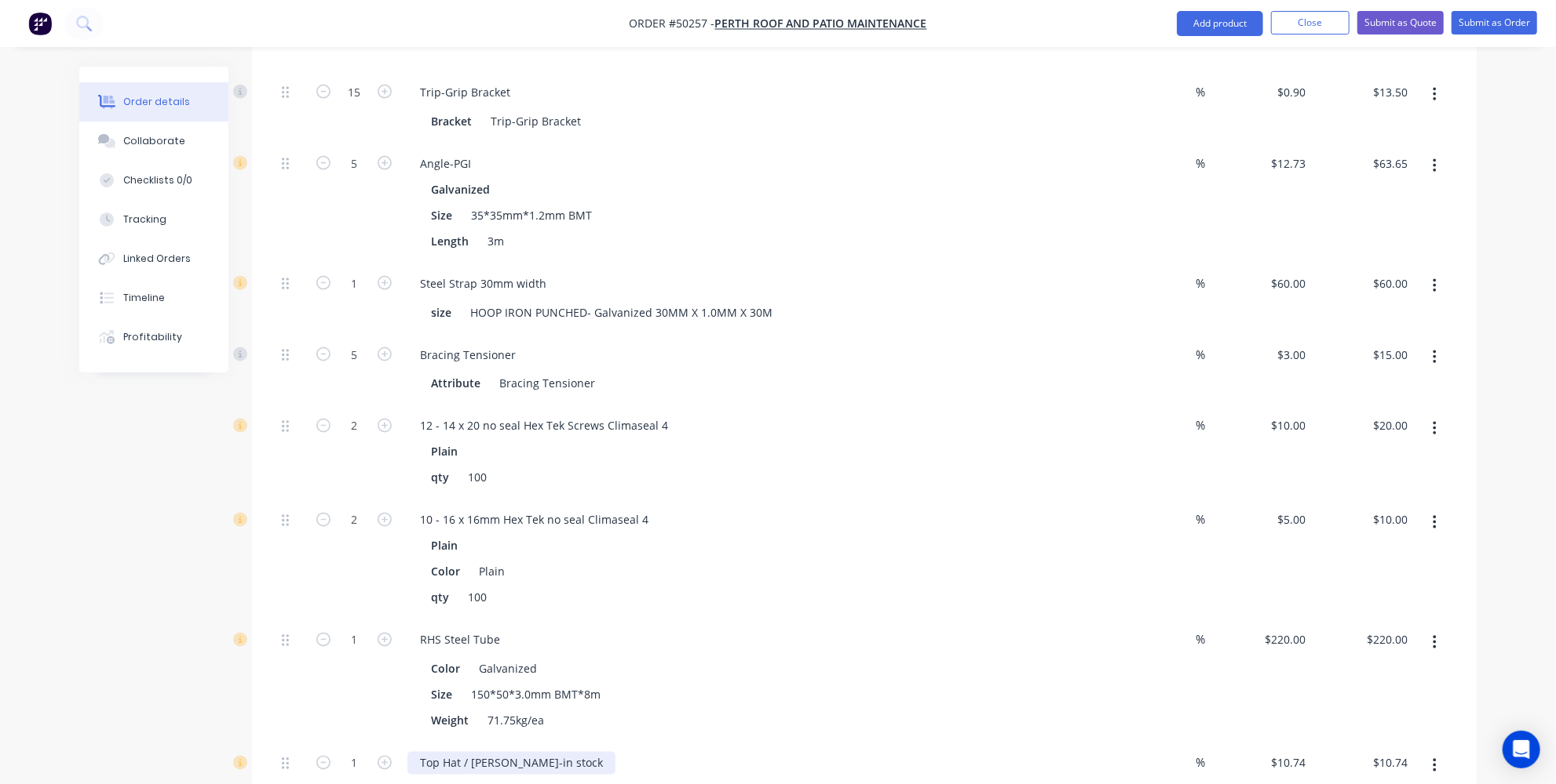
scroll to position [1976, 0]
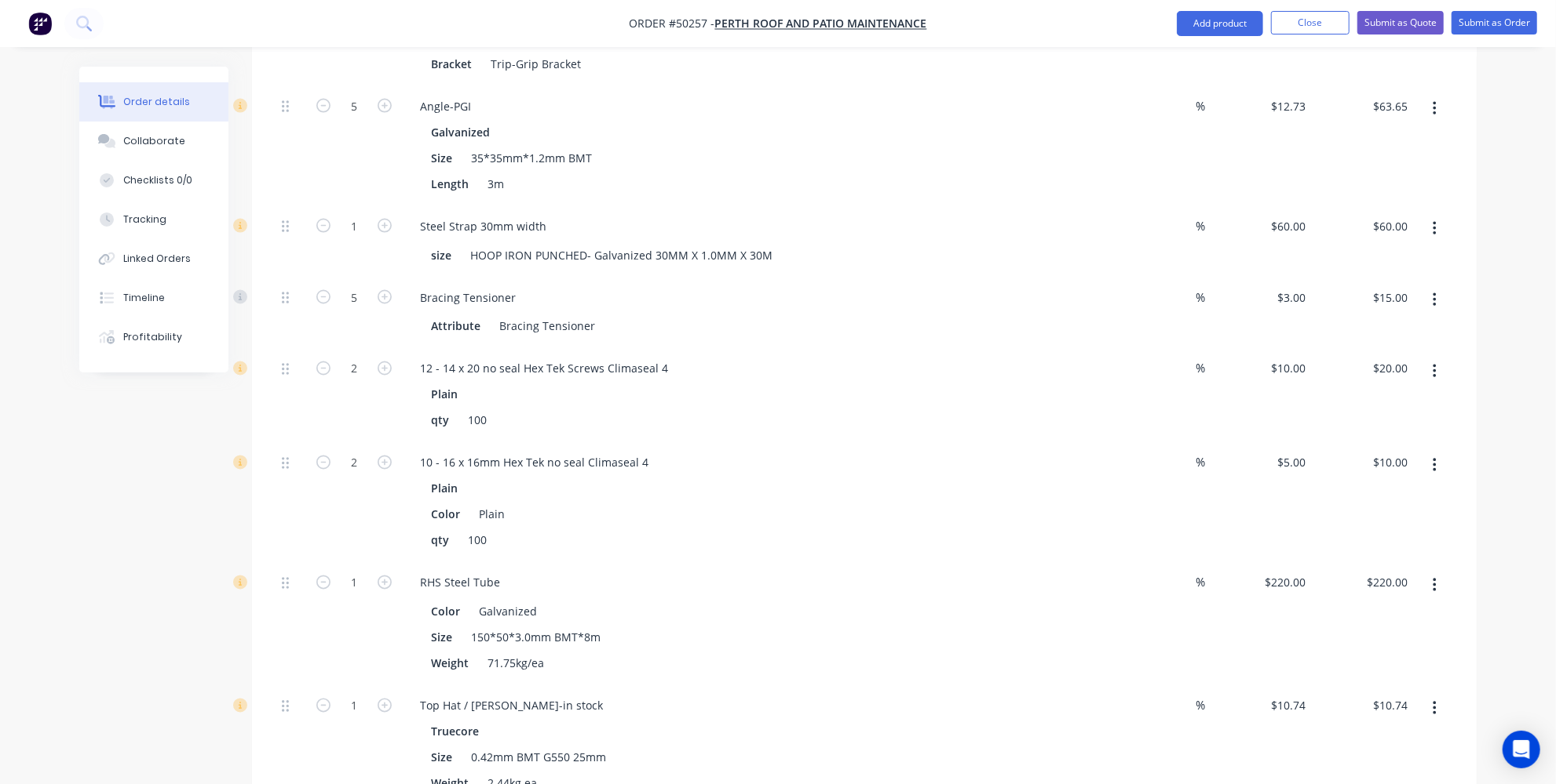
click at [1426, 572] on button "button" at bounding box center [1434, 586] width 37 height 28
click at [1354, 679] on div "Delete" at bounding box center [1378, 690] width 121 height 23
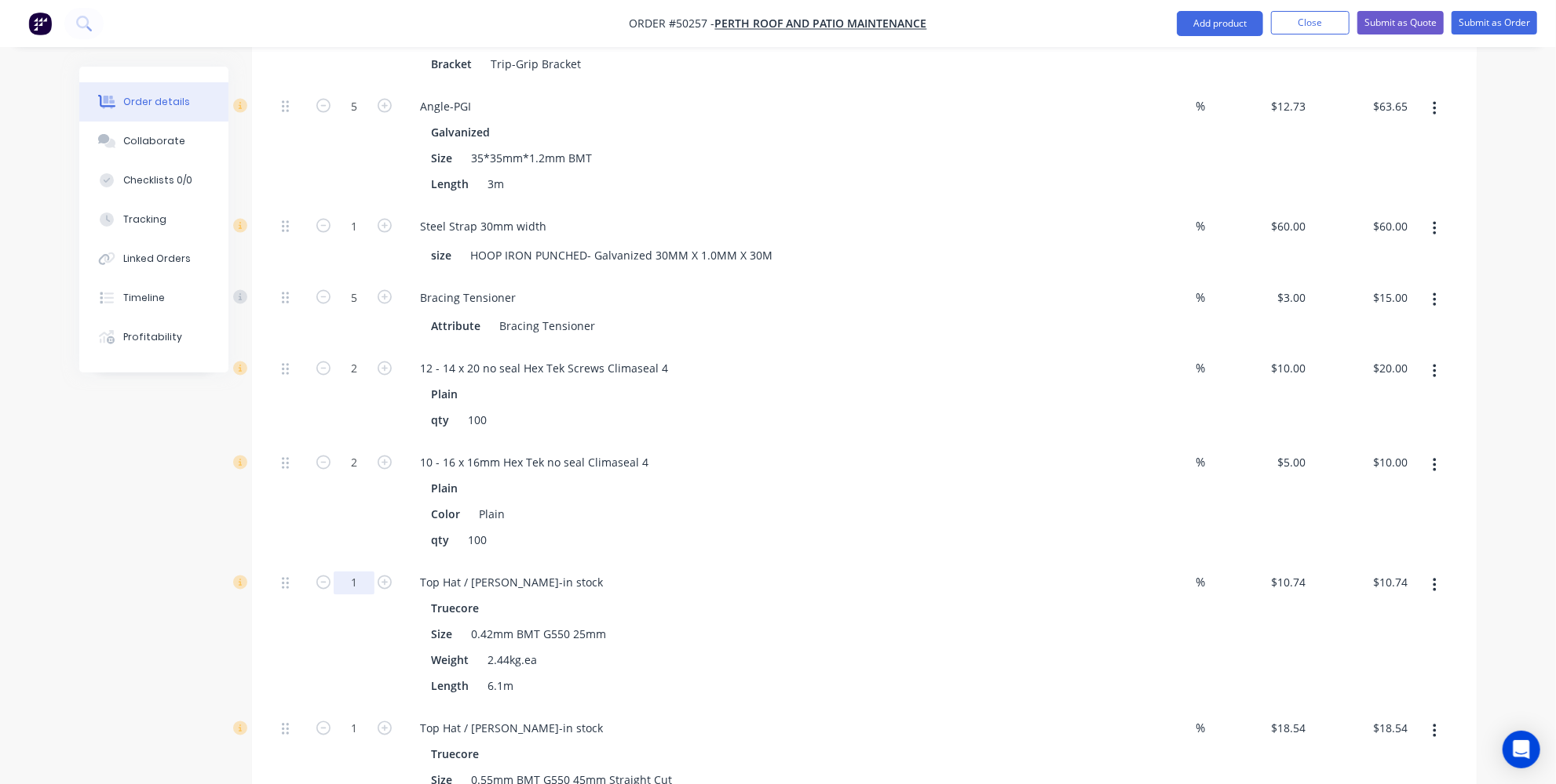
click at [366, 572] on input "1" at bounding box center [354, 584] width 41 height 24
type input "10"
type input "$107.40"
click at [336, 597] on div "10" at bounding box center [354, 635] width 94 height 146
click at [353, 718] on input "1" at bounding box center [354, 729] width 41 height 24
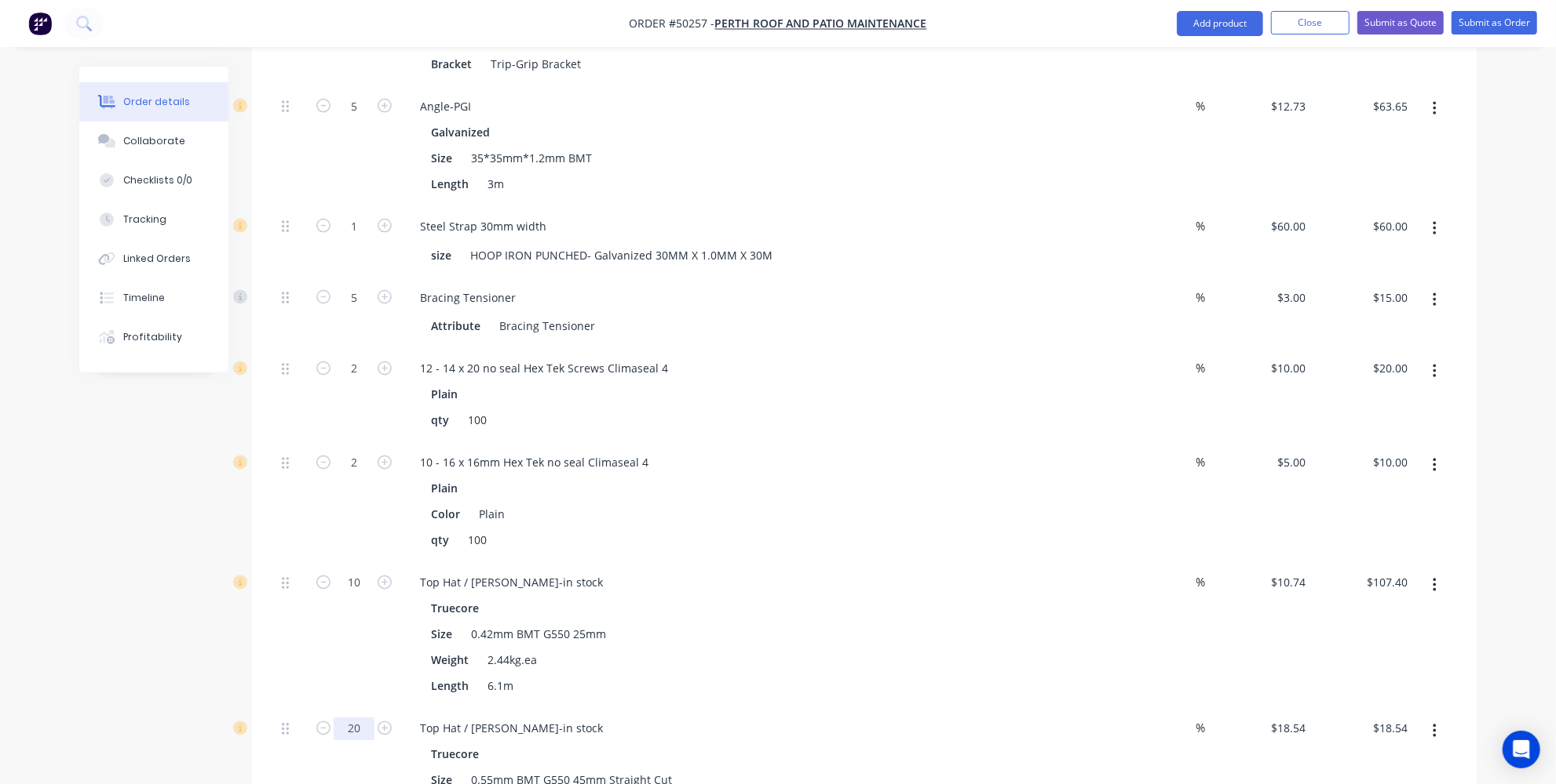
type input "20"
type input "$370.80"
click at [328, 589] on div "10" at bounding box center [354, 635] width 94 height 146
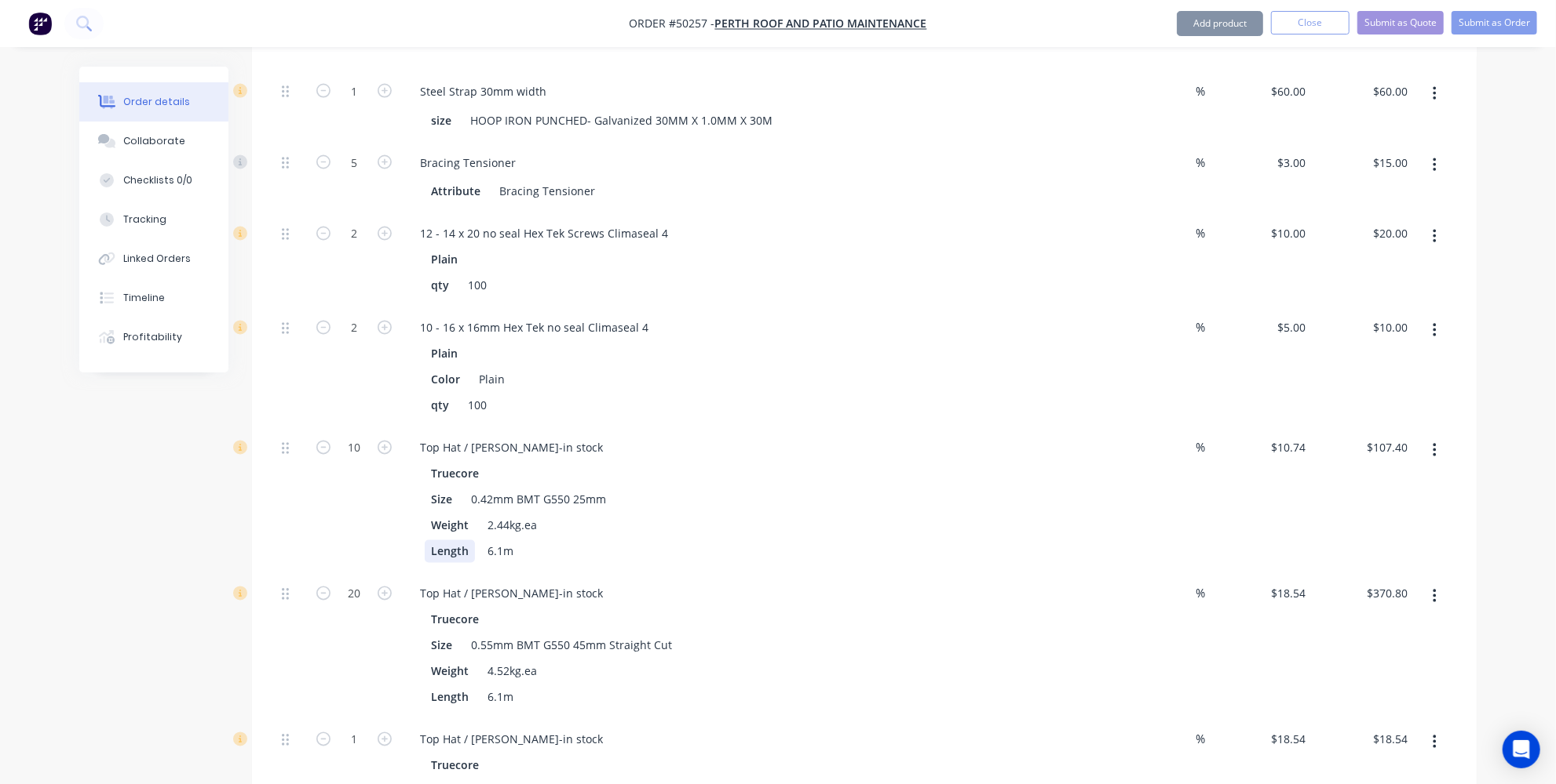
scroll to position [2190, 0]
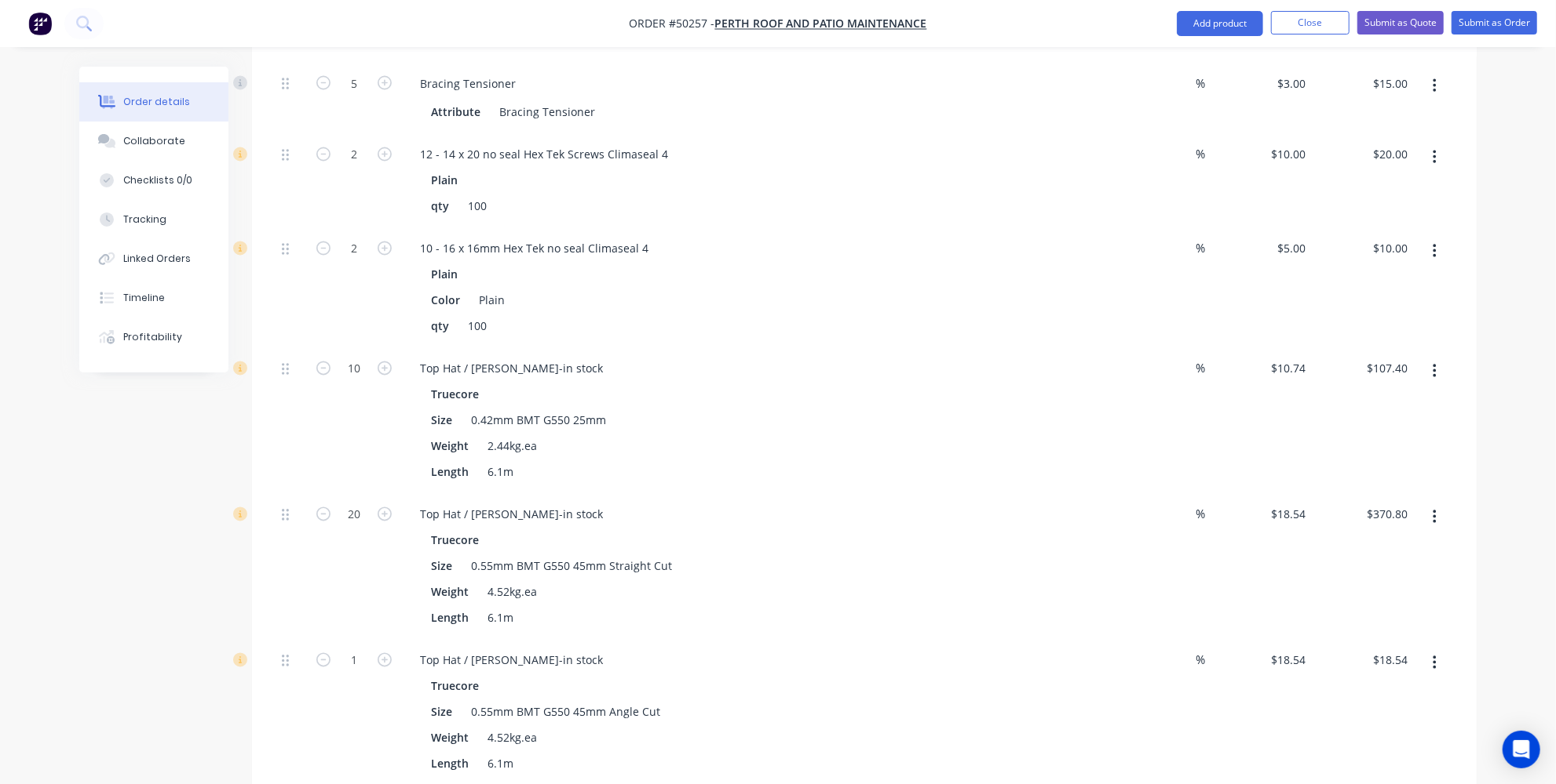
click at [1447, 650] on button "button" at bounding box center [1434, 664] width 37 height 28
click at [1345, 756] on div "Delete" at bounding box center [1378, 767] width 121 height 23
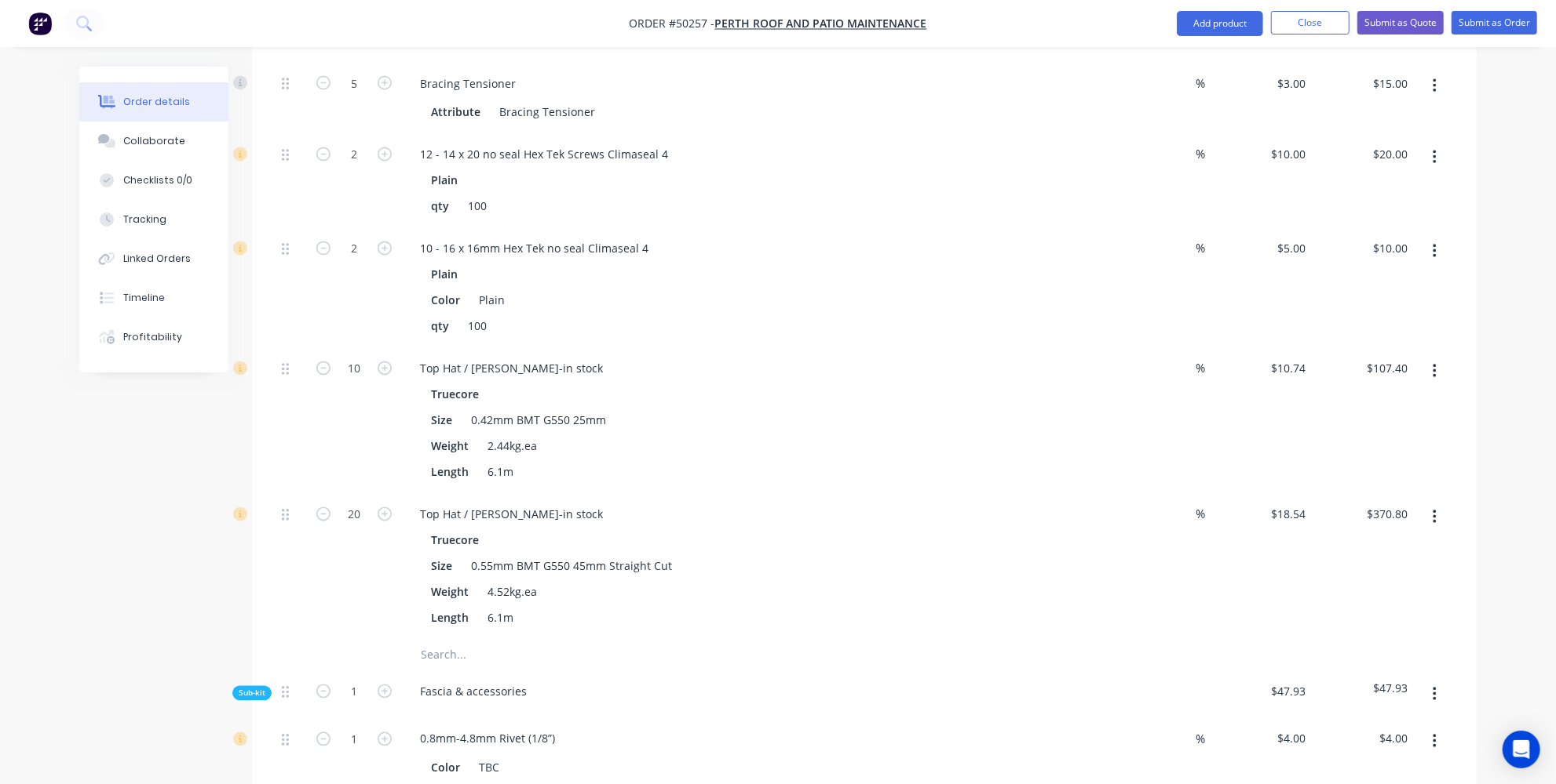
click at [1418, 494] on div at bounding box center [1434, 567] width 40 height 146
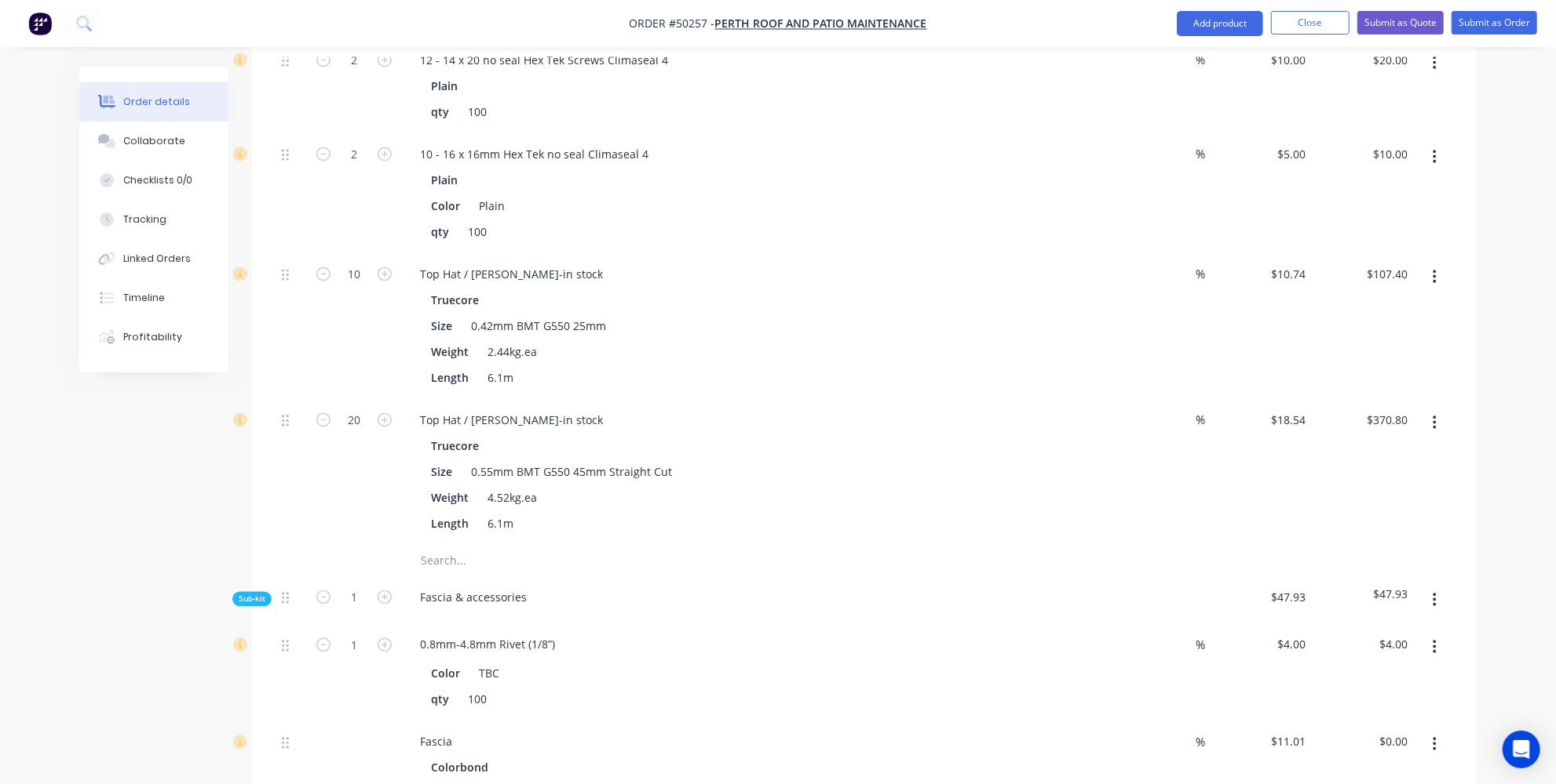
scroll to position [2404, 0]
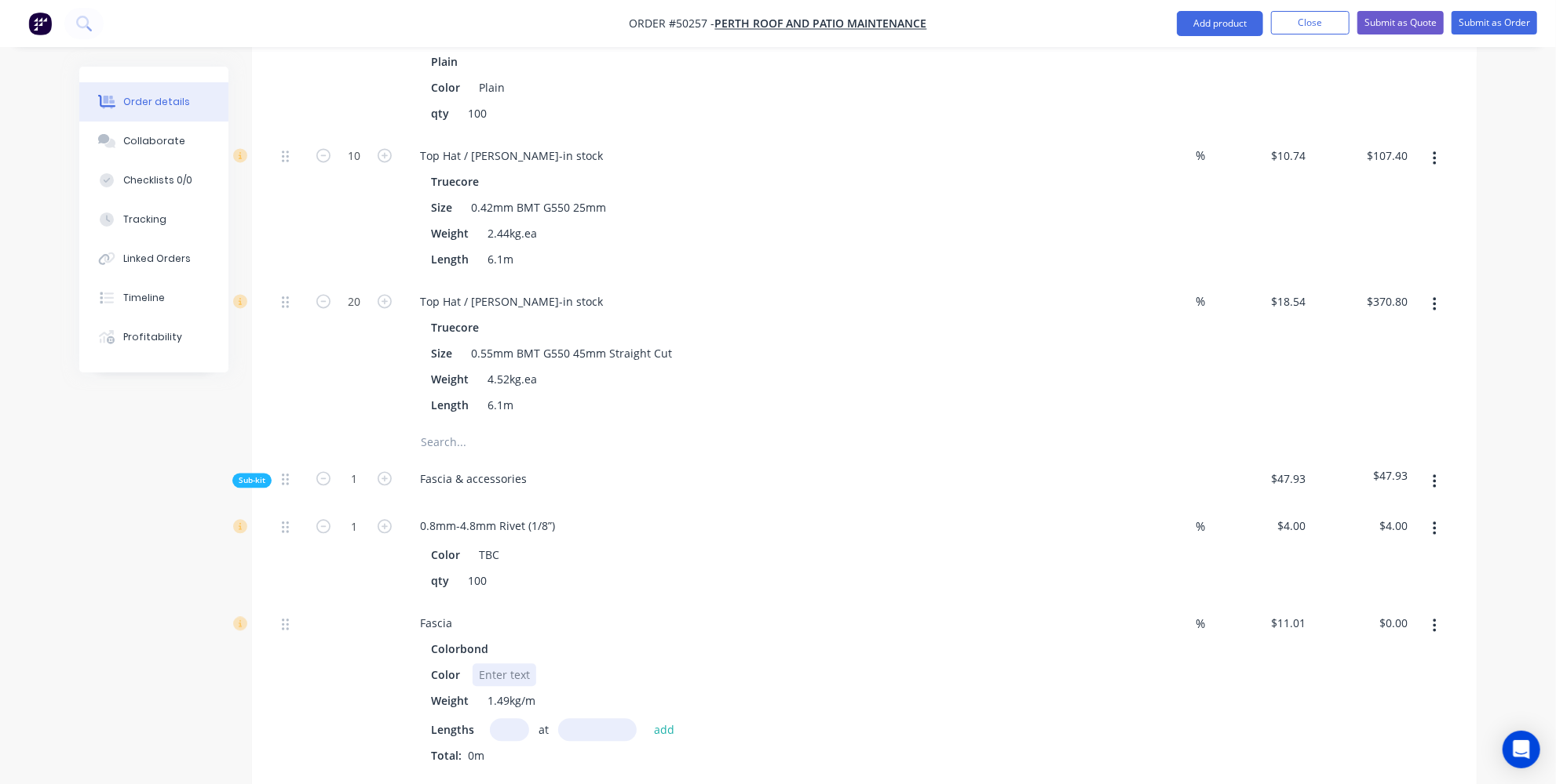
click at [493, 664] on div at bounding box center [504, 675] width 64 height 23
click at [511, 719] on input "text" at bounding box center [509, 729] width 40 height 23
type input "2"
click at [558, 719] on input "text" at bounding box center [597, 729] width 78 height 23
type input "4200mm"
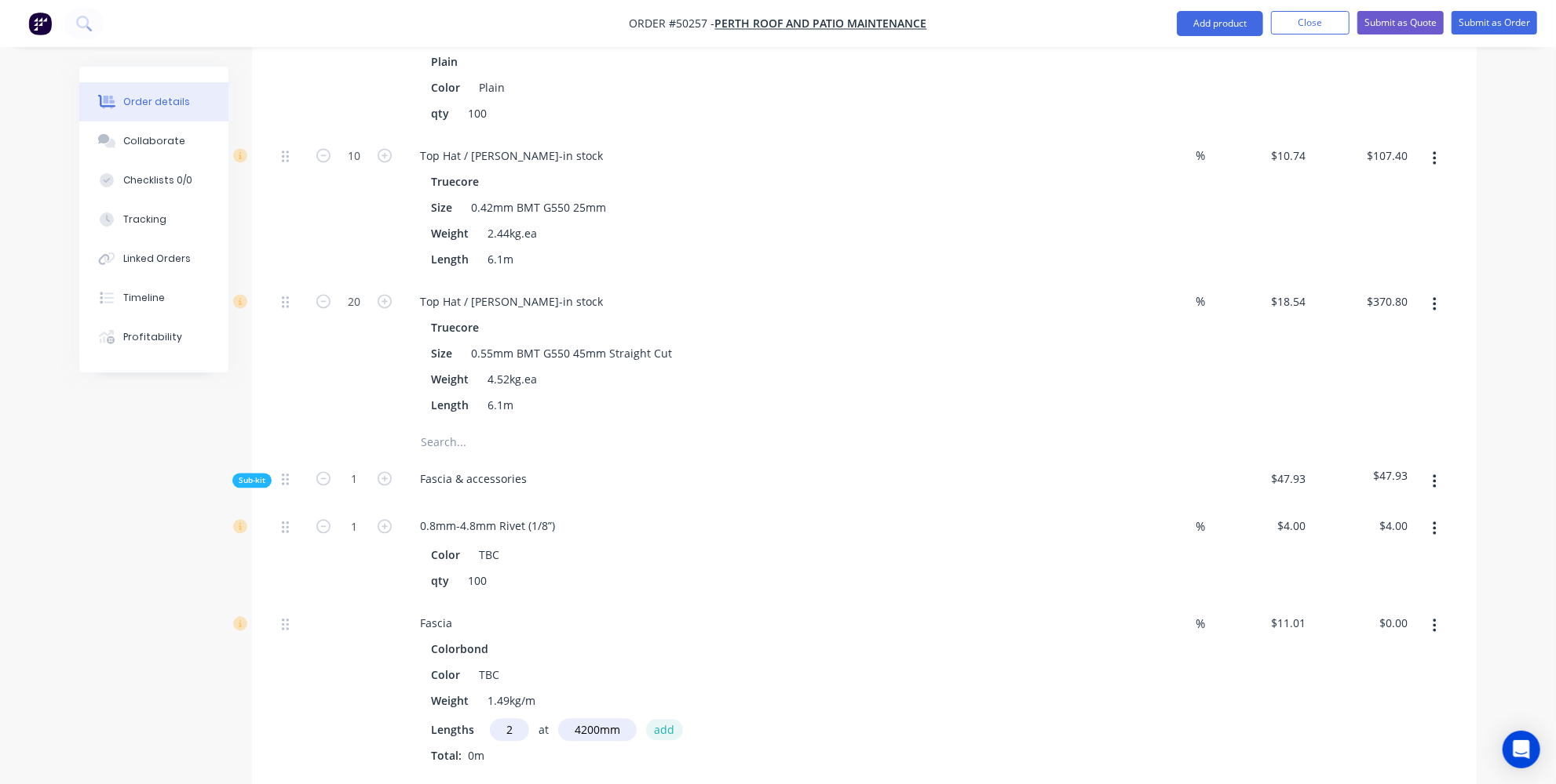
click at [668, 719] on button "add" at bounding box center [664, 729] width 37 height 21
type input "$92.48"
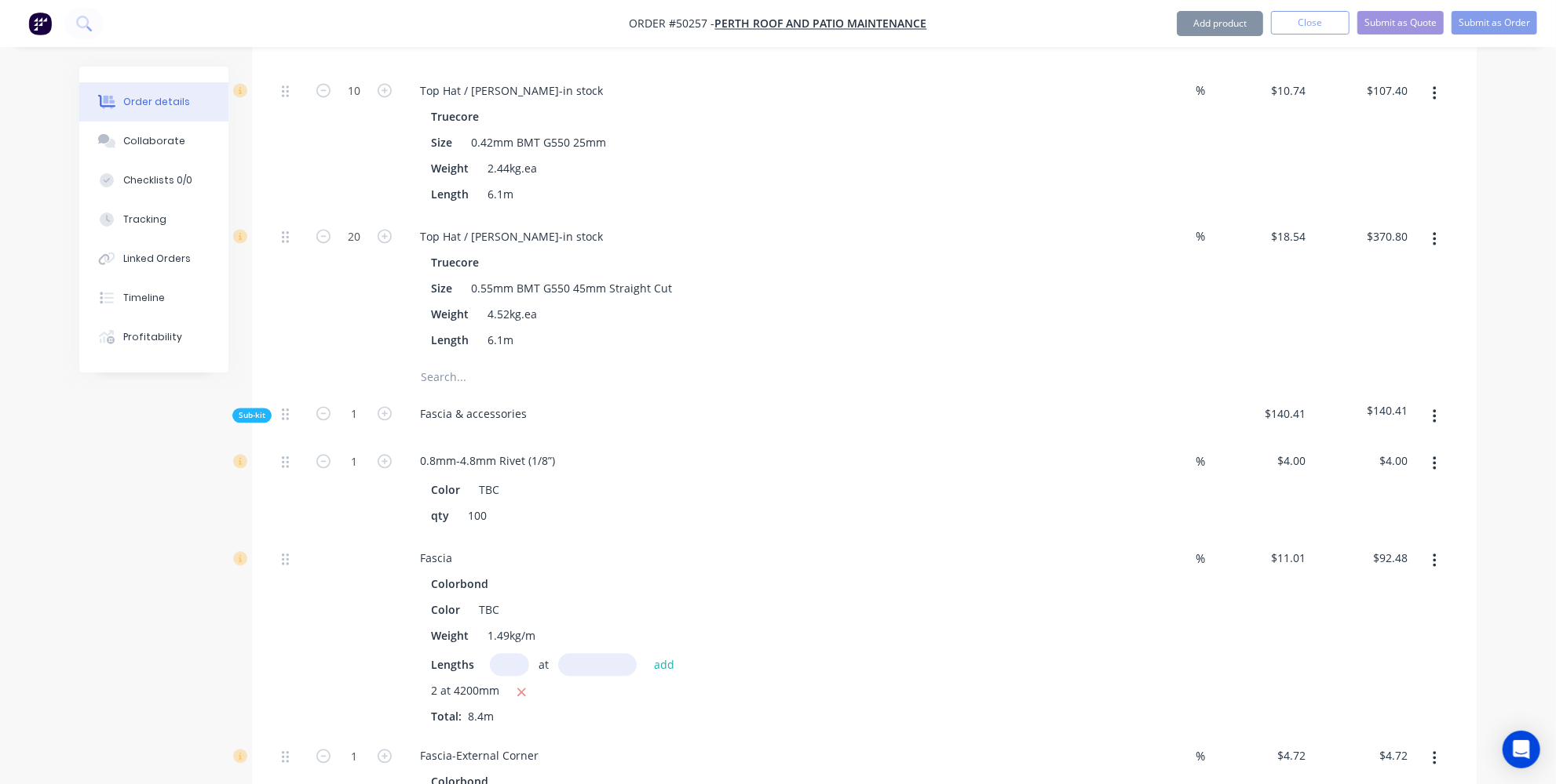
scroll to position [2547, 0]
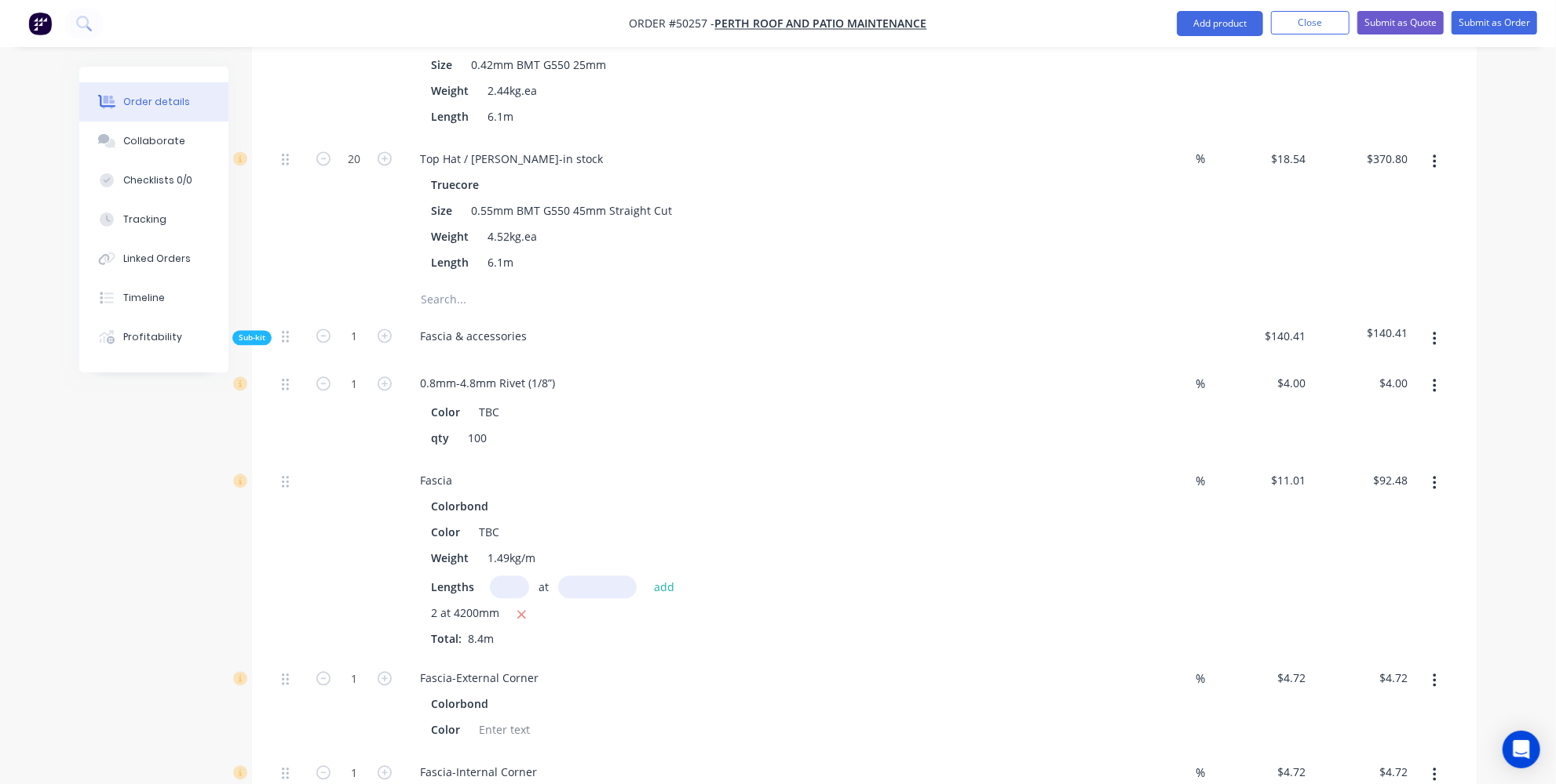
click at [1424, 667] on button "button" at bounding box center [1434, 681] width 37 height 28
click at [1335, 773] on div "Delete" at bounding box center [1378, 784] width 121 height 23
click at [1428, 667] on button "button" at bounding box center [1434, 681] width 37 height 28
click at [1338, 773] on div "Delete" at bounding box center [1378, 784] width 121 height 23
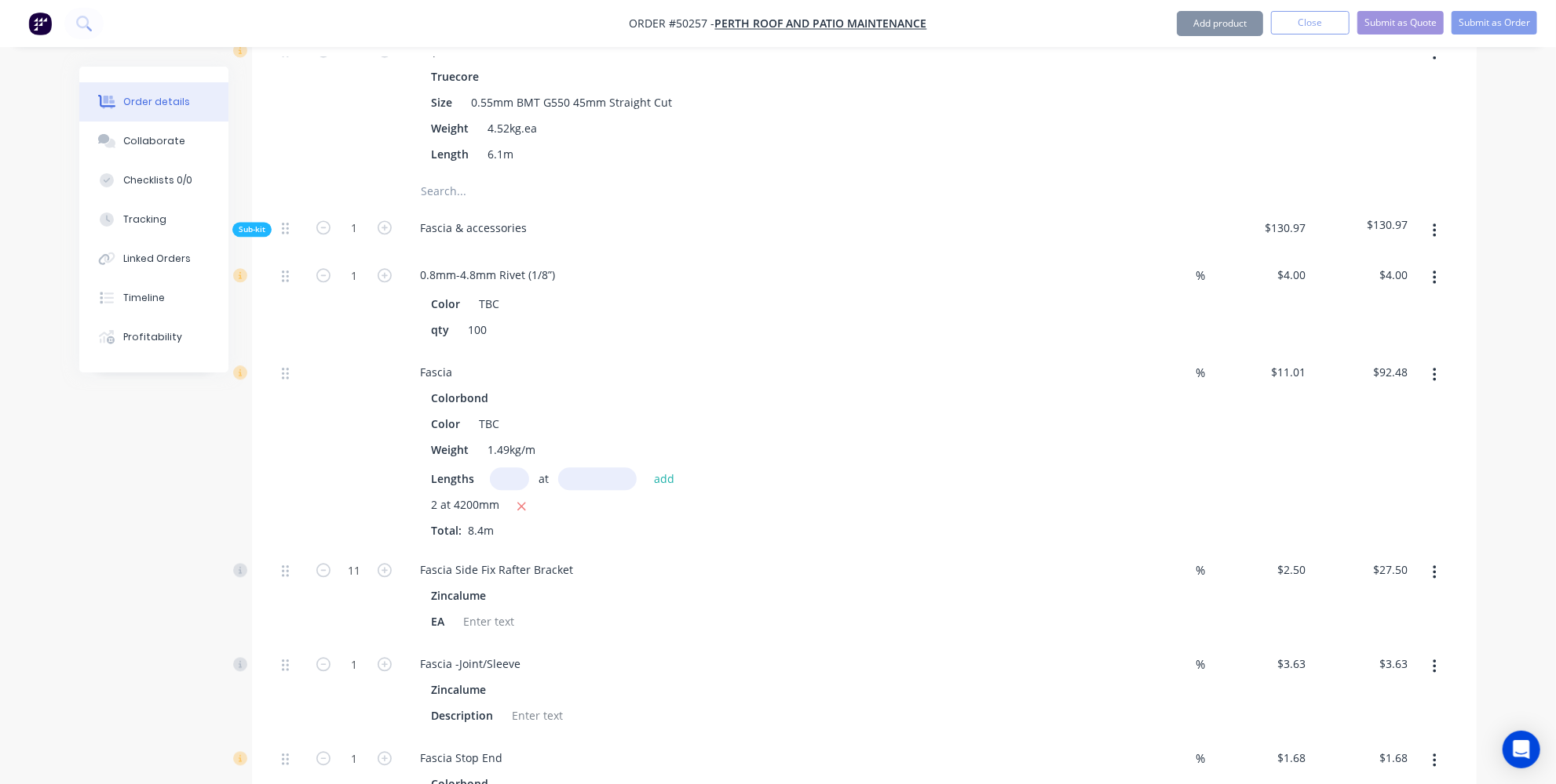
scroll to position [2761, 0]
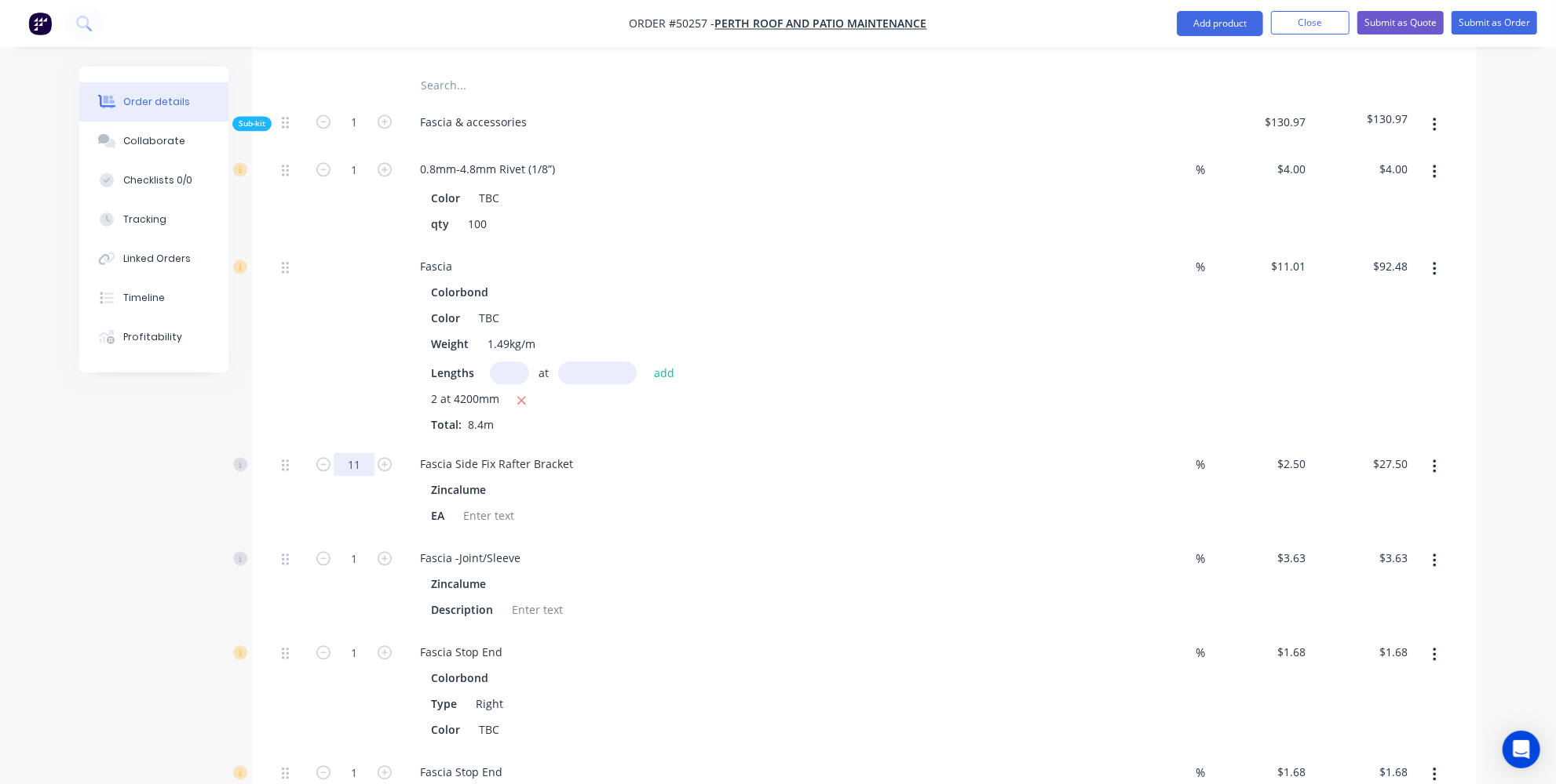
click at [367, 453] on input "11" at bounding box center [354, 464] width 41 height 24
type input "10"
type input "$25.00"
click at [568, 444] on div "Fascia Side Fix Rafter Bracket Zincalume EA" at bounding box center [754, 490] width 706 height 94
click at [1441, 547] on button "button" at bounding box center [1434, 561] width 37 height 28
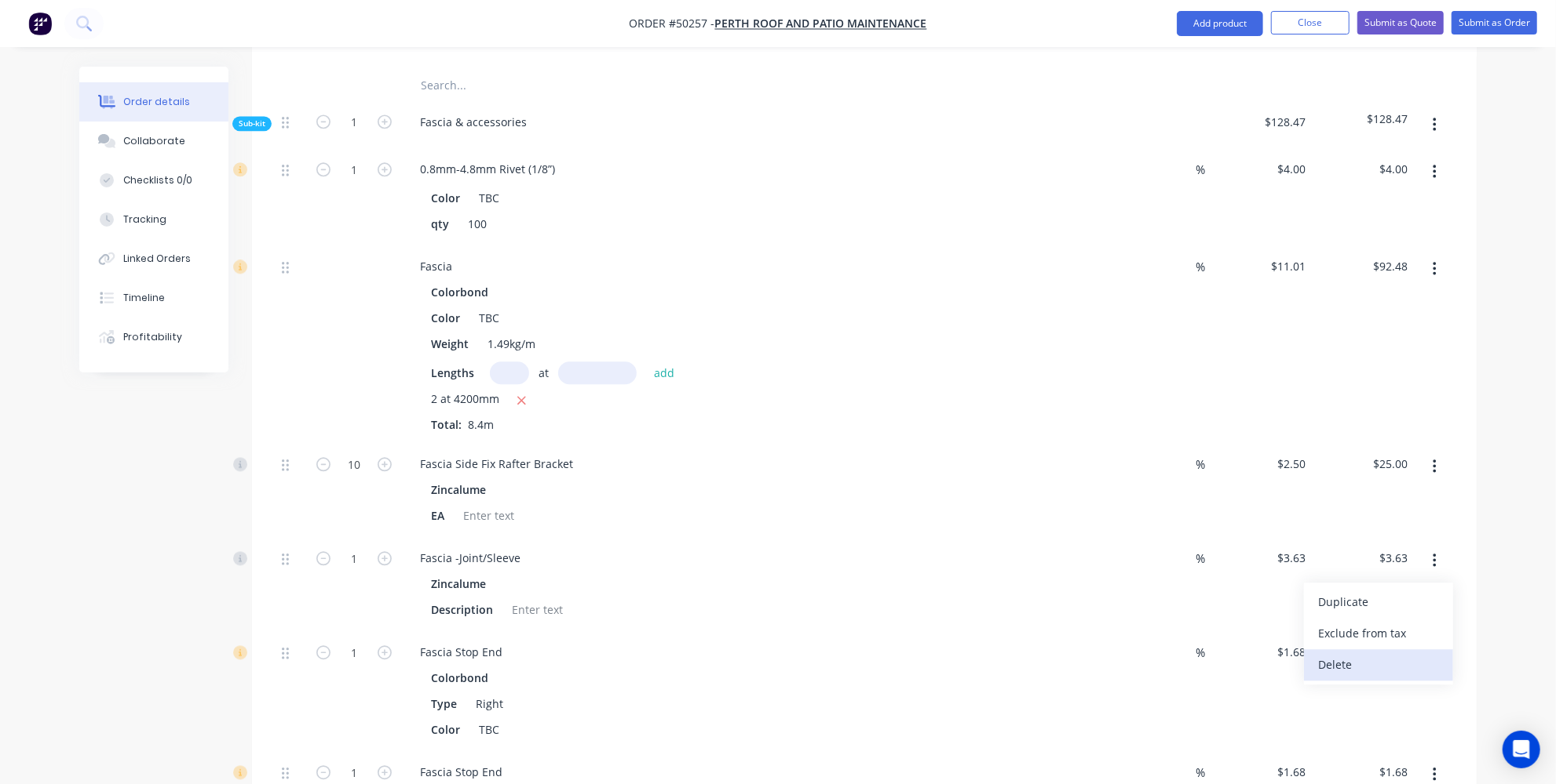
click at [1339, 653] on div "Delete" at bounding box center [1378, 664] width 121 height 23
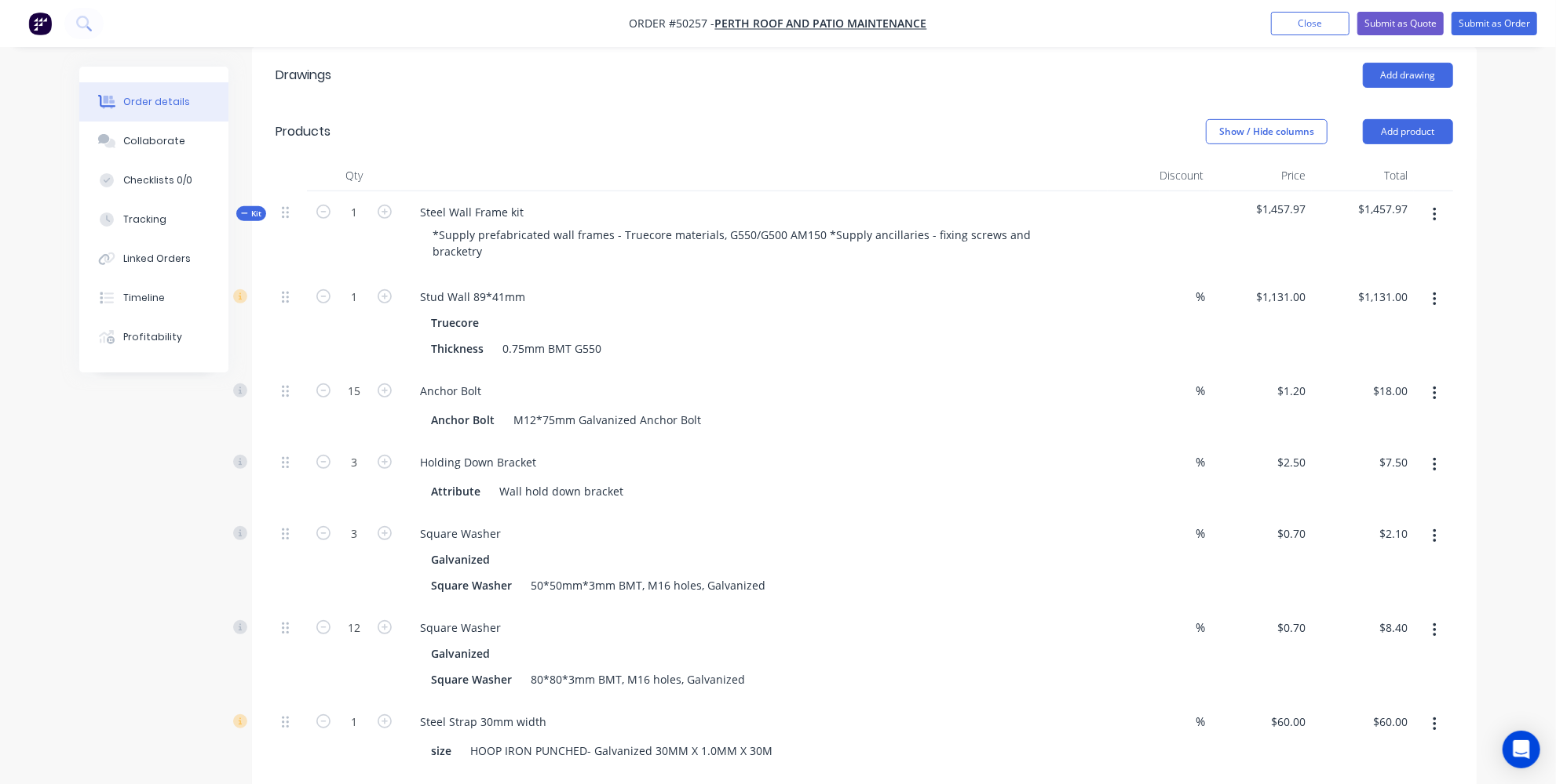
scroll to position [407, 0]
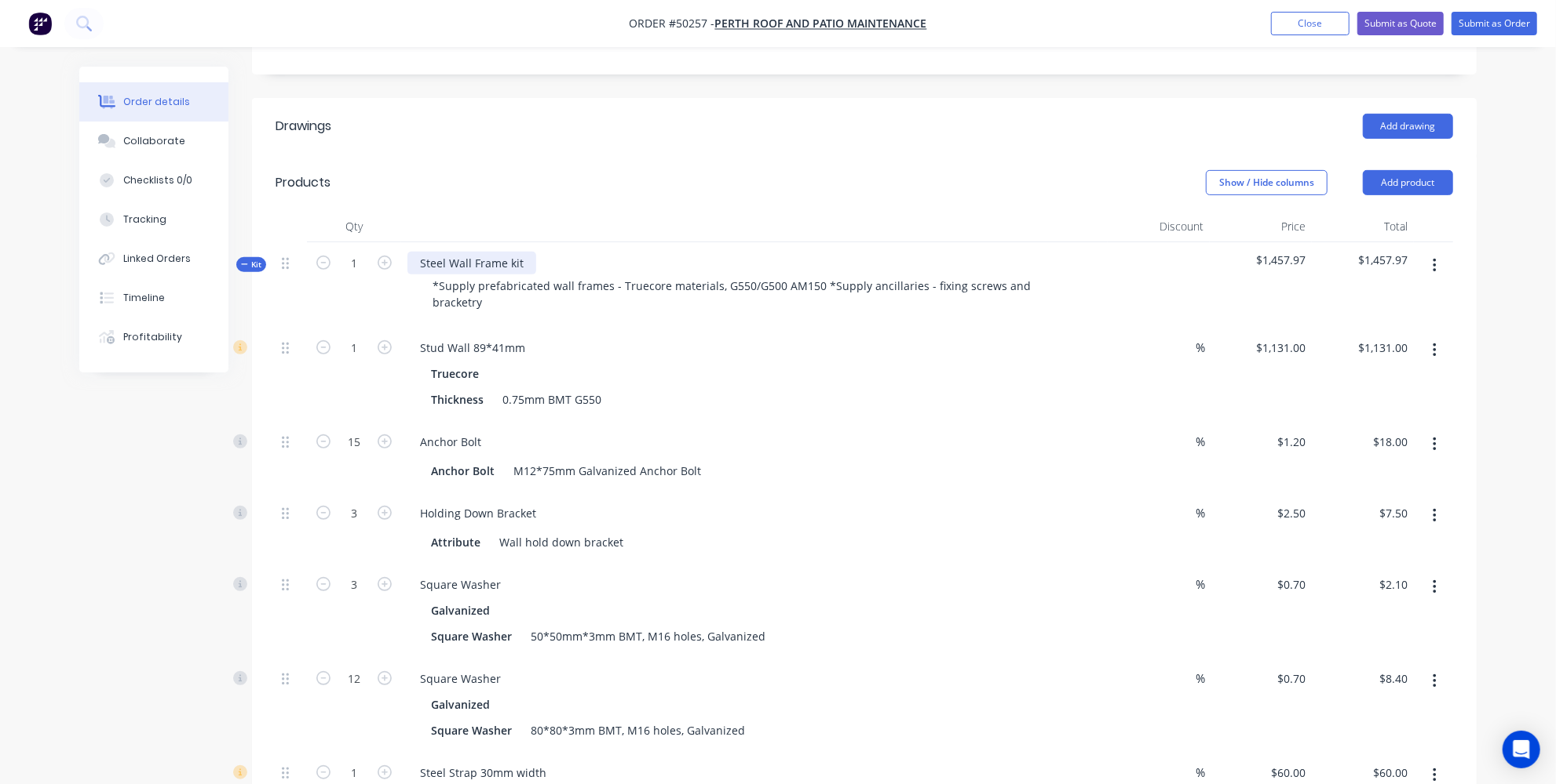
click at [530, 252] on div "Steel Wall Frame kit" at bounding box center [472, 263] width 129 height 23
click at [619, 252] on div "Steel Wall Frame kit- 600 mm c/c ,2400" at bounding box center [520, 263] width 226 height 23
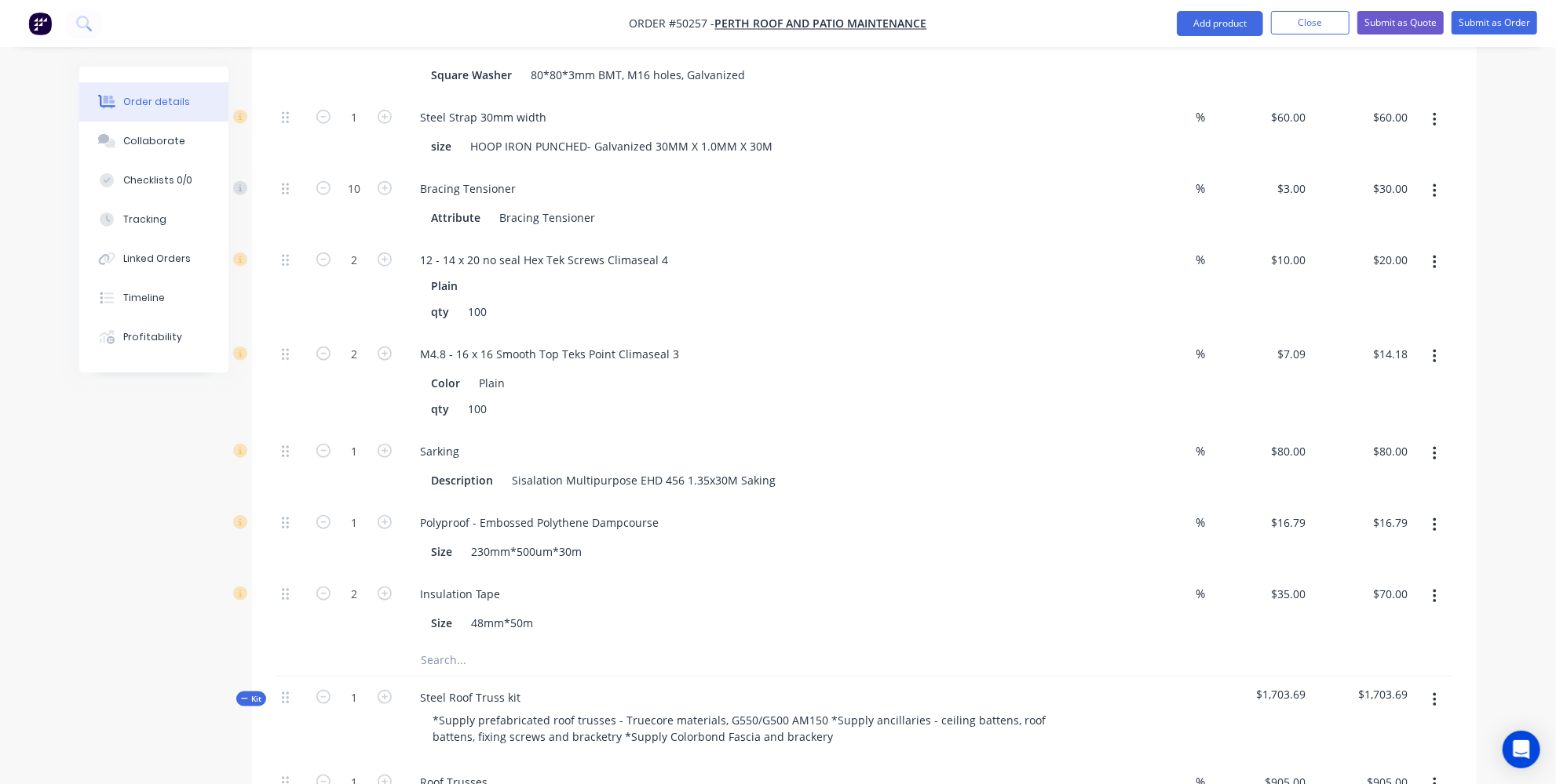
scroll to position [1335, 0]
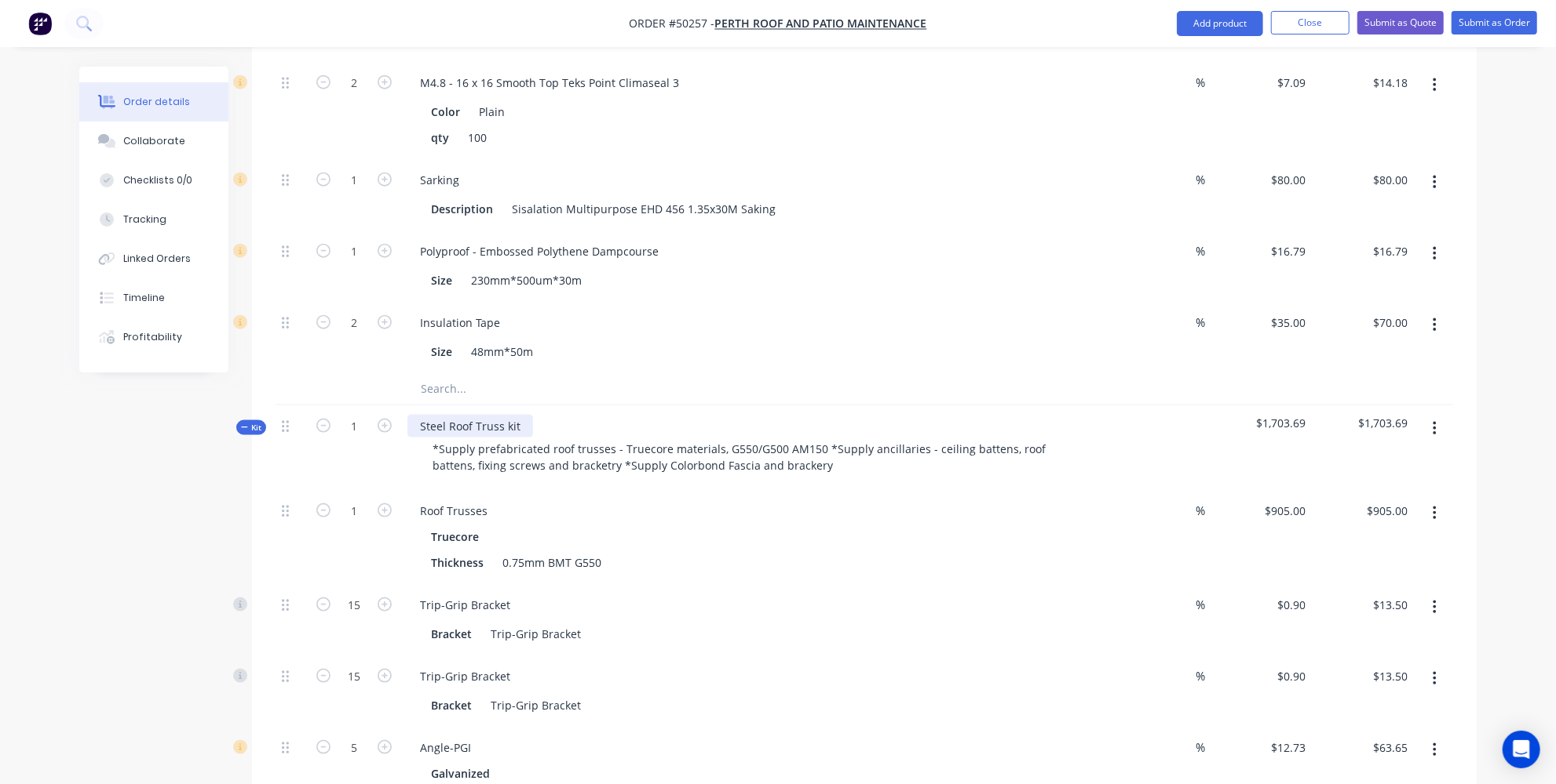
click at [528, 406] on div "Steel Roof Truss kit *Supply prefabricated roof trusses - Truecore materials, G…" at bounding box center [754, 448] width 706 height 84
click at [524, 415] on div "Steel Roof Truss kit" at bounding box center [470, 426] width 125 height 23
click at [579, 526] on div "Truecore Thickness 0.75mm BMT G550" at bounding box center [754, 550] width 694 height 49
click at [645, 415] on div "Steel Roof Truss kit, Skillion Roof 5 degree" at bounding box center [529, 426] width 245 height 23
click at [1502, 403] on div "Order details Collaborate Checklists 0/0 Tracking Linked Orders Timeline Profit…" at bounding box center [778, 658] width 1556 height 3986
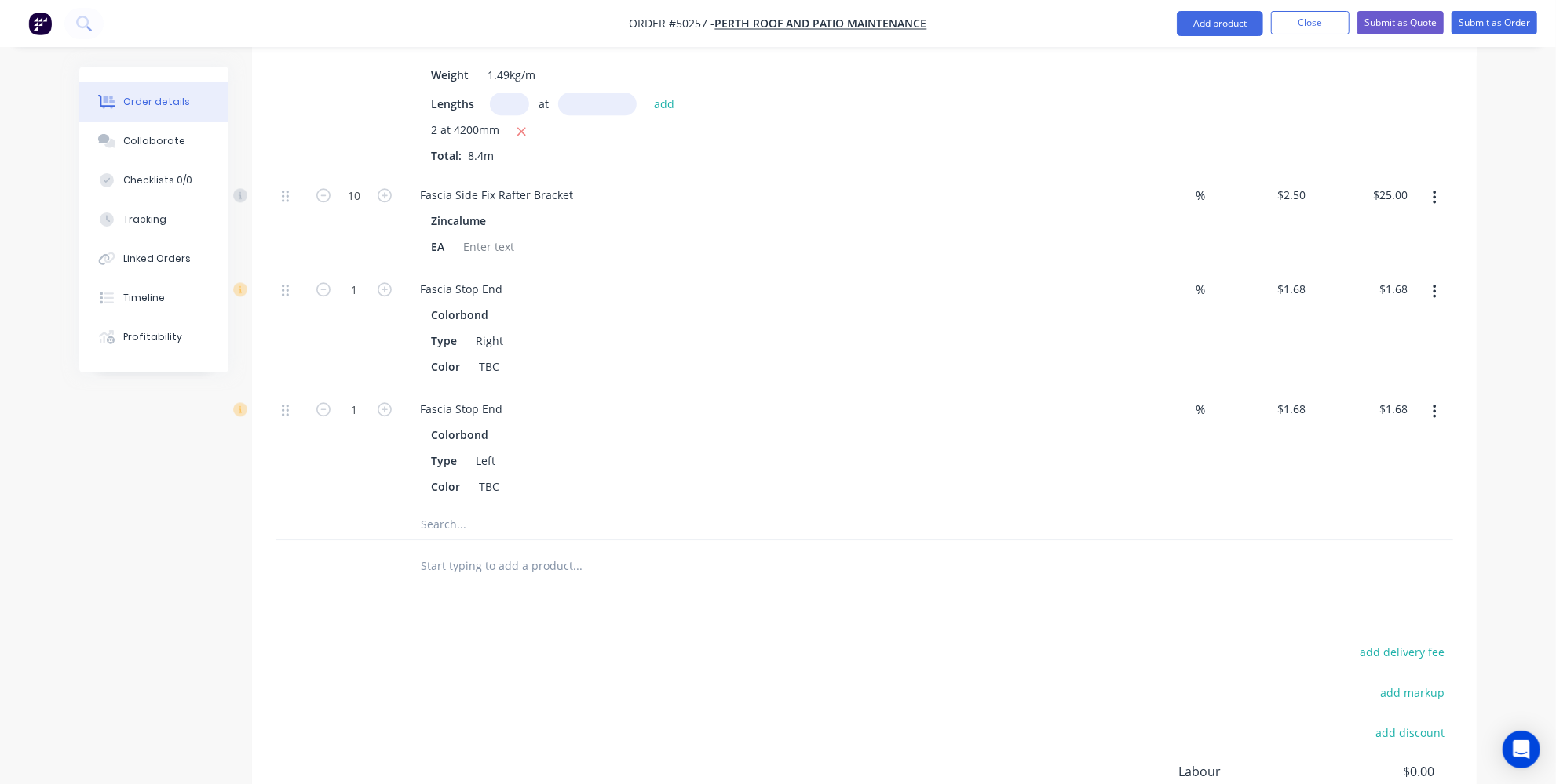
scroll to position [3047, 0]
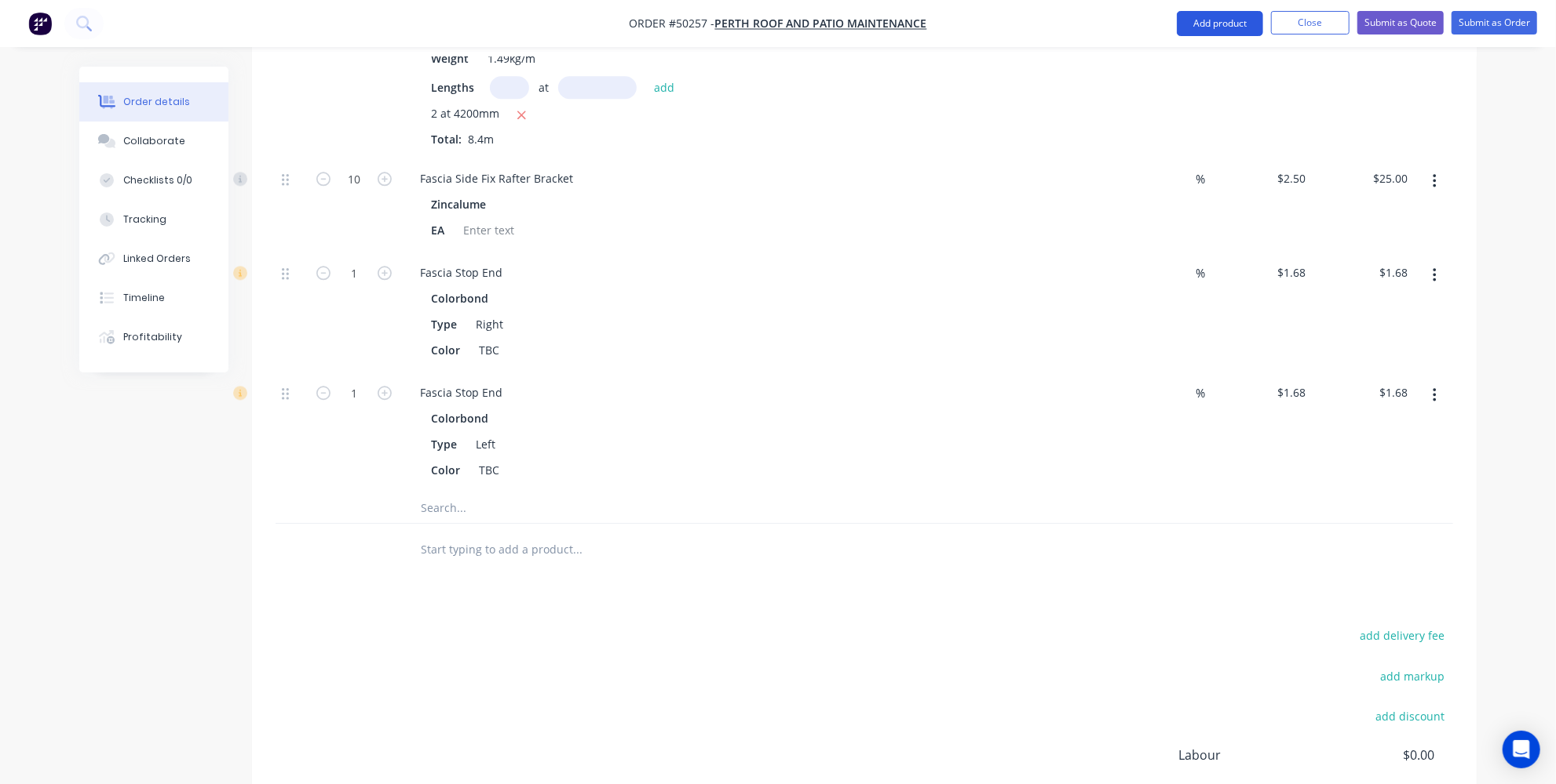
click at [1199, 30] on button "Add product" at bounding box center [1219, 23] width 86 height 25
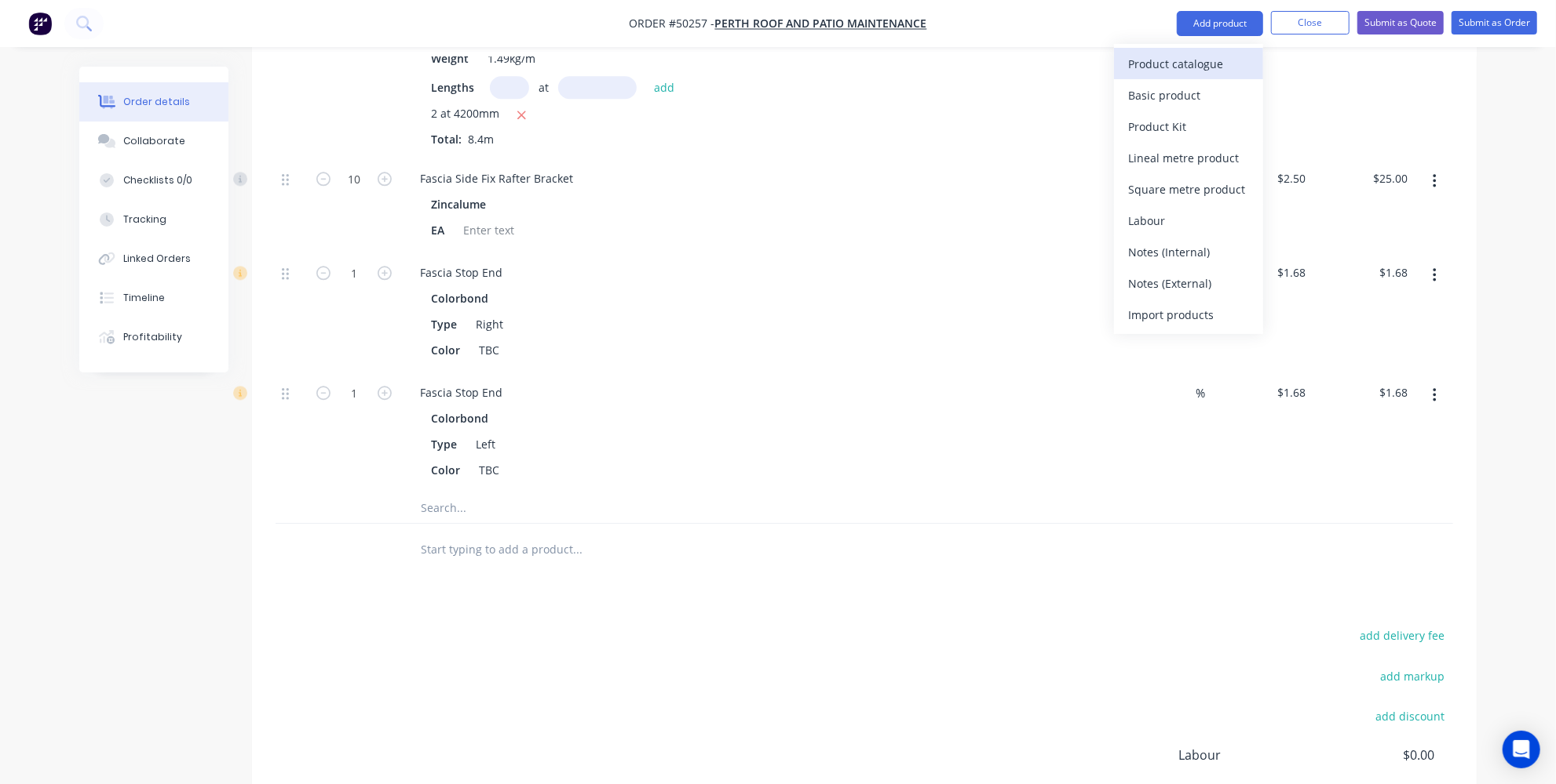
click at [1142, 58] on div "Product catalogue" at bounding box center [1189, 64] width 121 height 23
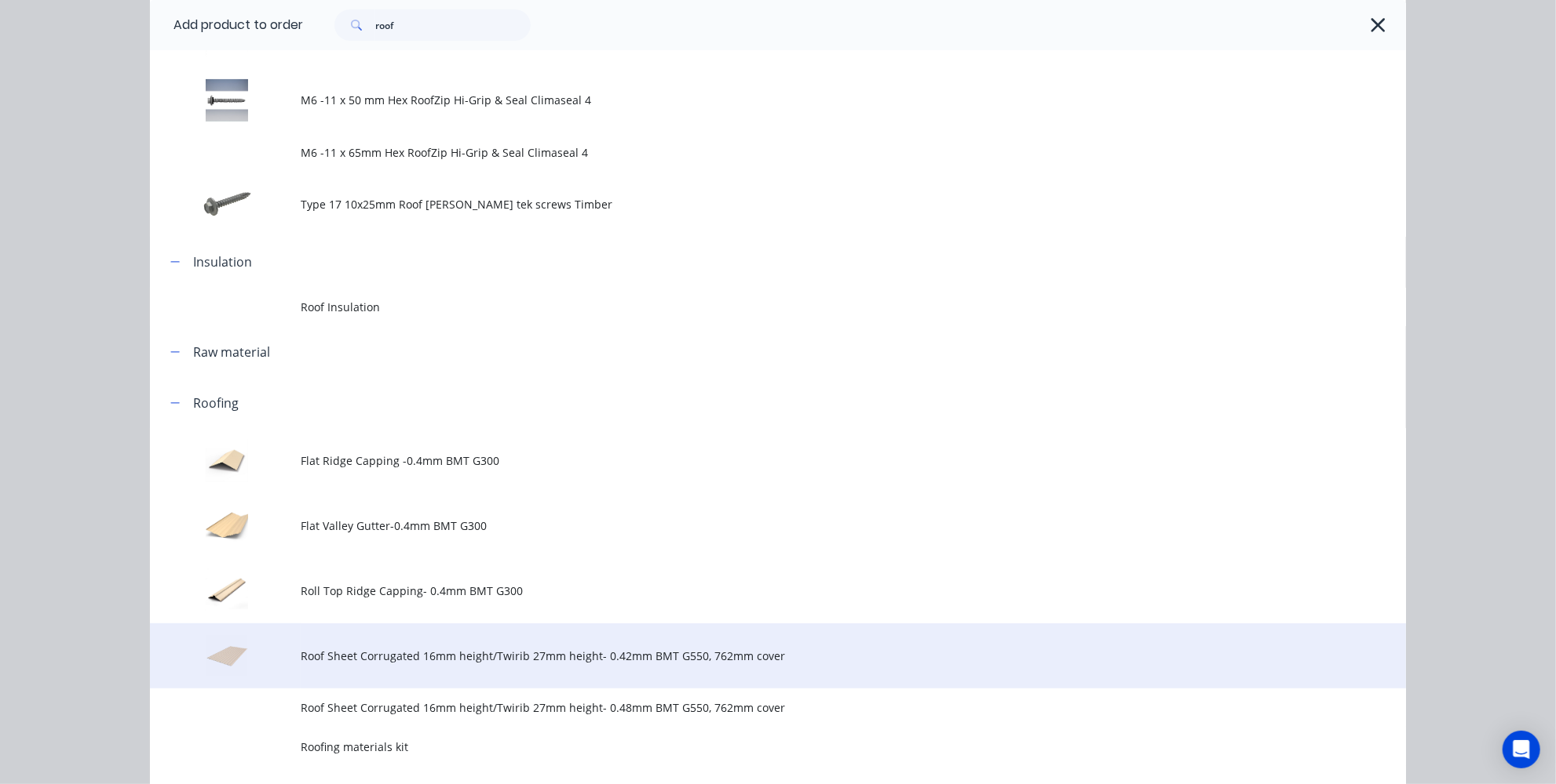
scroll to position [571, 0]
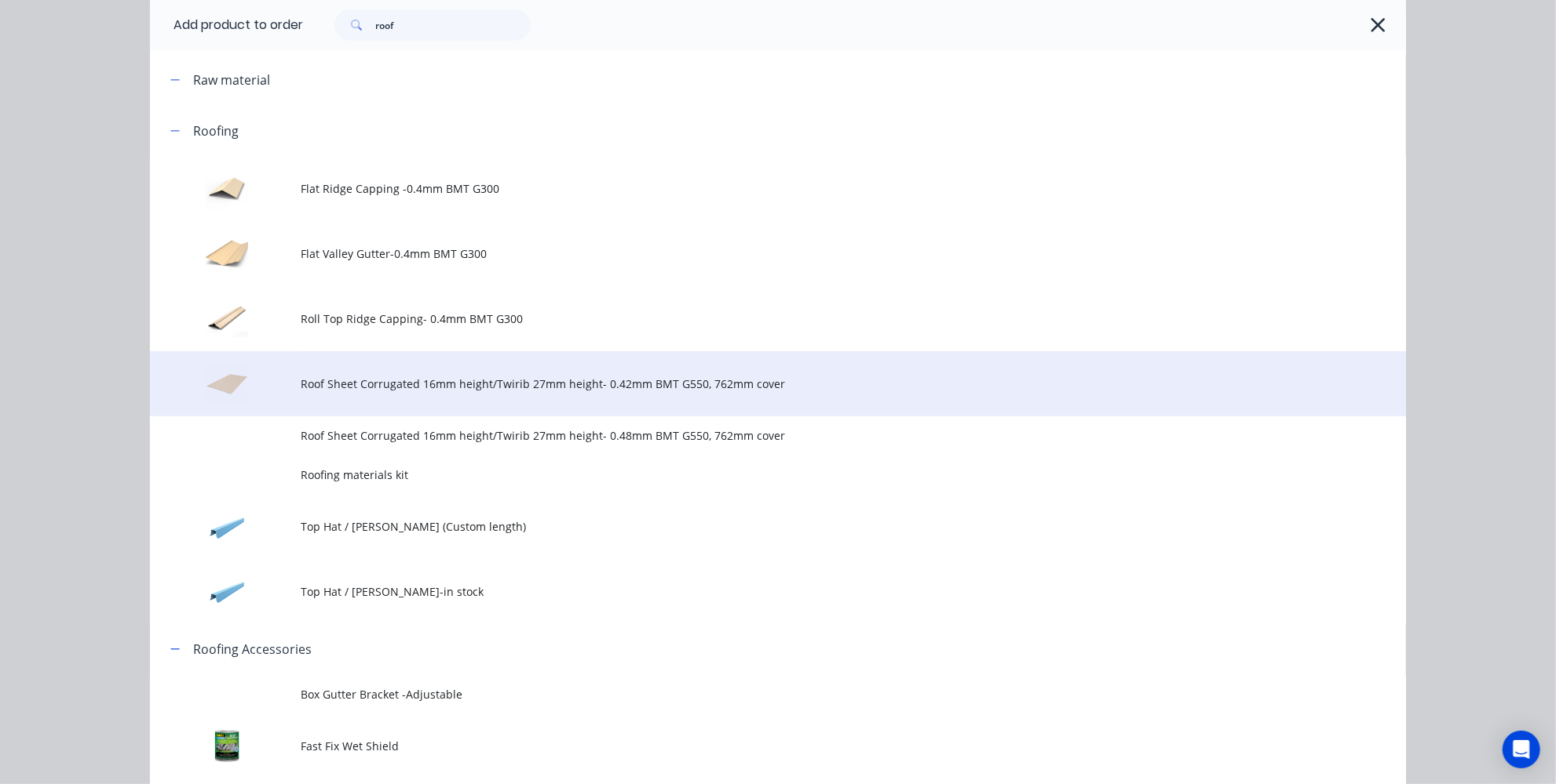
click at [440, 397] on td "Roof Sheet Corrugated 16mm height/Twirib 27mm height- 0.42mm BMT G550, 762mm co…" at bounding box center [853, 384] width 1105 height 65
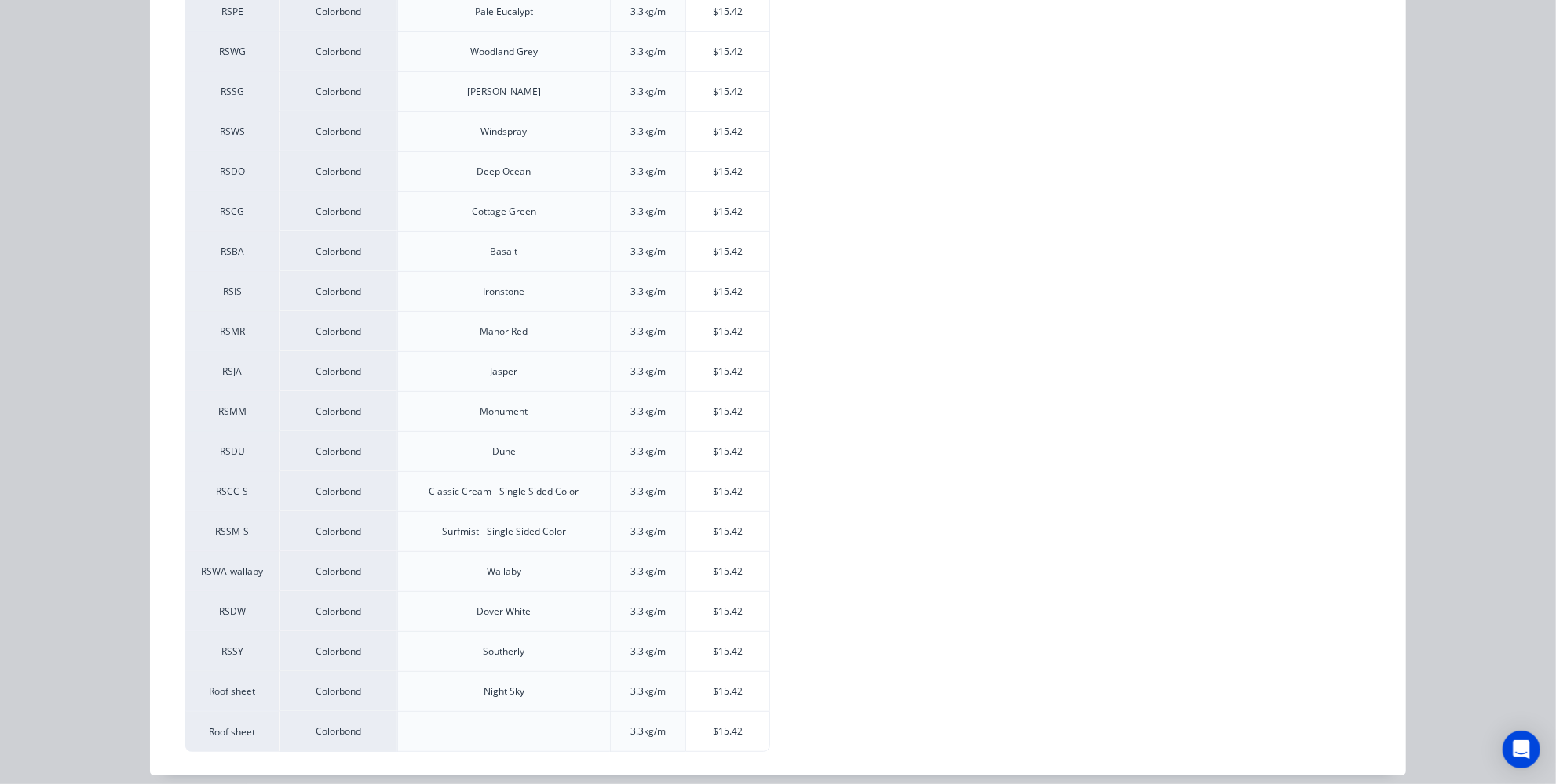
scroll to position [403, 0]
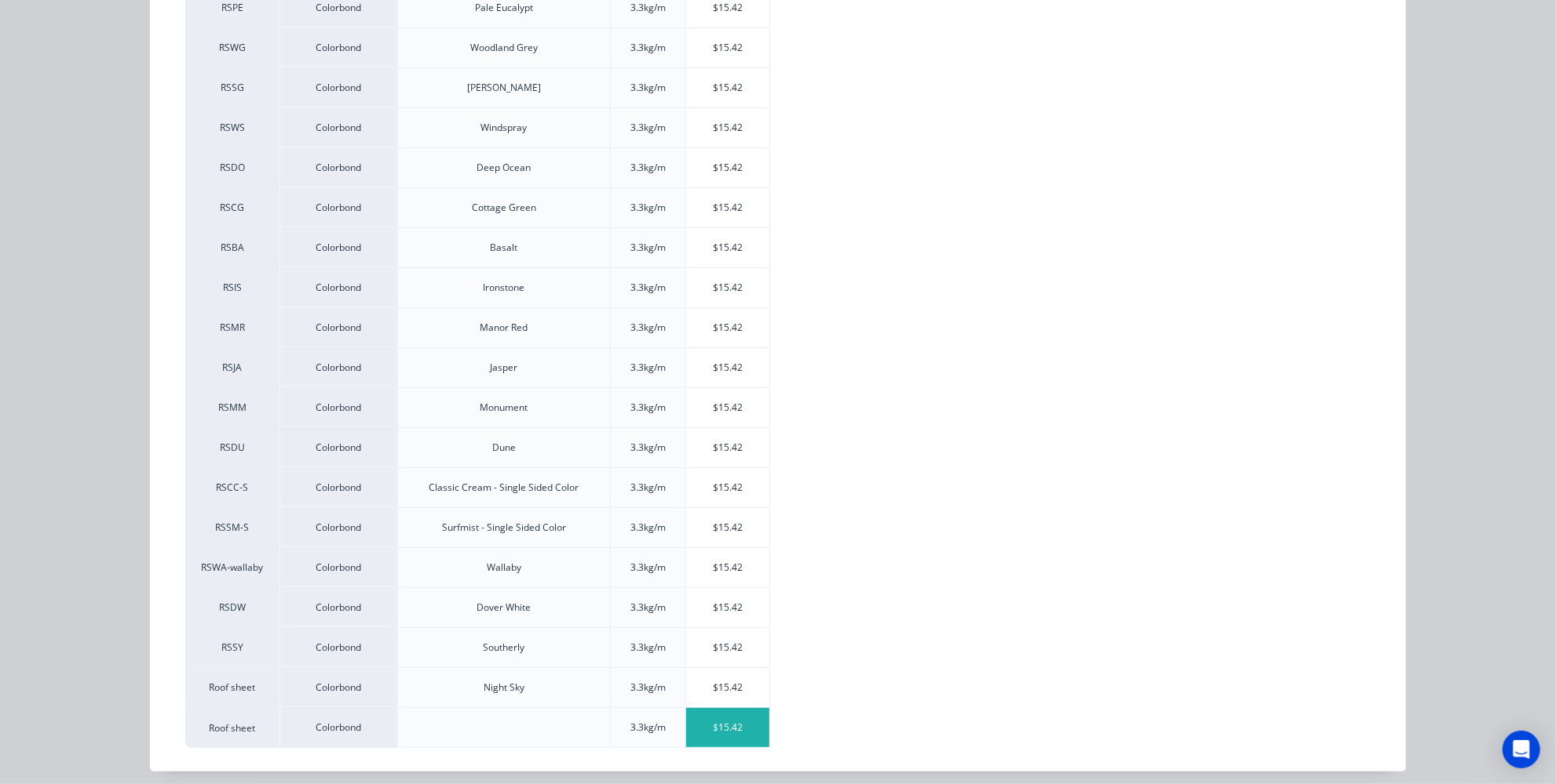
click at [710, 721] on div "$15.42" at bounding box center [728, 728] width 84 height 40
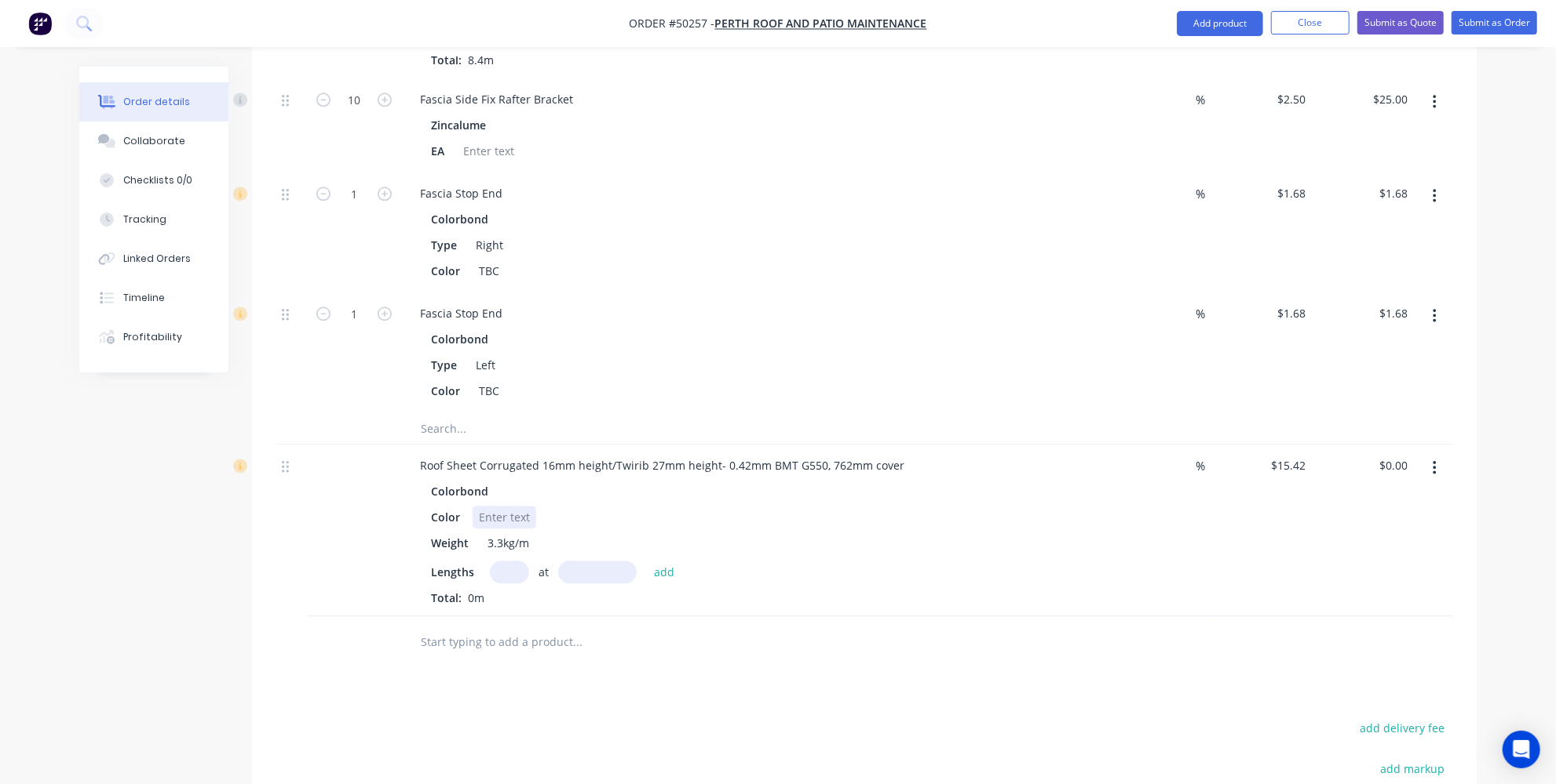
click at [498, 506] on div at bounding box center [504, 517] width 64 height 23
click at [504, 561] on input "text" at bounding box center [509, 572] width 40 height 23
type input "11"
click at [904, 616] on div at bounding box center [683, 641] width 565 height 51
click at [630, 561] on input "text" at bounding box center [597, 572] width 78 height 23
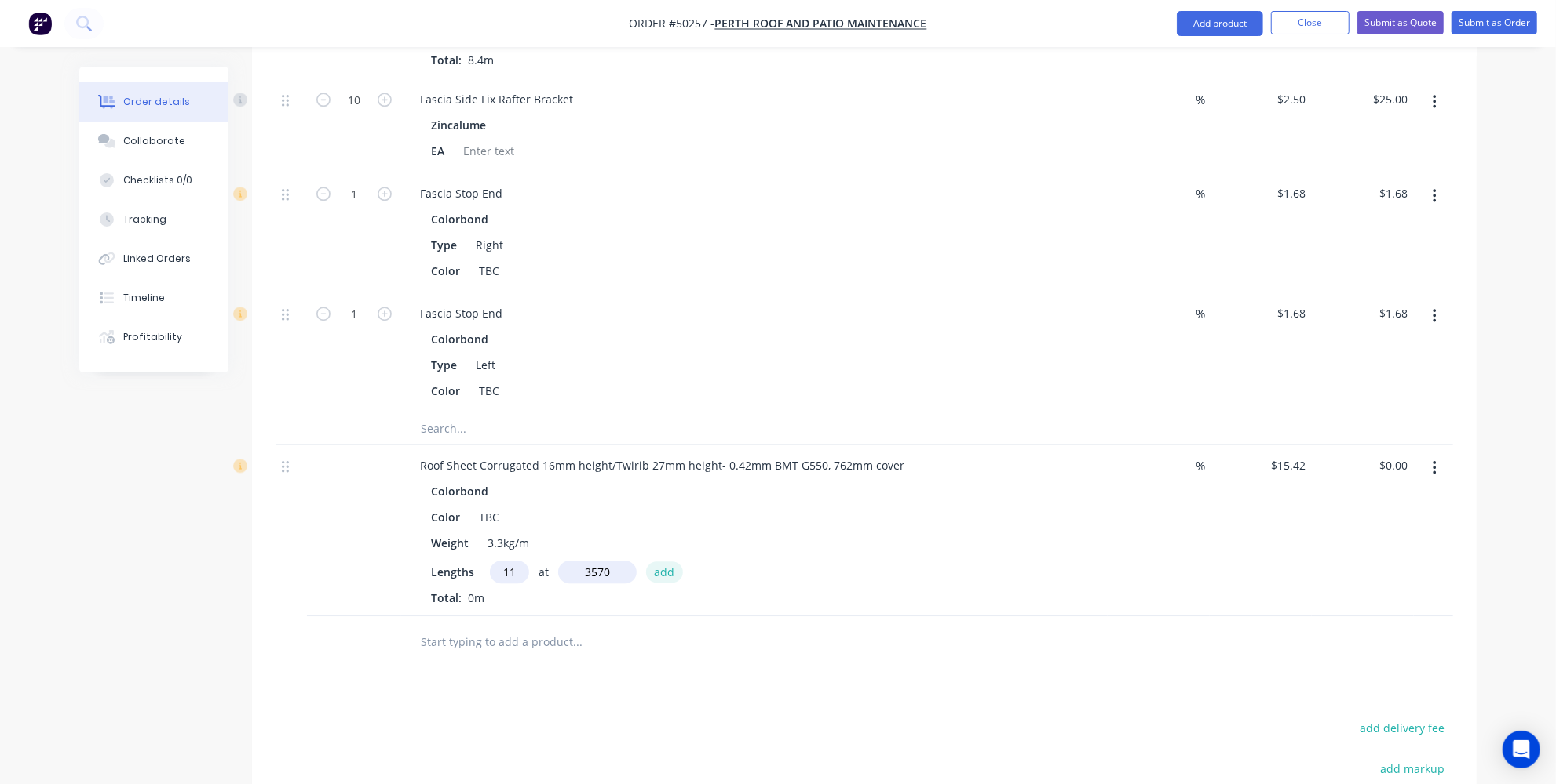
type input "3570mm"
click at [658, 562] on button "add" at bounding box center [664, 572] width 37 height 21
type input "$605.54"
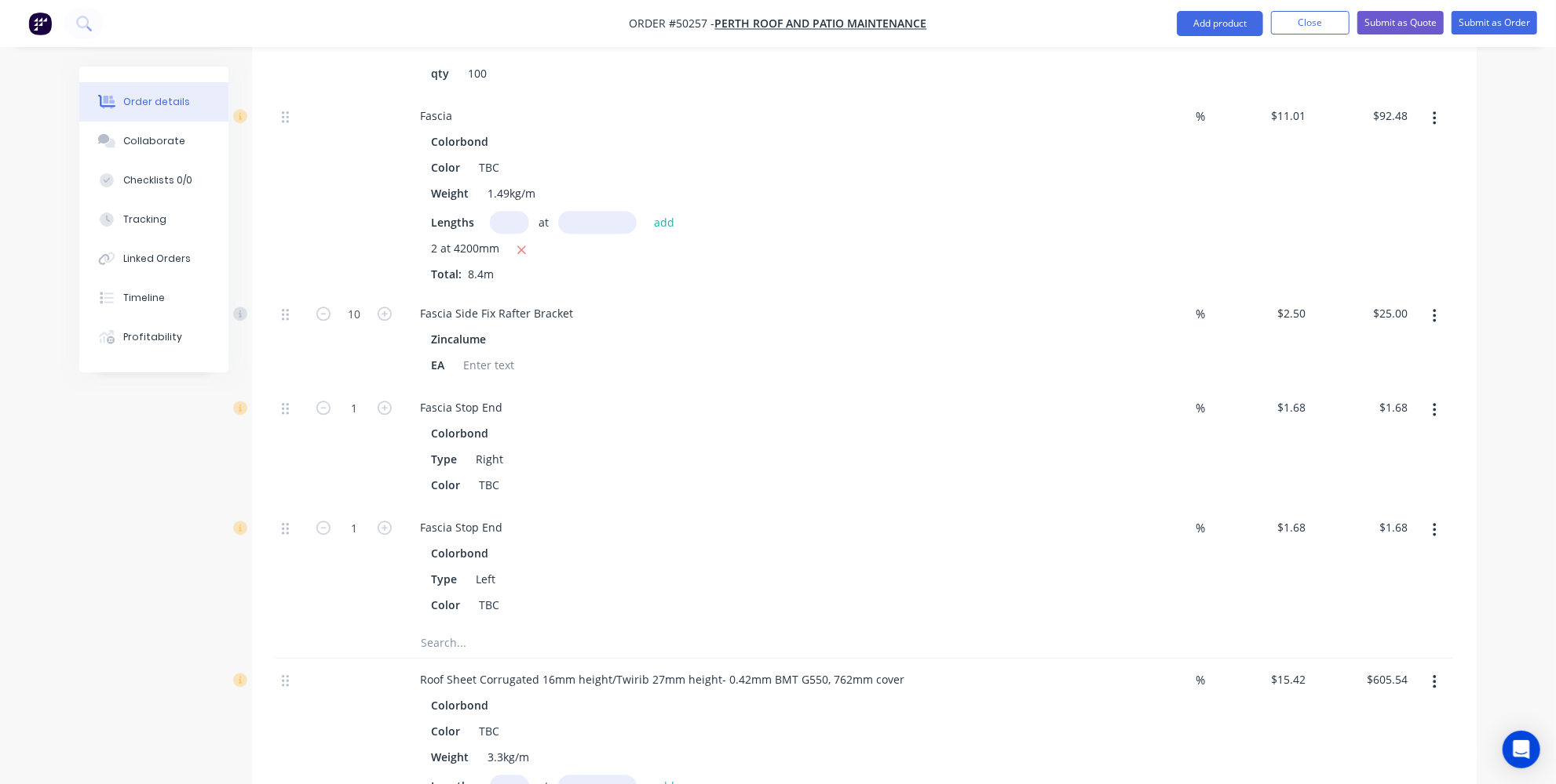
scroll to position [2982, 0]
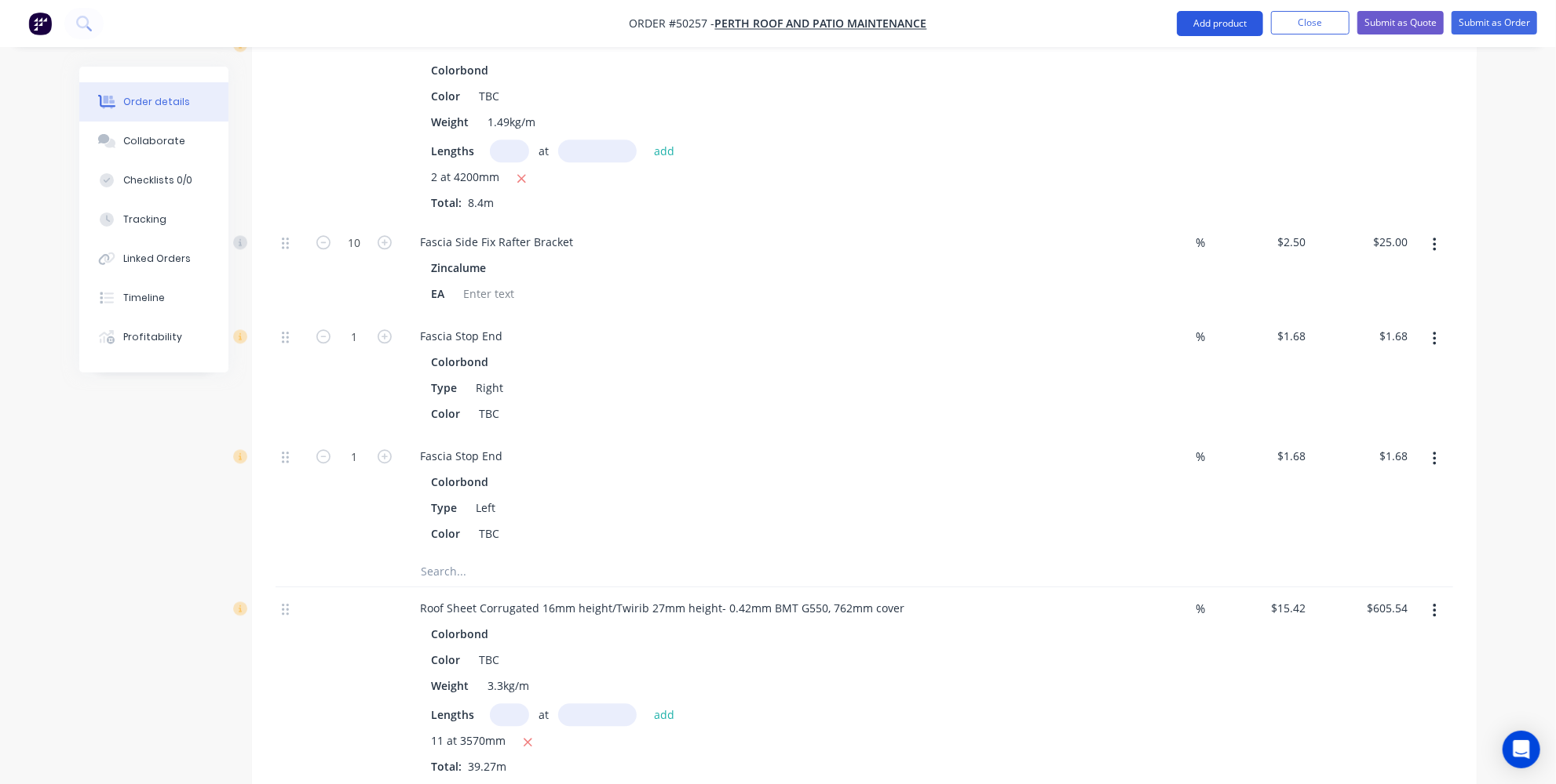
click at [1218, 14] on button "Add product" at bounding box center [1219, 23] width 86 height 25
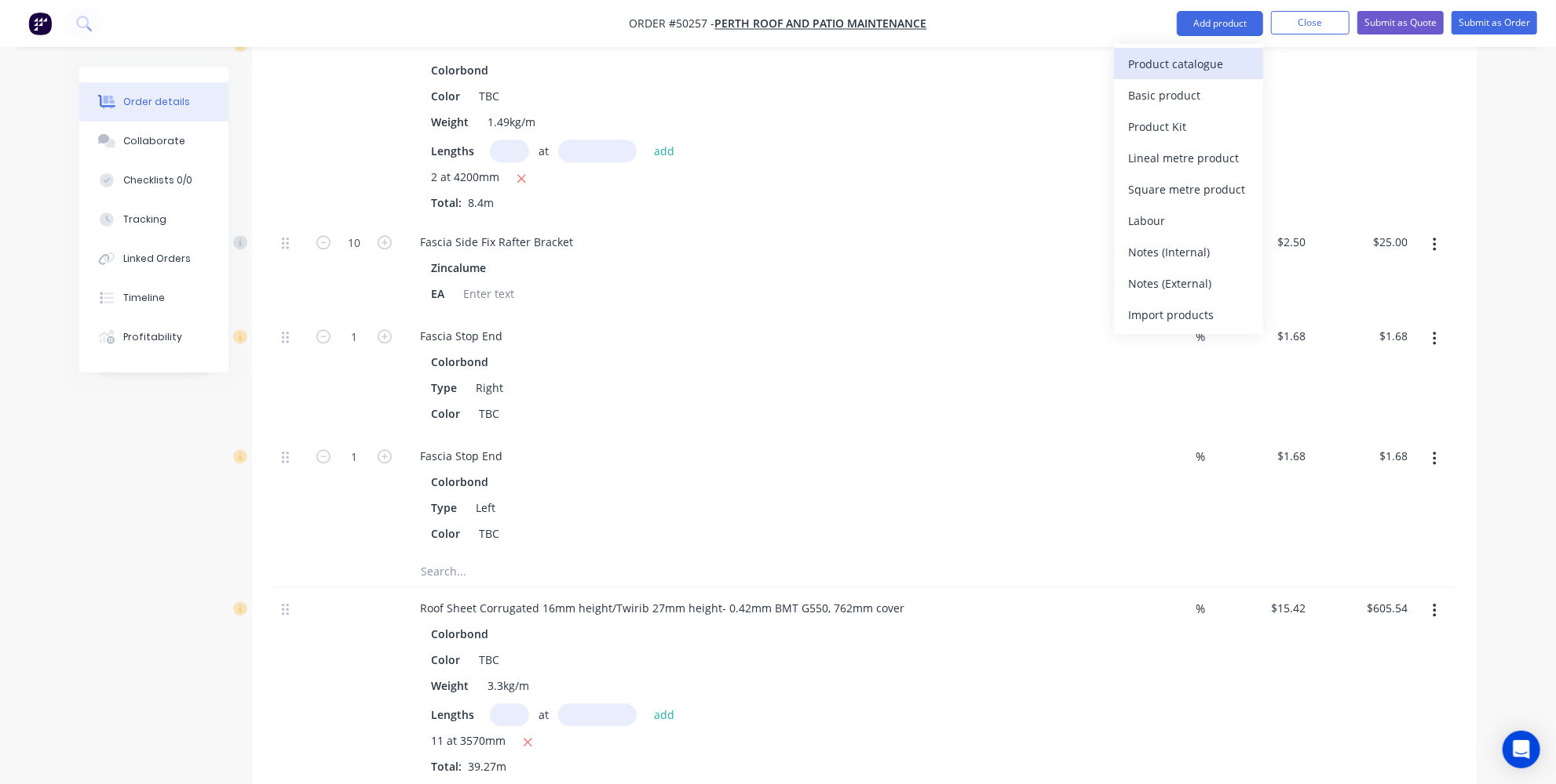
click at [1186, 60] on div "Product catalogue" at bounding box center [1189, 64] width 121 height 23
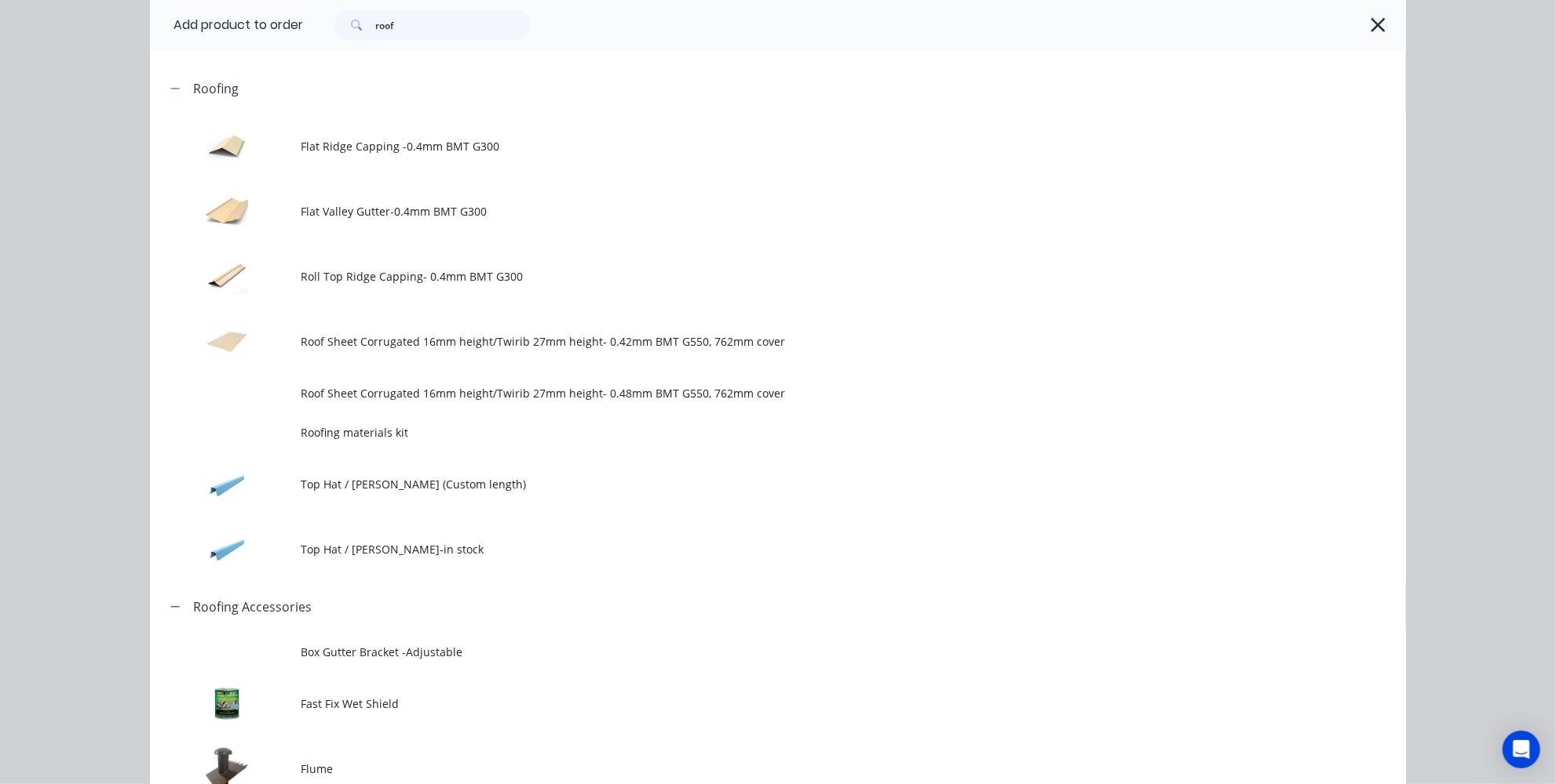
scroll to position [596, 0]
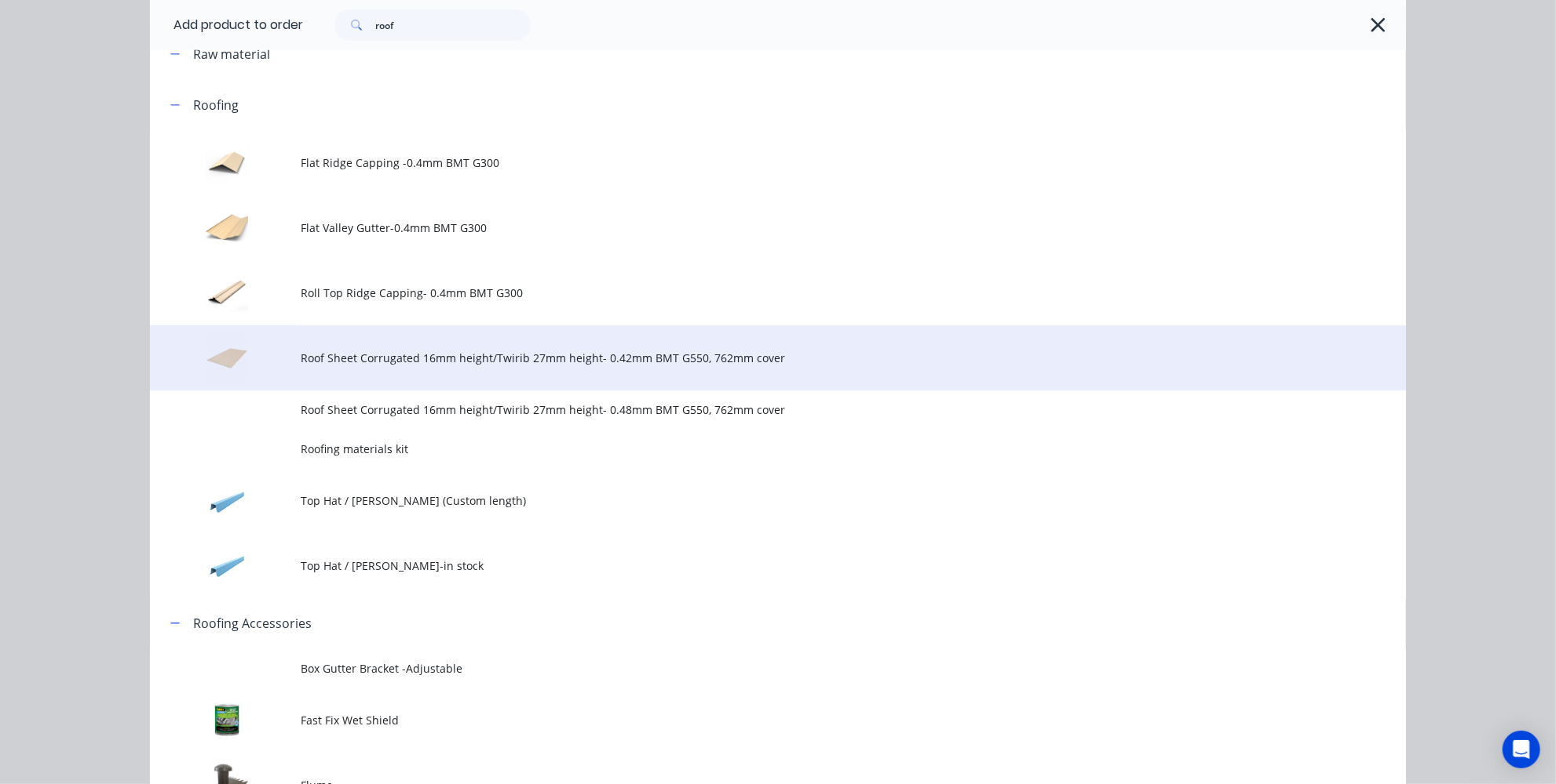
click at [559, 362] on span "Roof Sheet Corrugated 16mm height/Twirib 27mm height- 0.42mm BMT G550, 762mm co…" at bounding box center [743, 358] width 884 height 17
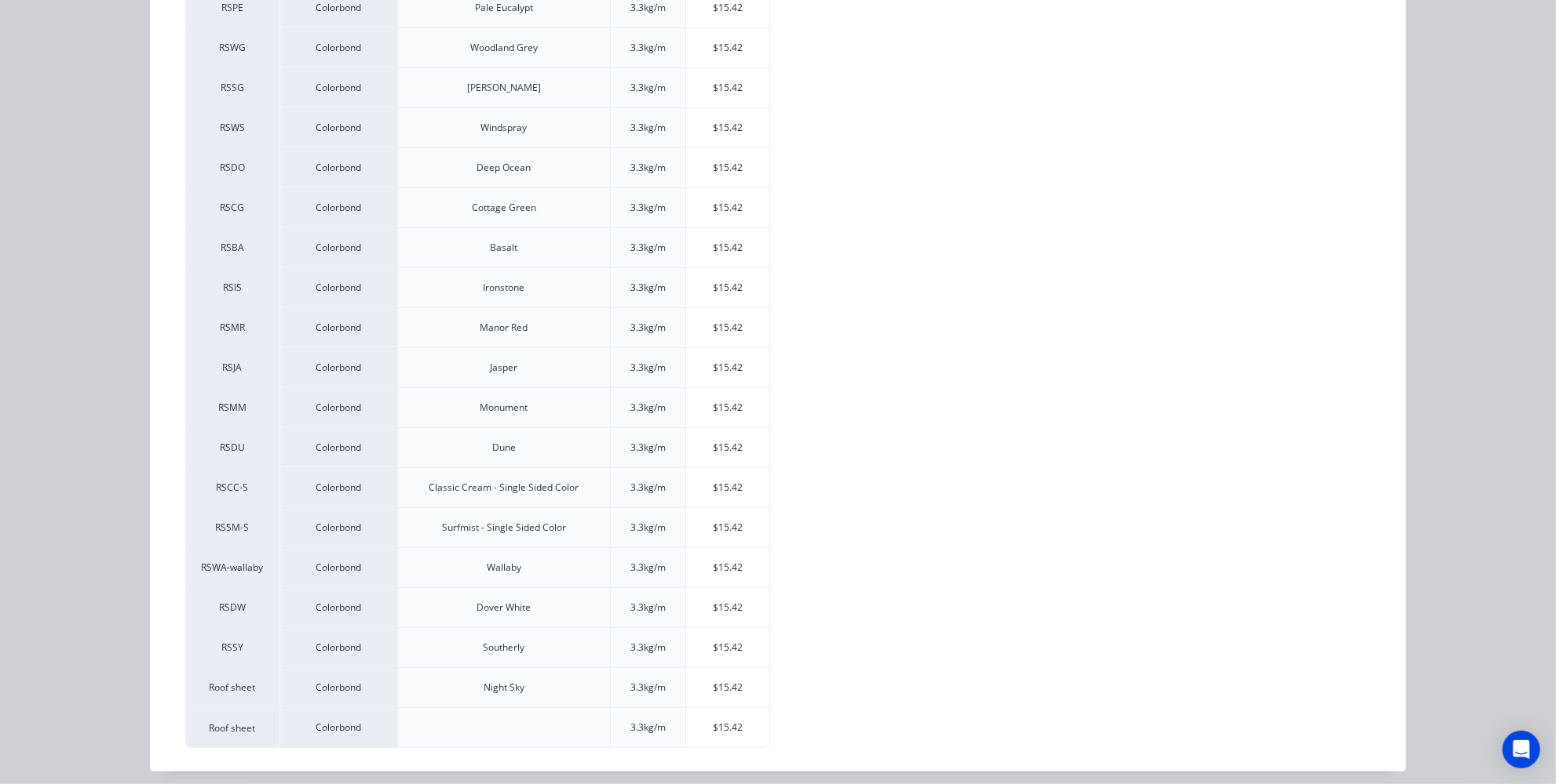
scroll to position [3323, 0]
click at [710, 733] on div "$15.42" at bounding box center [728, 728] width 84 height 40
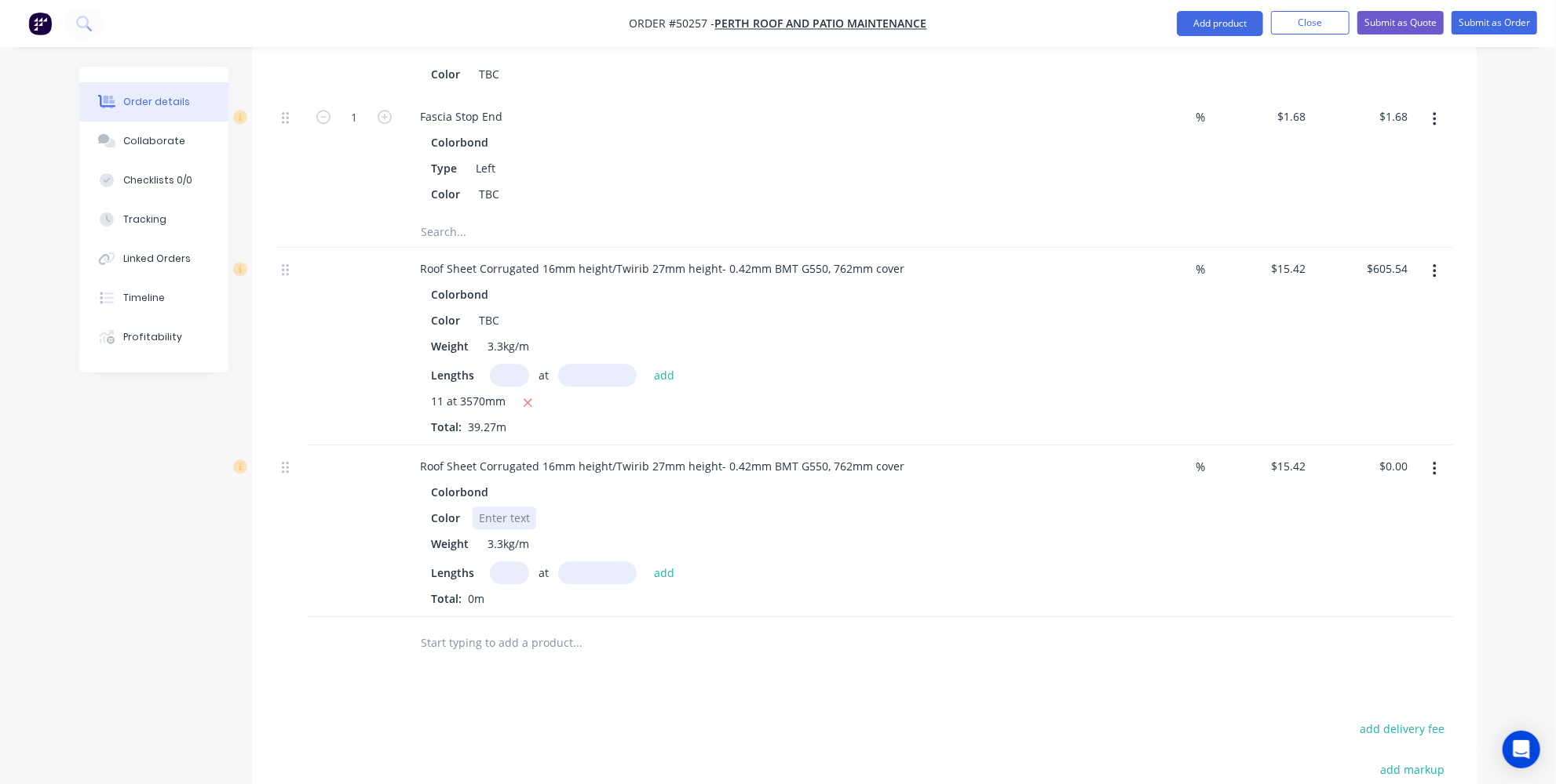
click at [510, 507] on div at bounding box center [504, 518] width 64 height 23
click at [901, 455] on div "Roof Sheet Corrugated 16mm height/Twirib 27mm height- 0.42mm BMT G550, 762mm co…" at bounding box center [661, 465] width 509 height 23
click at [1433, 460] on icon "button" at bounding box center [1435, 468] width 4 height 17
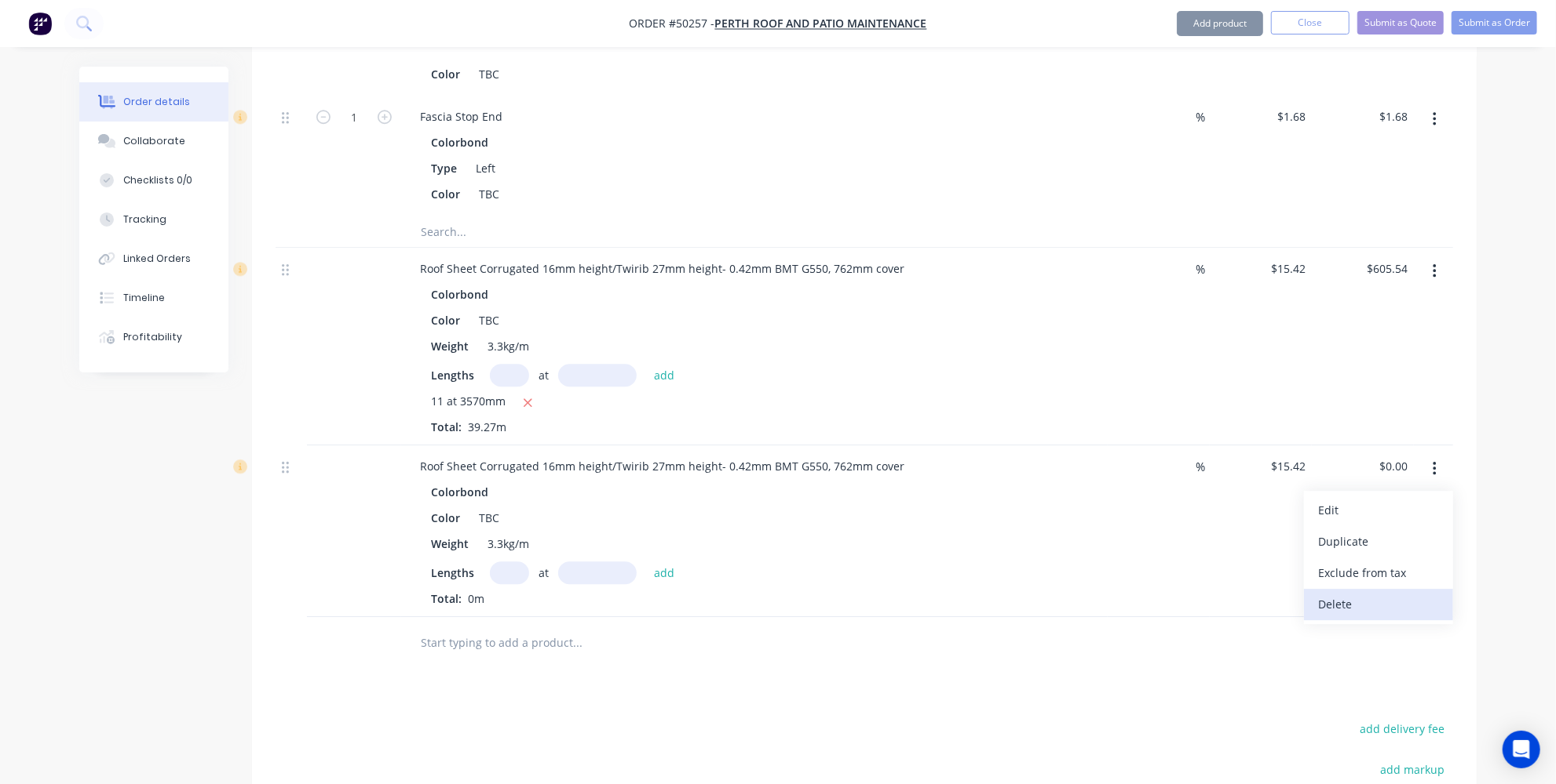
click at [1342, 593] on div "Delete" at bounding box center [1378, 604] width 121 height 23
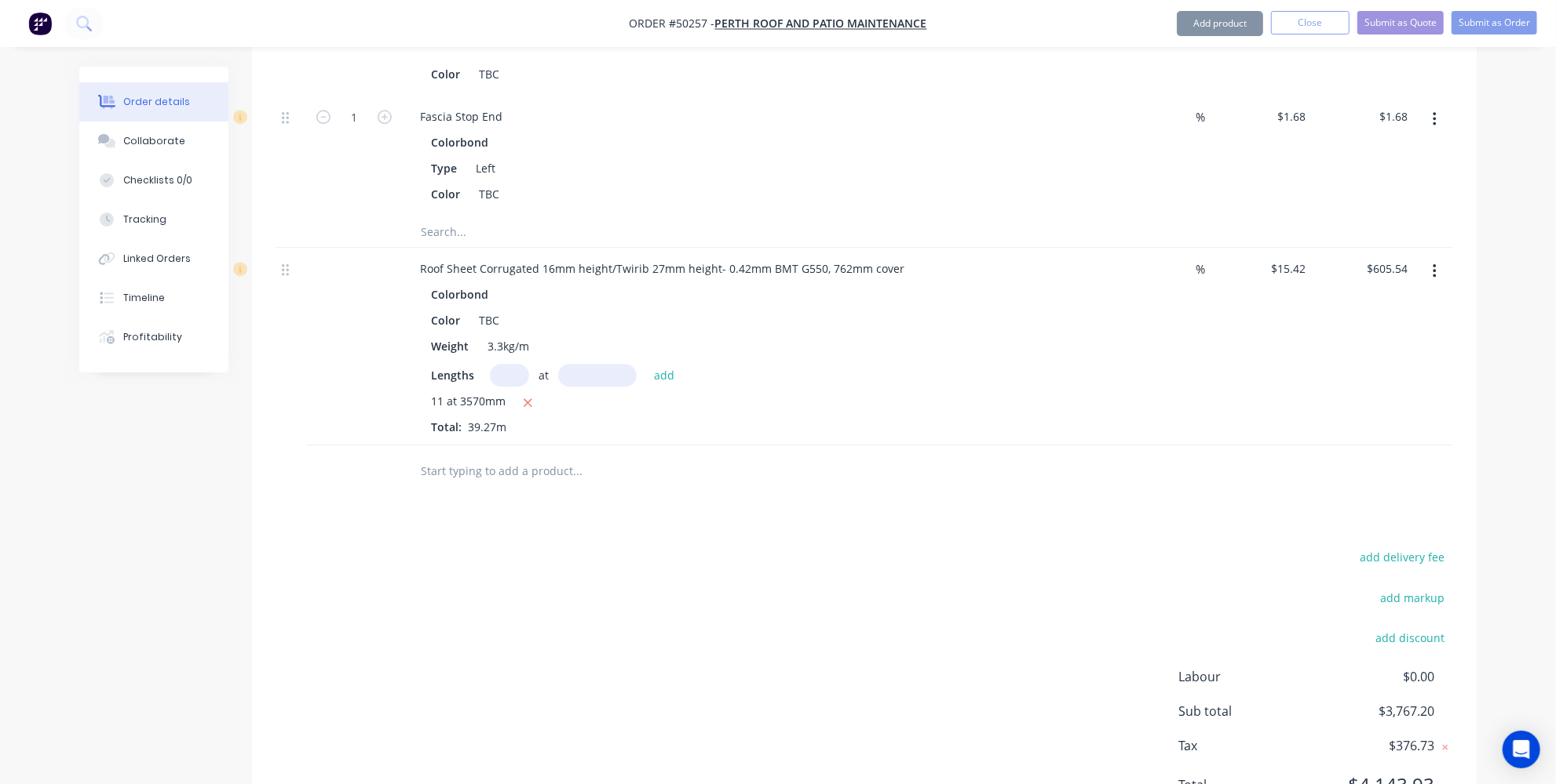
scroll to position [3301, 0]
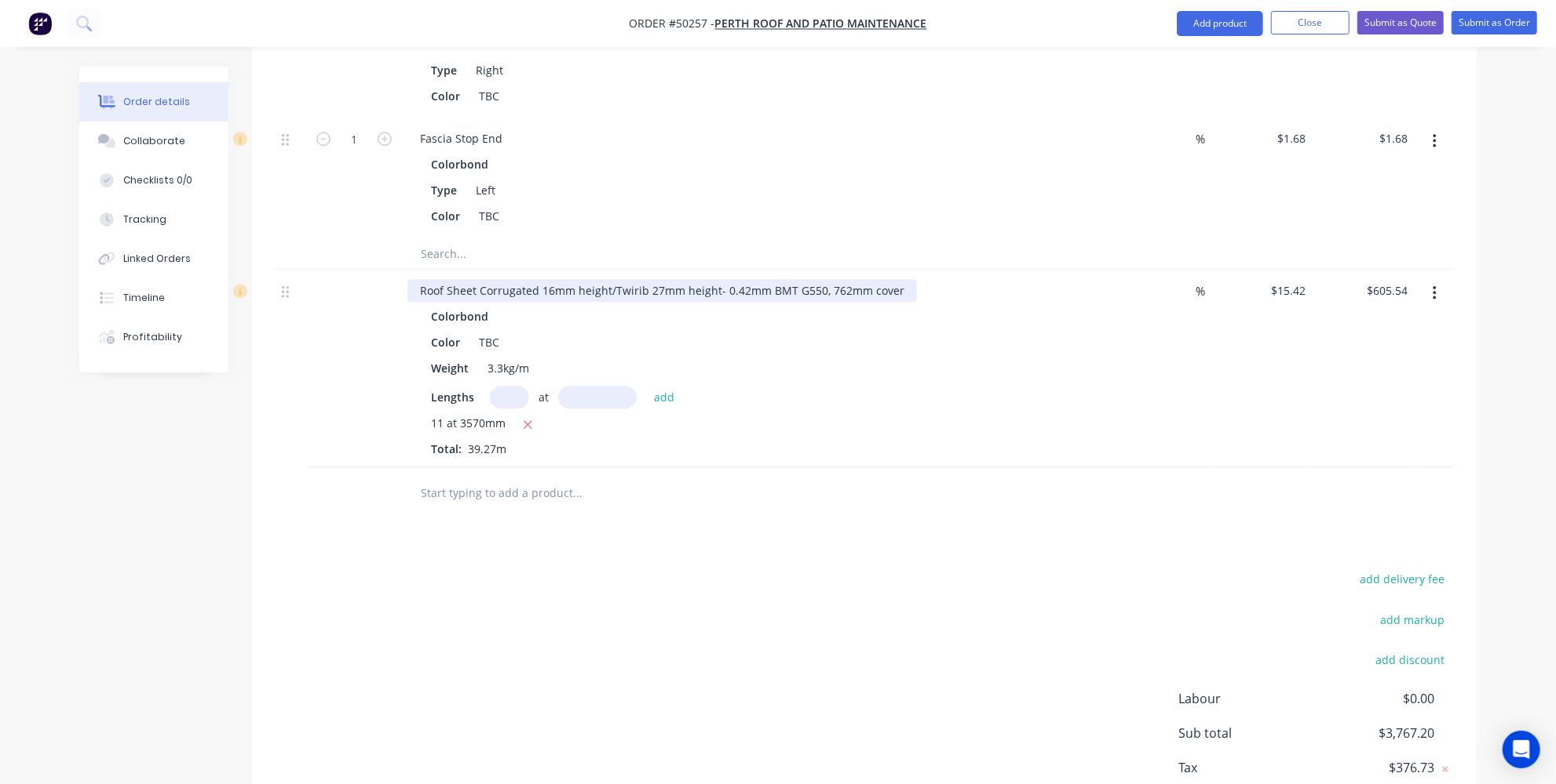
click at [896, 279] on div "Roof Sheet Corrugated 16mm height/Twirib 27mm height- 0.42mm BMT G550, 762mm co…" at bounding box center [661, 290] width 509 height 23
drag, startPoint x: 478, startPoint y: 192, endPoint x: 486, endPoint y: 187, distance: 9.4
click at [478, 279] on div "Roof Sheet Corrugated 16mm height/Twirib 27mm height- 0.42mm BMT G550, 762mm co…" at bounding box center [661, 290] width 509 height 23
click at [540, 279] on div "Roof Sheet and Wall Clading Corrugated 16mm height/Twirib 27mm height- 0.42mm B…" at bounding box center [711, 290] width 609 height 23
click at [837, 684] on div "add delivery fee add markup add discount Labour $0.00 Sub total $3,767.20 Tax $…" at bounding box center [864, 703] width 1178 height 268
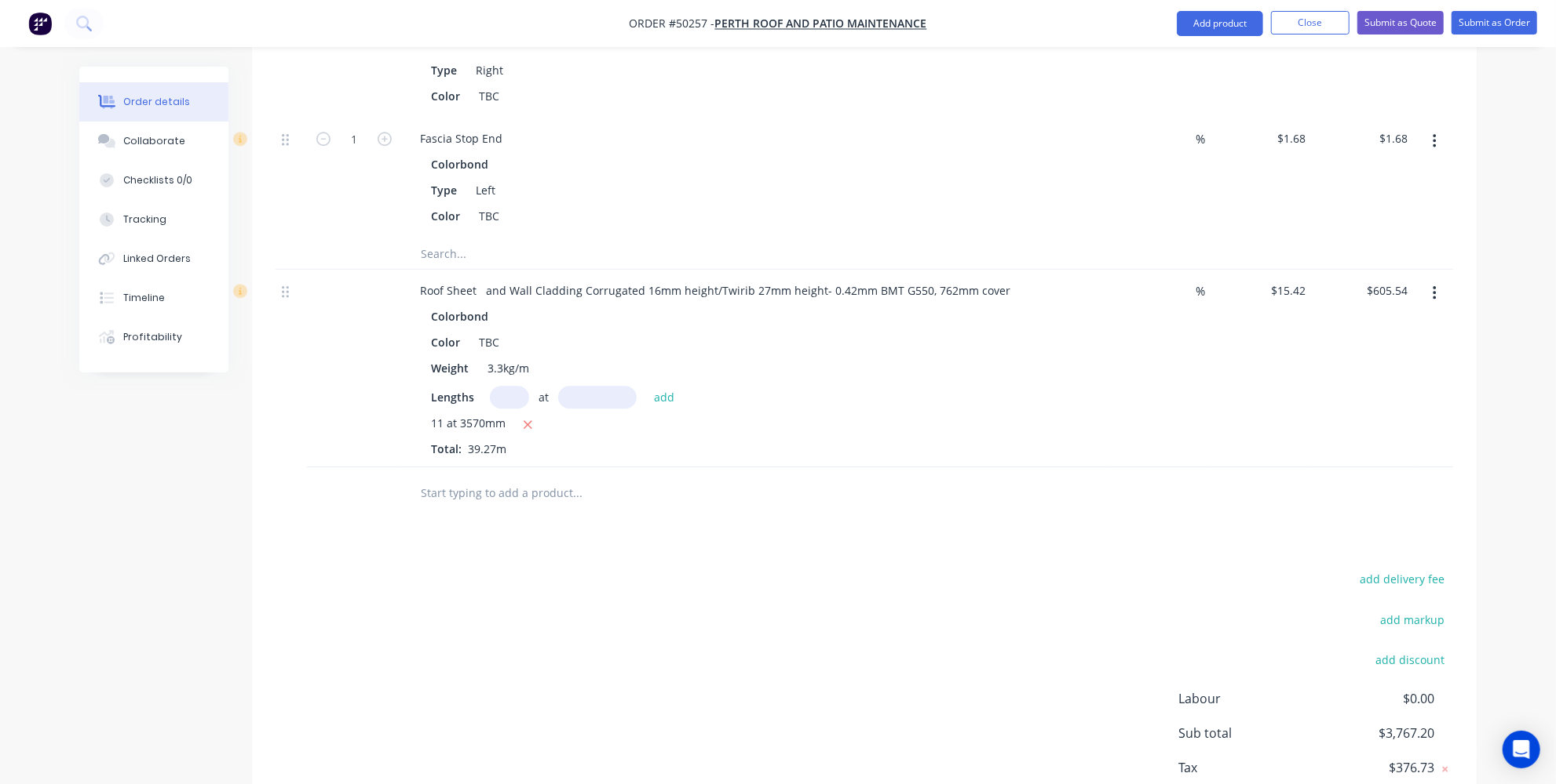
click at [516, 386] on input "text" at bounding box center [509, 397] width 40 height 23
type input "5"
click at [585, 386] on input "text" at bounding box center [597, 397] width 78 height 23
type input "2300mm"
drag, startPoint x: 1318, startPoint y: 676, endPoint x: 1272, endPoint y: 667, distance: 46.9
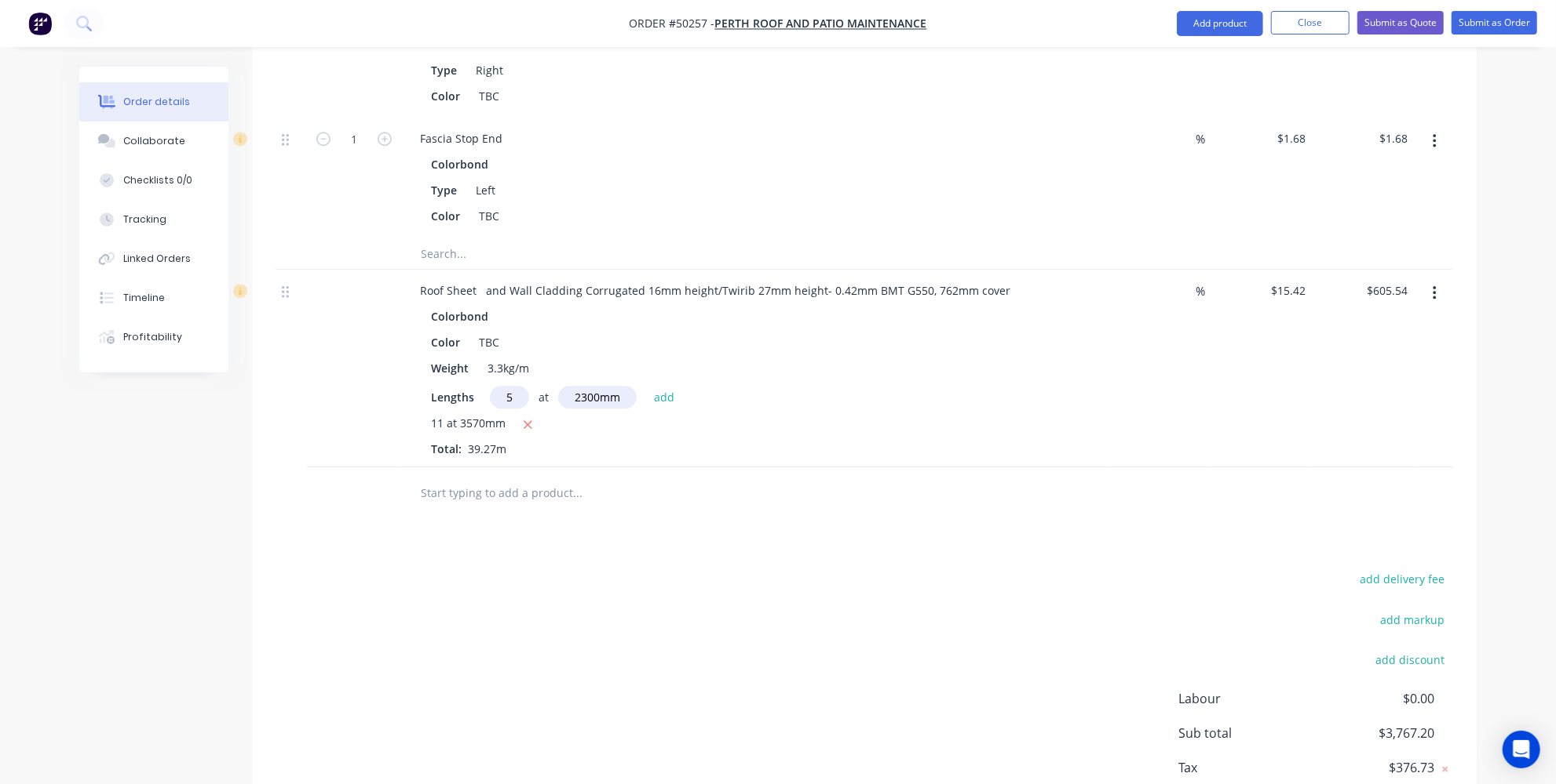
click at [1318, 758] on span "$376.73" at bounding box center [1375, 767] width 116 height 19
drag, startPoint x: 521, startPoint y: 297, endPoint x: 487, endPoint y: 297, distance: 34.0
click at [490, 386] on div "5 at 2300mm add" at bounding box center [586, 397] width 193 height 23
type input "21"
click at [667, 387] on button "add" at bounding box center [664, 397] width 37 height 21
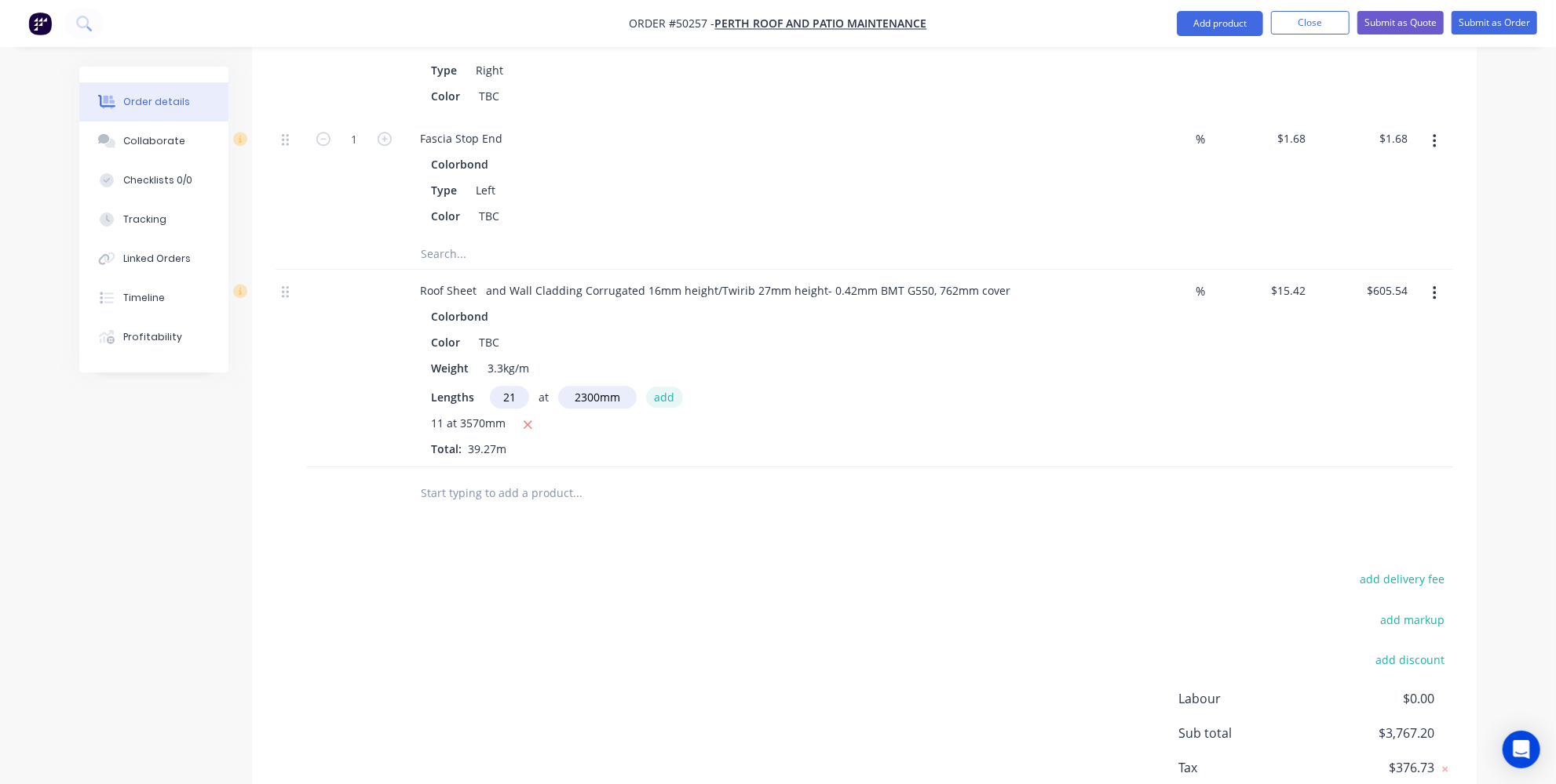
type input "$1,350.33"
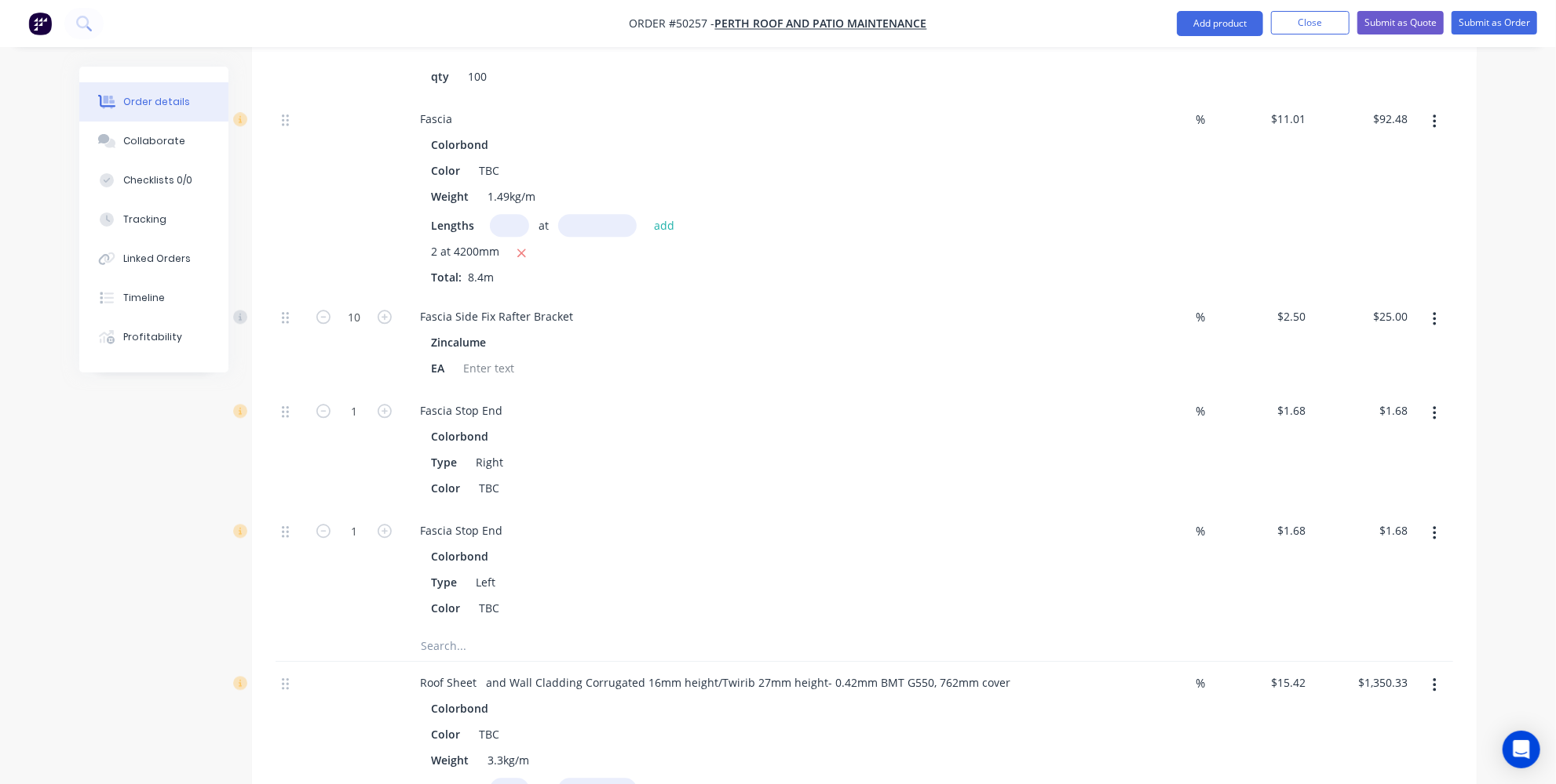
scroll to position [3041, 0]
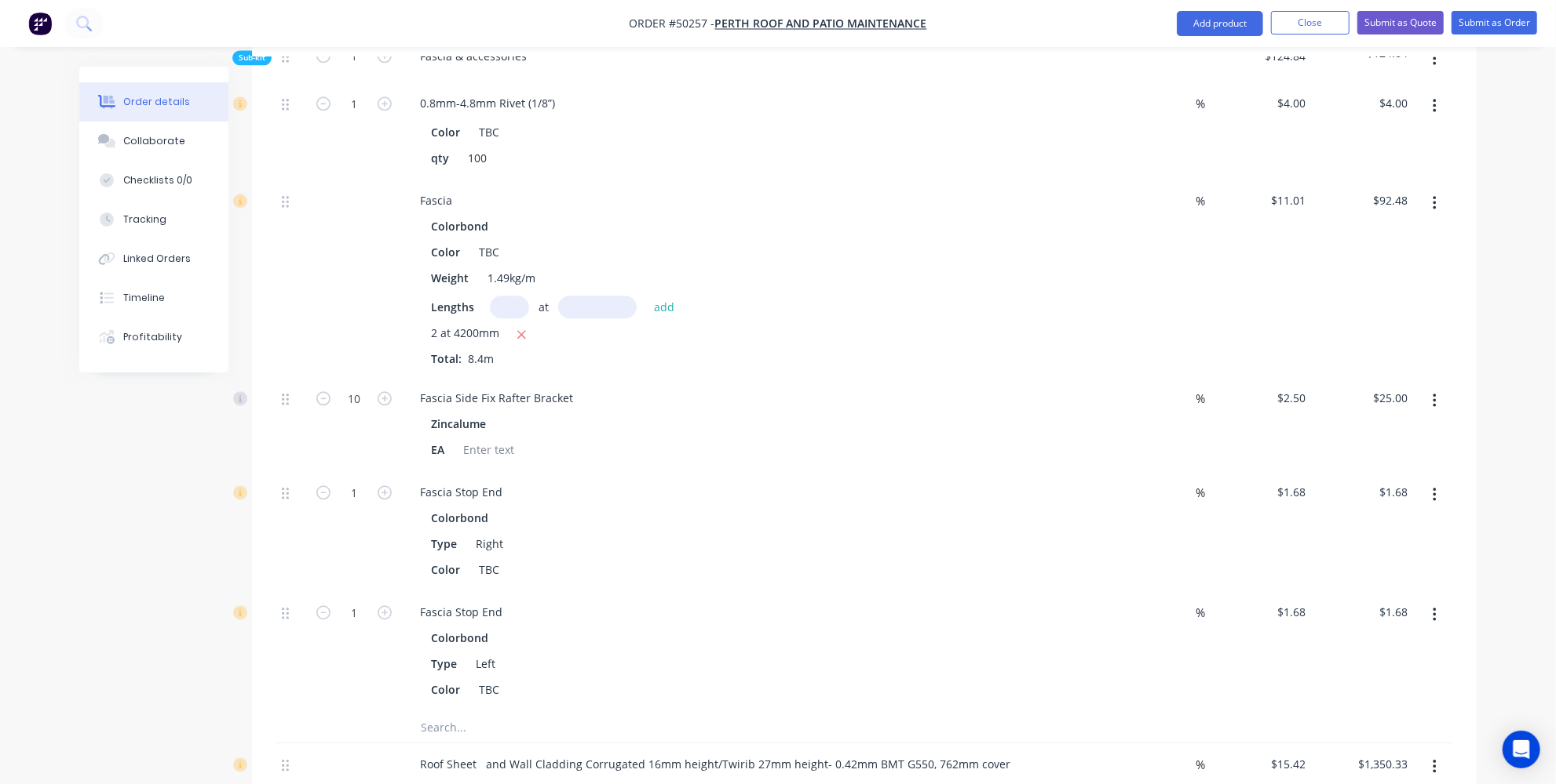
drag, startPoint x: 699, startPoint y: 613, endPoint x: 716, endPoint y: 566, distance: 50.0
click at [706, 597] on div "Sub-kit 1 Fascia & accessories $124.84 $124.84 1 0.8mm-4.8mm Rivet (1/8”) Color…" at bounding box center [864, 390] width 1178 height 710
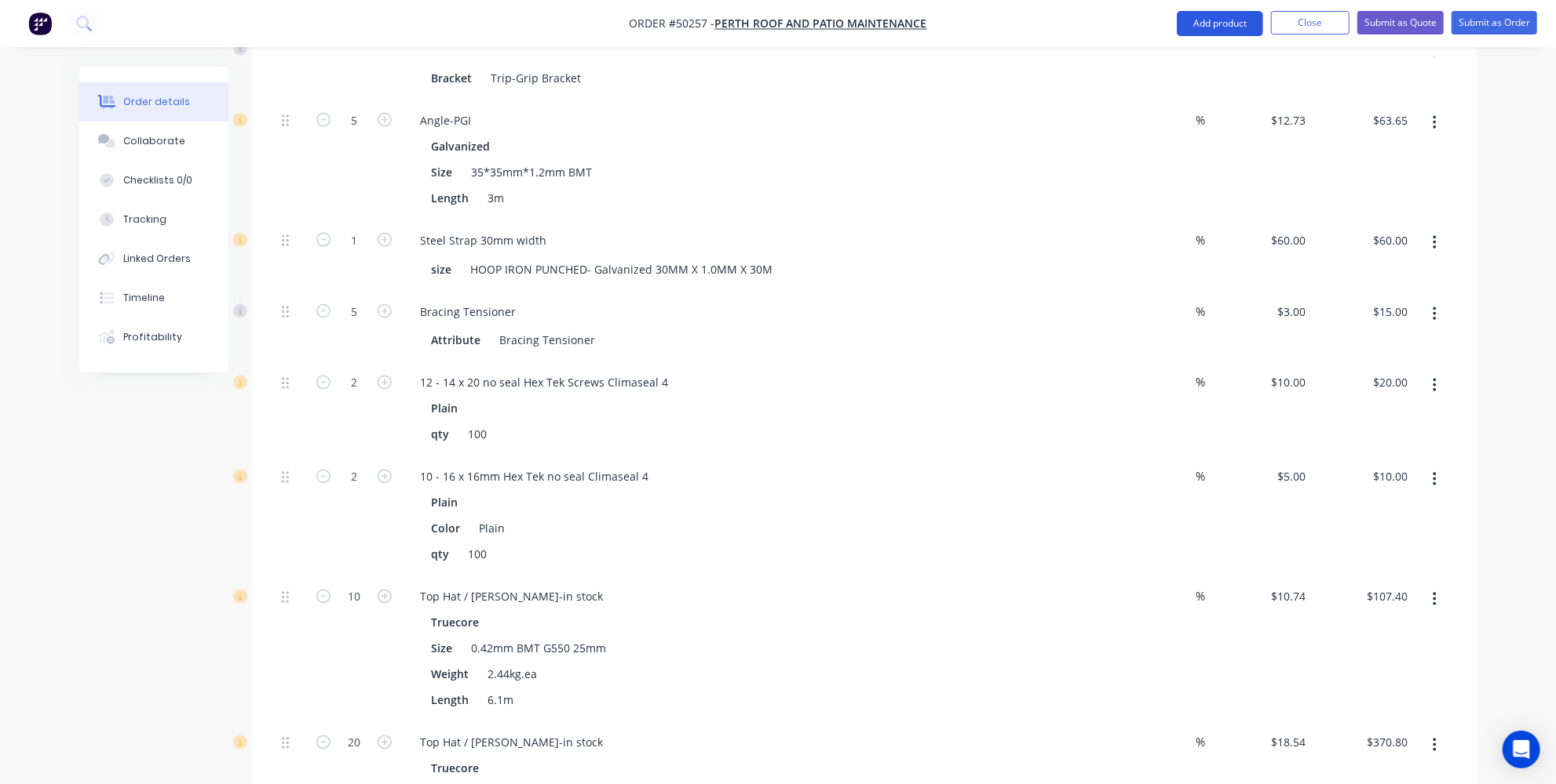
scroll to position [1758, 0]
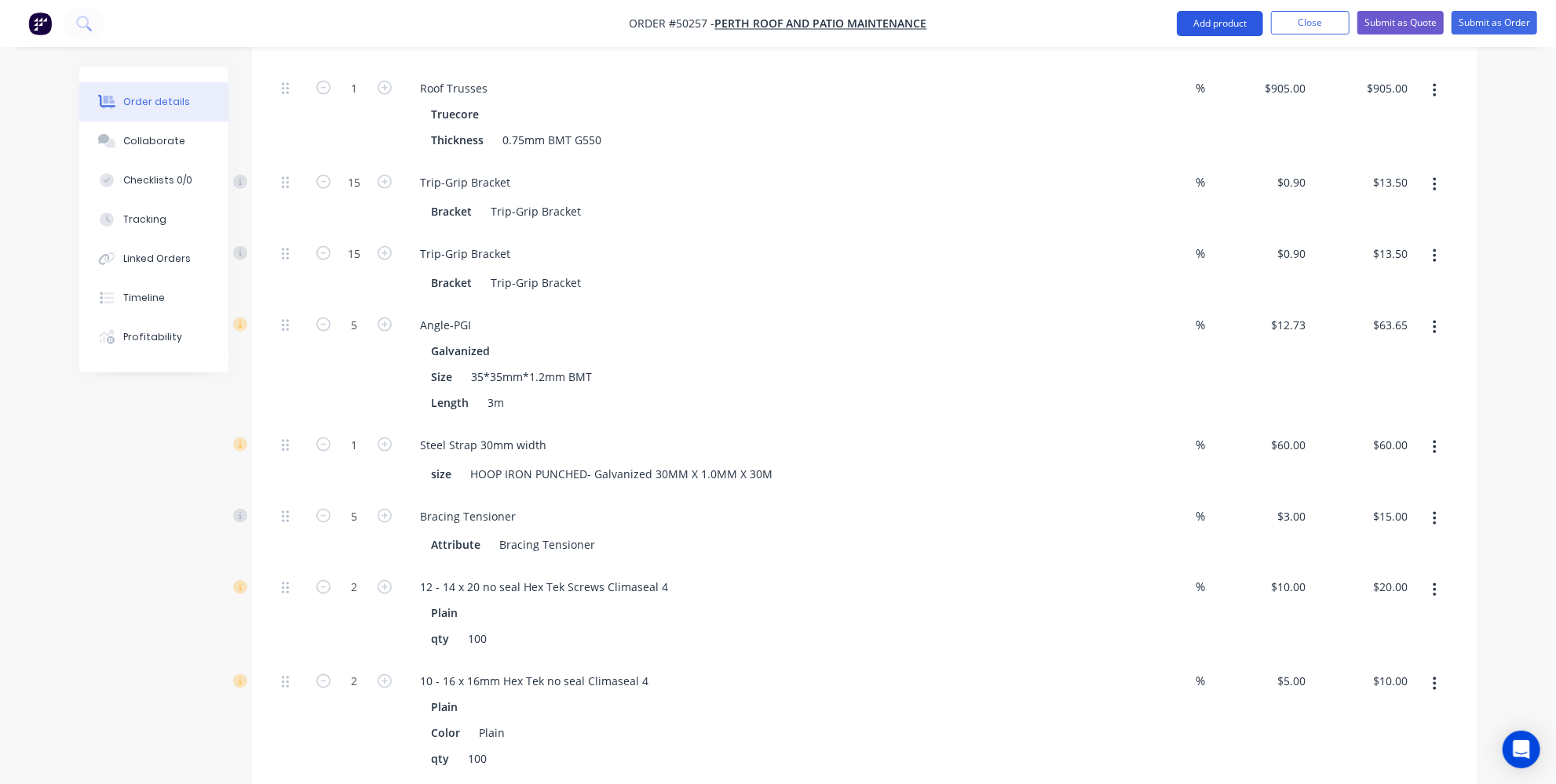
click at [1211, 29] on button "Add product" at bounding box center [1219, 23] width 86 height 25
click at [1190, 58] on div "Product catalogue" at bounding box center [1189, 64] width 121 height 23
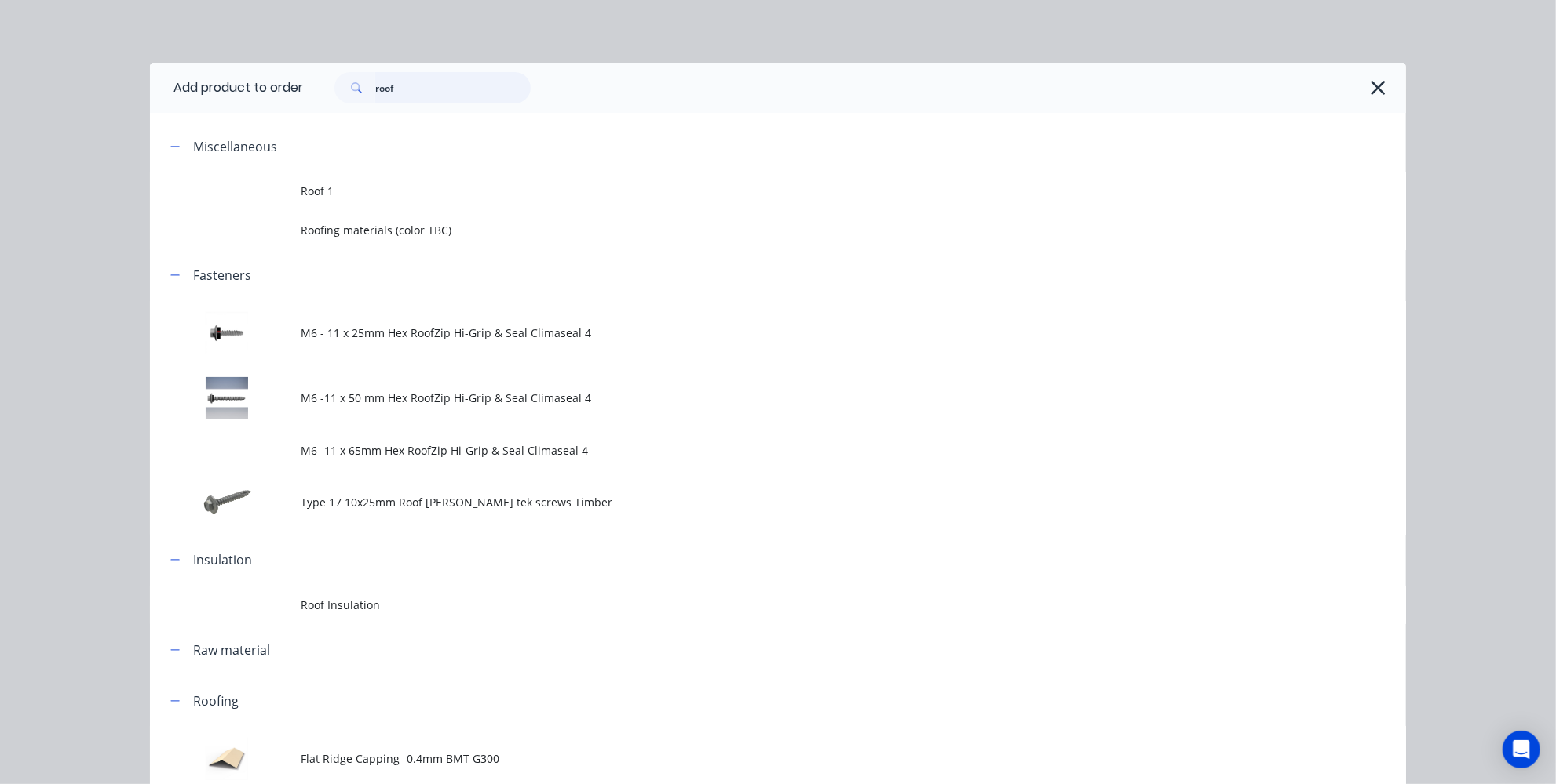
drag, startPoint x: 490, startPoint y: 95, endPoint x: 252, endPoint y: 89, distance: 238.1
click at [252, 89] on header "Add product to order roof" at bounding box center [778, 87] width 1256 height 51
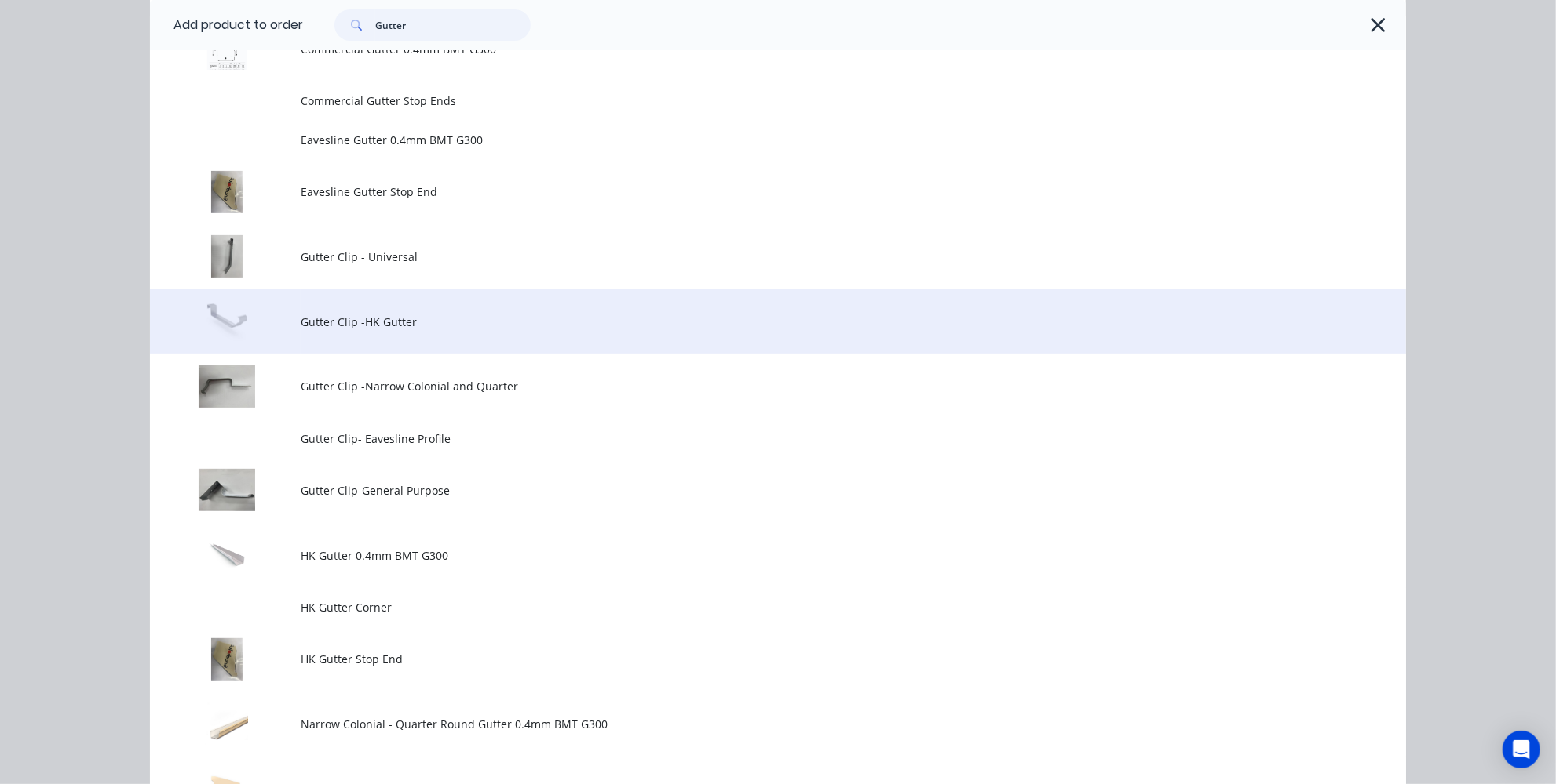
scroll to position [499, 0]
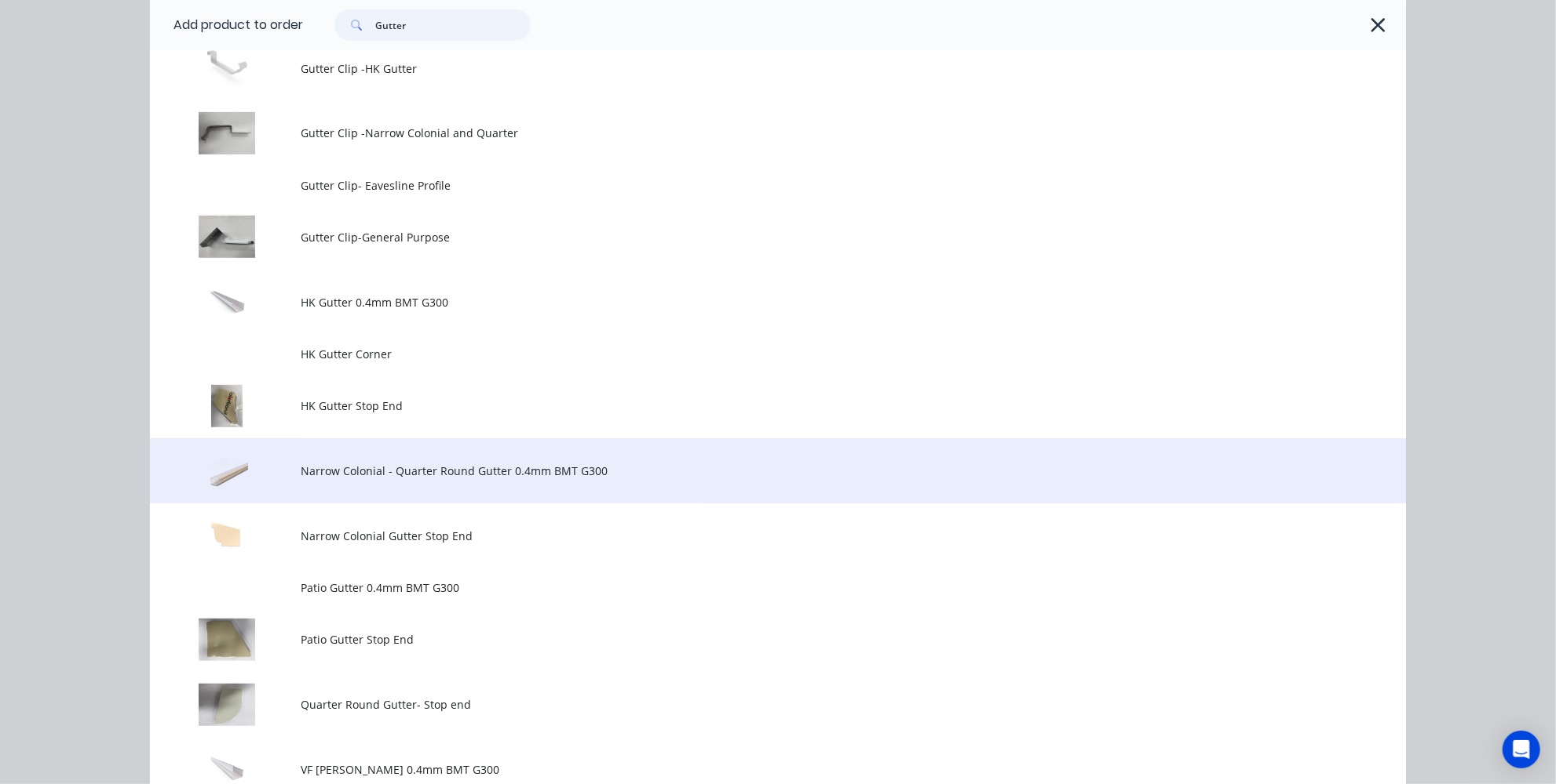
type input "Gutter"
click at [399, 475] on span "Narrow Colonial - Quarter Round Gutter 0.4mm BMT G300" at bounding box center [743, 470] width 884 height 17
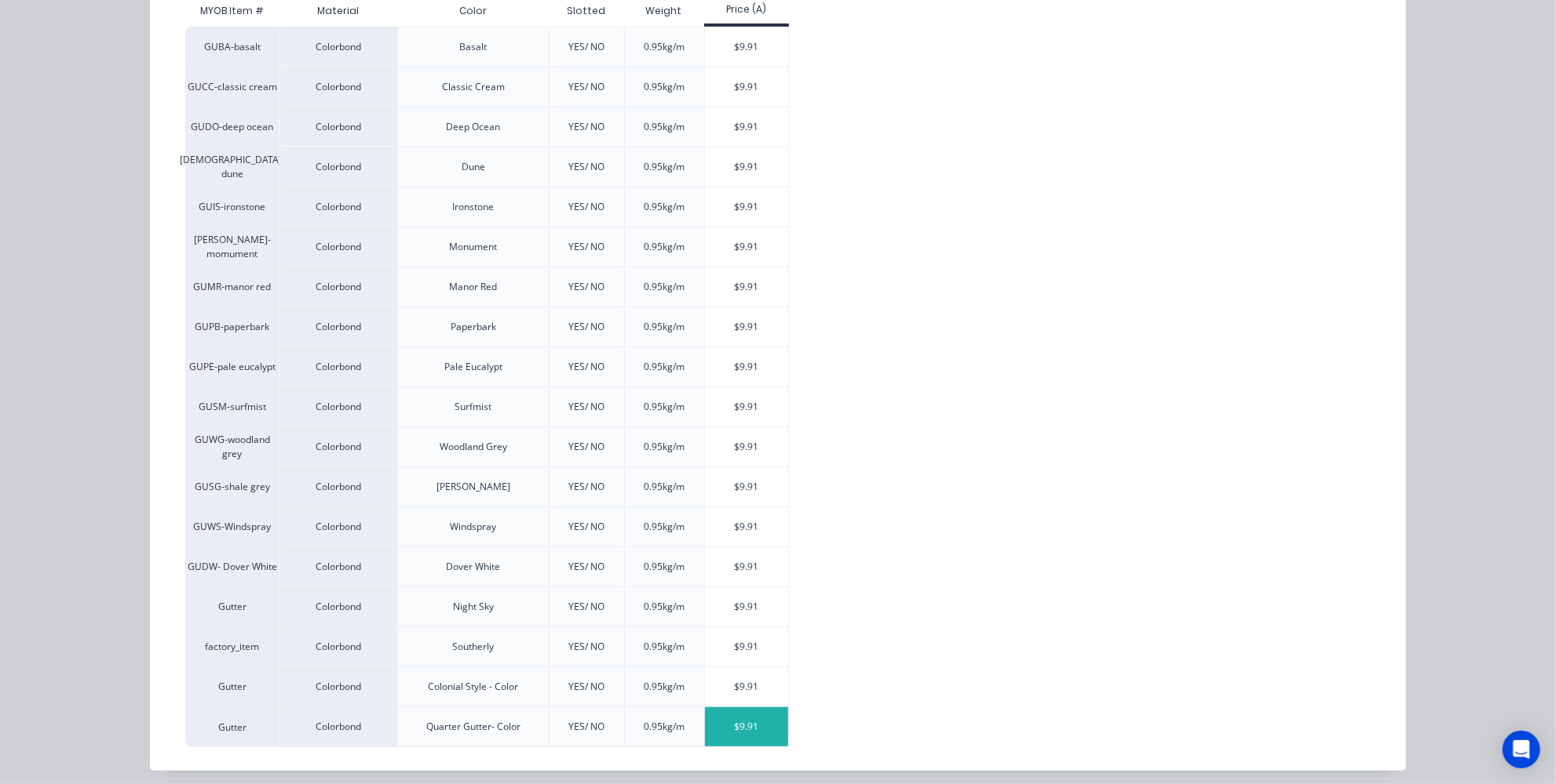
scroll to position [2114, 0]
click at [729, 680] on div "$9.91" at bounding box center [747, 688] width 84 height 40
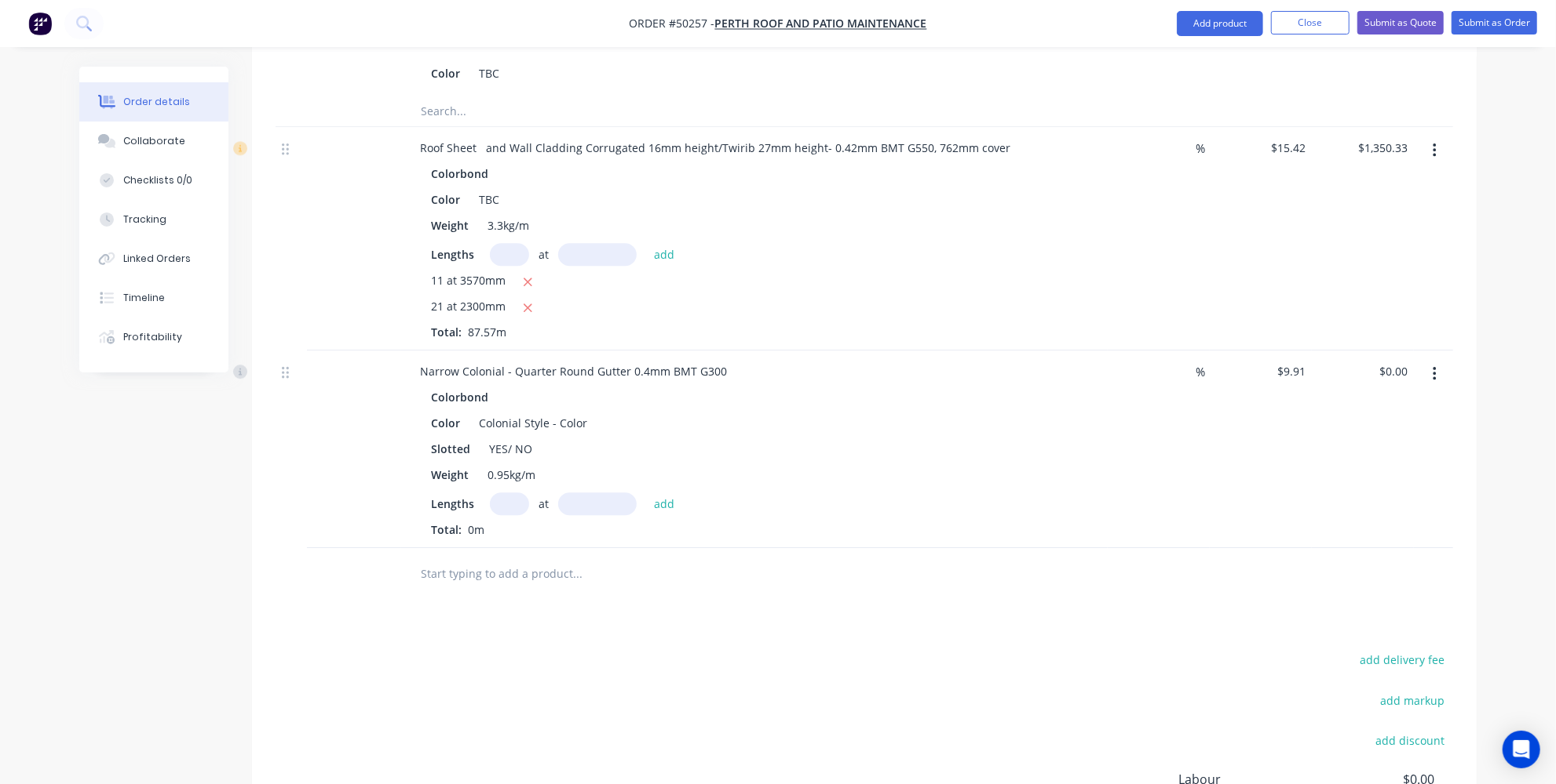
scroll to position [3380, 0]
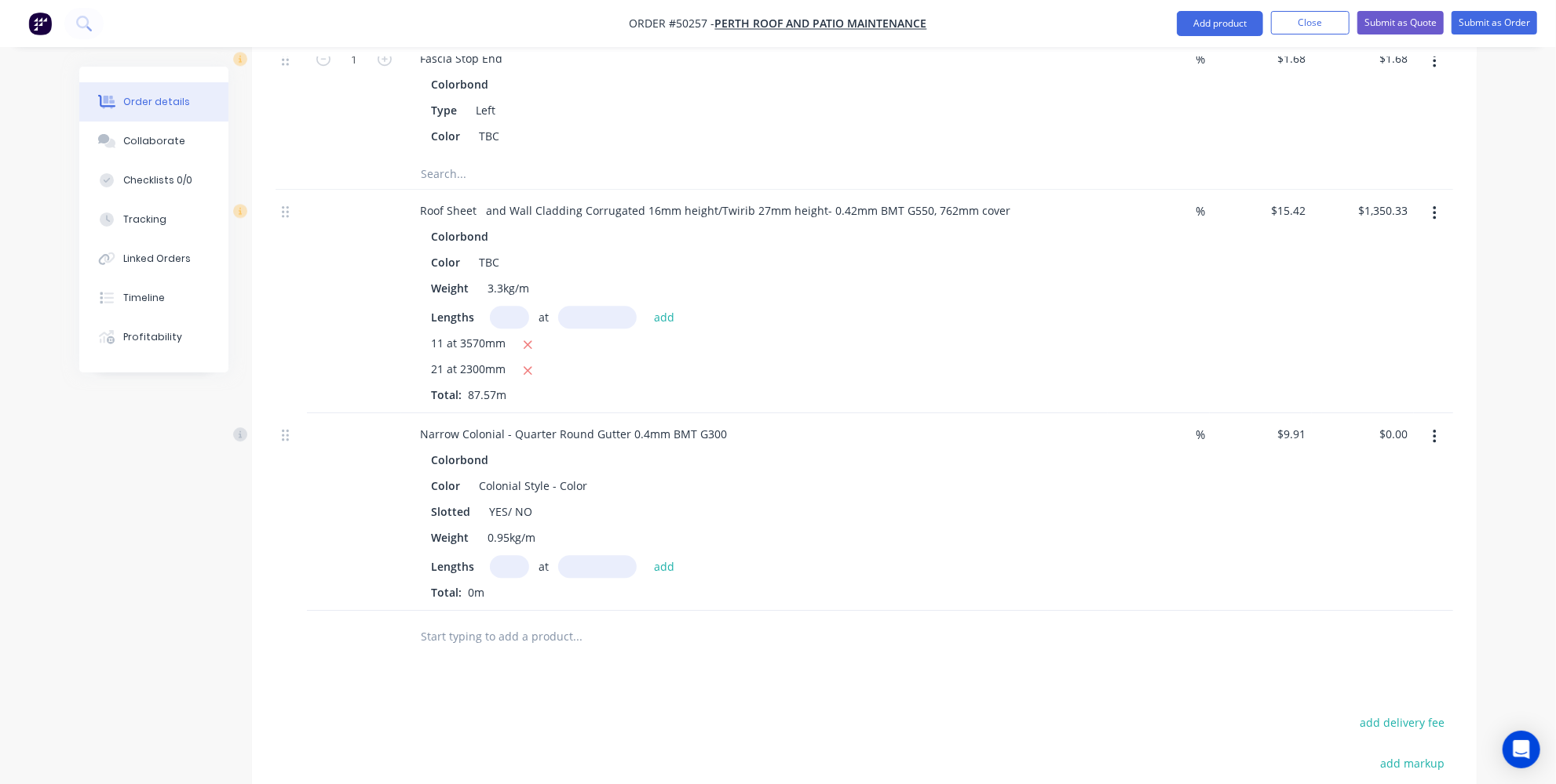
click at [502, 556] on input "text" at bounding box center [509, 567] width 40 height 23
type input "2"
click at [572, 556] on input "text" at bounding box center [597, 567] width 78 height 23
type input "4300mm"
click at [659, 556] on button "add" at bounding box center [664, 566] width 37 height 21
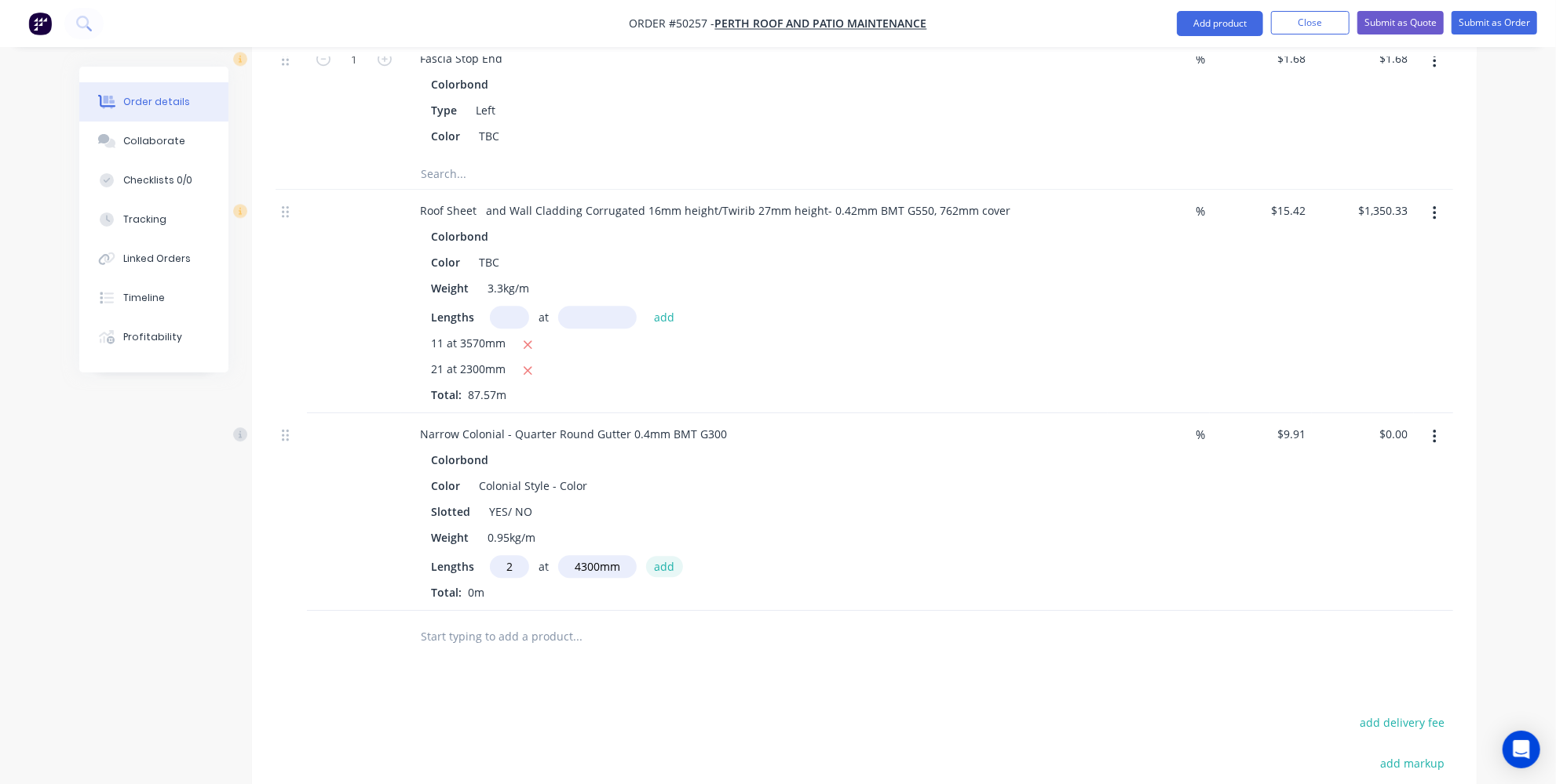
type input "$85.23"
click at [1228, 25] on button "Add product" at bounding box center [1219, 23] width 86 height 25
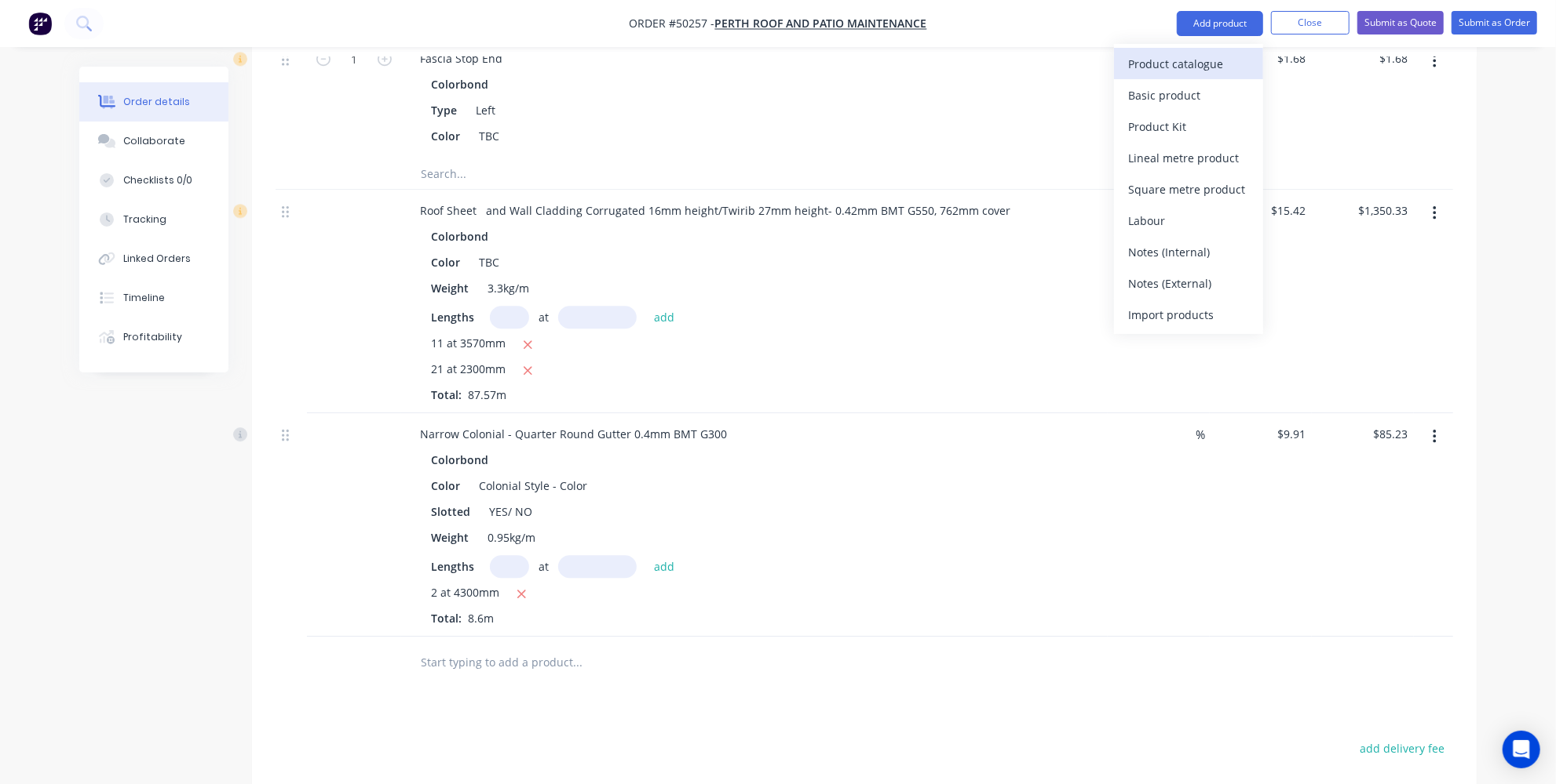
click at [1191, 62] on div "Product catalogue" at bounding box center [1189, 64] width 121 height 23
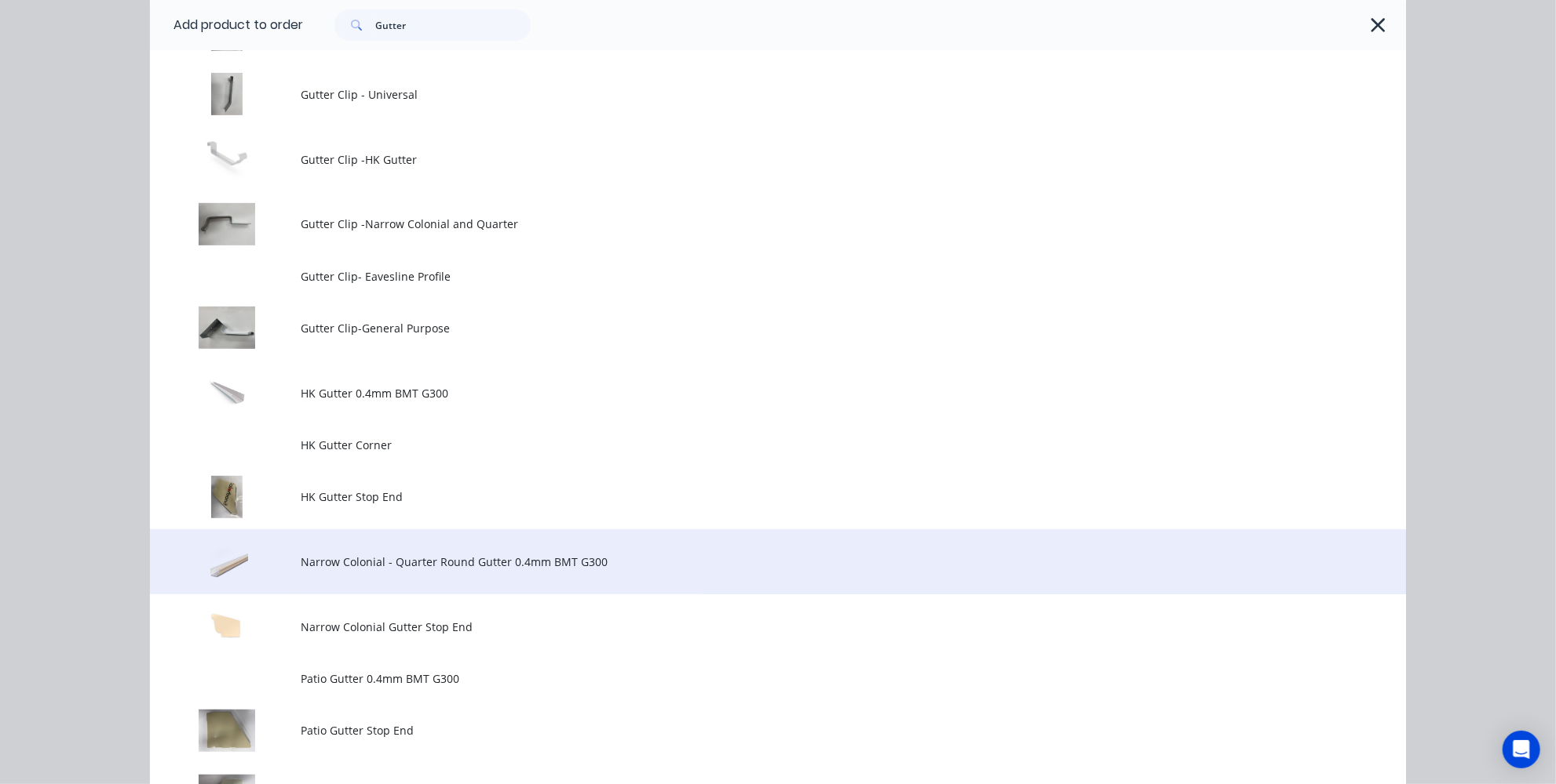
scroll to position [428, 0]
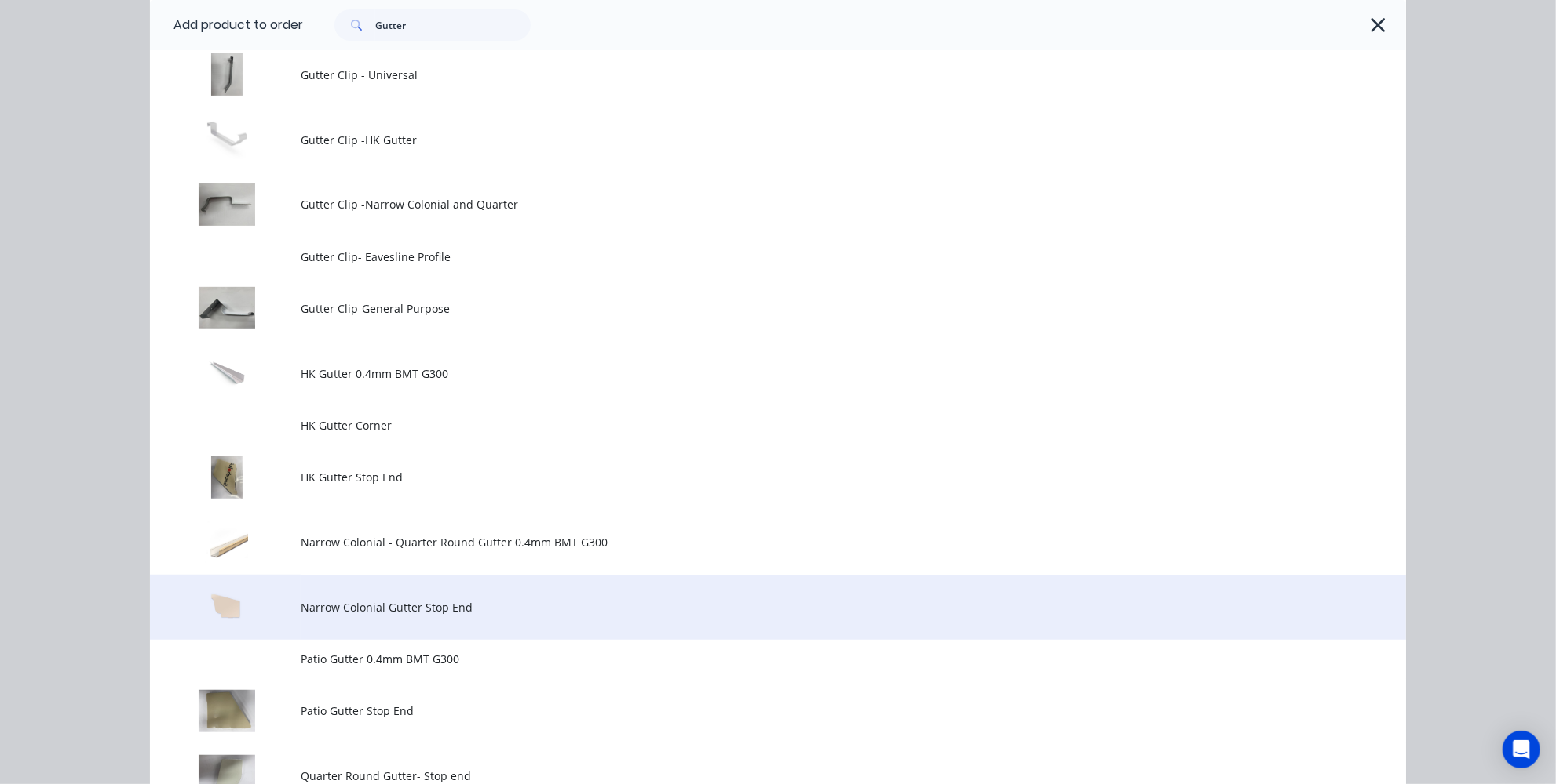
click at [319, 615] on span "Narrow Colonial Gutter Stop End" at bounding box center [743, 607] width 884 height 17
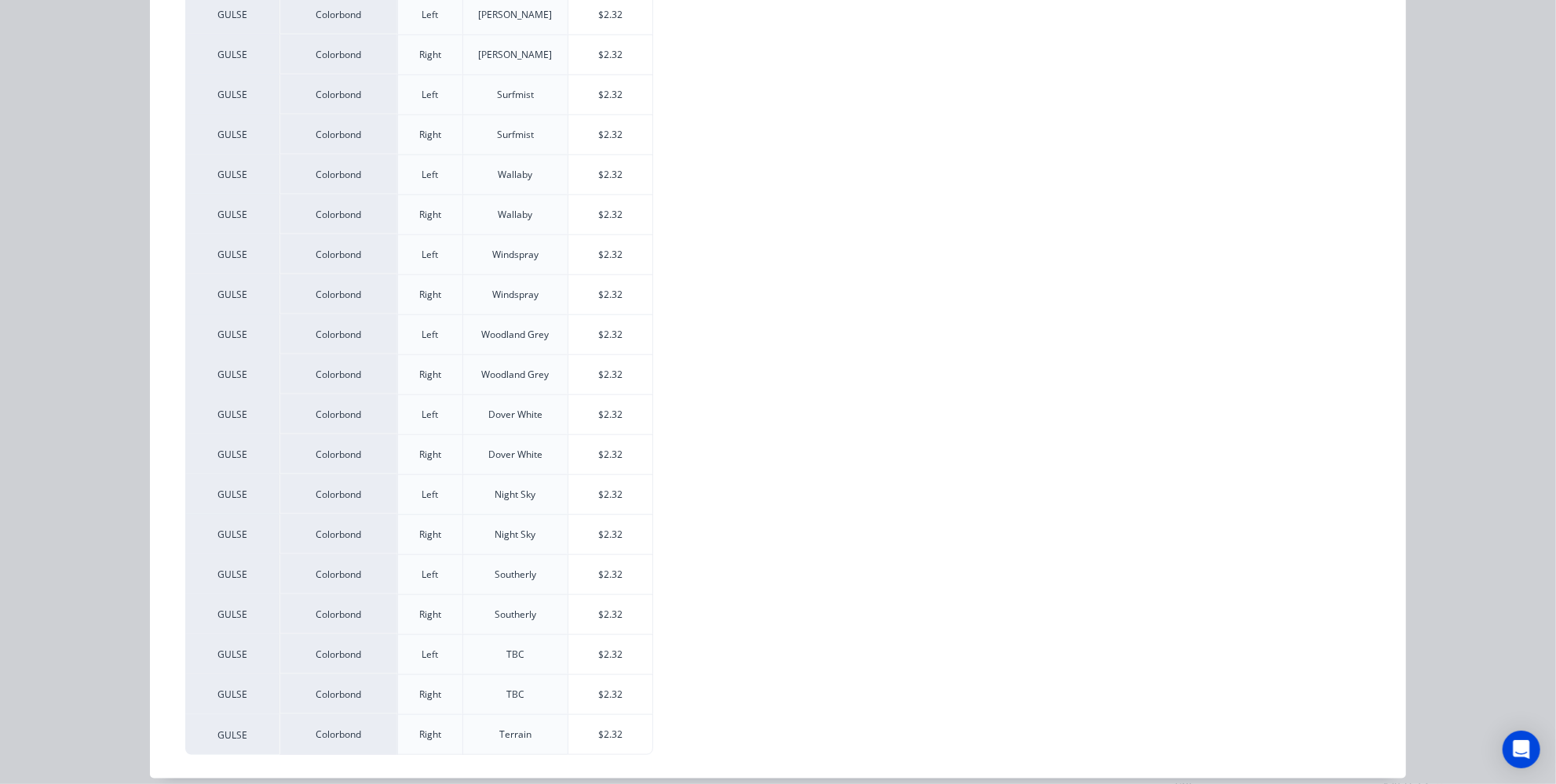
scroll to position [3572, 0]
click at [601, 635] on div "$2.32" at bounding box center [610, 655] width 84 height 40
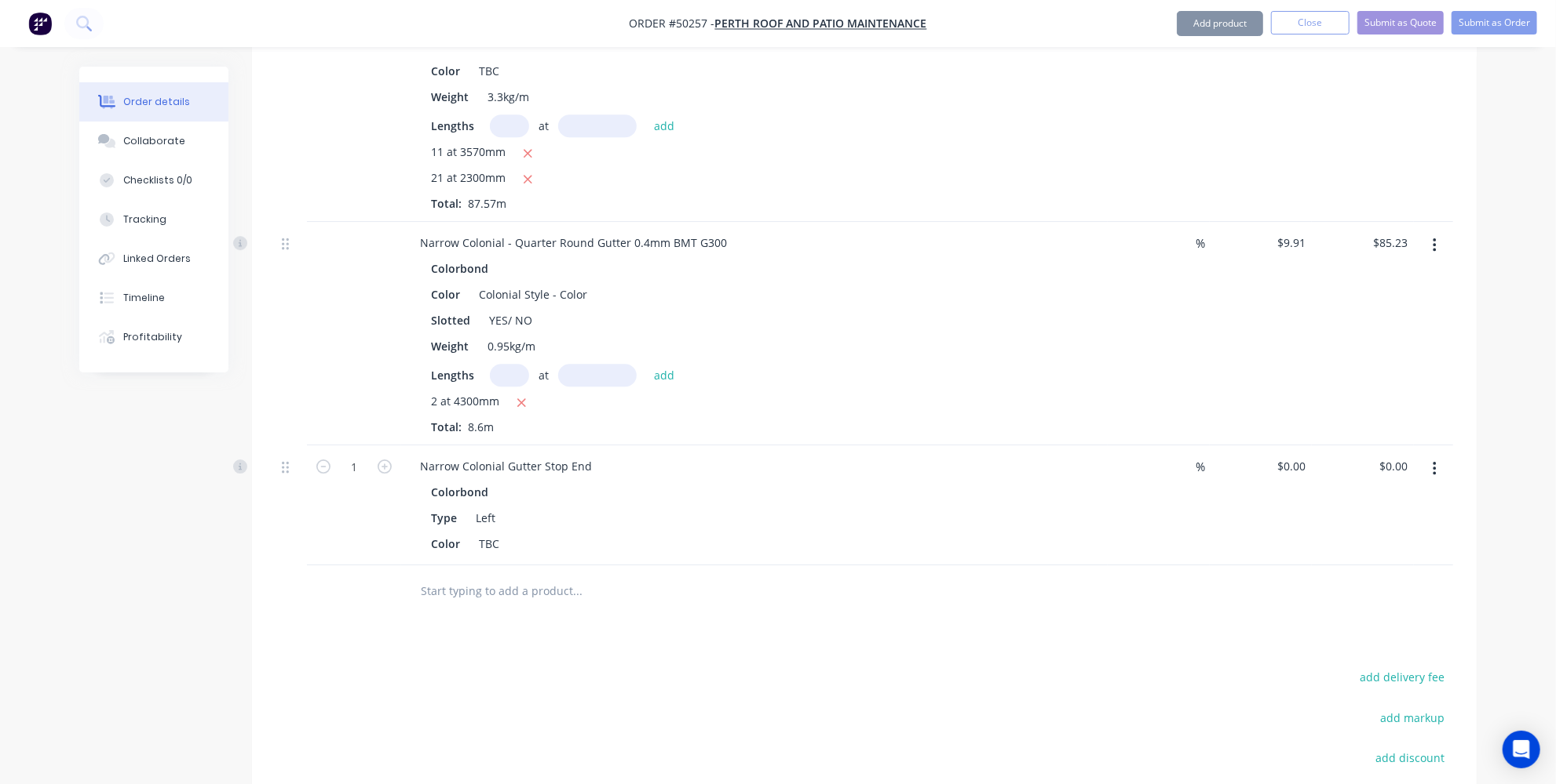
type input "$2.32"
click at [1212, 33] on button "Add product" at bounding box center [1219, 23] width 86 height 25
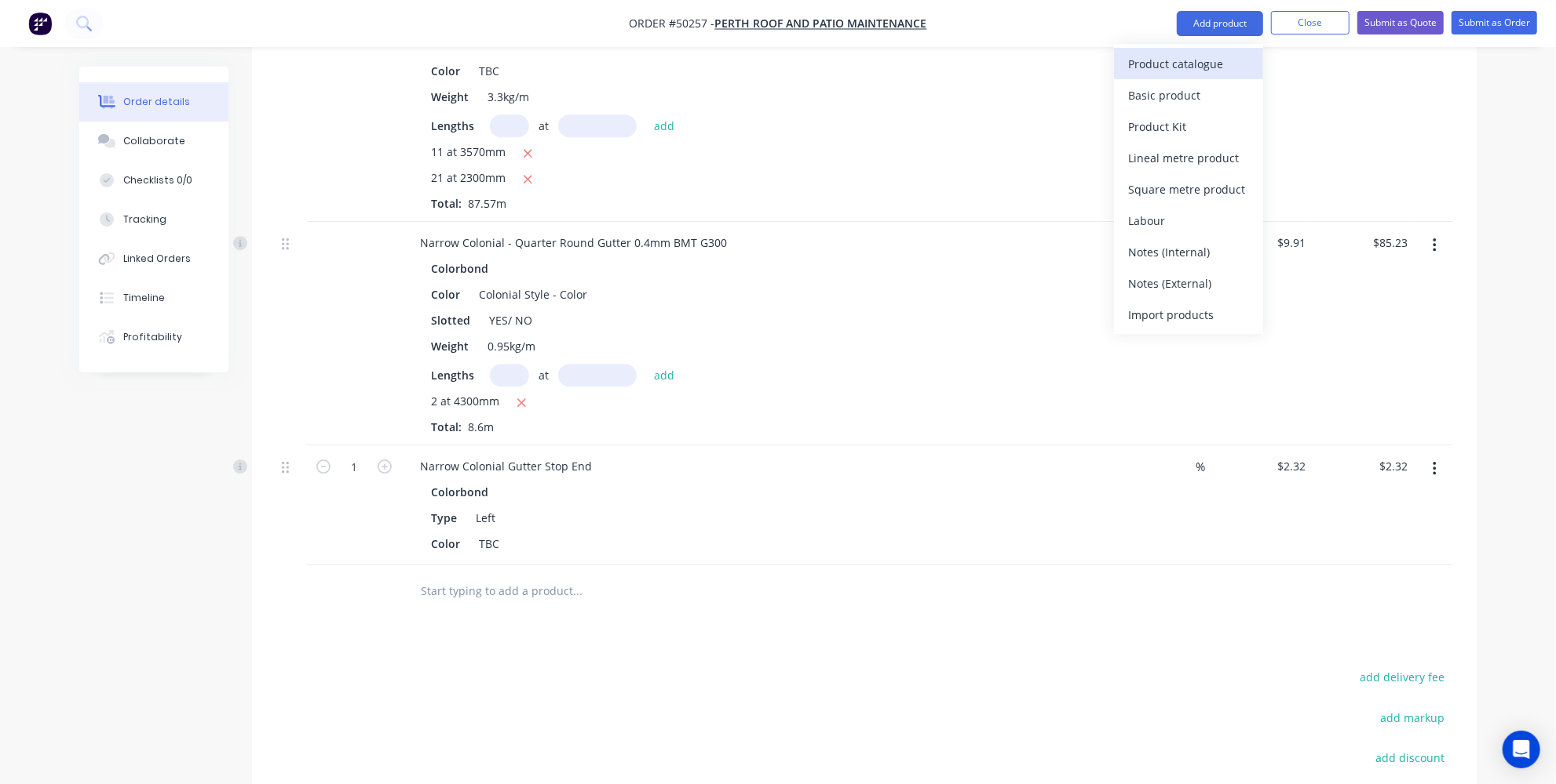
click at [1153, 66] on div "Product catalogue" at bounding box center [1189, 64] width 121 height 23
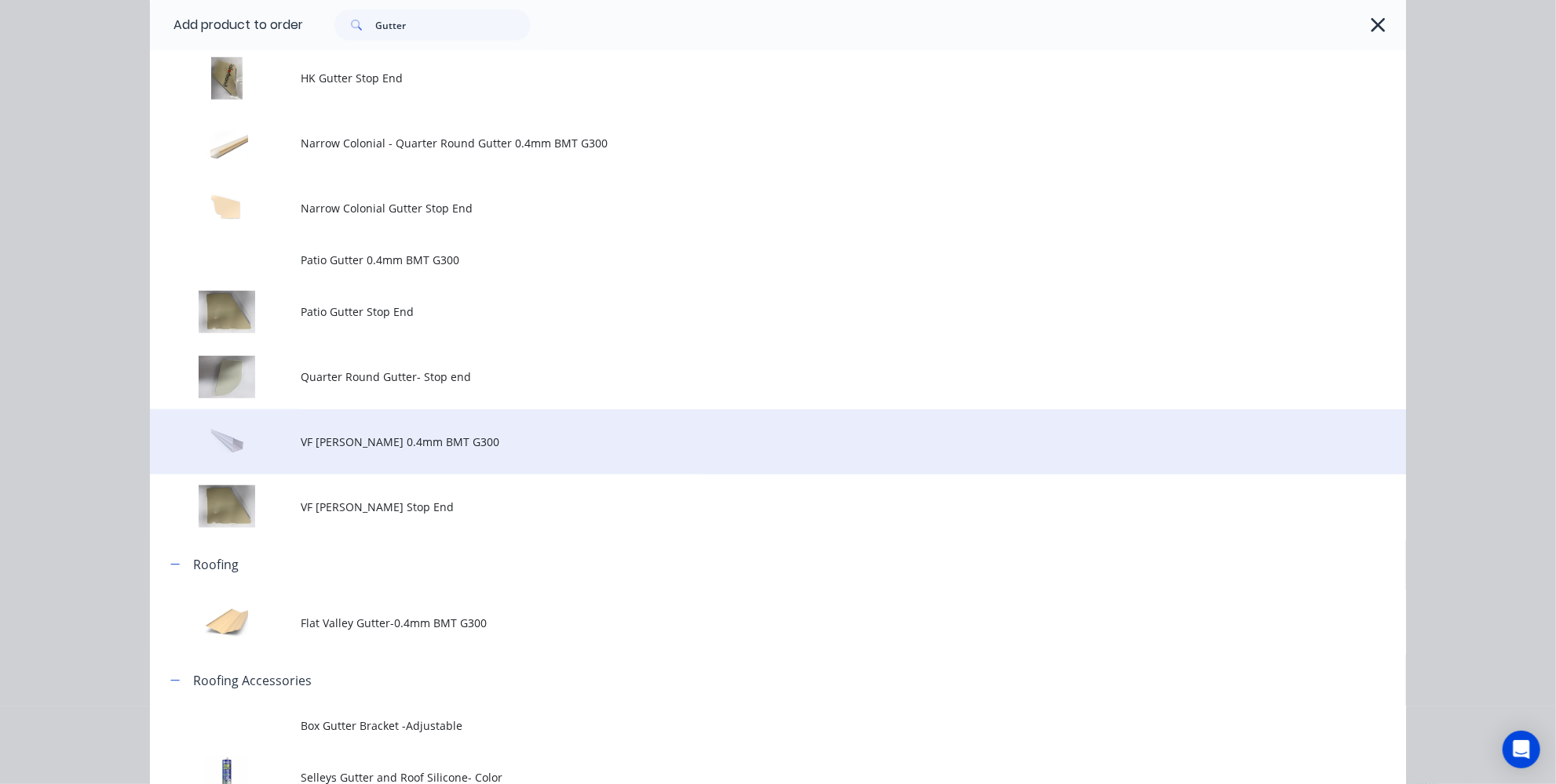
scroll to position [779, 0]
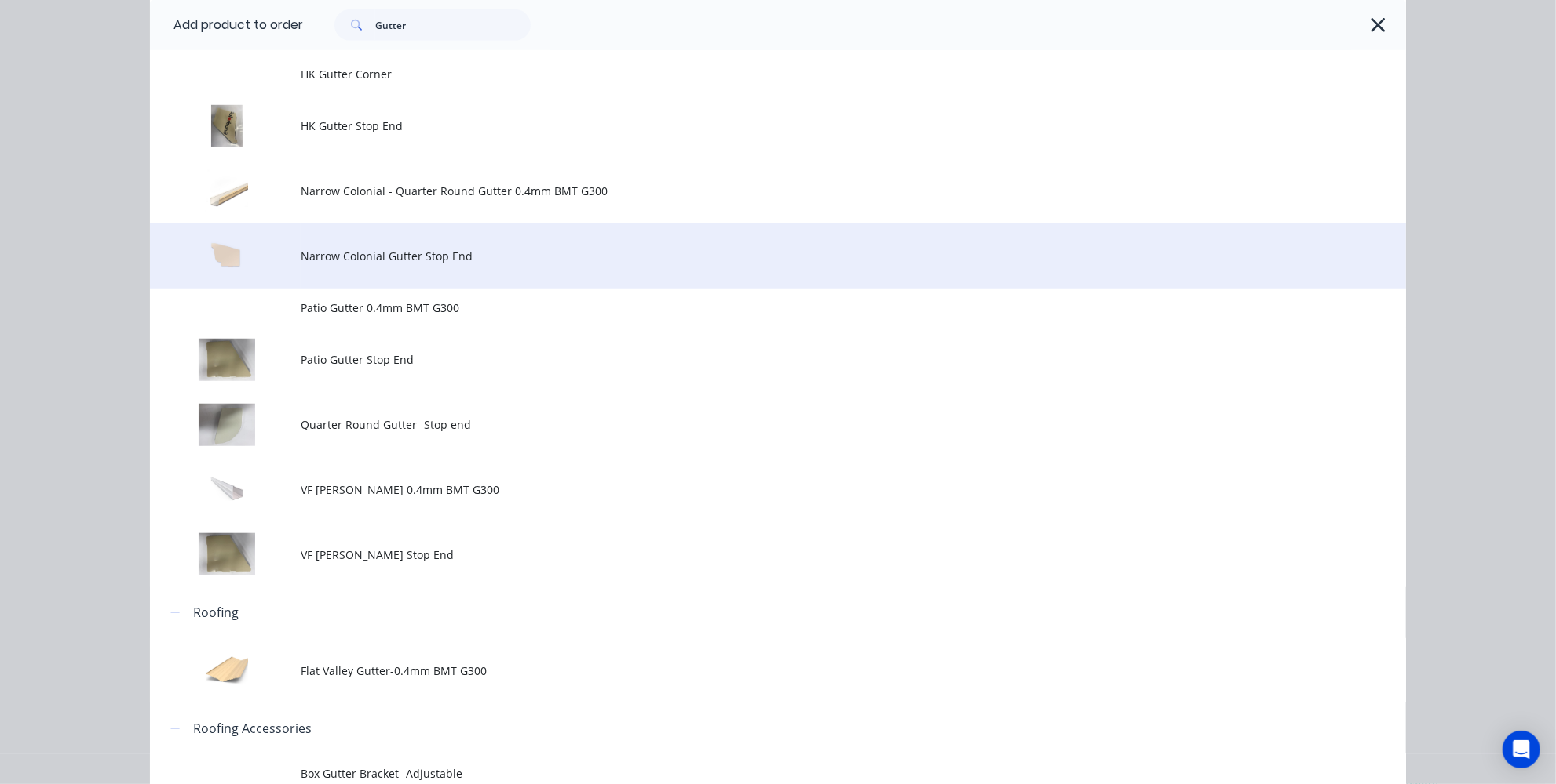
click at [384, 260] on span "Narrow Colonial Gutter Stop End" at bounding box center [743, 256] width 884 height 17
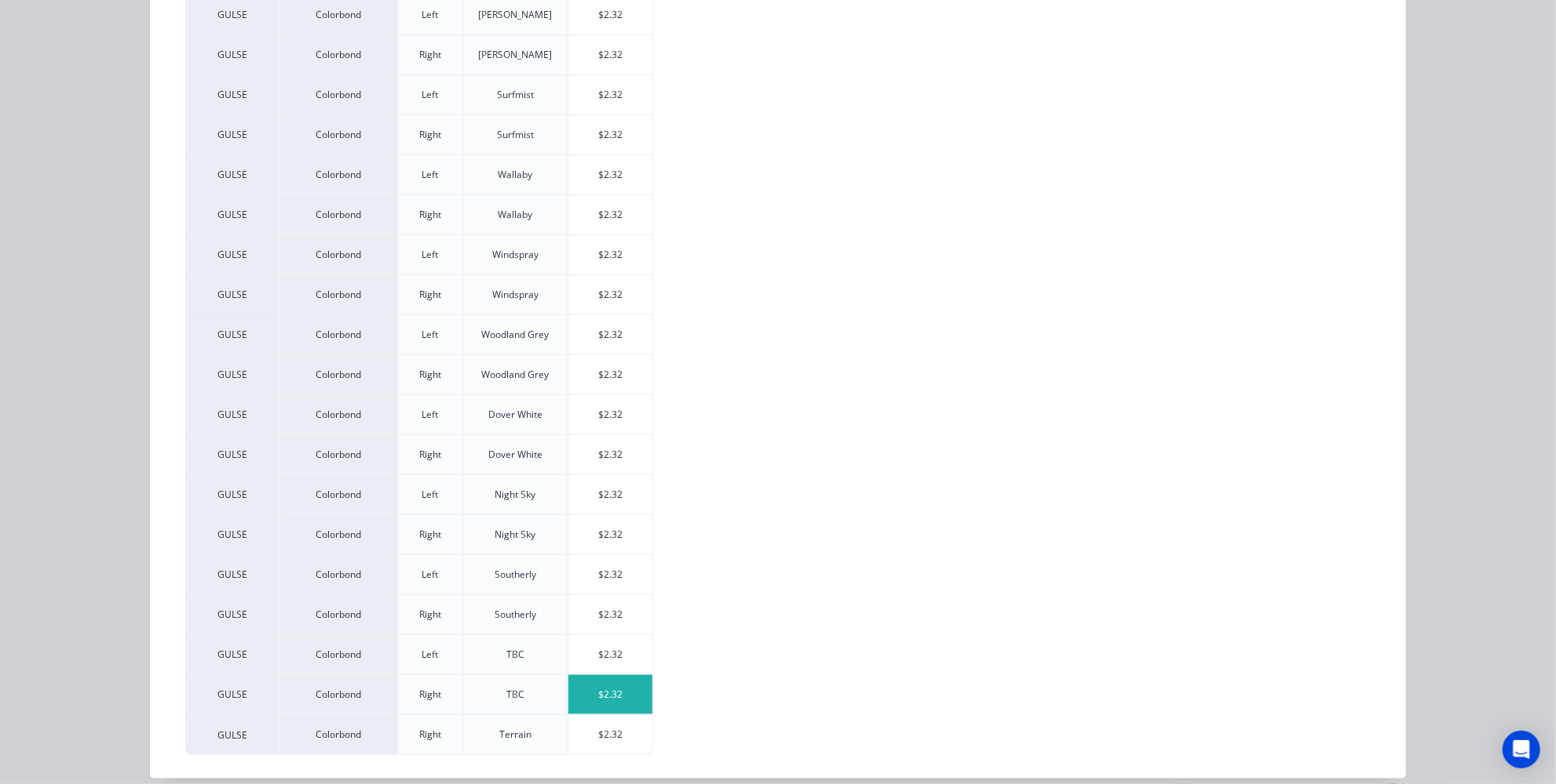
scroll to position [3691, 0]
click at [590, 685] on div "$2.32" at bounding box center [610, 696] width 84 height 40
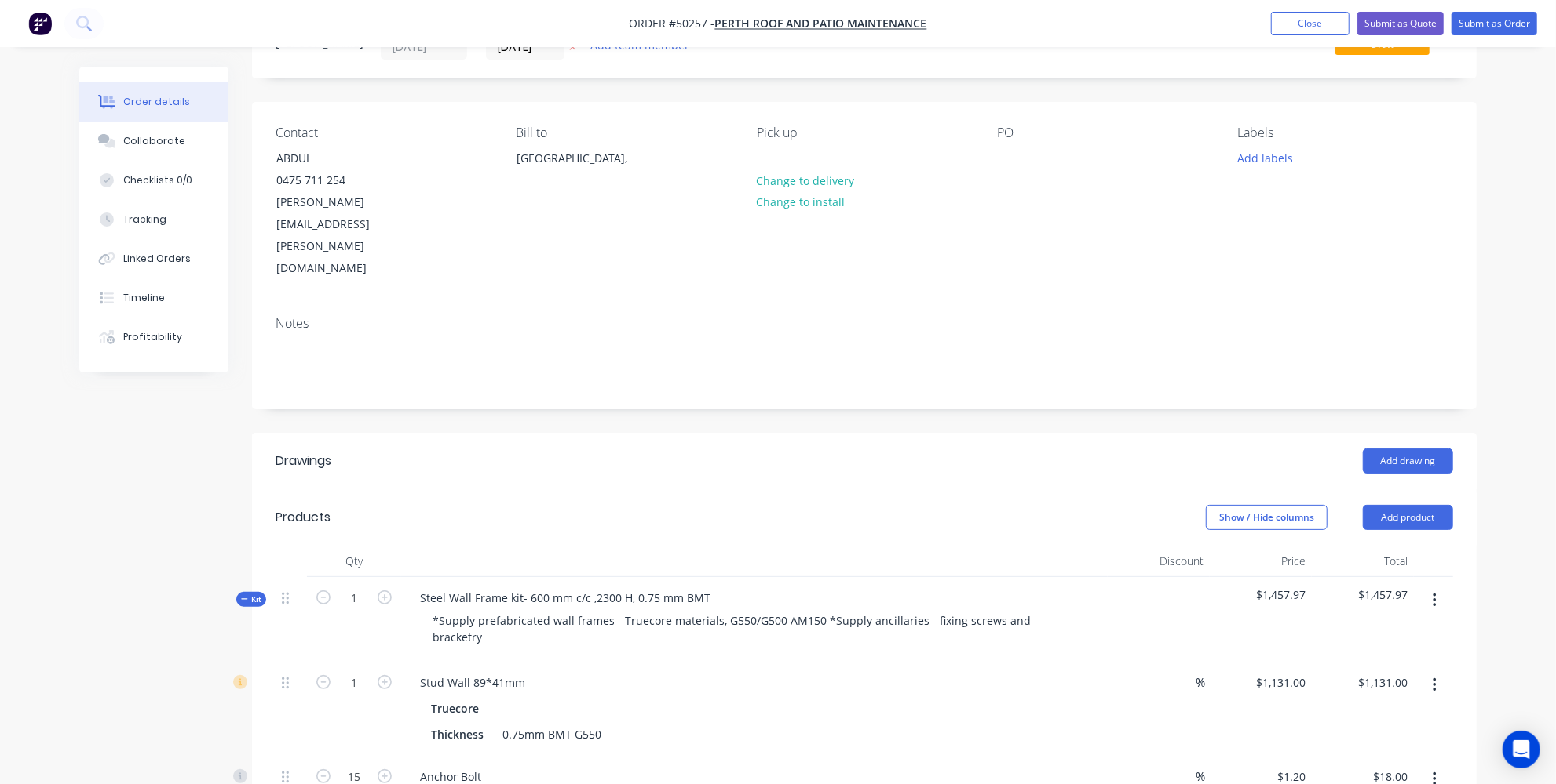
scroll to position [0, 0]
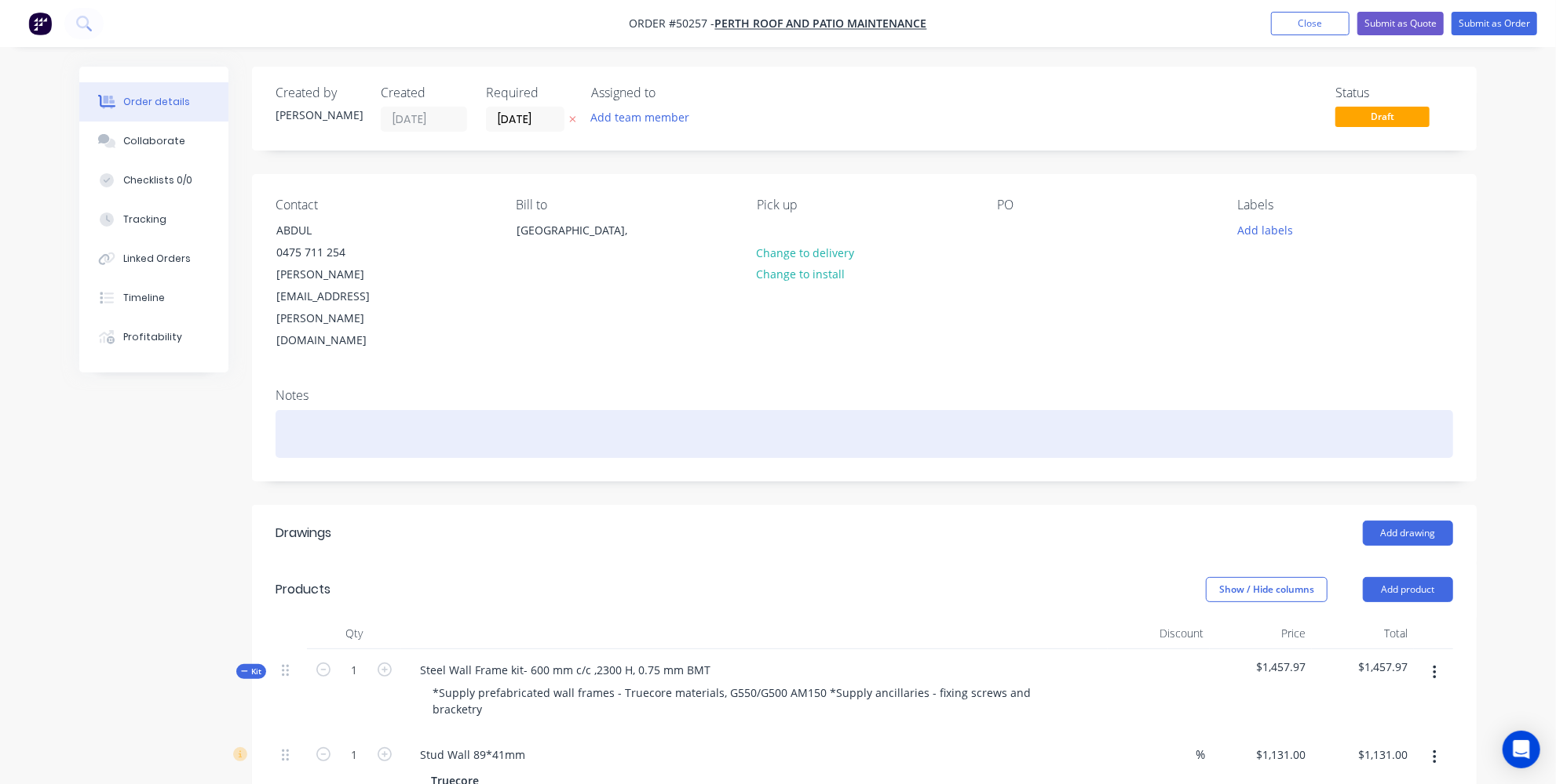
click at [561, 410] on div at bounding box center [864, 434] width 1178 height 48
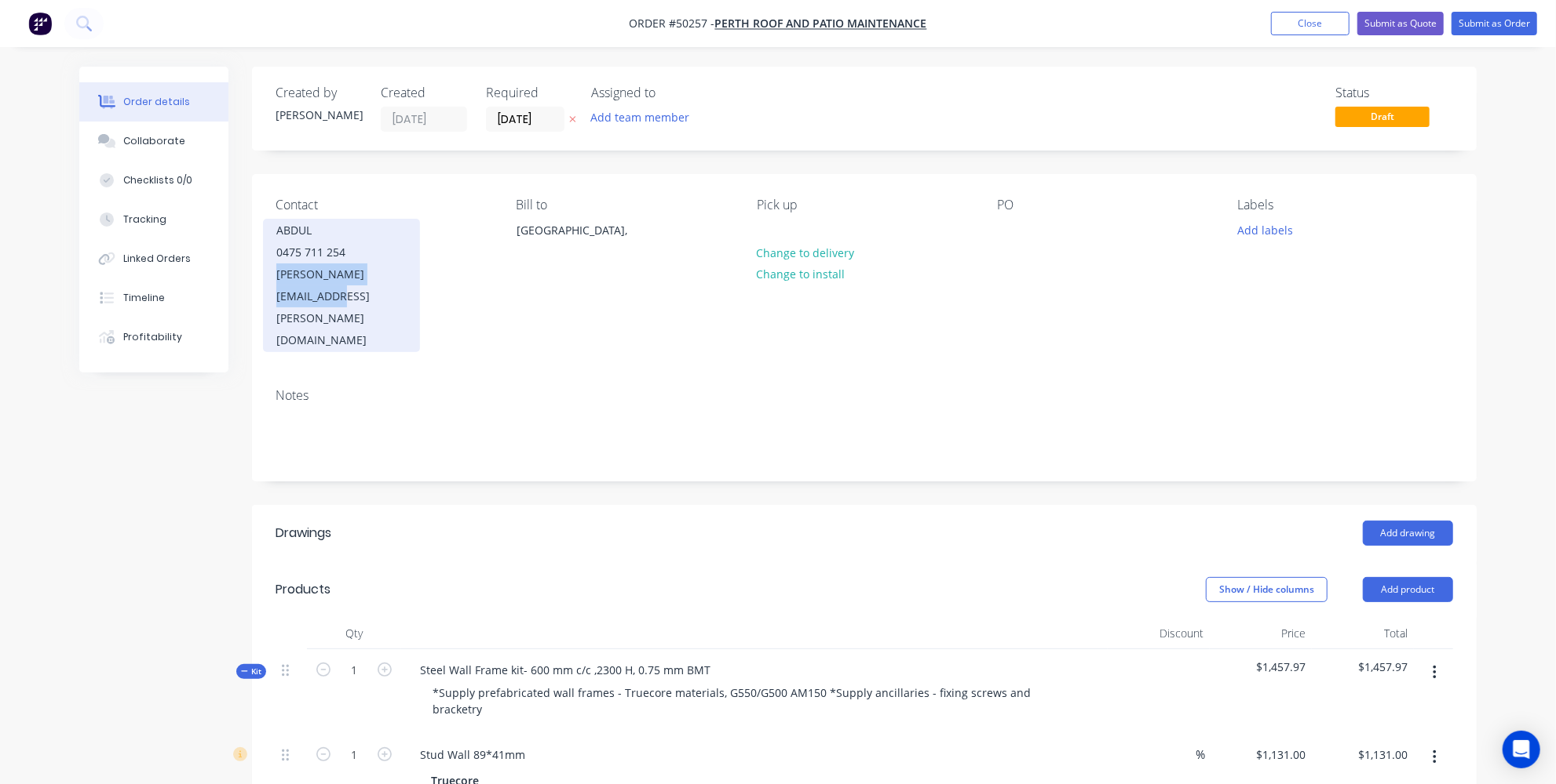
drag, startPoint x: 424, startPoint y: 271, endPoint x: 274, endPoint y: 270, distance: 150.0
click at [275, 270] on div "Contact ABDUL 0475 711 254 Ahmadzai.basit@gmail.com" at bounding box center [382, 275] width 215 height 155
copy div "Ahmadzai.basit@gmail.com"
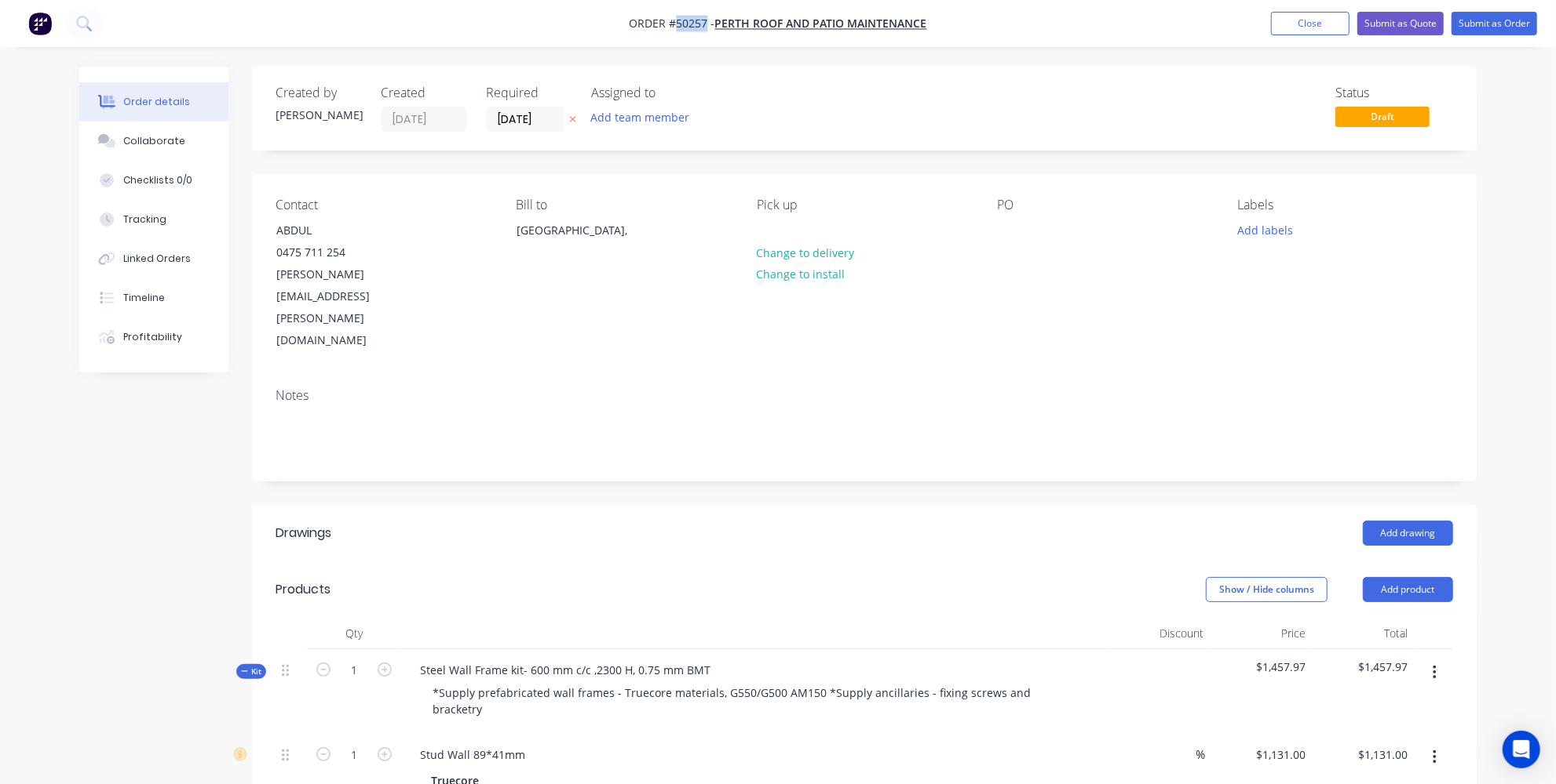
drag, startPoint x: 707, startPoint y: 22, endPoint x: 676, endPoint y: 24, distance: 31.1
click at [676, 24] on span "Order #50257 -" at bounding box center [672, 24] width 85 height 15
copy span "50257"
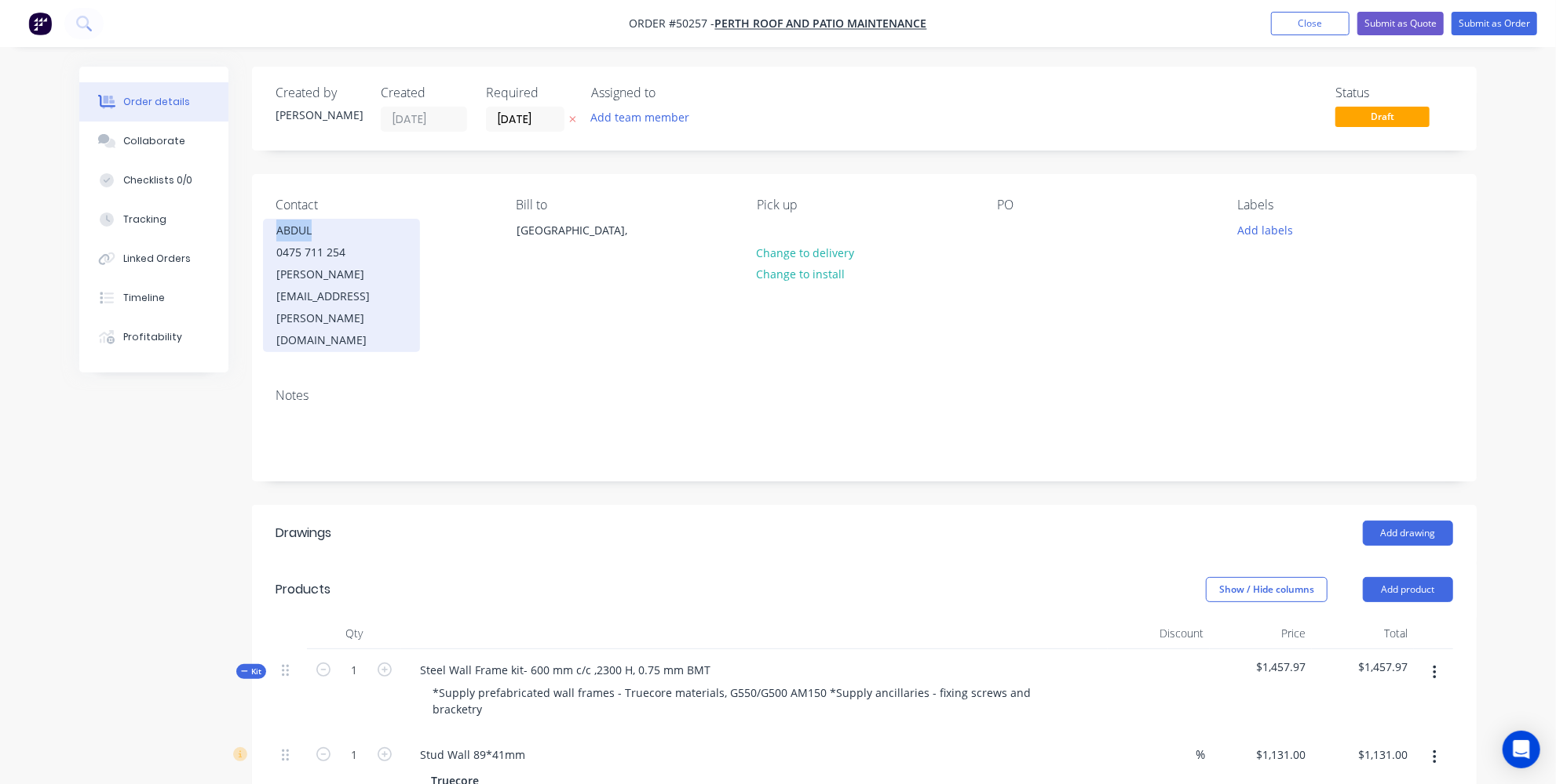
drag, startPoint x: 351, startPoint y: 230, endPoint x: 268, endPoint y: 229, distance: 83.0
click at [268, 229] on div "ABDUL 0475 711 254 Ahmadzai.basit@gmail.com" at bounding box center [342, 286] width 157 height 133
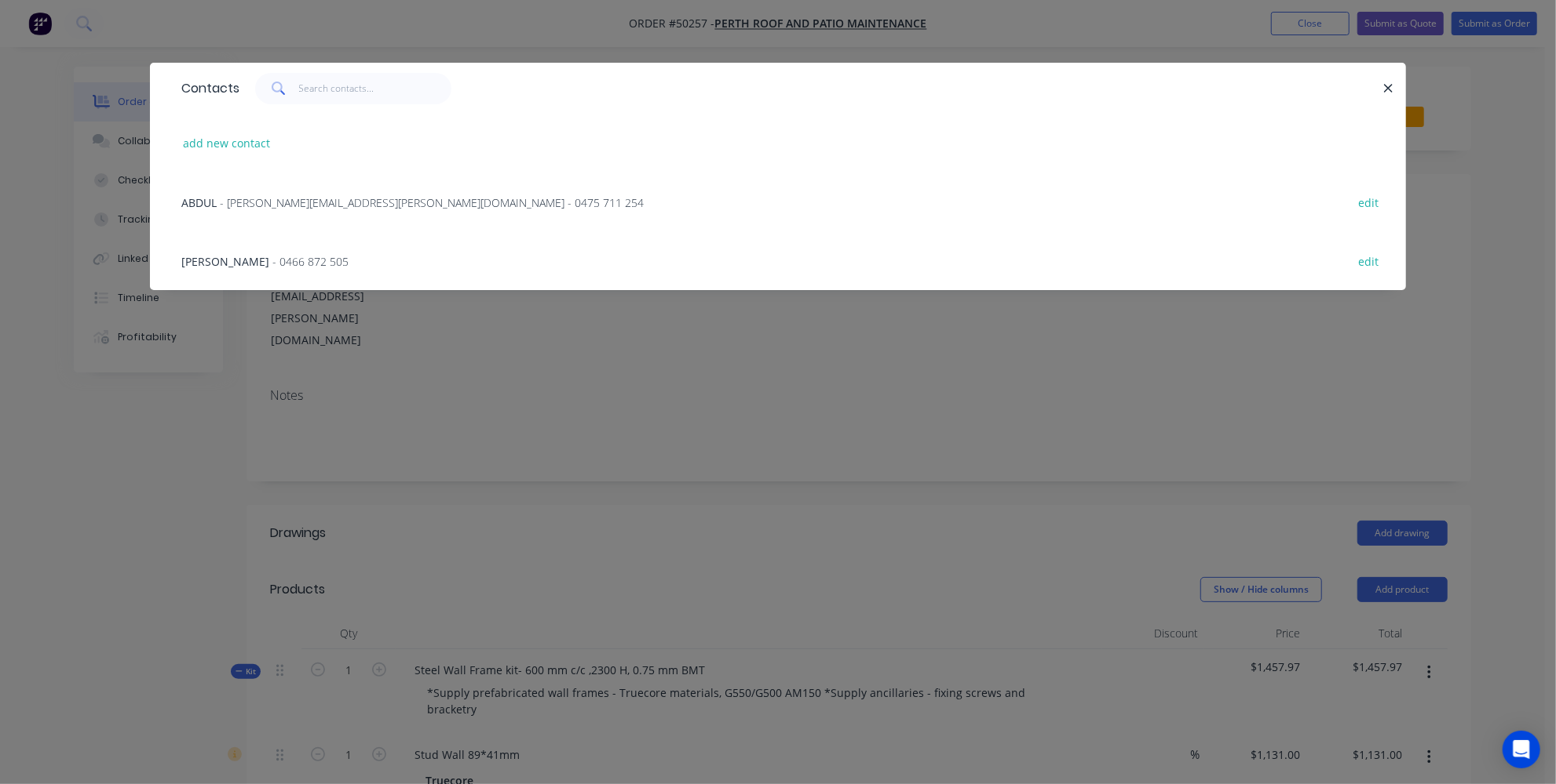
copy div "ABDUL"
click at [180, 374] on div "Contacts add new contact ABDUL - Ahmadzai.basit@gmail.com - 0475 711 254 edit A…" at bounding box center [778, 392] width 1556 height 784
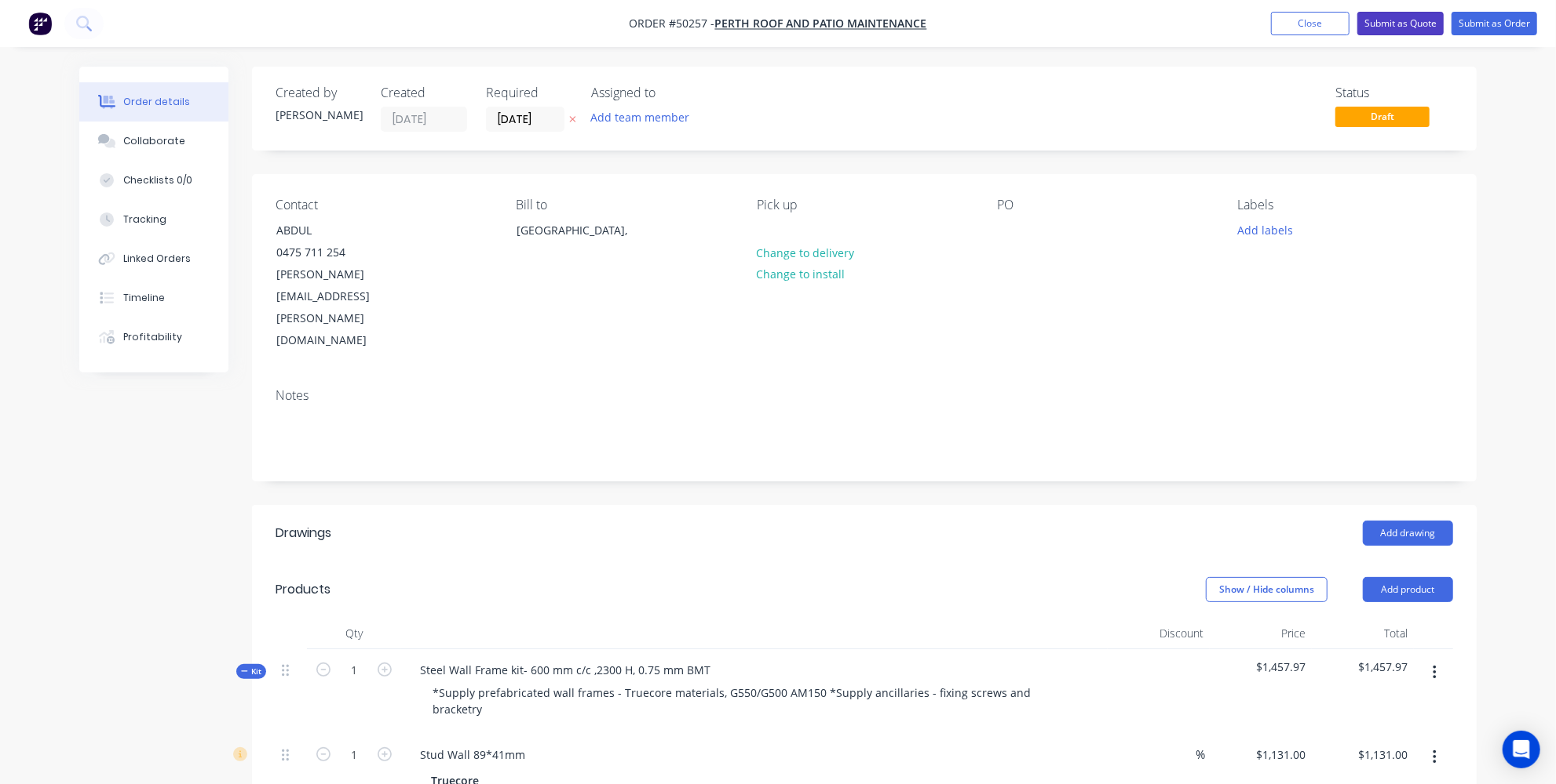
drag, startPoint x: 1395, startPoint y: 28, endPoint x: 1386, endPoint y: 45, distance: 19.2
click at [1395, 28] on button "Submit as Quote" at bounding box center [1400, 24] width 86 height 24
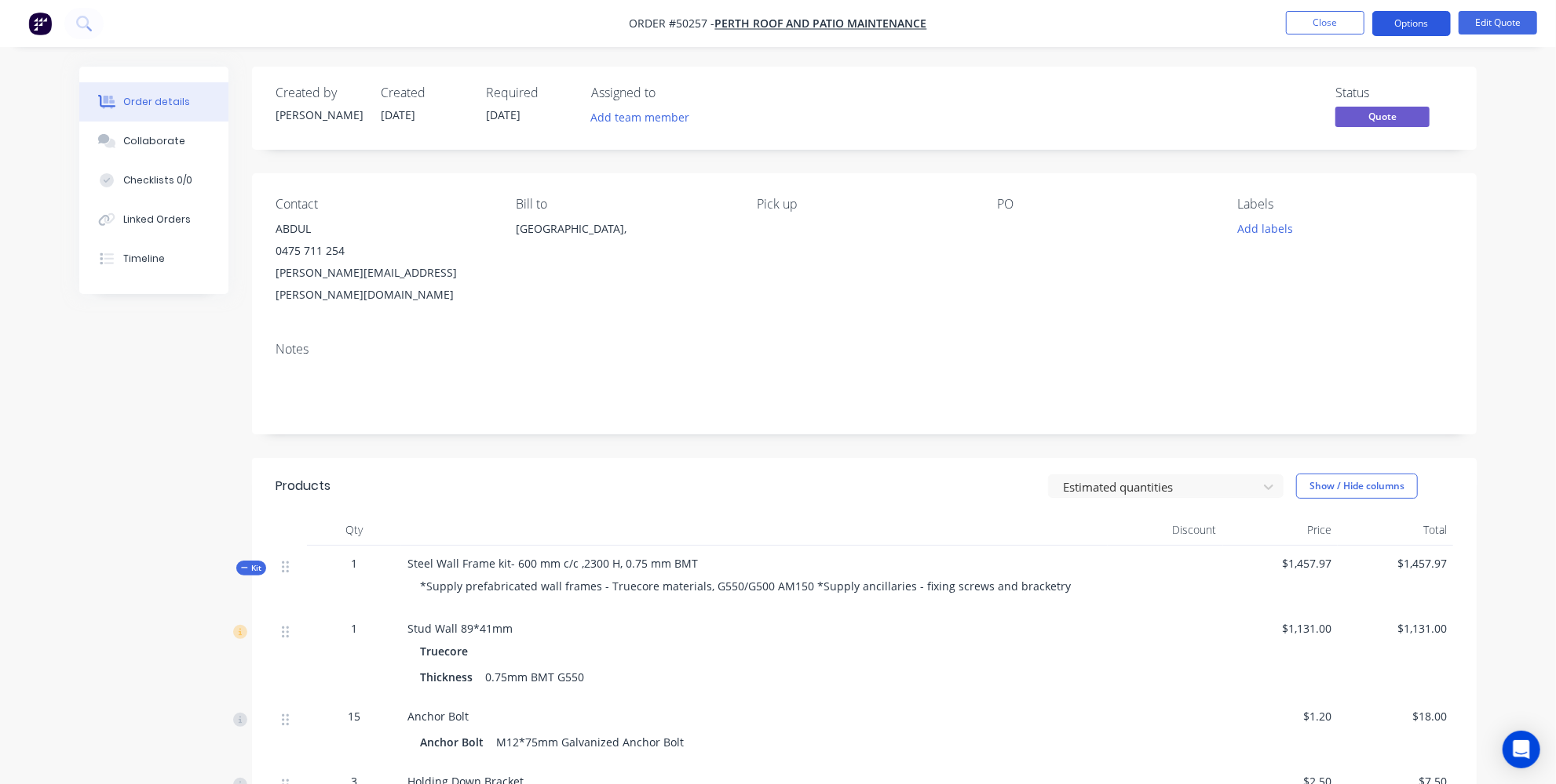
click at [1409, 19] on button "Options" at bounding box center [1411, 23] width 78 height 25
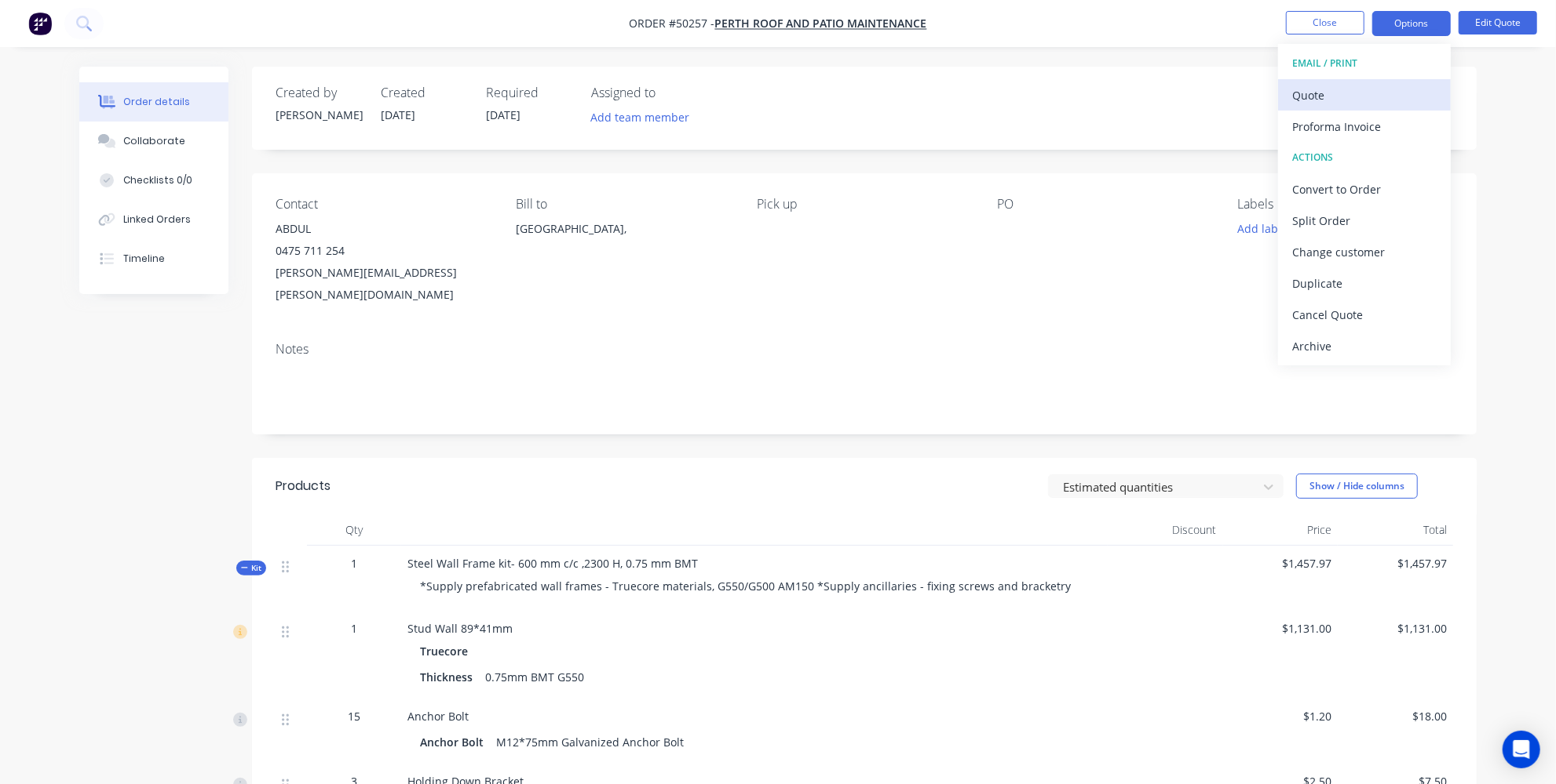
click at [1330, 89] on div "Quote" at bounding box center [1363, 95] width 144 height 23
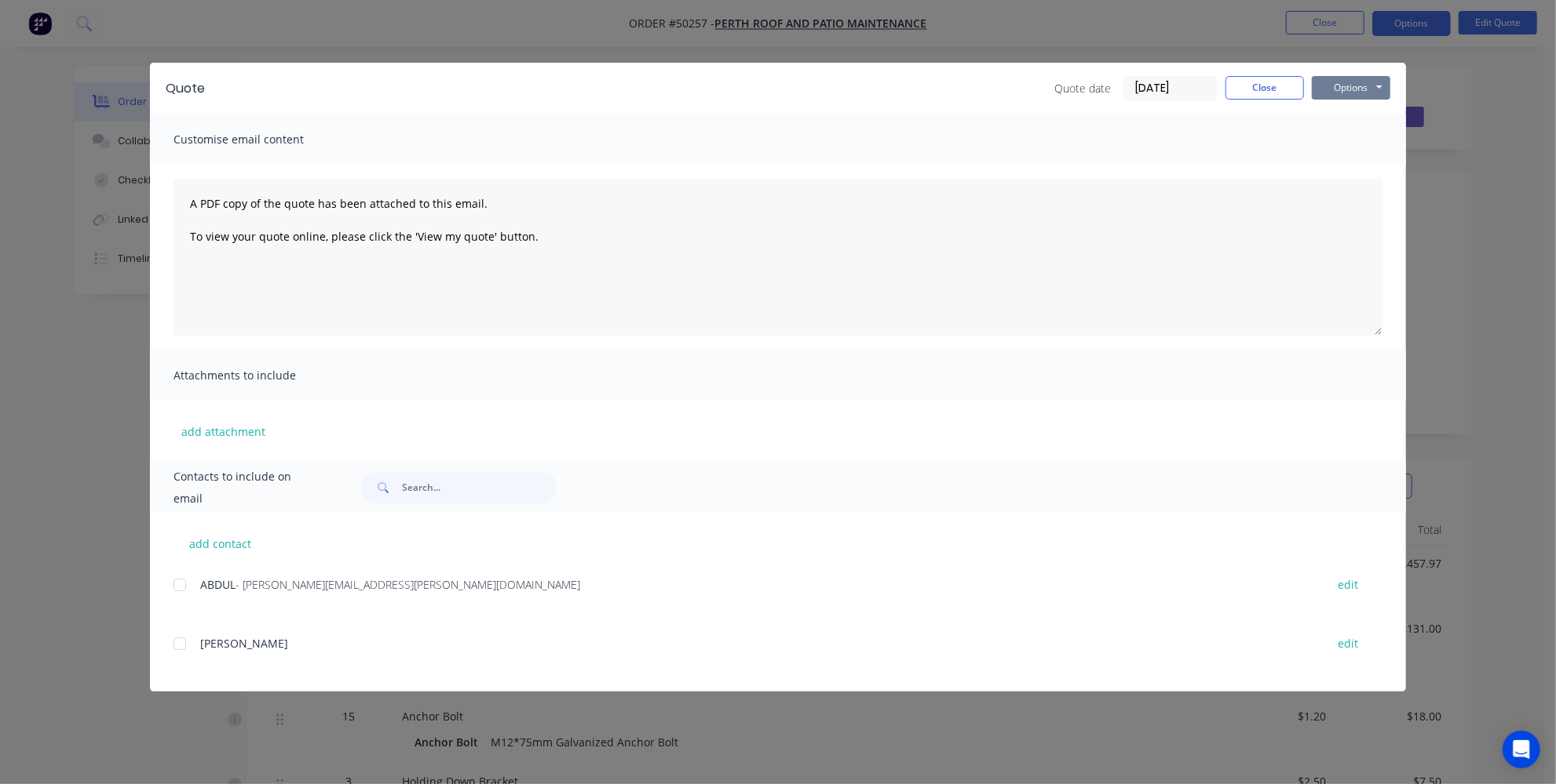
click at [1335, 85] on button "Options" at bounding box center [1350, 88] width 78 height 24
click at [1329, 144] on button "Print" at bounding box center [1361, 142] width 100 height 26
click at [1267, 84] on button "Close" at bounding box center [1264, 88] width 78 height 24
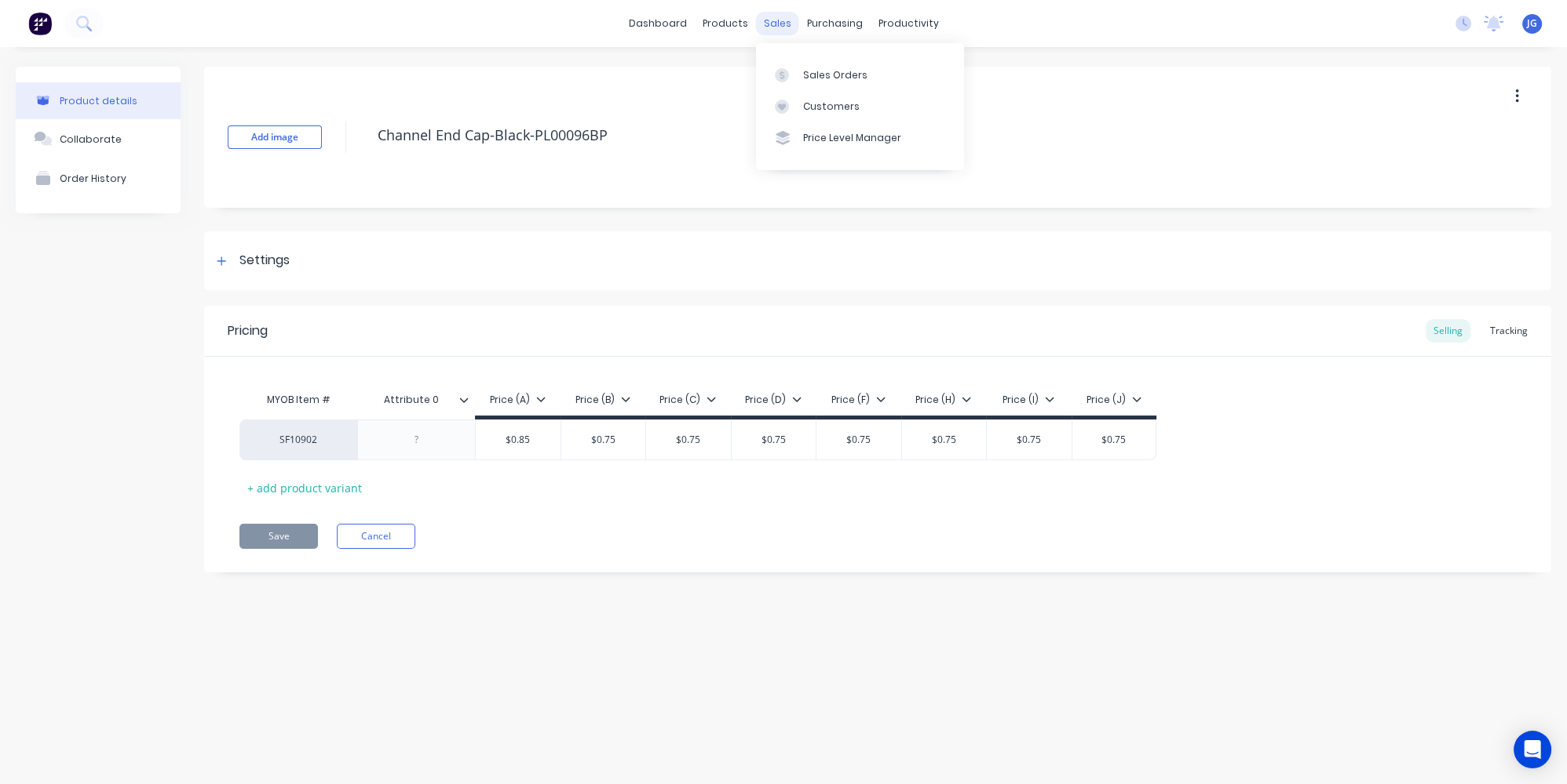
click at [766, 27] on div "sales" at bounding box center [777, 24] width 43 height 24
click at [787, 62] on link "Sales Orders" at bounding box center [859, 74] width 208 height 32
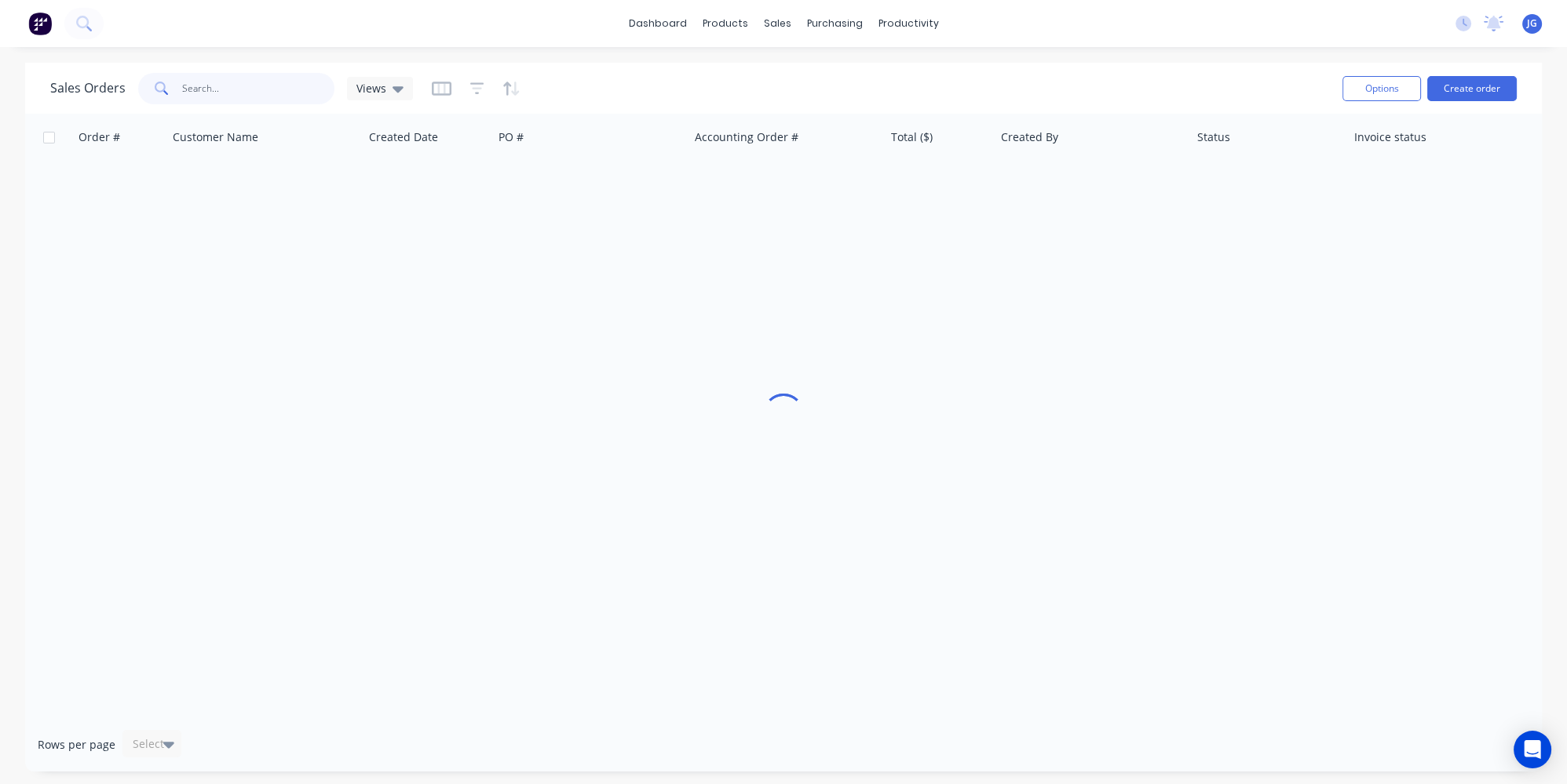
click at [197, 80] on input "text" at bounding box center [258, 89] width 153 height 32
paste input "50250"
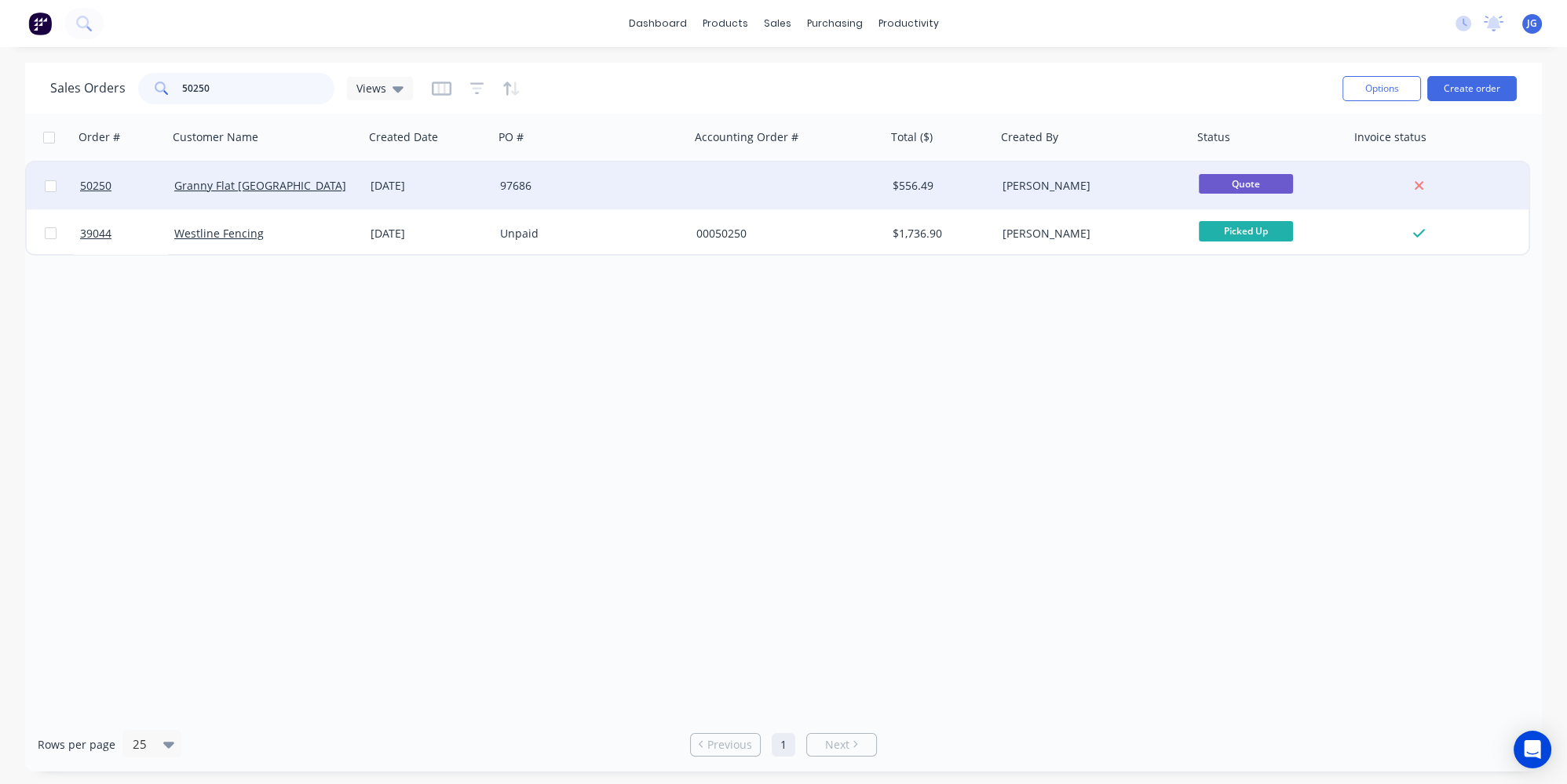
type input "50250"
click at [266, 202] on div "Granny Flat [GEOGRAPHIC_DATA]" at bounding box center [266, 186] width 197 height 47
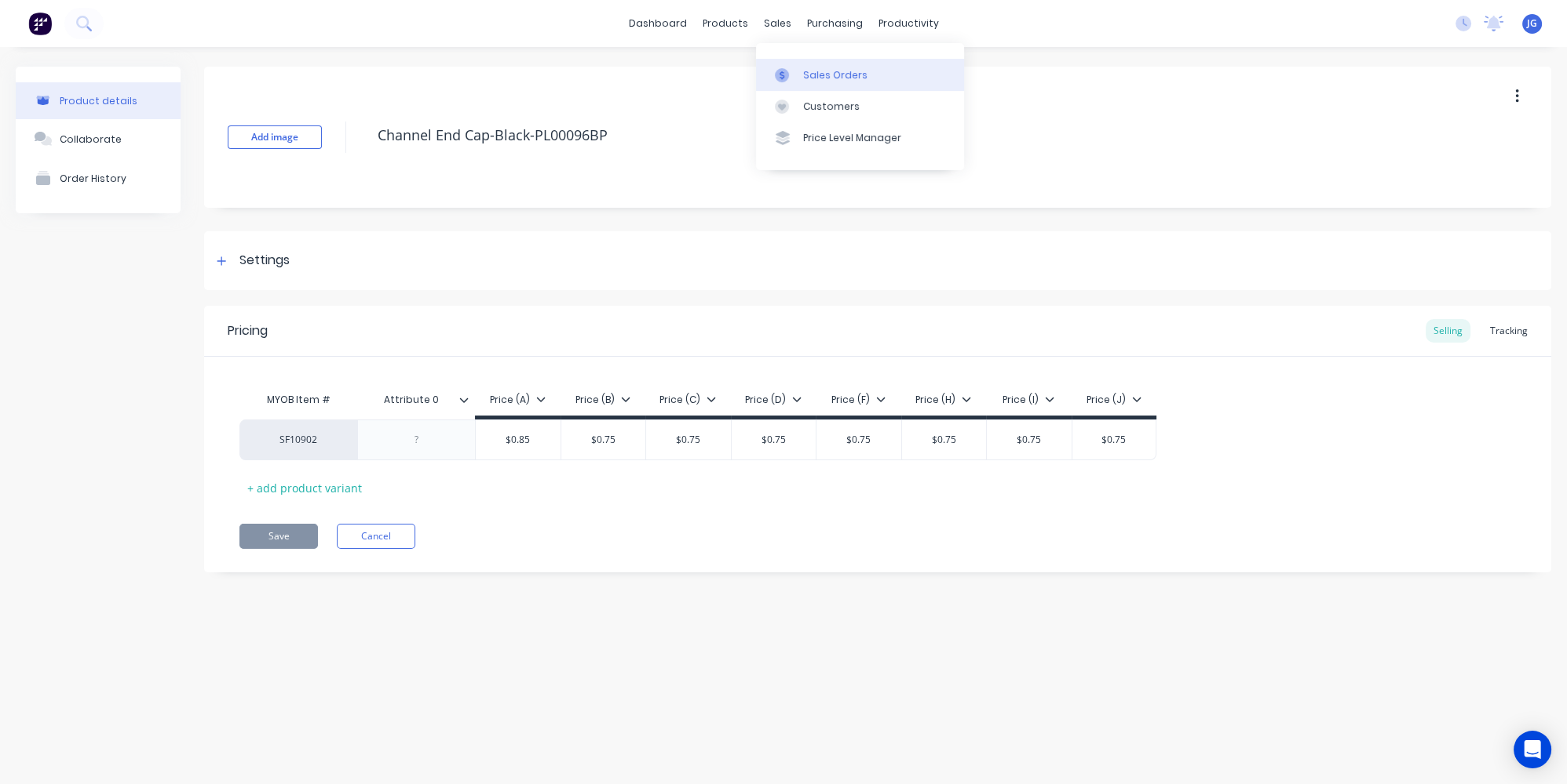
click at [793, 77] on div at bounding box center [786, 75] width 24 height 14
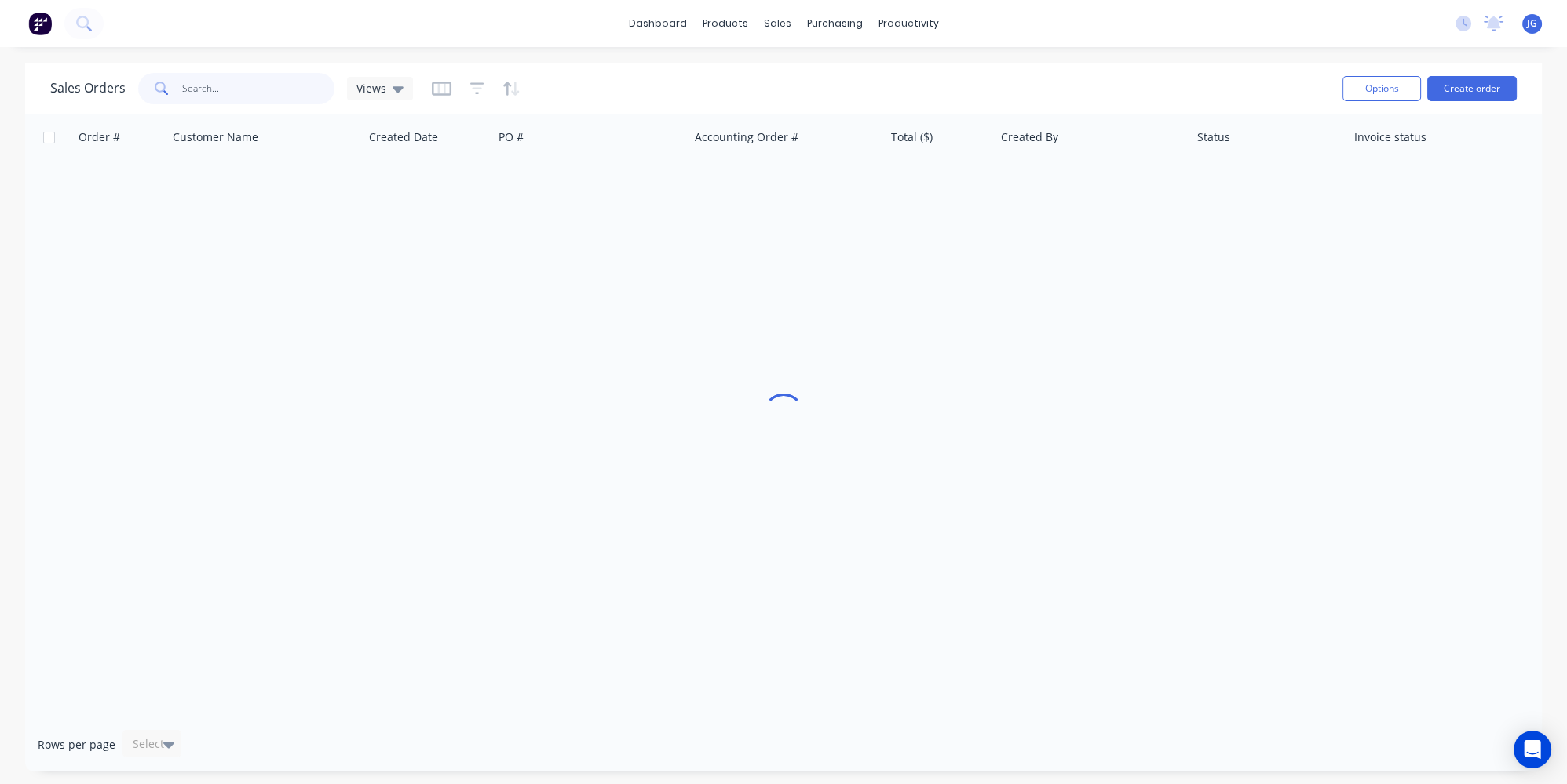
click at [290, 90] on input "text" at bounding box center [258, 89] width 153 height 32
paste input "50250"
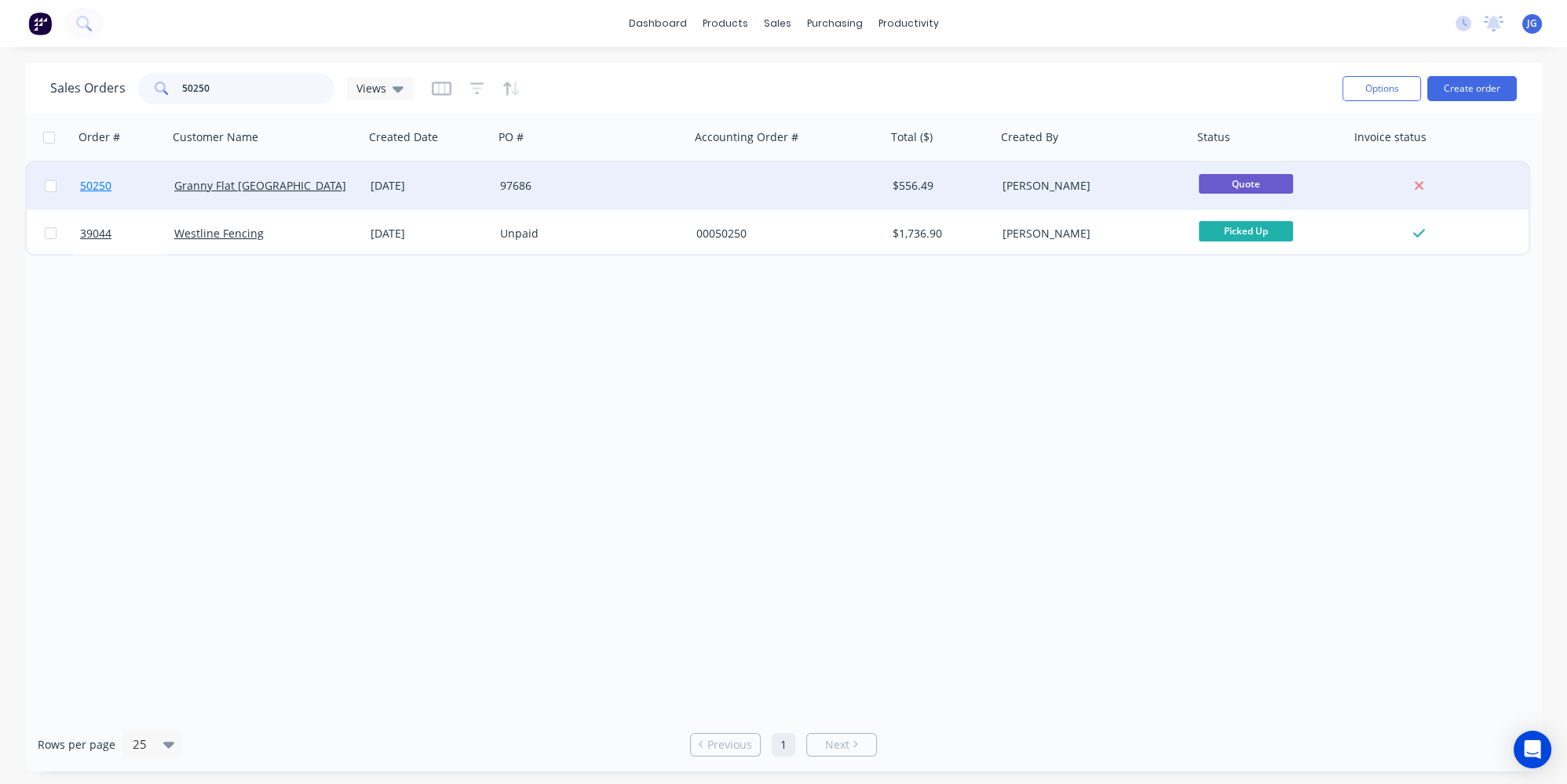
type input "50250"
click at [131, 180] on link "50250" at bounding box center [127, 186] width 94 height 47
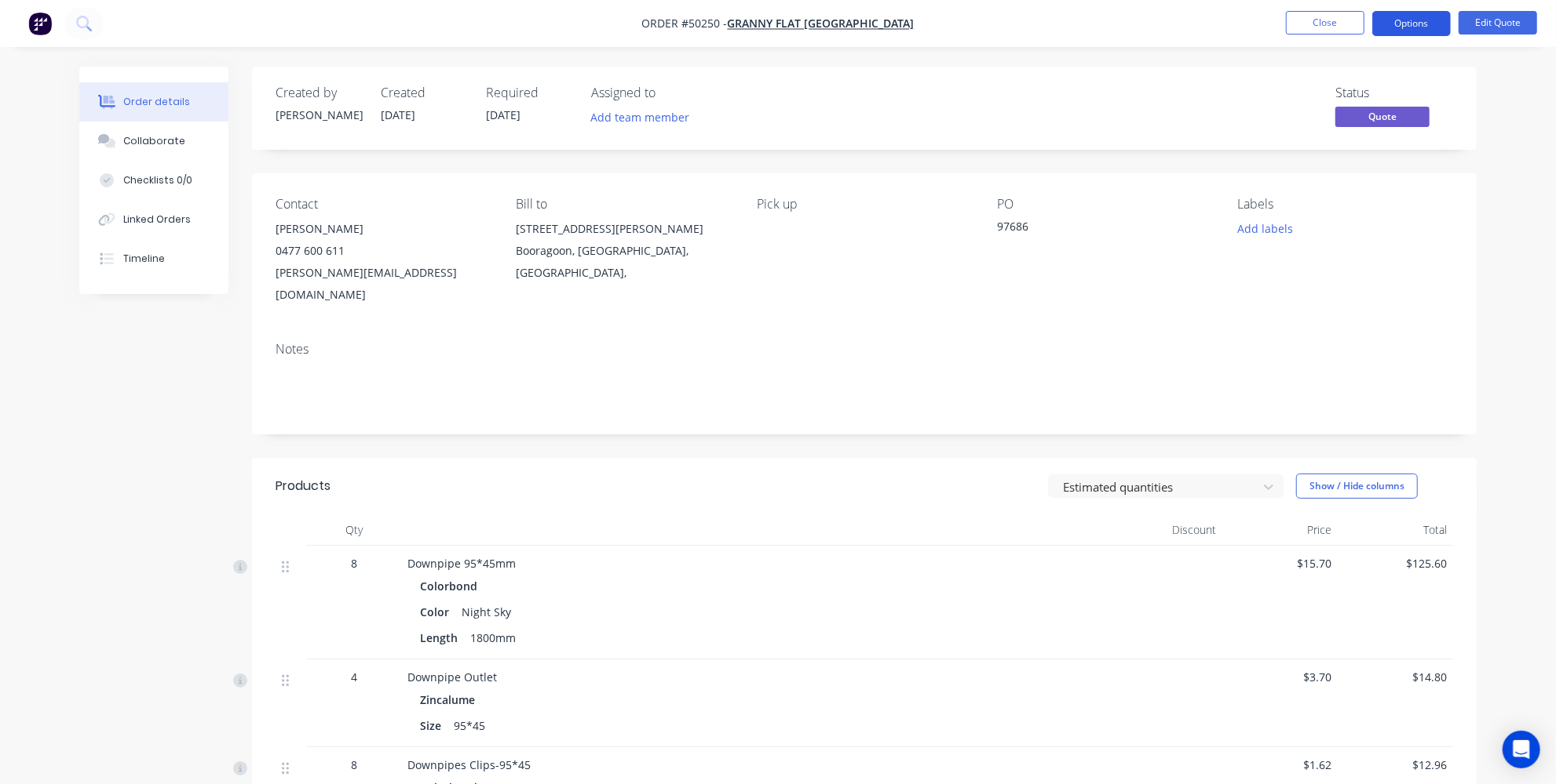
click at [1428, 20] on button "Options" at bounding box center [1411, 23] width 78 height 25
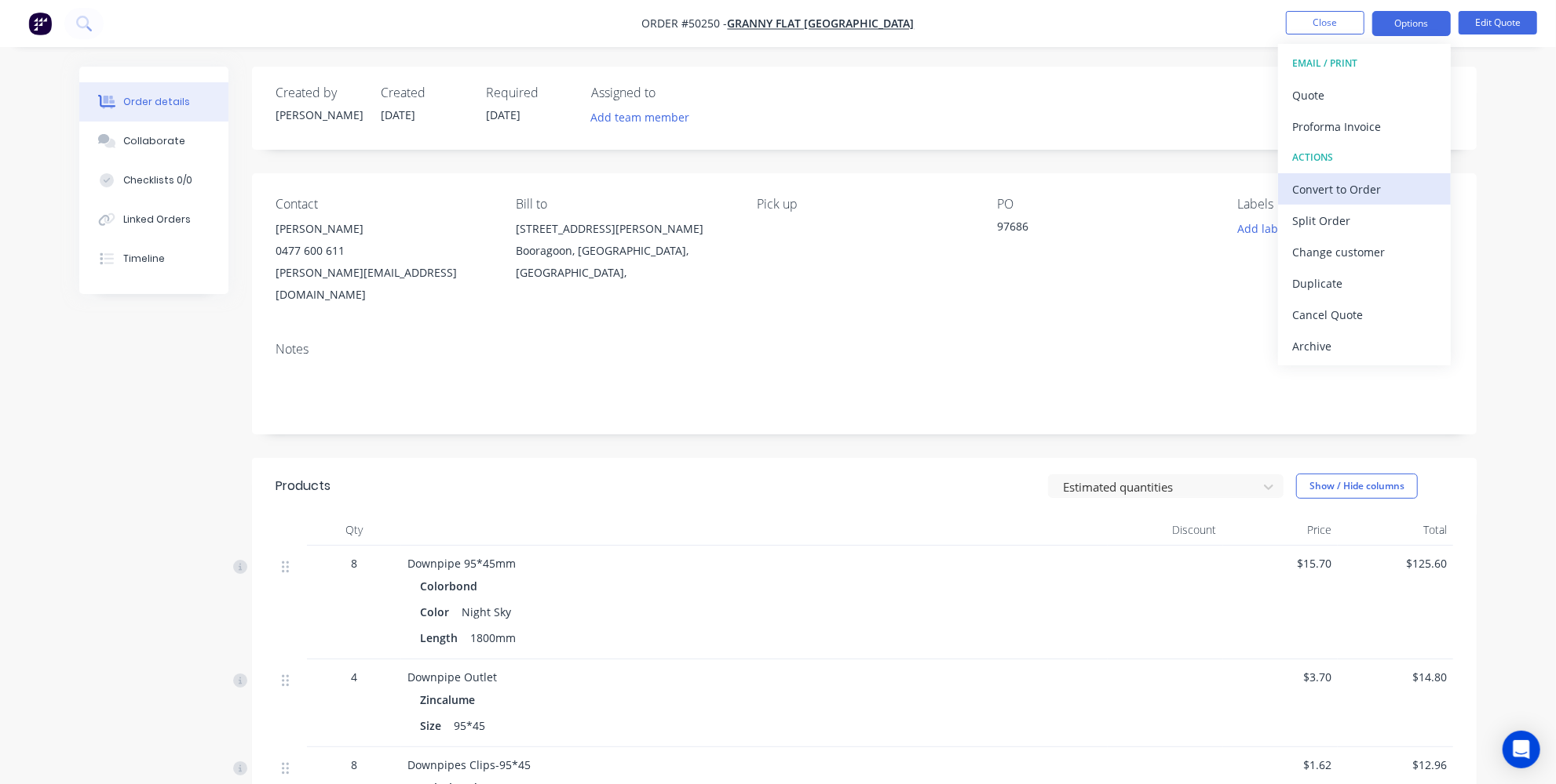
click at [1307, 185] on div "Convert to Order" at bounding box center [1363, 189] width 144 height 23
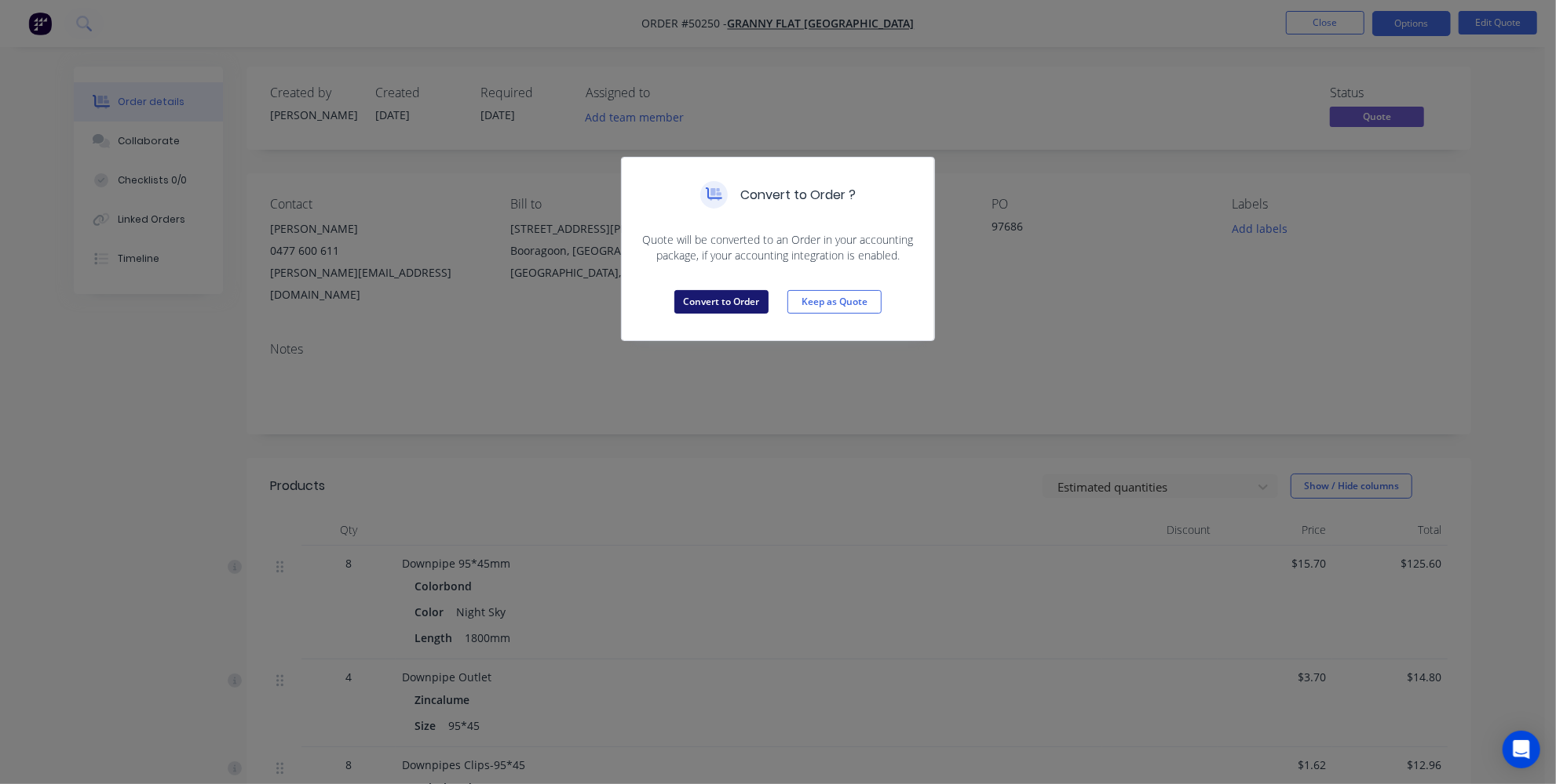
click at [739, 298] on button "Convert to Order" at bounding box center [721, 302] width 94 height 24
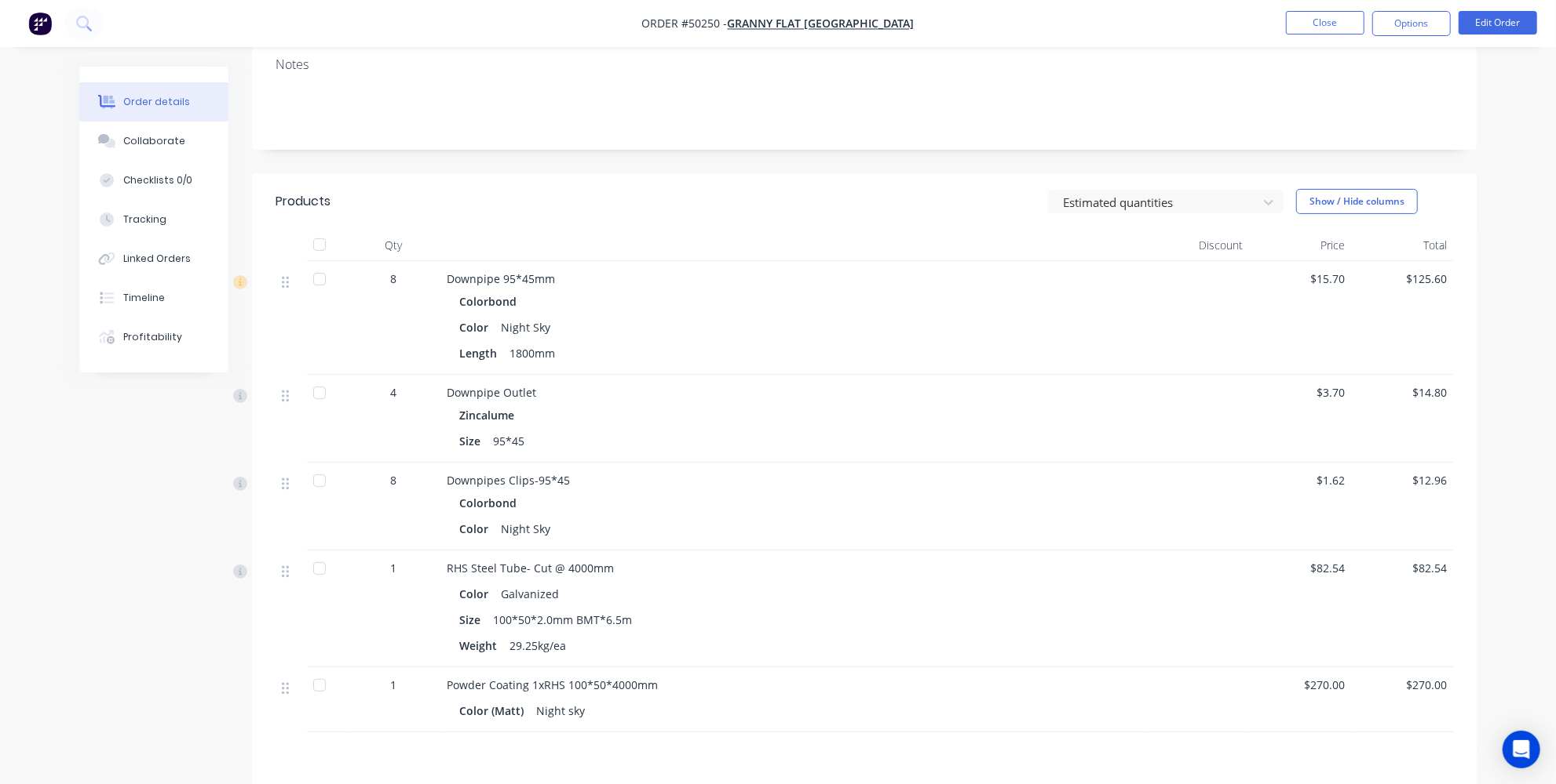
scroll to position [213, 0]
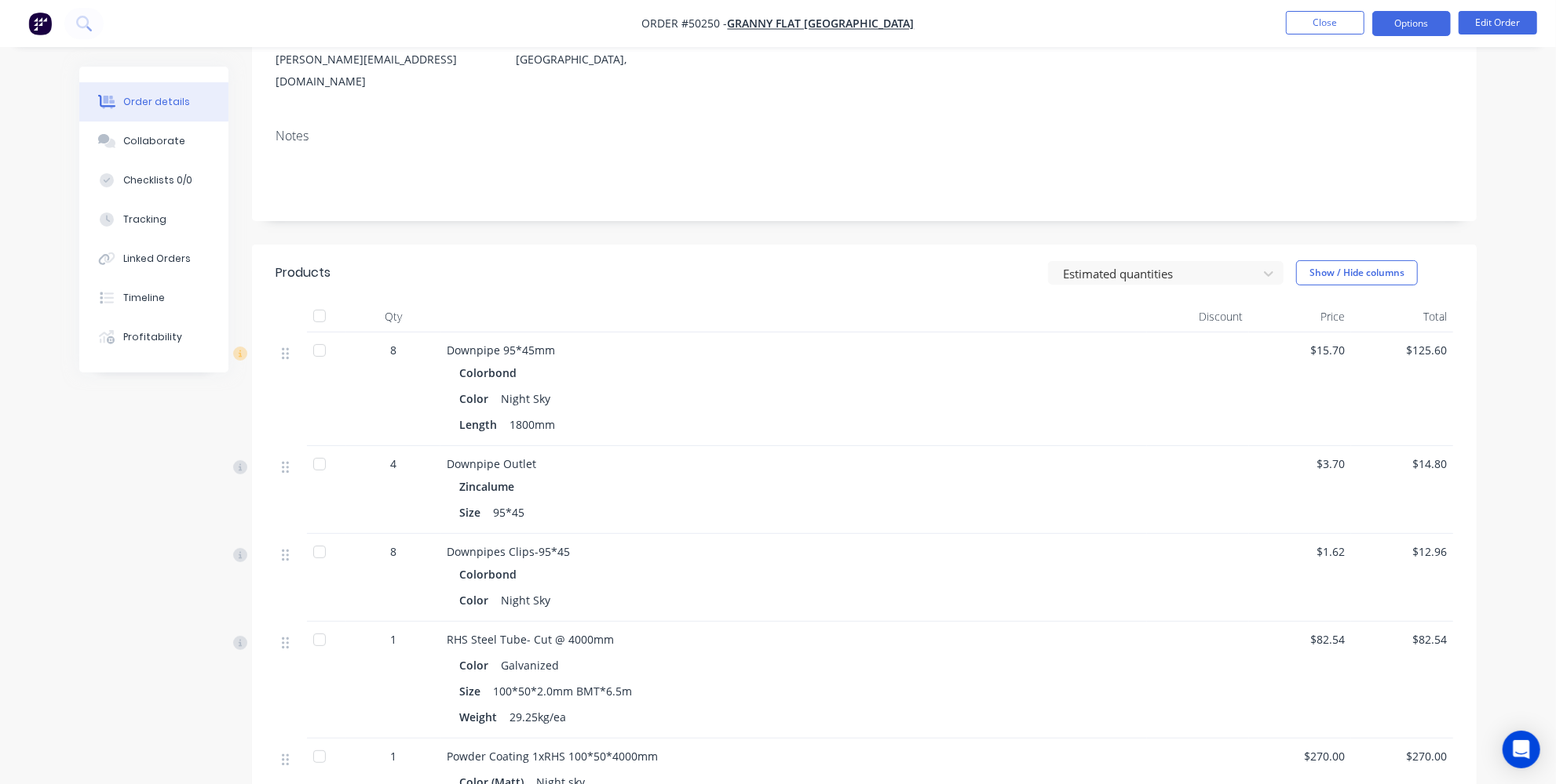
click at [1435, 26] on button "Options" at bounding box center [1411, 23] width 78 height 25
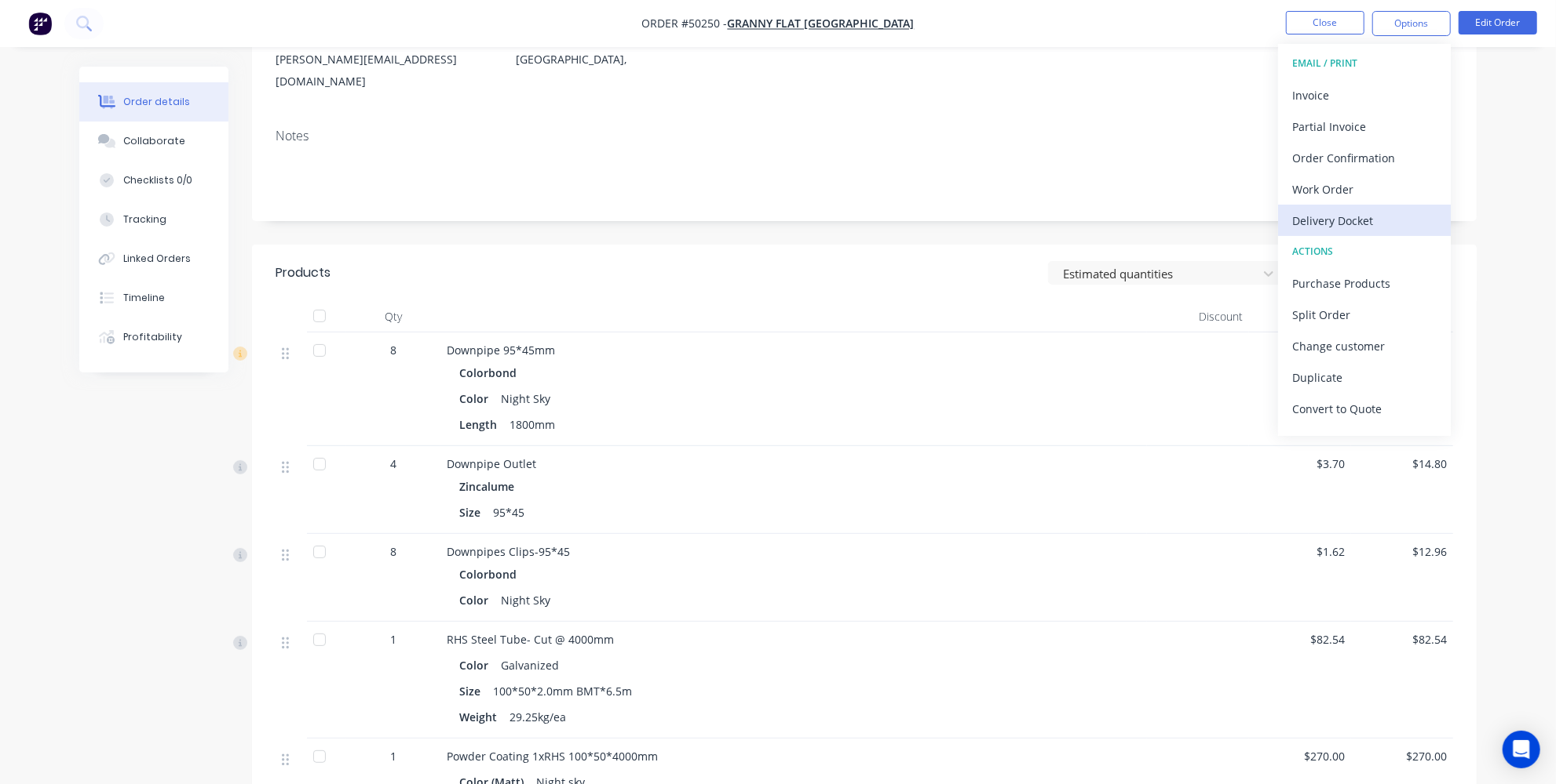
click at [1345, 212] on div "Delivery Docket" at bounding box center [1363, 220] width 144 height 23
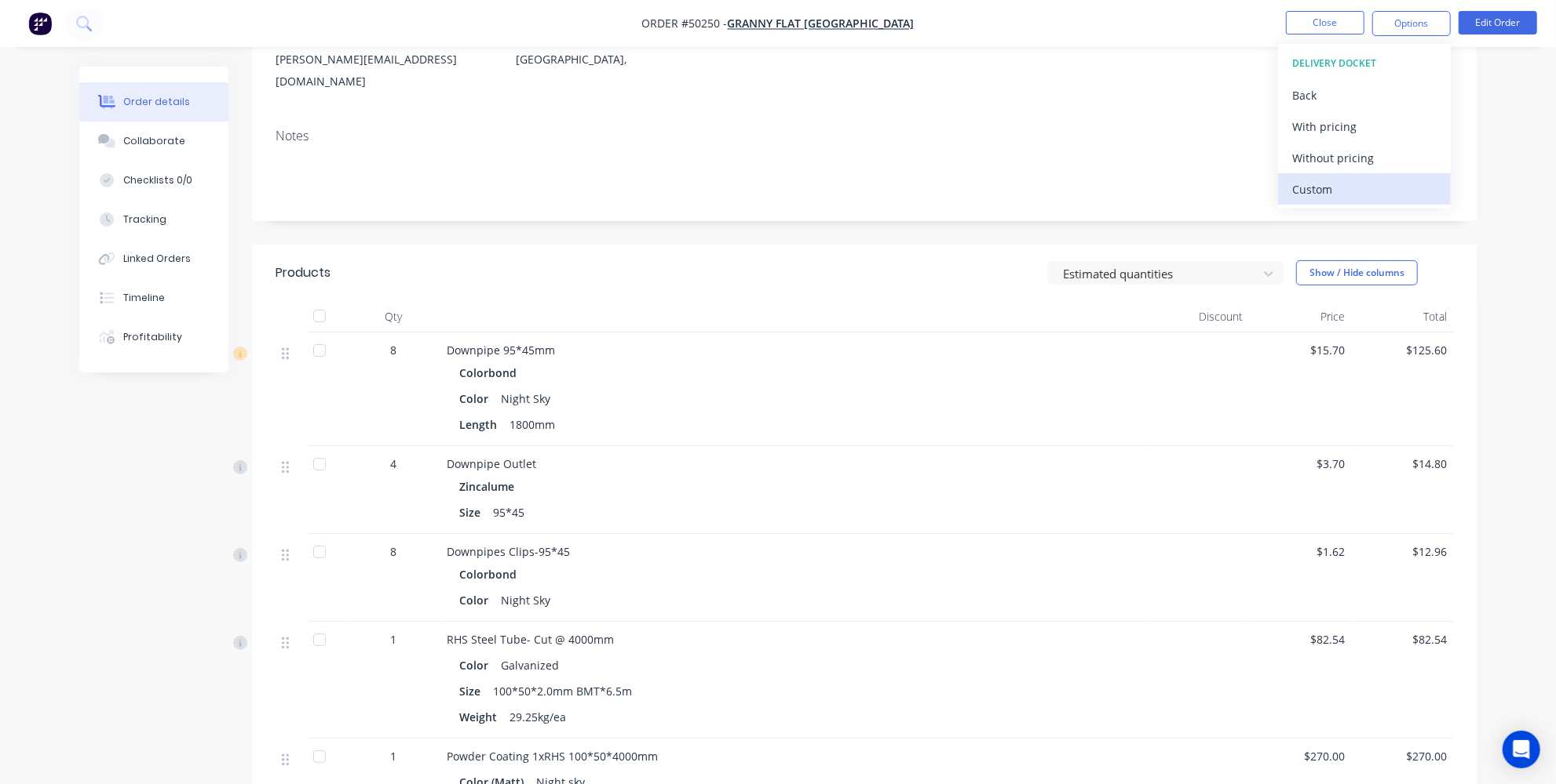
click at [1310, 187] on div "Custom" at bounding box center [1363, 189] width 144 height 23
click at [1318, 159] on div "Without pricing" at bounding box center [1363, 158] width 144 height 23
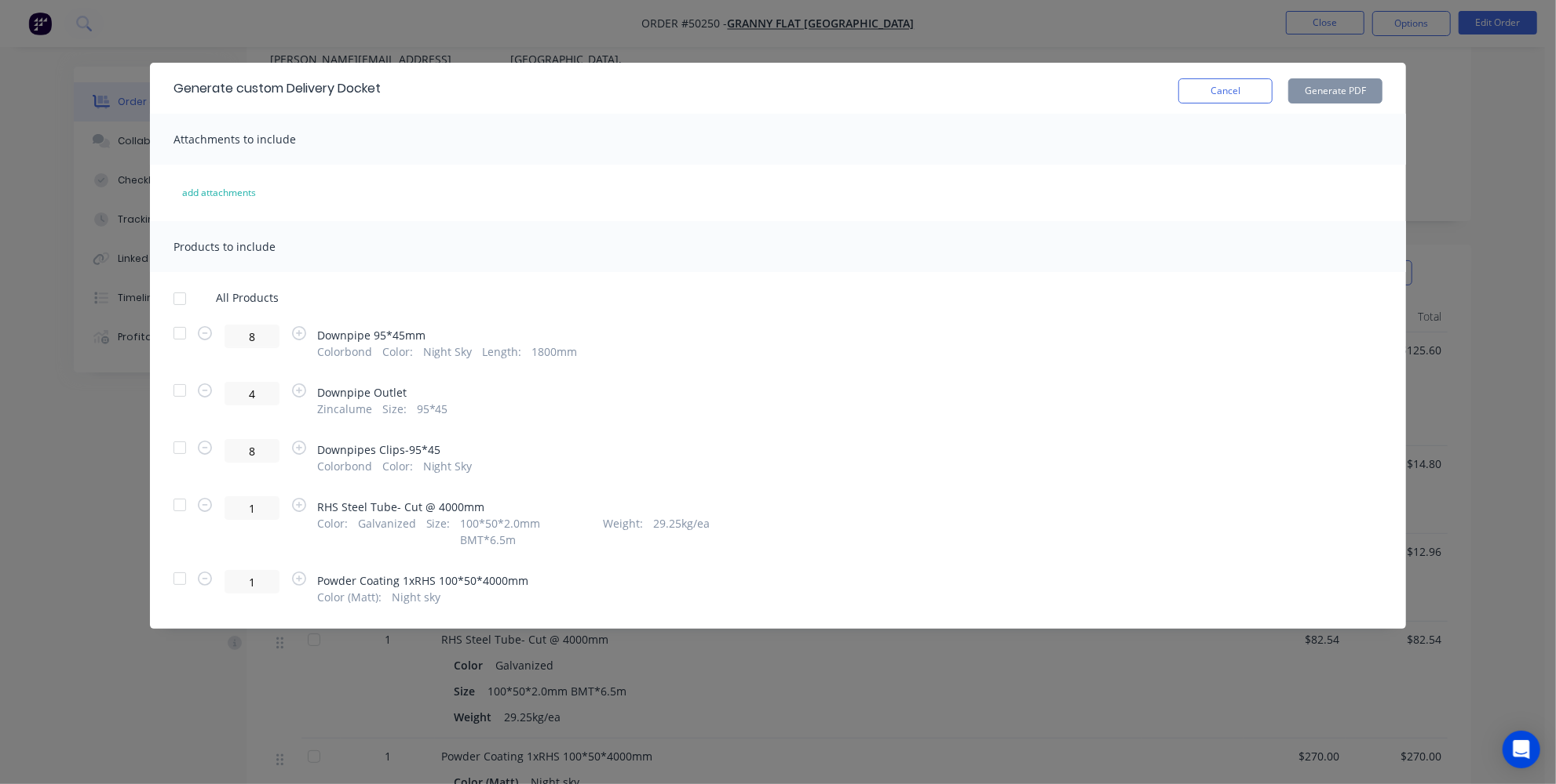
click at [175, 502] on div at bounding box center [180, 505] width 32 height 32
click at [1347, 101] on button "Generate PDF" at bounding box center [1335, 90] width 94 height 25
click at [1192, 88] on button "Cancel" at bounding box center [1225, 90] width 94 height 25
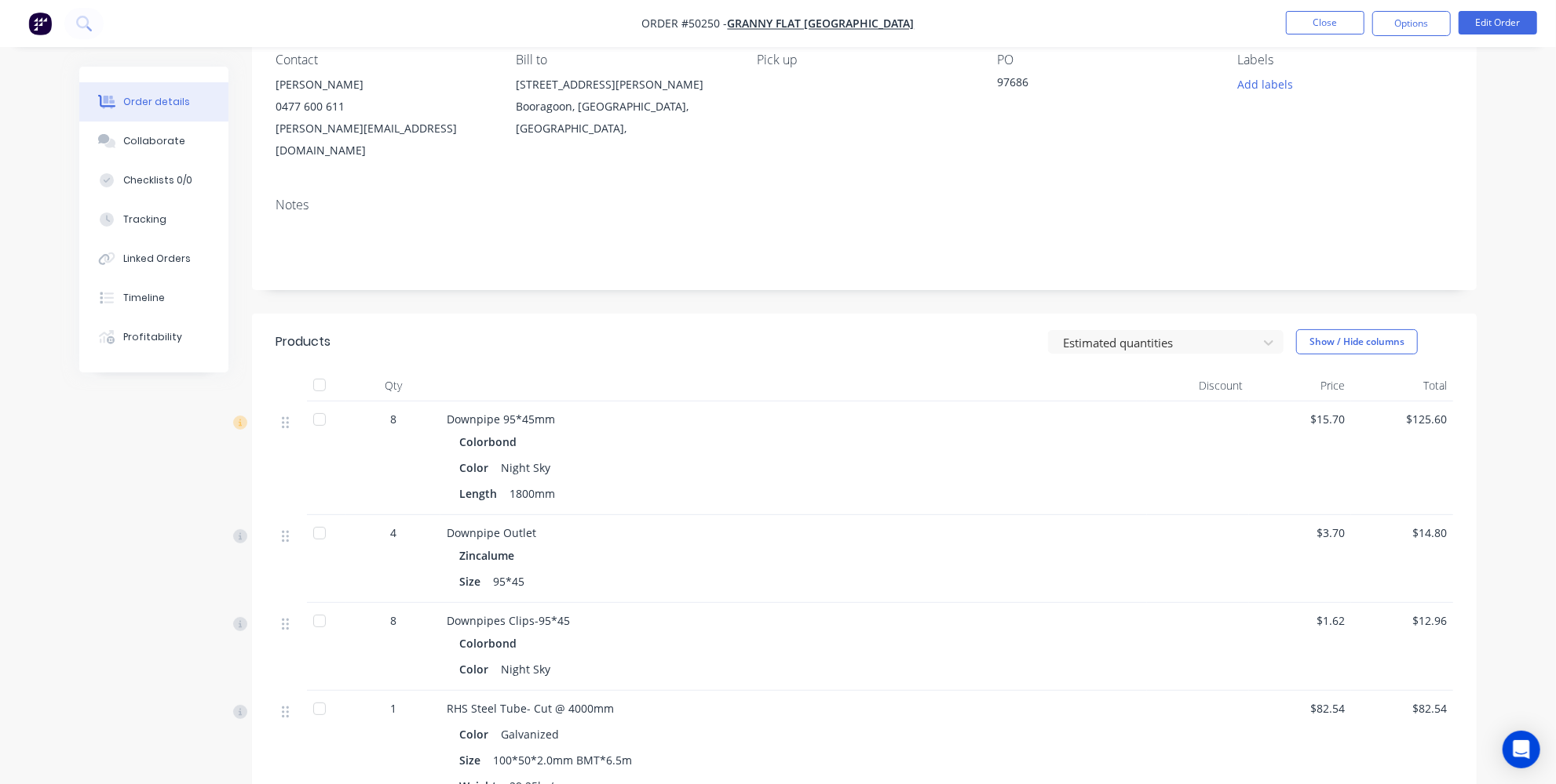
scroll to position [0, 0]
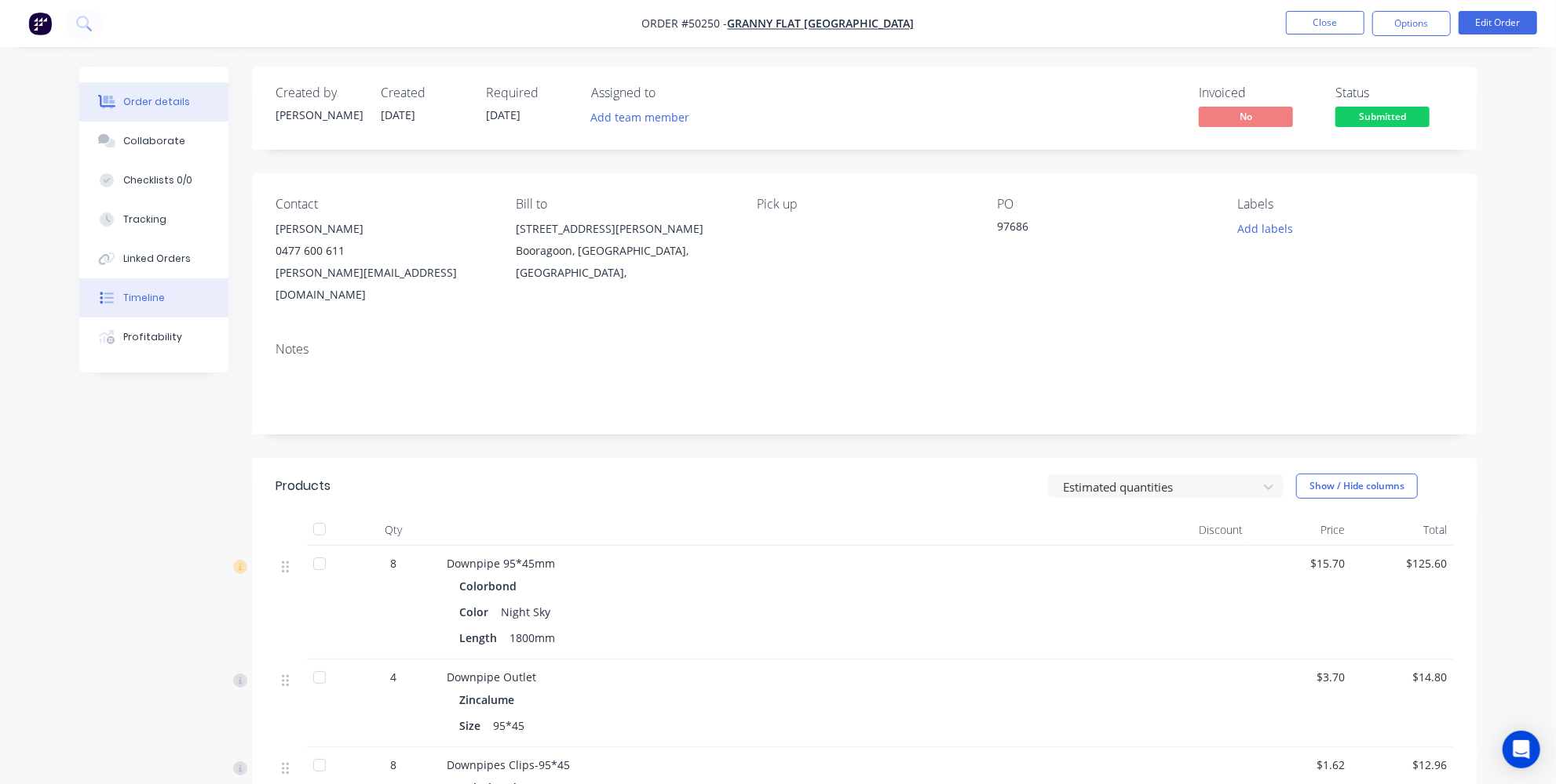
click at [118, 298] on button "Timeline" at bounding box center [154, 299] width 149 height 40
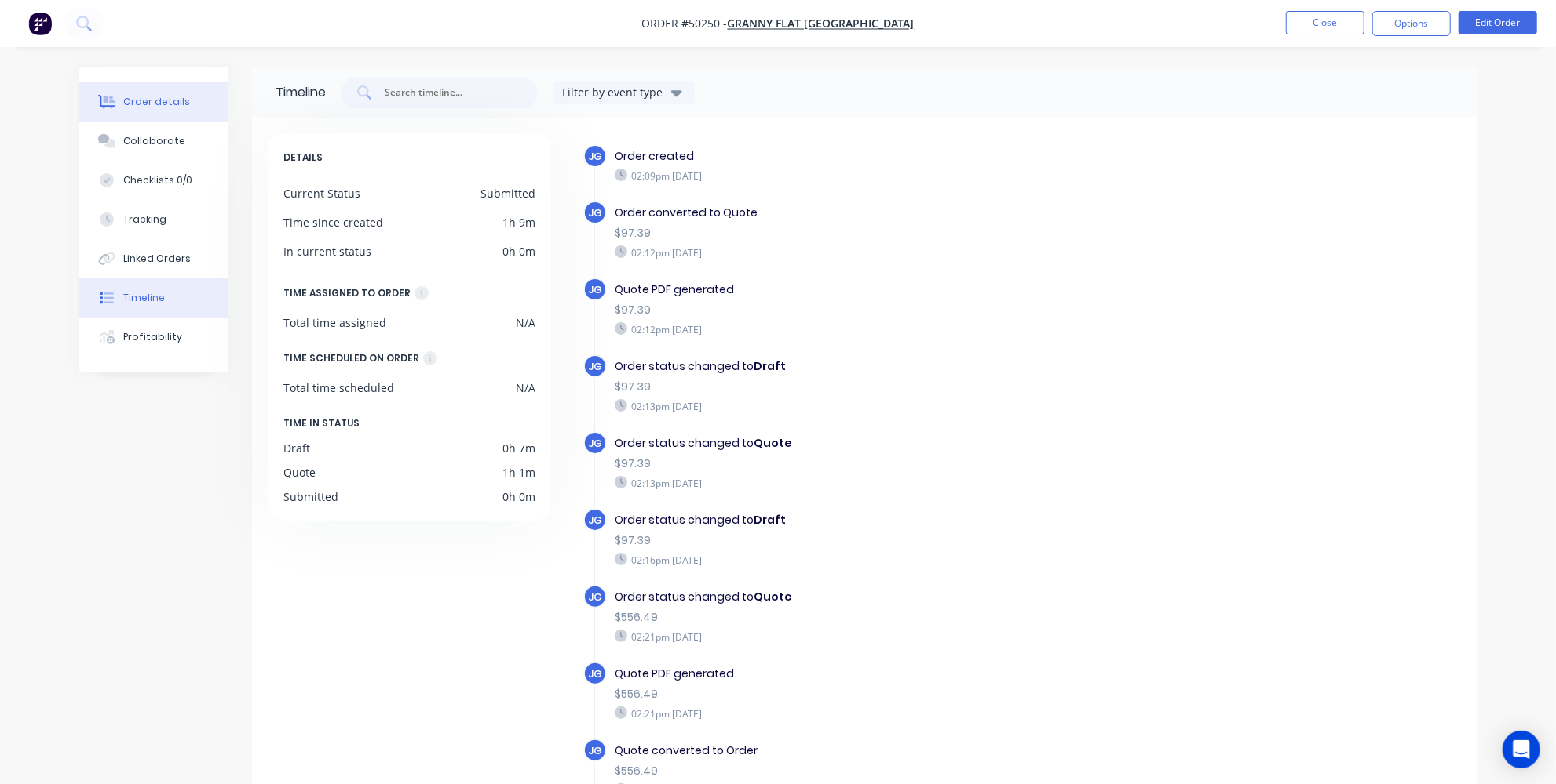
click at [103, 85] on button "Order details" at bounding box center [154, 102] width 149 height 40
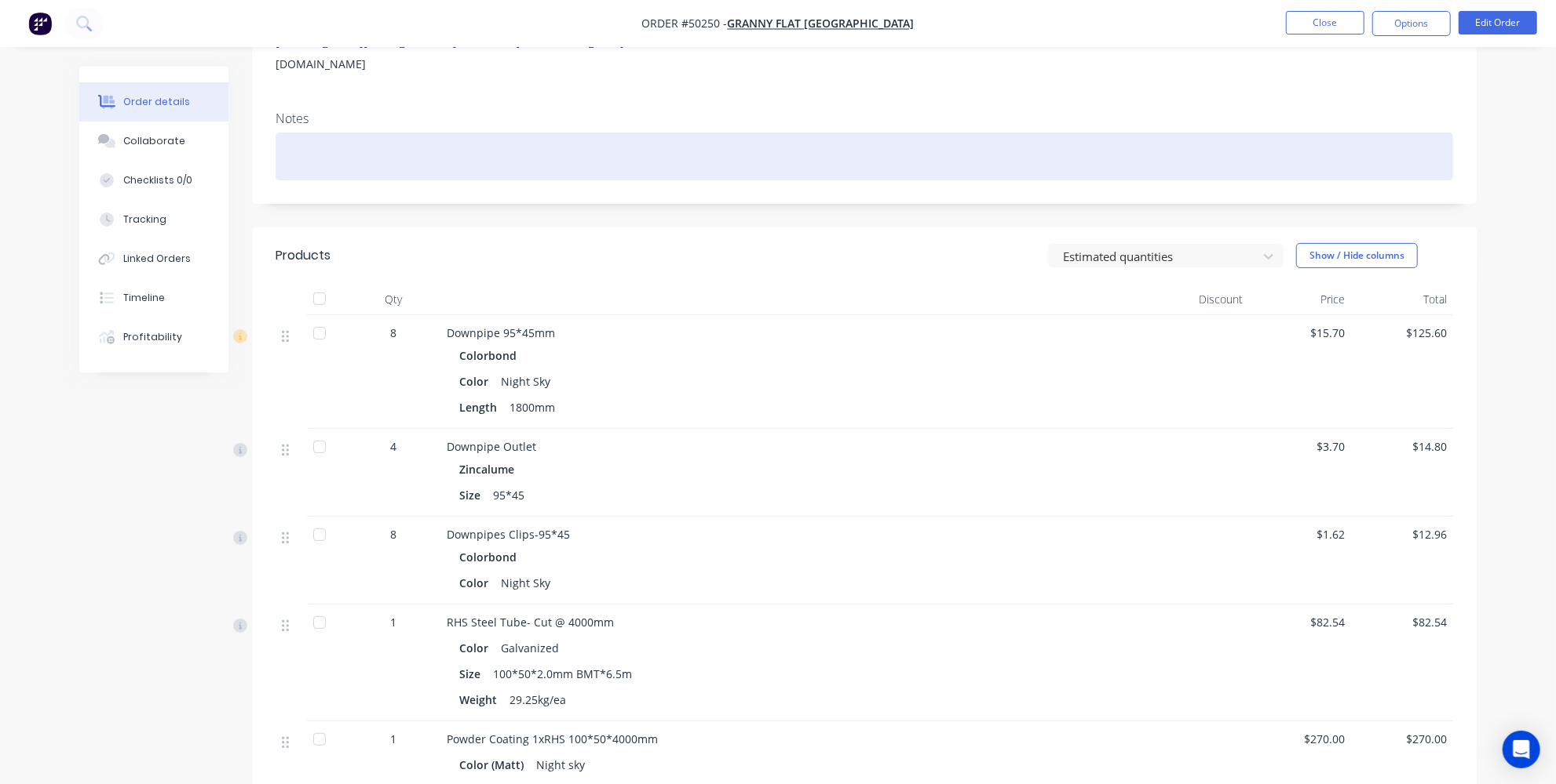
scroll to position [169, 0]
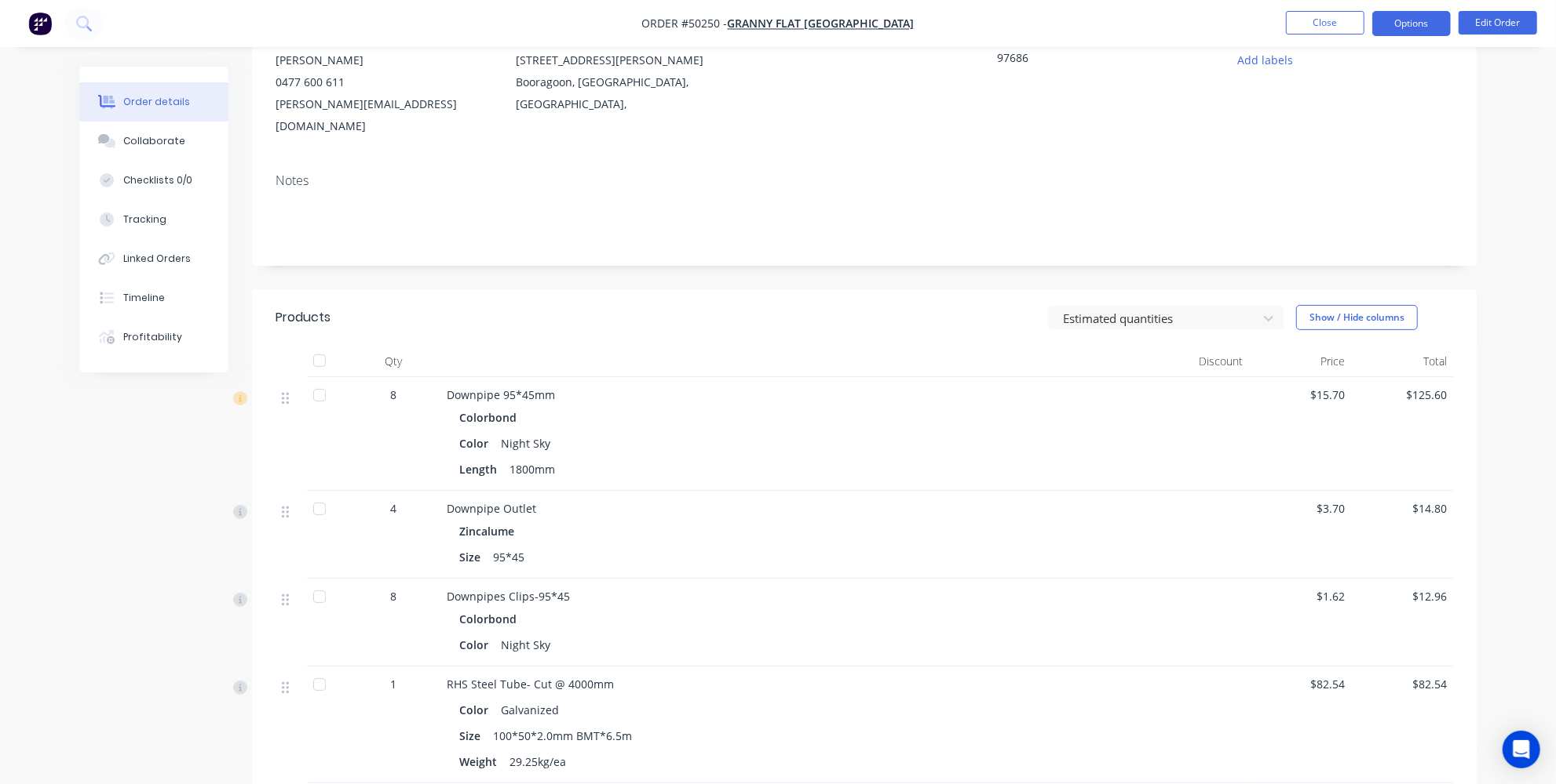
click at [1433, 28] on button "Options" at bounding box center [1411, 23] width 78 height 25
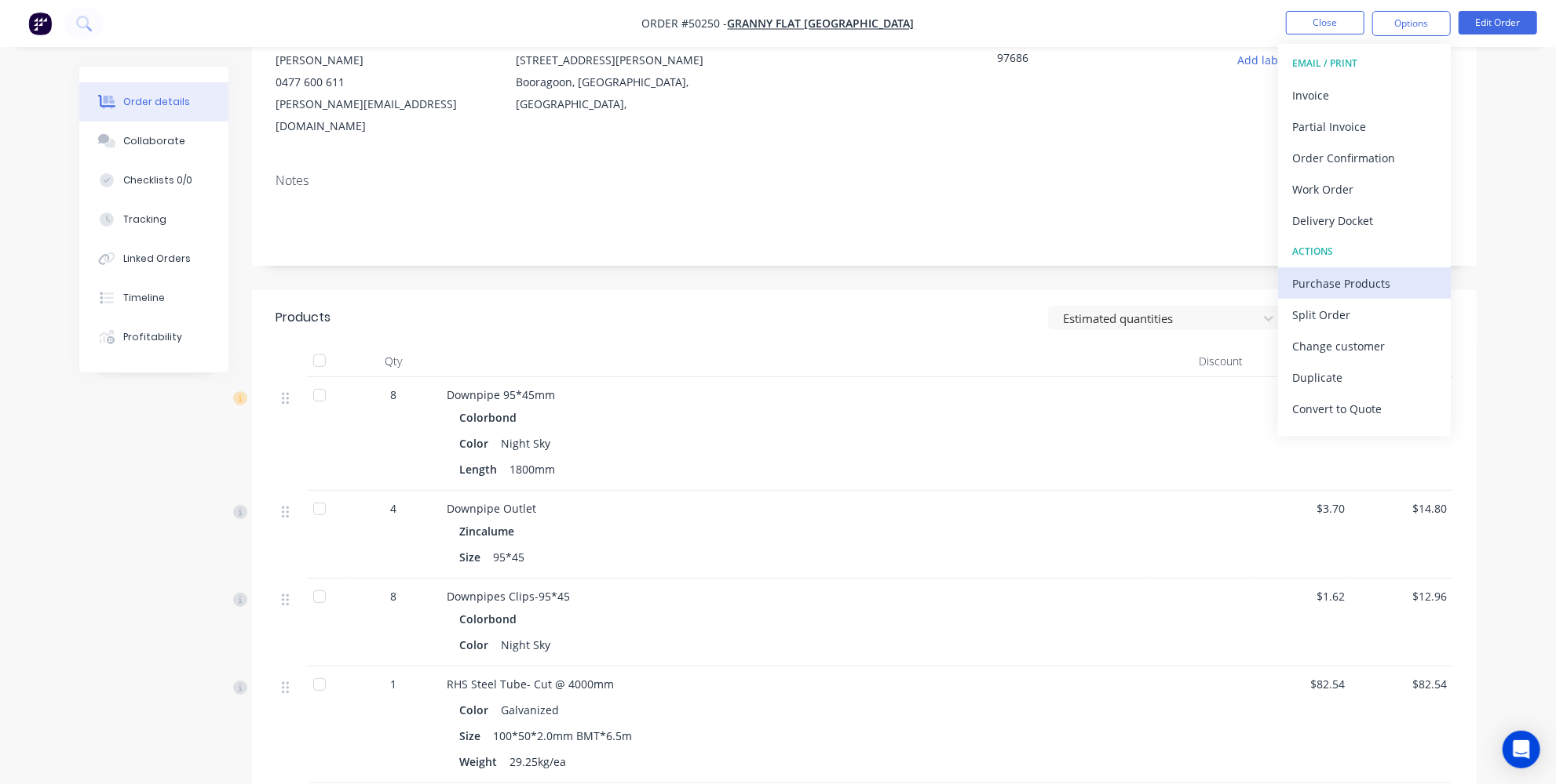
click at [1329, 279] on div "Purchase Products" at bounding box center [1363, 283] width 144 height 23
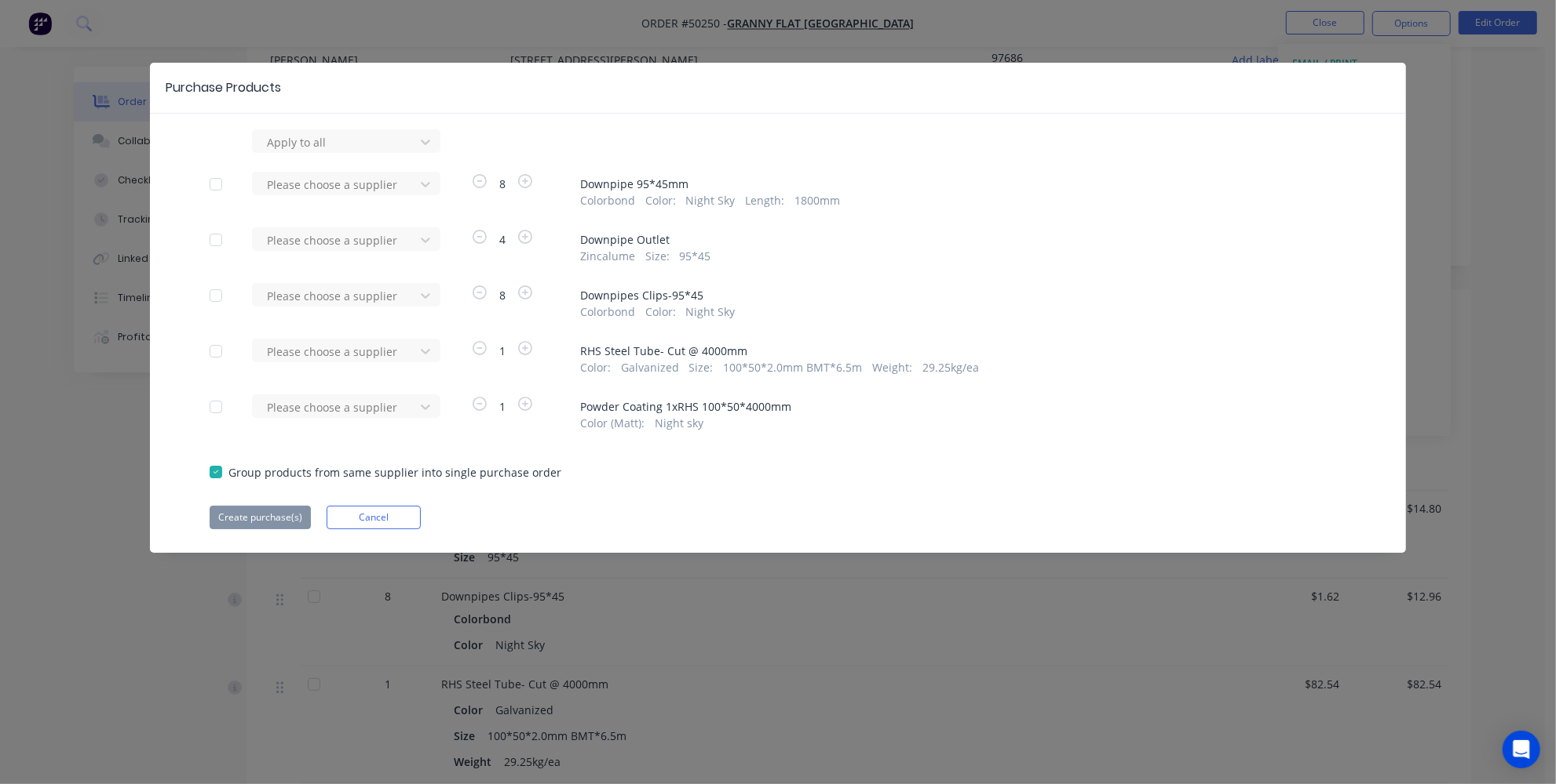
click at [215, 408] on div at bounding box center [216, 407] width 32 height 32
click at [309, 407] on div at bounding box center [336, 408] width 141 height 20
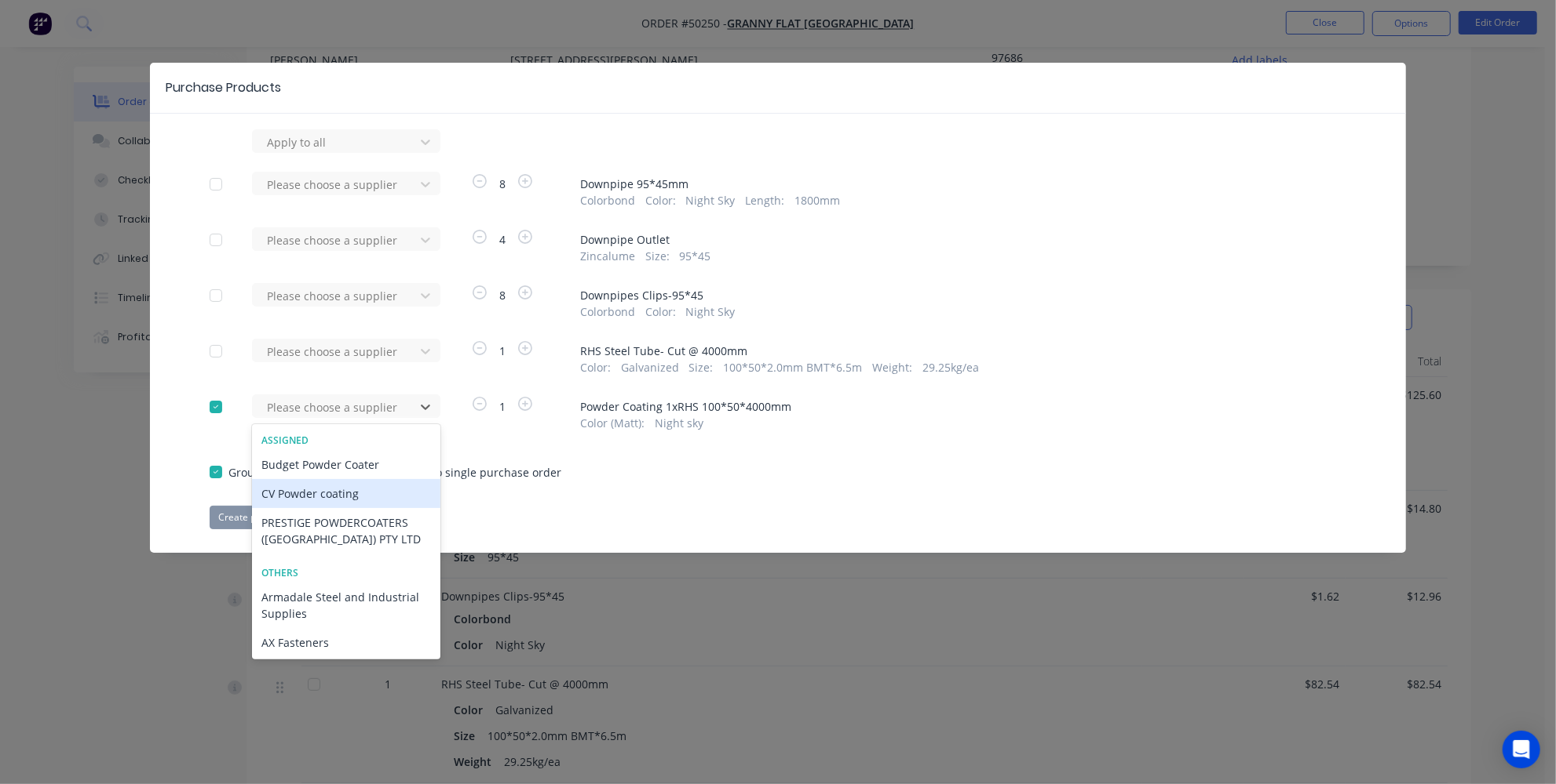
click at [300, 500] on div "CV Powder coating" at bounding box center [347, 493] width 189 height 29
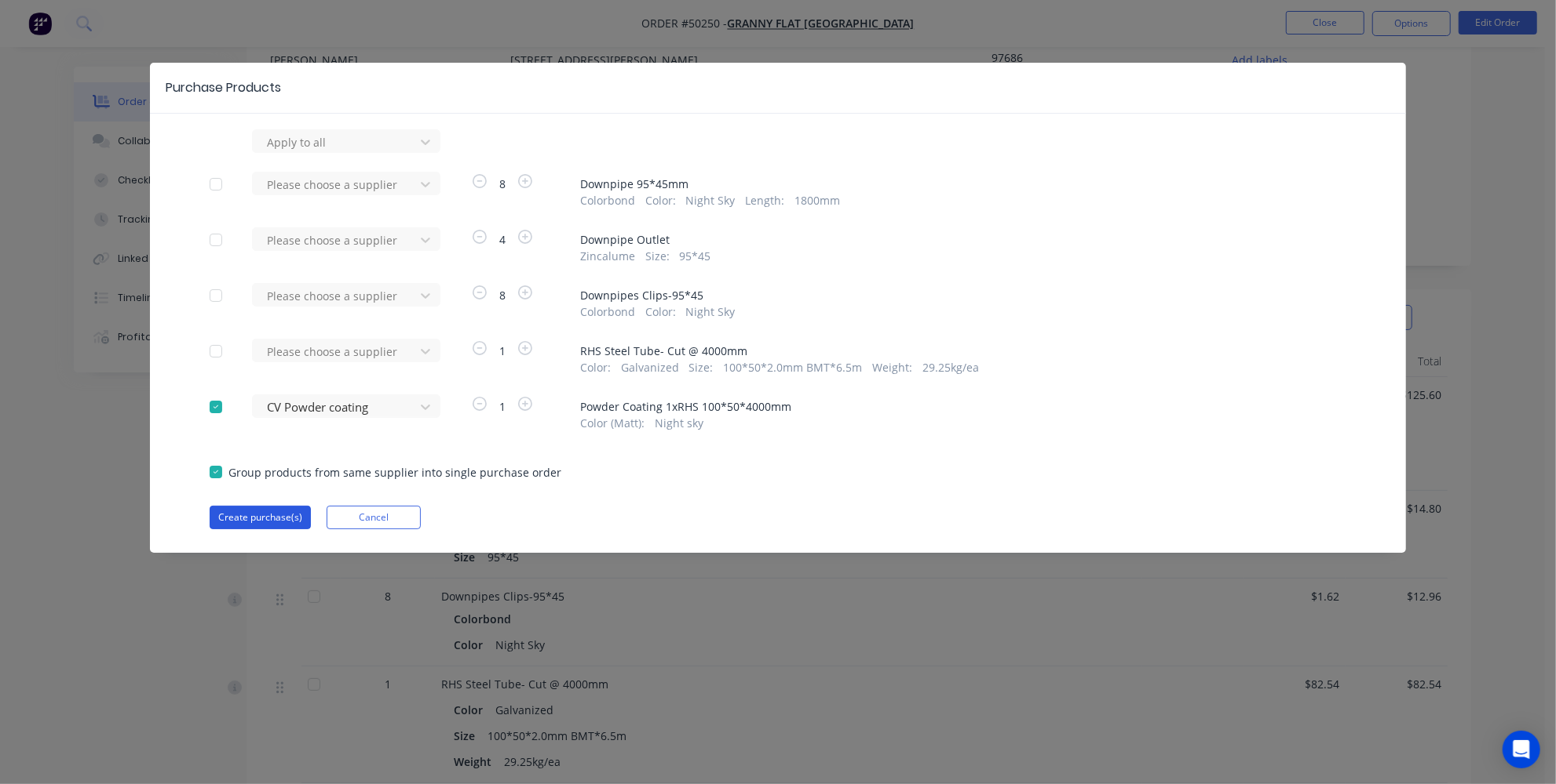
click at [259, 518] on button "Create purchase(s)" at bounding box center [260, 518] width 101 height 24
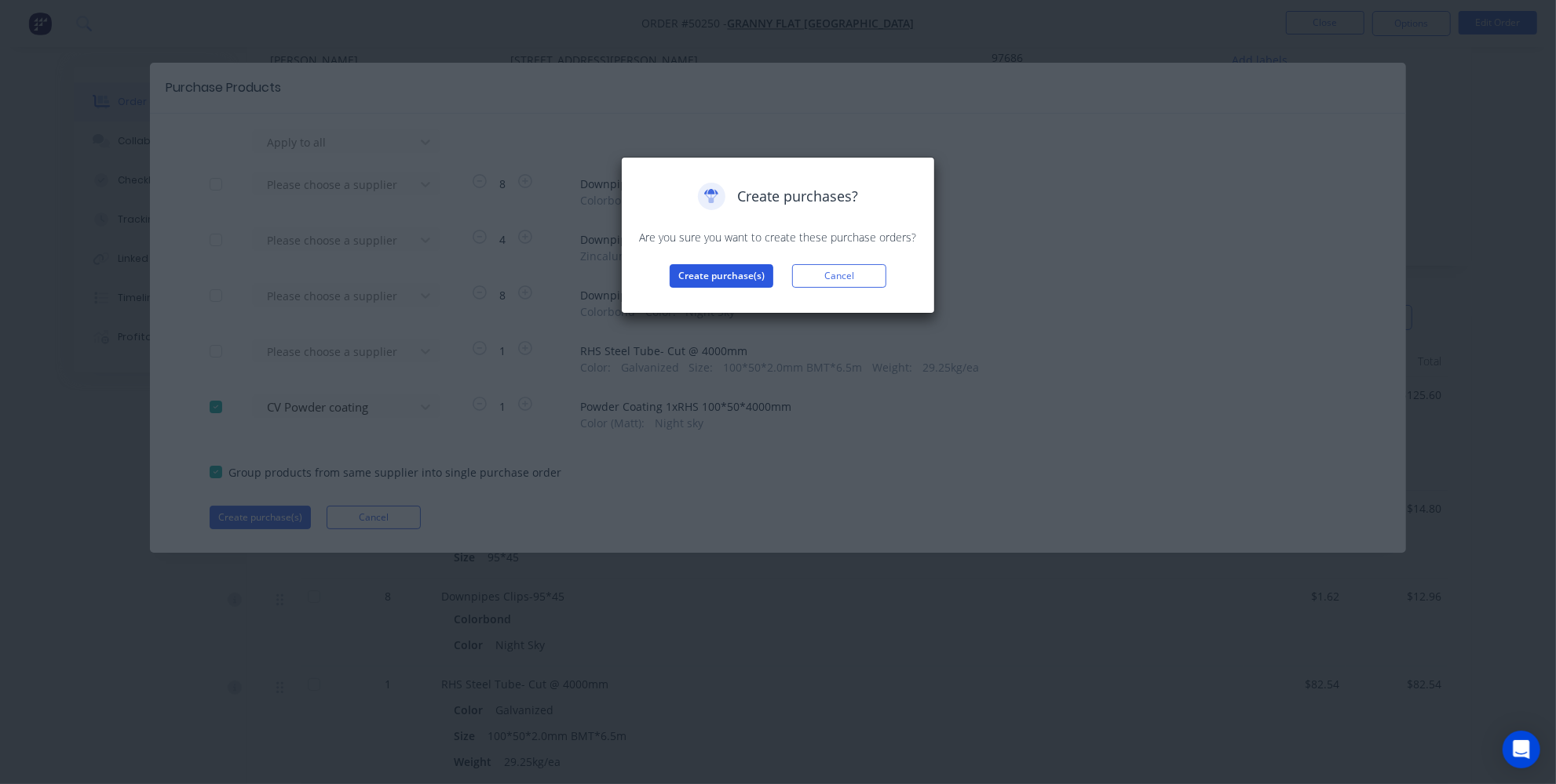
click at [724, 272] on button "Create purchase(s)" at bounding box center [721, 276] width 103 height 24
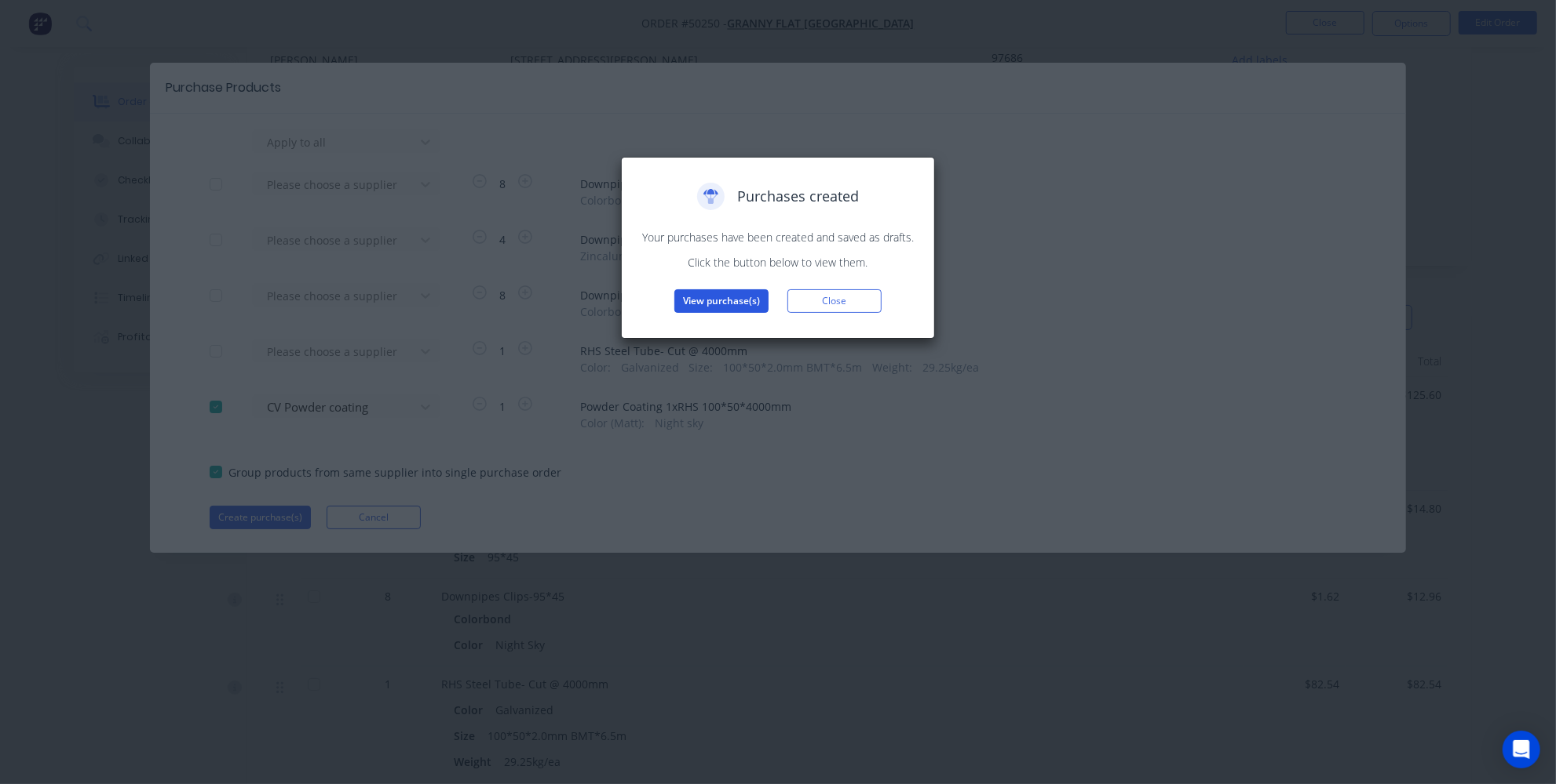
click at [721, 306] on button "View purchase(s)" at bounding box center [721, 302] width 94 height 24
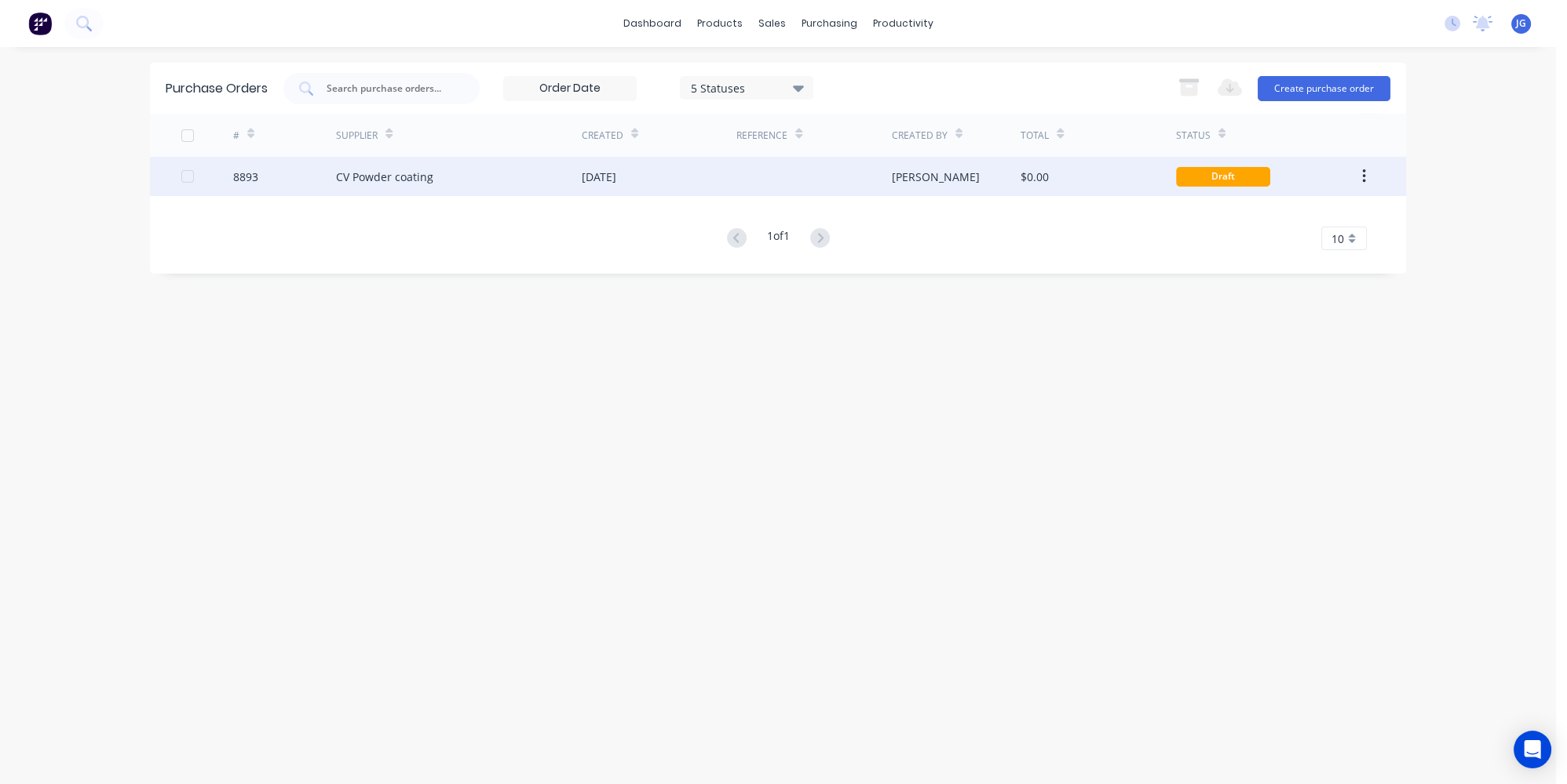
click at [593, 184] on div "[DATE]" at bounding box center [599, 177] width 35 height 17
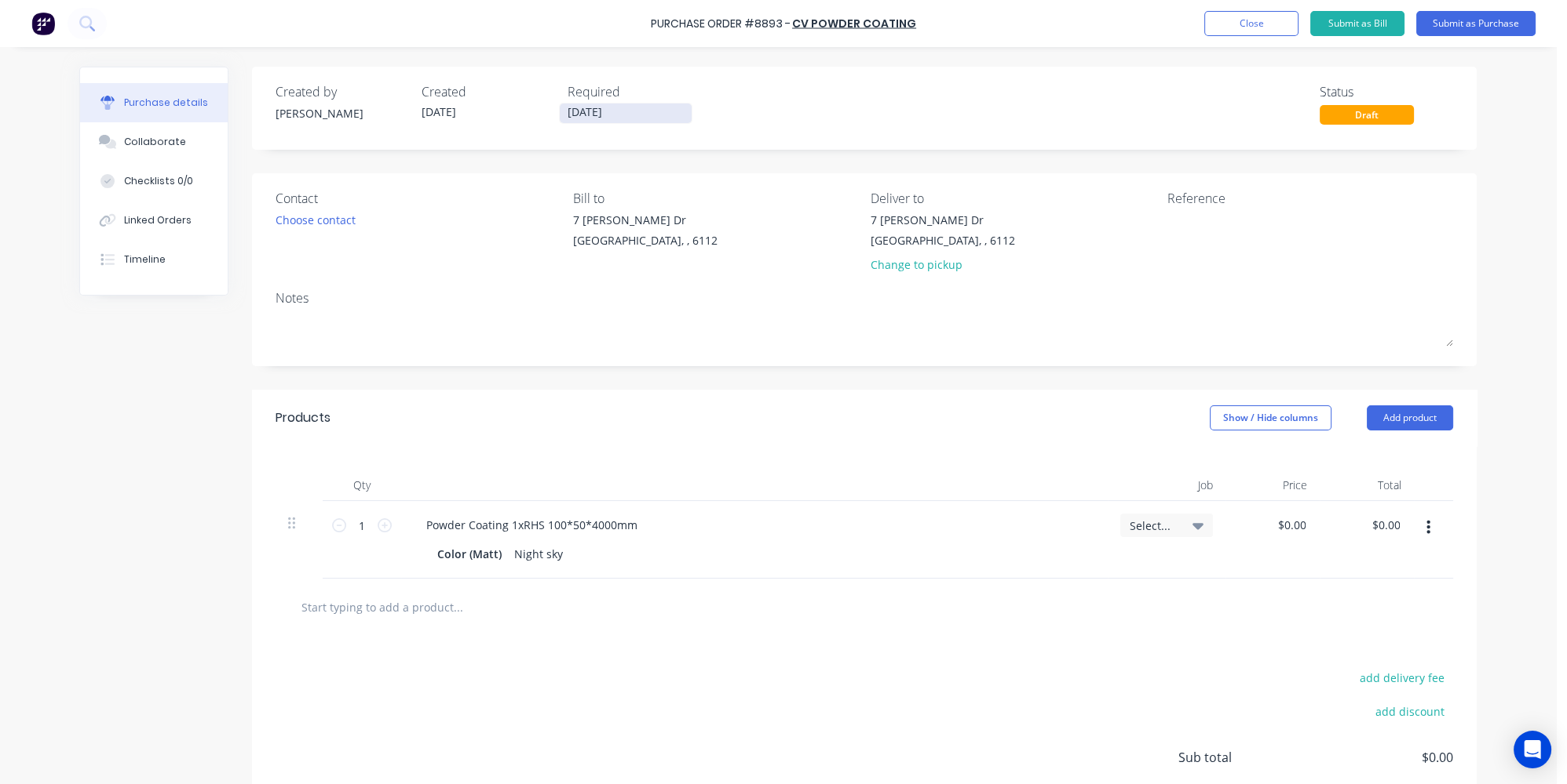
click at [584, 110] on input "[DATE]" at bounding box center [626, 113] width 132 height 20
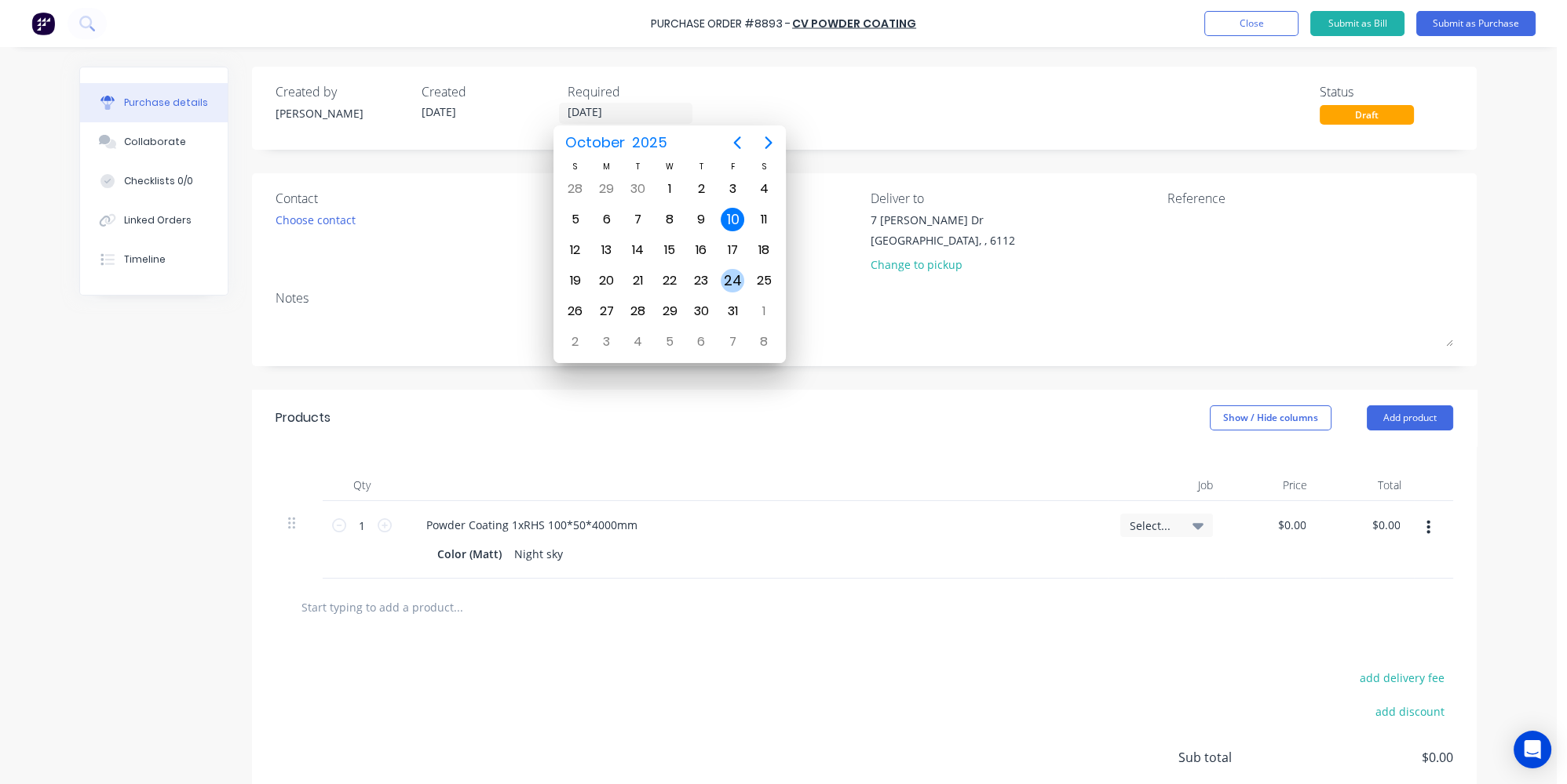
click at [729, 269] on div "24" at bounding box center [733, 281] width 24 height 24
type input "[DATE]"
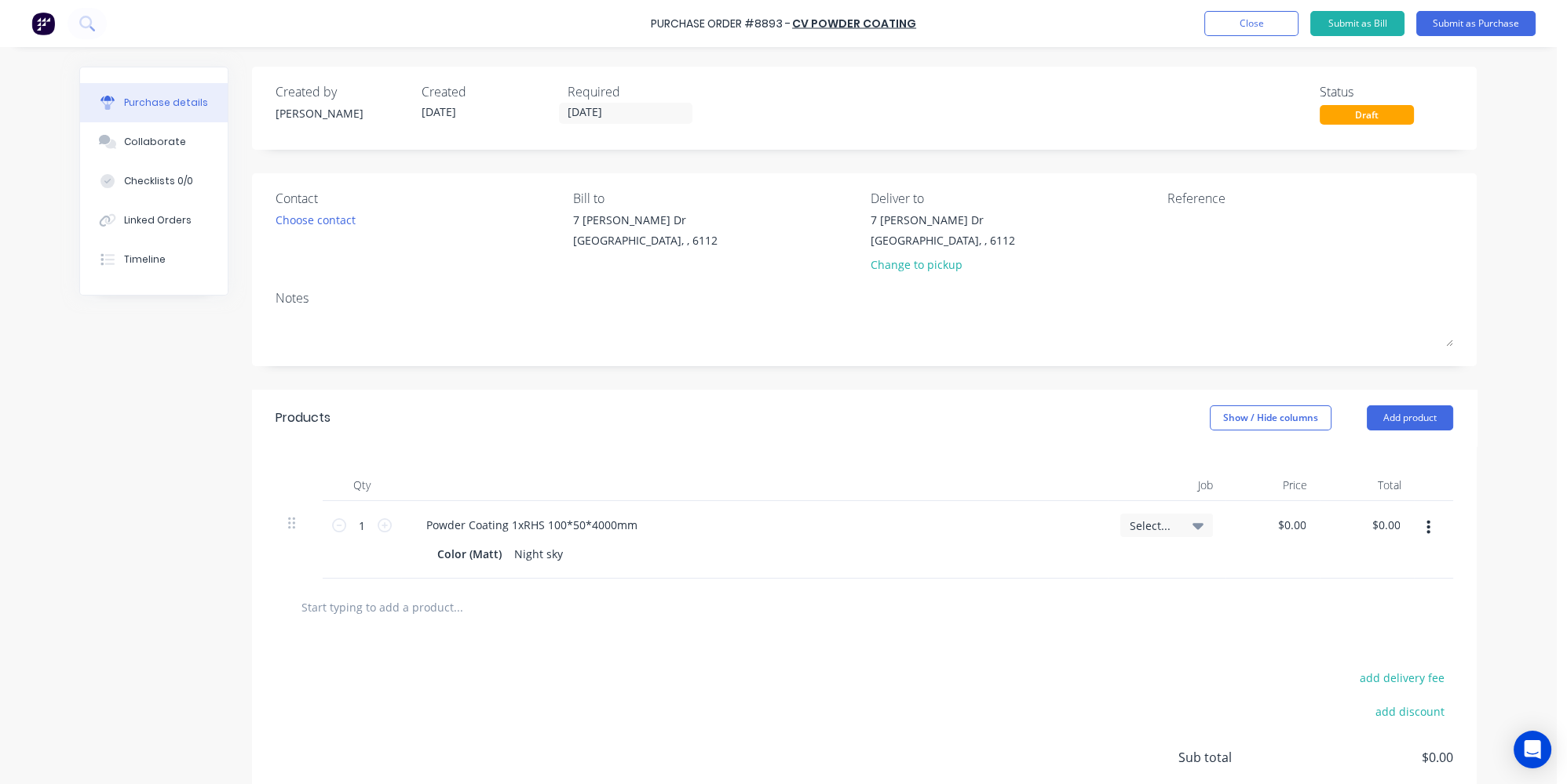
click at [577, 384] on div "Created by [PERSON_NAME] Created [DATE] Required [DATE] Status Draft Contact Ch…" at bounding box center [864, 480] width 1224 height 828
click at [1473, 25] on button "Submit as Purchase" at bounding box center [1476, 23] width 119 height 25
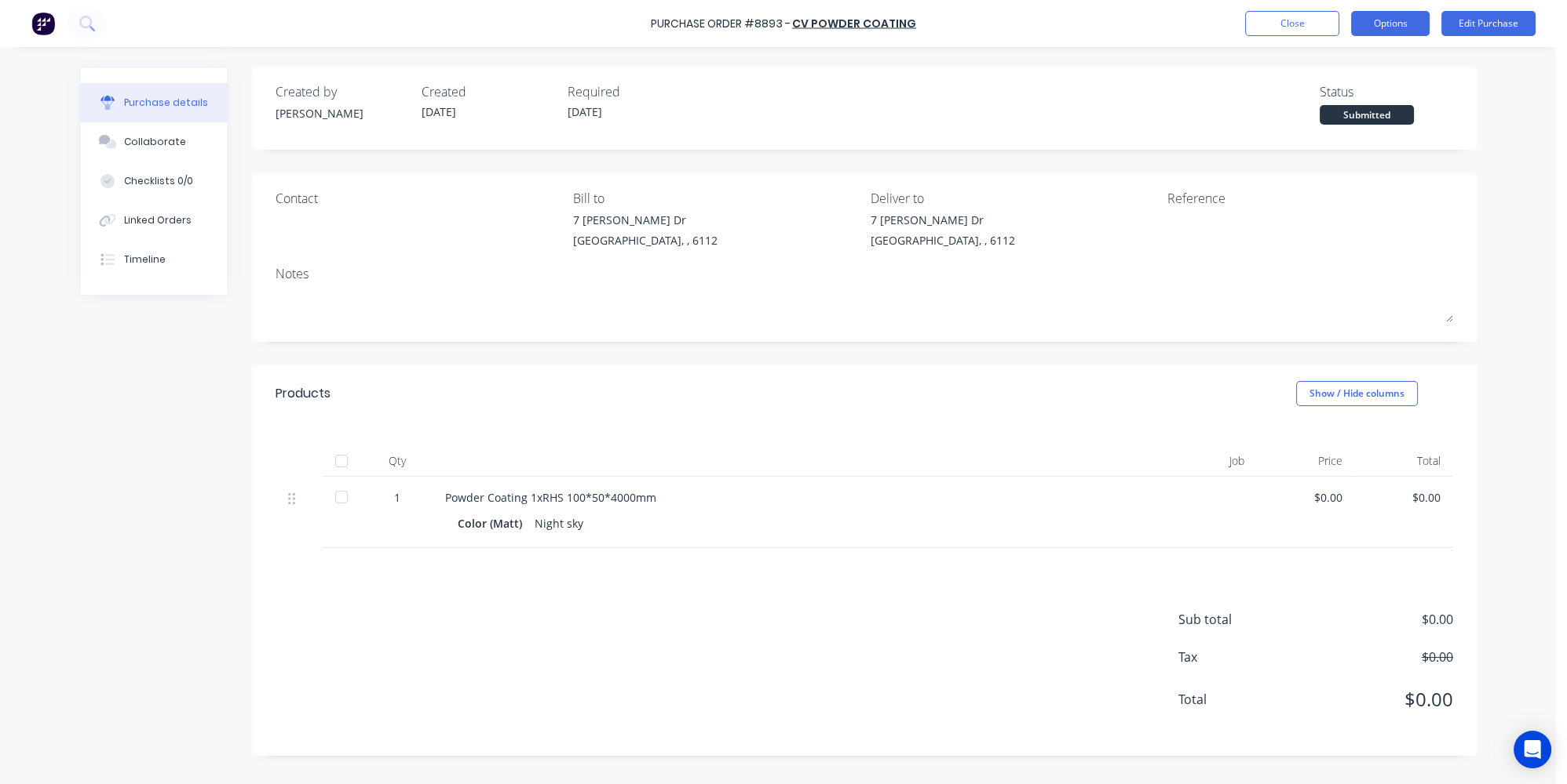
click at [1377, 22] on button "Options" at bounding box center [1389, 23] width 78 height 25
click at [1329, 61] on div "Print / Email" at bounding box center [1355, 64] width 121 height 23
click at [1321, 124] on div "Without pricing" at bounding box center [1355, 126] width 121 height 23
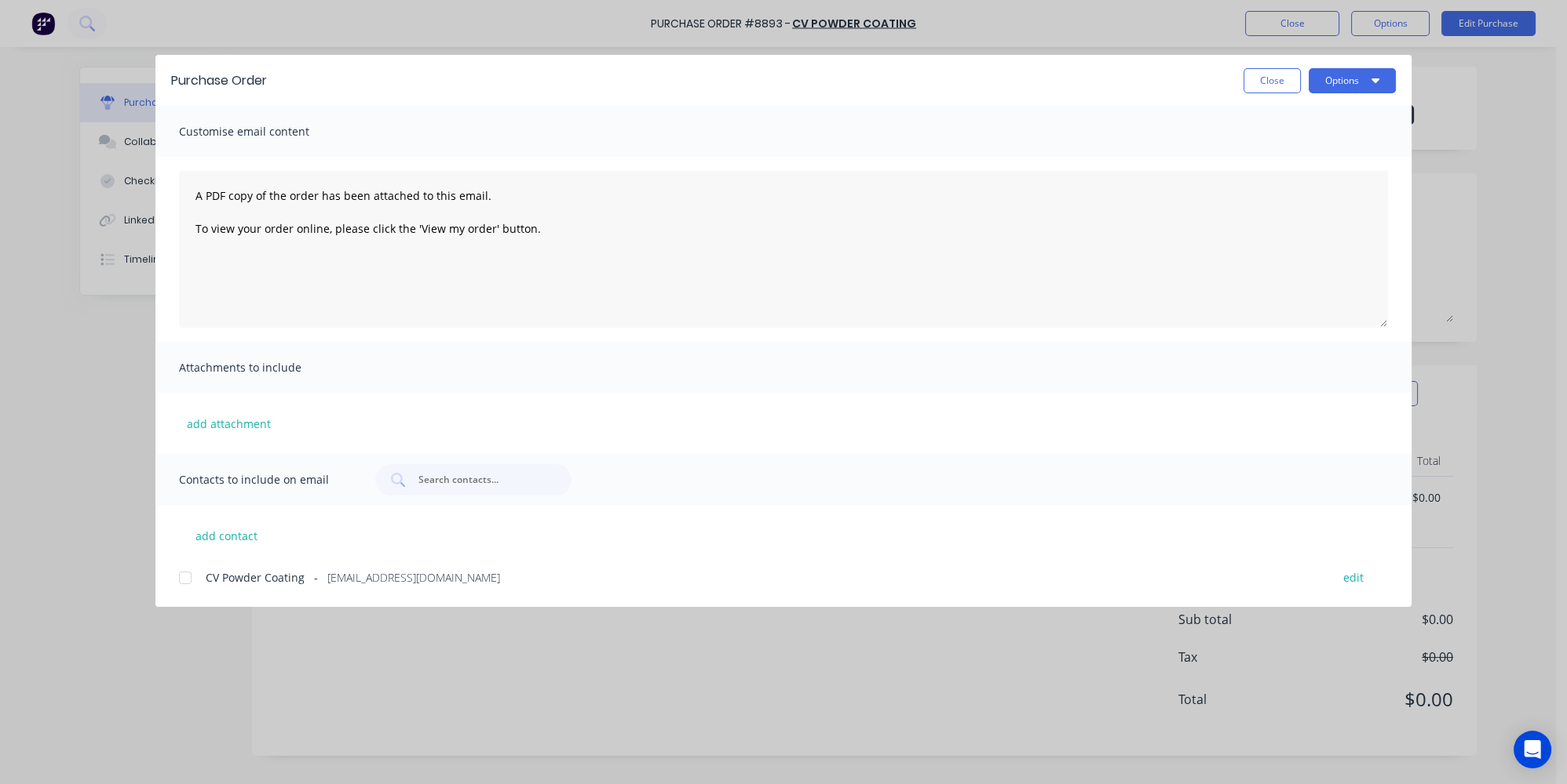
click at [1339, 62] on div "Purchase Order Close Options" at bounding box center [784, 79] width 1256 height 51
click at [1345, 71] on button "Options" at bounding box center [1353, 80] width 87 height 25
click at [1306, 156] on div "Print" at bounding box center [1322, 151] width 121 height 23
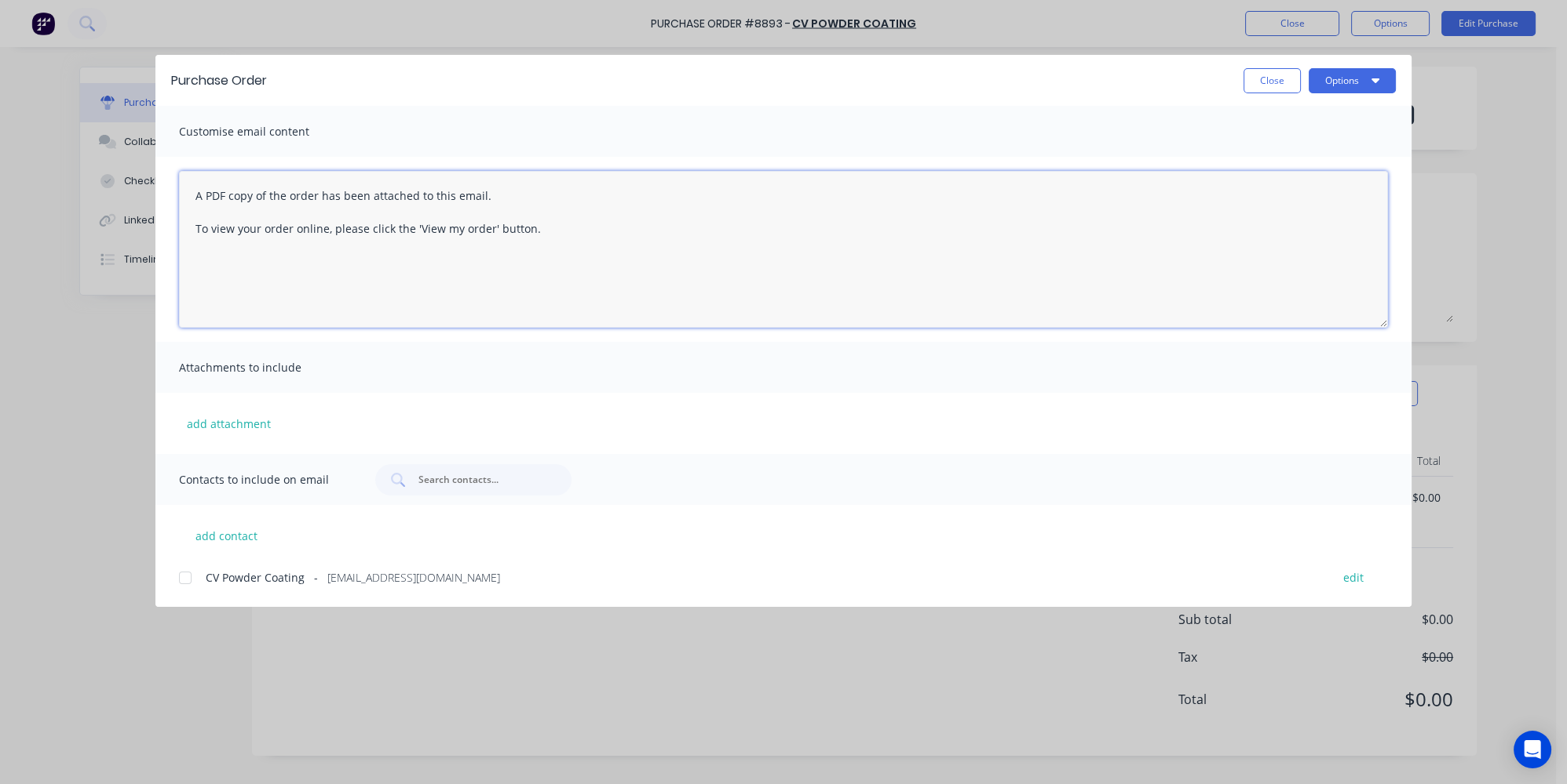
click at [197, 194] on textarea "A PDF copy of the order has been attached to this email. To view your order onl…" at bounding box center [783, 249] width 1209 height 157
click at [186, 582] on div at bounding box center [186, 579] width 32 height 32
type textarea "Hey team , please know we have a new order A PDF copy of the order has been att…"
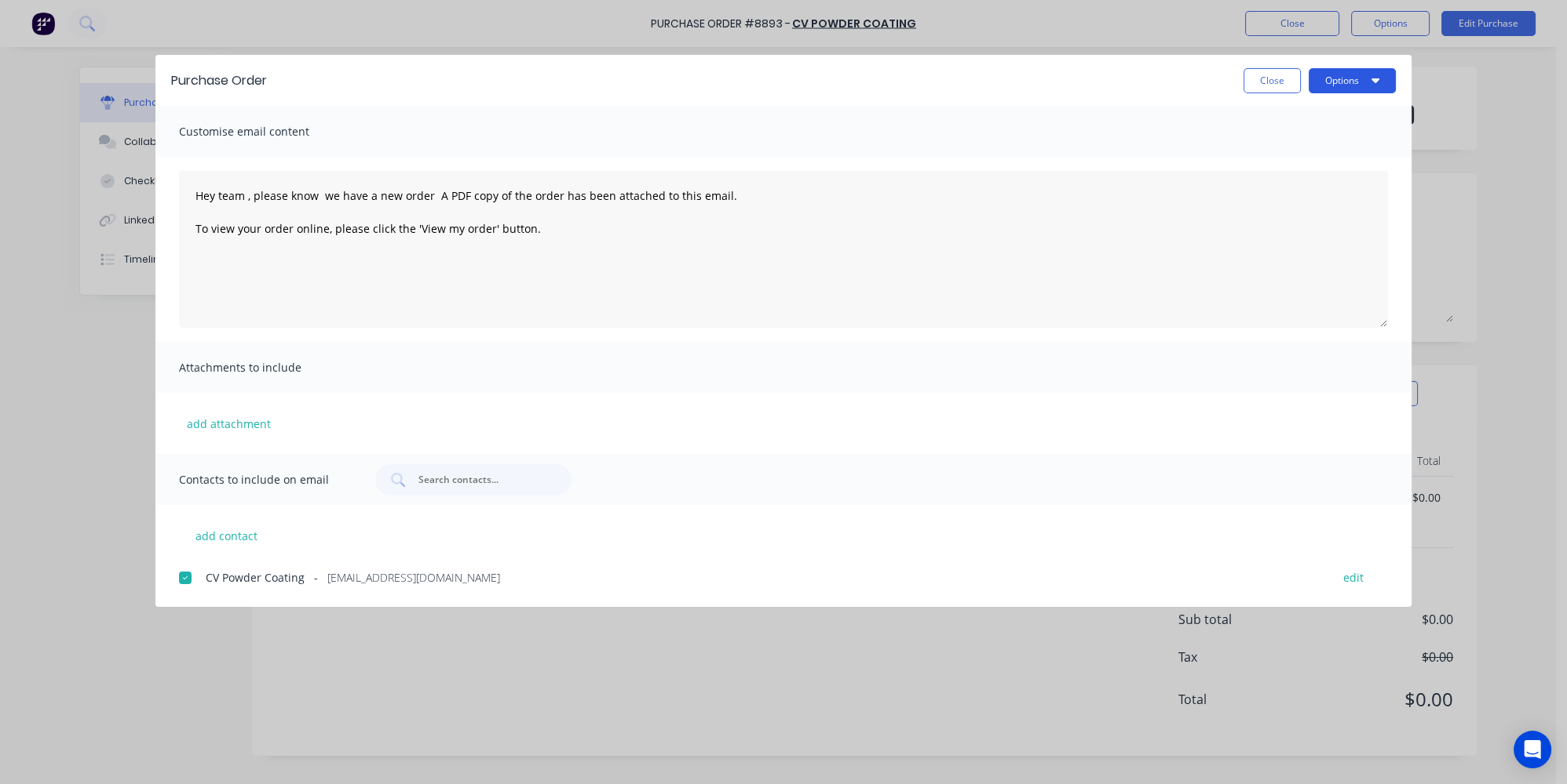
click at [1384, 81] on button "Options" at bounding box center [1353, 80] width 87 height 25
click at [1272, 193] on div "Email" at bounding box center [1322, 183] width 121 height 23
click at [1263, 86] on button "Close" at bounding box center [1272, 80] width 58 height 25
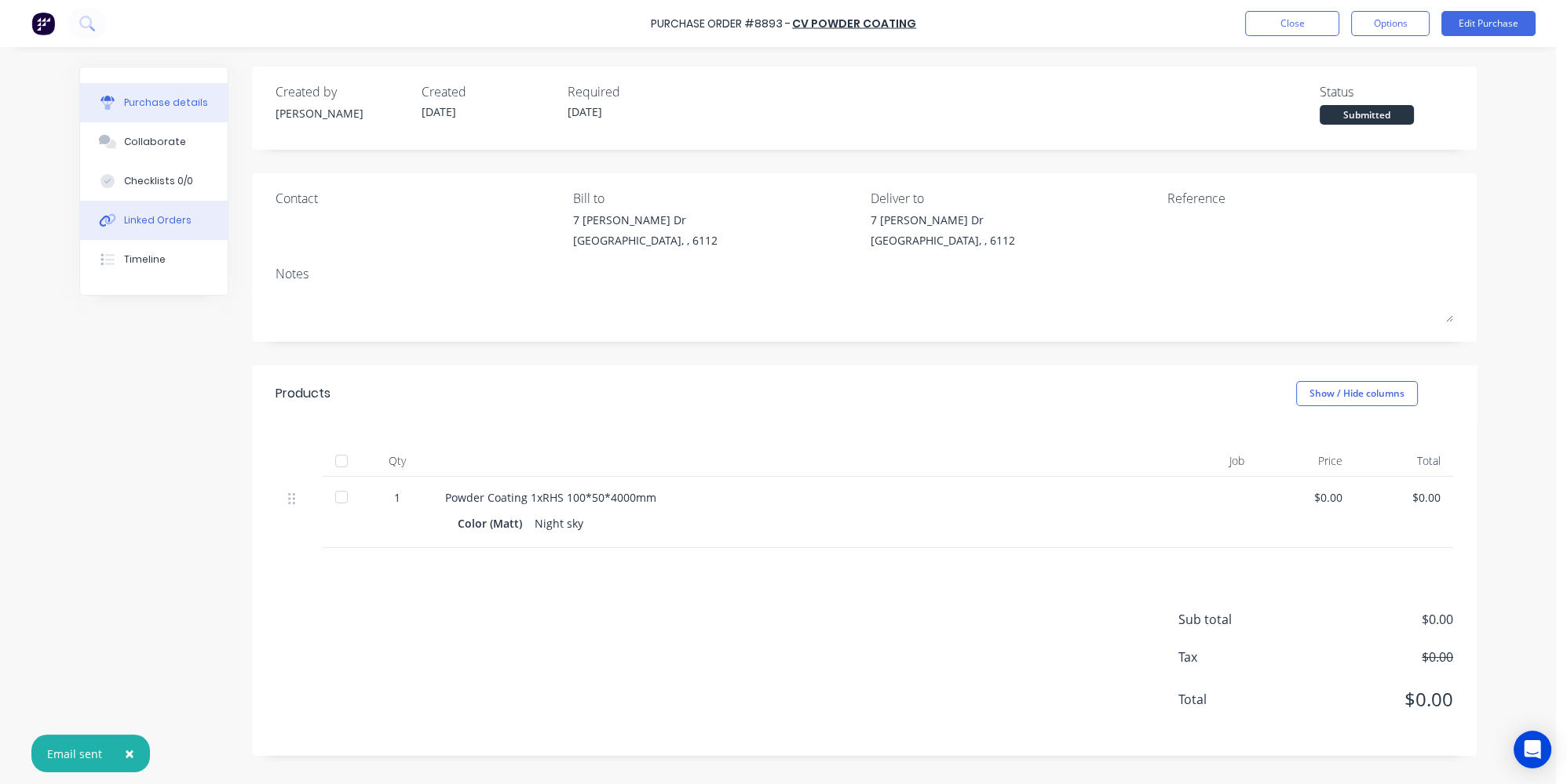
click at [186, 229] on button "Linked Orders" at bounding box center [154, 220] width 148 height 40
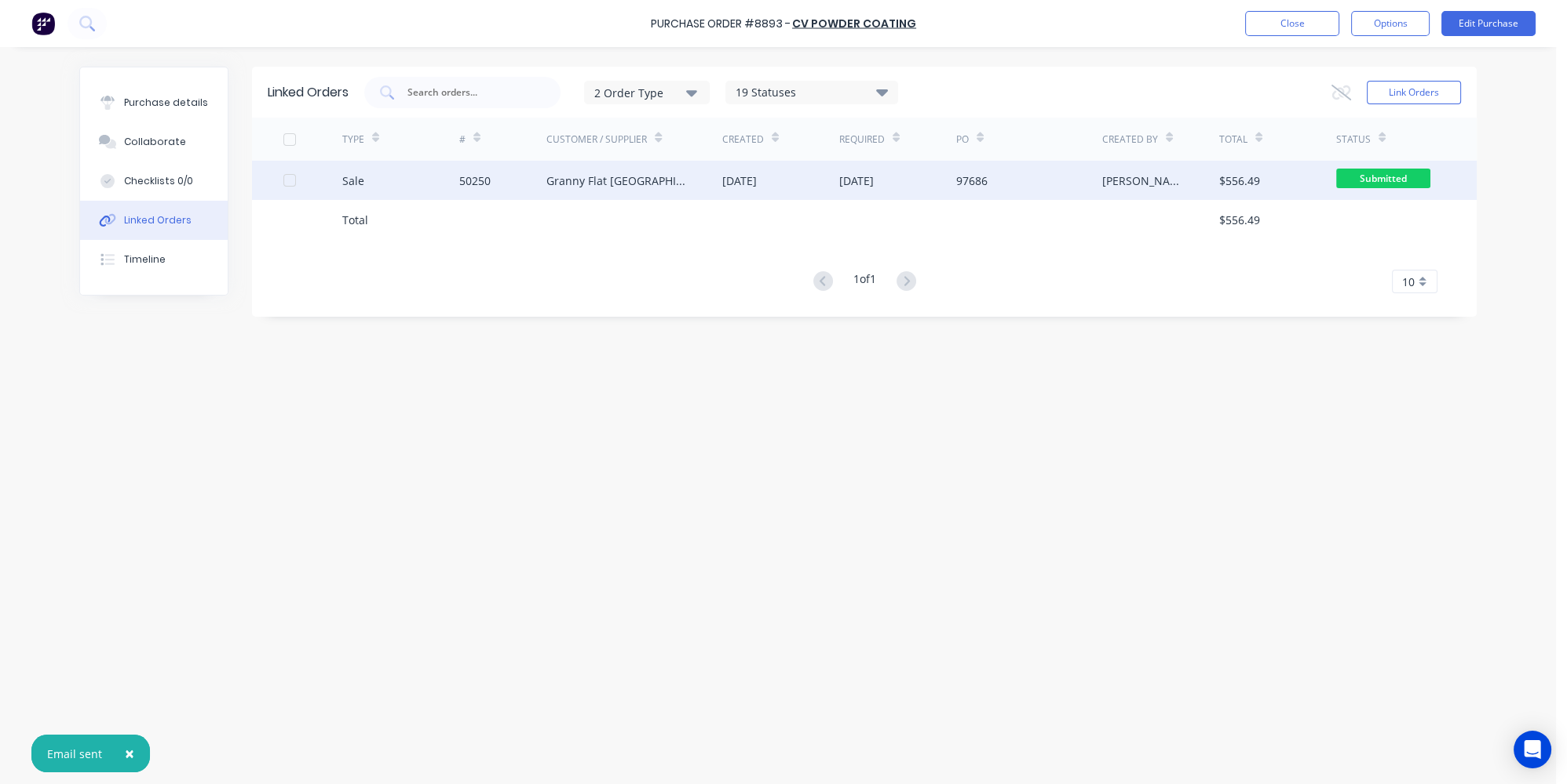
click at [475, 169] on div "50250" at bounding box center [502, 181] width 88 height 40
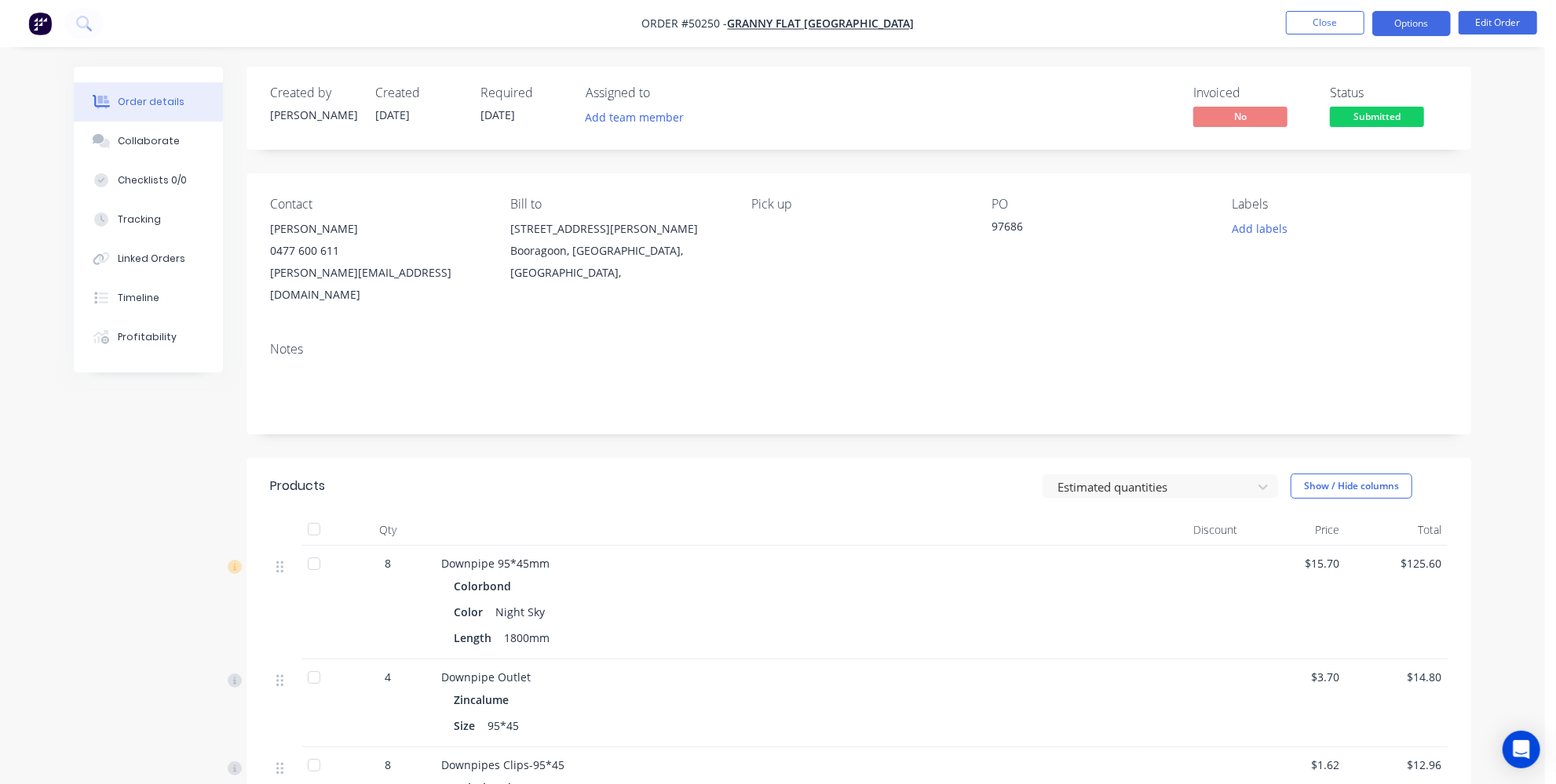
click at [1392, 31] on button "Options" at bounding box center [1411, 23] width 78 height 25
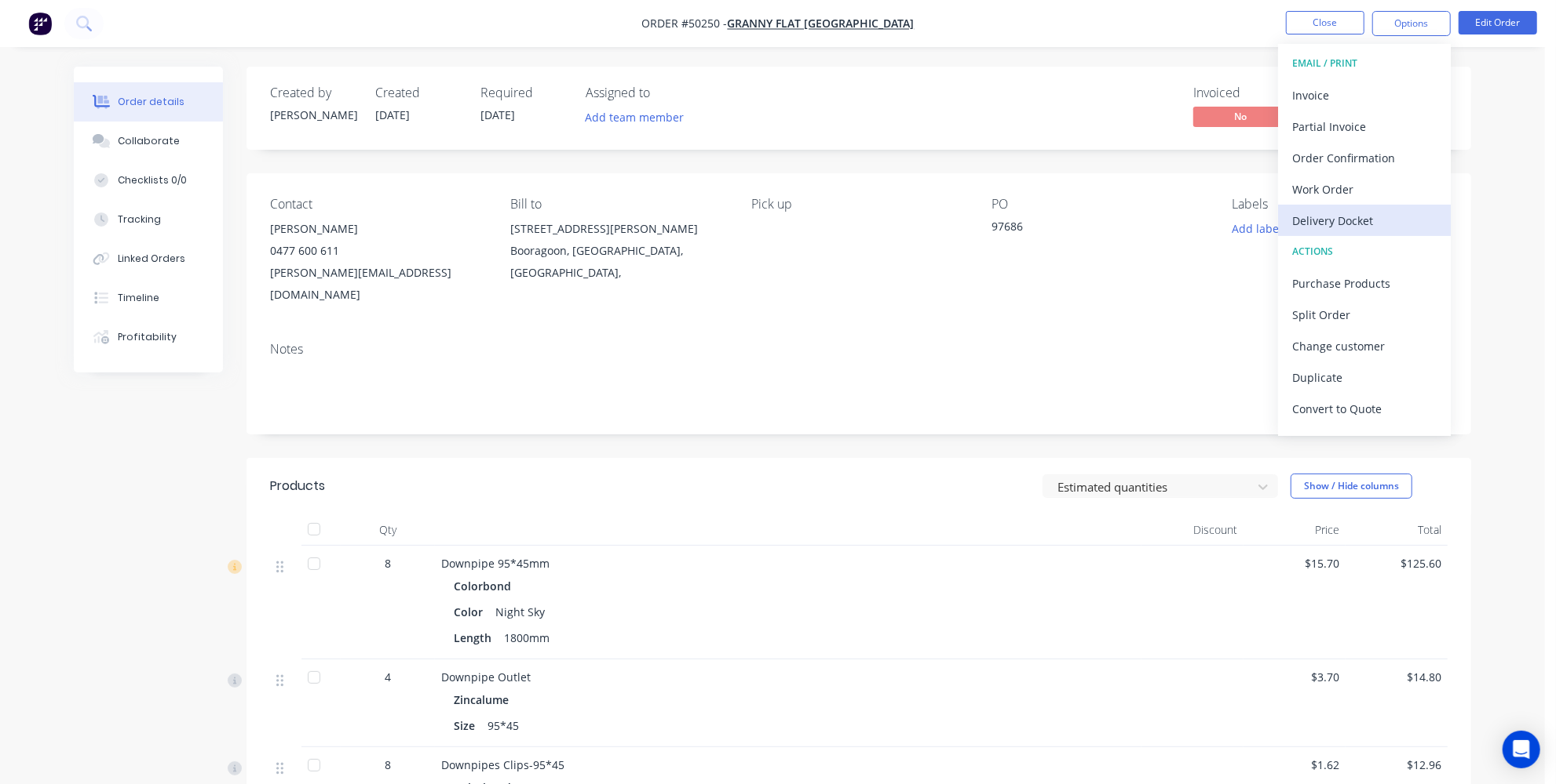
click at [1340, 219] on div "Delivery Docket" at bounding box center [1363, 220] width 144 height 23
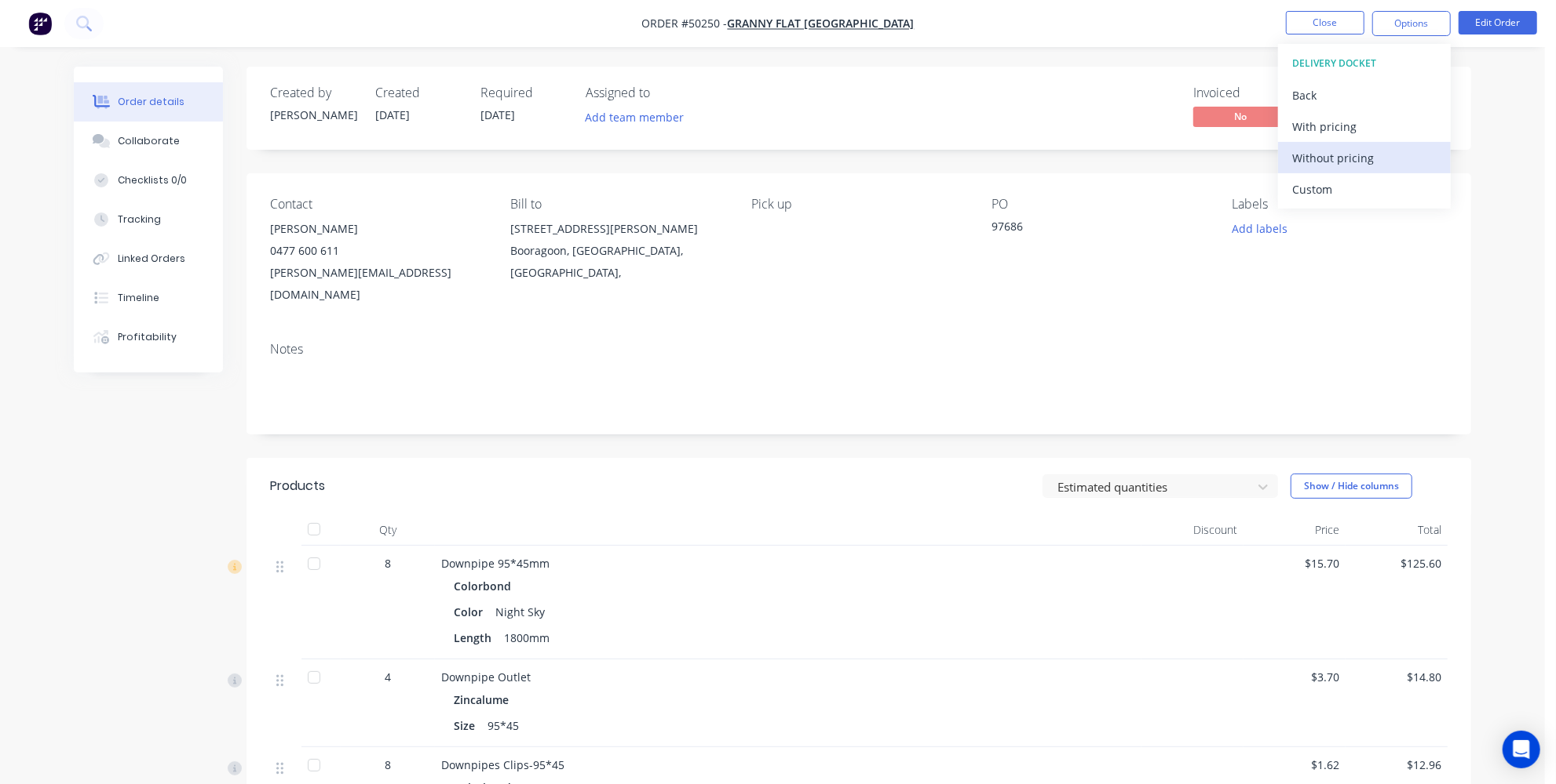
click at [1327, 160] on div "Without pricing" at bounding box center [1363, 158] width 144 height 23
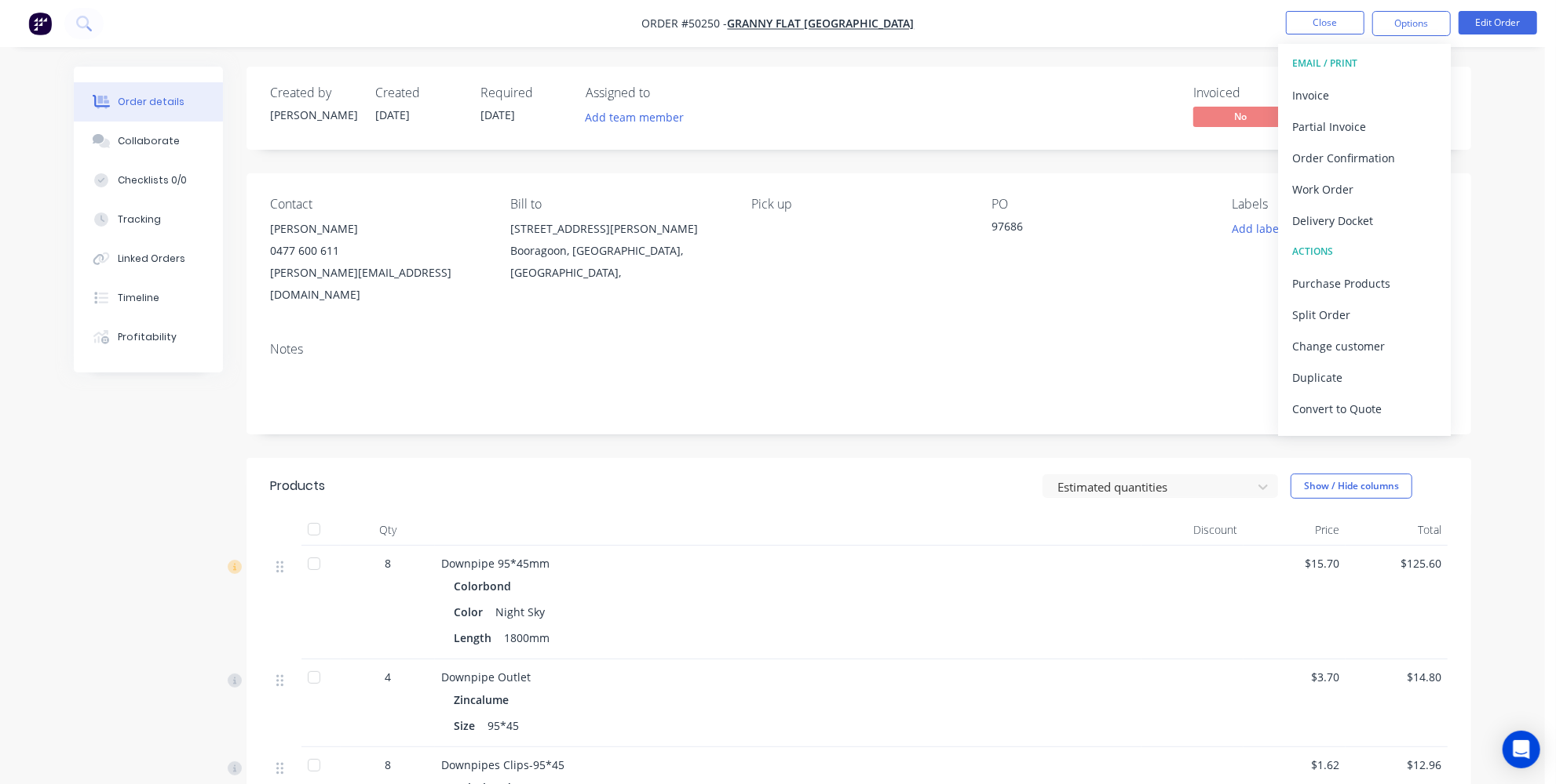
scroll to position [285, 0]
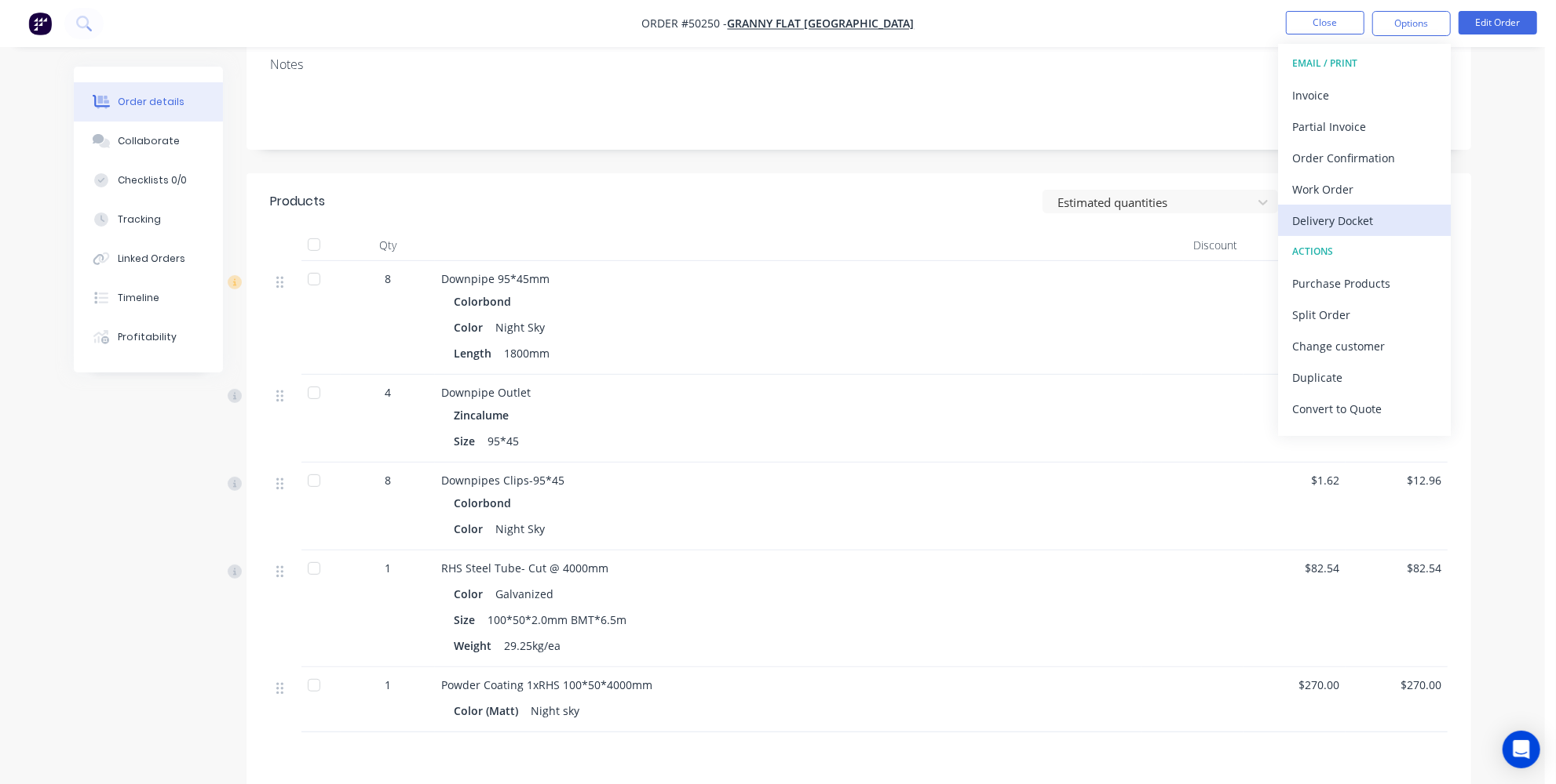
click at [1354, 227] on div "Delivery Docket" at bounding box center [1363, 220] width 144 height 23
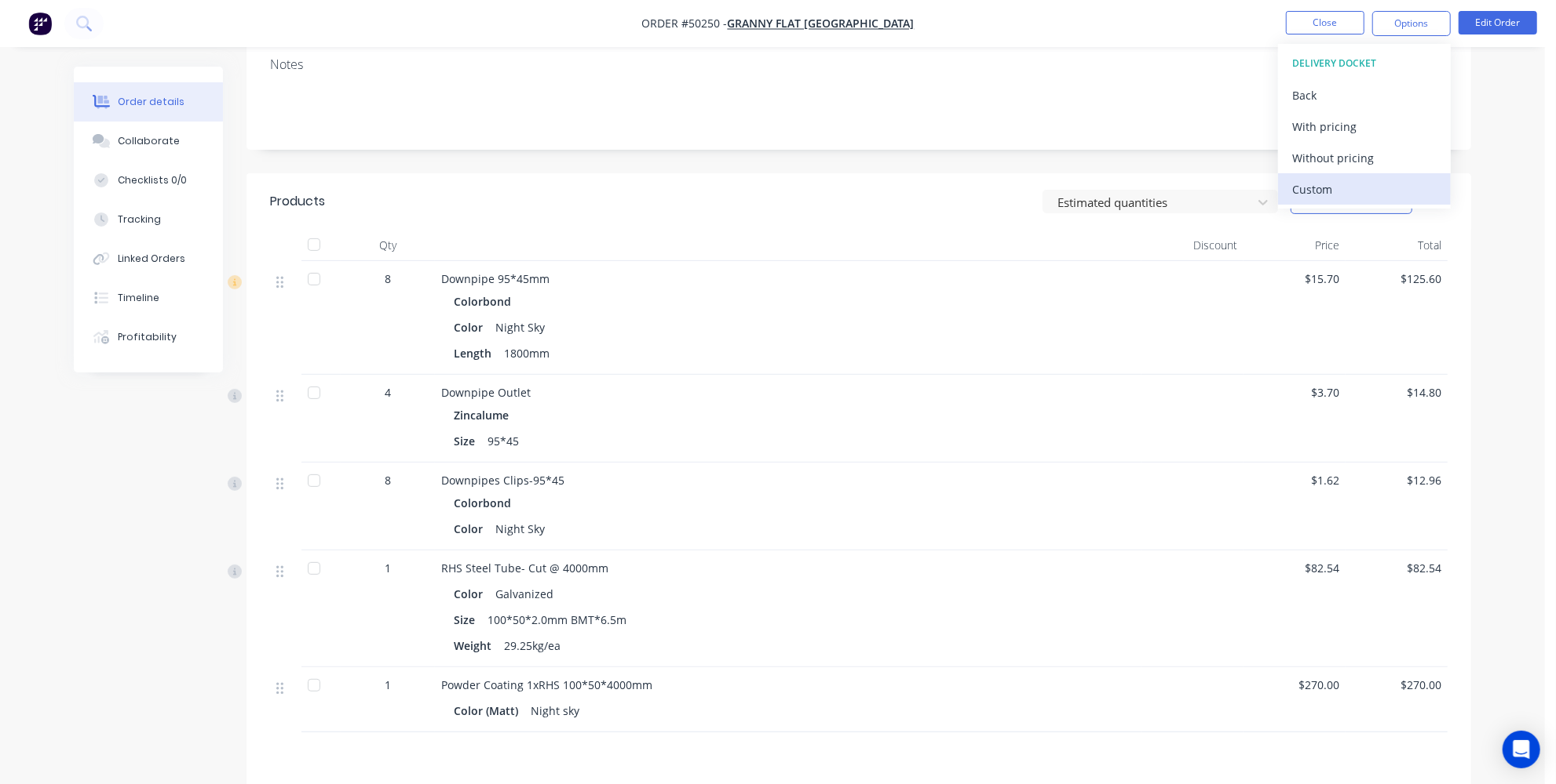
click at [1321, 182] on div "Custom" at bounding box center [1363, 189] width 144 height 23
click at [1328, 157] on div "Without pricing" at bounding box center [1363, 158] width 144 height 23
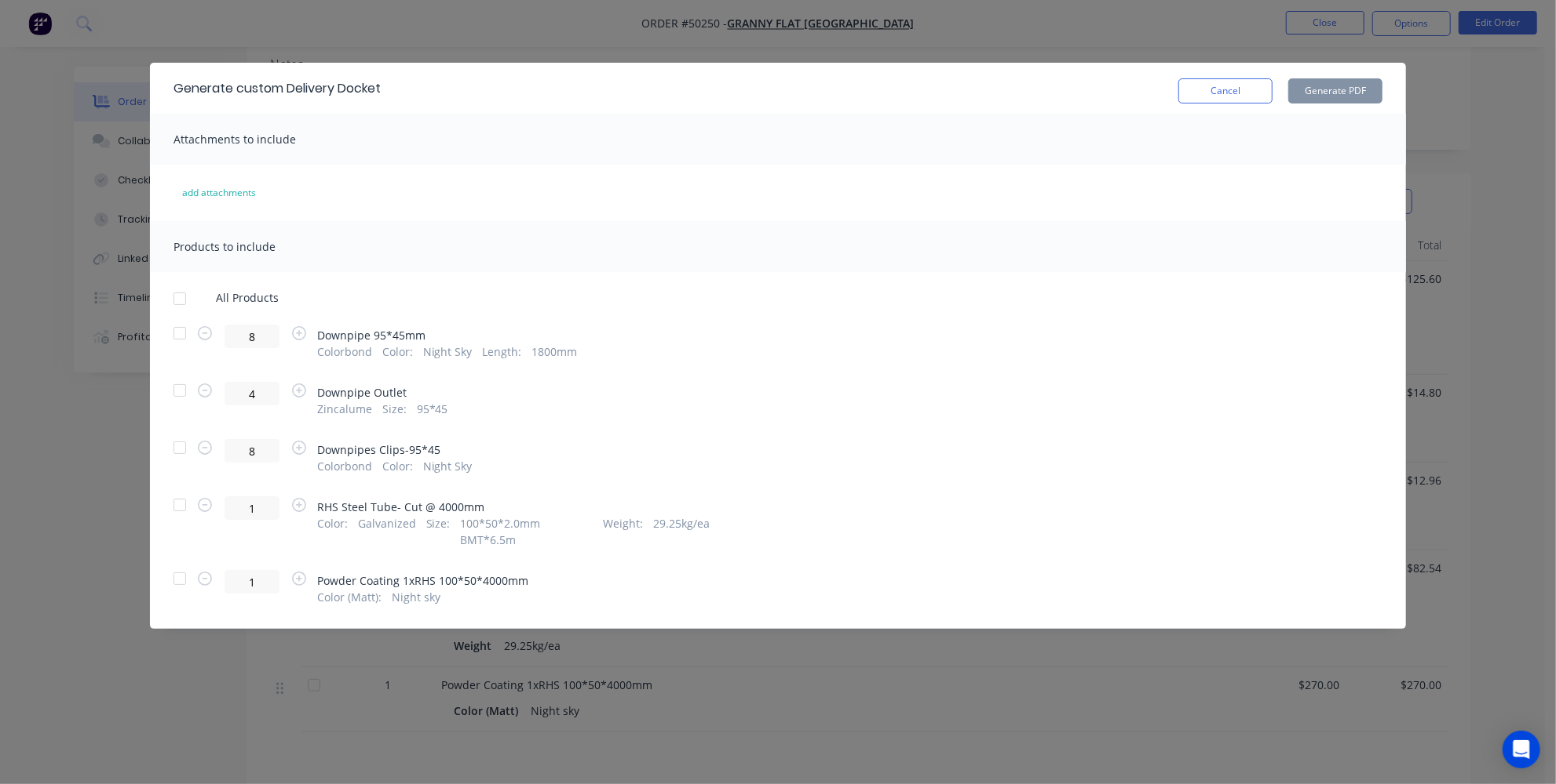
click at [181, 500] on div at bounding box center [180, 505] width 32 height 32
click at [1332, 94] on button "Generate PDF" at bounding box center [1335, 90] width 94 height 25
click at [1199, 93] on button "Cancel" at bounding box center [1225, 90] width 94 height 25
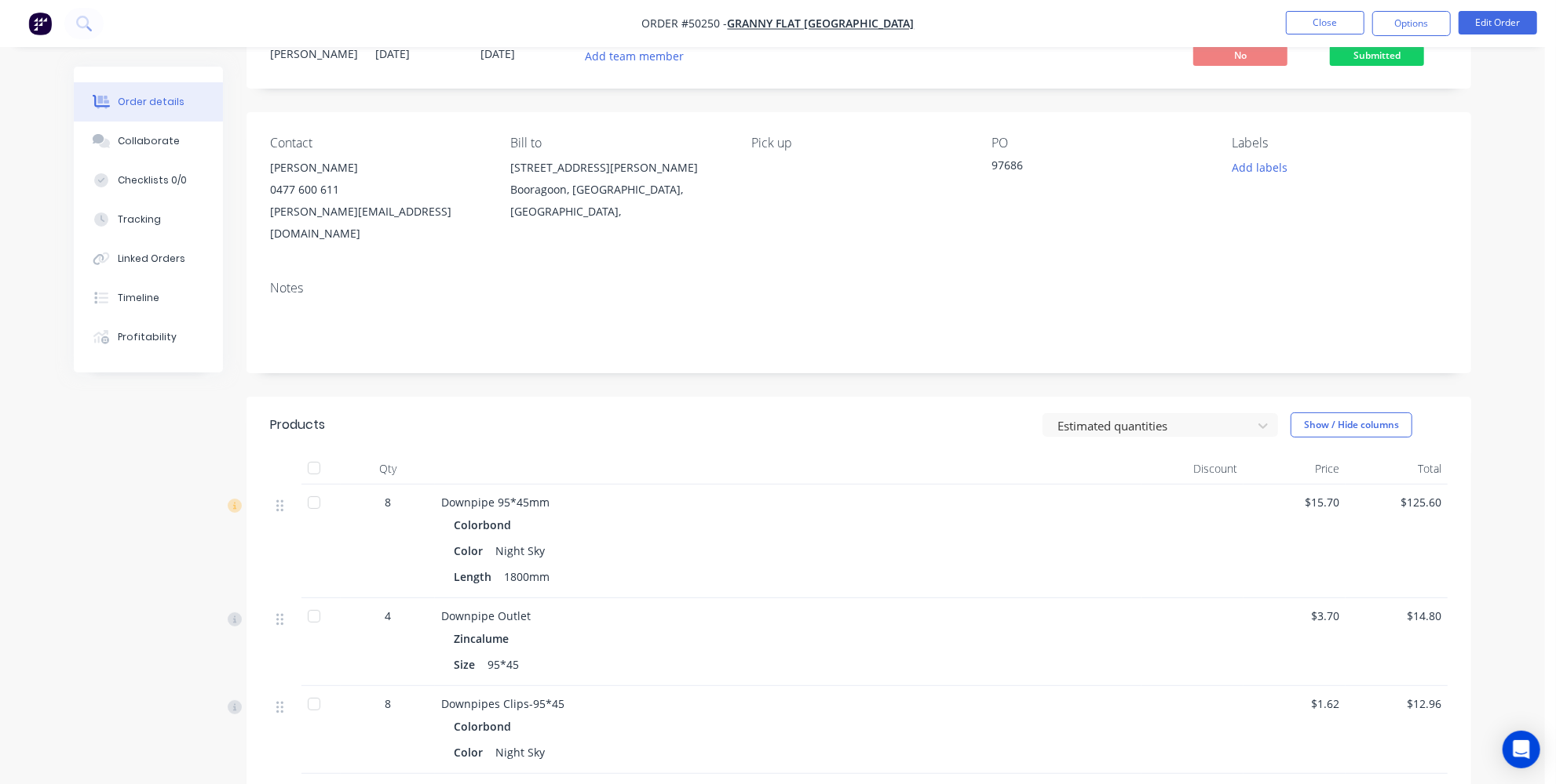
scroll to position [0, 0]
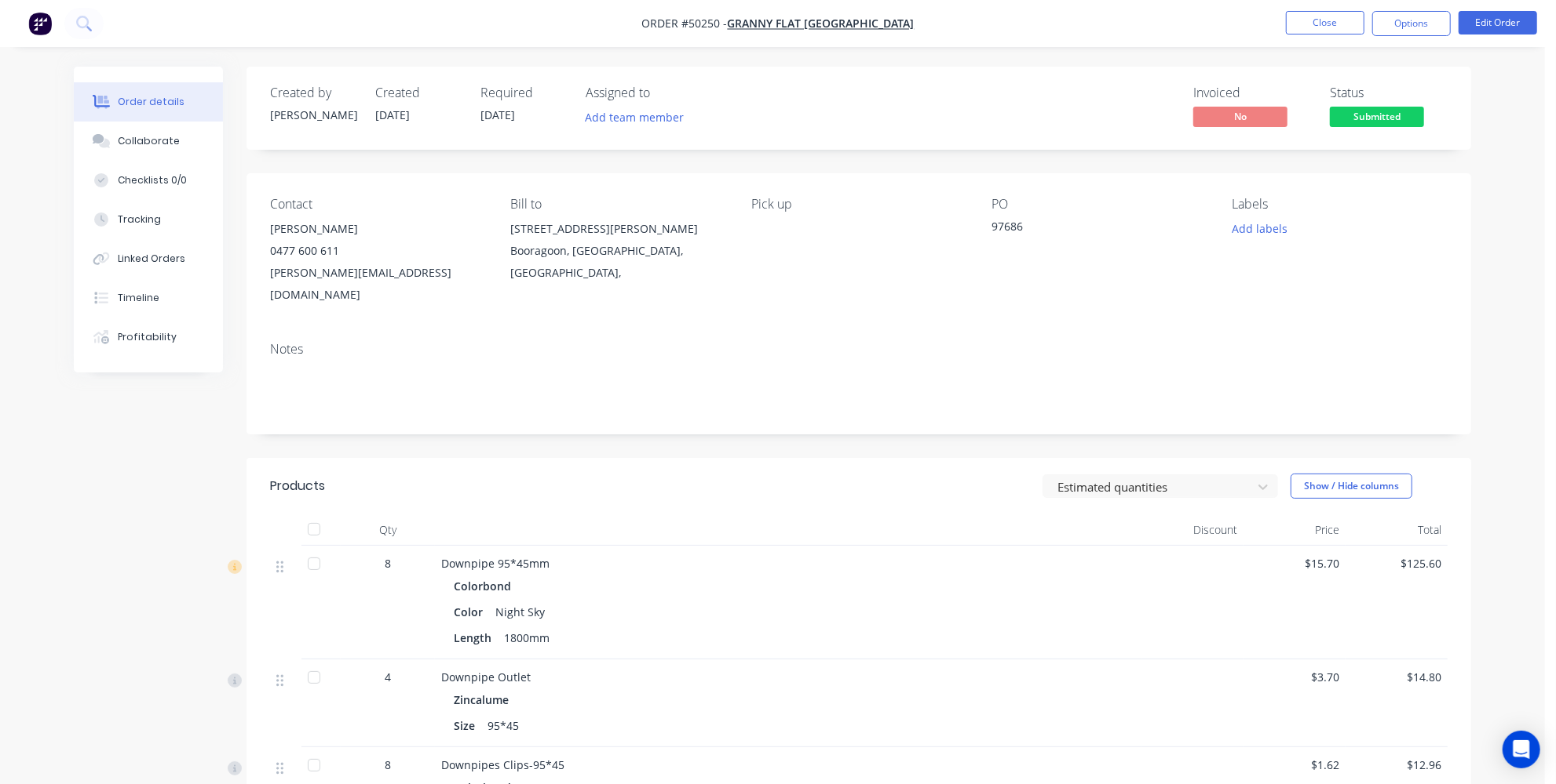
click at [1380, 119] on span "Submitted" at bounding box center [1376, 117] width 94 height 20
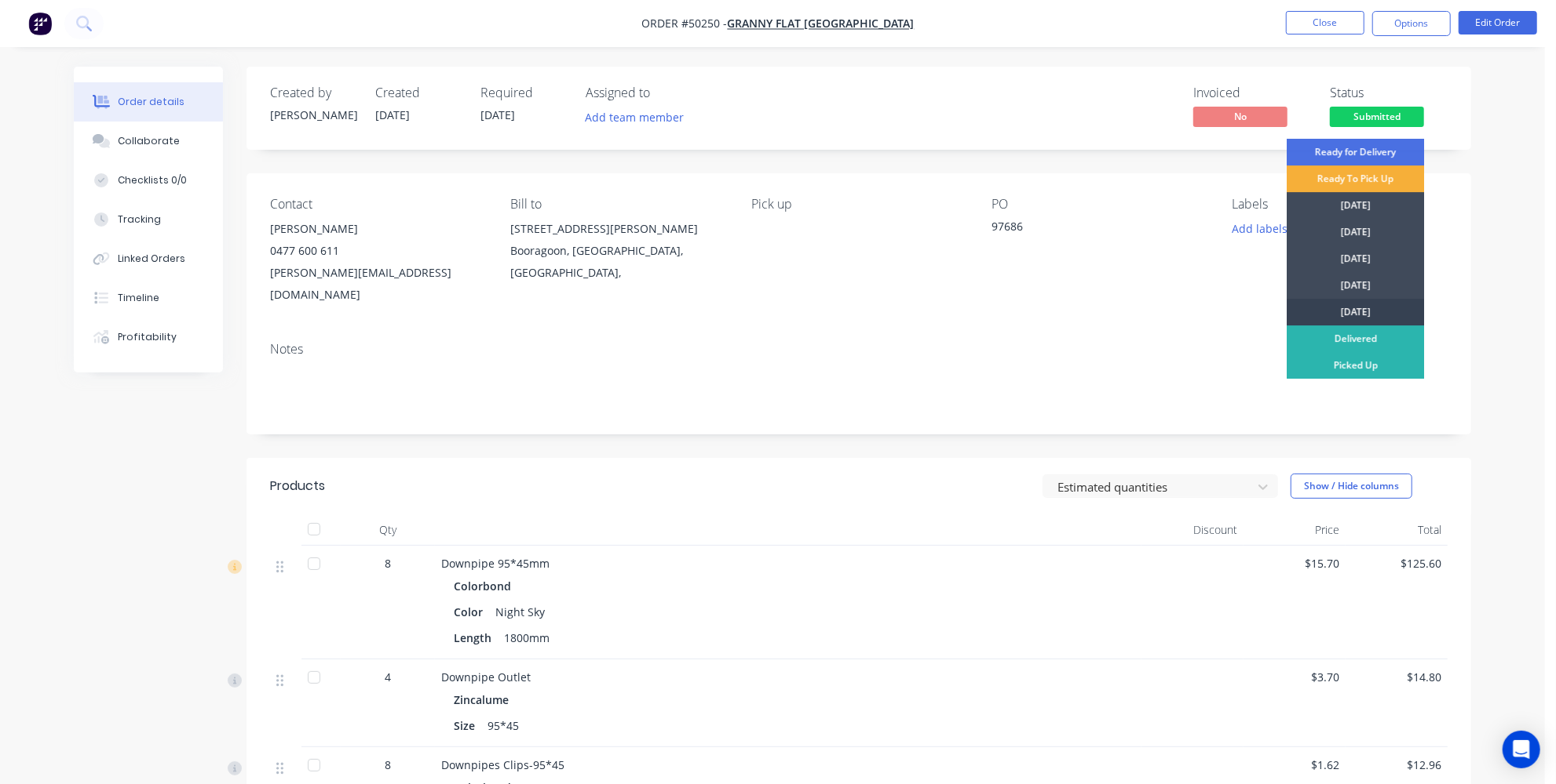
click at [1364, 313] on div "[DATE]" at bounding box center [1355, 312] width 137 height 27
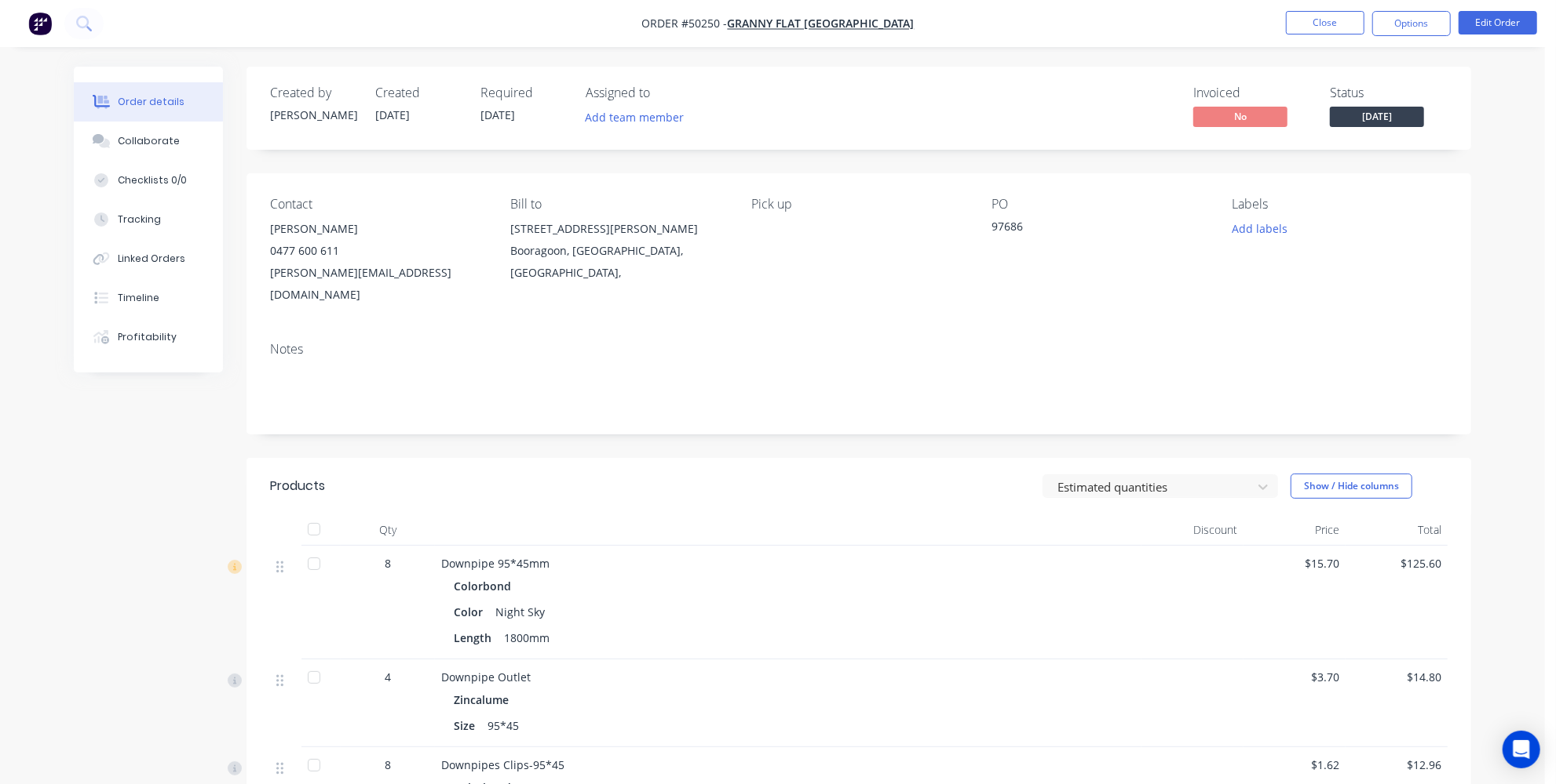
click at [1517, 241] on div "Order details Collaborate Checklists 0/0 Tracking Linked Orders Timeline Profit…" at bounding box center [773, 631] width 1545 height 1262
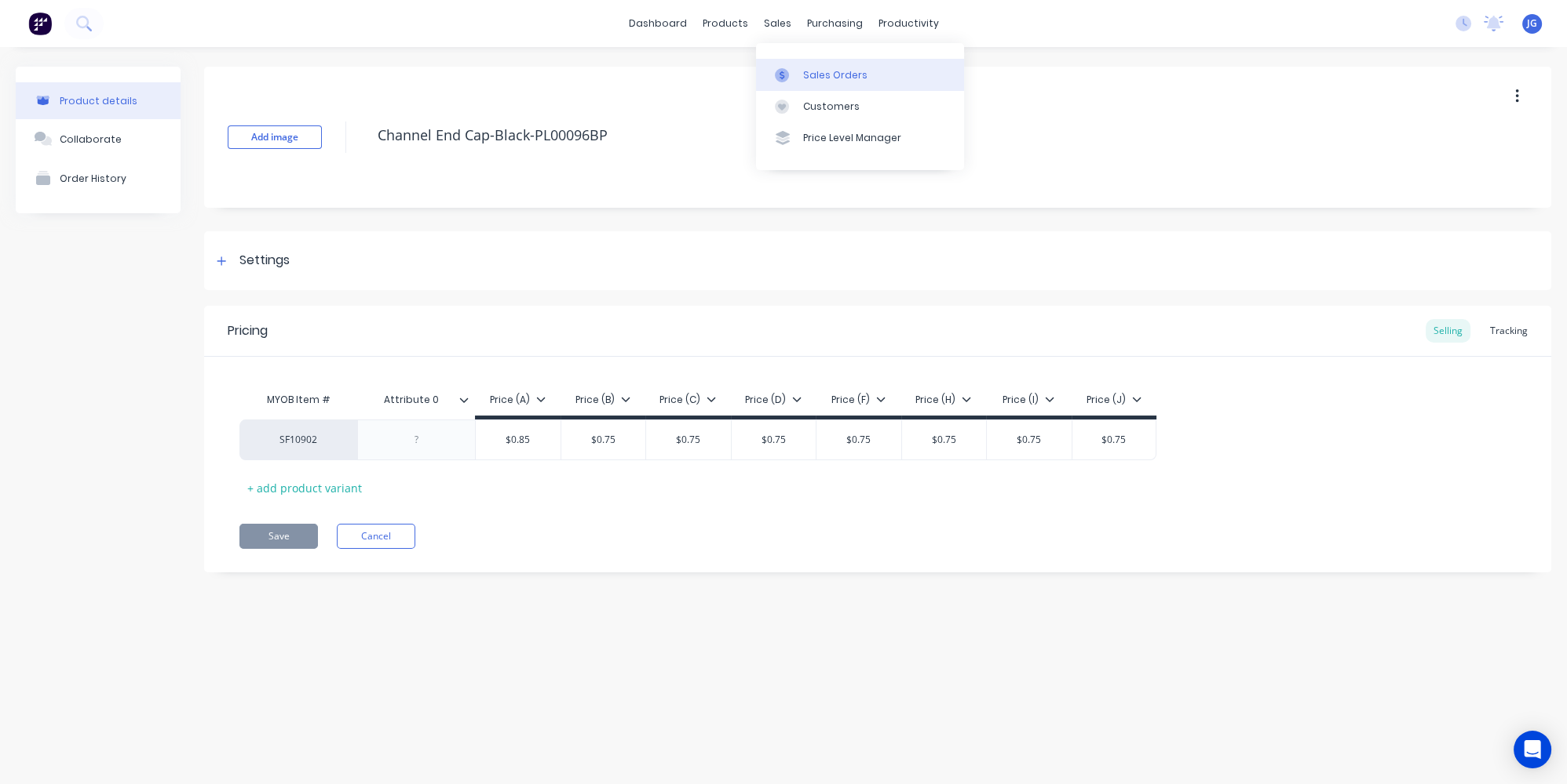
click at [801, 70] on link "Sales Orders" at bounding box center [859, 74] width 208 height 32
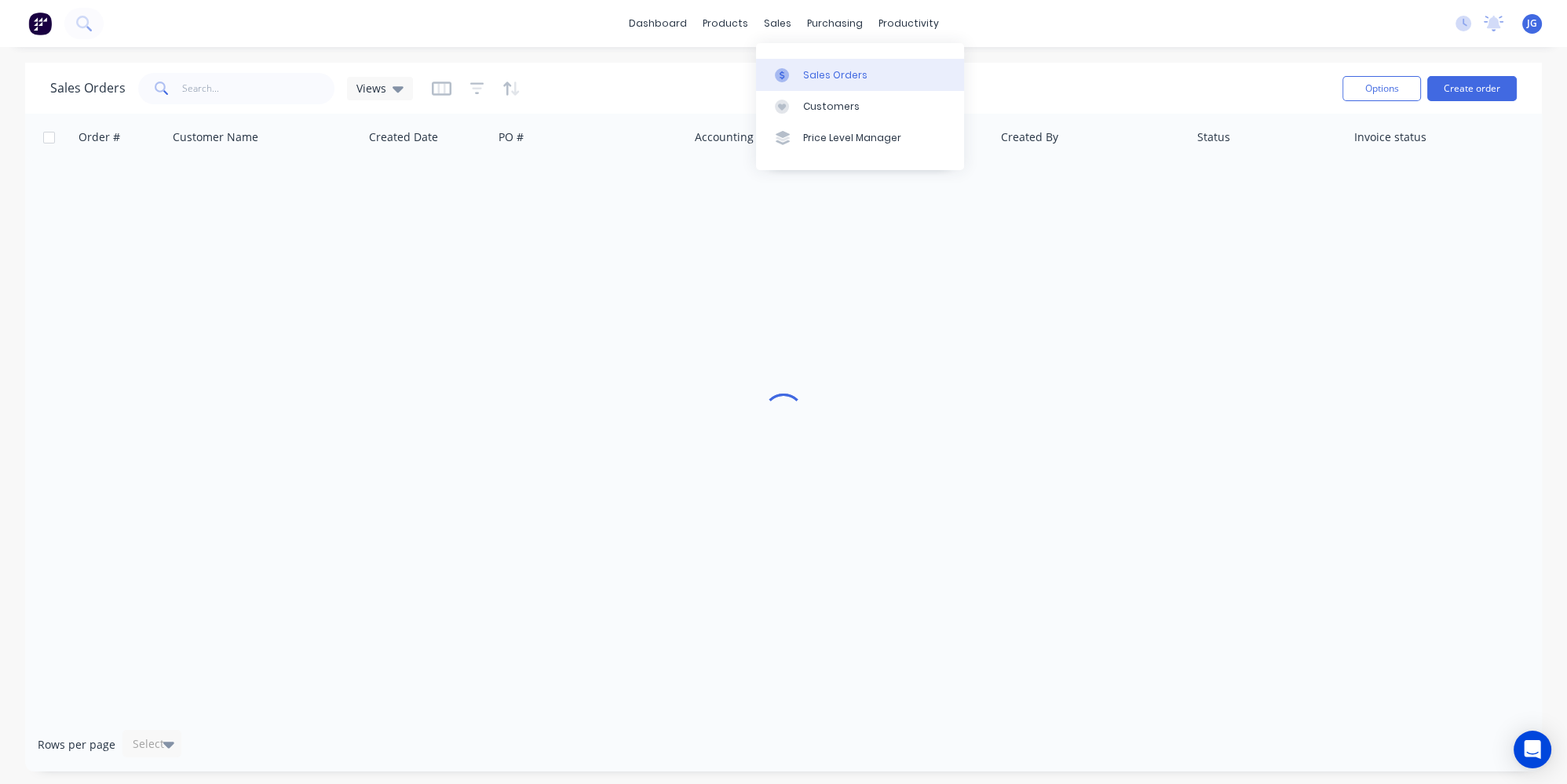
click at [788, 69] on div at bounding box center [786, 75] width 24 height 14
click at [272, 80] on input "text" at bounding box center [258, 89] width 153 height 32
paste input "50250"
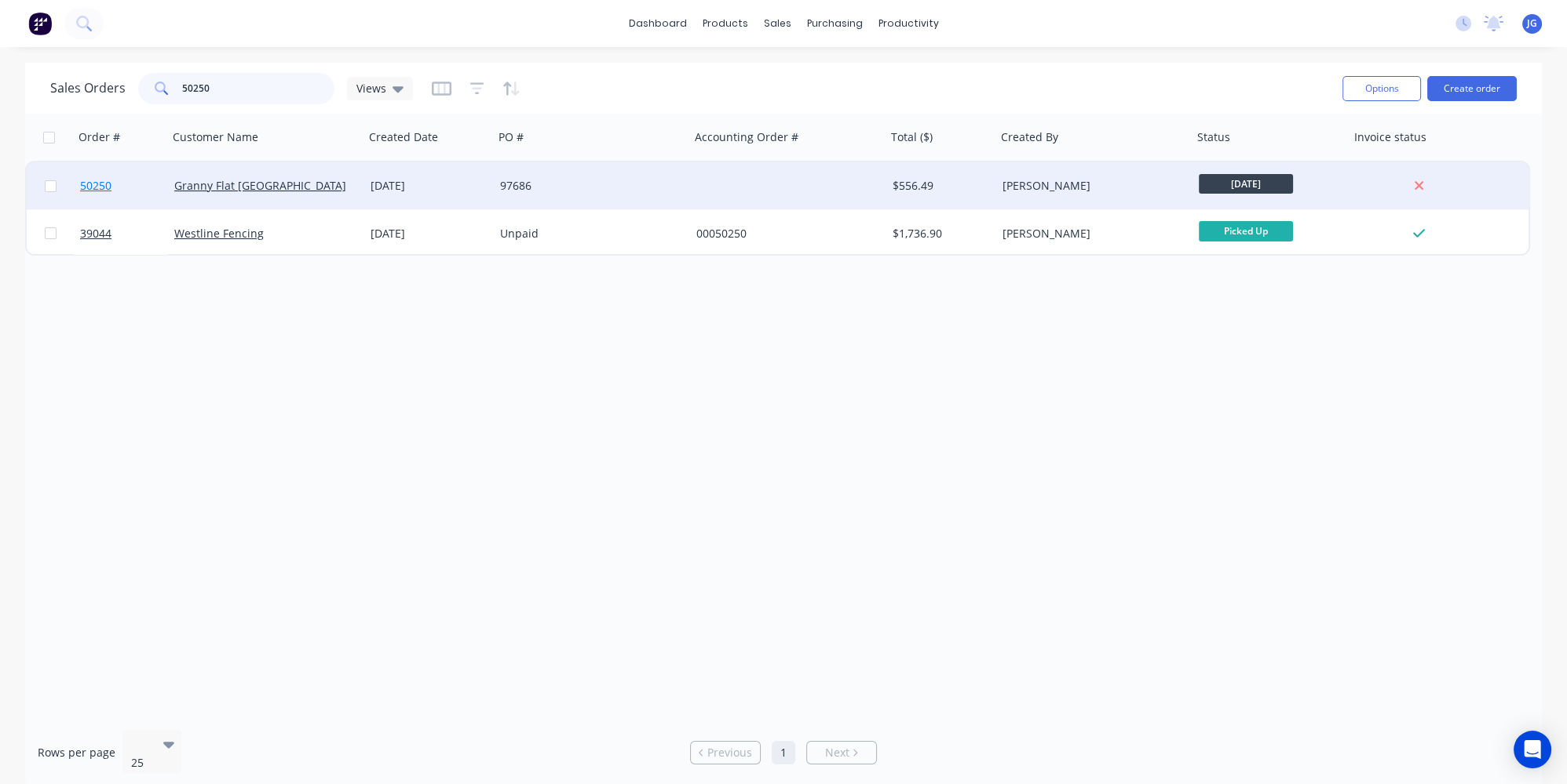
type input "50250"
click at [137, 184] on link "50250" at bounding box center [127, 186] width 94 height 47
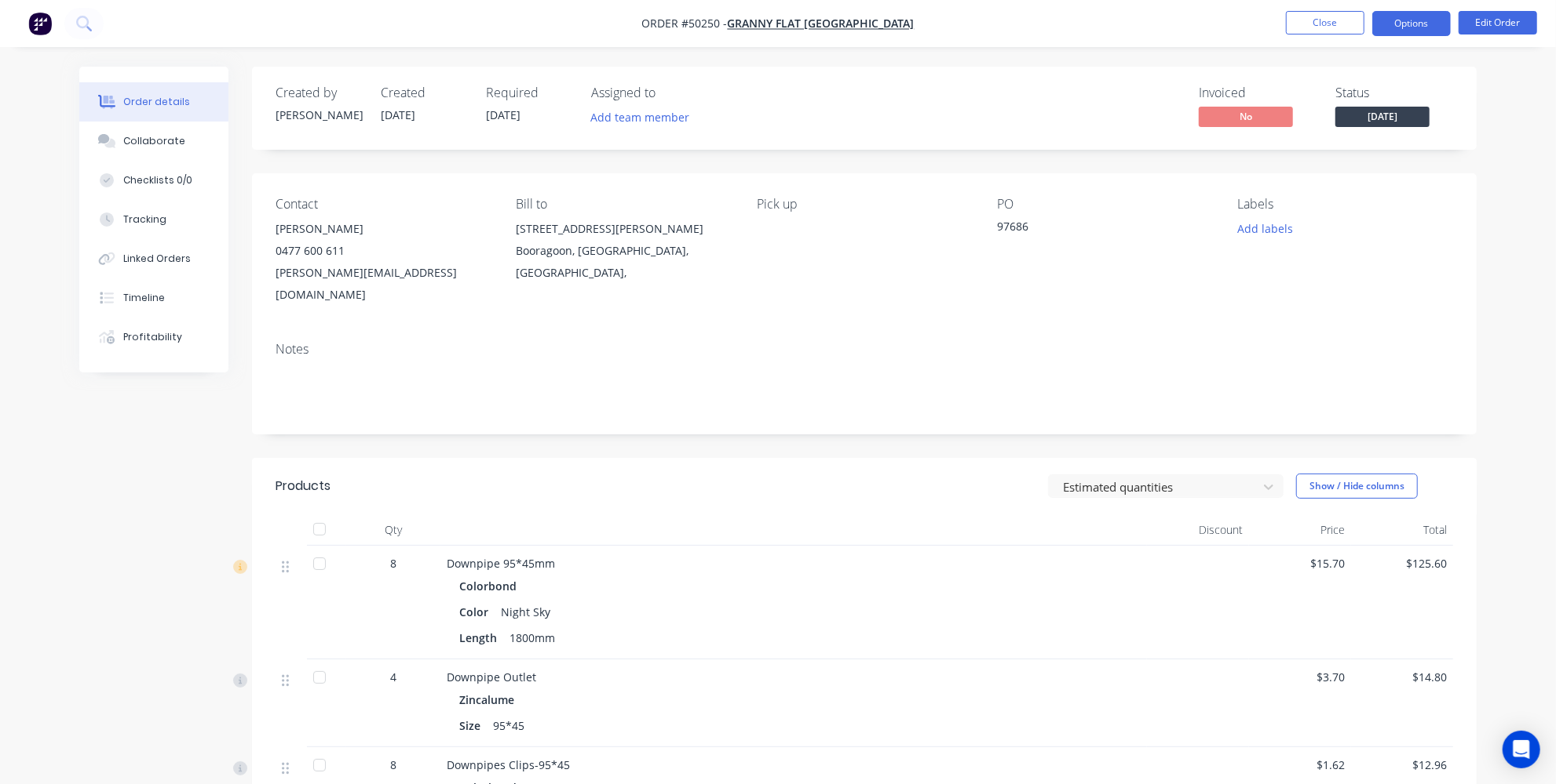
click at [1407, 32] on button "Options" at bounding box center [1411, 23] width 78 height 25
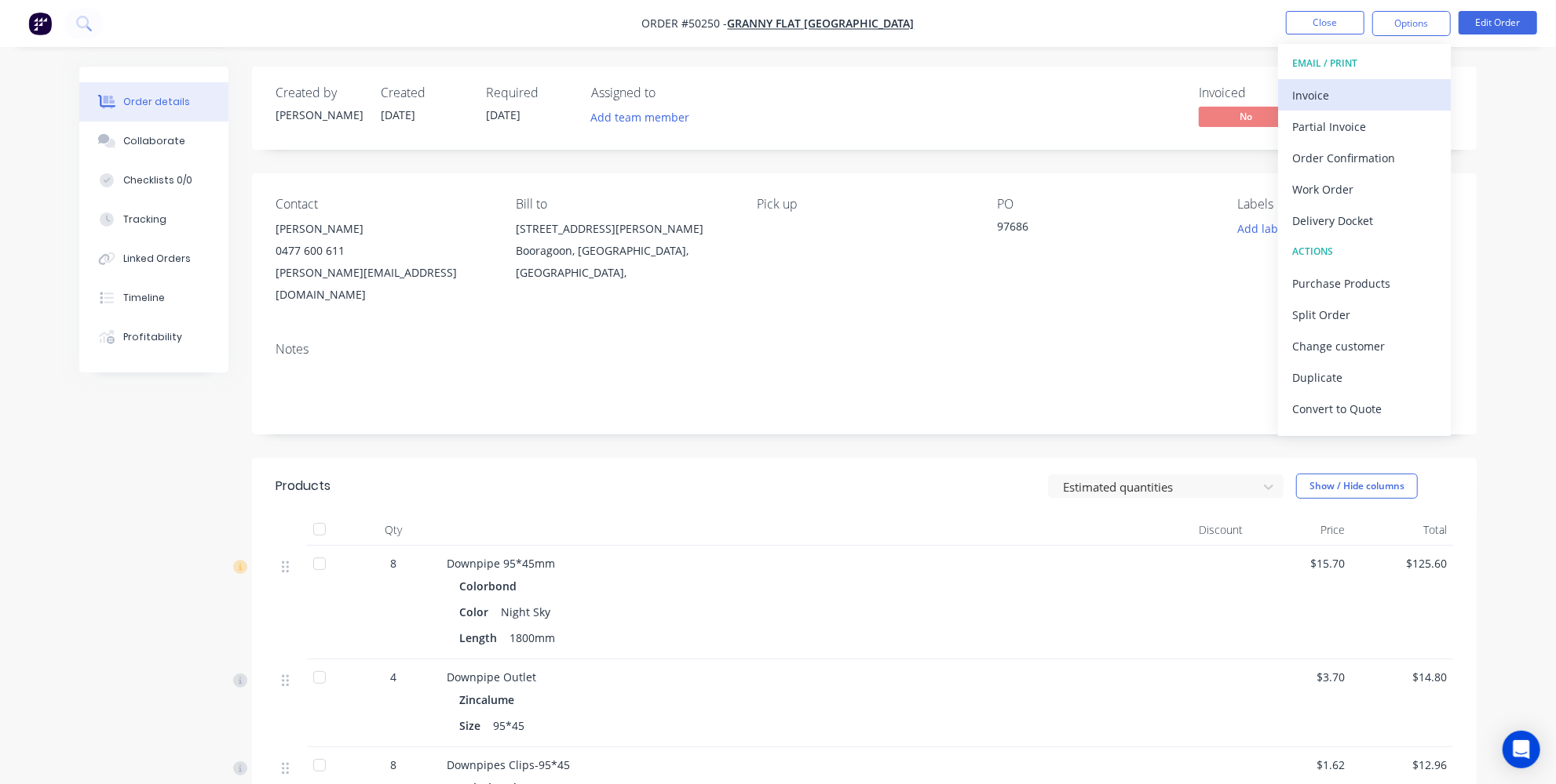
click at [1365, 84] on div "Invoice" at bounding box center [1363, 95] width 144 height 23
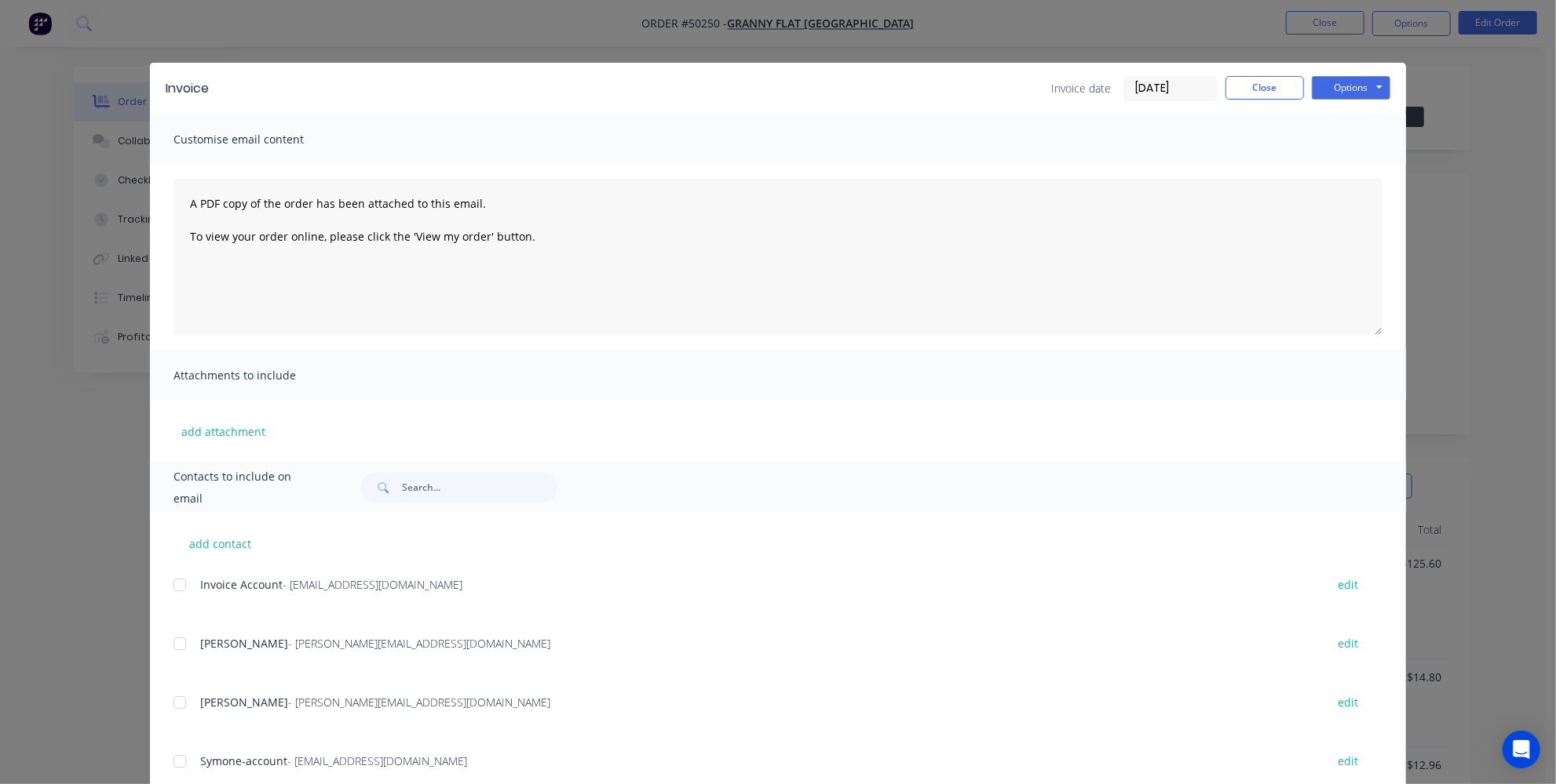
click at [1243, 103] on div "Invoice Invoice date 10/10/25 Close Options Preview Print Email" at bounding box center [778, 87] width 1256 height 51
click at [1247, 91] on button "Close" at bounding box center [1264, 88] width 78 height 24
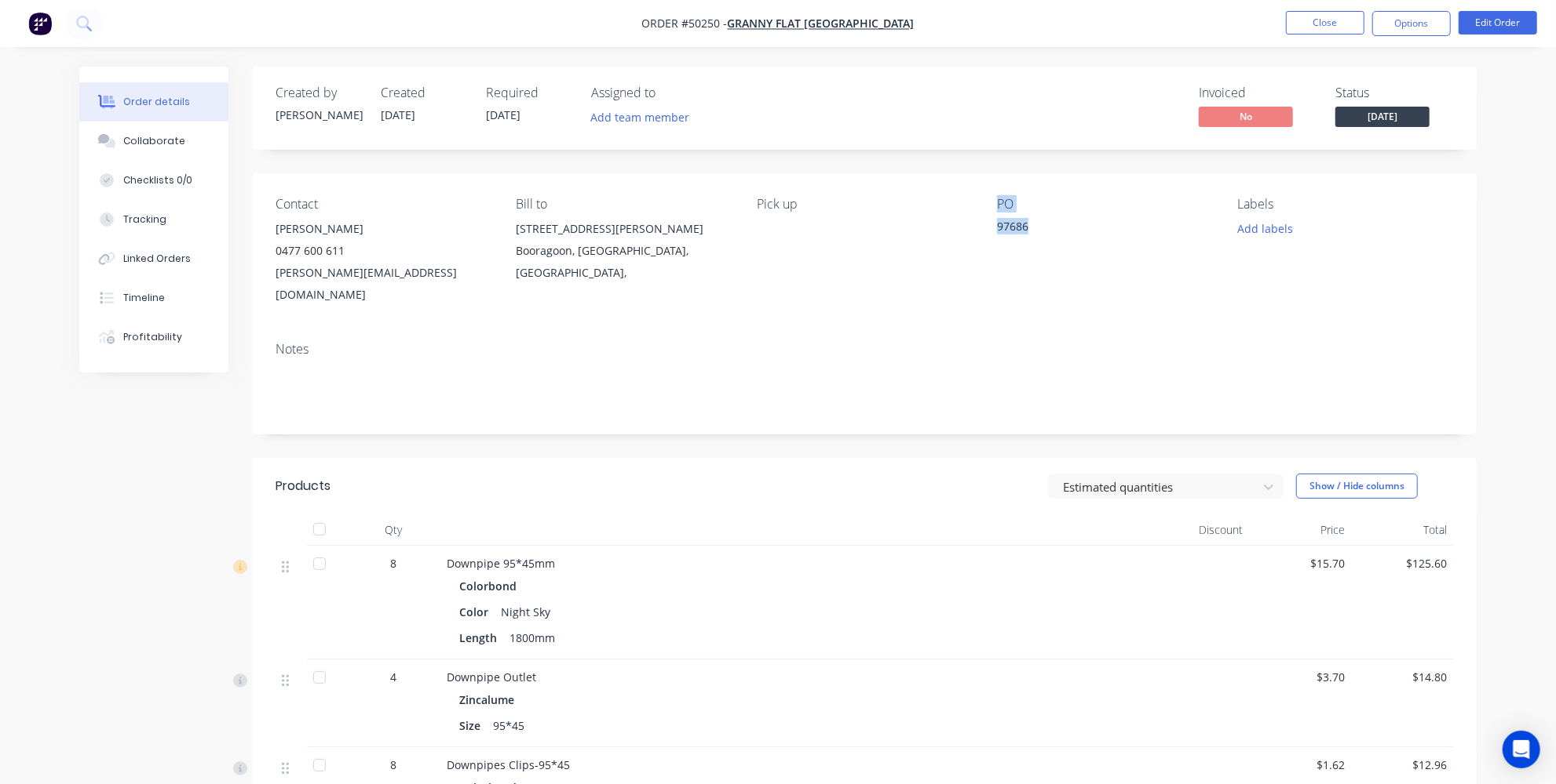
drag, startPoint x: 1051, startPoint y: 215, endPoint x: 984, endPoint y: 223, distance: 67.5
click at [984, 223] on div "Contact Karl Chandler 0477 600 611 karl@grannyflatswa.com Bill to 92 McCoy st B…" at bounding box center [864, 251] width 1224 height 156
click at [1008, 255] on div "PO 97686" at bounding box center [1104, 251] width 215 height 109
drag, startPoint x: 1042, startPoint y: 225, endPoint x: 980, endPoint y: 227, distance: 62.0
click at [980, 227] on div "Contact Karl Chandler 0477 600 611 karl@grannyflatswa.com Bill to 92 McCoy st B…" at bounding box center [864, 251] width 1224 height 156
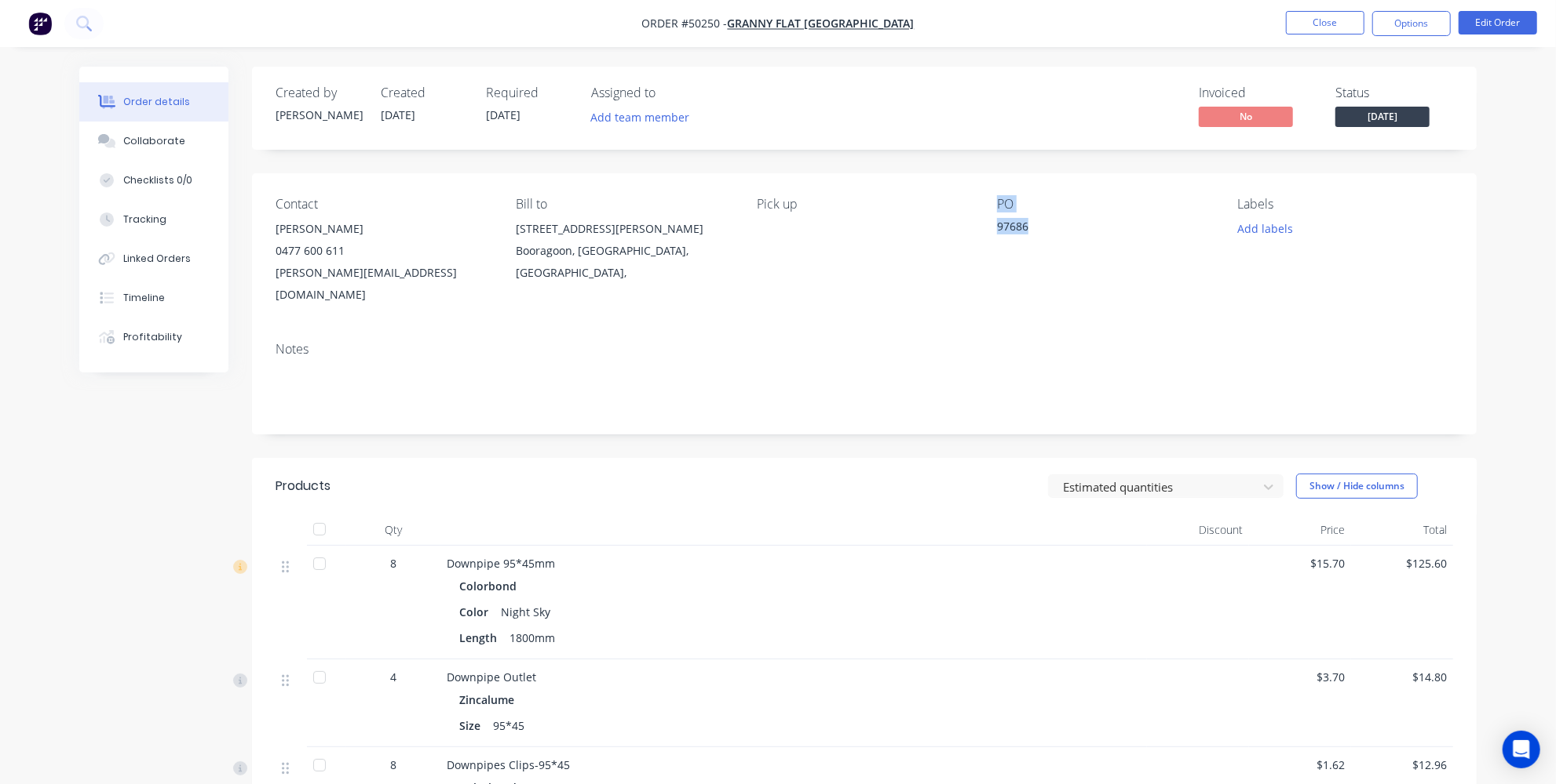
click at [1029, 244] on div "PO 97686" at bounding box center [1104, 251] width 215 height 109
drag, startPoint x: 1040, startPoint y: 226, endPoint x: 984, endPoint y: 228, distance: 56.0
click at [984, 228] on div "Contact Karl Chandler 0477 600 611 karl@grannyflatswa.com Bill to 92 McCoy st B…" at bounding box center [864, 251] width 1224 height 156
click at [1026, 265] on div "PO 97686" at bounding box center [1104, 251] width 215 height 109
drag, startPoint x: 1000, startPoint y: 227, endPoint x: 1026, endPoint y: 227, distance: 26.0
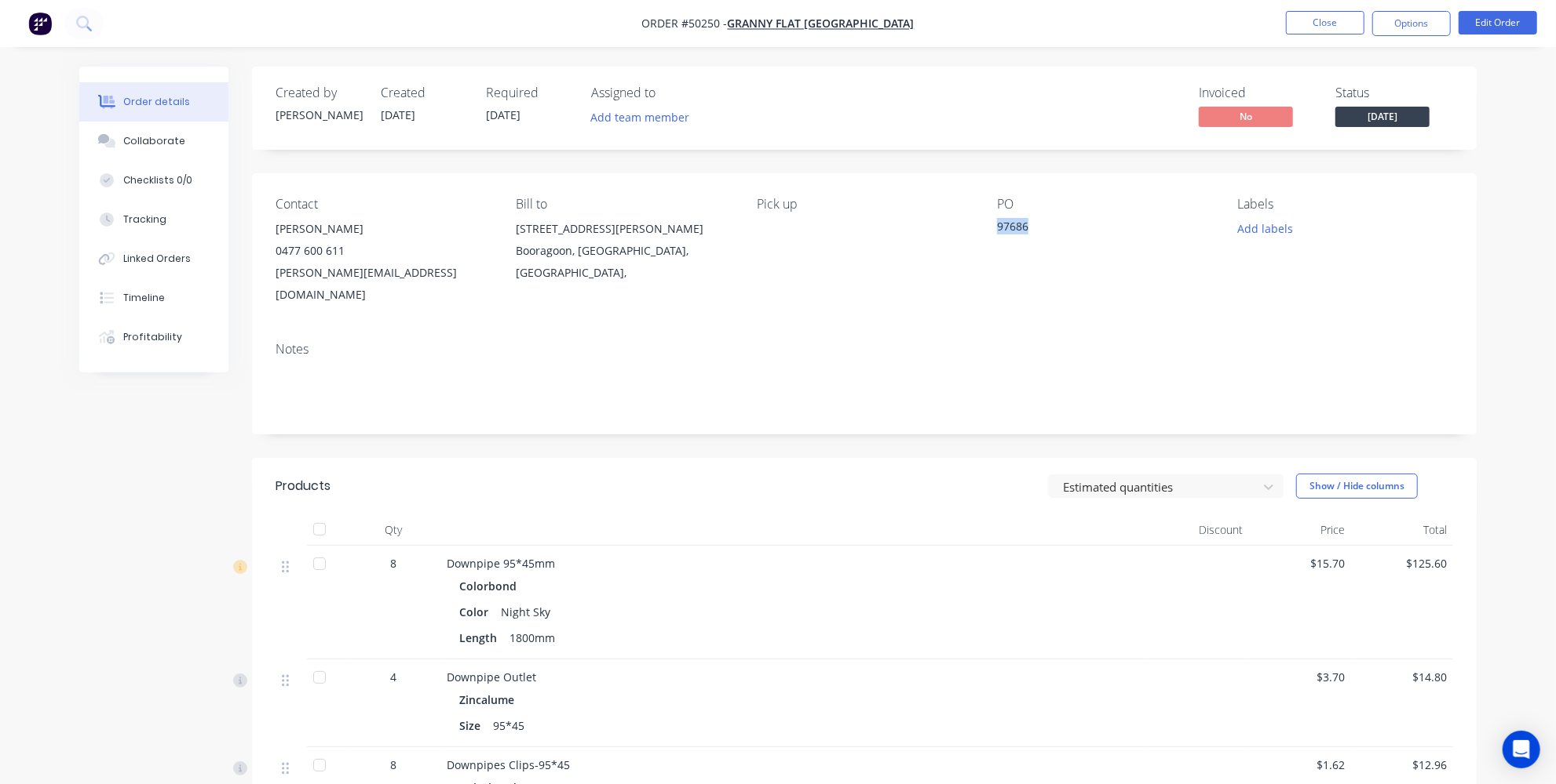
click at [1026, 227] on div "97686" at bounding box center [1095, 229] width 197 height 22
copy div "97686"
click at [1407, 24] on button "Options" at bounding box center [1411, 23] width 78 height 25
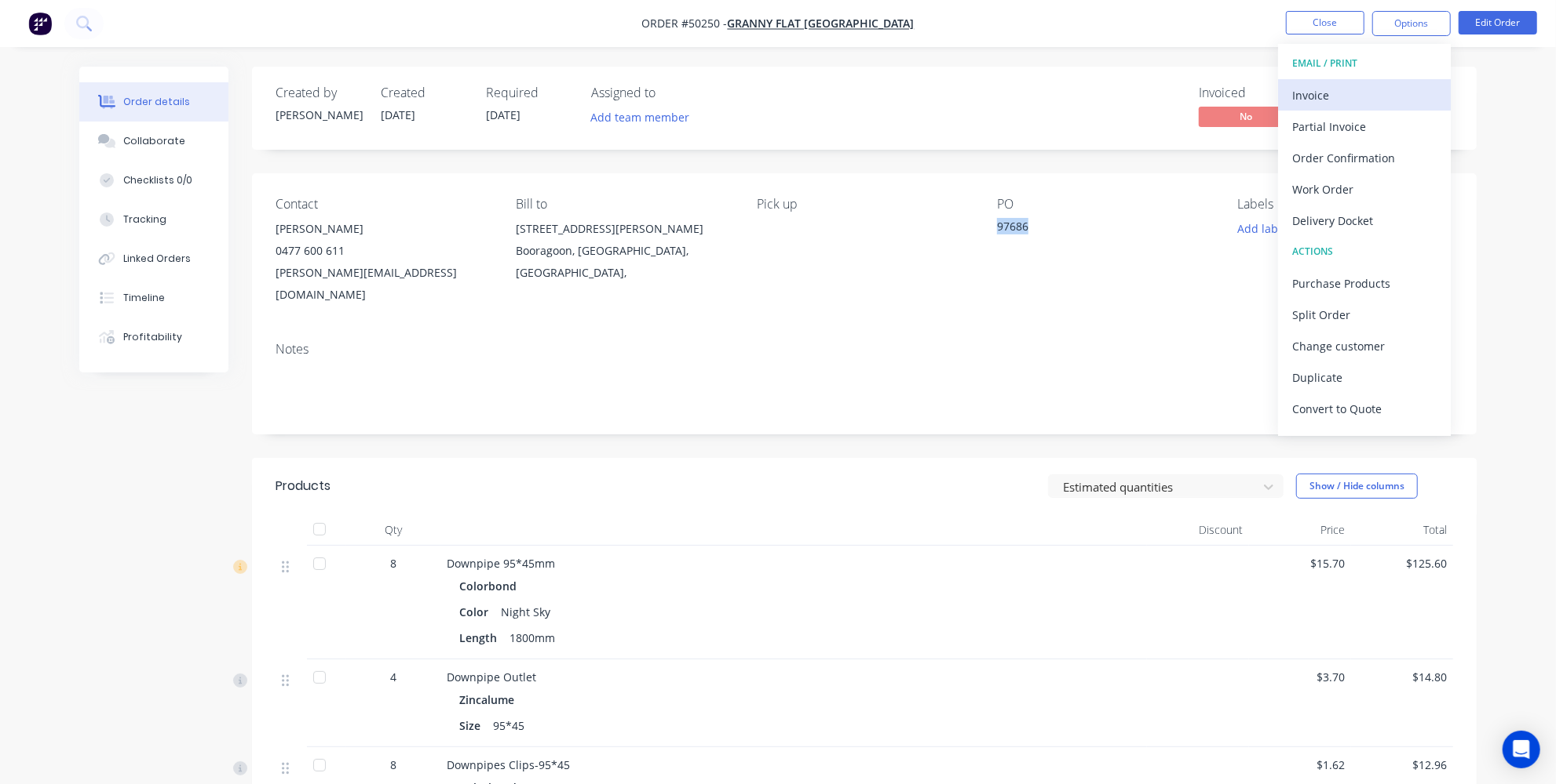
click at [1306, 95] on div "Invoice" at bounding box center [1363, 95] width 144 height 23
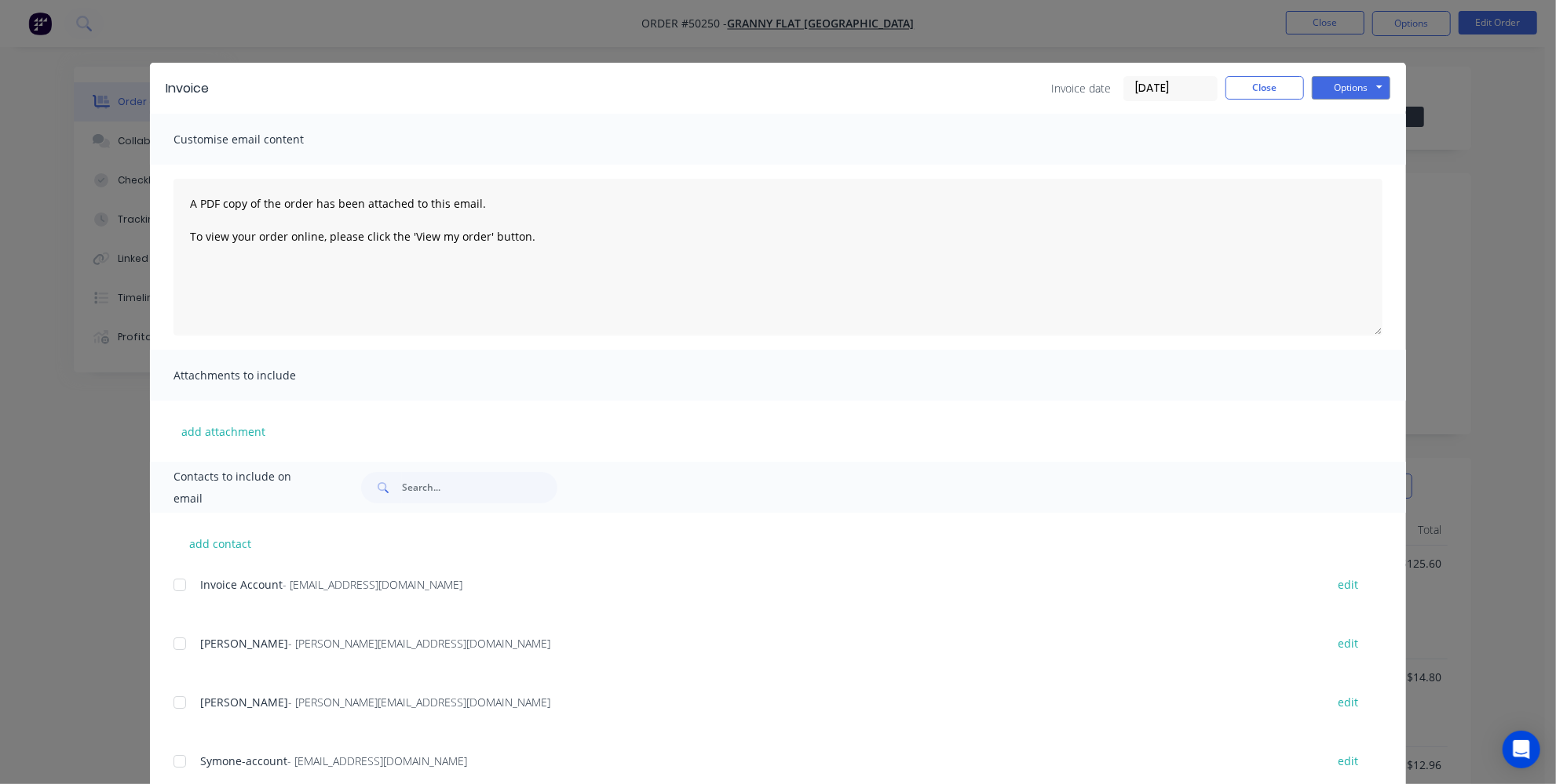
click at [175, 579] on div at bounding box center [180, 586] width 32 height 32
click at [179, 206] on textarea "A PDF copy of the order has been attached to this email. To view your order onl…" at bounding box center [778, 257] width 1208 height 157
paste textarea "97686"
type textarea "Hey team , please find atttached invoice from Po 97686 A PDF copy of the order …"
click at [1373, 86] on button "Options" at bounding box center [1350, 88] width 78 height 24
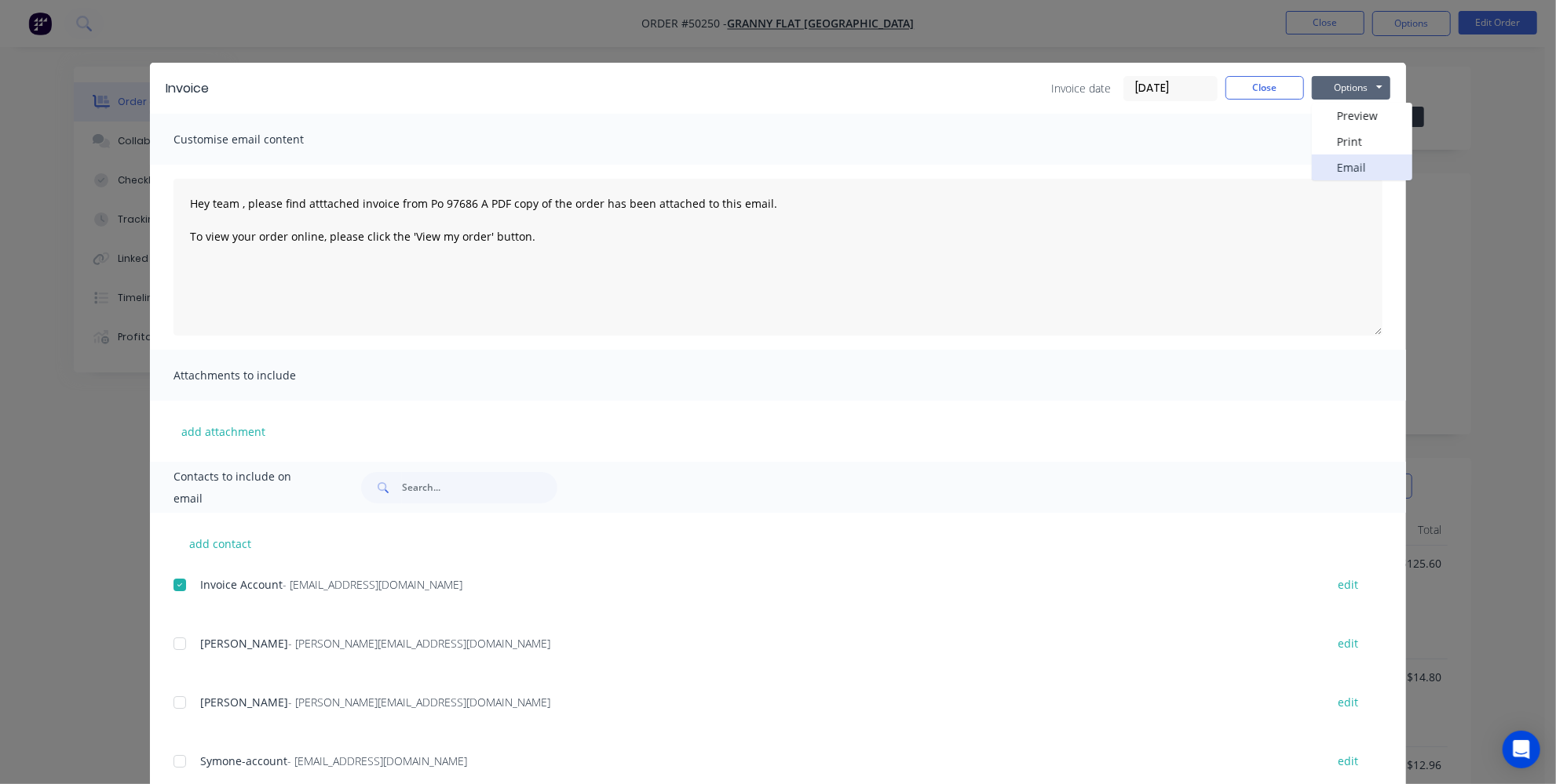
click at [1337, 170] on button "Email" at bounding box center [1361, 168] width 100 height 26
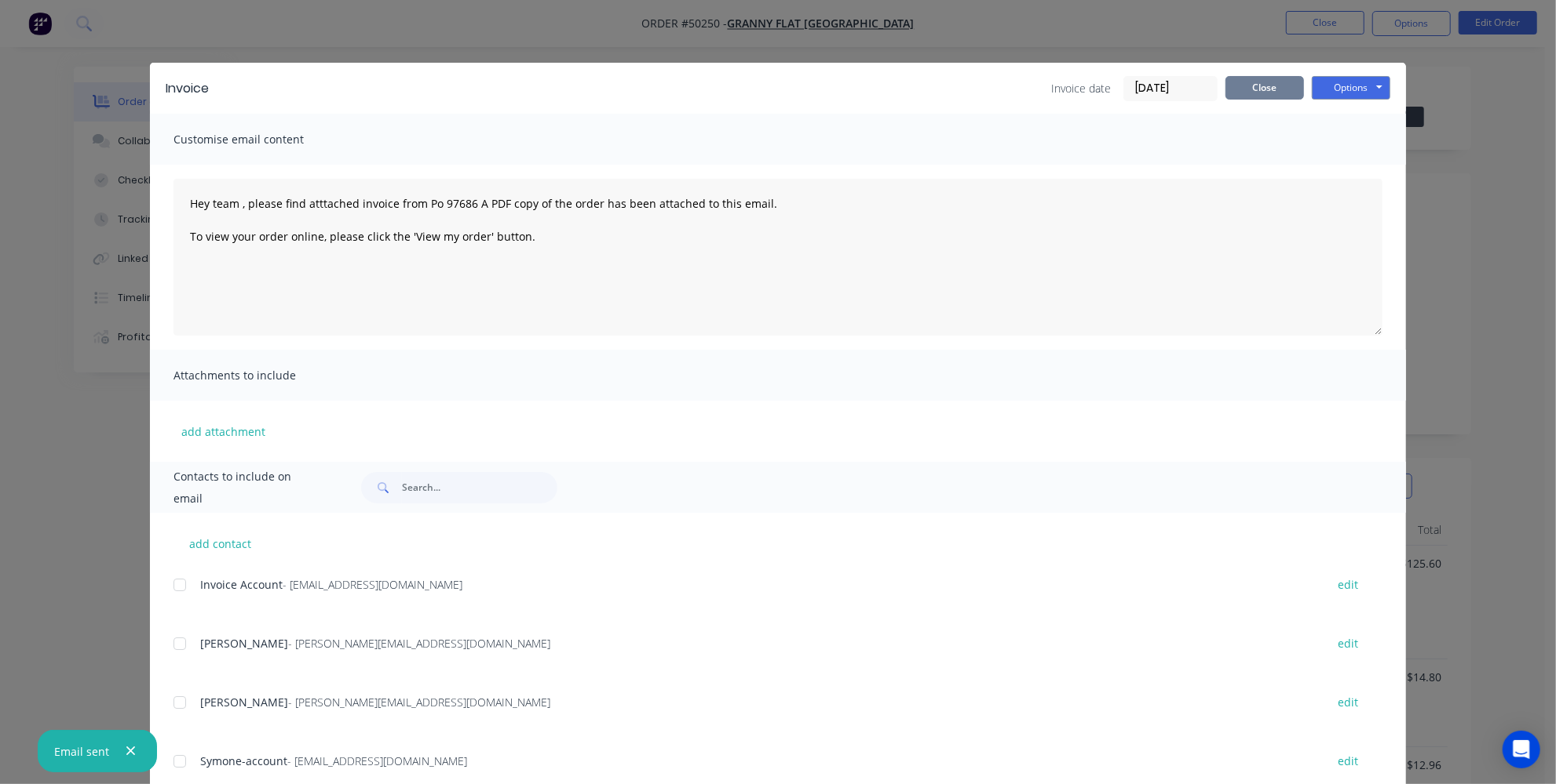
click at [1263, 86] on button "Close" at bounding box center [1264, 88] width 78 height 24
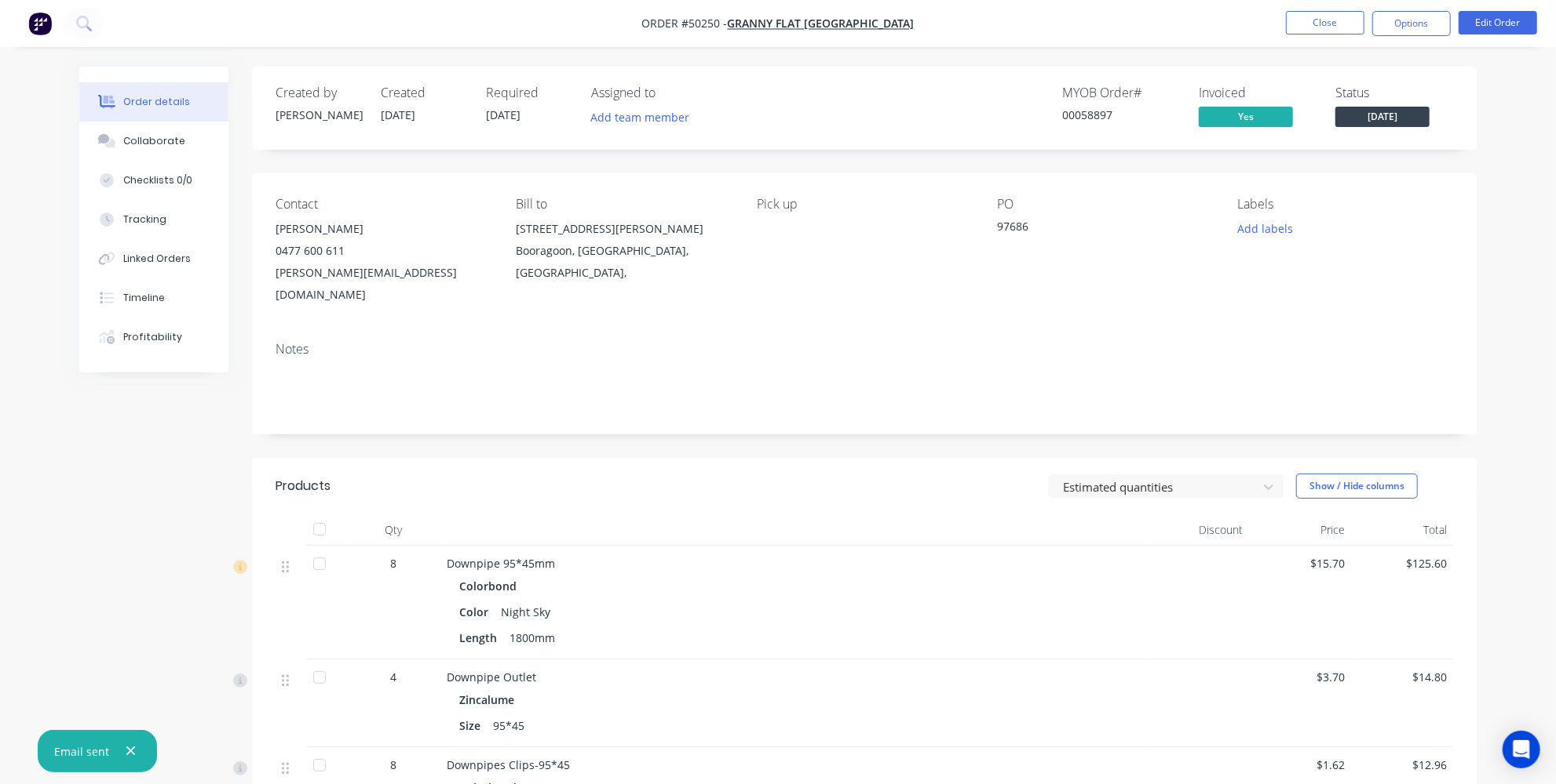
click at [1238, 477] on header "Products Estimated quantities Show / Hide columns" at bounding box center [864, 486] width 1224 height 57
click at [1234, 477] on div at bounding box center [1156, 487] width 189 height 20
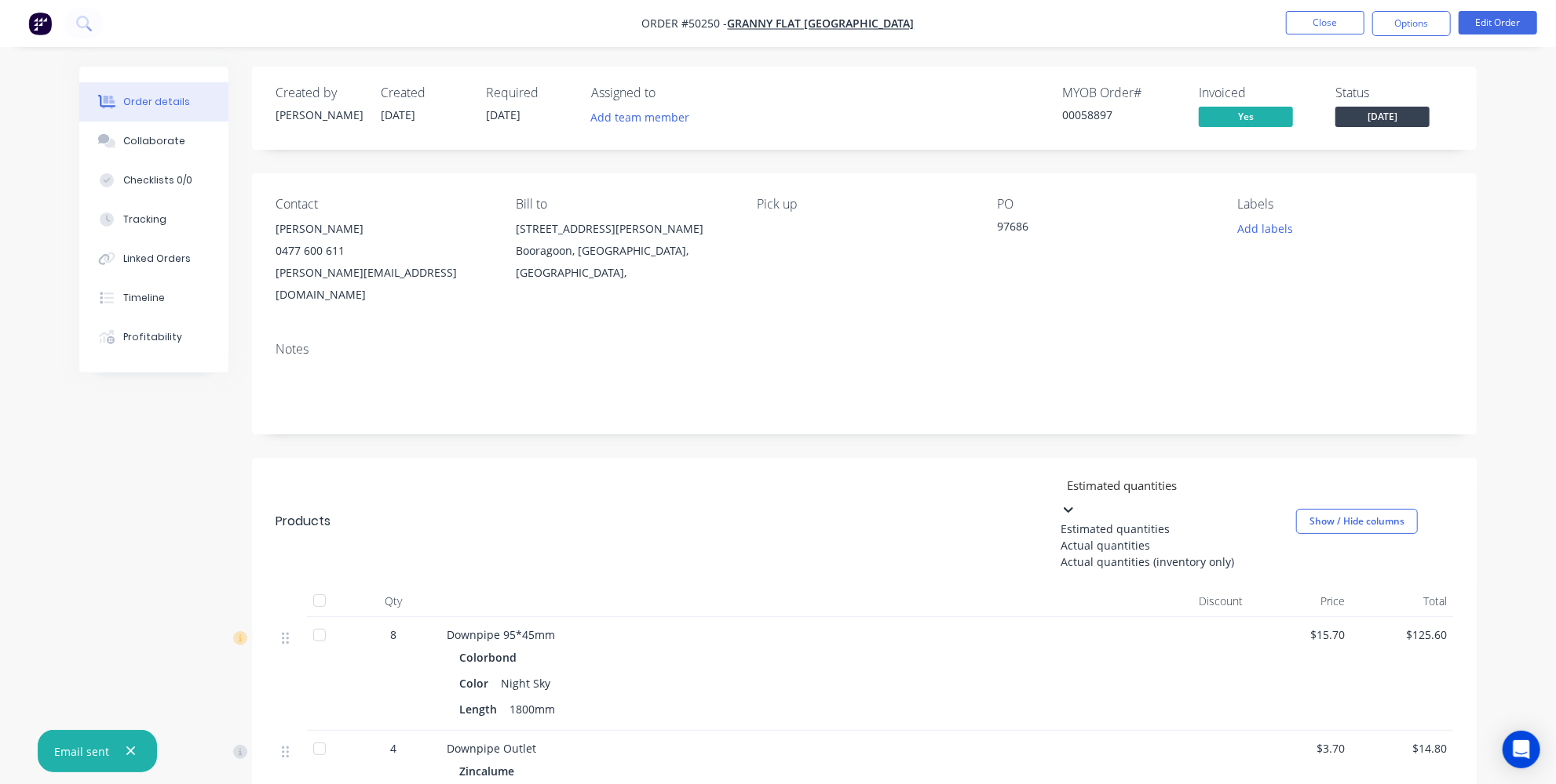
click at [905, 485] on header "Products 3 results available. Use Up and Down to choose options, press Enter to…" at bounding box center [864, 522] width 1224 height 128
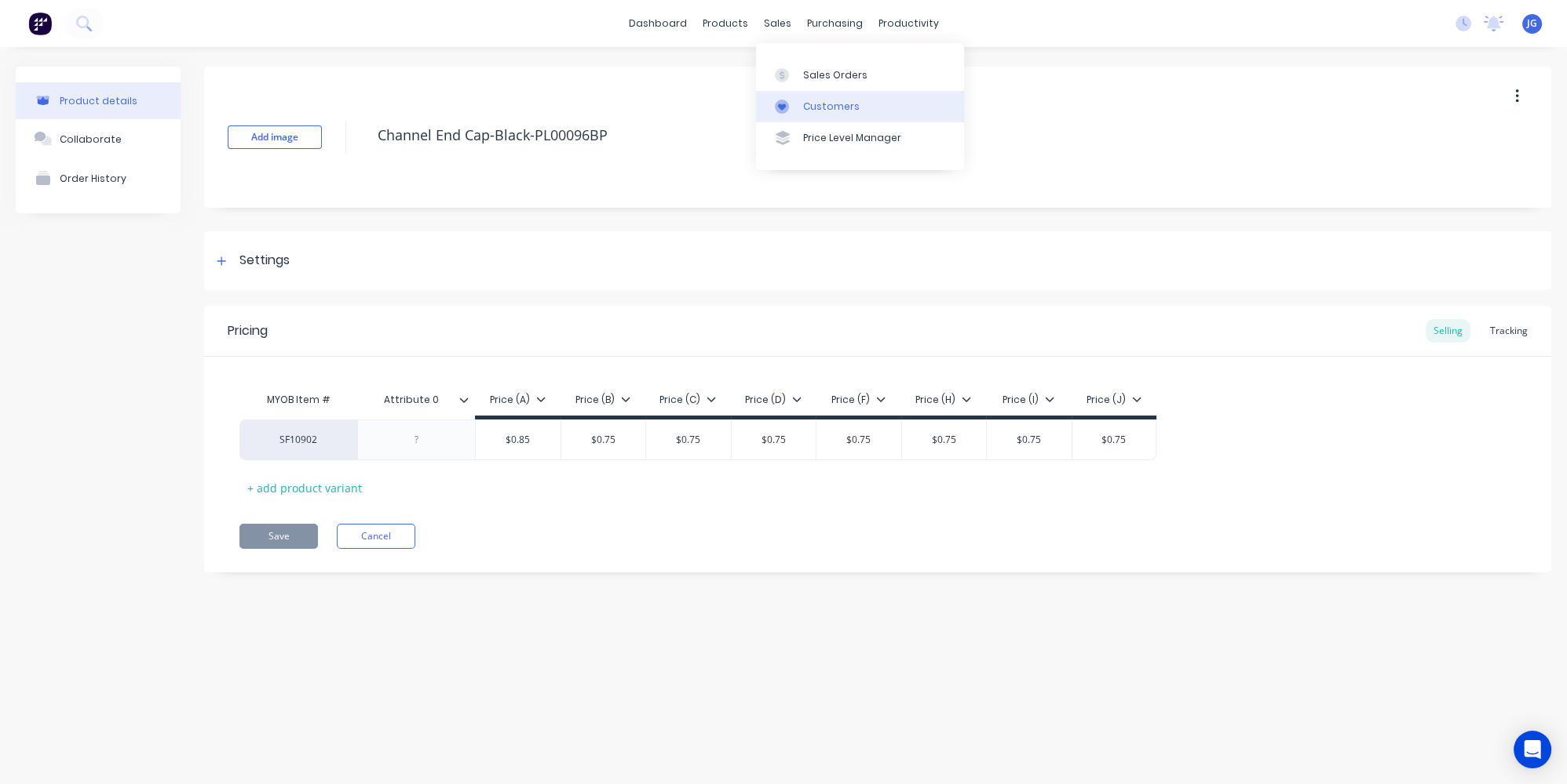
click at [804, 105] on div "Customers" at bounding box center [831, 106] width 57 height 14
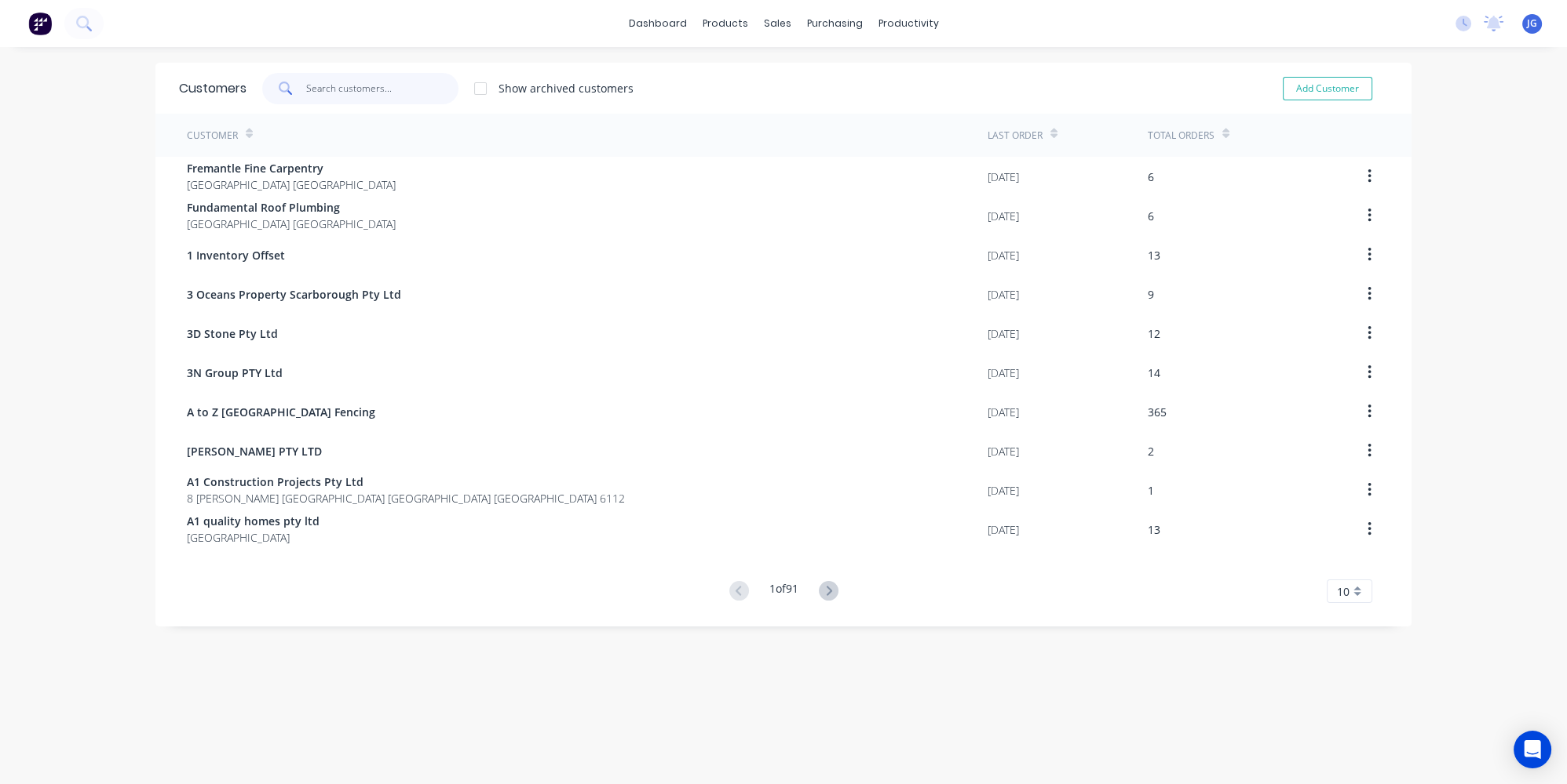
click at [326, 83] on input "text" at bounding box center [382, 89] width 153 height 32
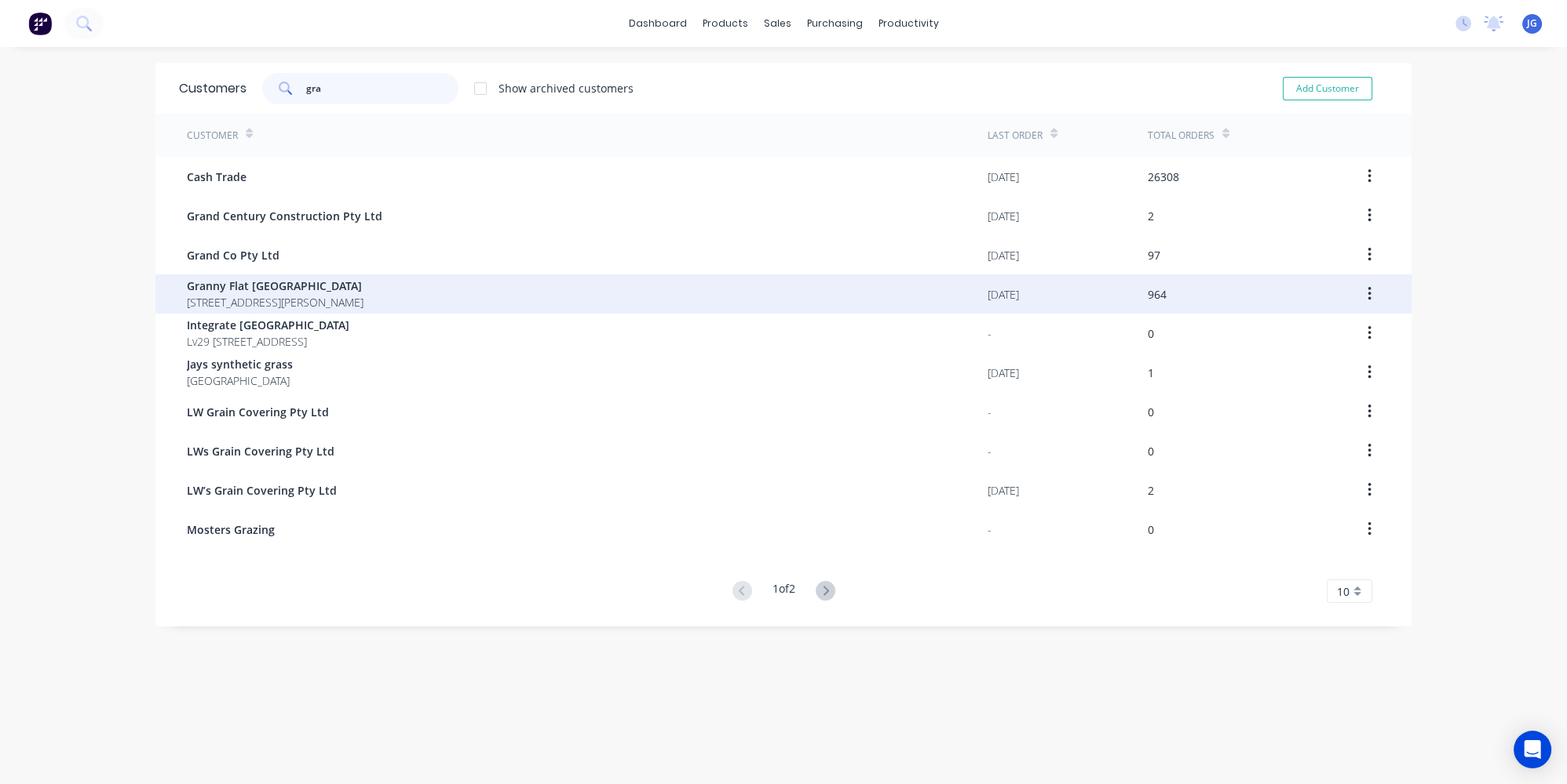
type input "gra"
click at [268, 294] on span "Granny Flat [GEOGRAPHIC_DATA]" at bounding box center [275, 286] width 177 height 17
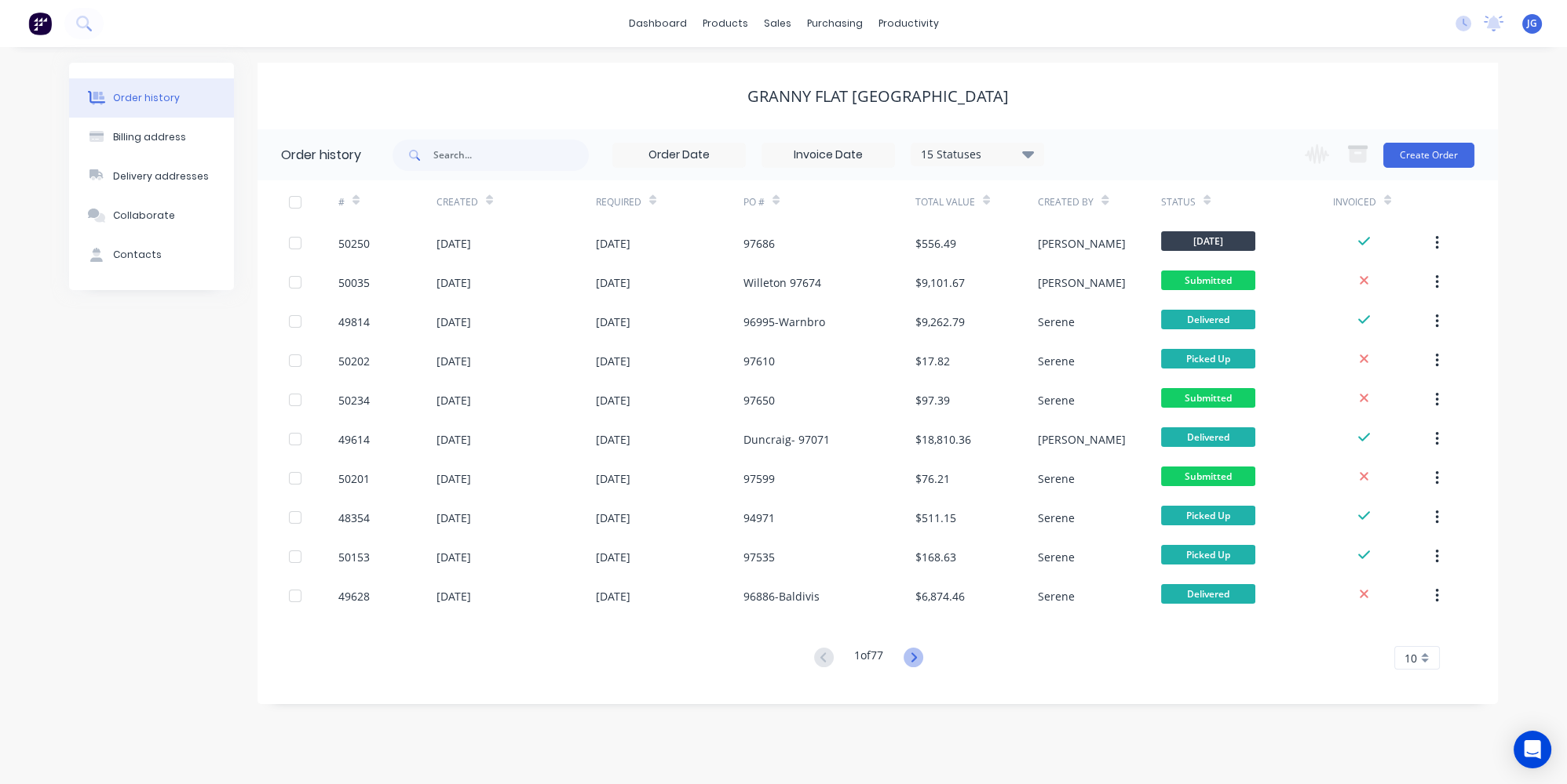
click at [911, 665] on icon at bounding box center [914, 658] width 20 height 20
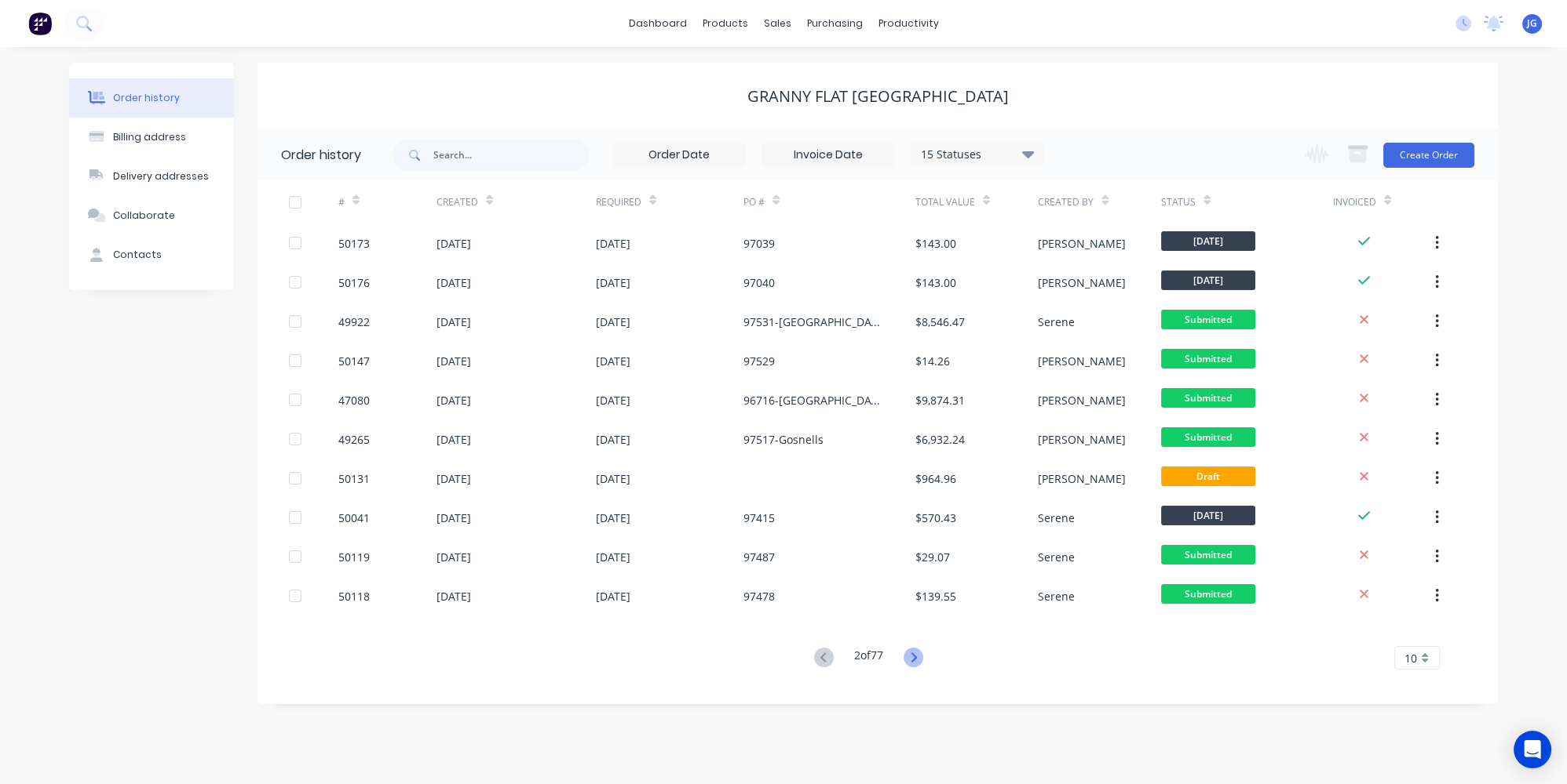
click at [912, 659] on icon at bounding box center [914, 658] width 20 height 20
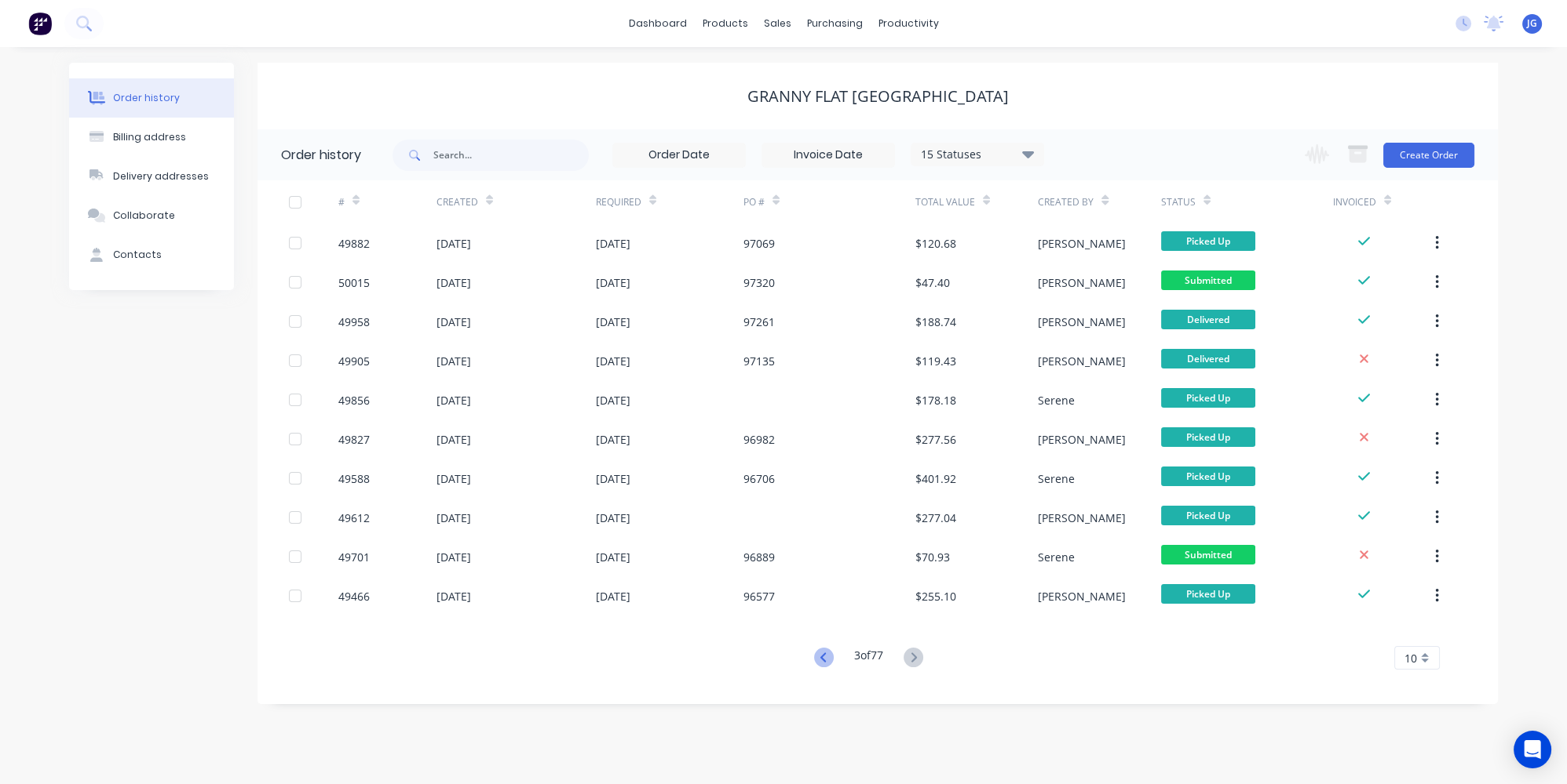
click at [820, 654] on icon at bounding box center [822, 657] width 6 height 9
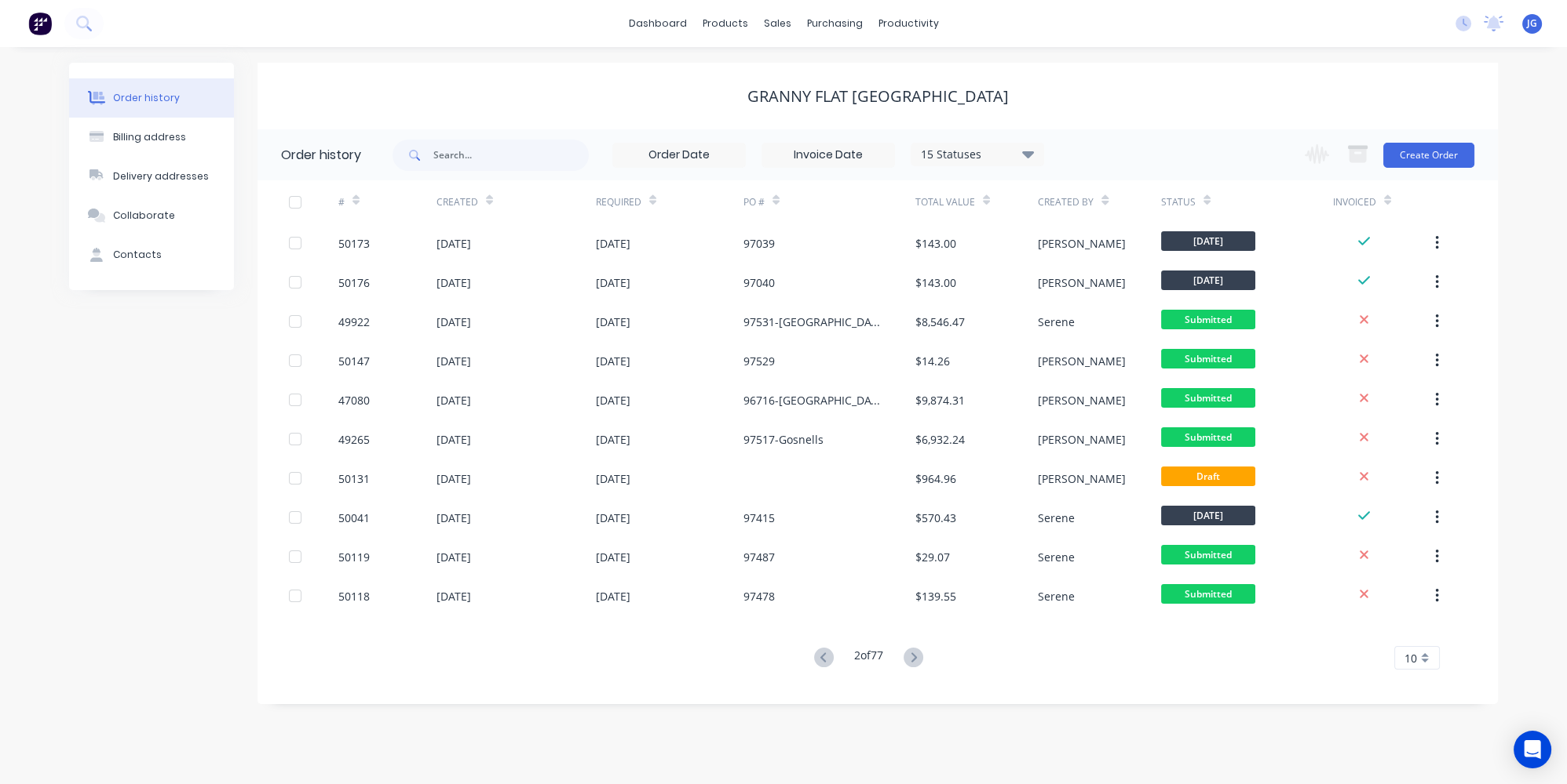
click at [820, 654] on icon at bounding box center [822, 657] width 6 height 9
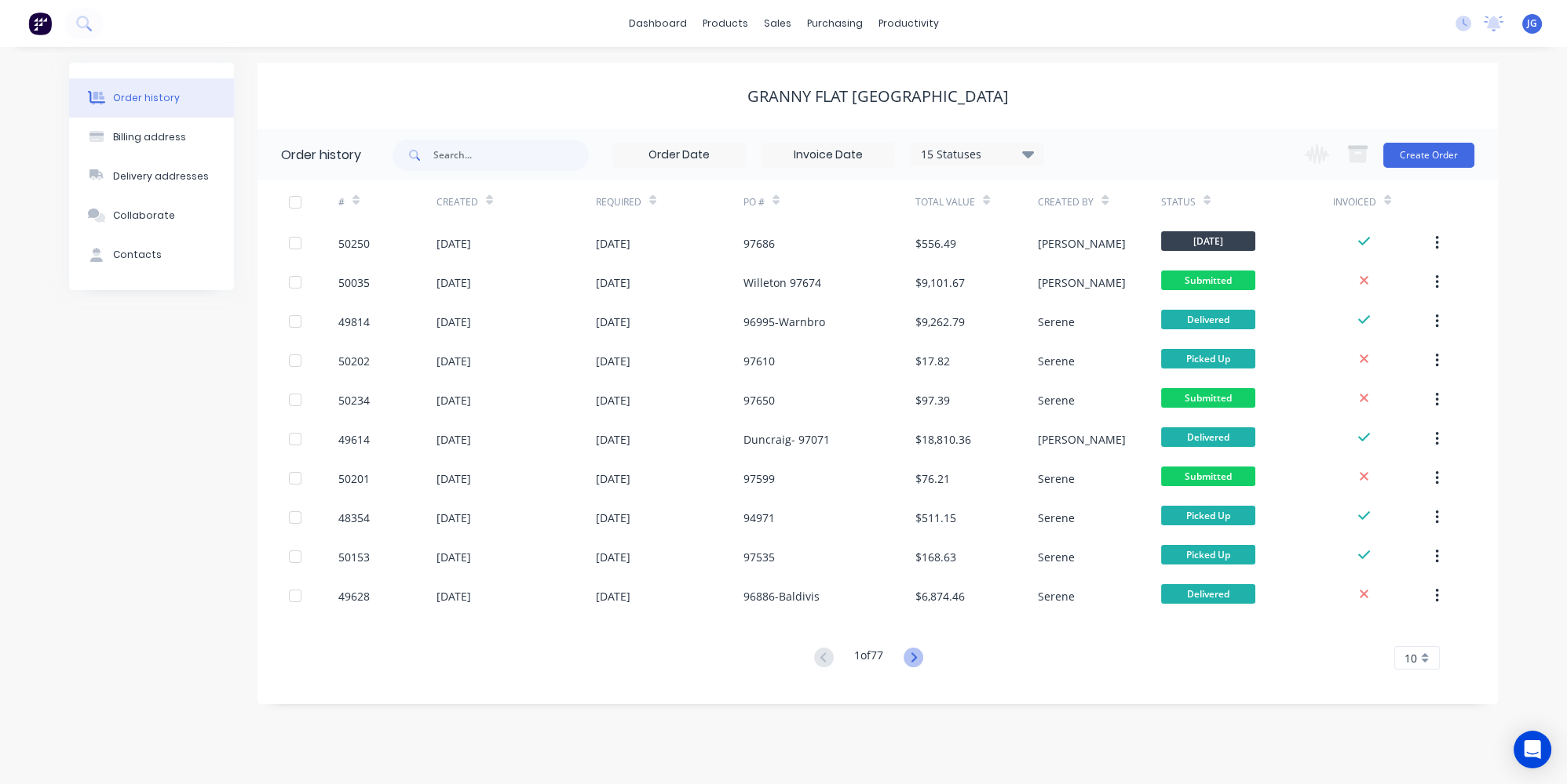
click at [924, 654] on icon at bounding box center [914, 658] width 20 height 20
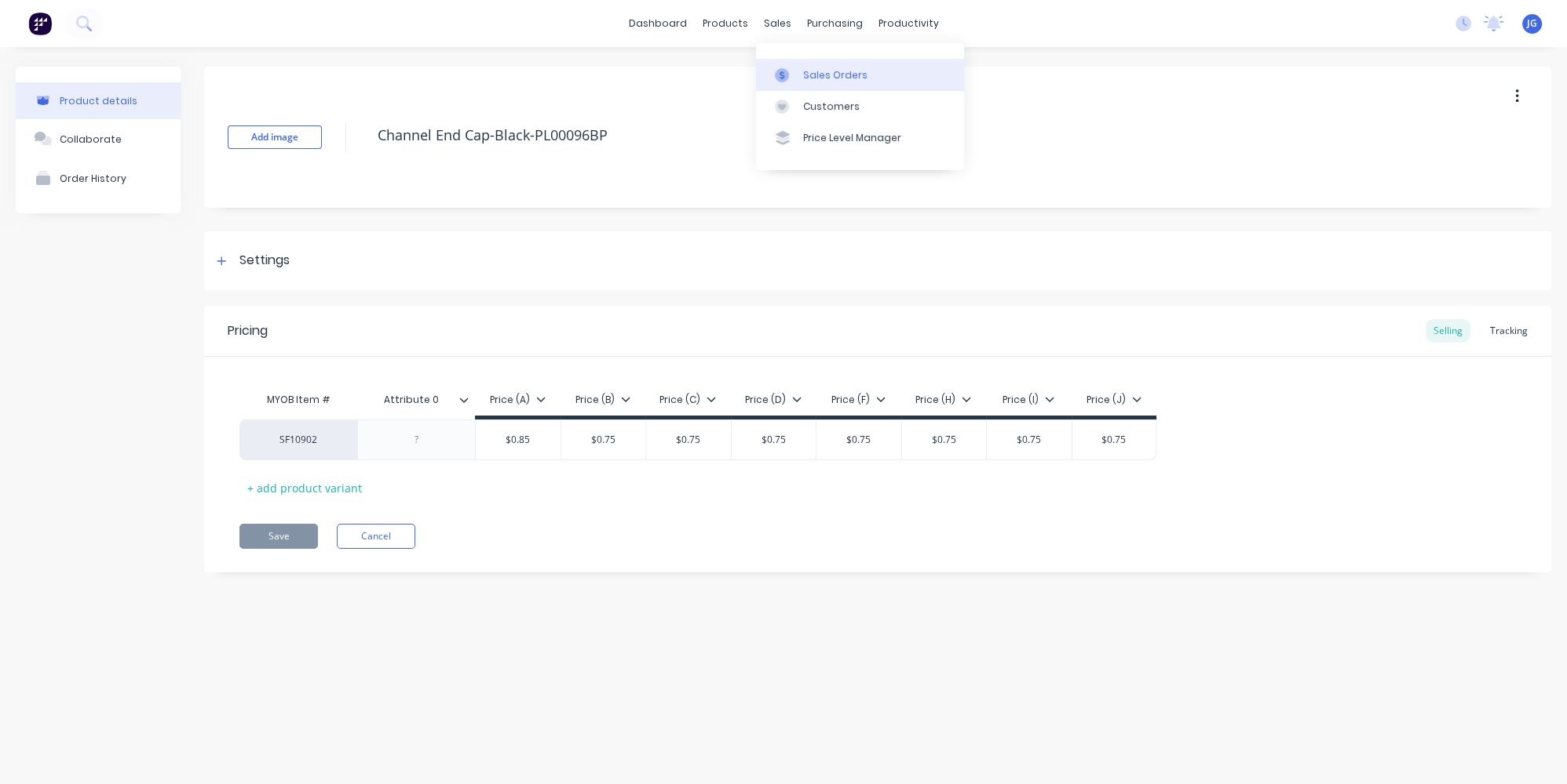
click at [795, 82] on link "Sales Orders" at bounding box center [859, 74] width 208 height 32
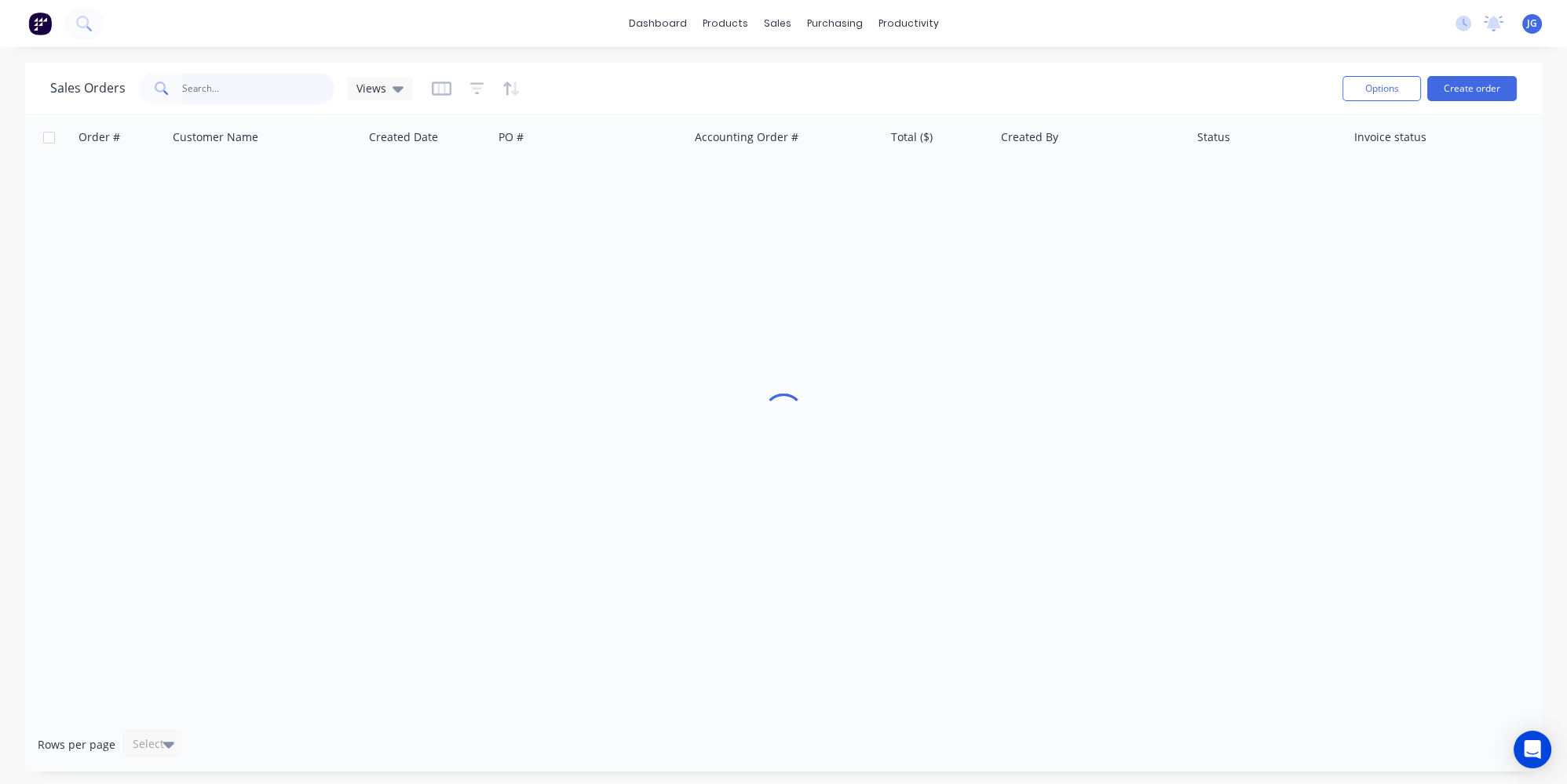
click at [283, 101] on input "text" at bounding box center [258, 89] width 153 height 32
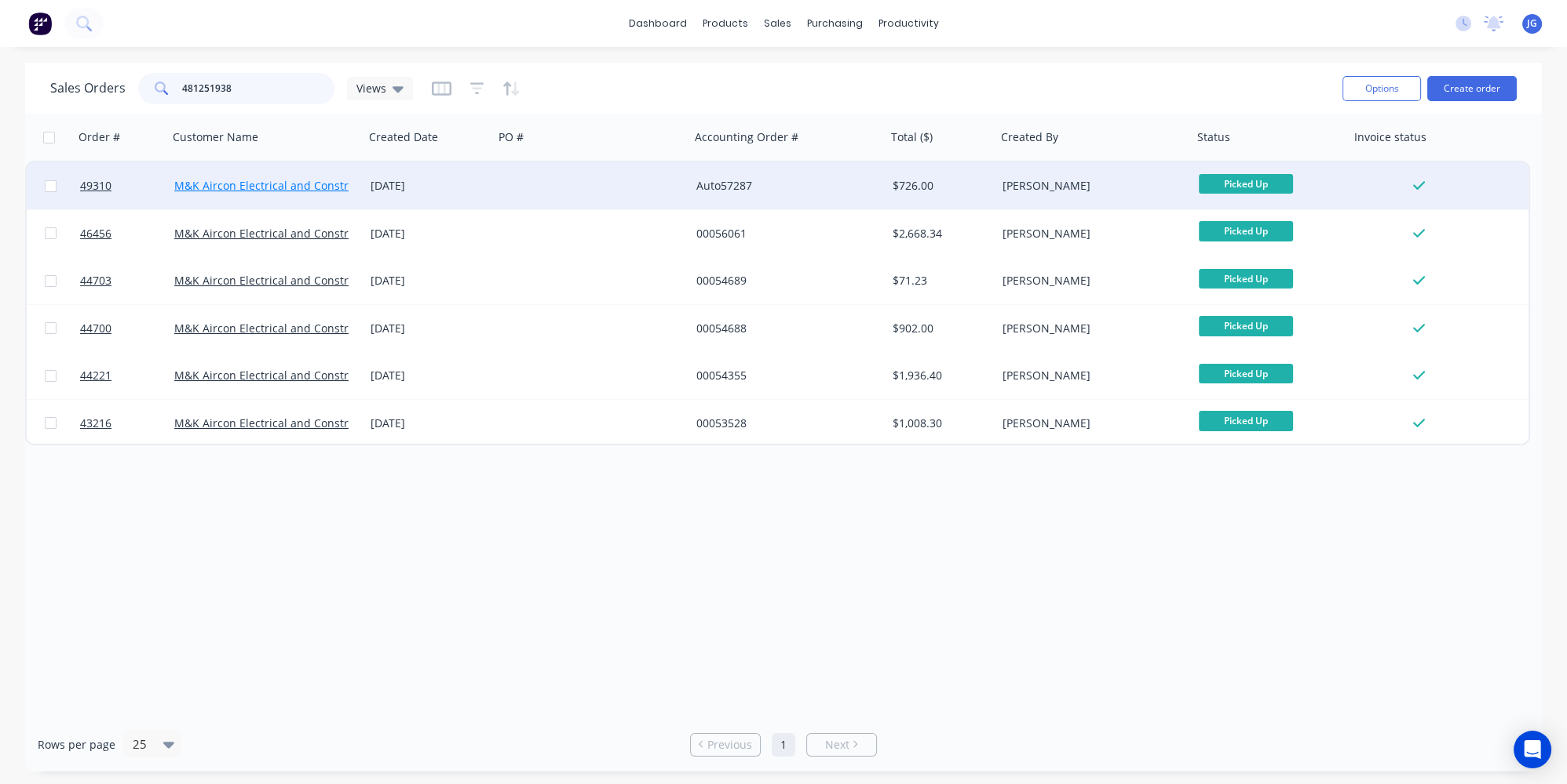
type input "481251938"
click at [208, 183] on link "M&K Aircon Electrical and Construction Group Pty Ltd" at bounding box center [315, 185] width 282 height 15
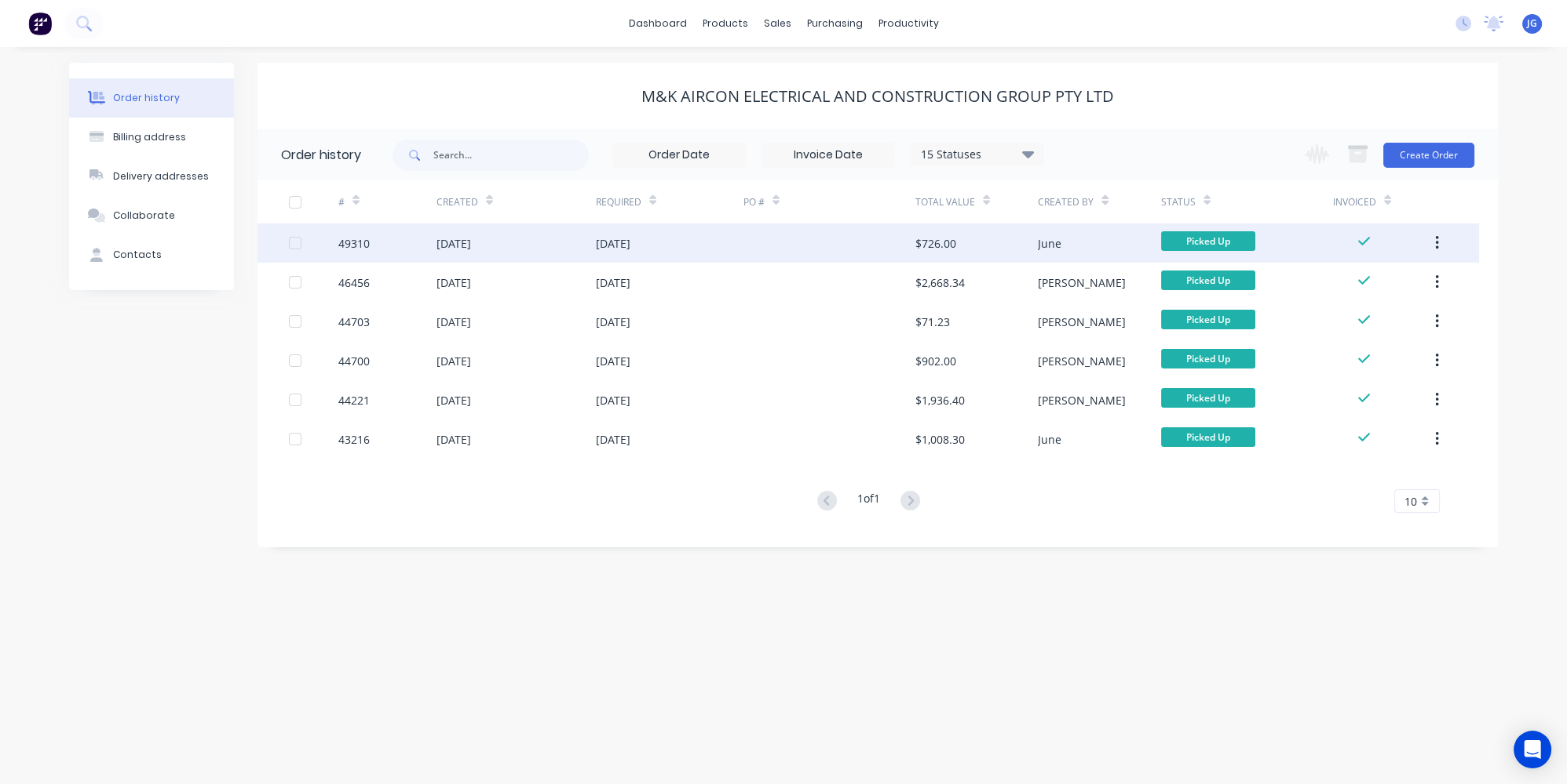
click at [553, 243] on div "[DATE]" at bounding box center [516, 243] width 159 height 40
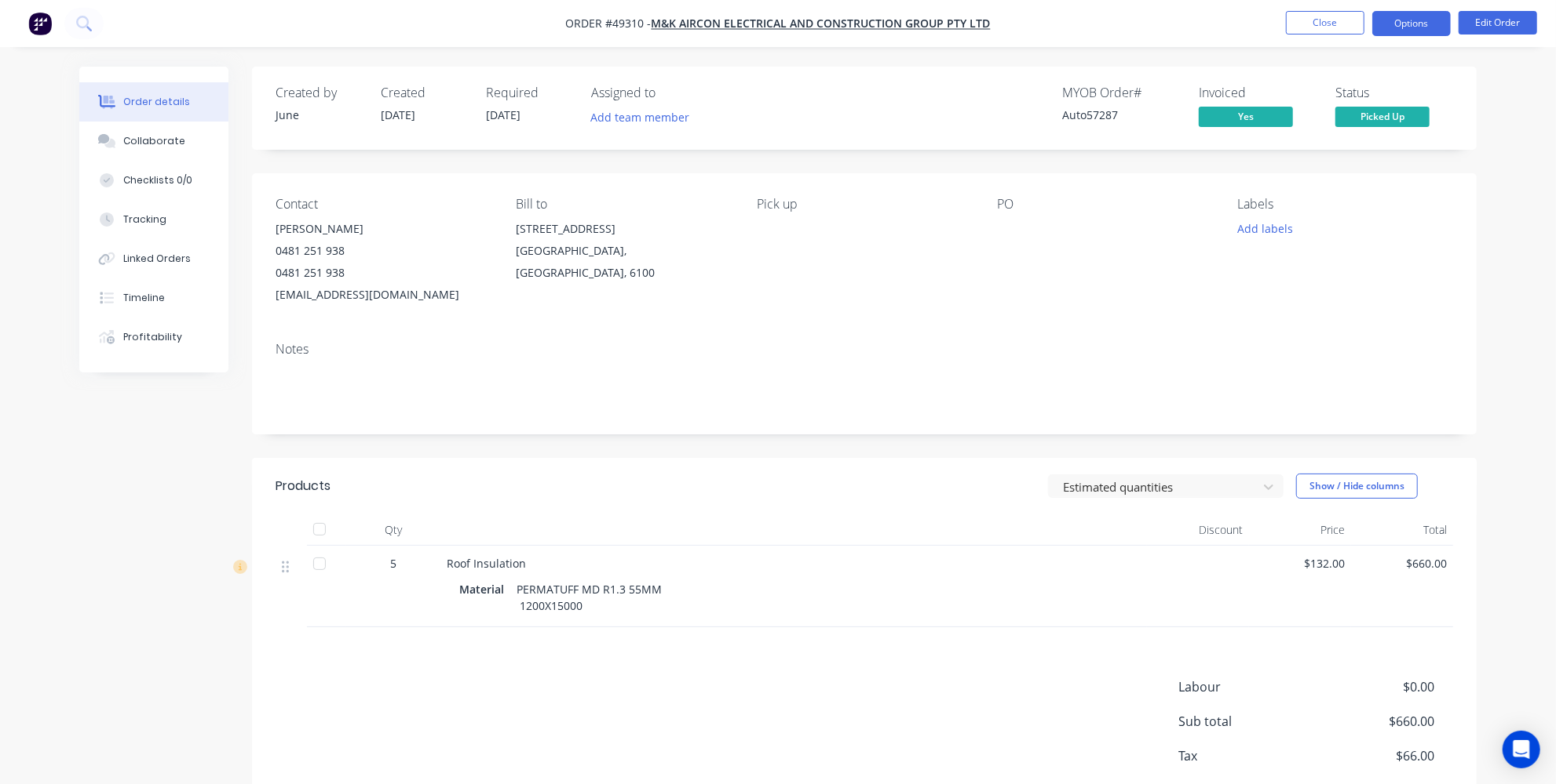
click at [1418, 26] on button "Options" at bounding box center [1411, 23] width 78 height 25
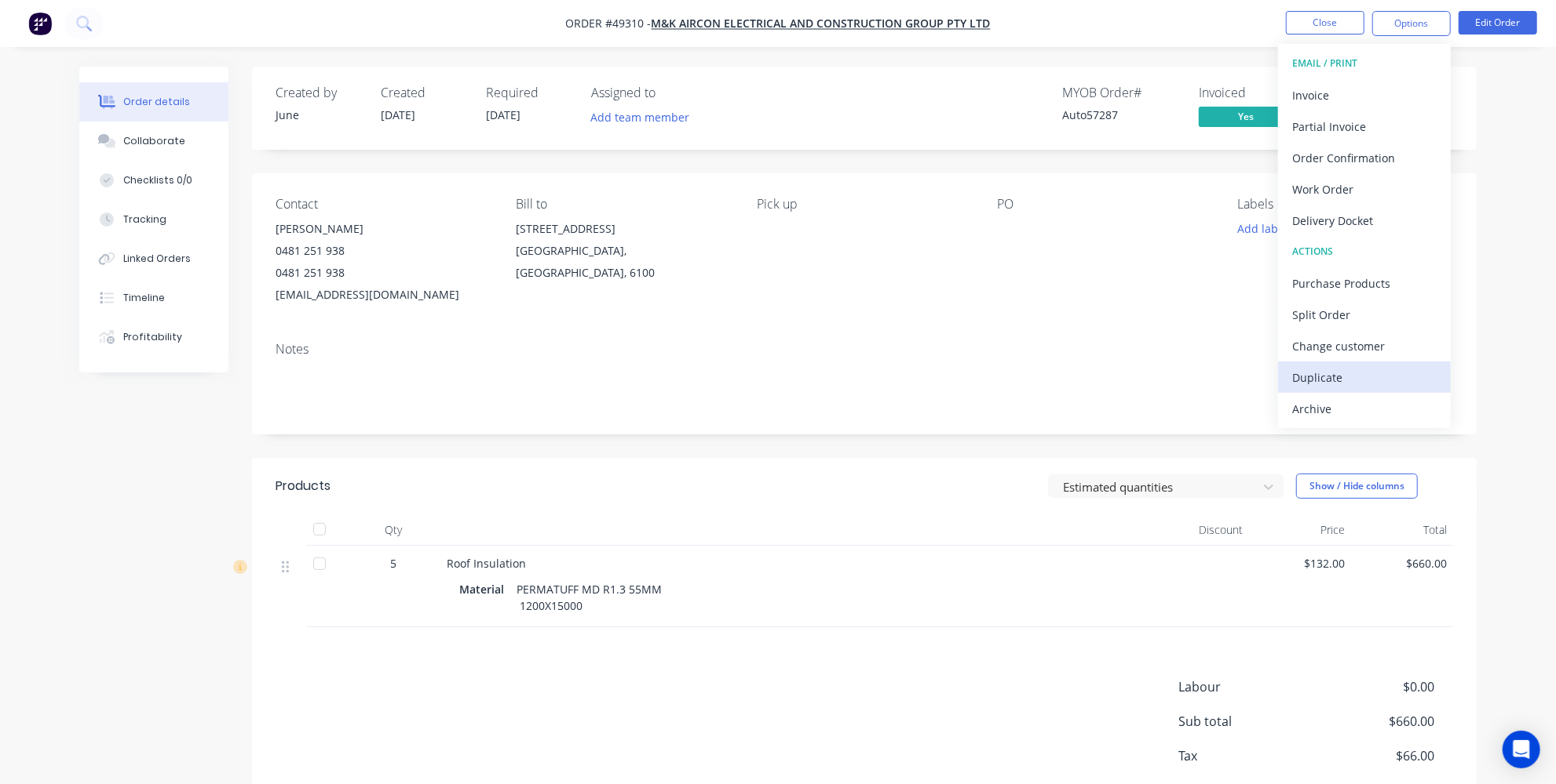
click at [1317, 374] on div "Duplicate" at bounding box center [1363, 377] width 144 height 23
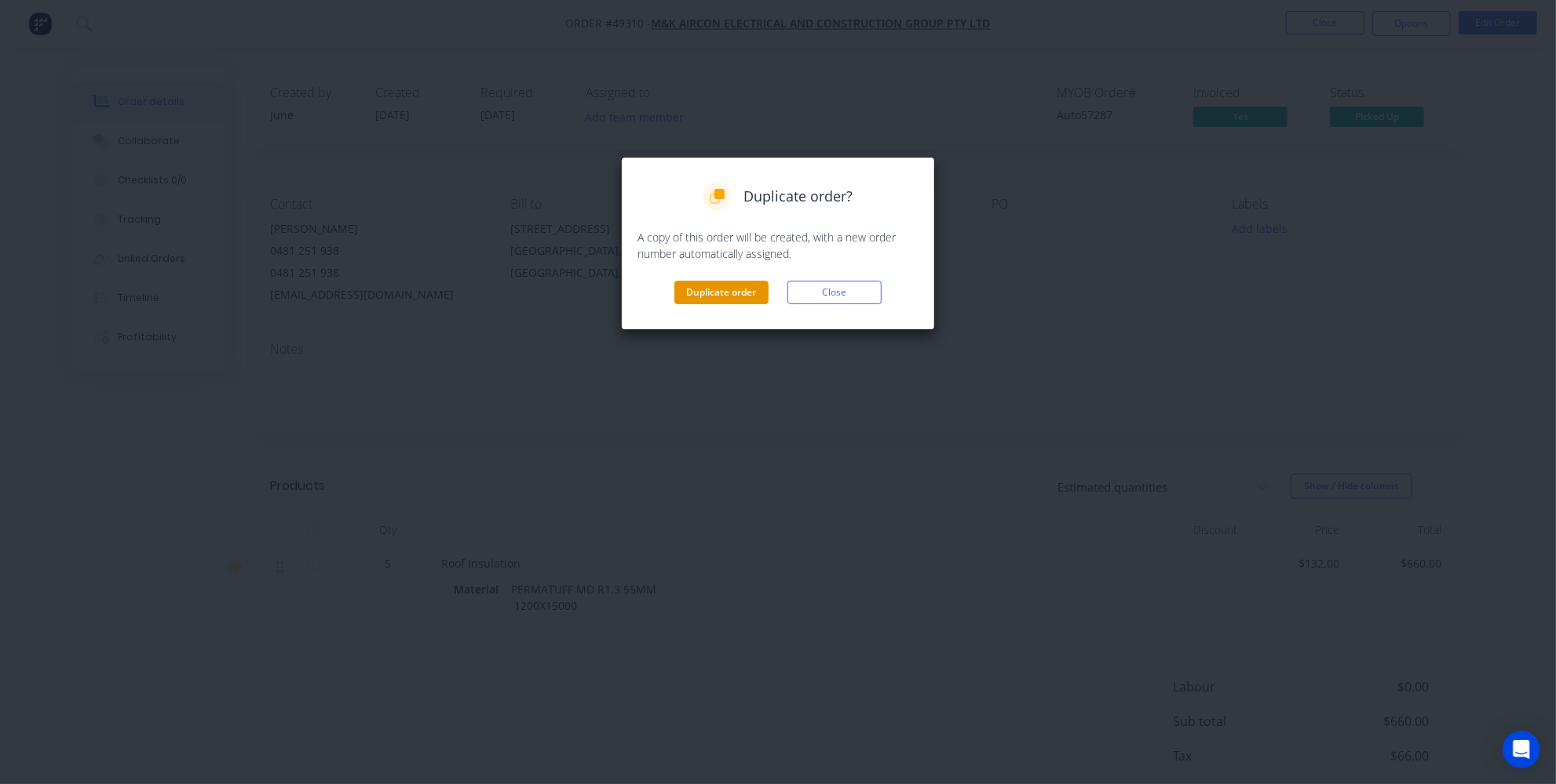
click at [686, 290] on button "Duplicate order" at bounding box center [721, 293] width 94 height 24
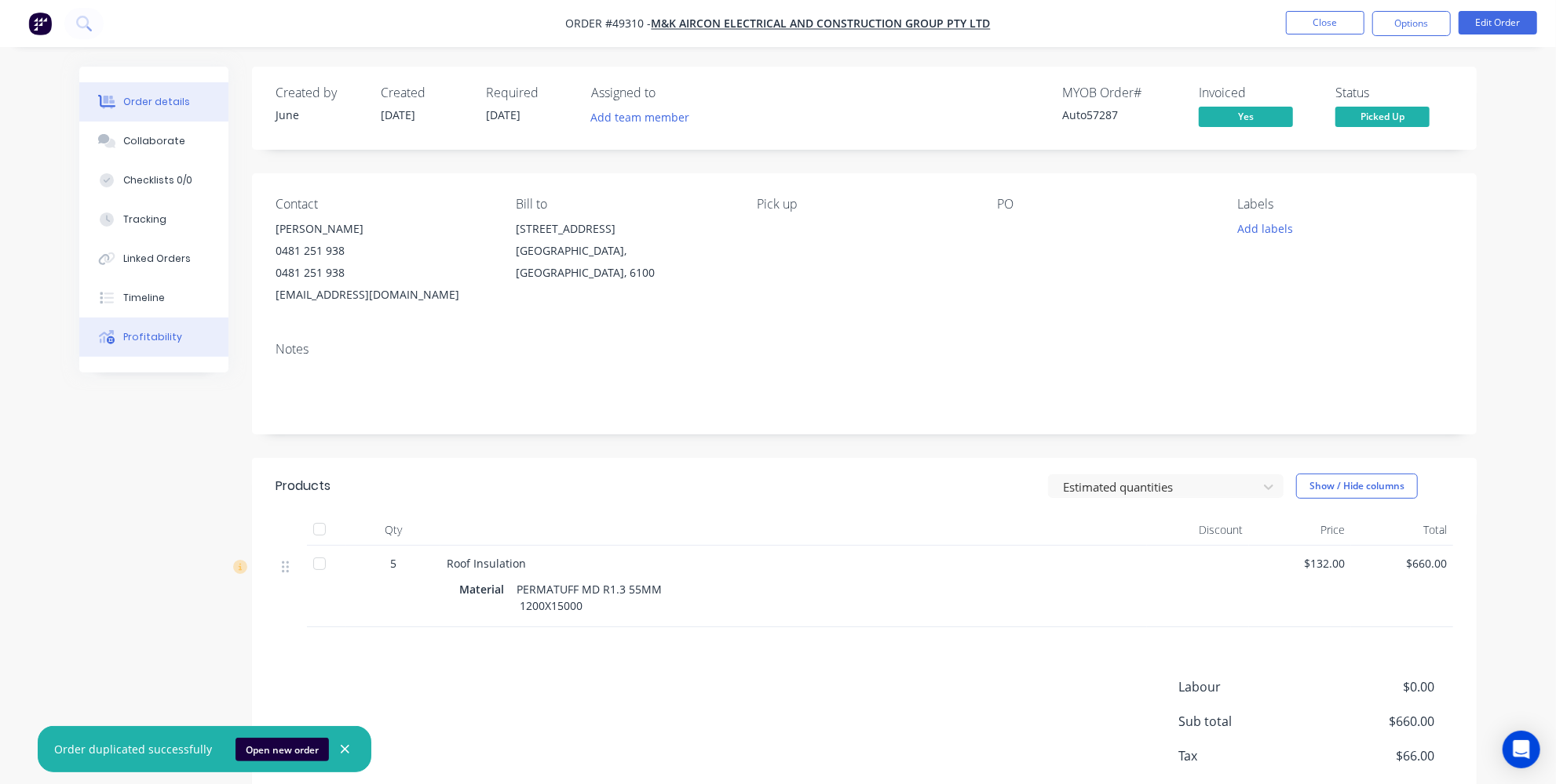
click at [124, 337] on div "Profitability" at bounding box center [152, 337] width 59 height 14
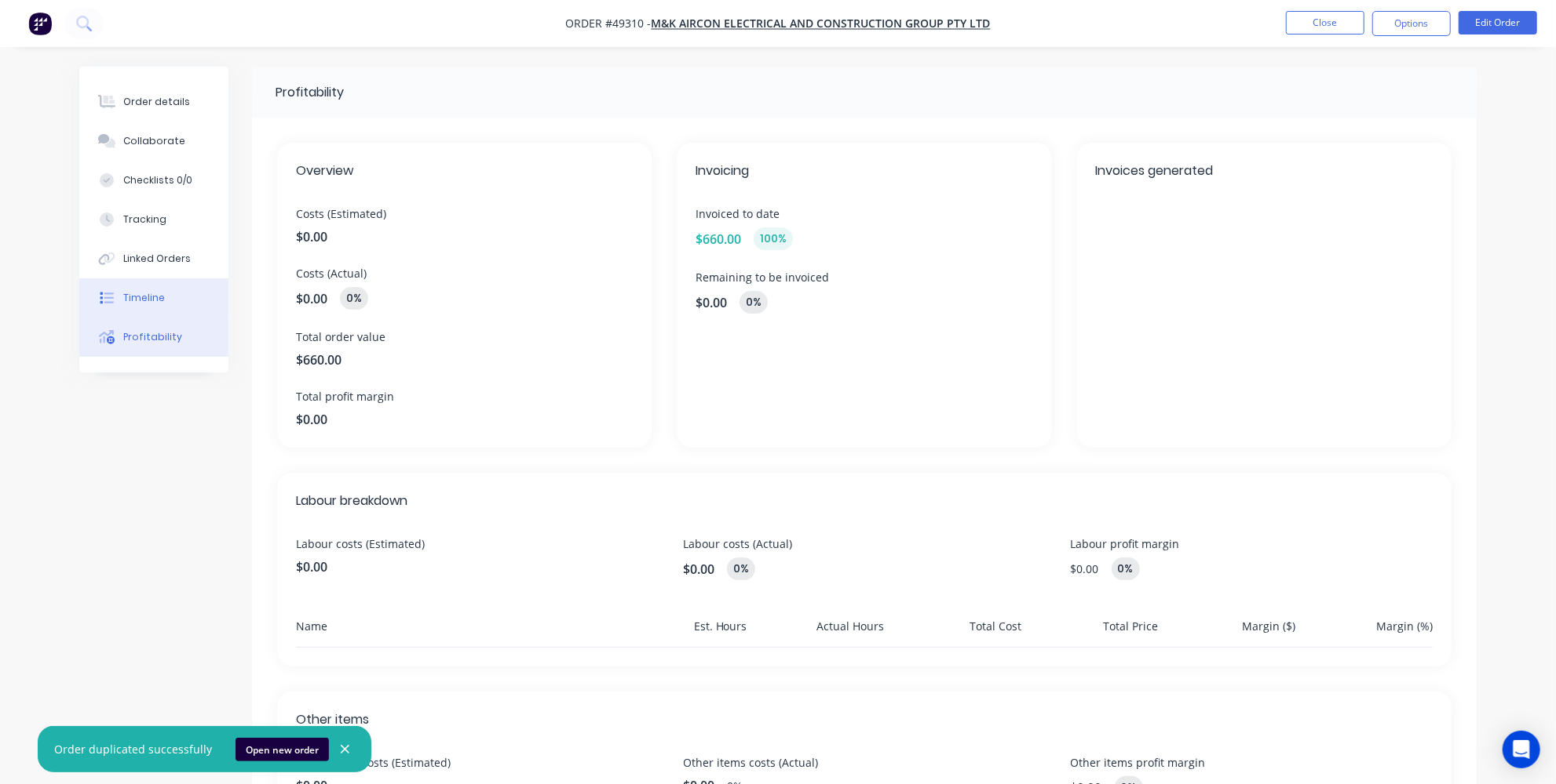
click at [138, 304] on div "Timeline" at bounding box center [144, 298] width 42 height 14
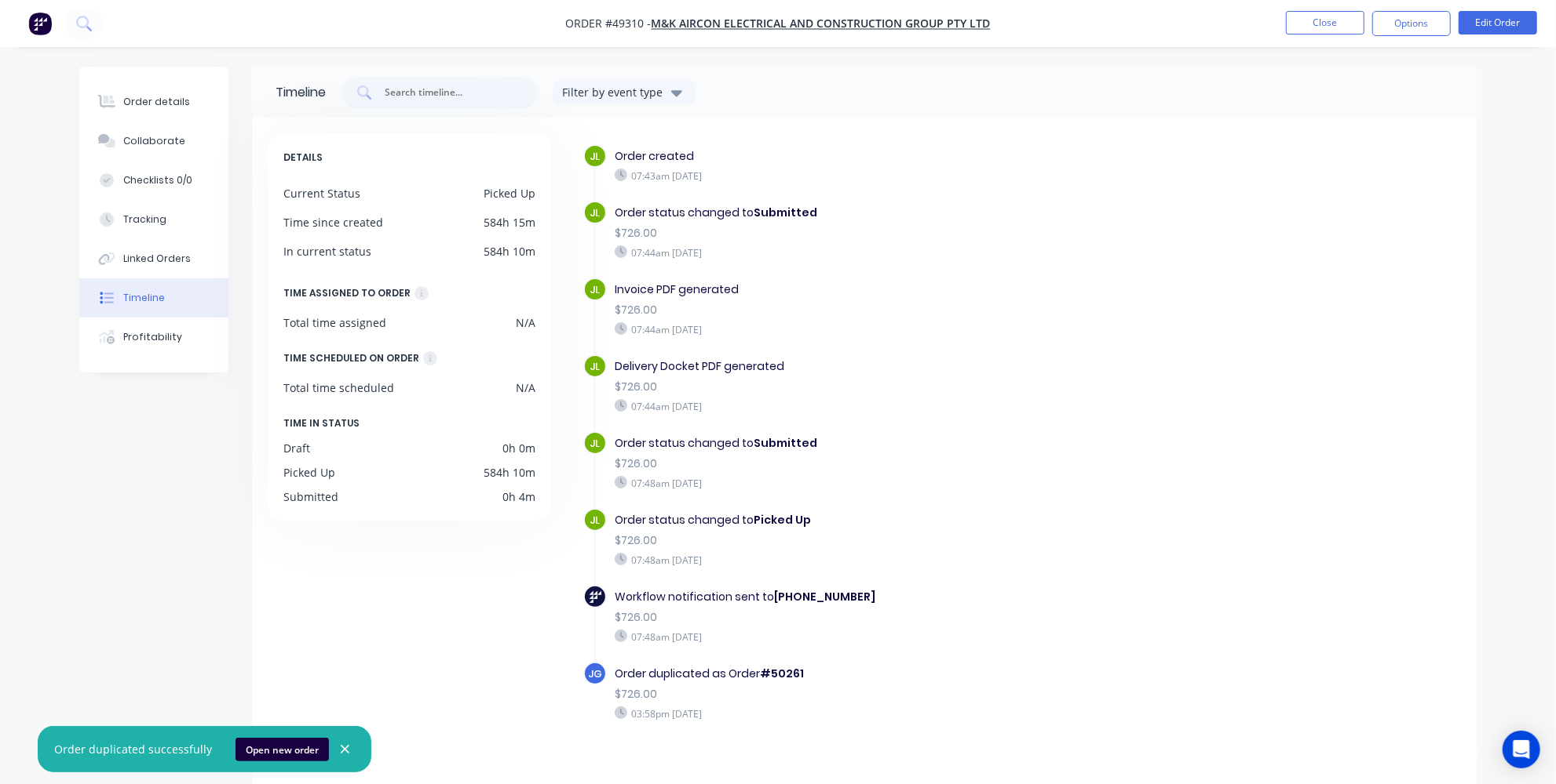
drag, startPoint x: 804, startPoint y: 664, endPoint x: 786, endPoint y: 665, distance: 18.0
click at [786, 666] on div "Order duplicated as Order #50261" at bounding box center [886, 674] width 543 height 17
click at [790, 669] on b "#50261" at bounding box center [781, 674] width 44 height 16
drag, startPoint x: 800, startPoint y: 671, endPoint x: 788, endPoint y: 684, distance: 17.7
click at [800, 671] on div "Order duplicated as Order #50261" at bounding box center [886, 674] width 543 height 17
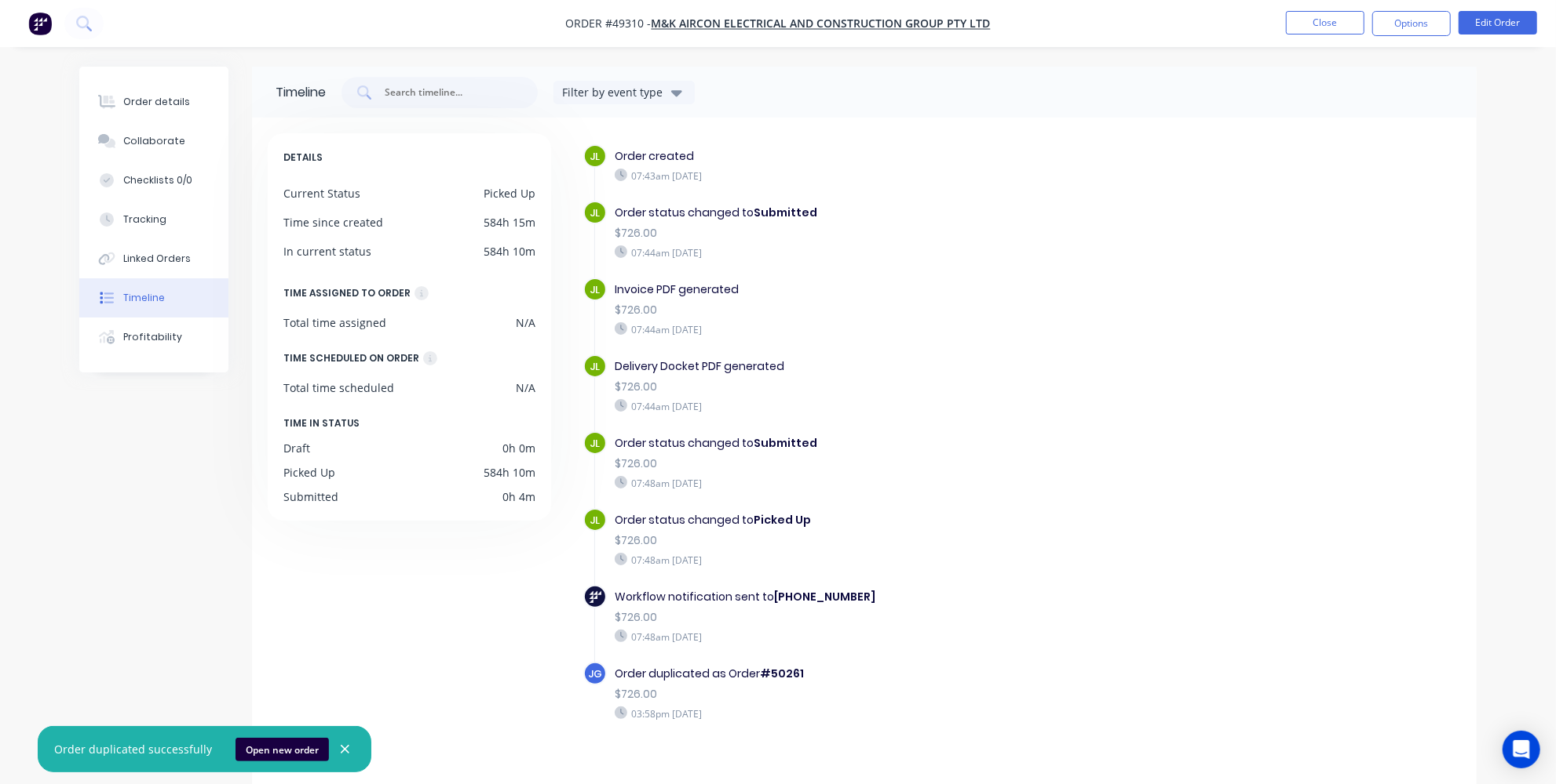
drag, startPoint x: 781, startPoint y: 699, endPoint x: 789, endPoint y: 676, distance: 24.4
click at [781, 699] on div "$726.00" at bounding box center [886, 695] width 543 height 17
drag, startPoint x: 776, startPoint y: 672, endPoint x: 820, endPoint y: 669, distance: 44.1
click at [816, 672] on div "Order duplicated as Order #50261" at bounding box center [886, 674] width 543 height 17
copy b "50261"
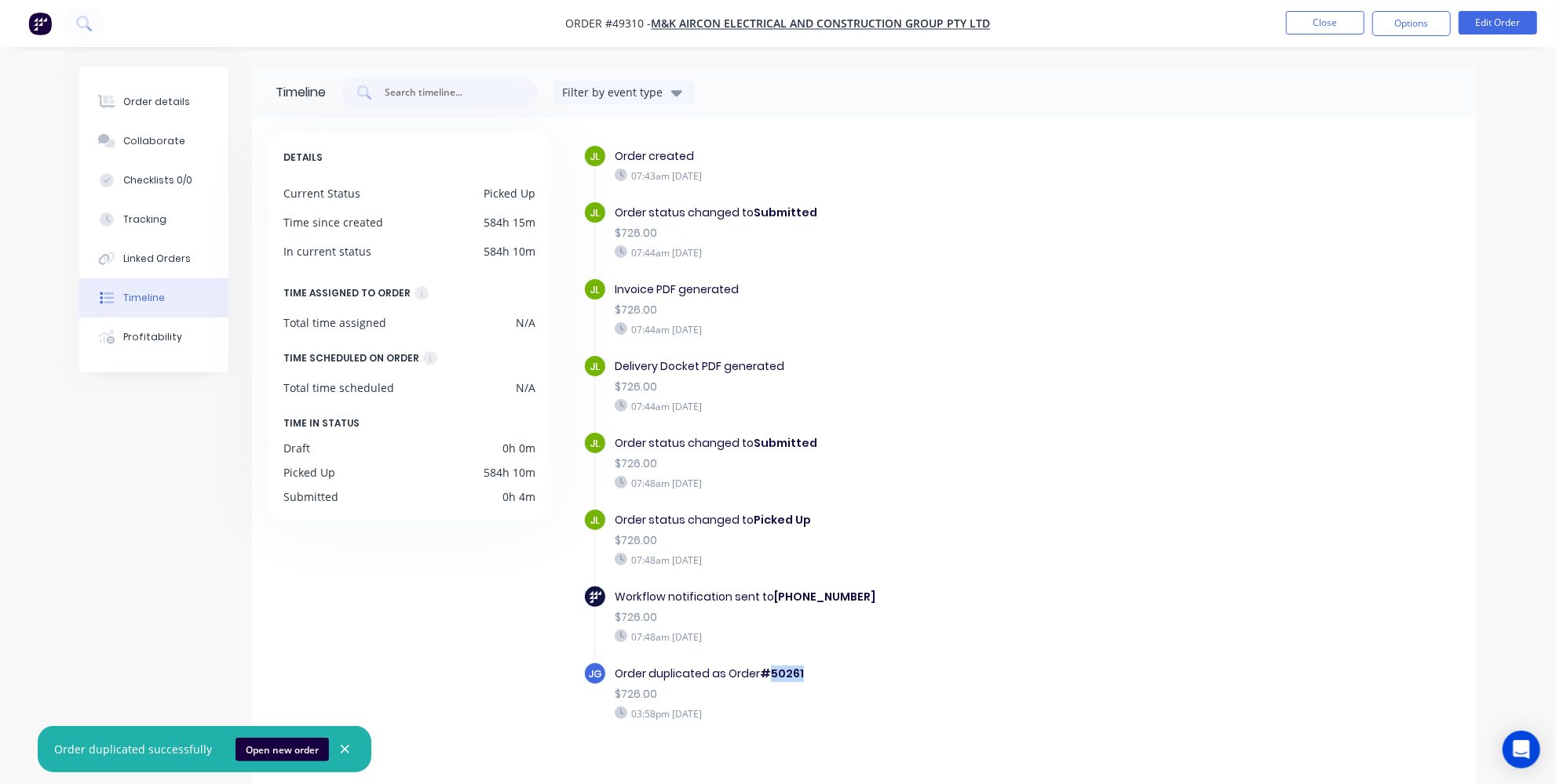
click at [38, 24] on img "button" at bounding box center [40, 24] width 24 height 24
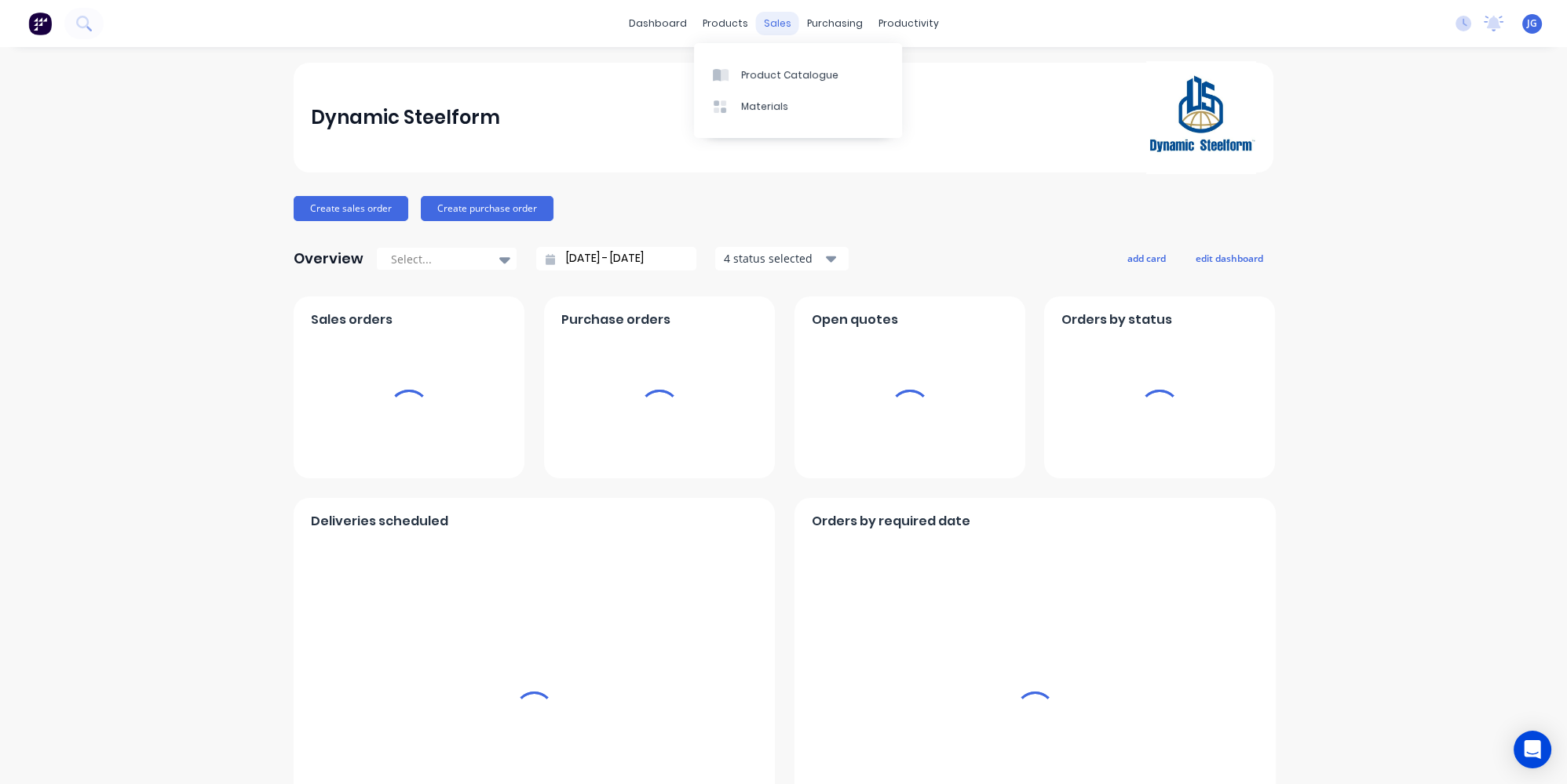
click at [777, 24] on div "sales" at bounding box center [777, 24] width 43 height 24
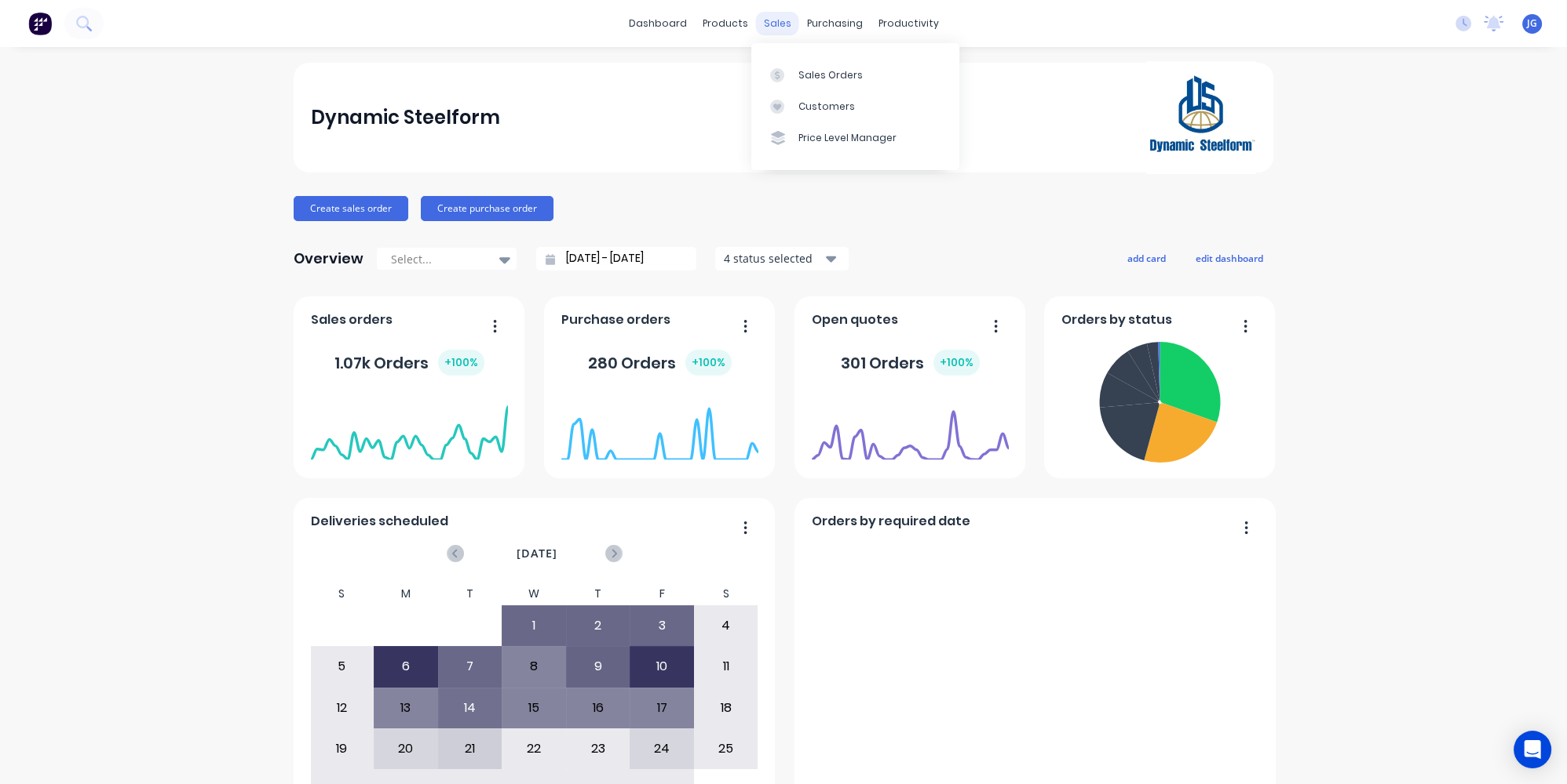
click at [782, 76] on icon at bounding box center [777, 75] width 14 height 14
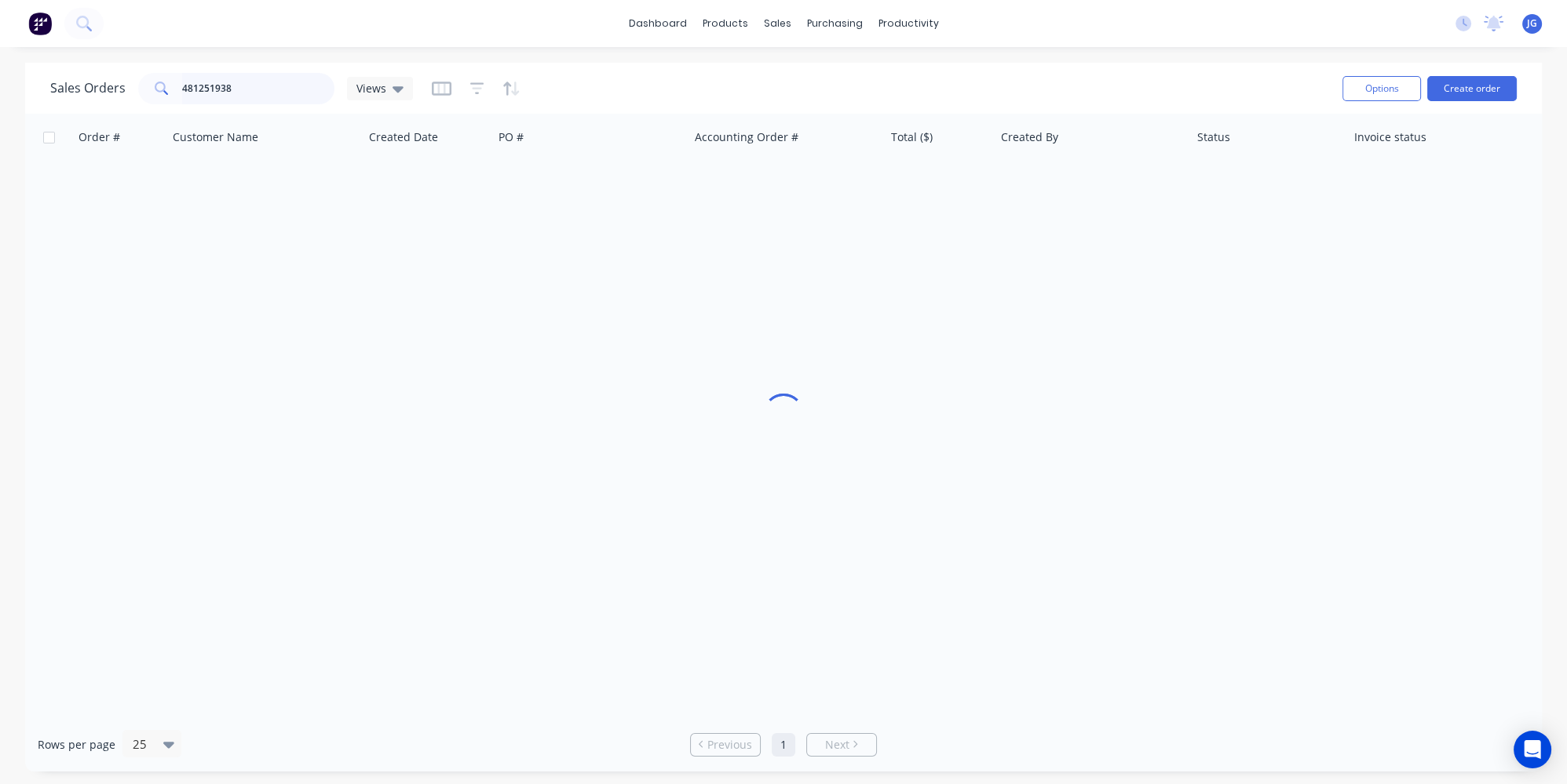
click at [223, 95] on input "481251938" at bounding box center [258, 89] width 153 height 32
drag, startPoint x: 256, startPoint y: 94, endPoint x: 66, endPoint y: 78, distance: 190.7
click at [66, 78] on div "Sales Orders 481251938 Views" at bounding box center [231, 89] width 362 height 32
paste input "50261"
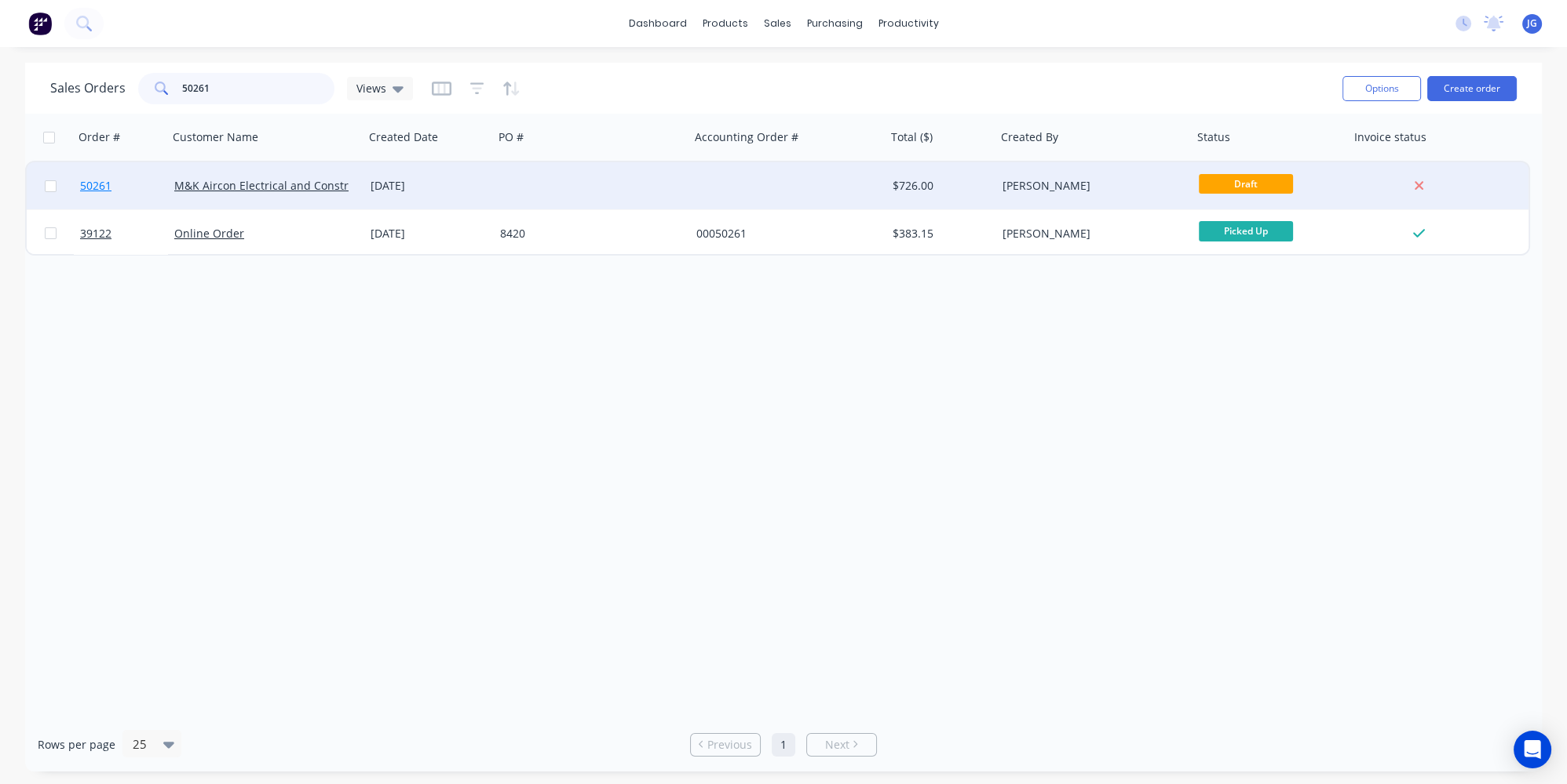
type input "50261"
click at [128, 186] on link "50261" at bounding box center [127, 186] width 94 height 47
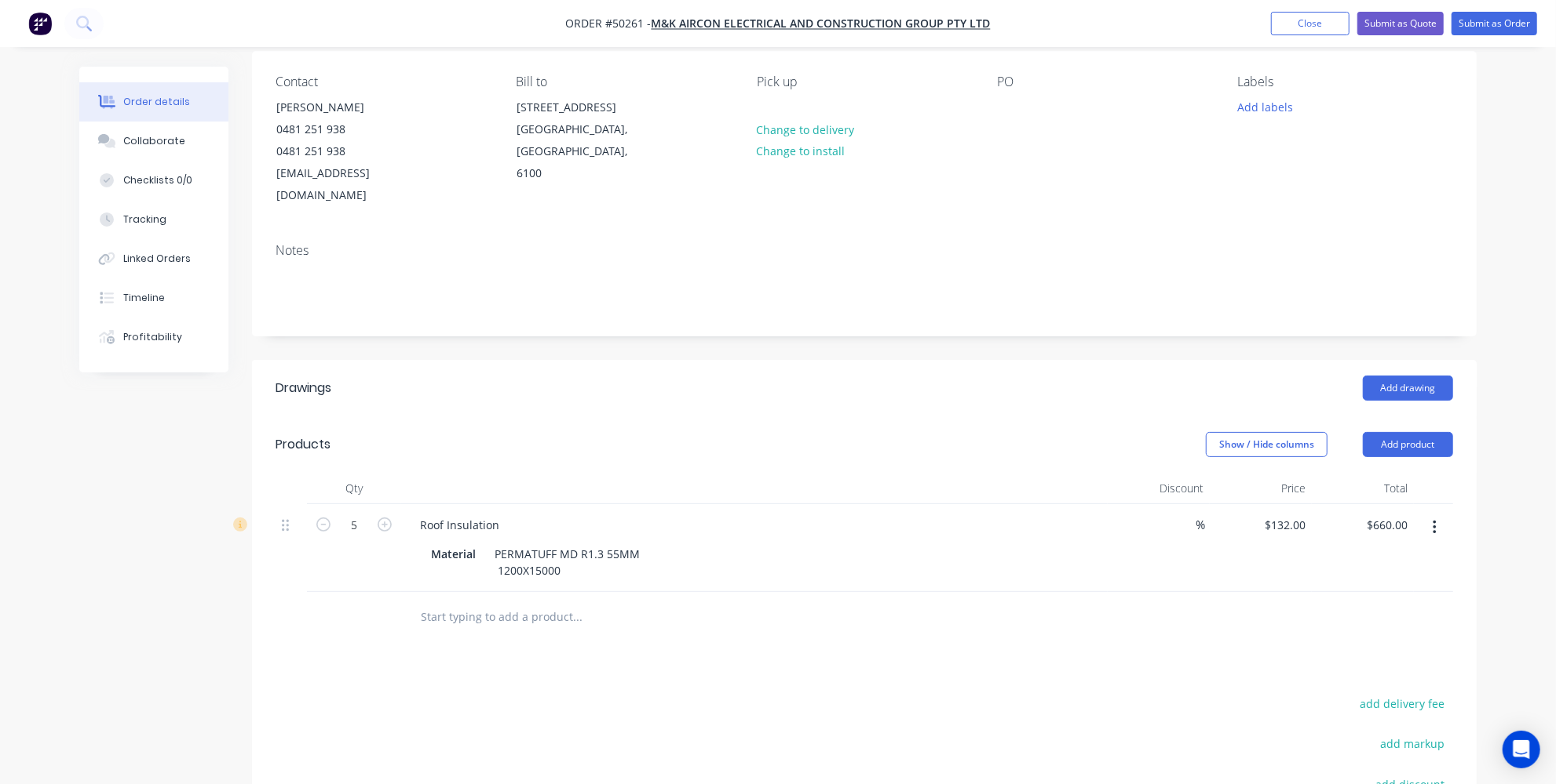
scroll to position [142, 0]
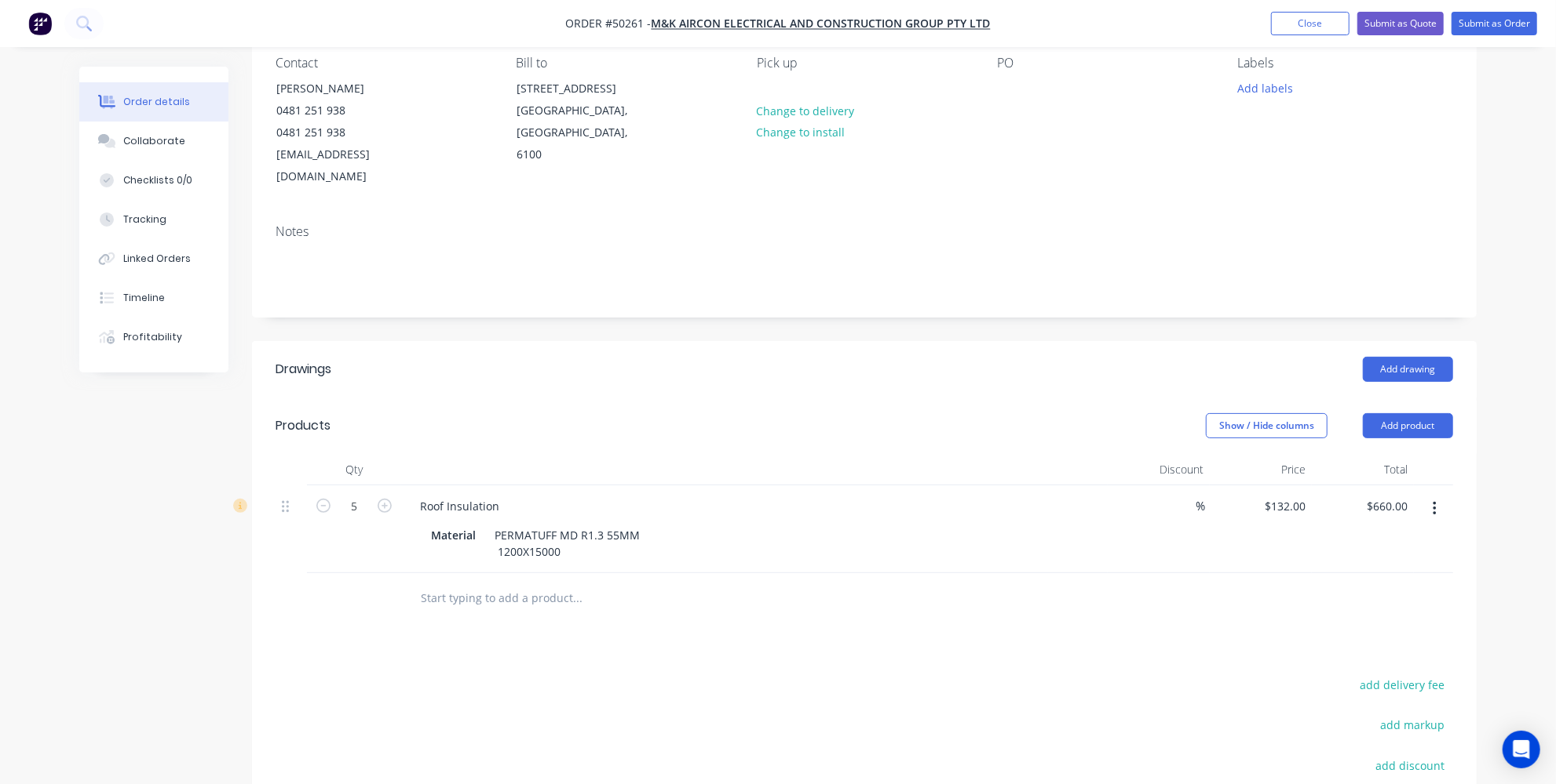
click at [1437, 495] on button "button" at bounding box center [1434, 509] width 37 height 28
drag, startPoint x: 1333, startPoint y: 618, endPoint x: 1368, endPoint y: 434, distance: 187.3
click at [1334, 633] on div "Delete" at bounding box center [1378, 644] width 121 height 23
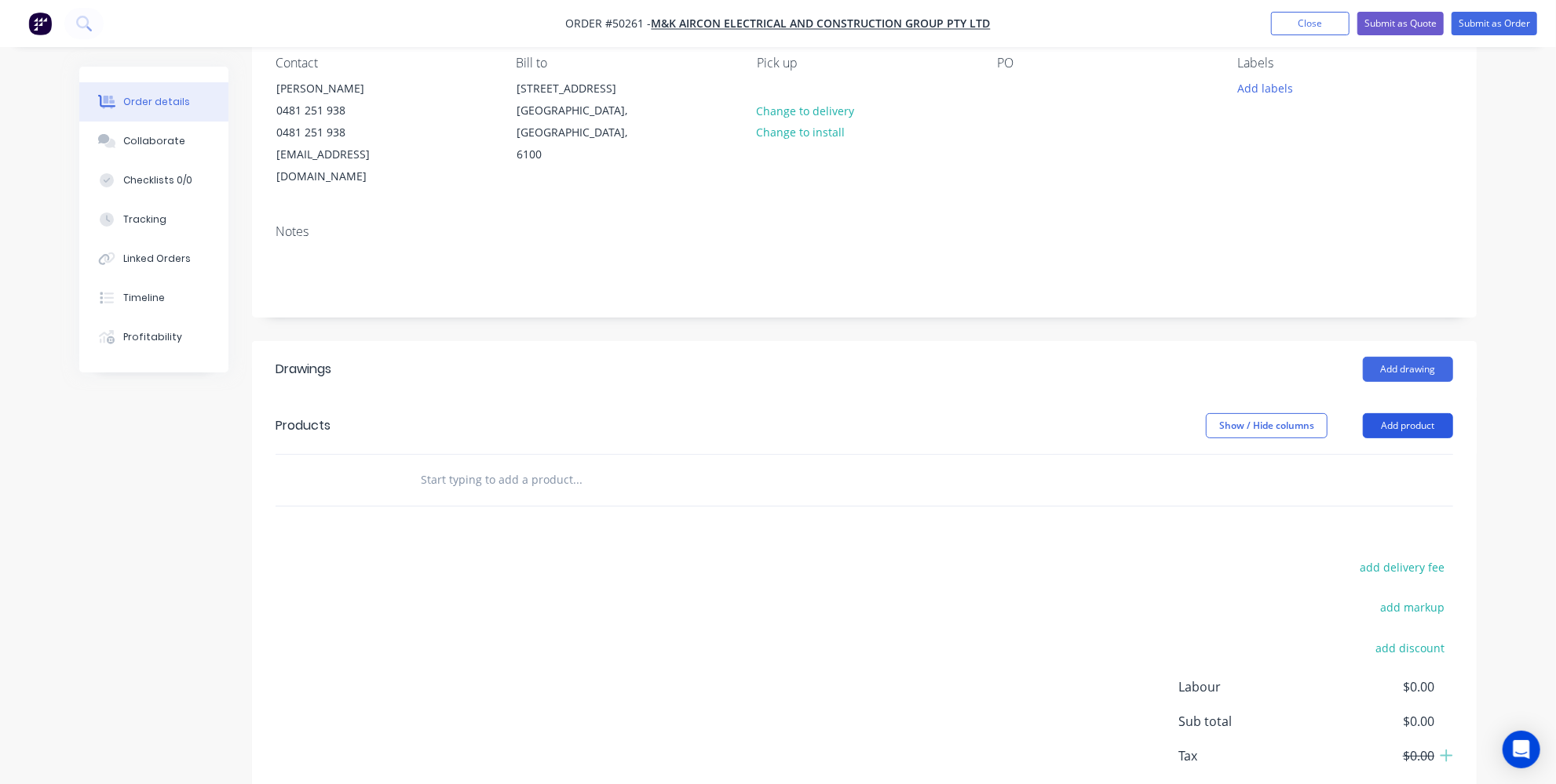
click at [1388, 414] on button "Add product" at bounding box center [1407, 426] width 90 height 25
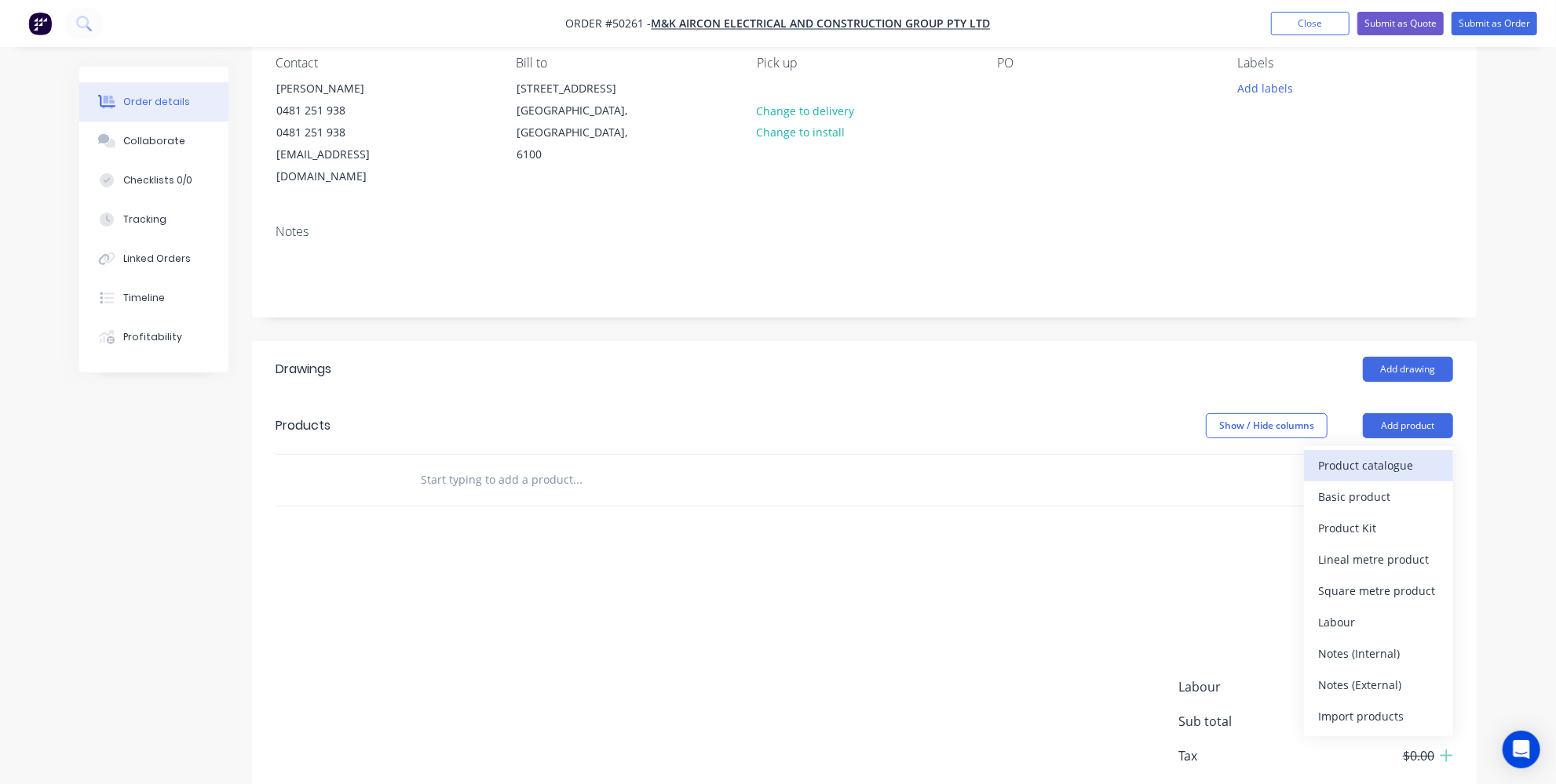
click at [1346, 455] on div "Product catalogue" at bounding box center [1378, 465] width 121 height 23
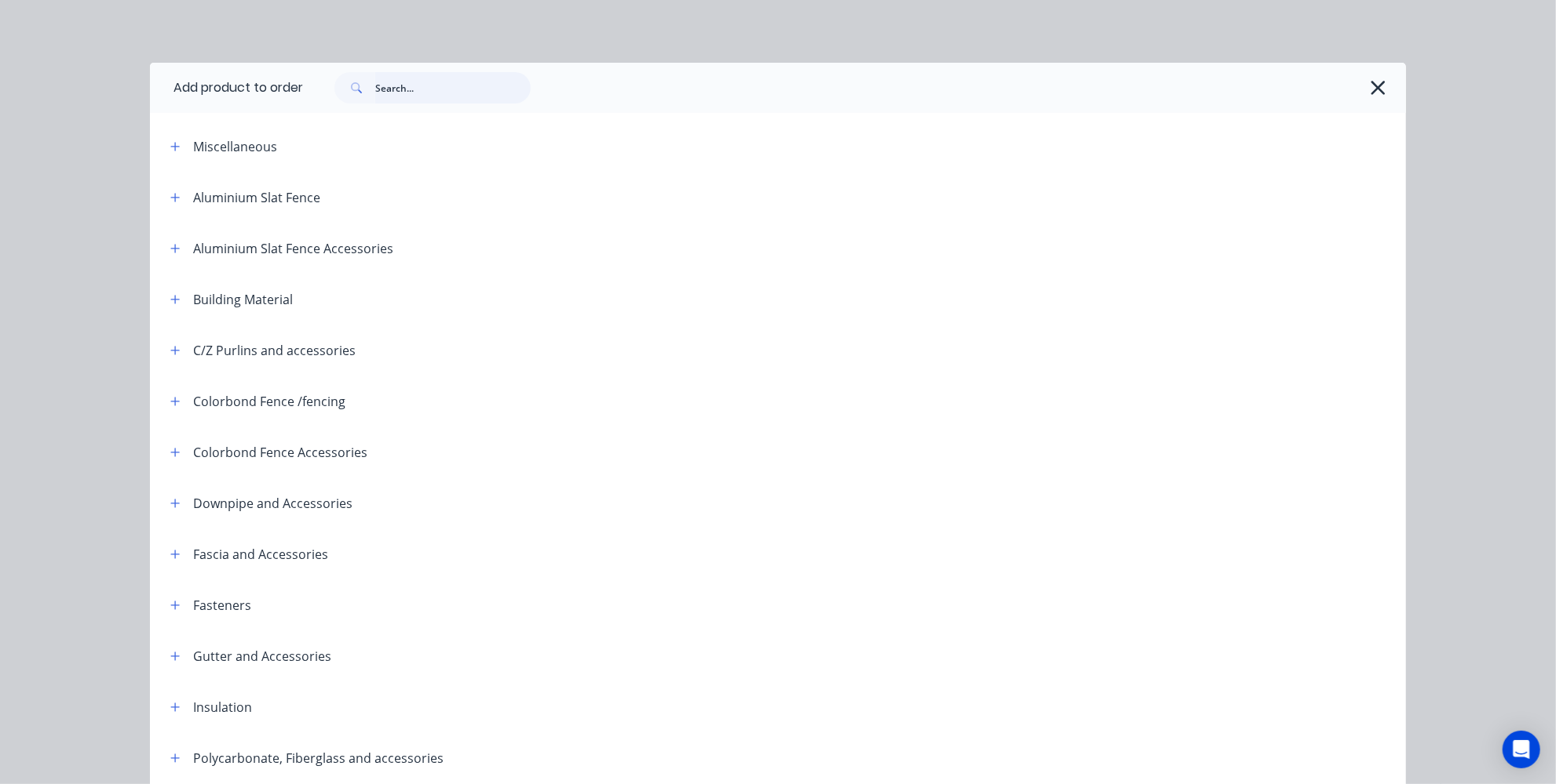
click at [456, 99] on input "text" at bounding box center [453, 88] width 156 height 32
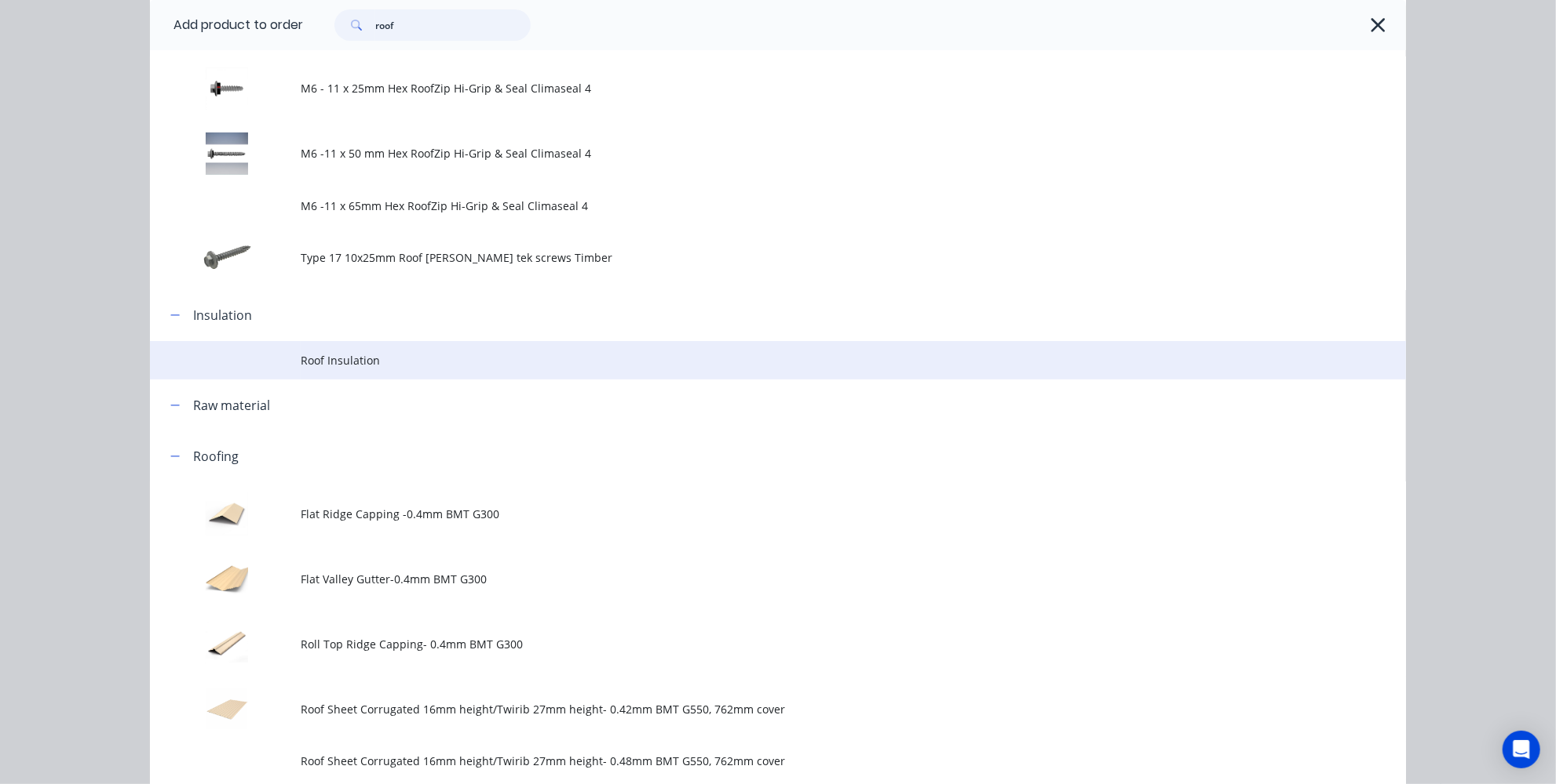
scroll to position [571, 0]
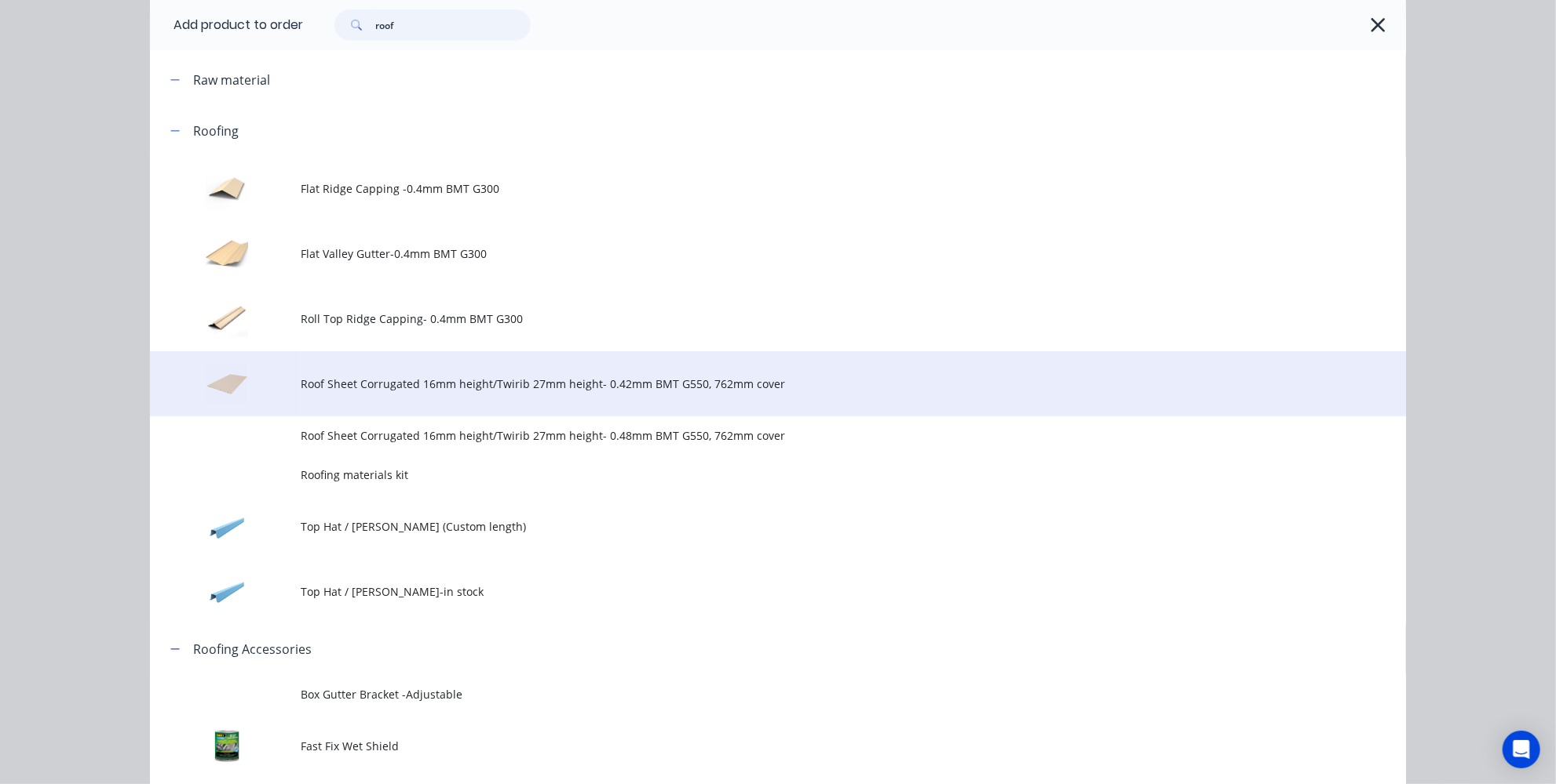
type input "roof"
click at [443, 389] on span "Roof Sheet Corrugated 16mm height/Twirib 27mm height- 0.42mm BMT G550, 762mm co…" at bounding box center [743, 384] width 884 height 17
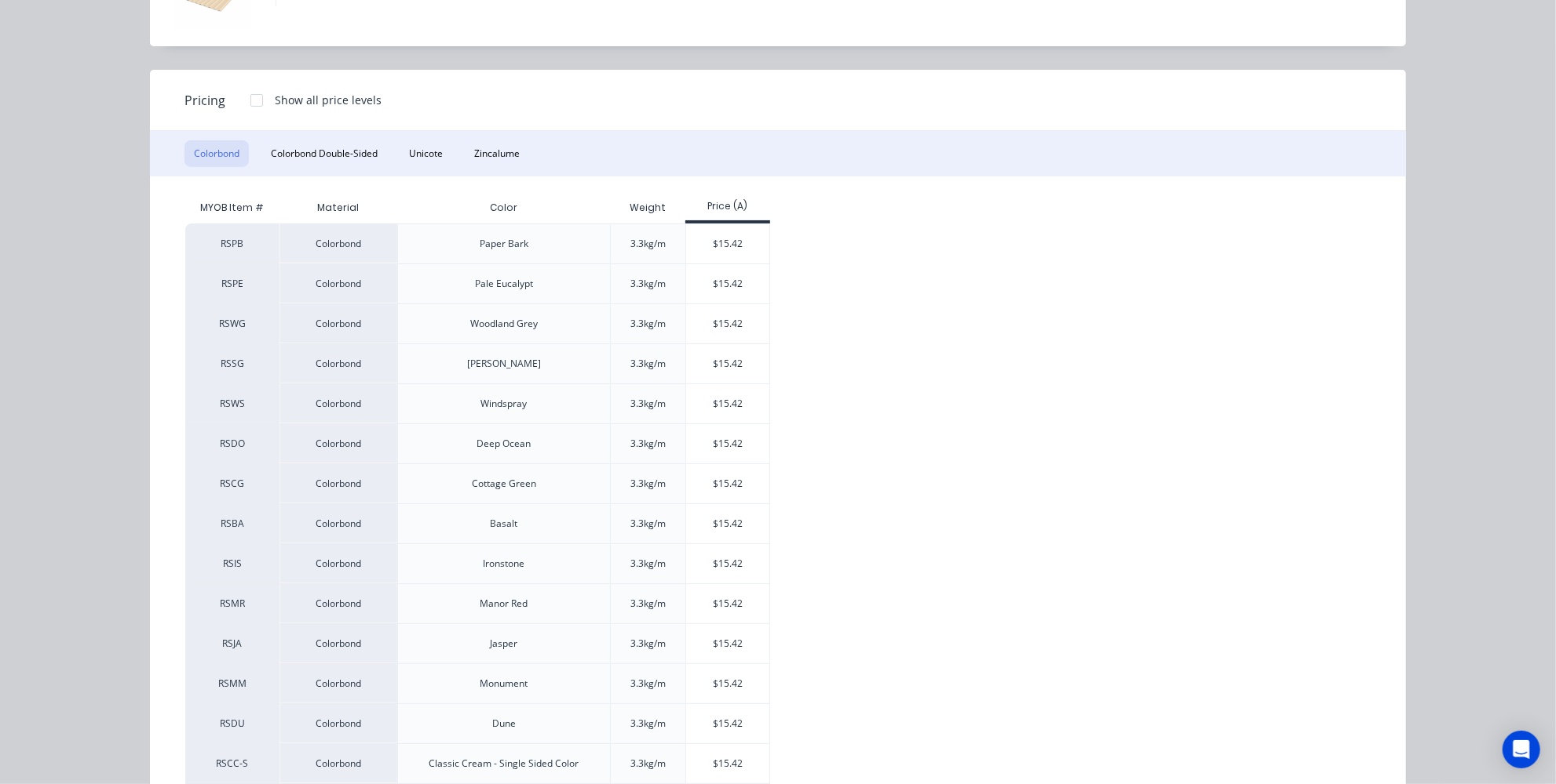
scroll to position [213, 0]
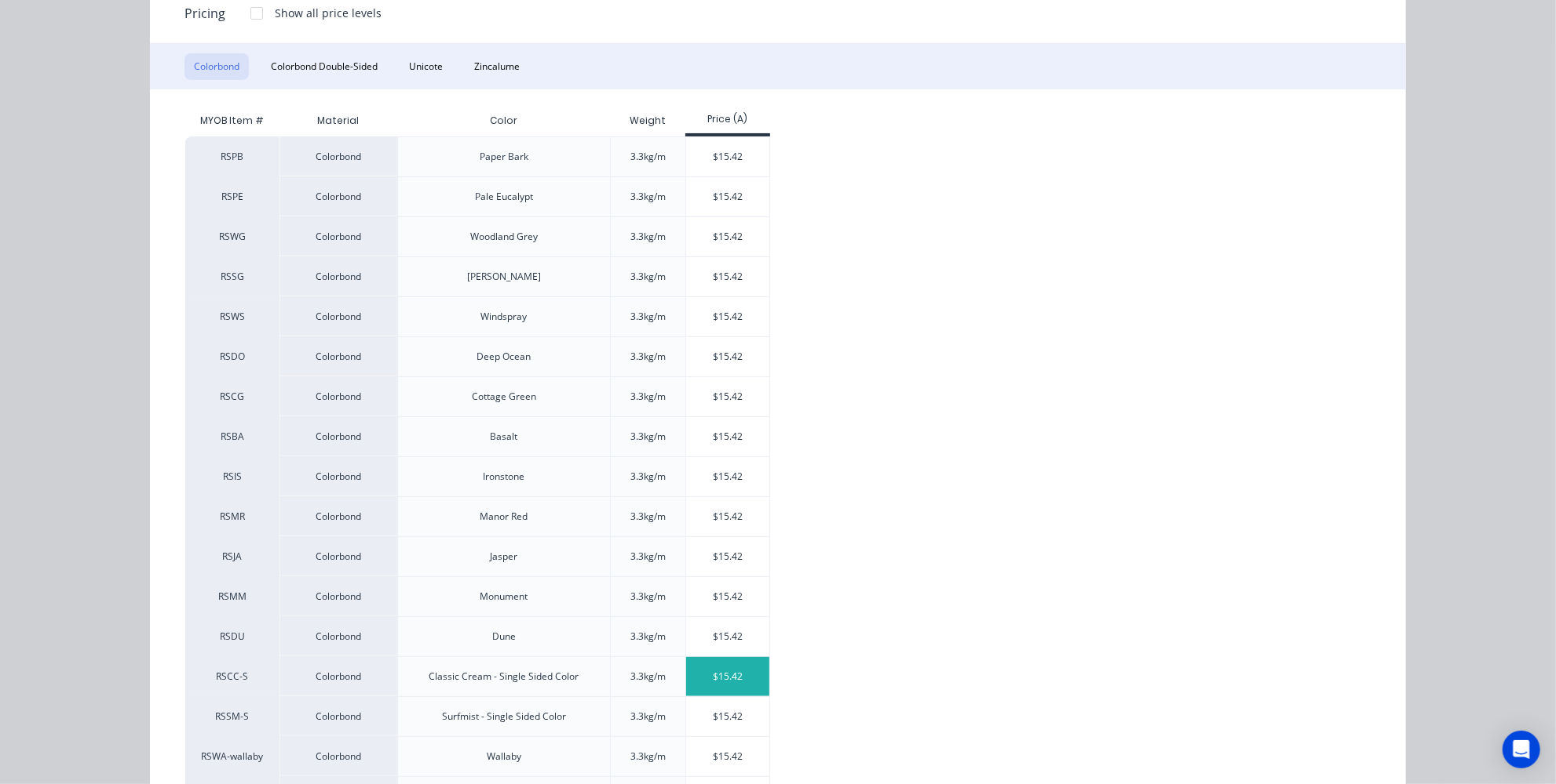
click at [718, 665] on div "$15.42" at bounding box center [728, 677] width 84 height 40
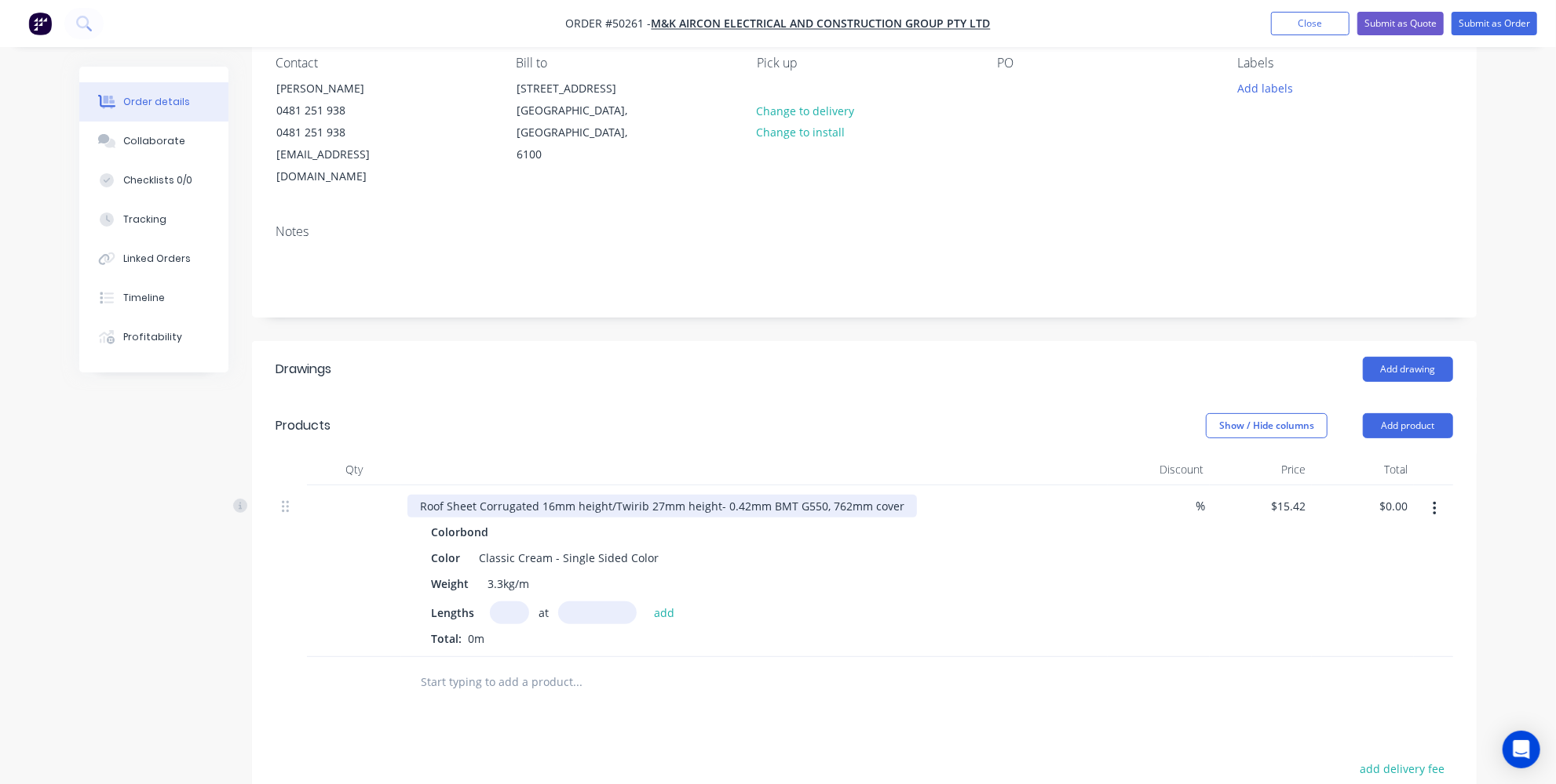
click at [612, 495] on div "Roof Sheet Corrugated 16mm height/Twirib 27mm height- 0.42mm BMT G550, 762mm co…" at bounding box center [661, 506] width 509 height 23
drag, startPoint x: 611, startPoint y: 479, endPoint x: 479, endPoint y: 481, distance: 132.0
click at [479, 495] on div "Roof Sheet Corrugated 16mm height/Twirib 27mm height- 0.42mm BMT G550, 762mm co…" at bounding box center [661, 506] width 509 height 23
click at [510, 601] on input "text" at bounding box center [509, 612] width 40 height 23
type input "20"
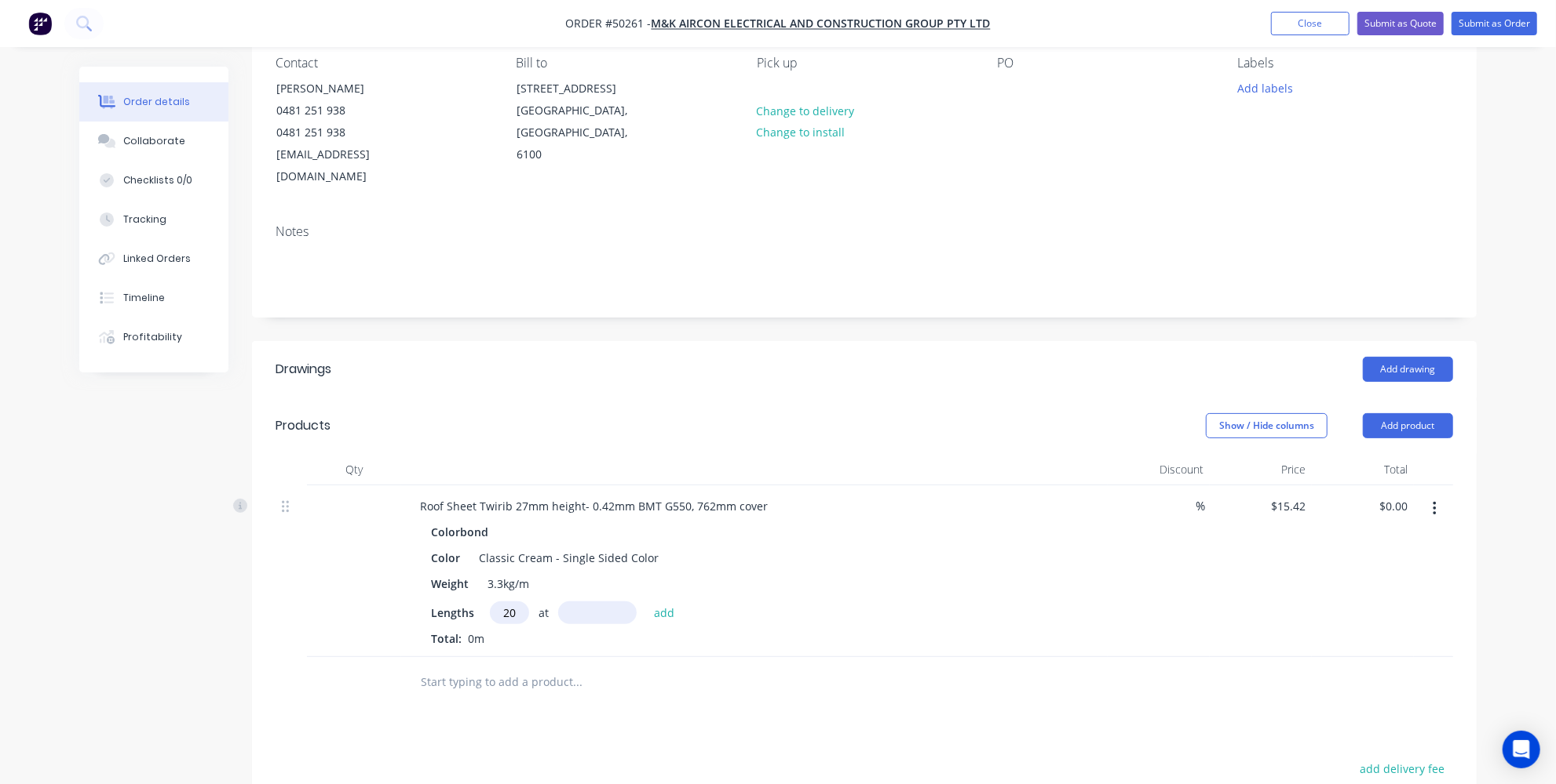
click at [606, 601] on input "text" at bounding box center [597, 612] width 78 height 23
type input "2450mm"
click at [622, 667] on input "text" at bounding box center [577, 683] width 314 height 32
click at [666, 601] on button "add" at bounding box center [664, 611] width 37 height 21
type input "$755.58"
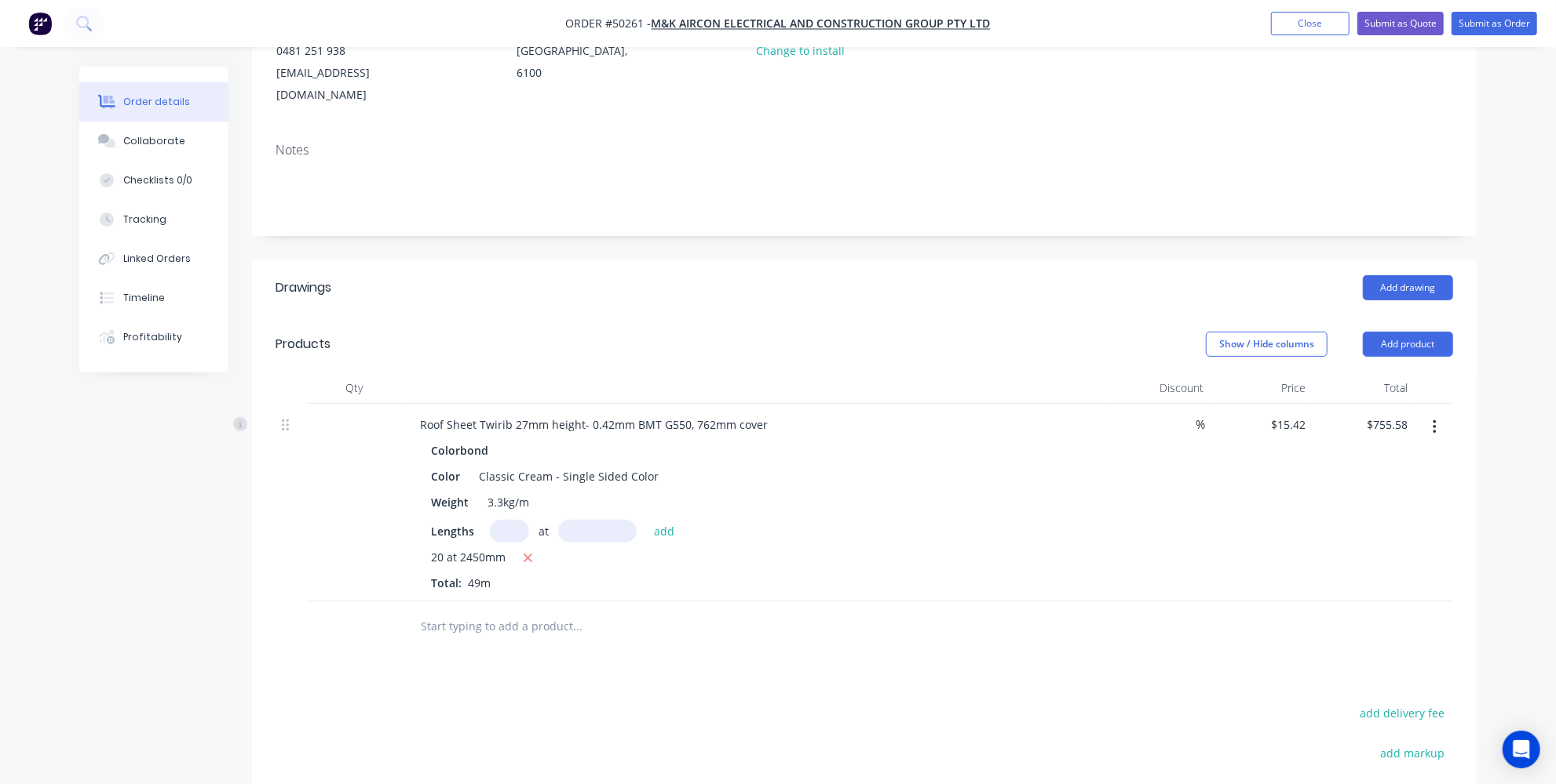
scroll to position [285, 0]
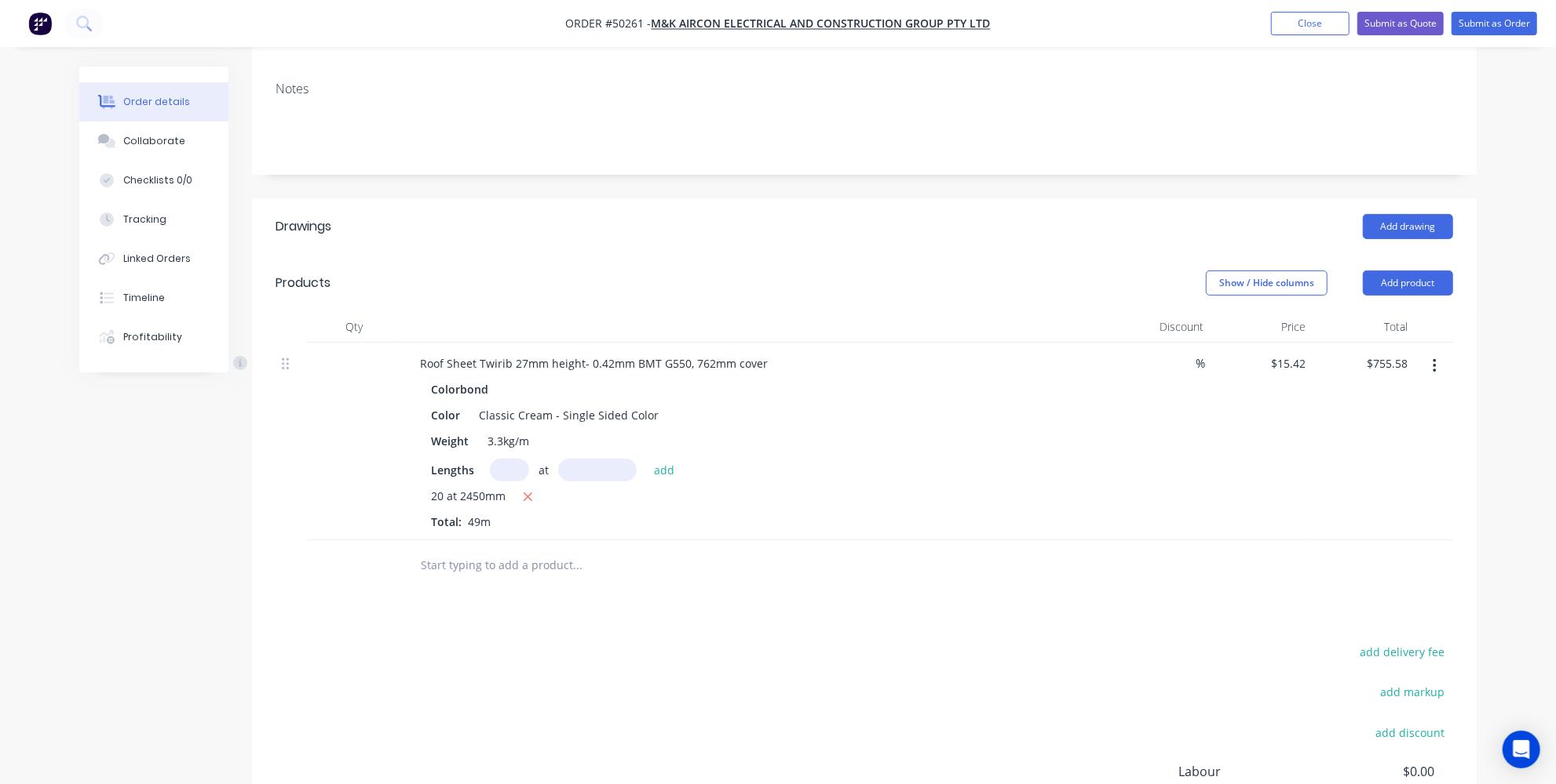
click at [681, 592] on div "Drawings Add drawing Products Show / Hide columns Add product Qty Discount Pric…" at bounding box center [864, 566] width 1224 height 735
click at [1426, 271] on button "Add product" at bounding box center [1407, 283] width 90 height 25
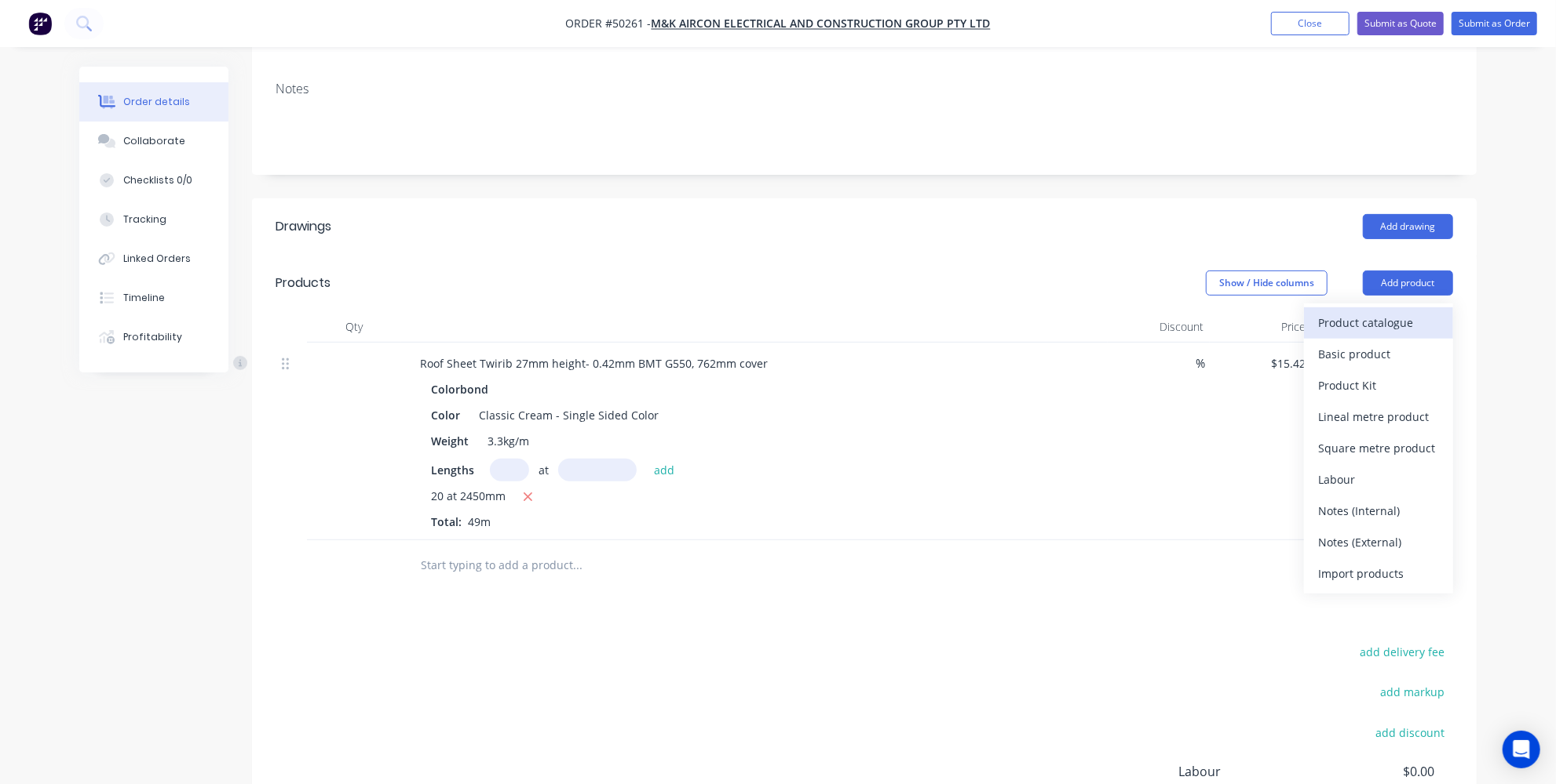
click at [1395, 312] on div "Product catalogue" at bounding box center [1378, 323] width 121 height 23
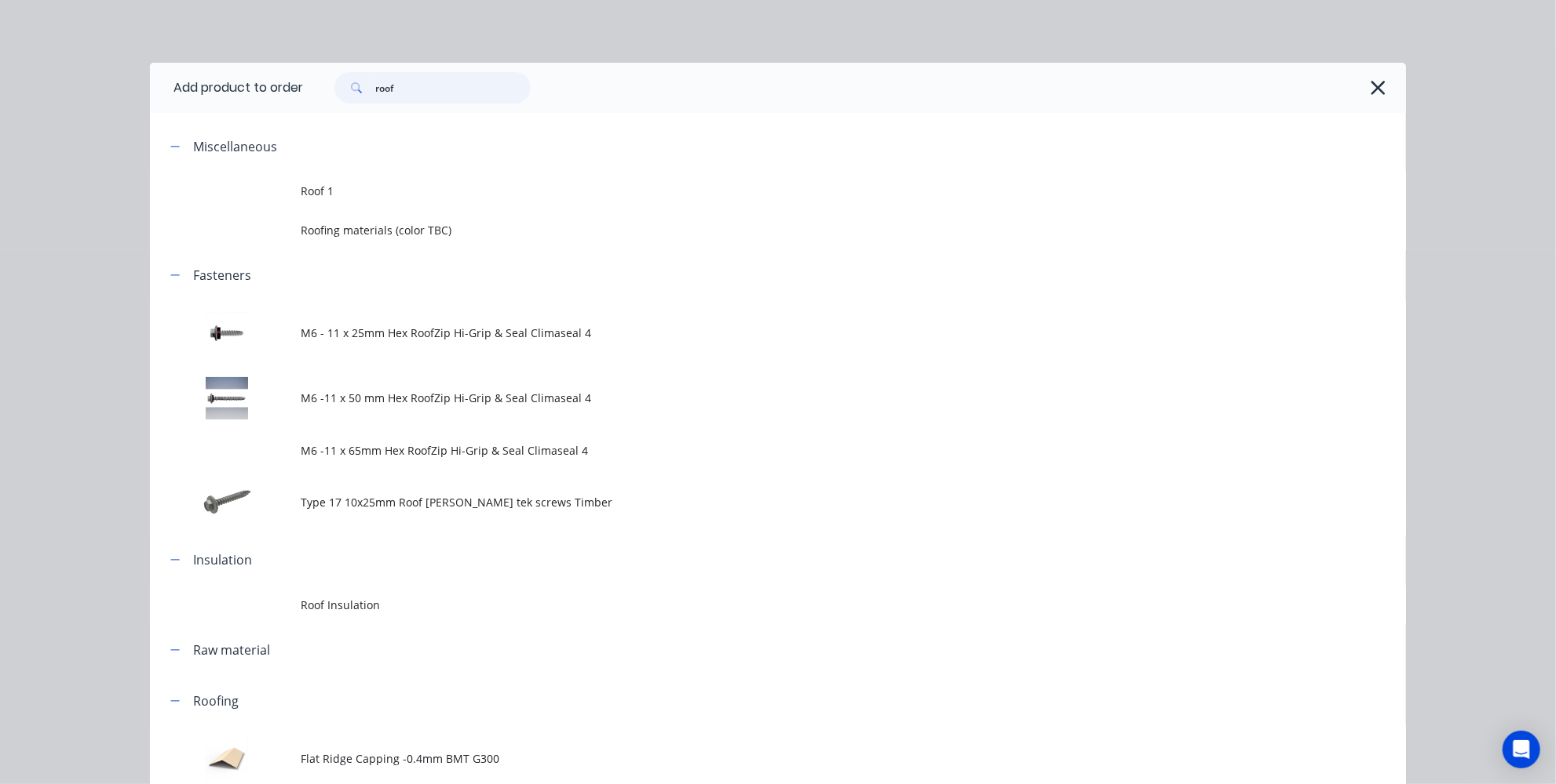
drag, startPoint x: 483, startPoint y: 84, endPoint x: 112, endPoint y: 57, distance: 372.0
click at [162, 66] on header "Add product to order roof" at bounding box center [778, 87] width 1256 height 51
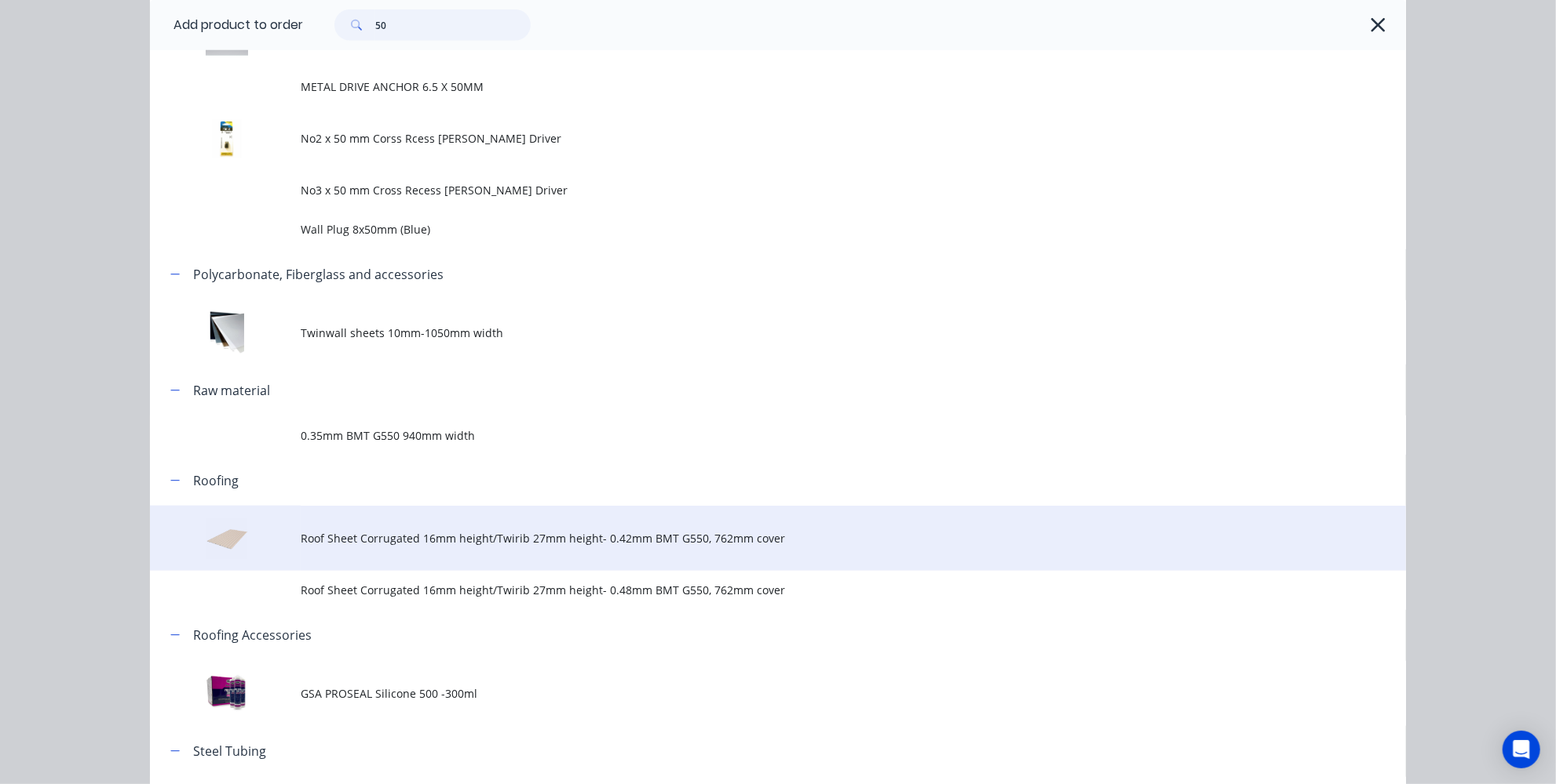
scroll to position [855, 0]
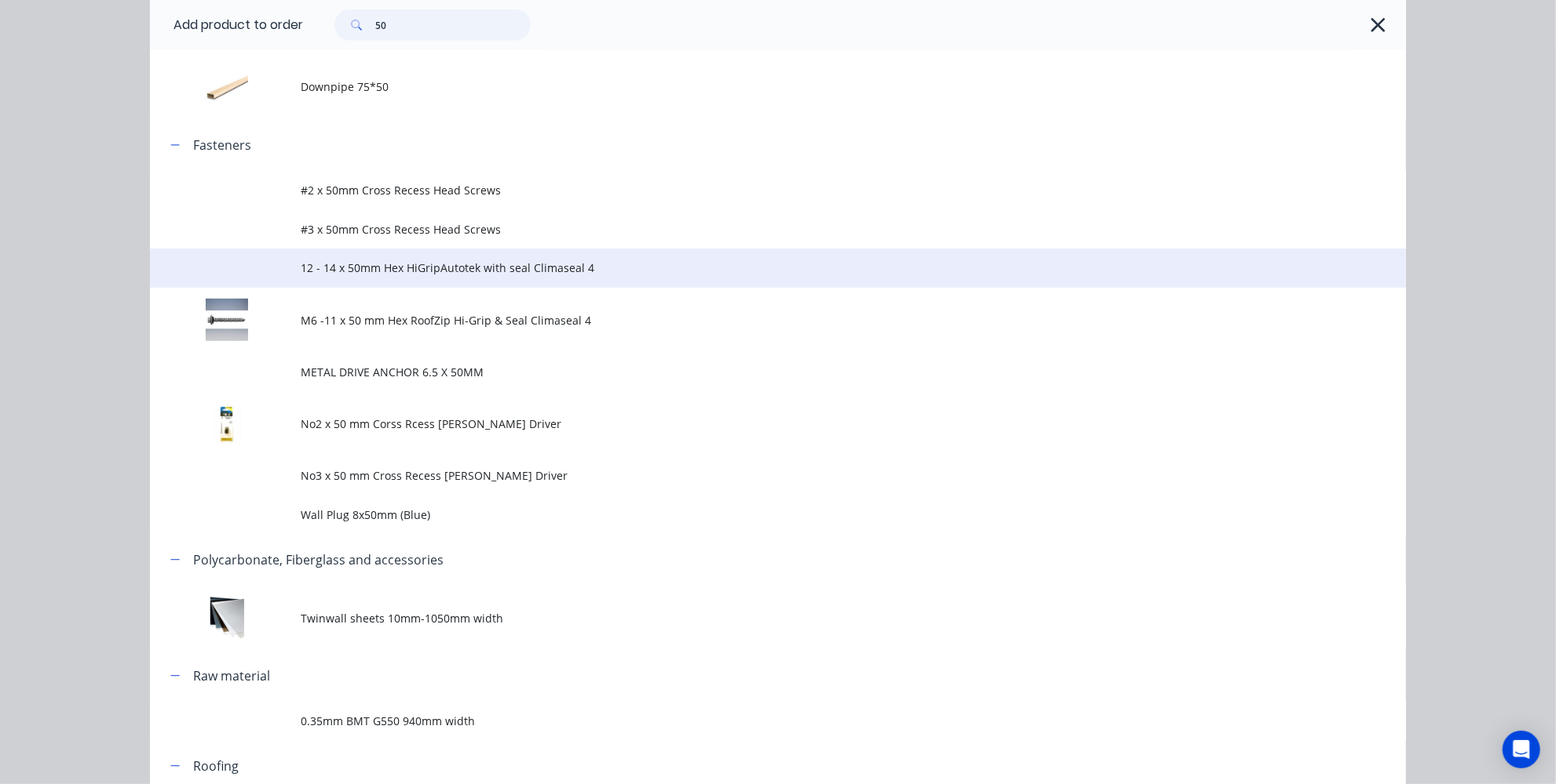
type input "50"
click at [379, 273] on span "12 - 14 x 50mm Hex HiGripAutotek with seal Climaseal 4" at bounding box center [743, 268] width 884 height 17
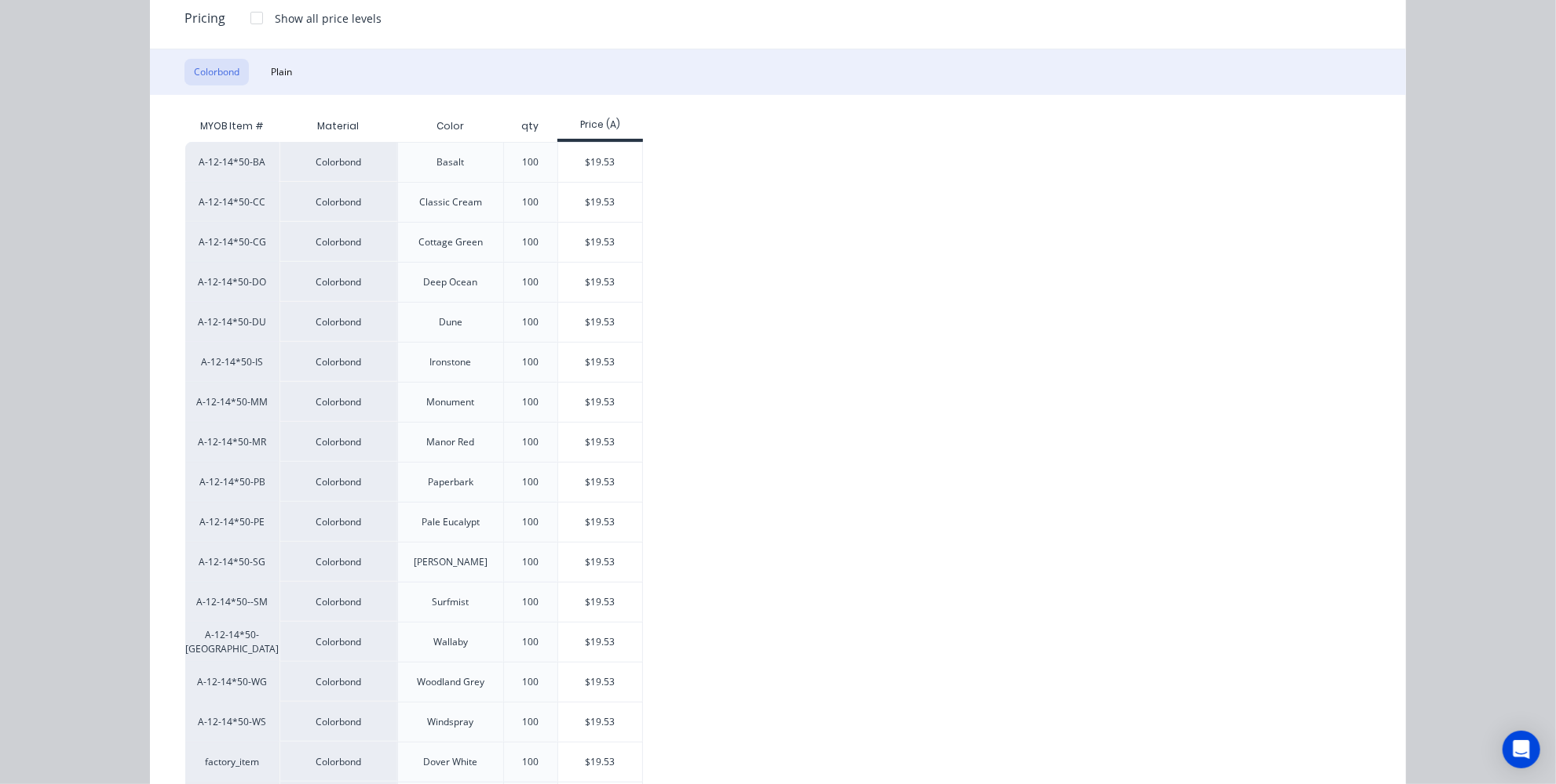
scroll to position [140, 0]
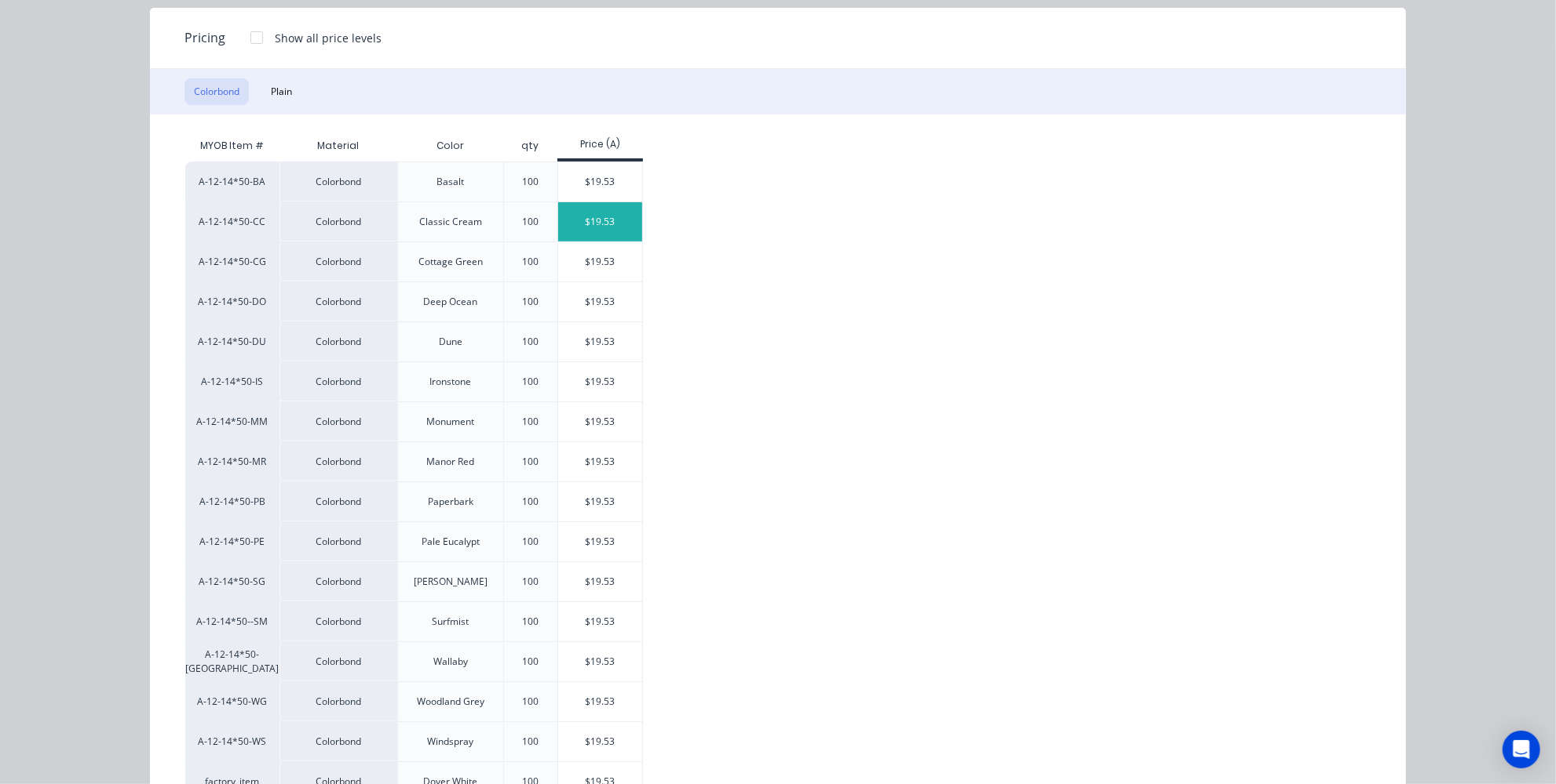
click at [583, 207] on div "$19.53" at bounding box center [600, 222] width 84 height 40
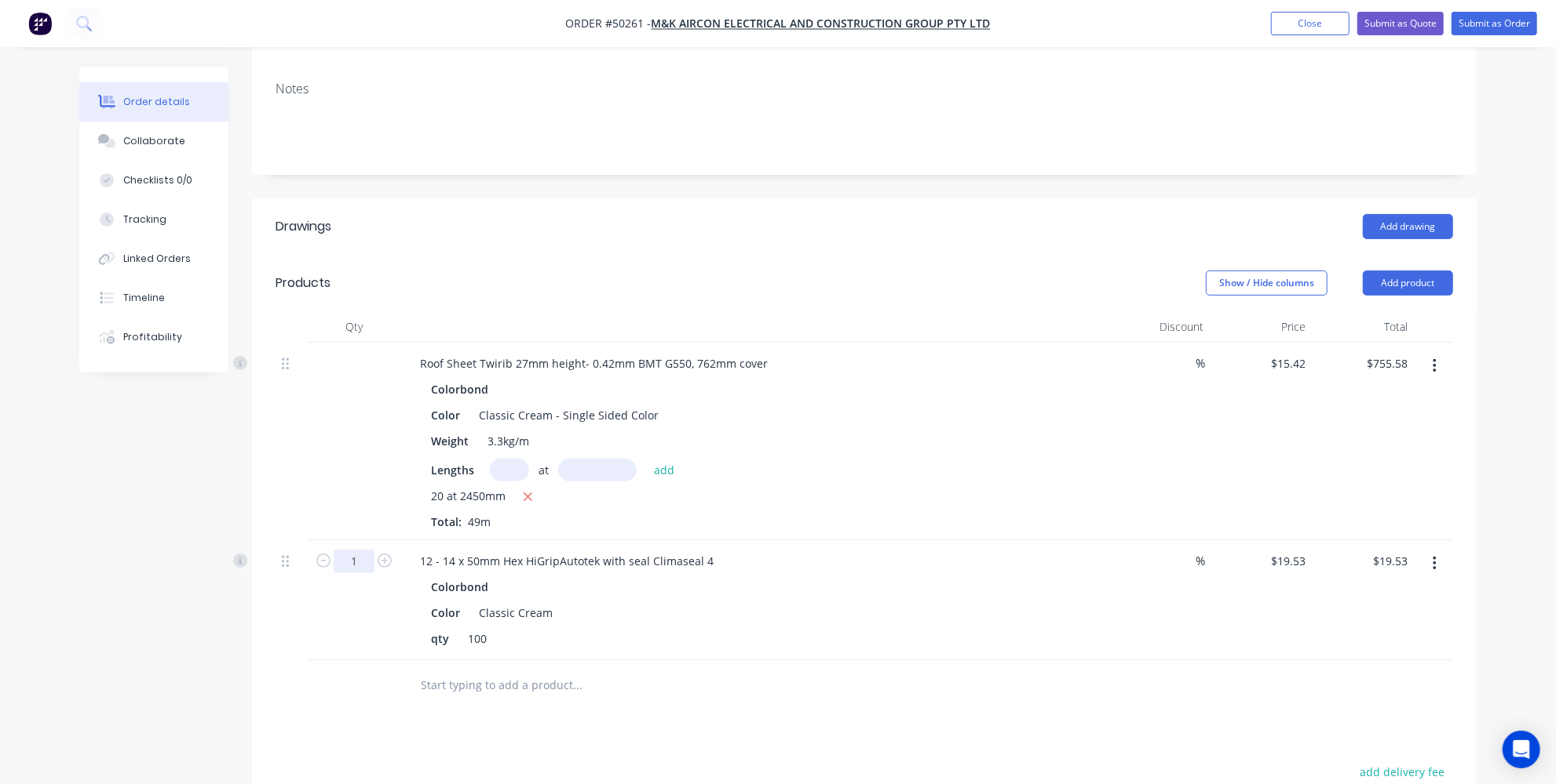
click at [362, 550] on input "1" at bounding box center [354, 562] width 41 height 24
type input "5"
type input "$97.65"
click at [441, 698] on div "Drawings Add drawing Products Show / Hide columns Add product Qty Discount Pric…" at bounding box center [864, 626] width 1224 height 855
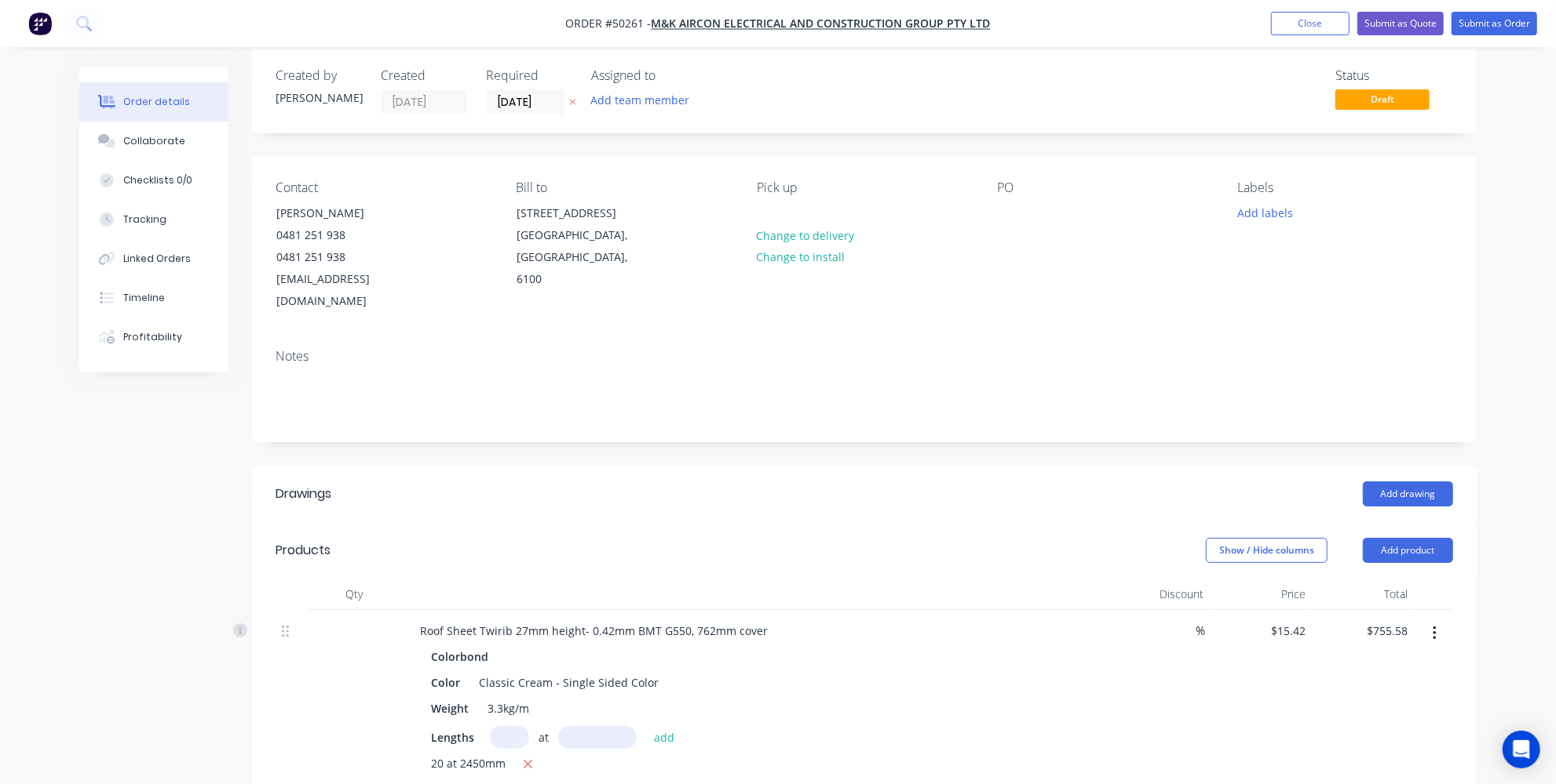
scroll to position [0, 0]
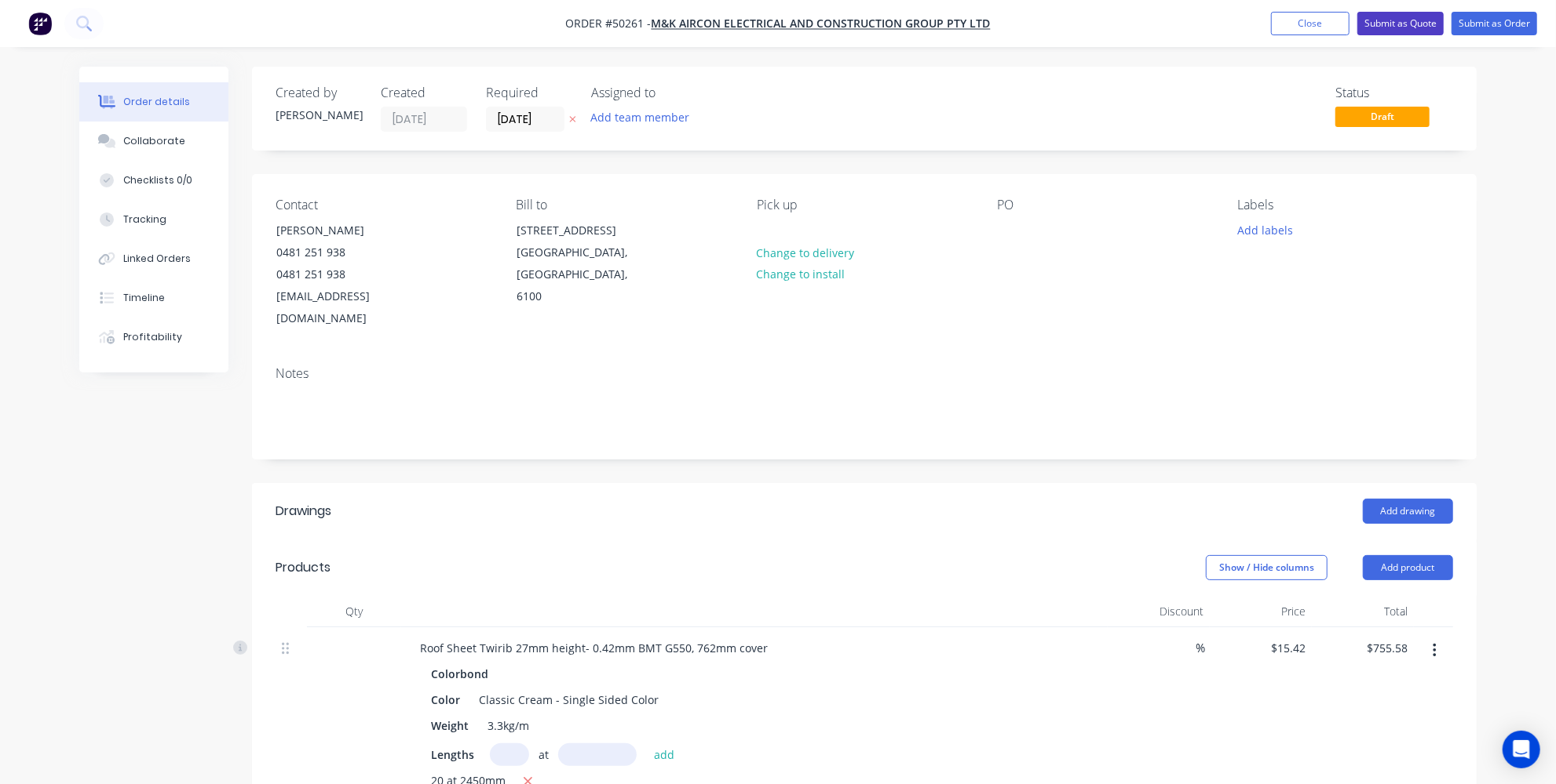
click at [1405, 21] on button "Submit as Quote" at bounding box center [1400, 24] width 86 height 24
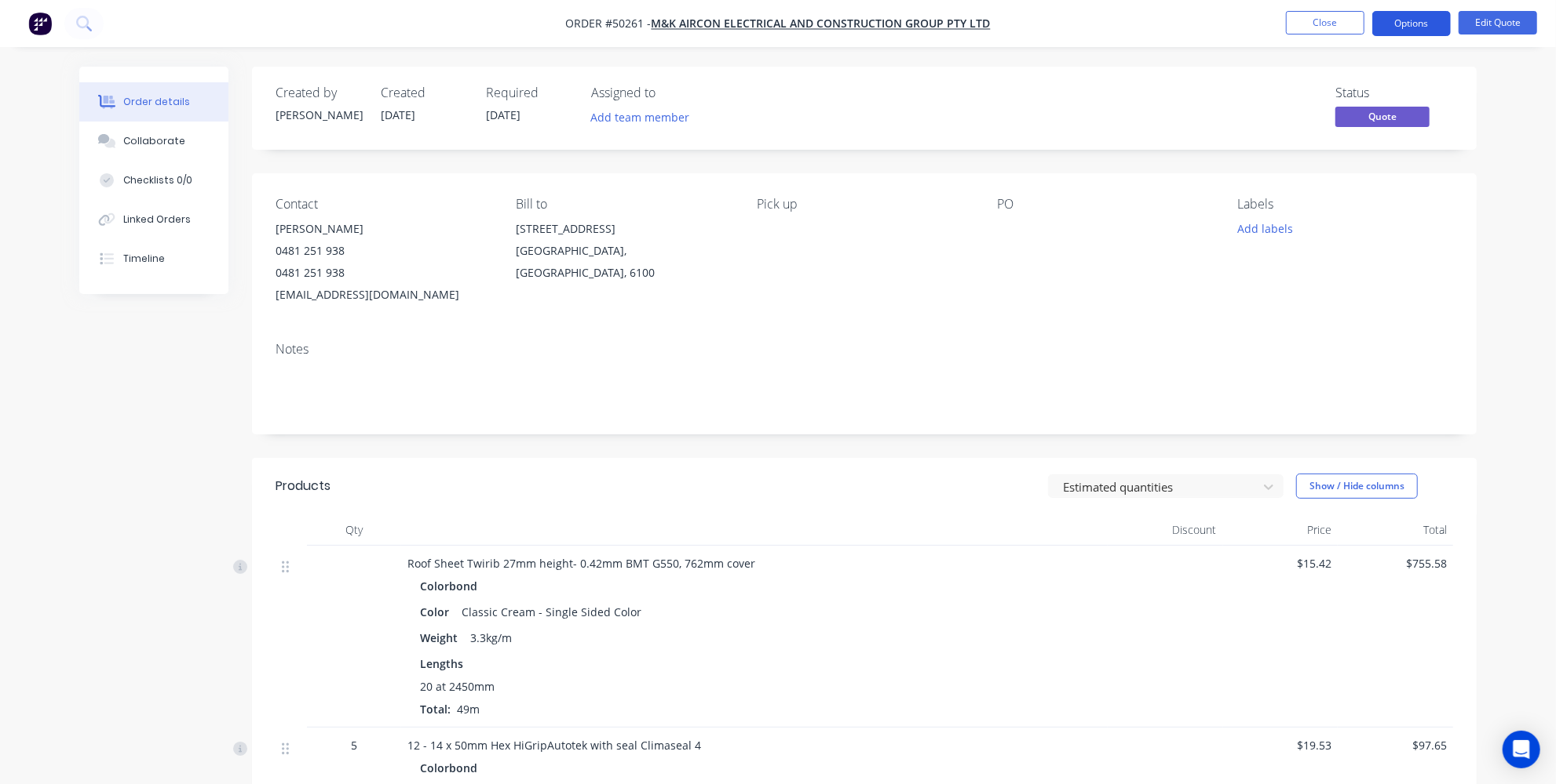
click at [1411, 26] on button "Options" at bounding box center [1411, 23] width 78 height 25
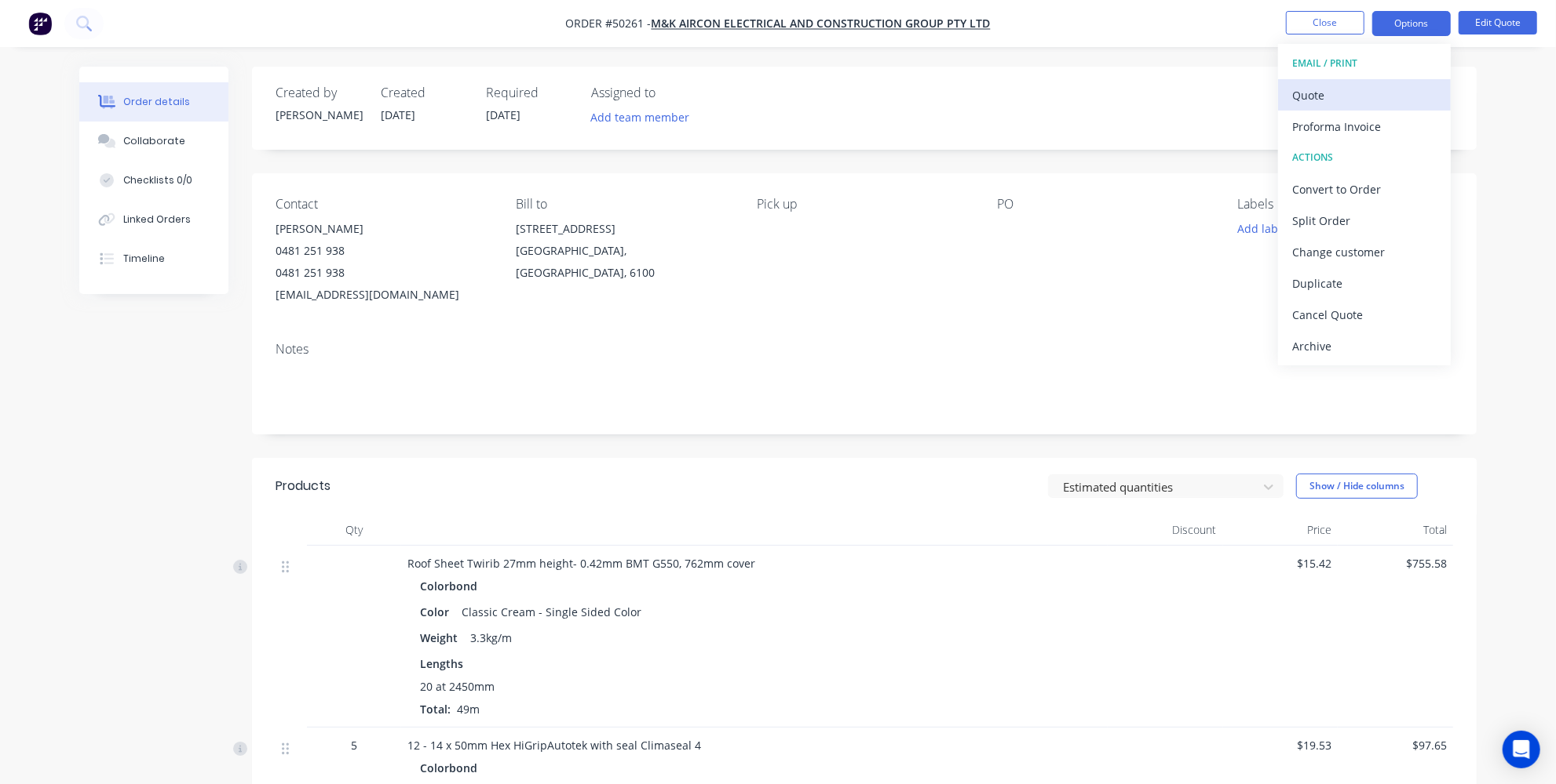
click at [1346, 96] on div "Quote" at bounding box center [1363, 95] width 144 height 23
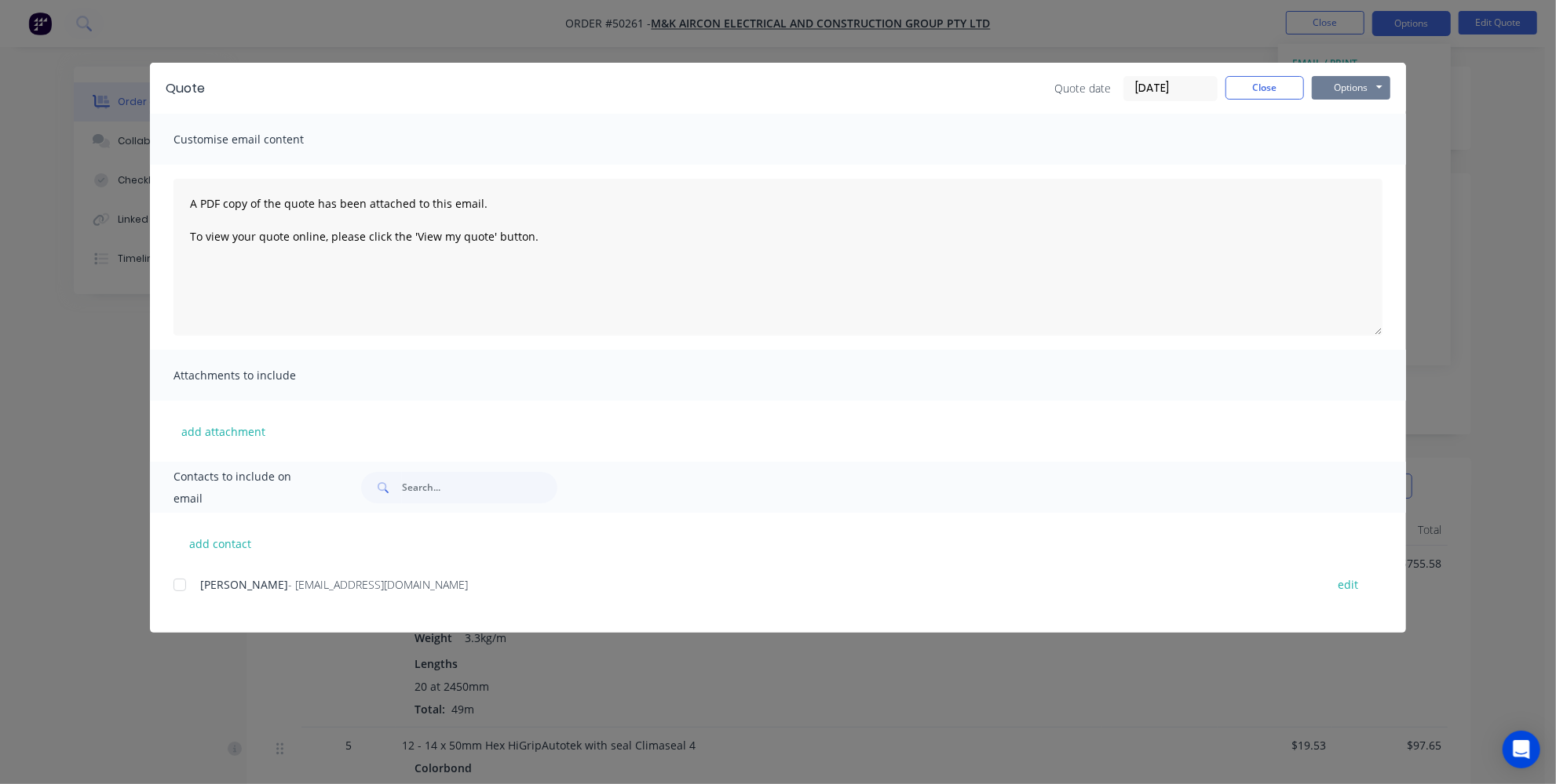
click at [1347, 93] on button "Options" at bounding box center [1350, 88] width 78 height 24
click at [1342, 164] on button "Email" at bounding box center [1361, 168] width 100 height 26
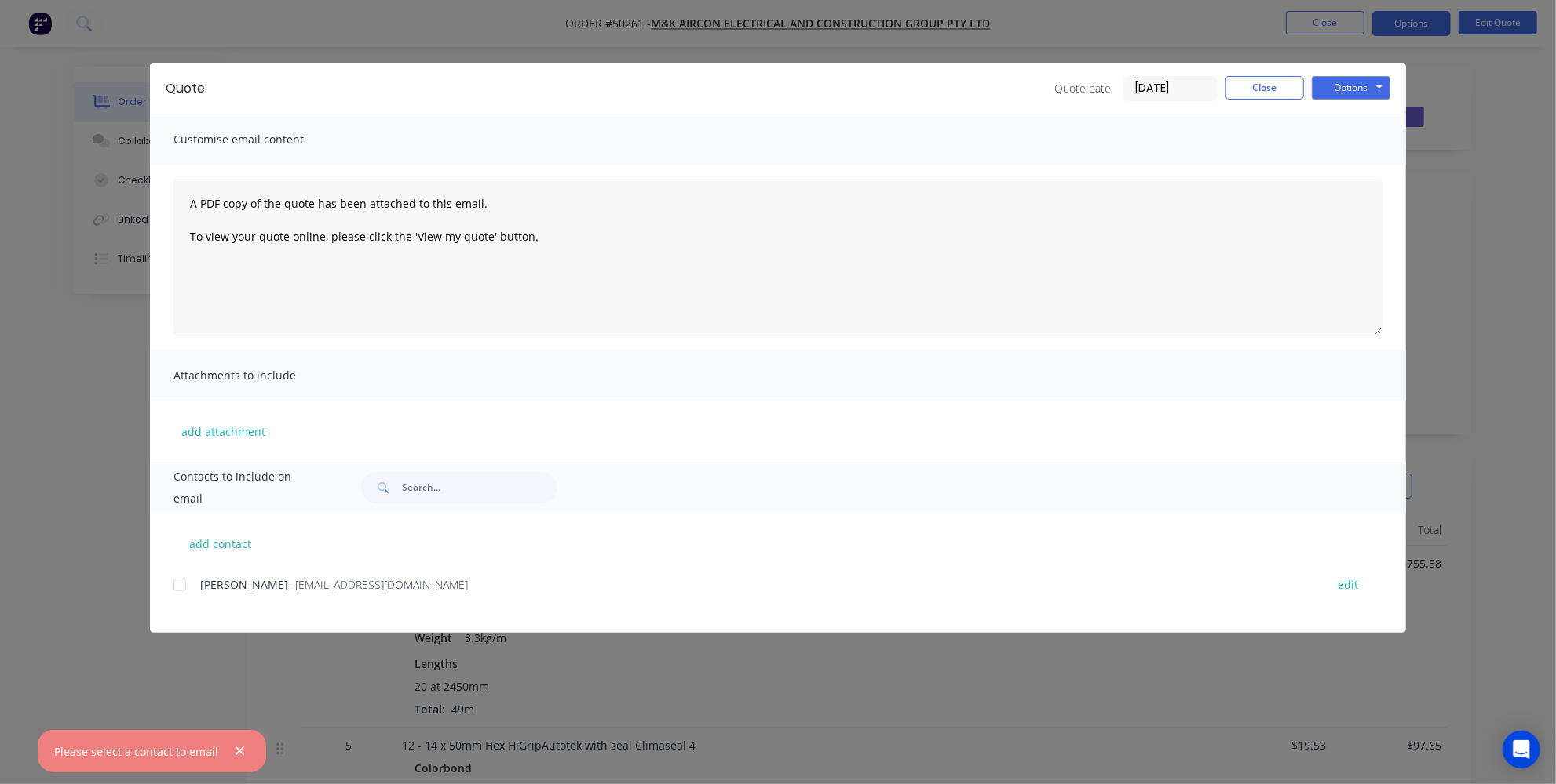
click at [179, 589] on div at bounding box center [180, 586] width 32 height 32
click at [191, 587] on div at bounding box center [180, 586] width 32 height 32
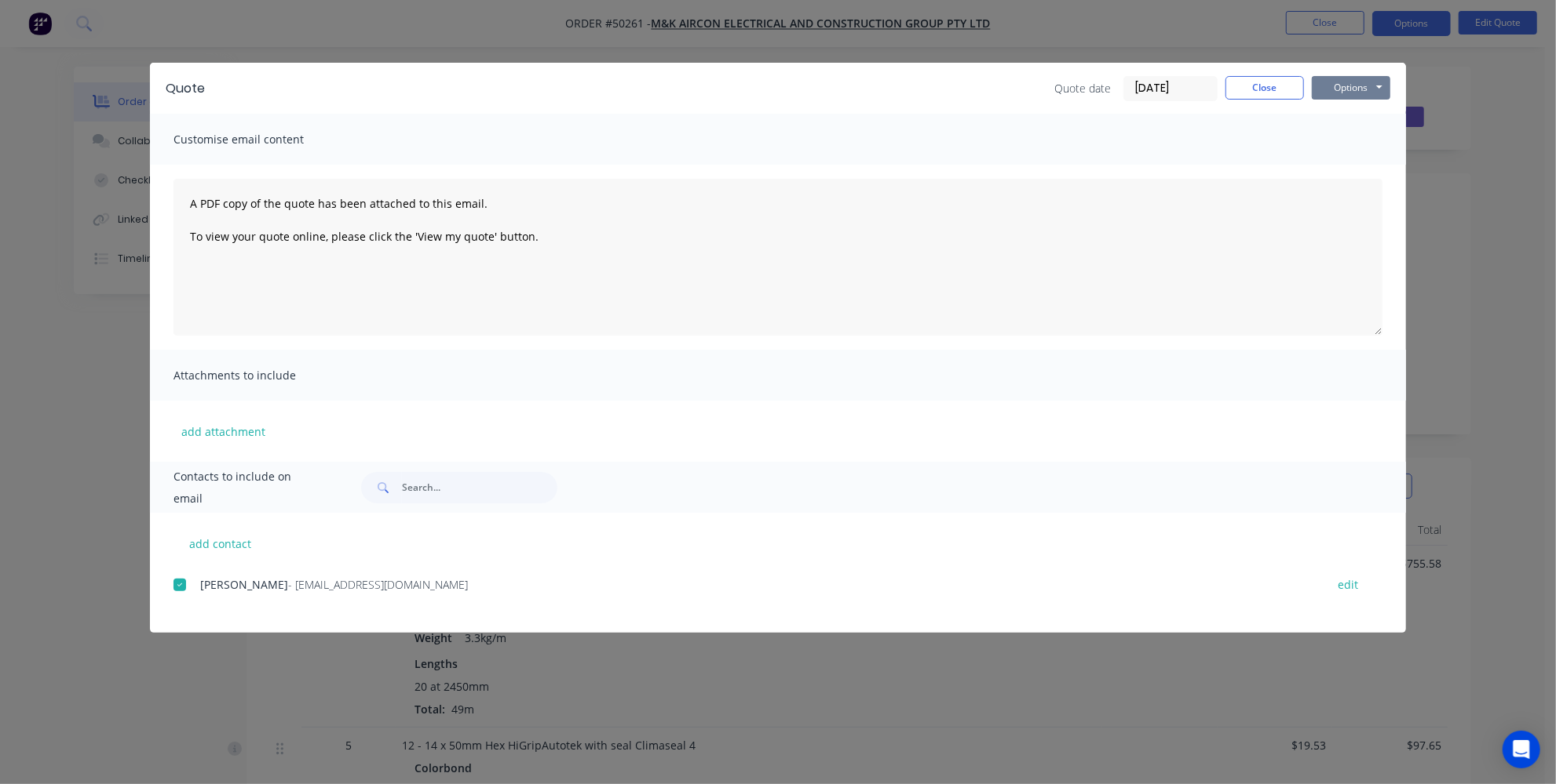
click at [1364, 92] on button "Options" at bounding box center [1350, 88] width 78 height 24
click at [1357, 162] on button "Email" at bounding box center [1361, 168] width 100 height 26
click at [1269, 95] on button "Close" at bounding box center [1264, 88] width 78 height 24
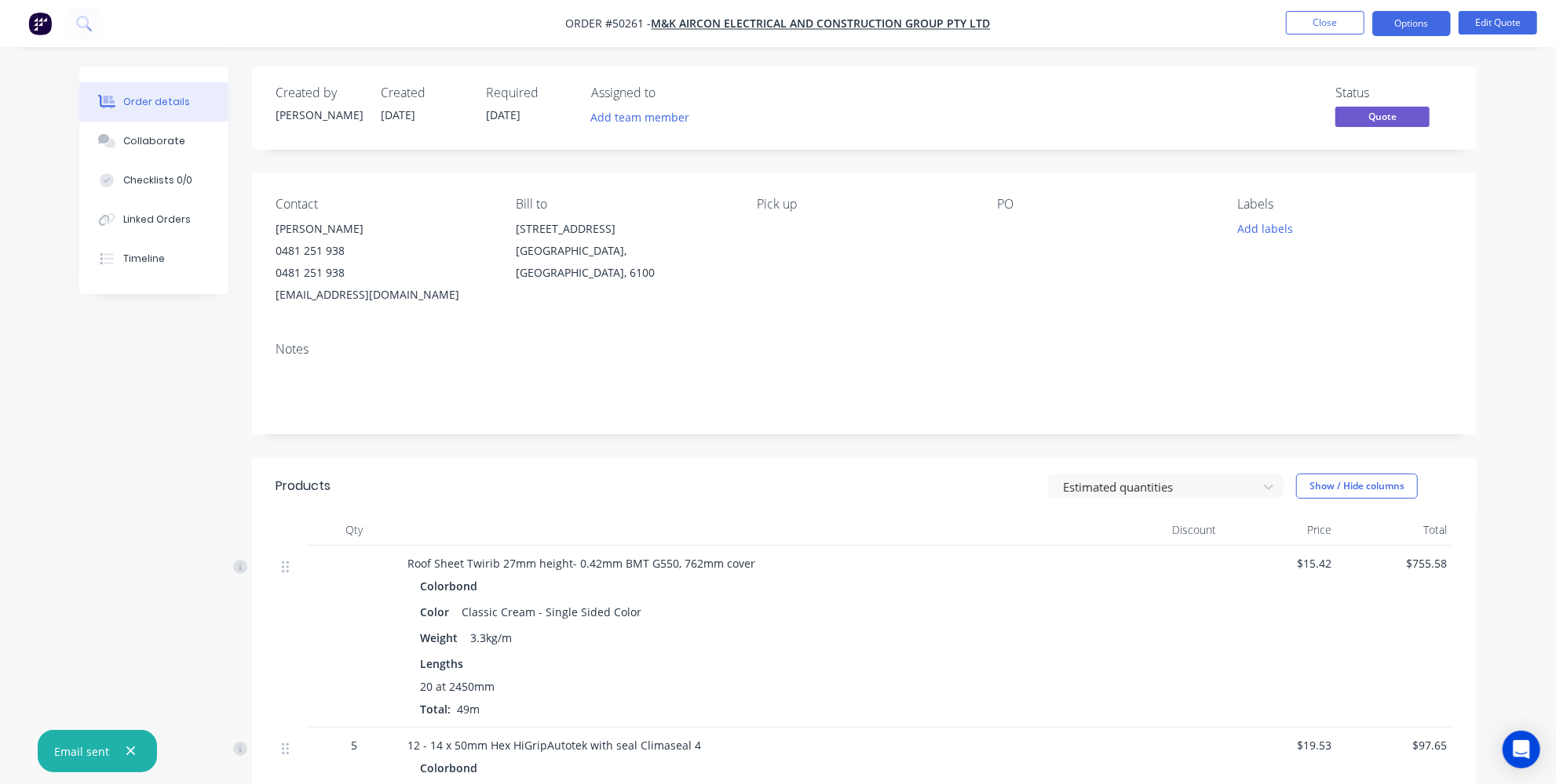
click at [174, 503] on div "Created by [PERSON_NAME] Created [DATE] Required [DATE] Assigned to Add team me…" at bounding box center [778, 577] width 1397 height 1020
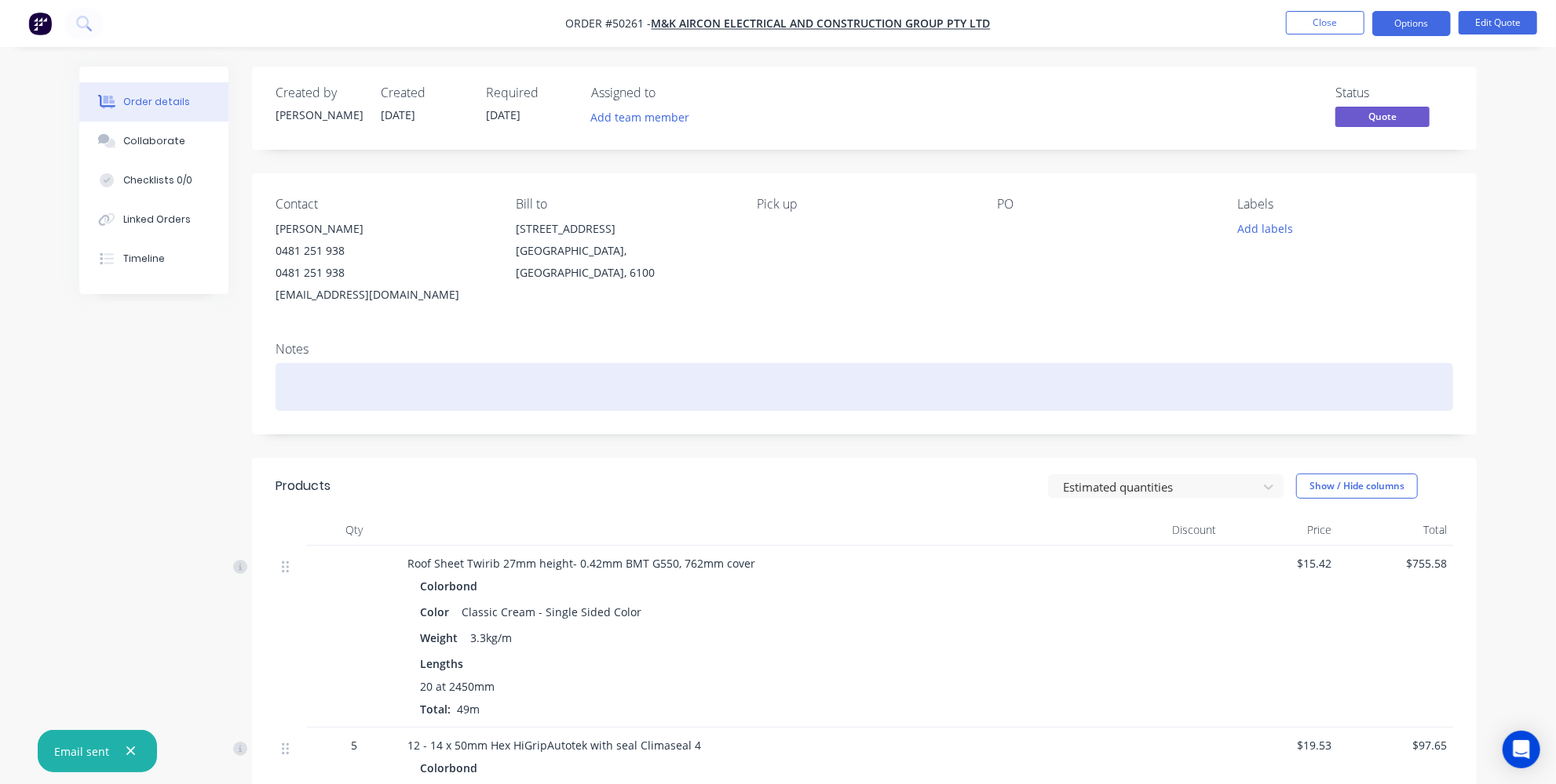
click at [347, 395] on div at bounding box center [864, 387] width 1178 height 48
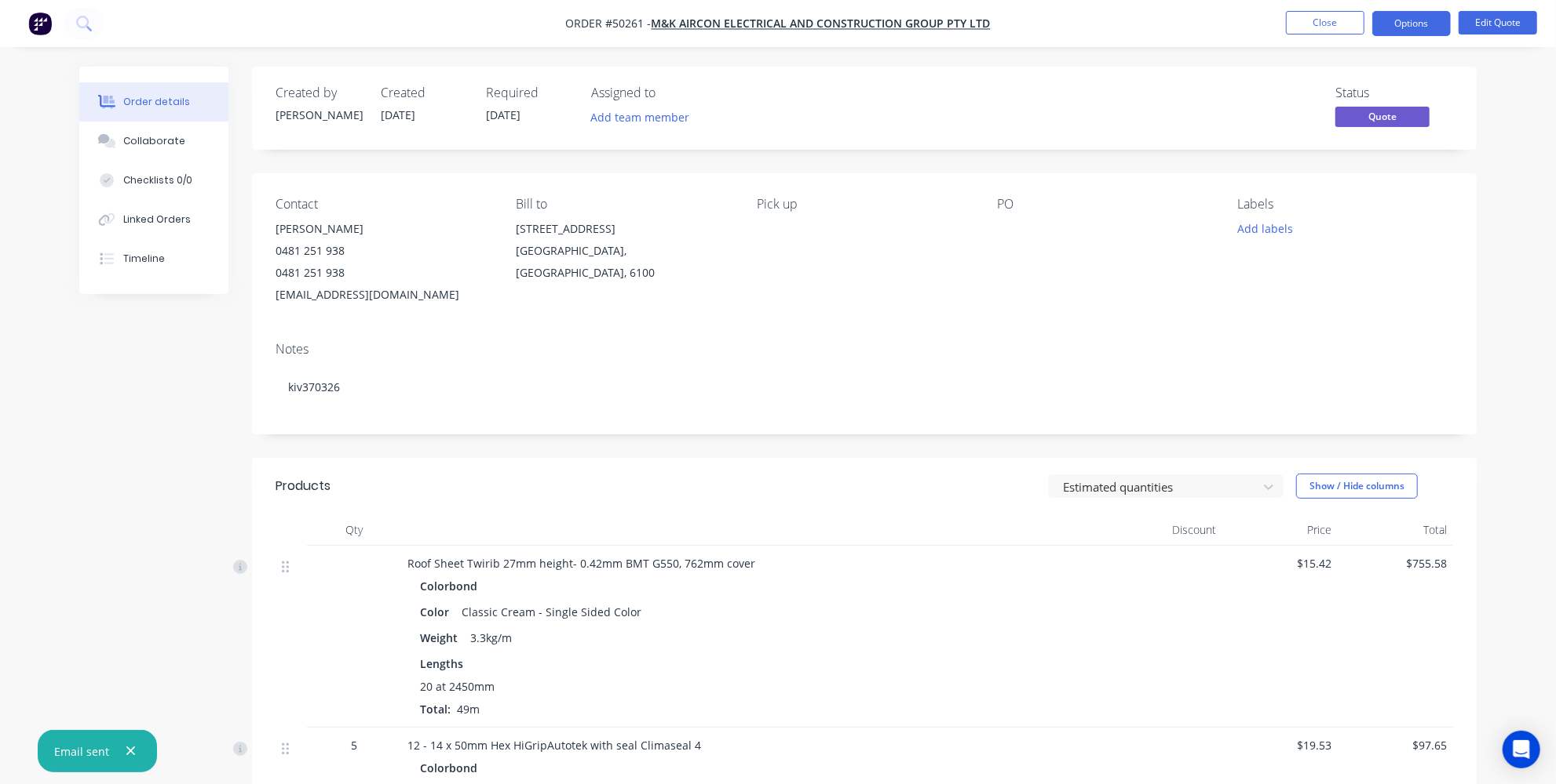
click at [474, 440] on div "Created by [PERSON_NAME] Created [DATE] Required [DATE] Assigned to Add team me…" at bounding box center [864, 565] width 1224 height 996
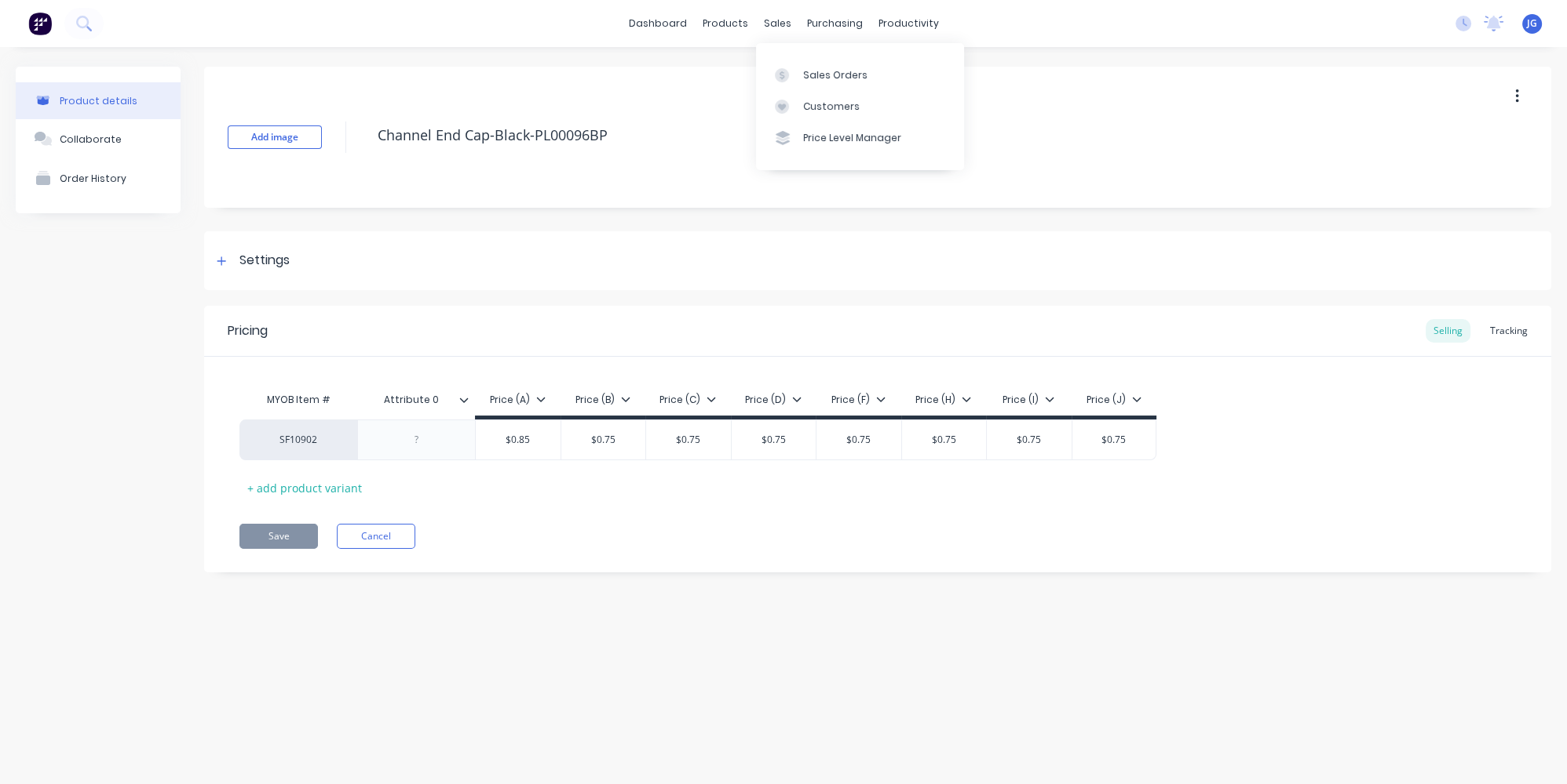
click at [795, 68] on div at bounding box center [786, 75] width 24 height 14
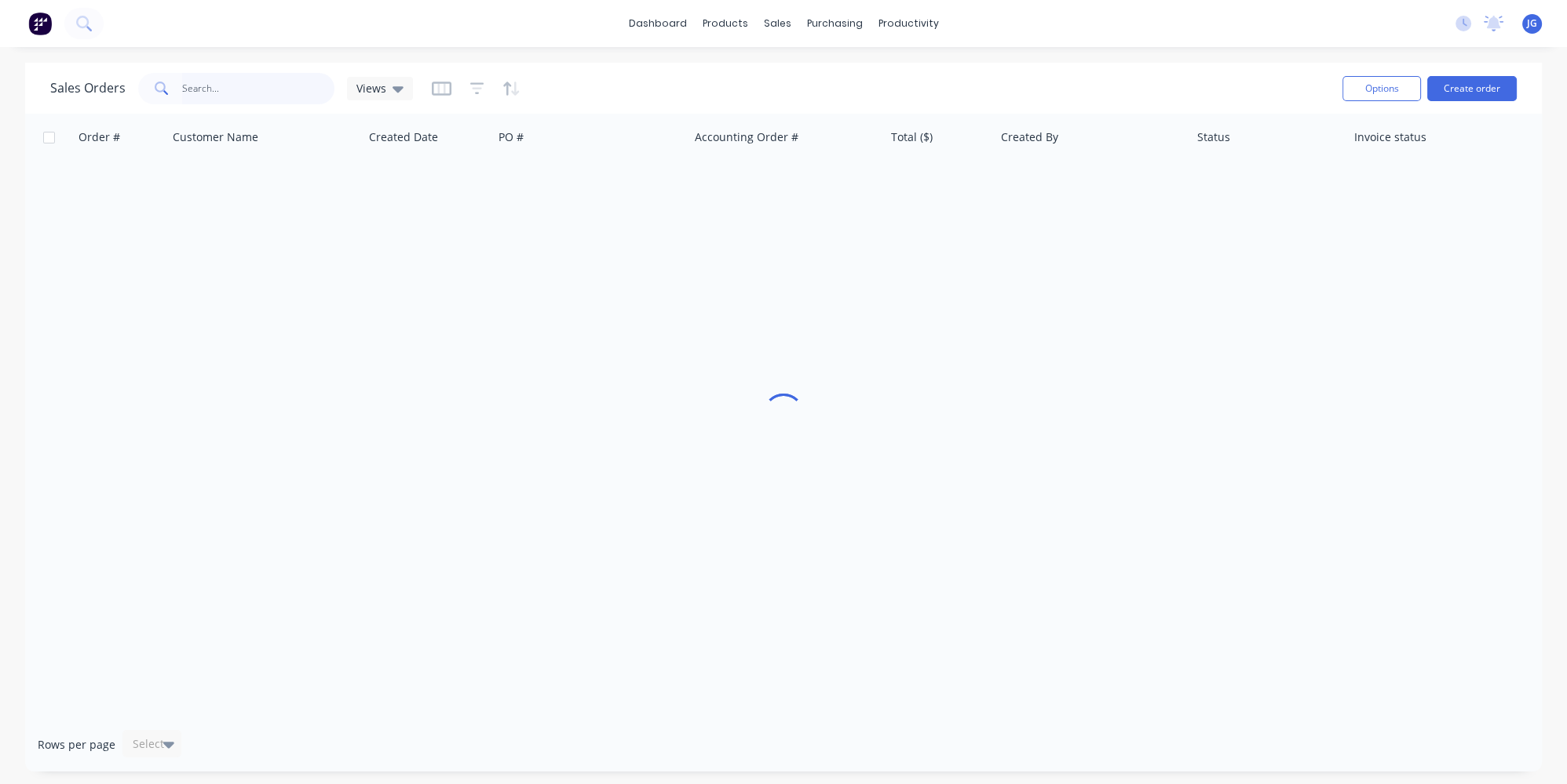
click at [287, 83] on input "text" at bounding box center [258, 89] width 153 height 32
paste input "50261"
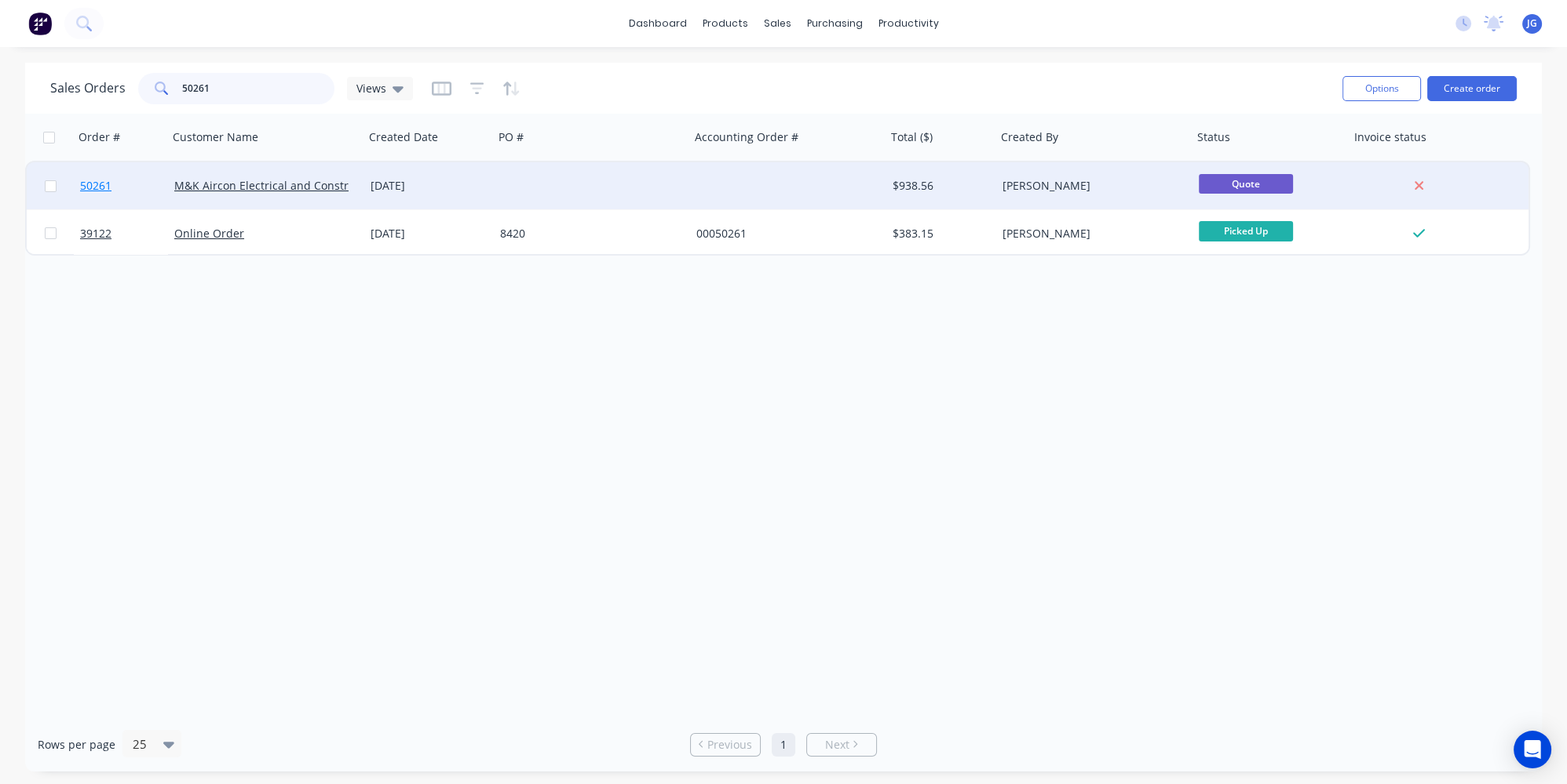
type input "50261"
click at [145, 189] on link "50261" at bounding box center [127, 186] width 94 height 47
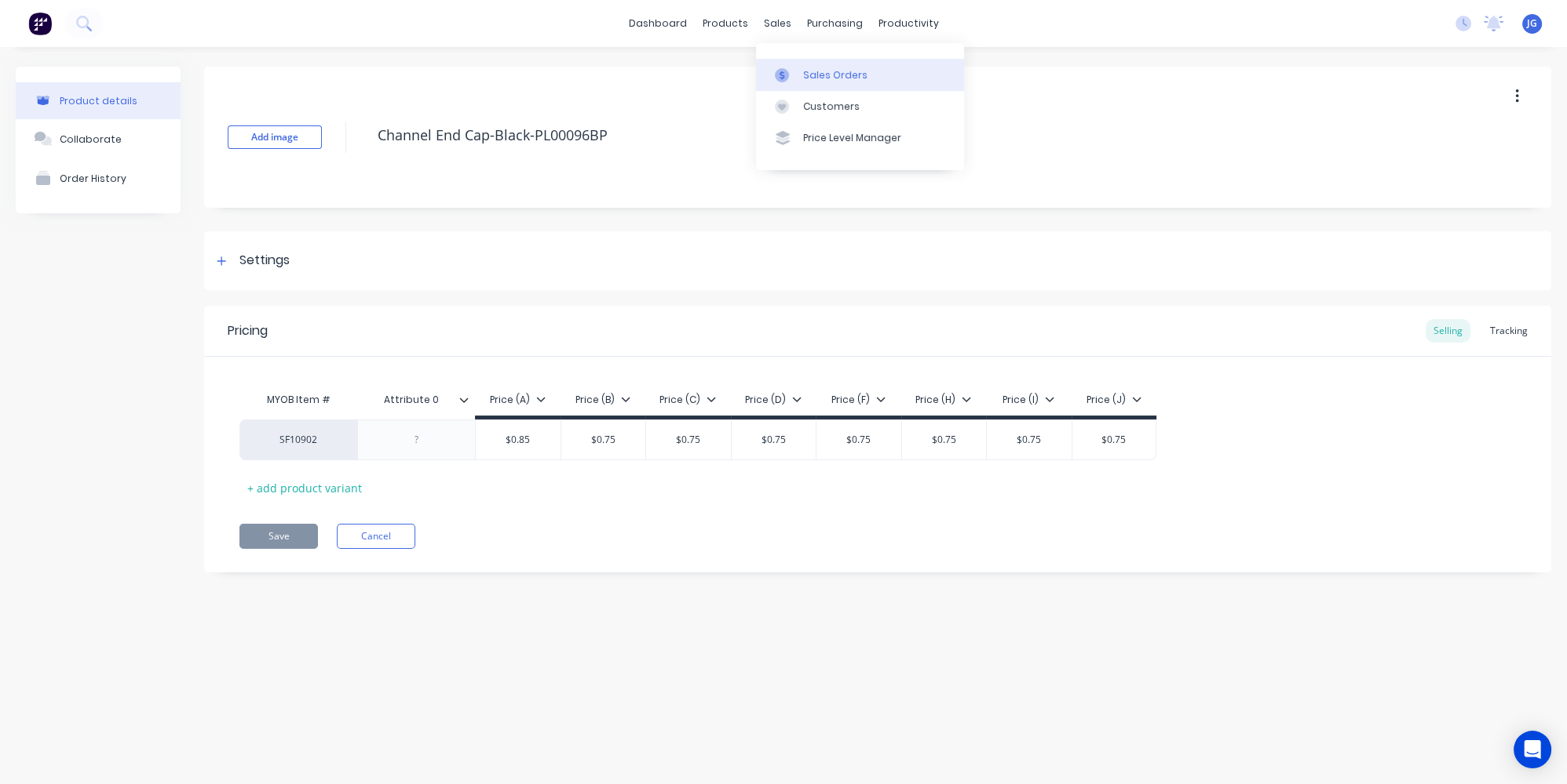
click at [781, 69] on icon at bounding box center [782, 75] width 14 height 14
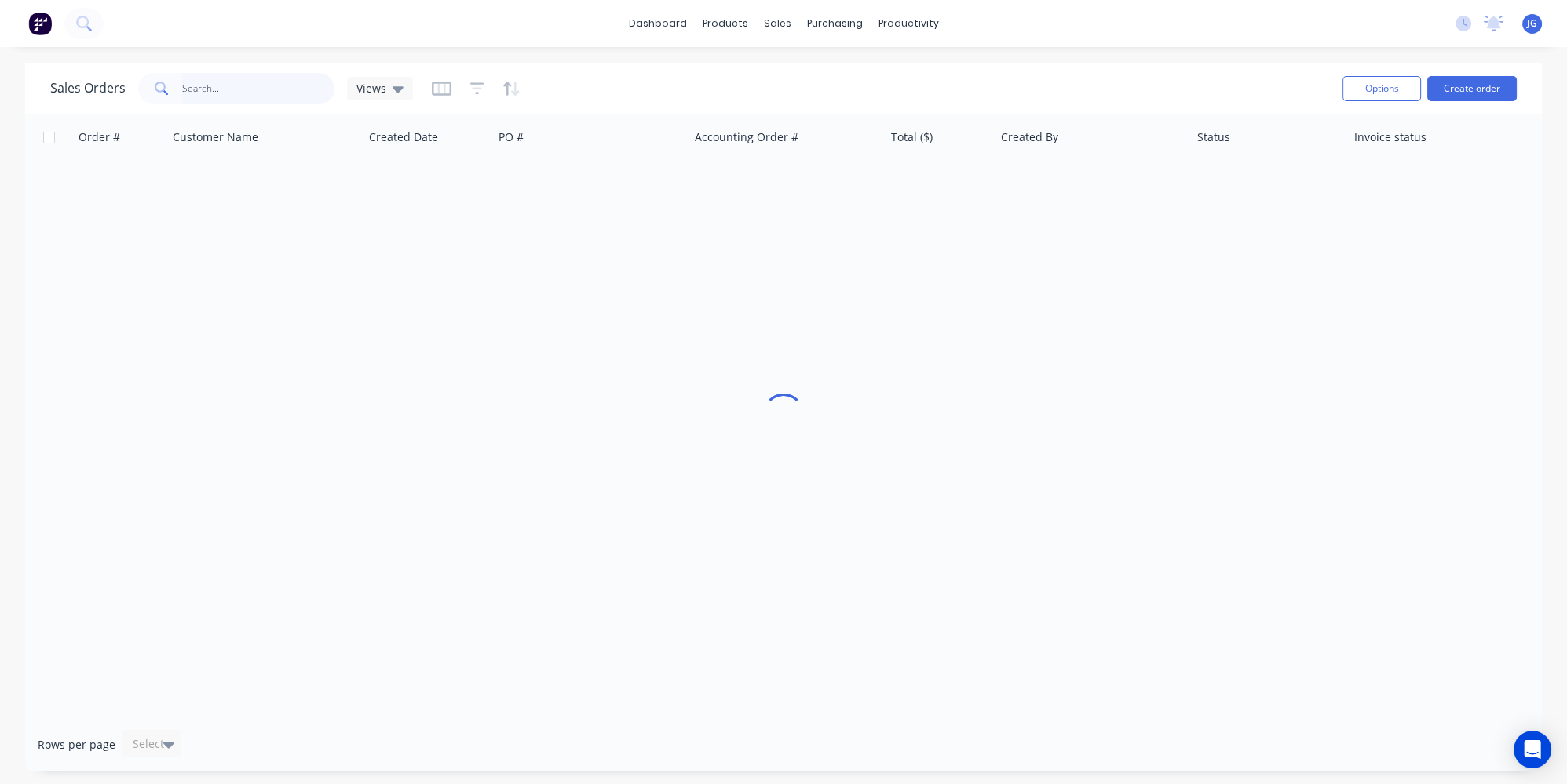
drag, startPoint x: 219, startPoint y: 86, endPoint x: 224, endPoint y: 70, distance: 16.8
click at [219, 86] on input "text" at bounding box center [258, 89] width 153 height 32
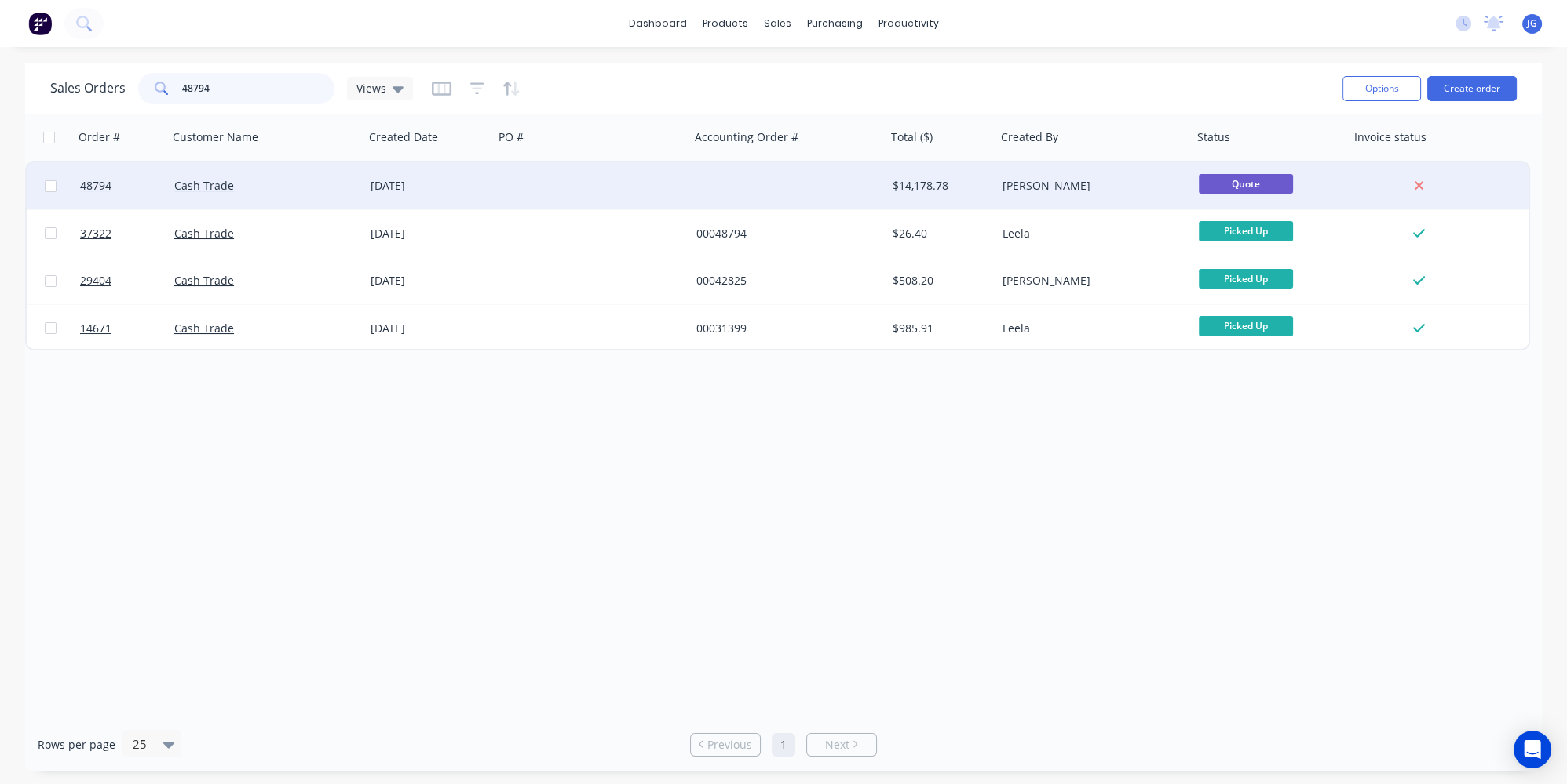
type input "48794"
click at [277, 189] on div "Cash Trade" at bounding box center [260, 186] width 174 height 16
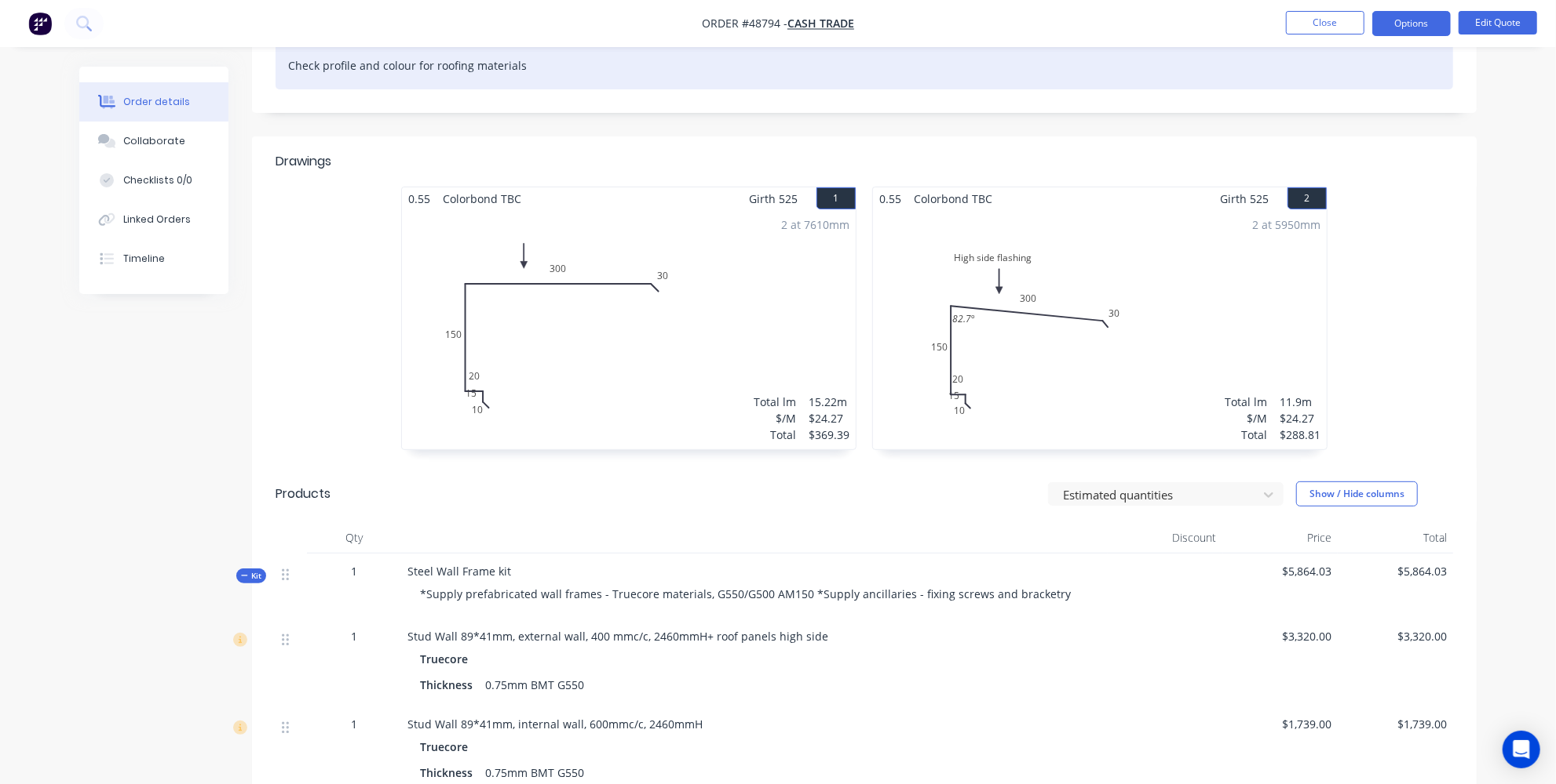
scroll to position [571, 0]
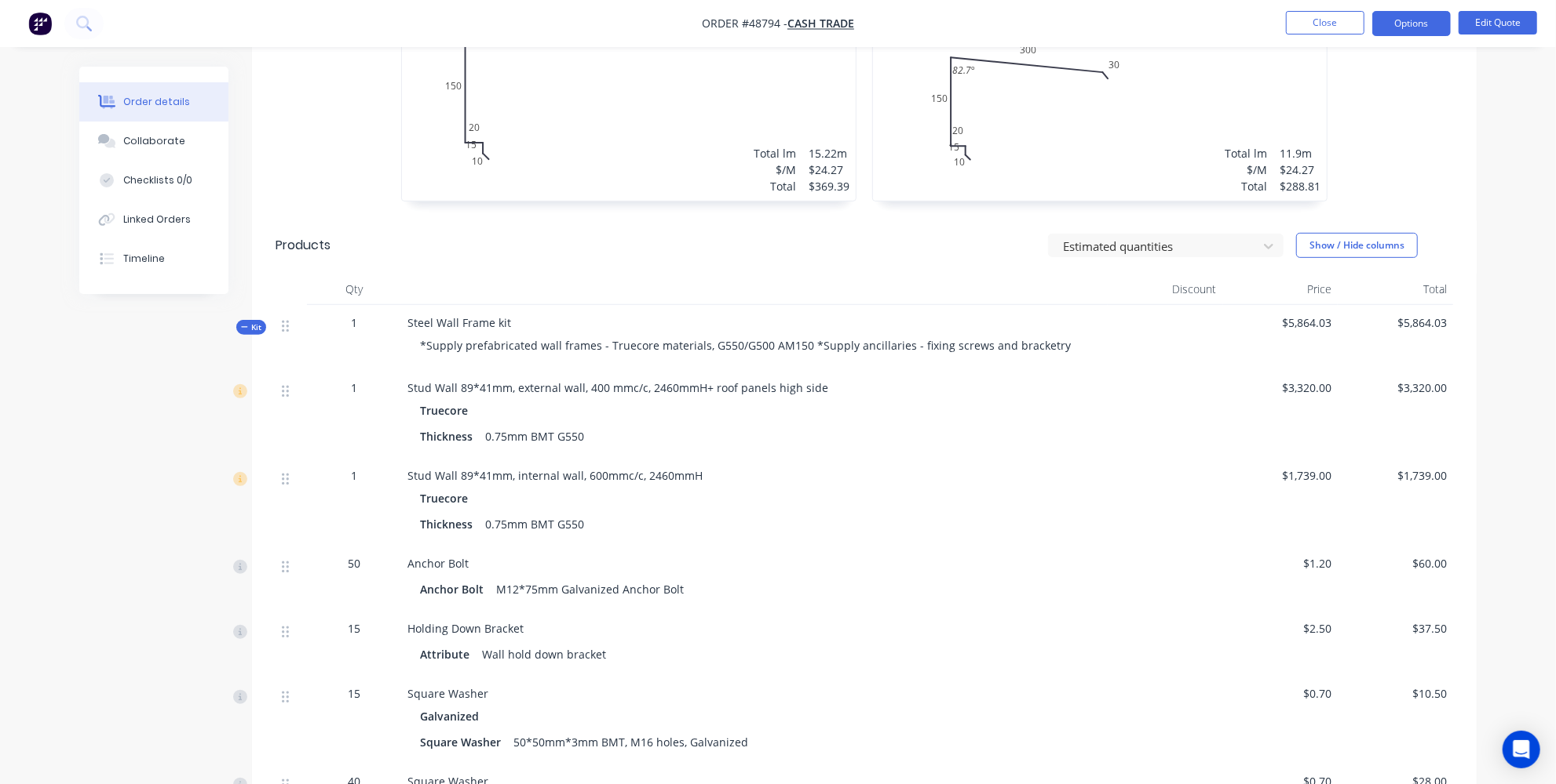
click at [1295, 380] on span "$3,320.00" at bounding box center [1281, 388] width 103 height 17
click at [1496, 25] on button "Edit Quote" at bounding box center [1497, 23] width 78 height 24
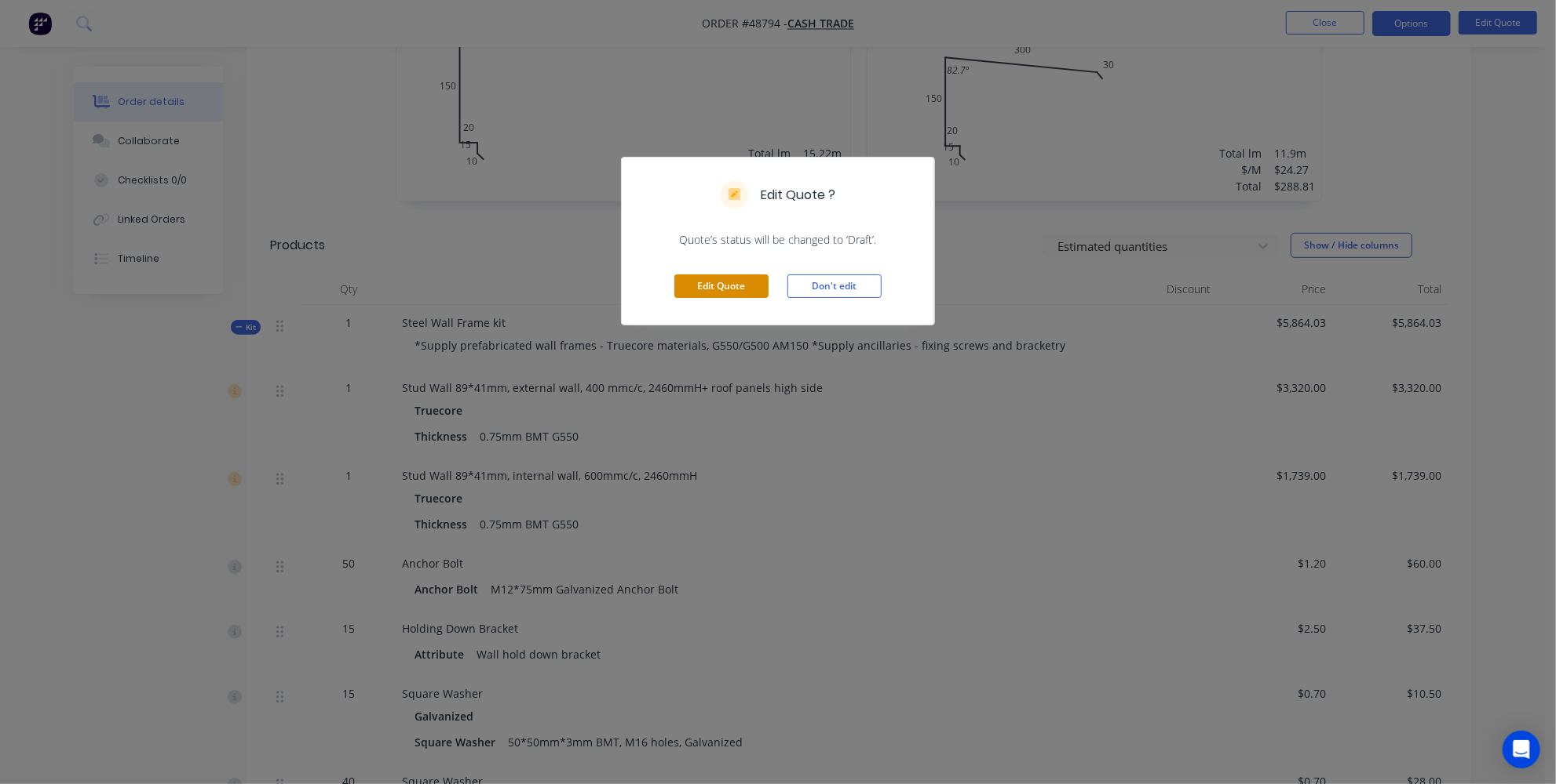
click at [729, 277] on button "Edit Quote" at bounding box center [721, 287] width 94 height 24
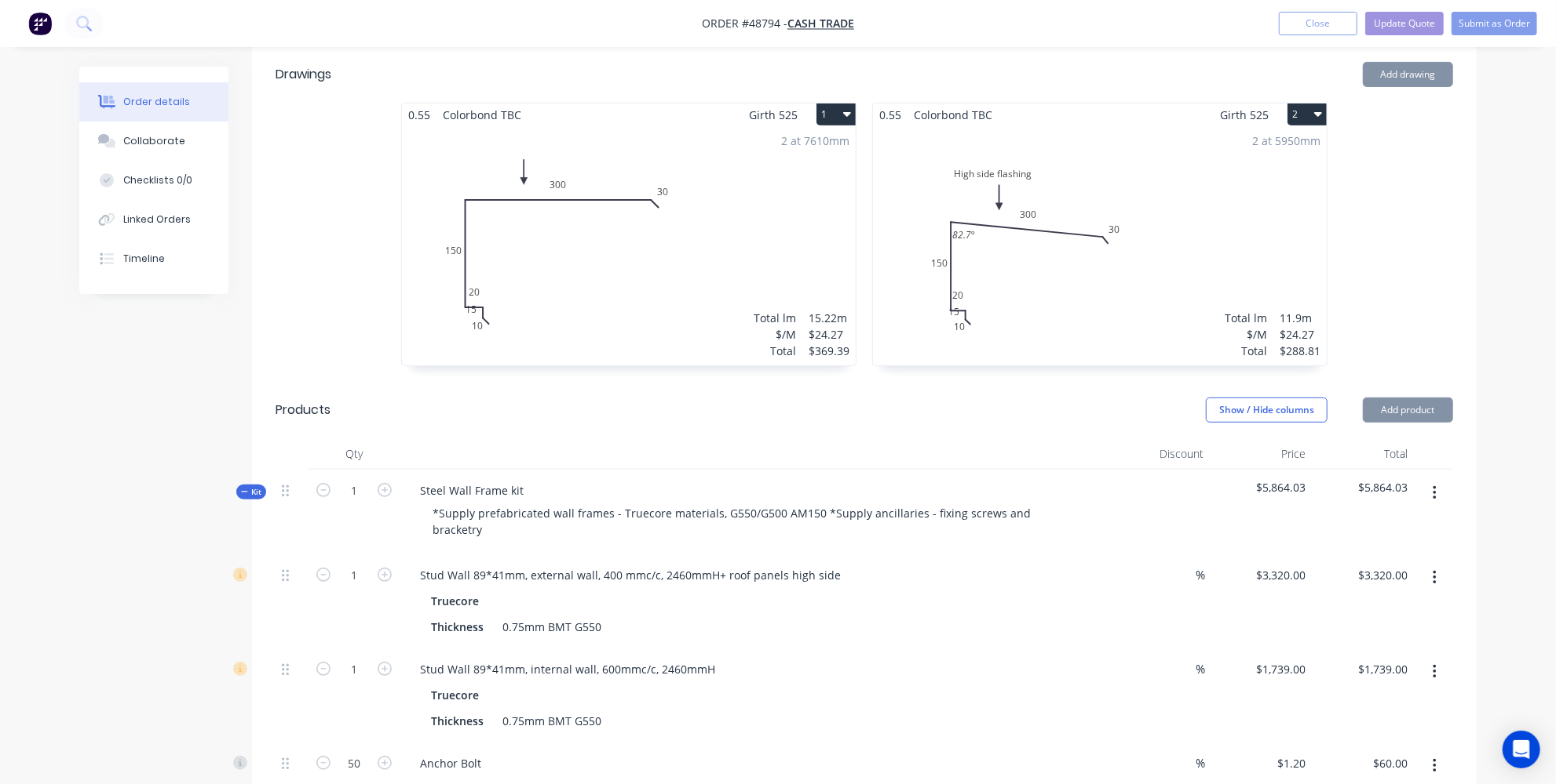
scroll to position [428, 0]
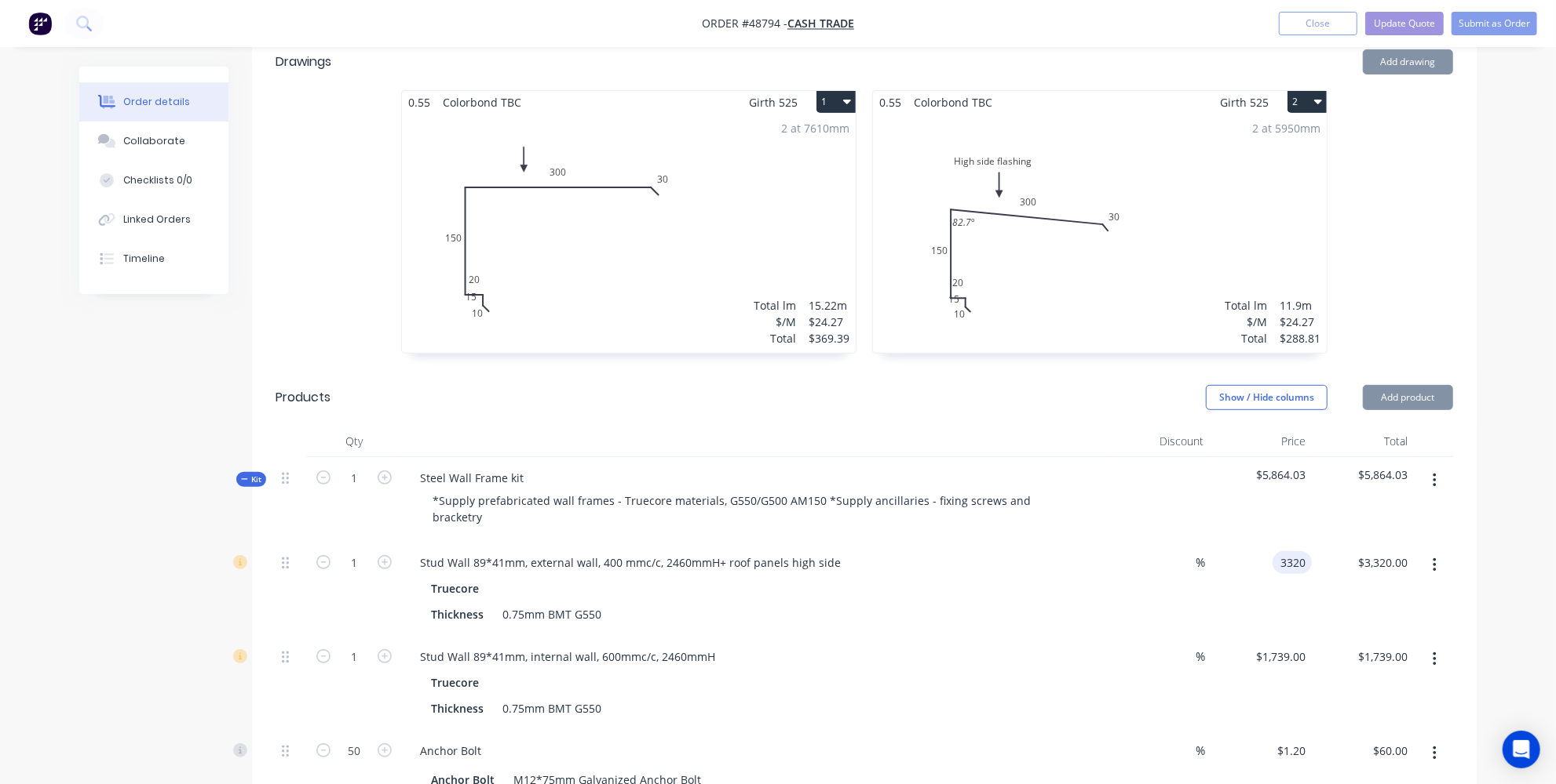
click at [1289, 557] on input "3320" at bounding box center [1295, 563] width 33 height 23
type input "$2,792.00"
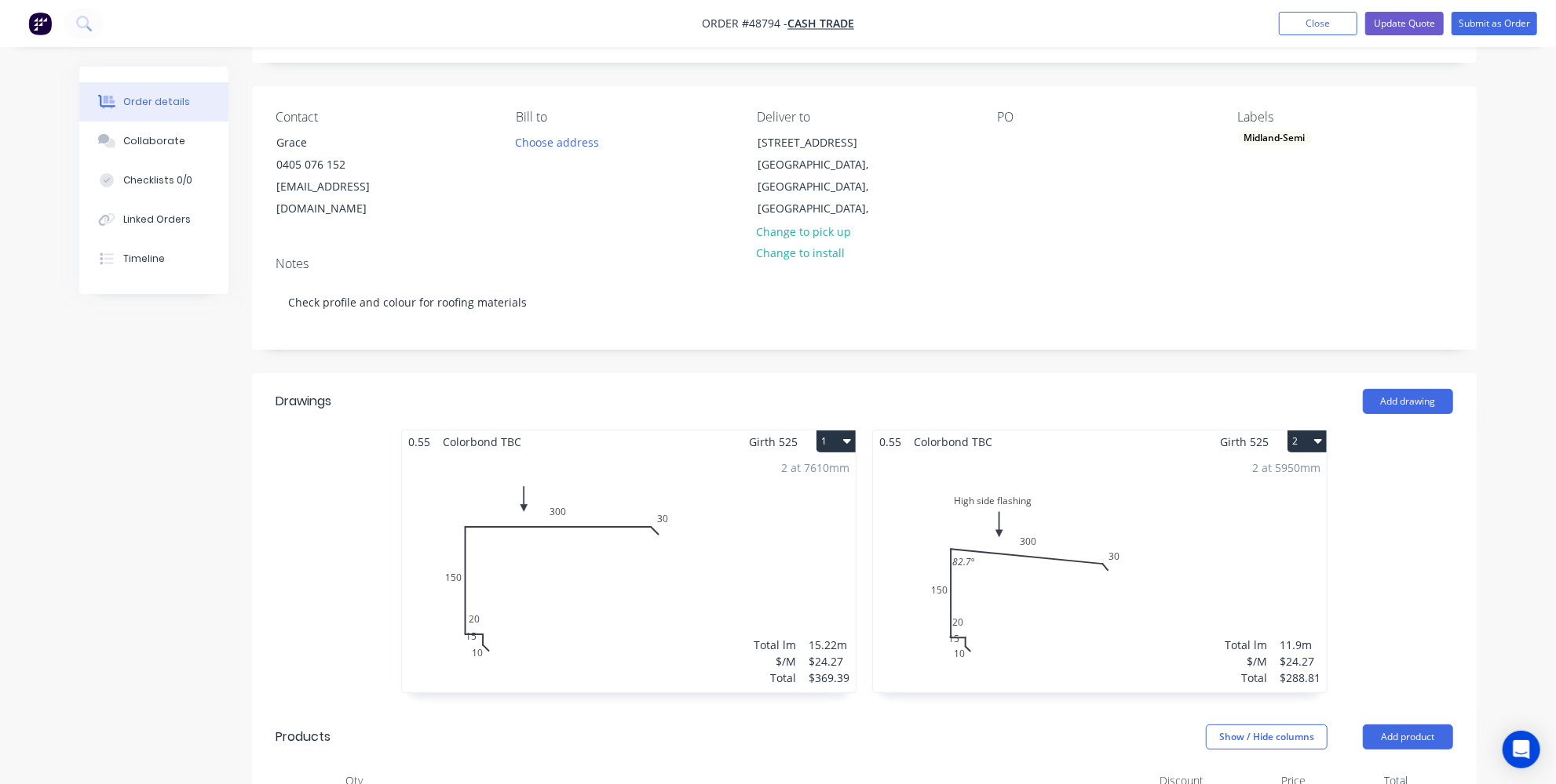
scroll to position [0, 0]
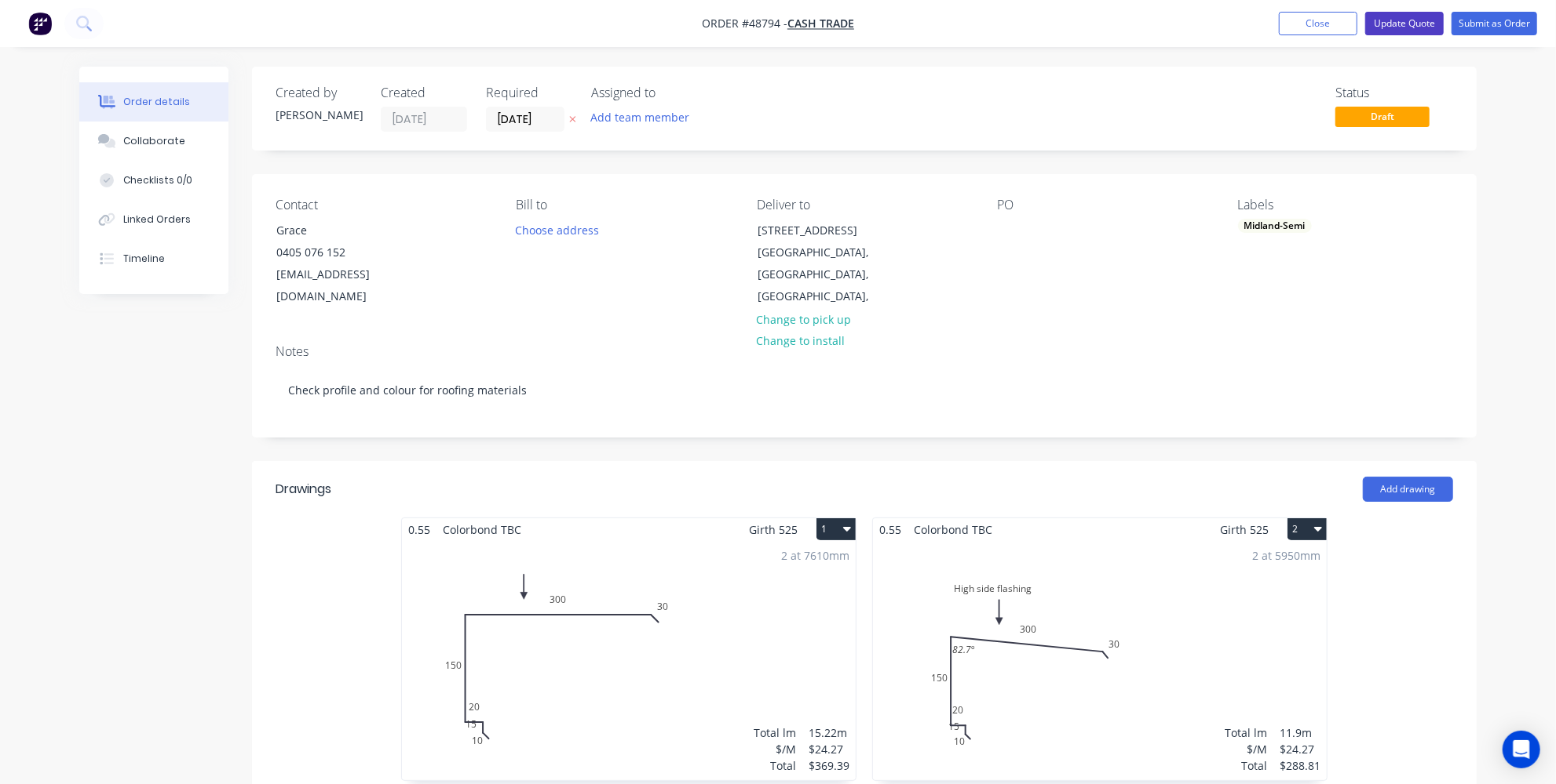
click at [1413, 24] on button "Update Quote" at bounding box center [1404, 24] width 78 height 24
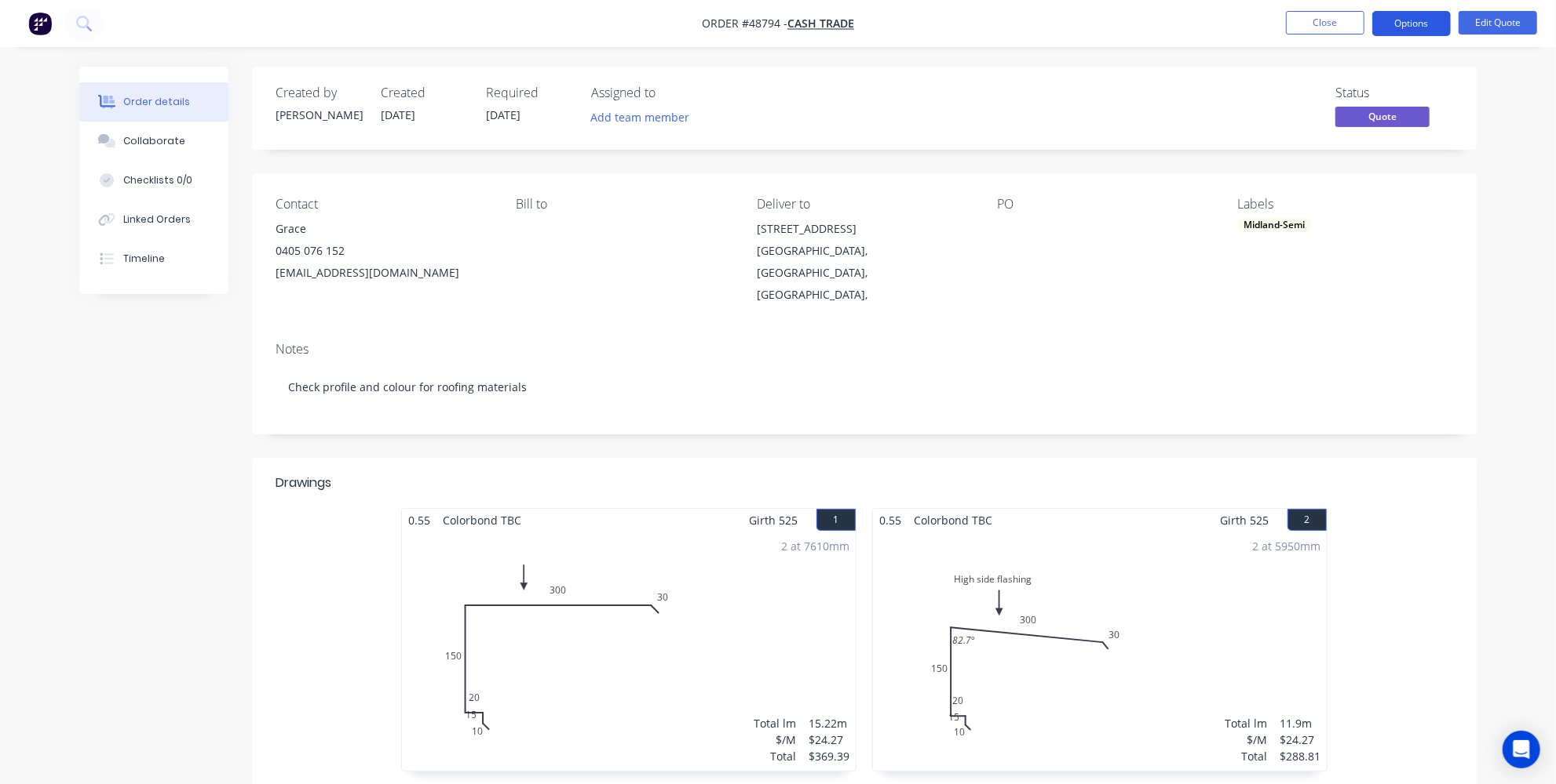
click at [1414, 25] on button "Options" at bounding box center [1411, 23] width 78 height 25
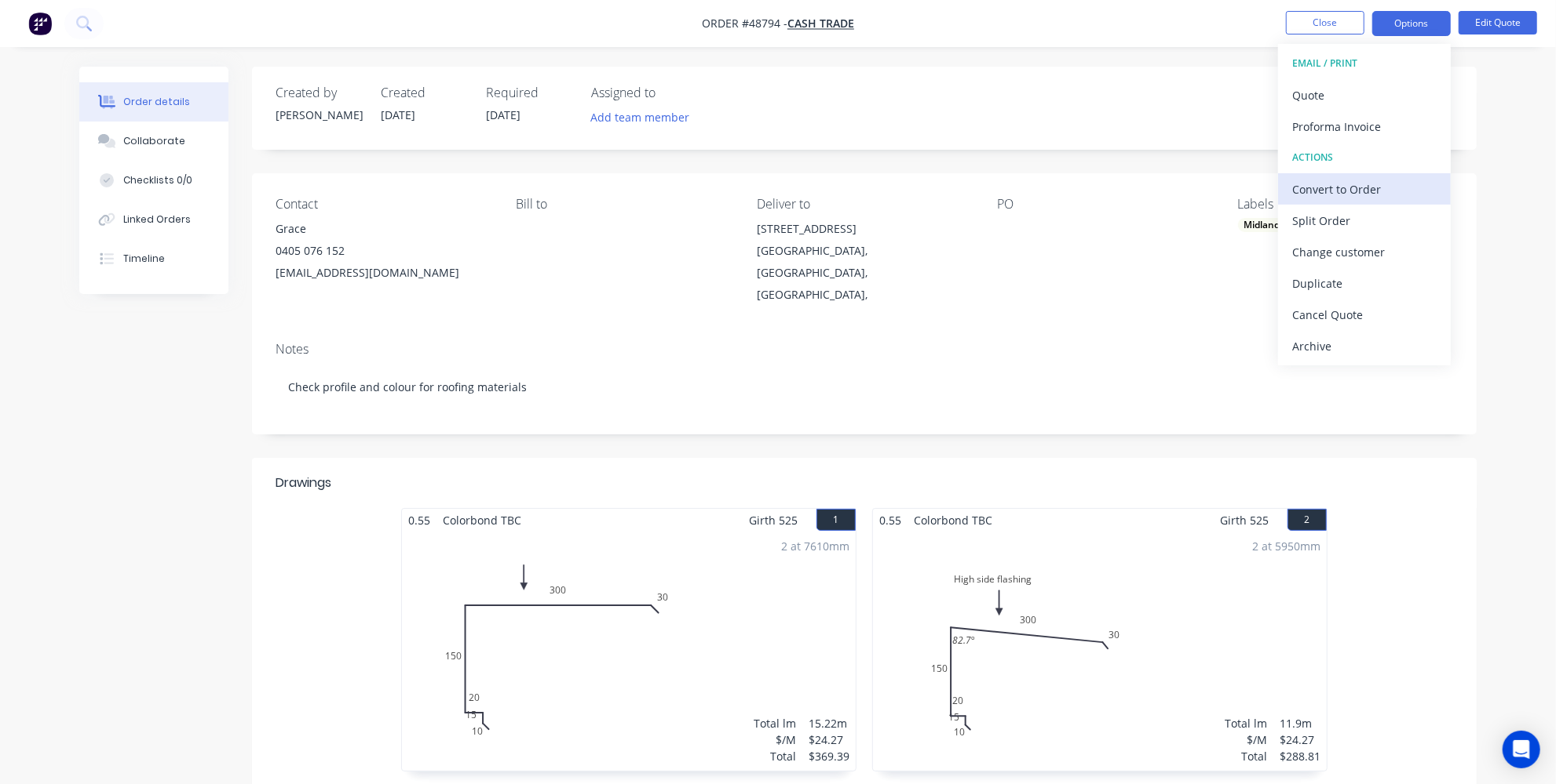
click at [1376, 195] on div "Convert to Order" at bounding box center [1363, 189] width 144 height 23
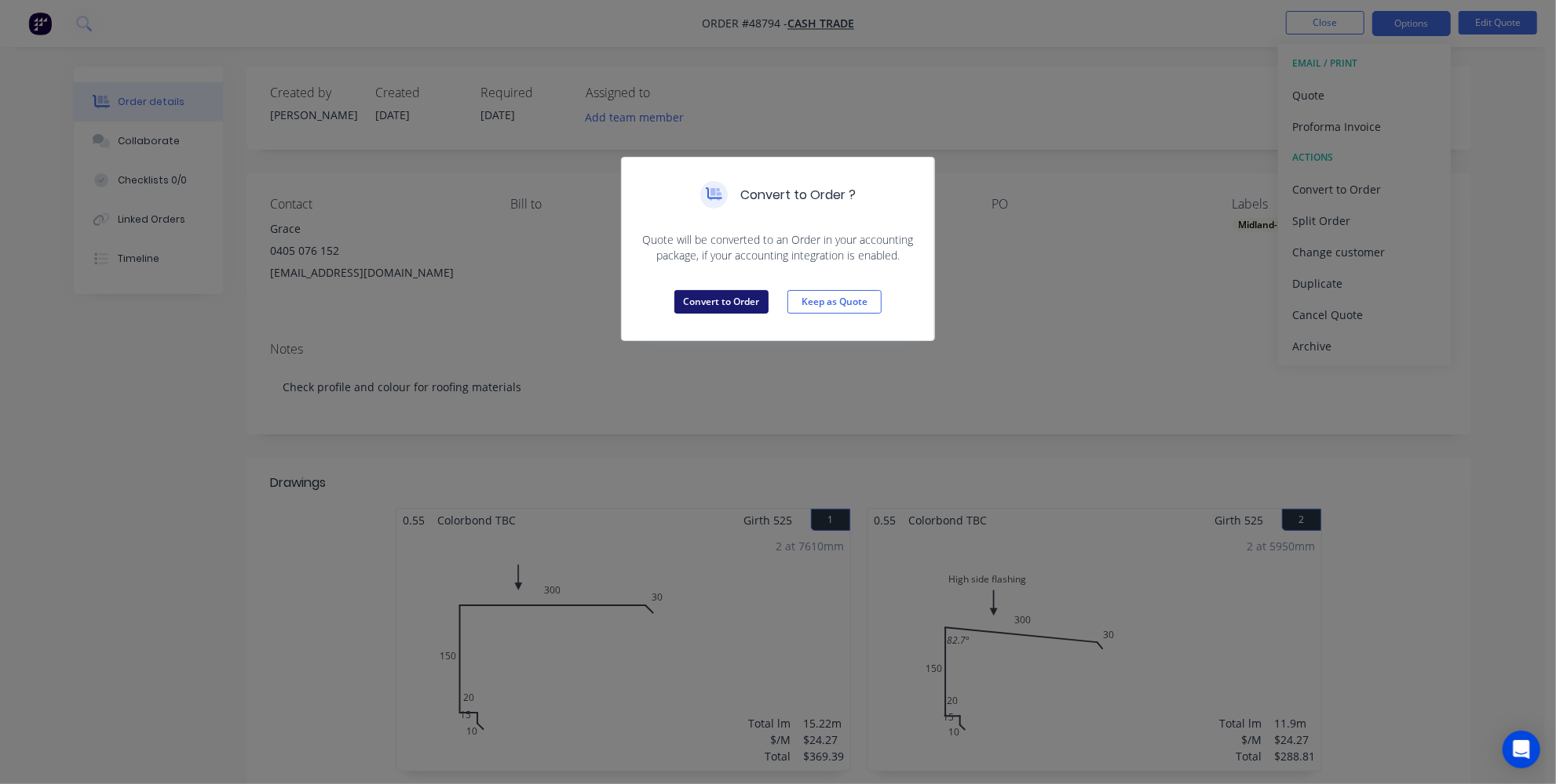
click at [696, 299] on button "Convert to Order" at bounding box center [721, 302] width 94 height 24
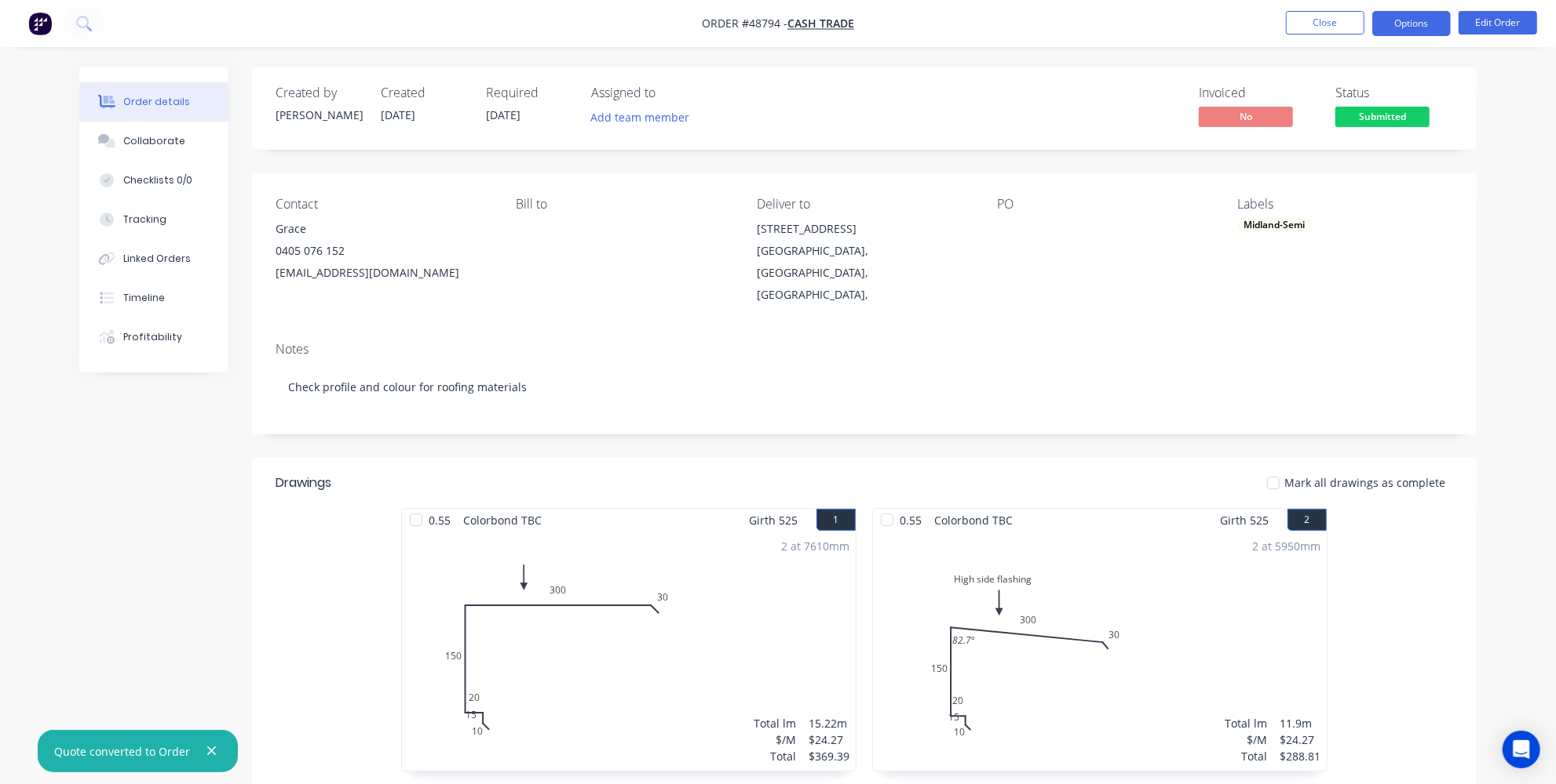
click at [1412, 30] on button "Options" at bounding box center [1411, 23] width 78 height 25
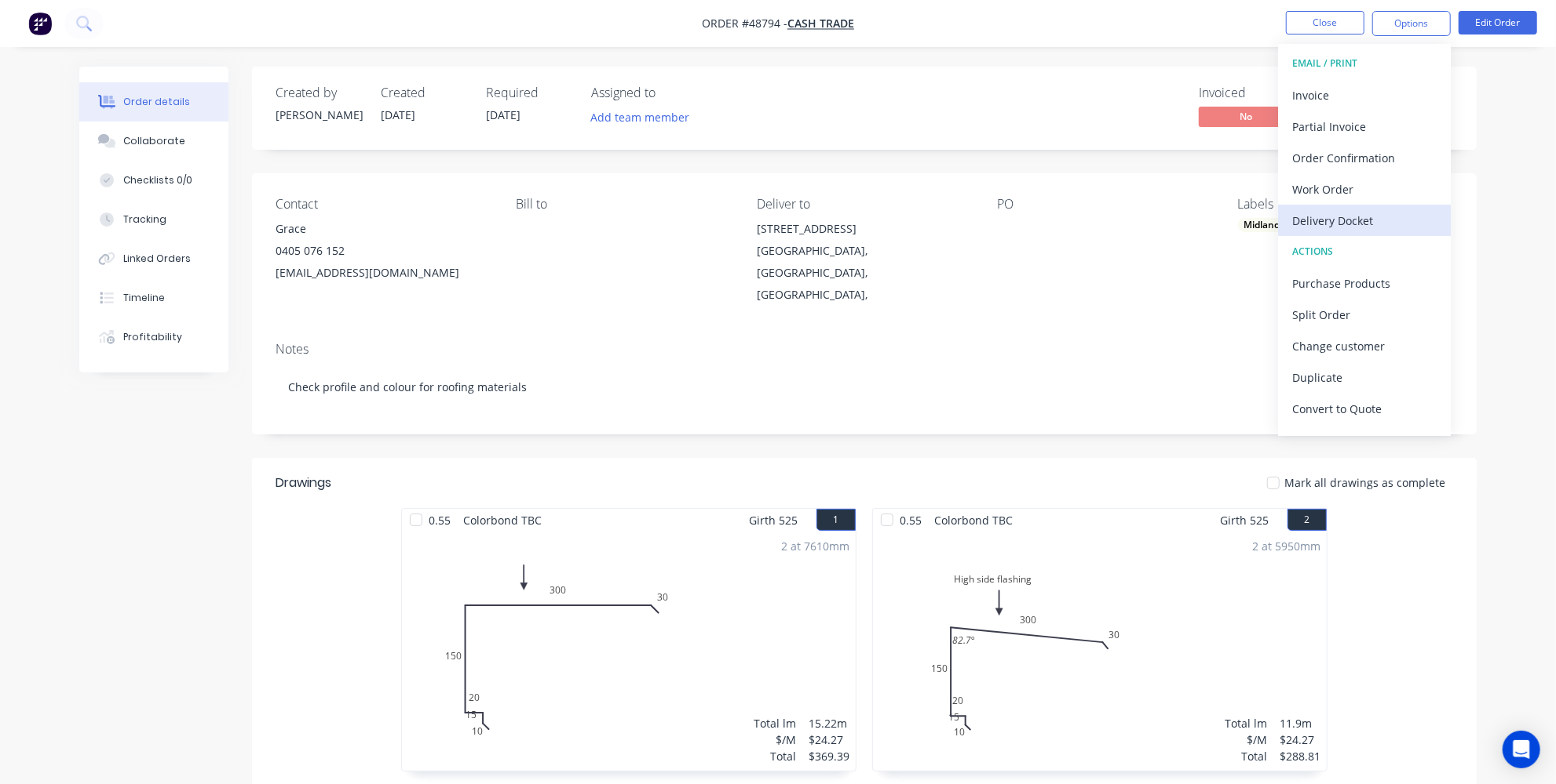
click at [1341, 219] on div "Delivery Docket" at bounding box center [1363, 220] width 144 height 23
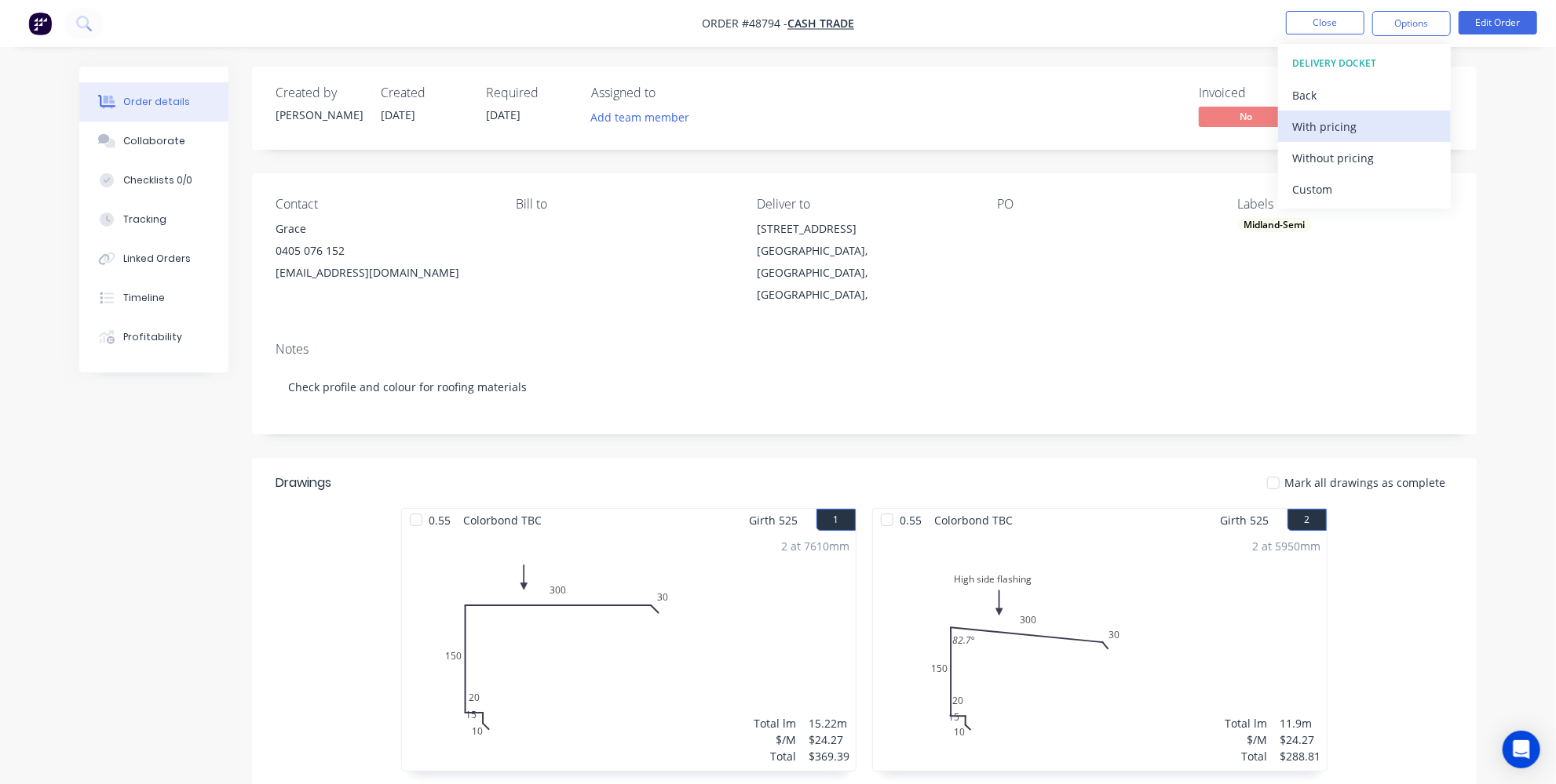
click at [1337, 125] on div "With pricing" at bounding box center [1363, 126] width 144 height 23
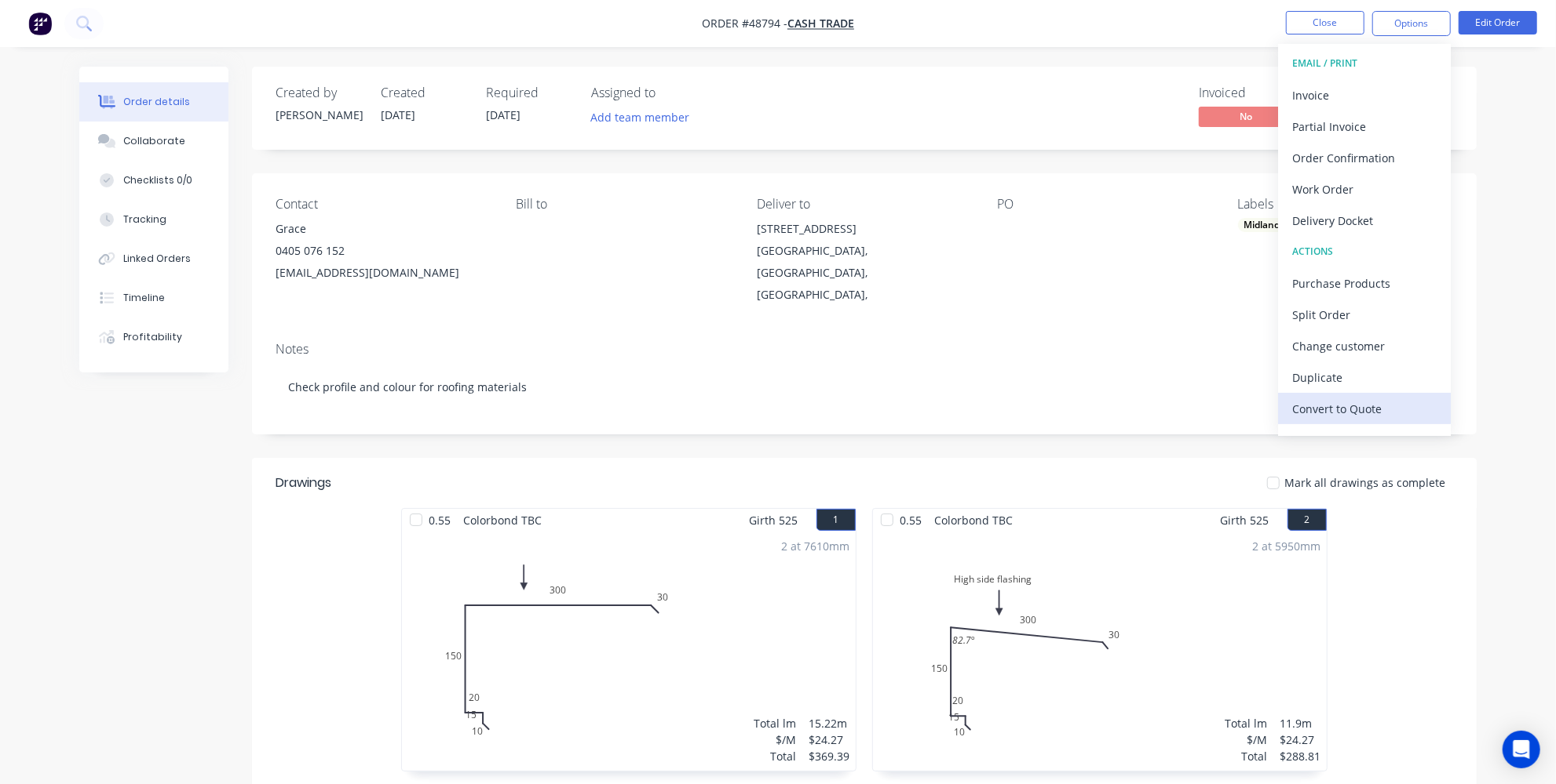
click at [1322, 400] on div "Convert to Quote" at bounding box center [1363, 409] width 144 height 23
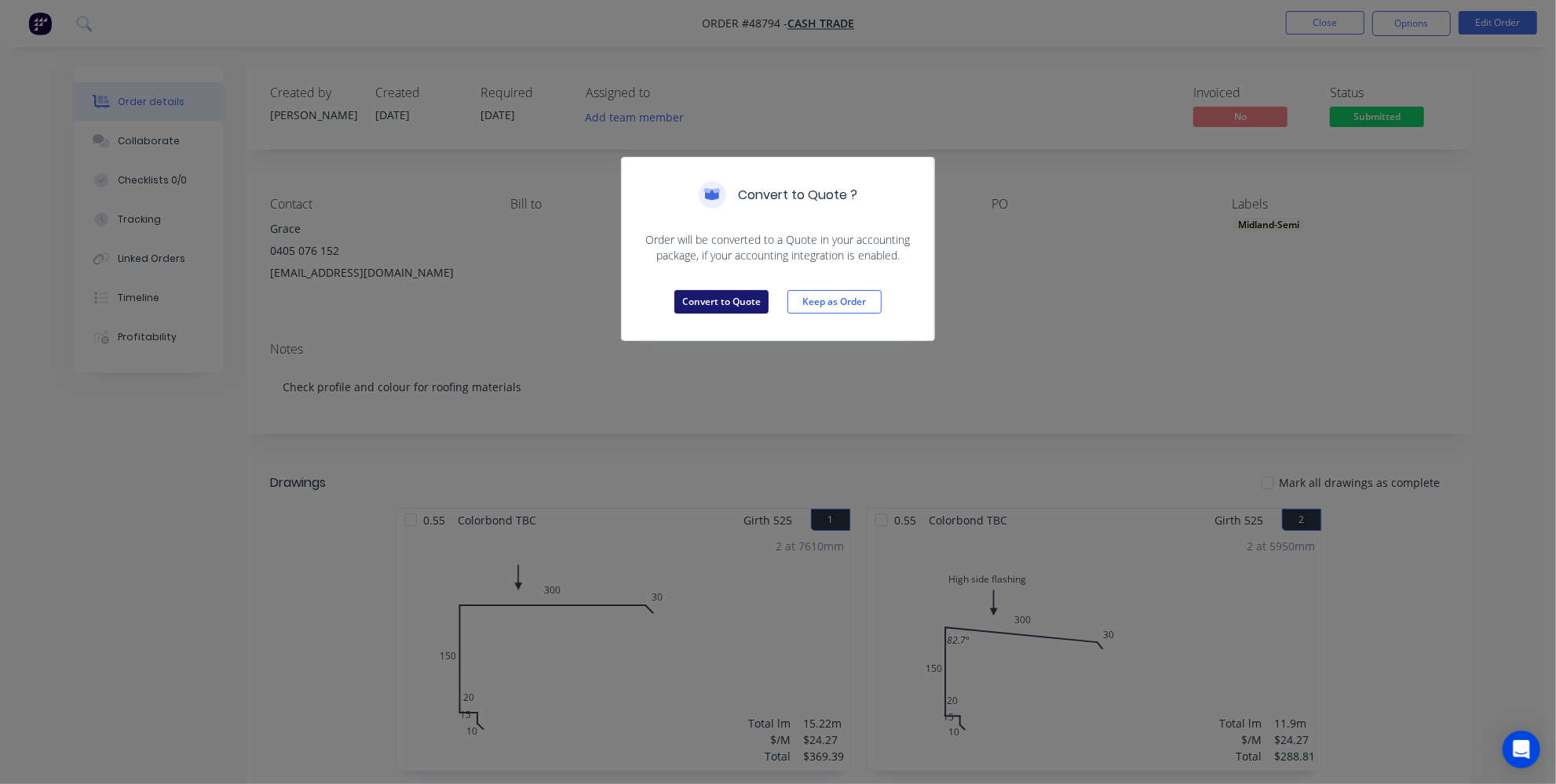
click at [691, 302] on button "Convert to Quote" at bounding box center [721, 302] width 94 height 24
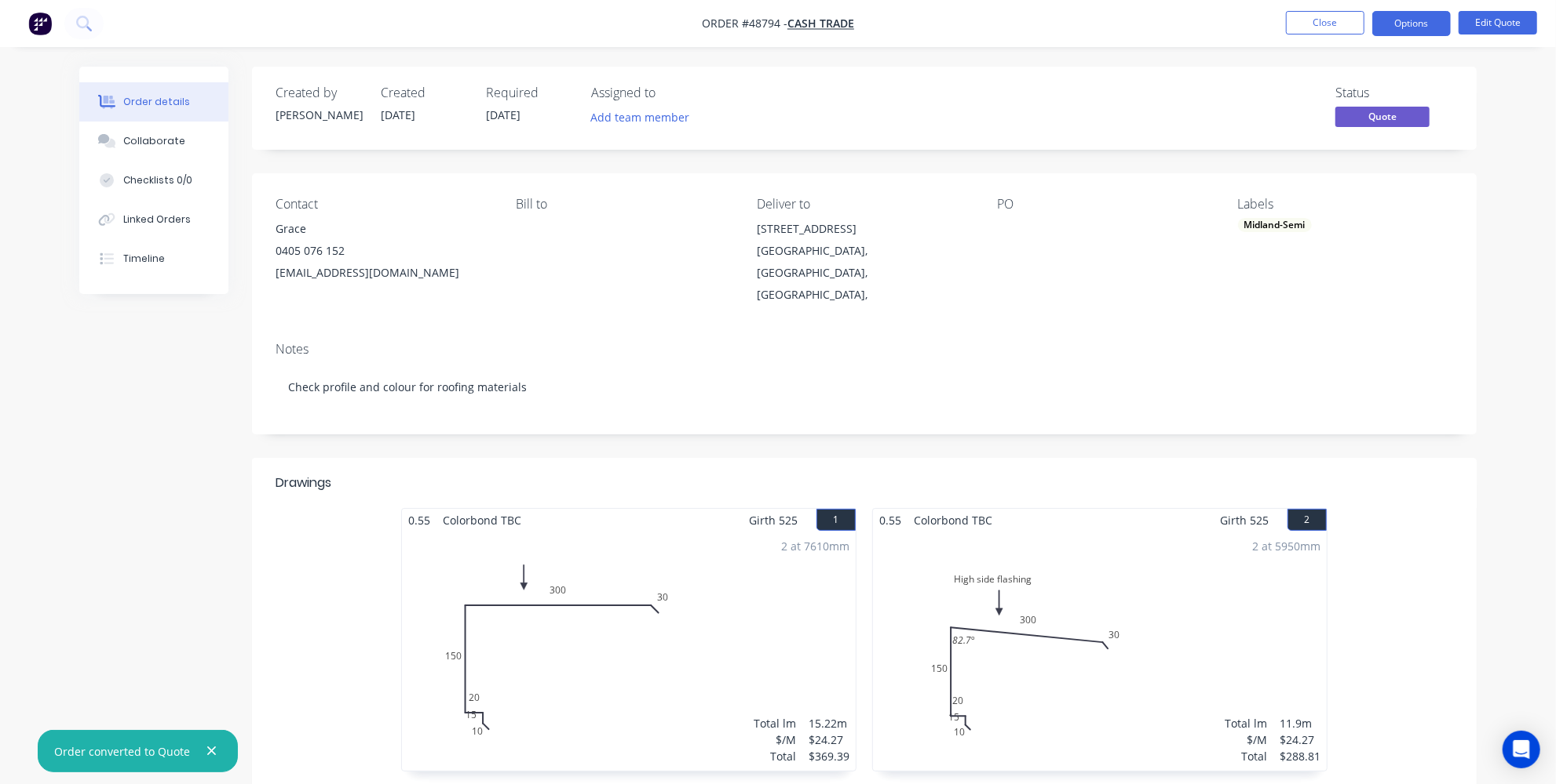
click at [50, 25] on img "button" at bounding box center [40, 24] width 24 height 24
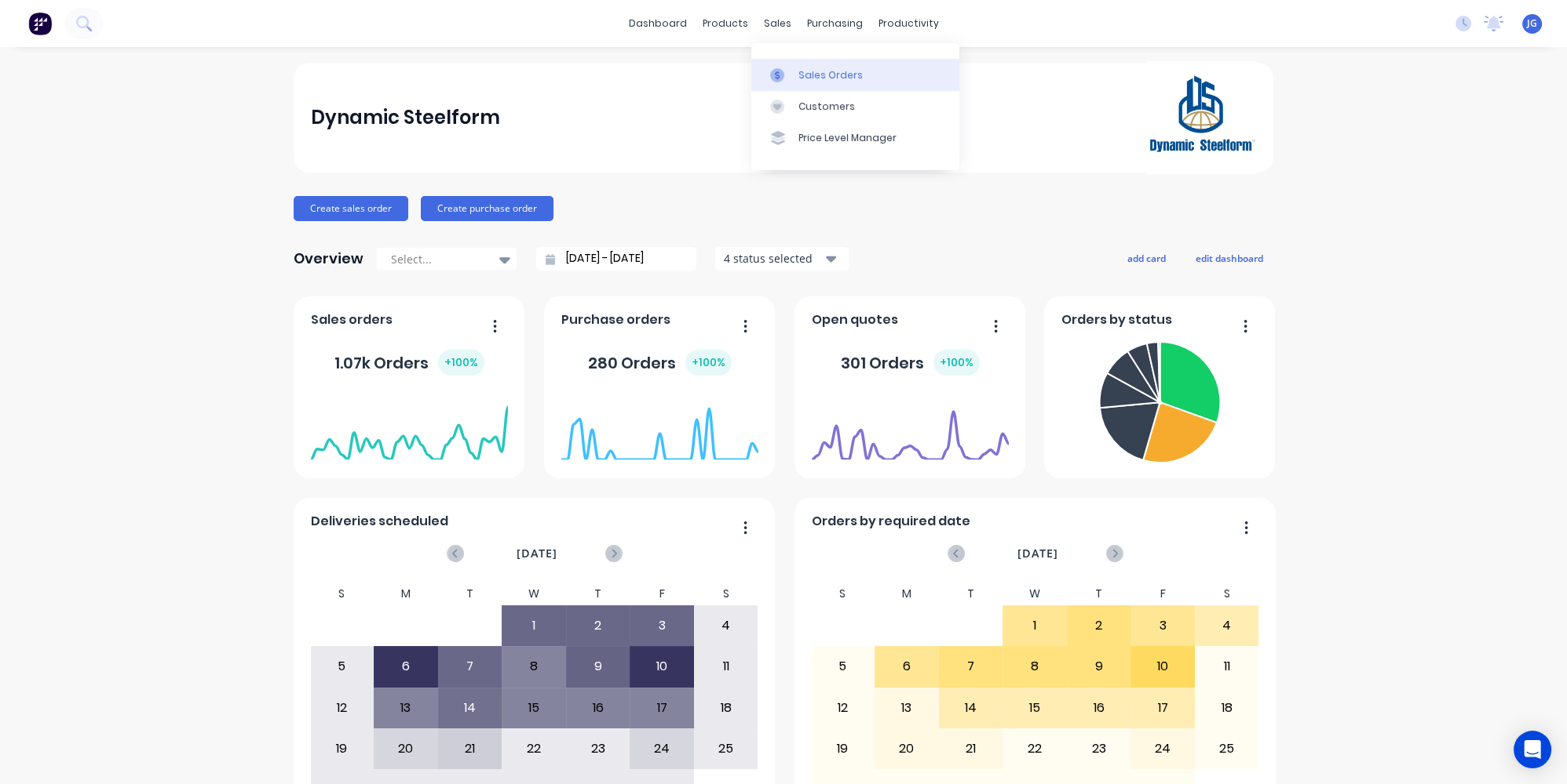
click at [808, 66] on link "Sales Orders" at bounding box center [855, 74] width 208 height 32
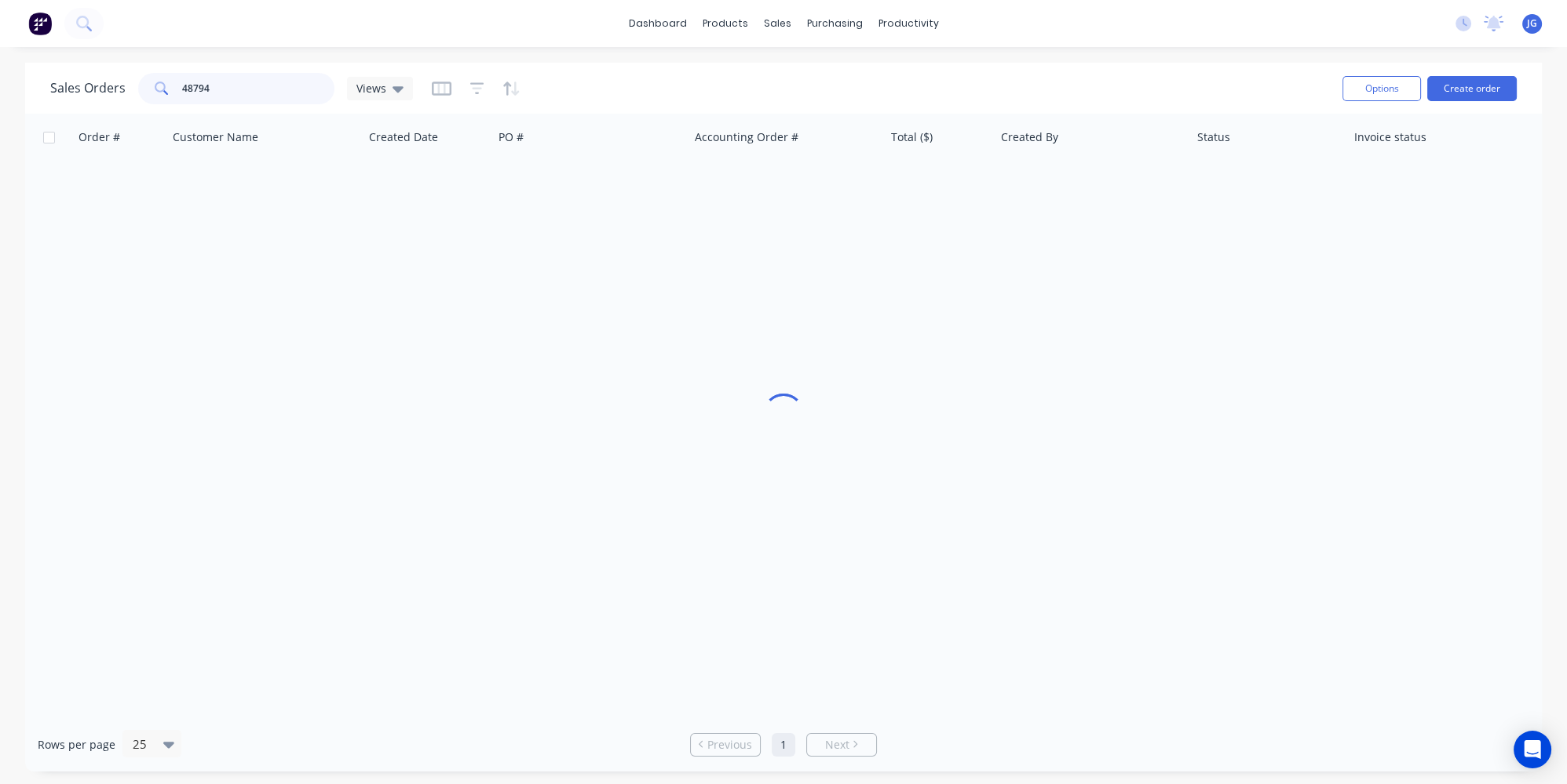
drag, startPoint x: 203, startPoint y: 90, endPoint x: 194, endPoint y: 88, distance: 9.2
click at [174, 90] on div "48794" at bounding box center [236, 89] width 197 height 32
drag, startPoint x: 245, startPoint y: 83, endPoint x: 141, endPoint y: 89, distance: 104.2
click at [141, 89] on div "48794" at bounding box center [236, 89] width 197 height 32
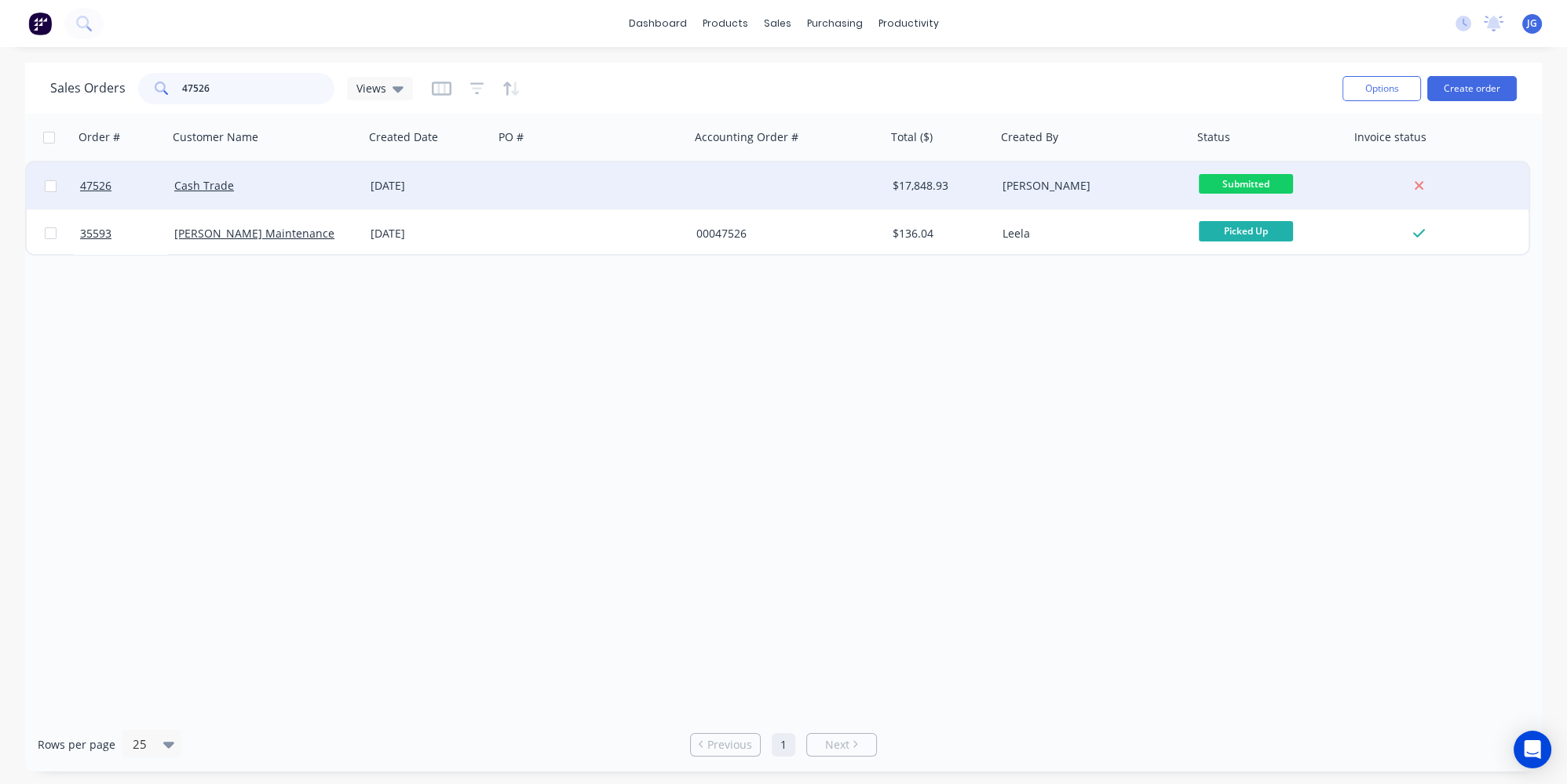
type input "47526"
click at [301, 188] on div "Cash Trade" at bounding box center [260, 186] width 174 height 16
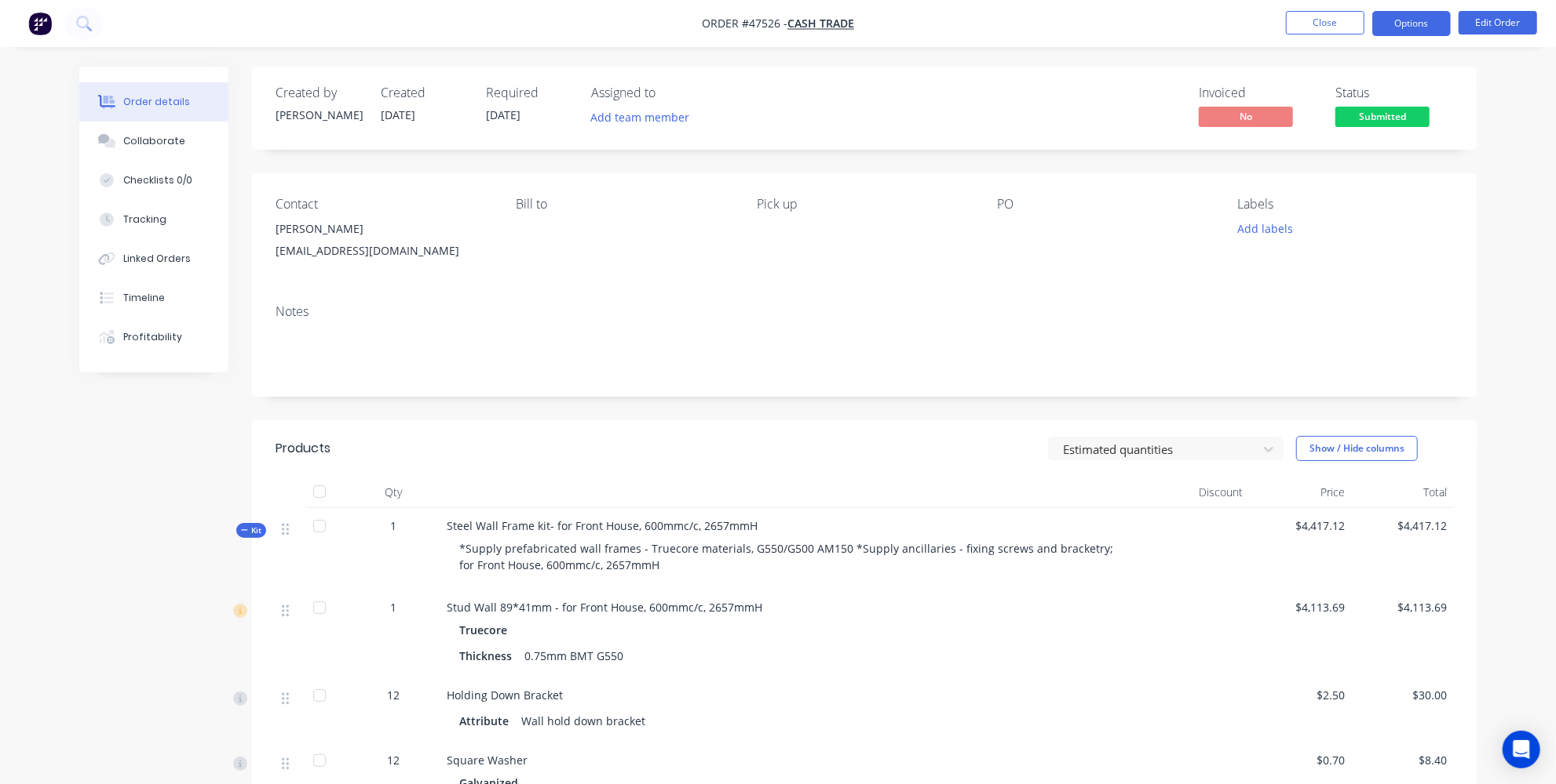
click at [1431, 19] on button "Options" at bounding box center [1411, 23] width 78 height 25
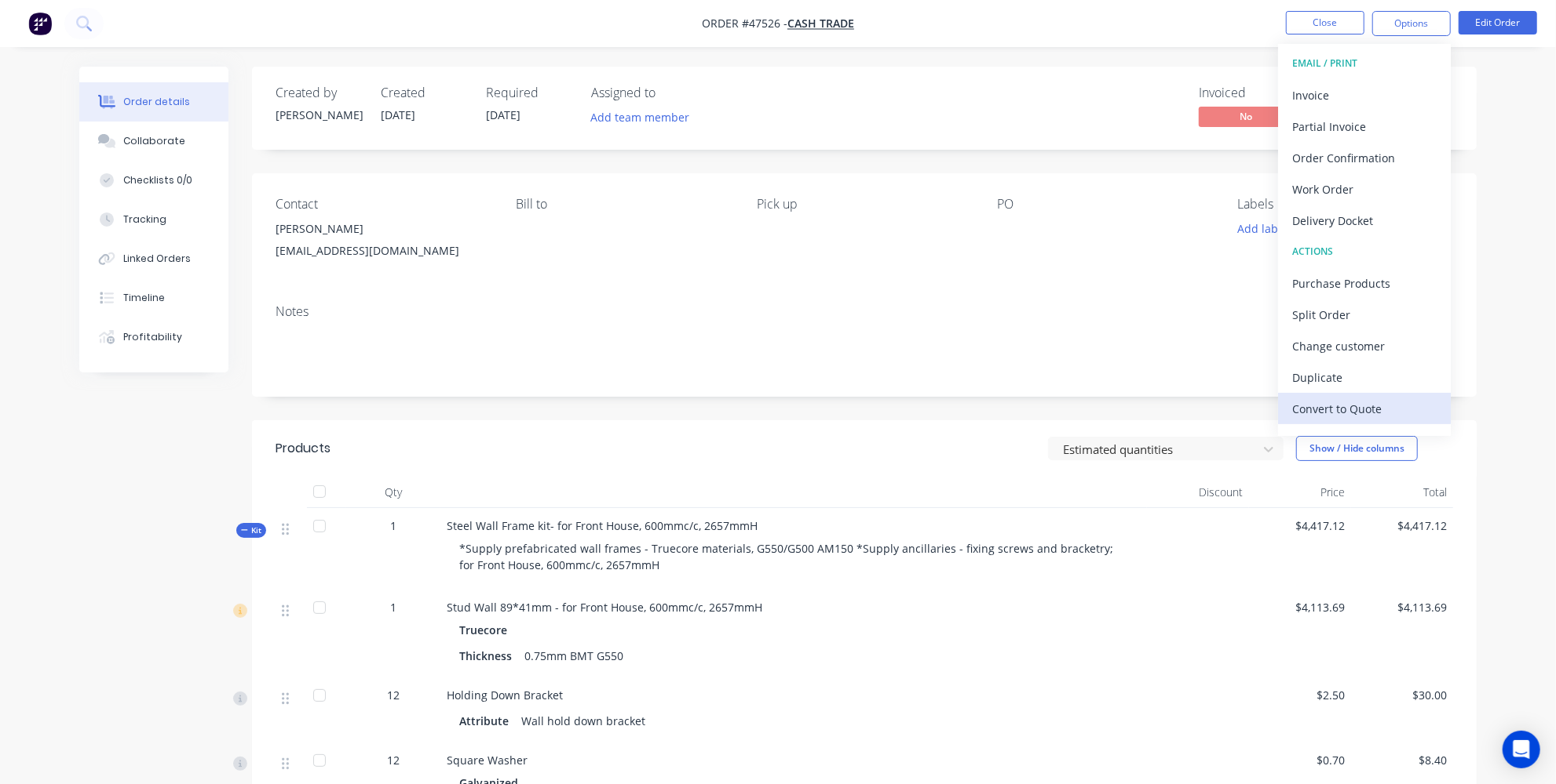
click at [1356, 409] on div "Convert to Quote" at bounding box center [1363, 409] width 144 height 23
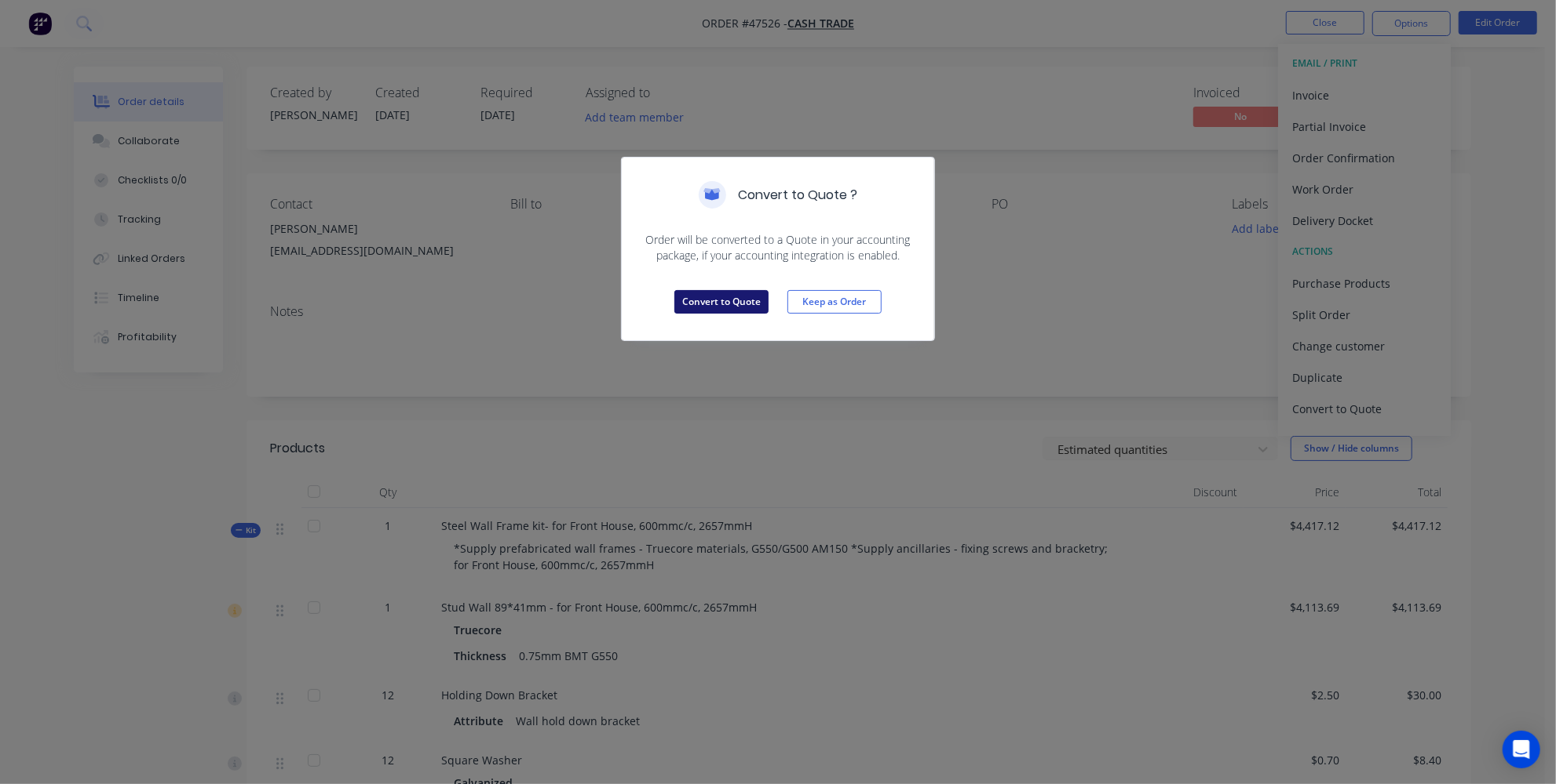
click at [744, 300] on button "Convert to Quote" at bounding box center [721, 302] width 94 height 24
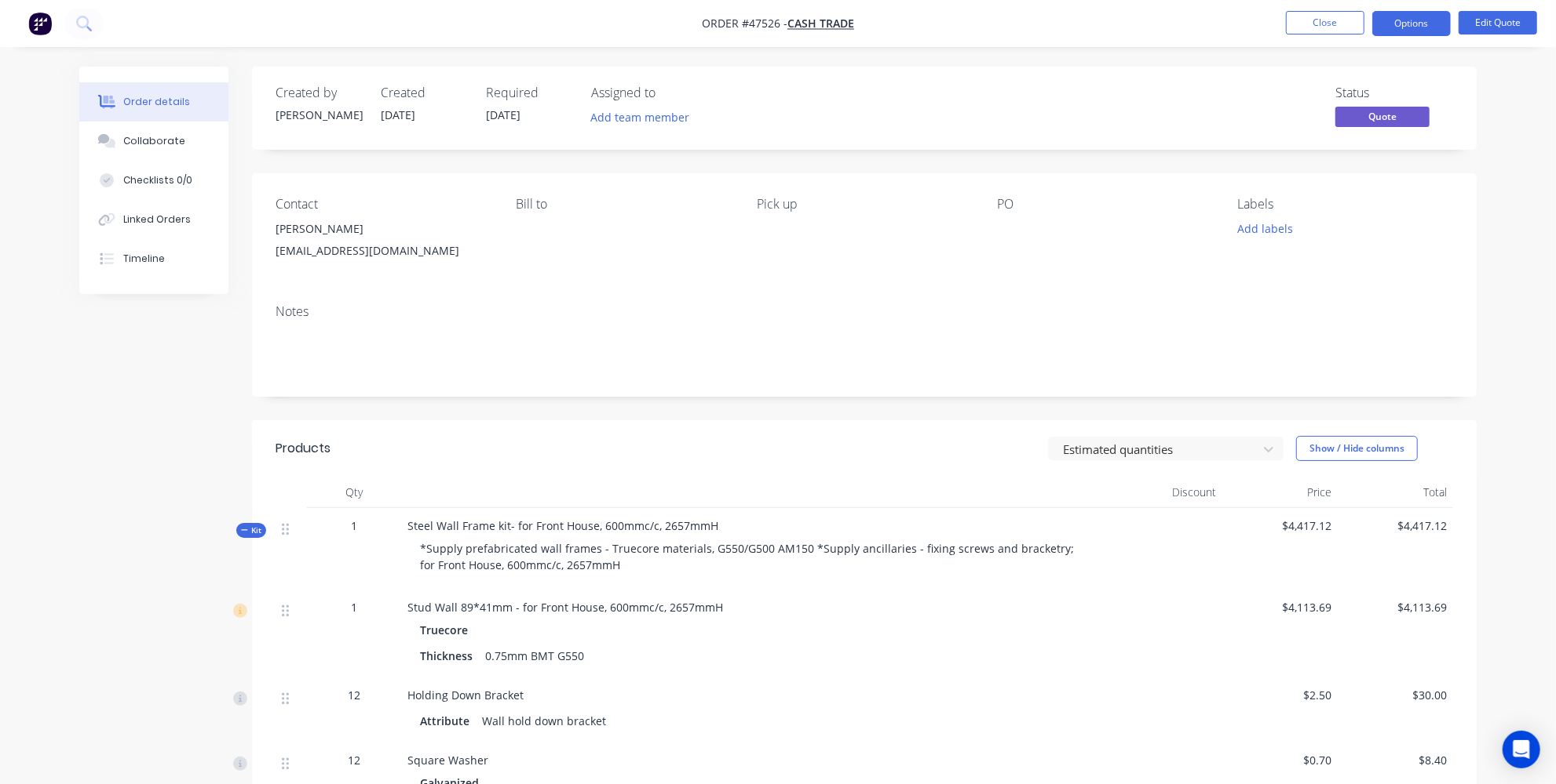
click at [41, 25] on img "button" at bounding box center [40, 24] width 24 height 24
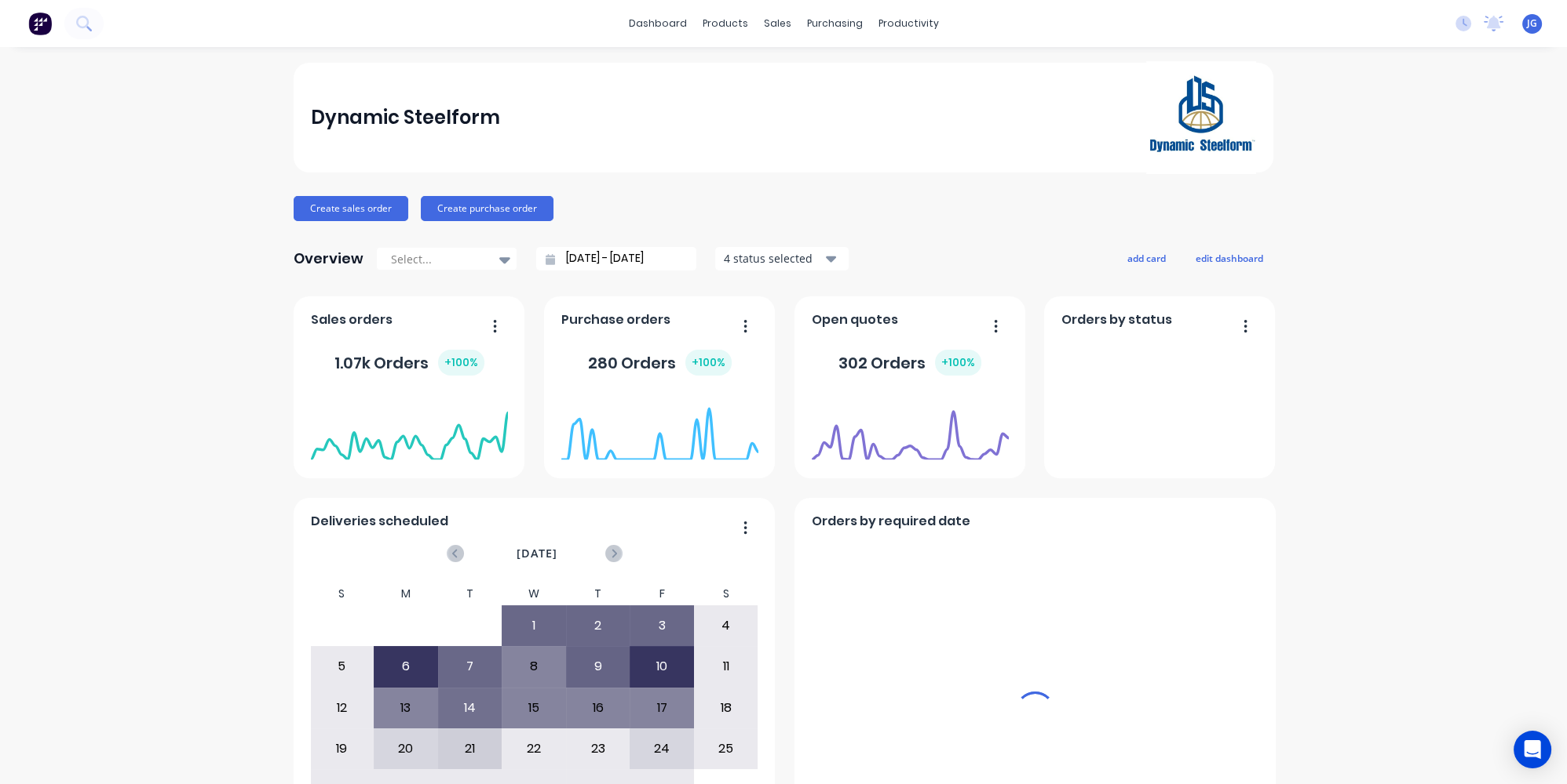
drag, startPoint x: 778, startPoint y: 27, endPoint x: 800, endPoint y: 55, distance: 35.6
click at [778, 27] on div "sales" at bounding box center [777, 24] width 43 height 24
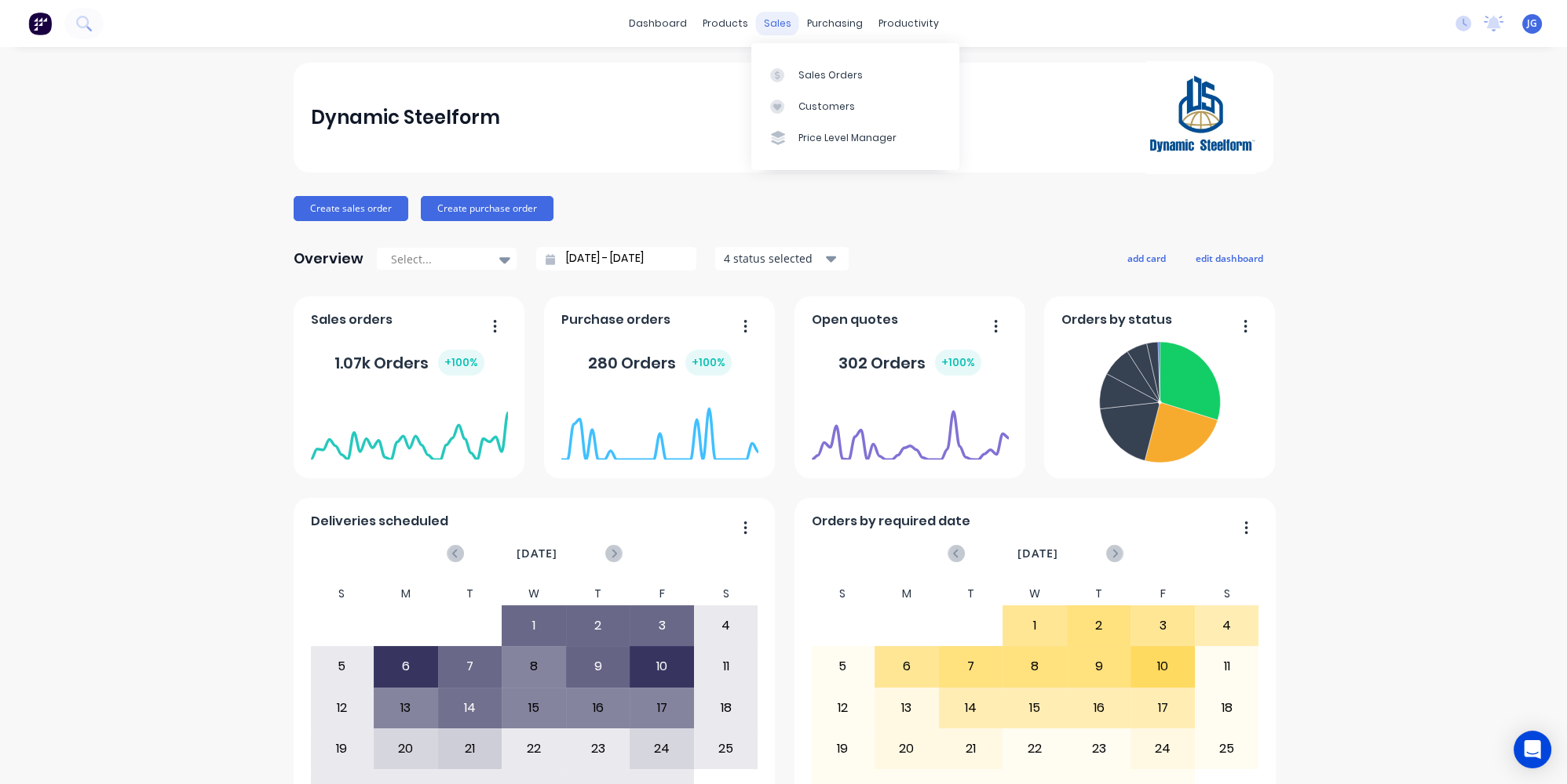
click at [777, 27] on div "sales" at bounding box center [777, 24] width 43 height 24
click at [793, 80] on link "Sales Orders" at bounding box center [855, 74] width 208 height 32
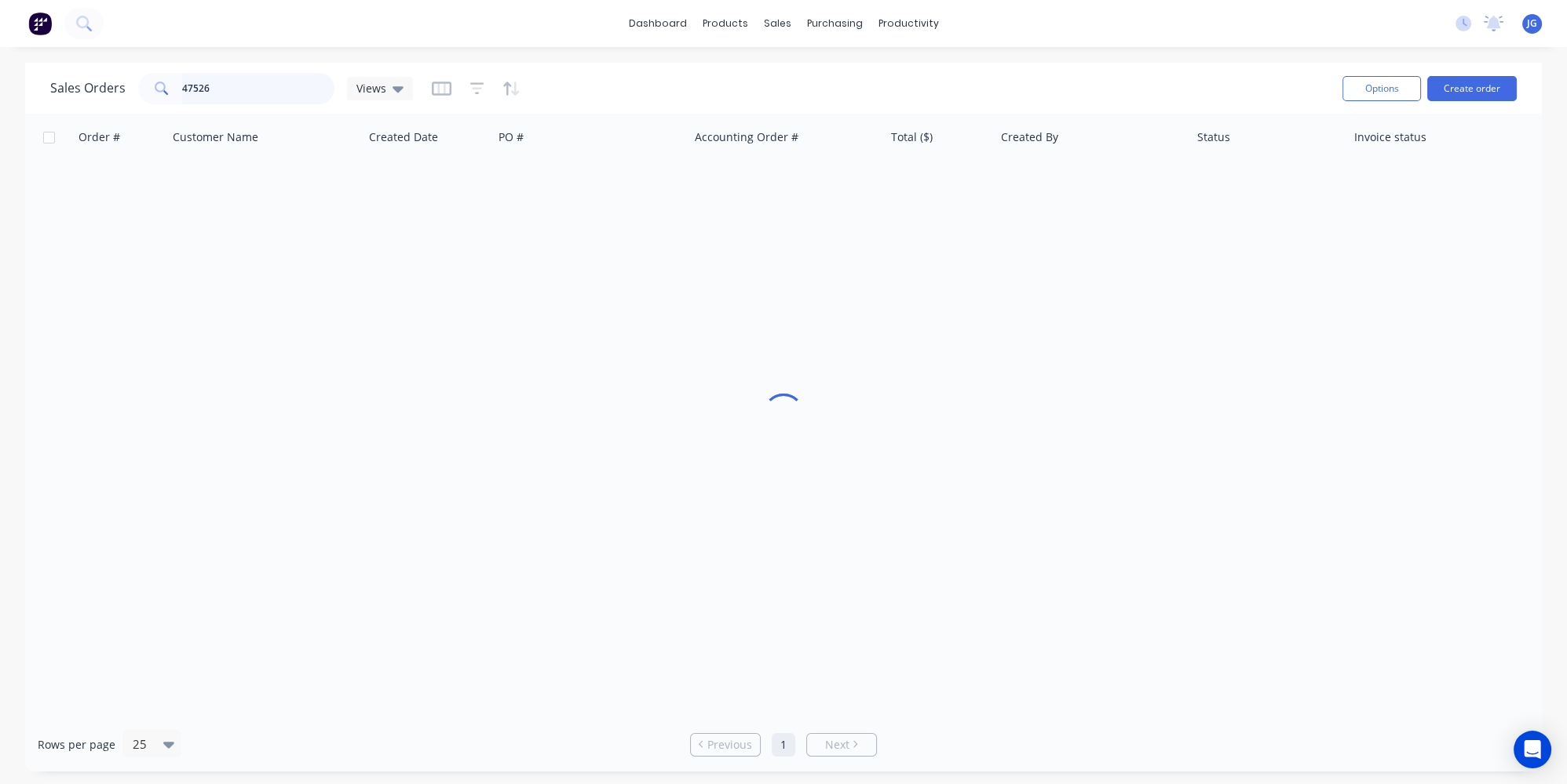
drag, startPoint x: 249, startPoint y: 84, endPoint x: 73, endPoint y: 89, distance: 176.1
click at [74, 89] on div "Sales Orders 47526 Views" at bounding box center [231, 89] width 362 height 32
paste input "8794"
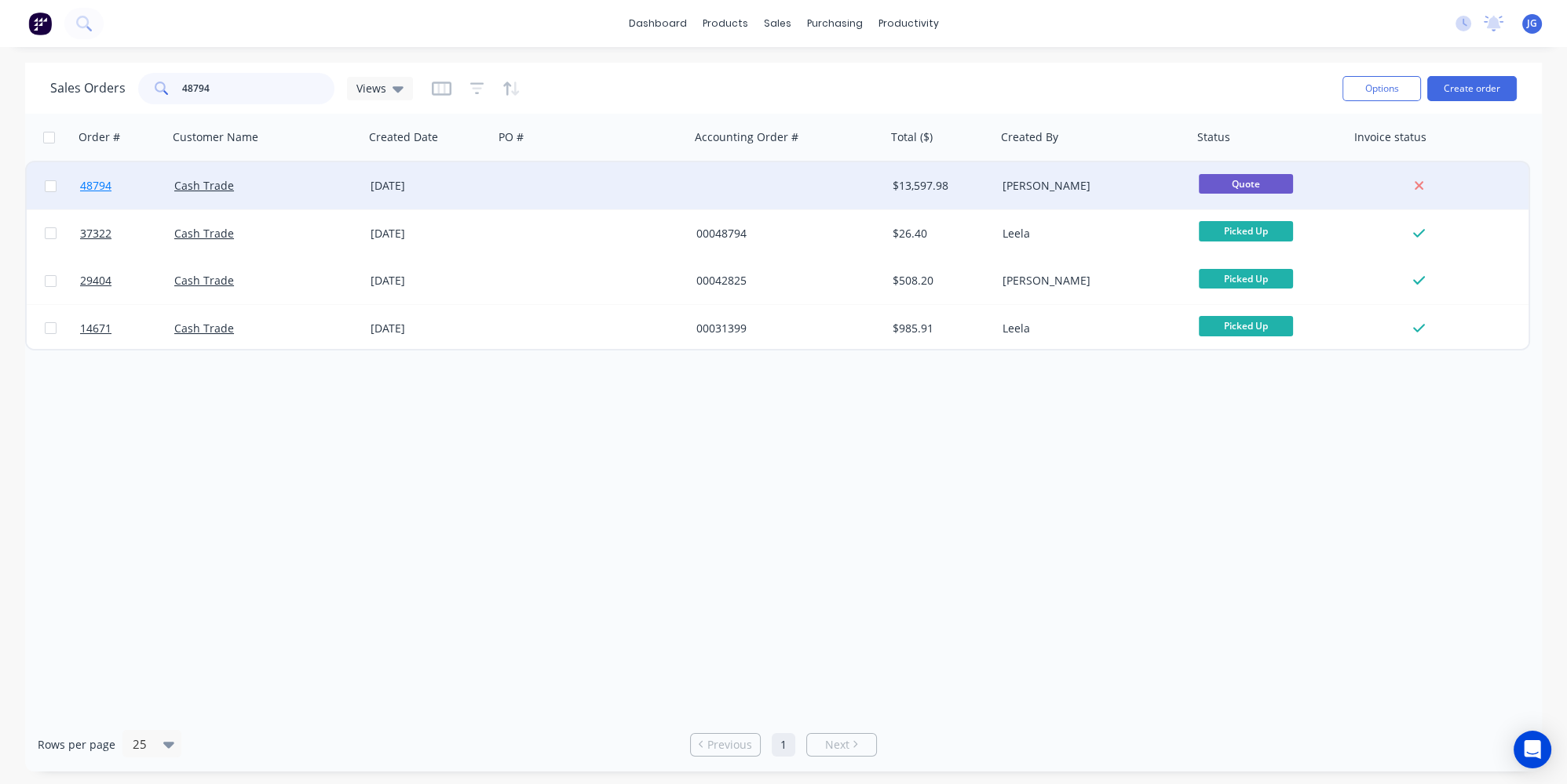
type input "48794"
click at [133, 186] on link "48794" at bounding box center [127, 186] width 94 height 47
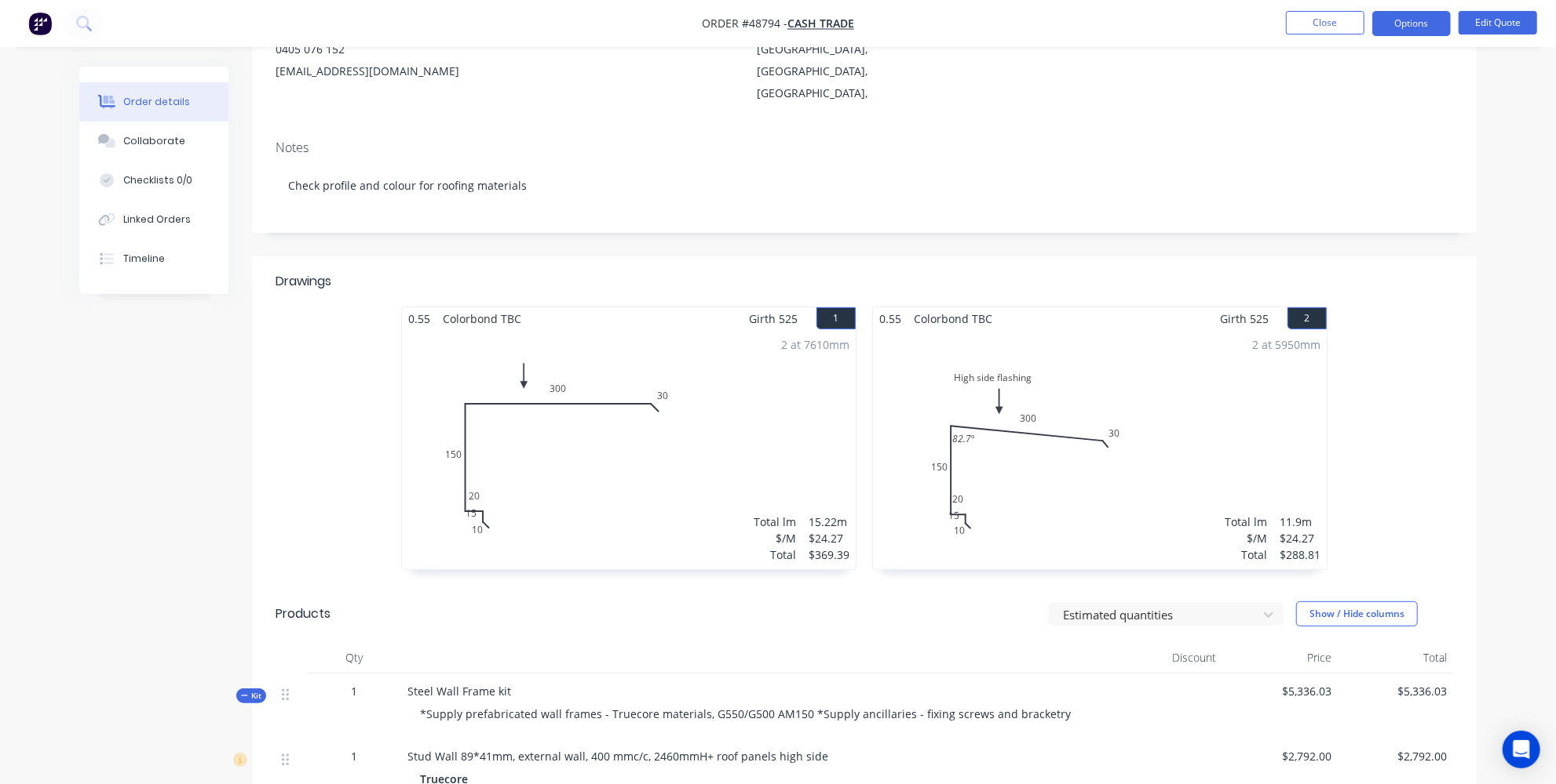
scroll to position [356, 0]
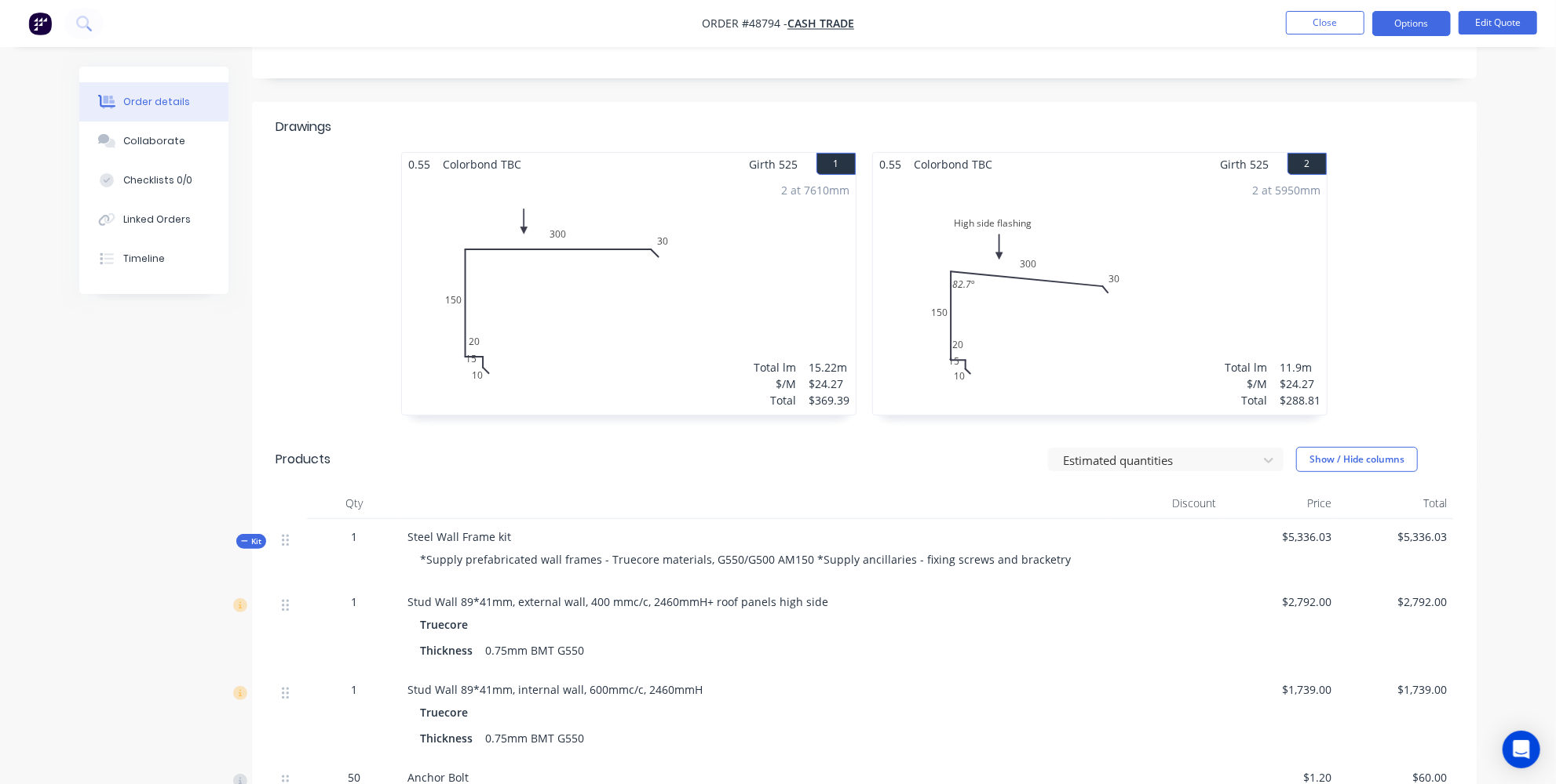
click at [614, 594] on span "Stud Wall 89*41mm, external wall, 400 mmc/c, 2460mmH+ roof panels high side" at bounding box center [618, 601] width 421 height 15
click at [1500, 18] on button "Edit Quote" at bounding box center [1497, 23] width 78 height 24
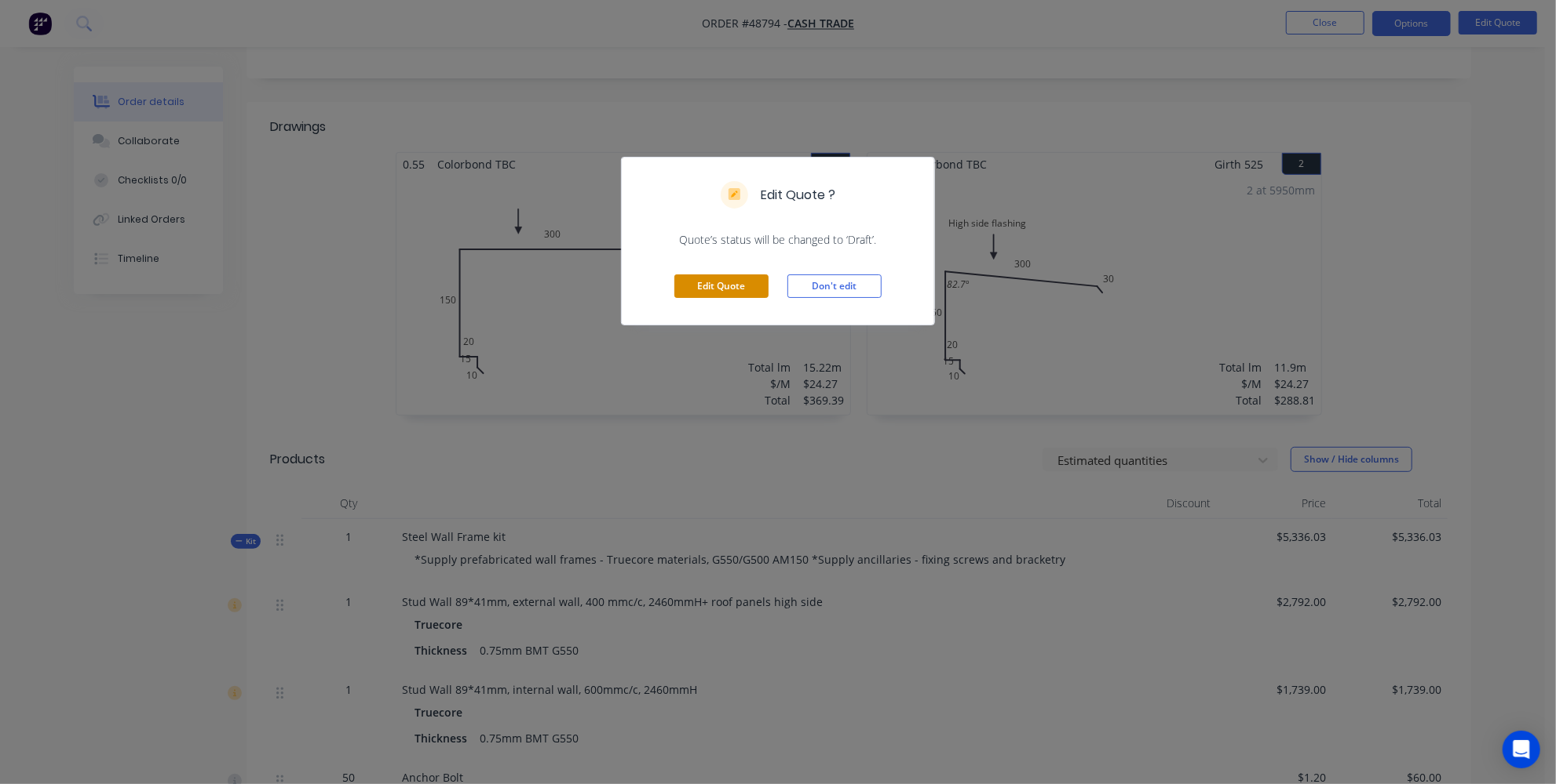
click at [736, 287] on button "Edit Quote" at bounding box center [721, 287] width 94 height 24
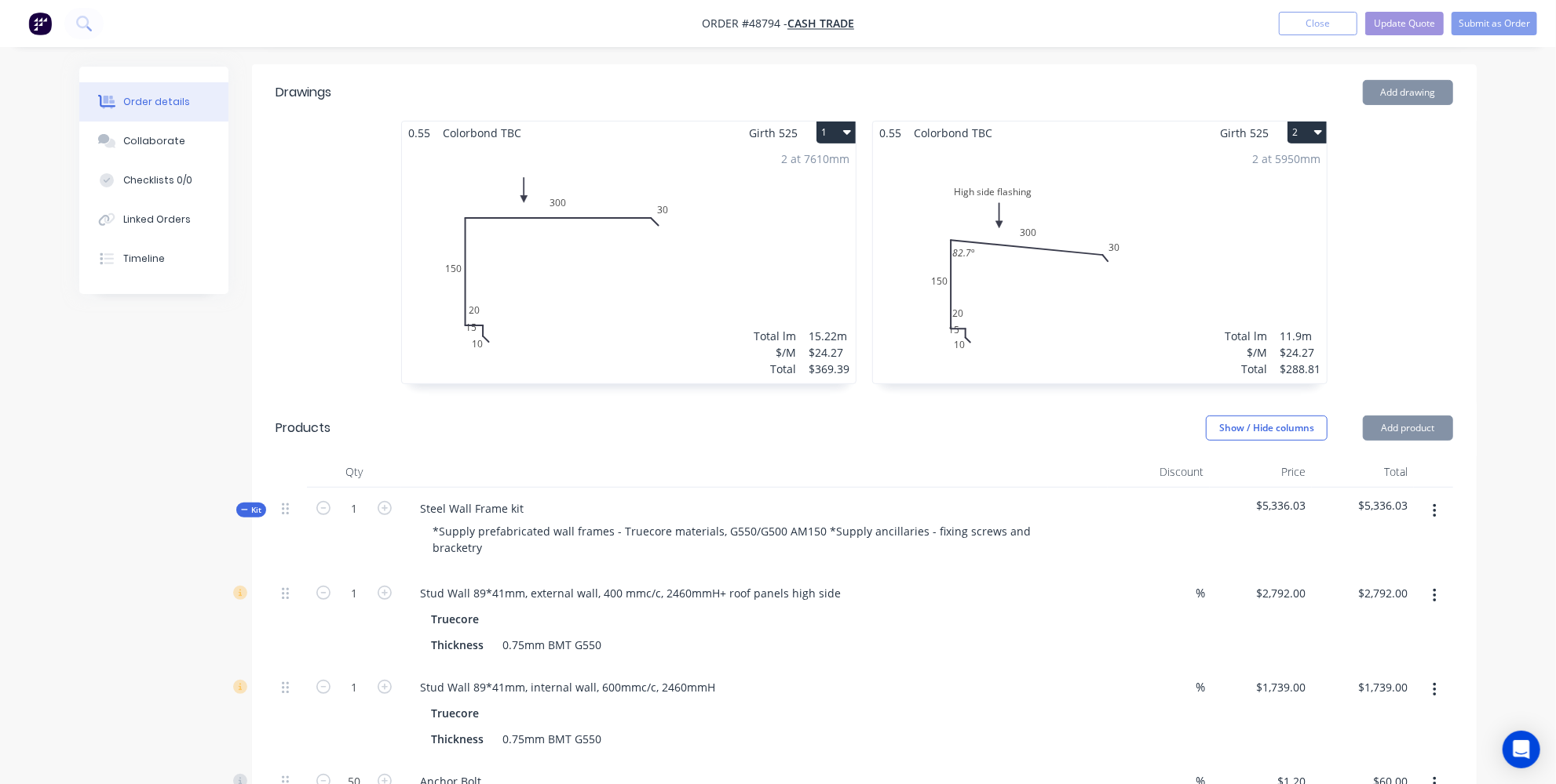
scroll to position [499, 0]
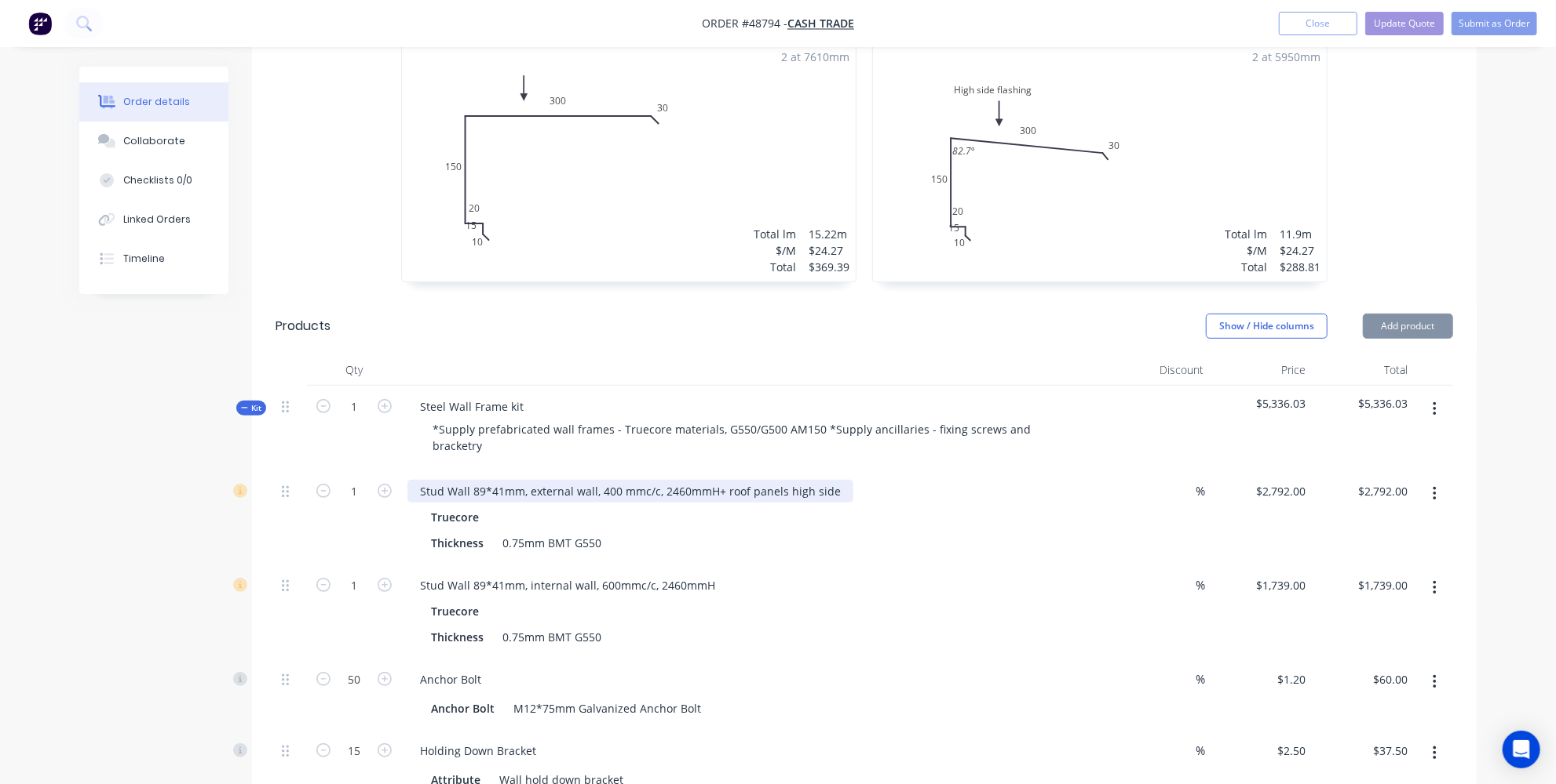
click at [600, 488] on div "Stud Wall 89*41mm, external wall, 400 mmc/c, 2460mmH+ roof panels high side" at bounding box center [630, 491] width 446 height 23
drag, startPoint x: 618, startPoint y: 492, endPoint x: 598, endPoint y: 495, distance: 20.2
click at [598, 495] on div "Stud Wall 89*41mm, external wall, 400 mmc/c, 2460mmH+ roof panels high side" at bounding box center [630, 491] width 446 height 23
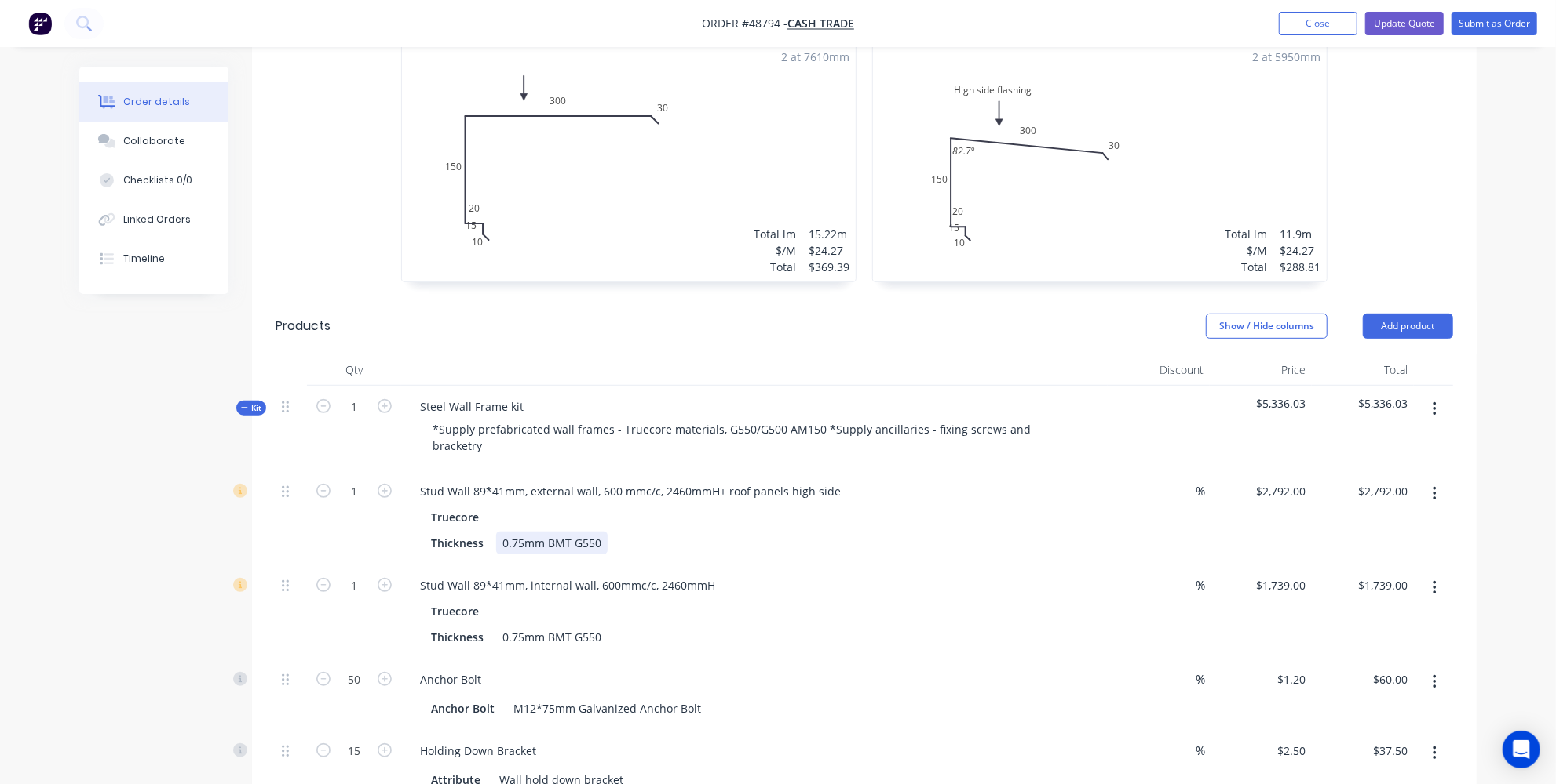
click at [759, 555] on div "Thickness 0.75mm BMT G550" at bounding box center [752, 543] width 653 height 23
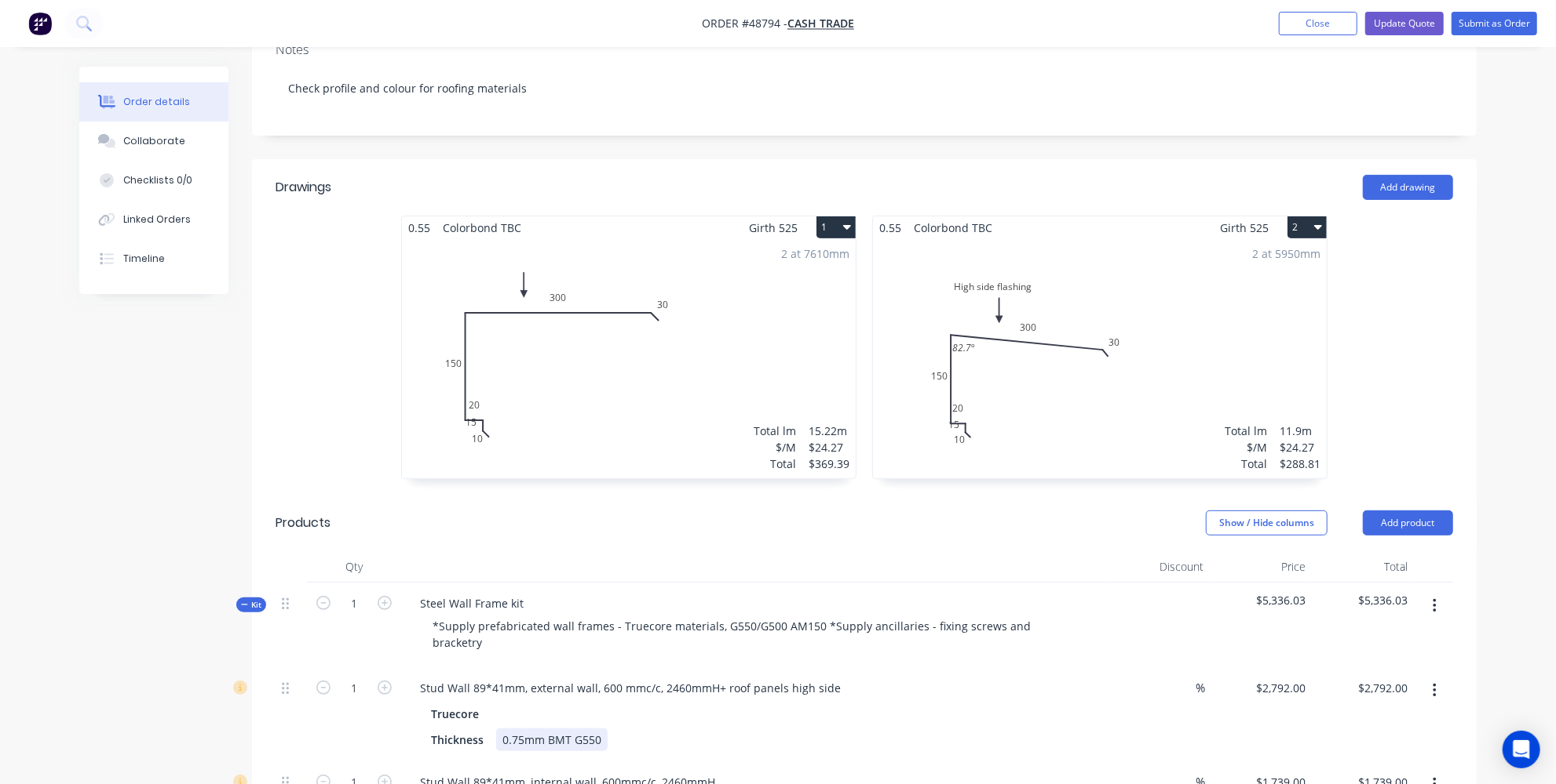
scroll to position [142, 0]
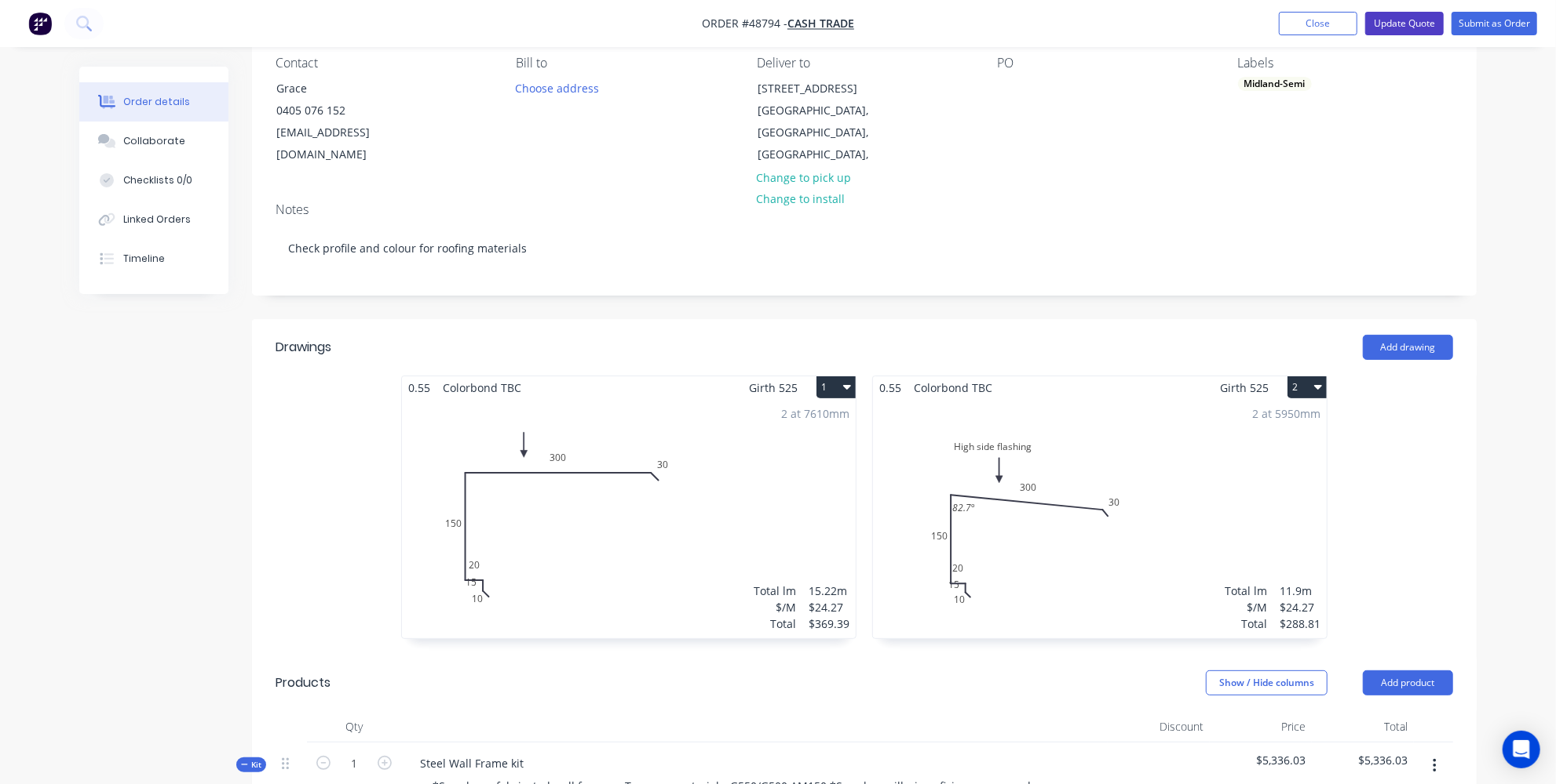
click at [1419, 21] on button "Update Quote" at bounding box center [1404, 24] width 78 height 24
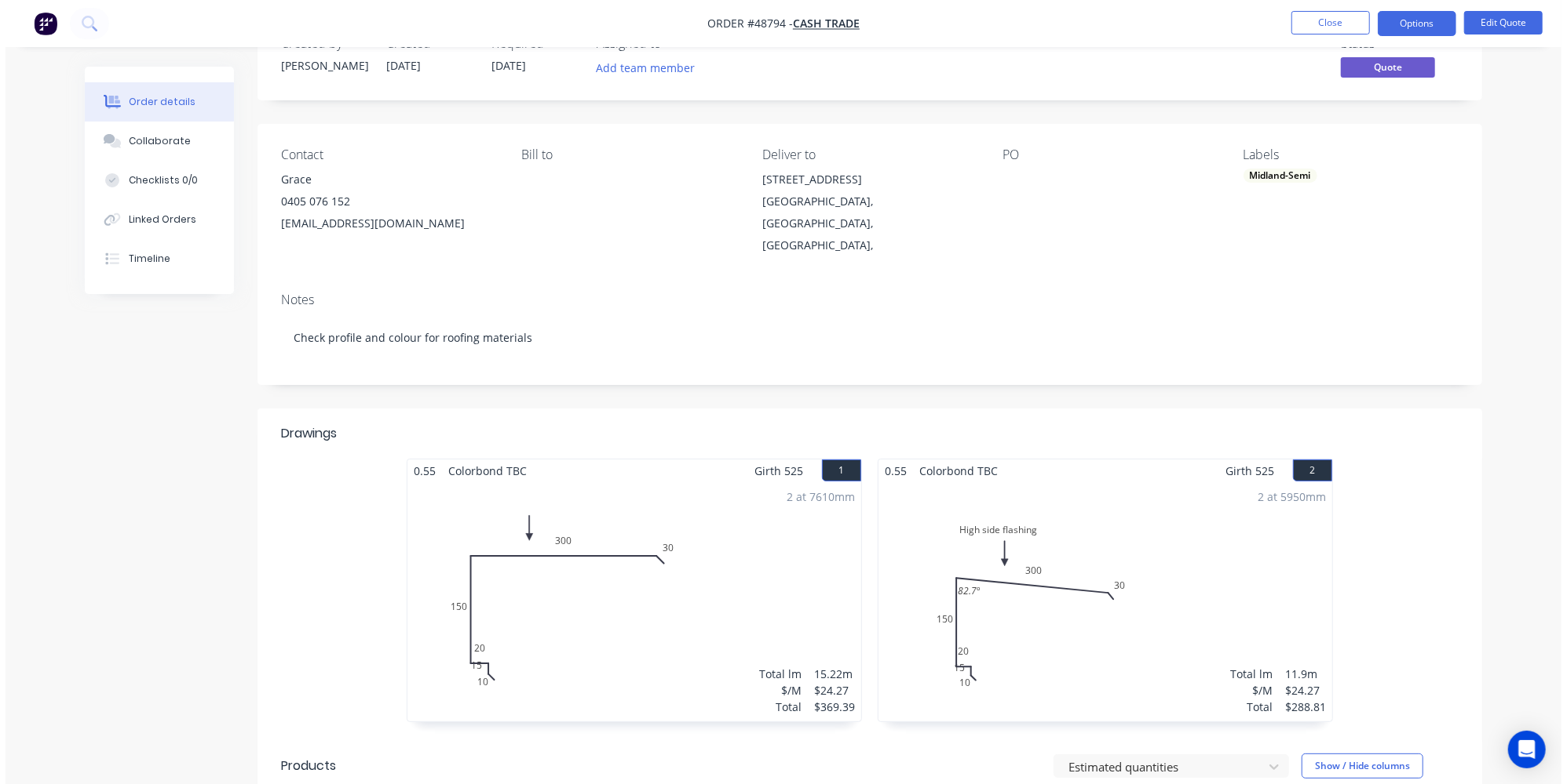
scroll to position [0, 0]
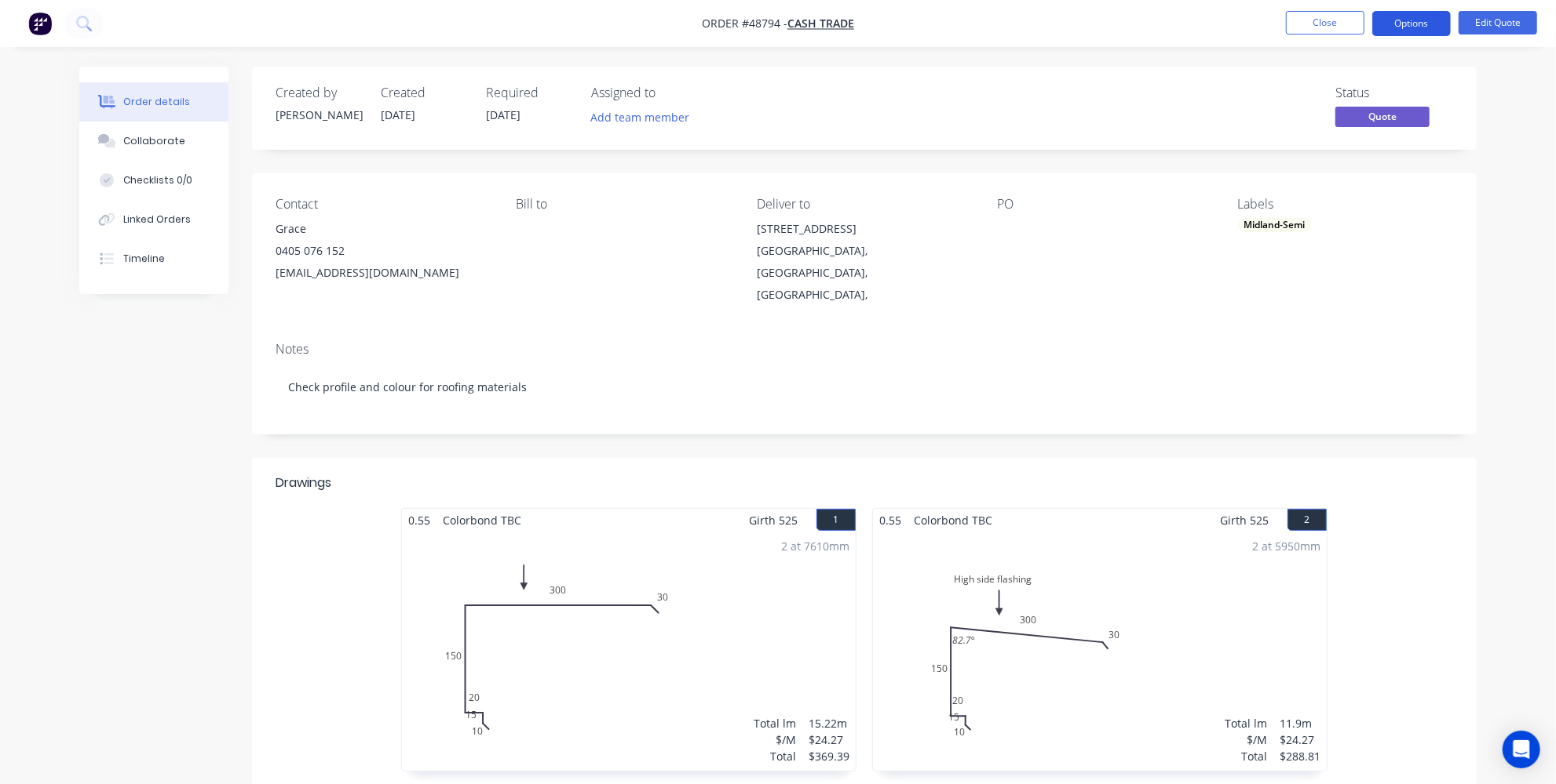
click at [1411, 13] on button "Options" at bounding box center [1411, 23] width 78 height 25
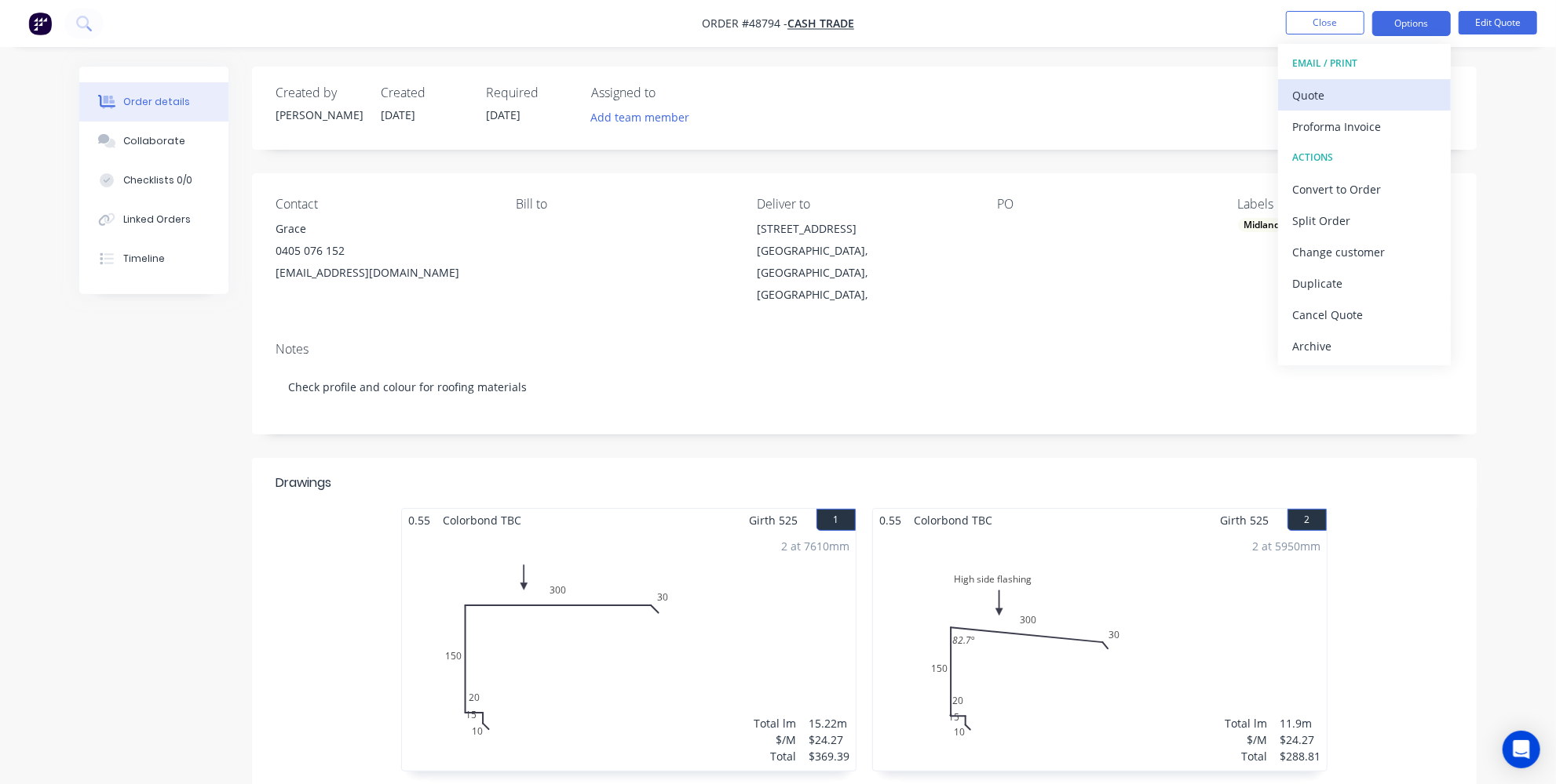
click at [1341, 99] on div "Quote" at bounding box center [1363, 95] width 144 height 23
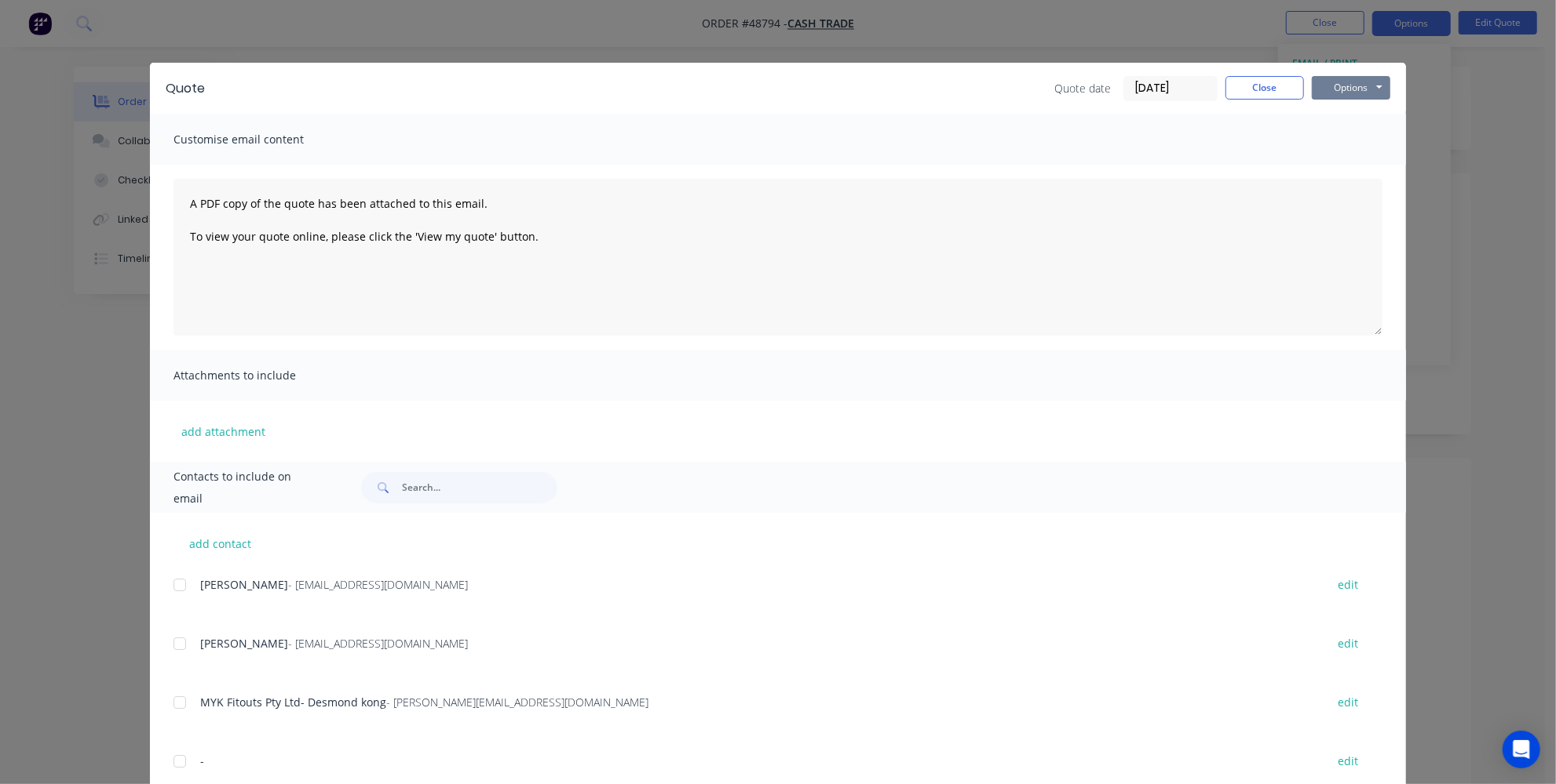
click at [1343, 86] on button "Options" at bounding box center [1350, 88] width 78 height 24
click at [1339, 140] on button "Print" at bounding box center [1361, 142] width 100 height 26
